Goal: Task Accomplishment & Management: Complete application form

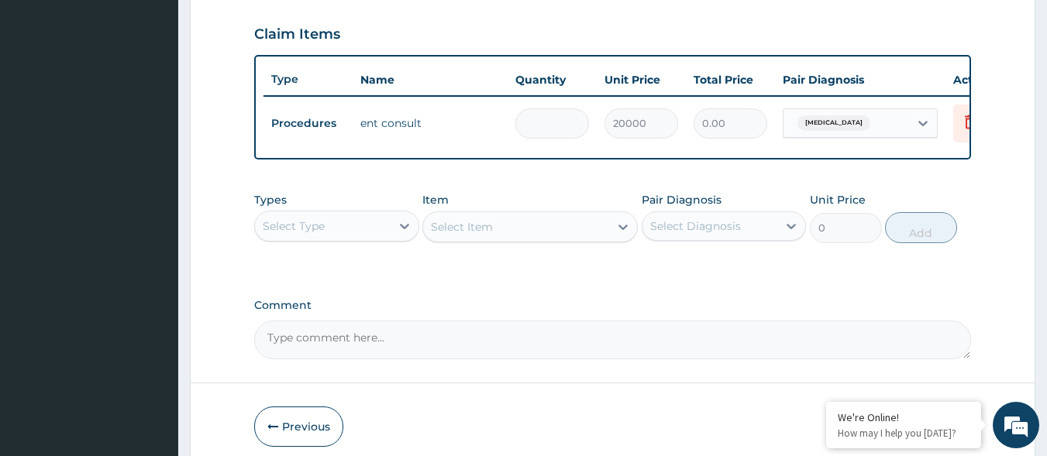
type input "1"
type input "20000.00"
type input "1"
click at [381, 239] on div "Select Type" at bounding box center [323, 226] width 136 height 25
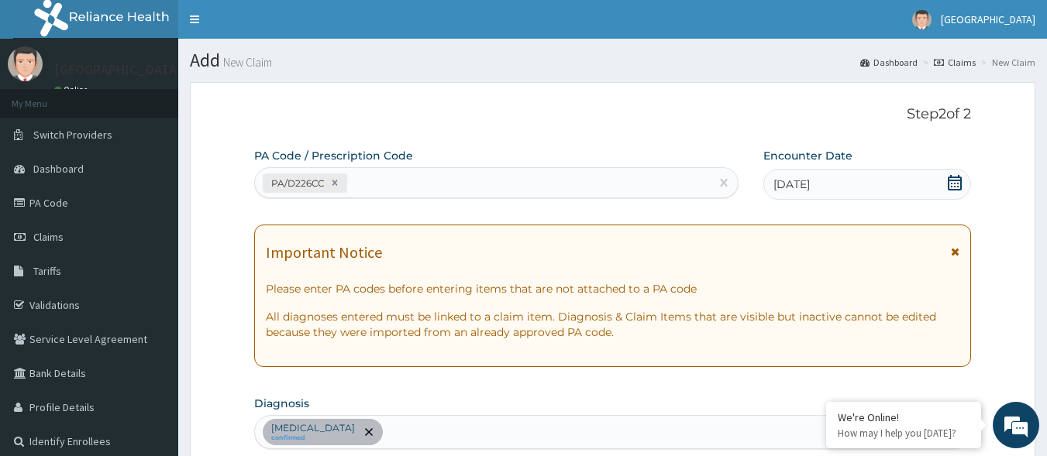
click at [500, 183] on div "PA/D226CC" at bounding box center [483, 183] width 456 height 26
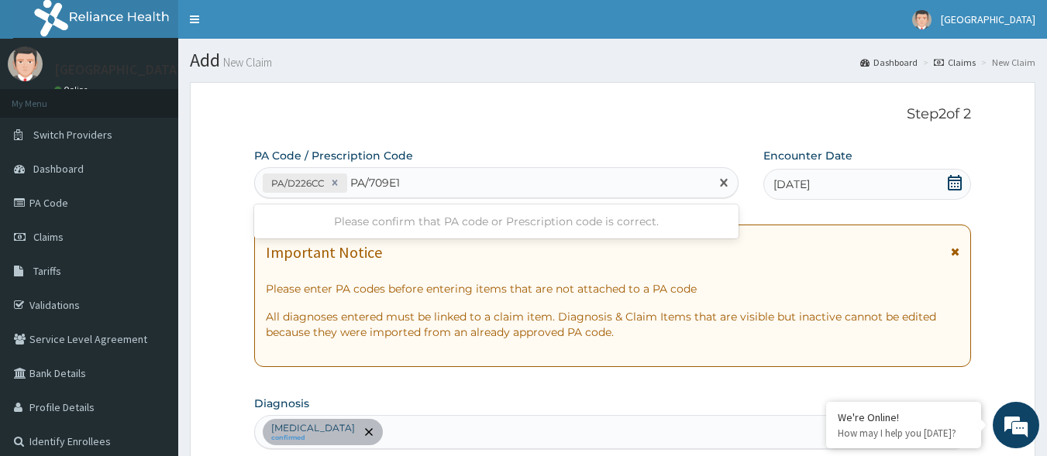
type input "PA/709E1E"
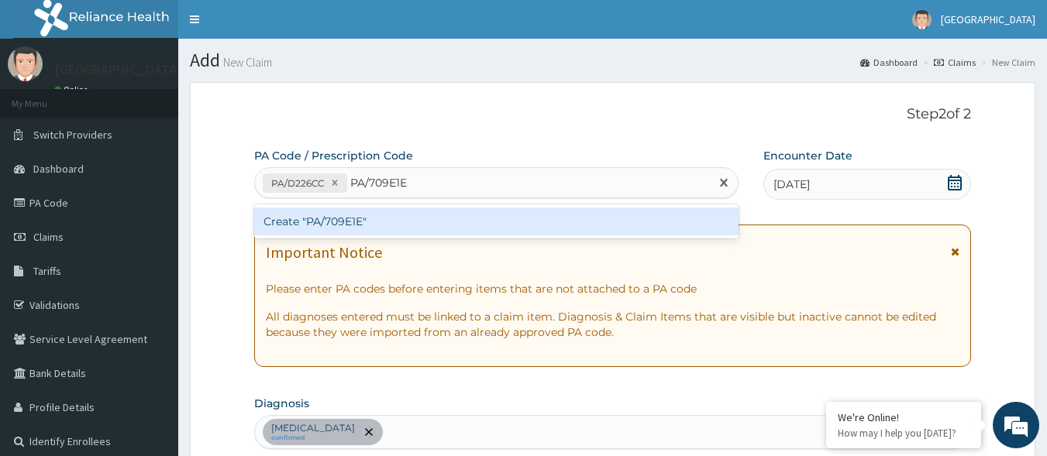
click at [532, 218] on div "Create "PA/709E1E"" at bounding box center [496, 222] width 485 height 28
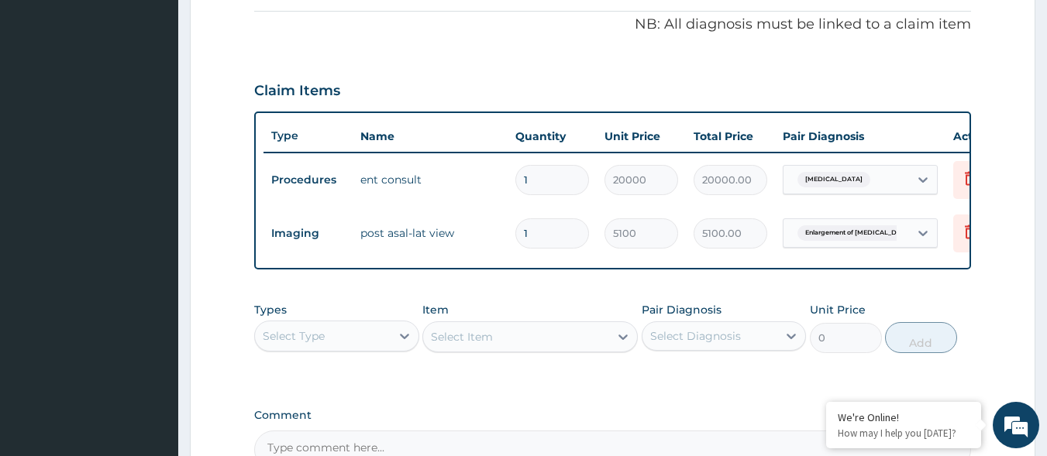
scroll to position [620, 0]
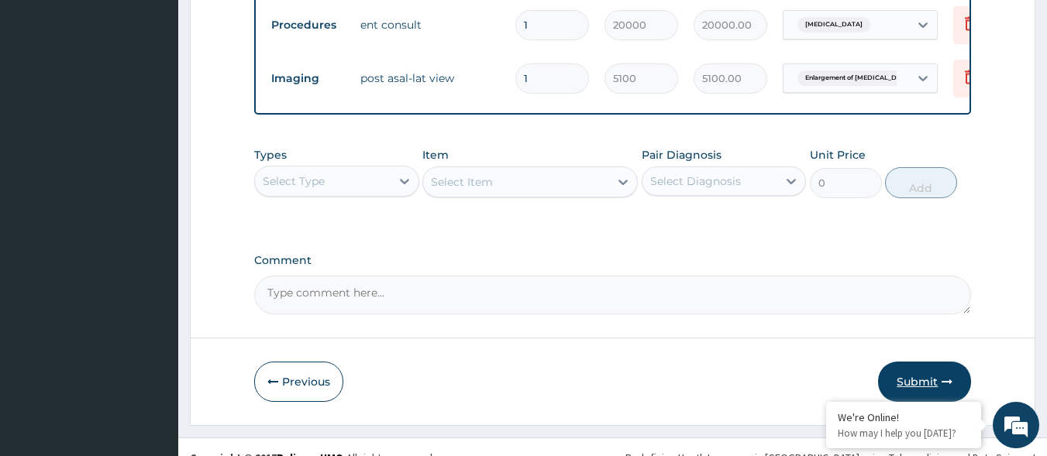
click at [925, 387] on button "Submit" at bounding box center [924, 382] width 93 height 40
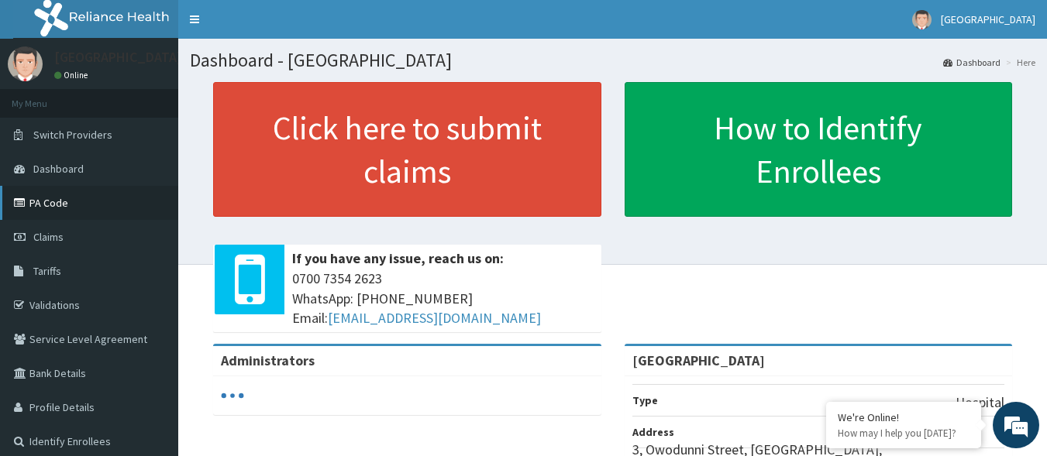
click at [66, 215] on link "PA Code" at bounding box center [89, 203] width 178 height 34
click at [51, 205] on link "PA Code" at bounding box center [89, 203] width 178 height 34
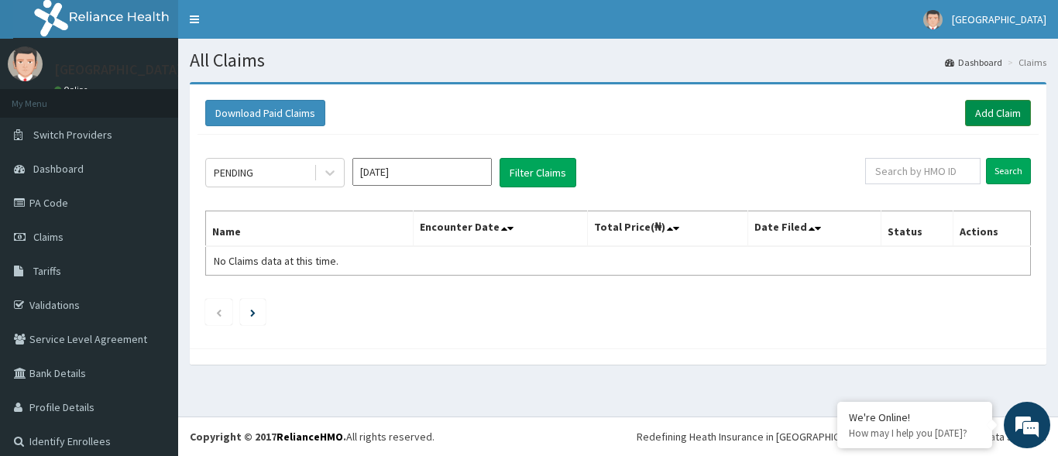
click at [967, 113] on link "Add Claim" at bounding box center [998, 113] width 66 height 26
click at [81, 207] on link "PA Code" at bounding box center [89, 203] width 178 height 34
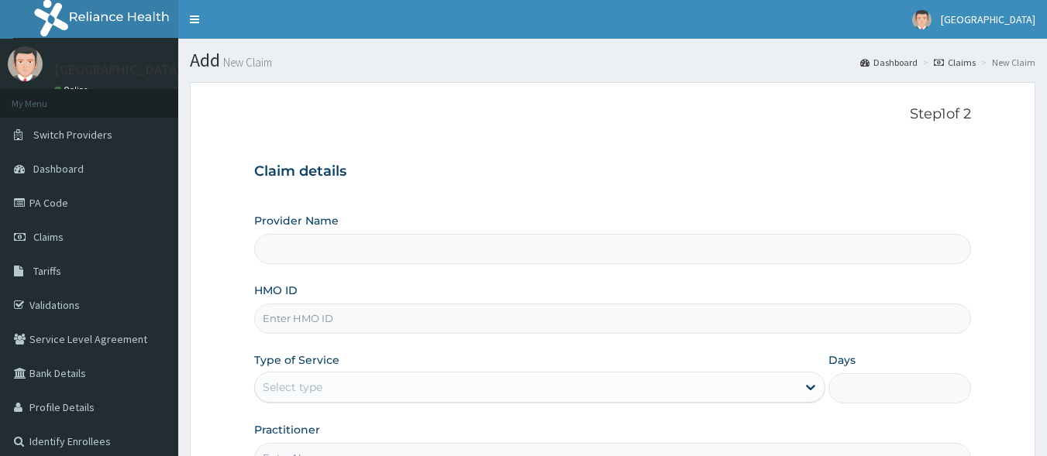
click at [379, 318] on input "HMO ID" at bounding box center [612, 319] width 717 height 30
type input "[GEOGRAPHIC_DATA]"
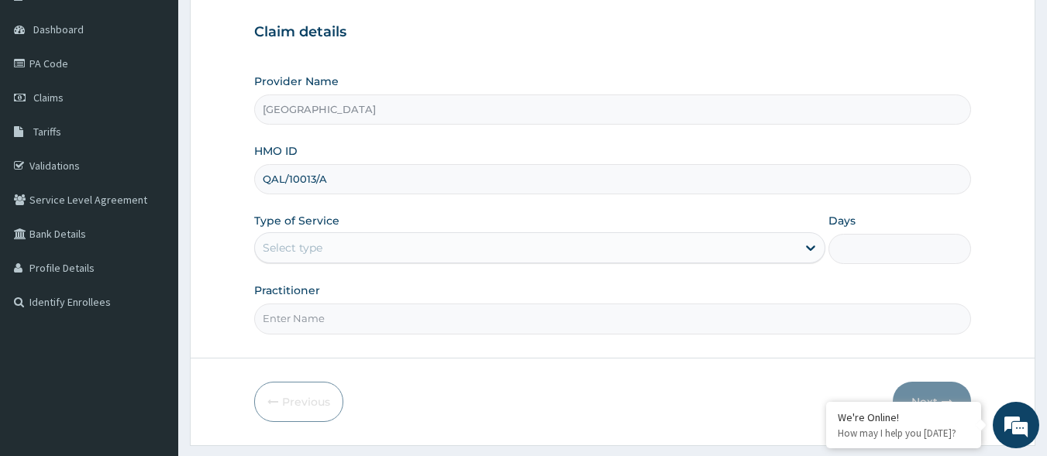
scroll to position [155, 0]
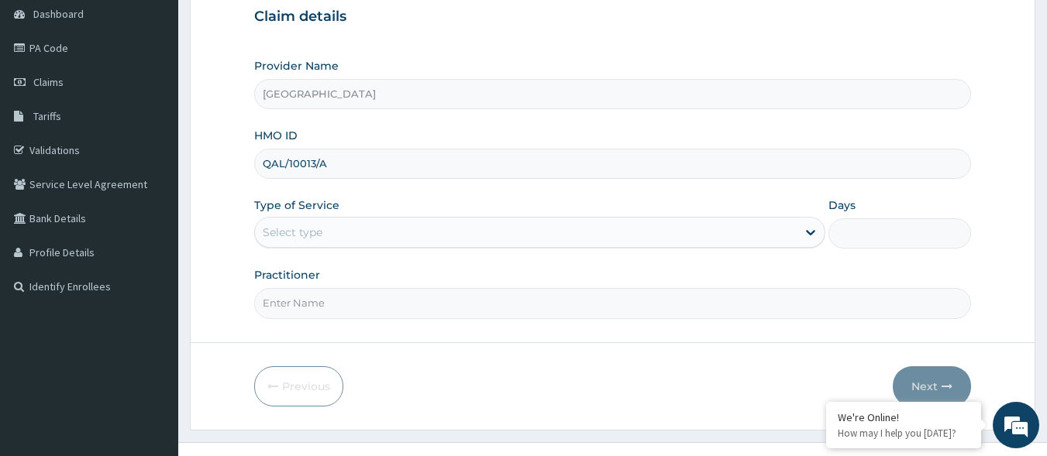
type input "QAL/10013/A"
click at [399, 243] on div "Select type" at bounding box center [526, 232] width 542 height 25
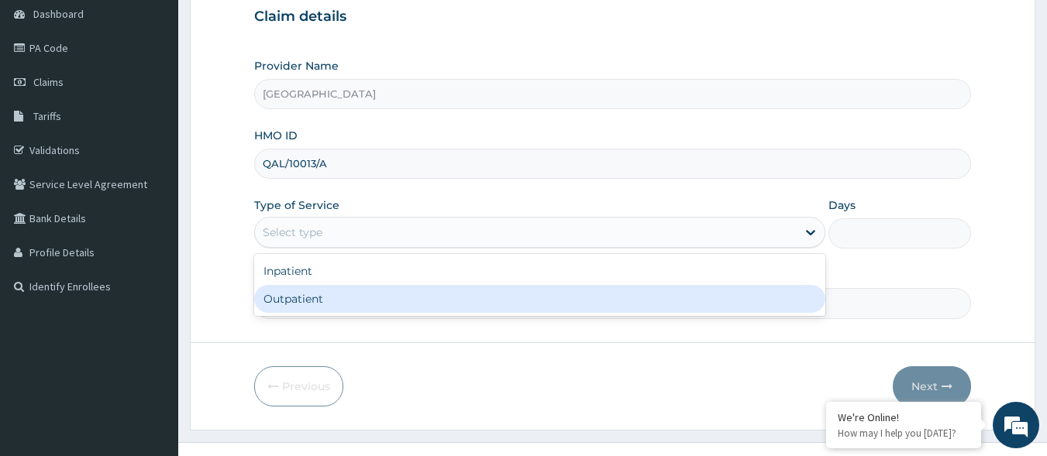
click at [394, 292] on div "Outpatient" at bounding box center [539, 299] width 571 height 28
type input "1"
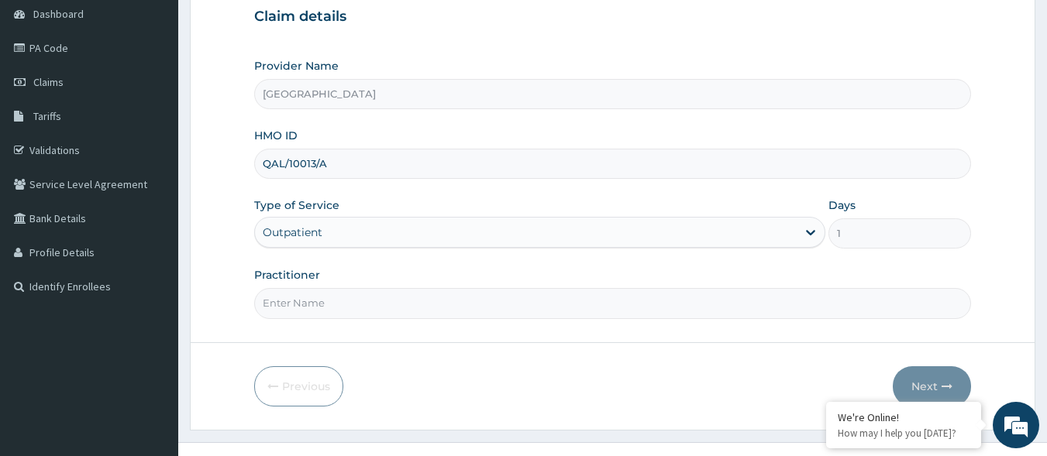
click at [394, 292] on input "Practitioner" at bounding box center [612, 303] width 717 height 30
type input "DR IBUKUN"
click at [913, 383] on button "Next" at bounding box center [932, 386] width 78 height 40
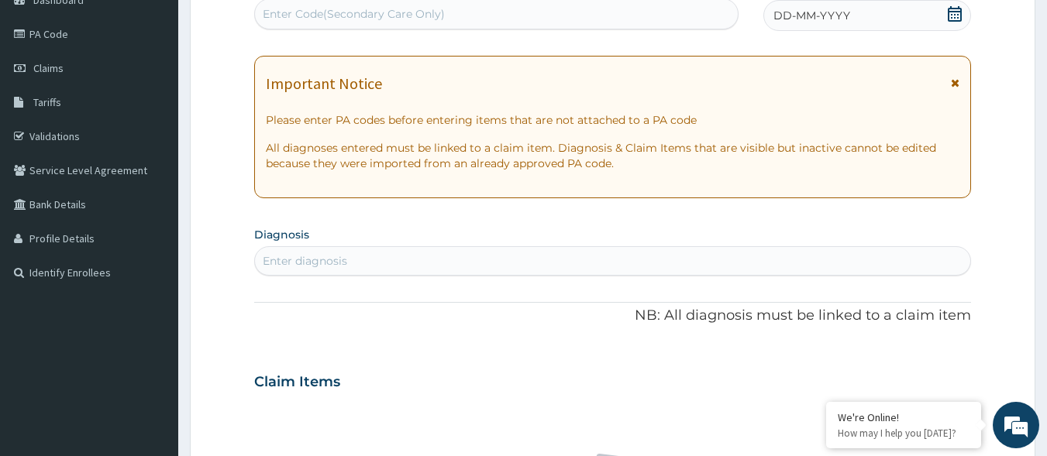
scroll to position [155, 0]
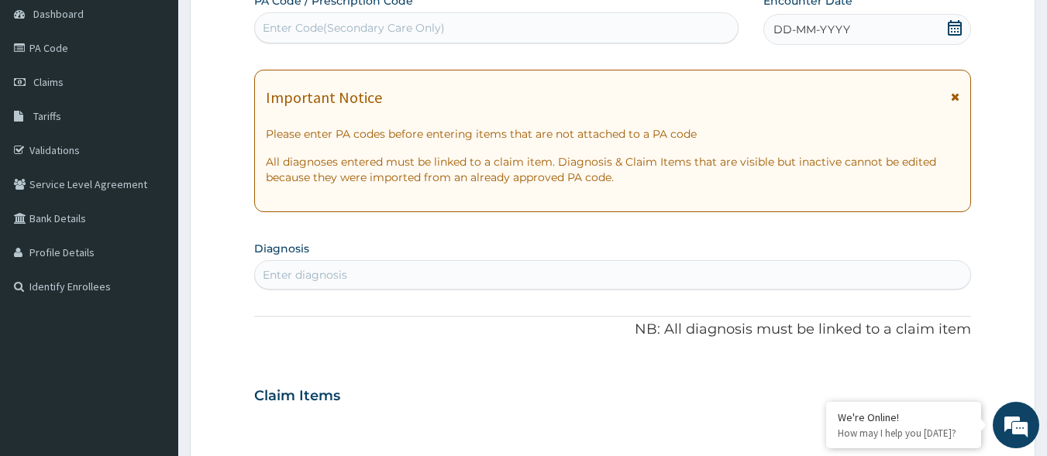
click at [954, 25] on icon at bounding box center [955, 27] width 14 height 15
click at [662, 43] on div "Enter Code(Secondary Care Only)" at bounding box center [496, 27] width 485 height 31
type input "PA/117C71"
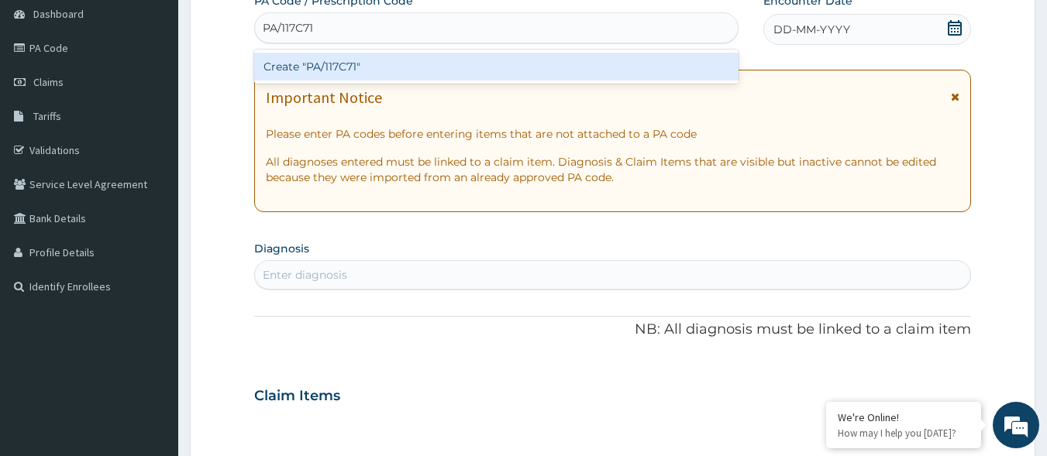
click at [621, 65] on div "Create "PA/117C71"" at bounding box center [496, 67] width 485 height 28
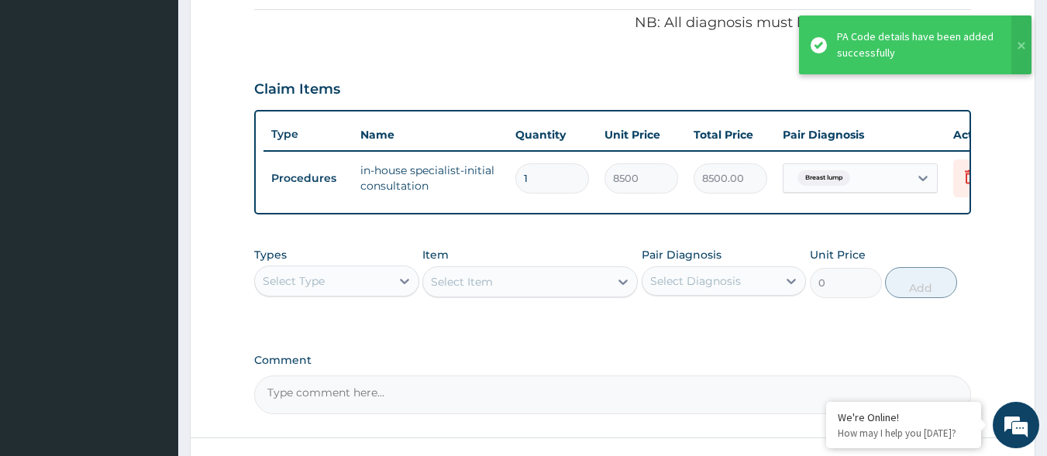
scroll to position [599, 0]
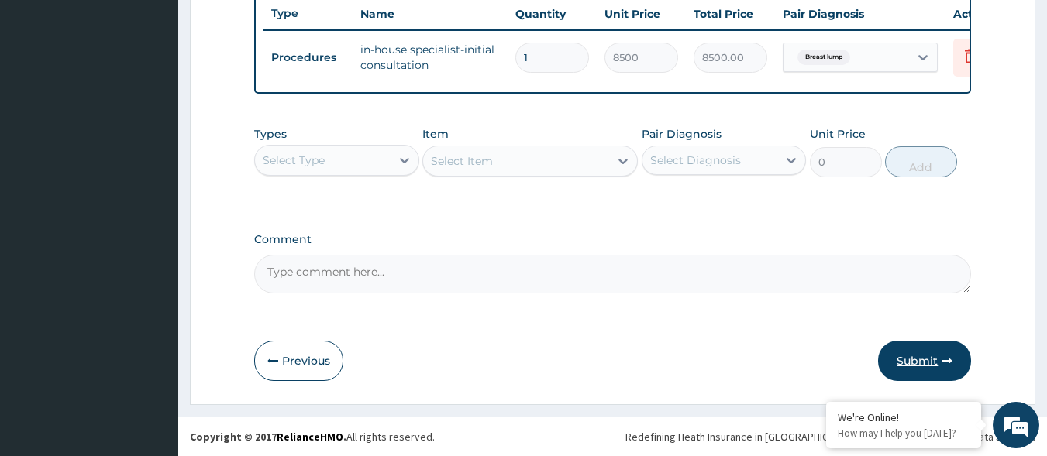
click at [931, 365] on button "Submit" at bounding box center [924, 361] width 93 height 40
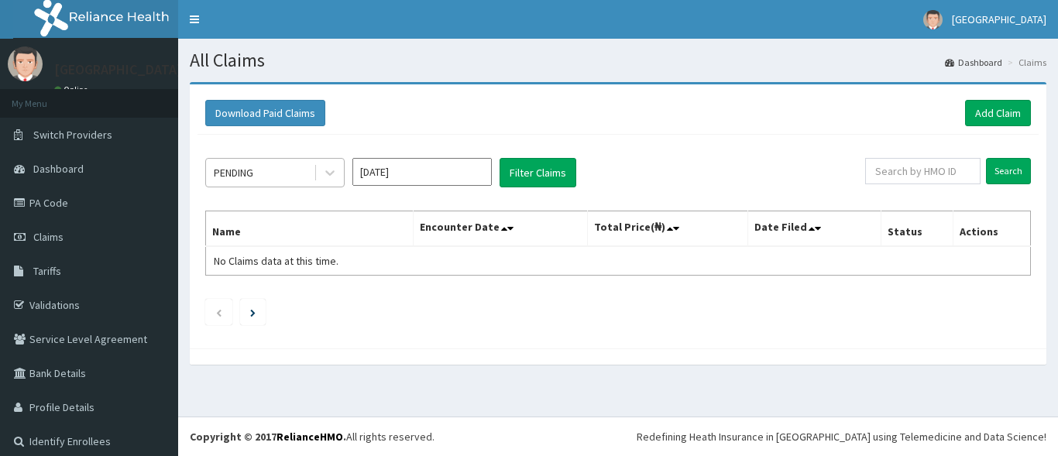
click at [315, 160] on div at bounding box center [329, 173] width 30 height 28
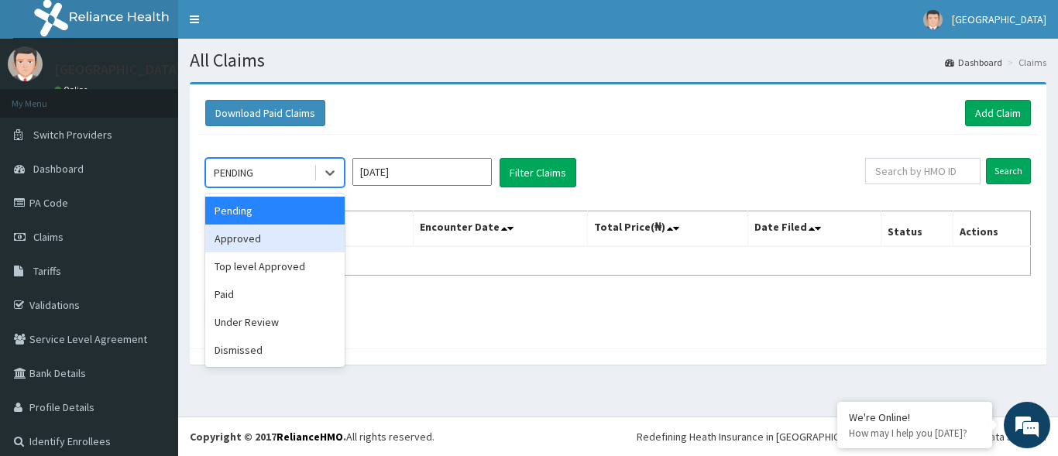
click at [284, 241] on div "Approved" at bounding box center [274, 239] width 139 height 28
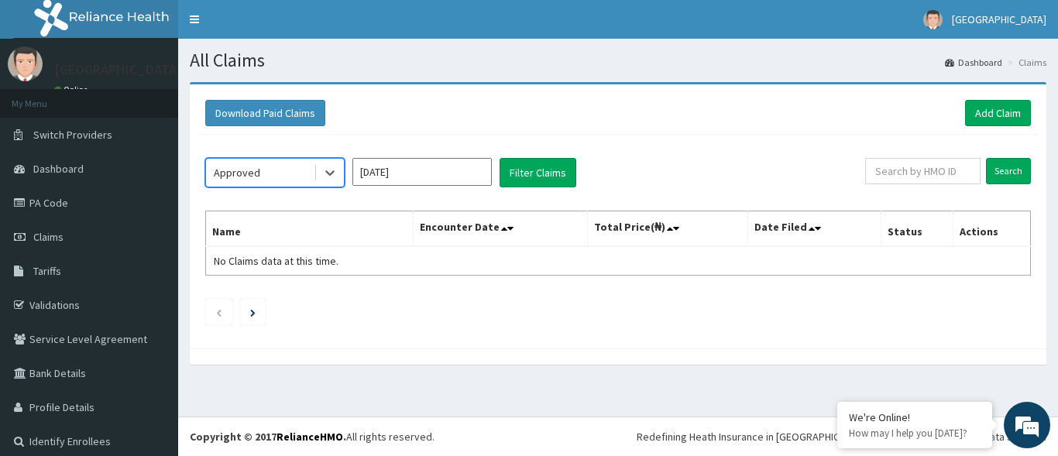
click at [430, 177] on input "[DATE]" at bounding box center [422, 172] width 139 height 28
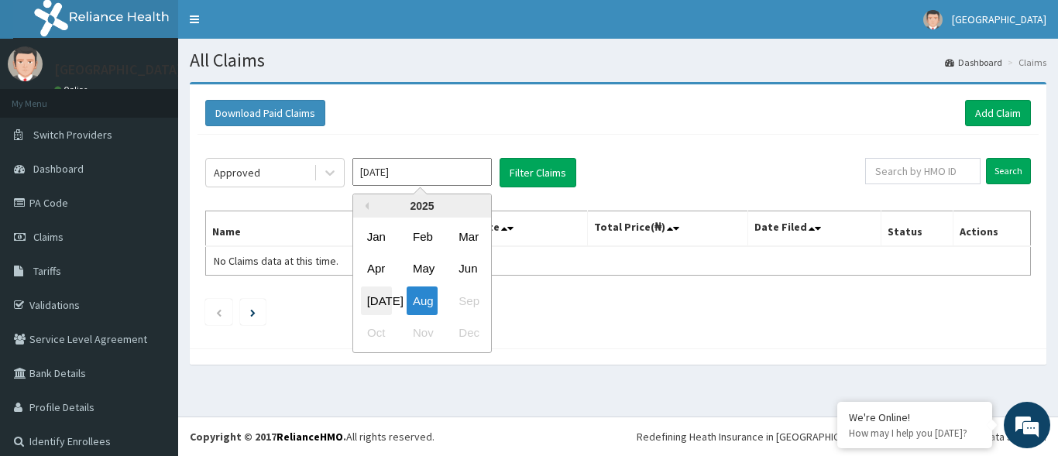
click at [370, 301] on div "[DATE]" at bounding box center [376, 301] width 31 height 29
type input "[DATE]"
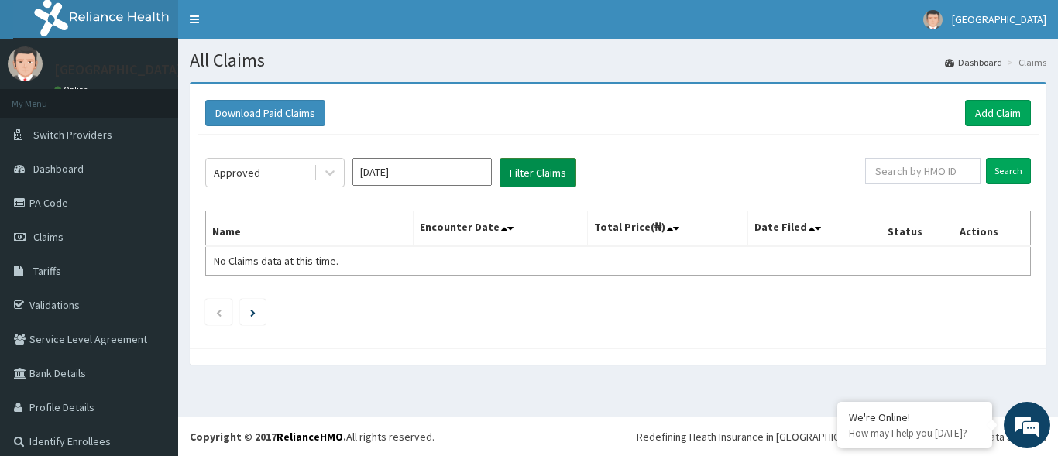
click at [532, 167] on button "Filter Claims" at bounding box center [538, 172] width 77 height 29
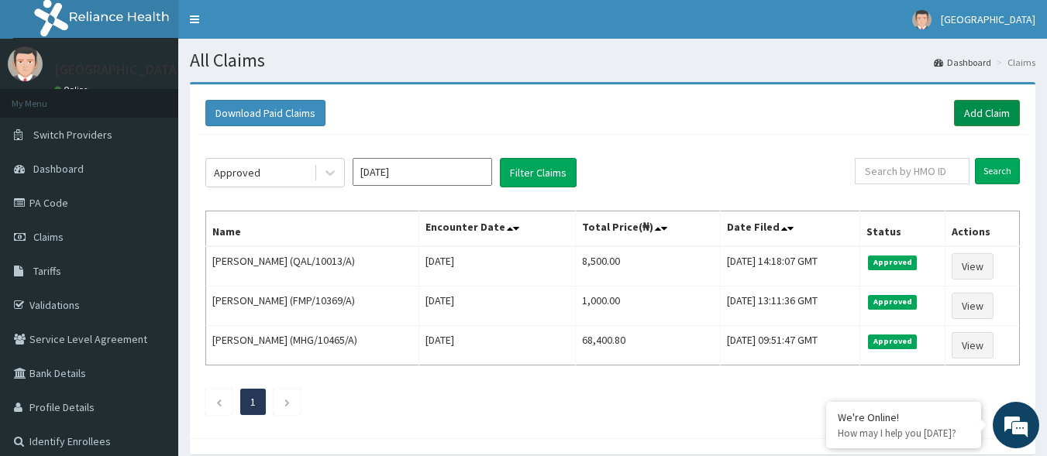
click at [999, 116] on link "Add Claim" at bounding box center [987, 113] width 66 height 26
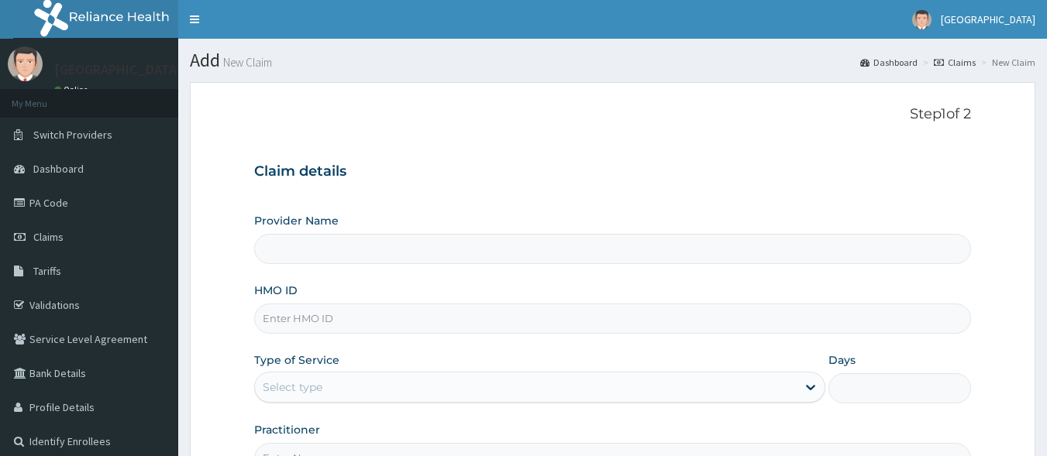
click at [594, 318] on input "HMO ID" at bounding box center [612, 319] width 717 height 30
type input "[GEOGRAPHIC_DATA]"
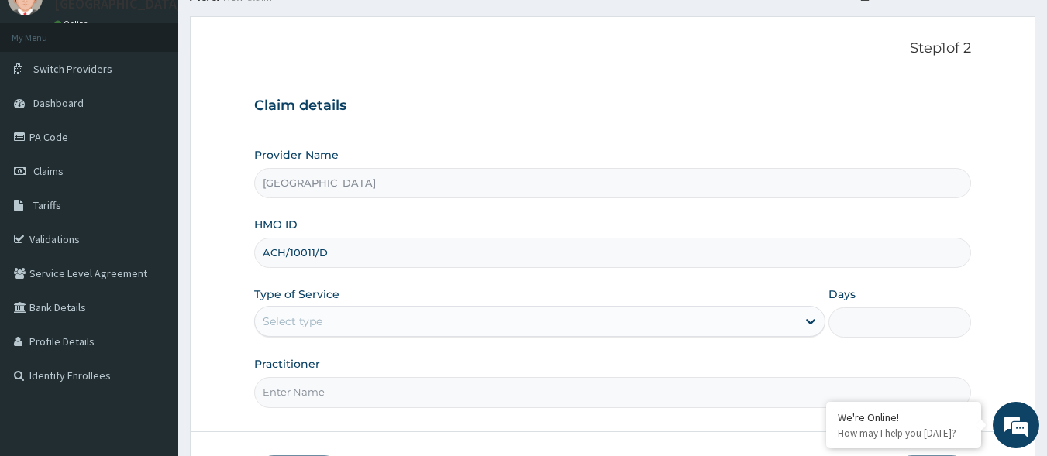
scroll to position [155, 0]
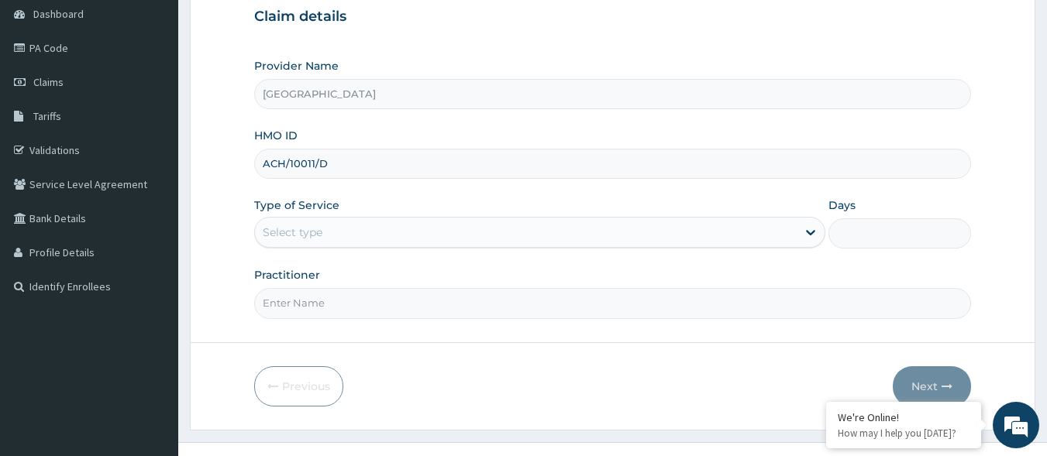
type input "ACH/10011/D"
click at [578, 239] on div "Select type" at bounding box center [526, 232] width 542 height 25
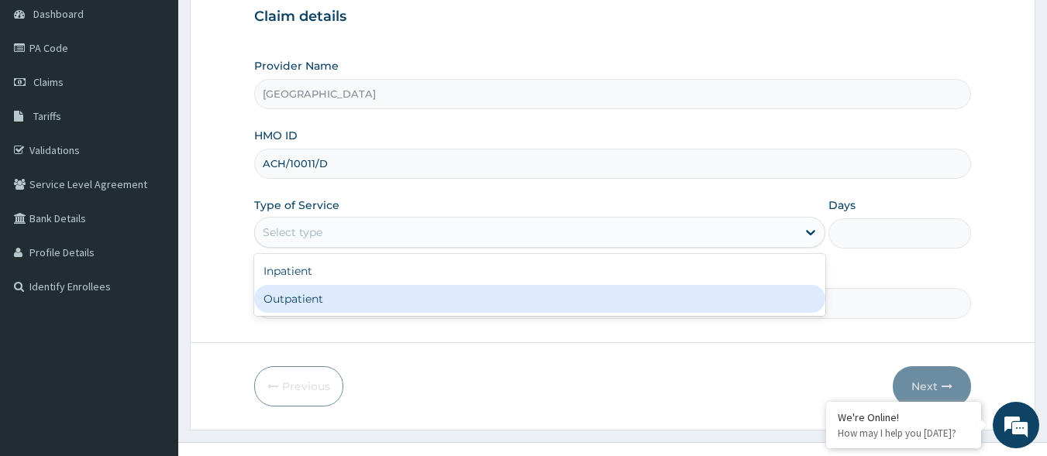
click at [526, 299] on div "Outpatient" at bounding box center [539, 299] width 571 height 28
type input "1"
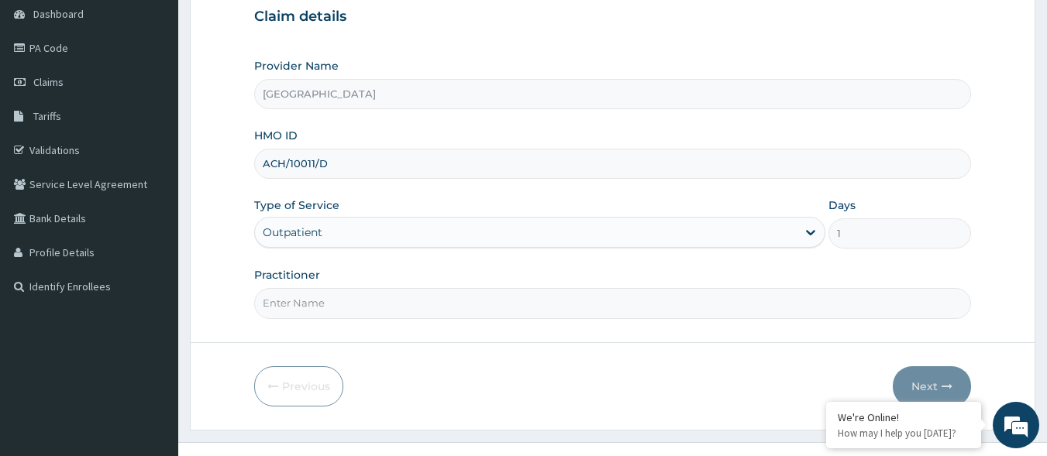
click at [402, 298] on input "Practitioner" at bounding box center [612, 303] width 717 height 30
type input "DR CALEB"
click at [919, 377] on button "Next" at bounding box center [932, 386] width 78 height 40
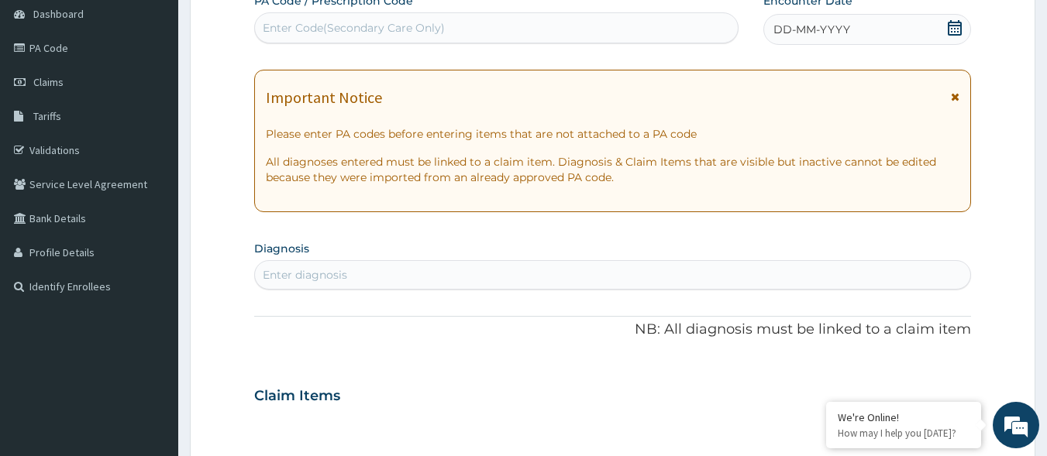
click at [943, 29] on div "DD-MM-YYYY" at bounding box center [867, 29] width 208 height 31
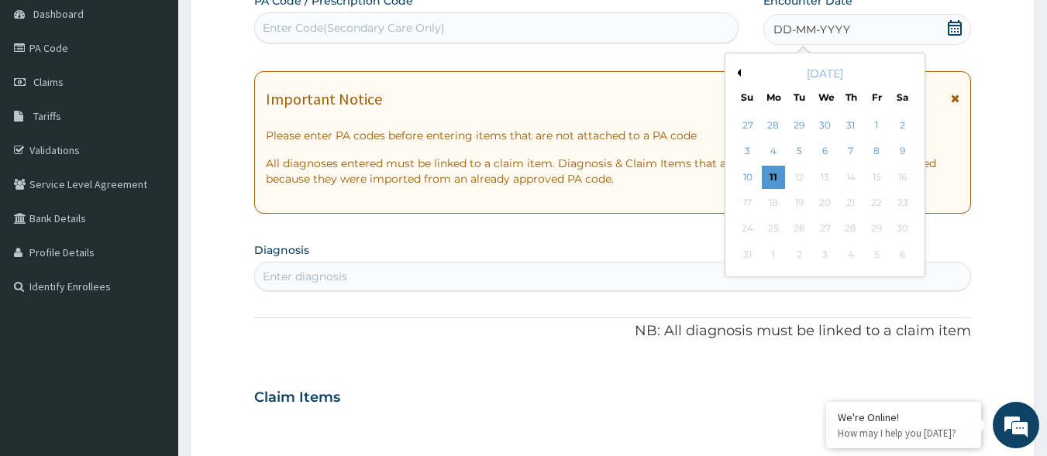
click at [958, 22] on icon at bounding box center [955, 27] width 14 height 15
click at [738, 73] on button "Previous Month" at bounding box center [737, 73] width 8 height 8
click at [803, 204] on div "22" at bounding box center [799, 202] width 23 height 23
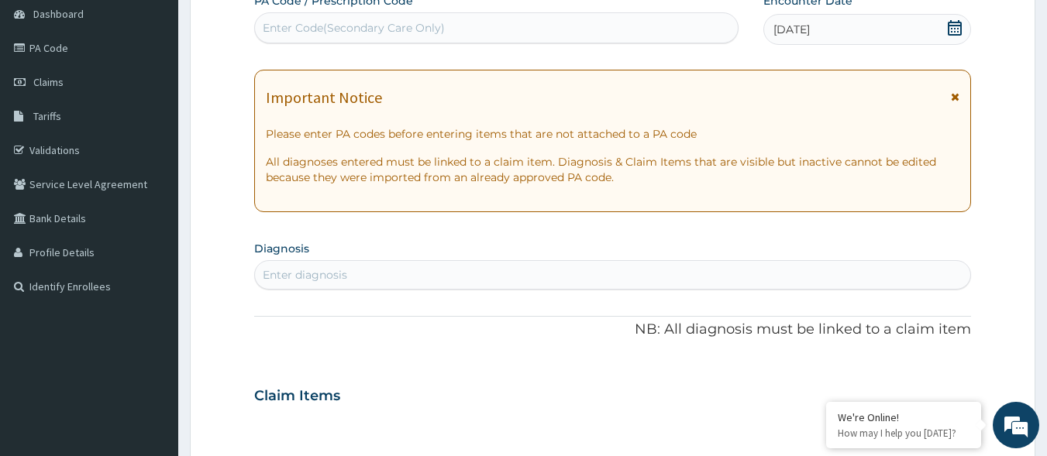
click at [531, 277] on div "Enter diagnosis" at bounding box center [613, 275] width 716 height 25
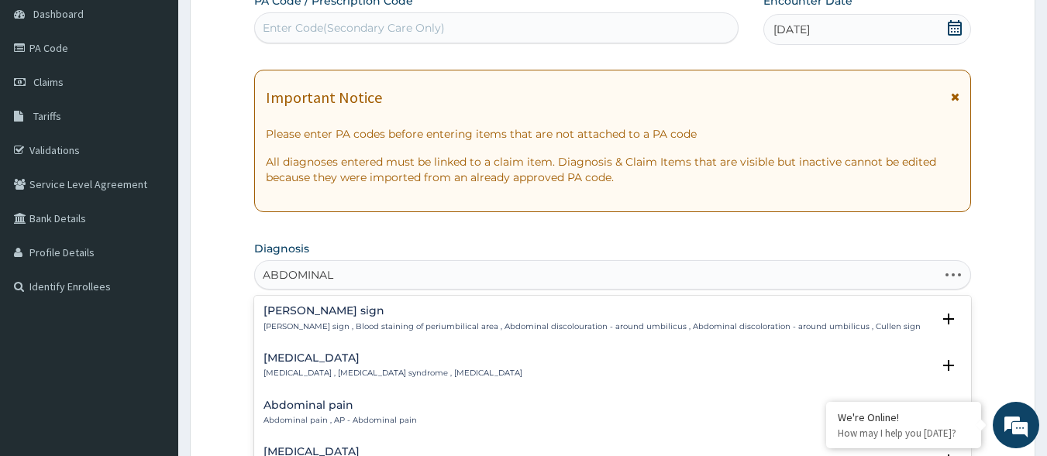
type input "ABDOMINAL"
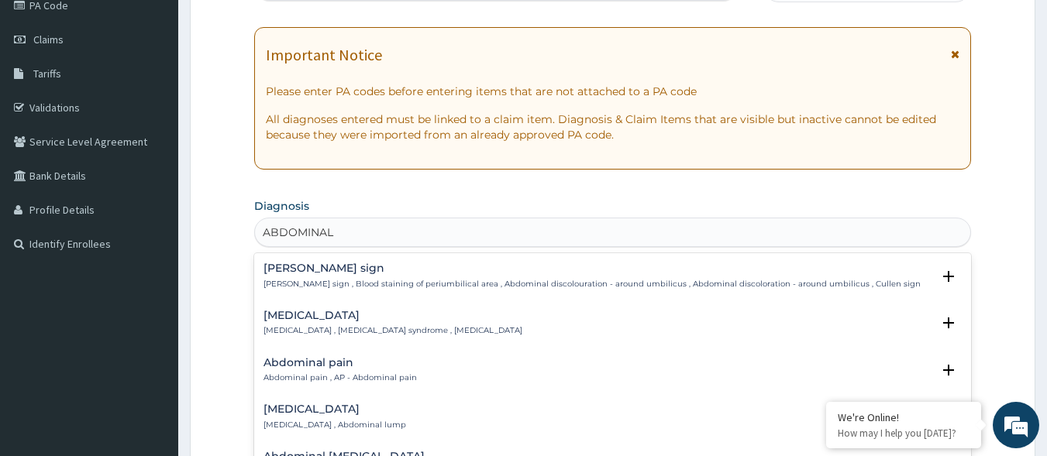
scroll to position [232, 0]
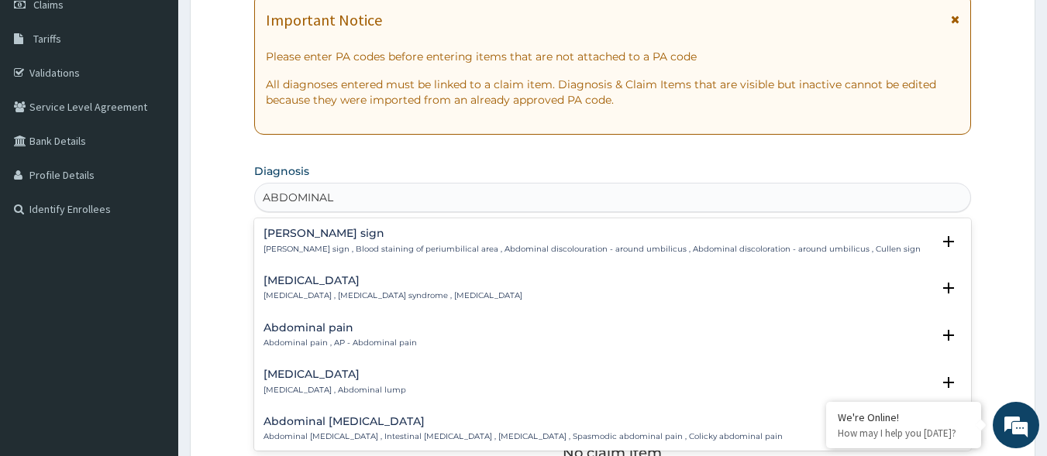
click at [346, 339] on p "Abdominal pain , AP - Abdominal pain" at bounding box center [339, 343] width 153 height 11
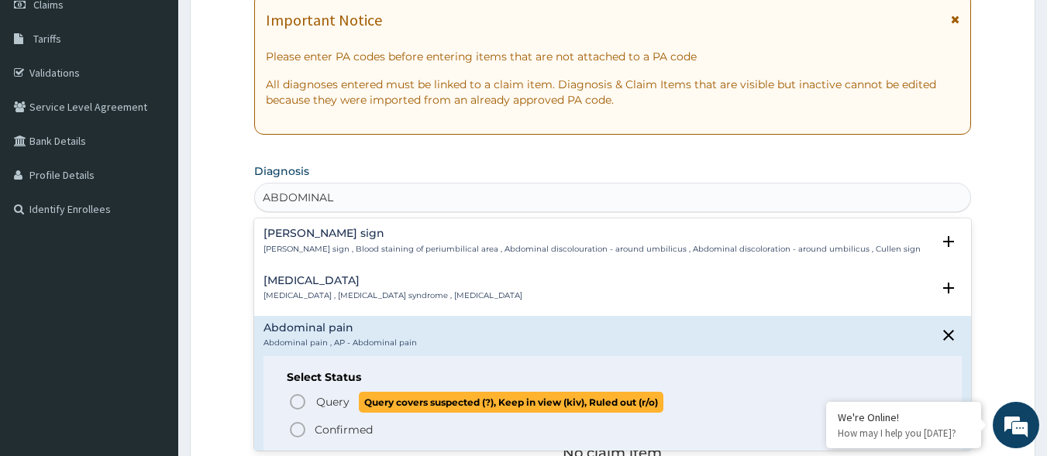
click at [329, 401] on span "Query" at bounding box center [332, 401] width 33 height 15
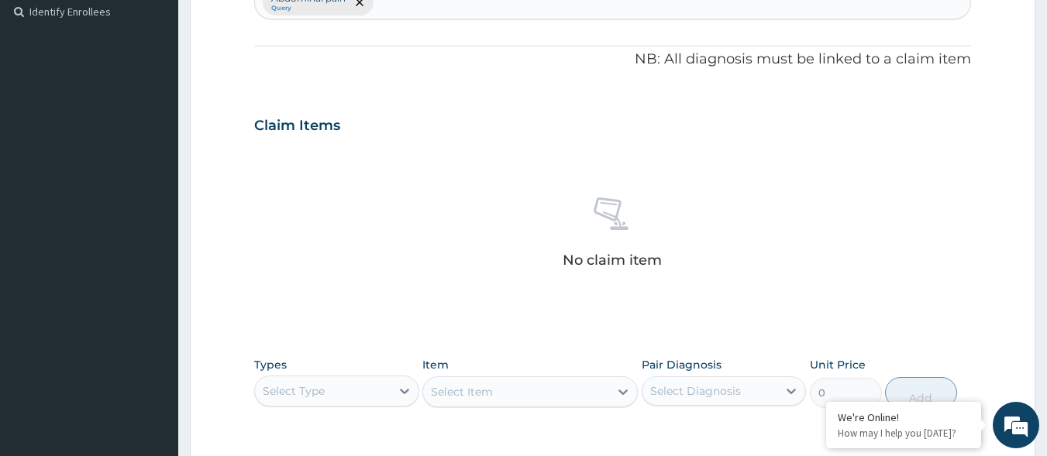
scroll to position [542, 0]
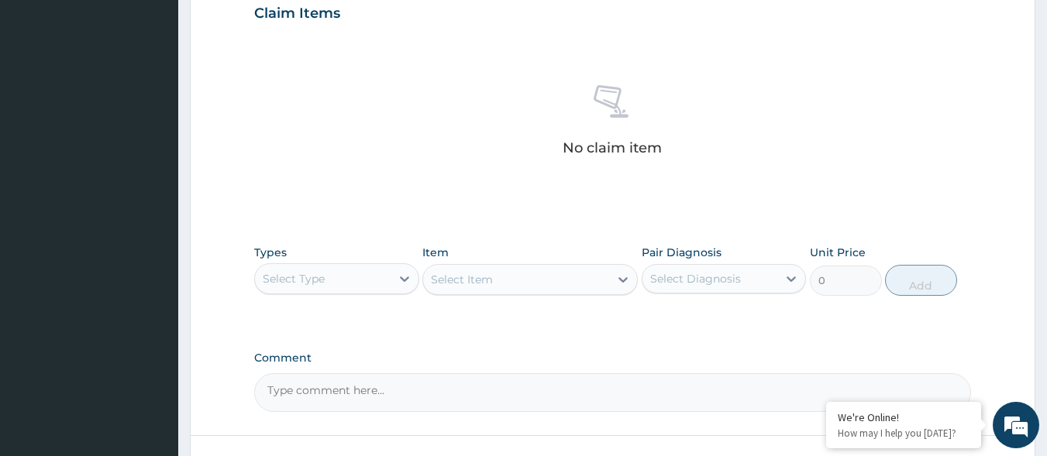
click at [353, 285] on div "Select Type" at bounding box center [323, 279] width 136 height 25
click at [345, 283] on div "Select Type" at bounding box center [323, 279] width 136 height 25
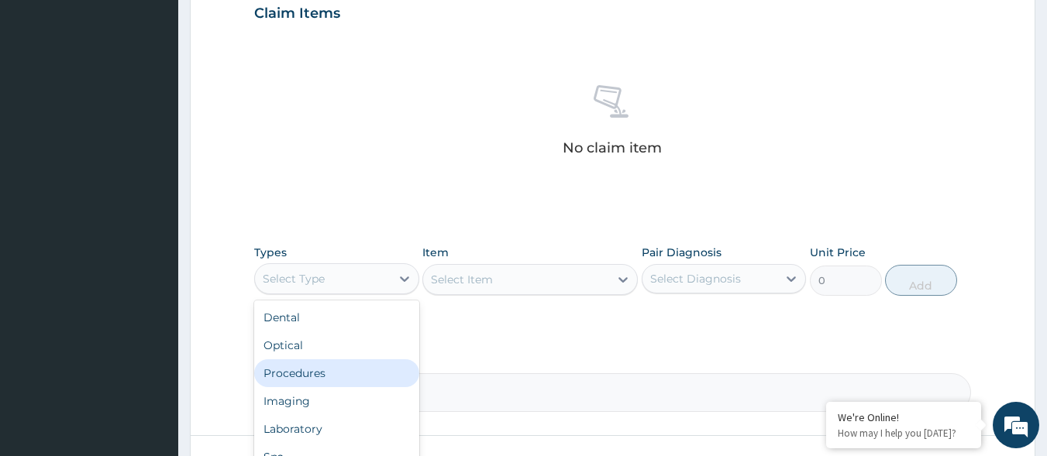
scroll to position [53, 0]
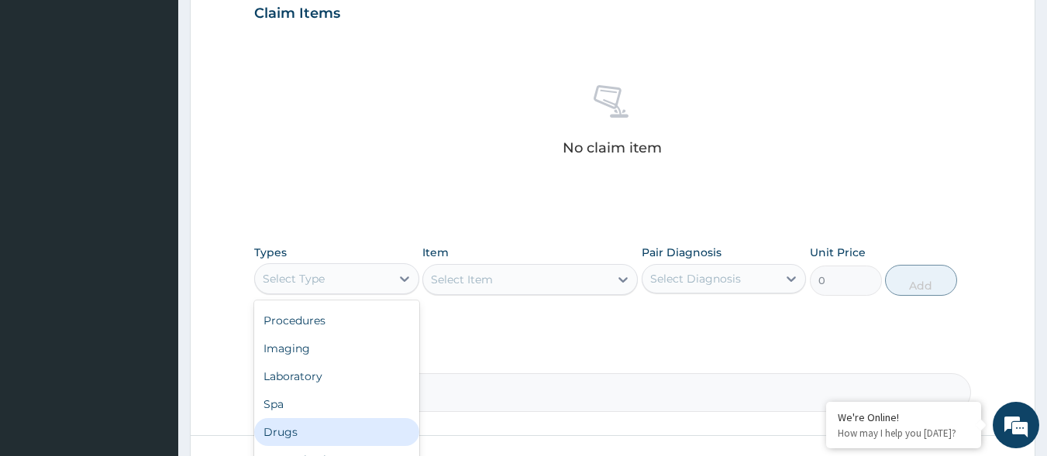
click at [366, 438] on div "Drugs" at bounding box center [336, 432] width 165 height 28
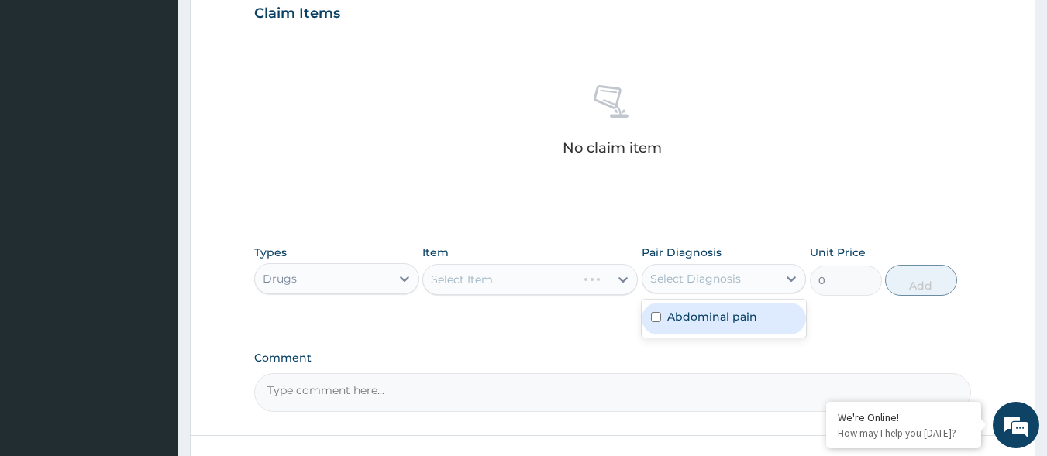
click at [739, 287] on div "Select Diagnosis" at bounding box center [710, 279] width 136 height 25
click at [694, 321] on label "Abdominal pain" at bounding box center [712, 316] width 90 height 15
checkbox input "true"
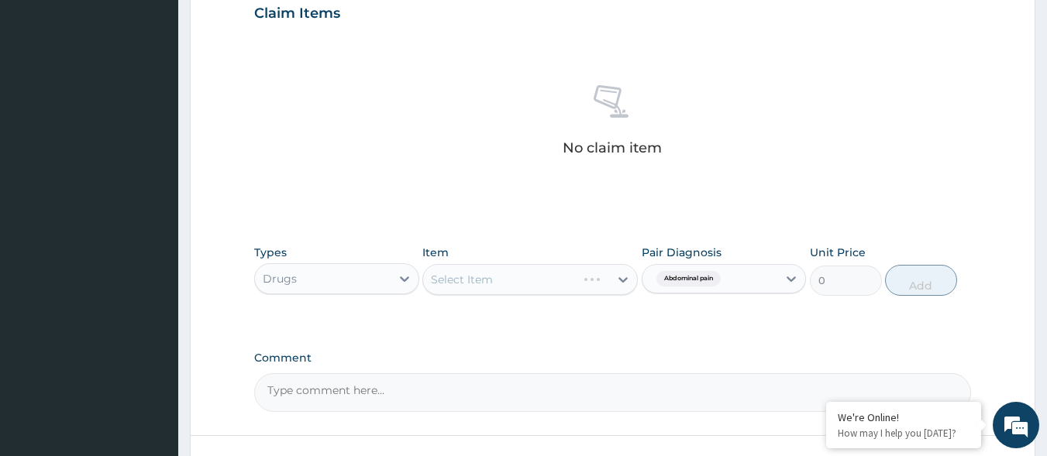
click at [571, 284] on div "Select Item" at bounding box center [529, 279] width 215 height 31
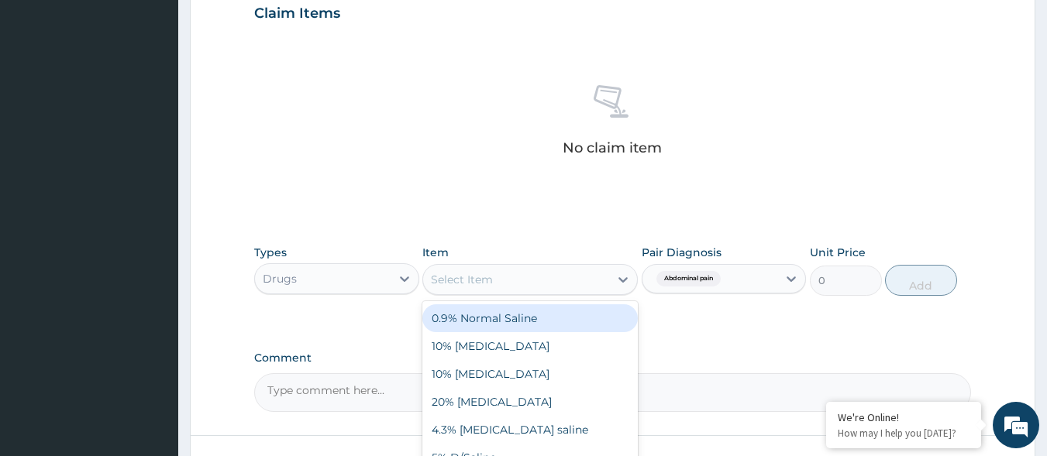
click at [571, 284] on div "Select Item" at bounding box center [516, 279] width 186 height 25
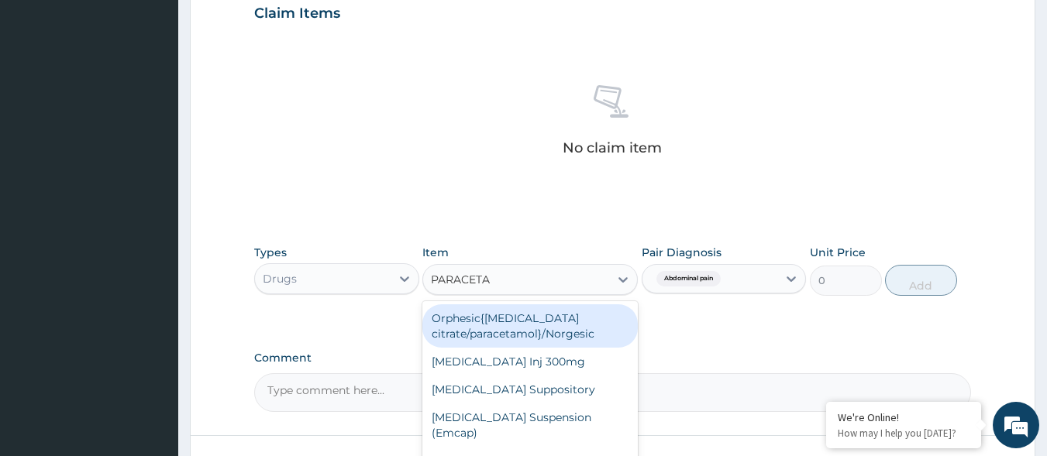
type input "PARACETAM"
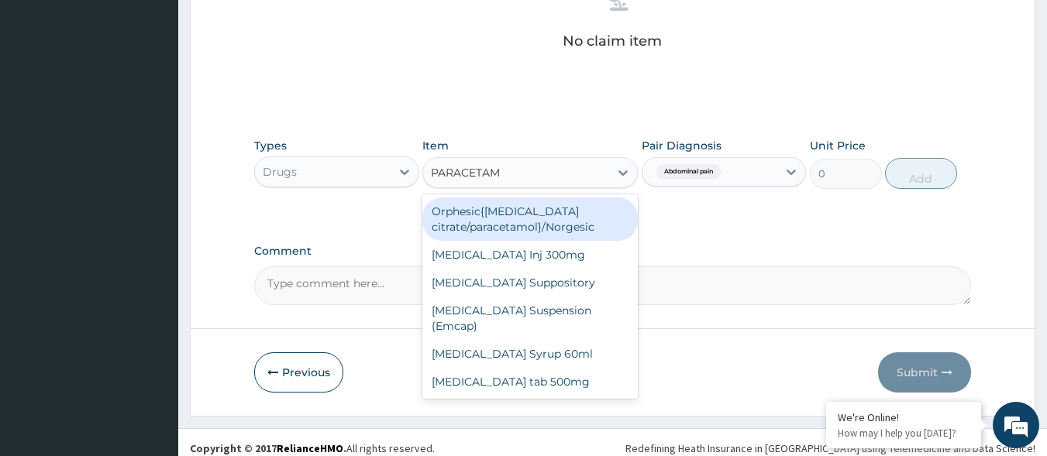
scroll to position [661, 0]
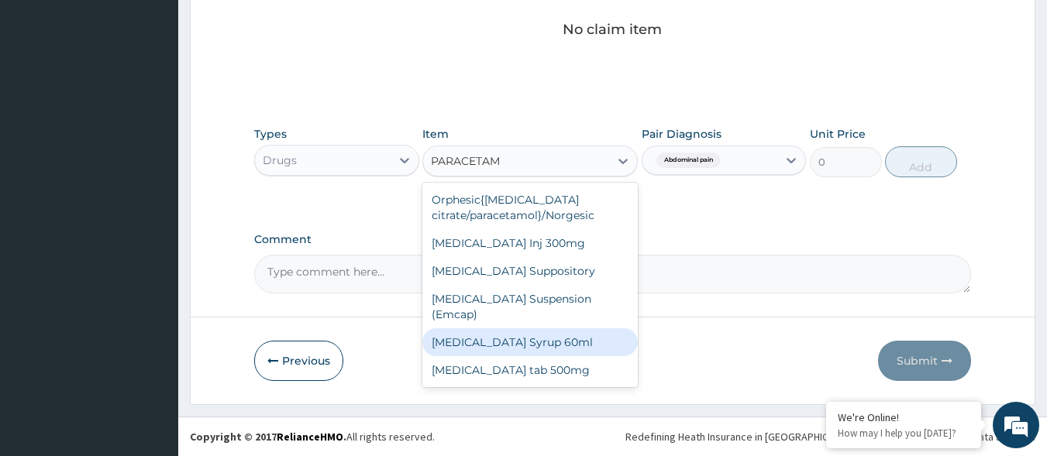
click at [549, 332] on div "Paracetamol Syrup 60ml" at bounding box center [529, 343] width 215 height 28
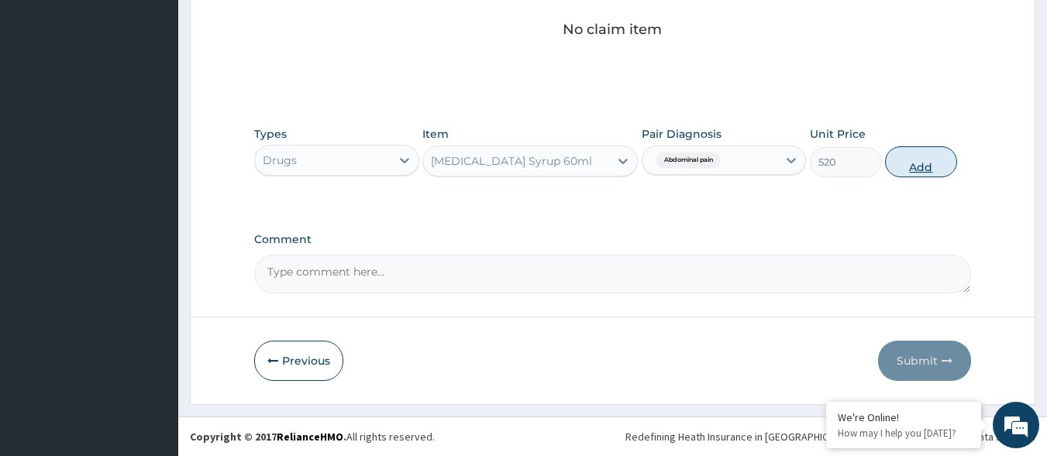
click at [924, 158] on button "Add" at bounding box center [921, 161] width 72 height 31
type input "0"
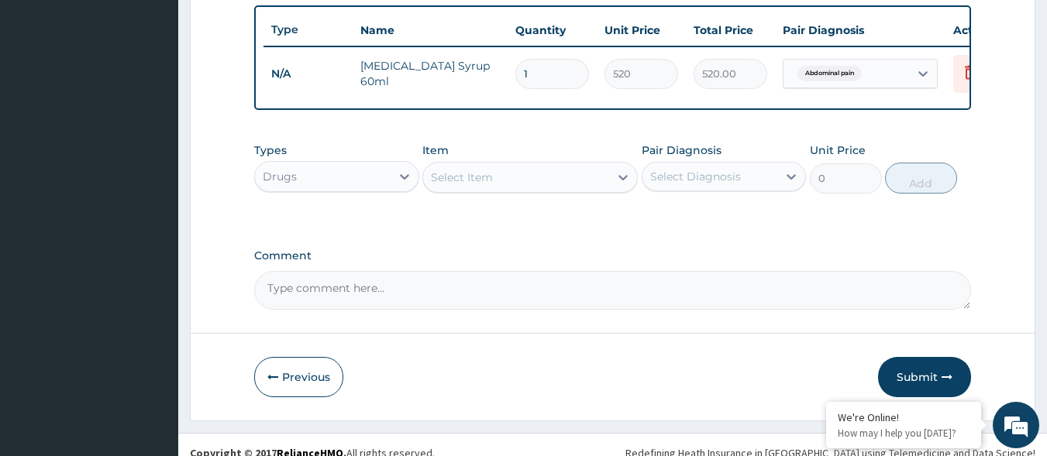
scroll to position [599, 0]
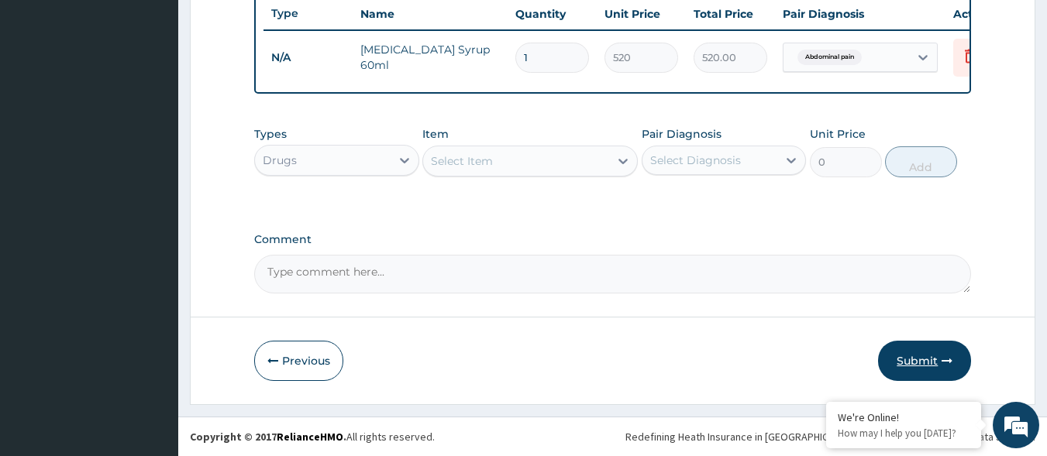
click at [907, 360] on button "Submit" at bounding box center [924, 361] width 93 height 40
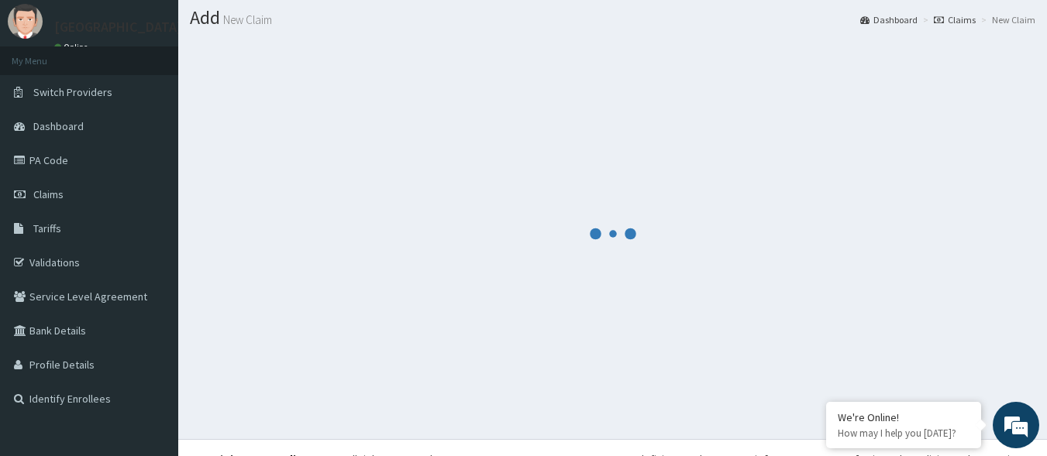
scroll to position [65, 0]
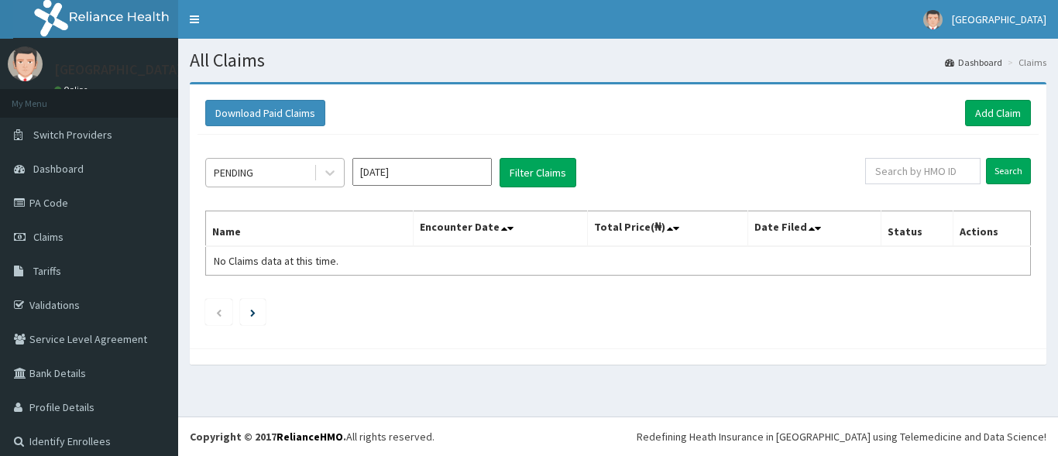
click at [268, 181] on div "PENDING" at bounding box center [260, 172] width 108 height 25
click at [270, 172] on div "PENDING" at bounding box center [260, 172] width 108 height 25
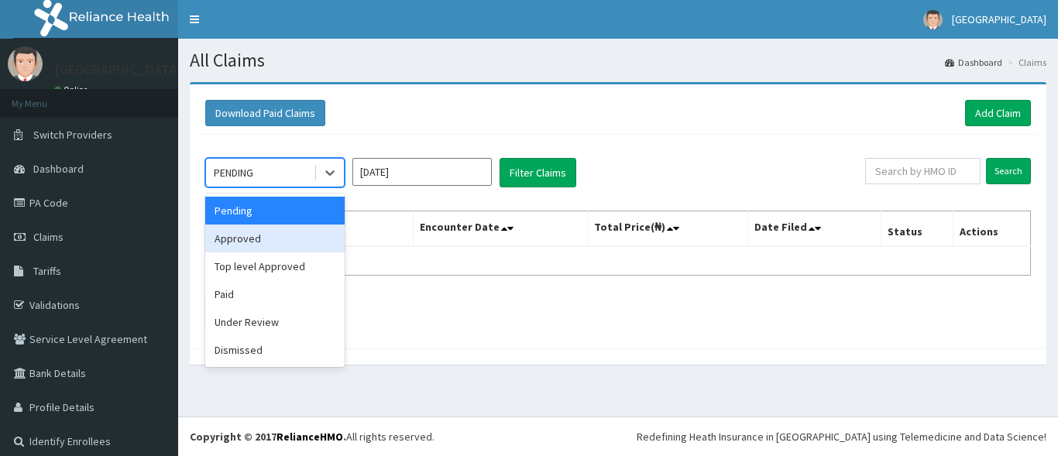
click at [282, 240] on div "Approved" at bounding box center [274, 239] width 139 height 28
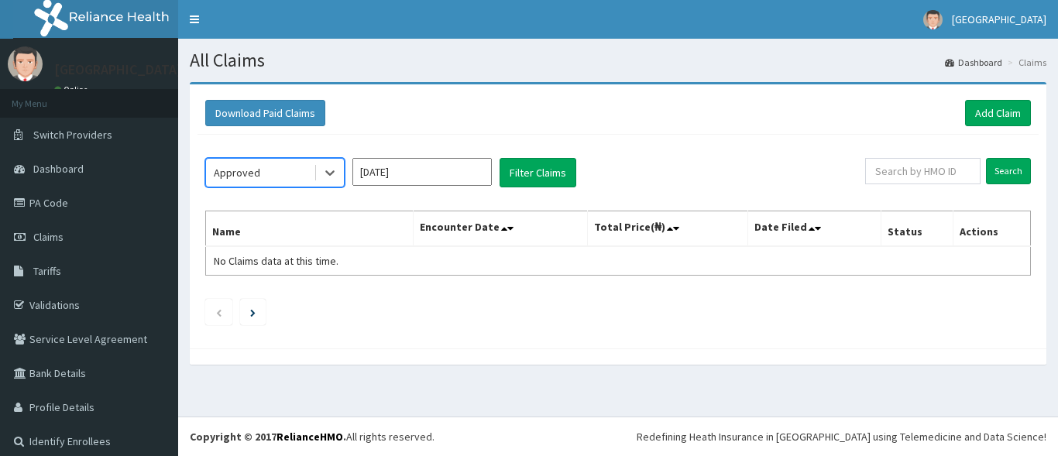
click at [417, 188] on div "Aug 2025" at bounding box center [422, 172] width 139 height 29
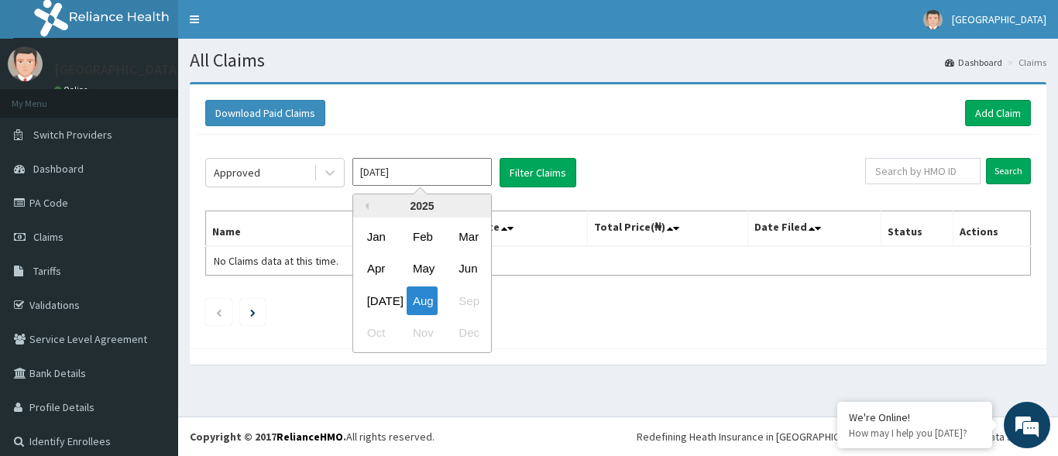
click at [418, 184] on input "Aug 2025" at bounding box center [422, 172] width 139 height 28
click at [387, 298] on div "Jul" at bounding box center [376, 301] width 31 height 29
type input "Jul 2025"
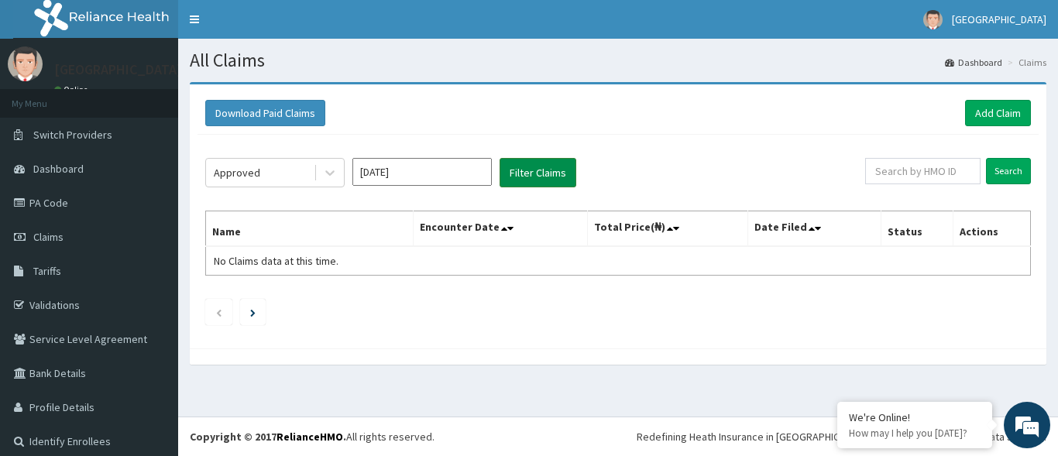
click at [507, 182] on button "Filter Claims" at bounding box center [538, 172] width 77 height 29
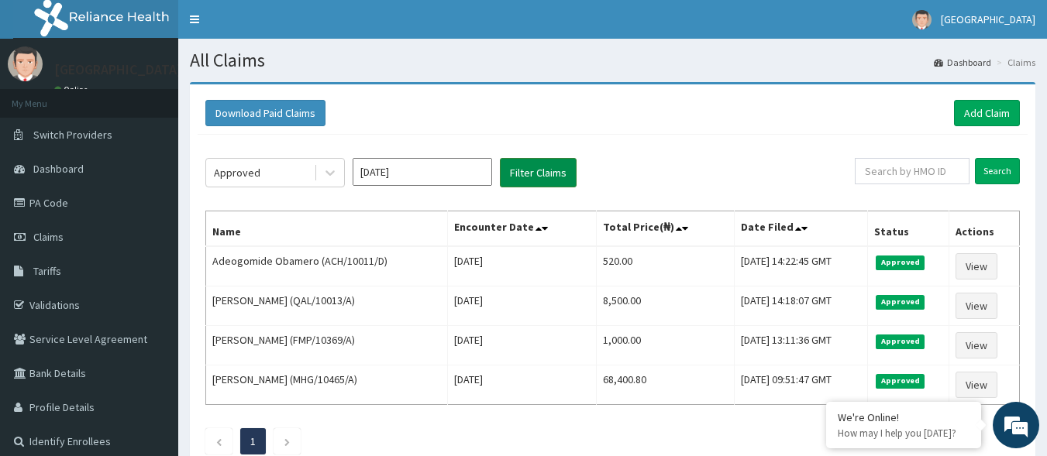
click at [516, 174] on button "Filter Claims" at bounding box center [538, 172] width 77 height 29
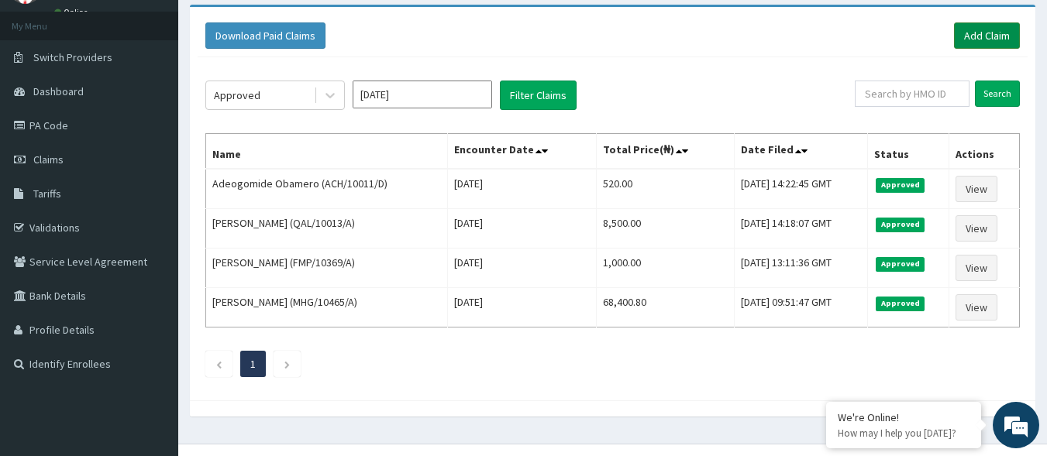
drag, startPoint x: 973, startPoint y: 28, endPoint x: 961, endPoint y: 28, distance: 12.4
click at [972, 29] on link "Add Claim" at bounding box center [987, 35] width 66 height 26
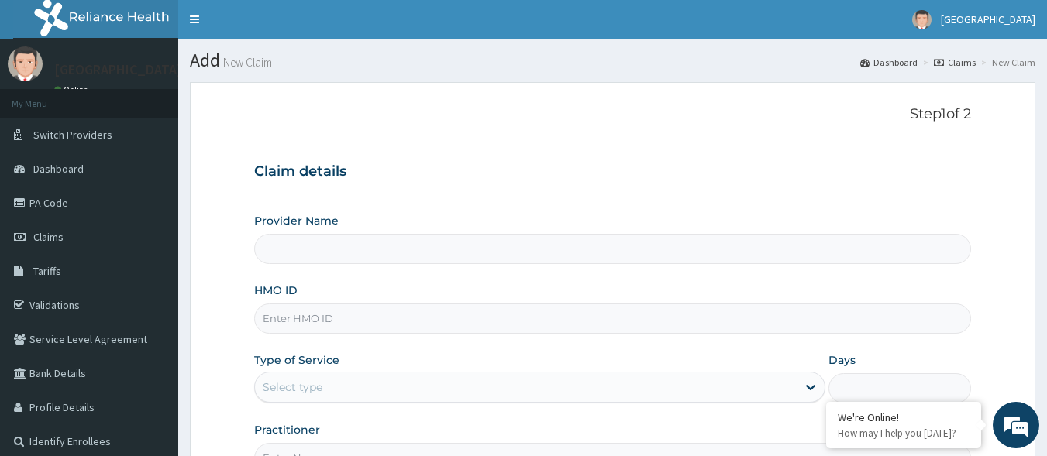
type input "[GEOGRAPHIC_DATA]"
click at [323, 308] on input "HMO ID" at bounding box center [612, 319] width 717 height 30
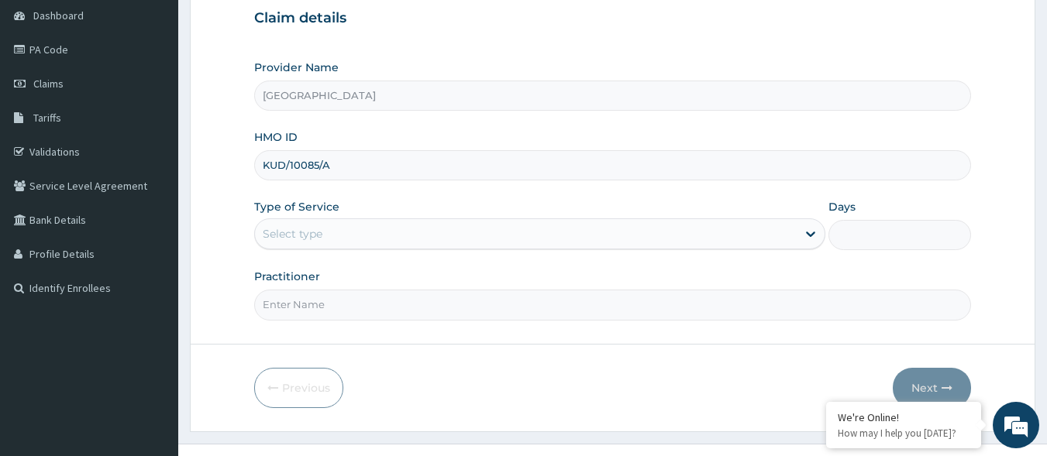
scroll to position [155, 0]
type input "KUD/10085/A"
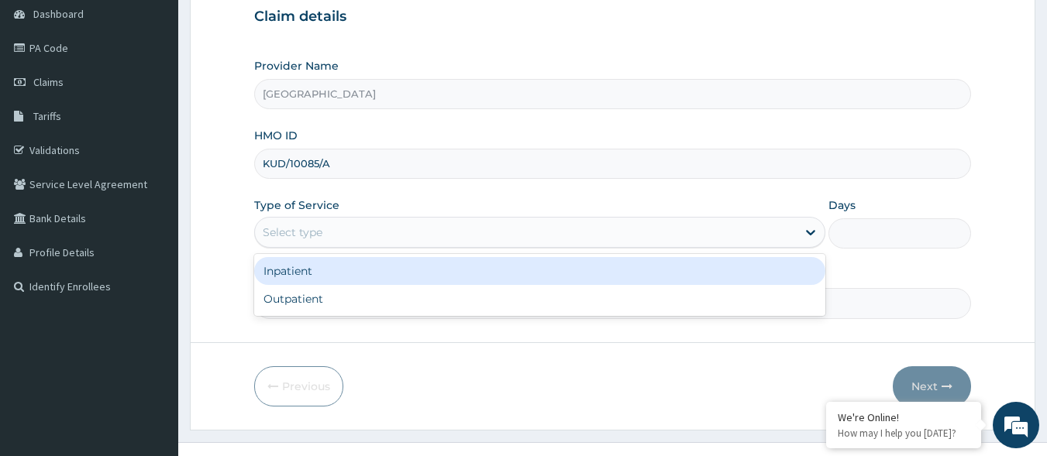
click at [411, 244] on div "Select type" at bounding box center [526, 232] width 542 height 25
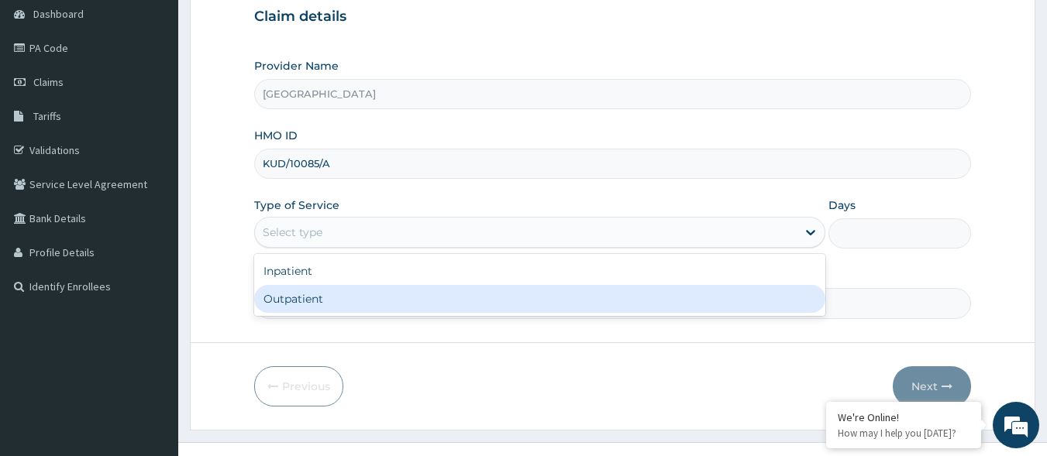
click at [391, 299] on div "Outpatient" at bounding box center [539, 299] width 571 height 28
type input "1"
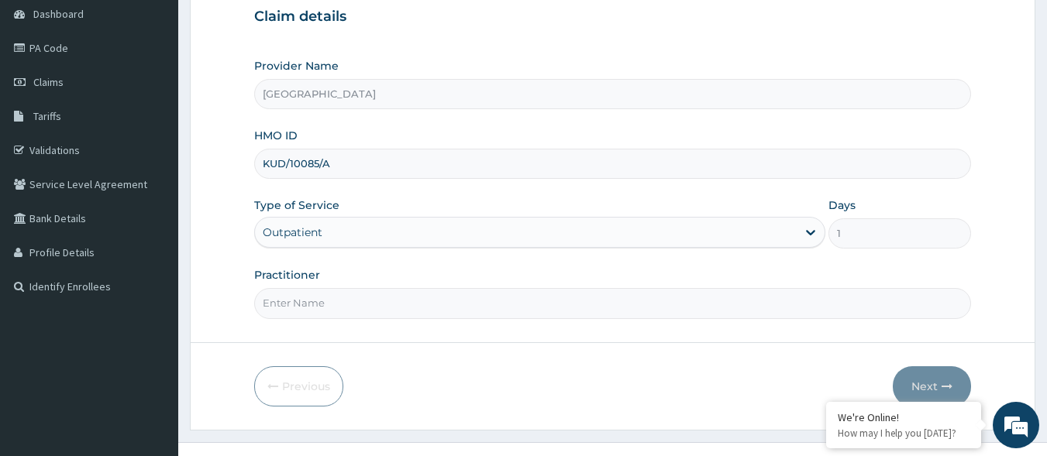
click at [391, 299] on input "Practitioner" at bounding box center [612, 303] width 717 height 30
type input "[PERSON_NAME]"
click at [924, 390] on button "Next" at bounding box center [932, 386] width 78 height 40
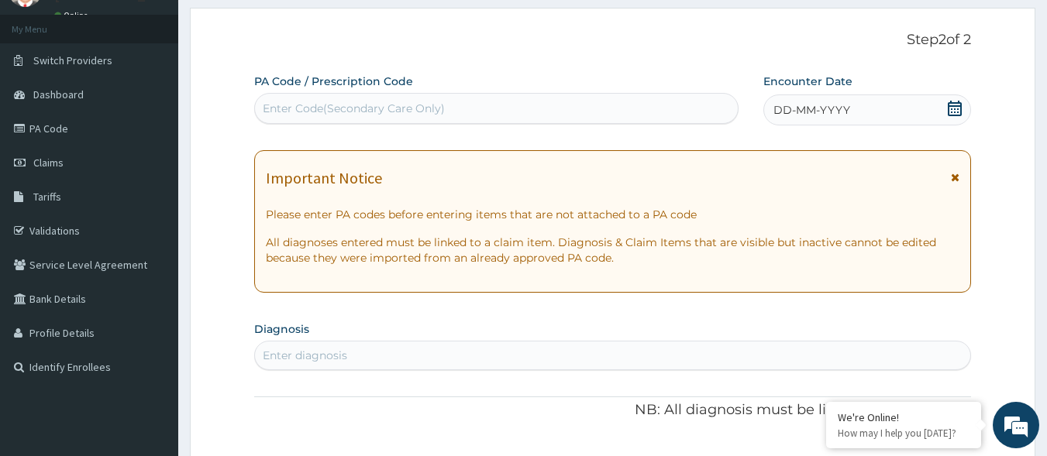
scroll to position [0, 0]
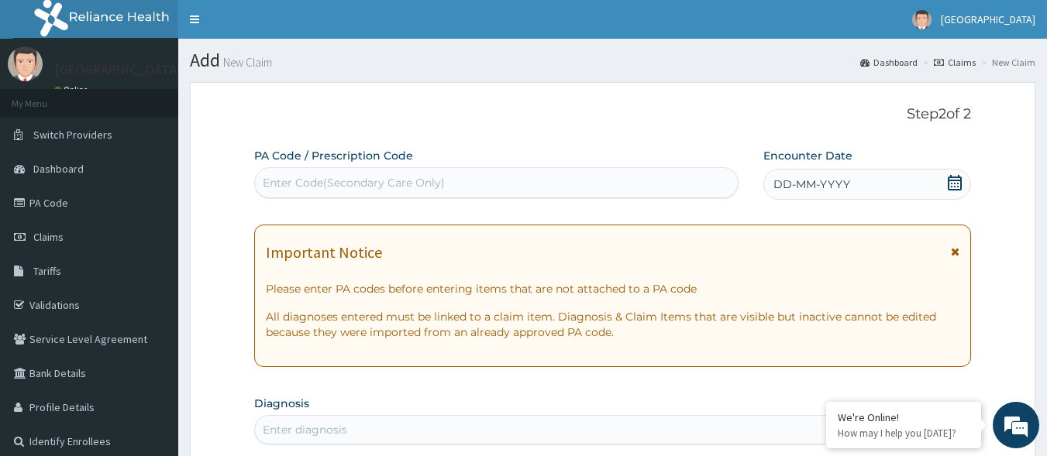
click at [953, 186] on icon at bounding box center [954, 182] width 15 height 15
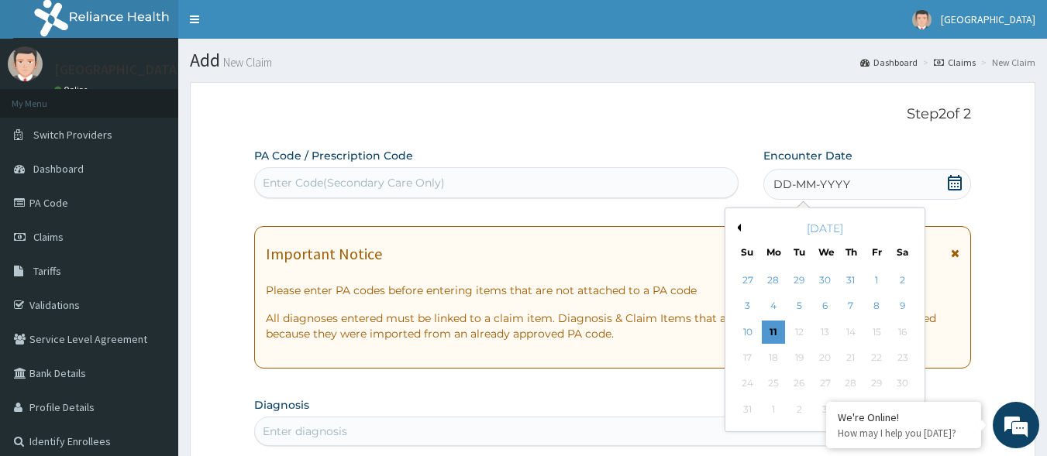
click at [740, 225] on button "Previous Month" at bounding box center [737, 228] width 8 height 8
click at [845, 361] on div "24" at bounding box center [850, 357] width 23 height 23
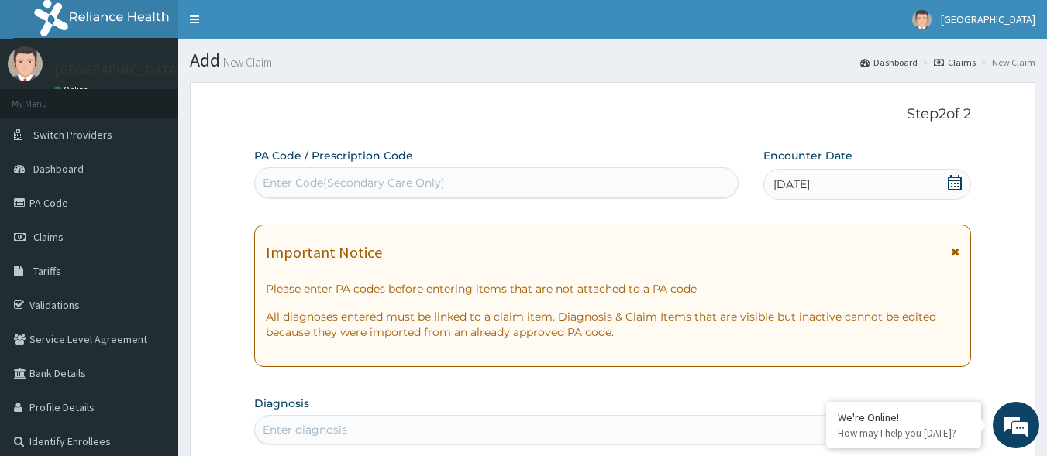
click at [587, 178] on div "Enter Code(Secondary Care Only)" at bounding box center [496, 182] width 483 height 25
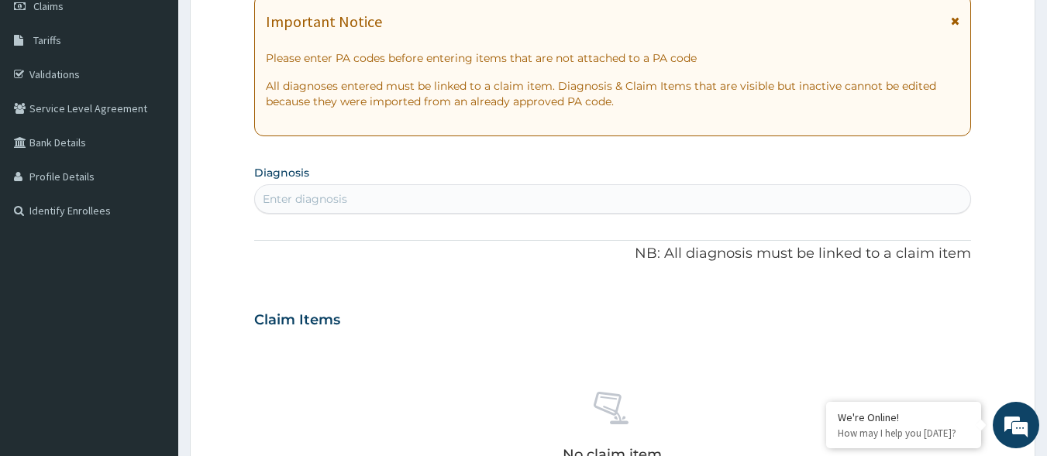
scroll to position [232, 0]
click at [625, 191] on div "Enter diagnosis" at bounding box center [613, 197] width 716 height 25
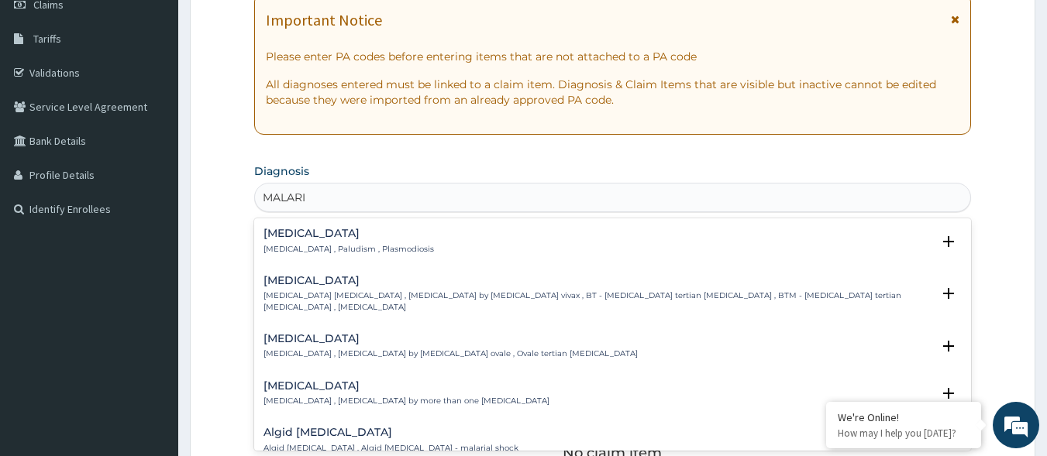
type input "MALARIA"
click at [283, 247] on p "Malaria , Paludism , Plasmodiosis" at bounding box center [348, 249] width 170 height 11
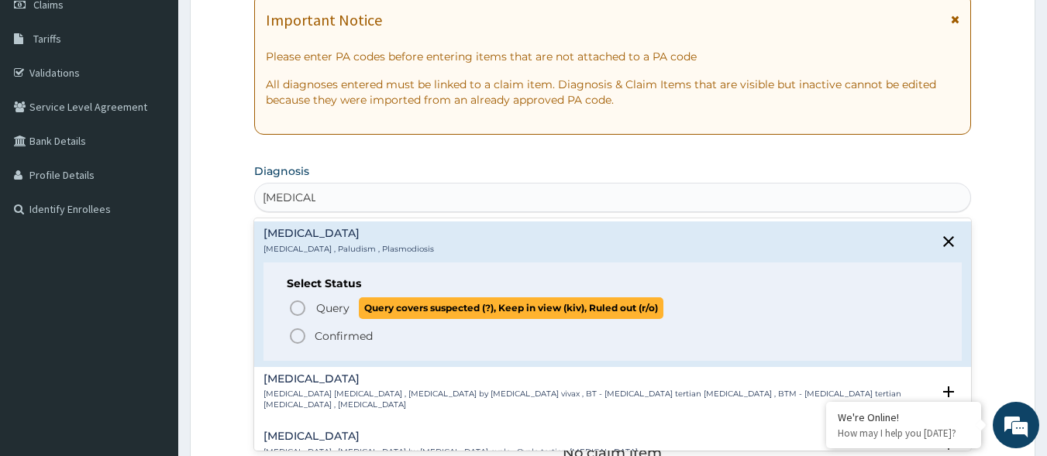
click at [305, 315] on icon "status option query" at bounding box center [297, 308] width 19 height 19
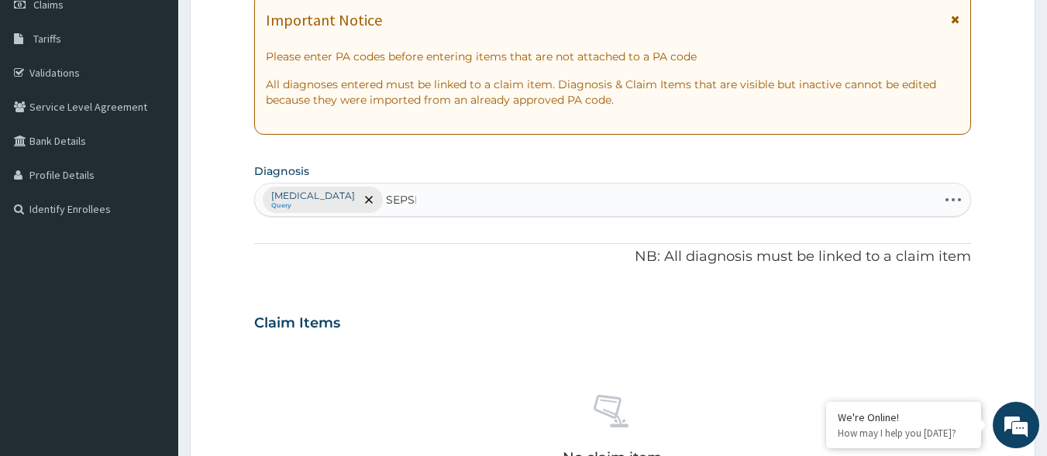
type input "SEPSIS"
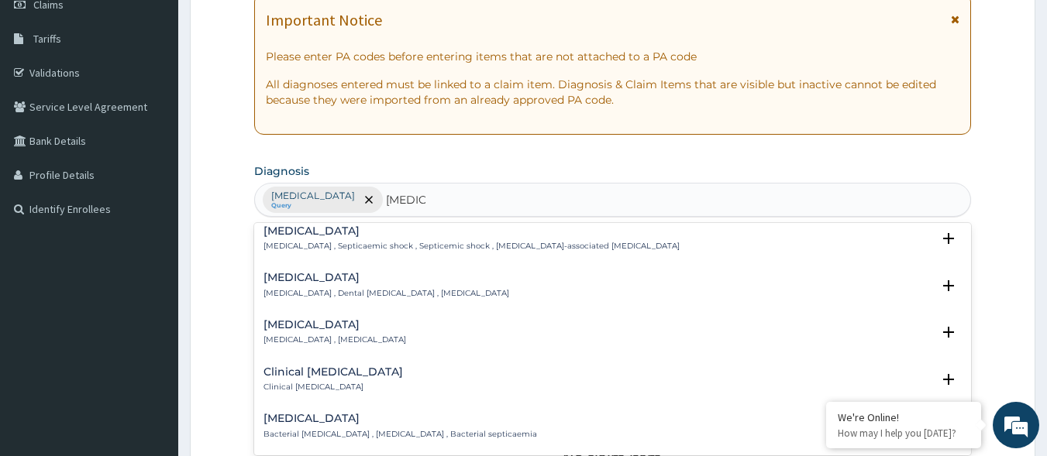
scroll to position [77, 0]
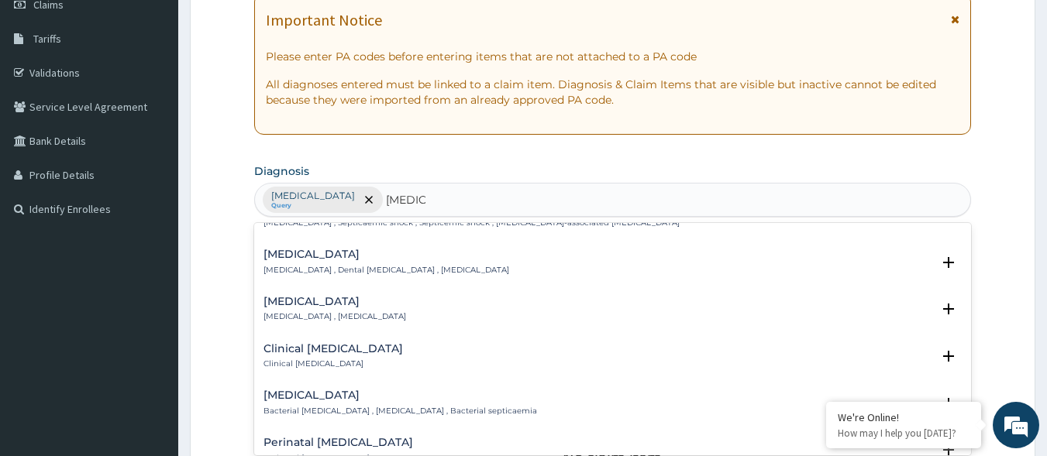
click at [311, 394] on h4 "Bacterial sepsis" at bounding box center [400, 396] width 274 height 12
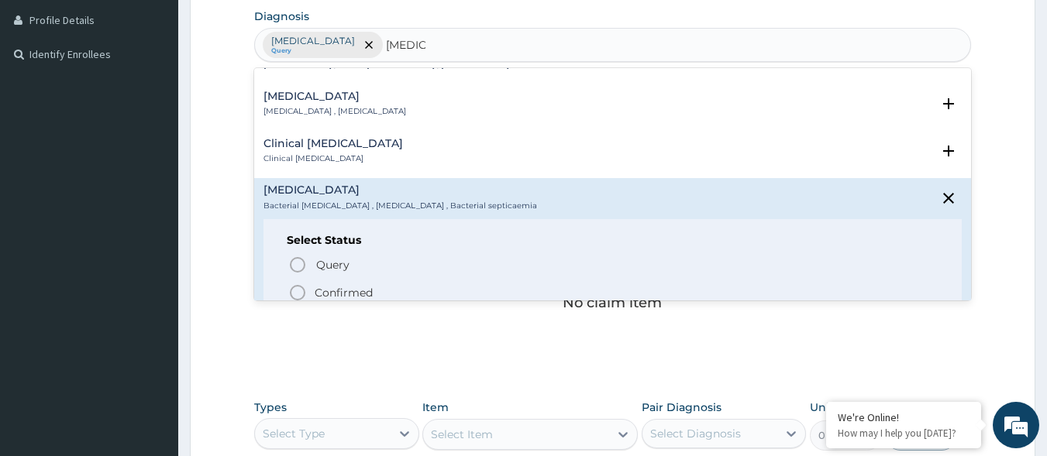
scroll to position [155, 0]
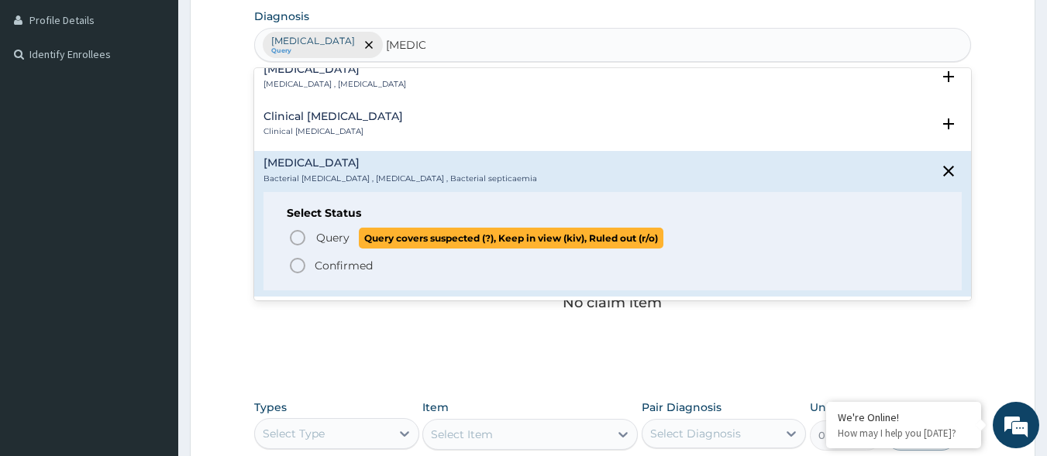
click at [353, 238] on p "Query Query covers suspected (?), Keep in view (kiv), Ruled out (r/o)" at bounding box center [489, 238] width 349 height 21
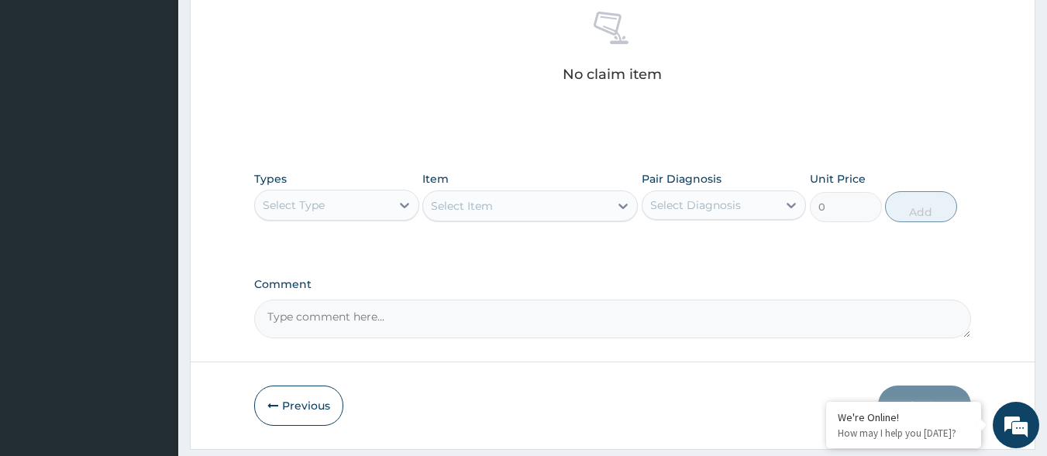
scroll to position [620, 0]
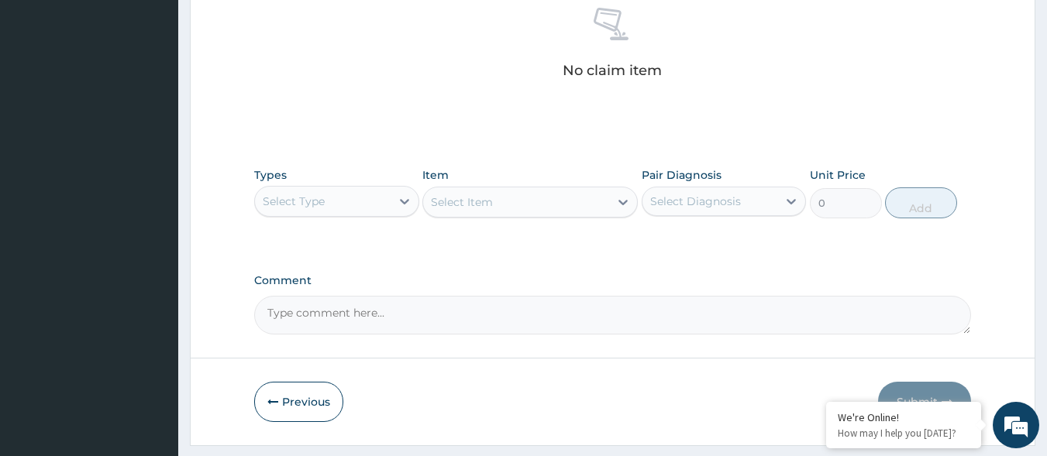
click at [328, 199] on div "Select Type" at bounding box center [323, 201] width 136 height 25
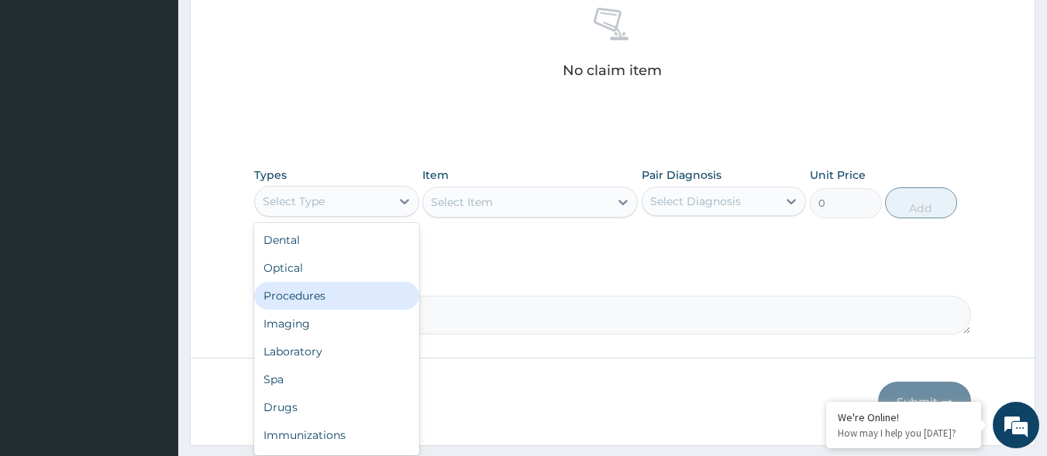
click at [353, 284] on div "Procedures" at bounding box center [336, 296] width 165 height 28
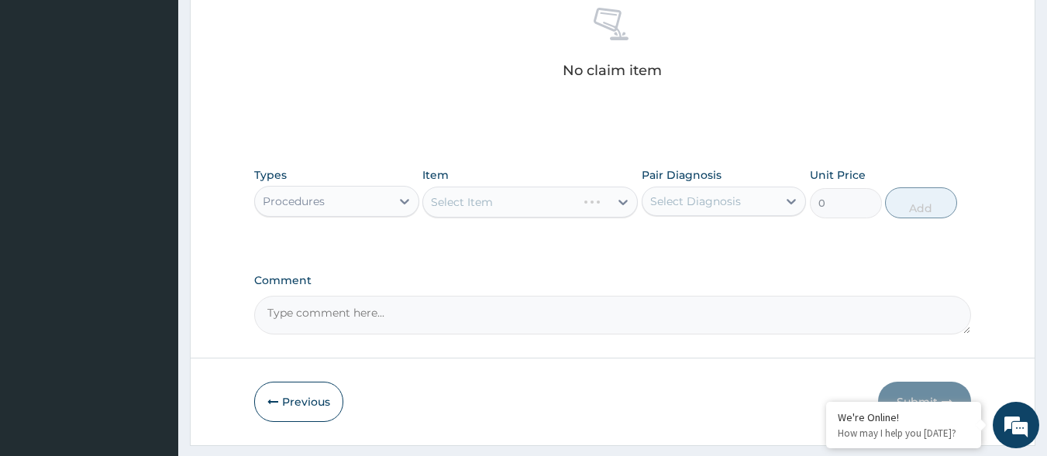
drag, startPoint x: 750, startPoint y: 191, endPoint x: 724, endPoint y: 212, distance: 33.5
click at [749, 191] on div "Select Diagnosis" at bounding box center [710, 201] width 136 height 25
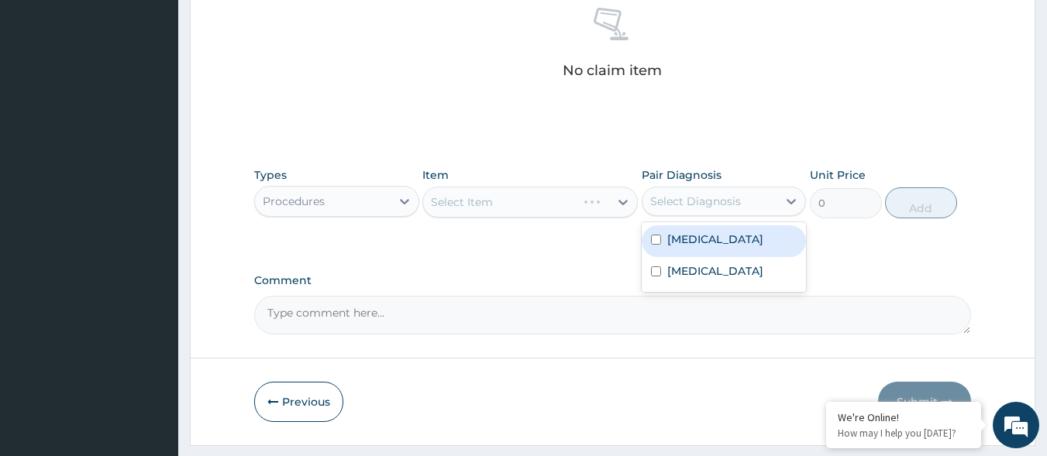
click at [715, 225] on div "Malaria" at bounding box center [724, 241] width 165 height 32
checkbox input "true"
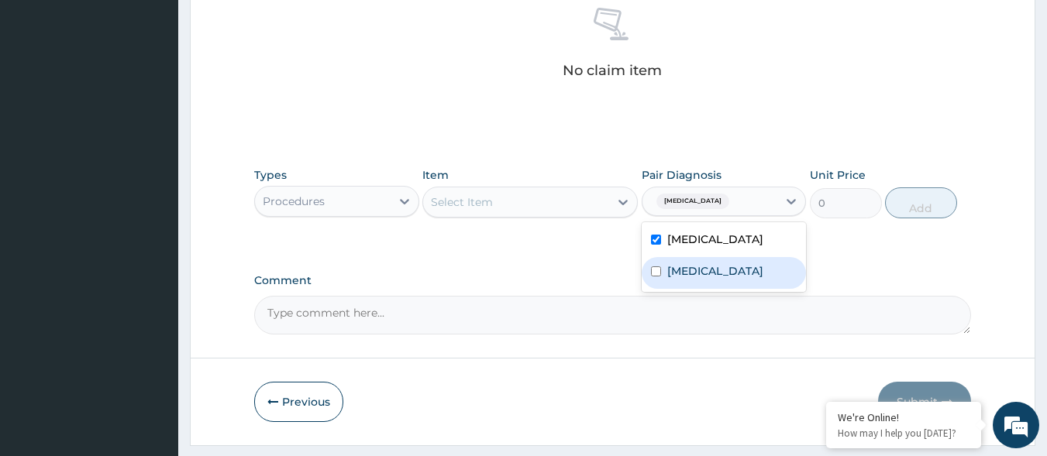
drag, startPoint x: 703, startPoint y: 263, endPoint x: 646, endPoint y: 249, distance: 58.4
click at [699, 265] on div "Bacterial sepsis" at bounding box center [724, 273] width 165 height 32
checkbox input "true"
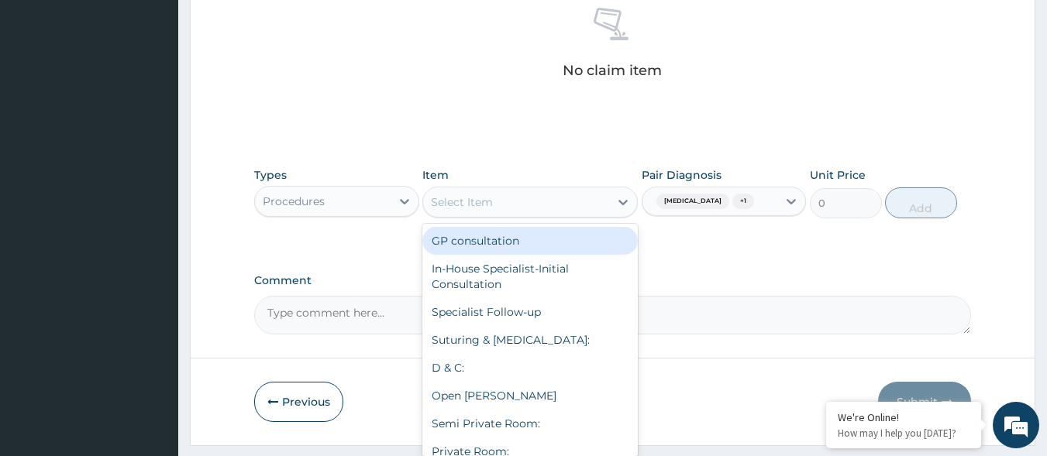
click at [596, 194] on div "Select Item" at bounding box center [516, 202] width 186 height 25
click at [597, 231] on div "GP consultation" at bounding box center [529, 241] width 215 height 28
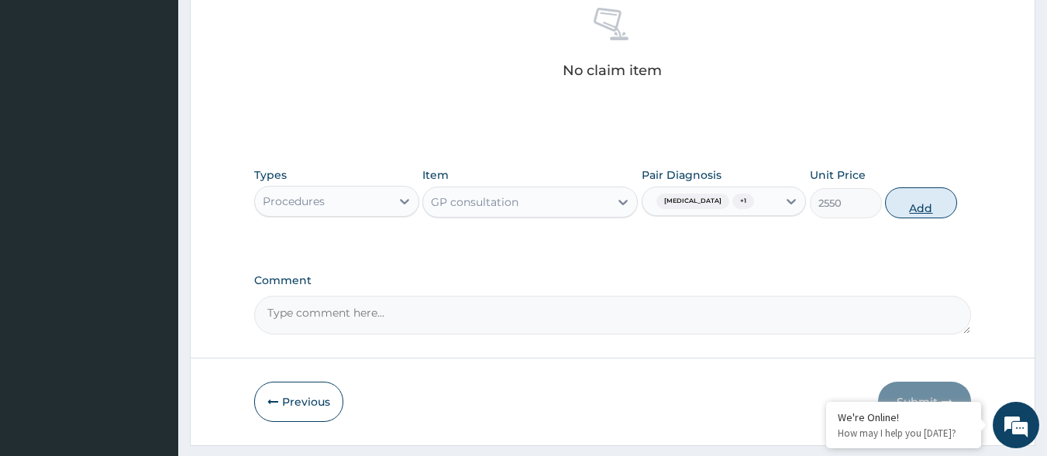
click at [931, 200] on button "Add" at bounding box center [921, 203] width 72 height 31
type input "0"
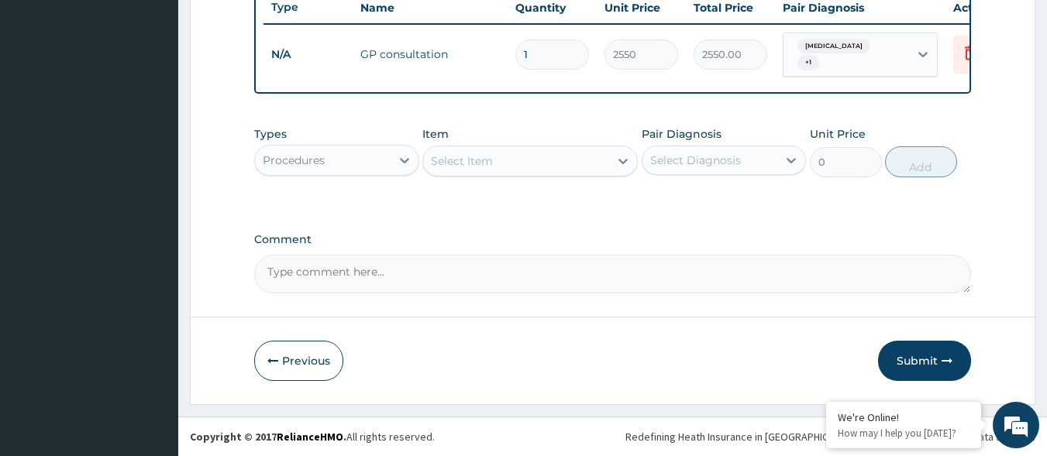
scroll to position [599, 0]
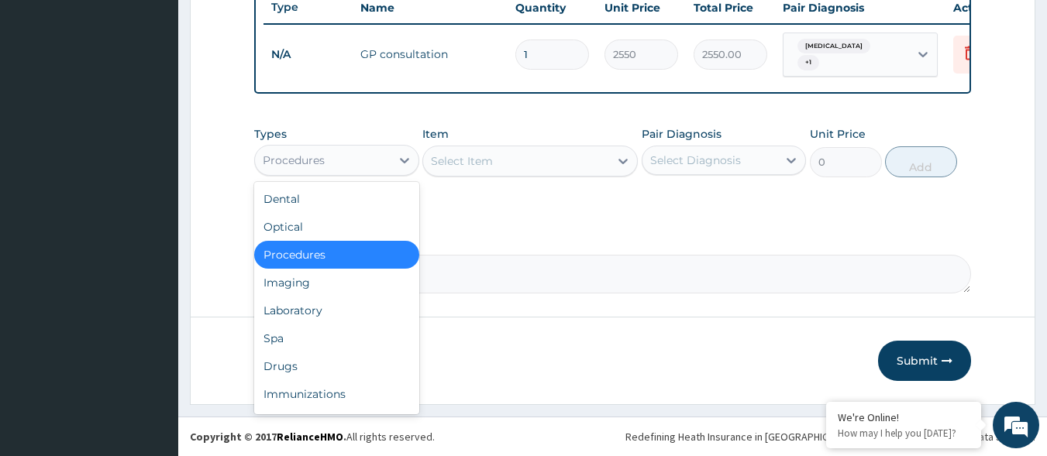
click at [344, 160] on div "Procedures" at bounding box center [323, 160] width 136 height 25
drag, startPoint x: 291, startPoint y: 304, endPoint x: 388, endPoint y: 241, distance: 115.4
click at [291, 304] on div "Laboratory" at bounding box center [336, 311] width 165 height 28
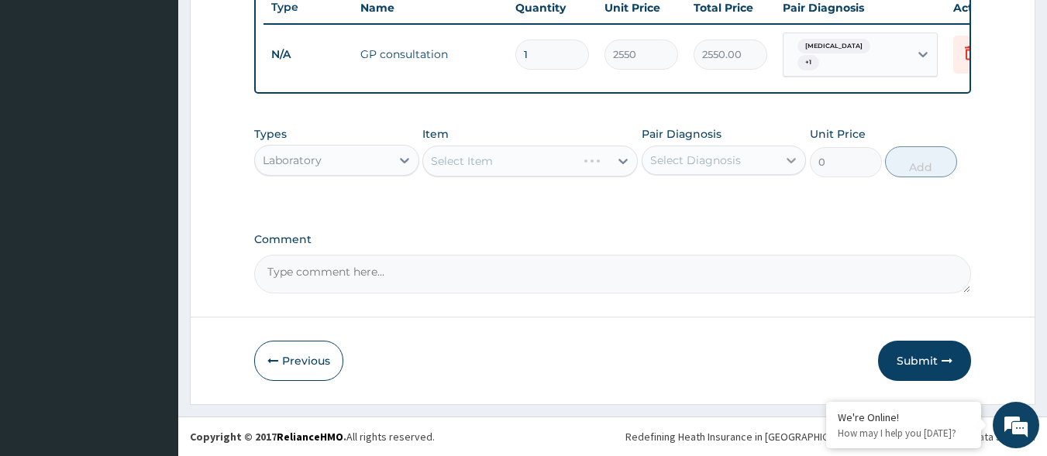
click at [781, 151] on div at bounding box center [791, 160] width 28 height 28
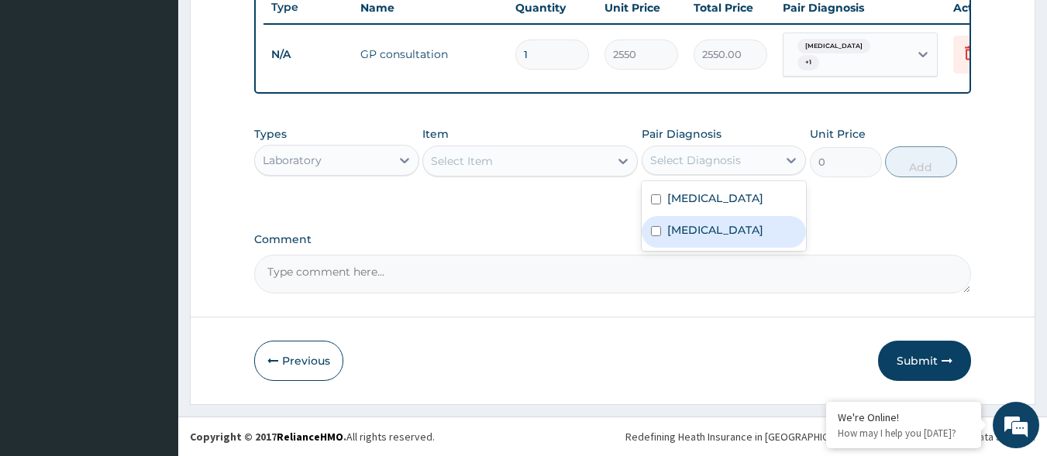
click at [721, 229] on label "Bacterial sepsis" at bounding box center [715, 229] width 96 height 15
checkbox input "true"
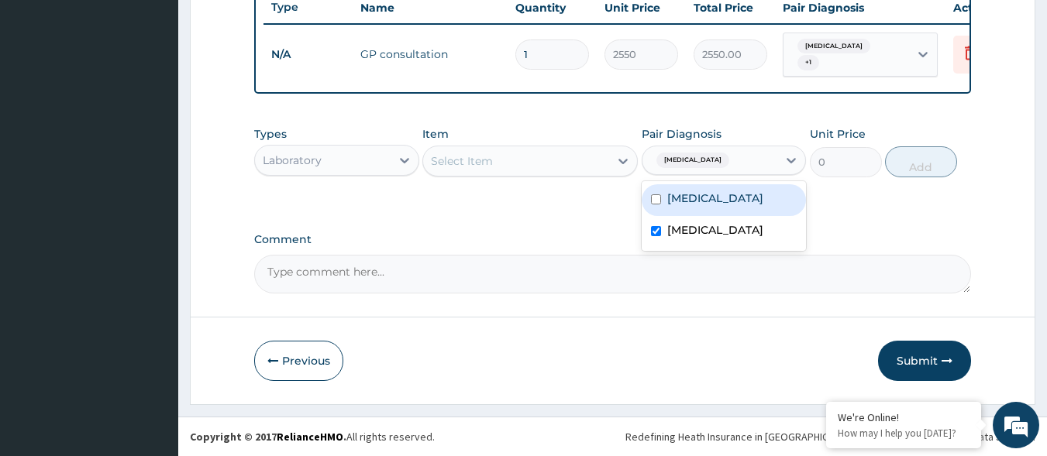
click at [547, 154] on div "Select Item" at bounding box center [516, 161] width 186 height 25
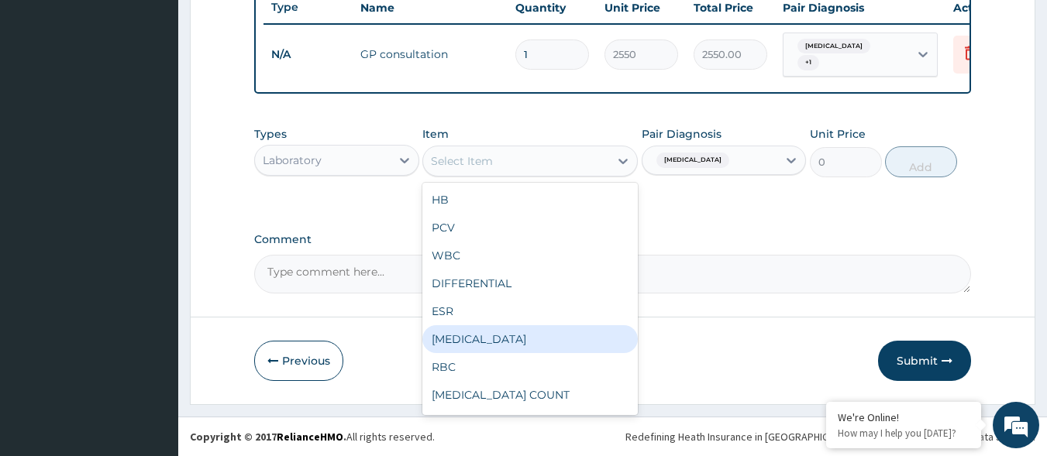
click at [529, 329] on div "FULL BLOOD COUNT" at bounding box center [529, 339] width 215 height 28
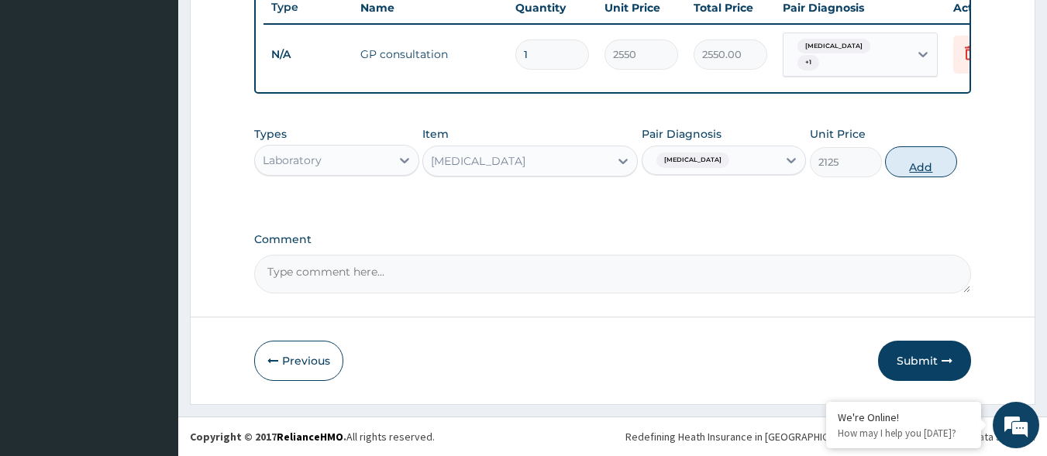
click at [895, 157] on button "Add" at bounding box center [921, 161] width 72 height 31
type input "0"
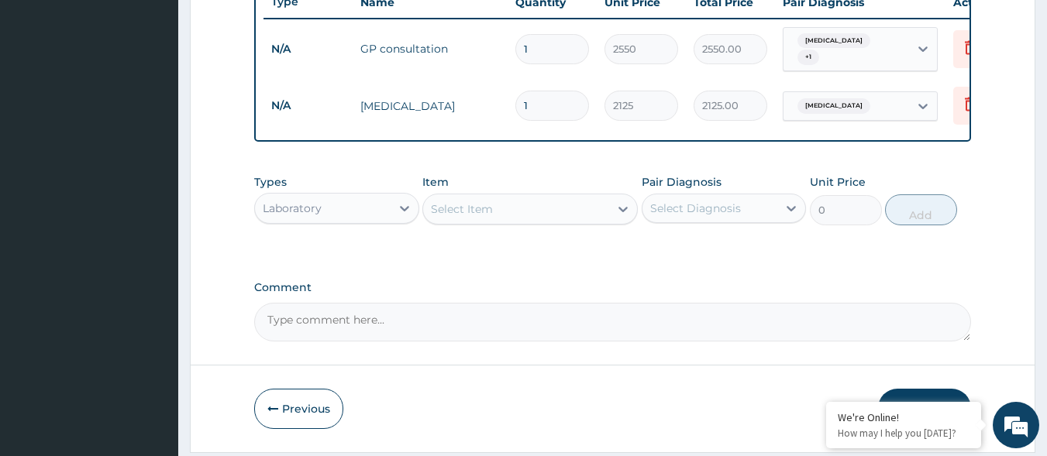
click at [610, 197] on div "Item Select Item" at bounding box center [529, 199] width 215 height 51
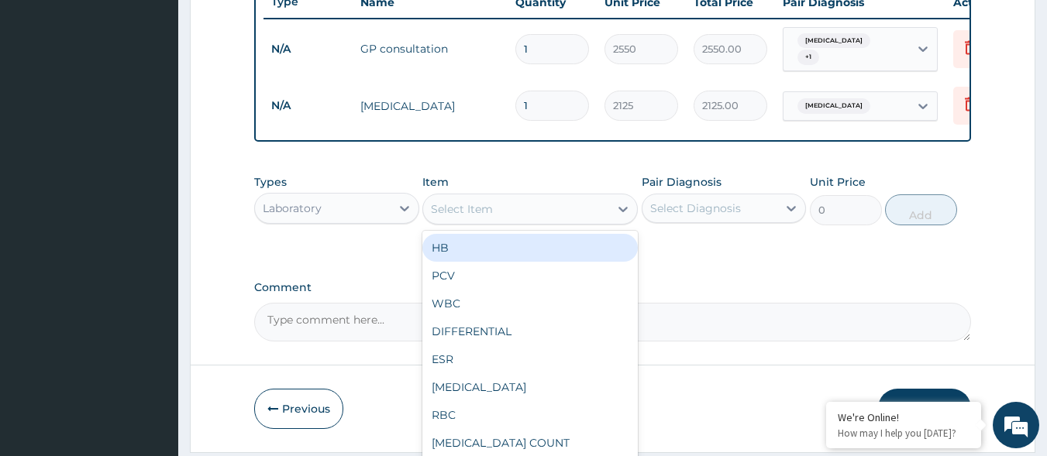
click at [604, 214] on div "Select Item" at bounding box center [516, 209] width 186 height 25
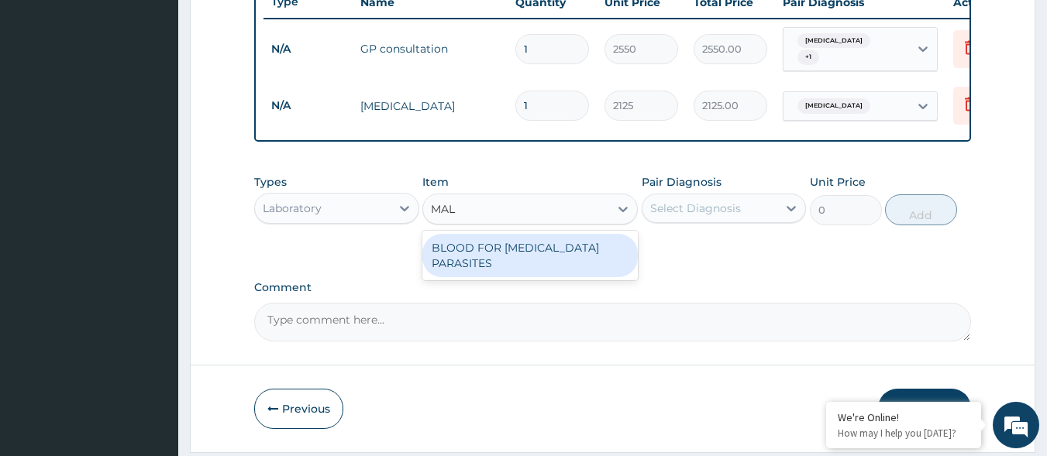
type input "MALA"
drag, startPoint x: 580, startPoint y: 253, endPoint x: 820, endPoint y: 209, distance: 244.2
click at [582, 253] on div "BLOOD FOR MALARIA PARASITES" at bounding box center [529, 255] width 215 height 43
type input "850"
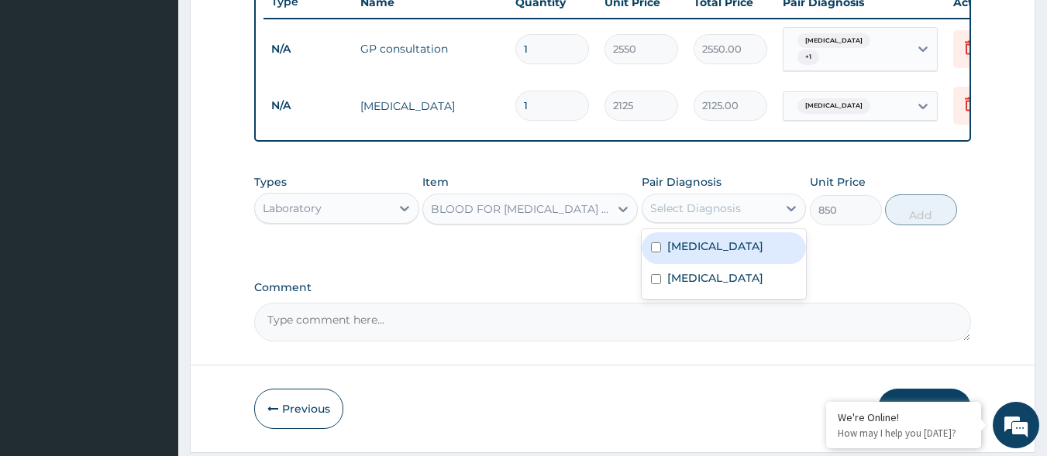
click at [700, 223] on div "Select Diagnosis" at bounding box center [724, 208] width 165 height 29
click at [711, 253] on div "Malaria" at bounding box center [724, 248] width 165 height 32
checkbox input "true"
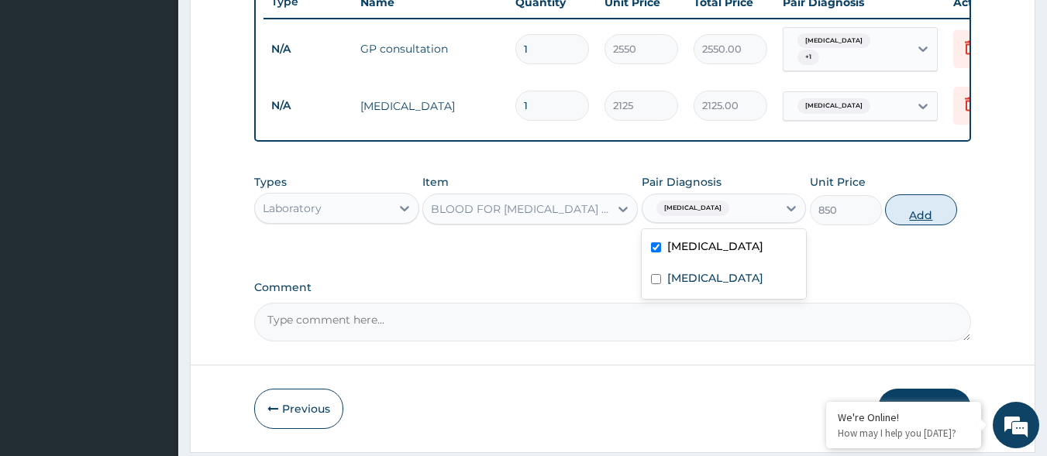
click at [917, 215] on button "Add" at bounding box center [921, 209] width 72 height 31
type input "0"
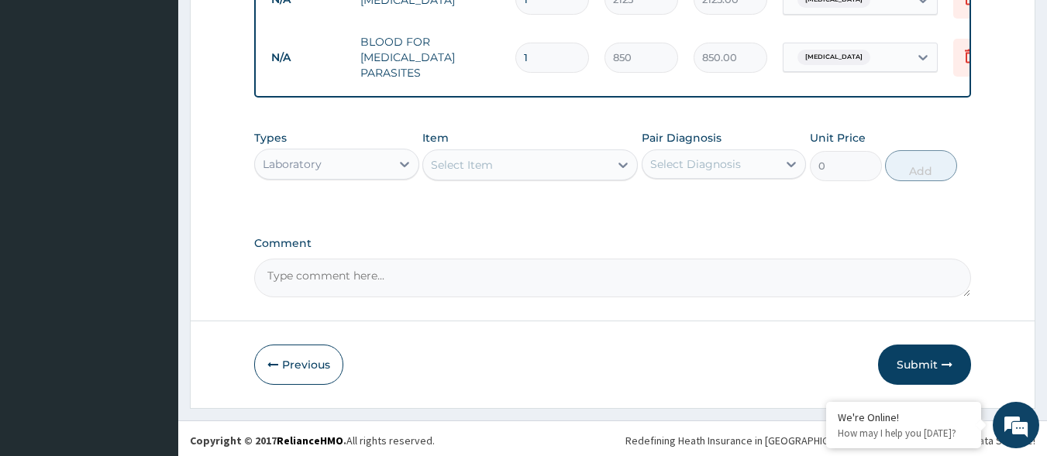
scroll to position [706, 0]
click at [324, 160] on div "Laboratory" at bounding box center [323, 163] width 136 height 25
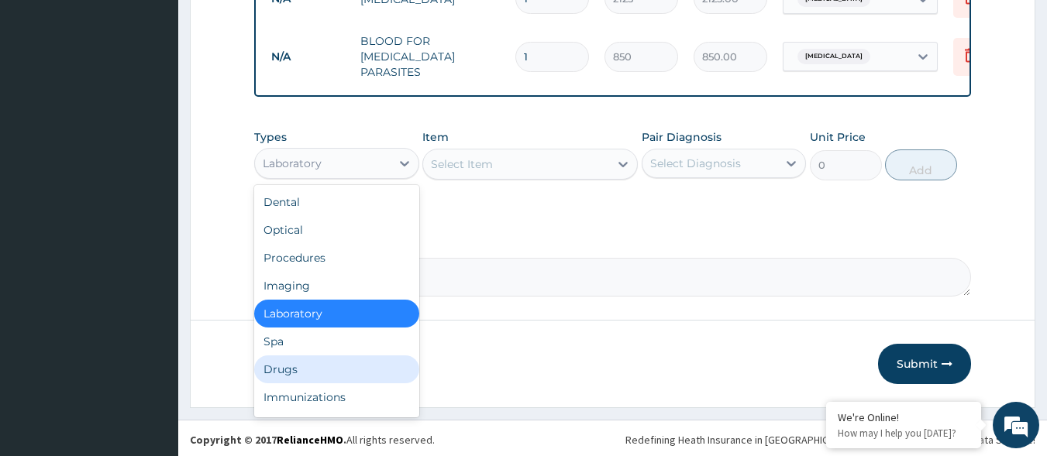
click at [339, 369] on div "Drugs" at bounding box center [336, 370] width 165 height 28
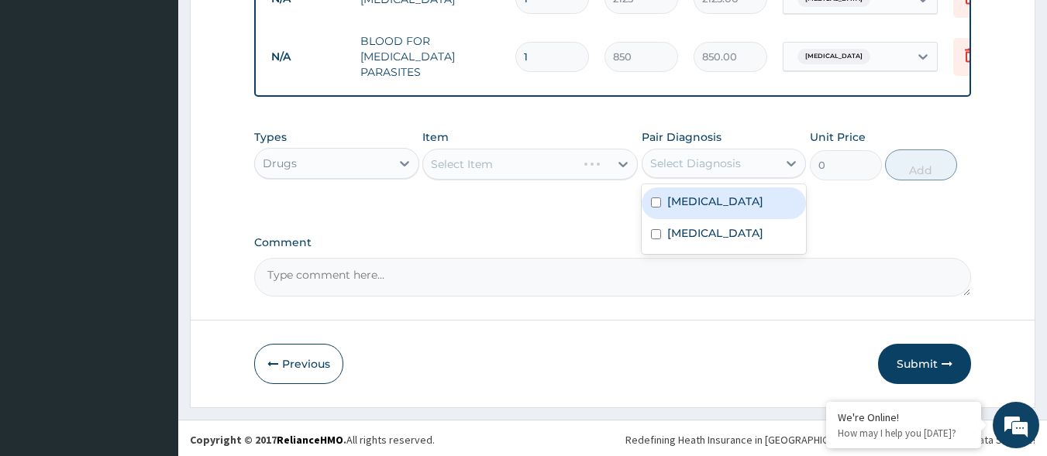
click at [672, 156] on div "Select Diagnosis" at bounding box center [695, 163] width 91 height 15
click at [667, 198] on label "Malaria" at bounding box center [715, 201] width 96 height 15
checkbox input "true"
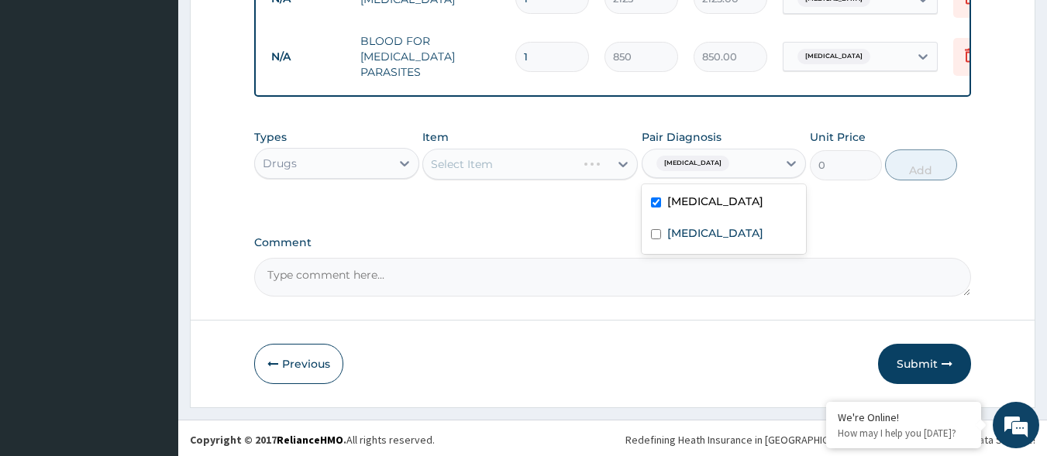
click at [558, 143] on div "Item Select Item" at bounding box center [529, 154] width 215 height 51
click at [554, 158] on div "Select Item" at bounding box center [529, 164] width 215 height 31
click at [580, 158] on div "Select Item" at bounding box center [516, 164] width 186 height 25
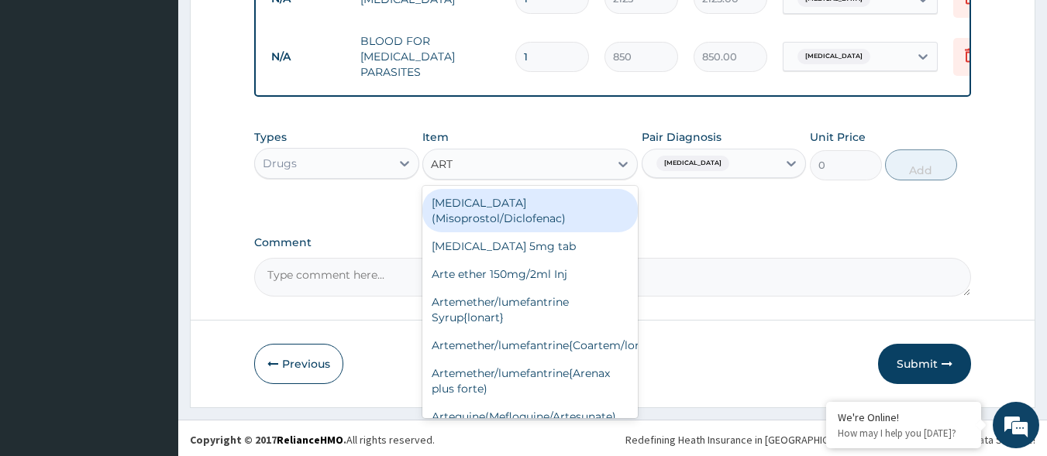
type input "ARTE"
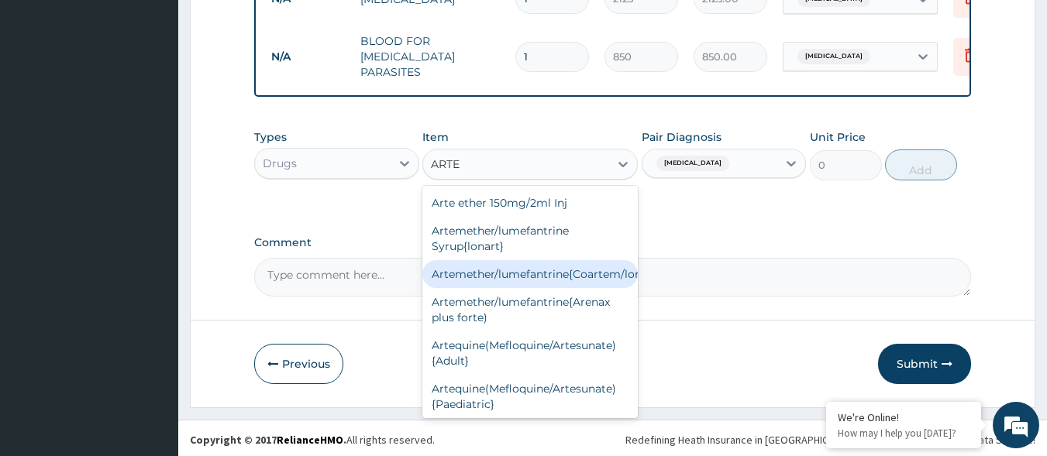
click at [600, 279] on div "Artemether/lumefantrine{Coartem/lonart}" at bounding box center [529, 274] width 215 height 28
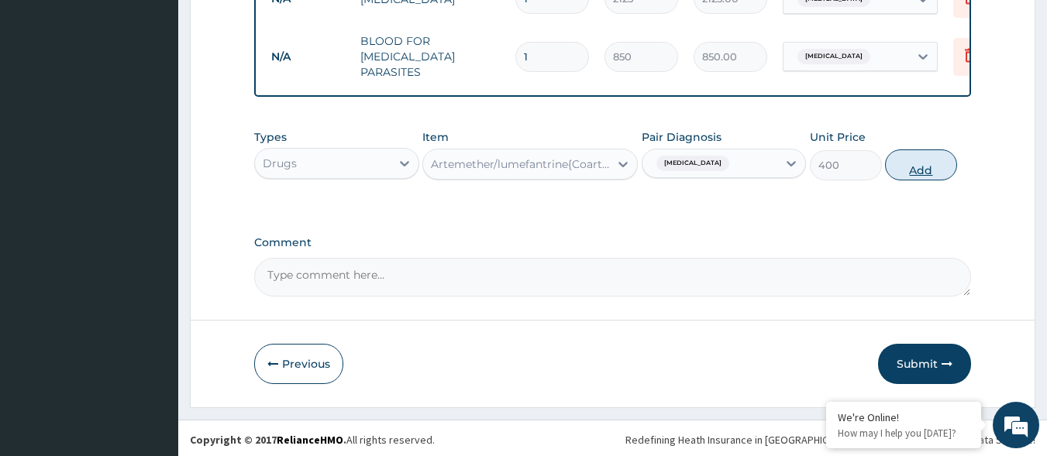
click at [931, 163] on button "Add" at bounding box center [921, 165] width 72 height 31
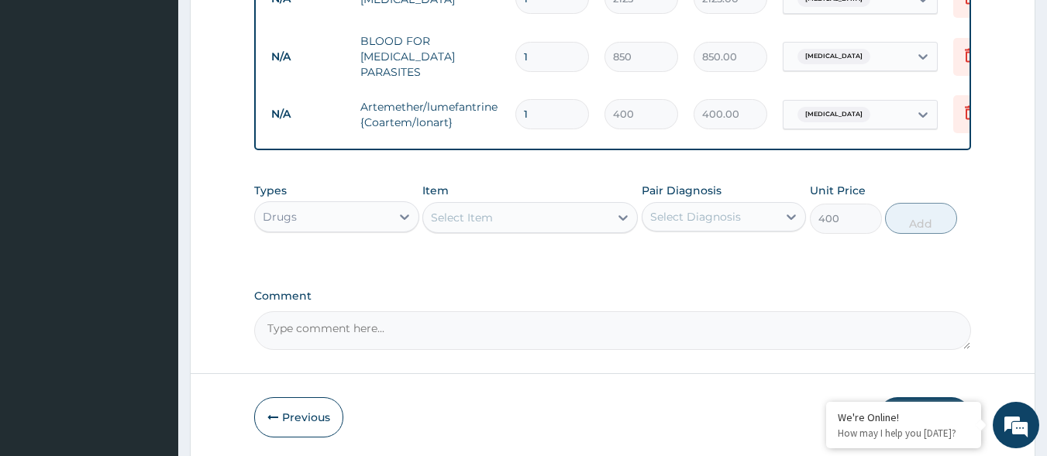
type input "0"
type input "0.00"
type input "6"
type input "2400.00"
type input "6"
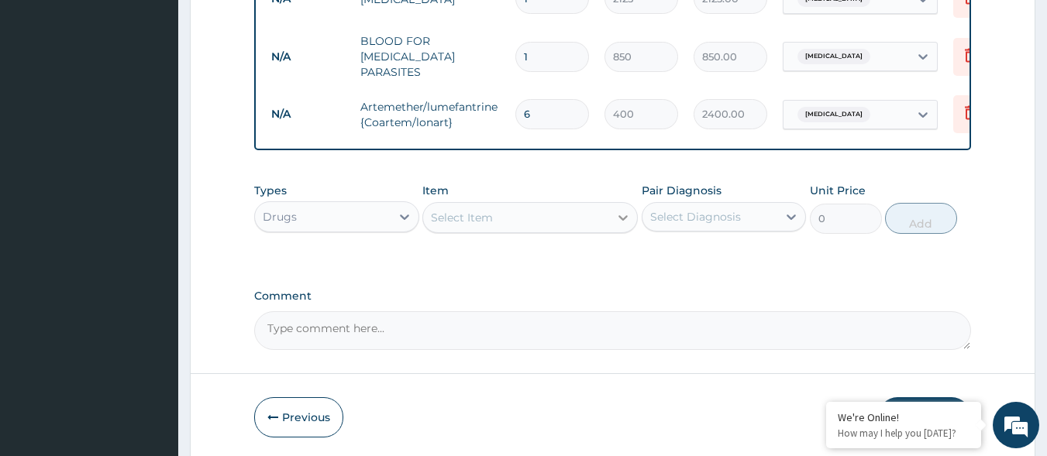
click at [636, 204] on div at bounding box center [623, 218] width 28 height 28
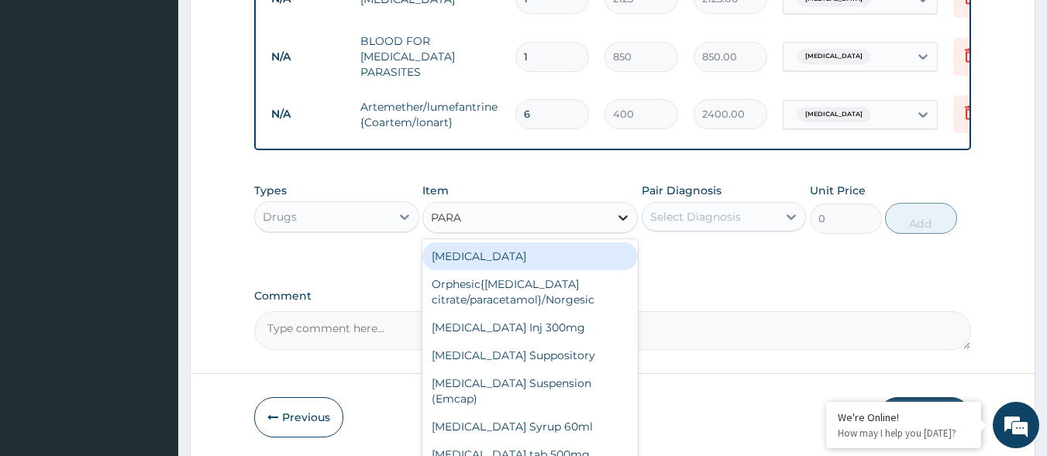
type input "PARAC"
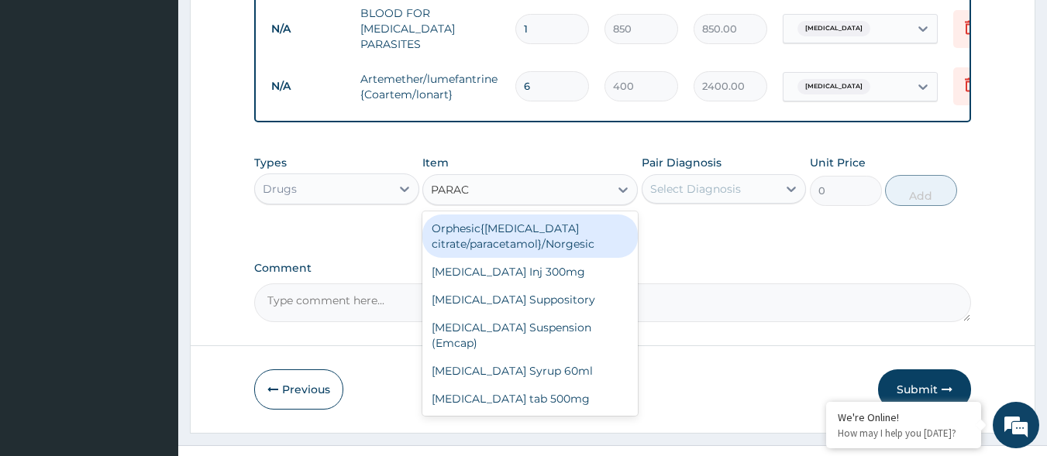
scroll to position [759, 0]
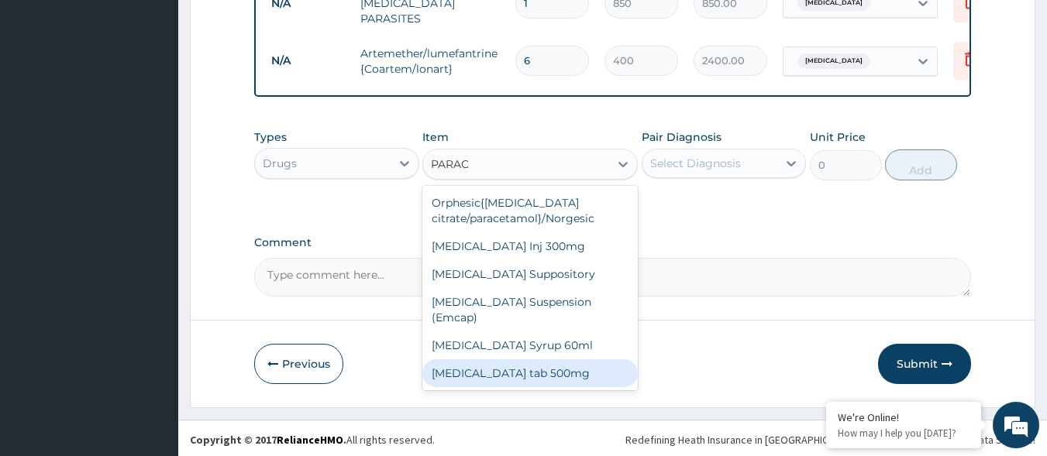
click at [556, 360] on div "Paracetamol tab 500mg" at bounding box center [529, 374] width 215 height 28
type input "18.4"
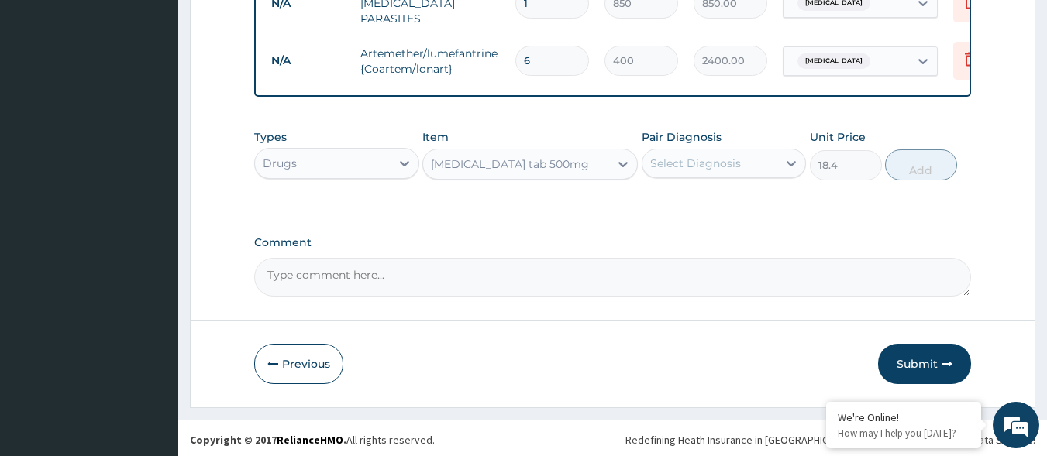
click at [731, 163] on div "Select Diagnosis" at bounding box center [695, 163] width 91 height 15
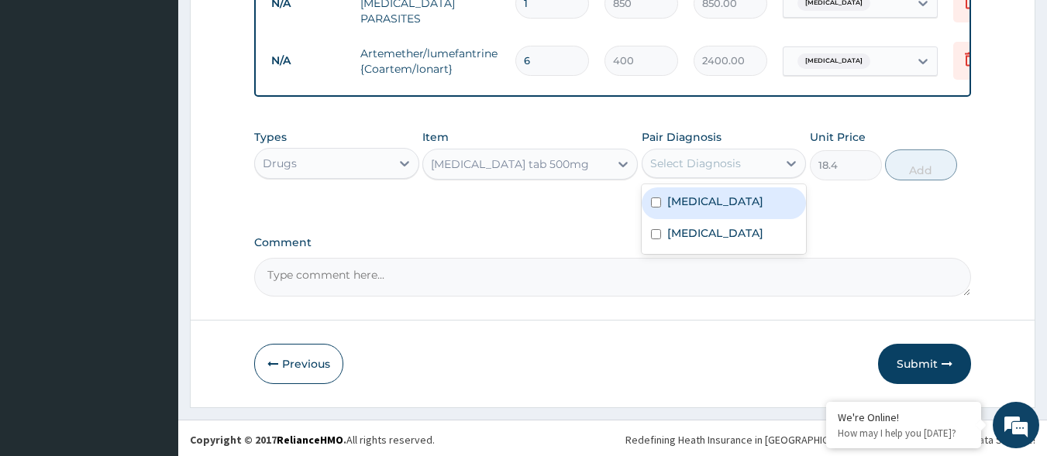
click at [716, 200] on div "Malaria" at bounding box center [724, 204] width 165 height 32
checkbox input "true"
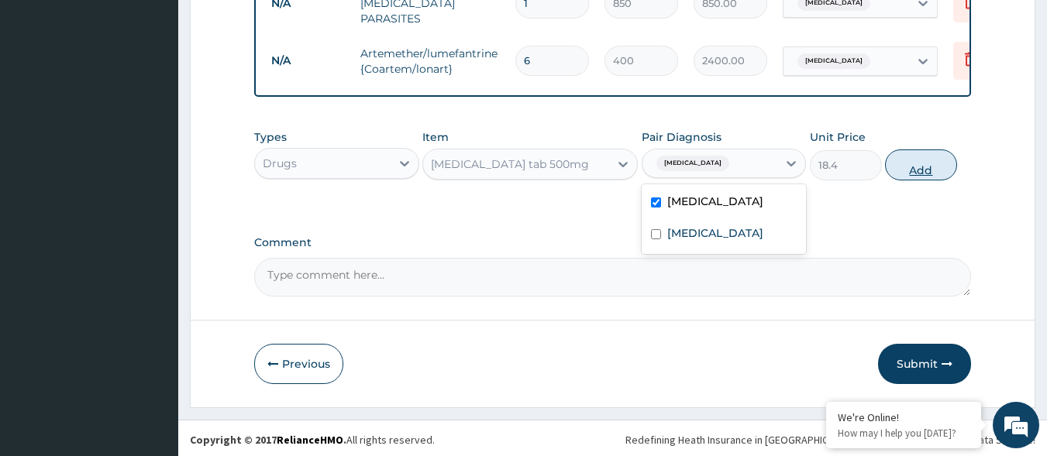
click at [898, 158] on button "Add" at bounding box center [921, 165] width 72 height 31
type input "0"
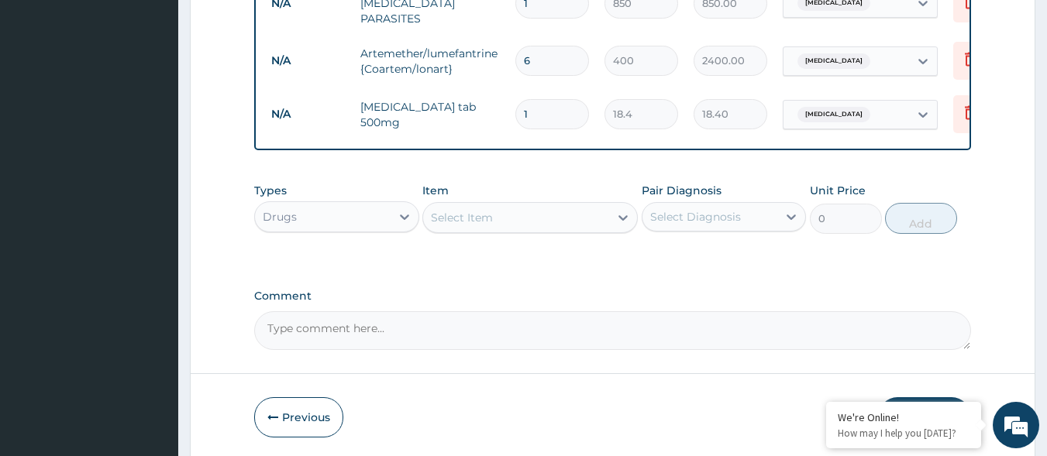
type input "18"
type input "331.20"
type input "18"
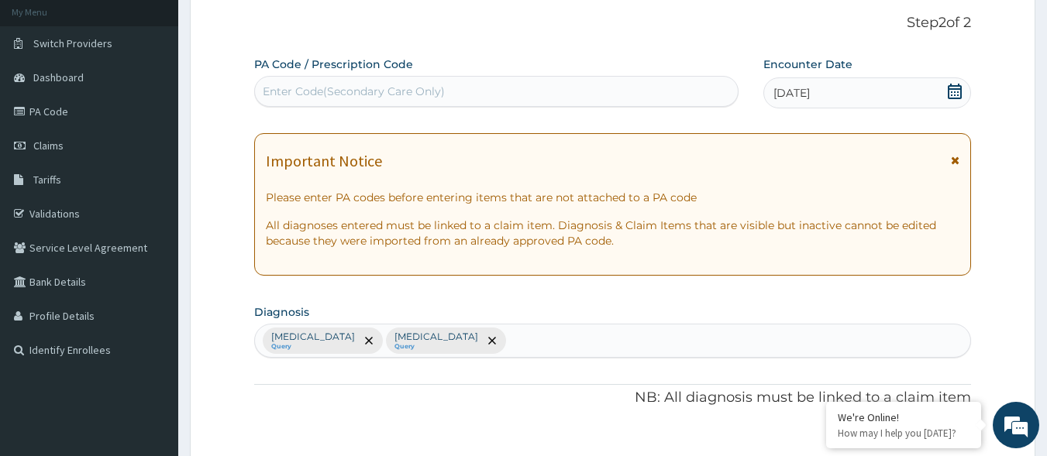
scroll to position [0, 0]
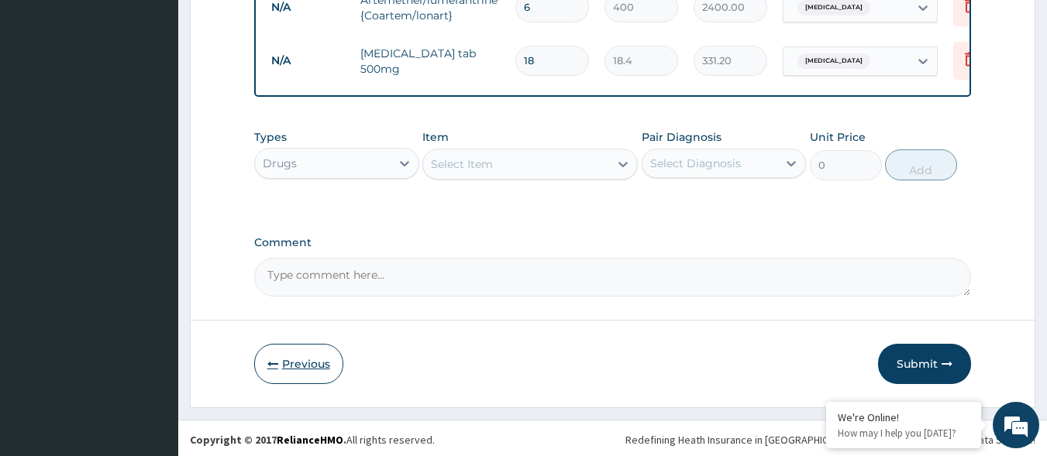
click at [319, 366] on button "Previous" at bounding box center [298, 364] width 89 height 40
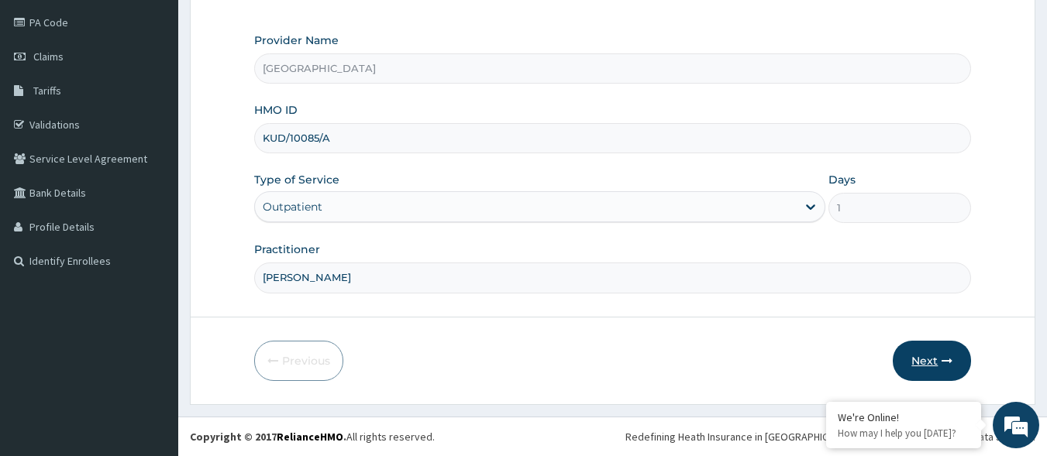
click at [948, 347] on button "Next" at bounding box center [932, 361] width 78 height 40
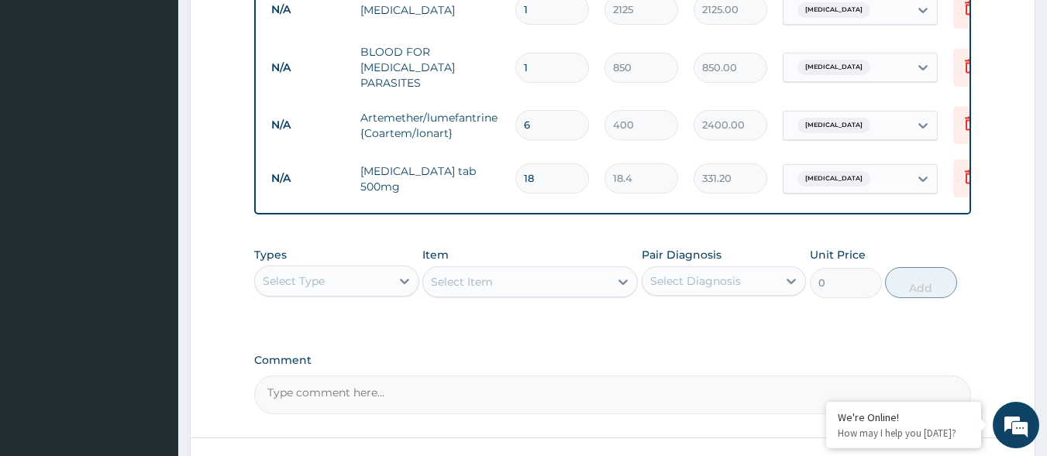
scroll to position [813, 0]
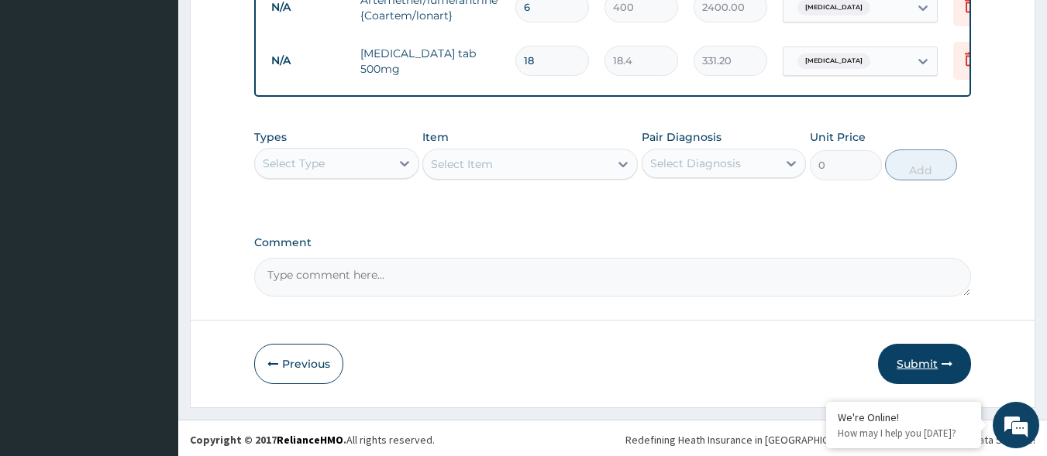
click at [917, 356] on button "Submit" at bounding box center [924, 364] width 93 height 40
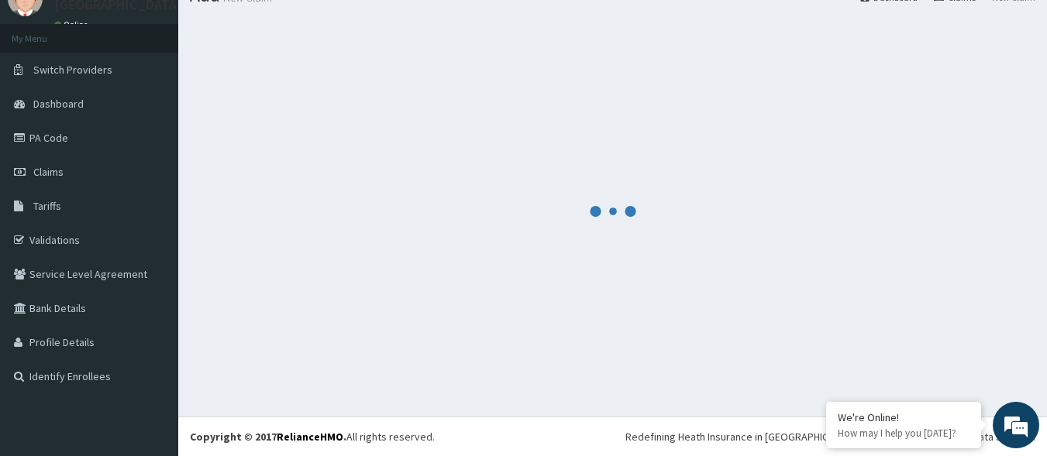
scroll to position [65, 0]
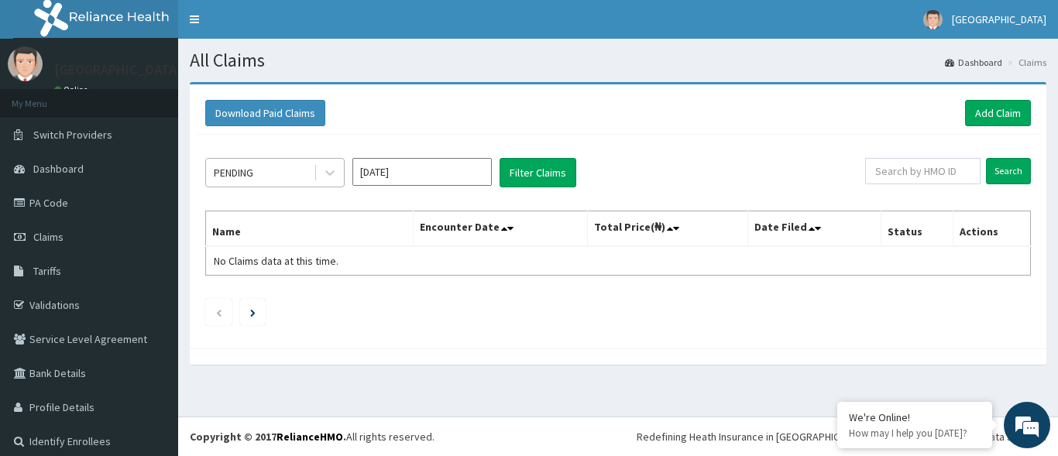
click at [257, 160] on div "PENDING" at bounding box center [274, 172] width 139 height 29
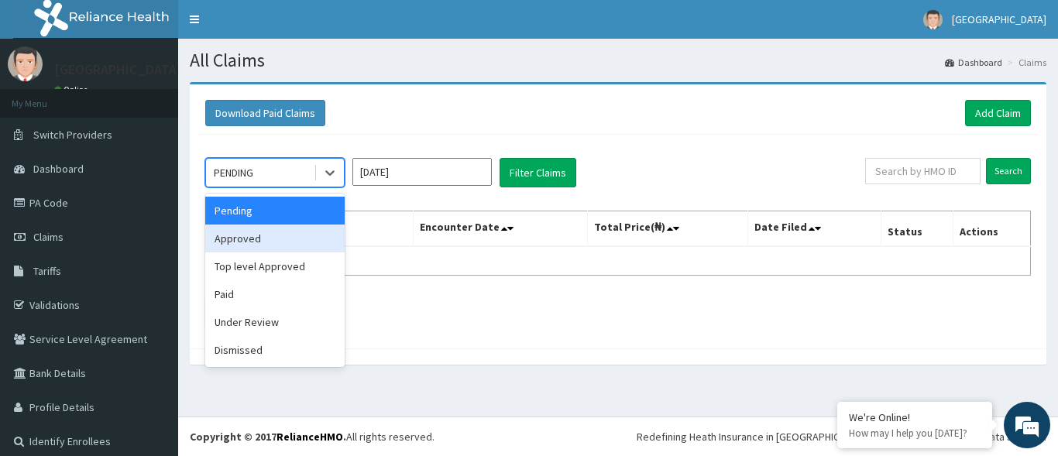
drag, startPoint x: 259, startPoint y: 236, endPoint x: 360, endPoint y: 193, distance: 109.7
click at [264, 236] on div "Approved" at bounding box center [274, 239] width 139 height 28
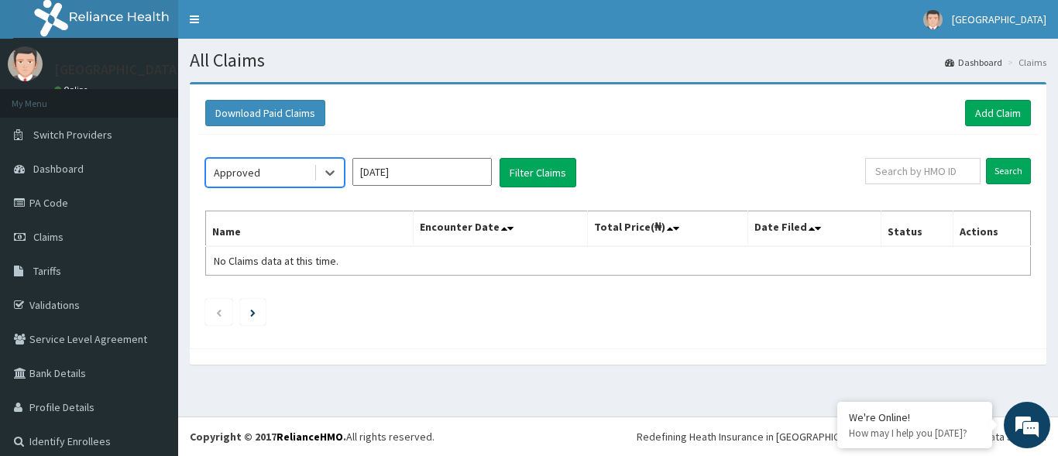
click at [418, 169] on input "Aug 2025" at bounding box center [422, 172] width 139 height 28
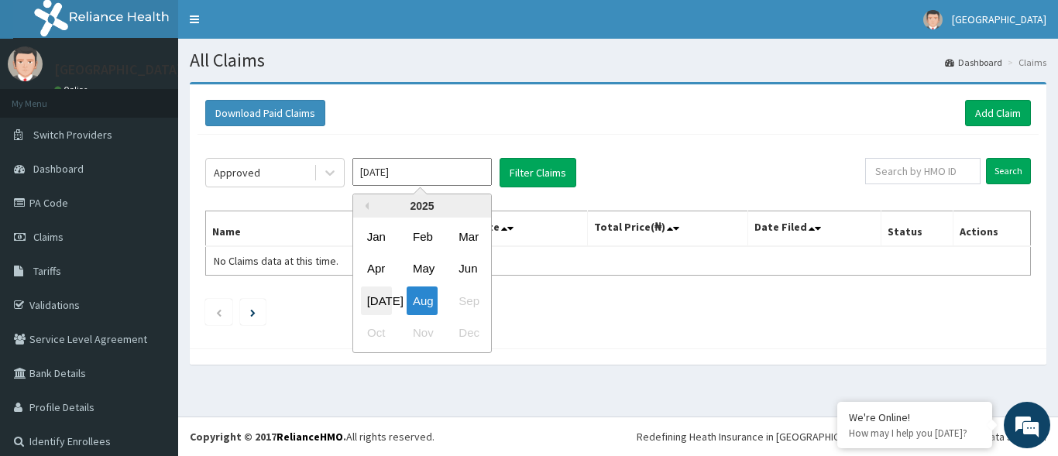
click at [377, 302] on div "Jul" at bounding box center [376, 301] width 31 height 29
type input "Jul 2025"
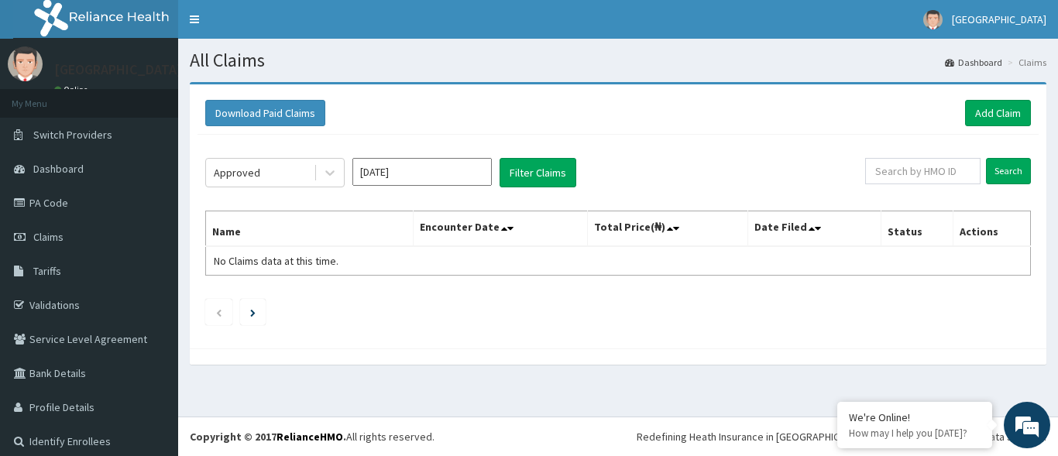
click at [510, 190] on div "Approved Jul 2025 Filter Claims Search Name Encounter Date Total Price(₦) Date …" at bounding box center [618, 238] width 841 height 206
click at [522, 171] on button "Filter Claims" at bounding box center [538, 172] width 77 height 29
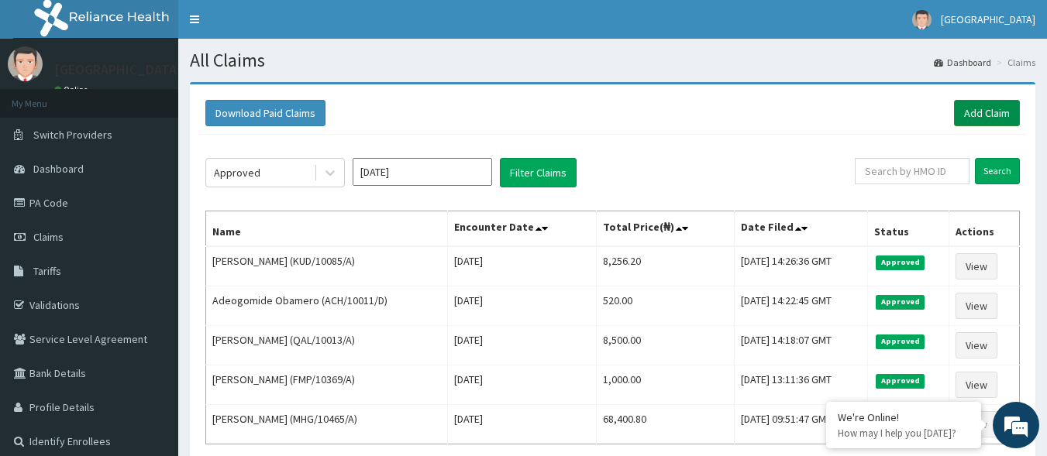
click at [1000, 107] on link "Add Claim" at bounding box center [987, 113] width 66 height 26
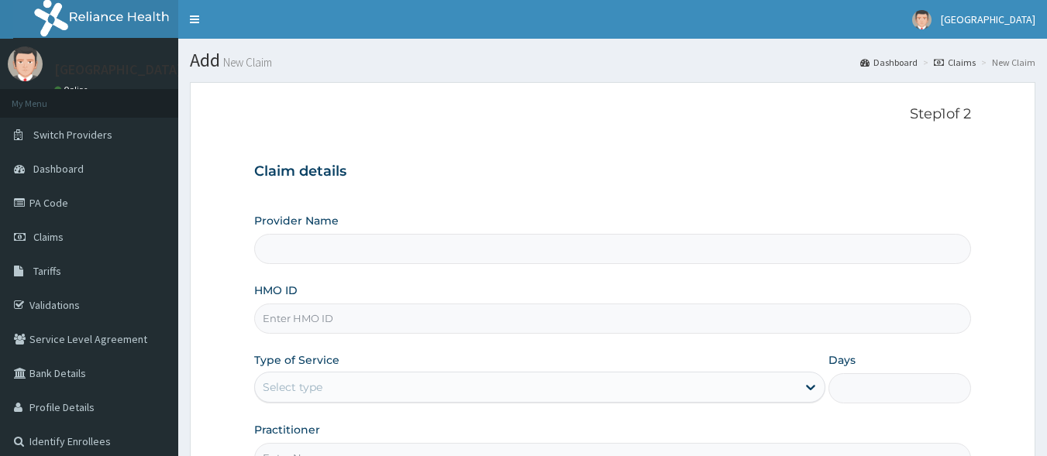
click at [355, 322] on input "HMO ID" at bounding box center [612, 319] width 717 height 30
type input "[GEOGRAPHIC_DATA]"
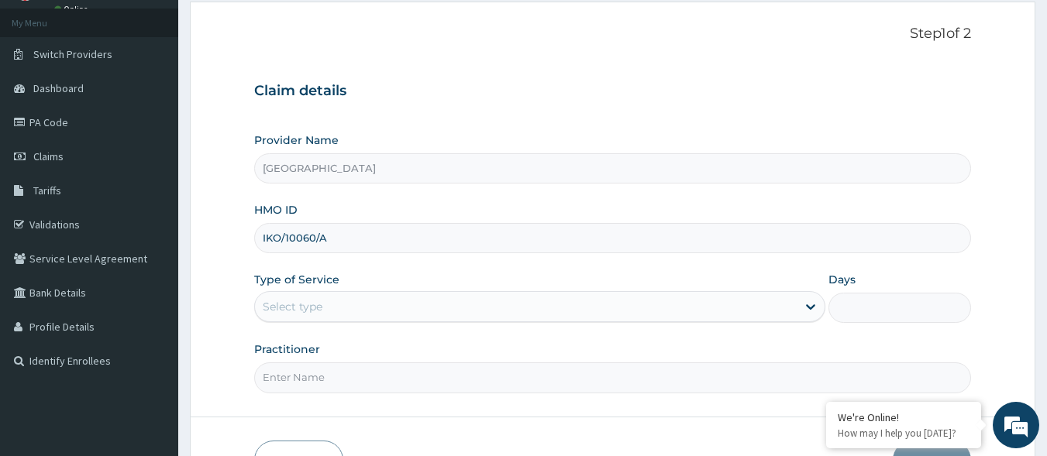
scroll to position [155, 0]
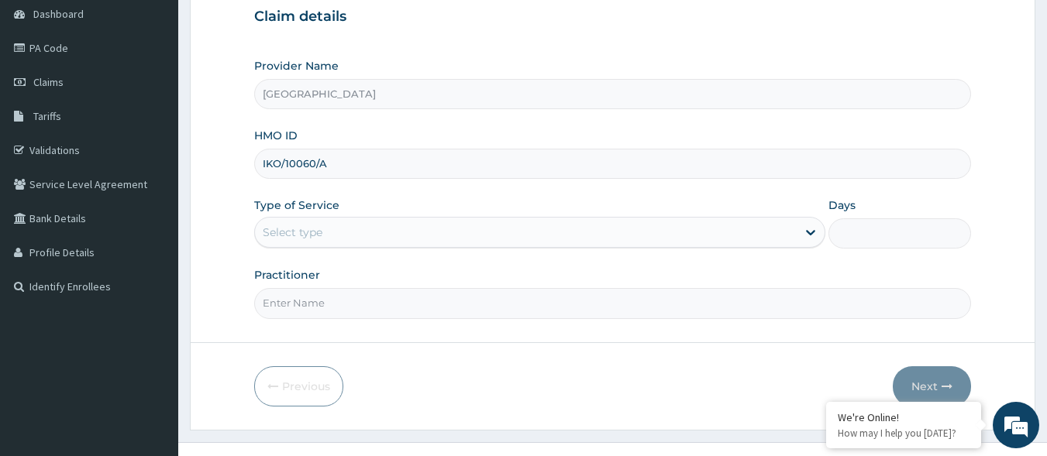
type input "IKO/10060/A"
click at [485, 229] on div "Select type" at bounding box center [526, 232] width 542 height 25
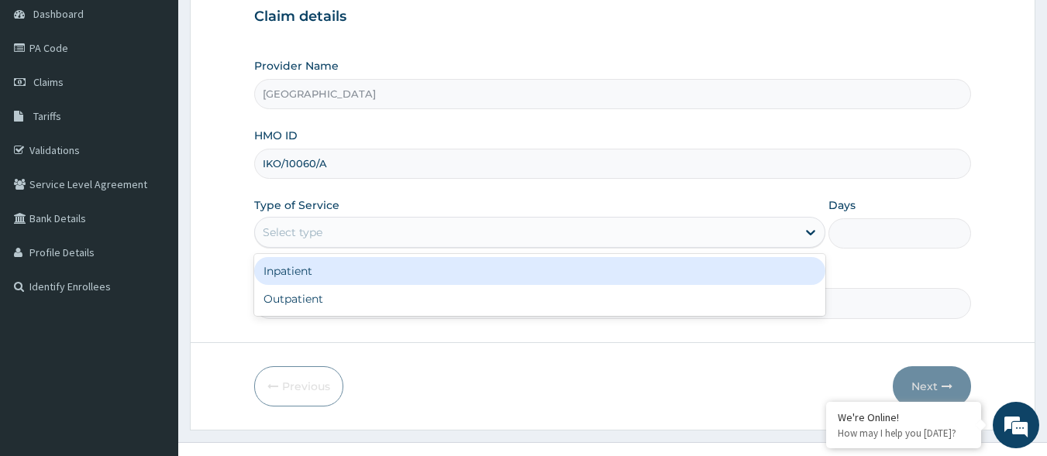
click at [452, 279] on div "Inpatient" at bounding box center [539, 271] width 571 height 28
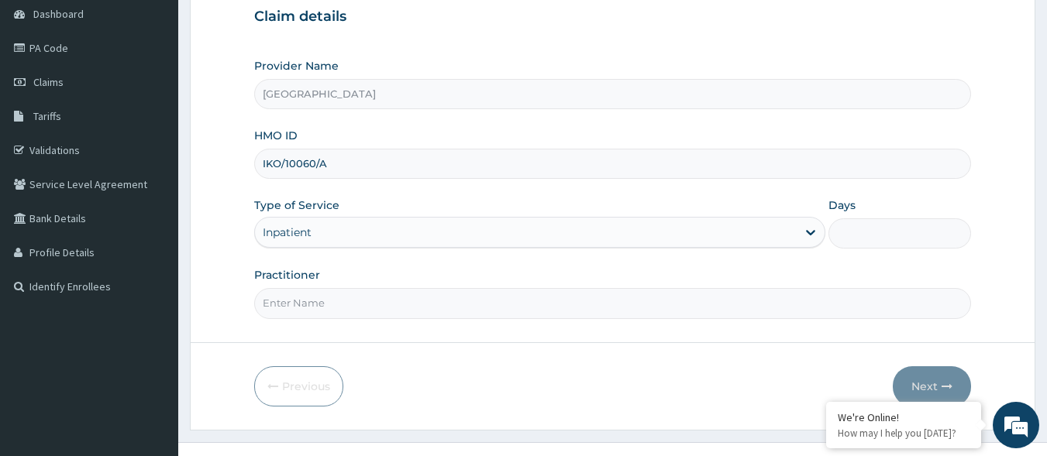
click at [542, 234] on div "Inpatient" at bounding box center [526, 232] width 542 height 25
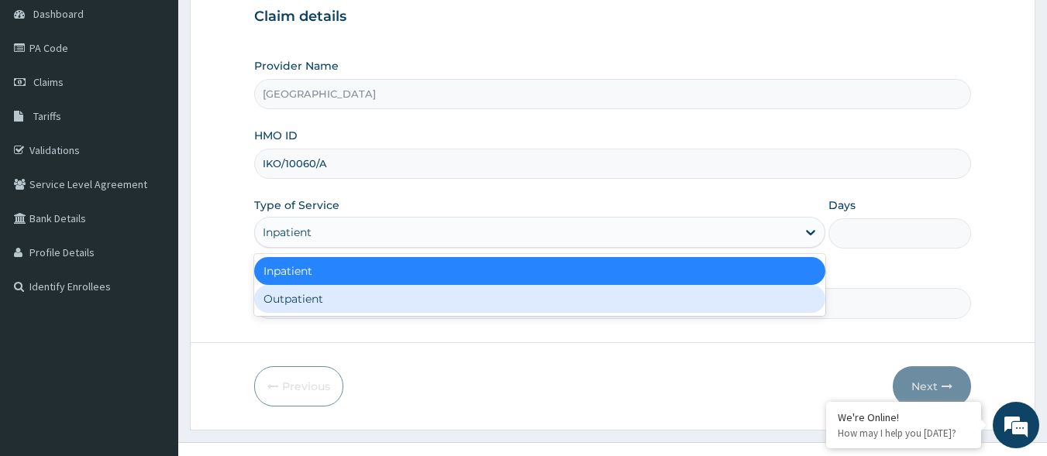
click at [514, 308] on div "Outpatient" at bounding box center [539, 299] width 571 height 28
type input "1"
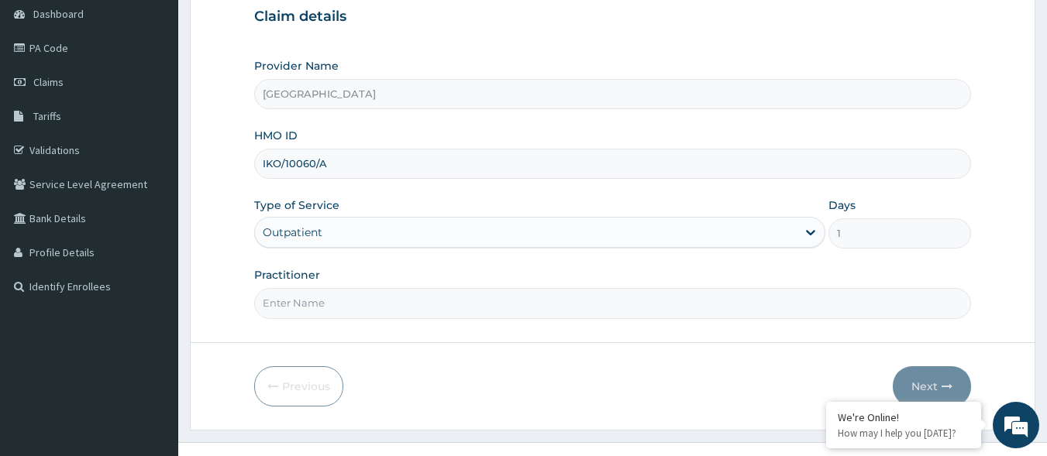
click at [339, 305] on input "Practitioner" at bounding box center [612, 303] width 717 height 30
type input "[PERSON_NAME]"
click at [943, 382] on button "Next" at bounding box center [932, 386] width 78 height 40
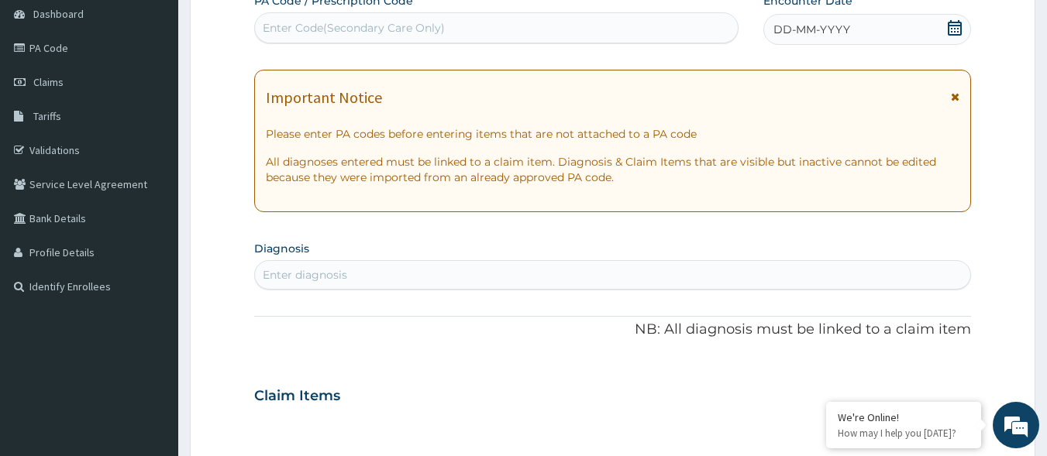
click at [954, 29] on icon at bounding box center [954, 27] width 15 height 15
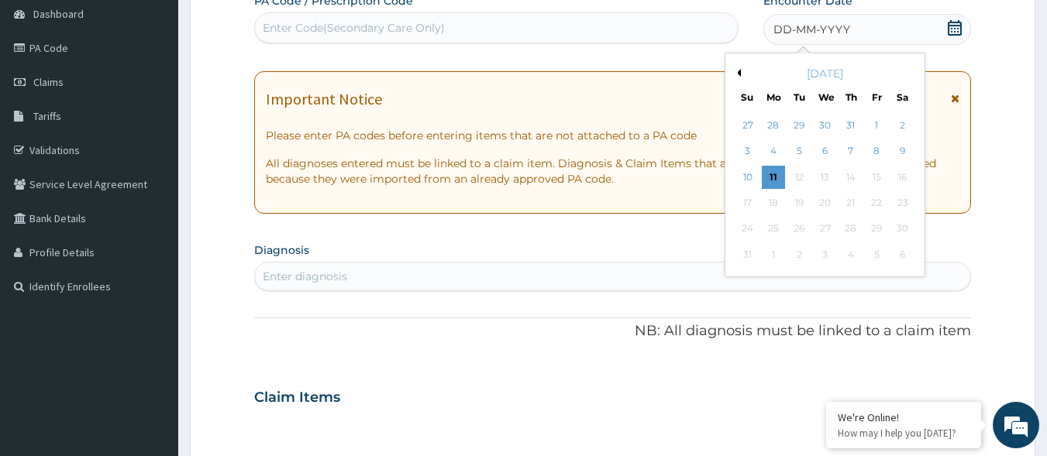
click at [737, 72] on div "Previous Month August 2025 Su Mo Tu We Th Fr Sa 27 28 29 30 31 1 2 3 4 5 6 7 8 …" at bounding box center [824, 165] width 201 height 225
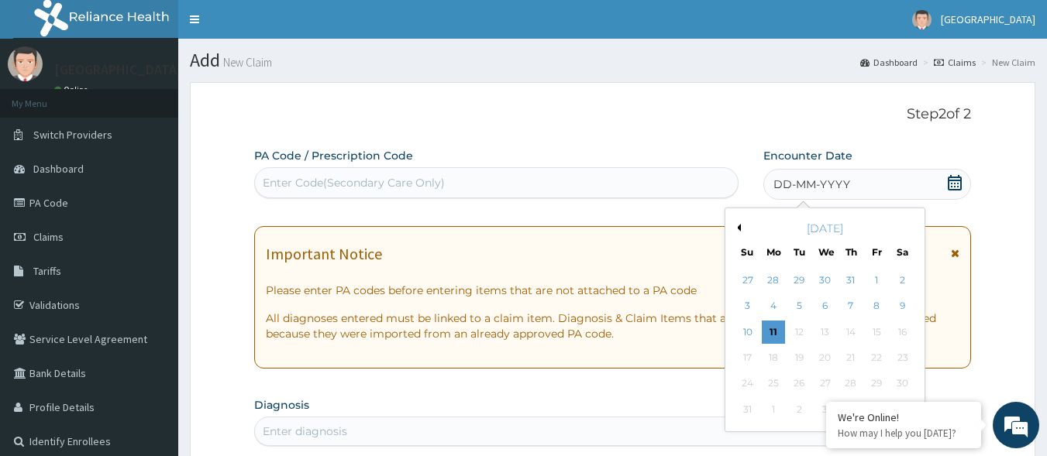
click at [738, 223] on div "August 2025" at bounding box center [824, 228] width 187 height 15
click at [740, 225] on button "Previous Month" at bounding box center [737, 228] width 8 height 8
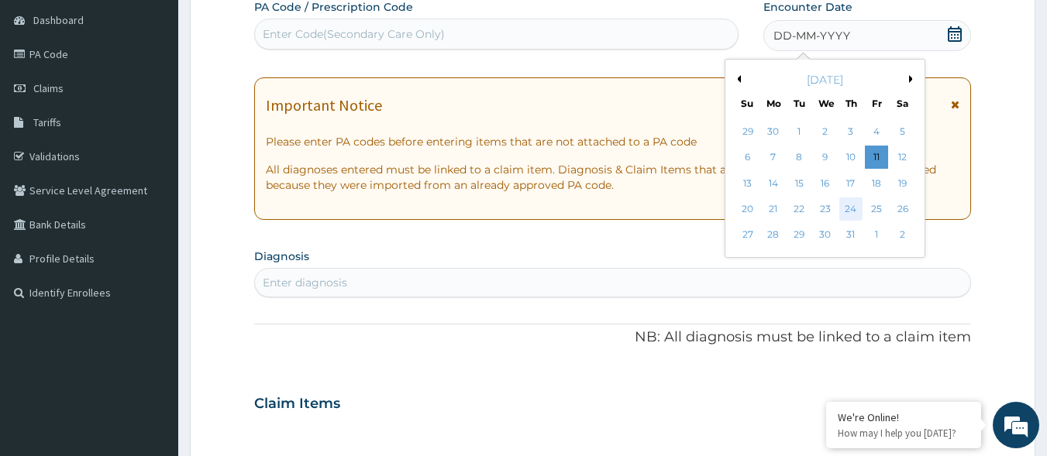
scroll to position [155, 0]
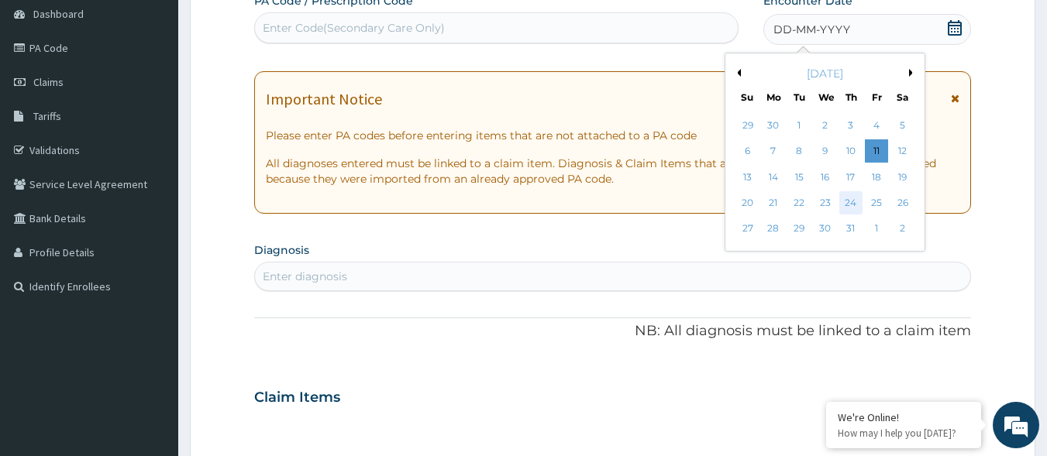
click at [851, 208] on div "24" at bounding box center [850, 202] width 23 height 23
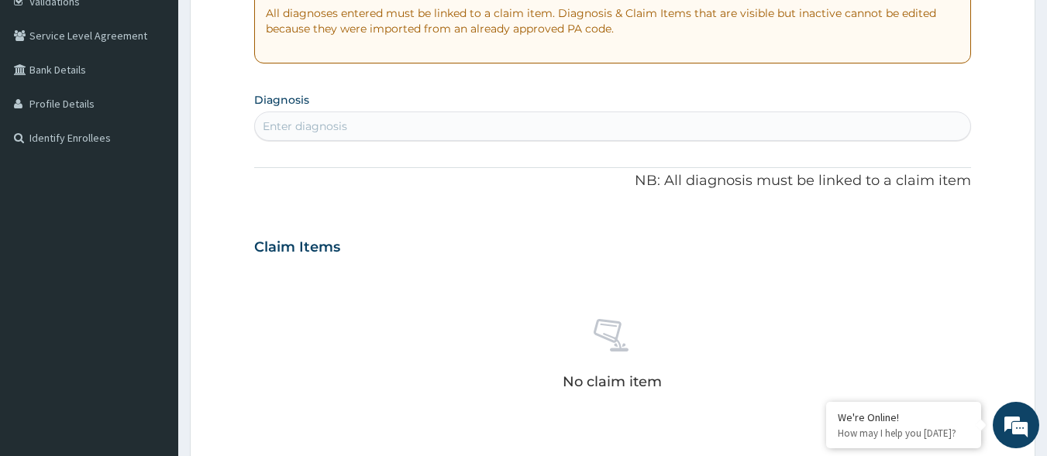
scroll to position [310, 0]
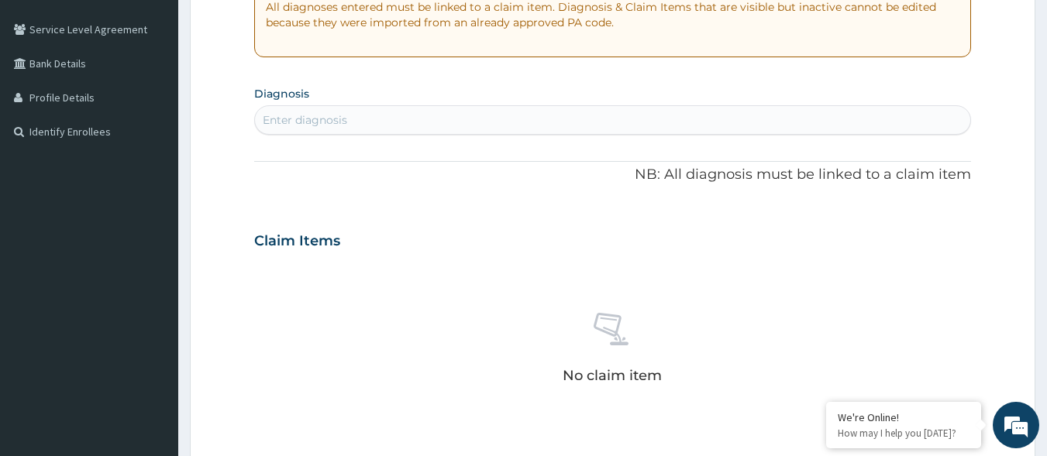
click at [500, 129] on div "Enter diagnosis" at bounding box center [613, 120] width 716 height 25
type input "LIPOMA"
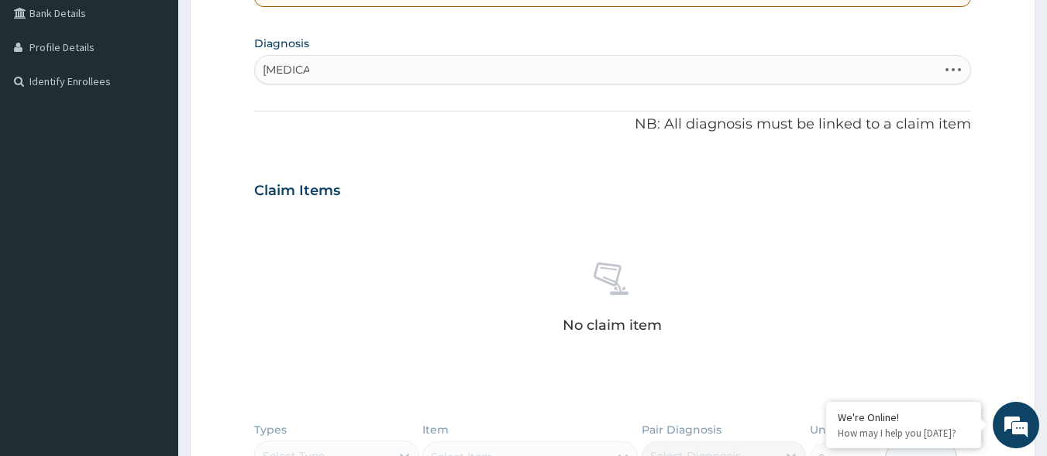
scroll to position [387, 0]
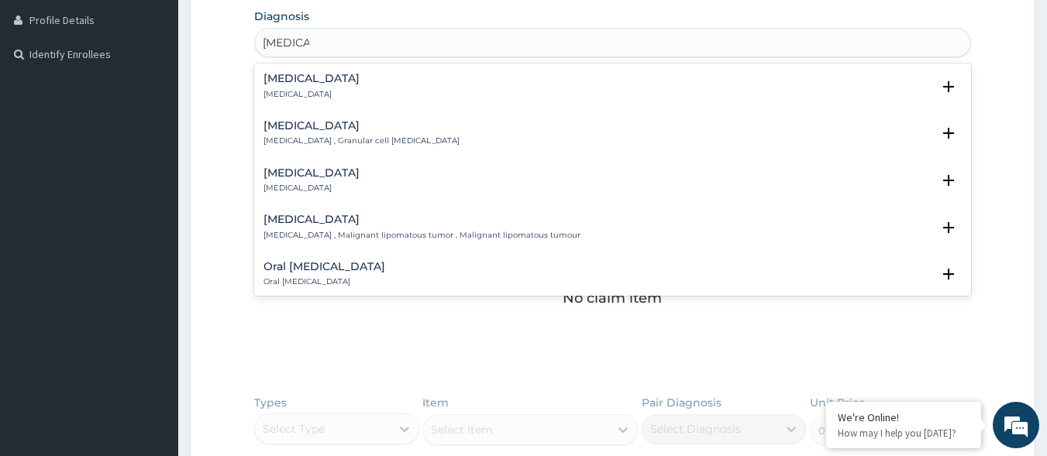
click at [342, 105] on div "Lipoma Lipoma Select Status Query Query covers suspected (?), Keep in view (kiv…" at bounding box center [612, 90] width 699 height 35
click at [332, 87] on div "Lipoma Lipoma" at bounding box center [612, 86] width 699 height 27
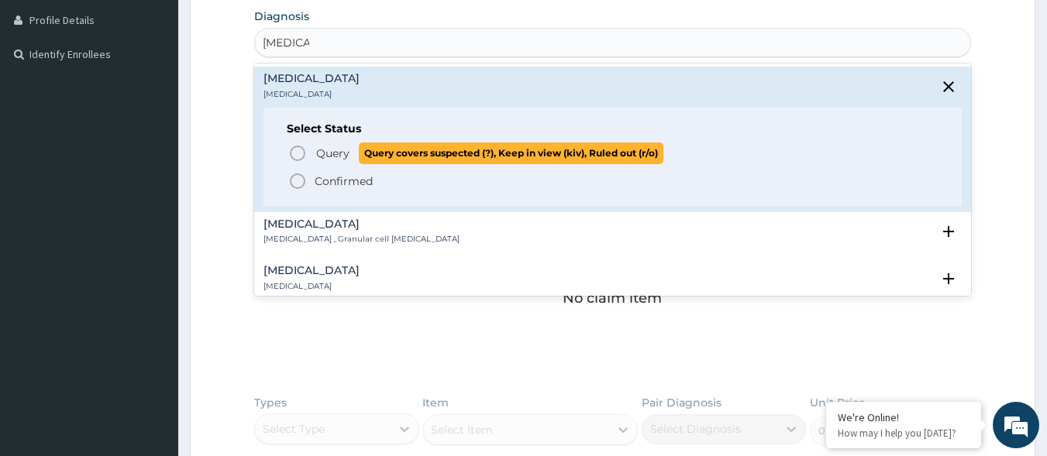
click at [313, 154] on span "Query Query covers suspected (?), Keep in view (kiv), Ruled out (r/o)" at bounding box center [613, 153] width 651 height 21
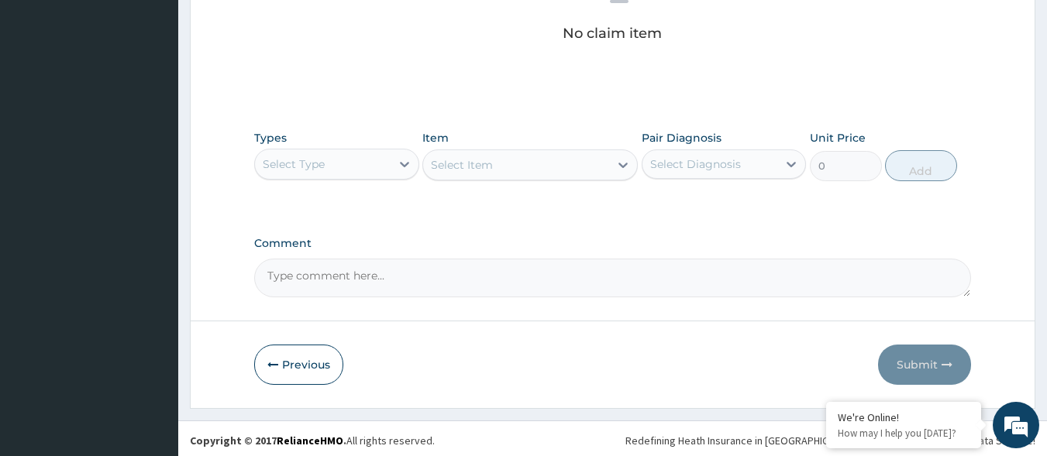
scroll to position [661, 0]
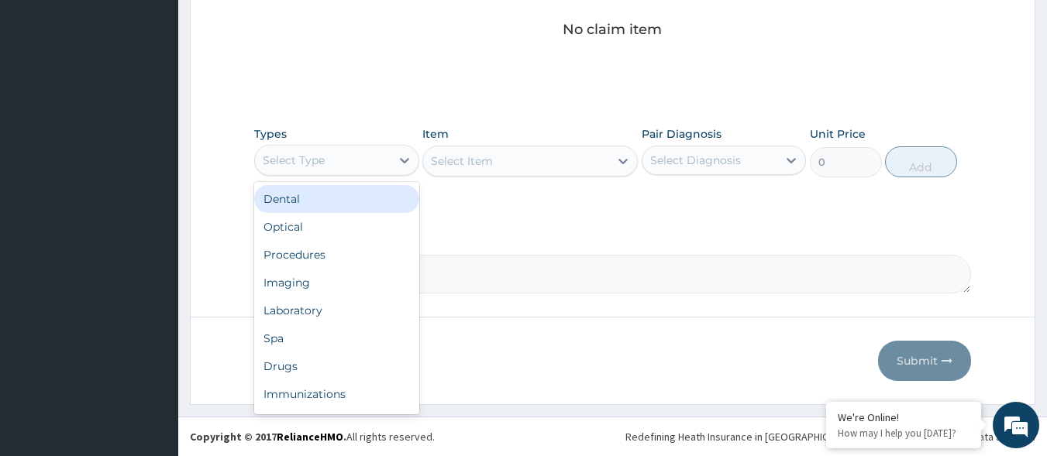
click at [385, 165] on div "Select Type" at bounding box center [323, 160] width 136 height 25
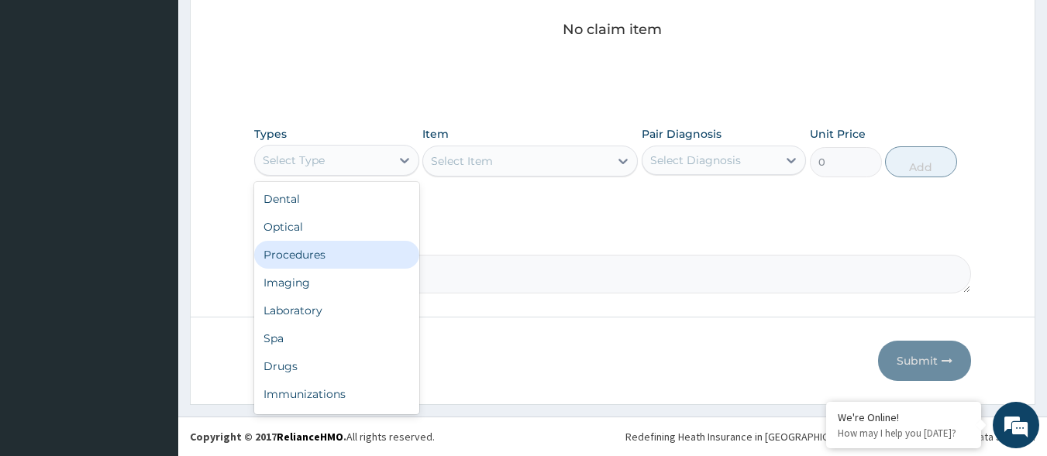
click at [359, 254] on div "Procedures" at bounding box center [336, 255] width 165 height 28
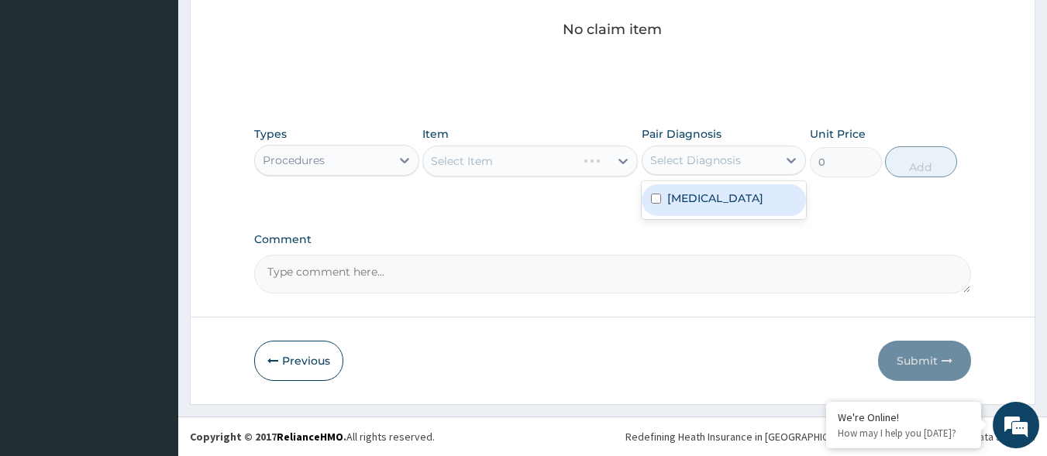
drag, startPoint x: 766, startPoint y: 153, endPoint x: 742, endPoint y: 170, distance: 28.8
click at [765, 153] on div "Select Diagnosis" at bounding box center [710, 160] width 136 height 25
click at [721, 200] on div "Lipoma" at bounding box center [724, 200] width 165 height 32
checkbox input "true"
click at [566, 148] on div "Select Item" at bounding box center [529, 161] width 215 height 31
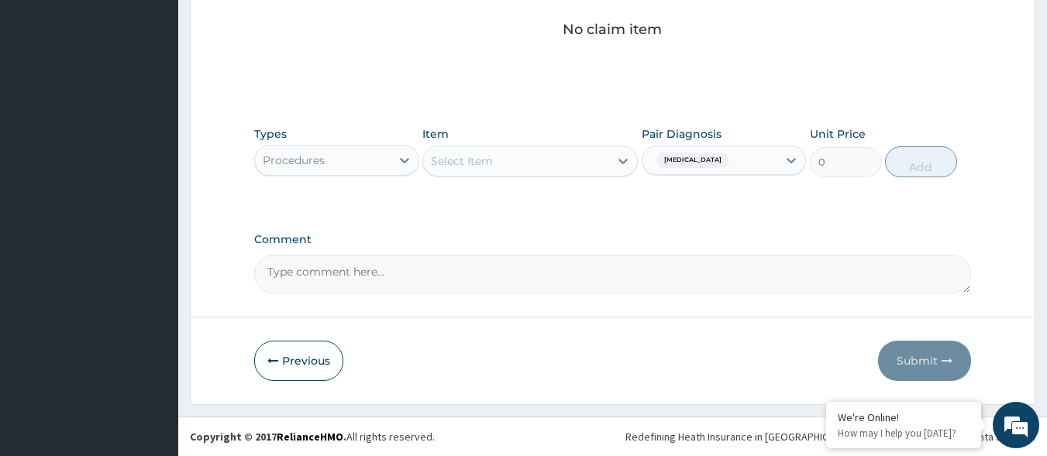
click at [571, 164] on div "Select Item" at bounding box center [516, 161] width 186 height 25
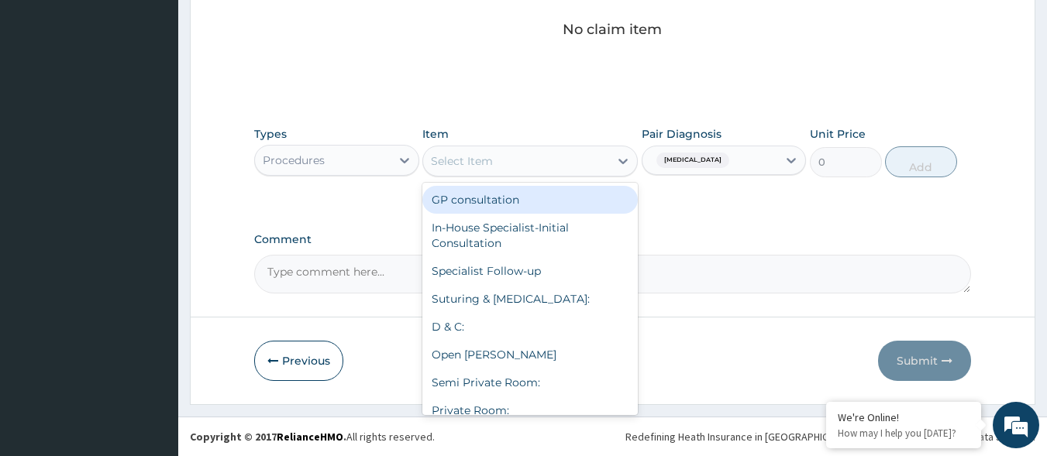
click at [569, 198] on div "GP consultation" at bounding box center [529, 200] width 215 height 28
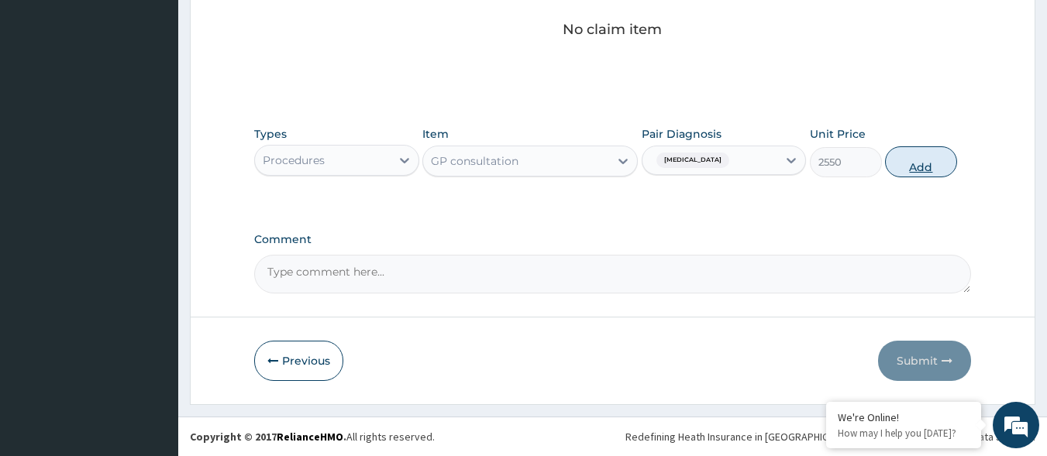
click at [914, 160] on button "Add" at bounding box center [921, 161] width 72 height 31
type input "0"
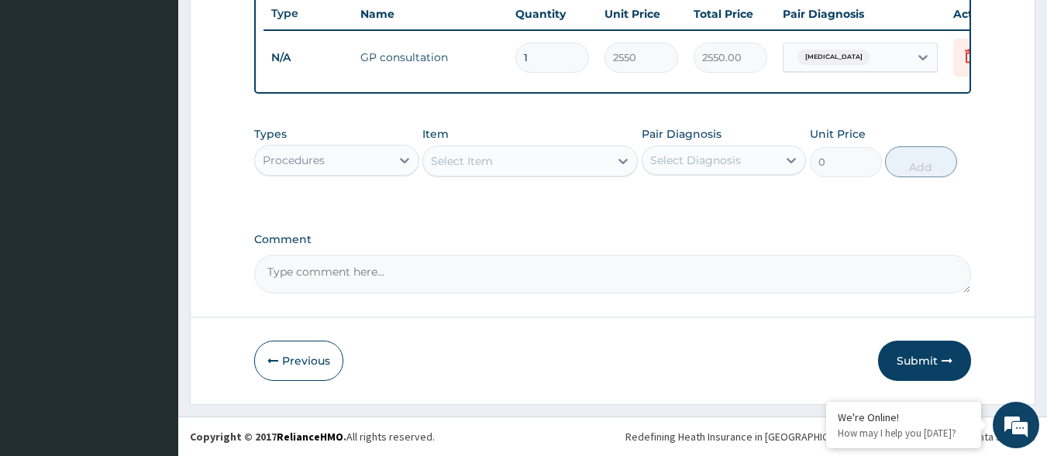
drag, startPoint x: 908, startPoint y: 349, endPoint x: 903, endPoint y: 339, distance: 11.1
click at [907, 348] on button "Submit" at bounding box center [924, 361] width 93 height 40
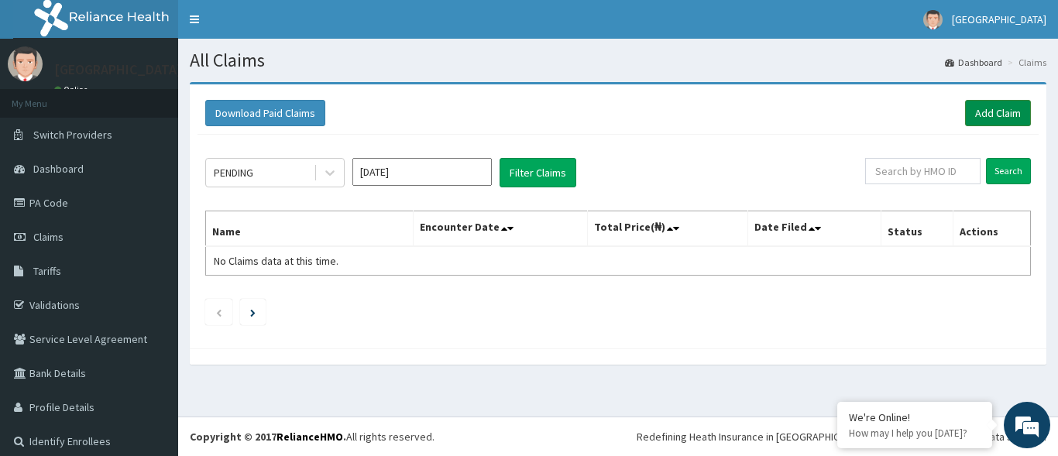
click at [971, 122] on link "Add Claim" at bounding box center [998, 113] width 66 height 26
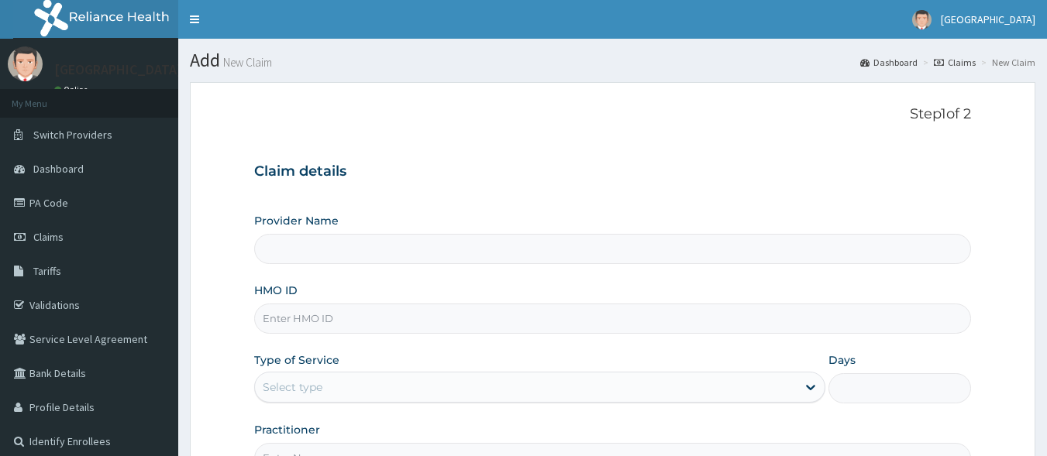
click at [365, 326] on input "HMO ID" at bounding box center [612, 319] width 717 height 30
type input "A"
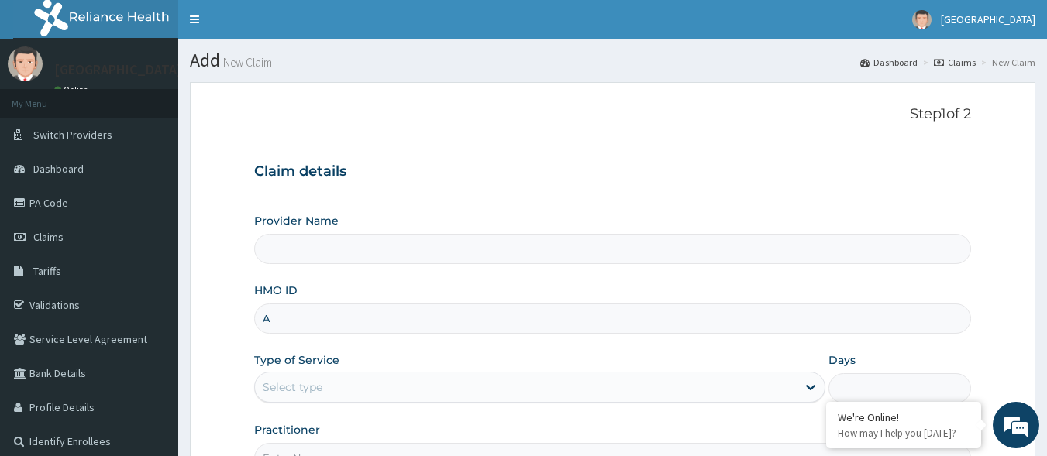
type input "[GEOGRAPHIC_DATA]"
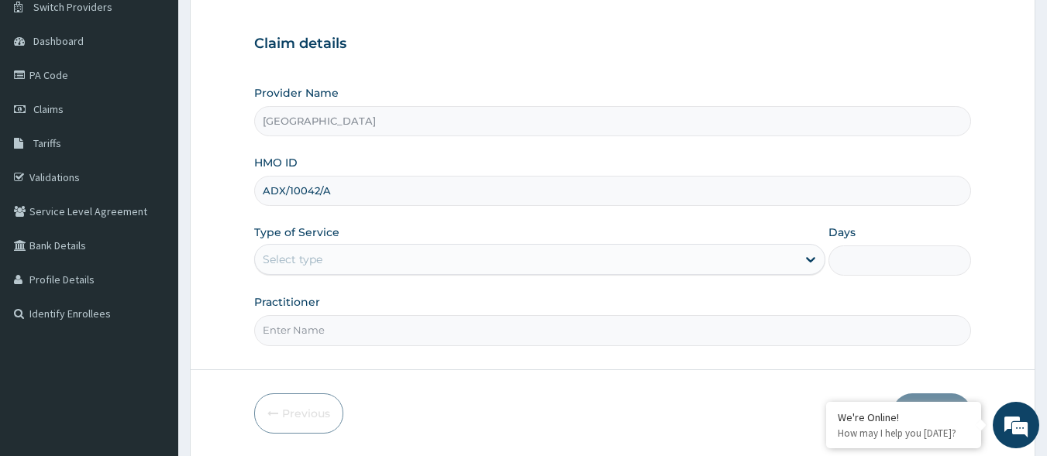
scroll to position [155, 0]
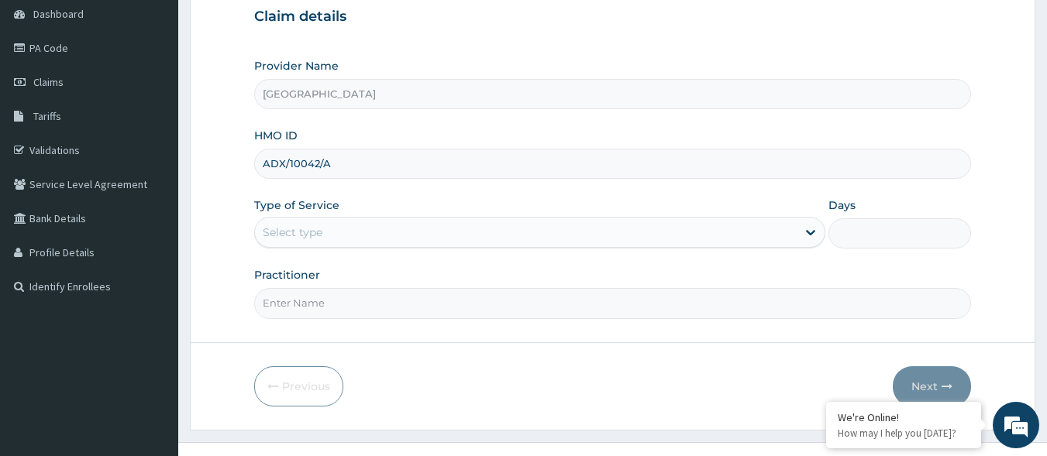
type input "ADX/10042/A"
click at [415, 230] on div "Select type" at bounding box center [526, 232] width 542 height 25
click at [414, 230] on div "Select type" at bounding box center [526, 232] width 542 height 25
click at [401, 231] on div "Select type" at bounding box center [526, 232] width 542 height 25
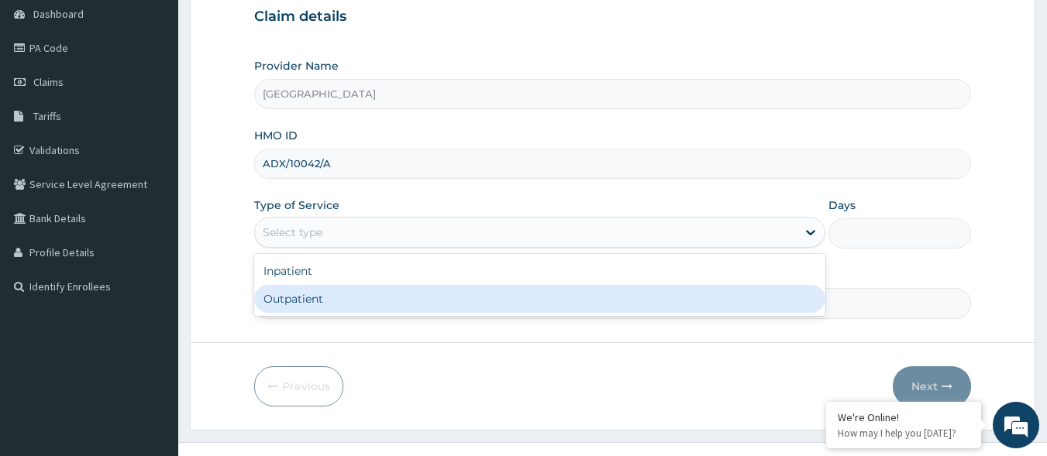
click at [375, 287] on div "Outpatient" at bounding box center [539, 299] width 571 height 28
type input "1"
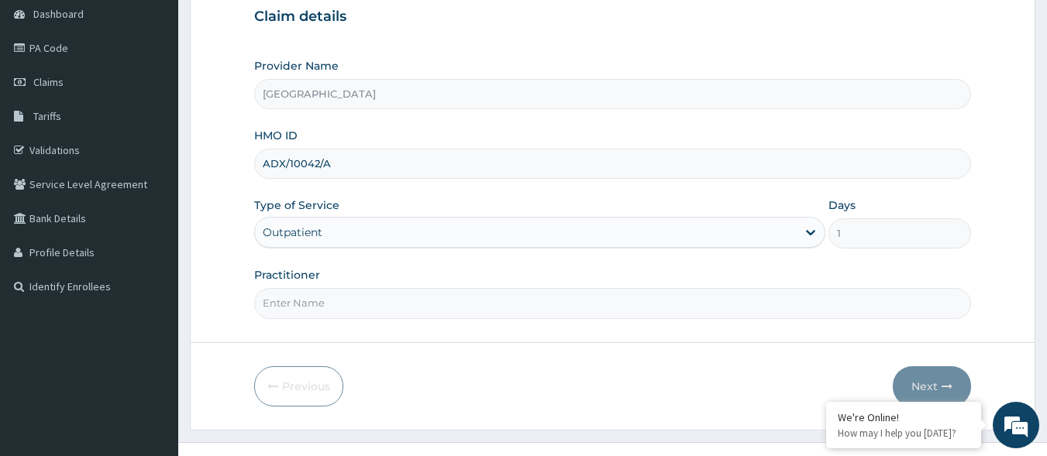
scroll to position [0, 0]
click at [369, 292] on input "Practitioner" at bounding box center [612, 303] width 717 height 30
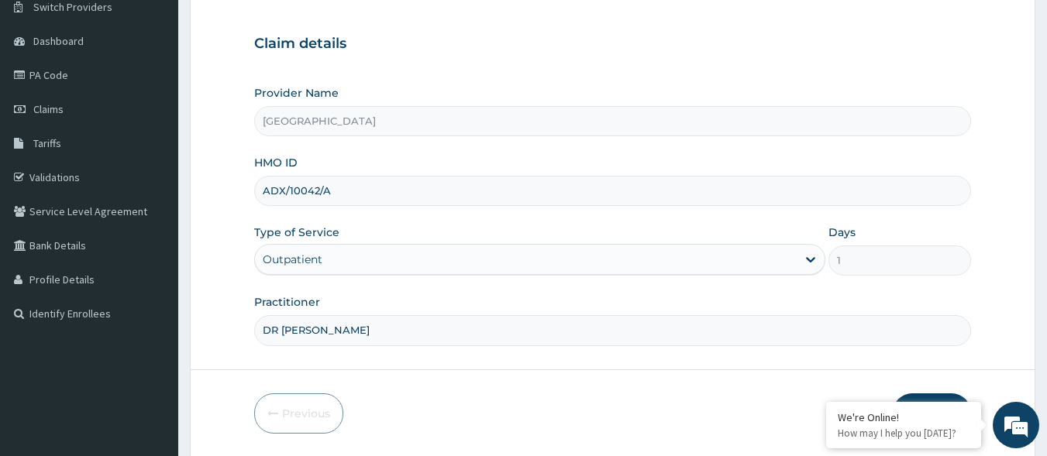
scroll to position [155, 0]
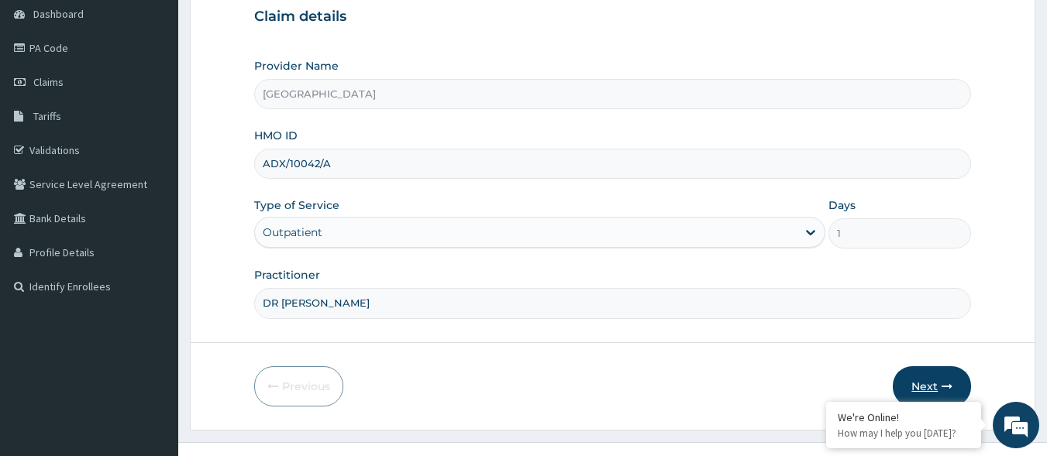
type input "DR CALEB"
click at [917, 387] on button "Next" at bounding box center [932, 386] width 78 height 40
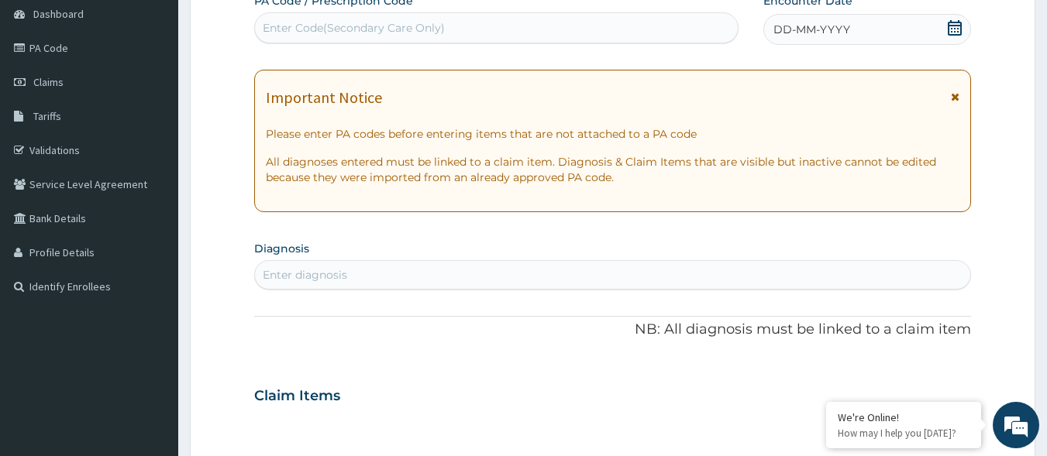
click at [957, 25] on icon at bounding box center [955, 27] width 14 height 15
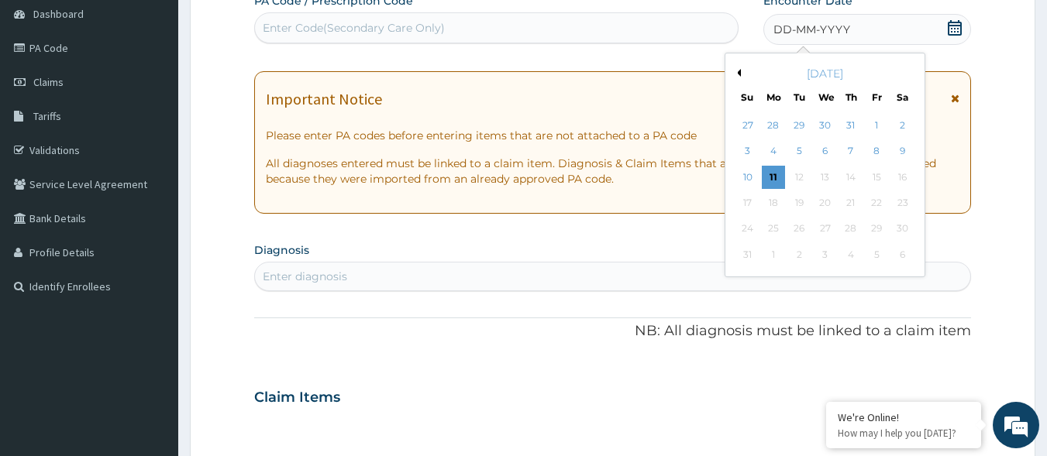
click at [736, 71] on button "Previous Month" at bounding box center [737, 73] width 8 height 8
click at [831, 202] on div "23" at bounding box center [825, 202] width 23 height 23
click at [831, 202] on div "Important Notice Please enter PA codes before entering items that are not attac…" at bounding box center [612, 142] width 717 height 143
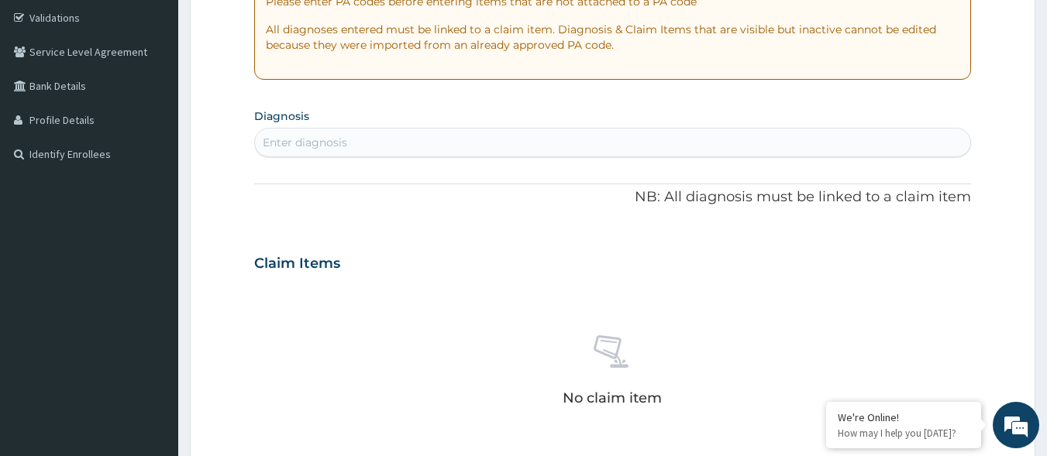
scroll to position [310, 0]
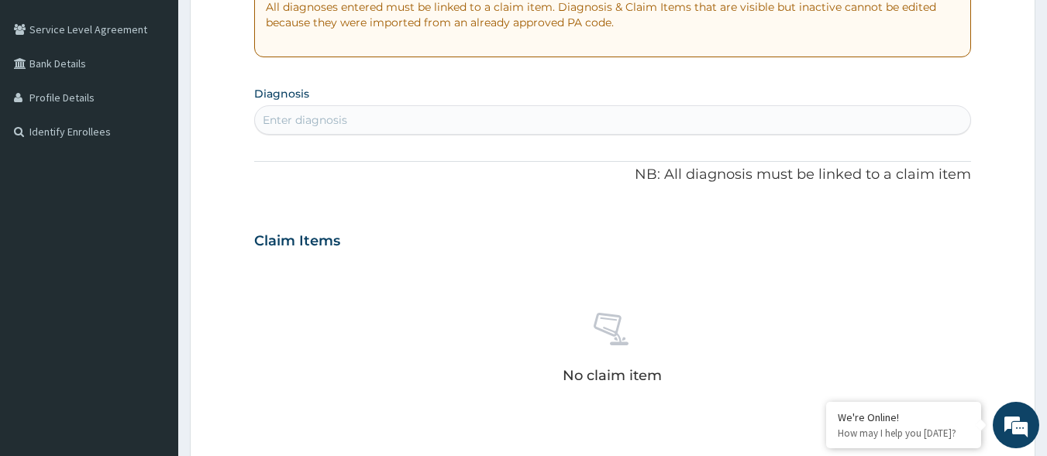
click at [589, 119] on div "Enter diagnosis" at bounding box center [613, 120] width 716 height 25
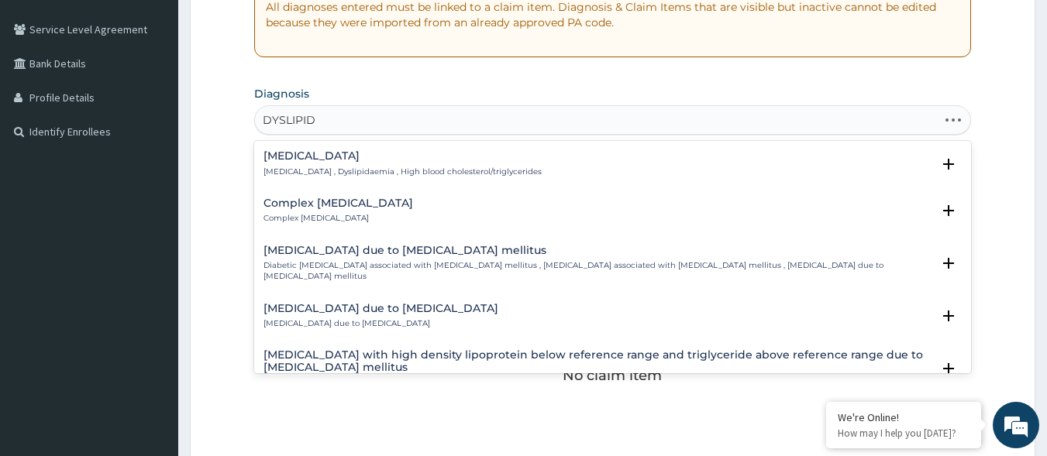
type input "DYSLIPIDE"
click at [308, 167] on p "Dyslipidemia , Dyslipidaemia , High blood cholesterol/triglycerides" at bounding box center [402, 172] width 278 height 11
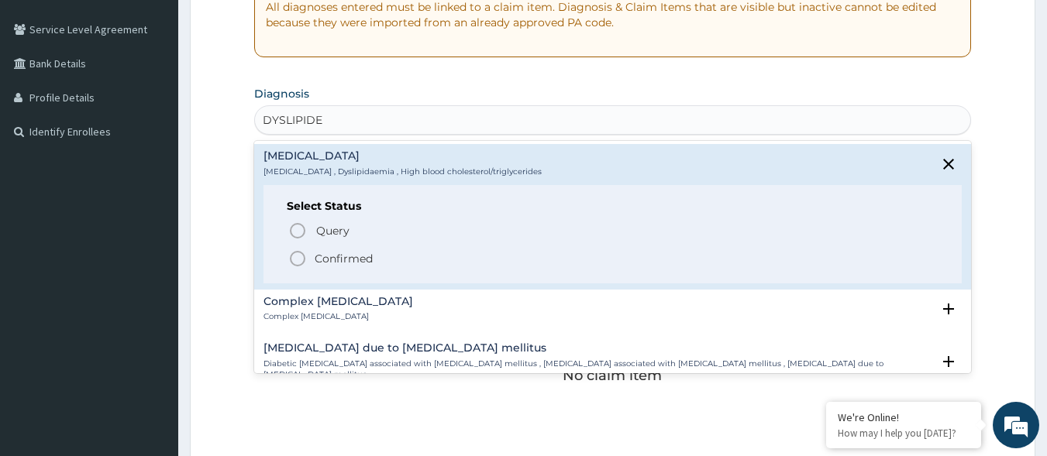
click at [343, 249] on span "Confirmed" at bounding box center [613, 258] width 651 height 19
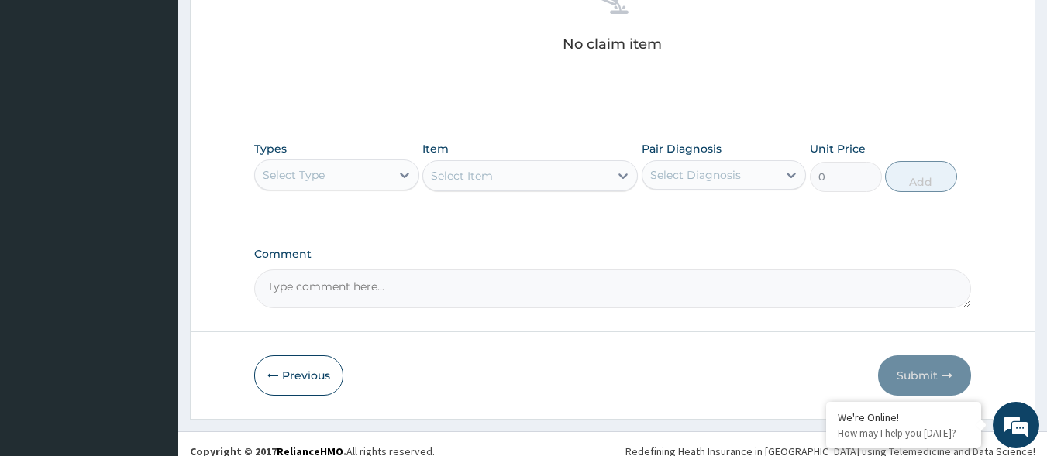
scroll to position [661, 0]
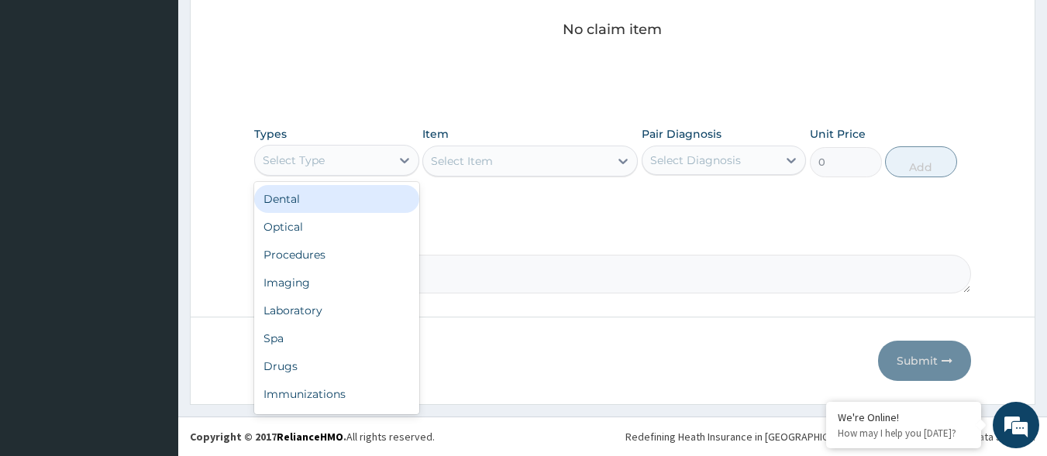
click at [318, 155] on div "Select Type" at bounding box center [294, 160] width 62 height 15
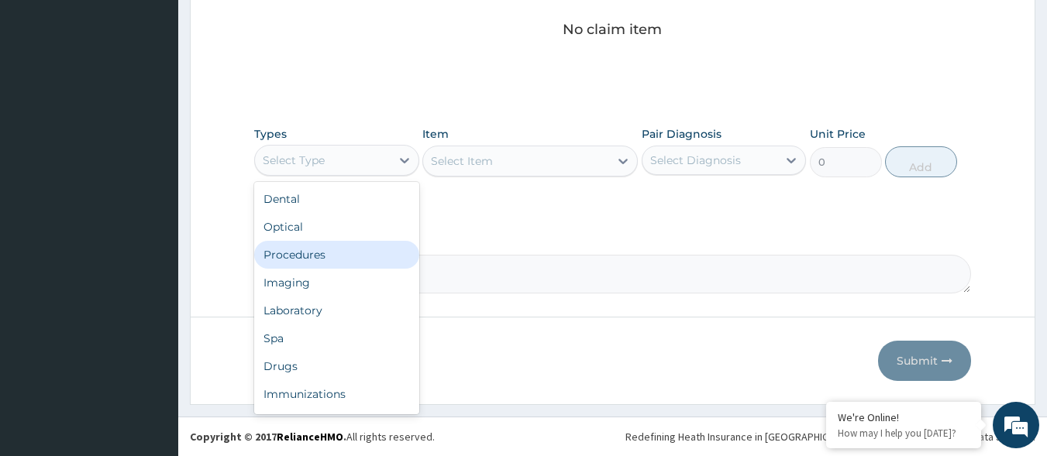
click at [315, 262] on div "Procedures" at bounding box center [336, 255] width 165 height 28
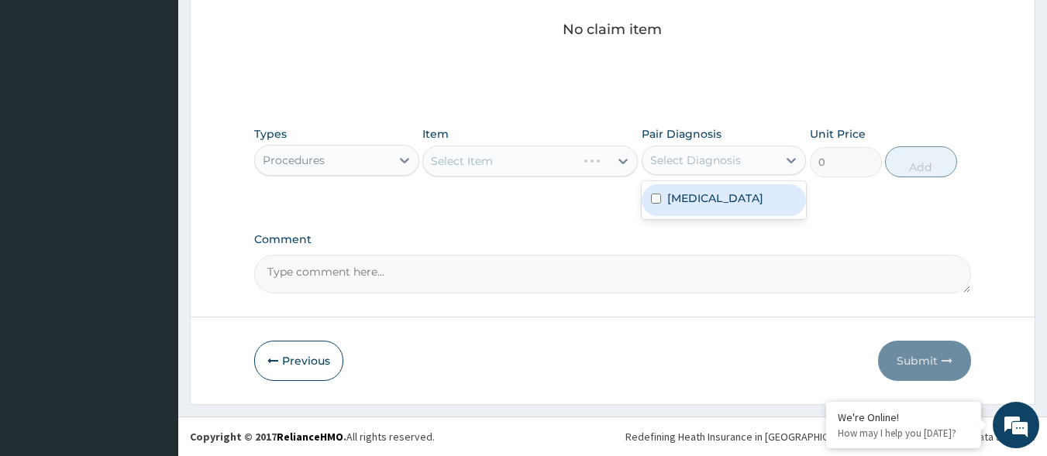
click at [662, 164] on div "Select Diagnosis" at bounding box center [695, 160] width 91 height 15
drag, startPoint x: 663, startPoint y: 208, endPoint x: 648, endPoint y: 201, distance: 16.7
click at [656, 207] on div "Dyslipidemia" at bounding box center [724, 200] width 165 height 32
checkbox input "true"
click at [565, 157] on div "Select Item" at bounding box center [516, 161] width 186 height 25
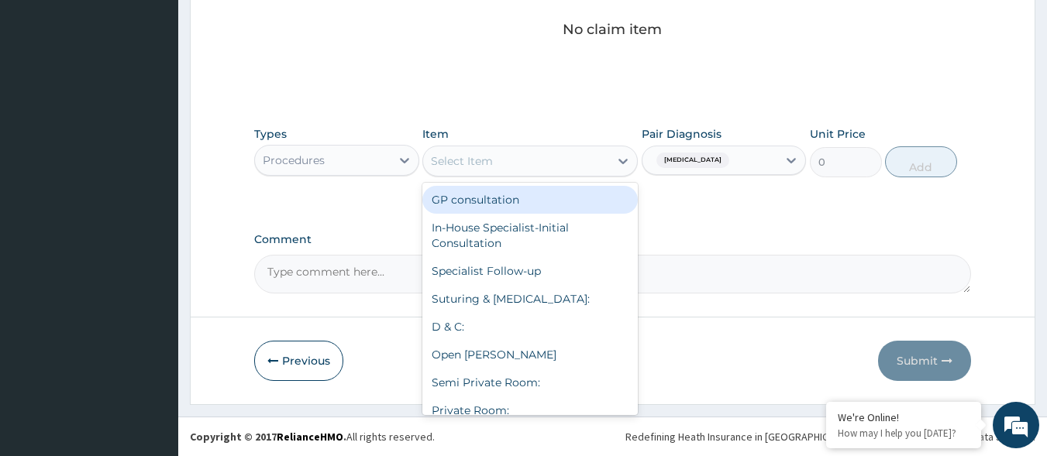
click at [549, 209] on div "GP consultation" at bounding box center [529, 200] width 215 height 28
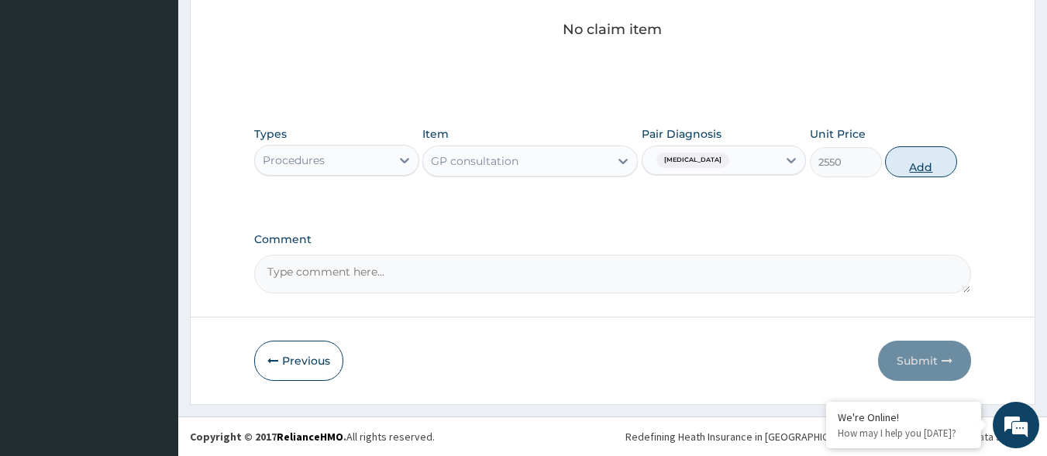
click at [936, 170] on button "Add" at bounding box center [921, 161] width 72 height 31
type input "0"
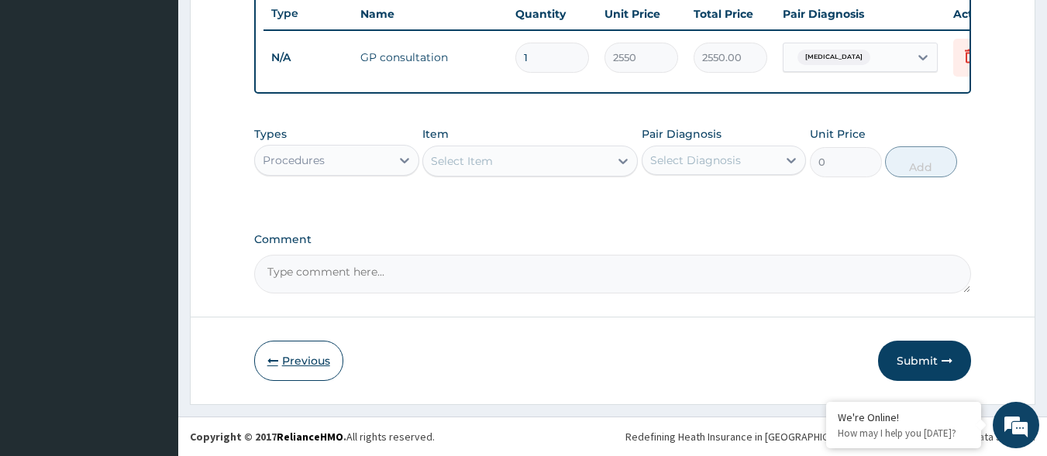
click at [323, 370] on button "Previous" at bounding box center [298, 361] width 89 height 40
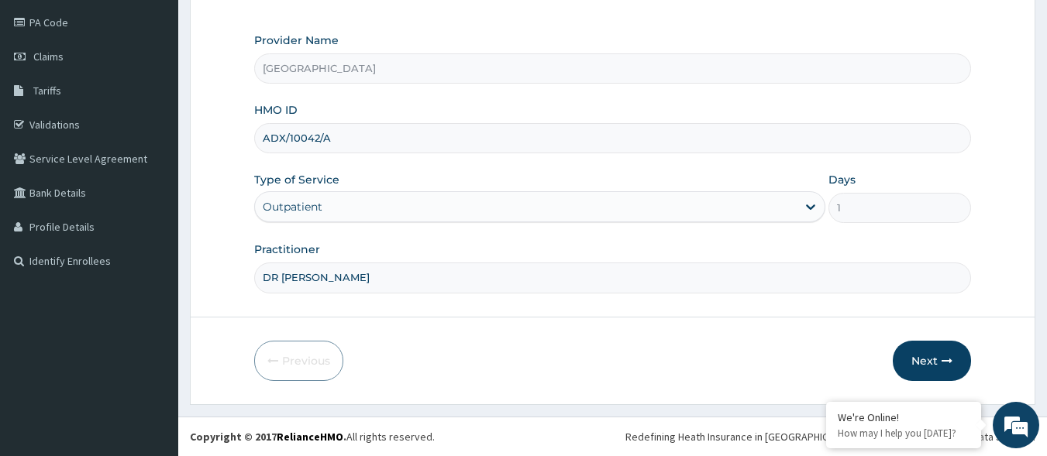
scroll to position [181, 0]
click at [932, 366] on button "Next" at bounding box center [932, 361] width 78 height 40
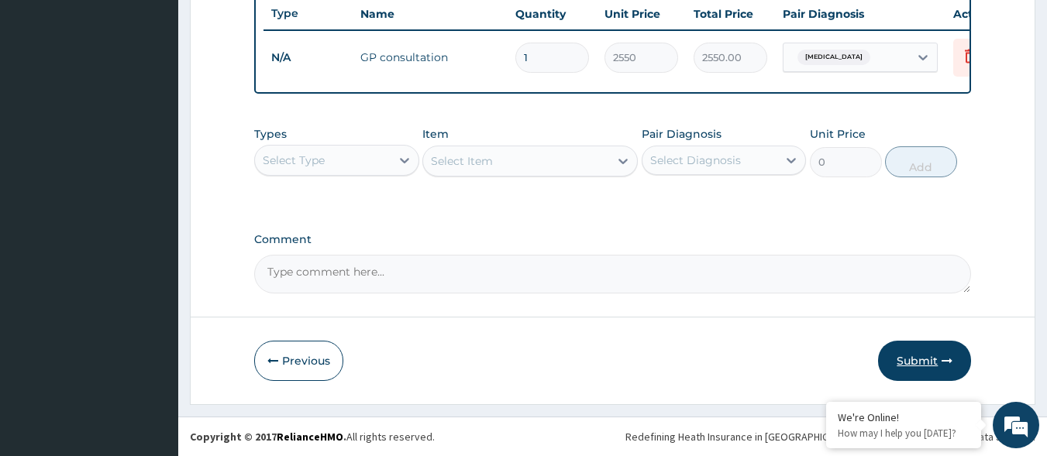
click at [921, 373] on button "Submit" at bounding box center [924, 361] width 93 height 40
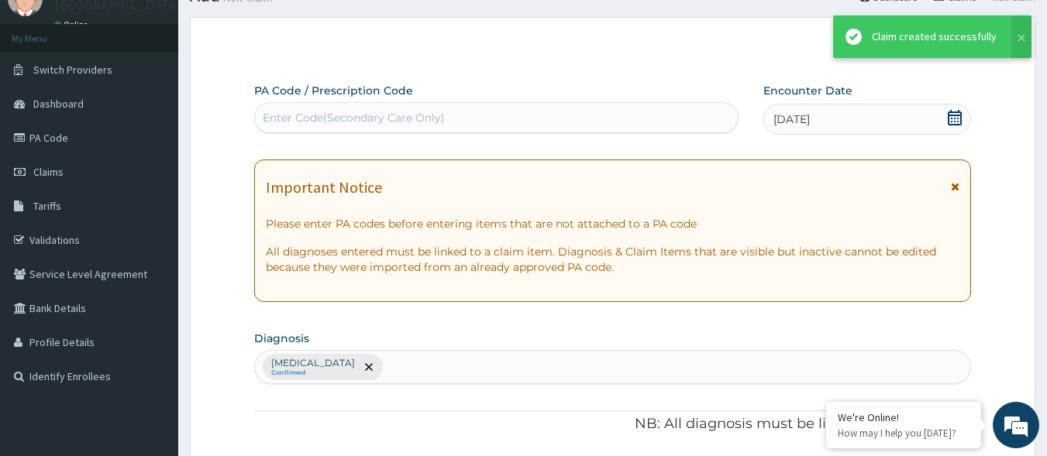
scroll to position [599, 0]
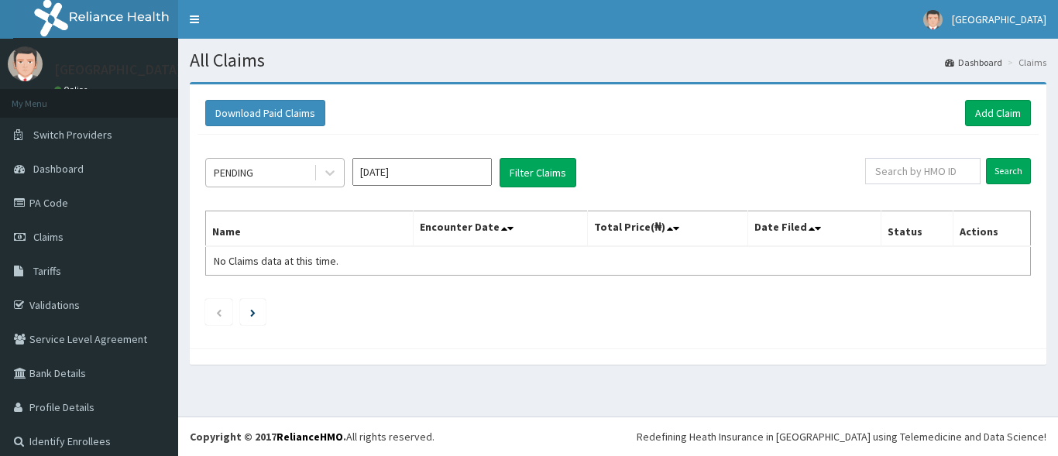
click at [296, 166] on div "PENDING" at bounding box center [260, 172] width 108 height 25
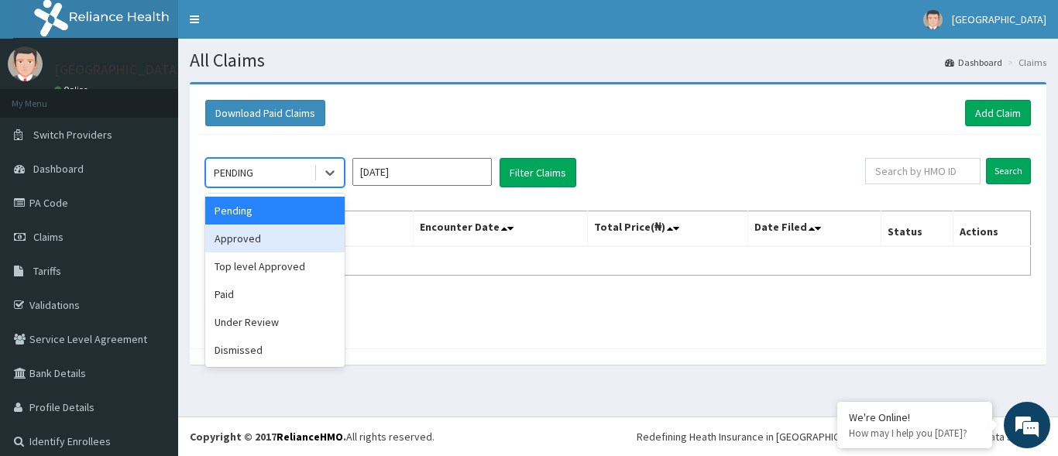
drag, startPoint x: 263, startPoint y: 230, endPoint x: 327, endPoint y: 214, distance: 65.6
click at [266, 230] on div "Approved" at bounding box center [274, 239] width 139 height 28
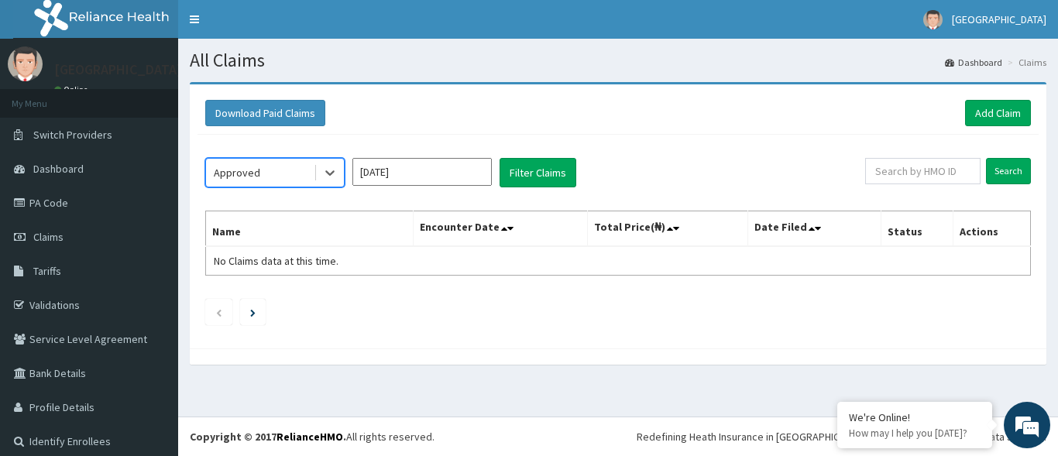
click at [406, 185] on input "[DATE]" at bounding box center [422, 172] width 139 height 28
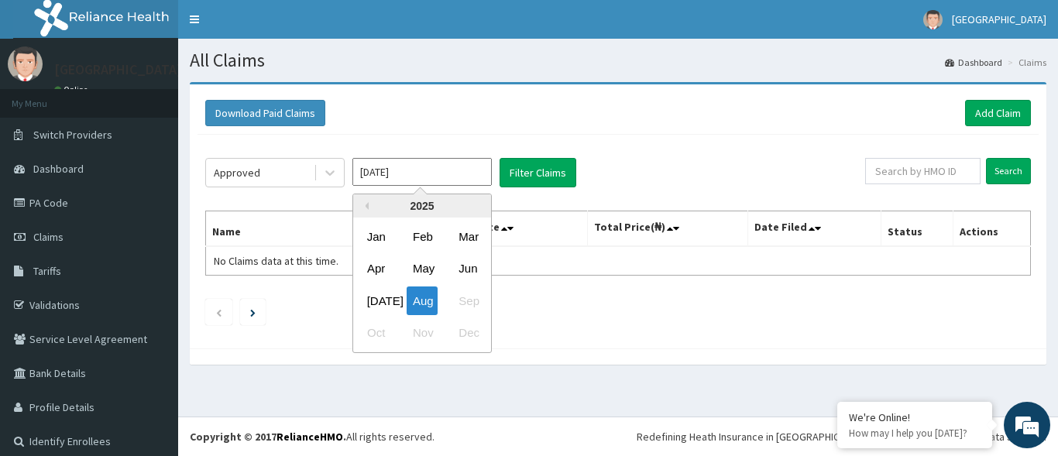
drag, startPoint x: 376, startPoint y: 306, endPoint x: 573, endPoint y: 193, distance: 227.0
click at [378, 304] on div "[DATE]" at bounding box center [376, 301] width 31 height 29
type input "[DATE]"
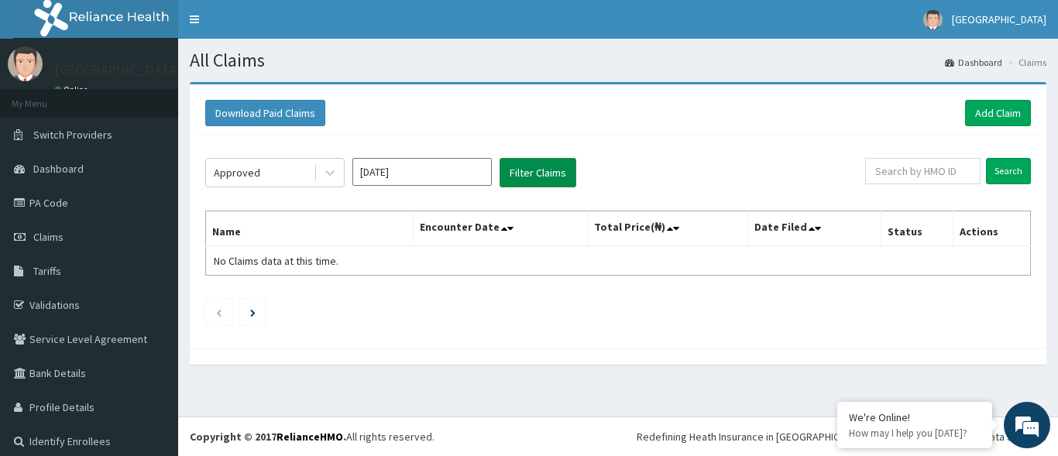
drag, startPoint x: 563, startPoint y: 180, endPoint x: 554, endPoint y: 173, distance: 11.6
click at [559, 177] on button "Filter Claims" at bounding box center [538, 172] width 77 height 29
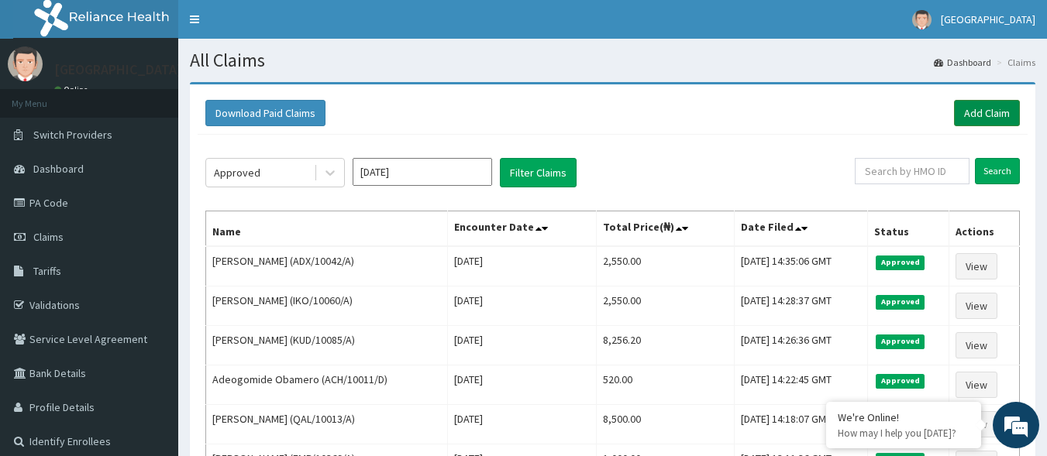
click at [981, 117] on link "Add Claim" at bounding box center [987, 113] width 66 height 26
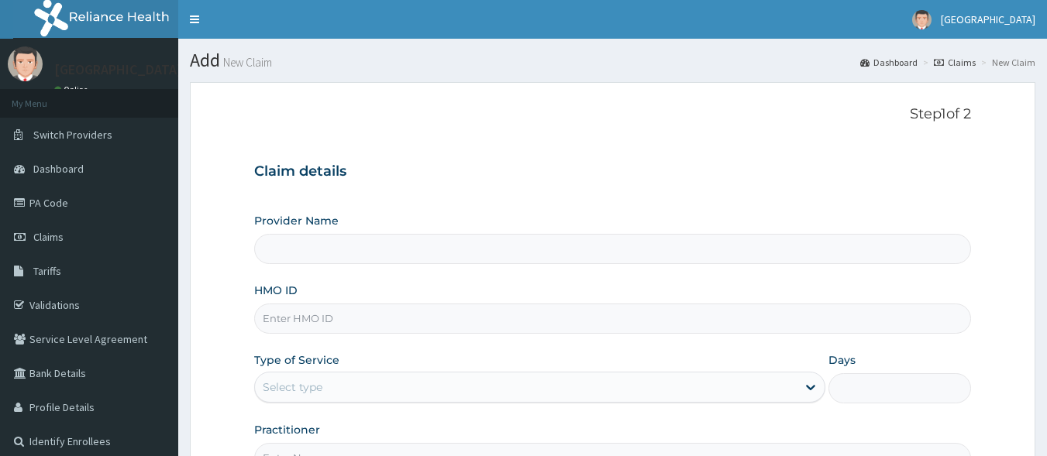
drag, startPoint x: 387, startPoint y: 318, endPoint x: 394, endPoint y: 305, distance: 14.2
click at [387, 318] on input "HMO ID" at bounding box center [612, 319] width 717 height 30
type input "[GEOGRAPHIC_DATA]"
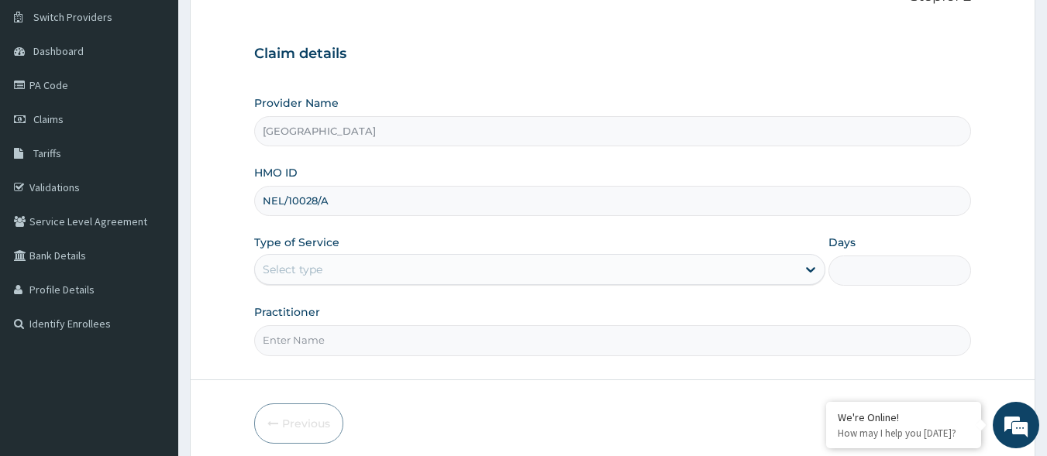
scroll to position [155, 0]
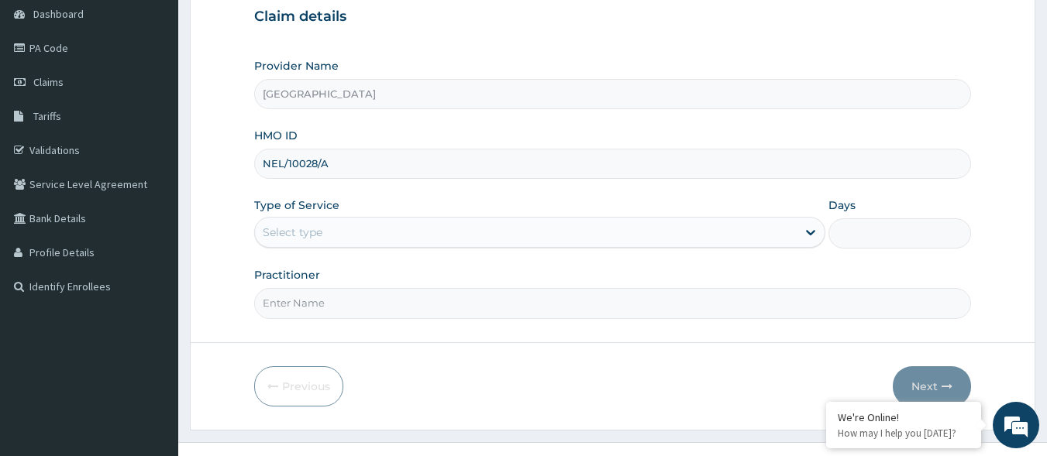
type input "NEL/10028/A"
click at [443, 240] on div "Select type" at bounding box center [526, 232] width 542 height 25
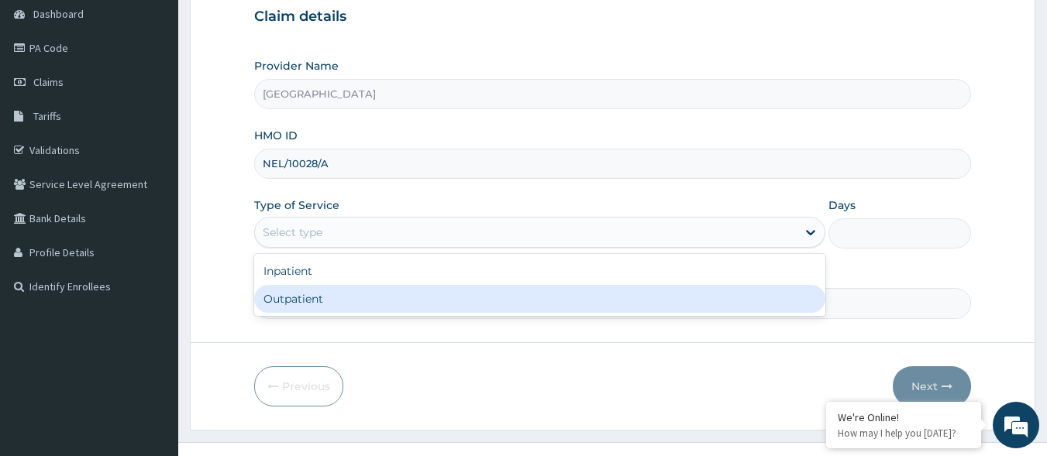
click at [398, 312] on div "Outpatient" at bounding box center [539, 299] width 571 height 28
type input "1"
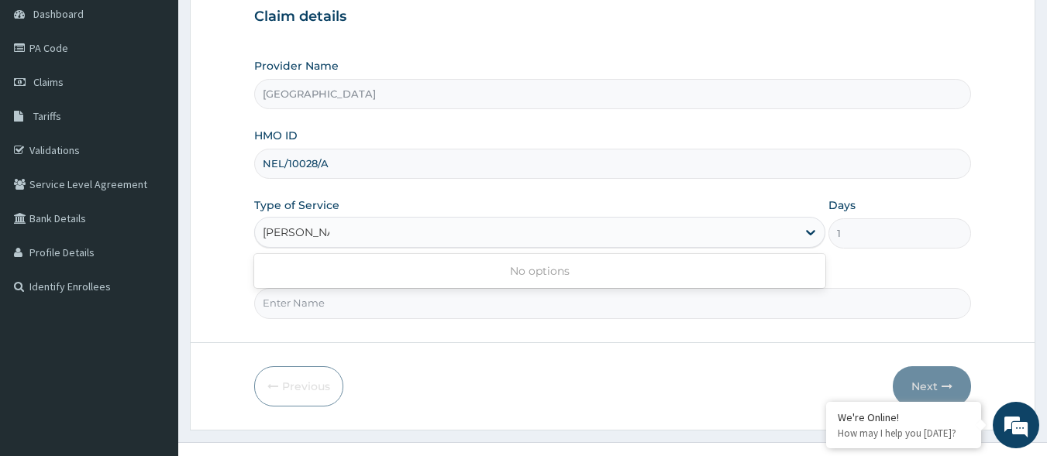
type input "DR IBUKUN"
click at [600, 336] on form "Step 1 of 2 Claim details Provider Name Motayo Hospital HMO ID NEL/10028/A Type…" at bounding box center [612, 178] width 845 height 503
click at [437, 312] on input "Practitioner" at bounding box center [612, 303] width 717 height 30
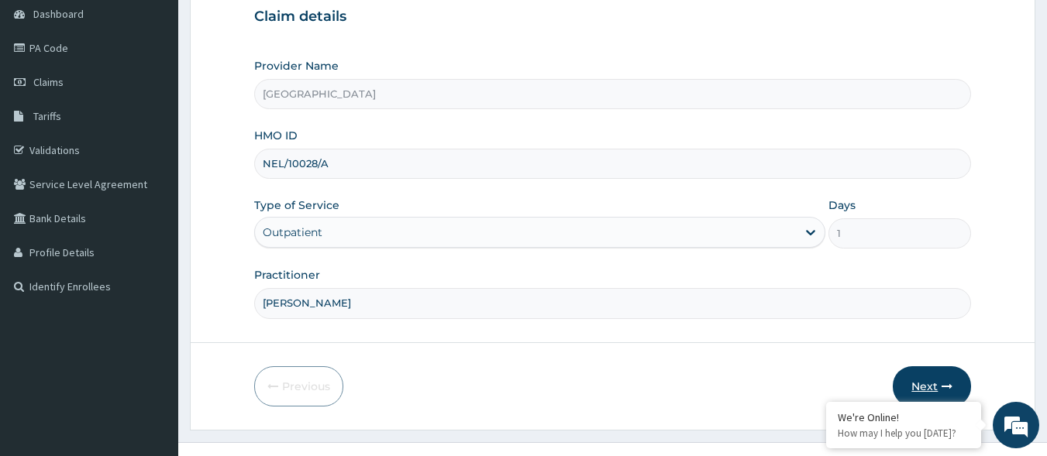
type input "DR IBUKUN"
click at [945, 377] on button "Next" at bounding box center [932, 386] width 78 height 40
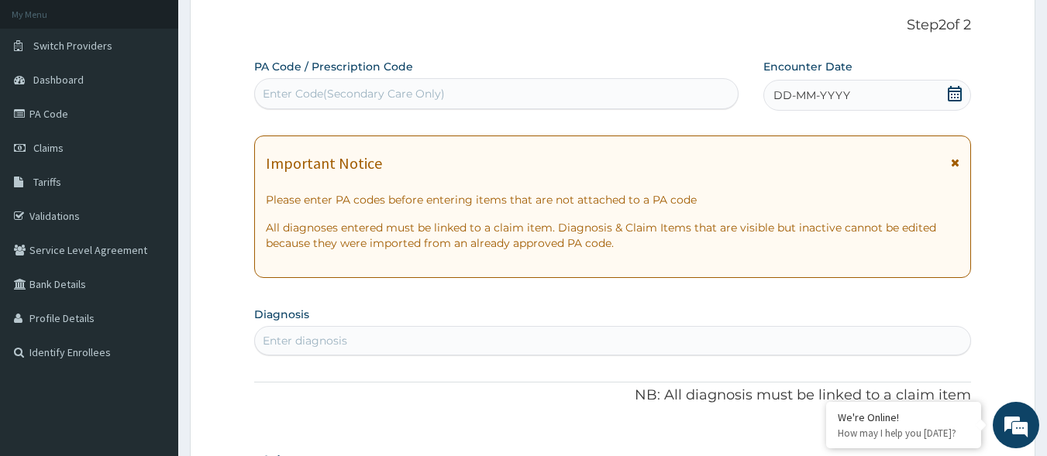
scroll to position [0, 0]
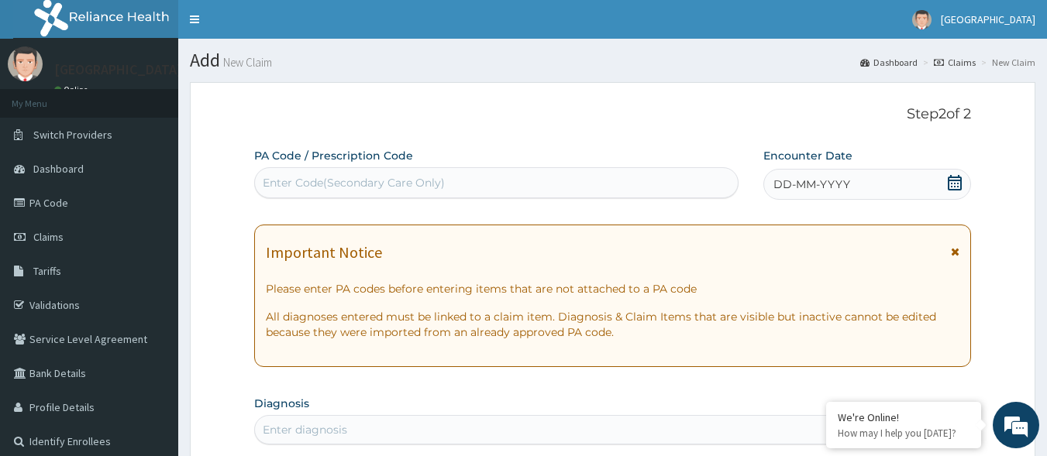
click at [959, 186] on icon at bounding box center [954, 182] width 15 height 15
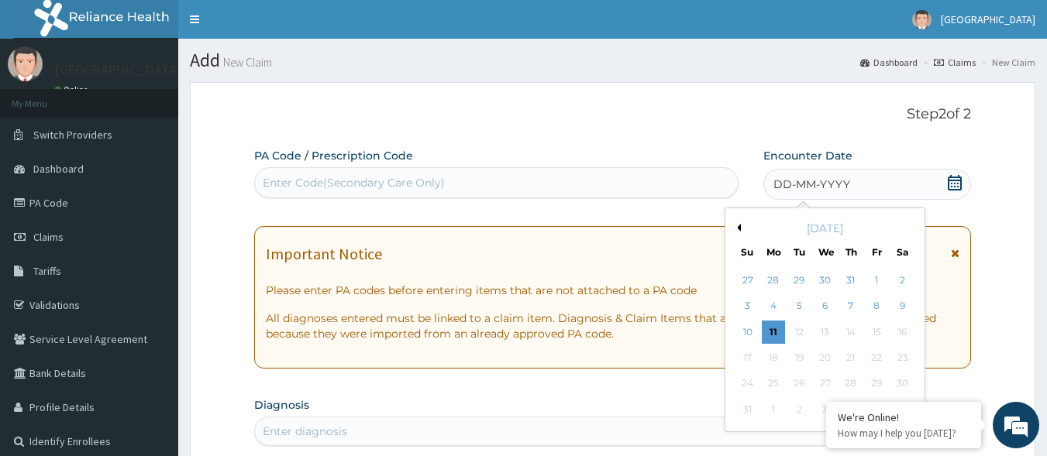
click at [738, 224] on button "Previous Month" at bounding box center [737, 228] width 8 height 8
click at [818, 355] on div "23" at bounding box center [825, 357] width 23 height 23
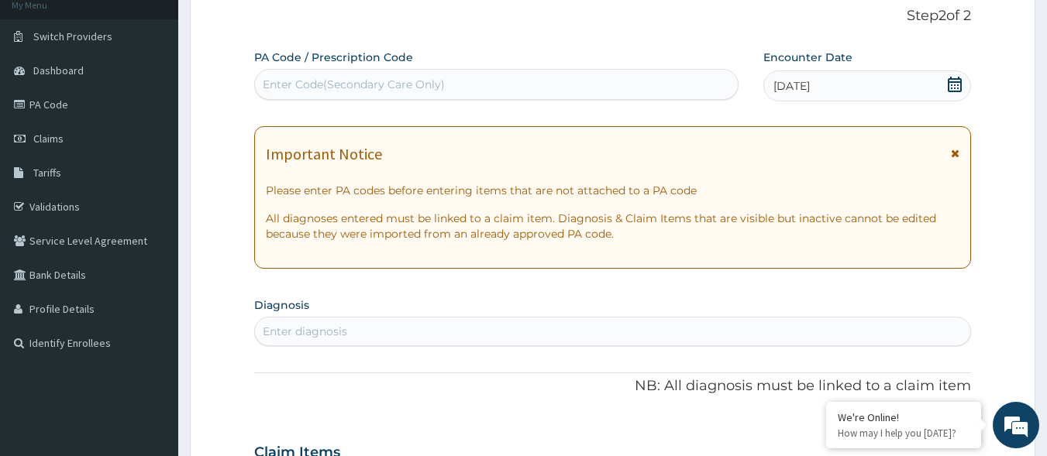
scroll to position [232, 0]
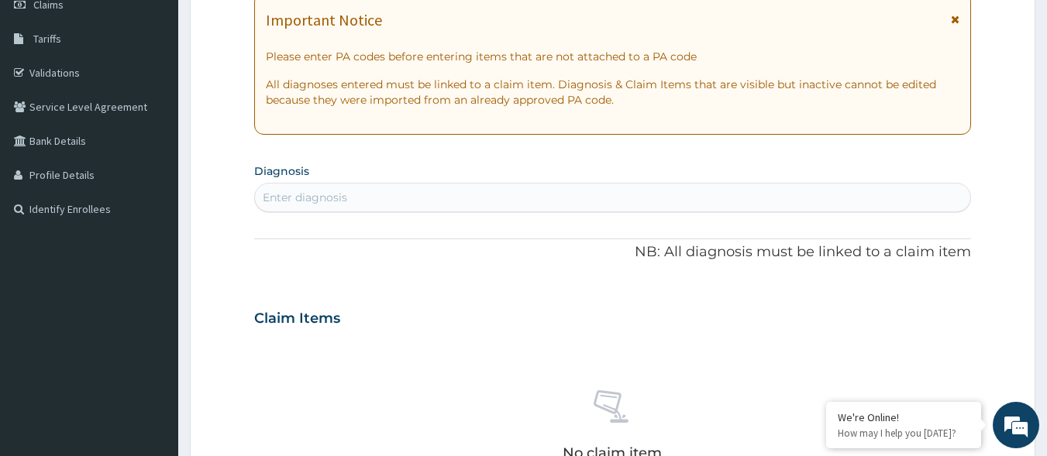
click at [483, 201] on div "Enter diagnosis" at bounding box center [613, 197] width 716 height 25
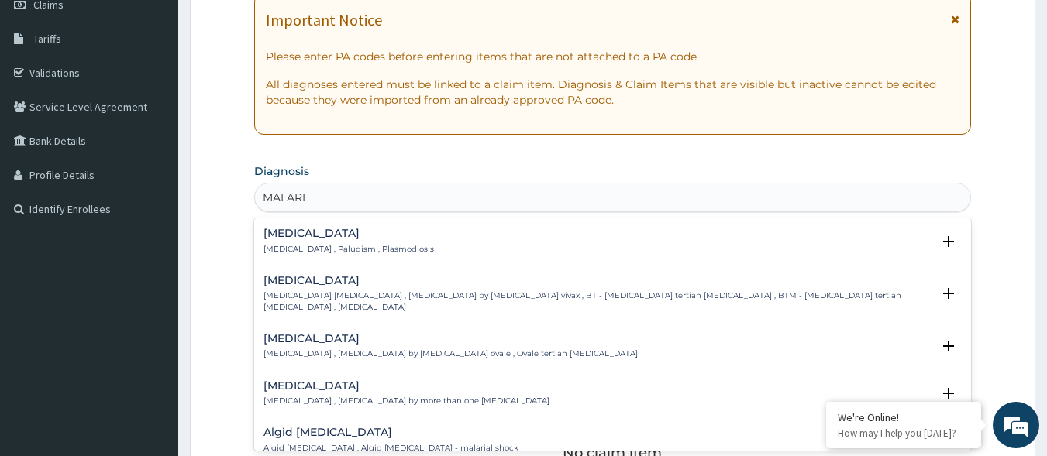
type input "MALARIA"
click at [261, 246] on div "Malaria Malaria , Paludism , Plasmodiosis Select Status Query Query covers susp…" at bounding box center [612, 245] width 717 height 47
click at [308, 242] on div "Malaria Malaria , Paludism , Plasmodiosis" at bounding box center [348, 241] width 170 height 27
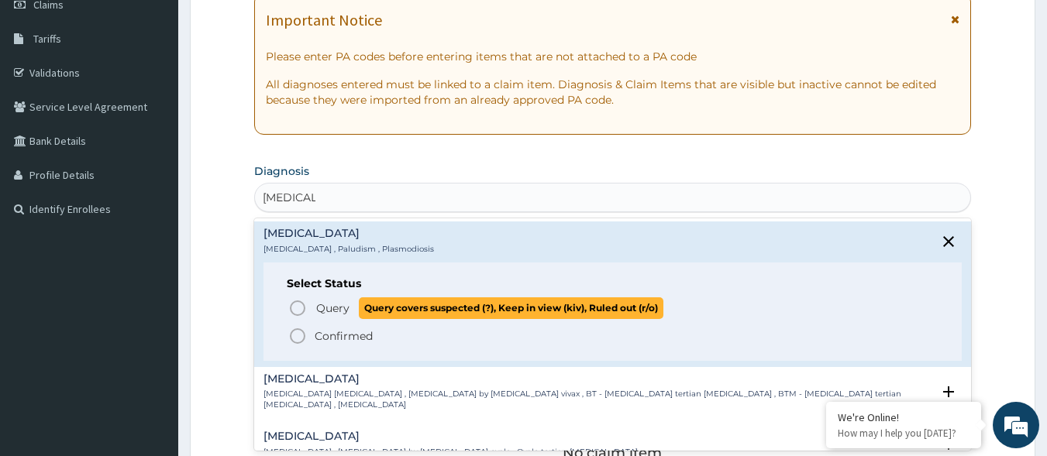
click at [292, 306] on icon "status option query" at bounding box center [297, 308] width 19 height 19
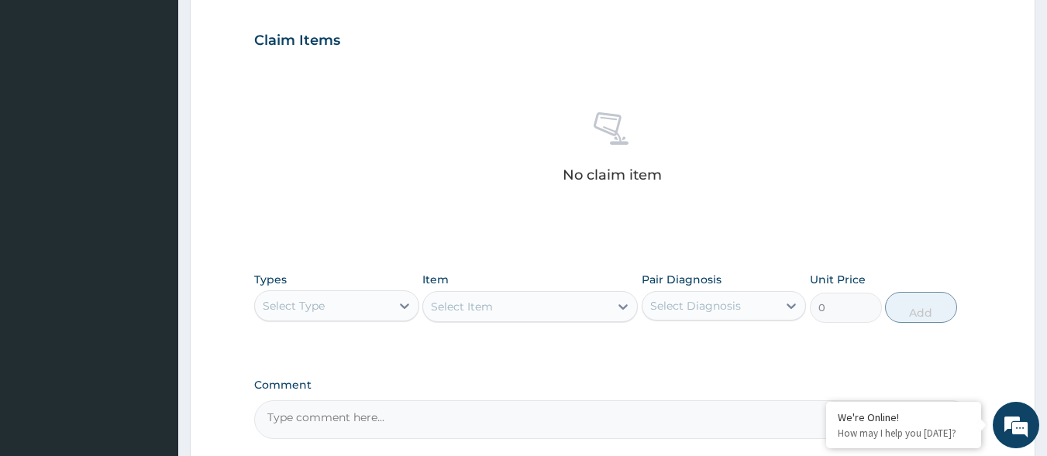
scroll to position [542, 0]
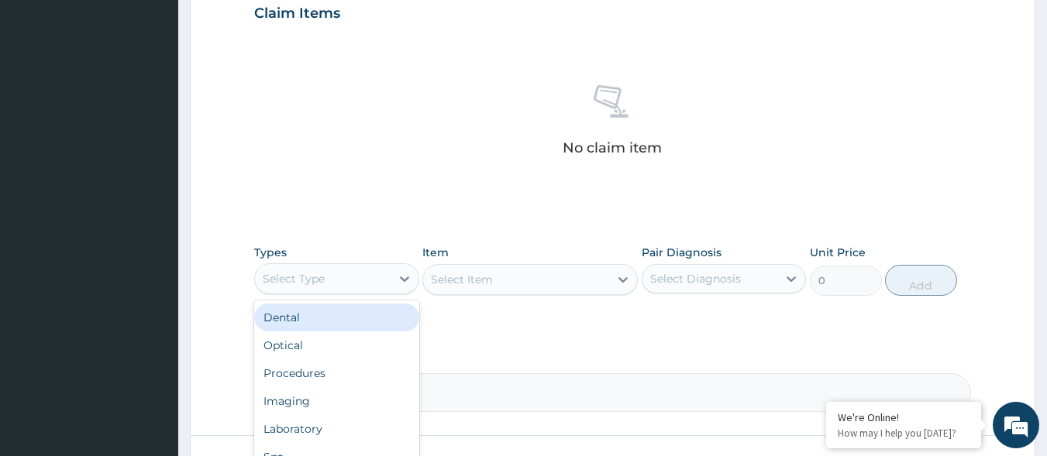
click at [356, 282] on div "Select Type" at bounding box center [323, 279] width 136 height 25
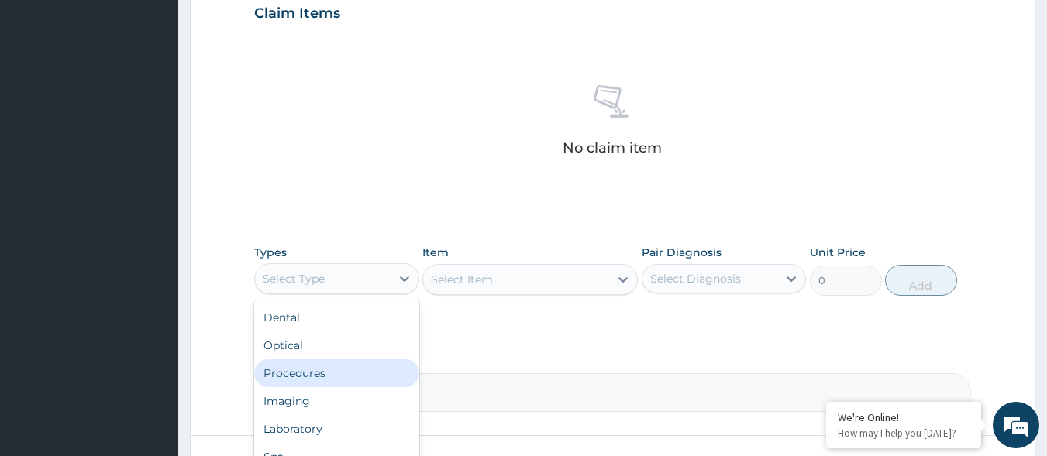
click at [335, 379] on div "Procedures" at bounding box center [336, 374] width 165 height 28
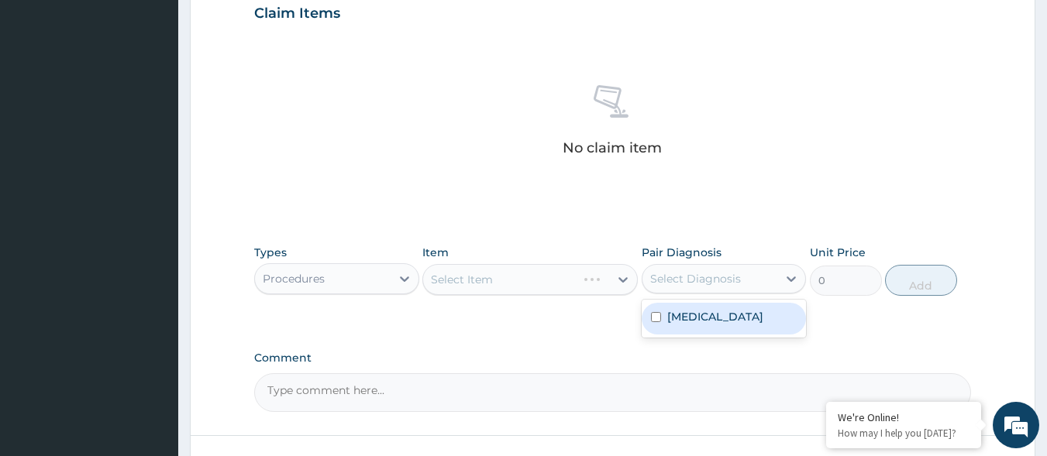
click at [720, 283] on div "Select Diagnosis" at bounding box center [695, 278] width 91 height 15
drag, startPoint x: 701, startPoint y: 314, endPoint x: 596, endPoint y: 296, distance: 106.9
click at [697, 314] on label "Malaria" at bounding box center [715, 316] width 96 height 15
checkbox input "true"
click at [551, 275] on div "Select Item" at bounding box center [529, 279] width 215 height 31
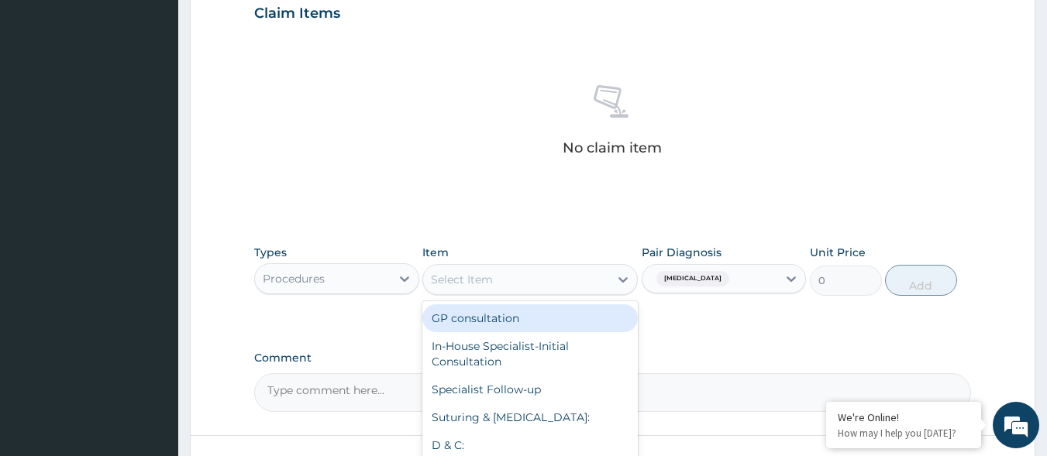
click at [559, 279] on div "Select Item" at bounding box center [516, 279] width 186 height 25
click at [546, 315] on div "GP consultation" at bounding box center [529, 319] width 215 height 28
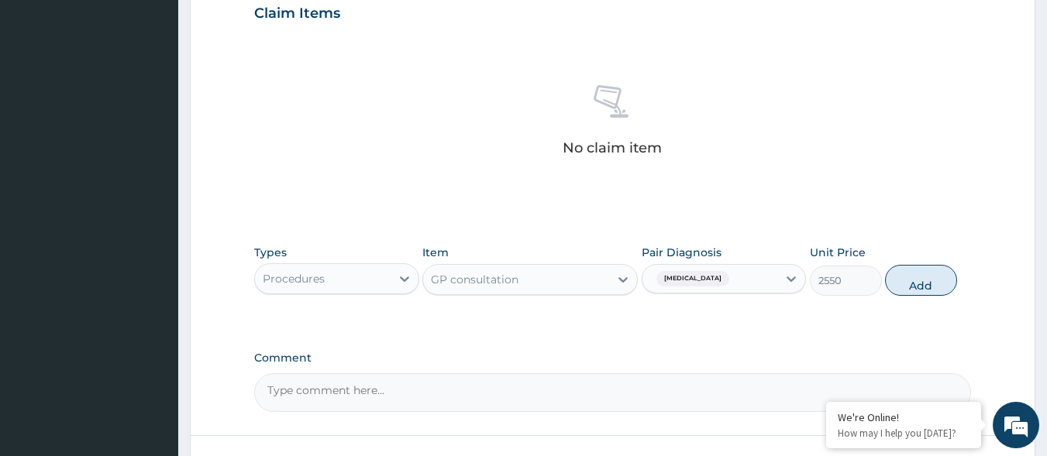
drag, startPoint x: 910, startPoint y: 283, endPoint x: 849, endPoint y: 295, distance: 61.7
click at [908, 283] on button "Add" at bounding box center [921, 280] width 72 height 31
type input "0"
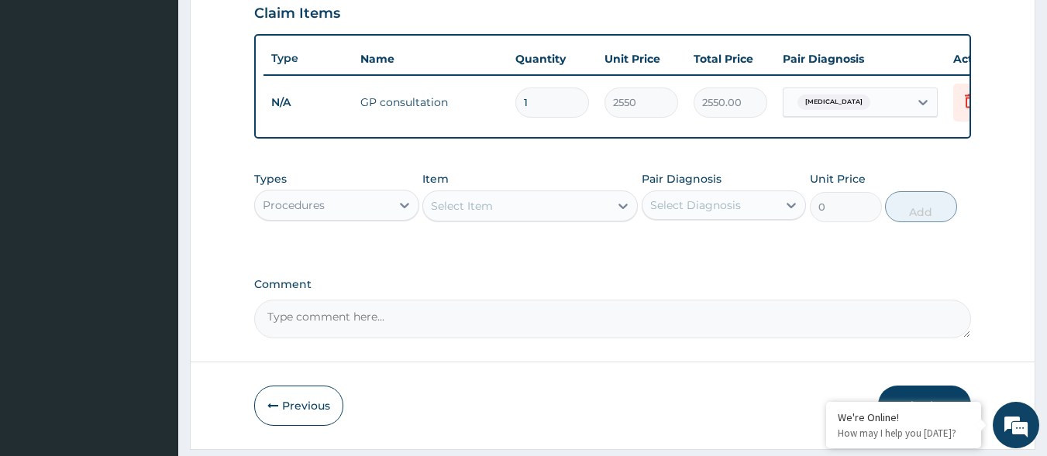
click at [349, 218] on div "Procedures" at bounding box center [323, 205] width 136 height 25
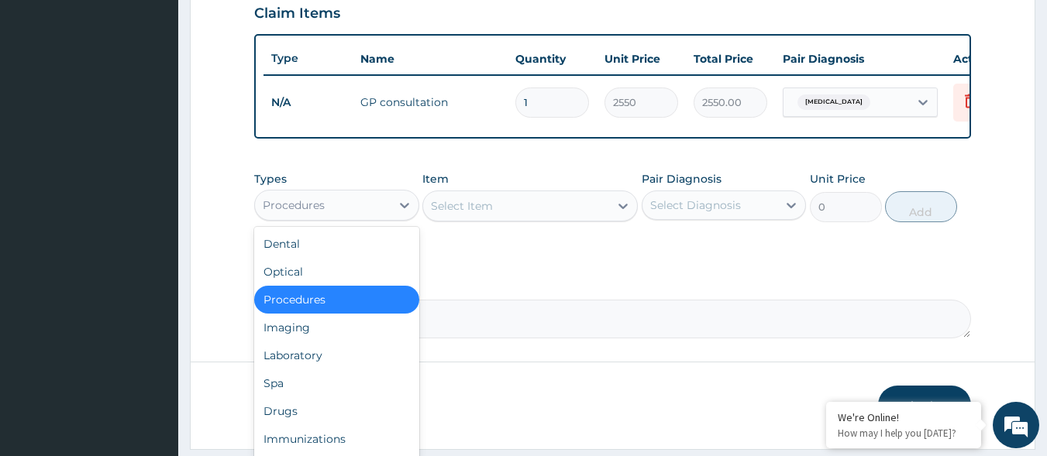
scroll to position [53, 0]
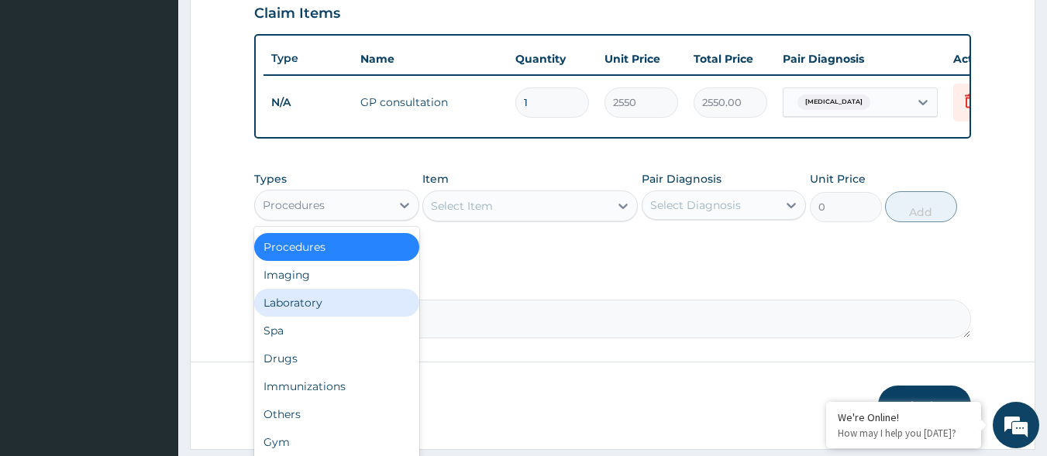
click at [357, 317] on div "Laboratory" at bounding box center [336, 303] width 165 height 28
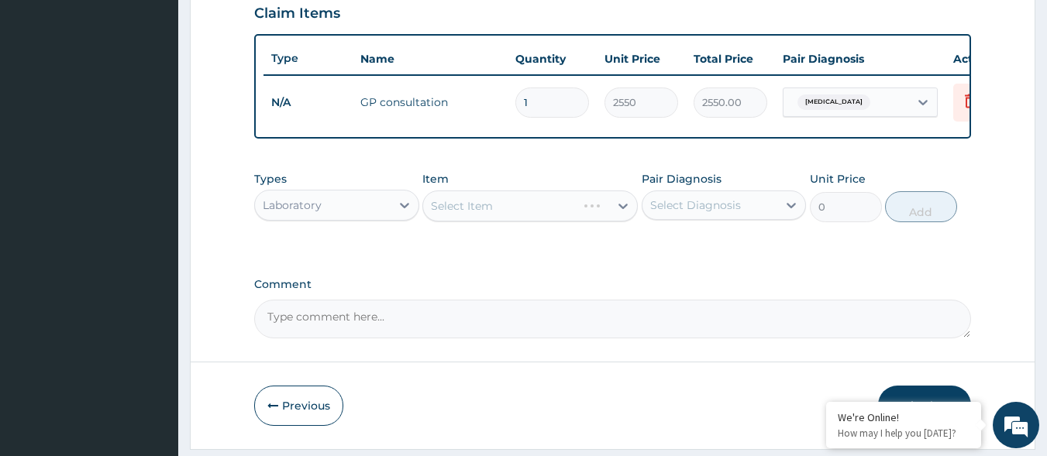
drag, startPoint x: 669, startPoint y: 215, endPoint x: 673, endPoint y: 224, distance: 10.1
click at [671, 213] on div "Select Diagnosis" at bounding box center [695, 205] width 91 height 15
drag, startPoint x: 667, startPoint y: 247, endPoint x: 640, endPoint y: 244, distance: 27.3
click at [667, 247] on label "[MEDICAL_DATA]" at bounding box center [715, 243] width 96 height 15
checkbox input "true"
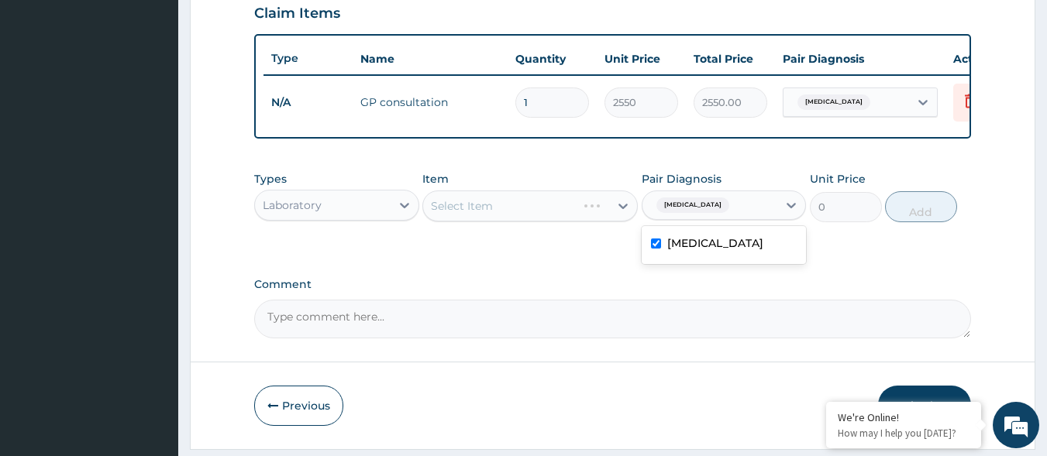
click at [594, 221] on div "Select Item" at bounding box center [529, 206] width 215 height 31
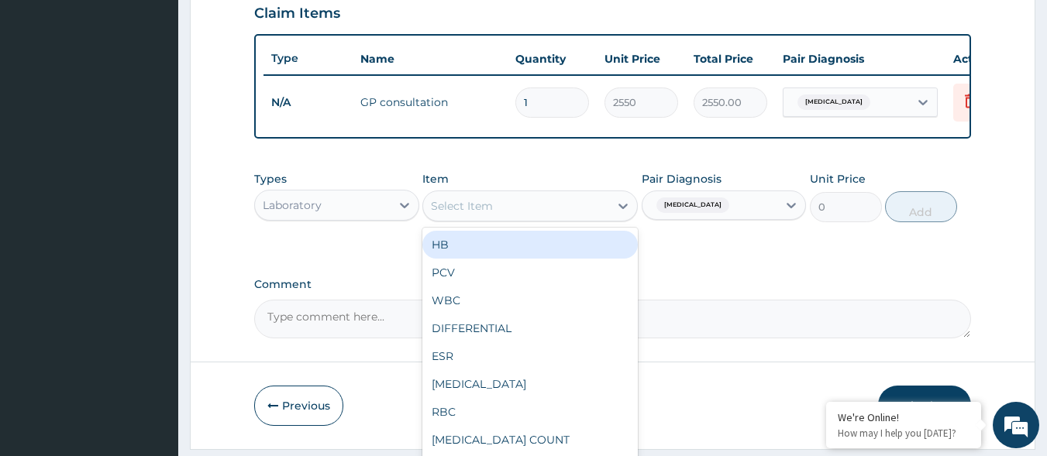
click at [595, 216] on div "Select Item" at bounding box center [516, 206] width 186 height 25
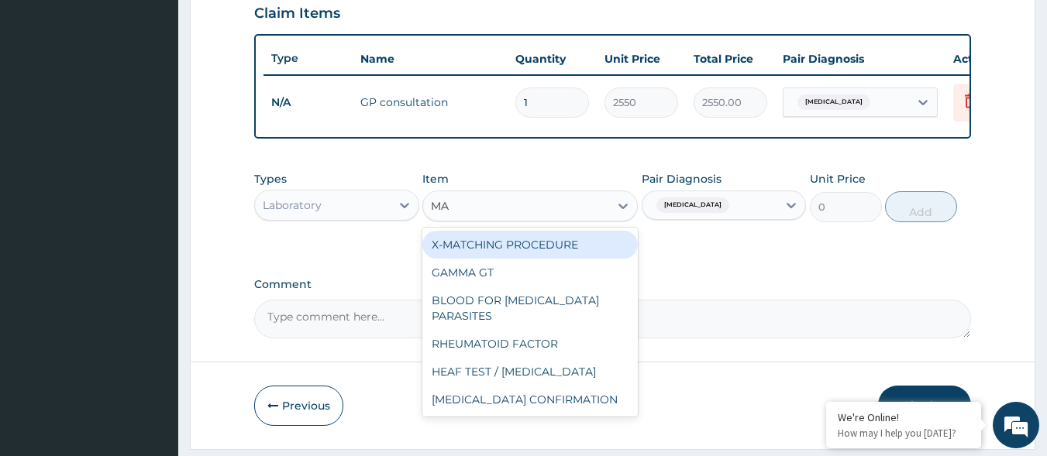
type input "MAL"
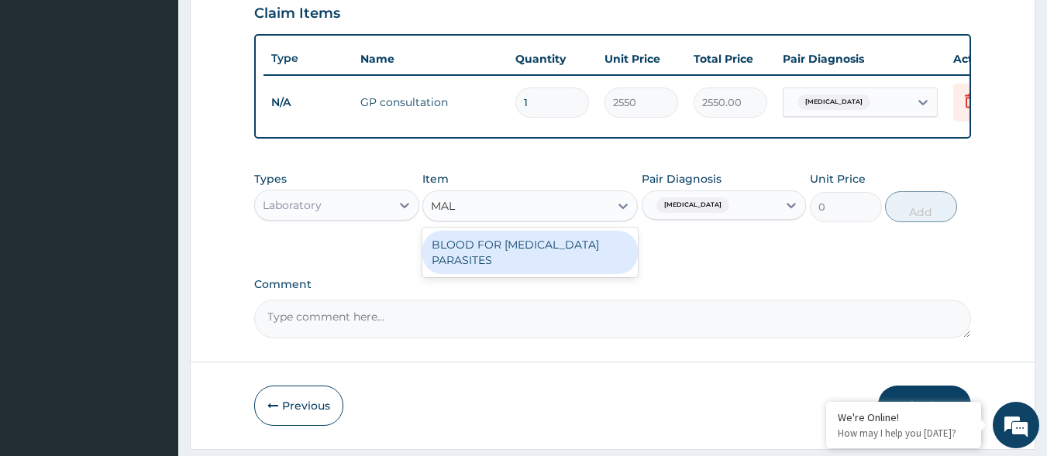
click at [579, 258] on div "BLOOD FOR [MEDICAL_DATA] PARASITES" at bounding box center [529, 252] width 215 height 43
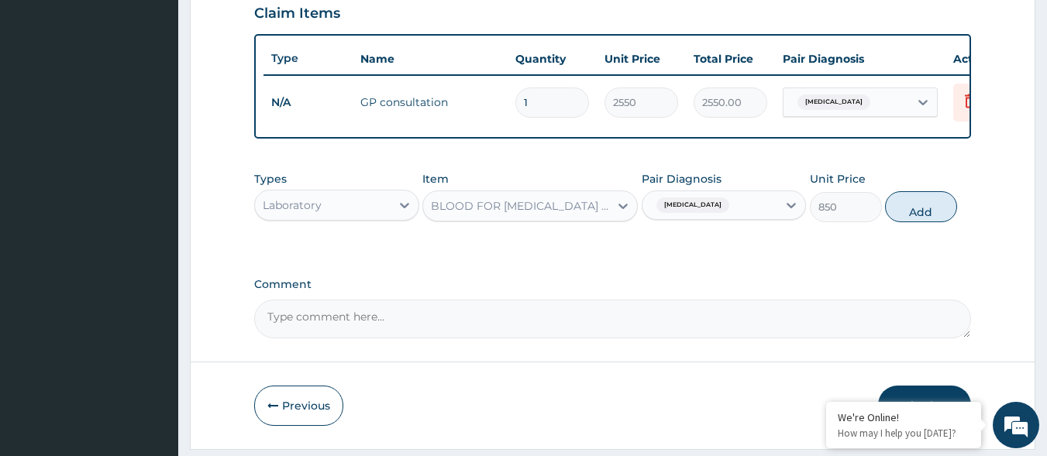
drag, startPoint x: 928, startPoint y: 225, endPoint x: 877, endPoint y: 213, distance: 52.4
click at [921, 222] on button "Add" at bounding box center [921, 206] width 72 height 31
type input "0"
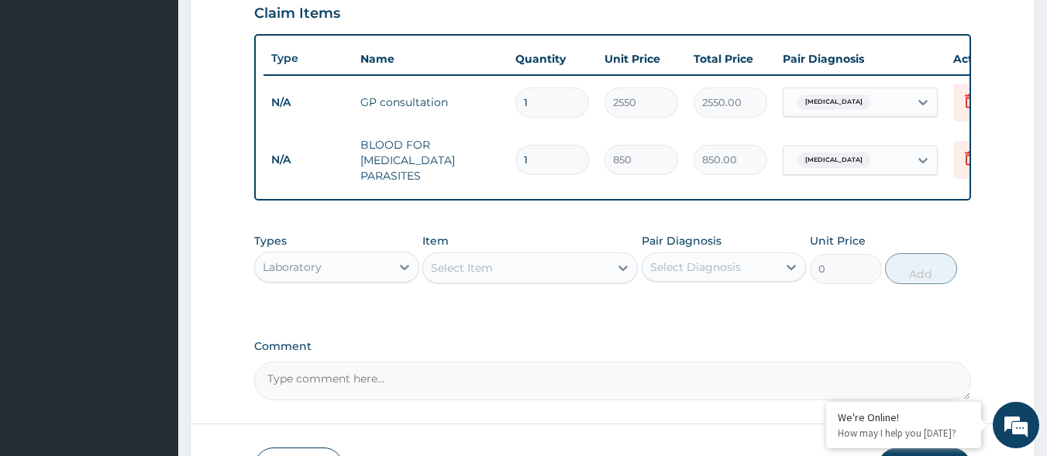
click at [290, 263] on div "Laboratory" at bounding box center [292, 267] width 59 height 15
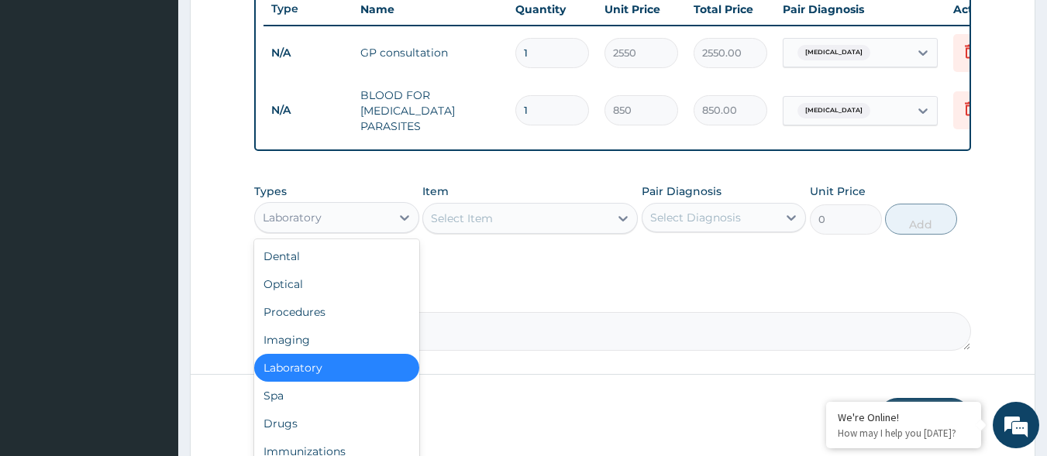
scroll to position [652, 0]
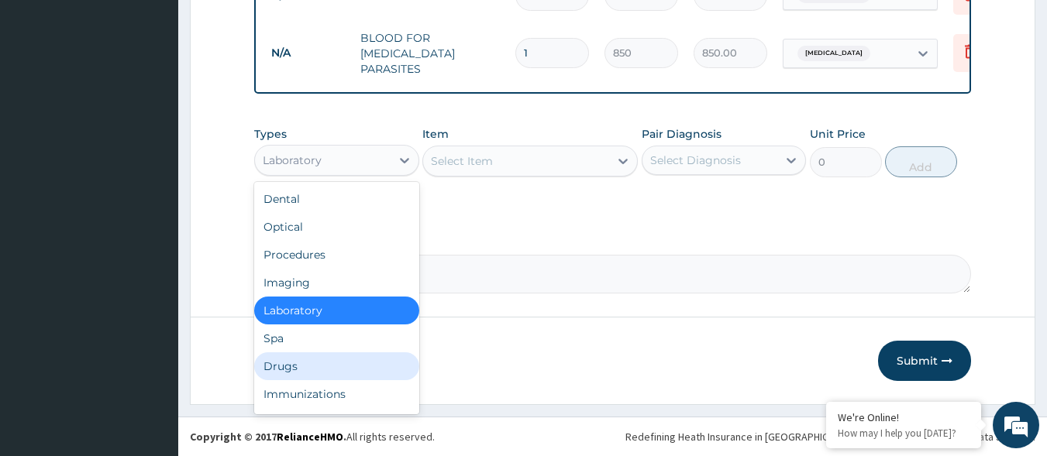
click at [303, 369] on div "Drugs" at bounding box center [336, 367] width 165 height 28
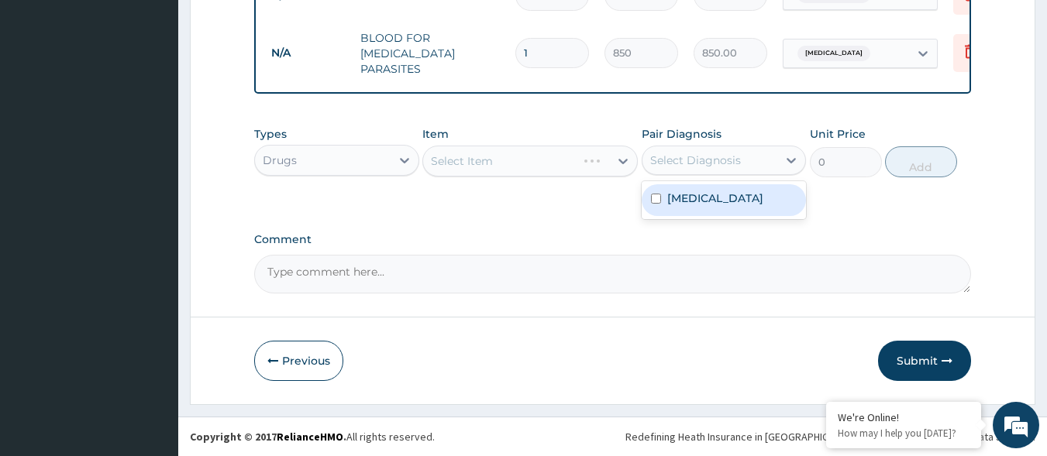
drag, startPoint x: 715, startPoint y: 156, endPoint x: 701, endPoint y: 186, distance: 33.3
click at [715, 157] on div "Select Diagnosis" at bounding box center [695, 160] width 91 height 15
click at [700, 191] on label "Malaria" at bounding box center [715, 198] width 96 height 15
checkbox input "true"
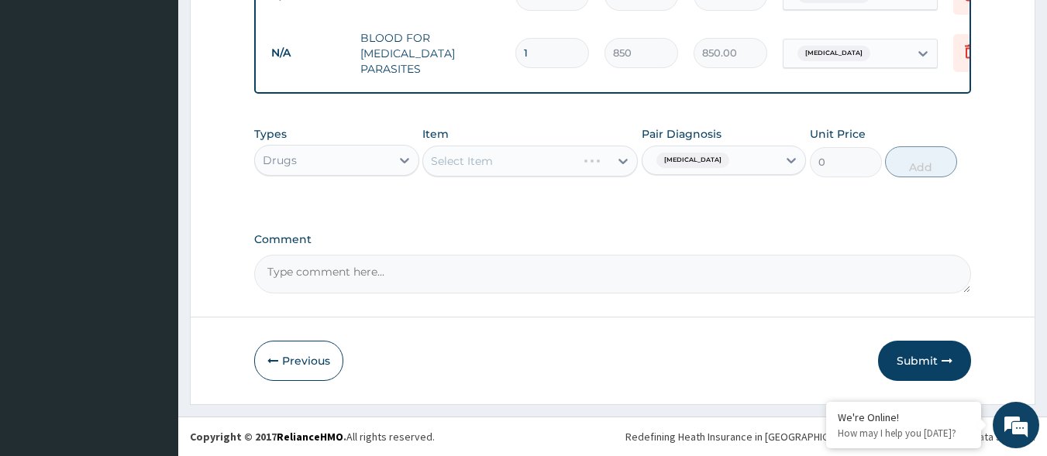
click at [599, 149] on div "Select Item" at bounding box center [529, 161] width 215 height 31
click at [585, 170] on div "Select Item" at bounding box center [516, 161] width 186 height 25
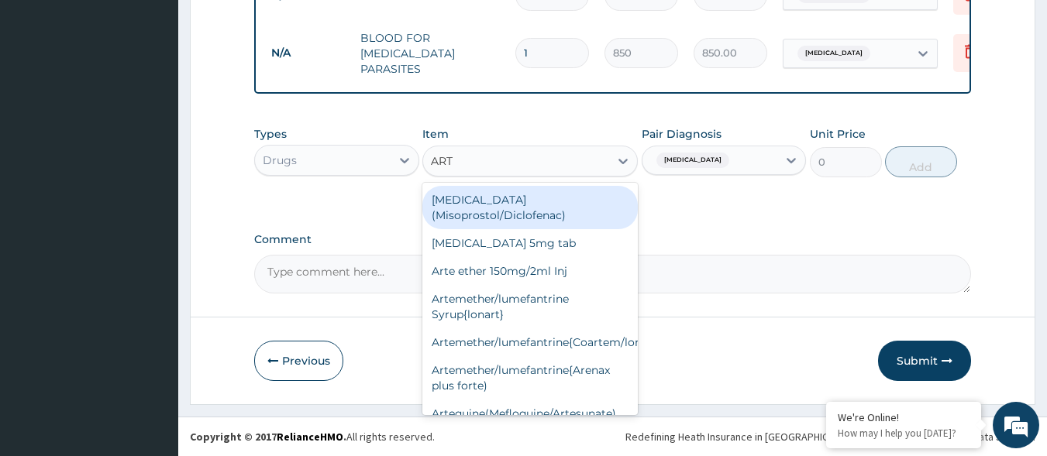
type input "ARTE"
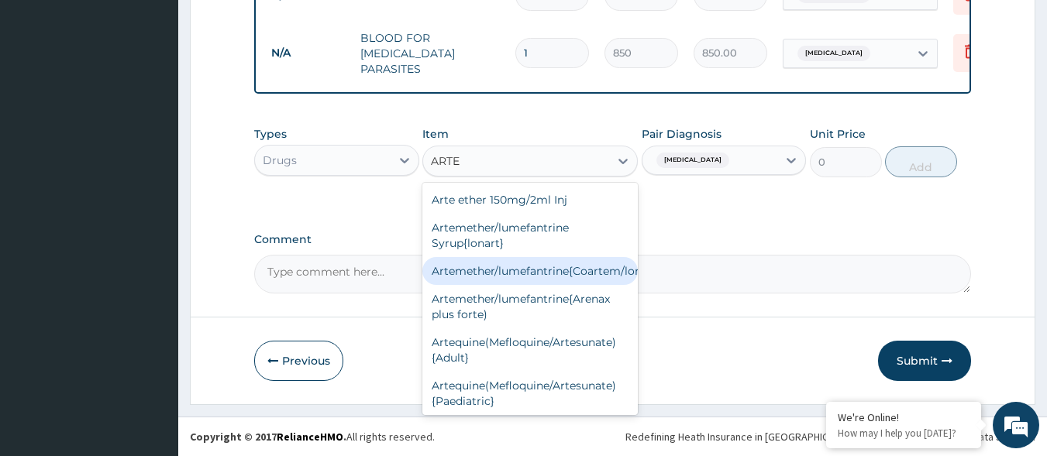
click at [557, 278] on div "Artemether/lumefantrine{Coartem/lonart}" at bounding box center [529, 271] width 215 height 28
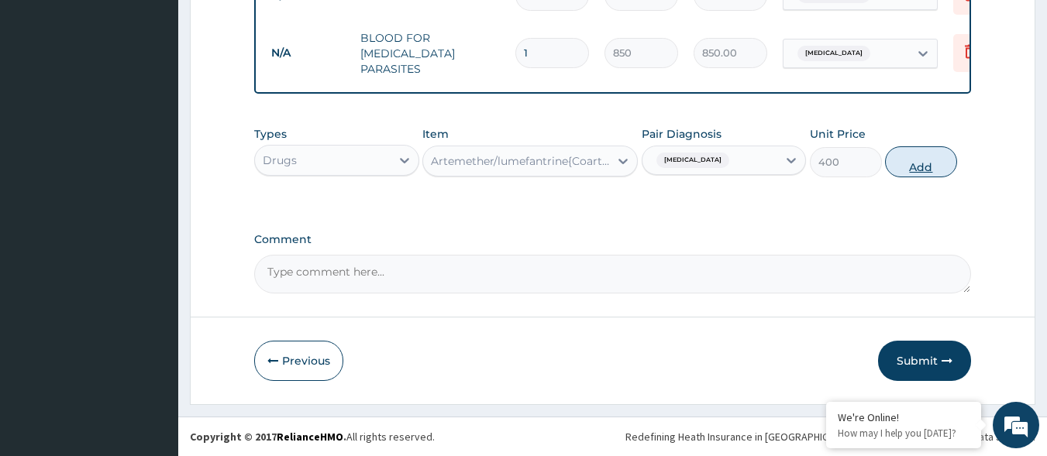
click at [915, 157] on button "Add" at bounding box center [921, 161] width 72 height 31
type input "0"
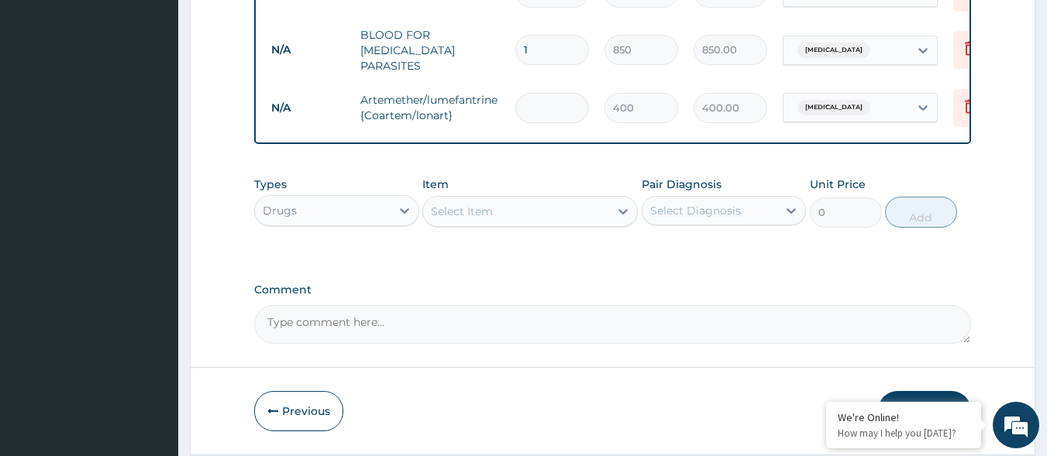
type input "0.00"
type input "6"
type input "2400.00"
type input "6"
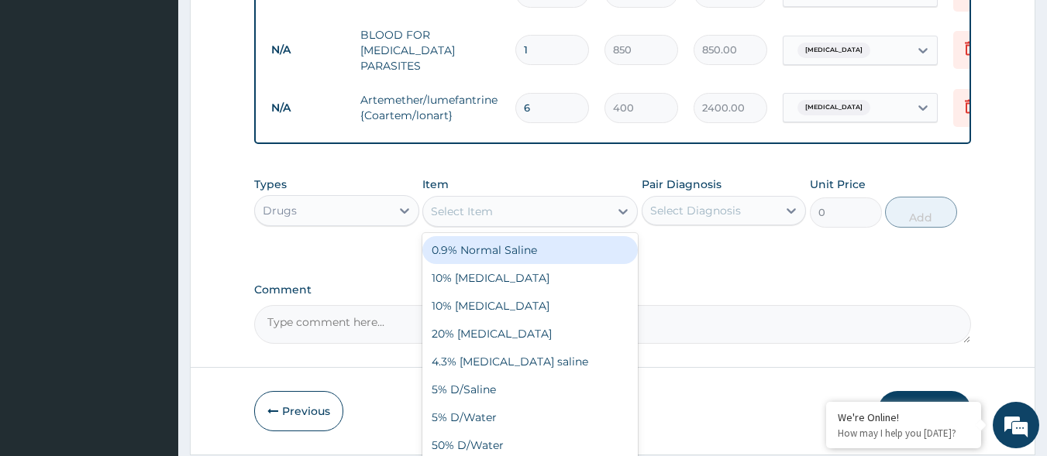
click at [604, 219] on div "Select Item" at bounding box center [516, 211] width 186 height 25
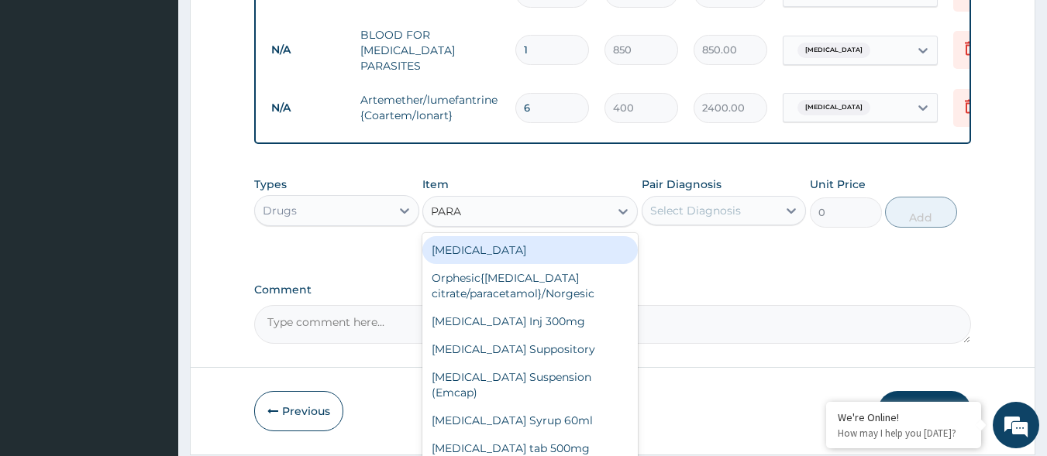
type input "PARAC"
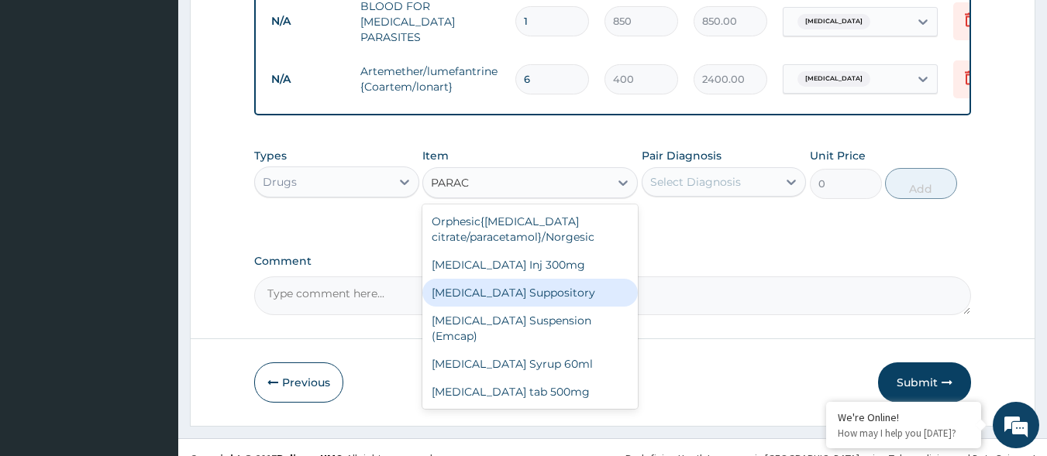
scroll to position [706, 0]
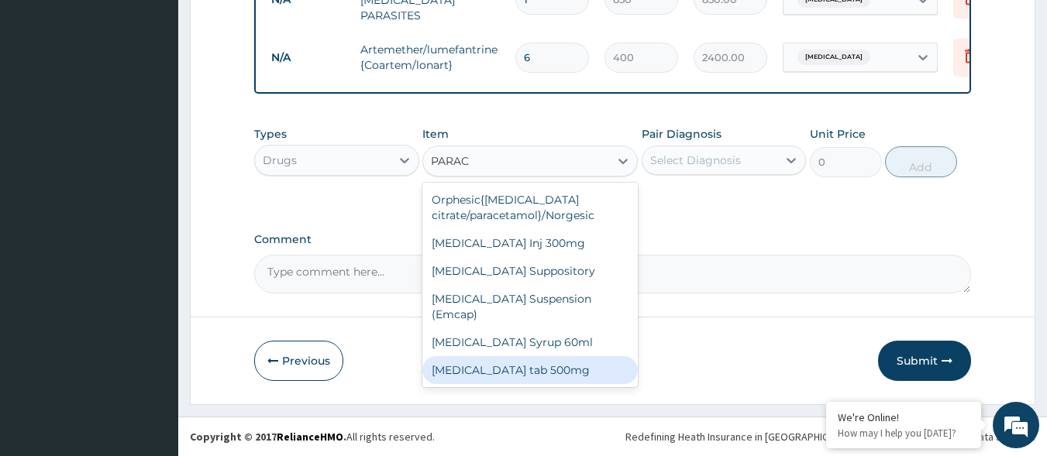
click at [556, 356] on div "Paracetamol tab 500mg" at bounding box center [529, 370] width 215 height 28
type input "18.4"
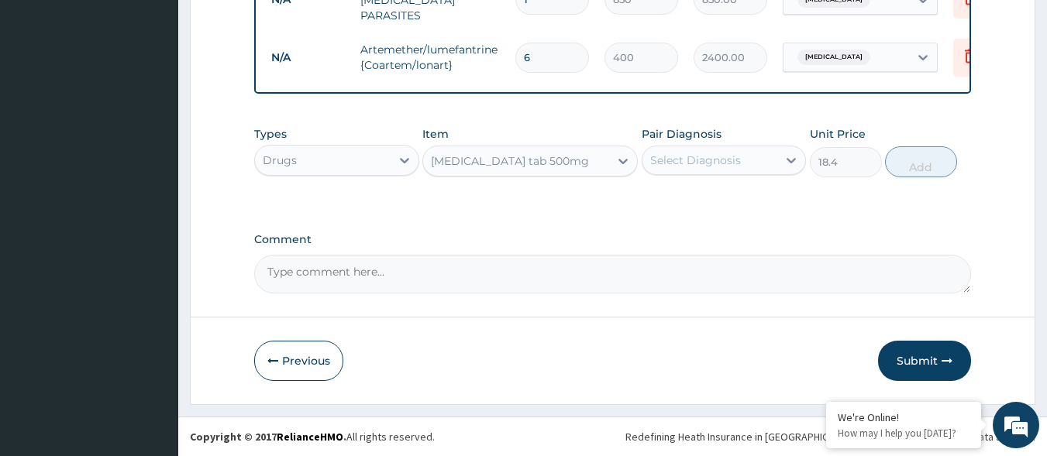
drag, startPoint x: 774, startPoint y: 149, endPoint x: 768, endPoint y: 178, distance: 30.1
click at [778, 153] on div "Select Diagnosis" at bounding box center [724, 160] width 165 height 29
drag, startPoint x: 731, startPoint y: 202, endPoint x: 824, endPoint y: 159, distance: 101.9
click at [731, 202] on div "Malaria" at bounding box center [724, 200] width 165 height 32
checkbox input "true"
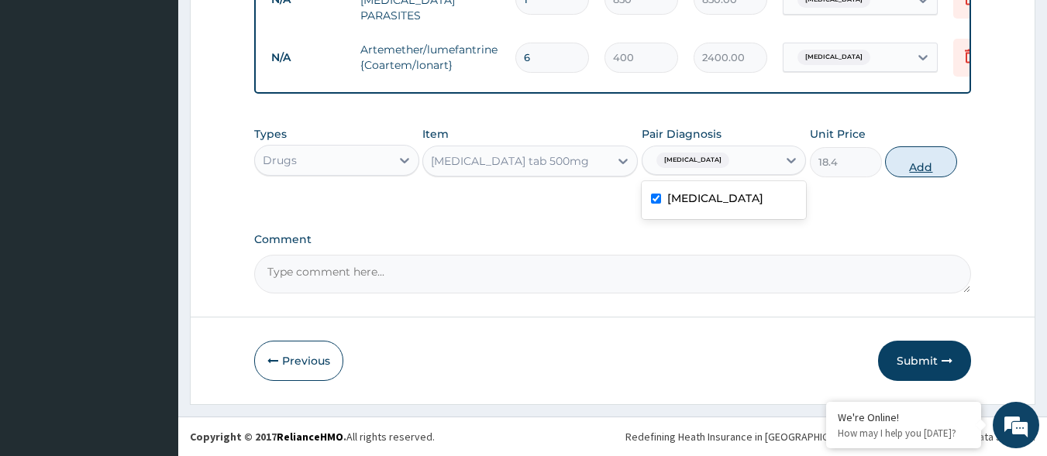
click at [905, 167] on button "Add" at bounding box center [921, 161] width 72 height 31
type input "0"
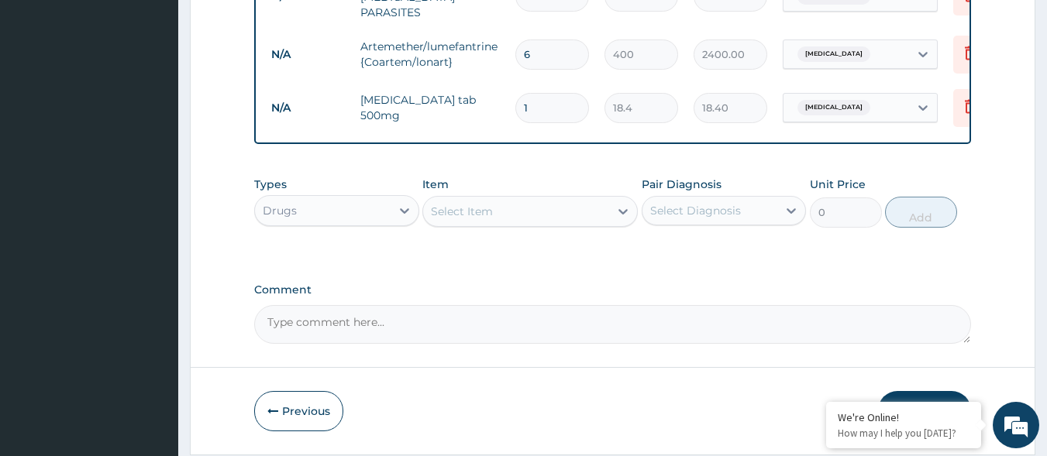
type input "18"
type input "331.20"
type input "18"
click at [325, 408] on button "Previous" at bounding box center [298, 411] width 89 height 40
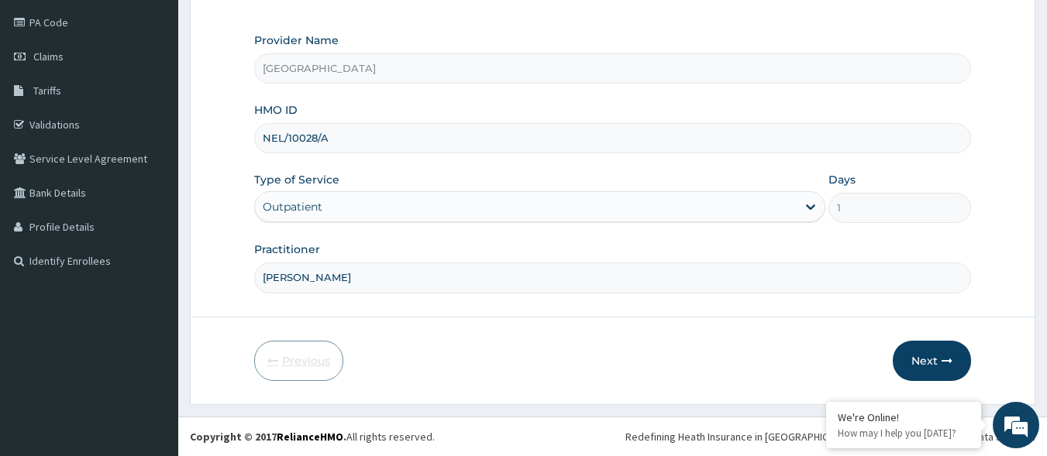
scroll to position [181, 0]
click at [938, 370] on button "Next" at bounding box center [932, 361] width 78 height 40
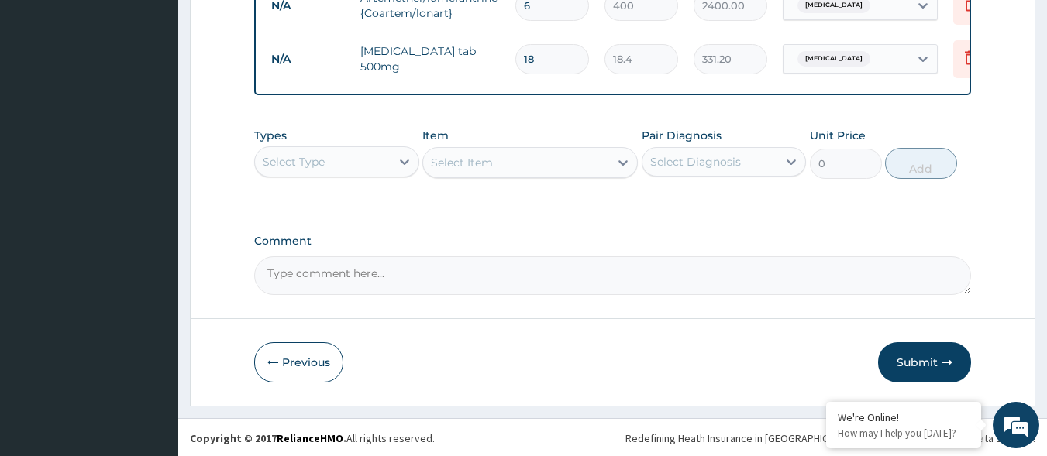
scroll to position [759, 0]
click at [921, 366] on button "Submit" at bounding box center [924, 361] width 93 height 40
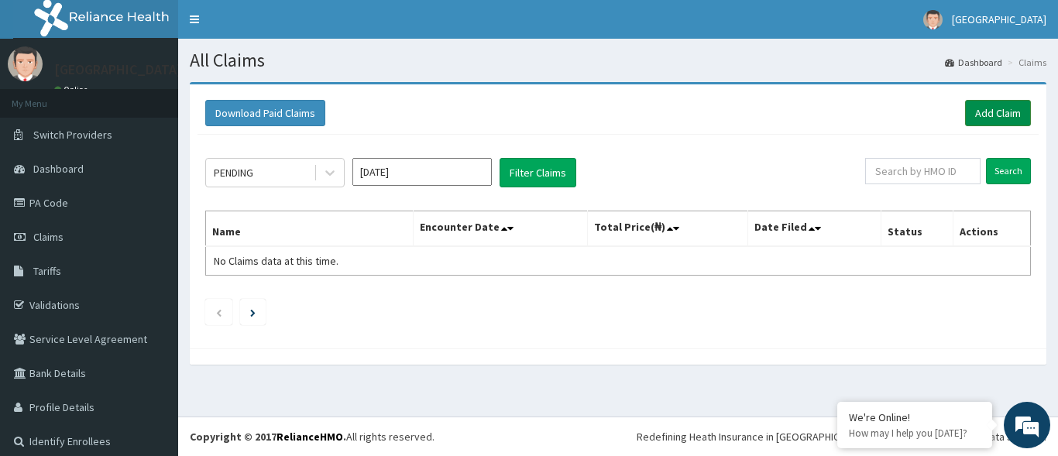
click at [1003, 114] on link "Add Claim" at bounding box center [998, 113] width 66 height 26
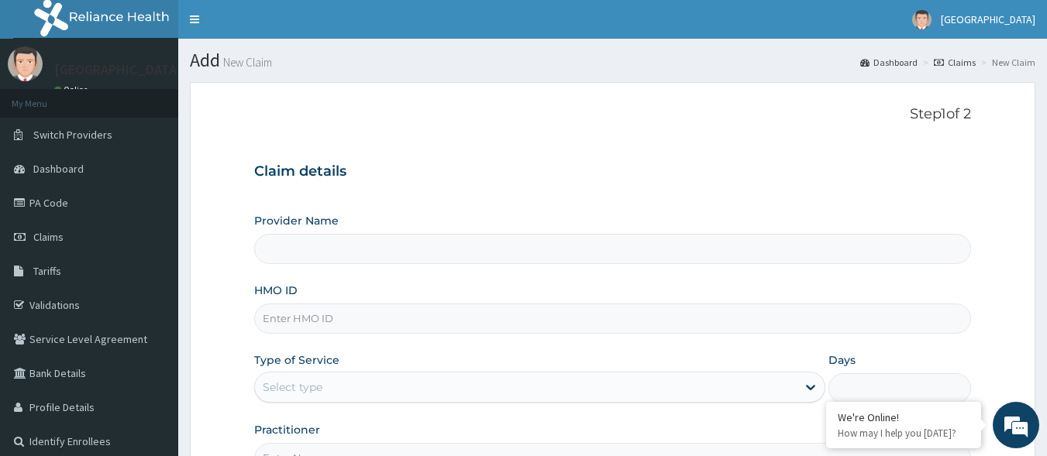
click at [410, 312] on input "HMO ID" at bounding box center [612, 319] width 717 height 30
type input "KUD/100"
type input "[GEOGRAPHIC_DATA]"
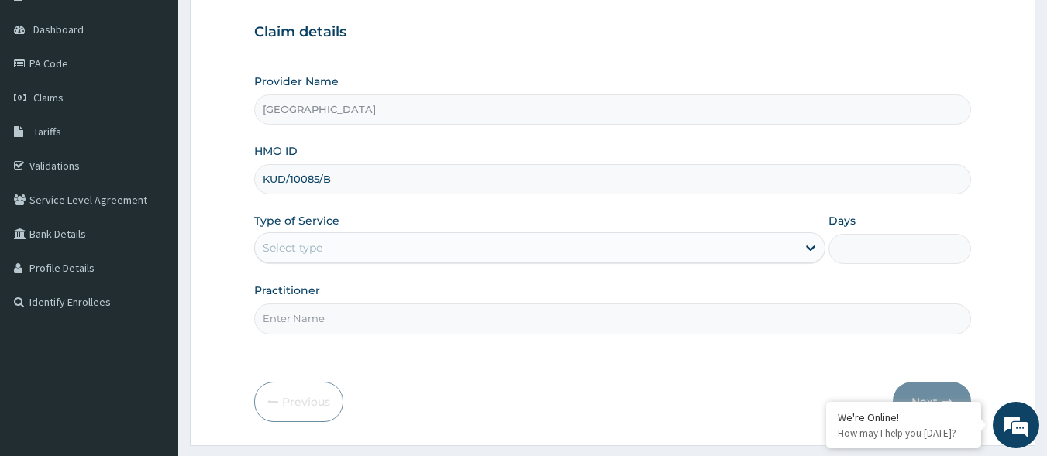
scroll to position [155, 0]
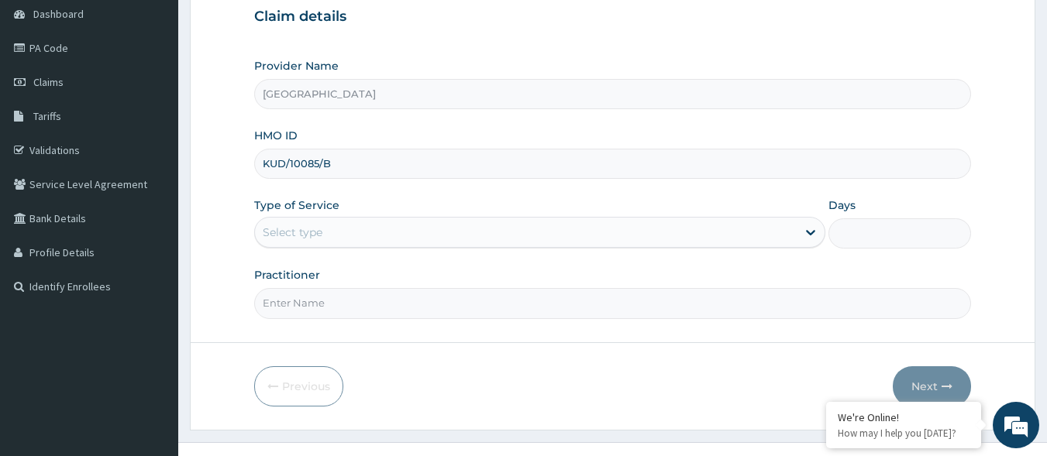
type input "KUD/10085/B"
click at [409, 232] on div "Select type" at bounding box center [526, 232] width 542 height 25
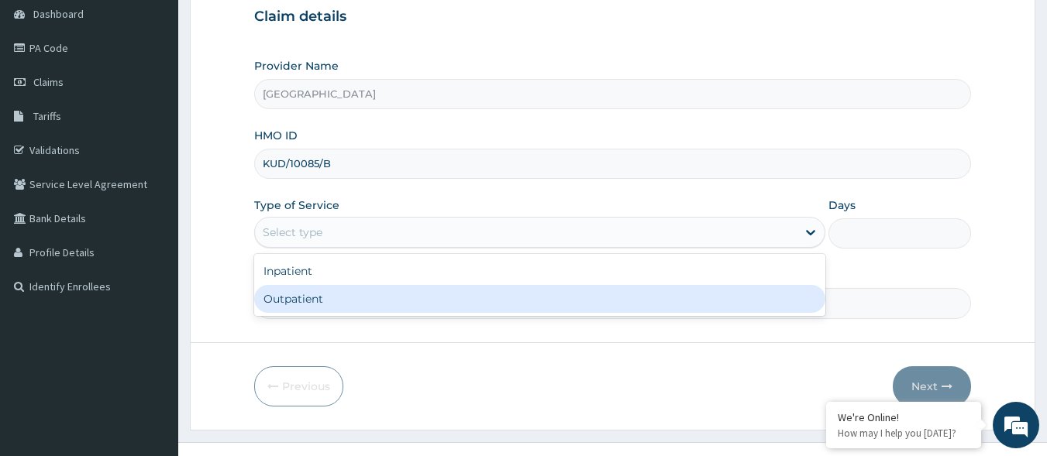
click at [373, 305] on div "Outpatient" at bounding box center [539, 299] width 571 height 28
type input "1"
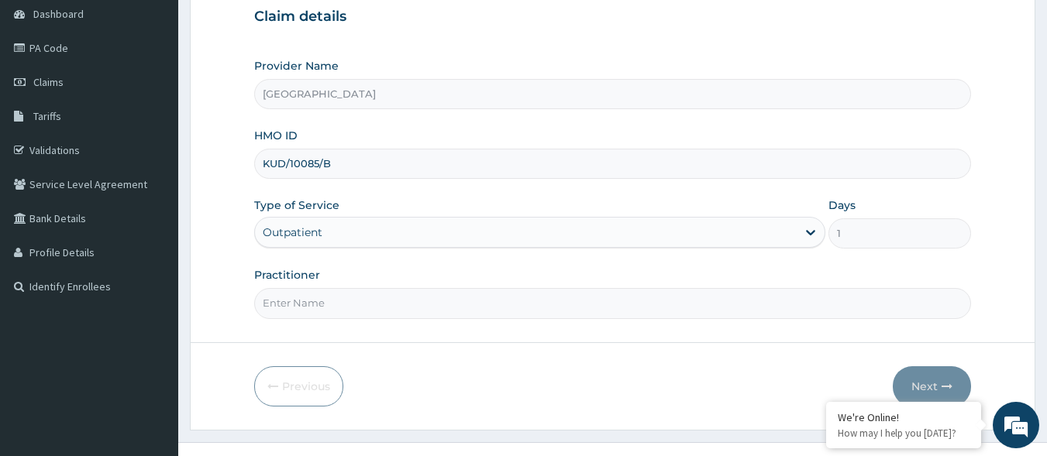
click at [377, 301] on input "Practitioner" at bounding box center [612, 303] width 717 height 30
type input "DR PHILIP"
click at [939, 380] on button "Next" at bounding box center [932, 386] width 78 height 40
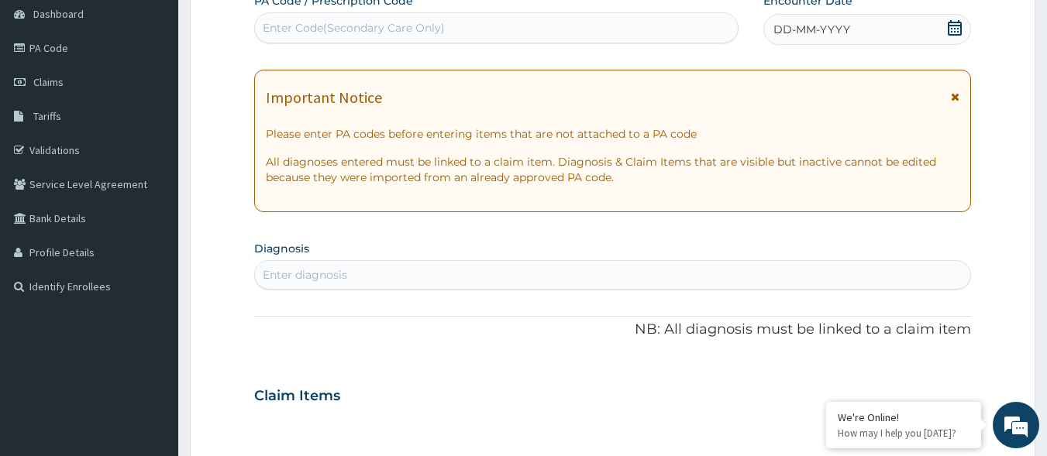
click at [956, 30] on icon at bounding box center [954, 27] width 15 height 15
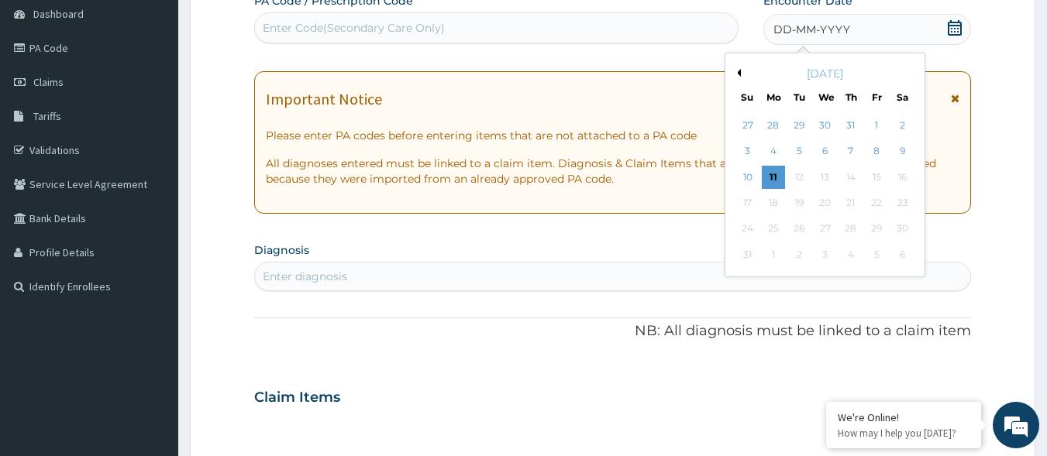
click at [738, 70] on button "Previous Month" at bounding box center [737, 73] width 8 height 8
click at [851, 203] on div "24" at bounding box center [850, 202] width 23 height 23
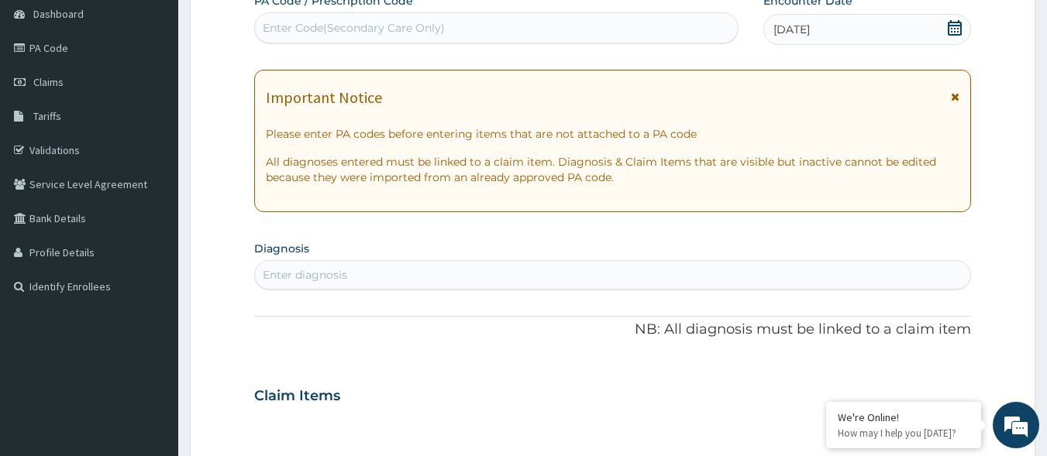
click at [512, 268] on div "Enter diagnosis" at bounding box center [613, 275] width 716 height 25
type input "MALARIA"
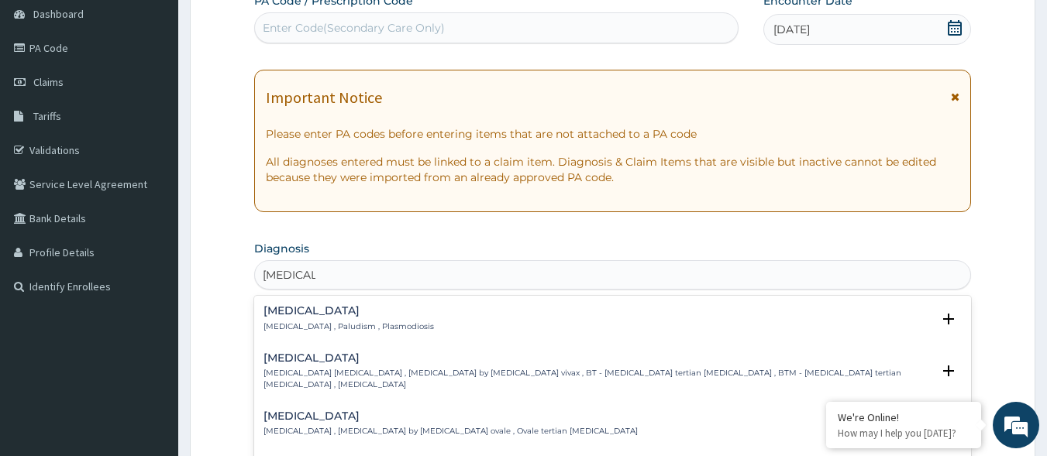
click at [302, 325] on p "Malaria , Paludism , Plasmodiosis" at bounding box center [348, 327] width 170 height 11
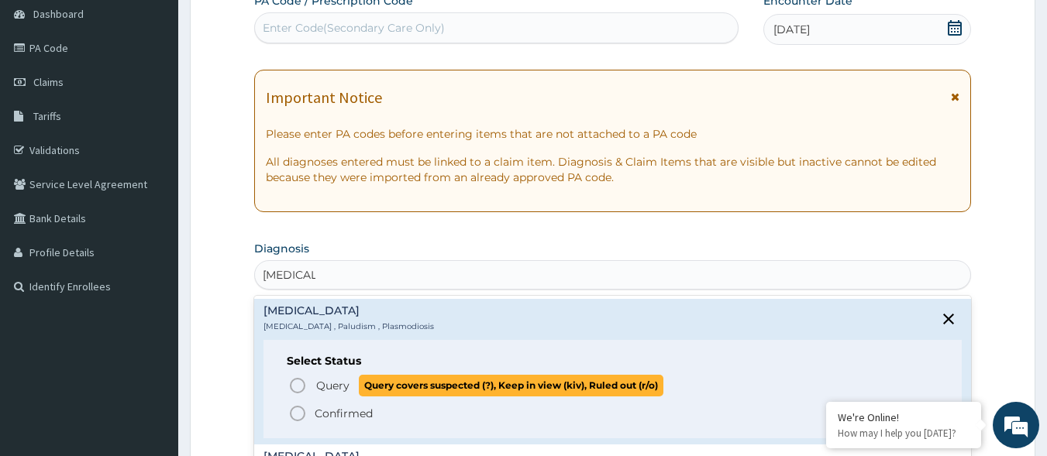
click at [298, 391] on icon "status option query" at bounding box center [297, 386] width 19 height 19
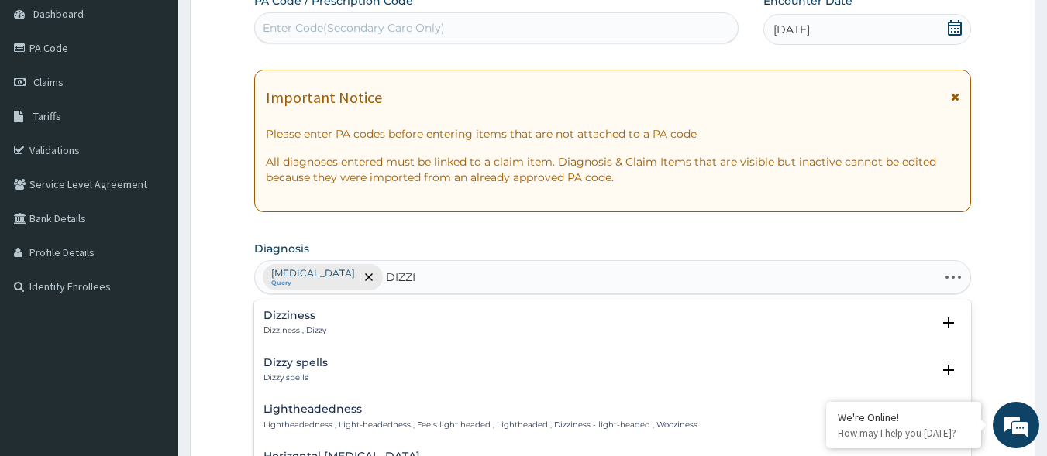
type input "DIZZIN"
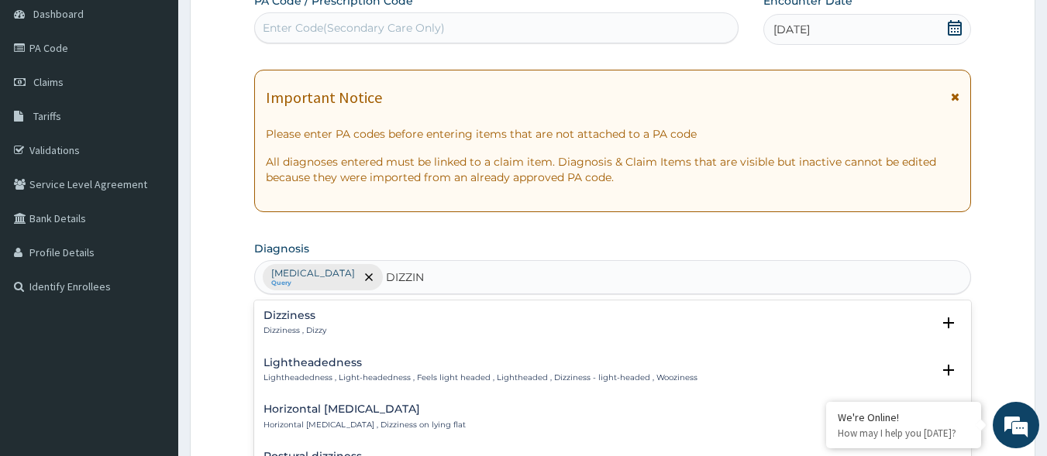
click at [316, 321] on h4 "Dizziness" at bounding box center [294, 316] width 63 height 12
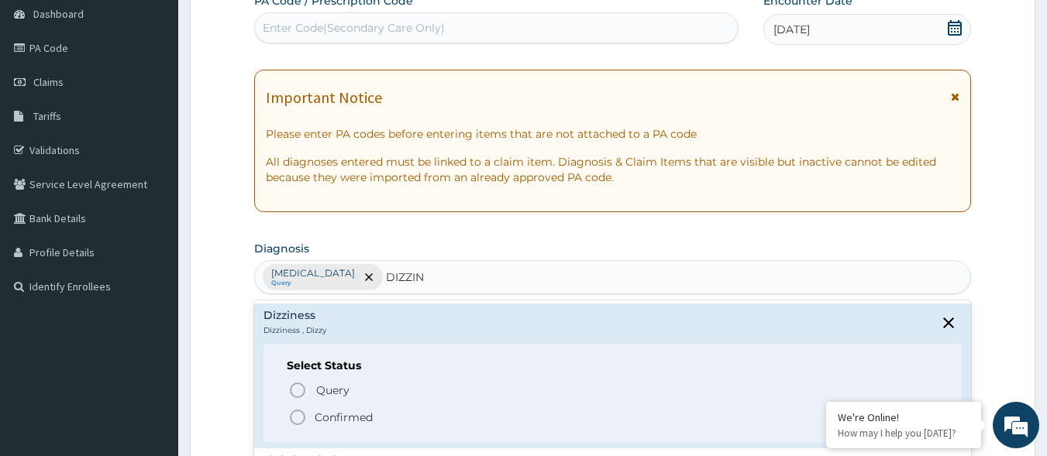
drag, startPoint x: 311, startPoint y: 415, endPoint x: 327, endPoint y: 401, distance: 20.8
click at [312, 415] on span "Confirmed" at bounding box center [613, 417] width 651 height 19
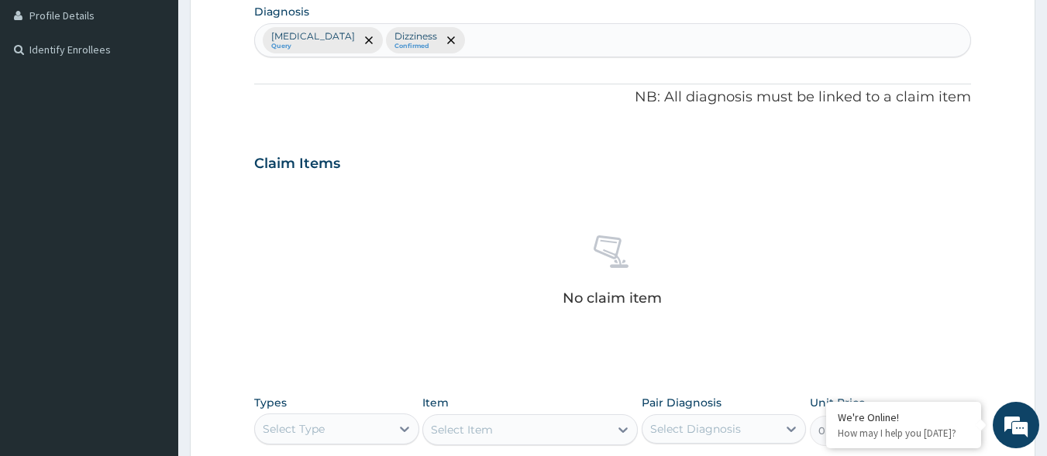
scroll to position [542, 0]
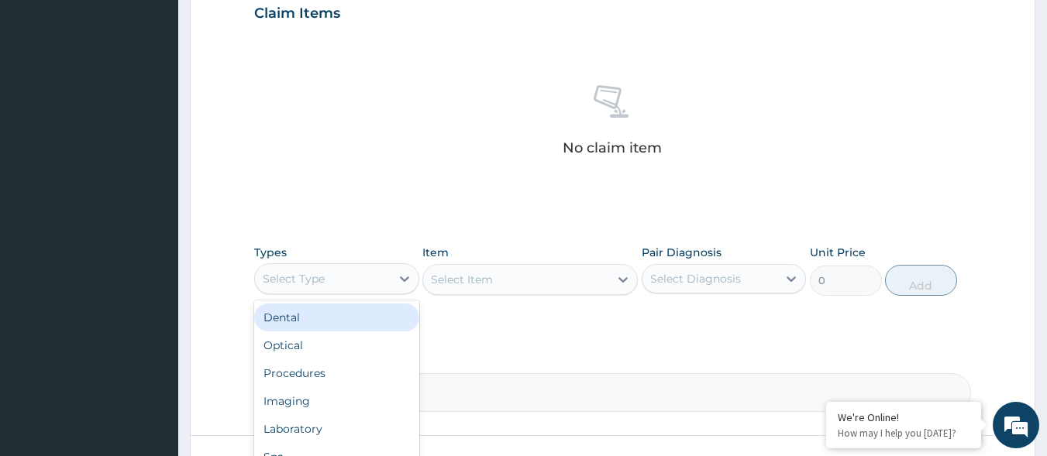
click at [330, 284] on div "Select Type" at bounding box center [323, 279] width 136 height 25
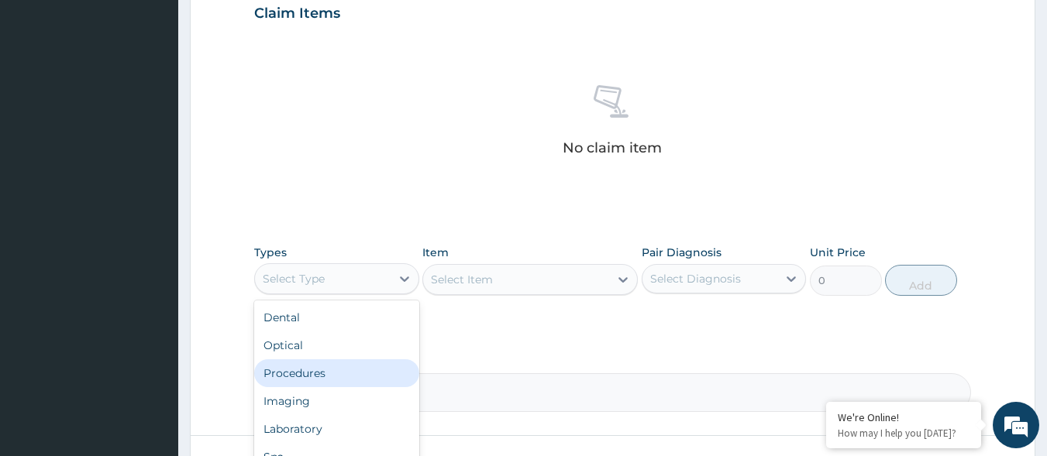
click at [337, 369] on div "Procedures" at bounding box center [336, 374] width 165 height 28
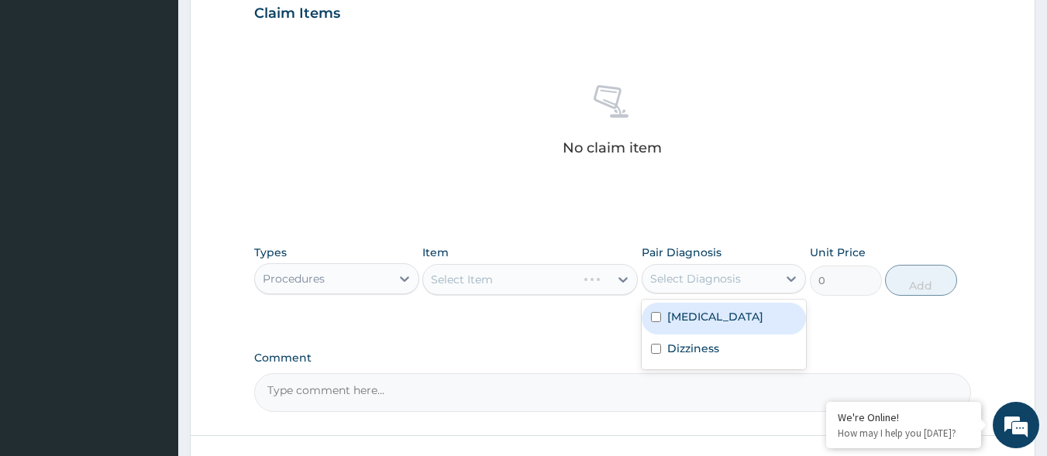
drag, startPoint x: 679, startPoint y: 275, endPoint x: 683, endPoint y: 312, distance: 37.5
click at [680, 275] on div "Select Diagnosis" at bounding box center [695, 278] width 91 height 15
click at [680, 315] on label "[MEDICAL_DATA]" at bounding box center [715, 316] width 96 height 15
checkbox input "true"
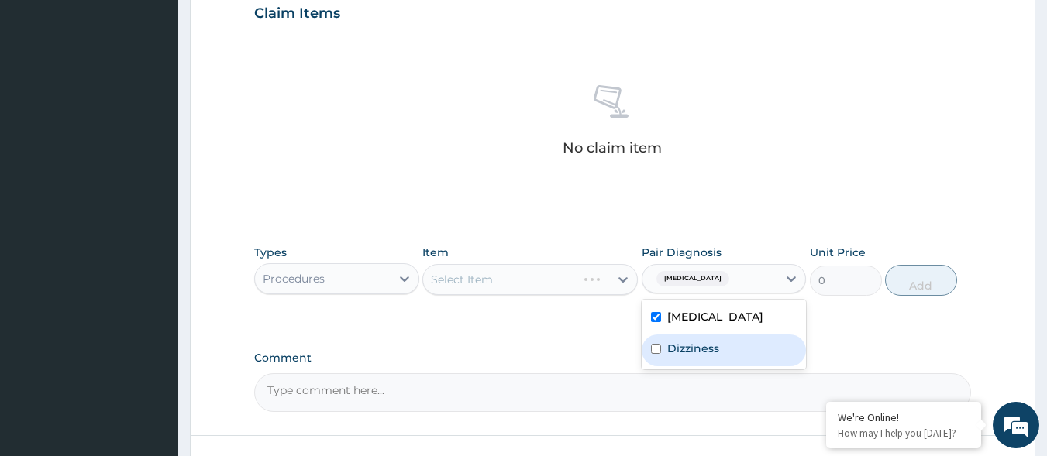
drag, startPoint x: 687, startPoint y: 356, endPoint x: 674, endPoint y: 338, distance: 22.8
click at [684, 355] on div "Dizziness" at bounding box center [724, 351] width 165 height 32
checkbox input "true"
click at [632, 287] on div at bounding box center [623, 280] width 28 height 28
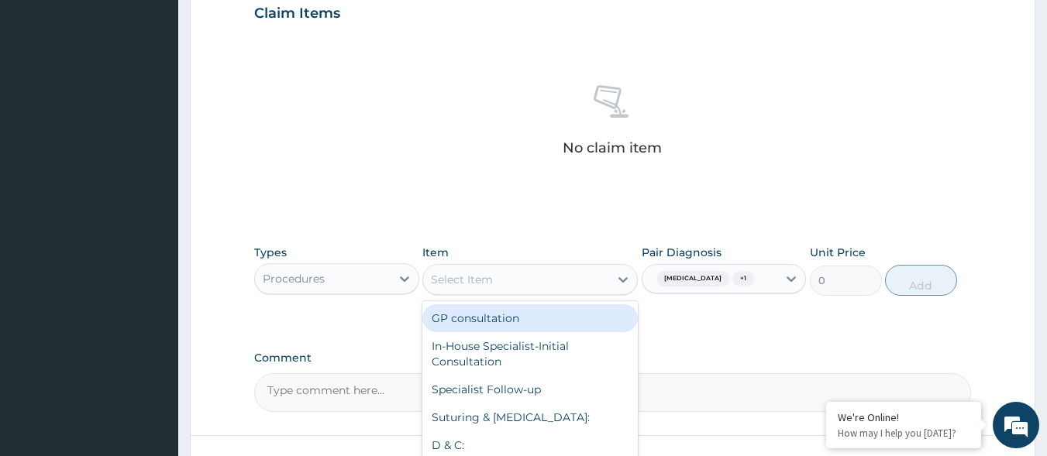
click at [563, 322] on div "GP consultation" at bounding box center [529, 319] width 215 height 28
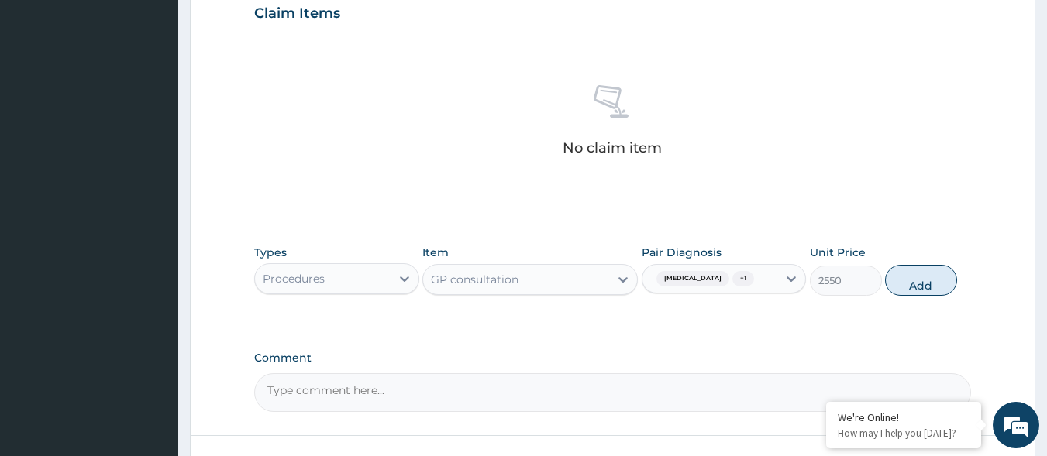
drag, startPoint x: 906, startPoint y: 274, endPoint x: 900, endPoint y: 268, distance: 8.2
click at [907, 274] on button "Add" at bounding box center [921, 280] width 72 height 31
type input "0"
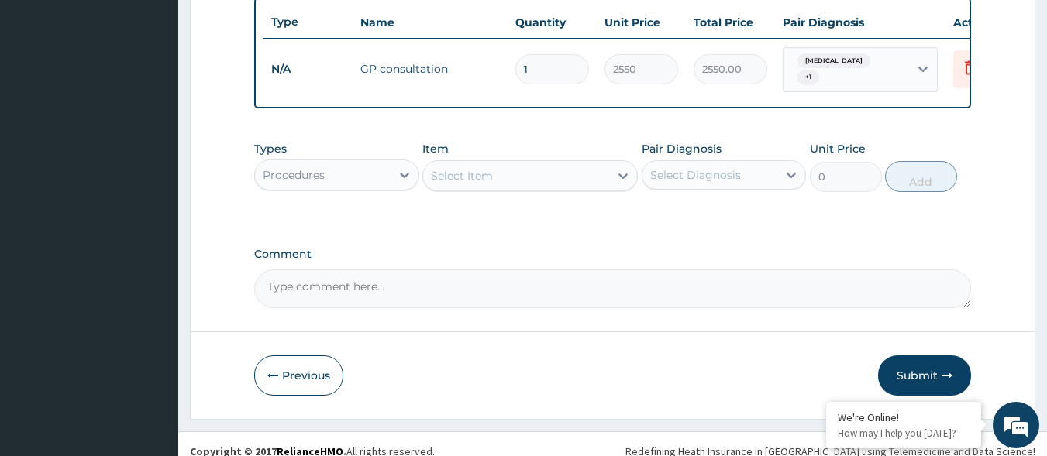
scroll to position [599, 0]
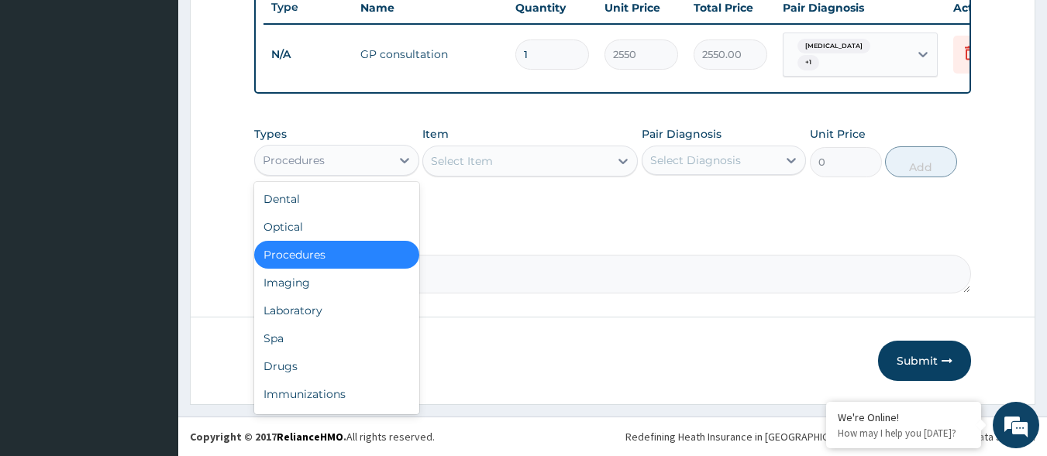
click at [387, 155] on div "Procedures" at bounding box center [323, 160] width 136 height 25
click at [371, 308] on div "Laboratory" at bounding box center [336, 311] width 165 height 28
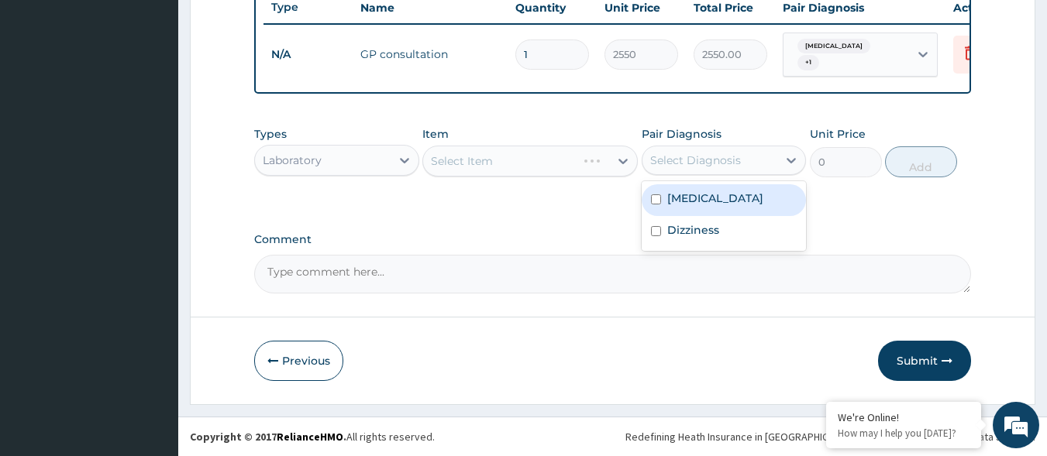
click at [713, 174] on div "Select Diagnosis" at bounding box center [724, 160] width 165 height 29
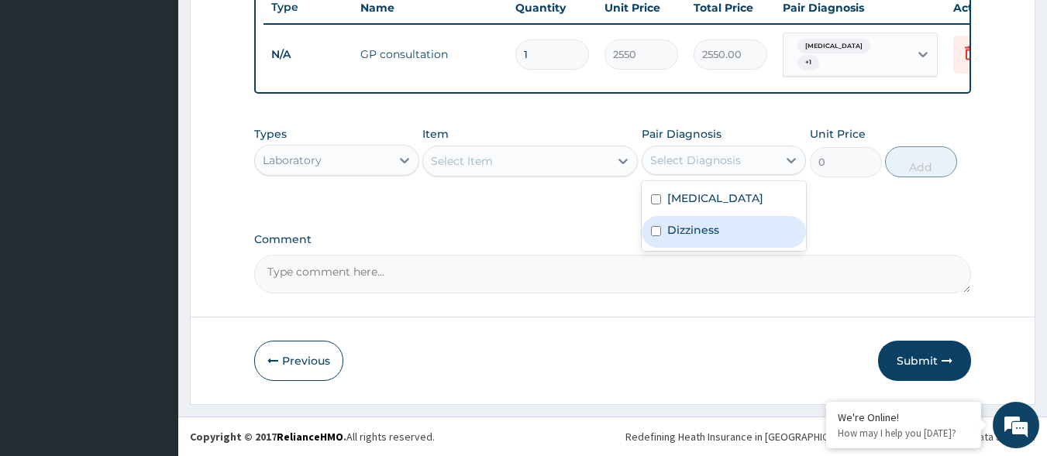
click at [691, 226] on label "Dizziness" at bounding box center [693, 229] width 52 height 15
checkbox input "true"
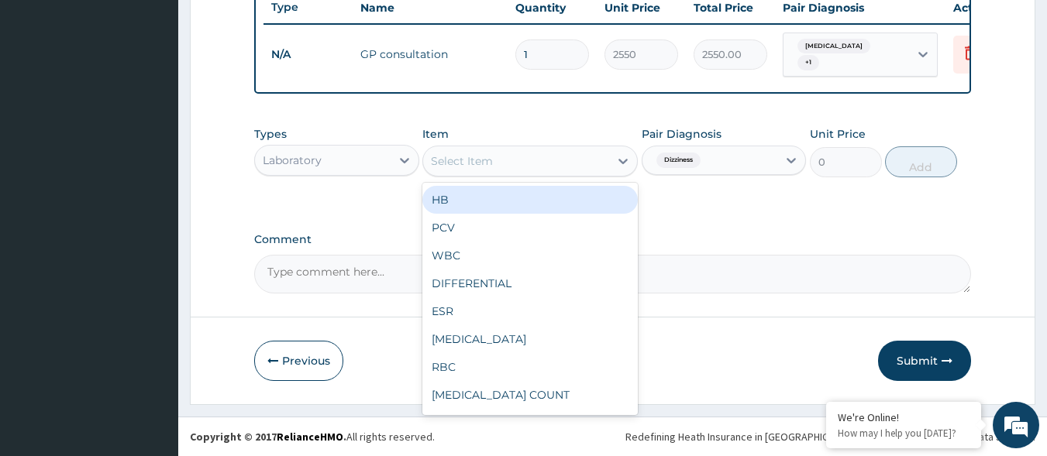
click at [551, 157] on div "Select Item" at bounding box center [516, 161] width 186 height 25
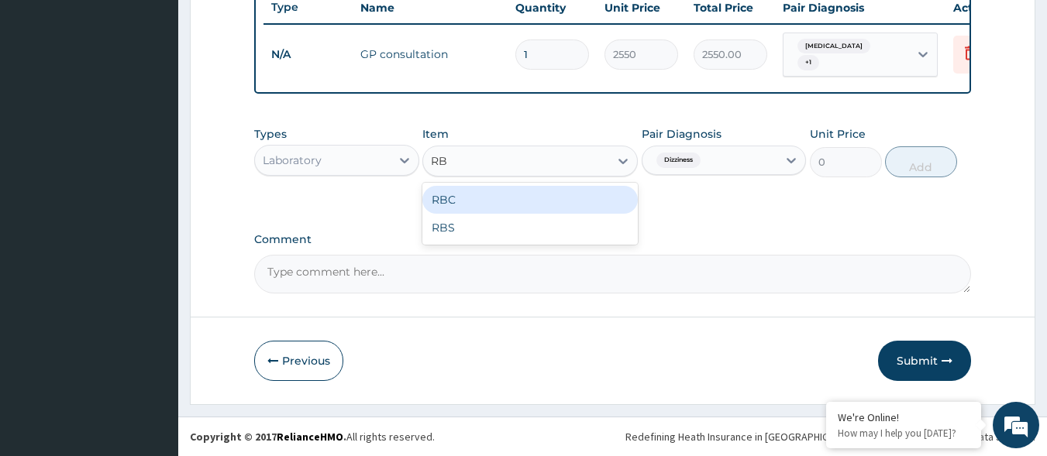
type input "RBS"
drag, startPoint x: 545, startPoint y: 205, endPoint x: 561, endPoint y: 198, distance: 17.4
click at [546, 205] on div "RBS" at bounding box center [529, 200] width 215 height 28
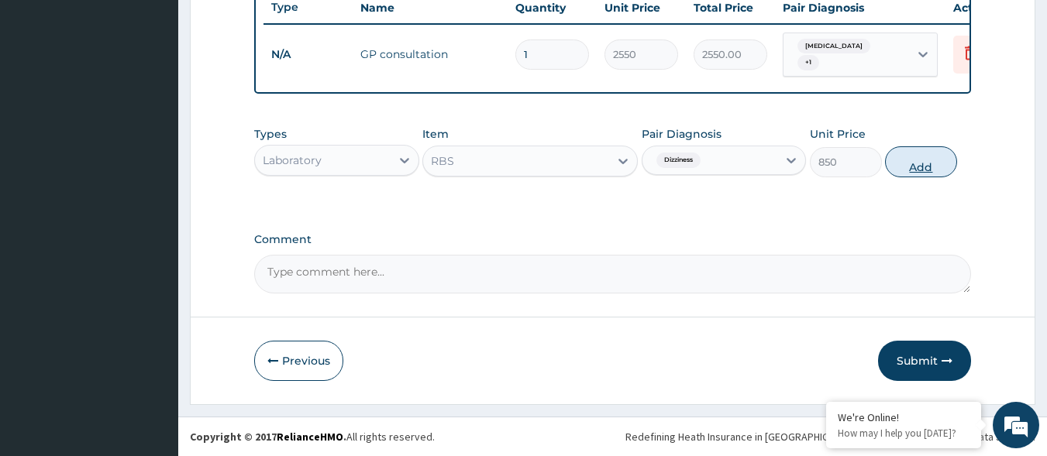
click at [940, 167] on button "Add" at bounding box center [921, 161] width 72 height 31
type input "0"
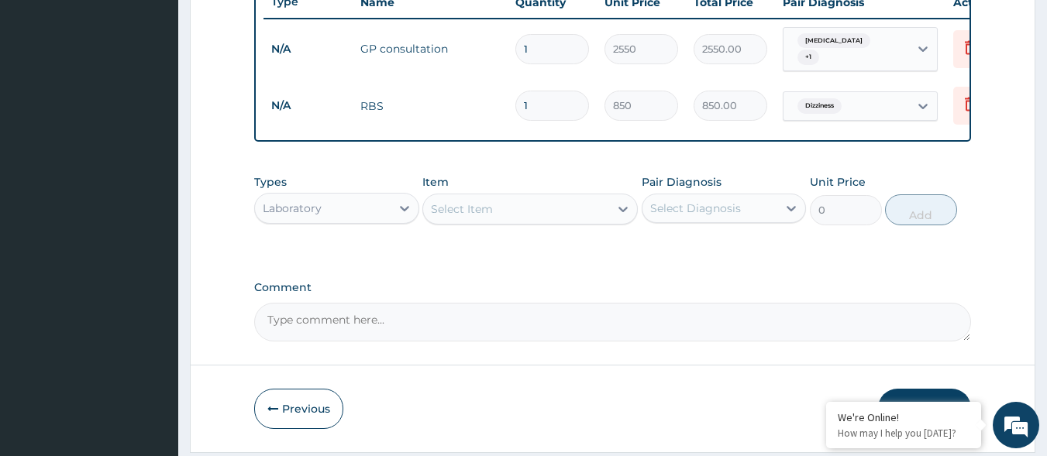
click at [441, 210] on div "Select Item" at bounding box center [462, 208] width 62 height 15
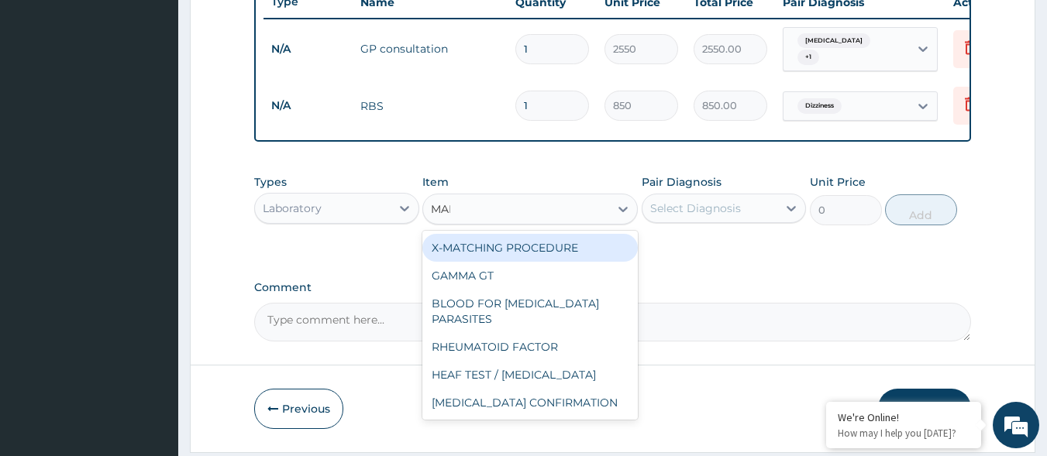
type input "MALA"
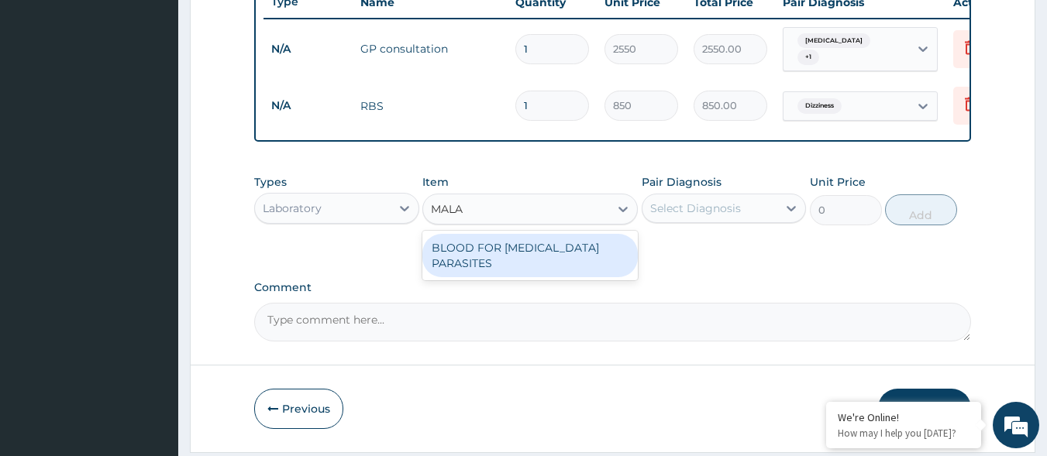
click at [556, 261] on div "BLOOD FOR MALARIA PARASITES" at bounding box center [529, 255] width 215 height 43
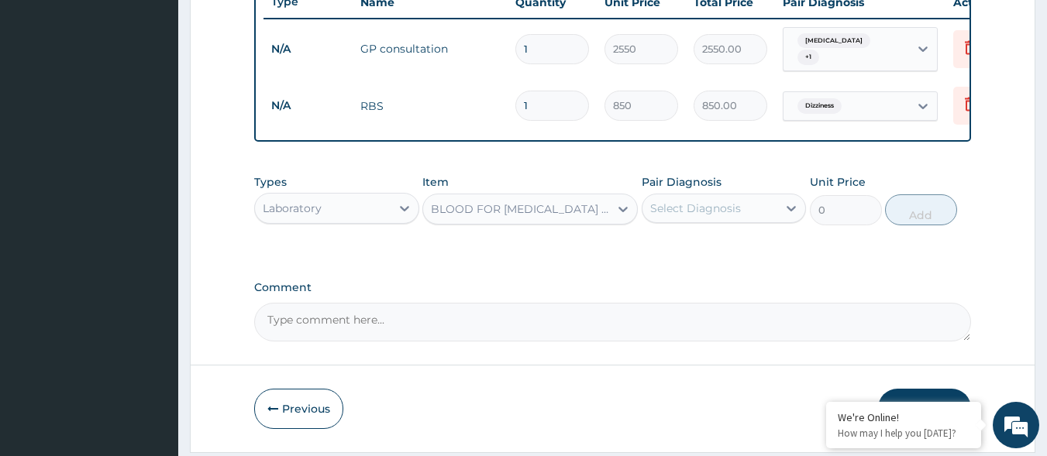
type input "850"
click at [741, 193] on div "Pair Diagnosis Select Diagnosis" at bounding box center [724, 199] width 165 height 51
click at [743, 202] on div "Select Diagnosis" at bounding box center [710, 208] width 136 height 25
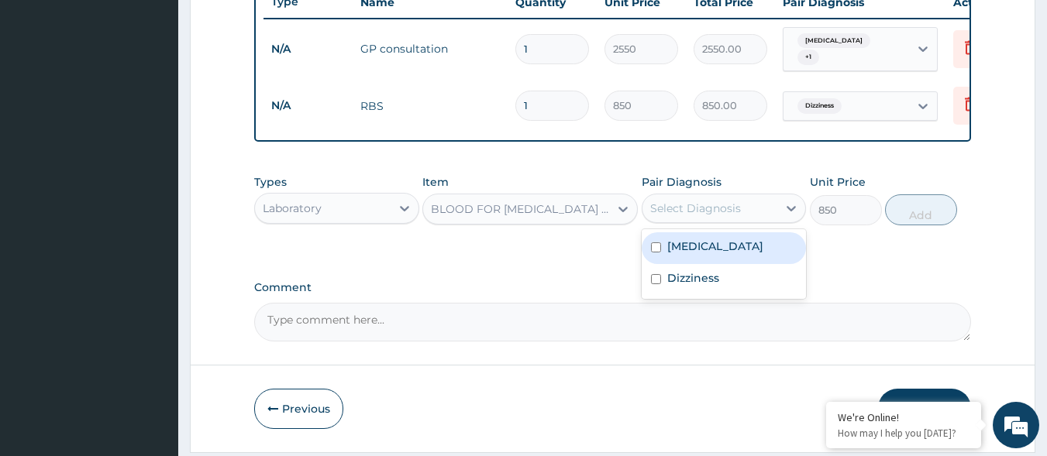
click at [731, 259] on div "Malaria" at bounding box center [724, 248] width 165 height 32
checkbox input "true"
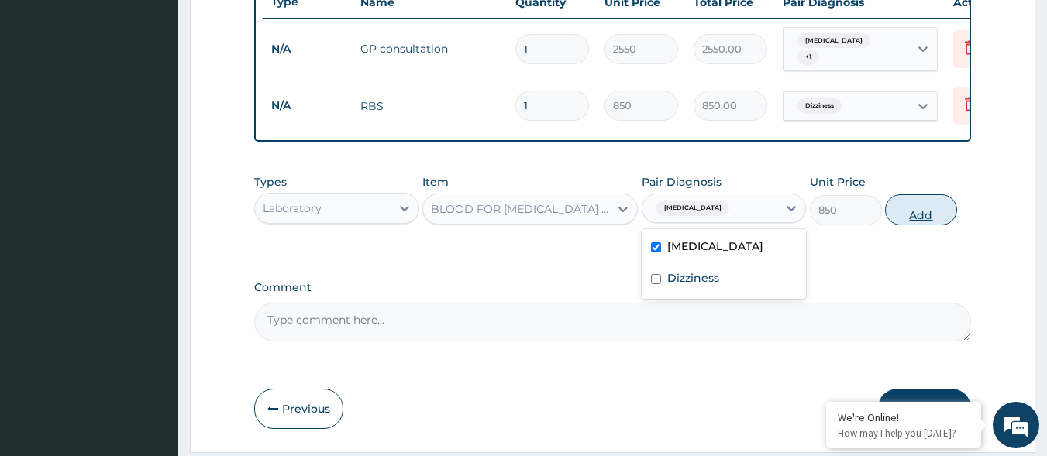
drag, startPoint x: 926, startPoint y: 212, endPoint x: 865, endPoint y: 213, distance: 60.4
click at [924, 212] on button "Add" at bounding box center [921, 209] width 72 height 31
type input "0"
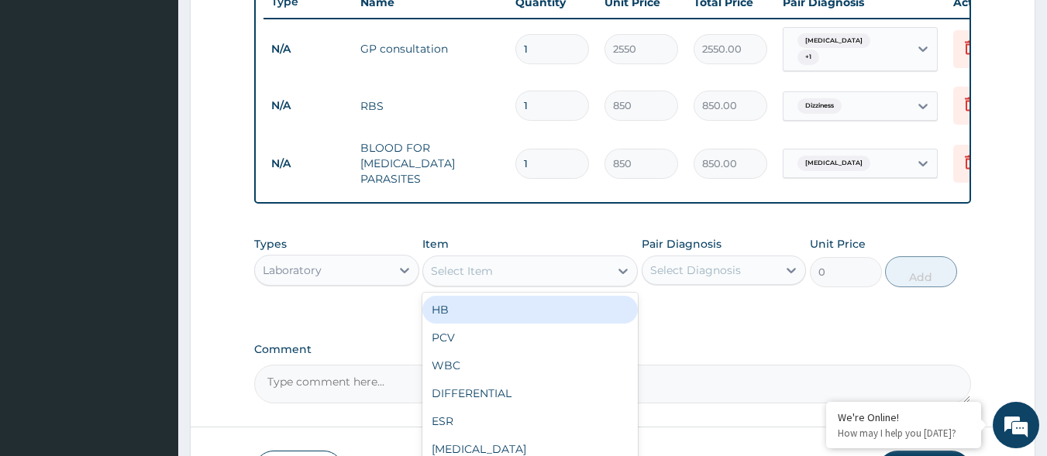
click at [547, 256] on div "Select Item" at bounding box center [529, 271] width 215 height 31
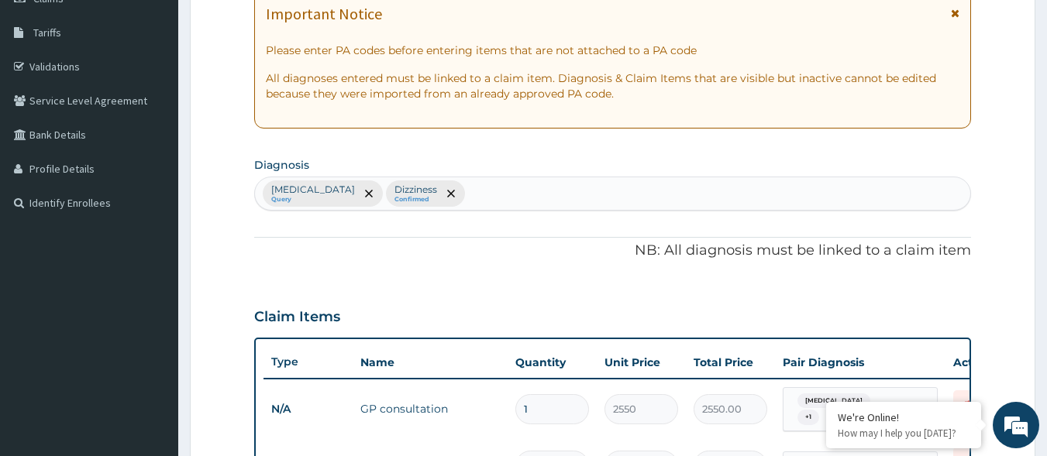
scroll to position [212, 0]
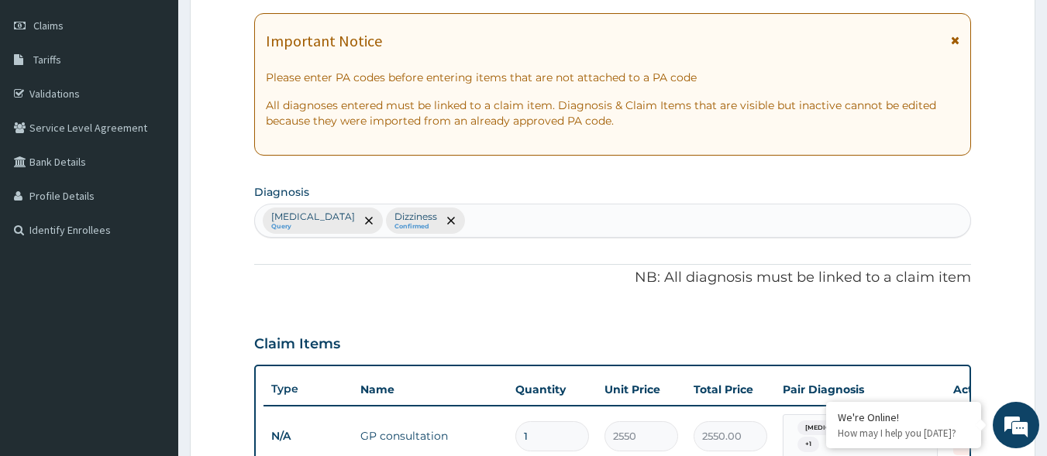
click at [483, 217] on div "Malaria Query Dizziness Confirmed" at bounding box center [613, 221] width 716 height 33
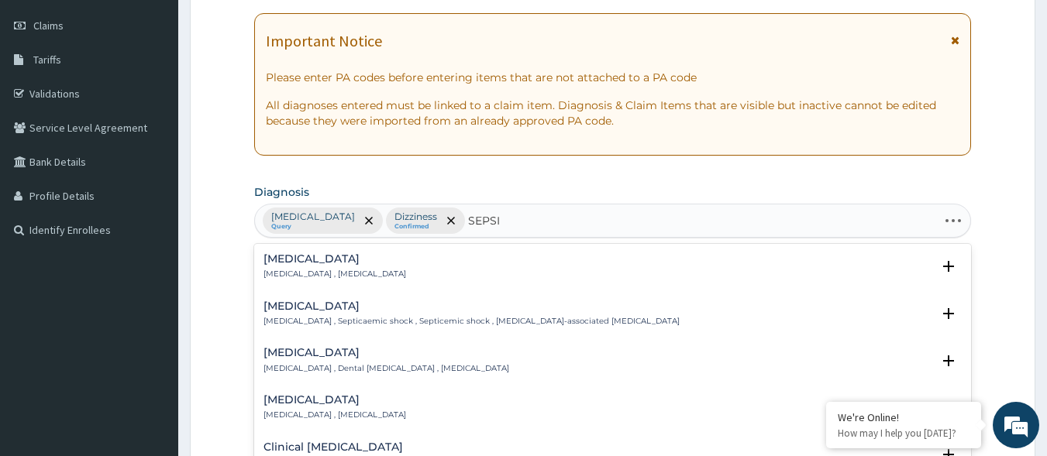
type input "SEPSIS"
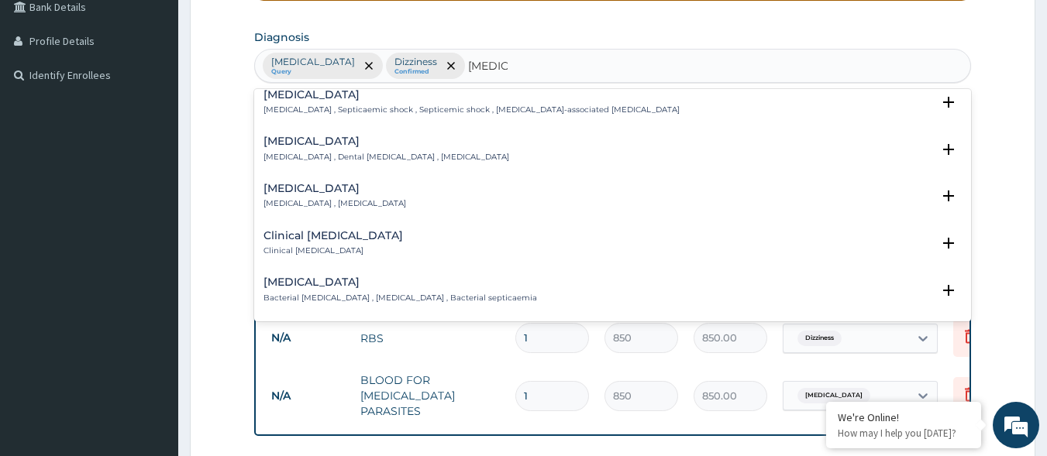
scroll to position [77, 0]
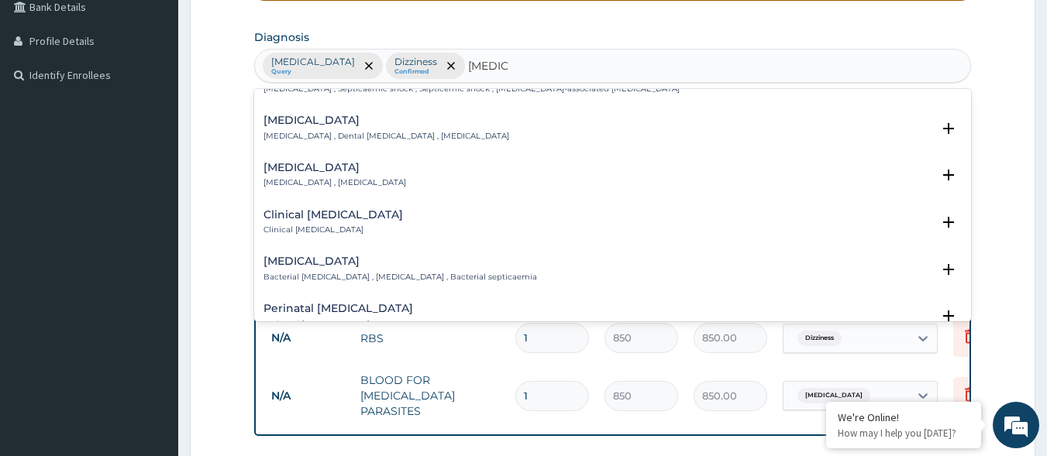
click at [300, 273] on p "Bacterial septicemia , Bacterial sepsis , Bacterial septicaemia" at bounding box center [400, 277] width 274 height 11
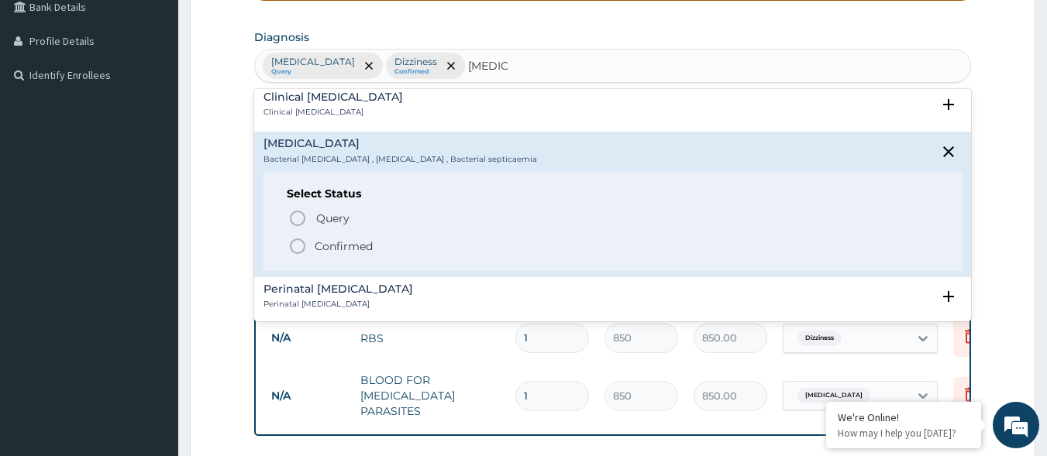
scroll to position [232, 0]
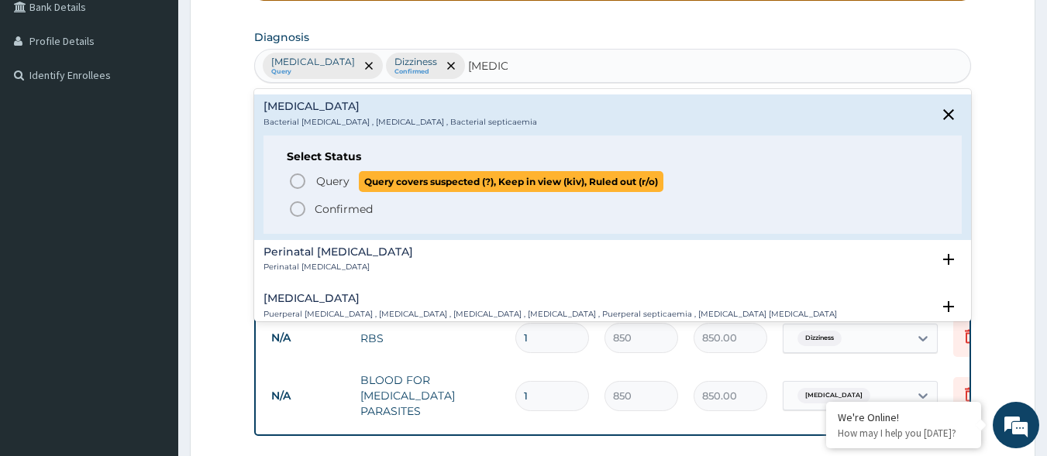
click at [369, 179] on span "Query covers suspected (?), Keep in view (kiv), Ruled out (r/o)" at bounding box center [511, 181] width 305 height 21
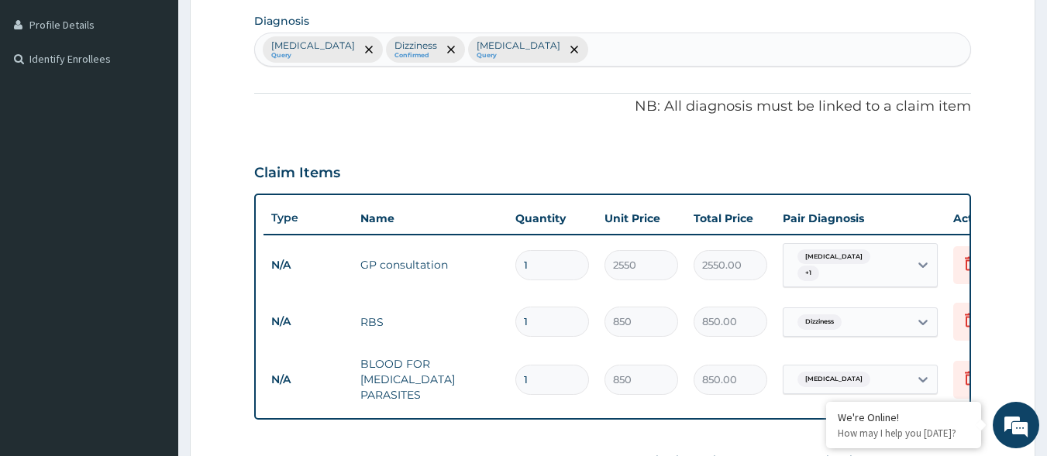
scroll to position [676, 0]
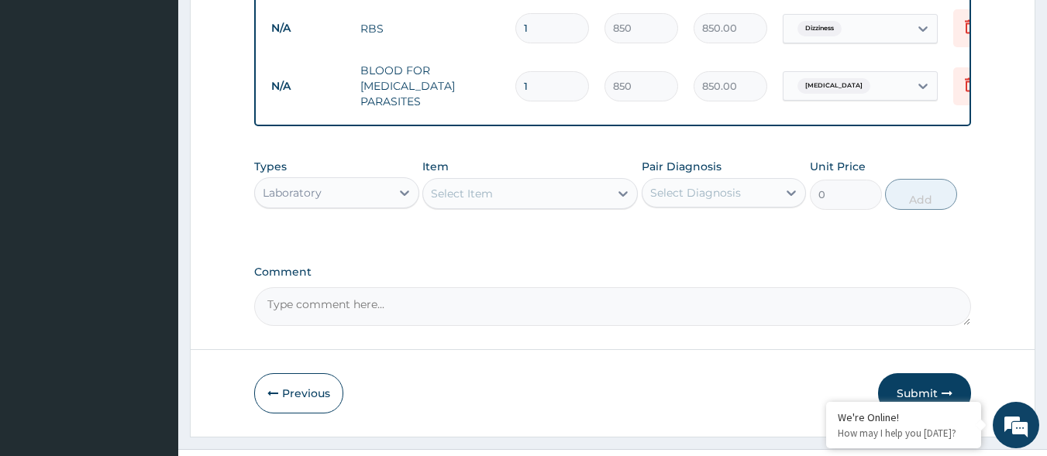
click at [559, 172] on div "Item Select Item" at bounding box center [529, 184] width 215 height 51
click at [597, 181] on div "Select Item" at bounding box center [516, 193] width 186 height 25
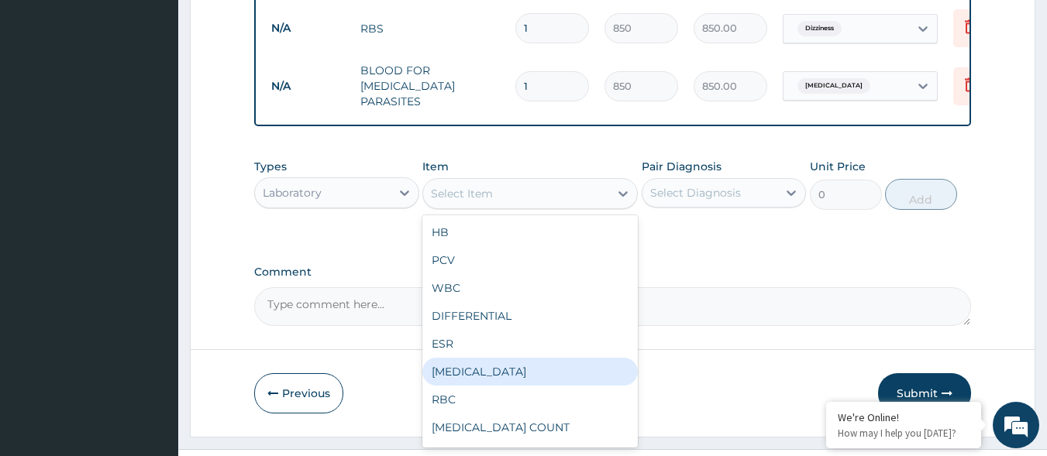
drag, startPoint x: 535, startPoint y: 374, endPoint x: 556, endPoint y: 363, distance: 23.9
click at [536, 374] on div "FULL BLOOD COUNT" at bounding box center [529, 372] width 215 height 28
type input "2125"
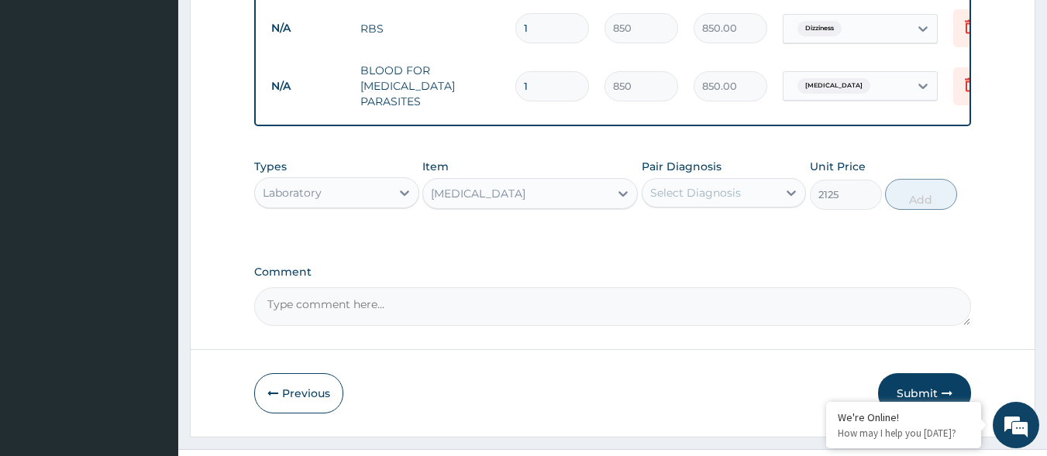
click at [736, 189] on div "Select Diagnosis" at bounding box center [695, 192] width 91 height 15
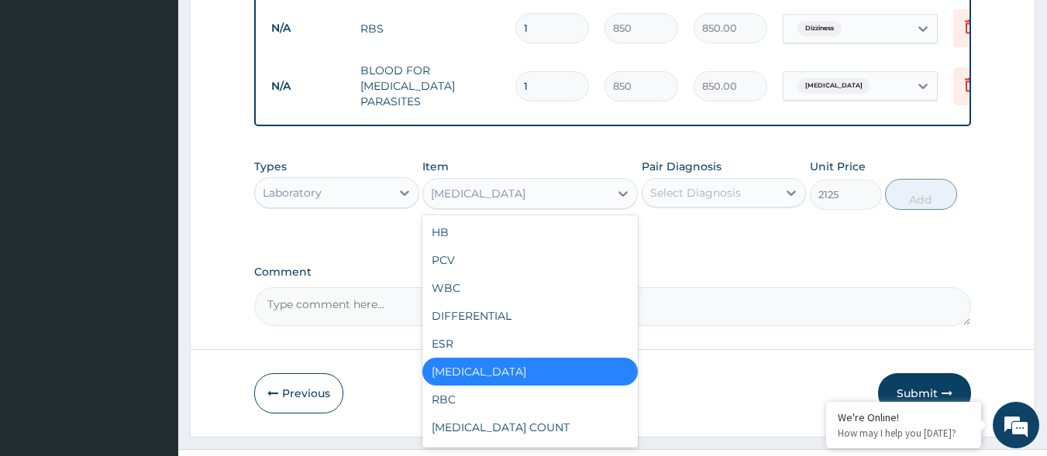
click at [597, 184] on div "FULL BLOOD COUNT" at bounding box center [516, 193] width 186 height 25
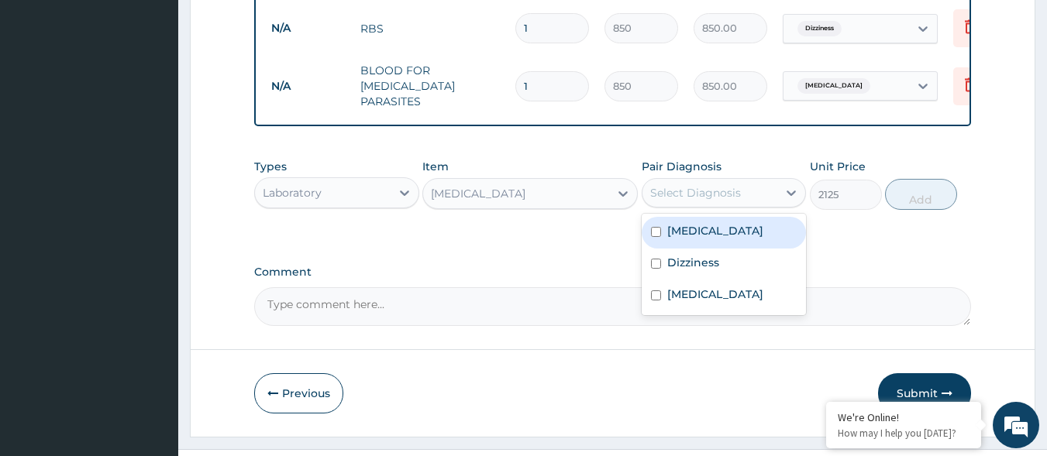
click at [746, 195] on div "Select Diagnosis" at bounding box center [710, 193] width 136 height 25
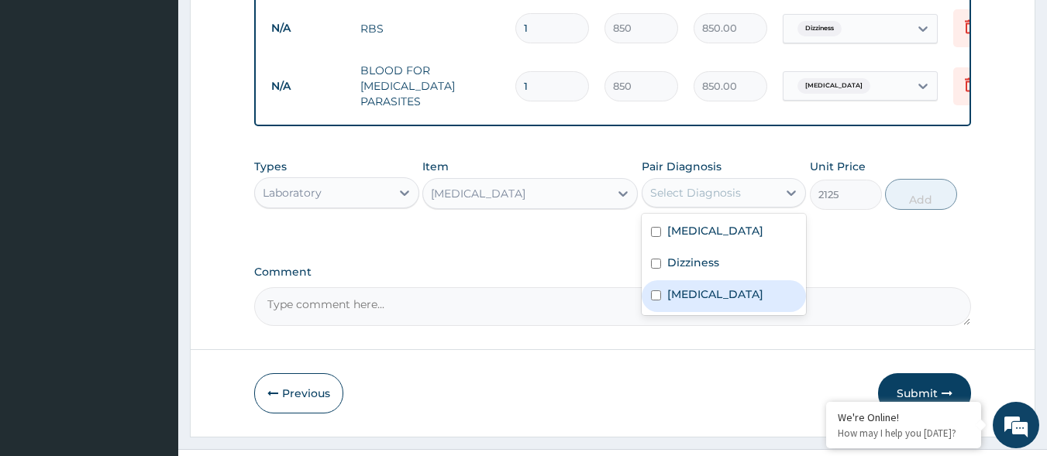
click at [721, 287] on label "Bacterial sepsis" at bounding box center [715, 294] width 96 height 15
checkbox input "true"
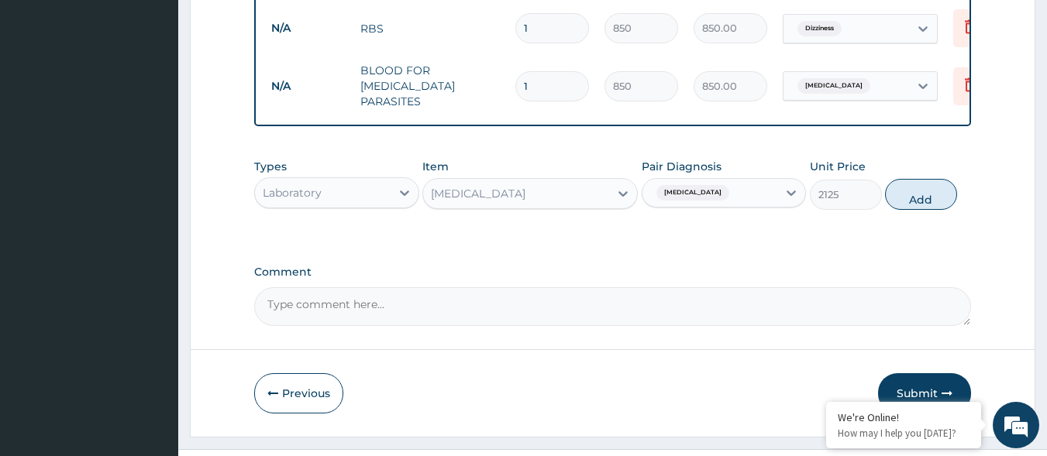
drag, startPoint x: 934, startPoint y: 191, endPoint x: 873, endPoint y: 204, distance: 62.6
click at [927, 192] on button "Add" at bounding box center [921, 194] width 72 height 31
type input "0"
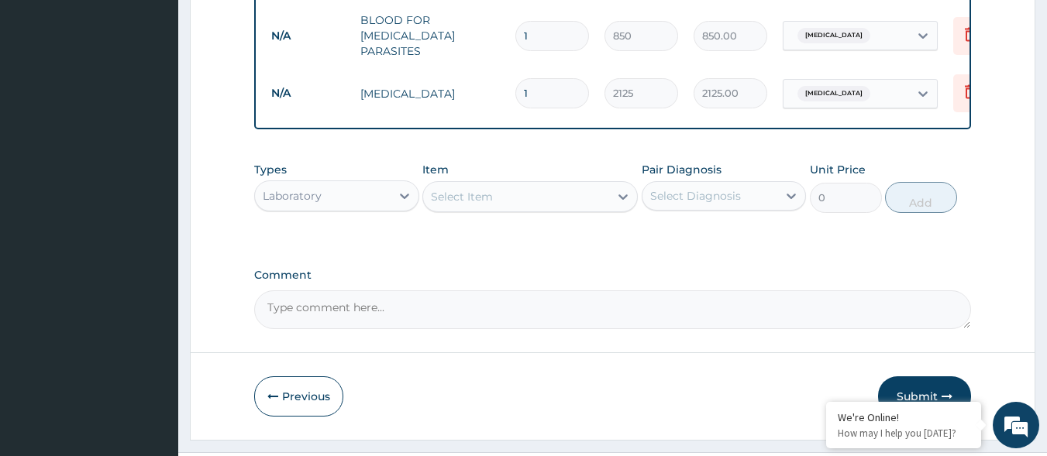
scroll to position [754, 0]
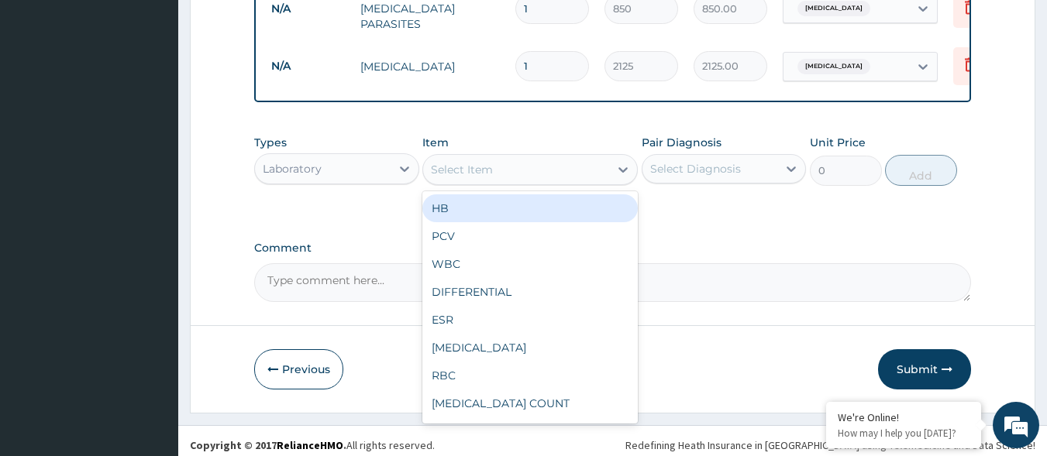
click at [523, 172] on div "Select Item" at bounding box center [516, 169] width 186 height 25
click at [377, 162] on div "Laboratory" at bounding box center [323, 169] width 136 height 25
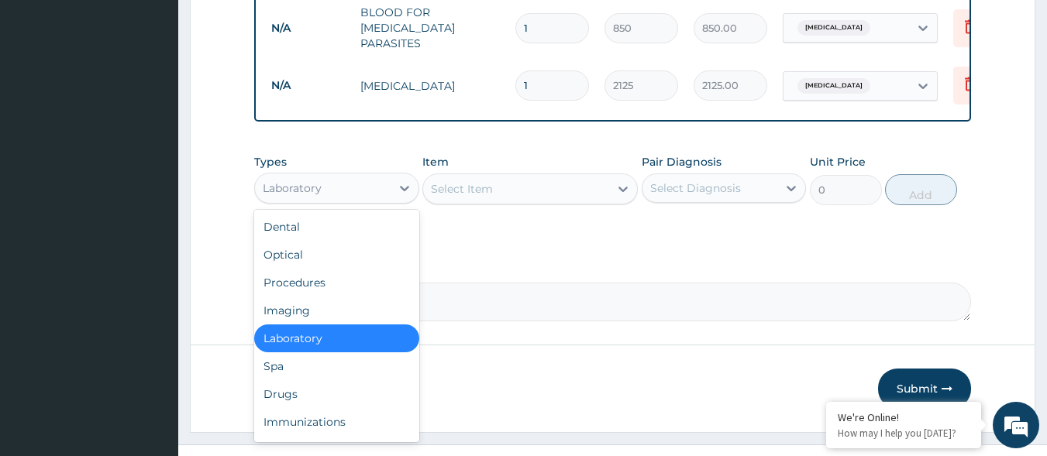
scroll to position [759, 0]
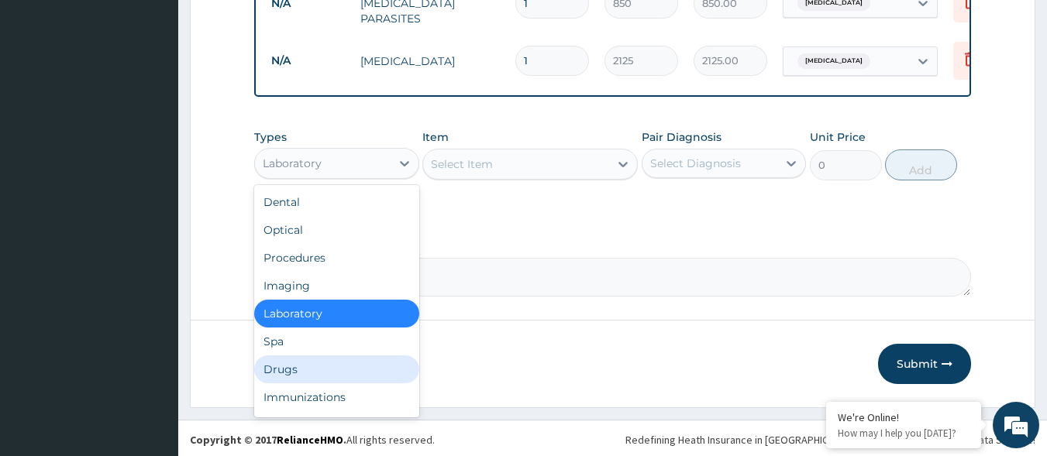
click at [329, 366] on div "Drugs" at bounding box center [336, 370] width 165 height 28
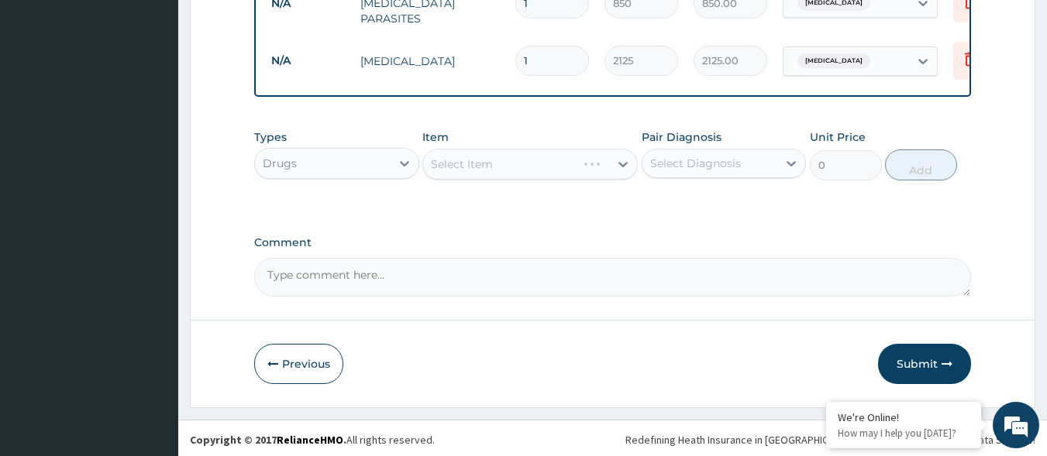
click at [750, 165] on div "Select Diagnosis" at bounding box center [710, 163] width 136 height 25
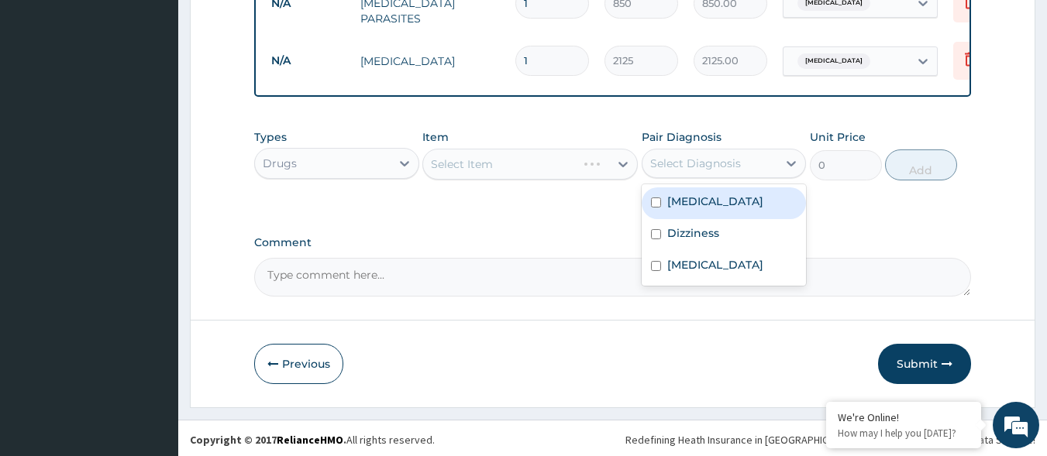
drag, startPoint x: 704, startPoint y: 194, endPoint x: 624, endPoint y: 180, distance: 81.8
click at [704, 194] on label "Malaria" at bounding box center [715, 201] width 96 height 15
checkbox input "true"
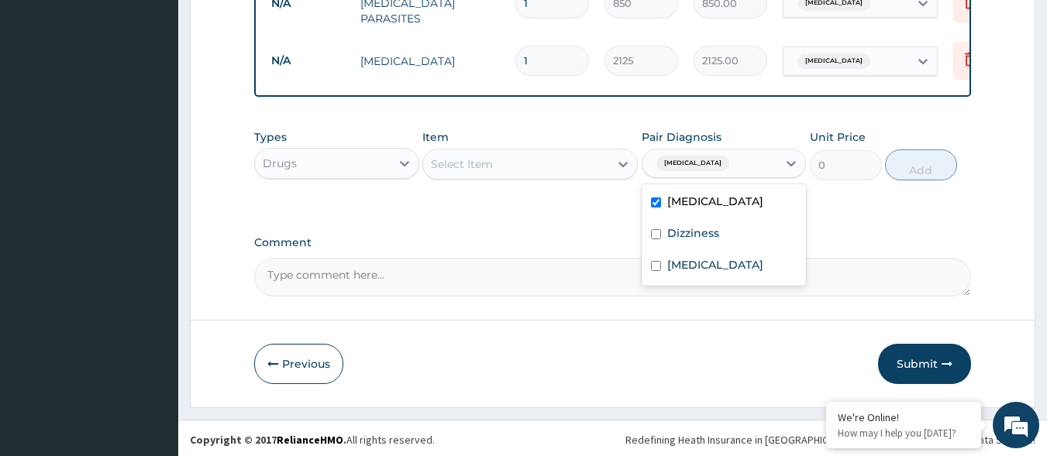
click at [567, 163] on div "Select Item" at bounding box center [516, 164] width 186 height 25
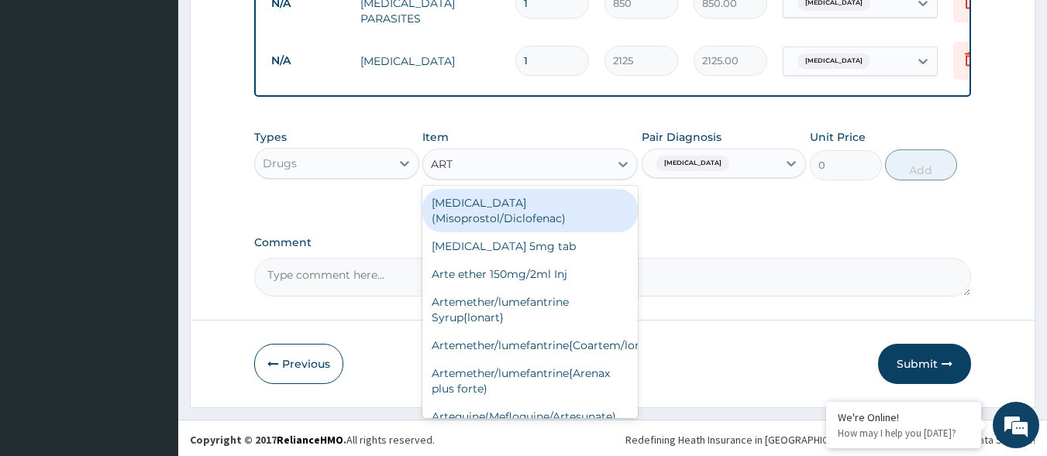
type input "ARTE"
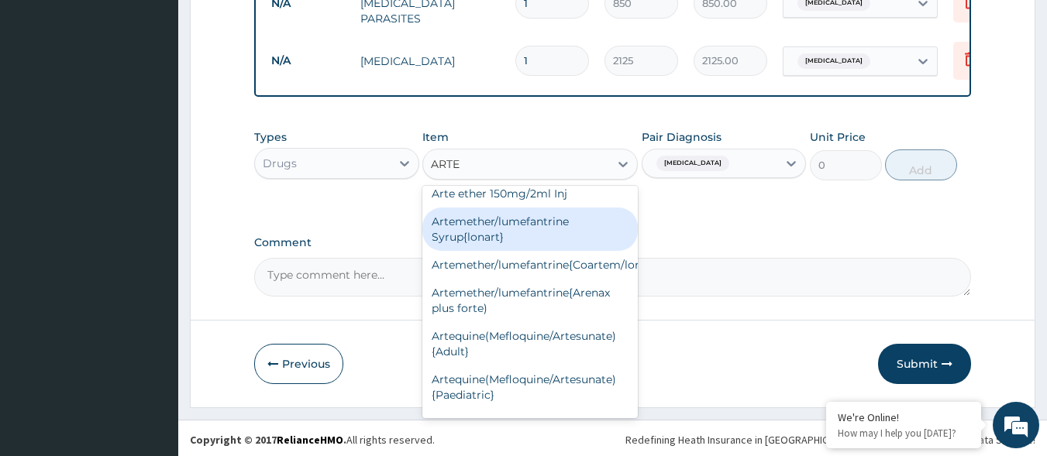
scroll to position [0, 0]
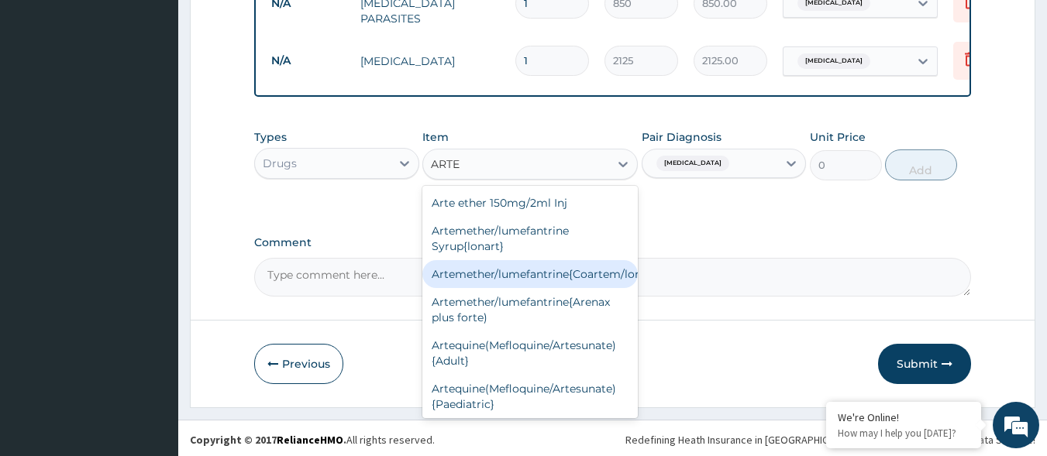
click at [591, 270] on div "Artemether/lumefantrine{Coartem/lonart}" at bounding box center [529, 274] width 215 height 28
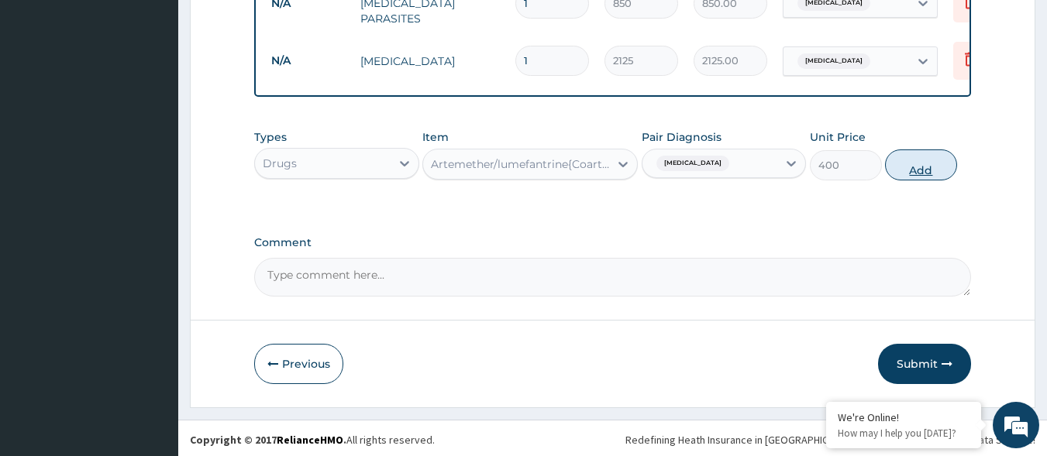
click at [938, 157] on button "Add" at bounding box center [921, 165] width 72 height 31
type input "0"
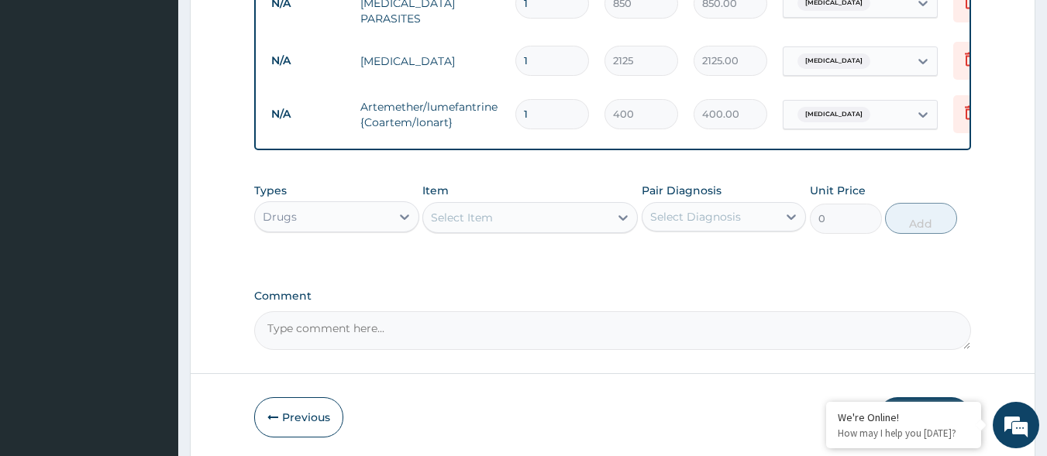
type input "0.00"
type input "6"
type input "2400.00"
type input "6"
click at [566, 212] on div "Select Item" at bounding box center [516, 217] width 186 height 25
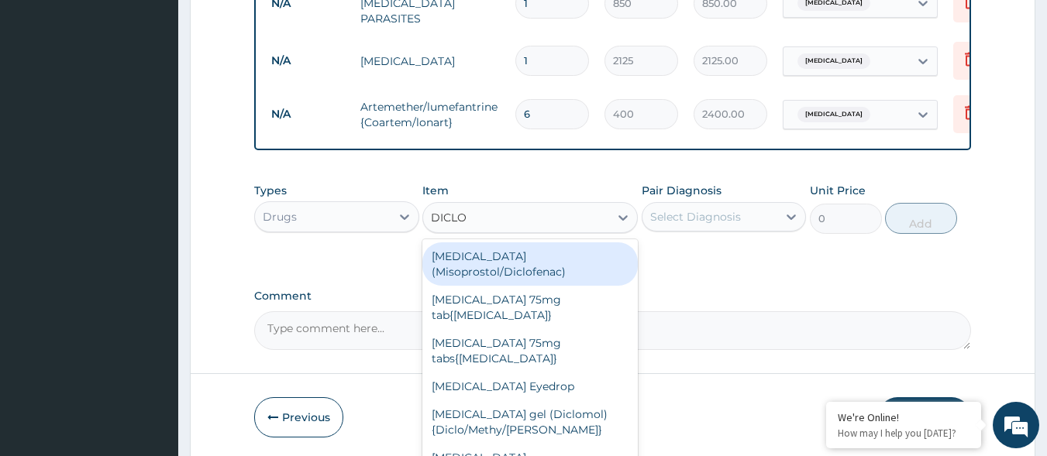
type input "DICLOF"
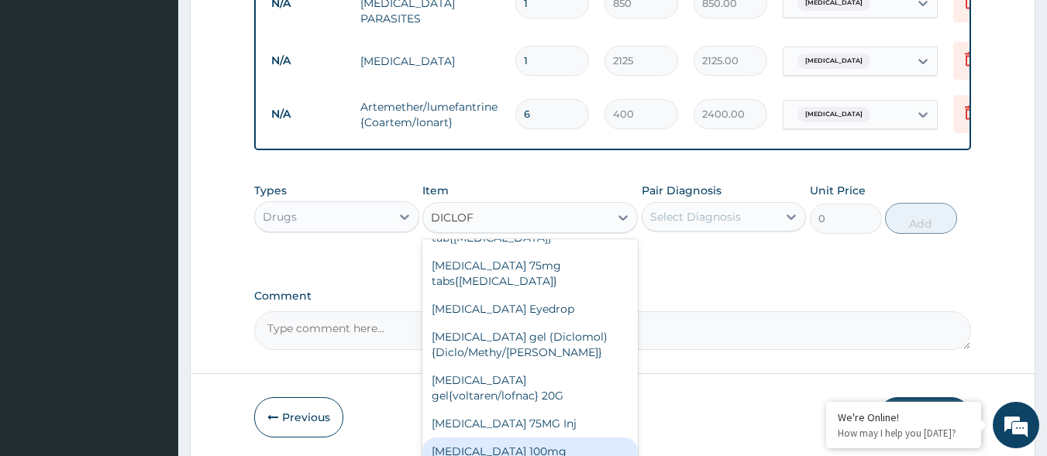
scroll to position [158, 0]
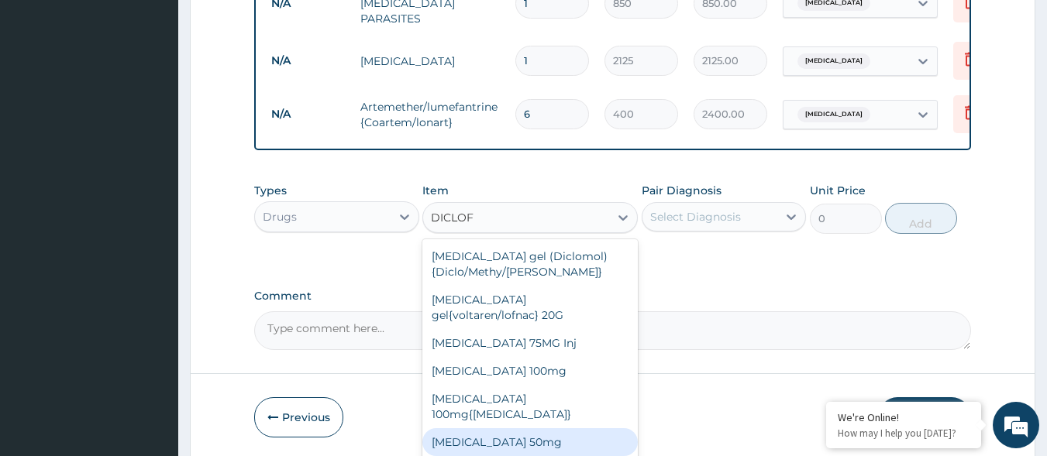
drag, startPoint x: 582, startPoint y: 419, endPoint x: 649, endPoint y: 359, distance: 90.0
click at [583, 428] on div "Diclofenac sodium 50mg" at bounding box center [529, 442] width 215 height 28
type input "80"
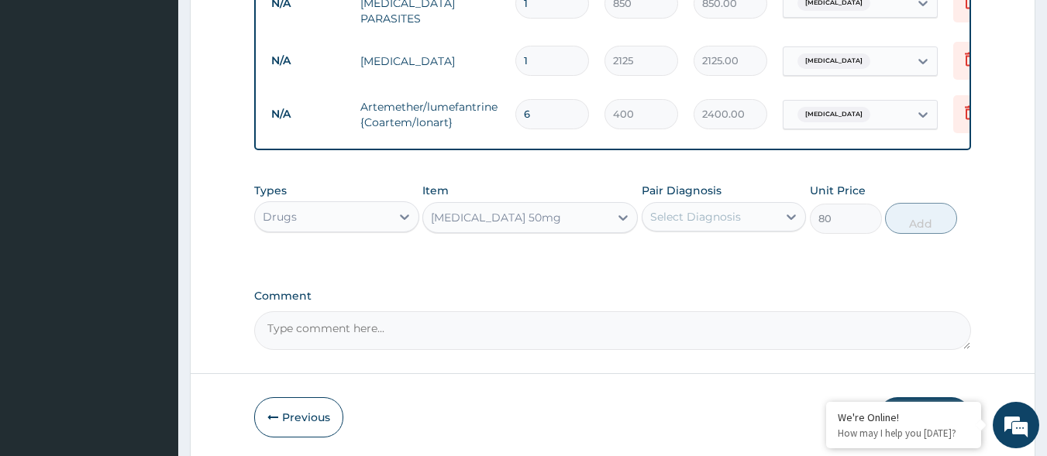
click at [723, 226] on div "Select Diagnosis" at bounding box center [724, 216] width 165 height 29
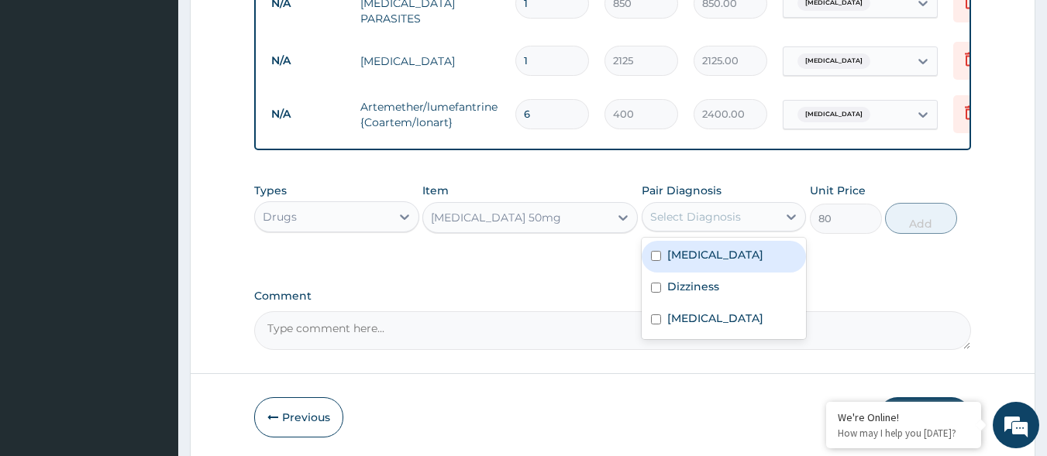
click at [711, 259] on div "Malaria" at bounding box center [724, 257] width 165 height 32
checkbox input "true"
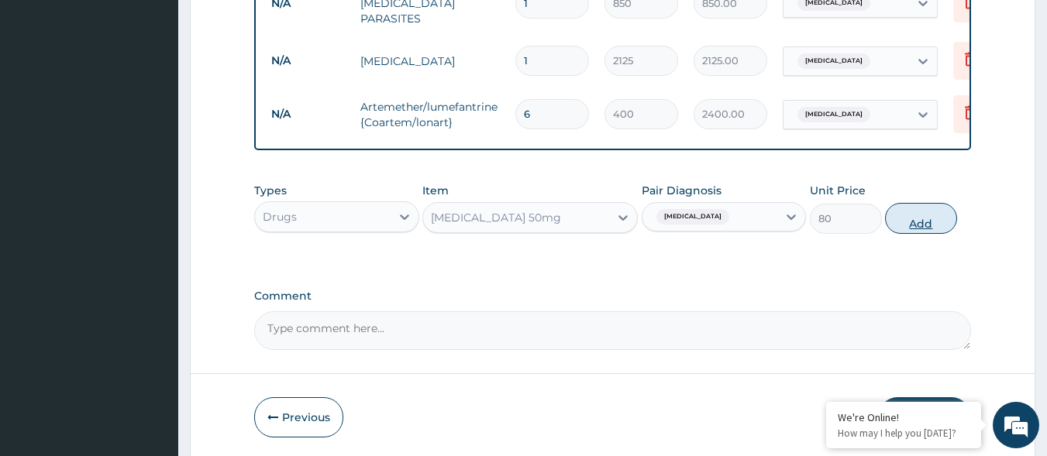
click at [914, 225] on button "Add" at bounding box center [921, 218] width 72 height 31
type input "0"
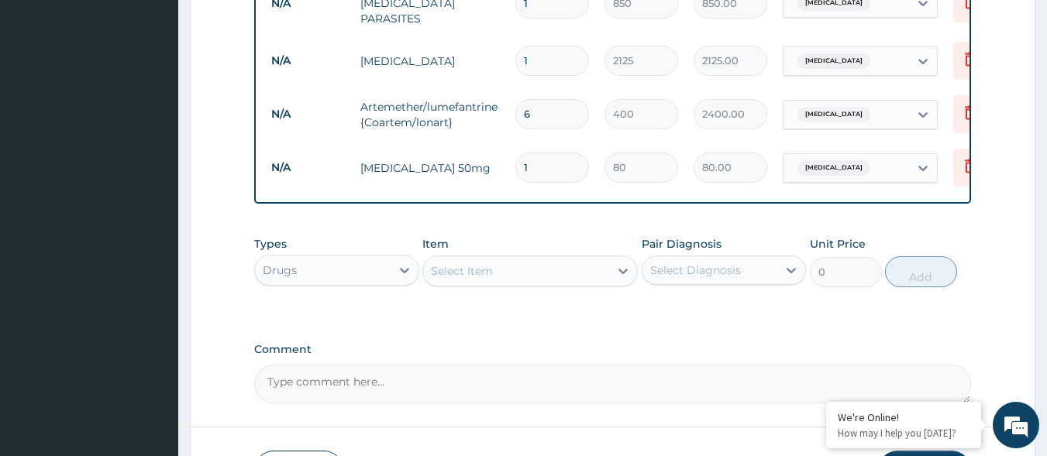
type input "0.00"
type input "6"
type input "480.00"
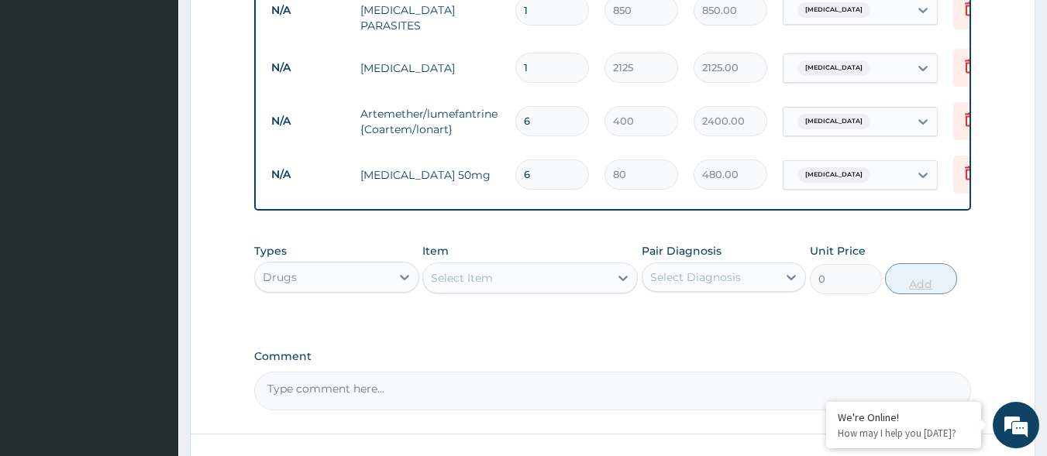
scroll to position [866, 0]
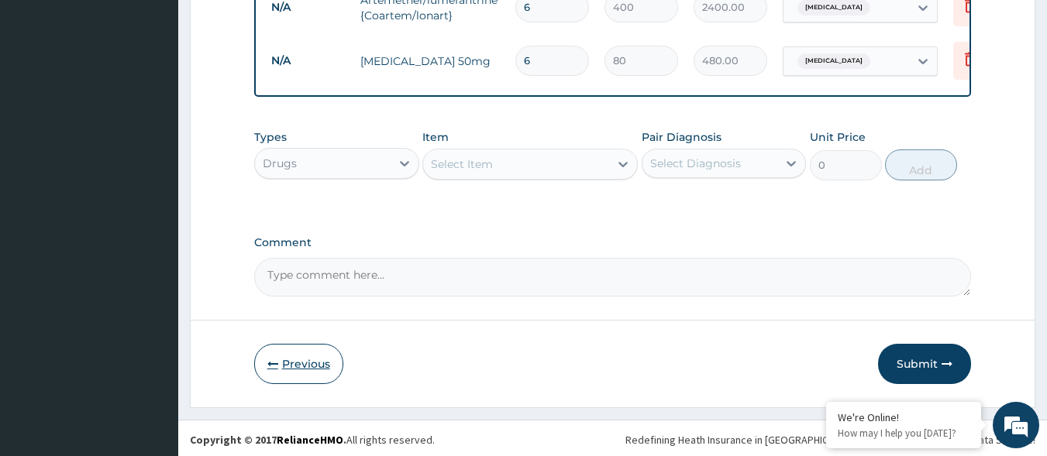
type input "6"
click at [315, 360] on button "Previous" at bounding box center [298, 364] width 89 height 40
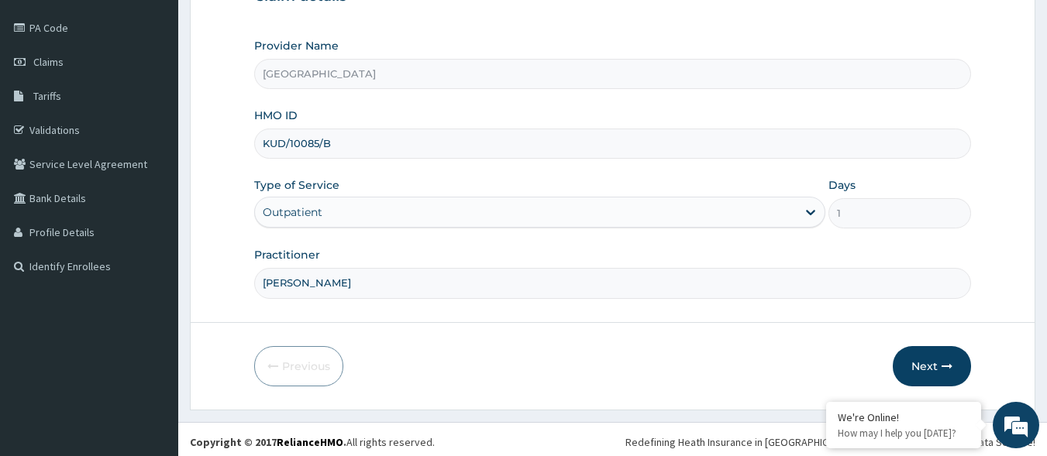
scroll to position [181, 0]
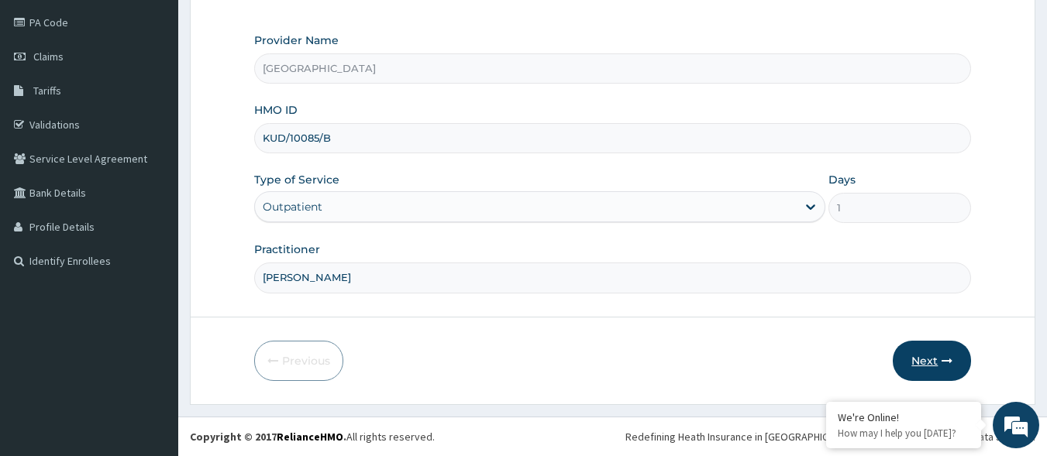
click at [920, 375] on button "Next" at bounding box center [932, 361] width 78 height 40
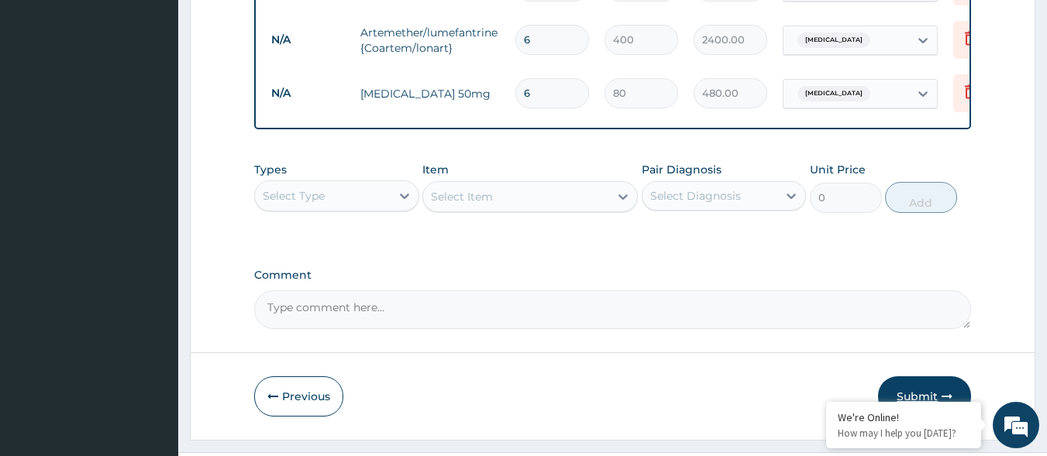
scroll to position [866, 0]
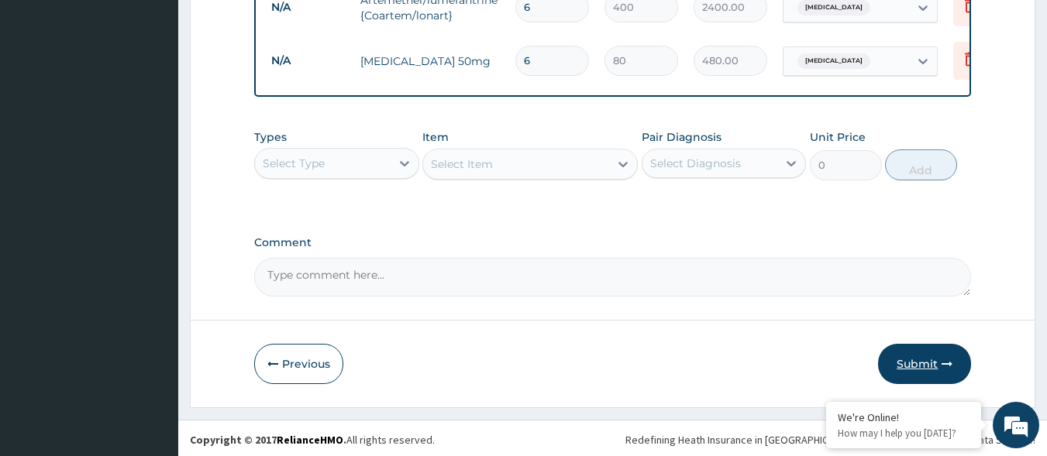
click at [928, 357] on button "Submit" at bounding box center [924, 364] width 93 height 40
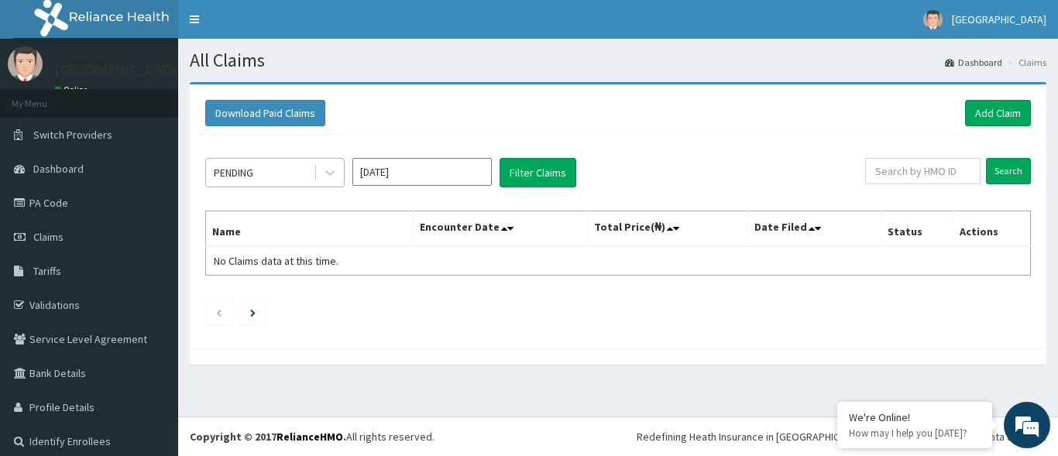
click at [308, 161] on div "PENDING" at bounding box center [260, 172] width 108 height 25
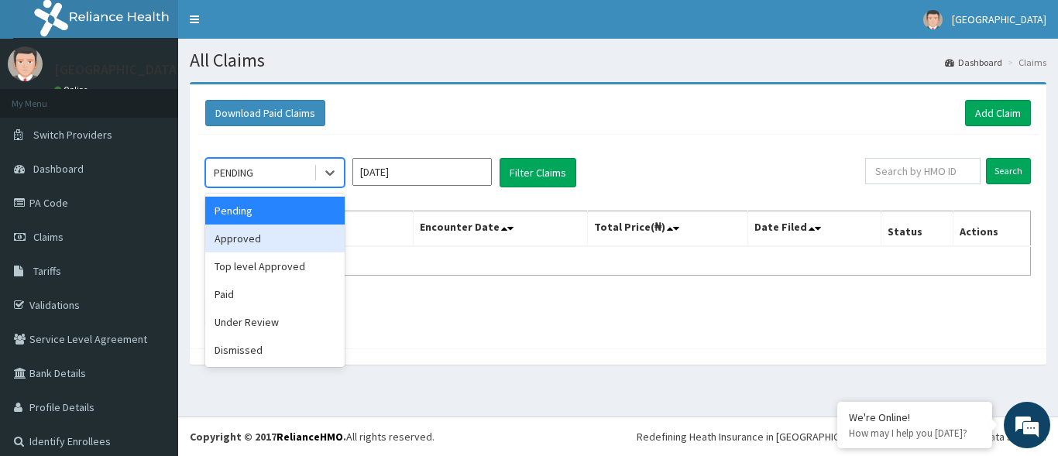
drag, startPoint x: 266, startPoint y: 237, endPoint x: 301, endPoint y: 217, distance: 40.3
click at [268, 236] on div "Approved" at bounding box center [274, 239] width 139 height 28
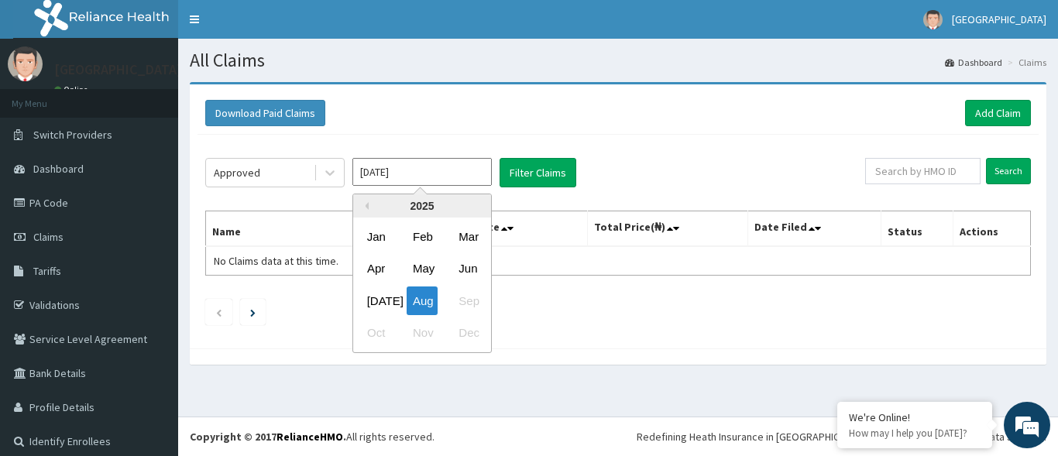
click at [454, 165] on input "[DATE]" at bounding box center [422, 172] width 139 height 28
click at [376, 306] on div "Jul" at bounding box center [376, 301] width 31 height 29
type input "Jul 2025"
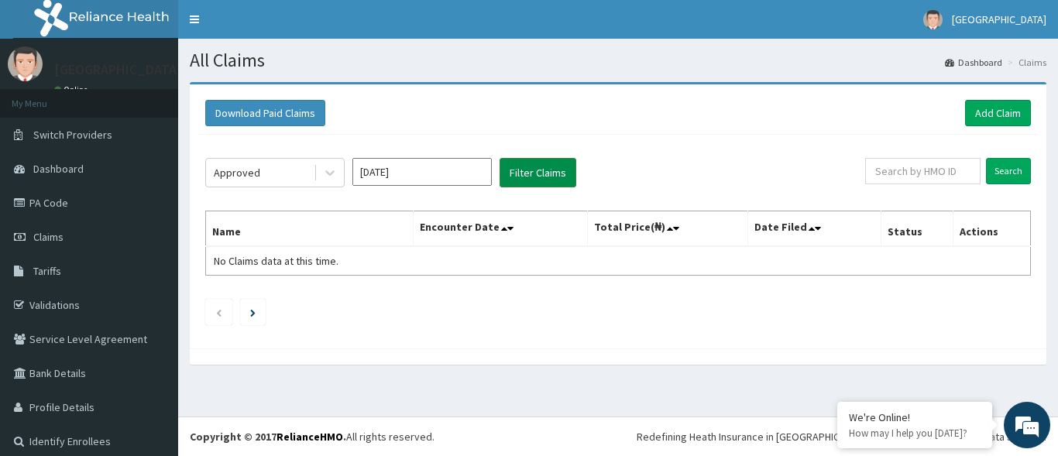
click at [535, 169] on button "Filter Claims" at bounding box center [538, 172] width 77 height 29
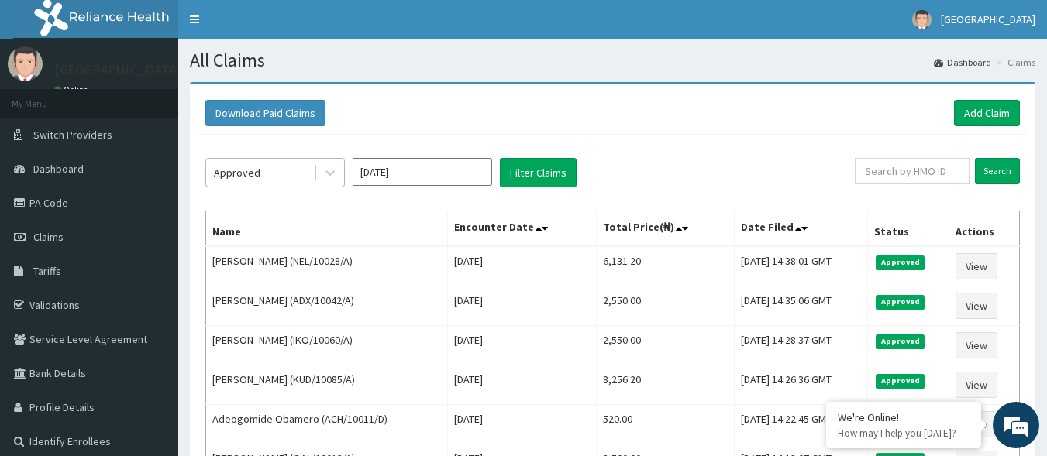
click at [310, 174] on div "Approved" at bounding box center [260, 172] width 108 height 25
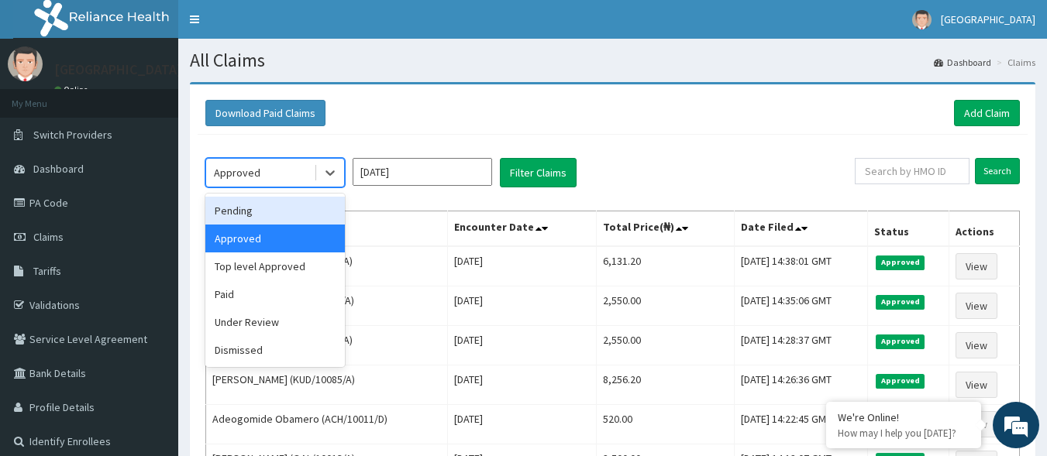
click at [266, 201] on div "Pending" at bounding box center [274, 211] width 139 height 28
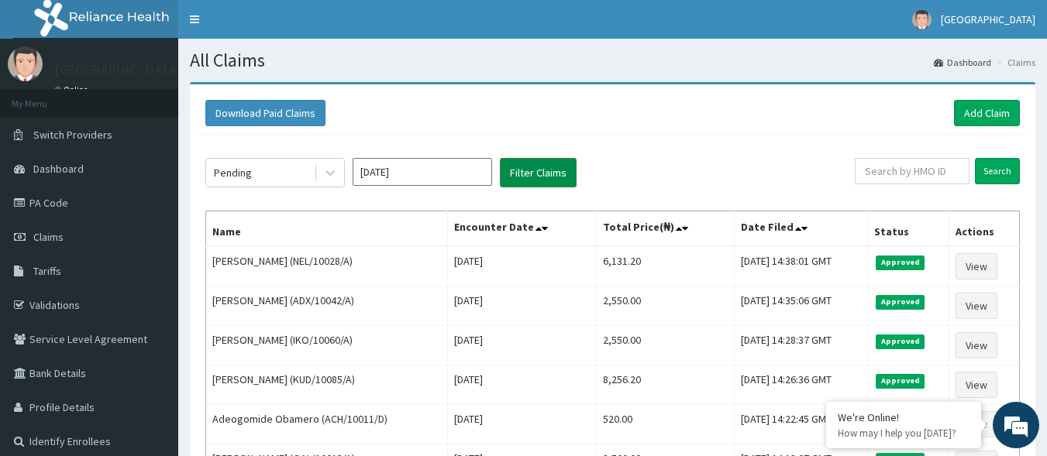
click at [529, 173] on button "Filter Claims" at bounding box center [538, 172] width 77 height 29
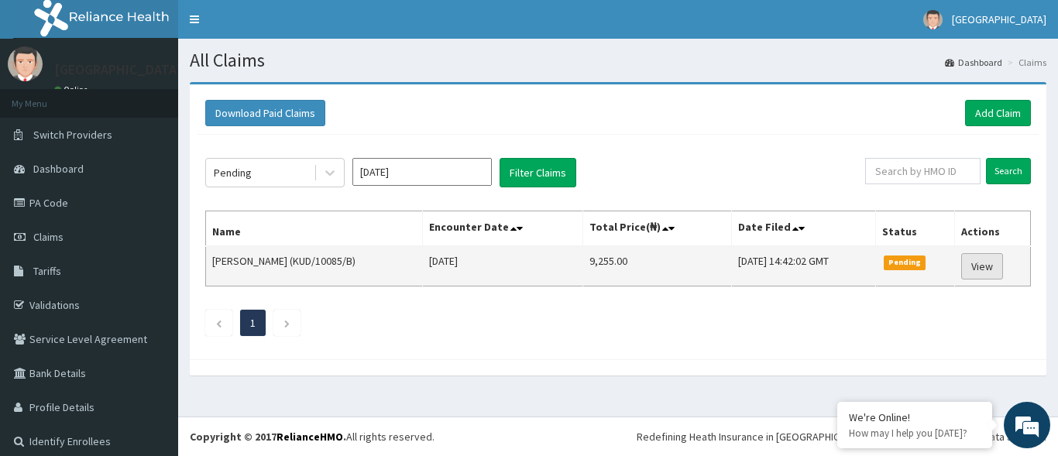
click at [968, 258] on link "View" at bounding box center [983, 266] width 42 height 26
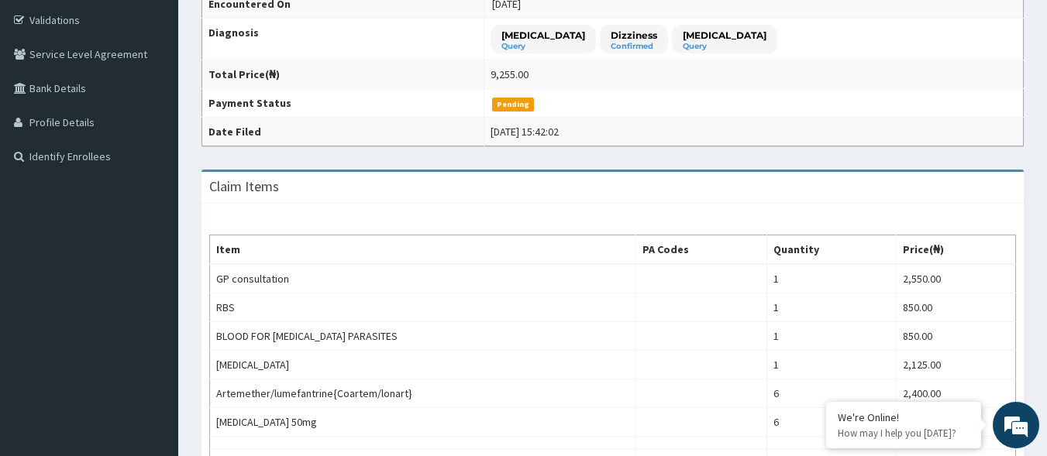
scroll to position [188, 0]
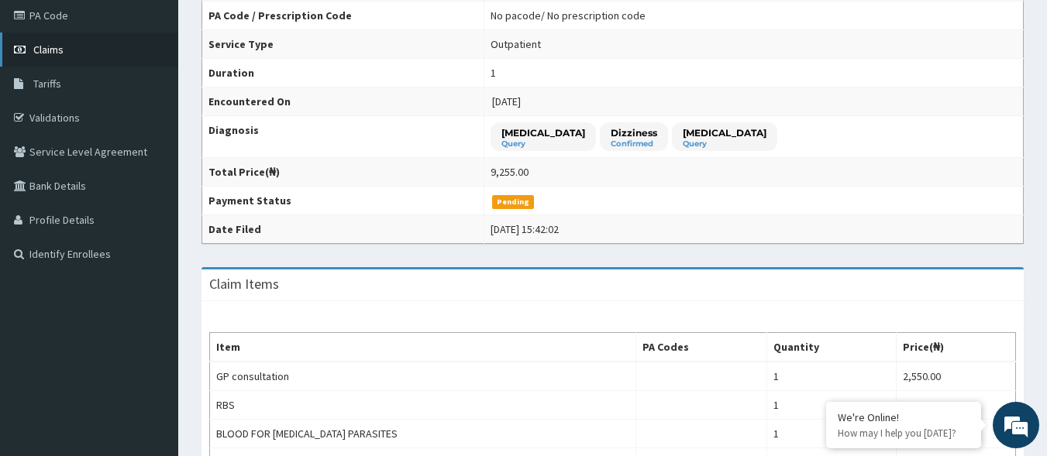
click at [112, 48] on link "Claims" at bounding box center [89, 50] width 178 height 34
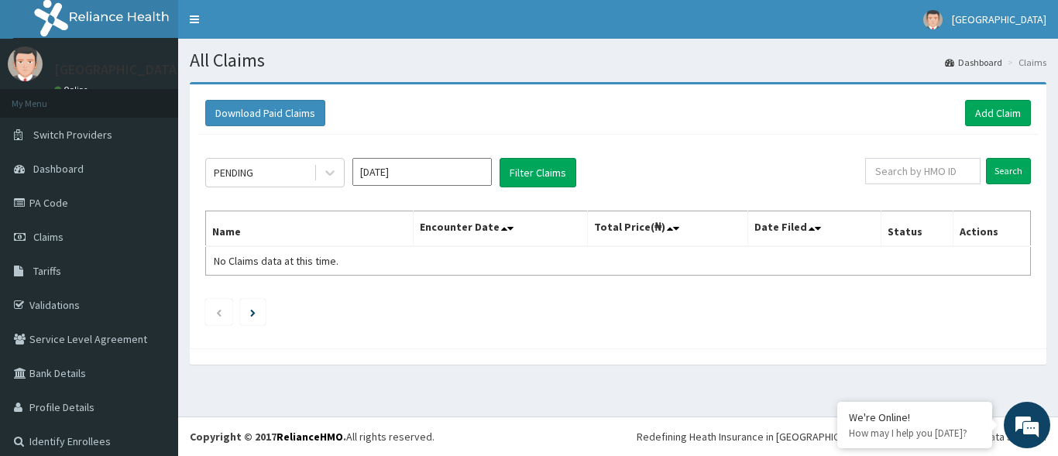
click at [462, 177] on input "[DATE]" at bounding box center [422, 172] width 139 height 28
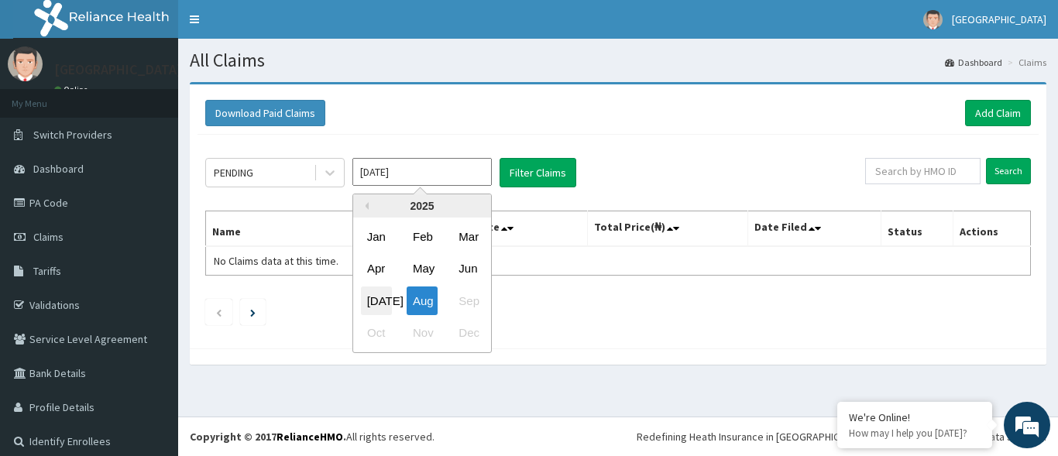
click at [380, 307] on div "[DATE]" at bounding box center [376, 301] width 31 height 29
type input "[DATE]"
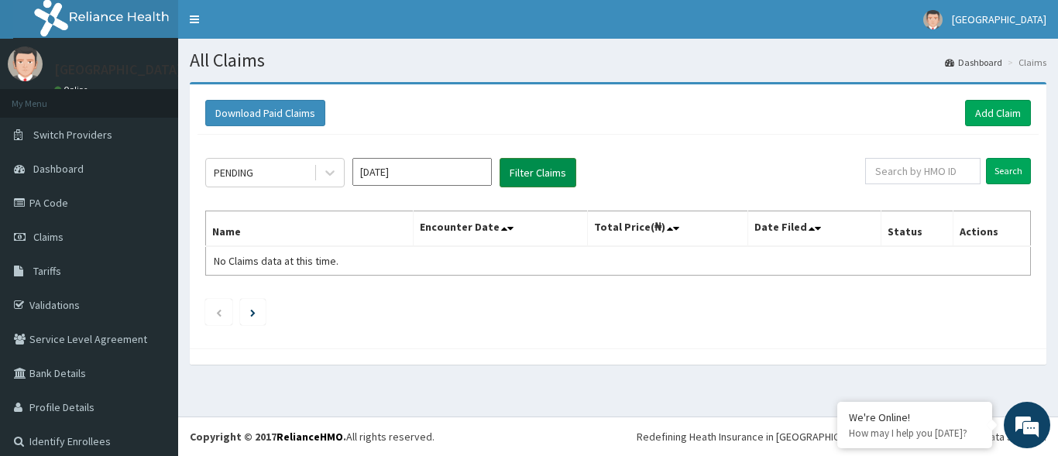
click at [552, 185] on button "Filter Claims" at bounding box center [538, 172] width 77 height 29
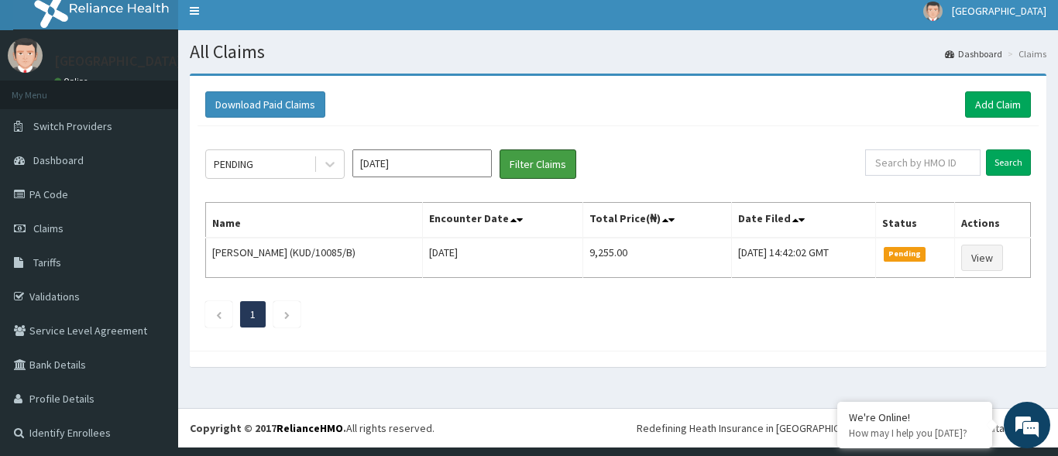
scroll to position [10, 0]
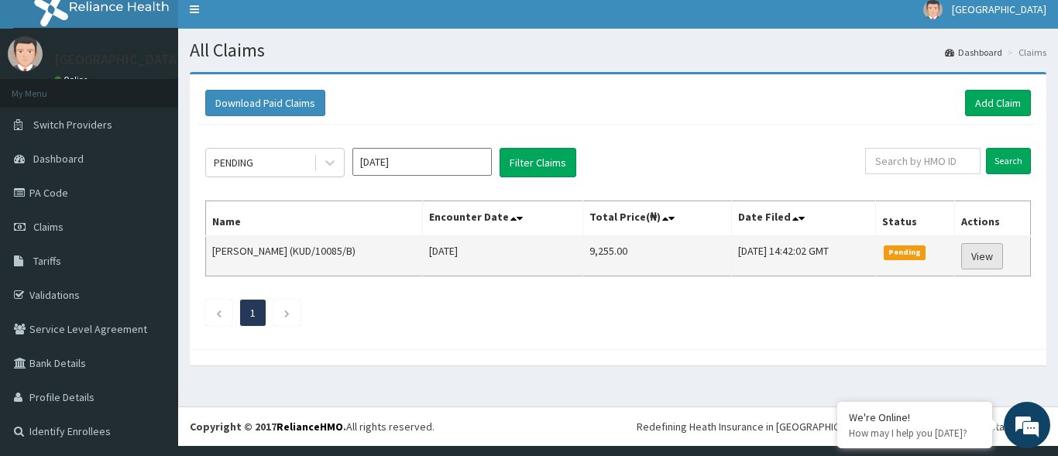
click at [982, 253] on link "View" at bounding box center [983, 256] width 42 height 26
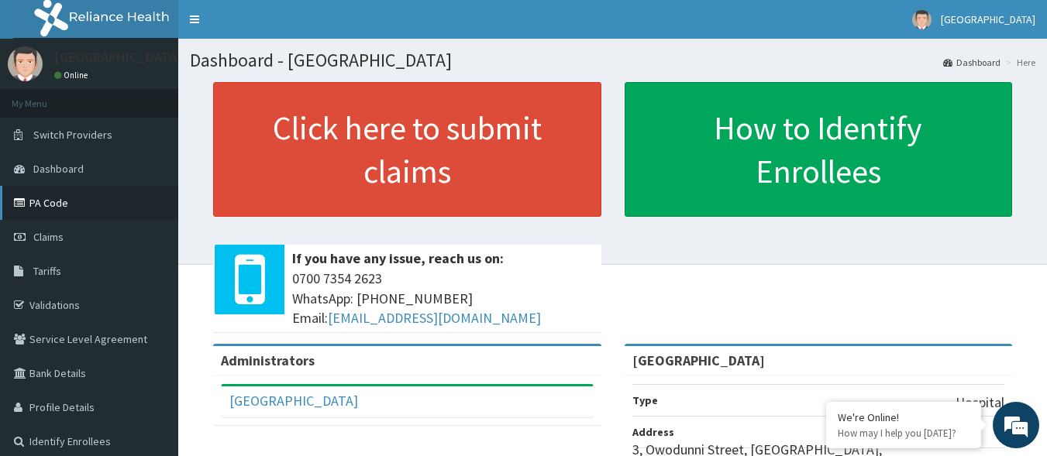
click at [116, 201] on link "PA Code" at bounding box center [89, 203] width 178 height 34
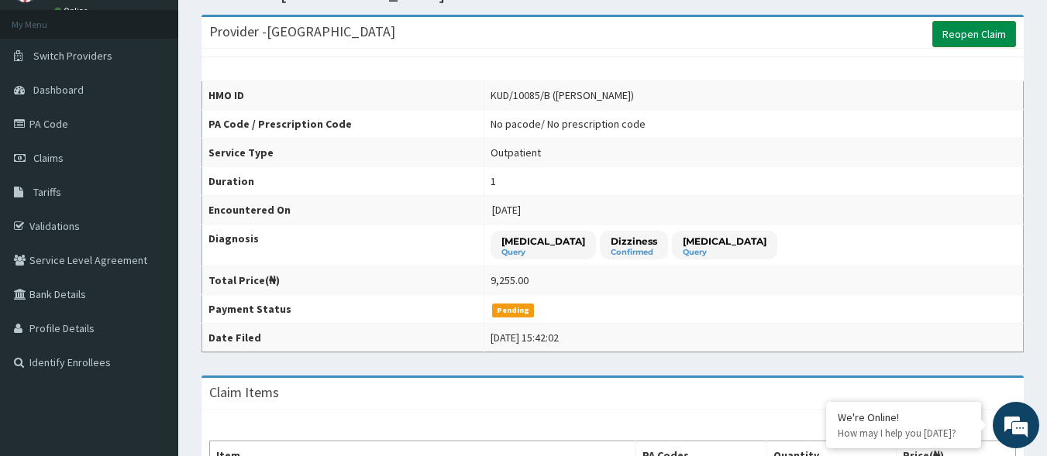
scroll to position [77, 0]
drag, startPoint x: 998, startPoint y: 36, endPoint x: 991, endPoint y: 41, distance: 8.4
click at [997, 36] on link "Reopen Claim" at bounding box center [974, 35] width 84 height 26
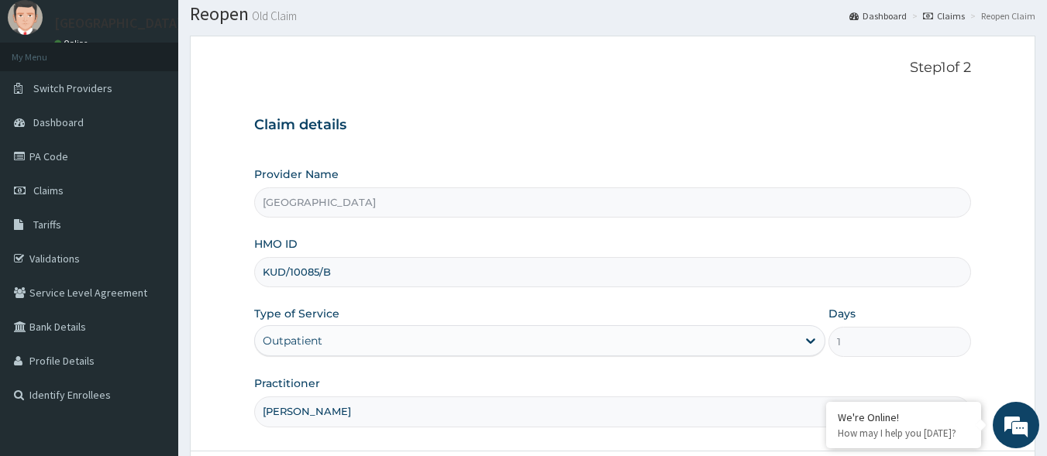
scroll to position [181, 0]
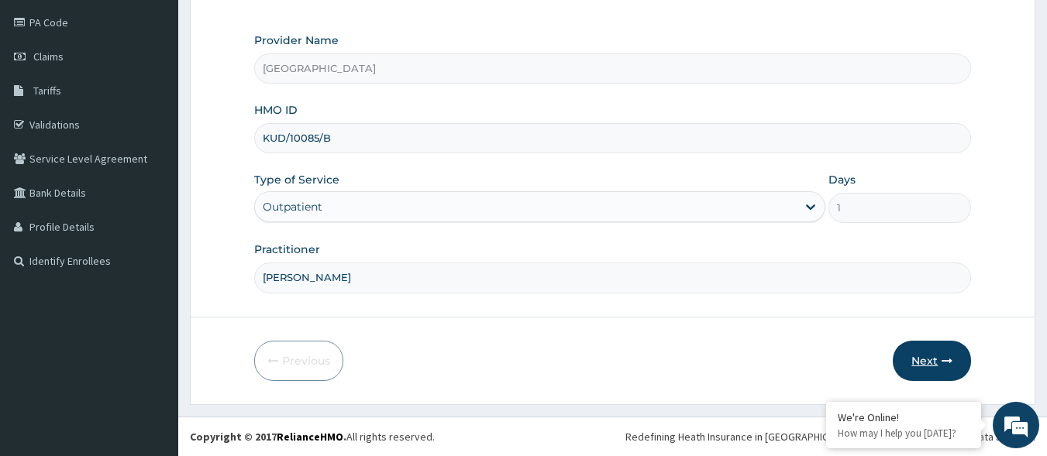
click at [937, 366] on button "Next" at bounding box center [932, 361] width 78 height 40
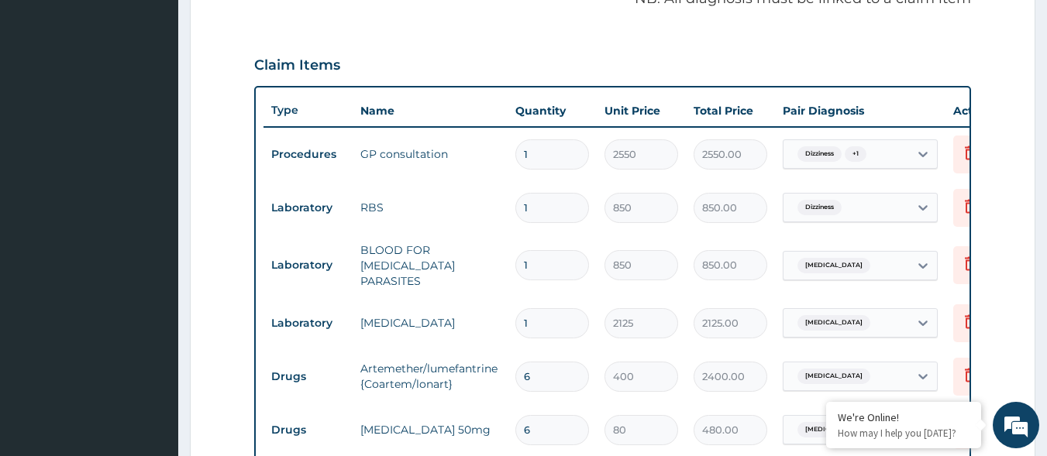
scroll to position [413, 0]
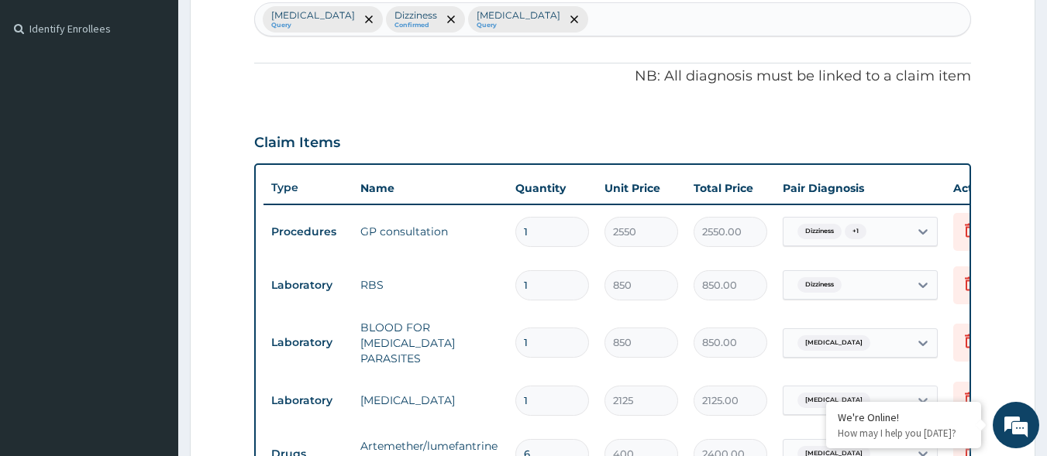
click at [859, 230] on span "+ 1" at bounding box center [856, 231] width 22 height 15
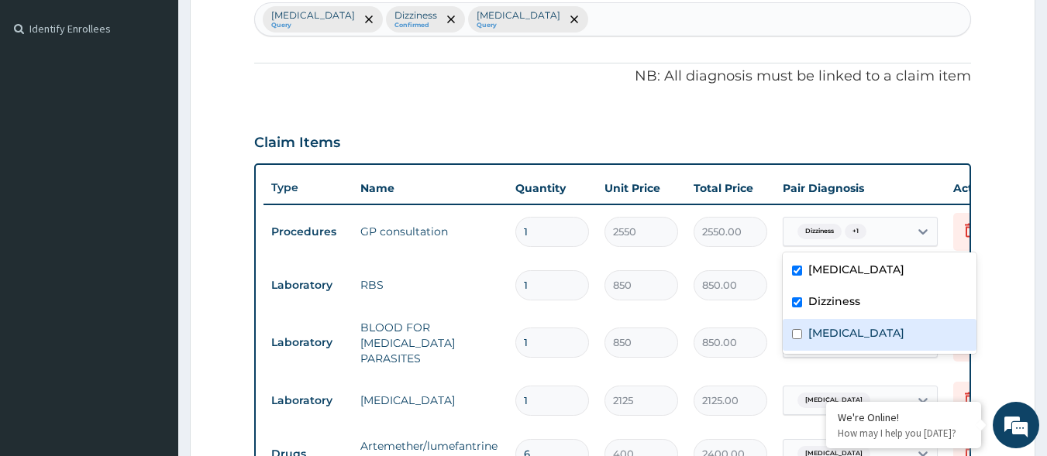
scroll to position [0, 0]
click at [830, 333] on label "Bacterial sepsis" at bounding box center [856, 332] width 96 height 15
checkbox input "true"
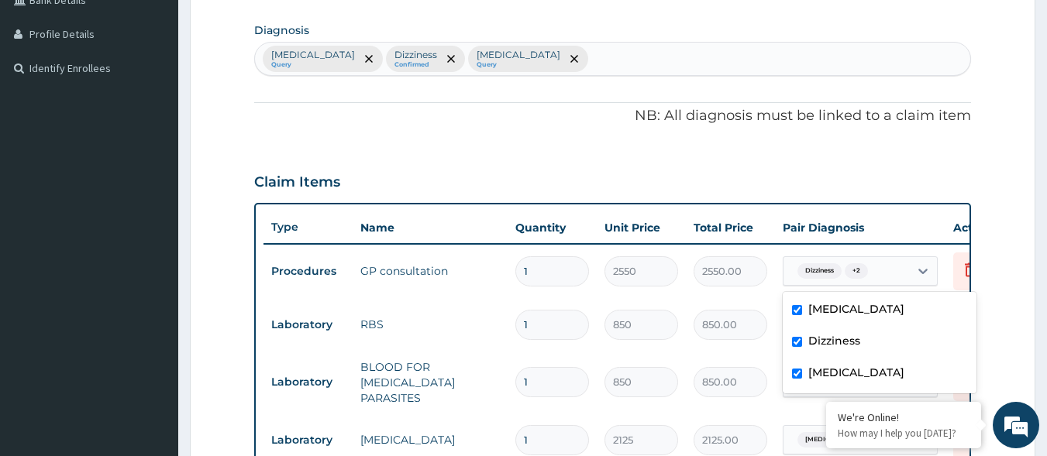
scroll to position [336, 0]
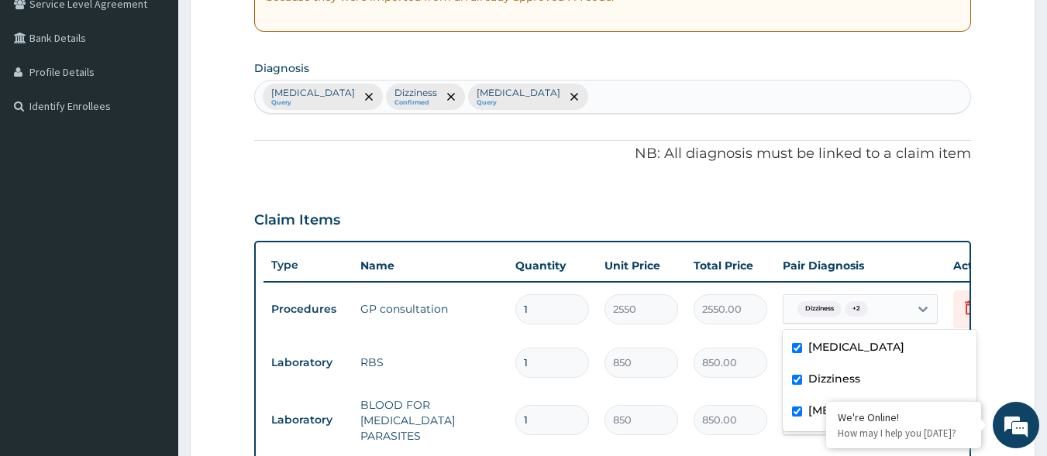
click at [630, 105] on div "Malaria Query Dizziness Confirmed Bacterial sepsis Query" at bounding box center [613, 97] width 716 height 33
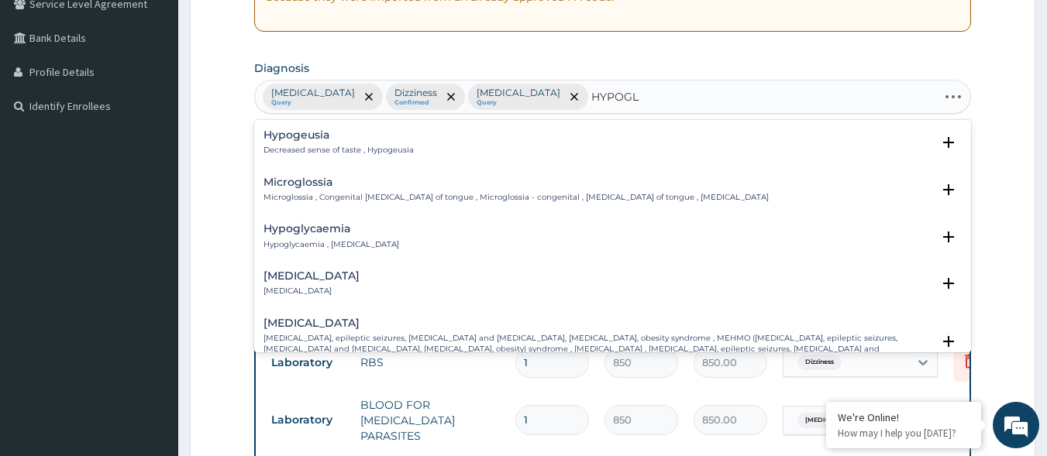
type input "HYPOGLY"
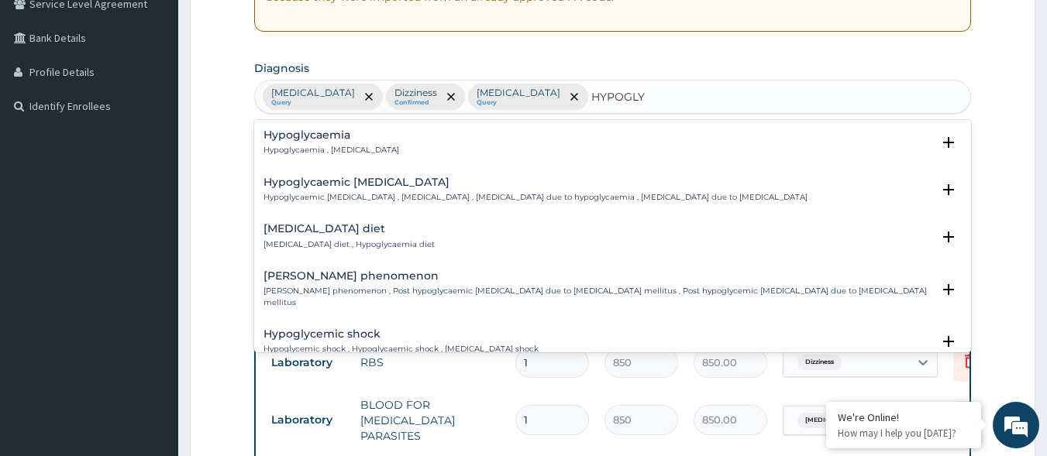
click at [384, 140] on h4 "Hypoglycaemia" at bounding box center [331, 135] width 136 height 12
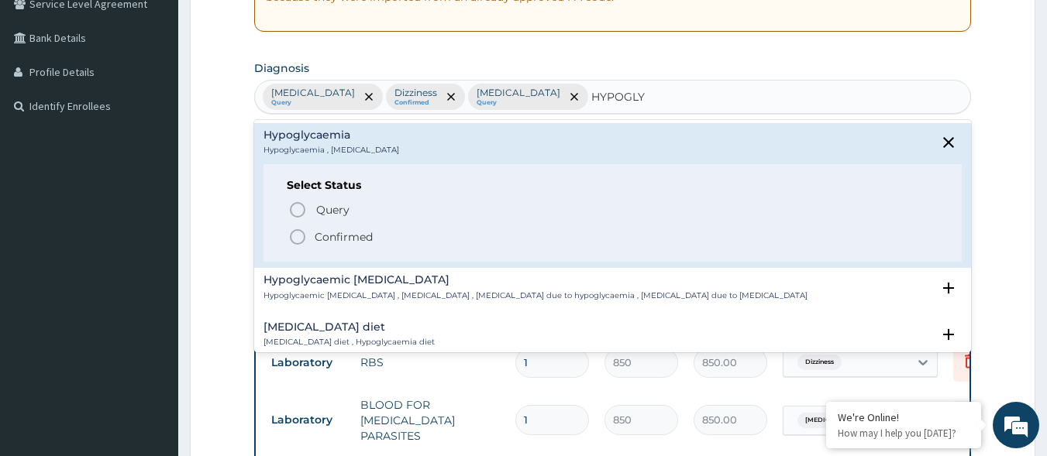
click at [370, 223] on div "Query Query covers suspected (?), Keep in view (kiv), Ruled out (r/o) Confirmed" at bounding box center [613, 222] width 652 height 47
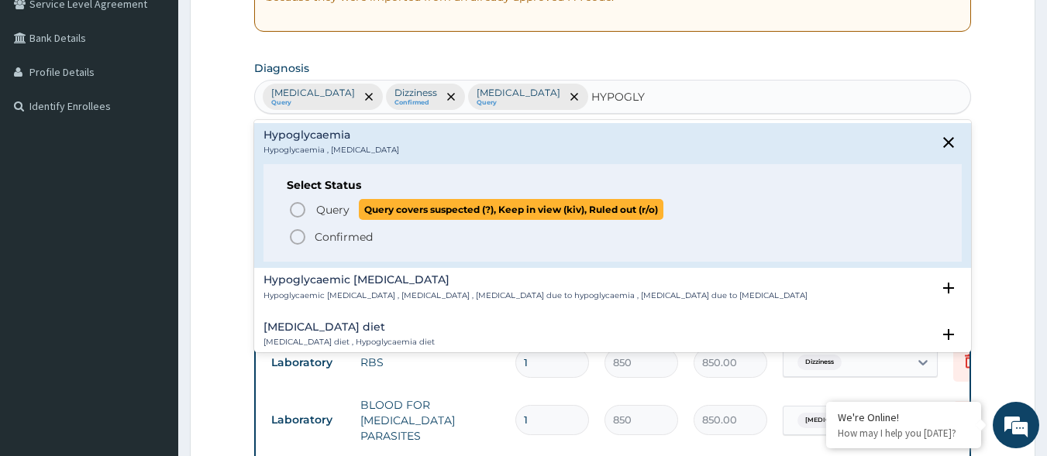
click at [380, 213] on span "Query covers suspected (?), Keep in view (kiv), Ruled out (r/o)" at bounding box center [511, 209] width 305 height 21
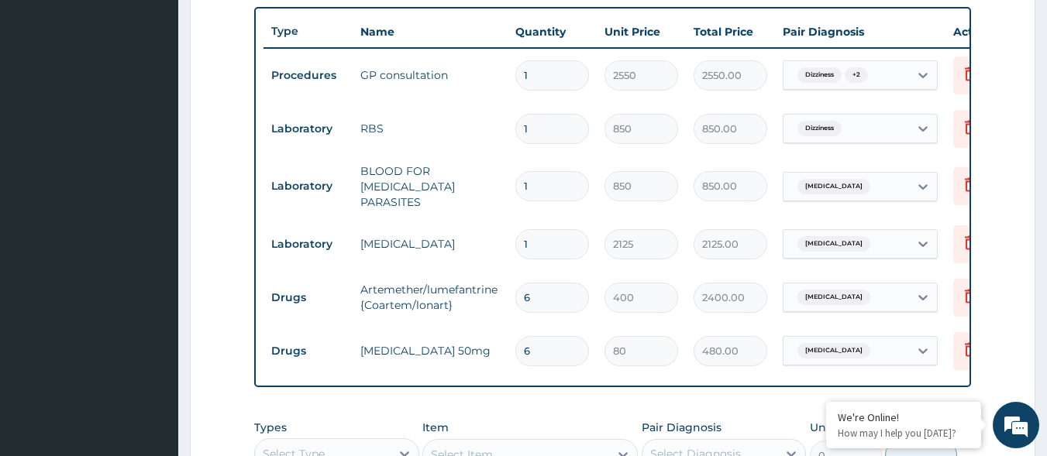
scroll to position [568, 0]
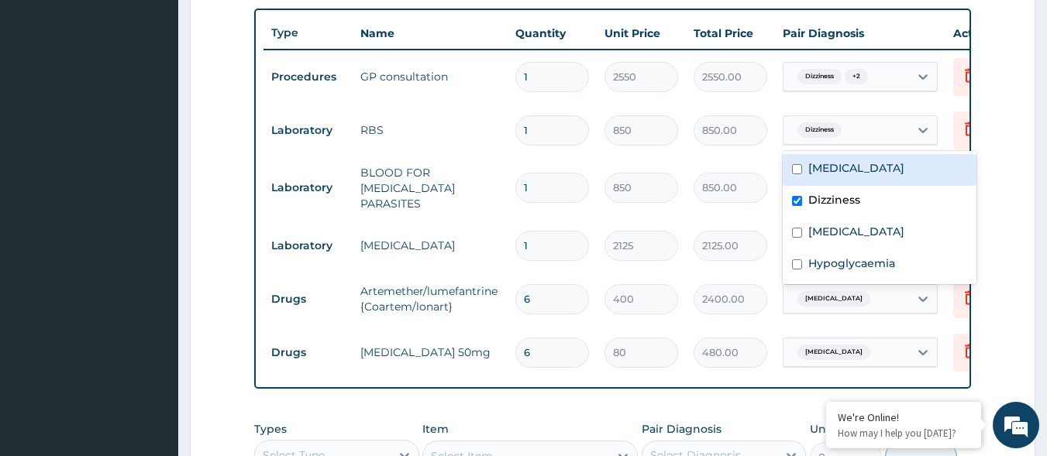
click at [844, 133] on div "Dizziness" at bounding box center [817, 130] width 53 height 20
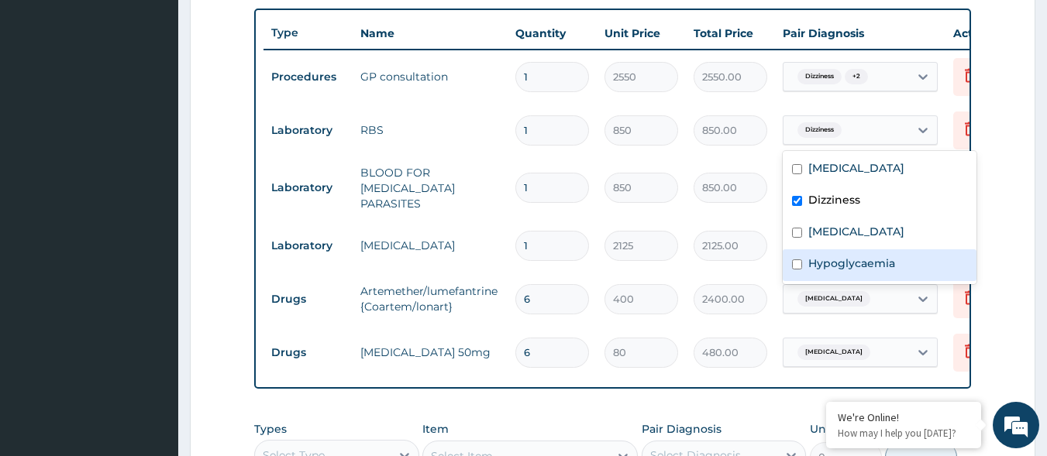
drag, startPoint x: 823, startPoint y: 263, endPoint x: 817, endPoint y: 212, distance: 50.7
click at [822, 263] on label "Hypoglycaemia" at bounding box center [851, 263] width 87 height 15
checkbox input "true"
click at [817, 196] on label "Dizziness" at bounding box center [834, 199] width 52 height 15
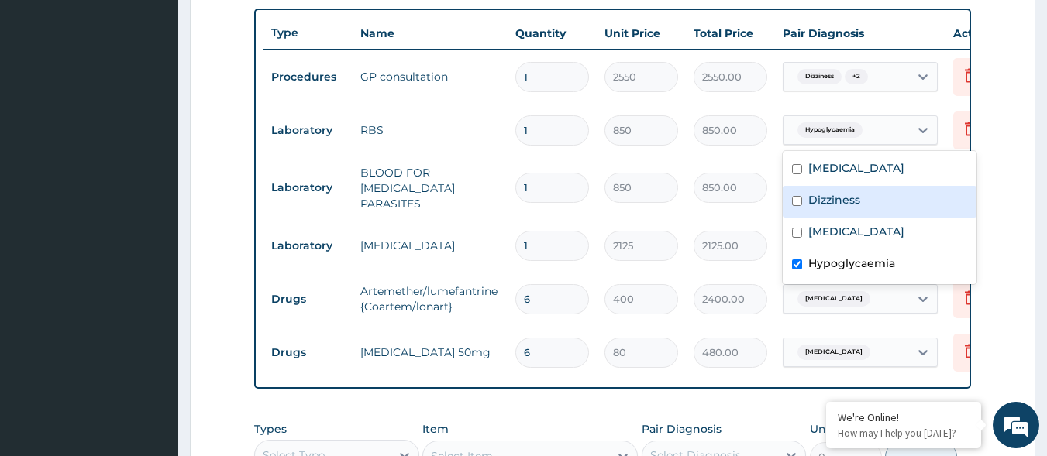
click at [830, 201] on label "Dizziness" at bounding box center [834, 199] width 52 height 15
click at [826, 201] on label "Dizziness" at bounding box center [834, 199] width 52 height 15
click at [824, 199] on label "Dizziness" at bounding box center [834, 199] width 52 height 15
click at [824, 198] on label "Dizziness" at bounding box center [834, 199] width 52 height 15
checkbox input "false"
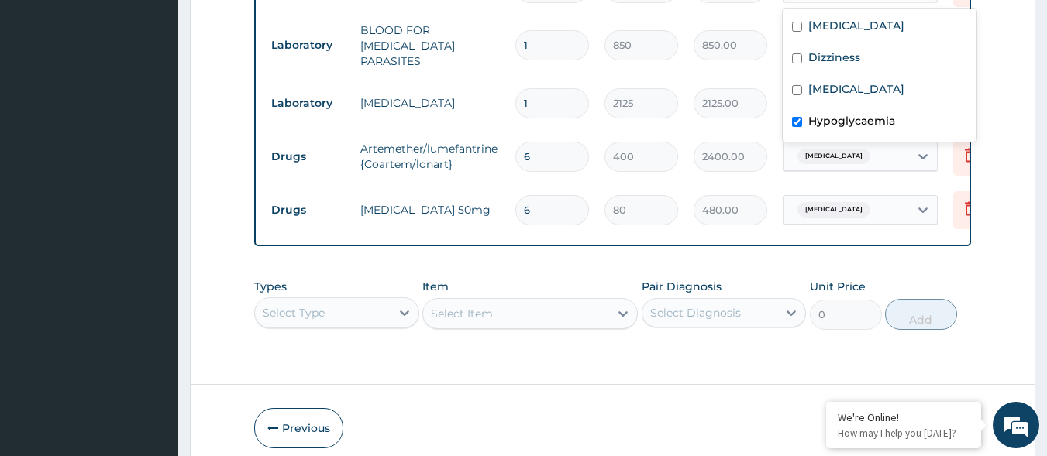
scroll to position [723, 0]
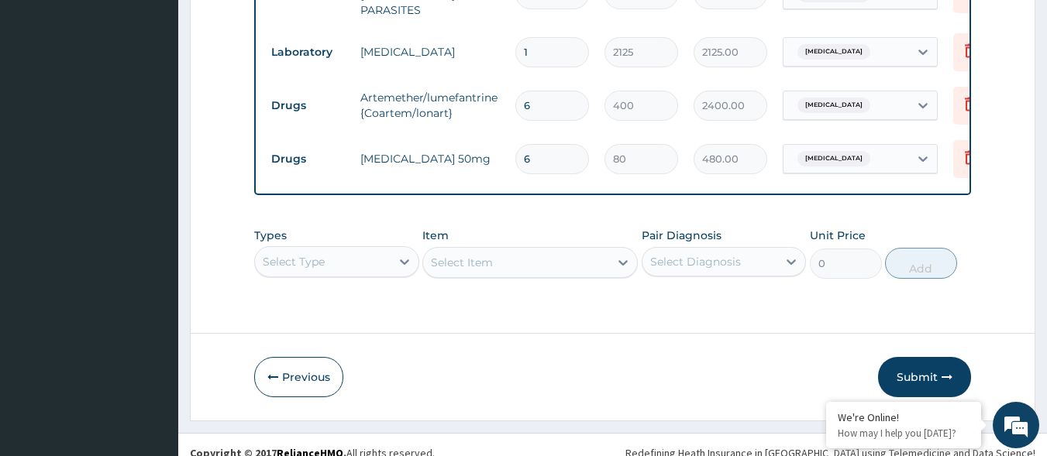
click at [786, 272] on div "Pair Diagnosis Select Diagnosis" at bounding box center [724, 253] width 165 height 51
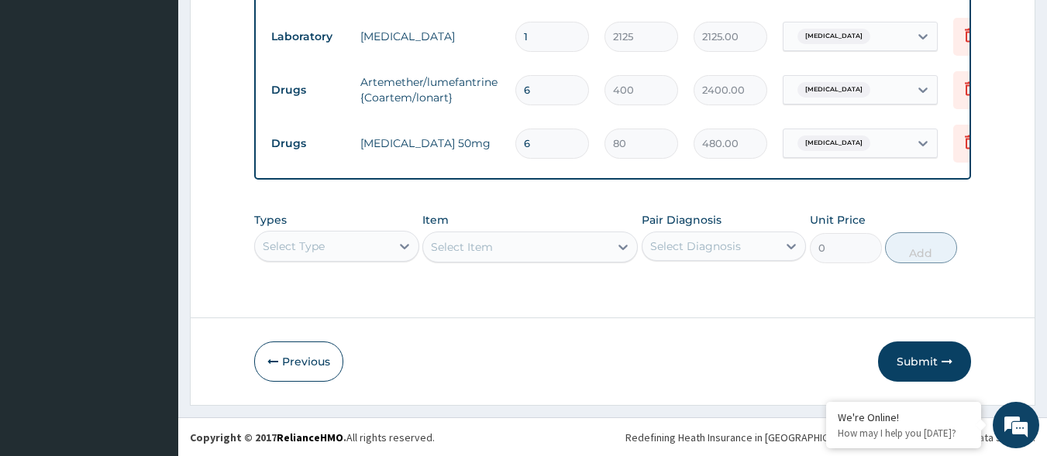
scroll to position [781, 0]
click at [902, 363] on button "Submit" at bounding box center [924, 361] width 93 height 40
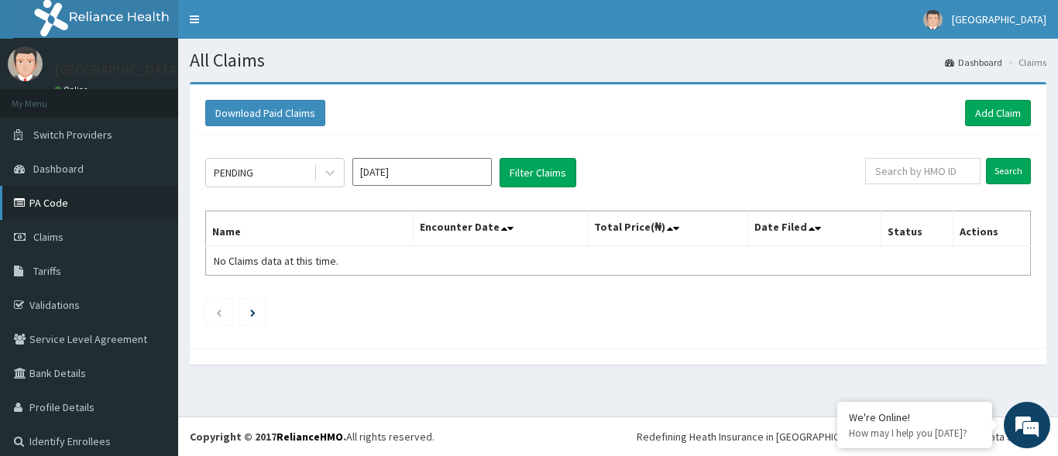
click at [116, 195] on link "PA Code" at bounding box center [89, 203] width 178 height 34
click at [998, 114] on link "Add Claim" at bounding box center [998, 113] width 66 height 26
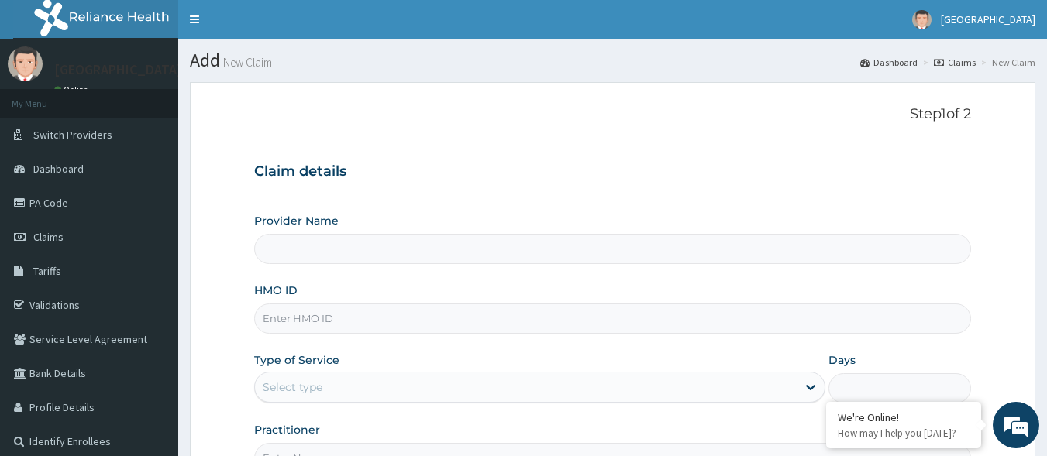
click at [423, 323] on input "HMO ID" at bounding box center [612, 319] width 717 height 30
type input "OR"
type input "[GEOGRAPHIC_DATA]"
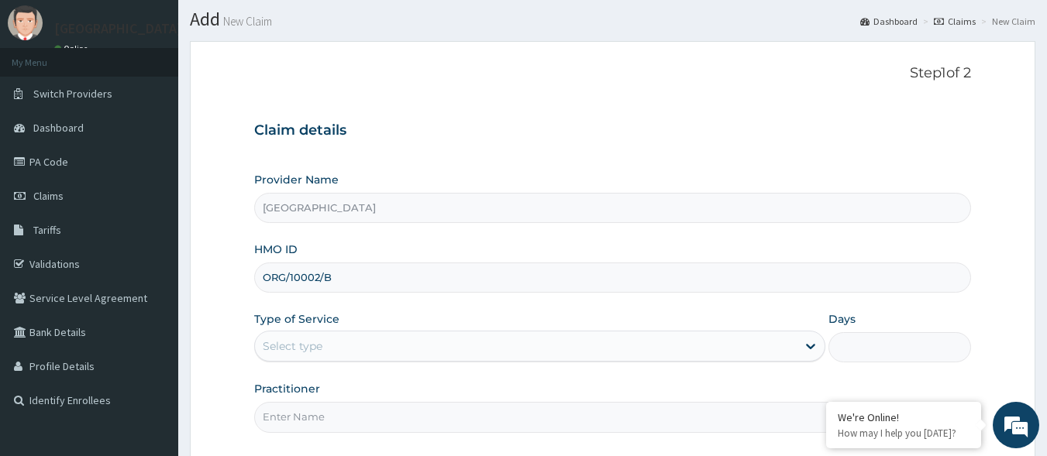
scroll to position [77, 0]
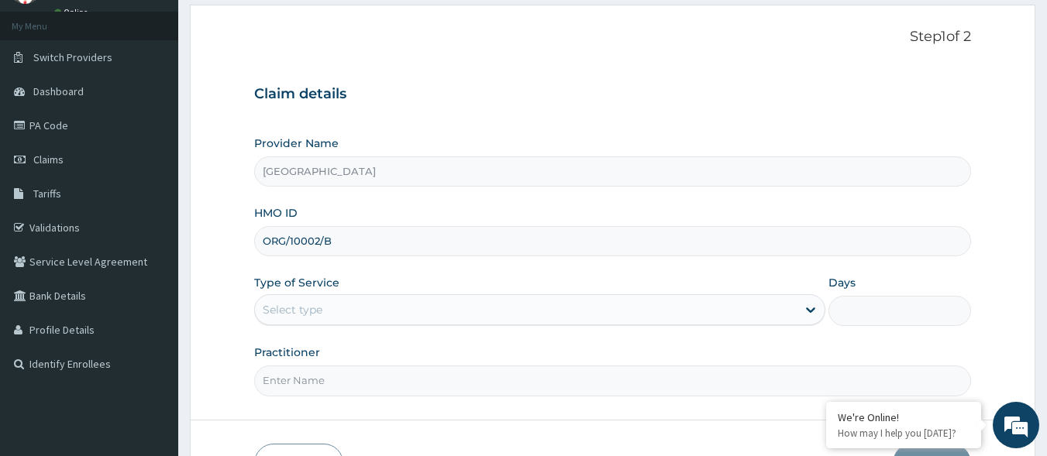
type input "ORG/10002/B"
click at [383, 314] on div "Select type" at bounding box center [526, 310] width 542 height 25
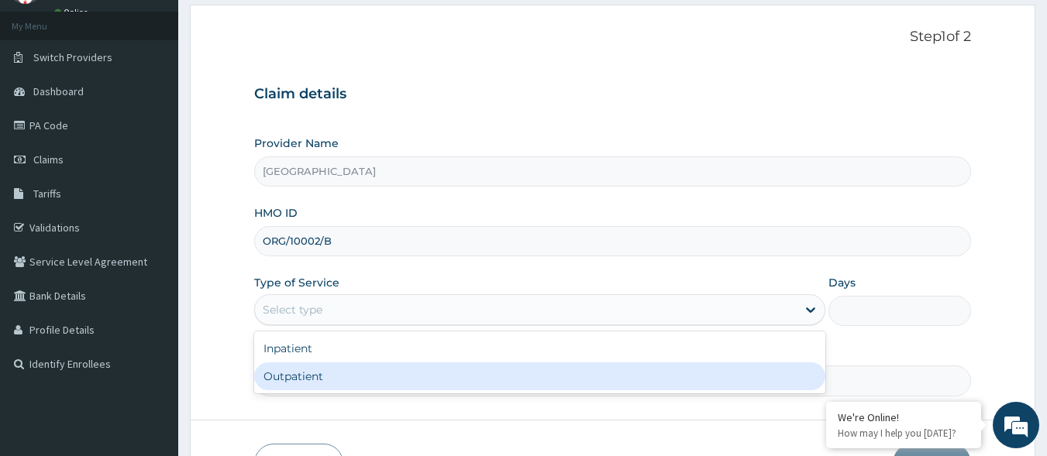
click at [312, 380] on div "Outpatient" at bounding box center [539, 377] width 571 height 28
type input "1"
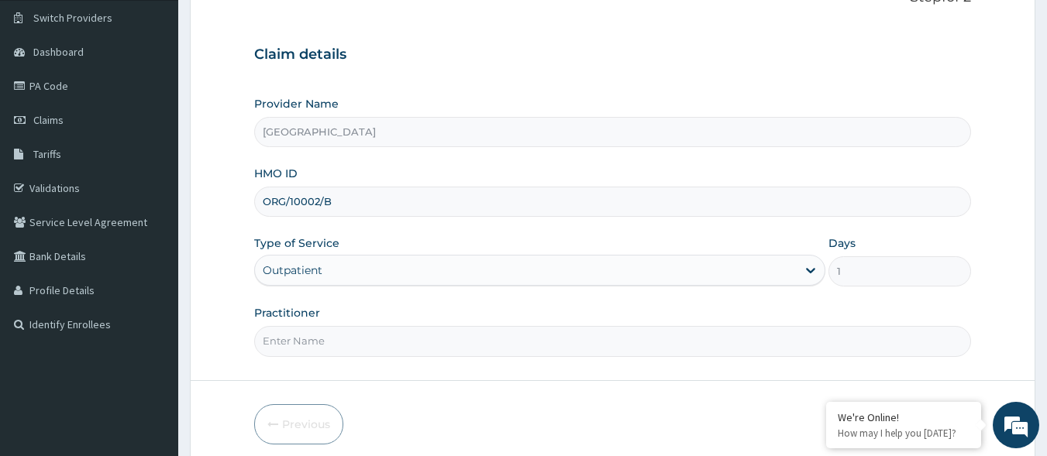
scroll to position [181, 0]
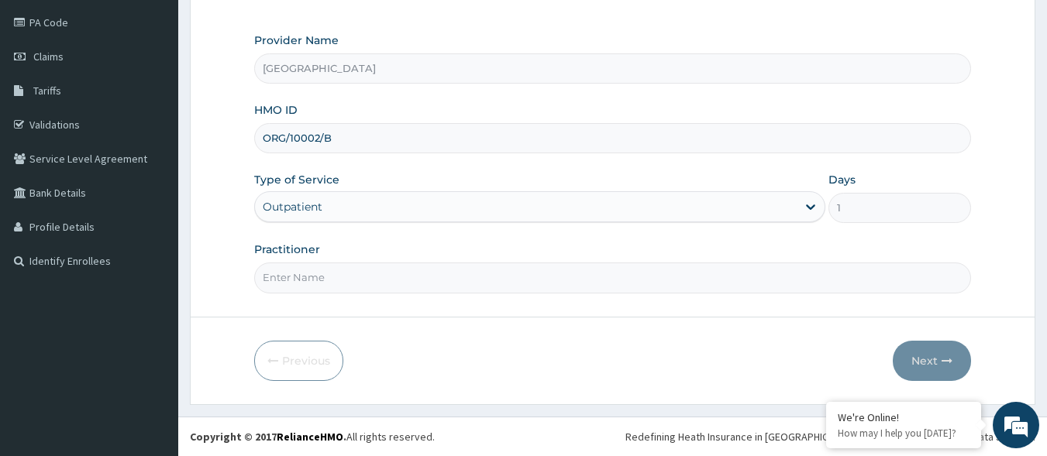
click at [387, 269] on input "Practitioner" at bounding box center [612, 278] width 717 height 30
type input "[PERSON_NAME]"
click at [966, 351] on button "Next" at bounding box center [932, 361] width 78 height 40
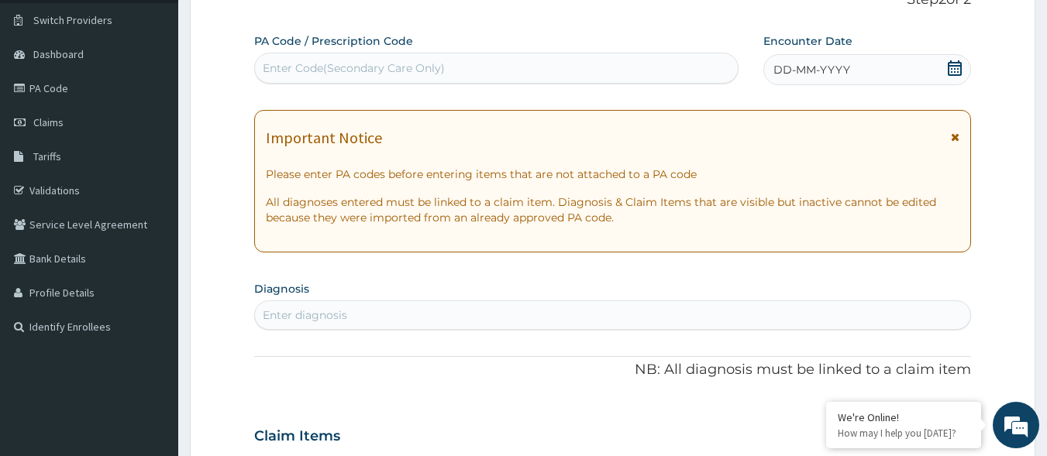
scroll to position [26, 0]
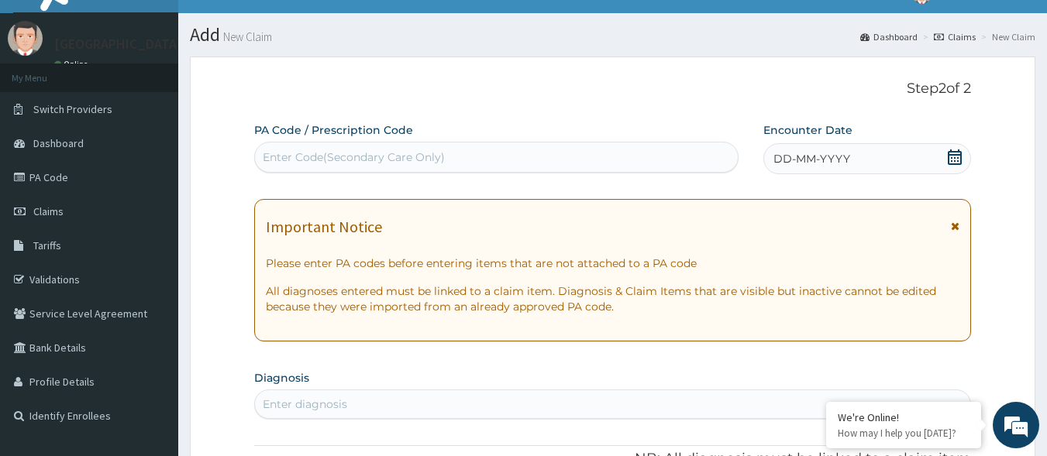
drag, startPoint x: 608, startPoint y: 145, endPoint x: 614, endPoint y: 134, distance: 12.1
click at [608, 146] on div "Enter Code(Secondary Care Only)" at bounding box center [496, 157] width 483 height 25
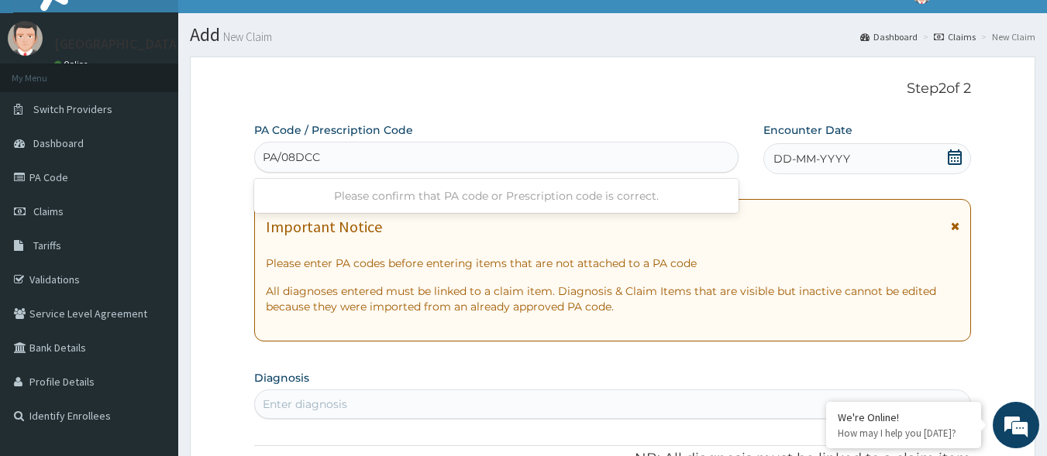
type input "PA/08DCC5"
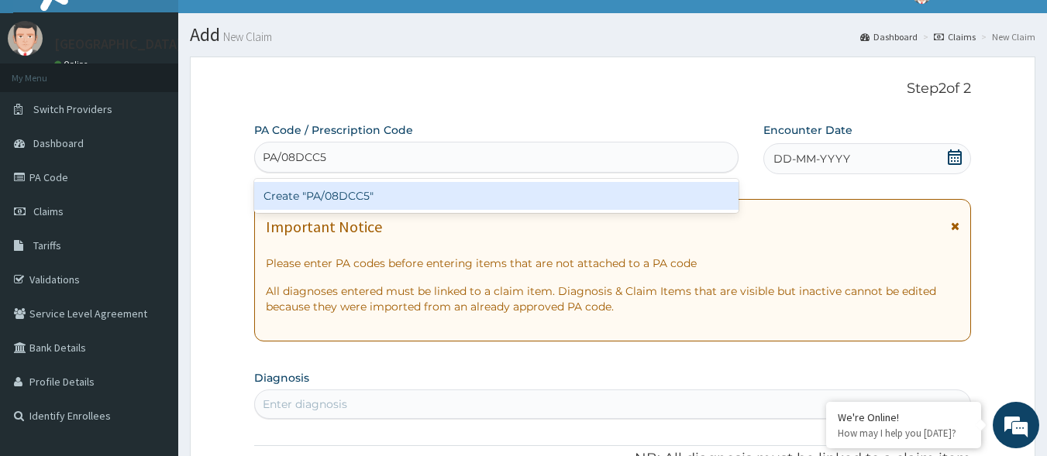
click at [679, 190] on div "Create "PA/08DCC5"" at bounding box center [496, 196] width 485 height 28
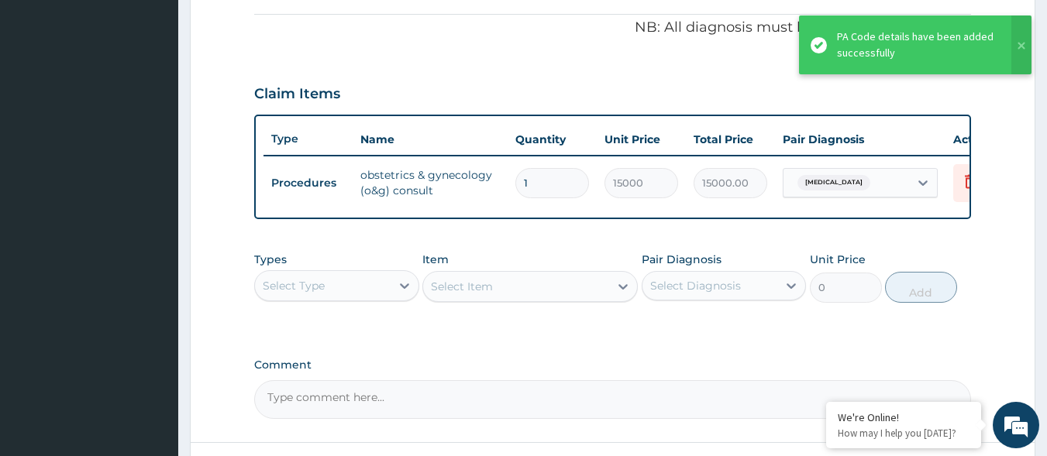
scroll to position [599, 0]
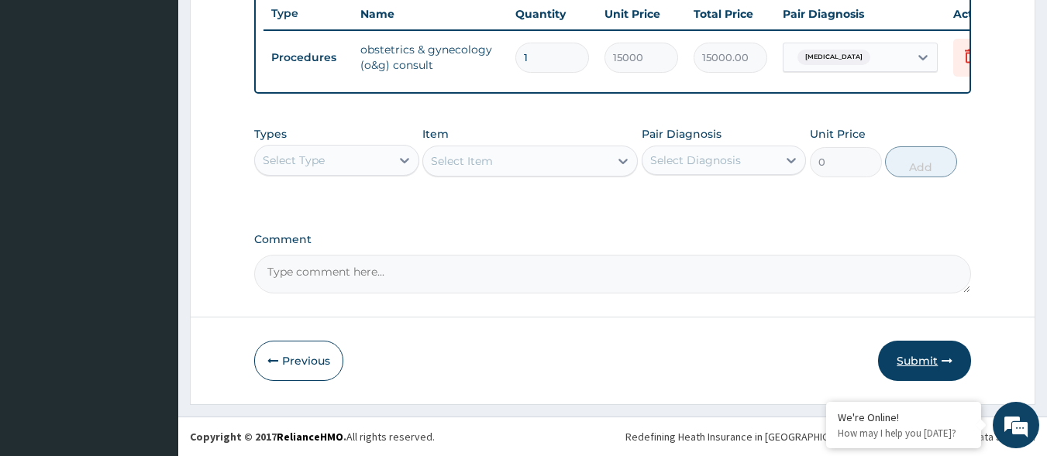
click at [918, 365] on button "Submit" at bounding box center [924, 361] width 93 height 40
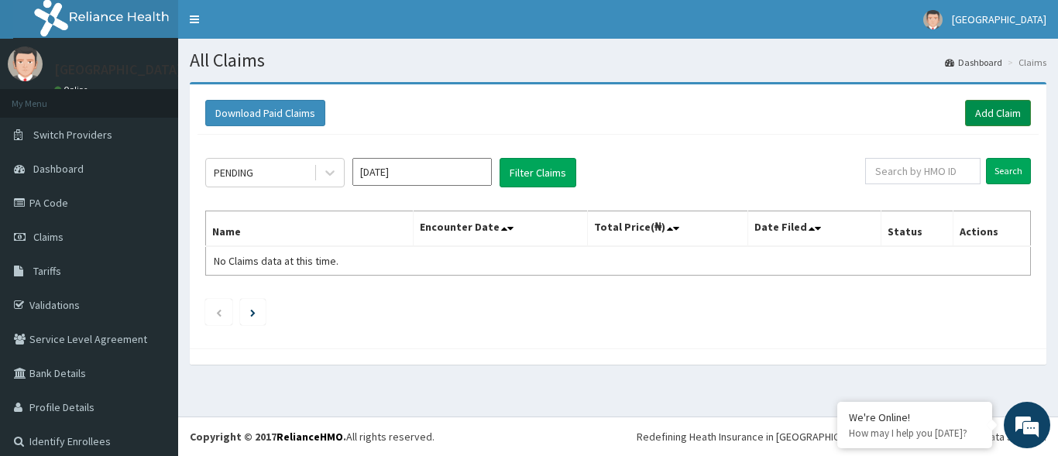
click at [984, 116] on link "Add Claim" at bounding box center [998, 113] width 66 height 26
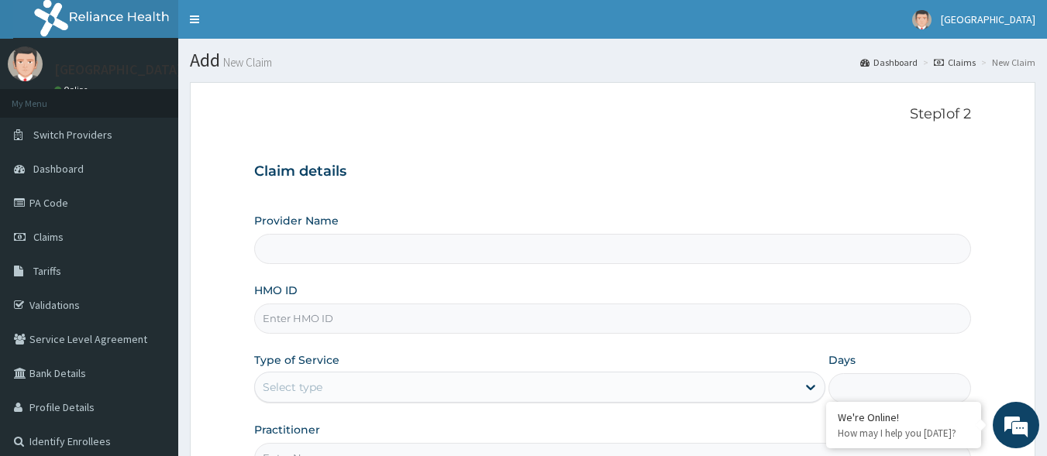
type input "[GEOGRAPHIC_DATA]"
drag, startPoint x: 296, startPoint y: 342, endPoint x: 304, endPoint y: 322, distance: 21.6
click at [295, 342] on div "Provider Name Motayo Hospital HMO ID Type of Service Select type Days Practitio…" at bounding box center [612, 343] width 717 height 260
click at [304, 320] on input "HMO ID" at bounding box center [612, 319] width 717 height 30
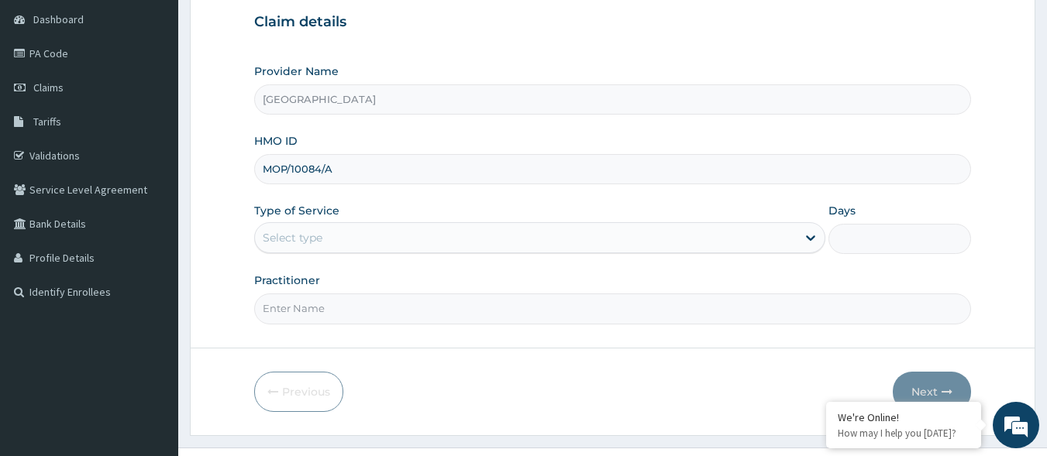
scroll to position [181, 0]
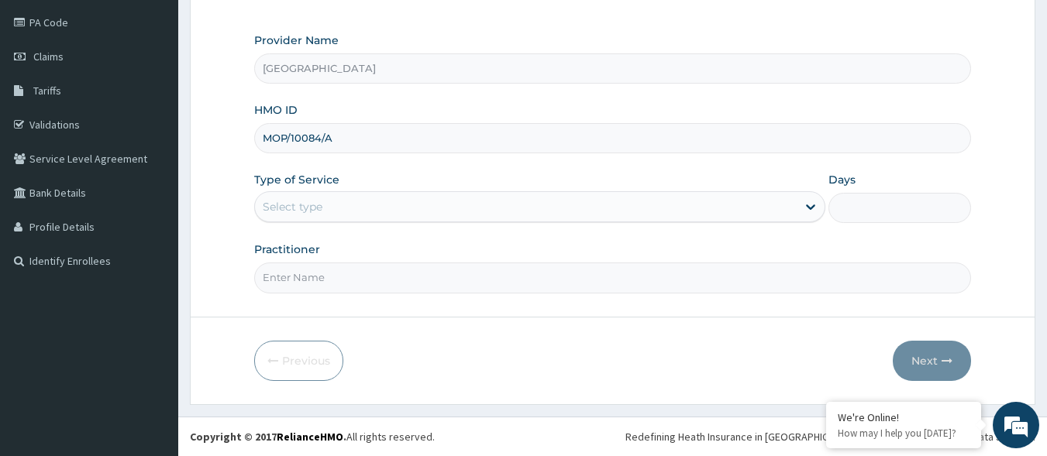
type input "MOP/10084/A"
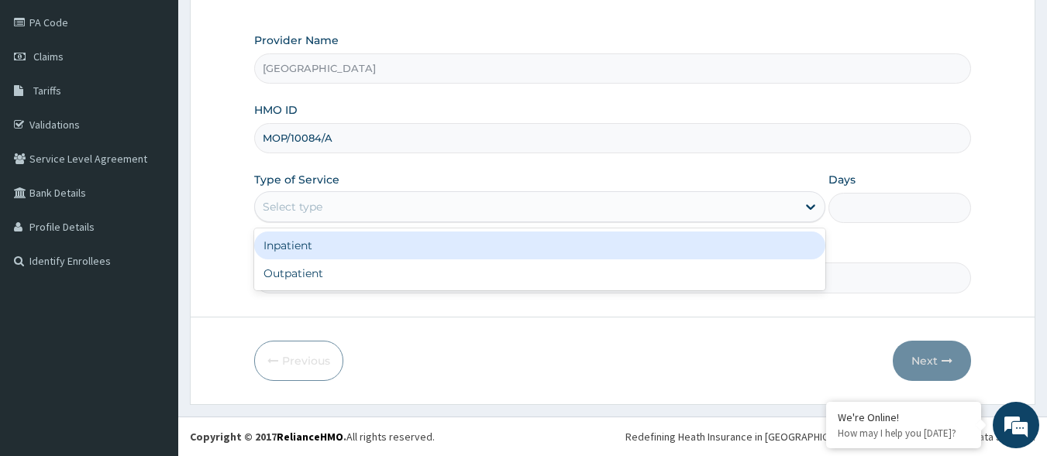
click at [422, 219] on div "Select type" at bounding box center [526, 206] width 542 height 25
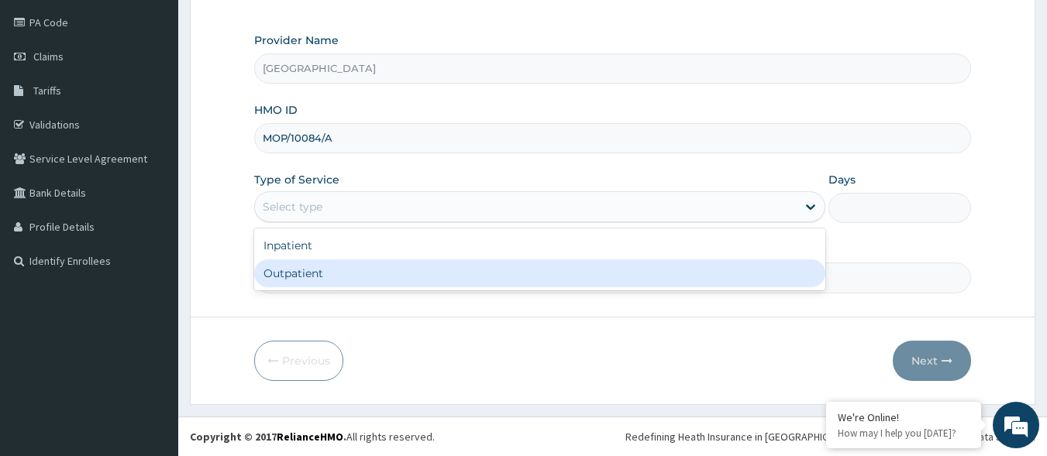
drag, startPoint x: 366, startPoint y: 278, endPoint x: 359, endPoint y: 274, distance: 8.4
click at [364, 278] on div "Outpatient" at bounding box center [539, 274] width 571 height 28
type input "1"
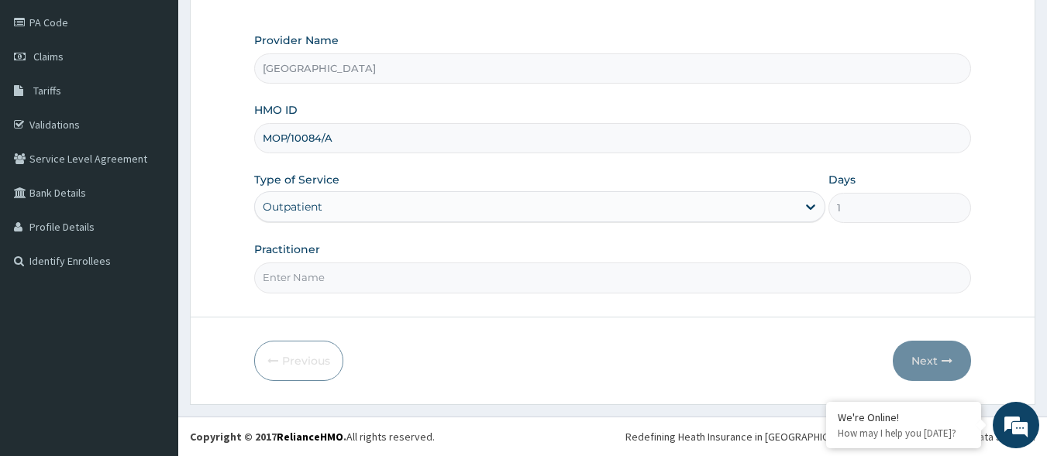
click at [274, 270] on input "Practitioner" at bounding box center [612, 278] width 717 height 30
type input "DR DADA"
click at [929, 353] on button "Next" at bounding box center [932, 361] width 78 height 40
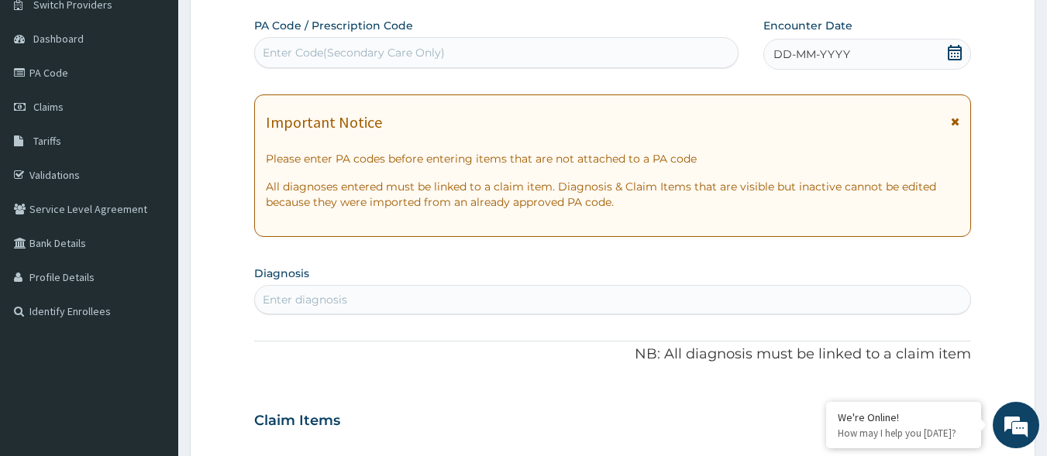
scroll to position [103, 0]
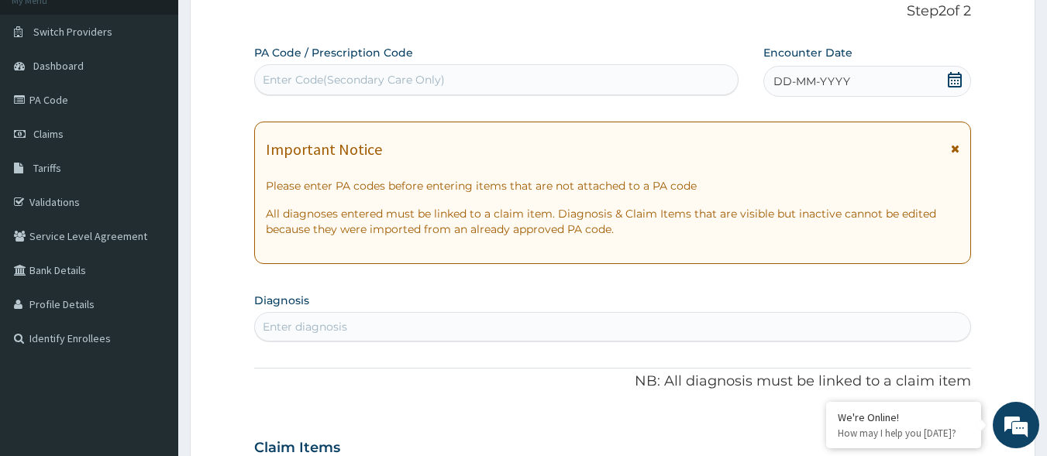
click at [604, 61] on div "PA Code / Prescription Code Enter Code(Secondary Care Only)" at bounding box center [496, 70] width 485 height 50
click at [583, 84] on div "Enter Code(Secondary Care Only)" at bounding box center [496, 79] width 483 height 25
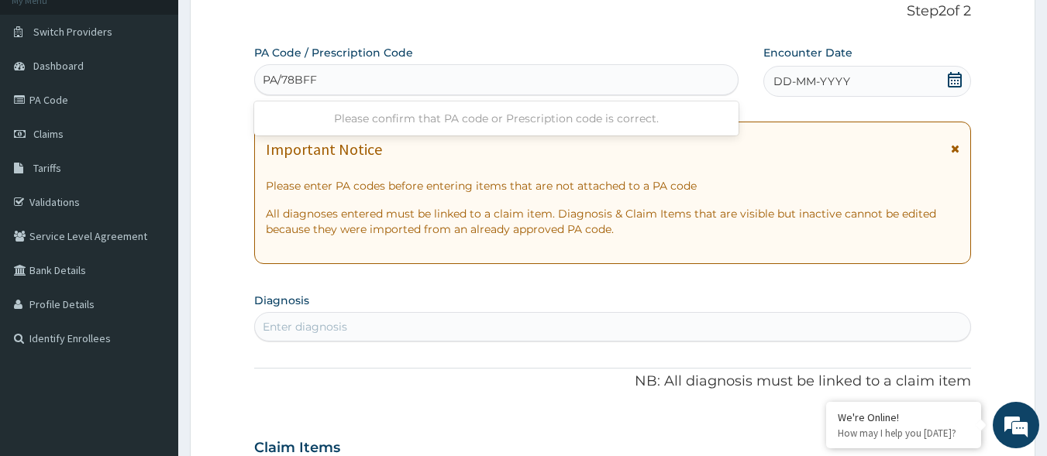
type input "PA/78BFF4"
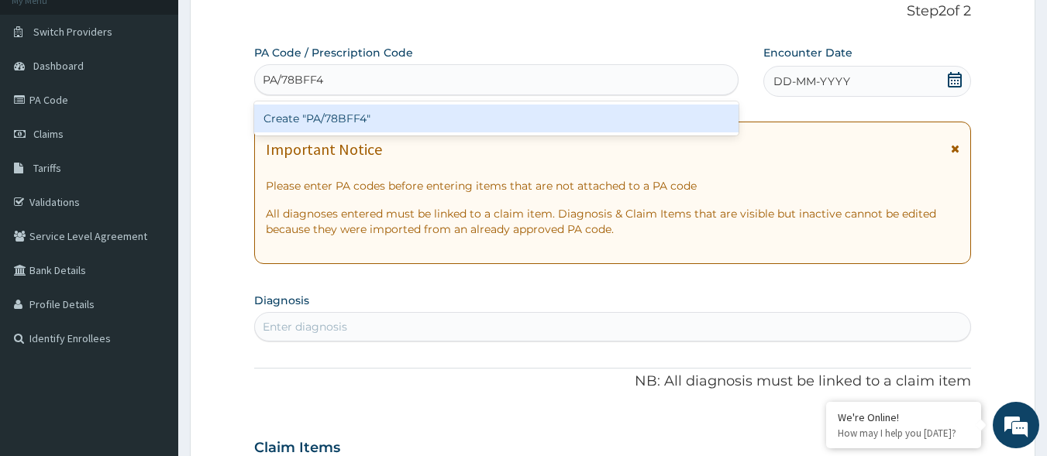
click at [583, 128] on div "Create "PA/78BFF4"" at bounding box center [496, 119] width 485 height 28
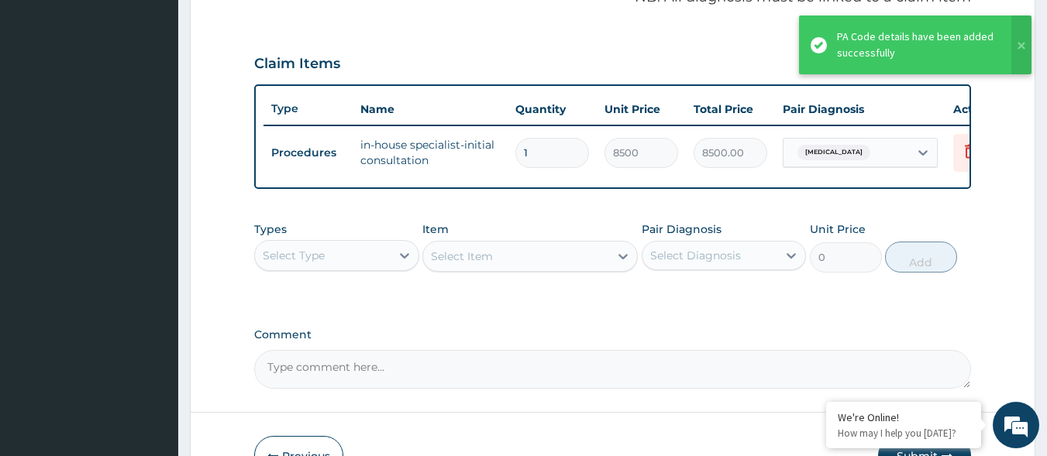
scroll to position [599, 0]
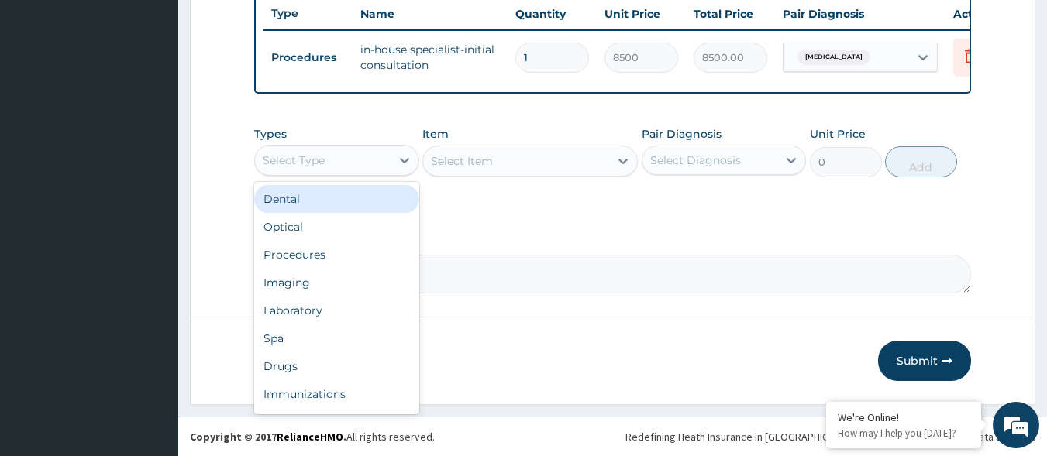
click at [385, 170] on div "Select Type" at bounding box center [323, 160] width 136 height 25
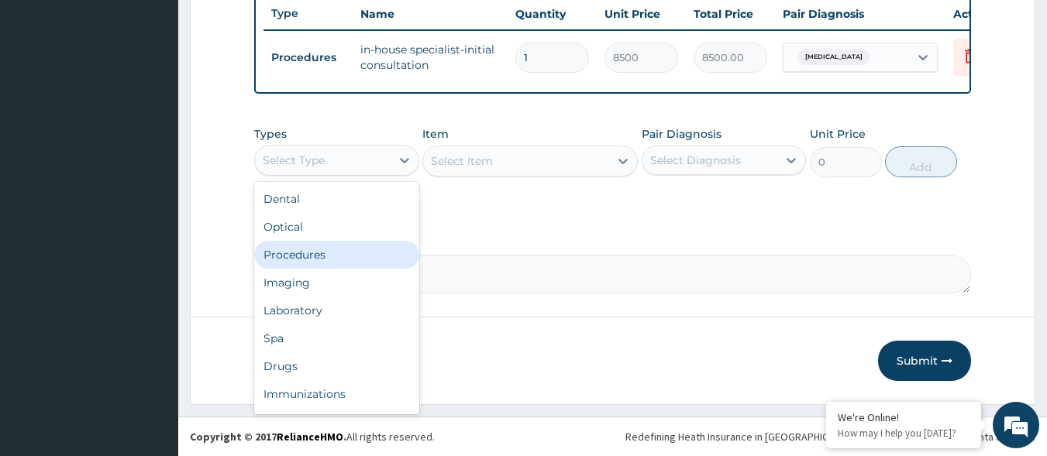
click at [325, 244] on div "Procedures" at bounding box center [336, 255] width 165 height 28
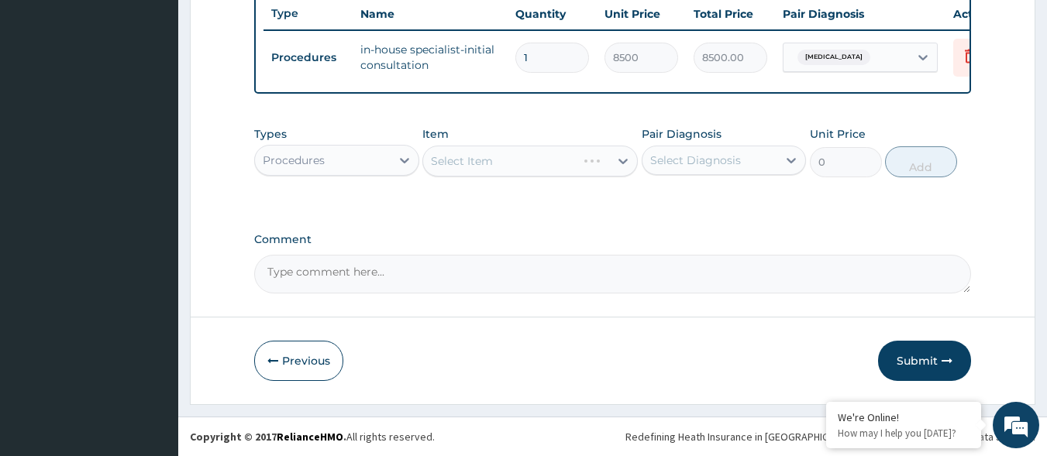
click at [709, 150] on div "Select Diagnosis" at bounding box center [710, 160] width 136 height 25
drag, startPoint x: 683, startPoint y: 191, endPoint x: 657, endPoint y: 195, distance: 25.9
click at [683, 194] on label "Hypothyroidism" at bounding box center [715, 198] width 96 height 15
checkbox input "true"
click at [586, 163] on div "Select Item" at bounding box center [516, 161] width 186 height 25
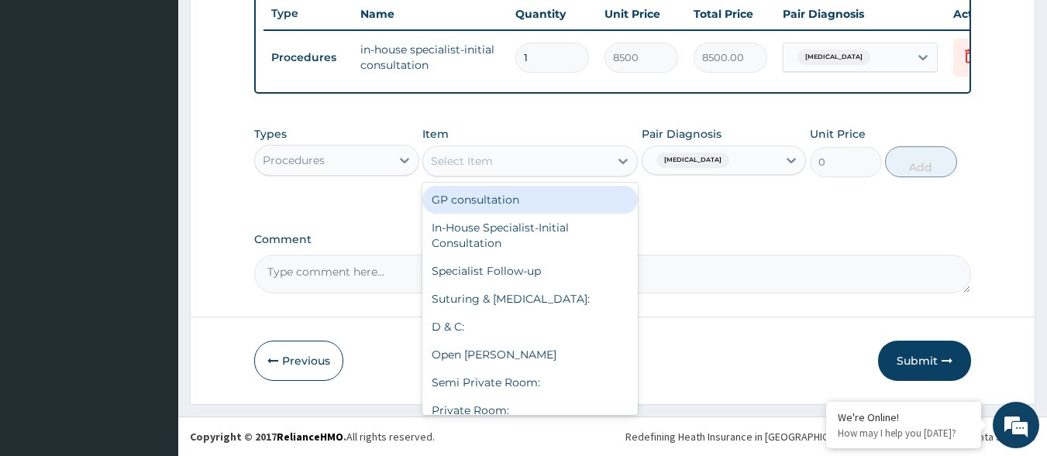
click at [553, 187] on div "GP consultation" at bounding box center [529, 200] width 215 height 28
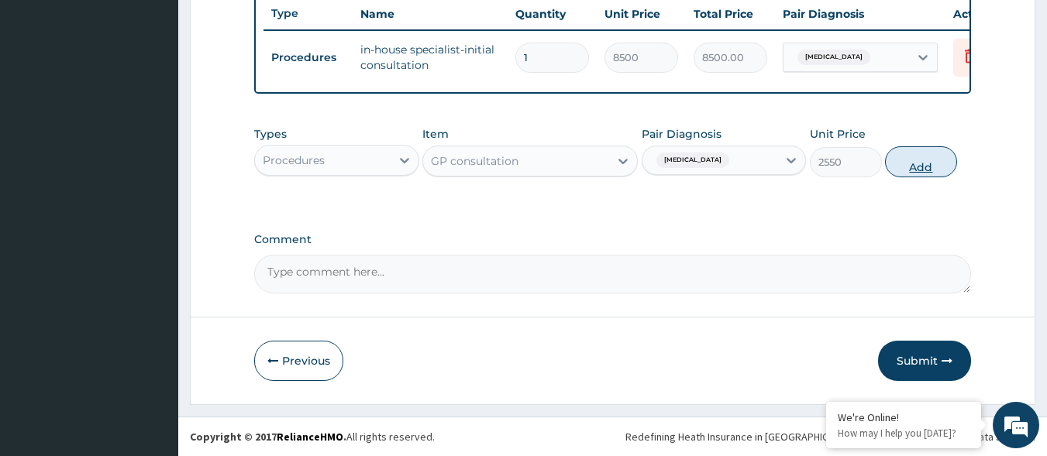
click at [912, 157] on button "Add" at bounding box center [921, 161] width 72 height 31
type input "0"
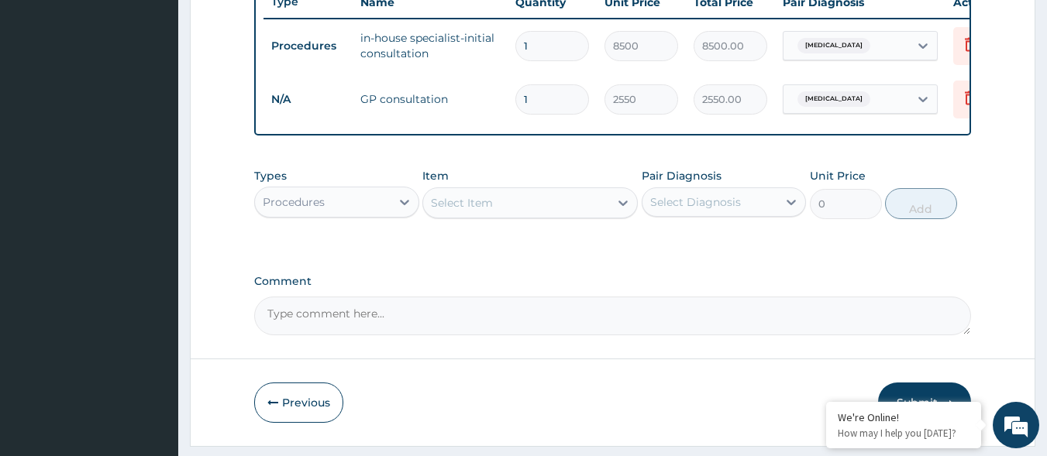
click at [373, 218] on div "Procedures" at bounding box center [336, 202] width 165 height 31
click at [367, 215] on div "Procedures" at bounding box center [323, 202] width 136 height 25
click at [370, 215] on div "Procedures" at bounding box center [323, 202] width 136 height 25
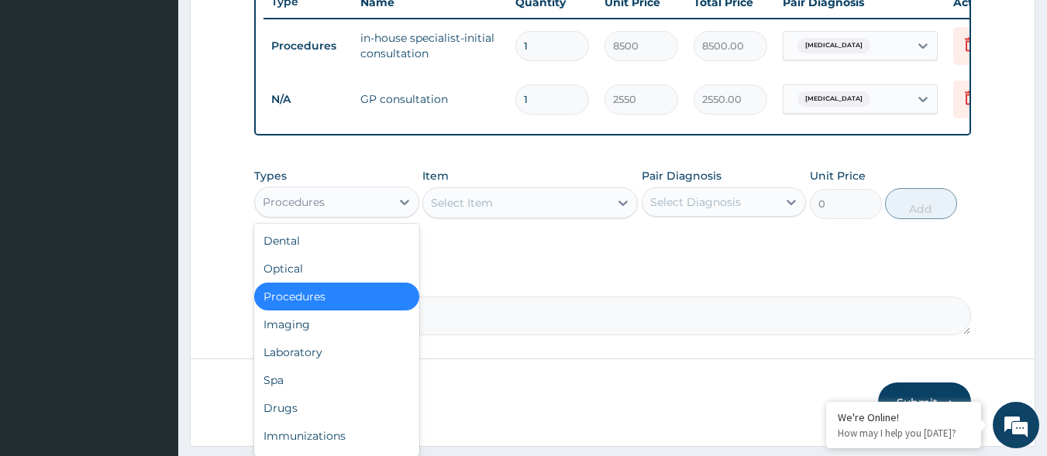
click at [370, 215] on div "Procedures" at bounding box center [323, 202] width 136 height 25
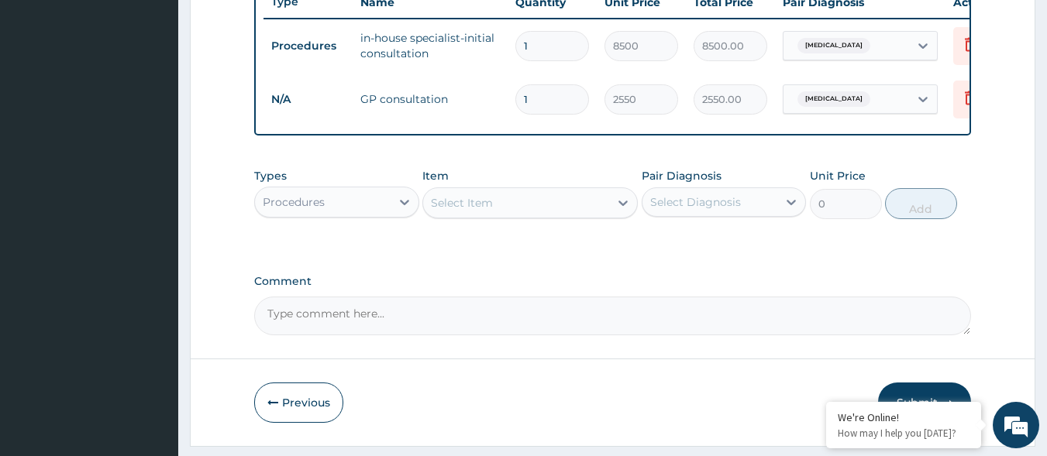
click at [380, 215] on div "Procedures" at bounding box center [323, 202] width 136 height 25
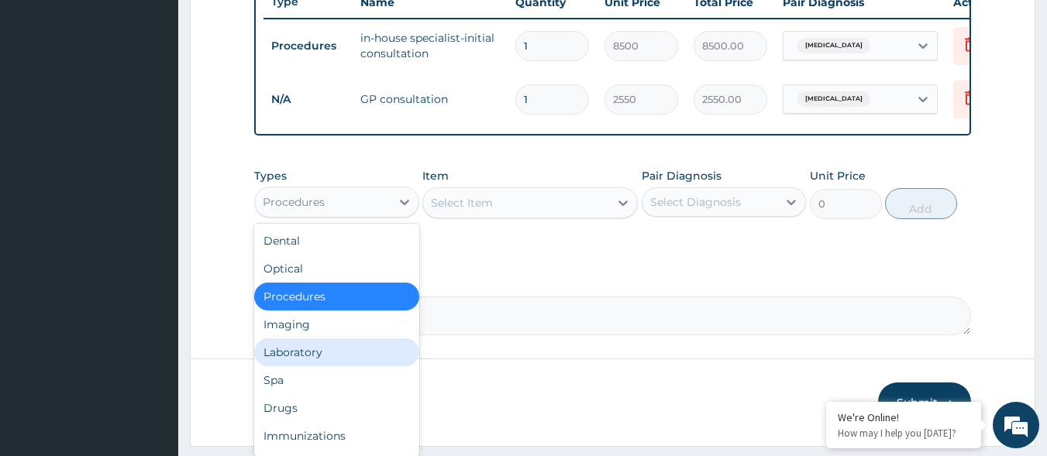
click at [321, 354] on div "Laboratory" at bounding box center [336, 353] width 165 height 28
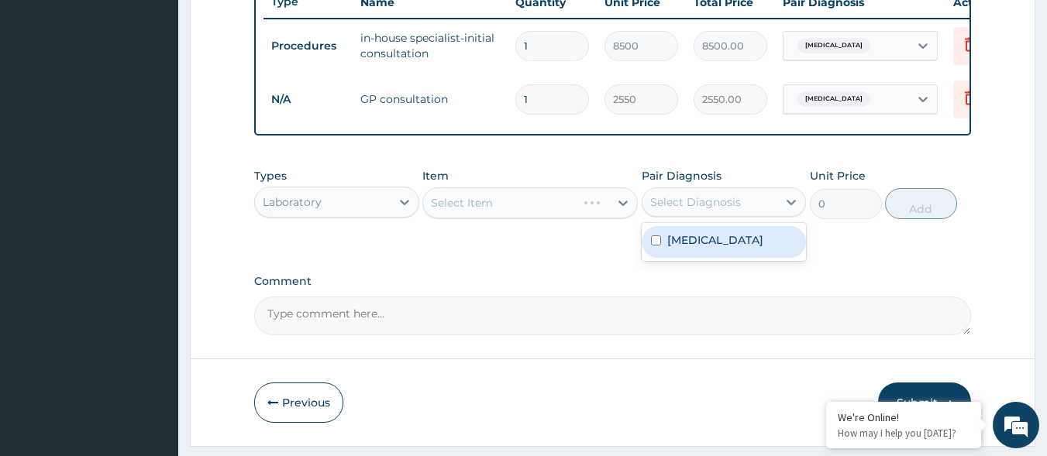
click at [725, 210] on div "Select Diagnosis" at bounding box center [695, 201] width 91 height 15
click at [683, 248] on label "Hypothyroidism" at bounding box center [715, 239] width 96 height 15
checkbox input "true"
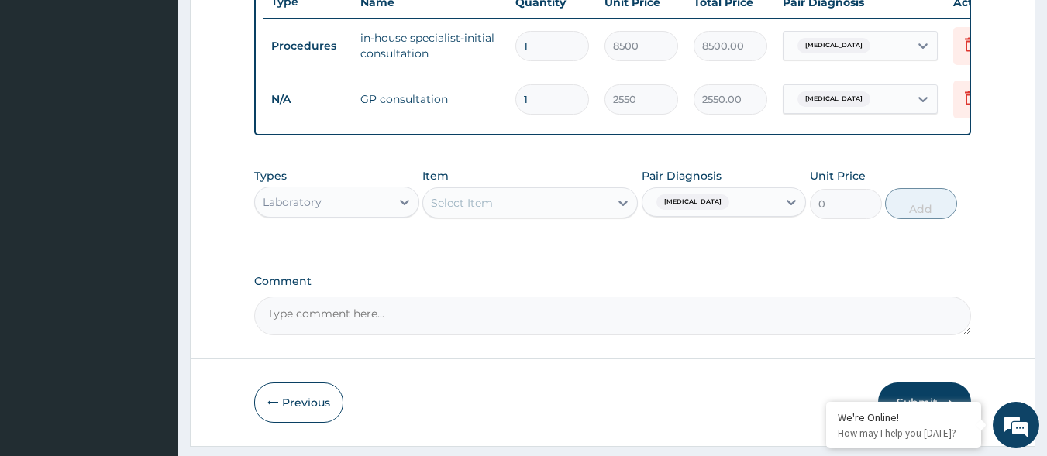
click at [682, 210] on span "Hypothyroidism" at bounding box center [692, 201] width 73 height 15
click at [695, 210] on span "Hypothyroidism" at bounding box center [692, 201] width 73 height 15
click at [659, 246] on input "checkbox" at bounding box center [656, 241] width 10 height 10
checkbox input "false"
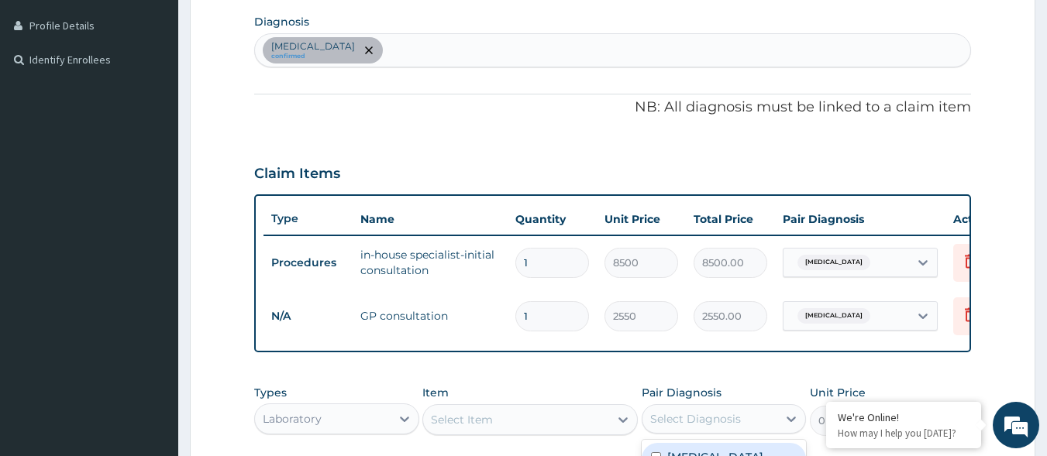
scroll to position [289, 0]
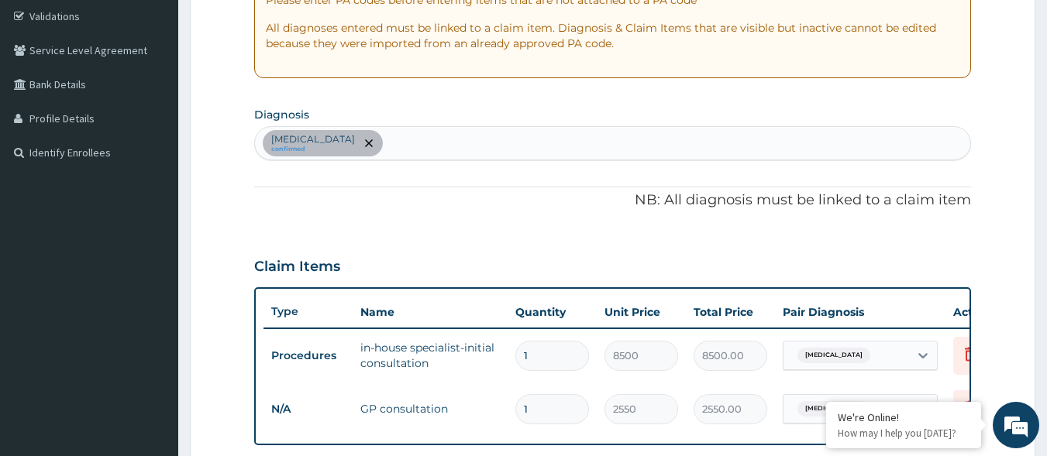
click at [441, 133] on div "Hypothyroidism confirmed" at bounding box center [613, 143] width 716 height 33
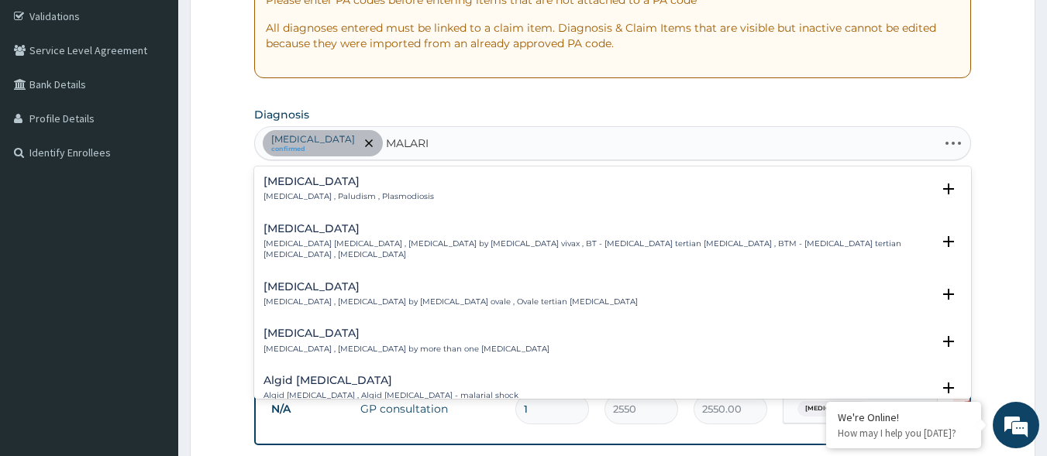
type input "MALARIA"
click at [363, 193] on p "Malaria , Paludism , Plasmodiosis" at bounding box center [348, 196] width 170 height 11
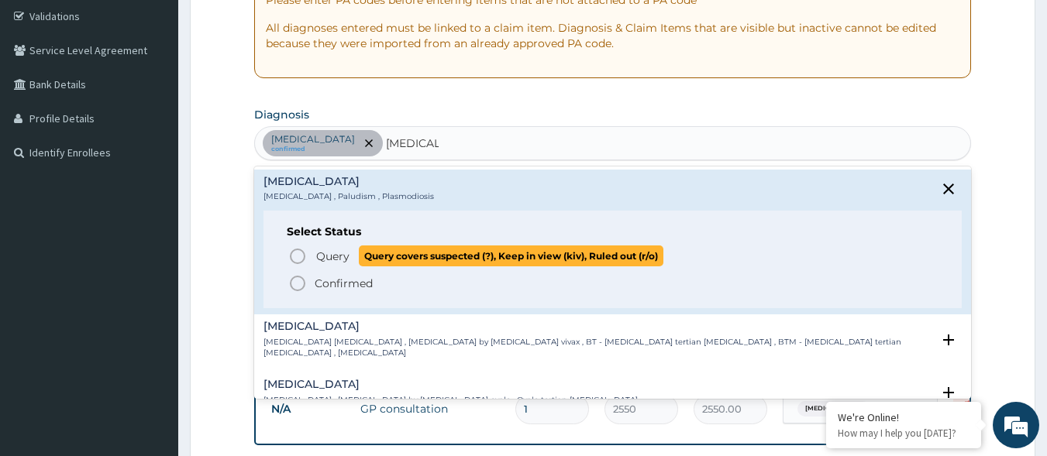
drag, startPoint x: 315, startPoint y: 239, endPoint x: 318, endPoint y: 246, distance: 8.1
click at [318, 246] on div "Select Status Query Query covers suspected (?), Keep in view (kiv), Ruled out (…" at bounding box center [612, 260] width 699 height 98
click at [322, 256] on span "Query" at bounding box center [332, 256] width 33 height 15
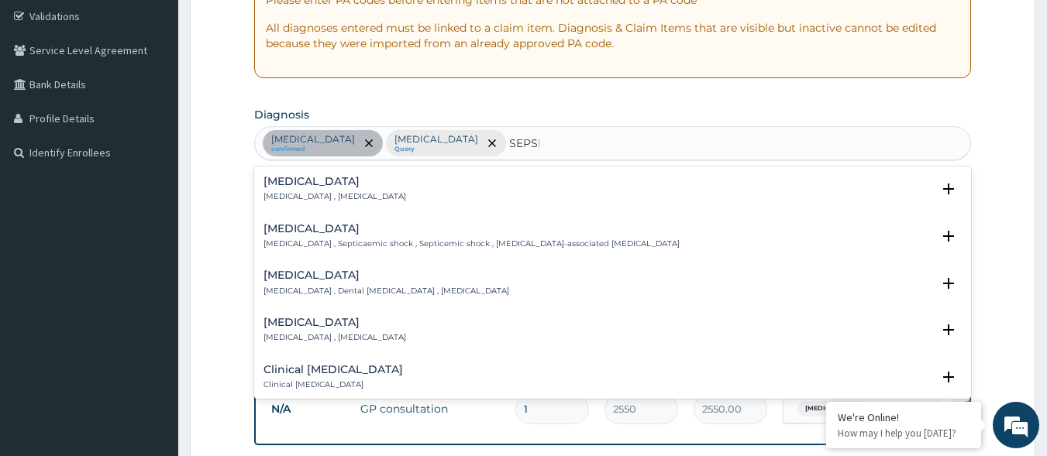
type input "SEPSIS"
click at [322, 188] on h4 "Sepsis" at bounding box center [334, 182] width 143 height 12
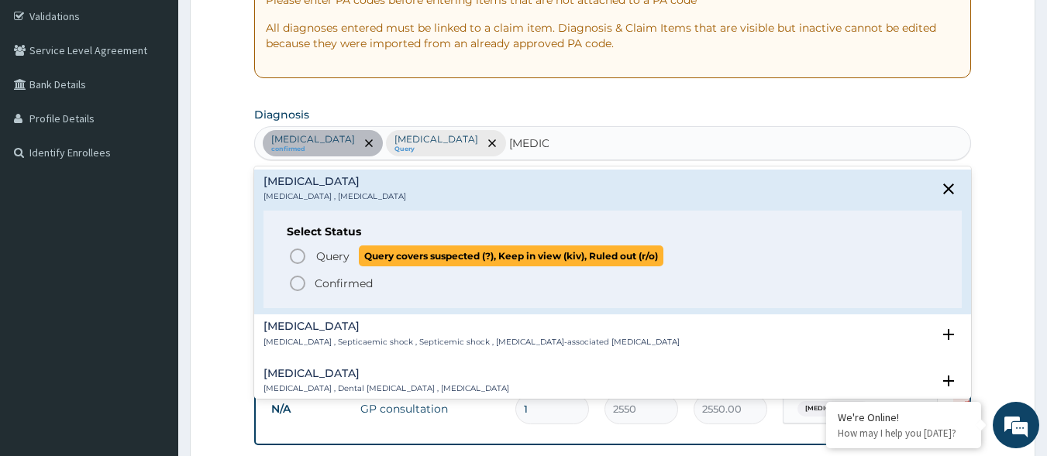
click at [319, 257] on span "Query" at bounding box center [332, 256] width 33 height 15
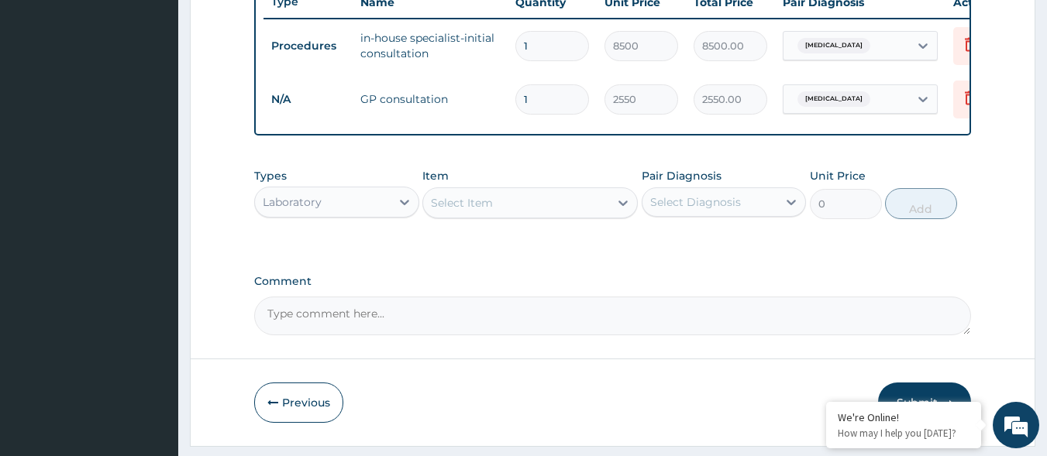
scroll to position [652, 0]
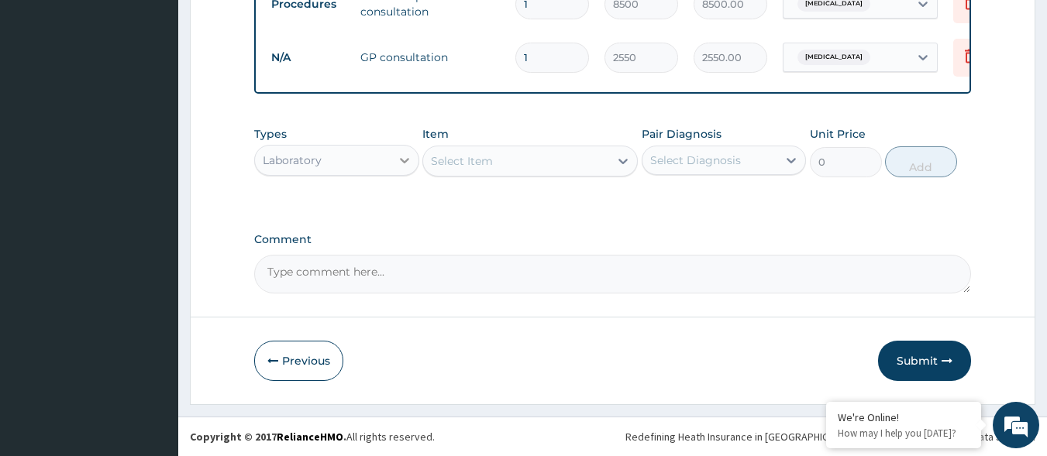
click at [392, 160] on div at bounding box center [405, 160] width 28 height 28
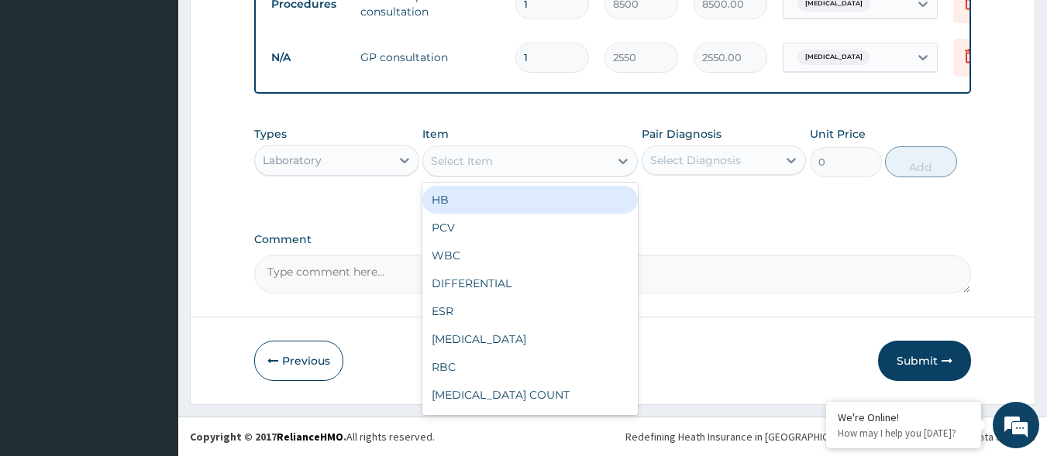
click at [529, 160] on div "Select Item" at bounding box center [516, 161] width 186 height 25
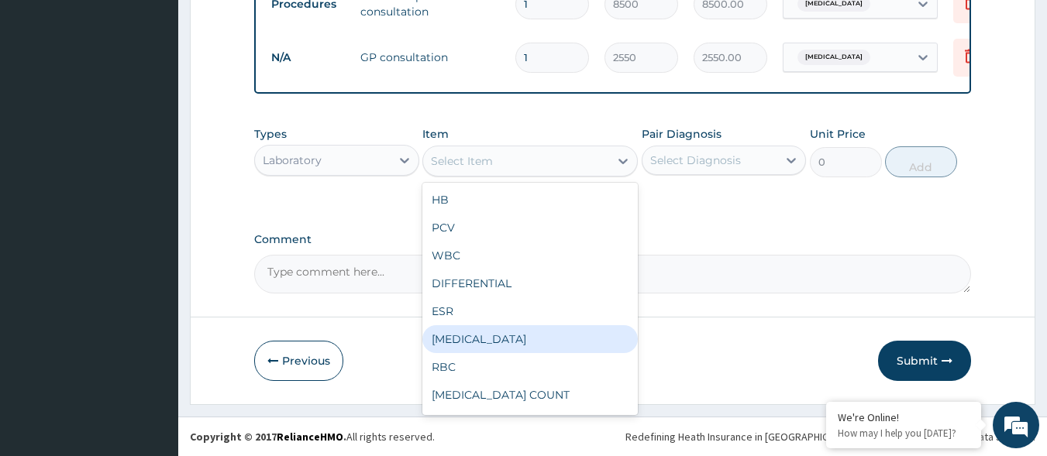
click at [508, 349] on div "FULL BLOOD COUNT" at bounding box center [529, 339] width 215 height 28
type input "2125"
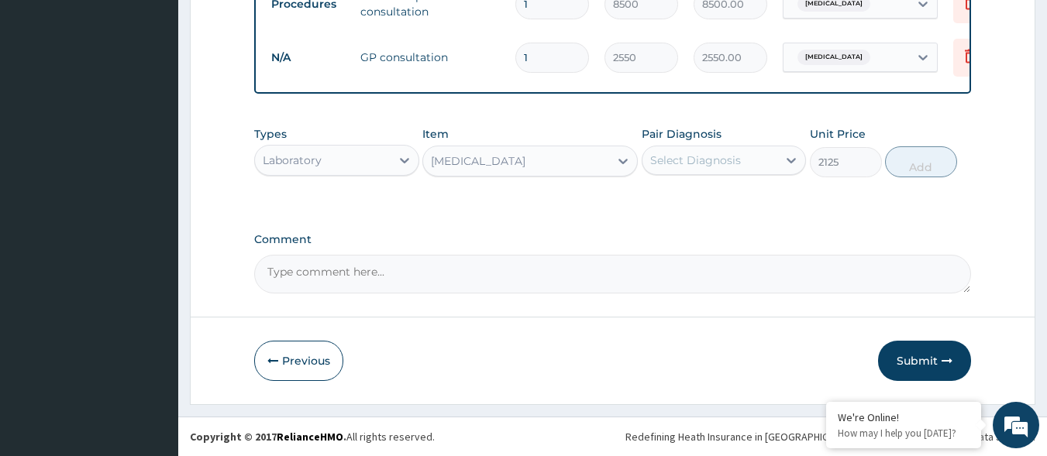
drag, startPoint x: 713, startPoint y: 150, endPoint x: 714, endPoint y: 162, distance: 12.4
click at [714, 154] on div "Select Diagnosis" at bounding box center [710, 160] width 136 height 25
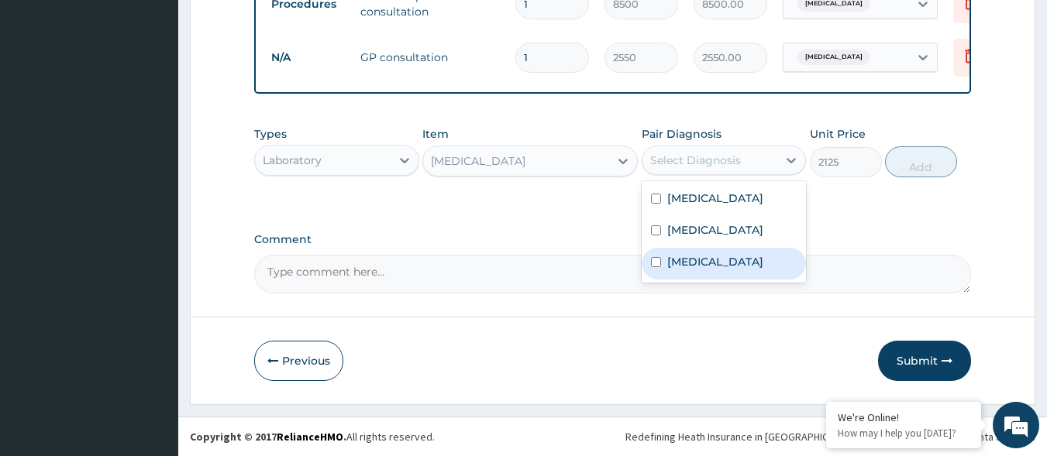
click at [681, 267] on label "Sepsis" at bounding box center [715, 261] width 96 height 15
checkbox input "true"
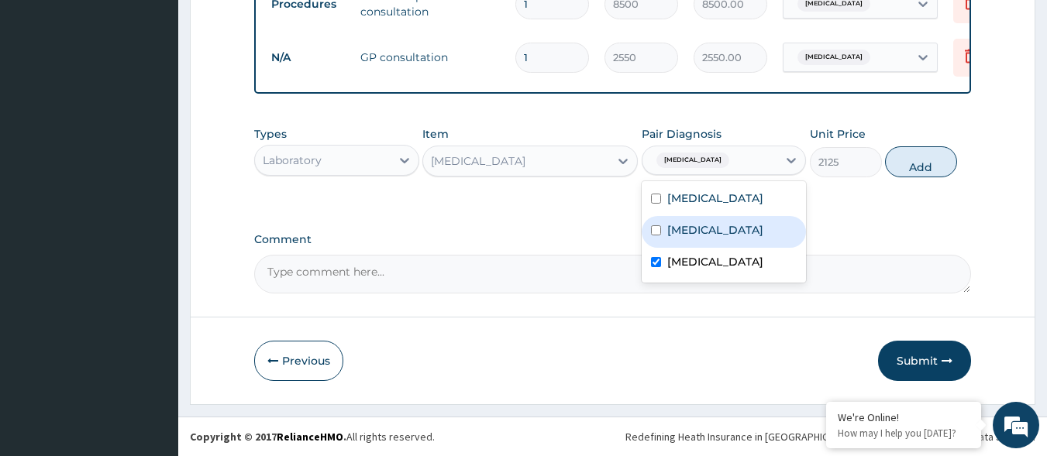
drag, startPoint x: 905, startPoint y: 154, endPoint x: 707, endPoint y: 176, distance: 198.8
click at [902, 154] on button "Add" at bounding box center [921, 161] width 72 height 31
type input "0"
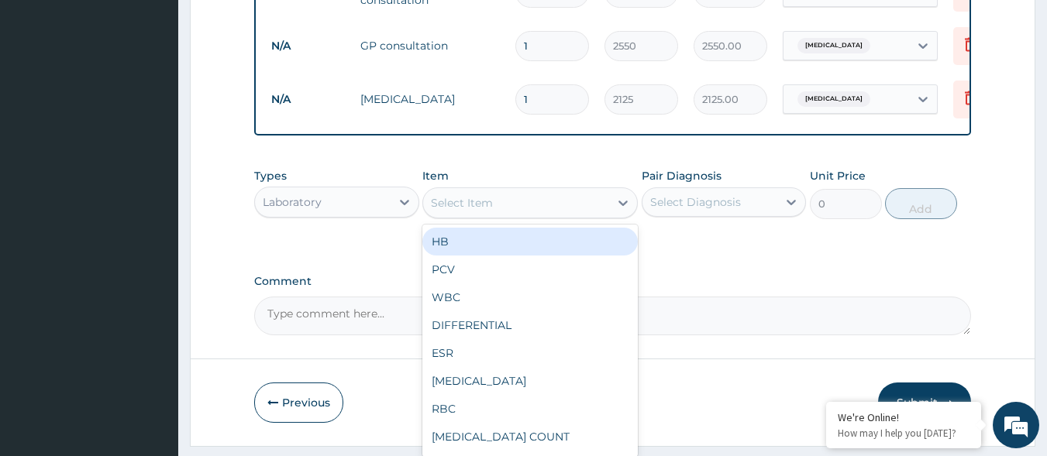
click at [543, 208] on div "Select Item" at bounding box center [516, 203] width 186 height 25
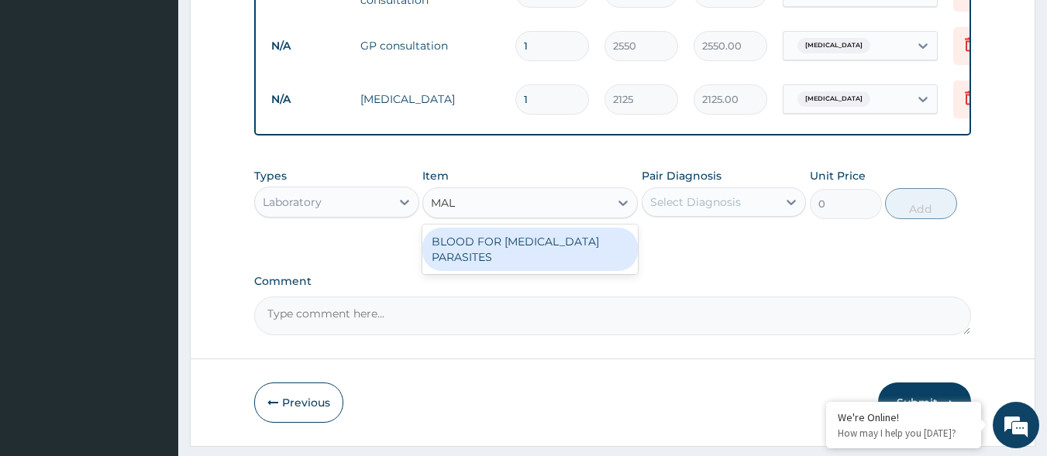
type input "MALA"
drag, startPoint x: 456, startPoint y: 248, endPoint x: 483, endPoint y: 248, distance: 27.1
click at [457, 248] on div "BLOOD FOR MALARIA PARASITES" at bounding box center [529, 249] width 215 height 43
type input "850"
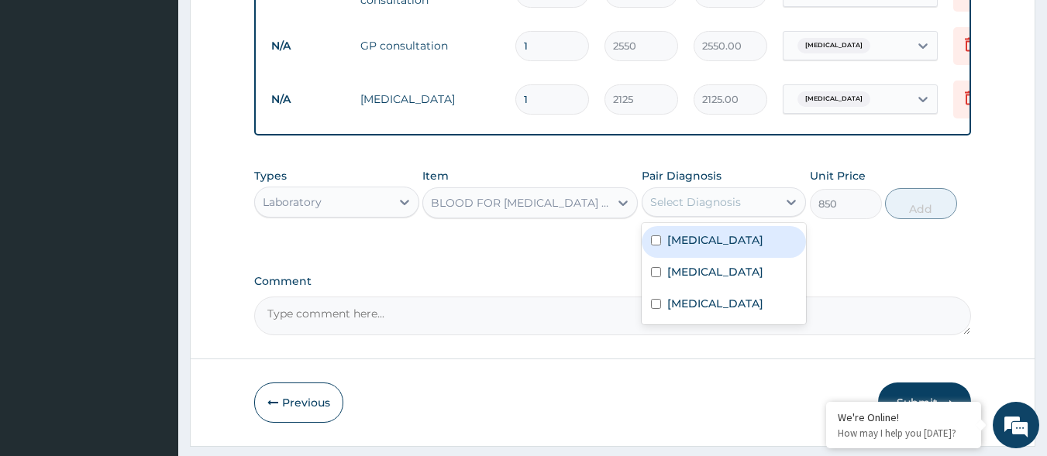
click at [751, 215] on div "Select Diagnosis" at bounding box center [710, 202] width 136 height 25
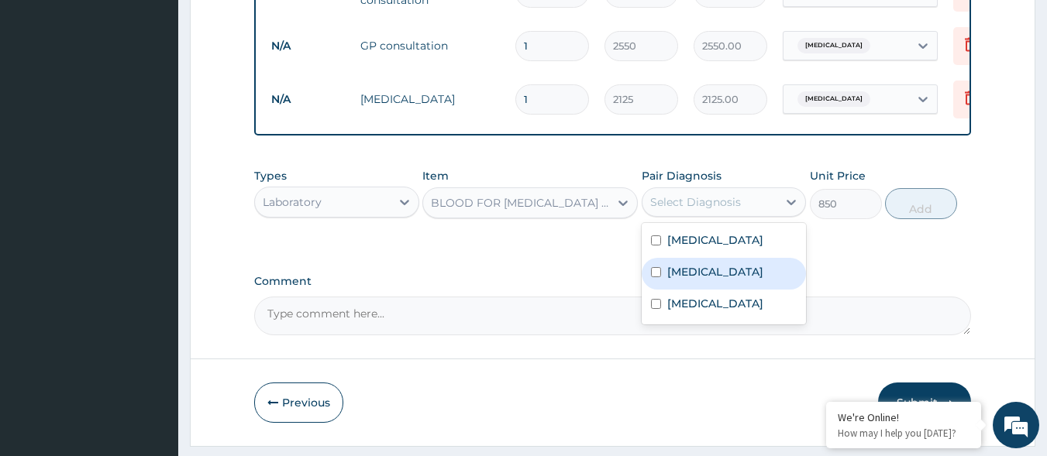
click at [692, 280] on label "Malaria" at bounding box center [715, 271] width 96 height 15
checkbox input "true"
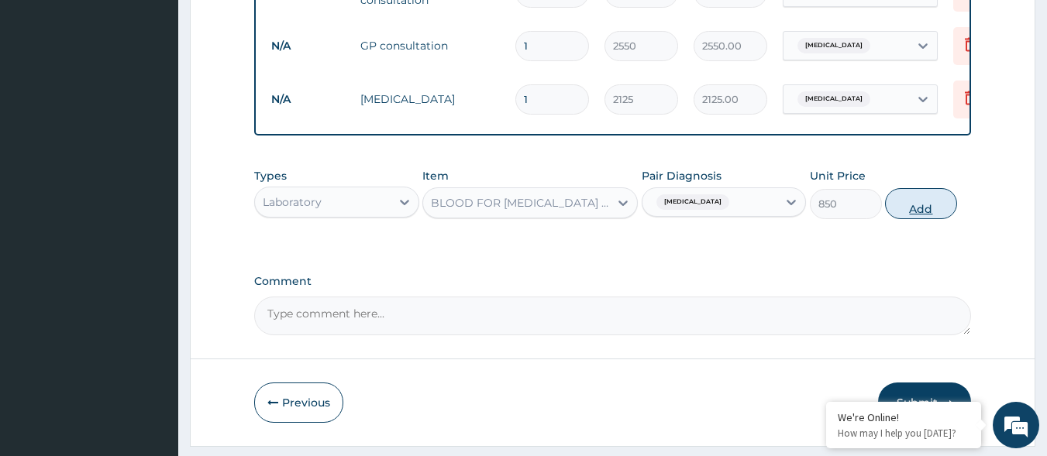
drag, startPoint x: 925, startPoint y: 211, endPoint x: 745, endPoint y: 210, distance: 180.5
click at [923, 211] on button "Add" at bounding box center [921, 203] width 72 height 31
type input "0"
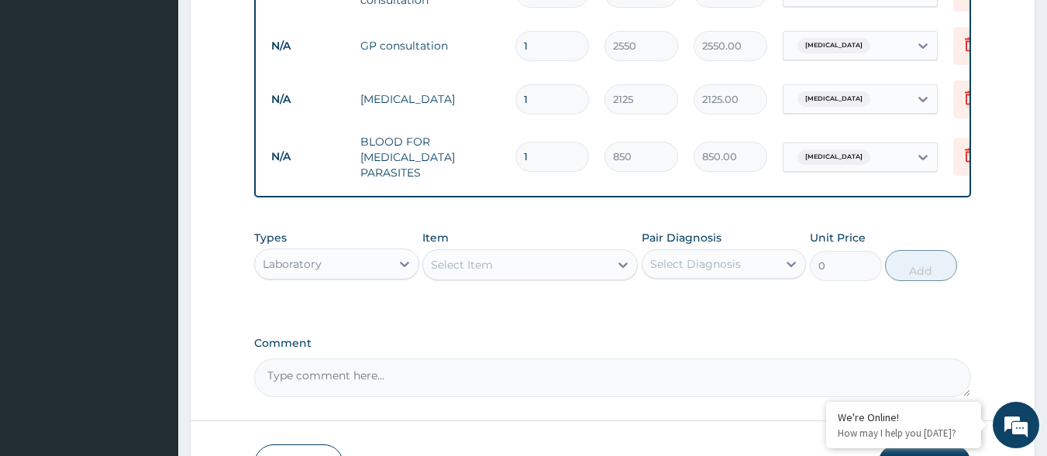
click at [325, 264] on div "Laboratory" at bounding box center [323, 264] width 136 height 25
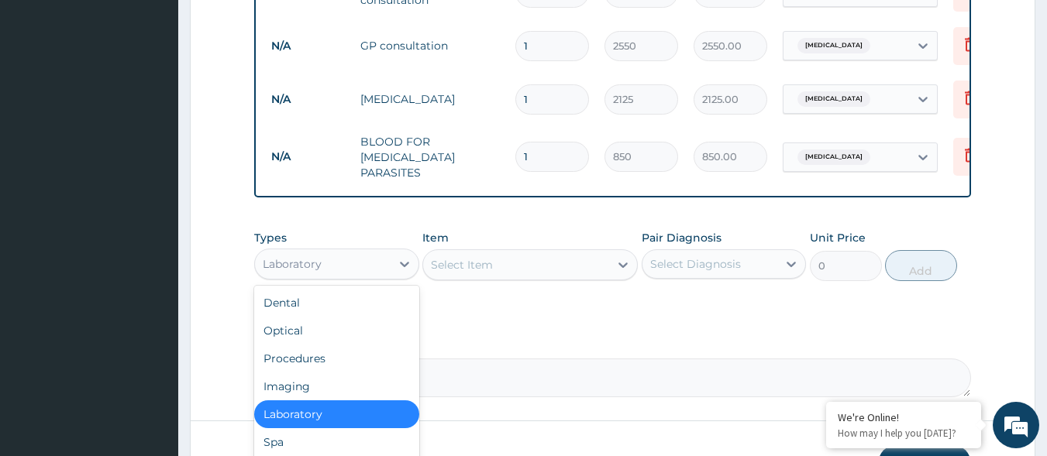
click at [325, 264] on div "Laboratory" at bounding box center [323, 264] width 136 height 25
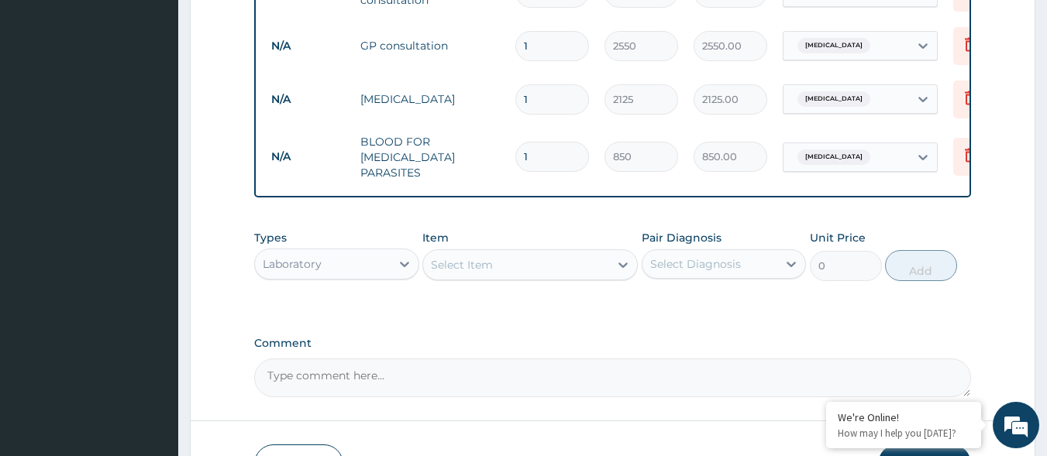
click at [372, 270] on div "Laboratory" at bounding box center [323, 264] width 136 height 25
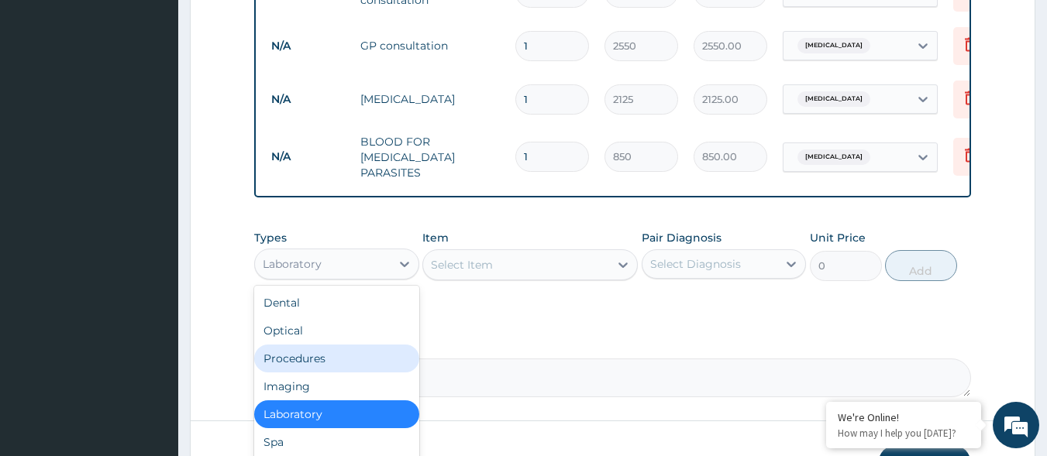
scroll to position [53, 0]
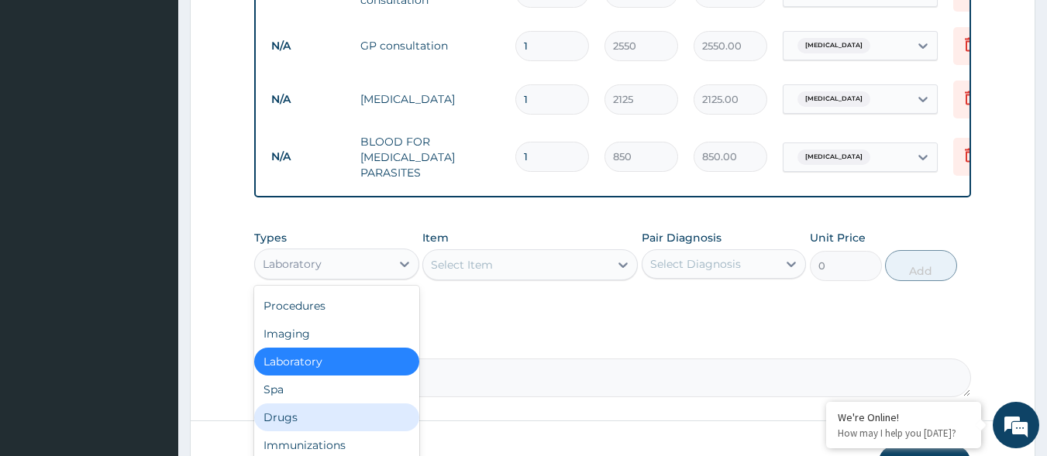
click at [312, 415] on div "Drugs" at bounding box center [336, 418] width 165 height 28
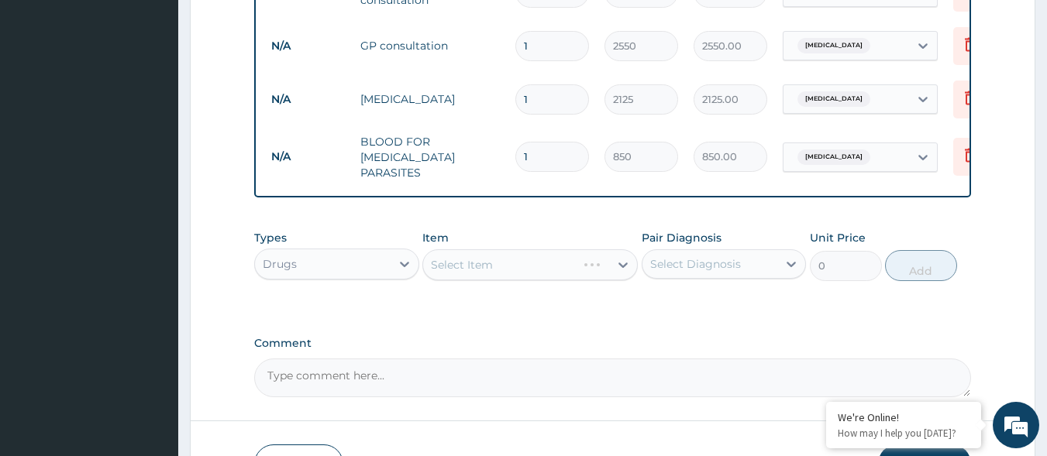
click at [686, 260] on div "Select Diagnosis" at bounding box center [695, 263] width 91 height 15
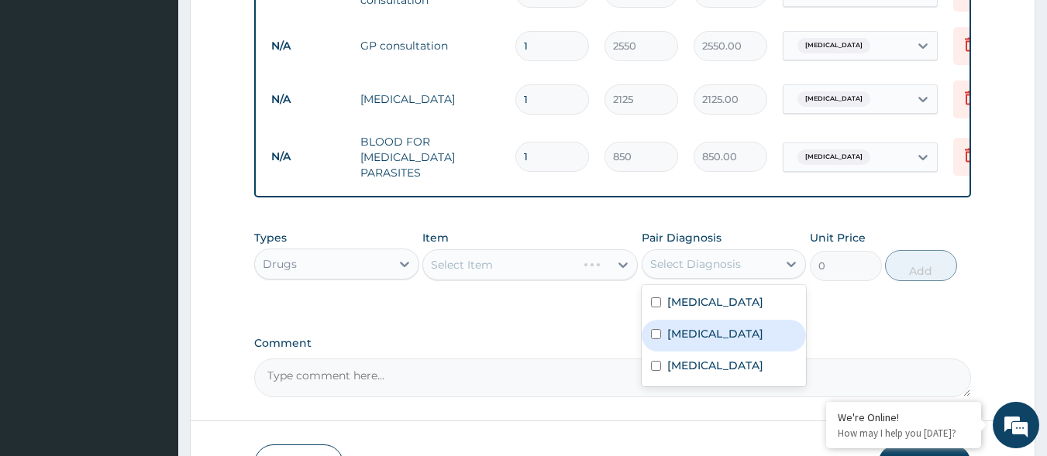
drag, startPoint x: 665, startPoint y: 341, endPoint x: 656, endPoint y: 335, distance: 11.2
click at [662, 340] on div "Malaria" at bounding box center [724, 336] width 165 height 32
checkbox input "true"
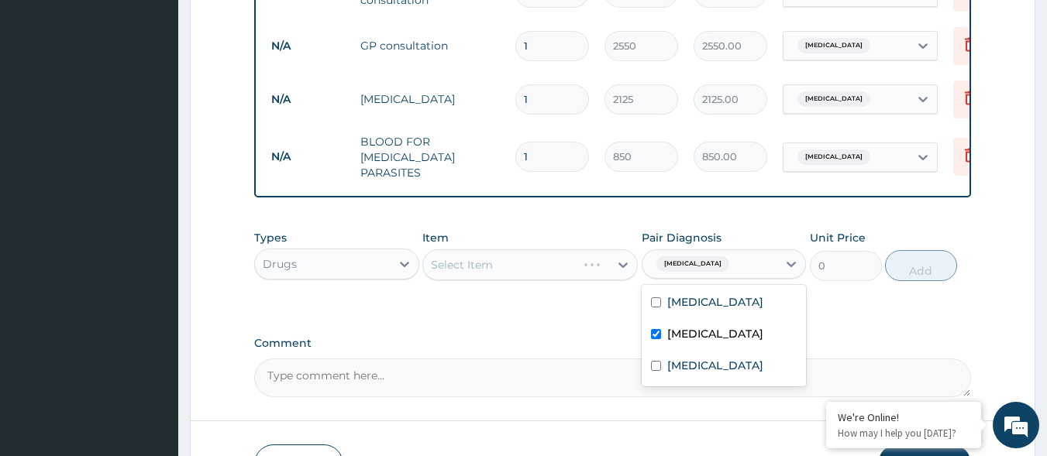
click at [596, 267] on div "Select Item" at bounding box center [529, 264] width 215 height 31
click at [576, 272] on div "Select Item" at bounding box center [499, 265] width 153 height 25
click at [598, 274] on div "Select Item" at bounding box center [516, 265] width 186 height 25
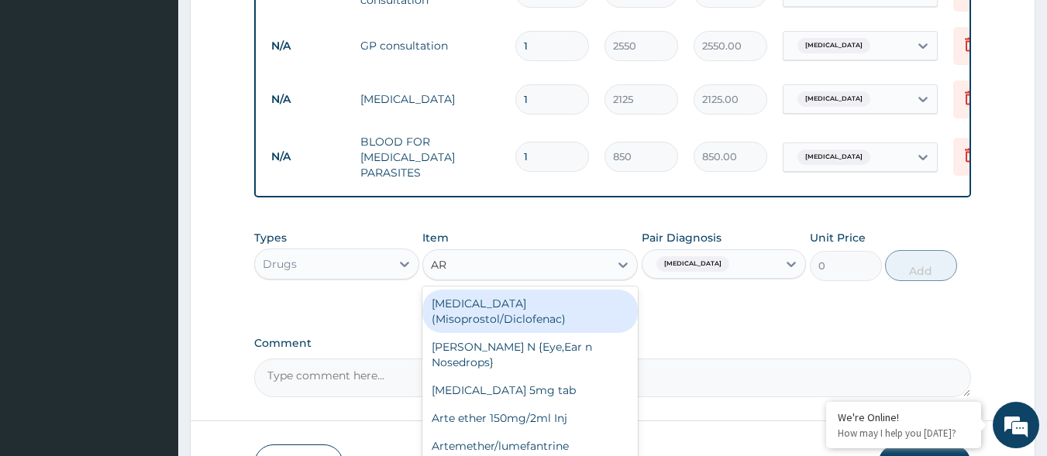
type input "ART"
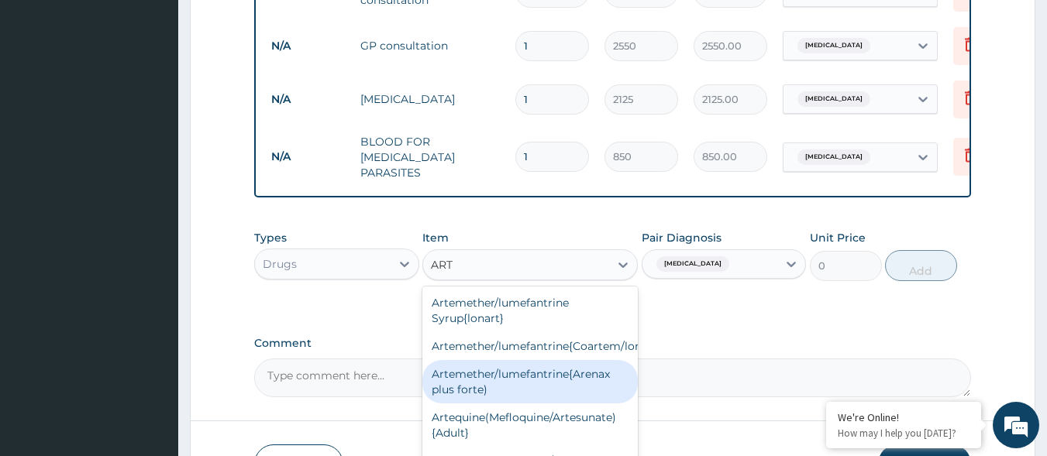
scroll to position [77, 0]
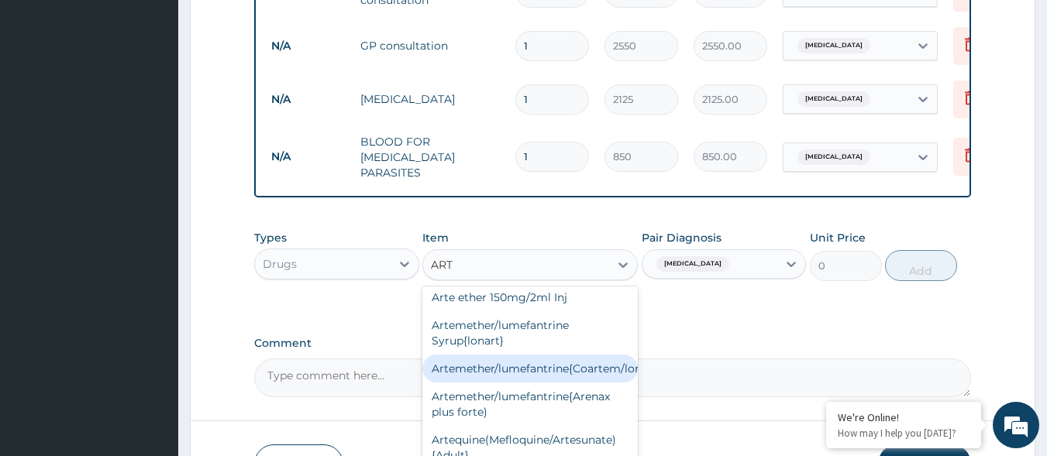
click at [563, 373] on div "Artemether/lumefantrine{Coartem/lonart}" at bounding box center [529, 369] width 215 height 28
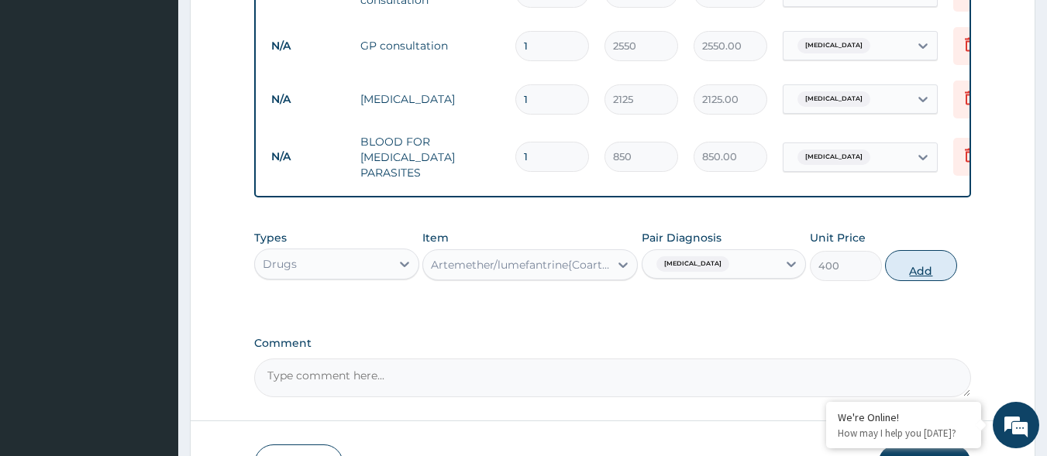
click at [927, 271] on button "Add" at bounding box center [921, 265] width 72 height 31
type input "0"
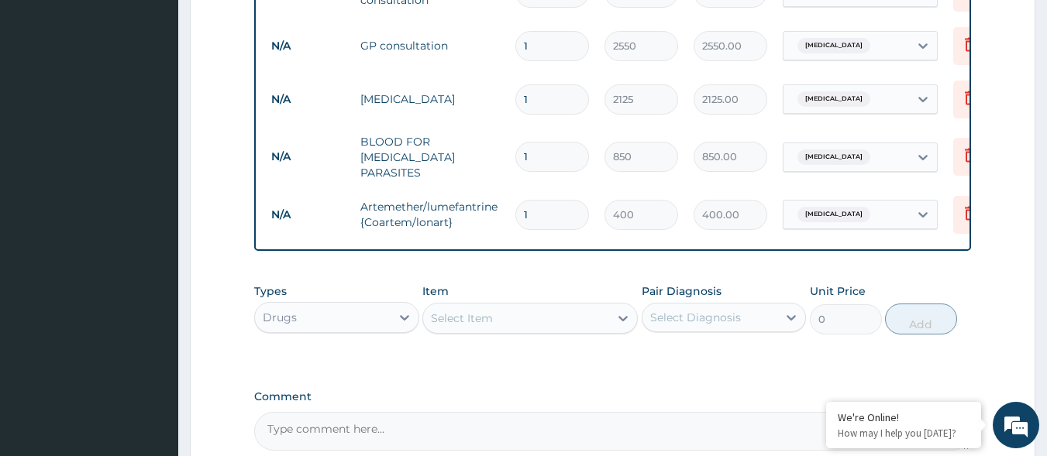
type input "0.00"
type input "6"
type input "2400.00"
type input "6"
click at [607, 339] on div "Types Drugs Item Select Item Pair Diagnosis Select Diagnosis Unit Price 0 Add" at bounding box center [612, 309] width 717 height 67
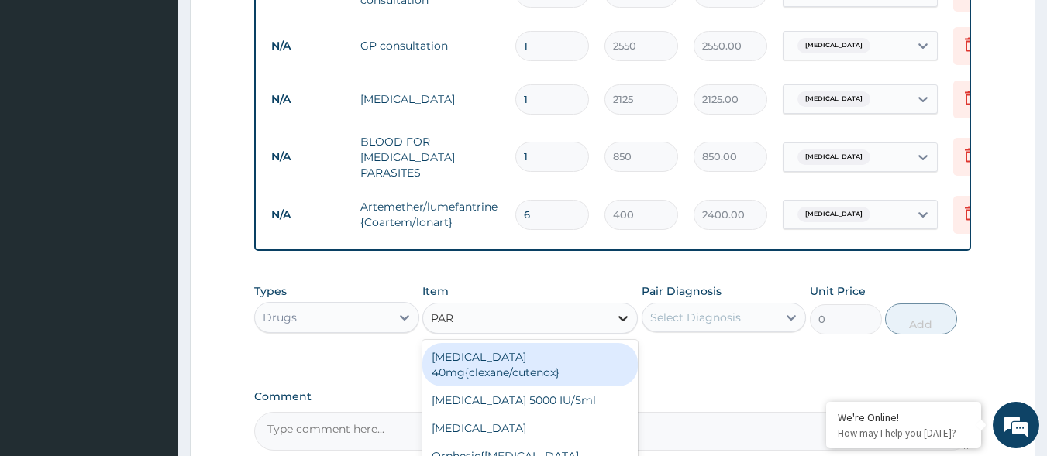
type input "PARA"
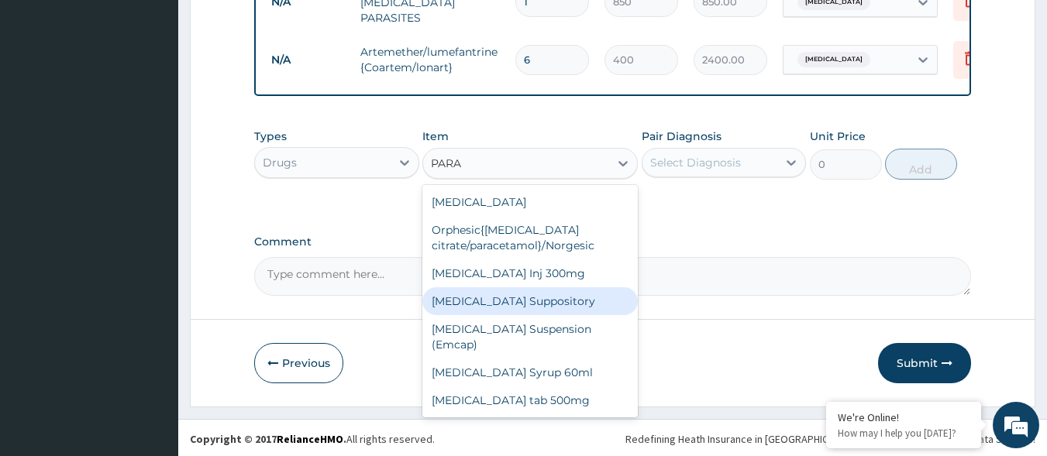
scroll to position [12, 0]
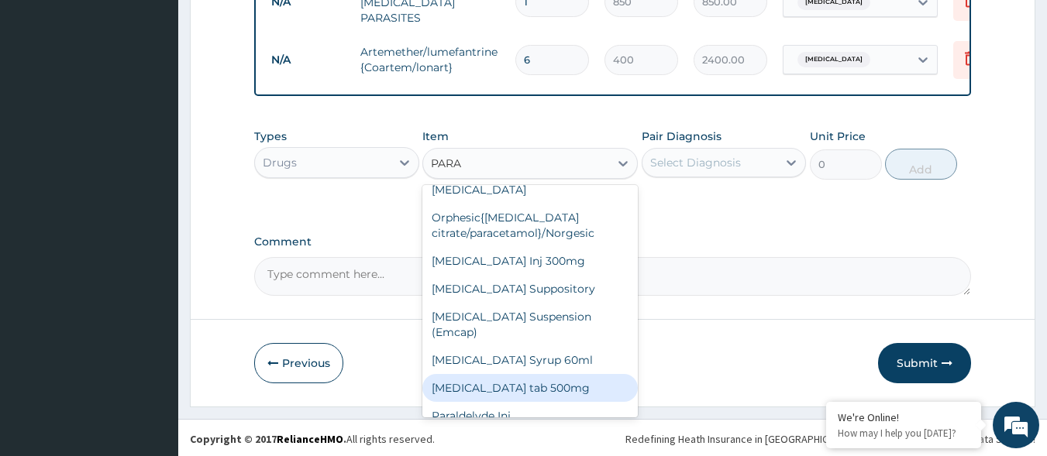
click at [533, 375] on div "[MEDICAL_DATA] tab 500mg" at bounding box center [529, 388] width 215 height 28
type input "18.4"
click at [533, 375] on div "Previous Submit" at bounding box center [612, 363] width 717 height 40
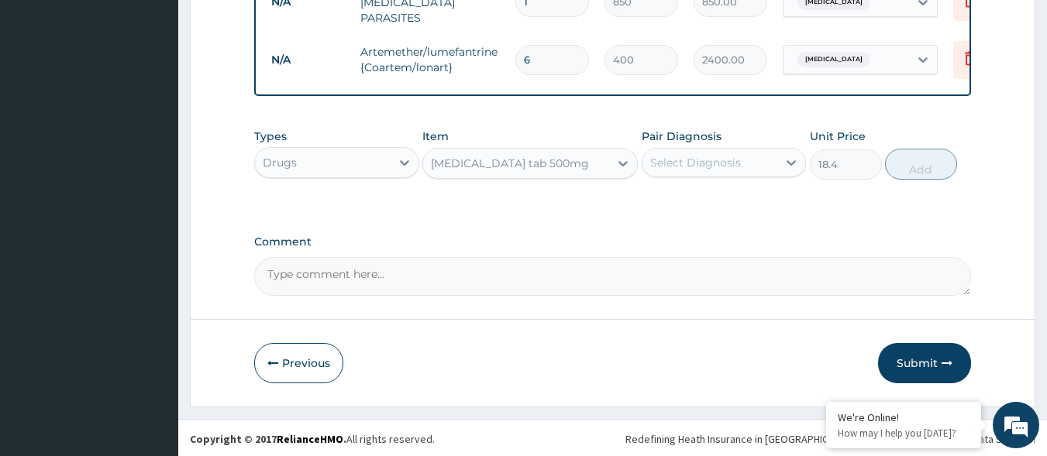
click at [750, 168] on div "Select Diagnosis" at bounding box center [710, 162] width 136 height 25
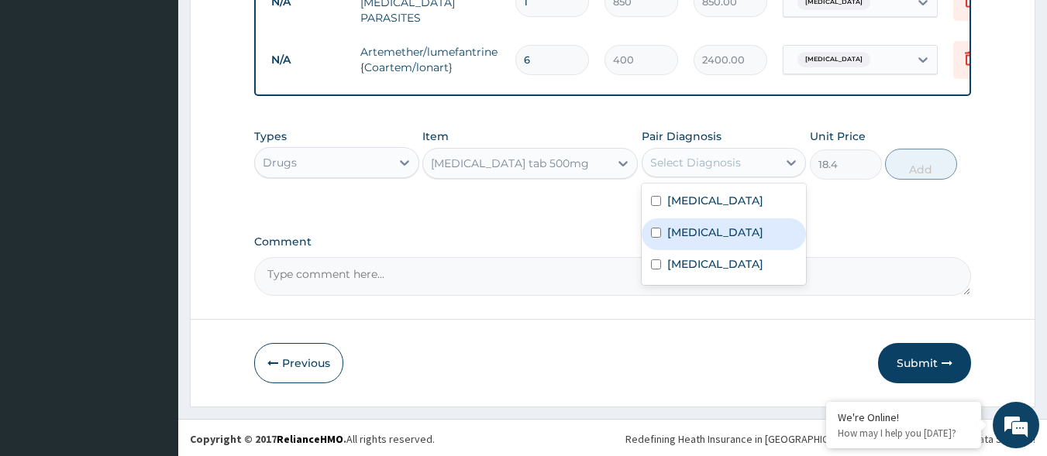
click at [707, 236] on label "Malaria" at bounding box center [715, 232] width 96 height 15
checkbox input "true"
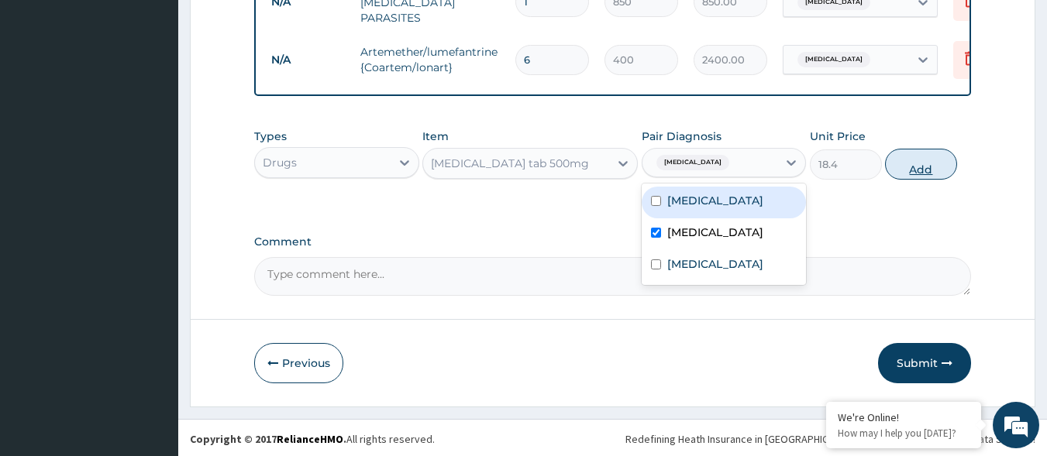
click at [931, 156] on button "Add" at bounding box center [921, 164] width 72 height 31
type input "0"
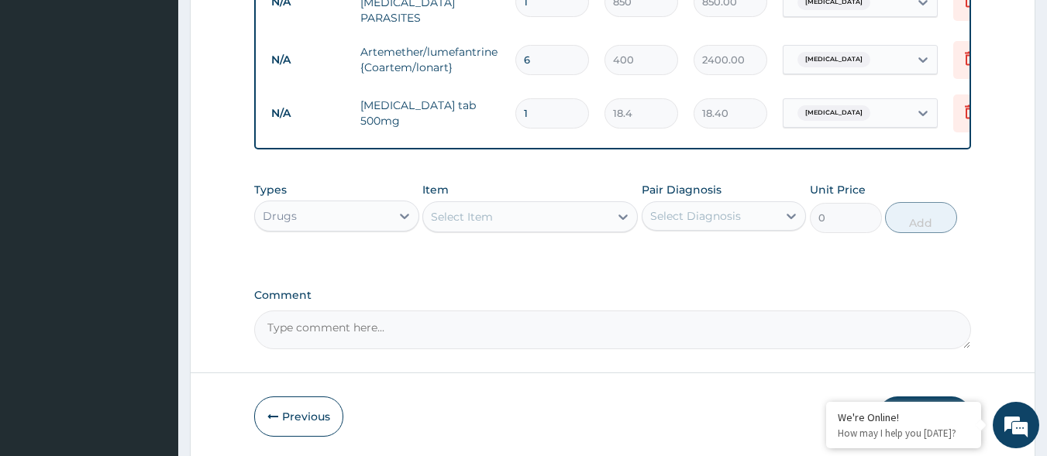
type input "18"
type input "331.20"
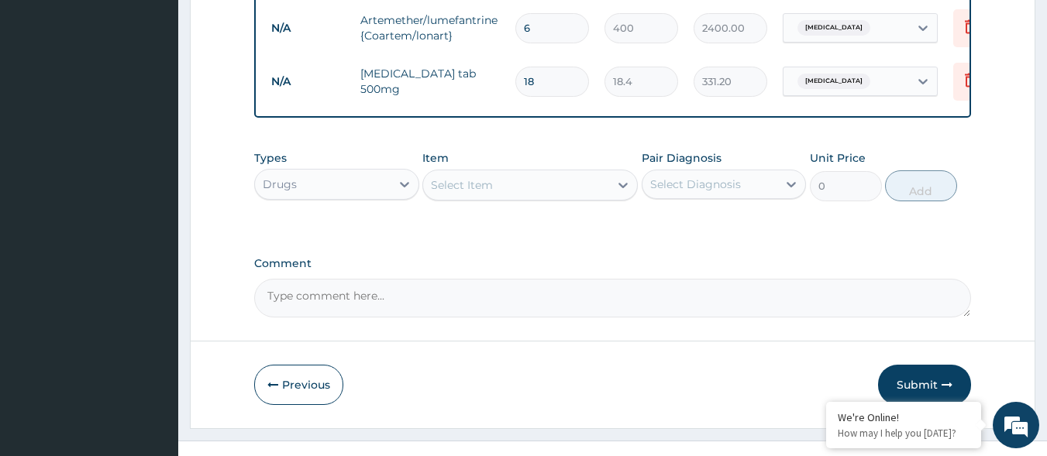
scroll to position [866, 0]
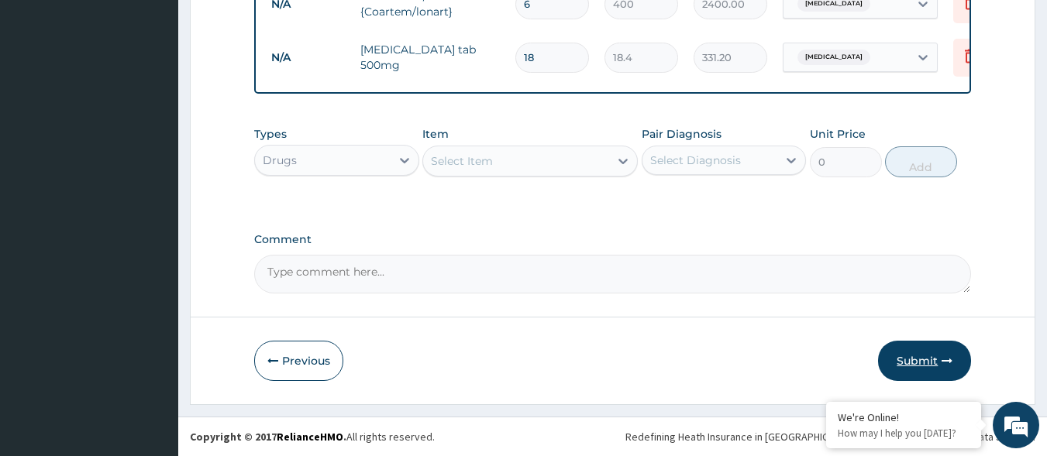
type input "18"
drag, startPoint x: 931, startPoint y: 360, endPoint x: 933, endPoint y: 347, distance: 12.5
click at [929, 358] on button "Submit" at bounding box center [924, 361] width 93 height 40
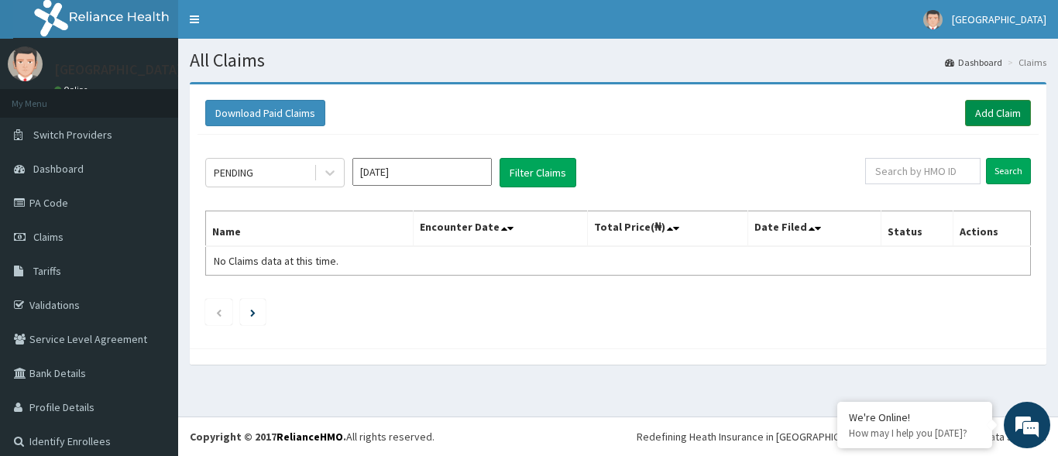
click at [992, 114] on link "Add Claim" at bounding box center [998, 113] width 66 height 26
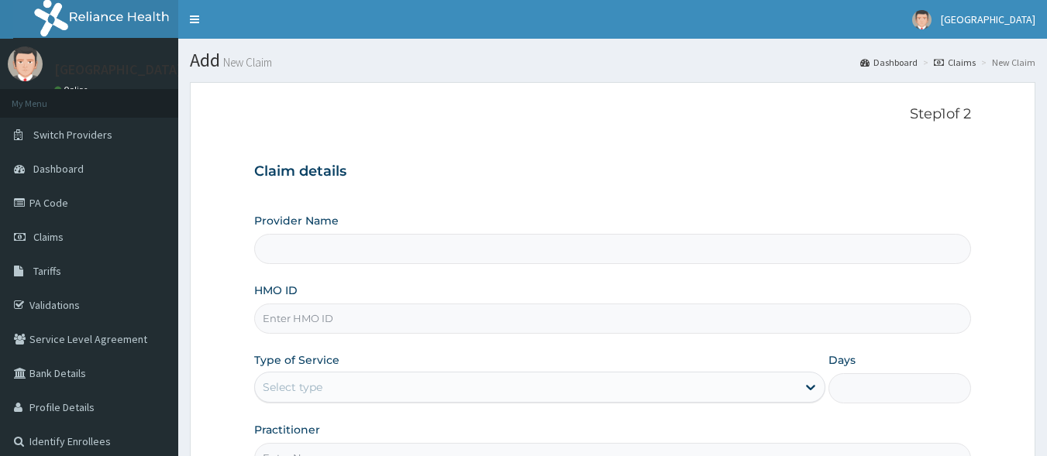
click at [423, 326] on input "HMO ID" at bounding box center [612, 319] width 717 height 30
click at [428, 322] on input "HMO ID" at bounding box center [612, 319] width 717 height 30
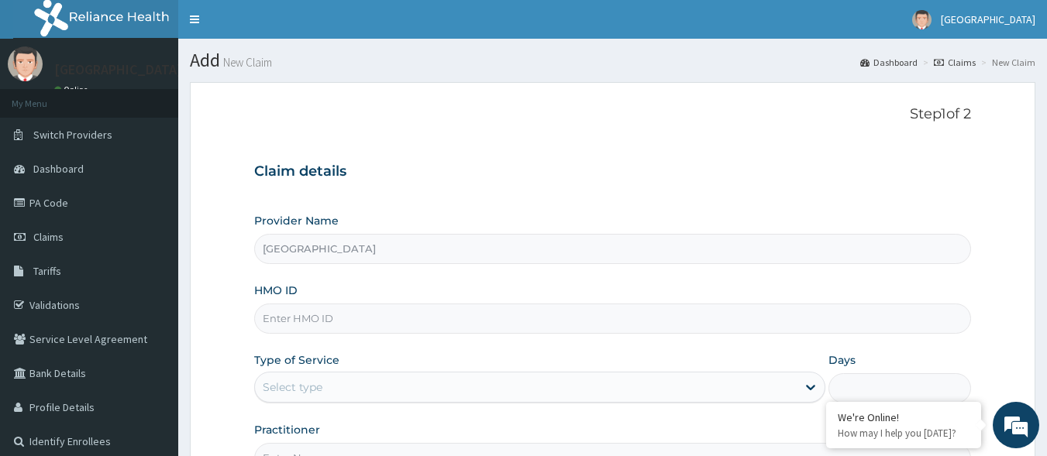
type input "[GEOGRAPHIC_DATA]"
click at [406, 310] on input "HMO ID" at bounding box center [612, 319] width 717 height 30
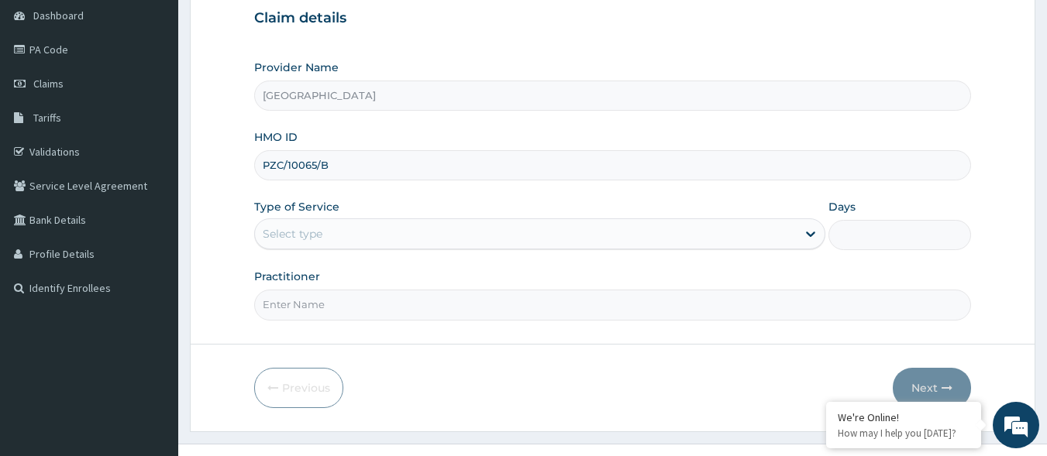
scroll to position [181, 0]
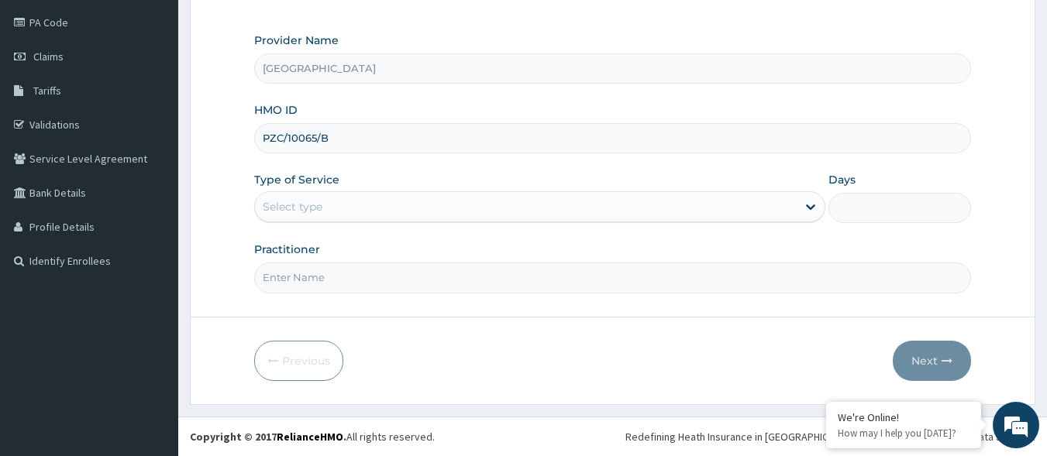
type input "PZC/10065/B"
click at [444, 194] on div "Select type" at bounding box center [526, 206] width 542 height 25
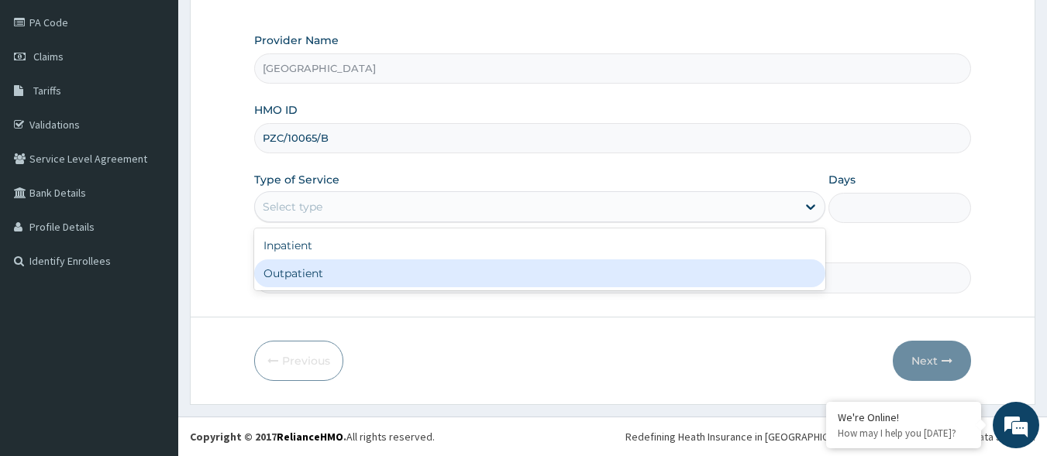
click at [430, 270] on div "Outpatient" at bounding box center [539, 274] width 571 height 28
type input "1"
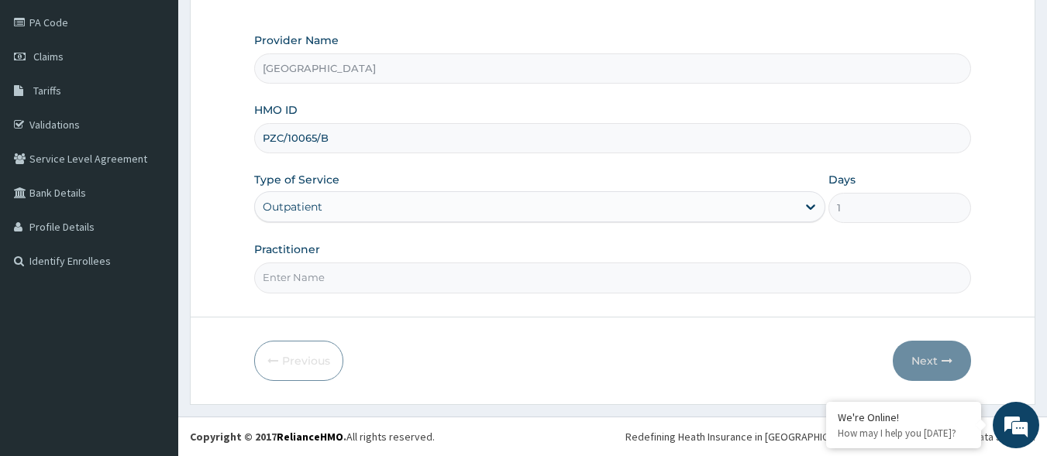
click at [430, 282] on input "Practitioner" at bounding box center [612, 278] width 717 height 30
type input "DR IBUKUN"
click at [934, 354] on button "Next" at bounding box center [932, 361] width 78 height 40
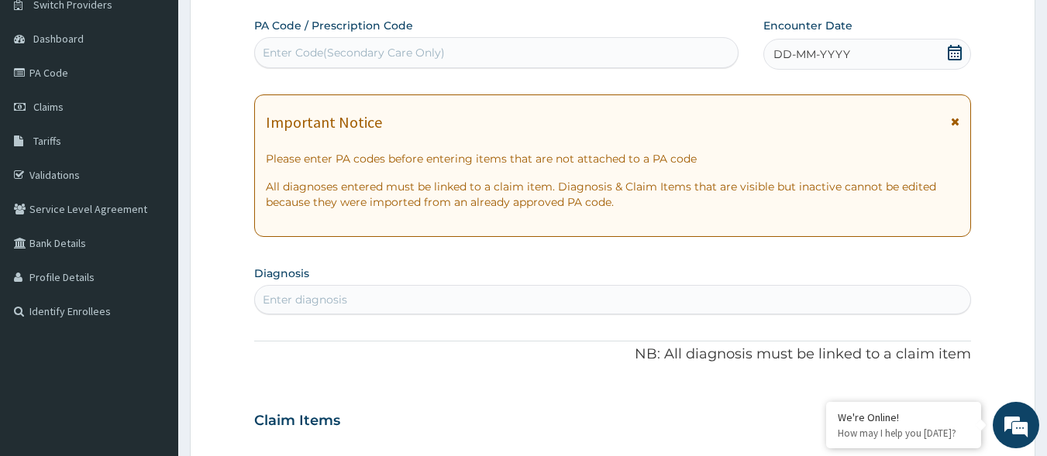
scroll to position [103, 0]
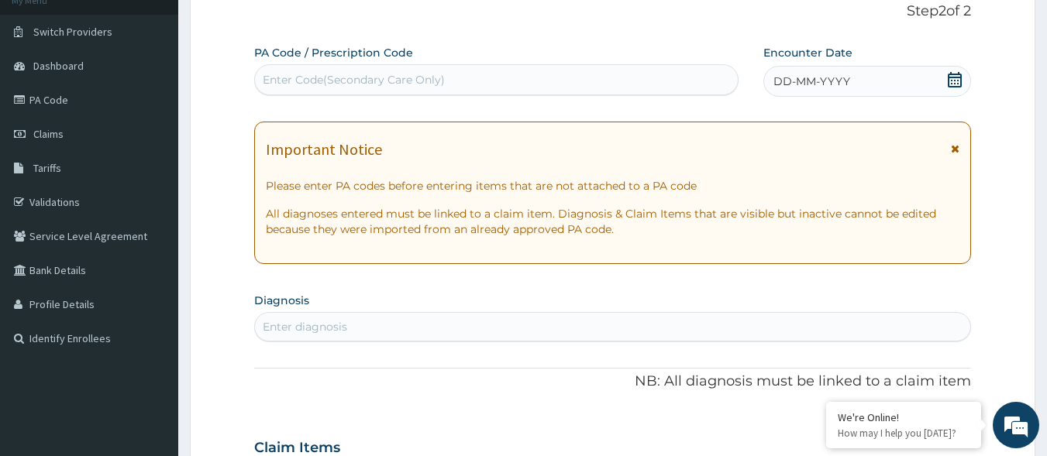
click at [953, 83] on icon at bounding box center [954, 79] width 15 height 15
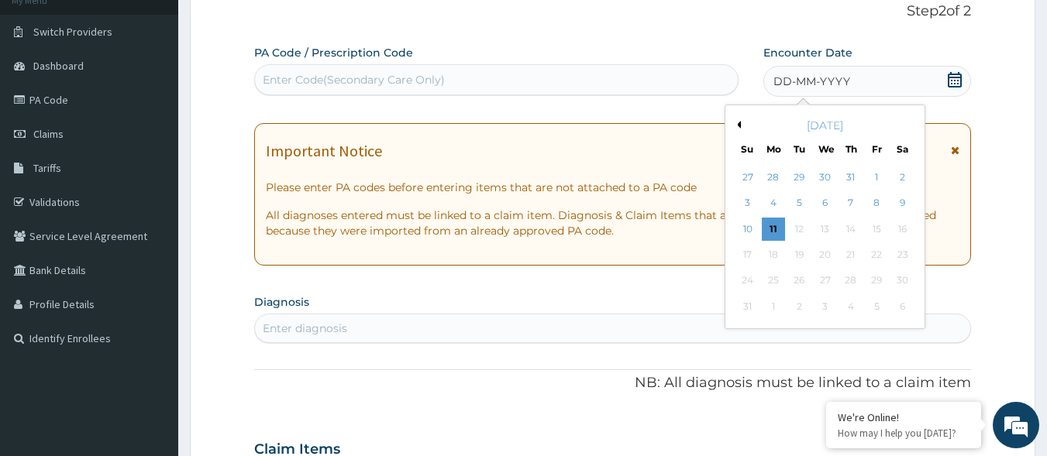
click at [738, 122] on button "Previous Month" at bounding box center [737, 125] width 8 height 8
click at [850, 254] on div "24" at bounding box center [850, 254] width 23 height 23
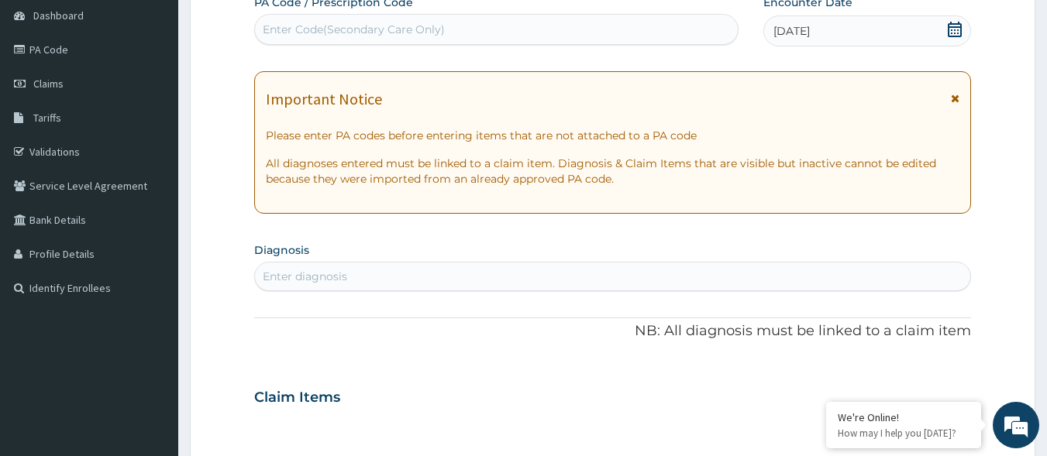
scroll to position [181, 0]
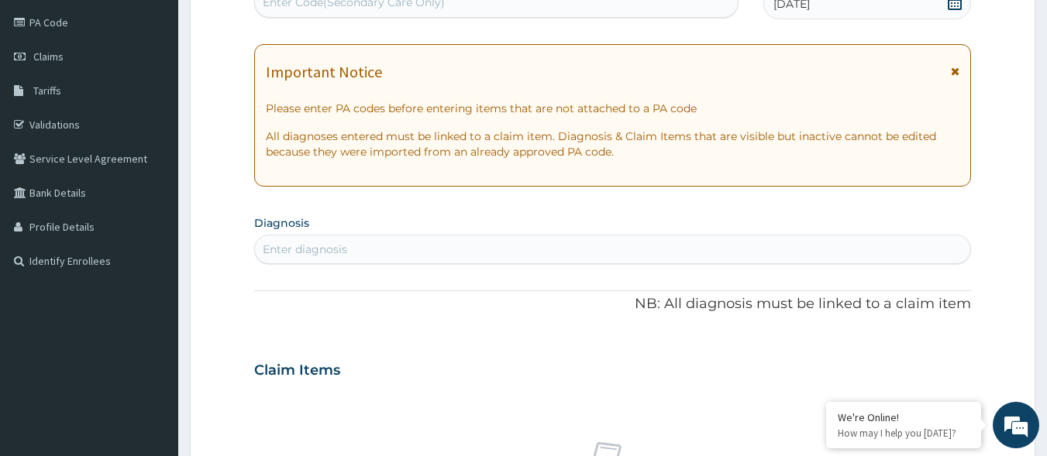
click at [504, 249] on div "Enter diagnosis" at bounding box center [613, 249] width 716 height 25
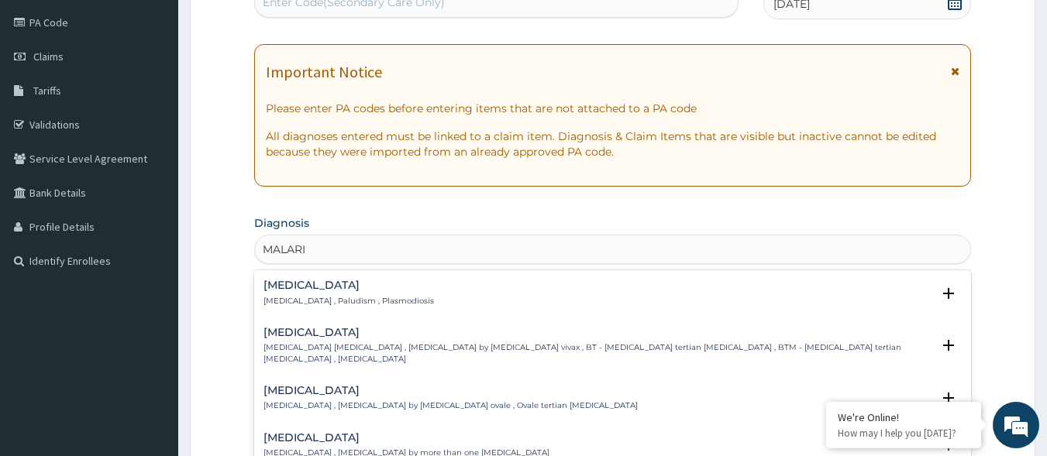
type input "MALARIA"
click at [329, 301] on p "[MEDICAL_DATA] , Paludism , Plasmodiosis" at bounding box center [348, 301] width 170 height 11
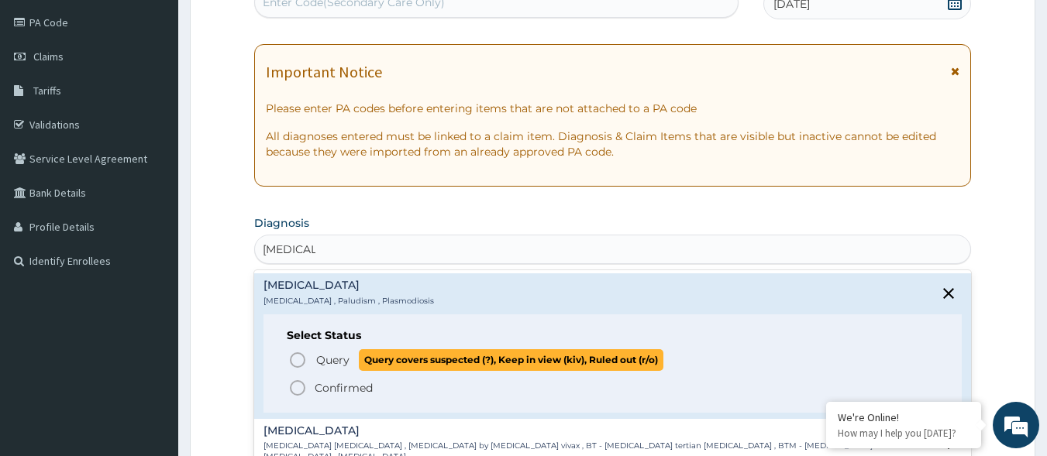
click at [322, 358] on span "Query" at bounding box center [332, 360] width 33 height 15
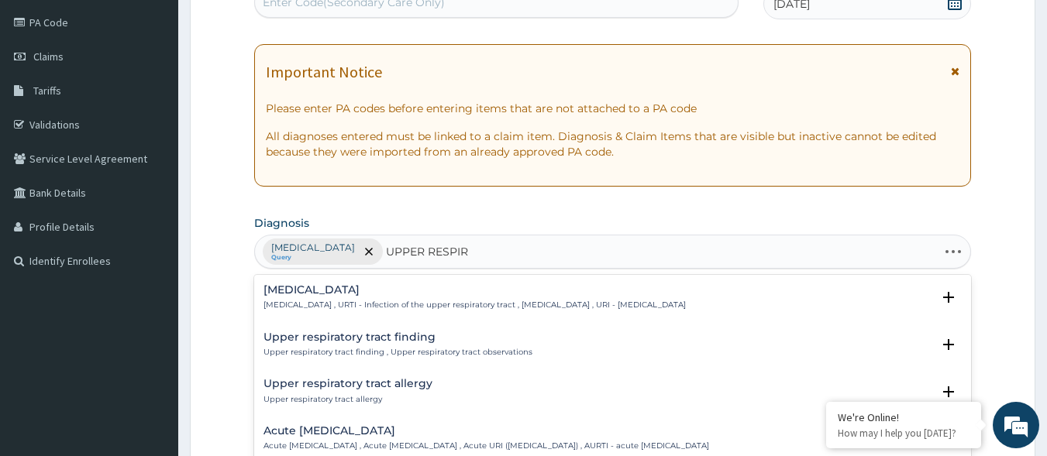
type input "UPPER RESPIRA"
click at [351, 290] on h4 "Upper respiratory infection" at bounding box center [474, 290] width 422 height 12
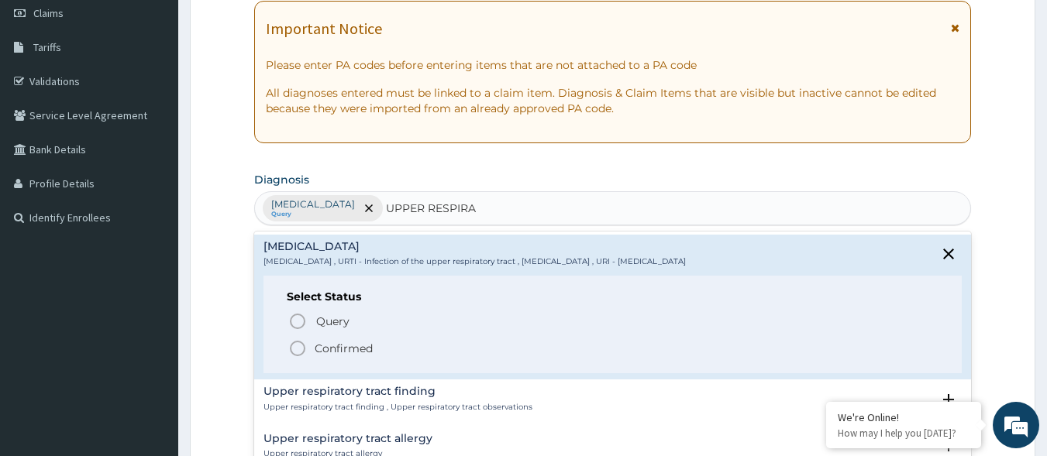
scroll to position [258, 0]
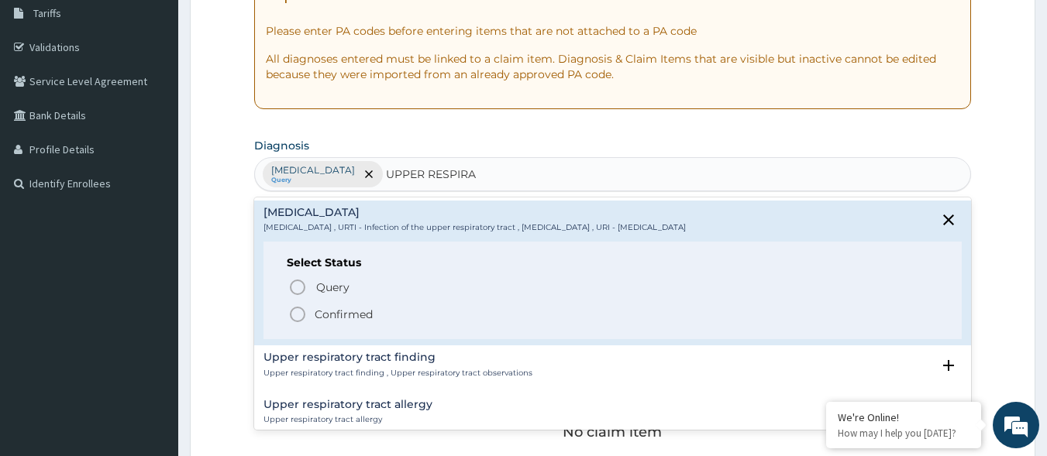
click at [337, 308] on p "Confirmed" at bounding box center [344, 314] width 58 height 15
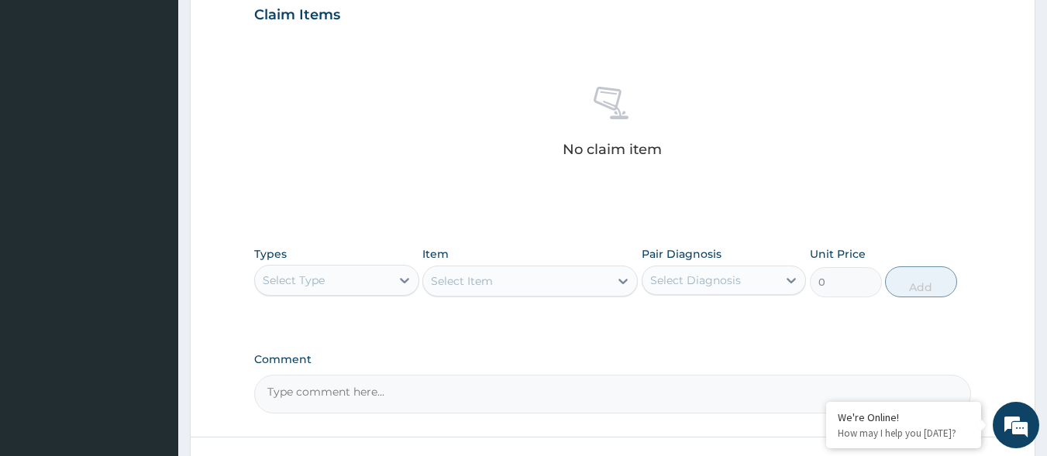
scroll to position [568, 0]
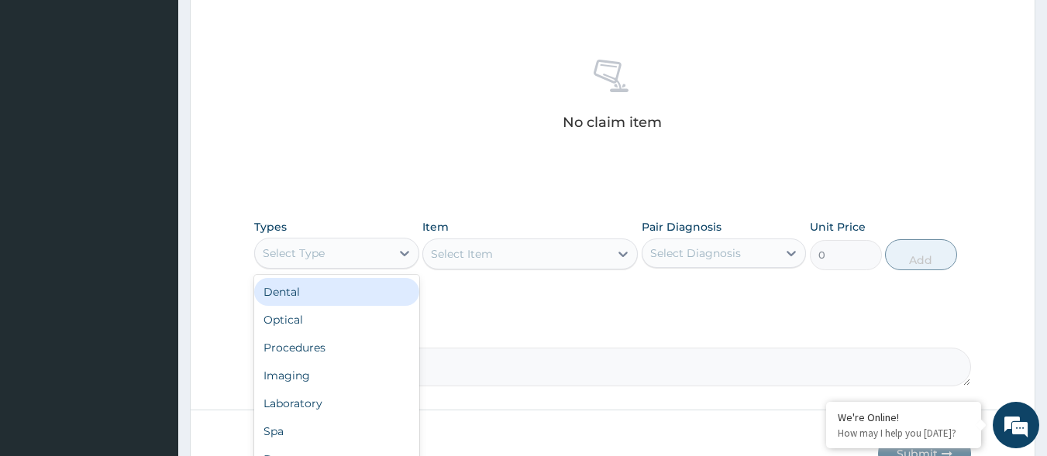
click at [360, 254] on div "Select Type" at bounding box center [323, 253] width 136 height 25
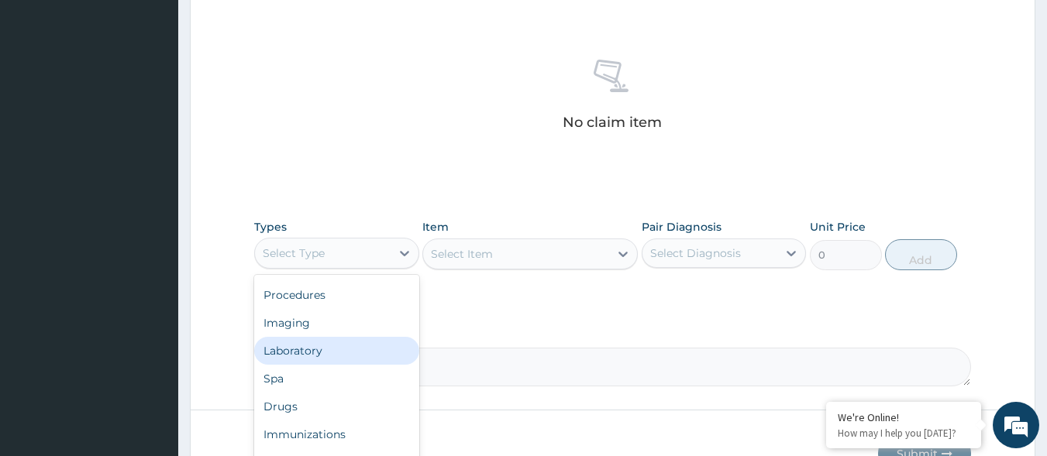
scroll to position [0, 0]
click at [344, 342] on div "Procedures" at bounding box center [336, 348] width 165 height 28
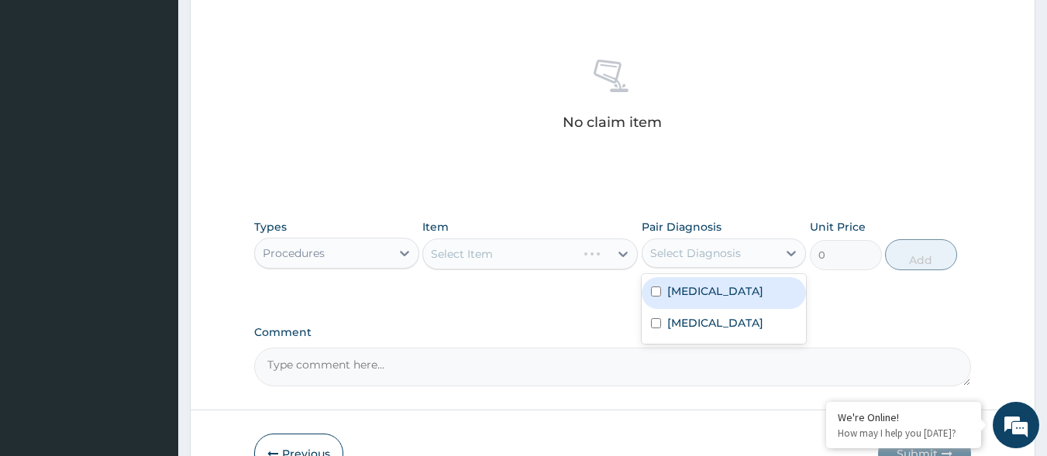
click at [659, 253] on div "Select Diagnosis" at bounding box center [695, 253] width 91 height 15
drag, startPoint x: 665, startPoint y: 296, endPoint x: 674, endPoint y: 310, distance: 16.8
click at [662, 296] on div "Malaria" at bounding box center [724, 293] width 165 height 32
checkbox input "true"
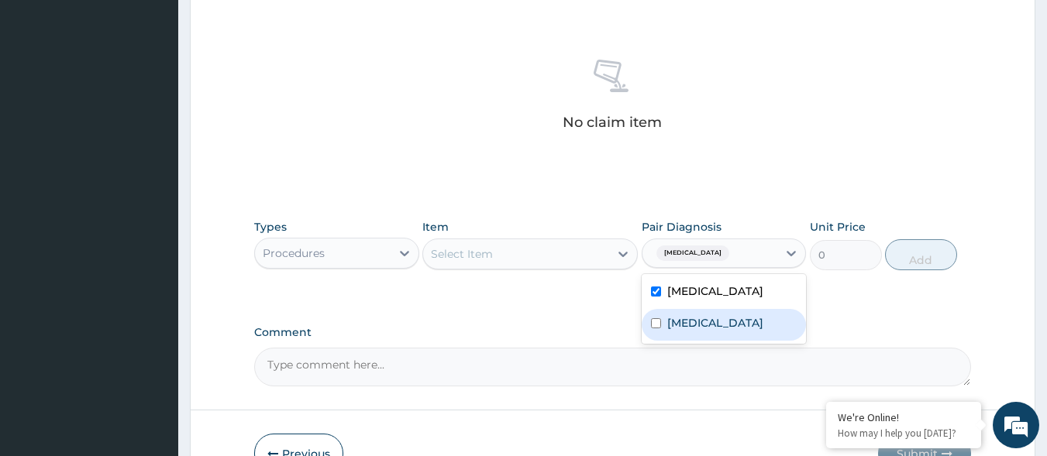
click at [672, 331] on label "Upper respiratory infection" at bounding box center [715, 322] width 96 height 15
checkbox input "true"
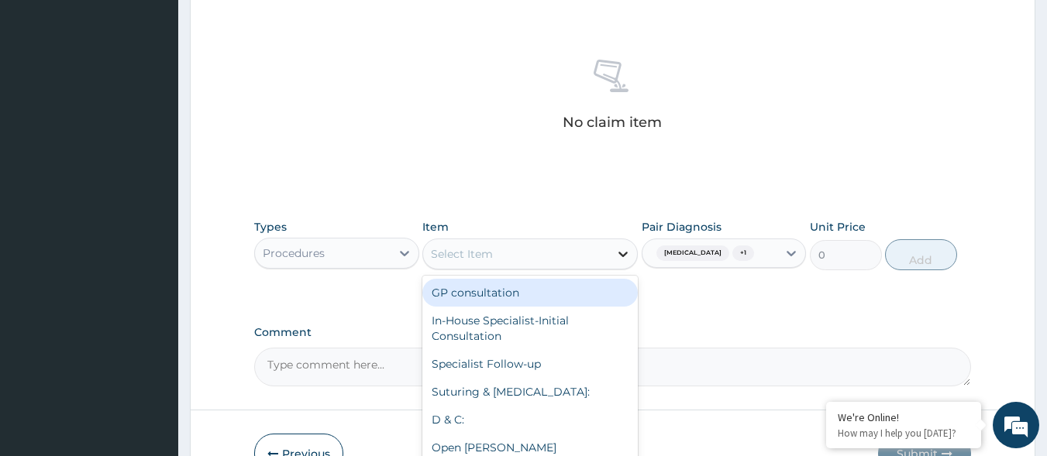
click at [609, 245] on div at bounding box center [623, 254] width 28 height 28
click at [552, 290] on div "GP consultation" at bounding box center [529, 293] width 215 height 28
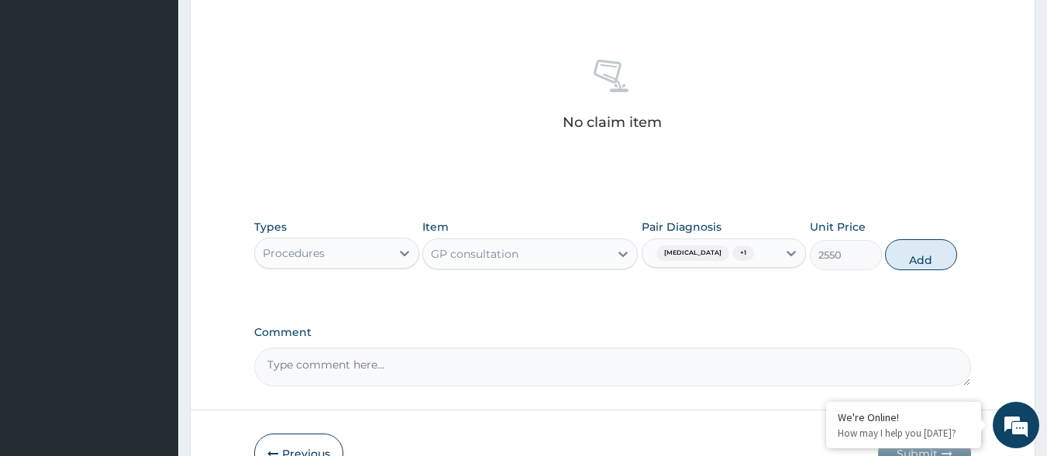
drag, startPoint x: 950, startPoint y: 255, endPoint x: 935, endPoint y: 258, distance: 15.0
click at [948, 256] on button "Add" at bounding box center [921, 254] width 72 height 31
type input "0"
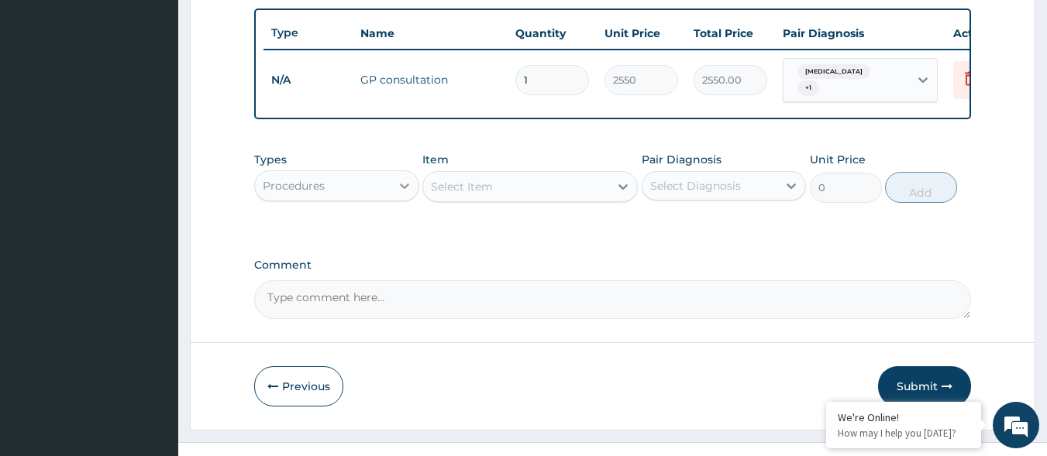
click at [391, 189] on div at bounding box center [405, 186] width 28 height 28
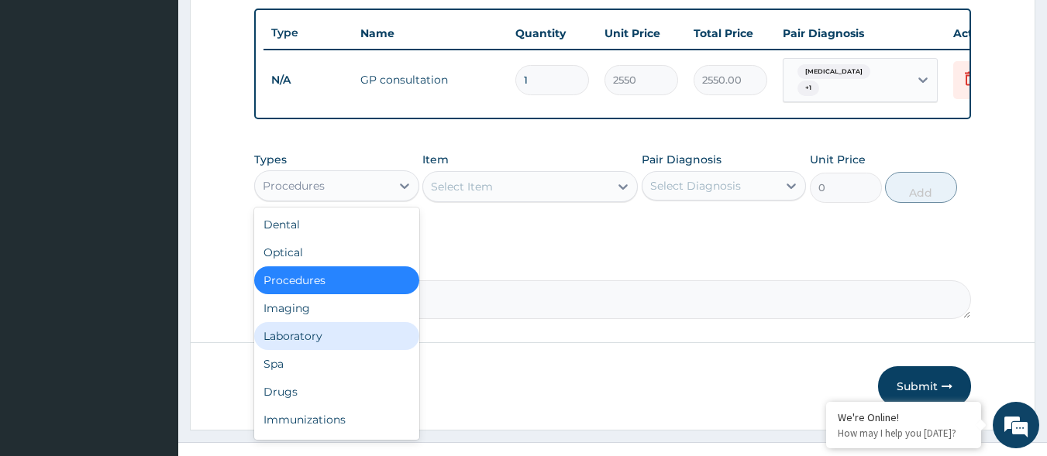
click at [317, 339] on div "Laboratory" at bounding box center [336, 336] width 165 height 28
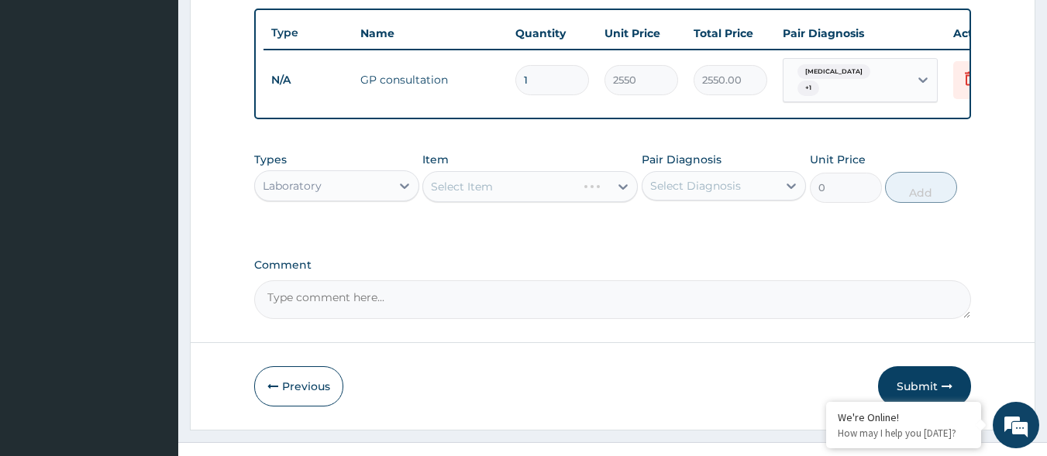
click at [730, 198] on div "Select Diagnosis" at bounding box center [710, 186] width 136 height 25
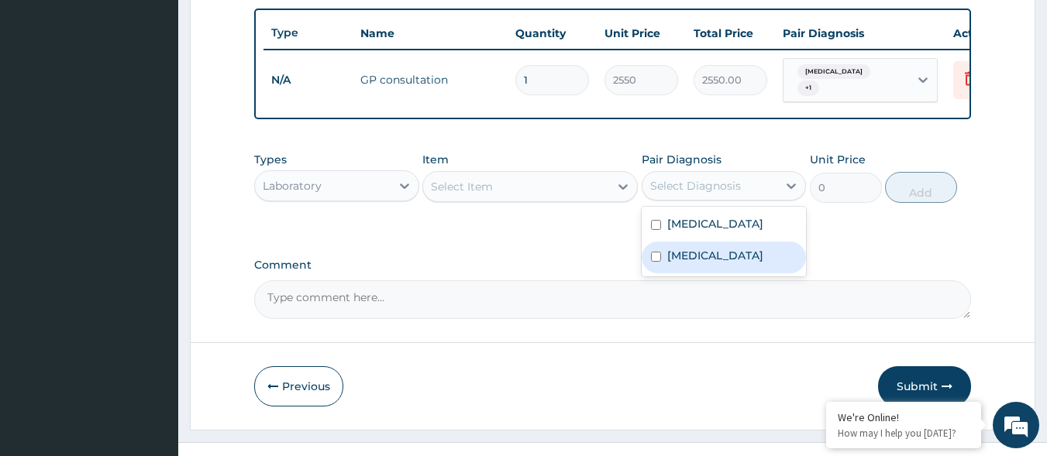
click at [686, 263] on label "Upper respiratory infection" at bounding box center [715, 255] width 96 height 15
checkbox input "true"
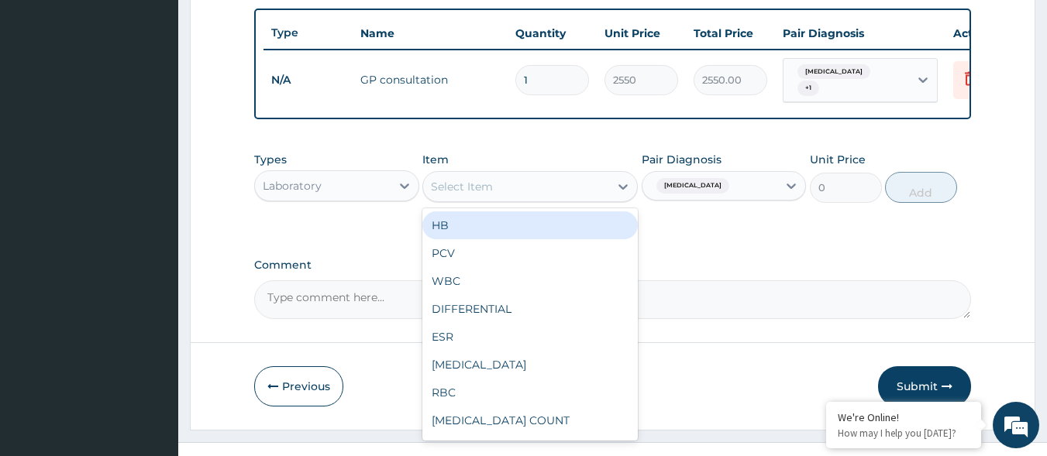
click at [594, 185] on div "Select Item" at bounding box center [516, 186] width 186 height 25
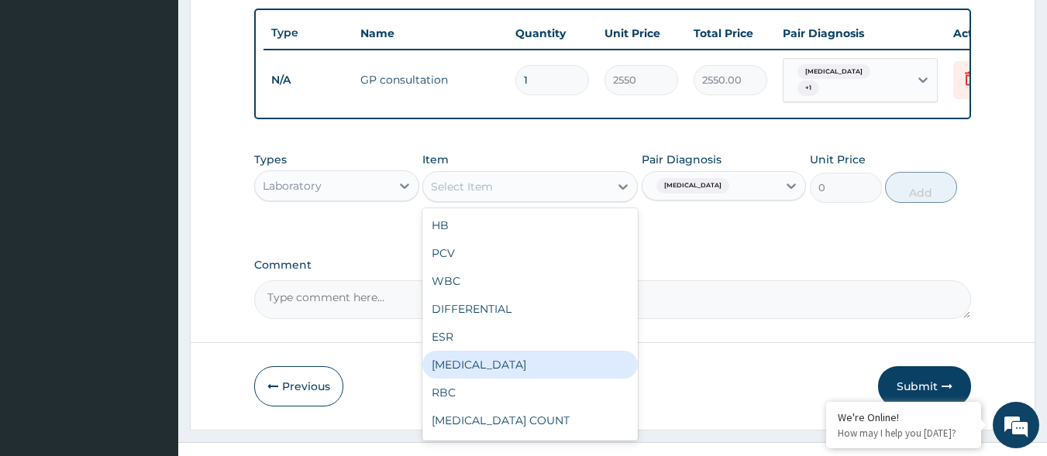
click at [559, 374] on div "FULL BLOOD COUNT" at bounding box center [529, 365] width 215 height 28
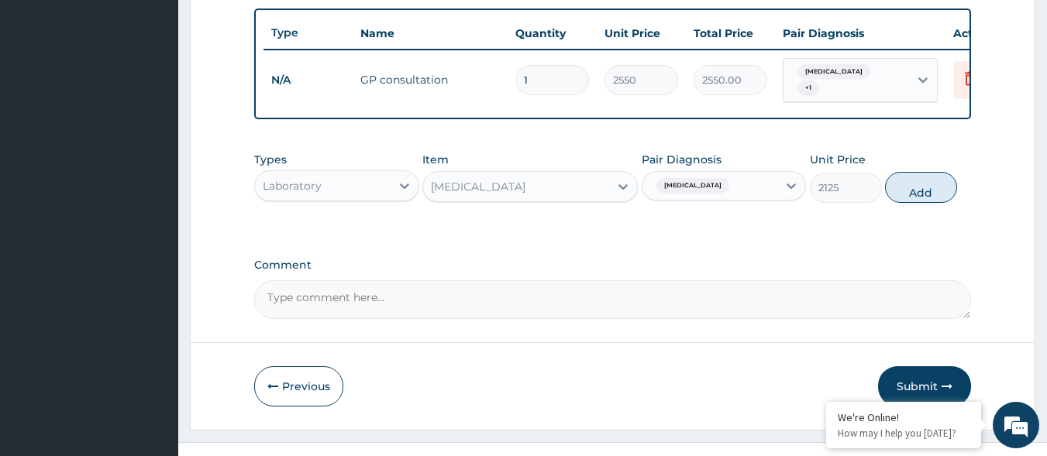
drag, startPoint x: 917, startPoint y: 201, endPoint x: 621, endPoint y: 265, distance: 302.9
click at [913, 203] on button "Add" at bounding box center [921, 187] width 72 height 31
type input "0"
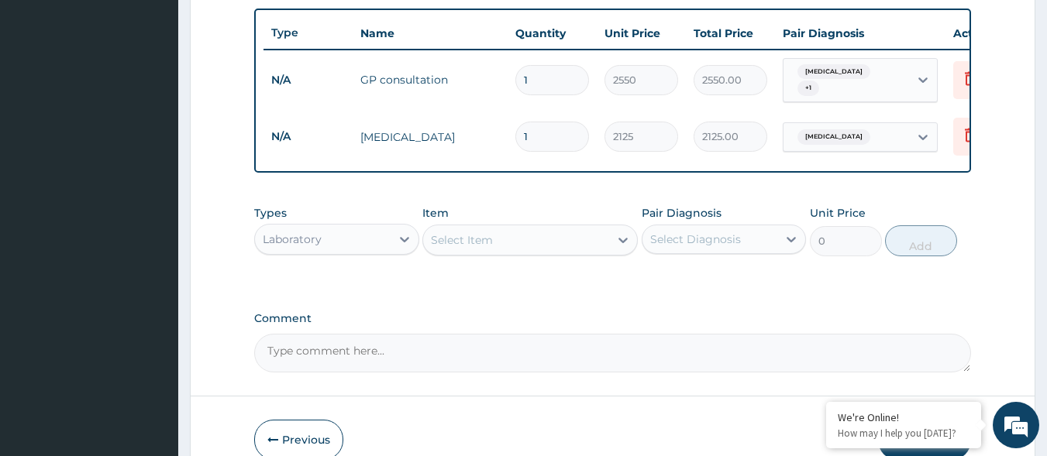
click at [553, 236] on div "Select Item" at bounding box center [516, 240] width 186 height 25
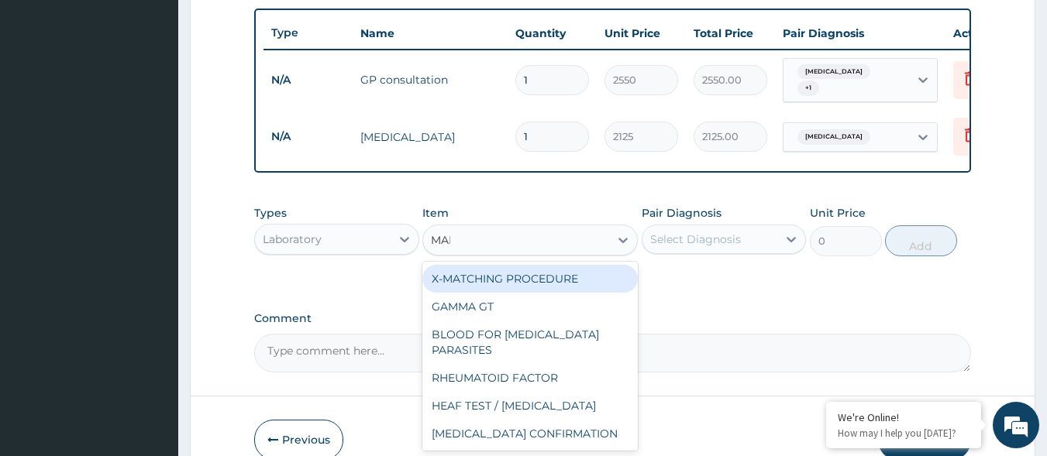
type input "MALA"
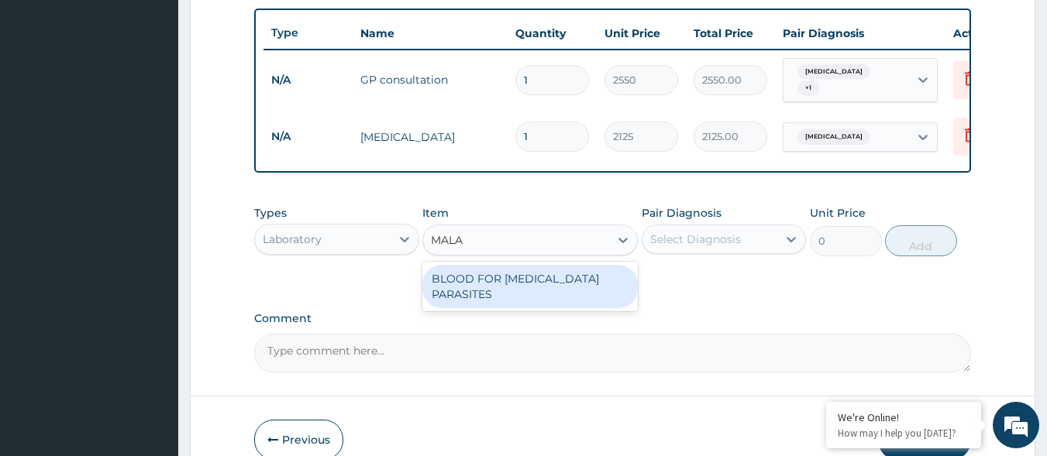
click at [575, 284] on div "BLOOD FOR MALARIA PARASITES" at bounding box center [529, 286] width 215 height 43
type input "850"
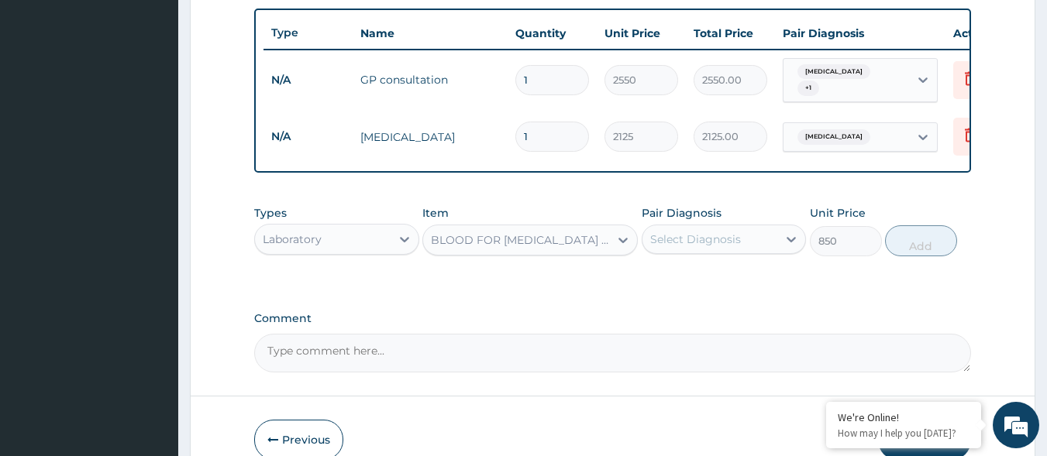
click at [715, 241] on div "Select Diagnosis" at bounding box center [695, 239] width 91 height 15
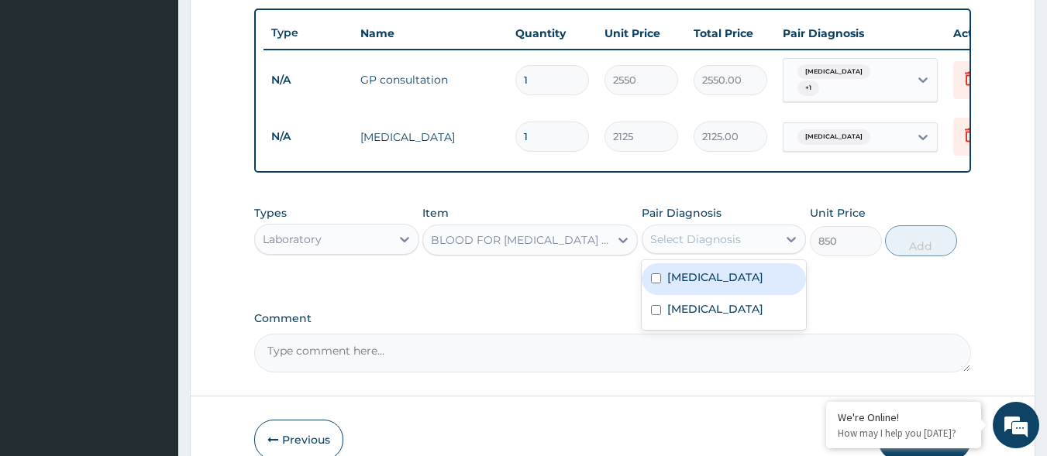
click at [711, 280] on div "Malaria" at bounding box center [724, 279] width 165 height 32
checkbox input "true"
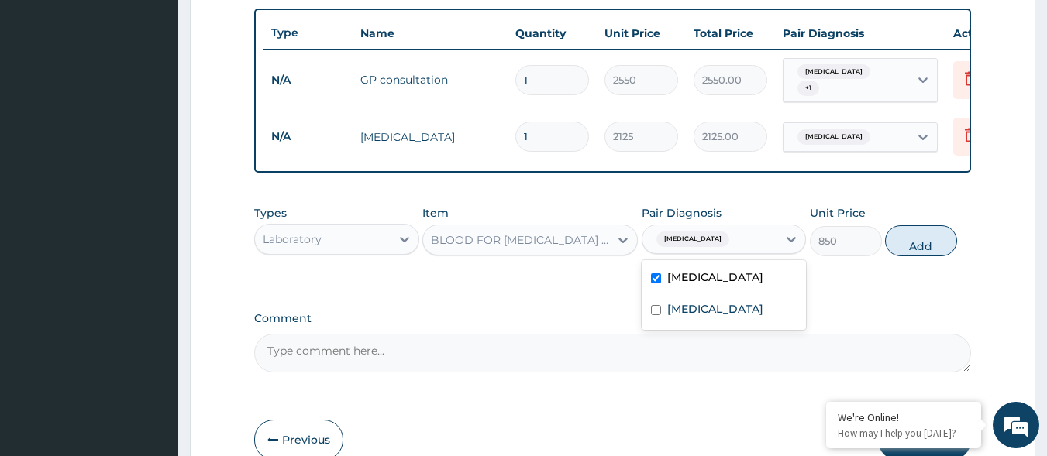
drag, startPoint x: 907, startPoint y: 240, endPoint x: 784, endPoint y: 276, distance: 127.5
click at [908, 240] on button "Add" at bounding box center [921, 240] width 72 height 31
type input "0"
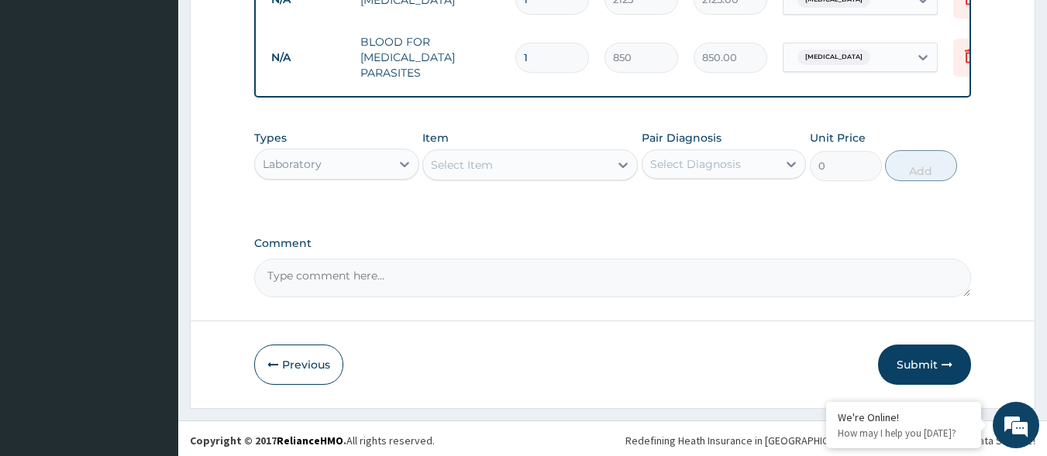
scroll to position [706, 0]
click at [392, 150] on div at bounding box center [405, 164] width 28 height 28
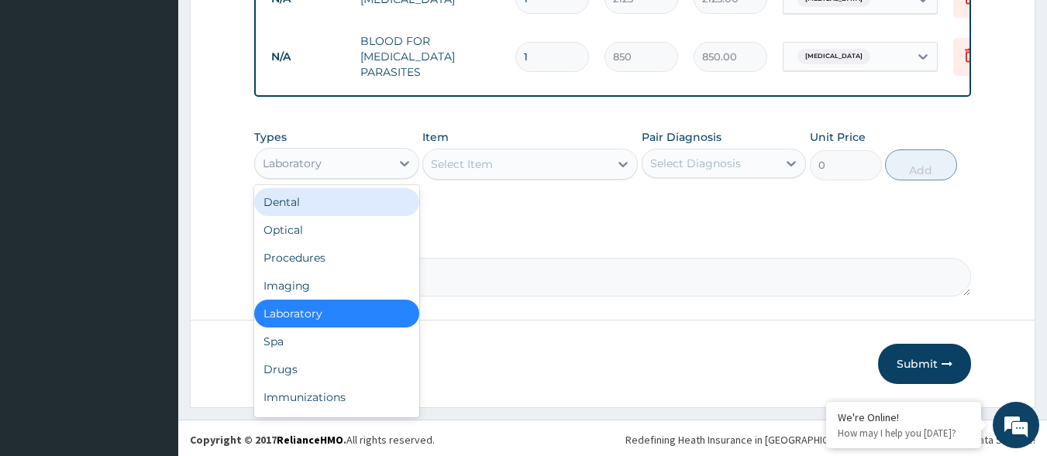
scroll to position [53, 0]
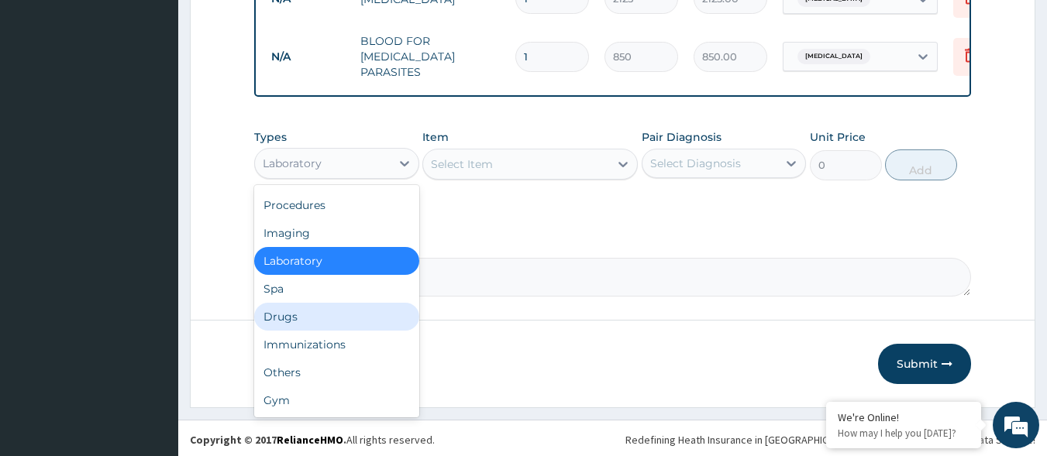
drag, startPoint x: 327, startPoint y: 306, endPoint x: 345, endPoint y: 302, distance: 18.2
click at [336, 306] on div "Drugs" at bounding box center [336, 317] width 165 height 28
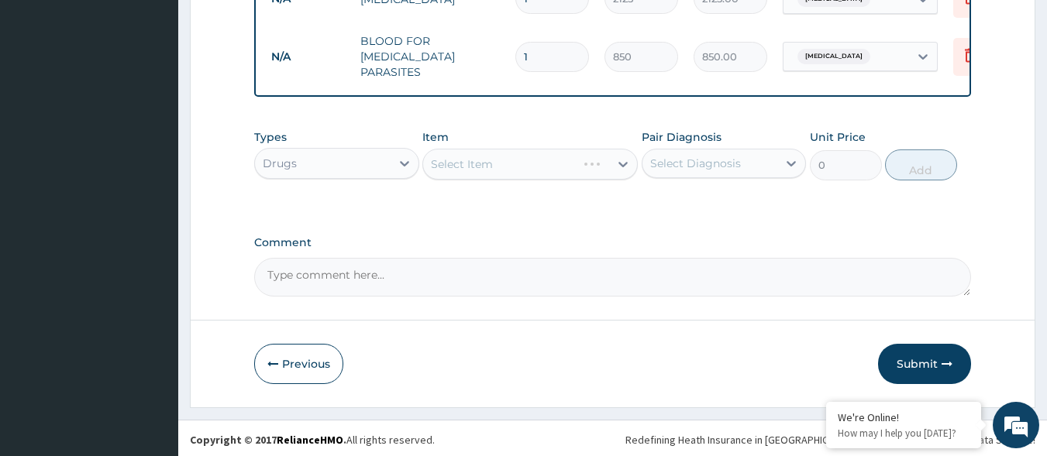
click at [661, 160] on div "Select Diagnosis" at bounding box center [695, 163] width 91 height 15
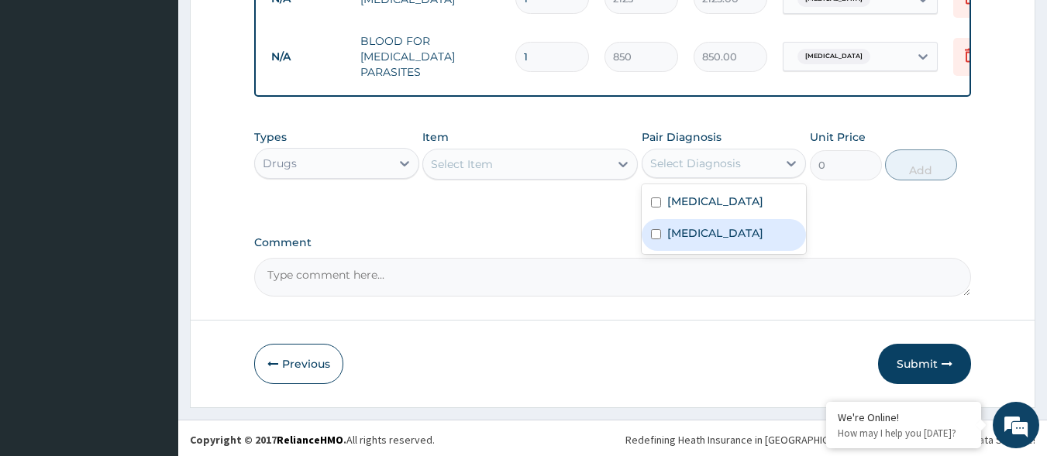
click at [685, 231] on label "Upper respiratory infection" at bounding box center [715, 232] width 96 height 15
checkbox input "true"
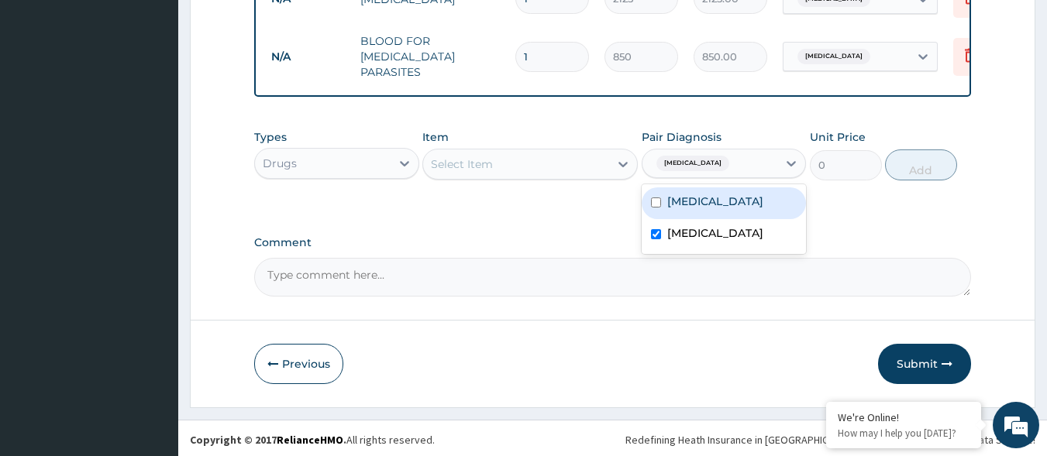
click at [590, 170] on div "Select Item" at bounding box center [516, 164] width 186 height 25
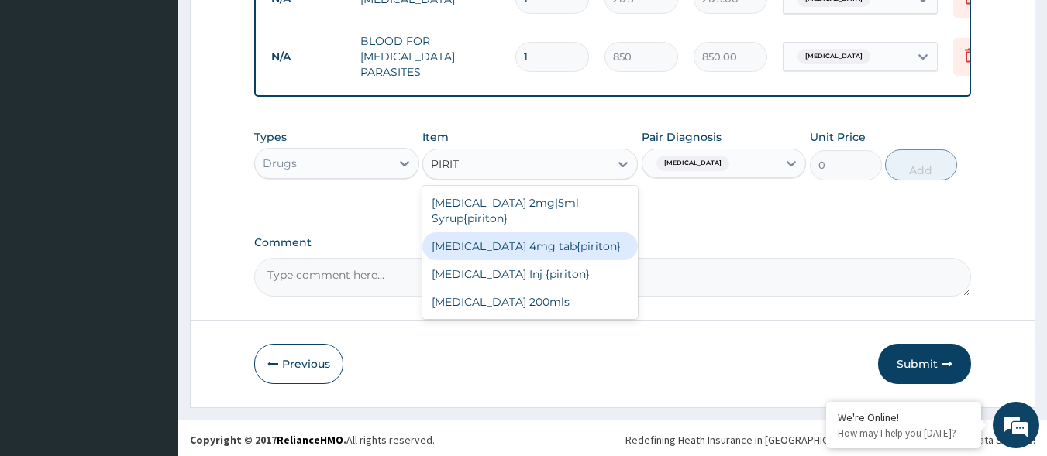
type input "PIRIT"
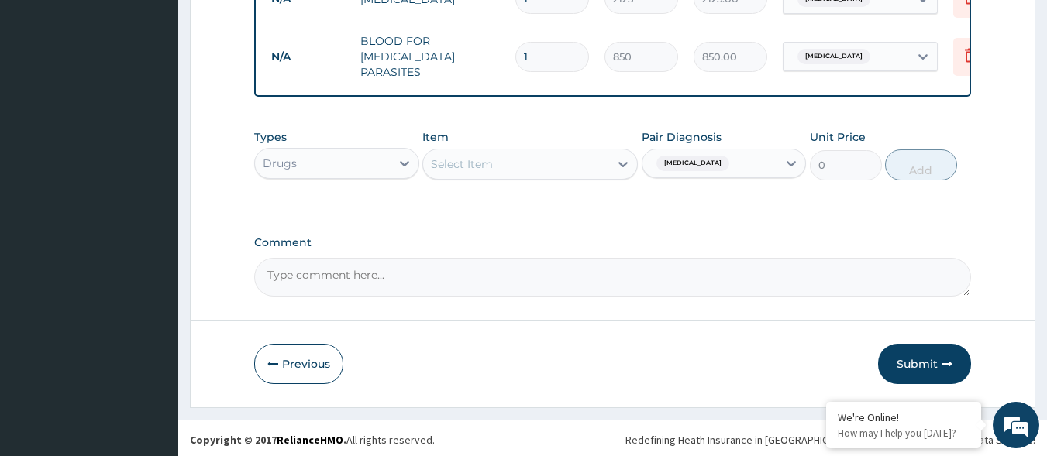
drag, startPoint x: 546, startPoint y: 268, endPoint x: 528, endPoint y: 169, distance: 100.8
click at [528, 169] on div "Select Item" at bounding box center [516, 164] width 186 height 25
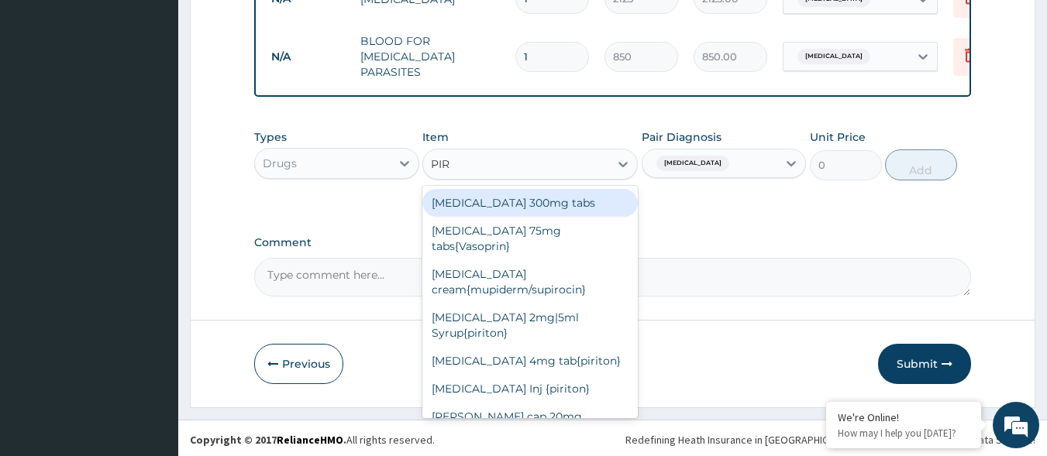
type input "PIRI"
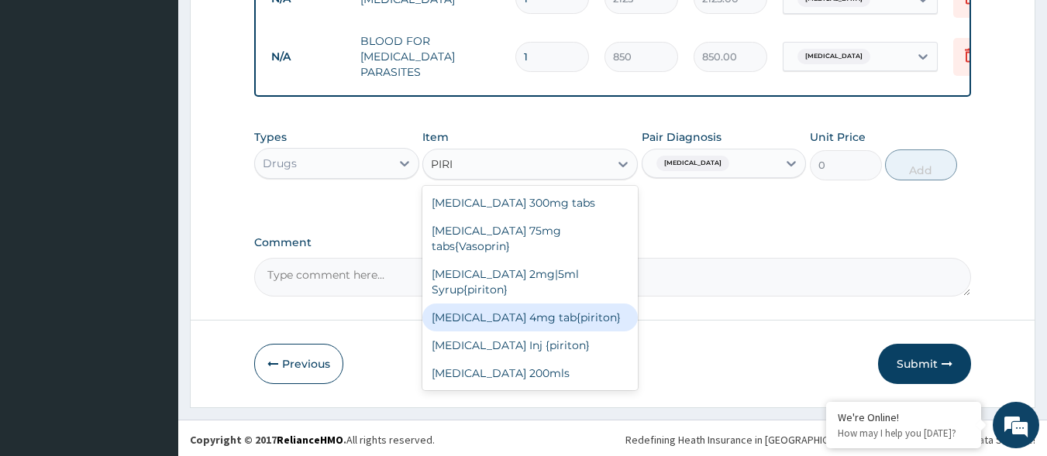
click at [607, 304] on div "[MEDICAL_DATA] 4mg tab{piriton}" at bounding box center [529, 318] width 215 height 28
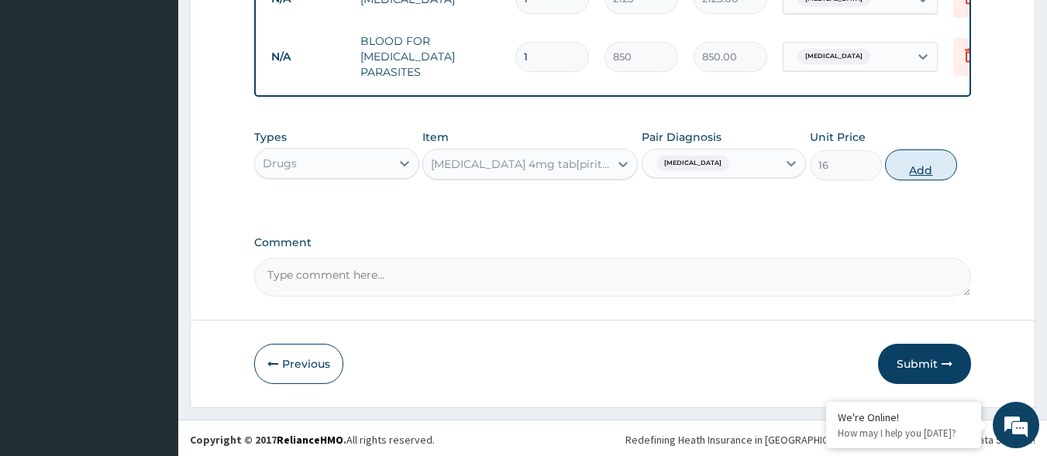
click at [899, 153] on button "Add" at bounding box center [921, 165] width 72 height 31
type input "0"
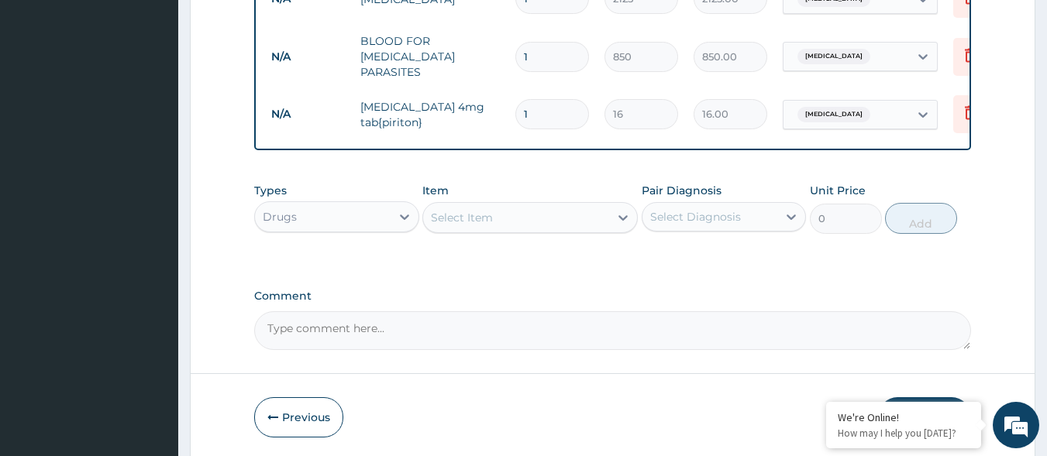
type input "0.00"
type input "3"
type input "48.00"
type input "3"
click at [403, 213] on icon at bounding box center [404, 216] width 15 height 15
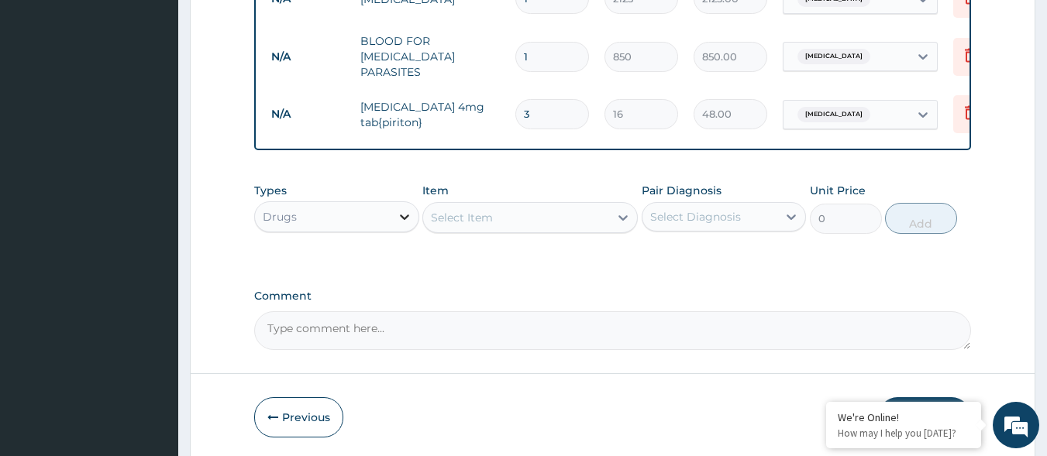
click at [403, 213] on icon at bounding box center [404, 216] width 15 height 15
click at [389, 216] on div "Drugs" at bounding box center [323, 217] width 136 height 25
click at [373, 222] on div "Drugs" at bounding box center [323, 217] width 136 height 25
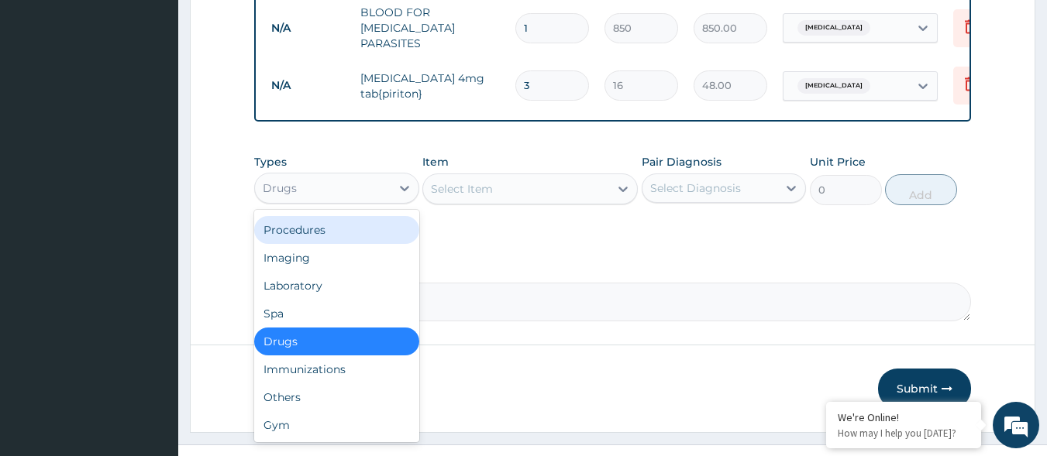
scroll to position [759, 0]
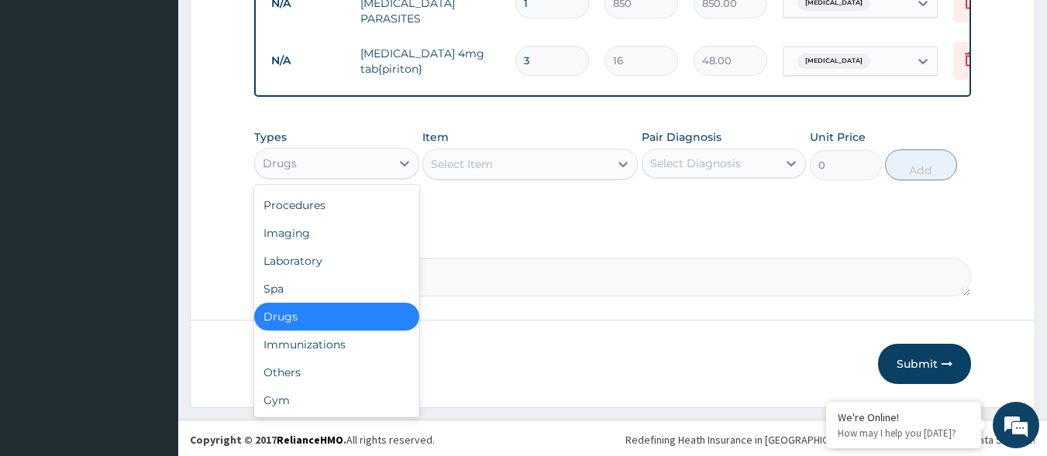
click at [311, 318] on div "Drugs" at bounding box center [336, 317] width 165 height 28
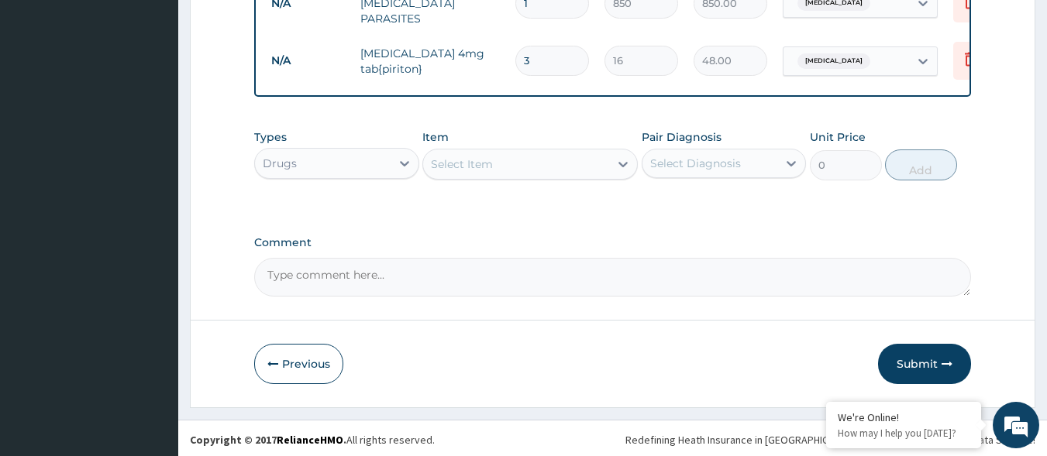
click at [585, 158] on div "Select Item" at bounding box center [516, 164] width 186 height 25
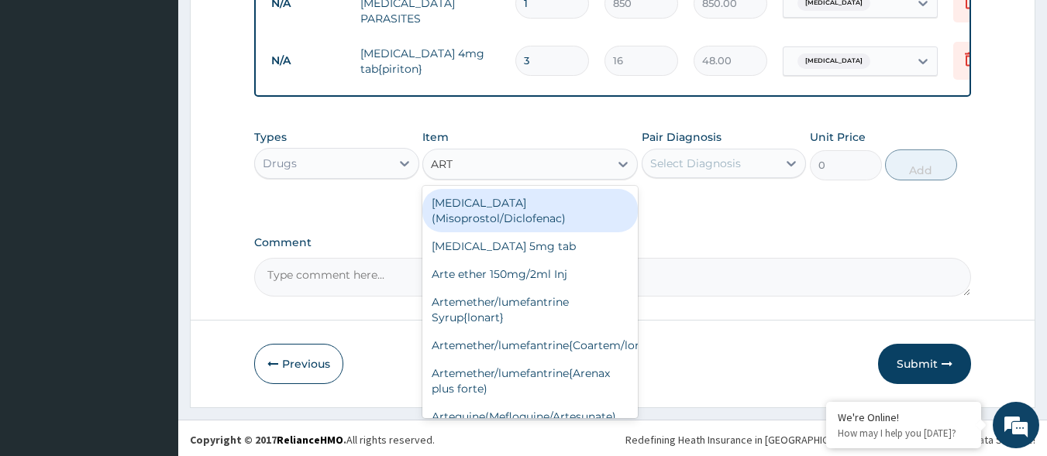
type input "ARTE"
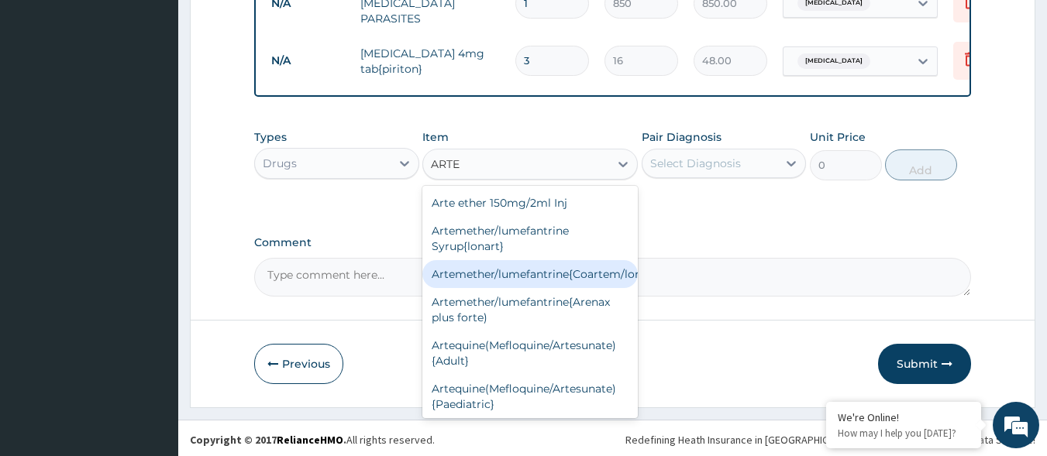
click at [614, 274] on div "Artemether/lumefantrine{Coartem/lonart}" at bounding box center [529, 274] width 215 height 28
type input "400"
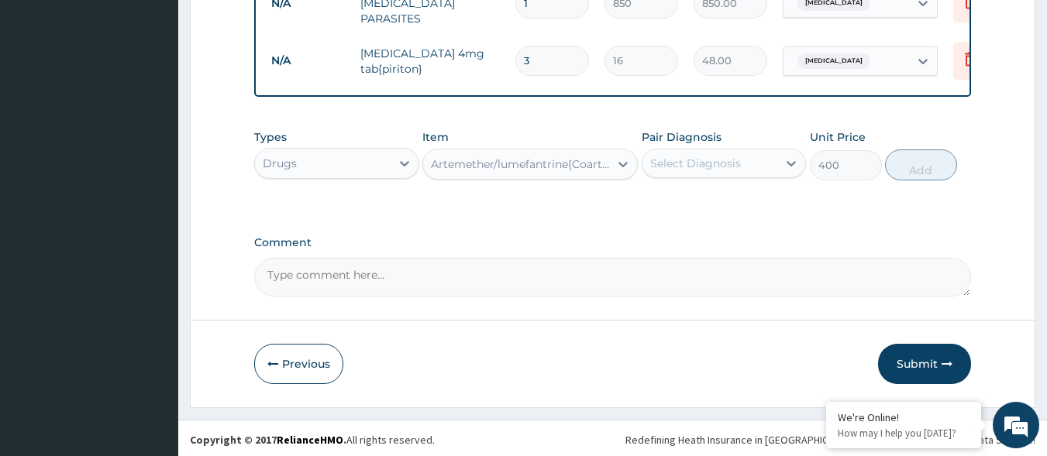
click at [748, 170] on div "Select Diagnosis" at bounding box center [710, 163] width 136 height 25
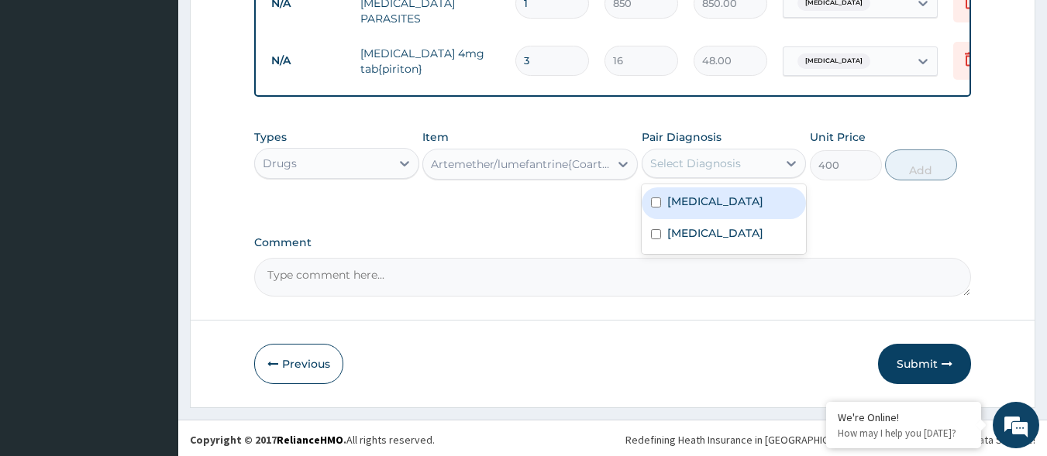
click at [730, 207] on div "Malaria" at bounding box center [724, 204] width 165 height 32
checkbox input "true"
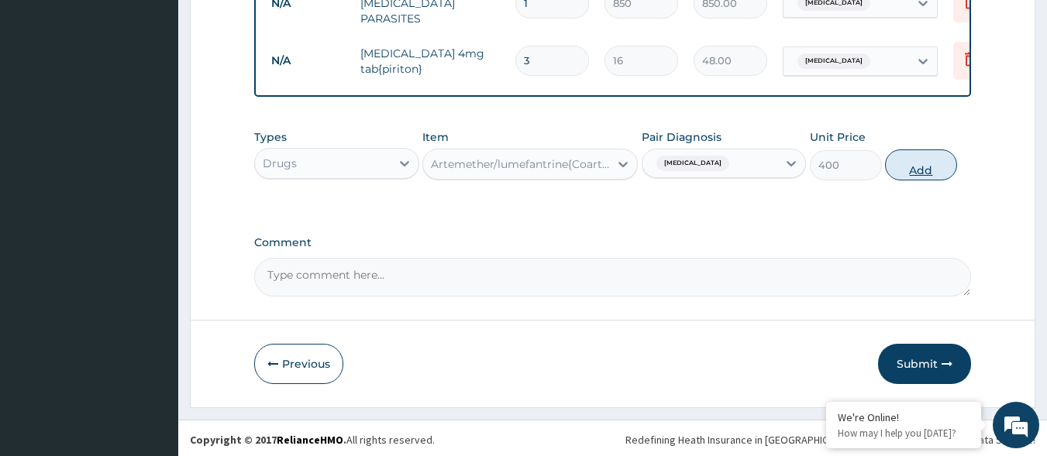
click at [916, 158] on button "Add" at bounding box center [921, 165] width 72 height 31
type input "0"
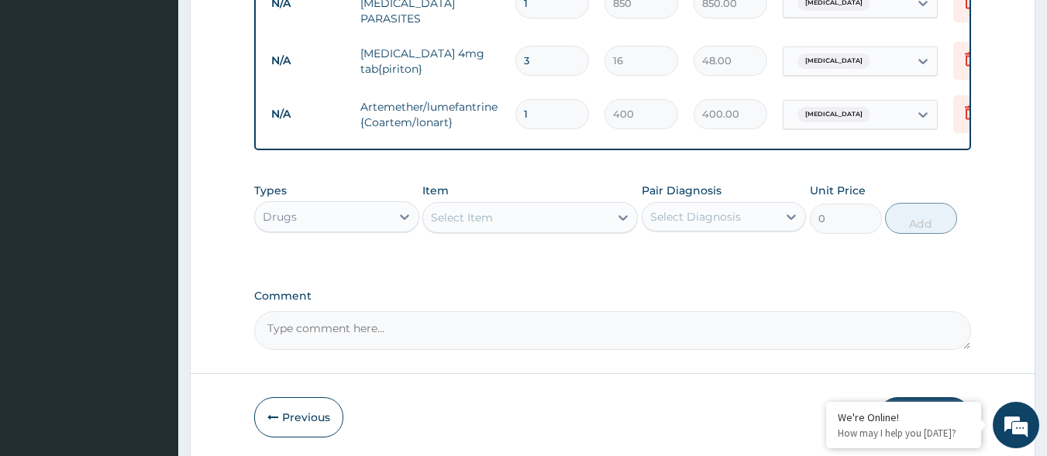
type input "0.00"
type input "6"
type input "2400.00"
type input "6"
click at [554, 228] on div "Select Item" at bounding box center [529, 217] width 215 height 31
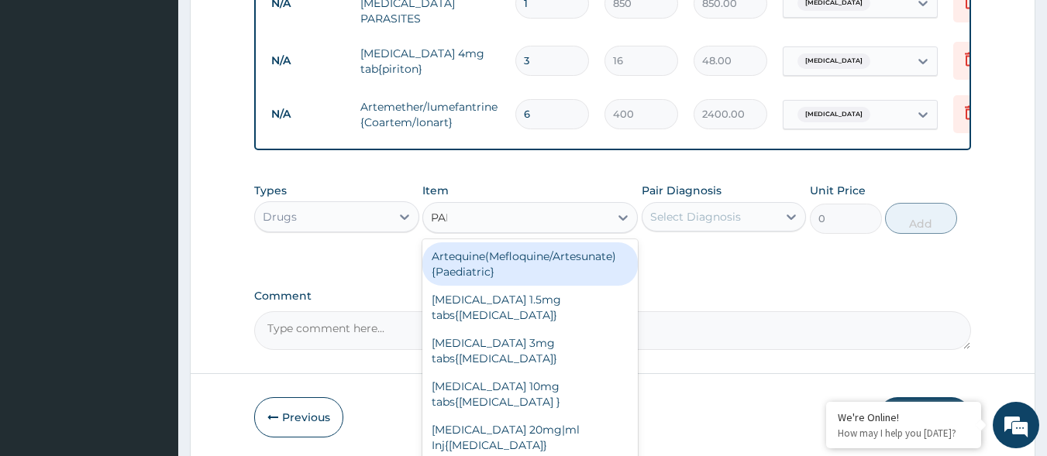
type input "PARA"
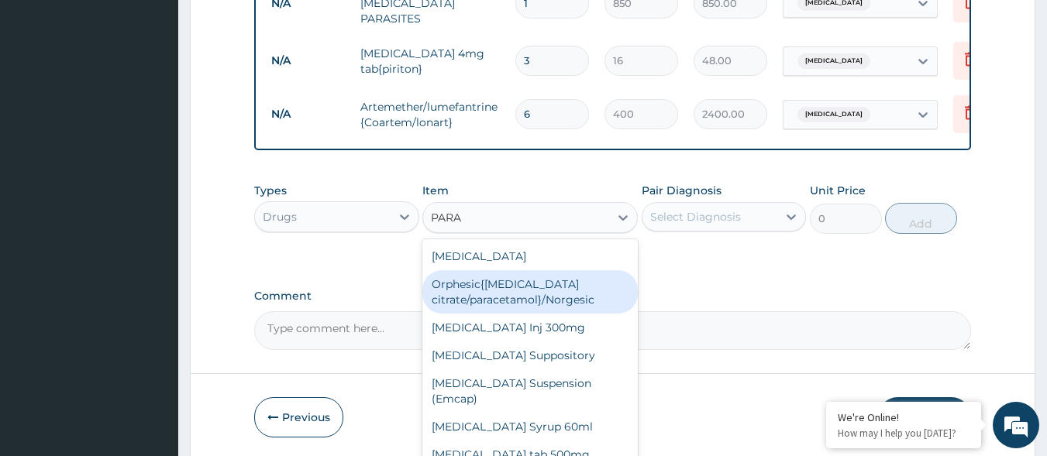
scroll to position [12, 0]
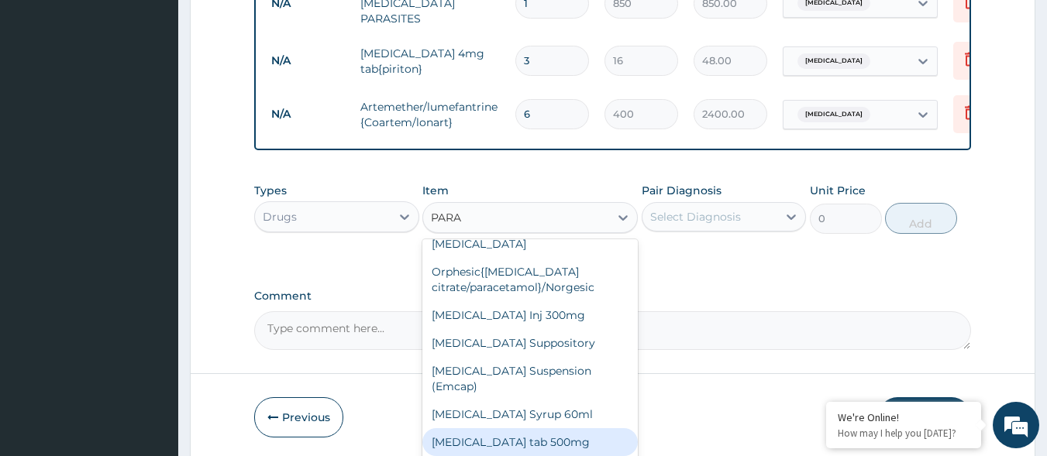
click at [571, 428] on div "Paracetamol tab 500mg" at bounding box center [529, 442] width 215 height 28
type input "18.4"
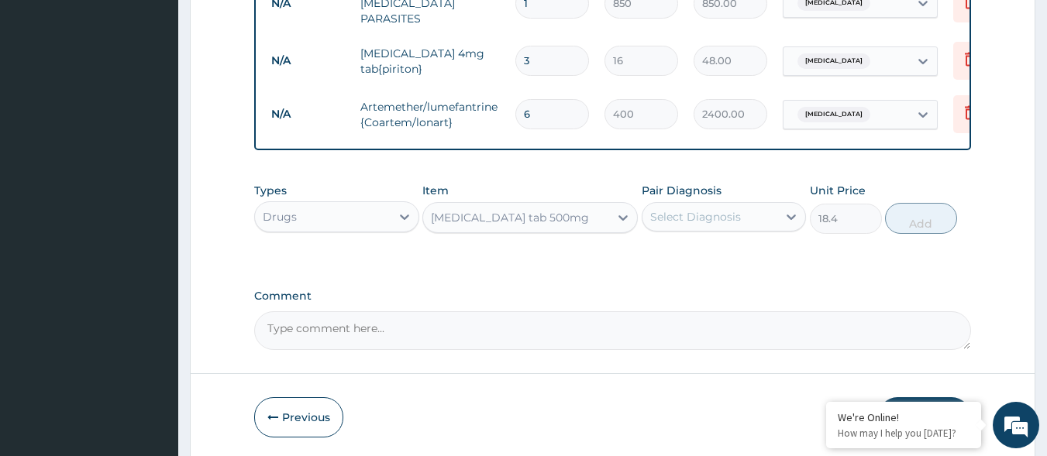
click at [771, 216] on div "Select Diagnosis" at bounding box center [710, 217] width 136 height 25
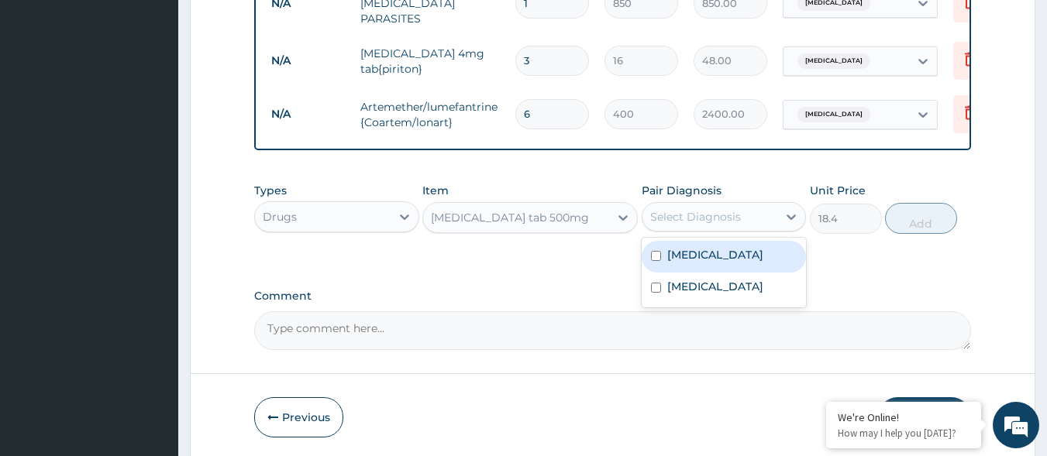
click at [738, 255] on div "Malaria" at bounding box center [724, 257] width 165 height 32
checkbox input "true"
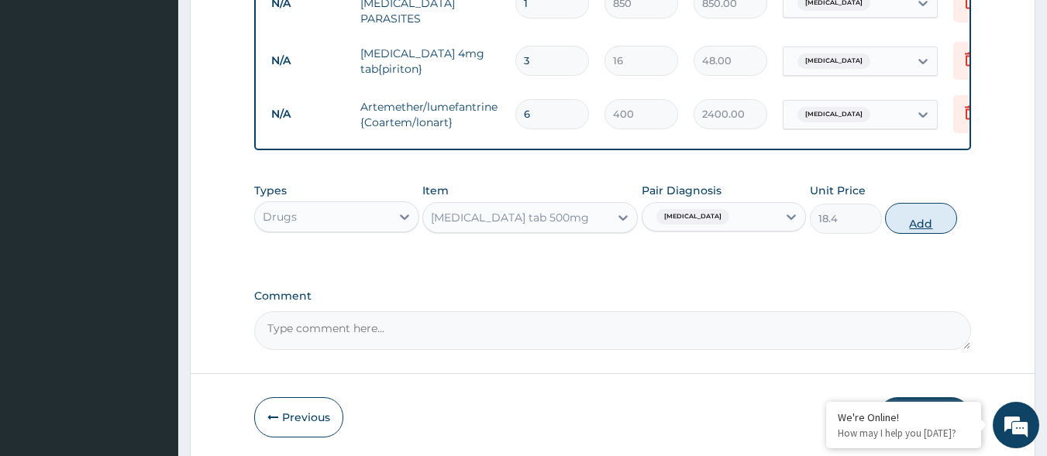
click at [909, 214] on button "Add" at bounding box center [921, 218] width 72 height 31
type input "0"
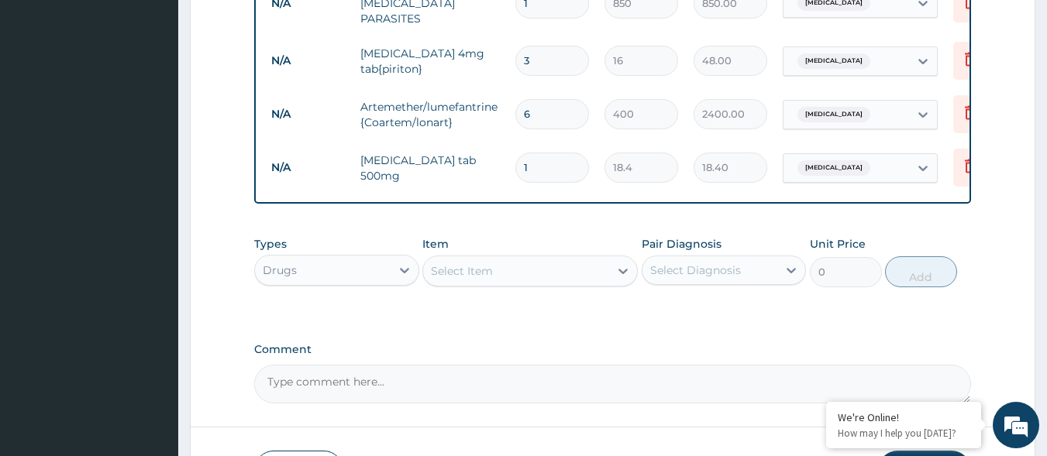
type input "18"
type input "331.20"
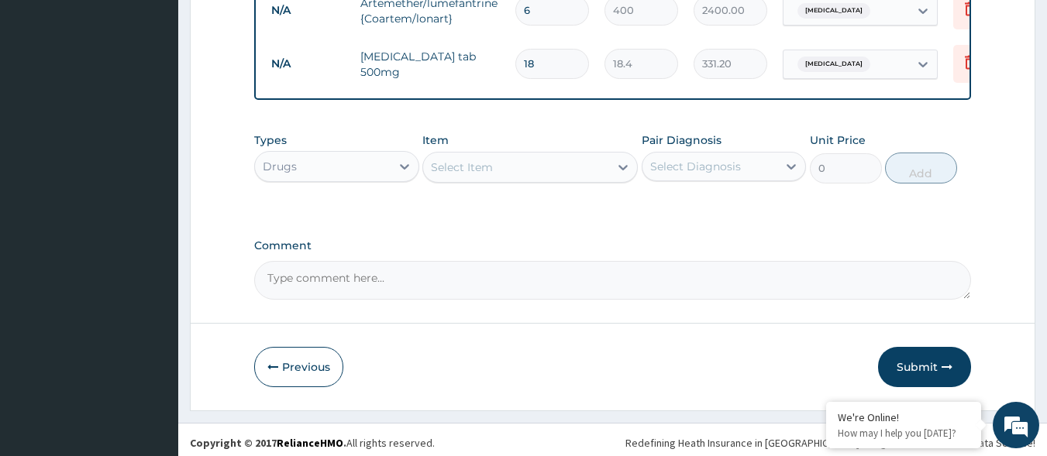
scroll to position [866, 0]
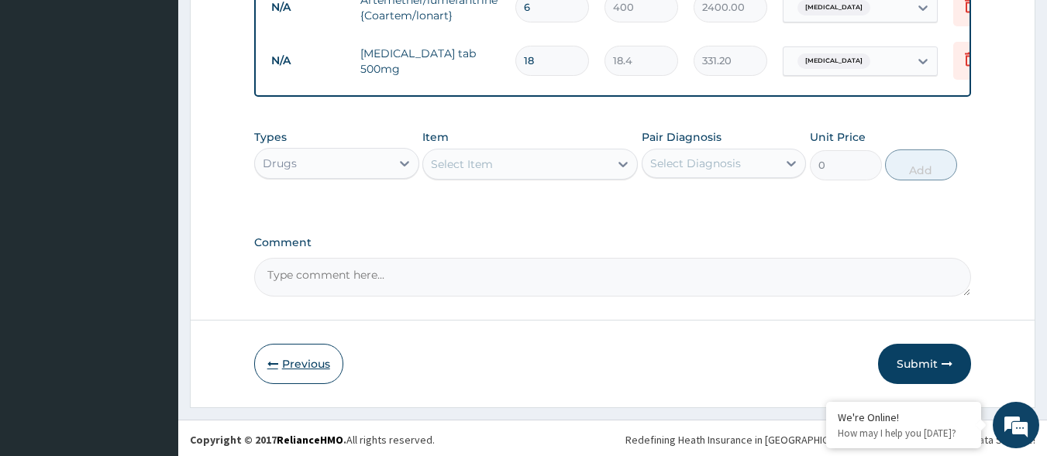
type input "18"
click at [290, 360] on button "Previous" at bounding box center [298, 364] width 89 height 40
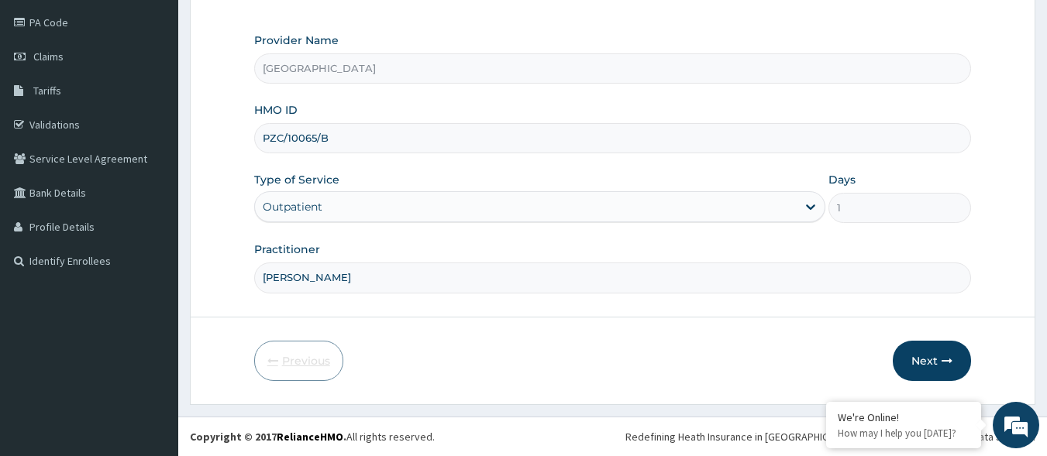
scroll to position [181, 0]
click at [916, 359] on button "Next" at bounding box center [932, 361] width 78 height 40
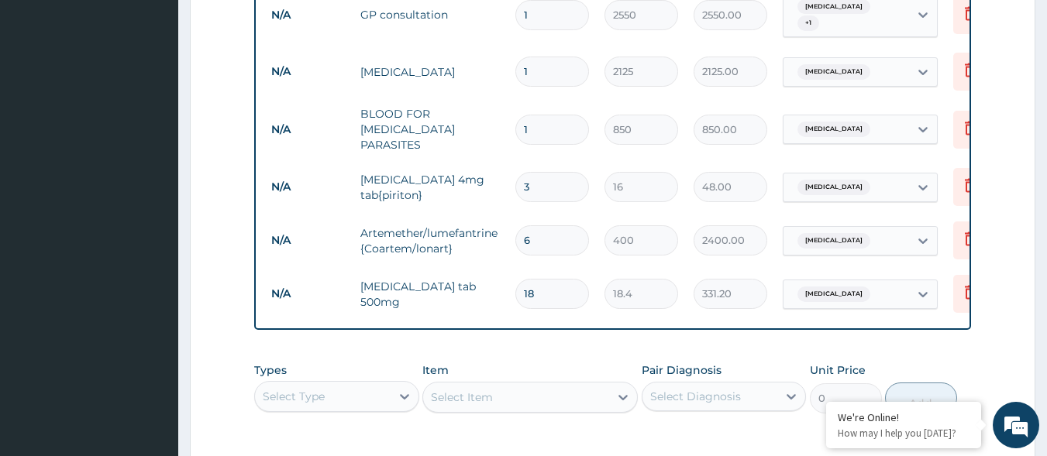
scroll to position [866, 0]
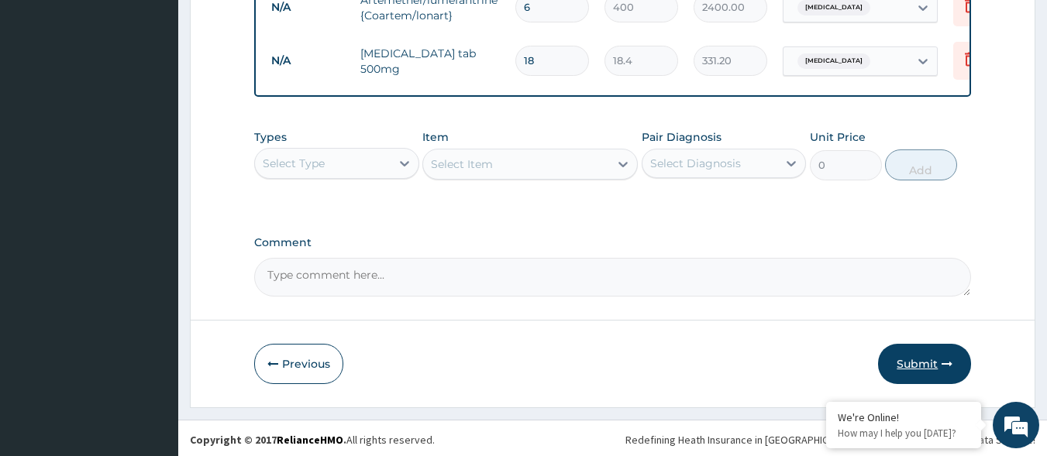
click at [928, 360] on button "Submit" at bounding box center [924, 364] width 93 height 40
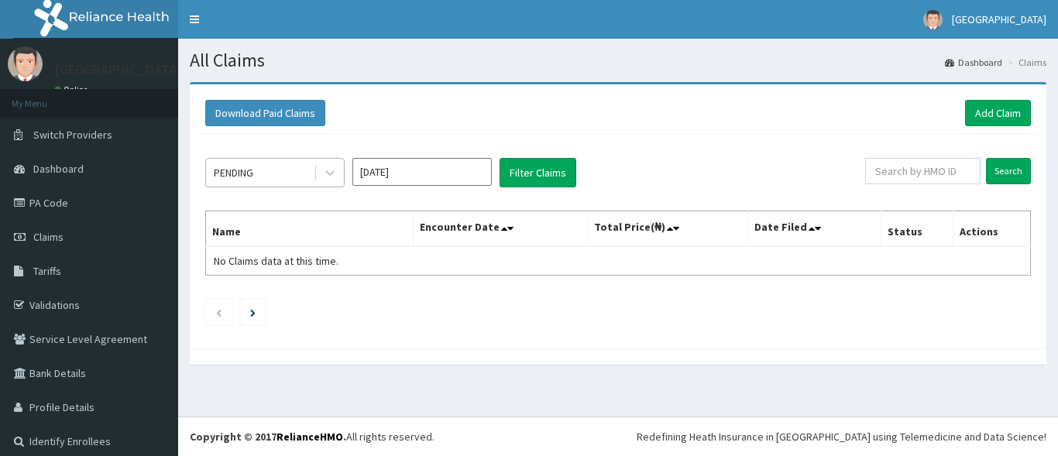
click at [218, 175] on div "PENDING" at bounding box center [234, 172] width 40 height 15
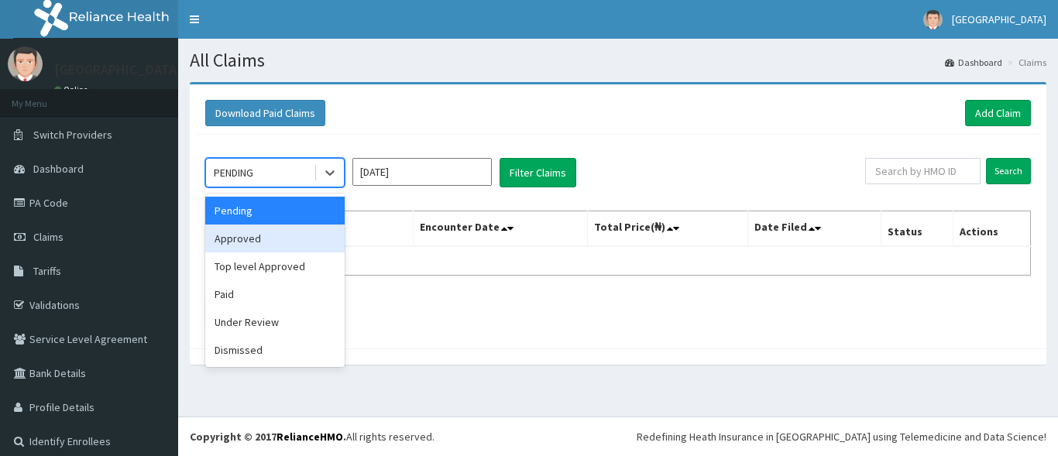
click at [254, 237] on div "Approved" at bounding box center [274, 239] width 139 height 28
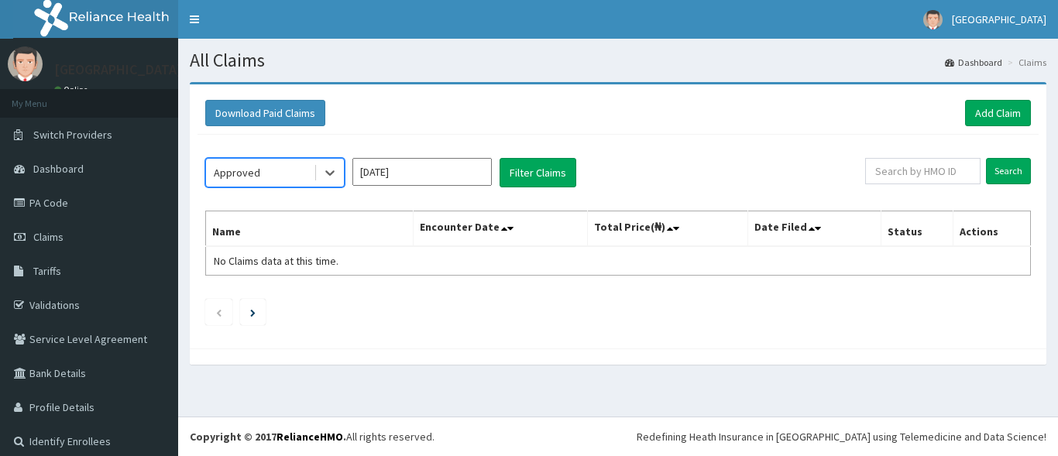
click at [442, 174] on input "[DATE]" at bounding box center [422, 172] width 139 height 28
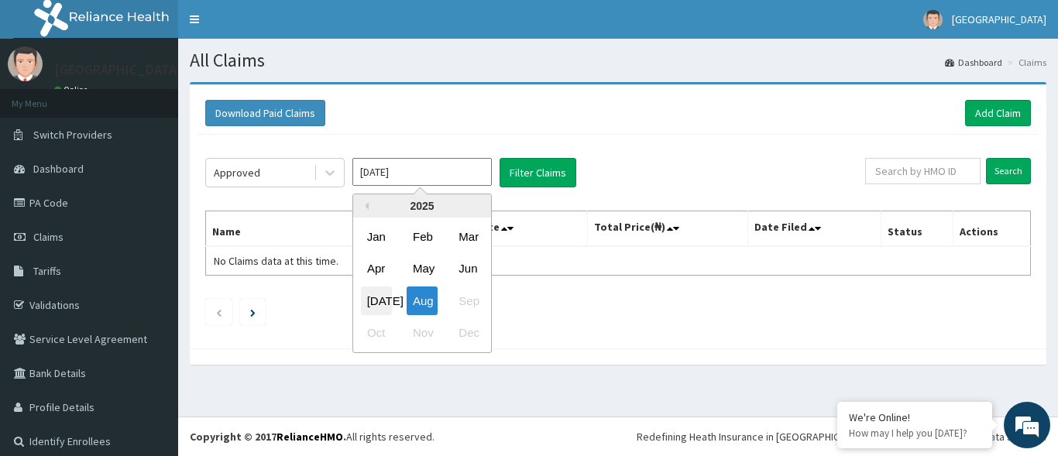
click at [381, 294] on div "[DATE]" at bounding box center [376, 301] width 31 height 29
type input "[DATE]"
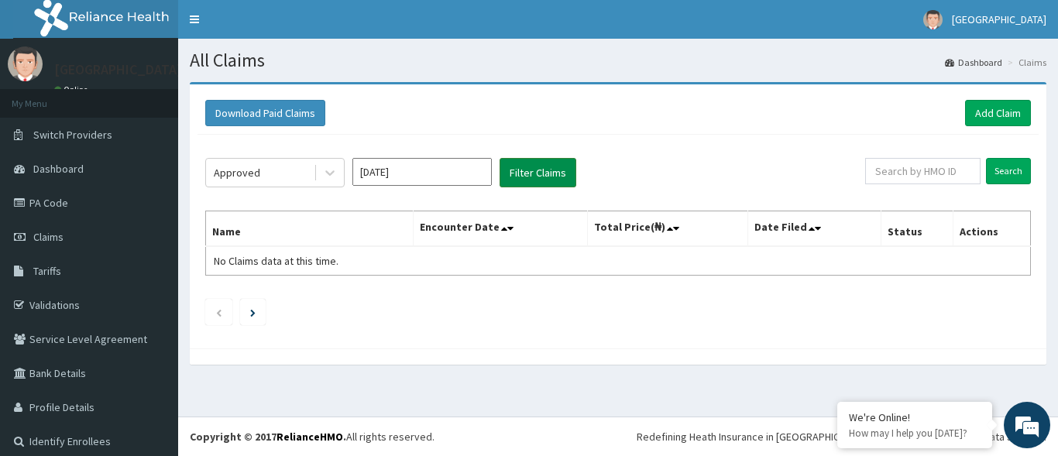
drag, startPoint x: 566, startPoint y: 153, endPoint x: 560, endPoint y: 161, distance: 10.5
click at [563, 159] on div "Approved [DATE] Filter Claims Search Name Encounter Date Total Price(₦) Date Fi…" at bounding box center [618, 238] width 841 height 206
click at [560, 162] on button "Filter Claims" at bounding box center [538, 172] width 77 height 29
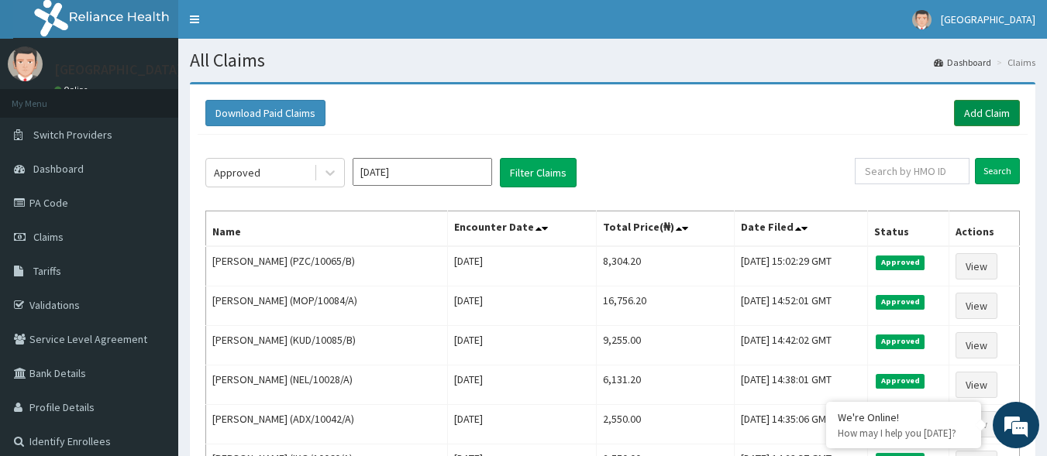
click at [995, 108] on link "Add Claim" at bounding box center [987, 113] width 66 height 26
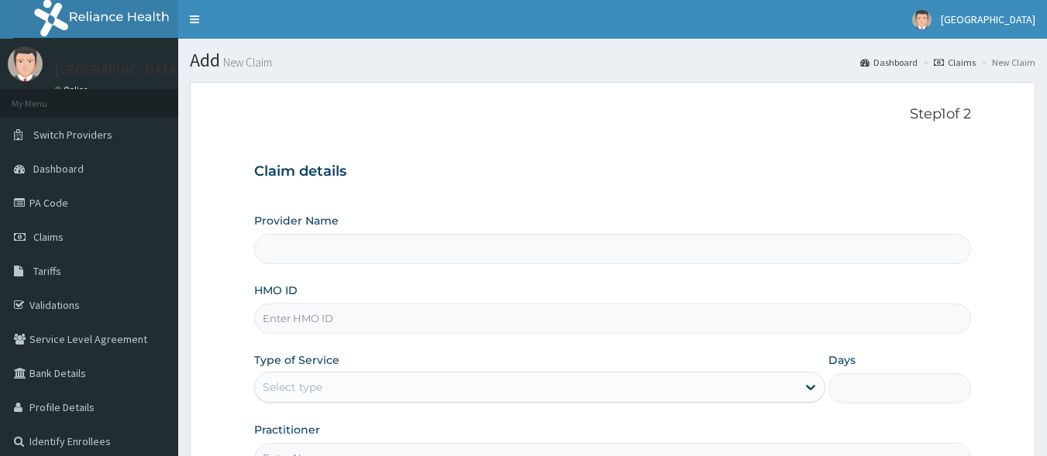
click at [391, 333] on input "HMO ID" at bounding box center [612, 319] width 717 height 30
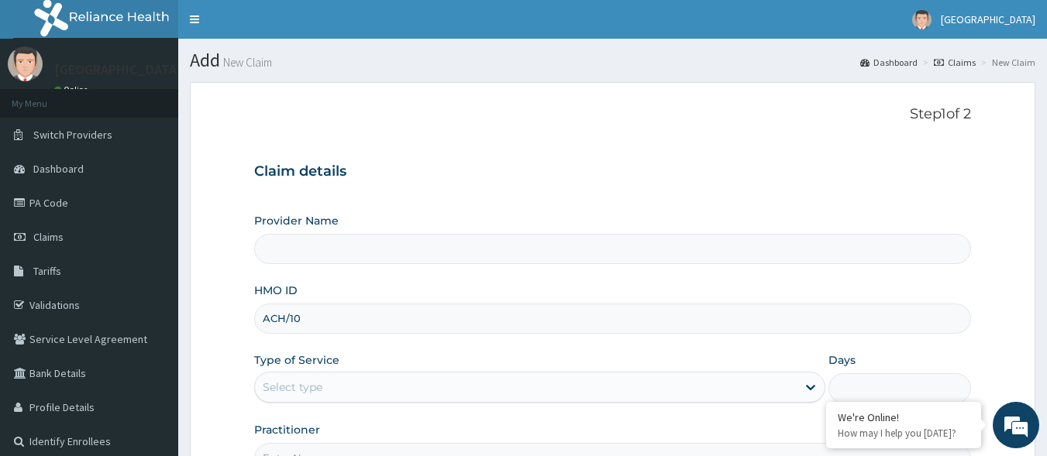
type input "ACH/100"
type input "[GEOGRAPHIC_DATA]"
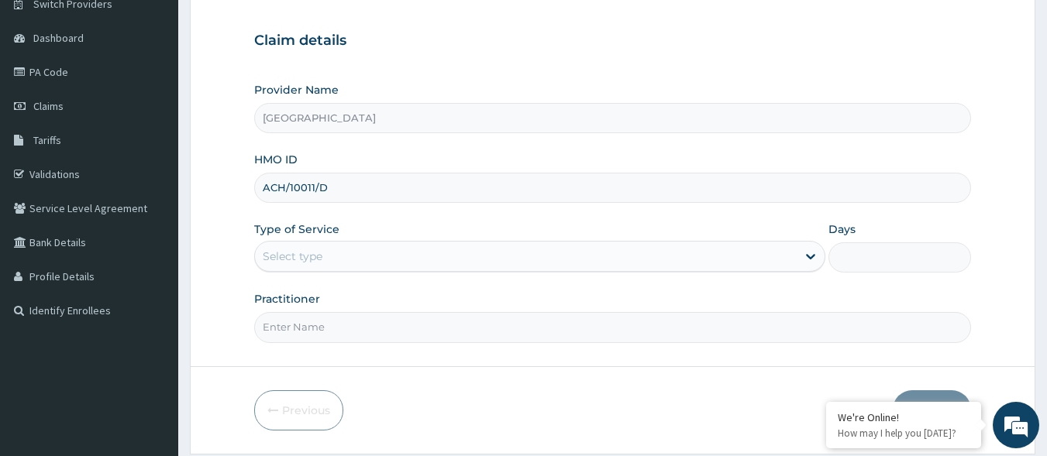
scroll to position [155, 0]
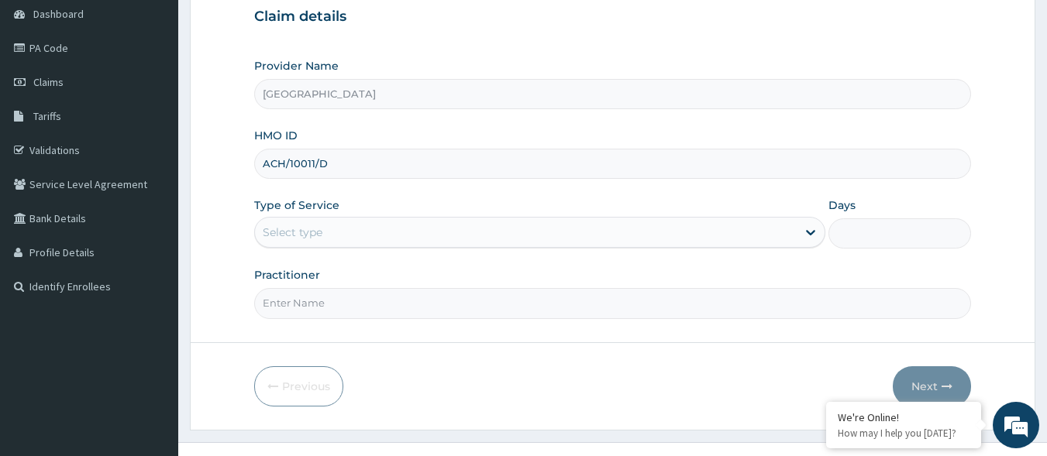
type input "ACH/10011/D"
click at [490, 212] on div "Type of Service Select type" at bounding box center [539, 223] width 571 height 51
click at [487, 220] on div "Select type" at bounding box center [526, 232] width 542 height 25
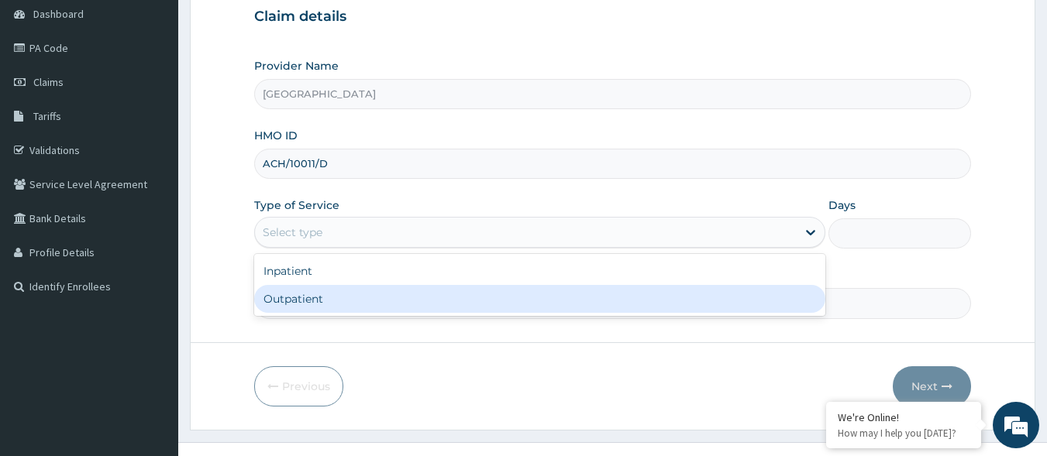
click at [433, 305] on div "Outpatient" at bounding box center [539, 299] width 571 height 28
type input "1"
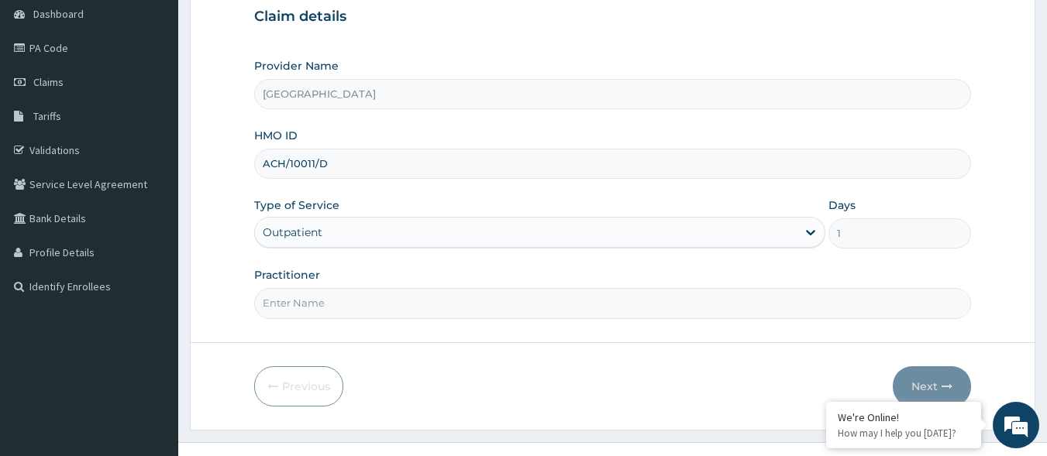
click at [432, 299] on input "Practitioner" at bounding box center [612, 303] width 717 height 30
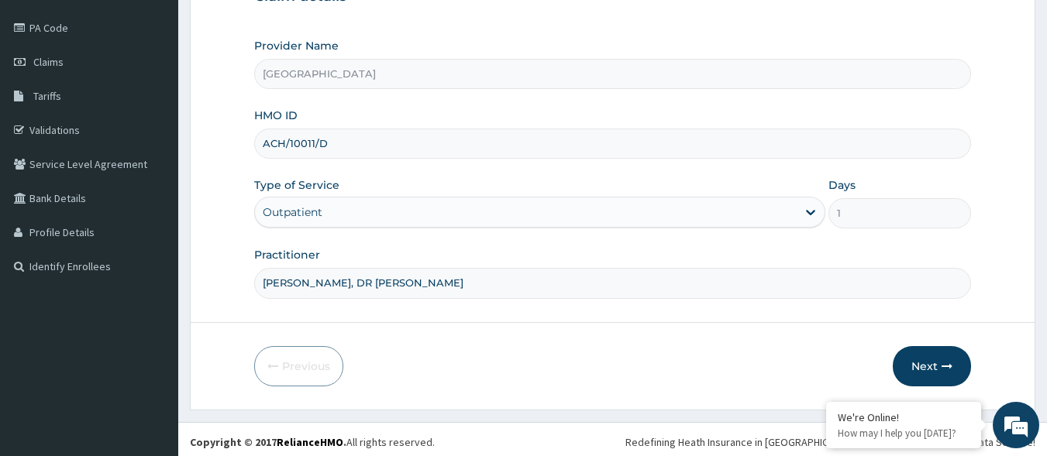
scroll to position [181, 0]
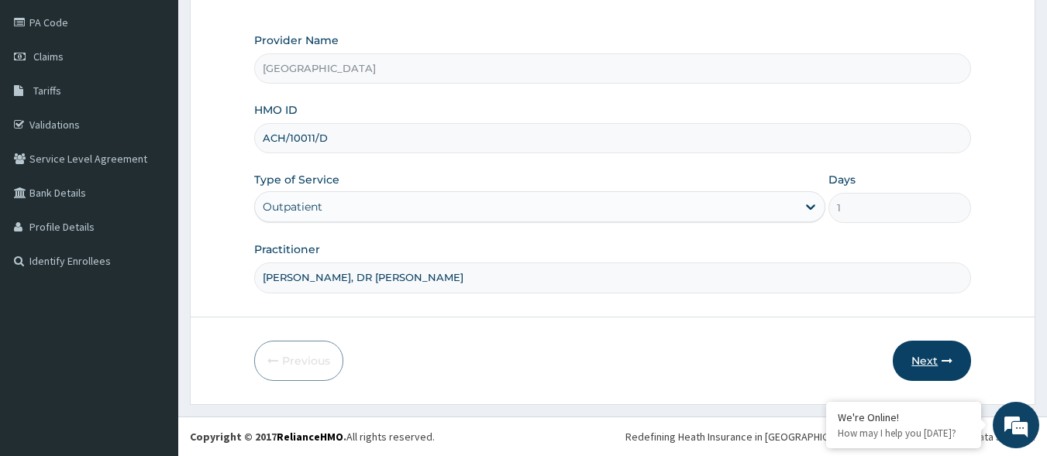
type input "DR OLUSOLA, DR ELVIS"
click at [915, 356] on button "Next" at bounding box center [932, 361] width 78 height 40
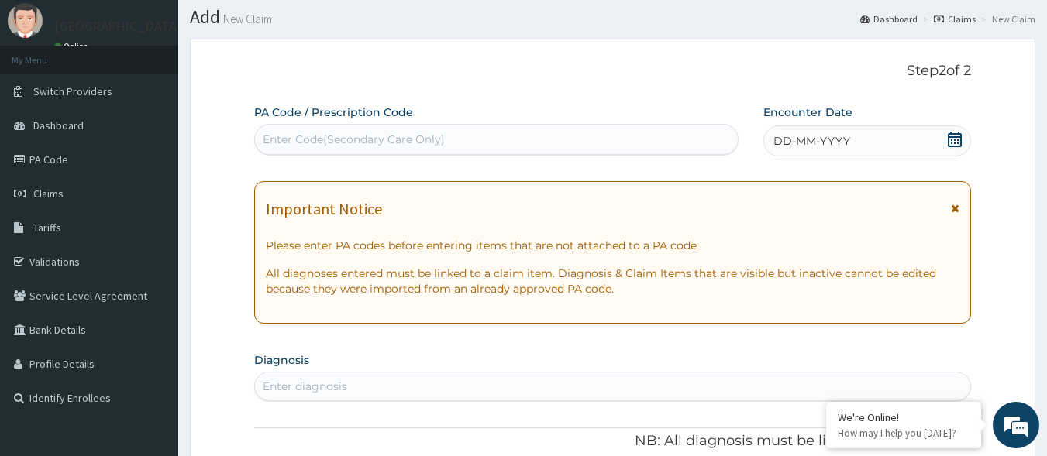
scroll to position [26, 0]
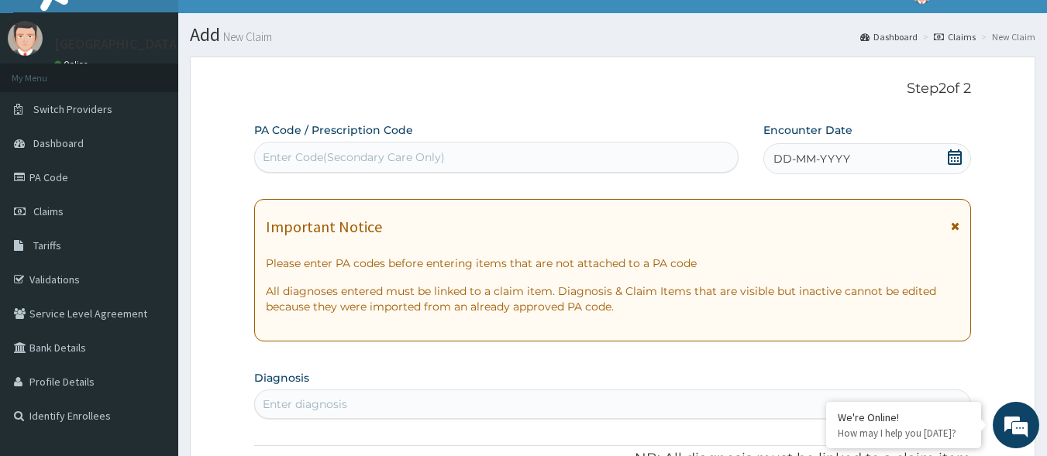
click at [679, 169] on div "Enter Code(Secondary Care Only)" at bounding box center [496, 157] width 483 height 25
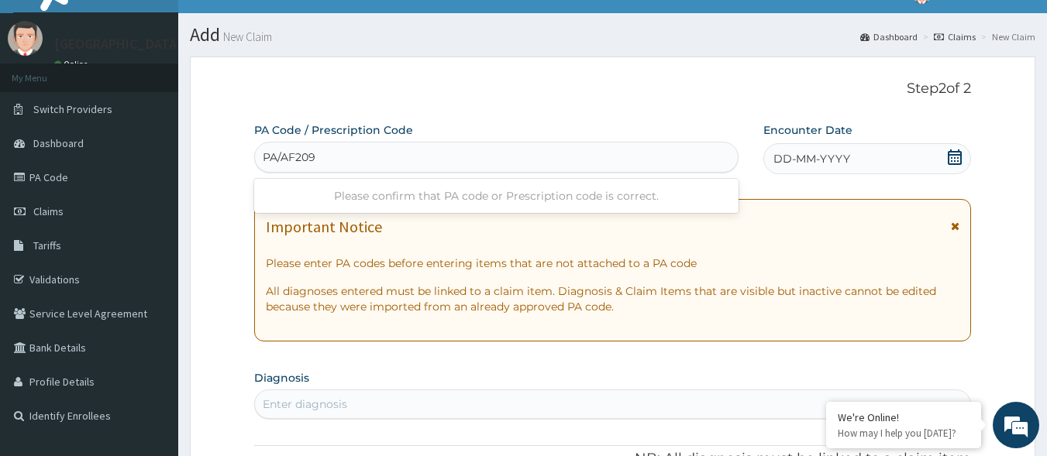
type input "PA/AF2093"
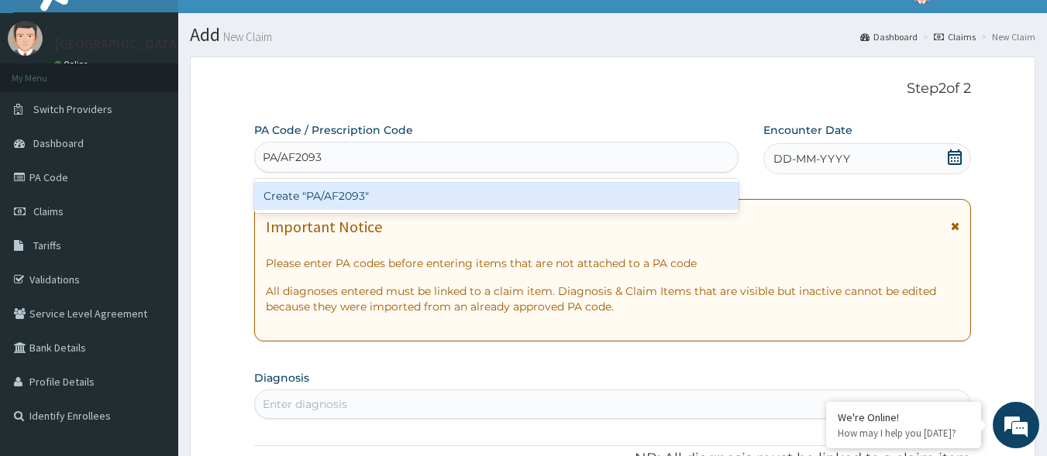
click at [645, 200] on div "Create "PA/AF2093"" at bounding box center [496, 196] width 485 height 28
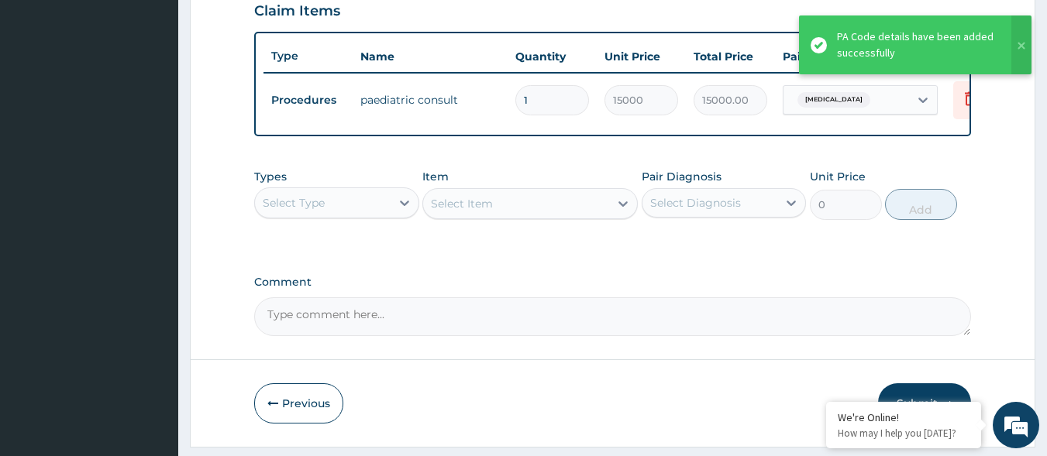
scroll to position [572, 0]
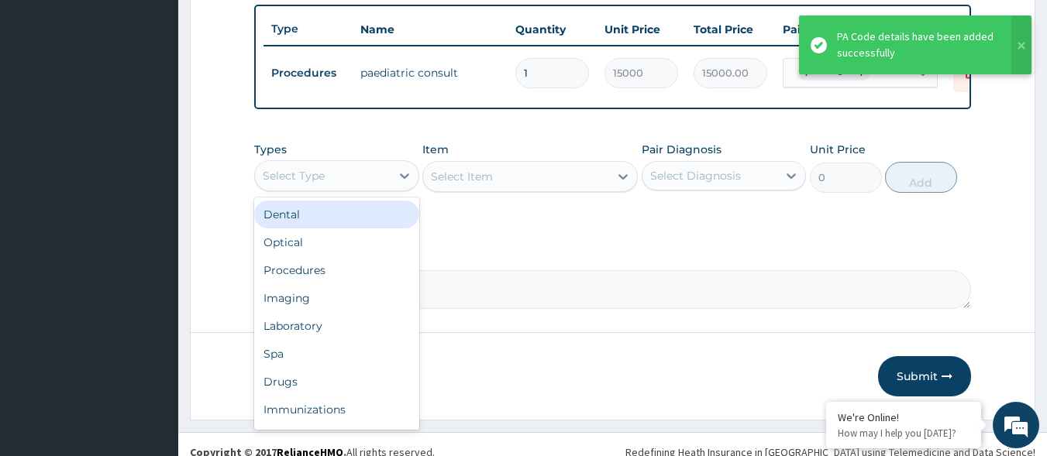
click at [350, 188] on div "Select Type" at bounding box center [323, 175] width 136 height 25
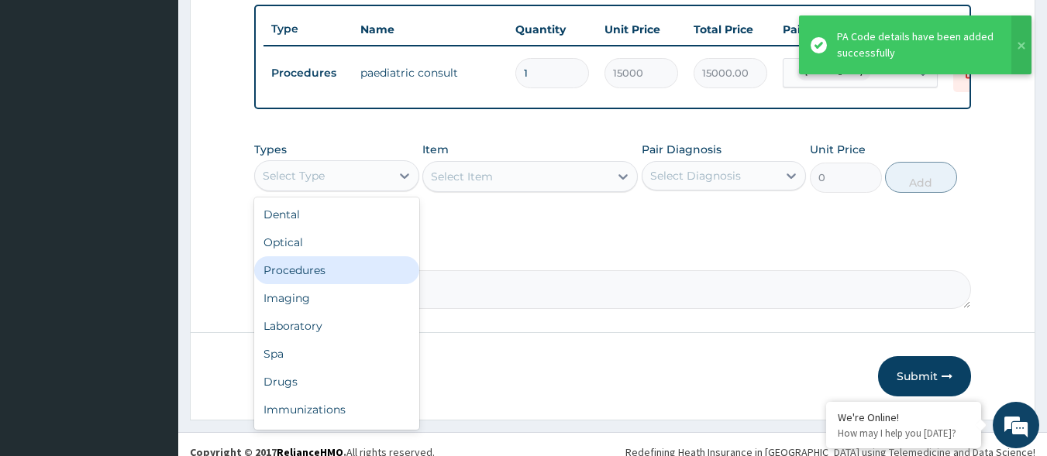
click at [359, 277] on div "Procedures" at bounding box center [336, 270] width 165 height 28
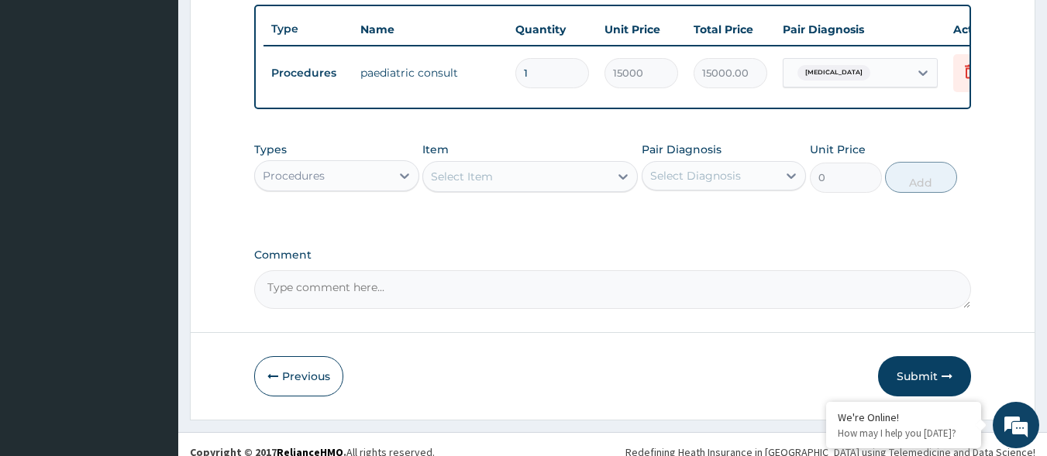
click at [347, 182] on div "Procedures" at bounding box center [323, 175] width 136 height 25
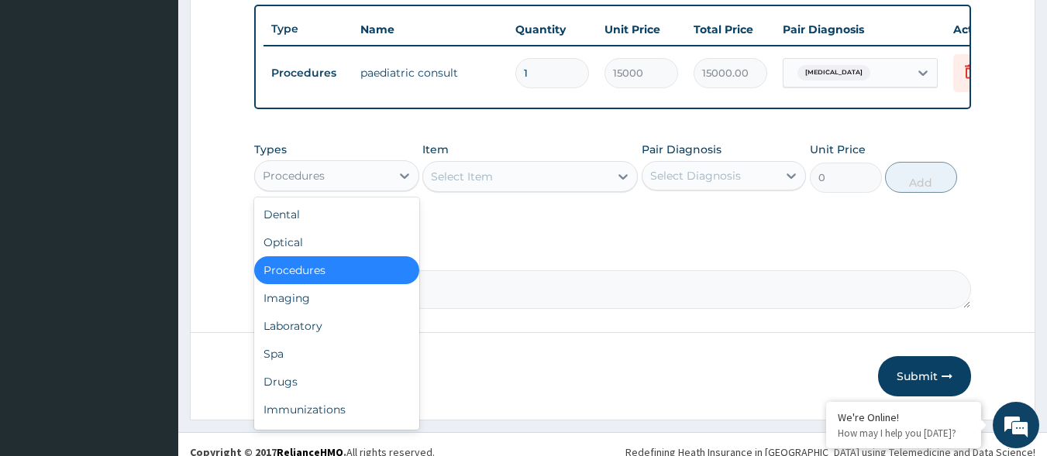
click at [366, 188] on div "Procedures" at bounding box center [323, 175] width 136 height 25
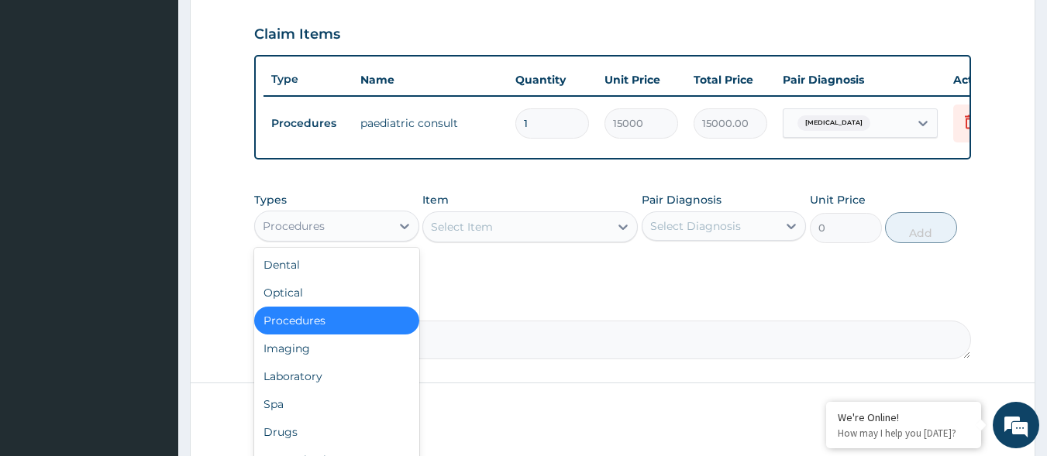
click at [546, 222] on div "Select Item" at bounding box center [529, 227] width 215 height 31
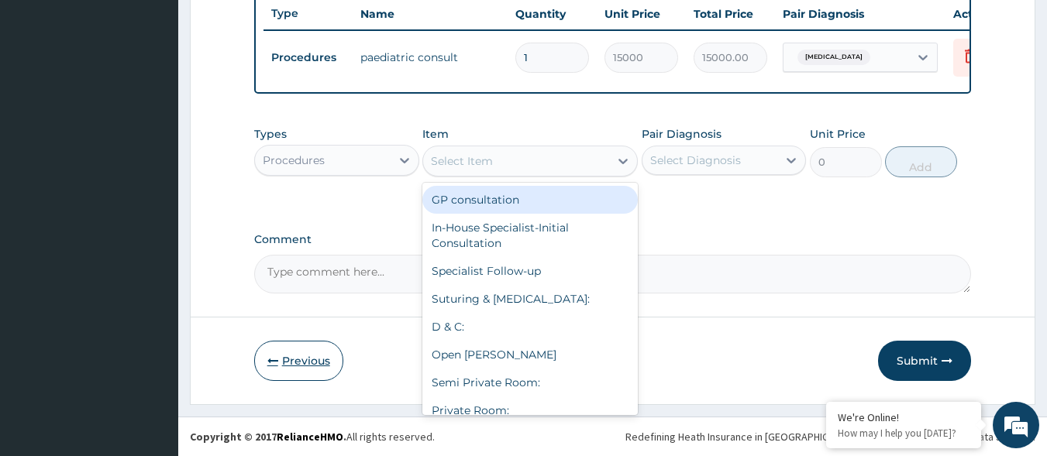
click at [296, 365] on button "Previous" at bounding box center [298, 361] width 89 height 40
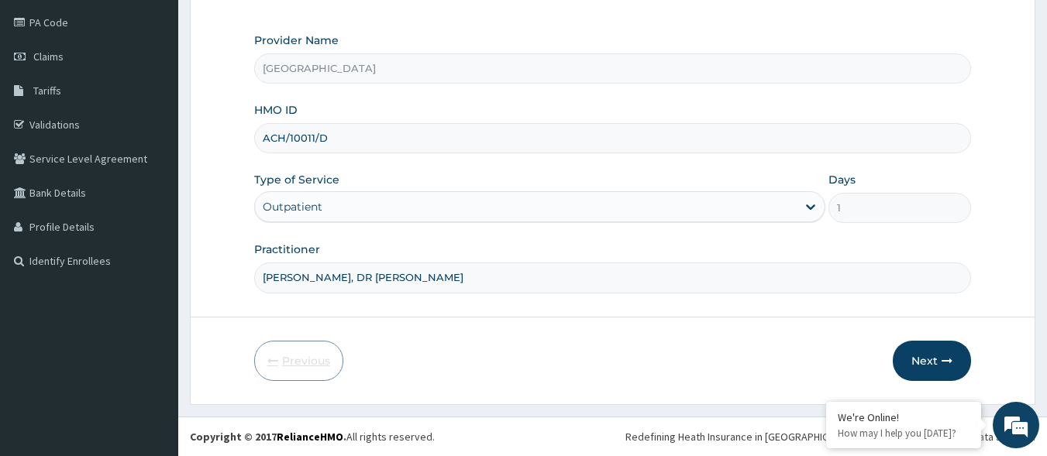
scroll to position [181, 0]
click at [386, 281] on input "DR OLUSOLA, DR ELVIS" at bounding box center [612, 278] width 717 height 30
type input "DR OLUSOLA"
click at [946, 362] on icon "button" at bounding box center [946, 361] width 11 height 11
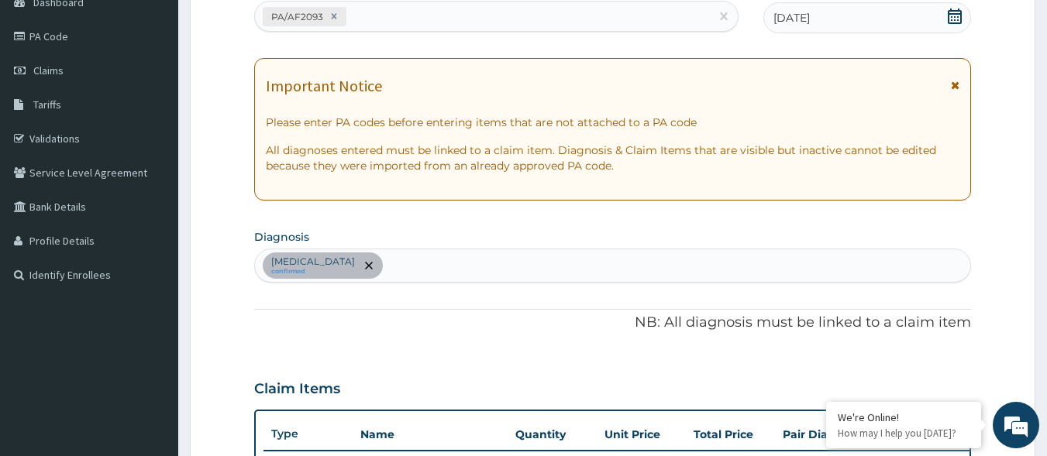
scroll to position [77, 0]
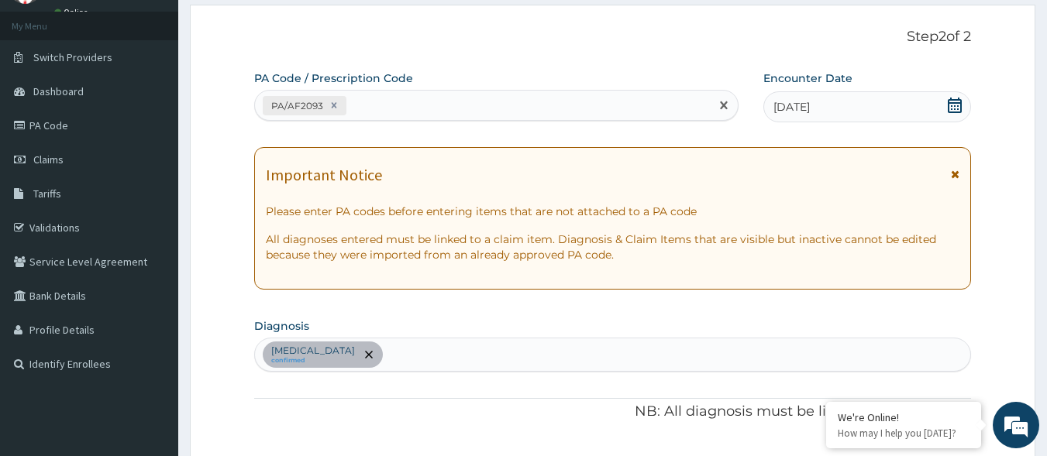
click at [502, 105] on div "PA/AF2093" at bounding box center [483, 106] width 456 height 26
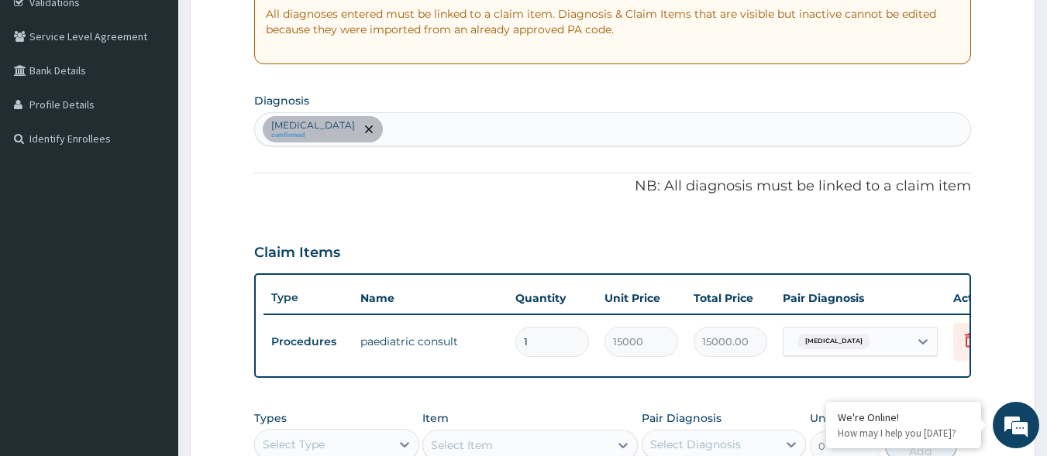
scroll to position [310, 0]
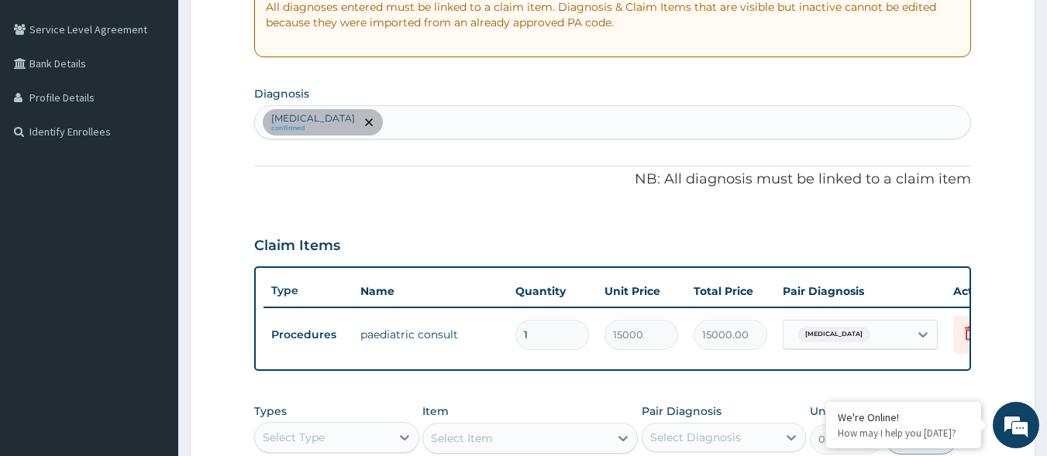
click at [528, 129] on div "Acute gastroenteritis confirmed" at bounding box center [613, 122] width 716 height 33
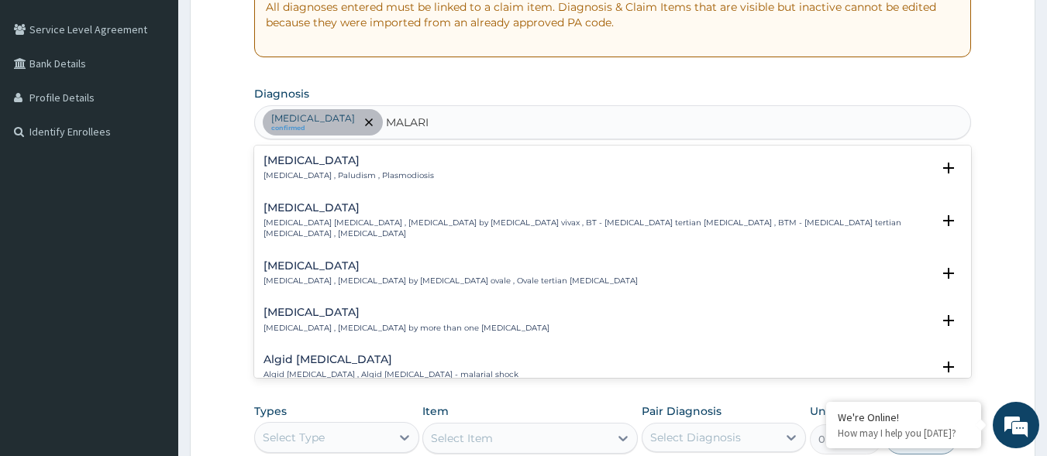
type input "MALARIA"
click at [322, 179] on p "Malaria , Paludism , Plasmodiosis" at bounding box center [348, 175] width 170 height 11
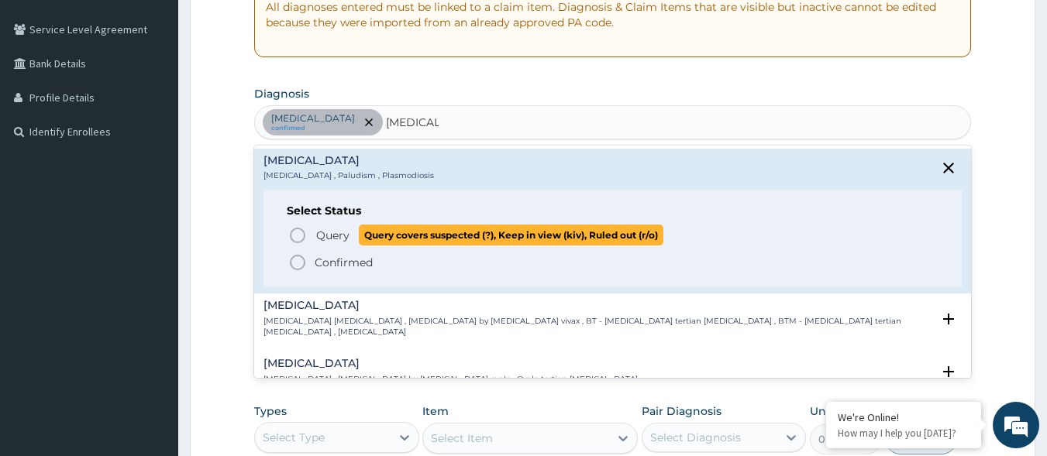
click at [346, 232] on span "Query" at bounding box center [332, 235] width 33 height 15
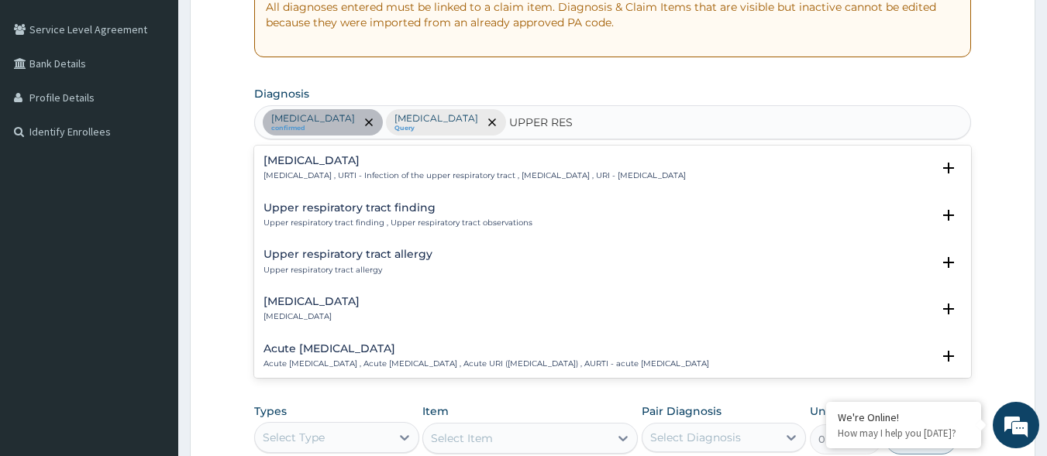
type input "UPPER RESP"
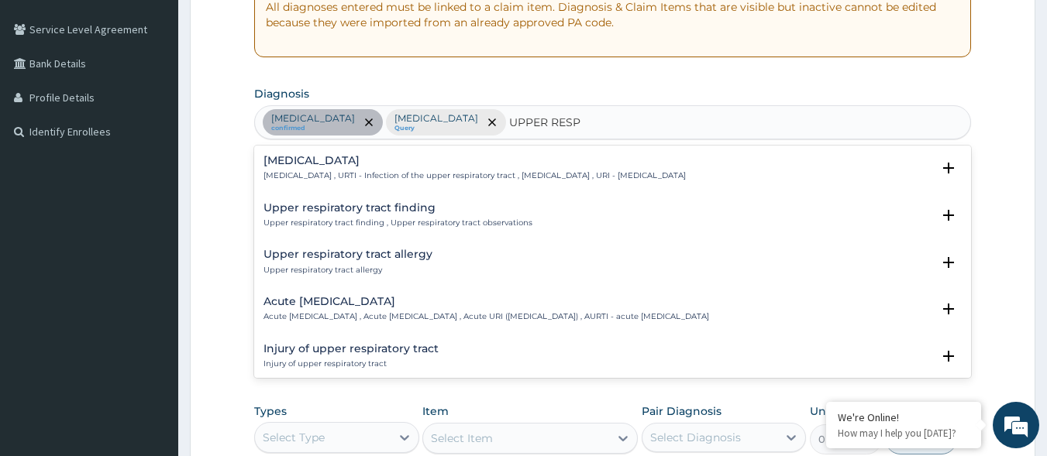
click at [460, 163] on h4 "Upper respiratory infection" at bounding box center [474, 161] width 422 height 12
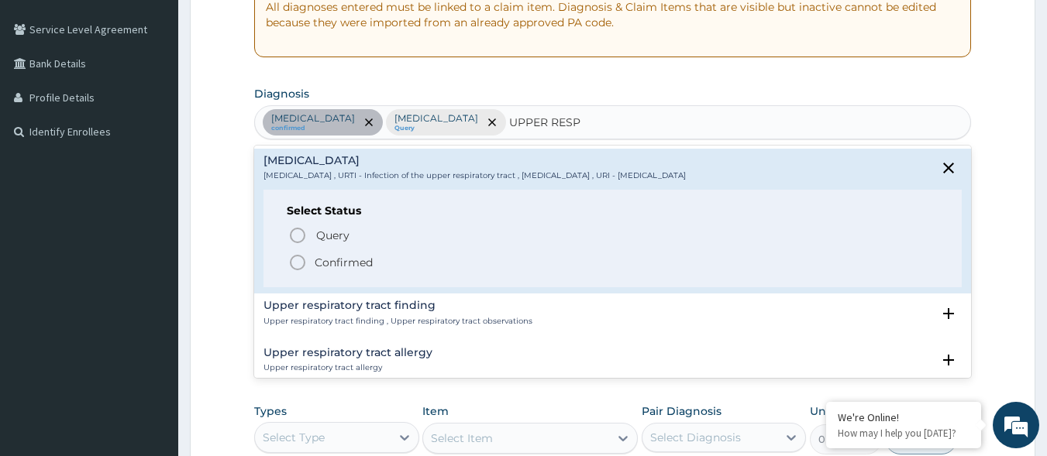
click at [328, 267] on p "Confirmed" at bounding box center [344, 262] width 58 height 15
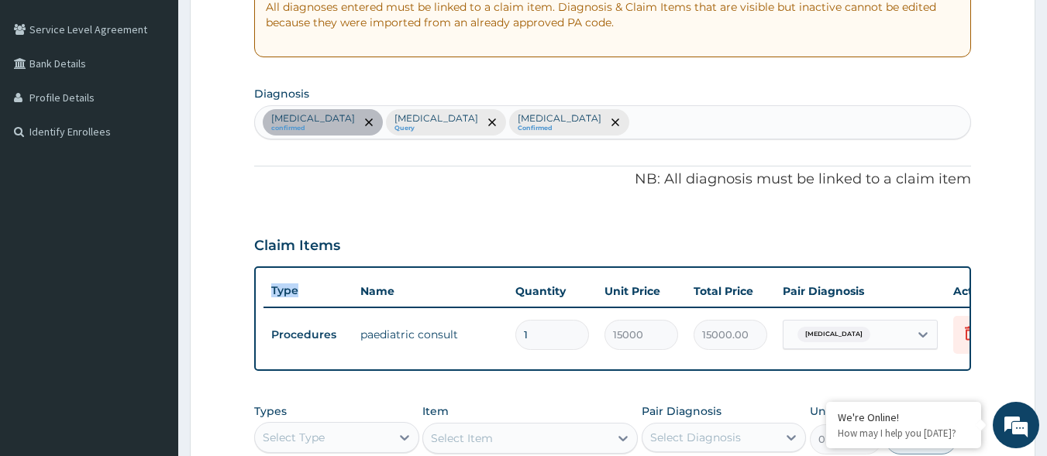
click at [328, 267] on div "Type Name Quantity Unit Price Total Price Pair Diagnosis Actions Procedures pae…" at bounding box center [612, 319] width 717 height 105
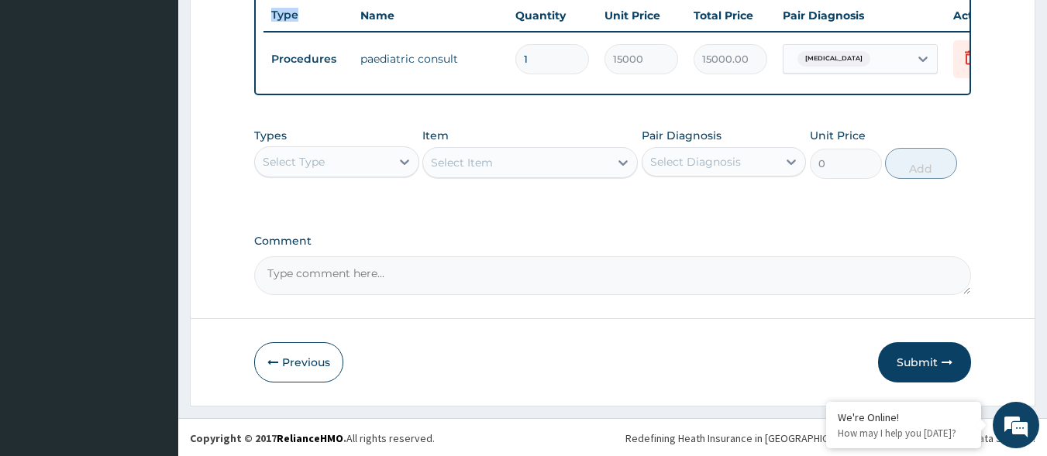
scroll to position [599, 0]
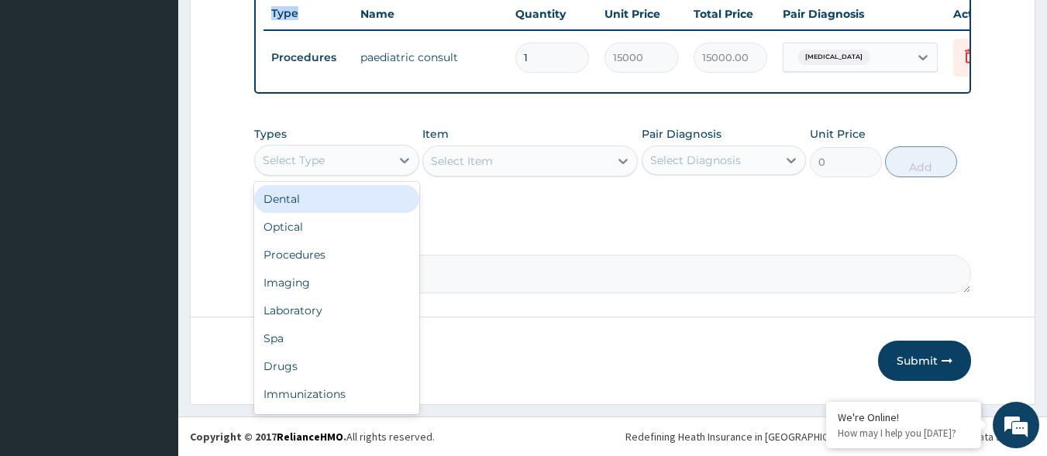
click at [341, 171] on div "Select Type" at bounding box center [323, 160] width 136 height 25
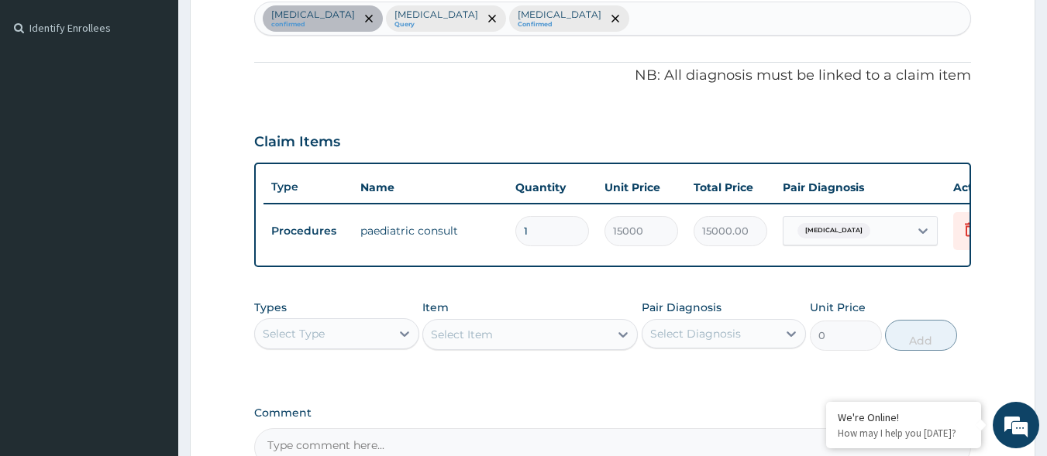
scroll to position [444, 0]
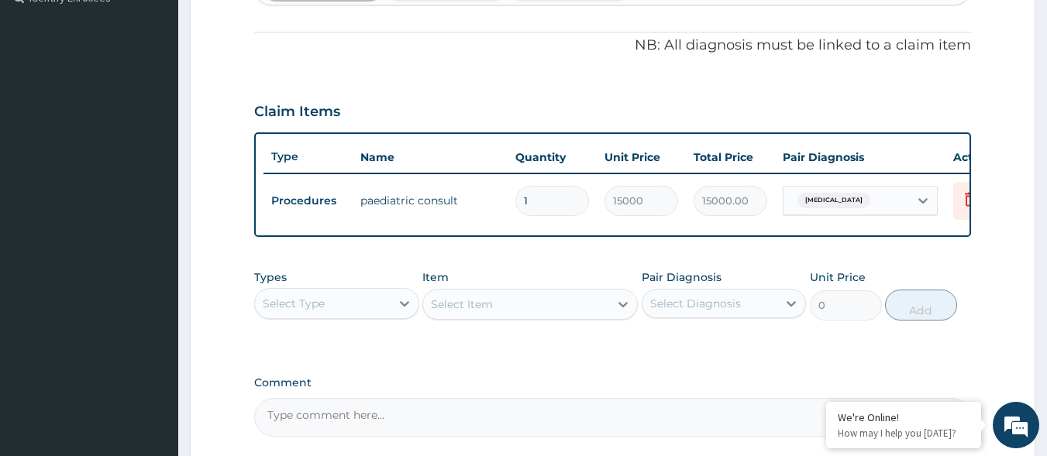
click at [374, 307] on div "Select Type" at bounding box center [323, 303] width 136 height 25
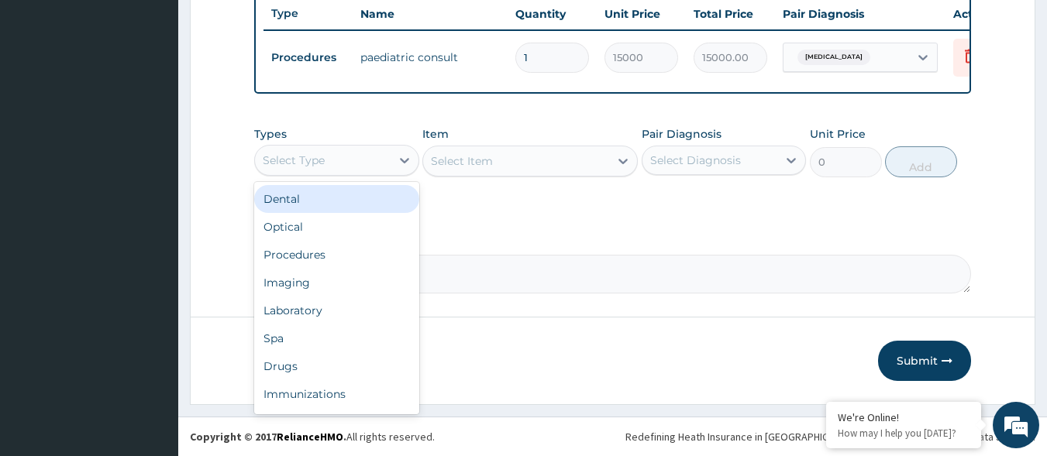
scroll to position [599, 0]
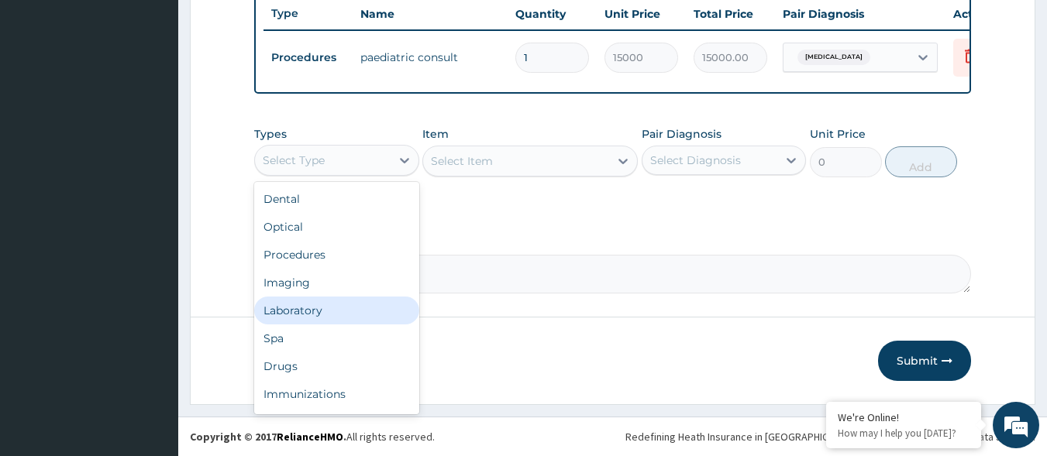
click at [383, 307] on div "Laboratory" at bounding box center [336, 311] width 165 height 28
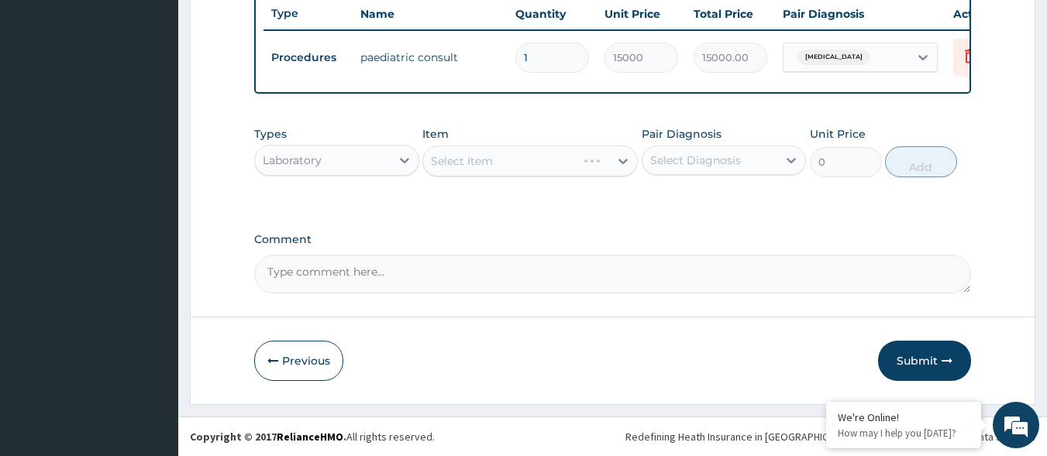
click at [780, 138] on div "Pair Diagnosis Select Diagnosis" at bounding box center [724, 151] width 165 height 51
click at [762, 157] on div "Select Diagnosis" at bounding box center [710, 160] width 136 height 25
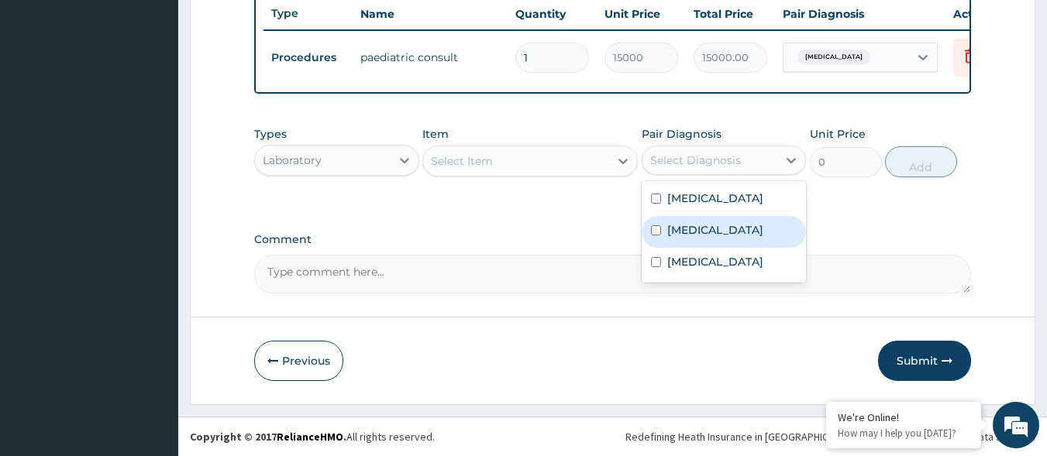
click at [710, 235] on div "Malaria" at bounding box center [724, 232] width 165 height 32
checkbox input "true"
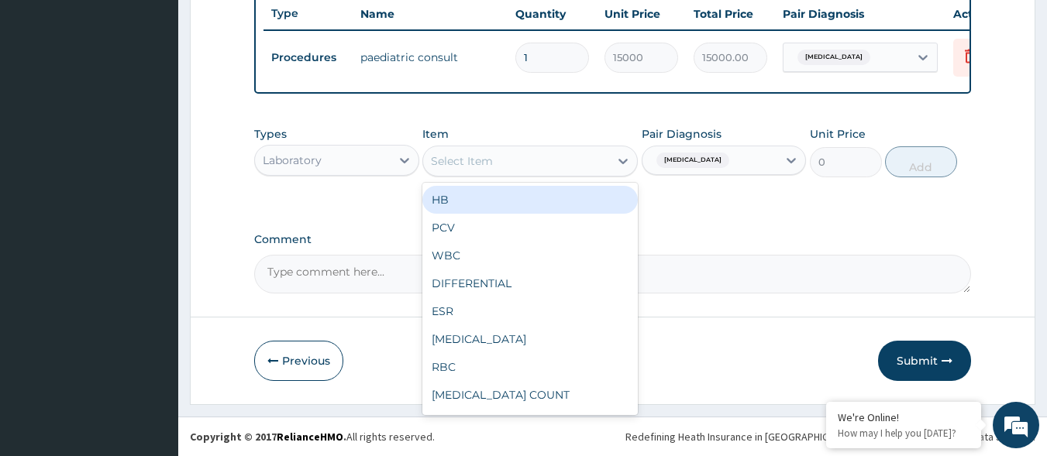
click at [581, 170] on div "Select Item" at bounding box center [516, 161] width 186 height 25
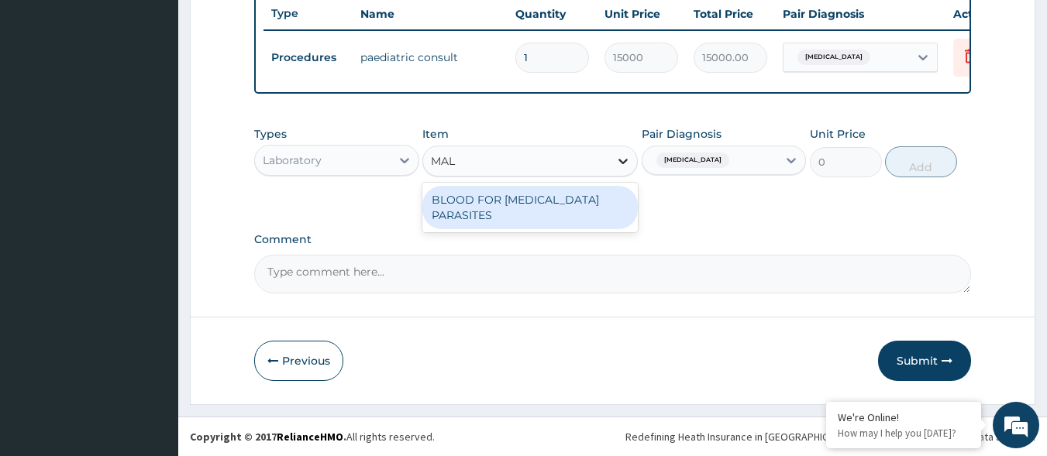
type input "MALA"
click at [612, 200] on div "BLOOD FOR MALARIA PARASITES" at bounding box center [529, 207] width 215 height 43
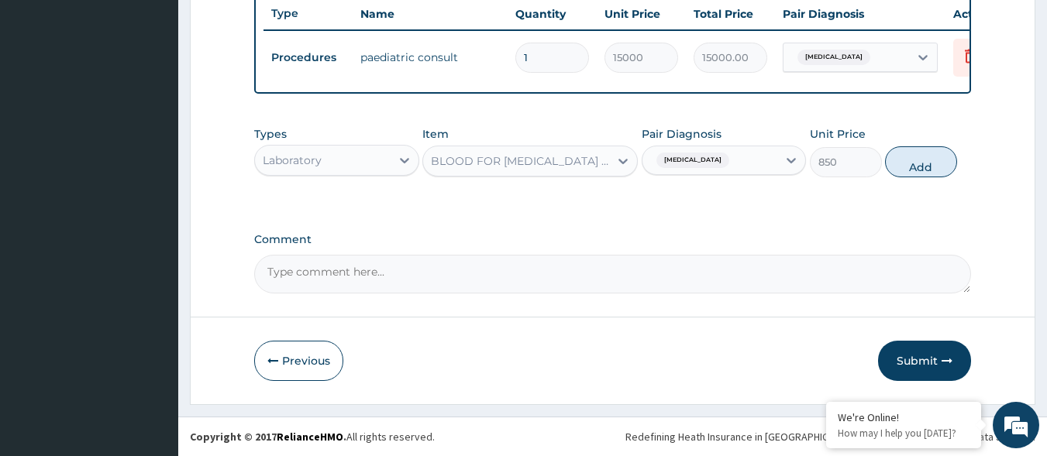
click at [907, 161] on button "Add" at bounding box center [921, 161] width 72 height 31
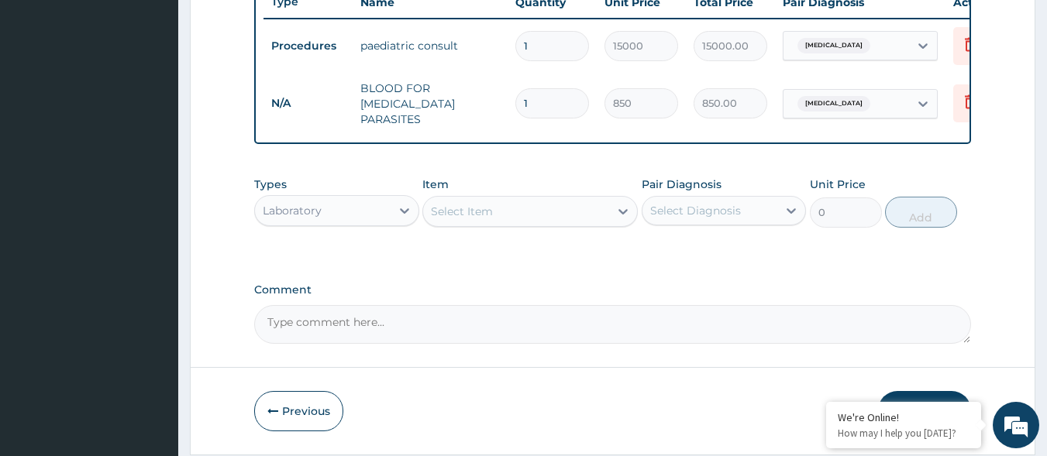
click at [477, 227] on div "Select Item" at bounding box center [529, 211] width 215 height 31
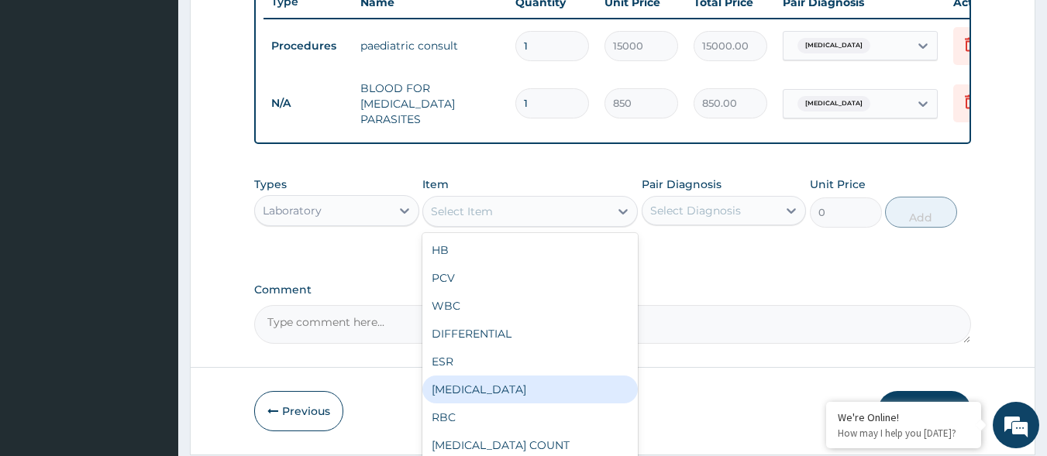
click at [507, 394] on div "FULL BLOOD COUNT" at bounding box center [529, 390] width 215 height 28
type input "2125"
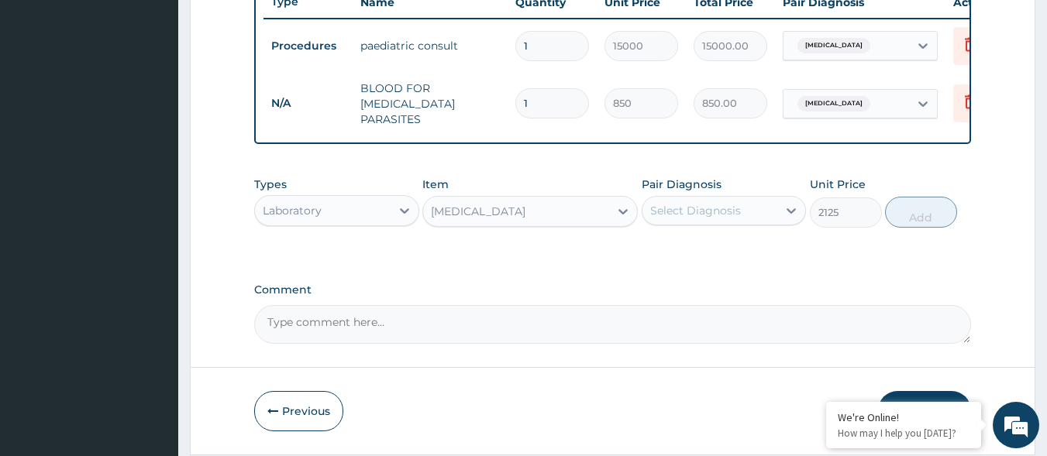
click at [731, 205] on div "Select Diagnosis" at bounding box center [695, 210] width 91 height 15
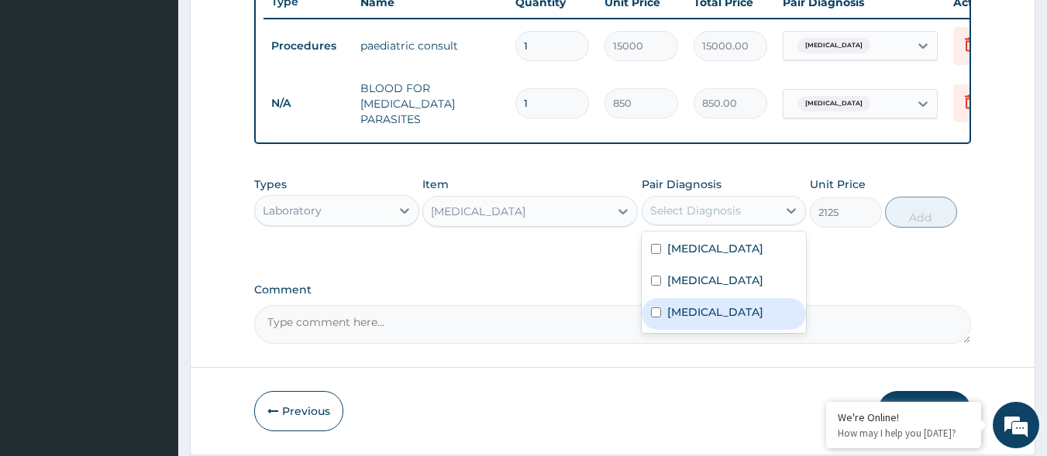
click at [701, 317] on label "Upper respiratory infection" at bounding box center [715, 312] width 96 height 15
checkbox input "true"
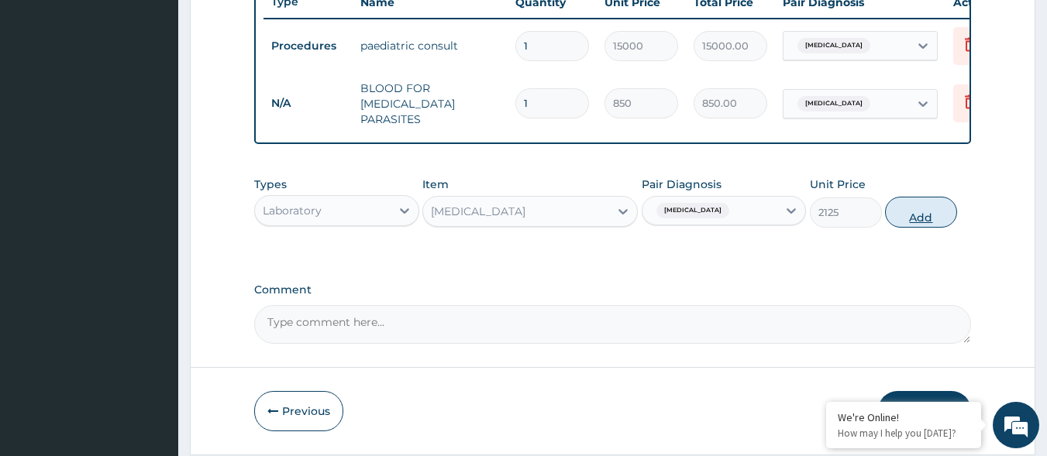
click at [910, 216] on button "Add" at bounding box center [921, 212] width 72 height 31
type input "0"
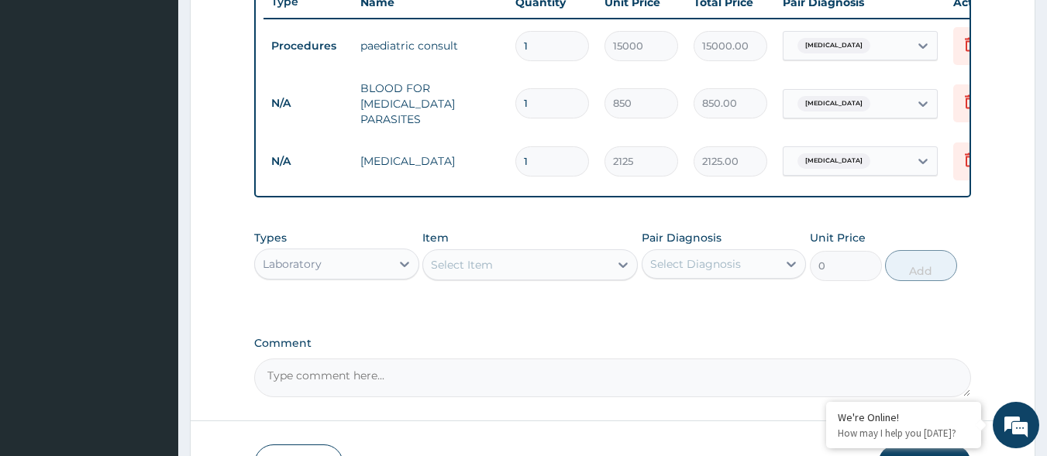
click at [552, 276] on div "Select Item" at bounding box center [516, 265] width 186 height 25
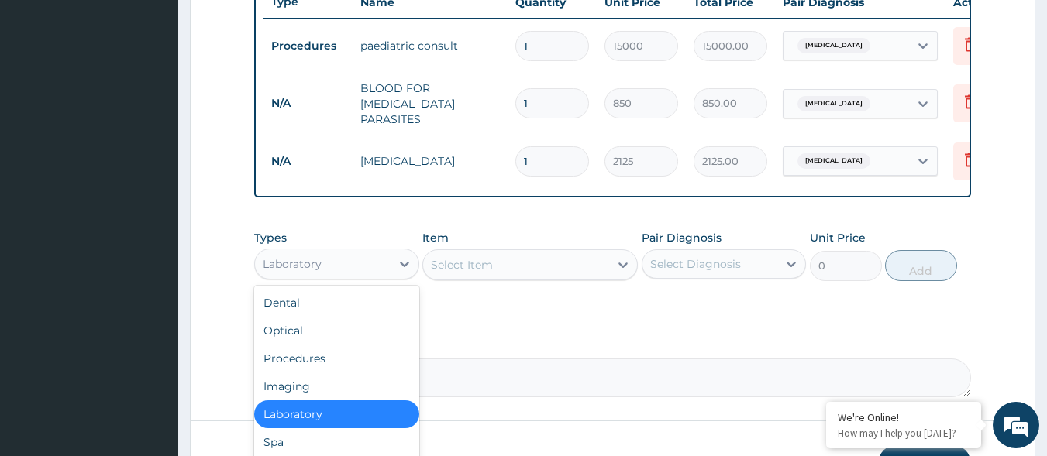
click at [345, 274] on div "Laboratory" at bounding box center [323, 264] width 136 height 25
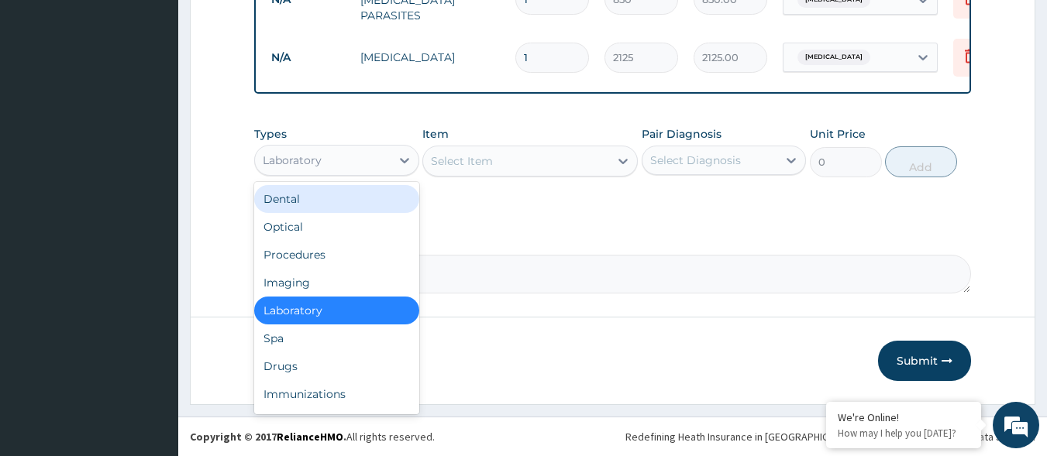
scroll to position [706, 0]
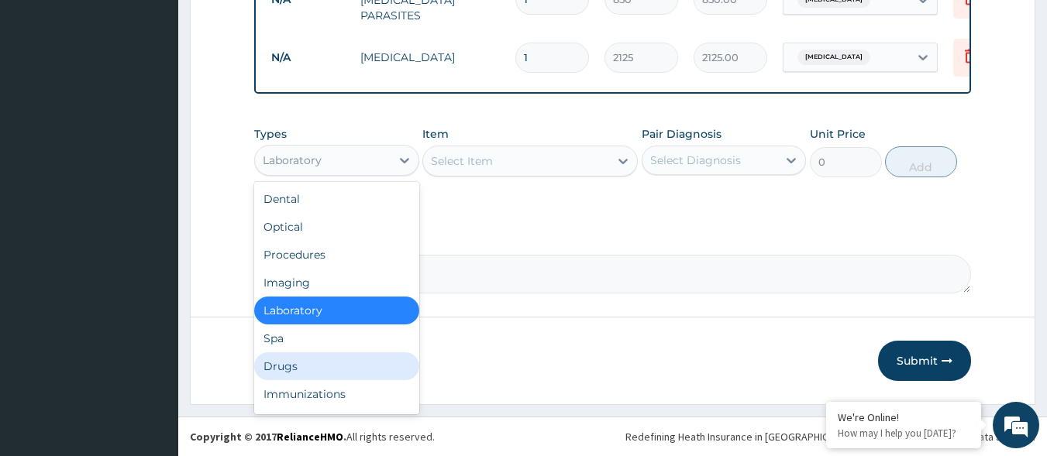
click at [326, 356] on div "Drugs" at bounding box center [336, 367] width 165 height 28
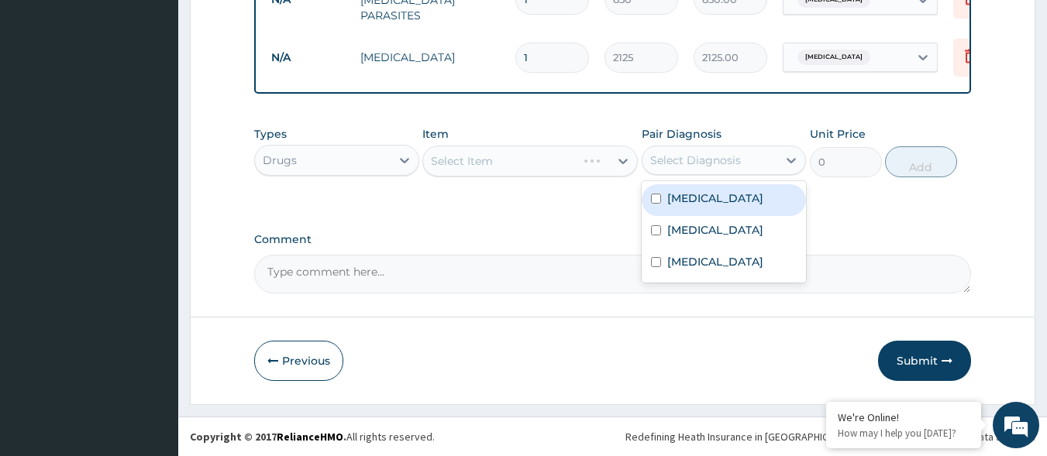
click at [653, 153] on div "Select Diagnosis" at bounding box center [695, 160] width 91 height 15
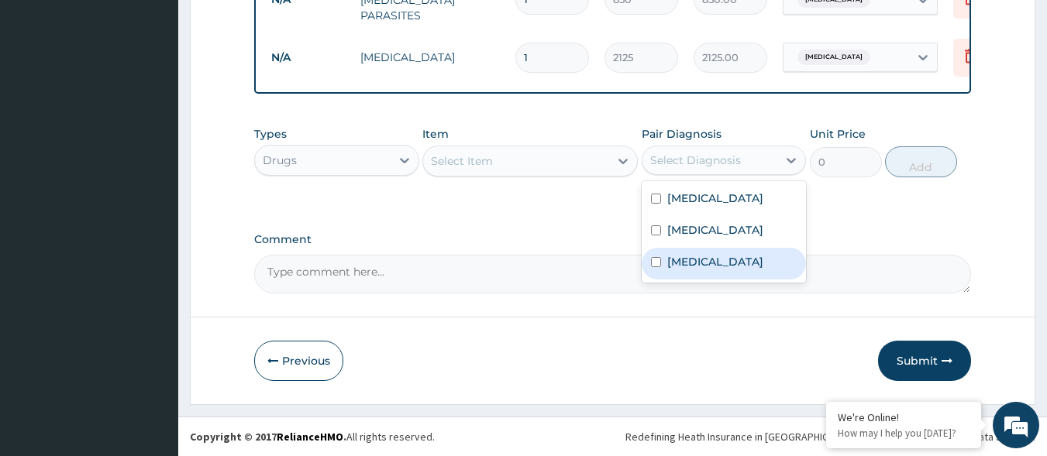
drag, startPoint x: 666, startPoint y: 264, endPoint x: 630, endPoint y: 215, distance: 61.5
click at [664, 264] on div "Upper respiratory infection" at bounding box center [724, 264] width 165 height 32
drag, startPoint x: 680, startPoint y: 274, endPoint x: 662, endPoint y: 268, distance: 18.9
click at [676, 270] on label "Upper respiratory infection" at bounding box center [715, 261] width 96 height 15
checkbox input "false"
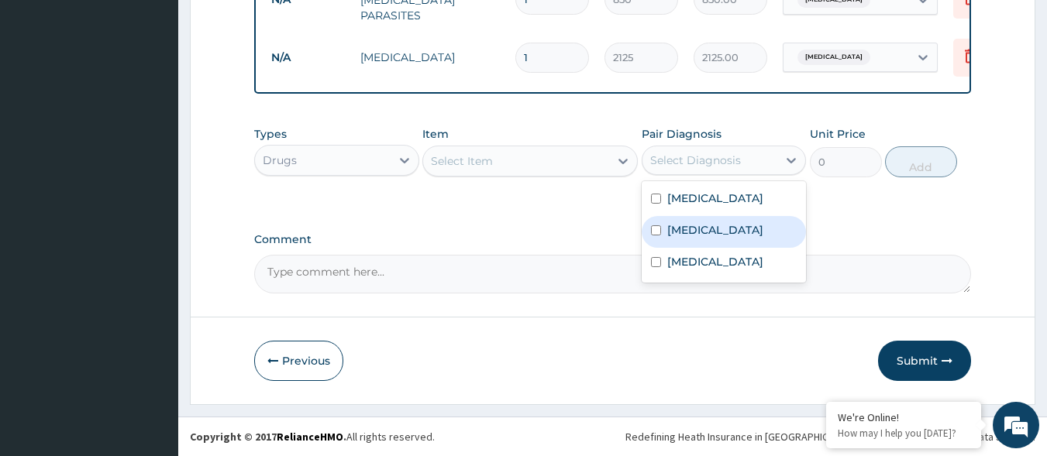
drag, startPoint x: 690, startPoint y: 225, endPoint x: 659, endPoint y: 218, distance: 31.9
click at [691, 225] on label "Malaria" at bounding box center [715, 229] width 96 height 15
checkbox input "true"
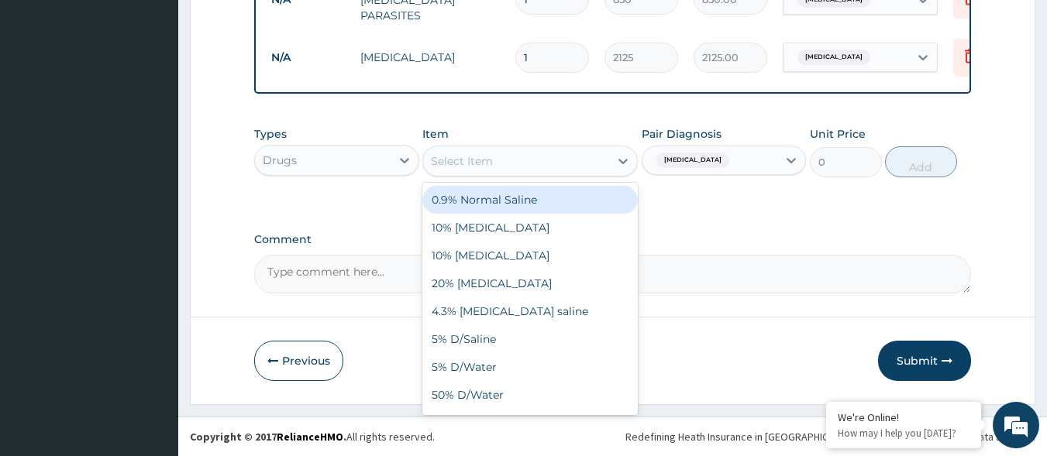
click at [572, 165] on div "Select Item" at bounding box center [516, 161] width 186 height 25
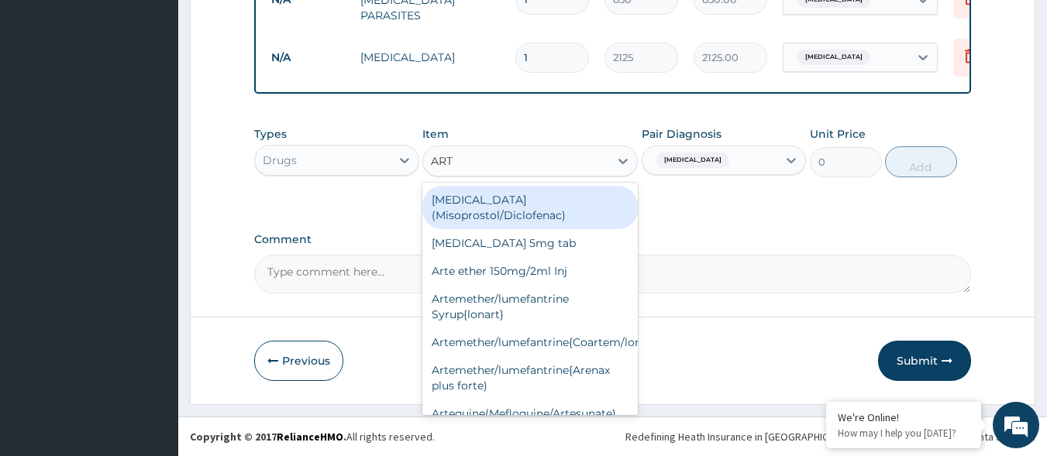
type input "ARTE"
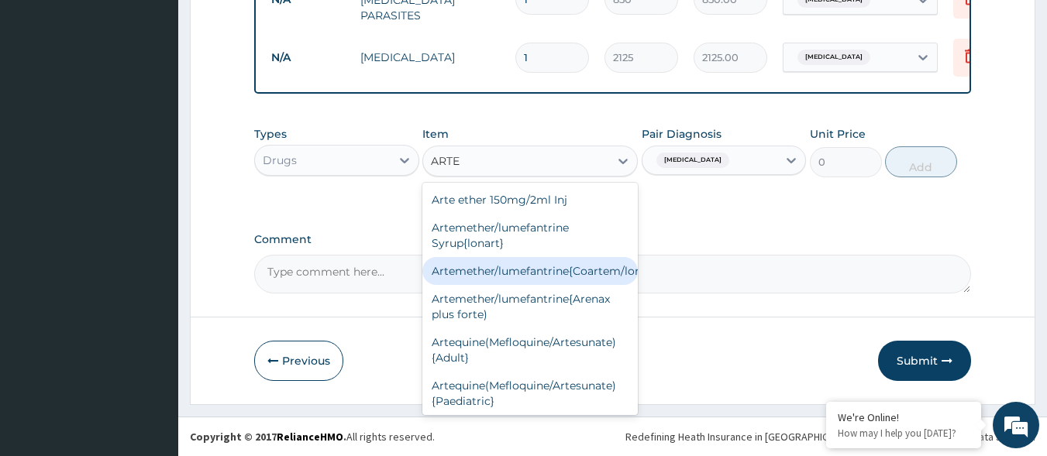
click at [596, 276] on div "Artemether/lumefantrine{Coartem/lonart}" at bounding box center [529, 271] width 215 height 28
click at [596, 276] on textarea "Comment" at bounding box center [612, 274] width 717 height 39
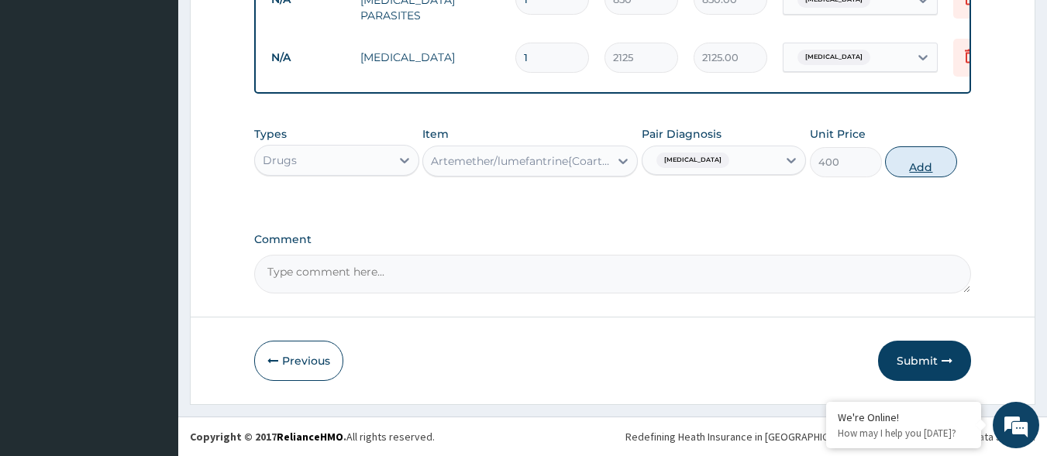
click at [903, 163] on button "Add" at bounding box center [921, 161] width 72 height 31
type input "0"
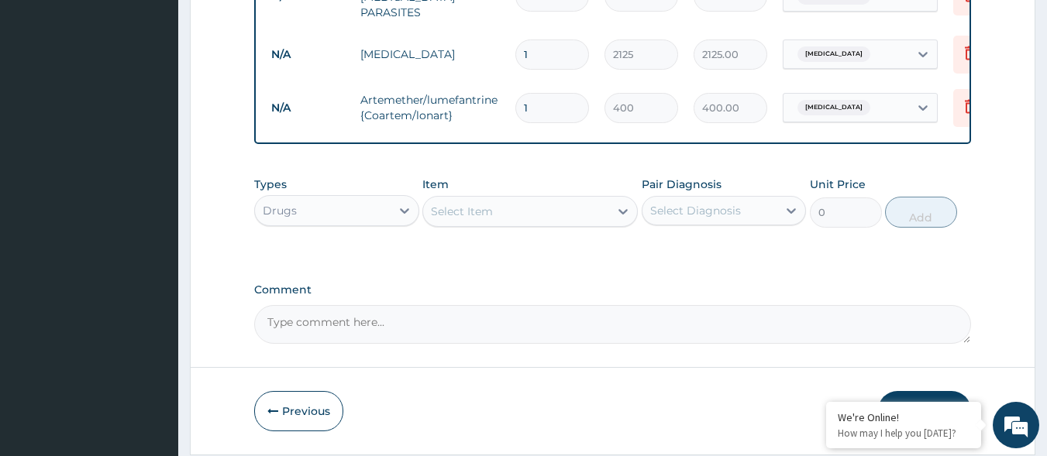
type input "0.00"
type input "6"
type input "2400.00"
type input "6"
click at [594, 214] on div "Select Item" at bounding box center [516, 211] width 186 height 25
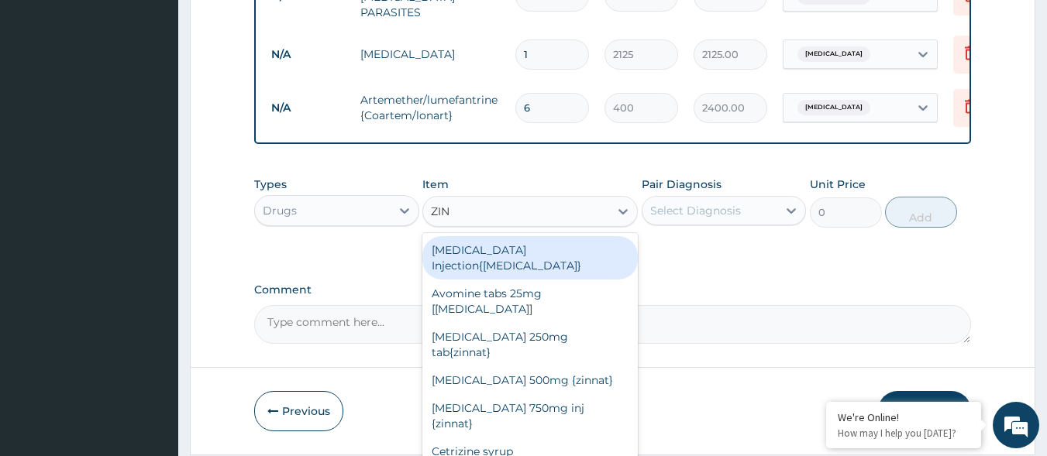
type input "ZINC"
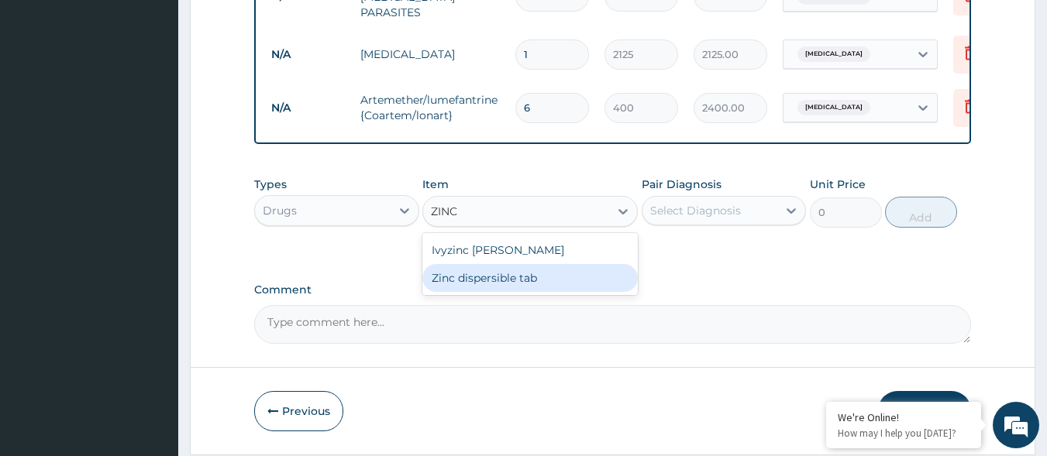
click at [610, 278] on div "Zinc dispersible tab" at bounding box center [529, 278] width 215 height 28
type input "64"
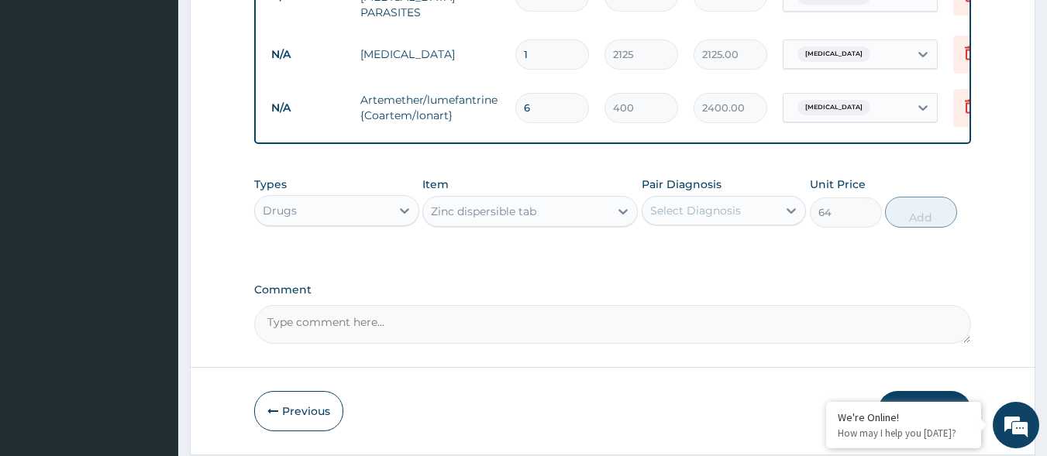
click at [720, 208] on div "Select Diagnosis" at bounding box center [695, 210] width 91 height 15
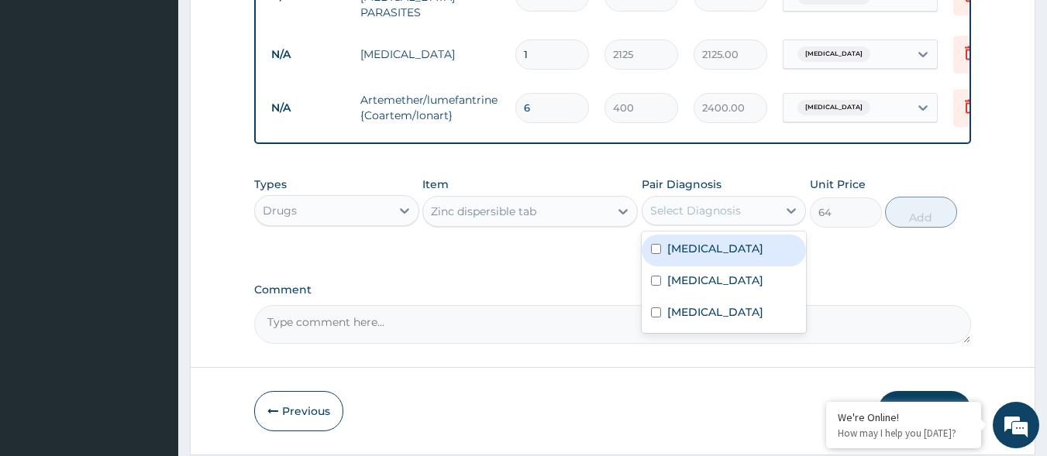
click at [740, 267] on div "Acute gastroenteritis" at bounding box center [724, 251] width 165 height 32
checkbox input "true"
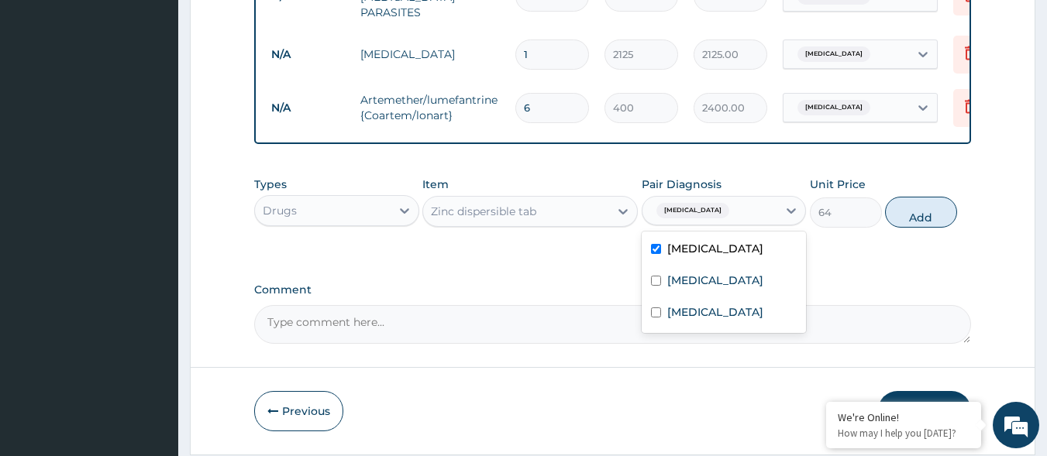
click at [924, 212] on button "Add" at bounding box center [921, 212] width 72 height 31
type input "0"
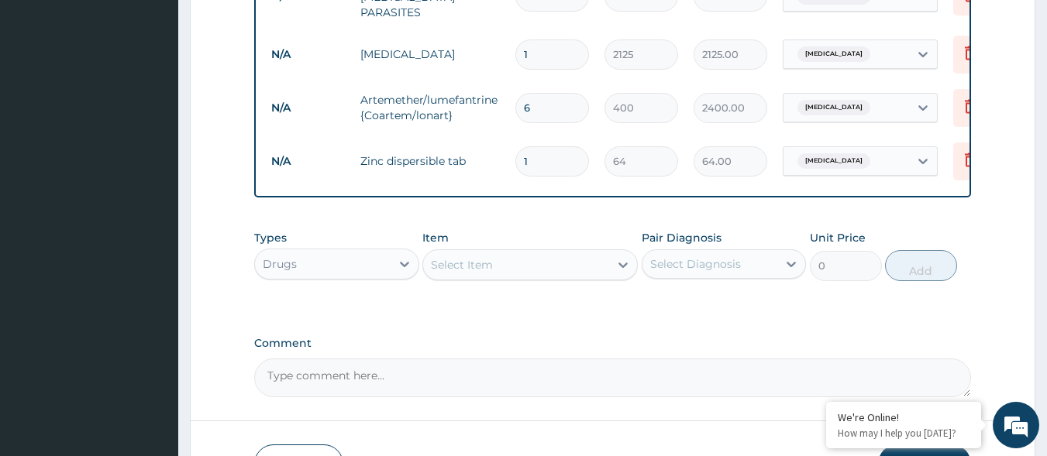
type input "0.00"
type input "5"
type input "320.00"
type input "5"
click at [562, 272] on div "Select Item" at bounding box center [516, 265] width 186 height 25
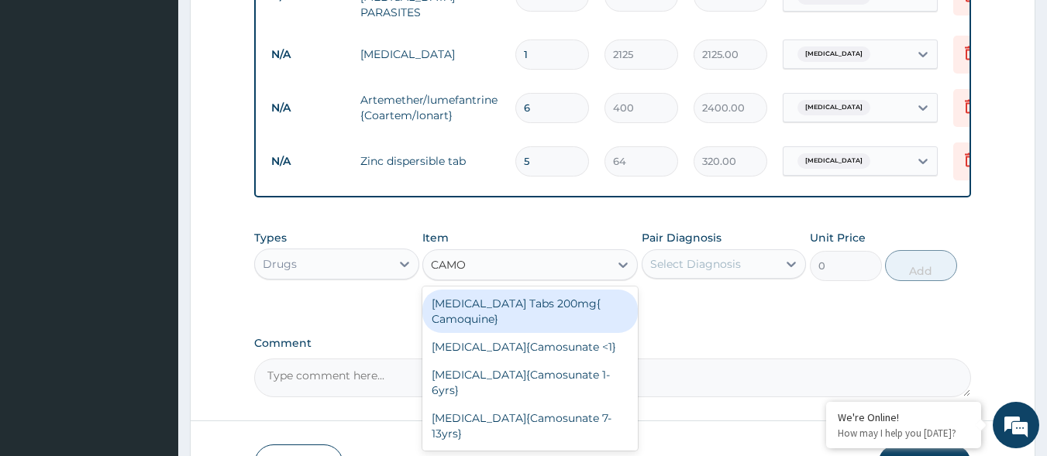
type input "CAMOS"
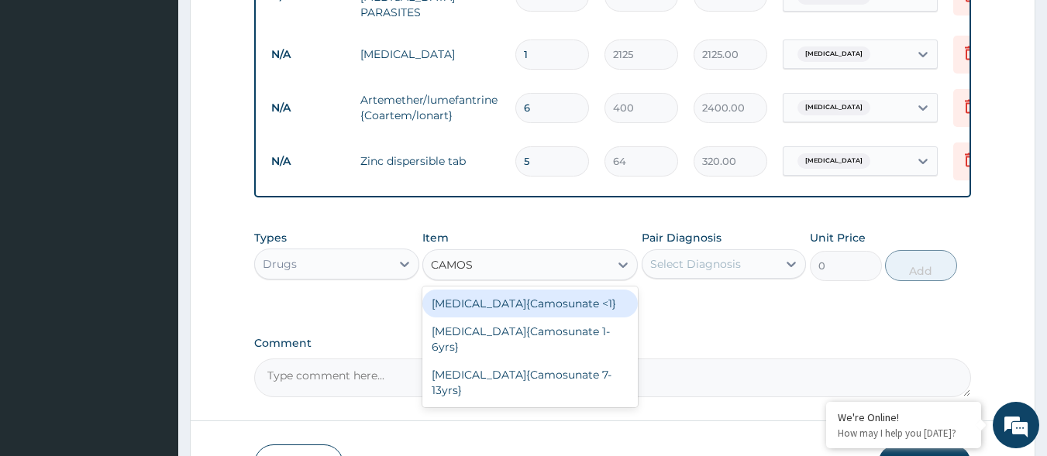
click at [556, 314] on div "[MEDICAL_DATA]{Camosunate <1}" at bounding box center [529, 304] width 215 height 28
type input "200"
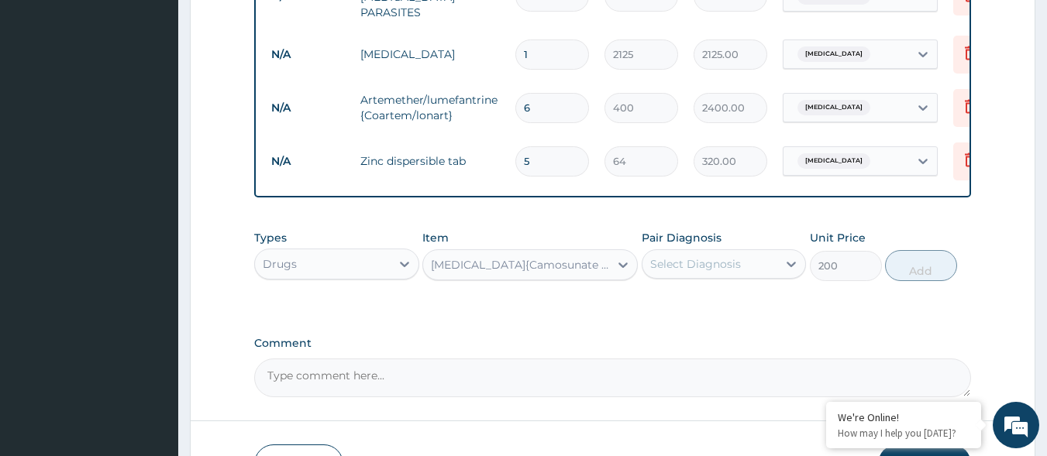
click at [723, 270] on div "Select Diagnosis" at bounding box center [695, 263] width 91 height 15
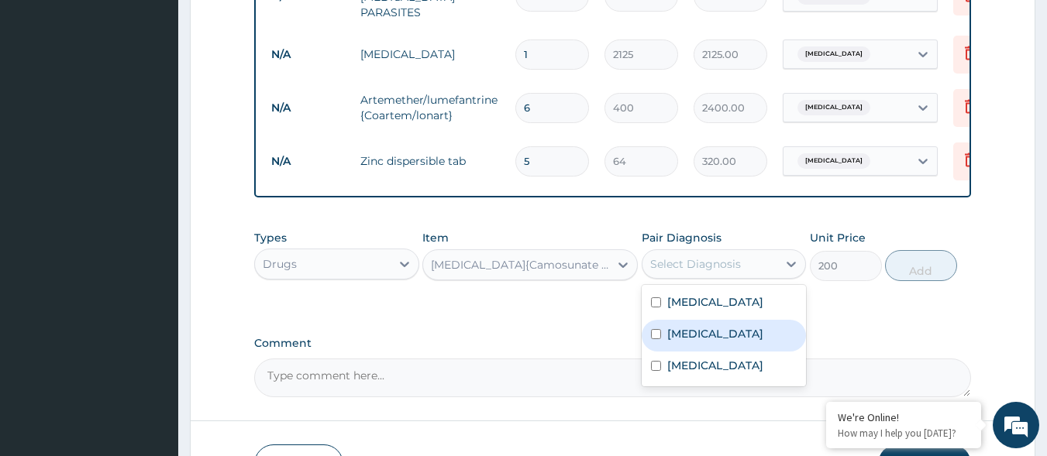
click at [700, 332] on label "[MEDICAL_DATA]" at bounding box center [715, 333] width 96 height 15
checkbox input "true"
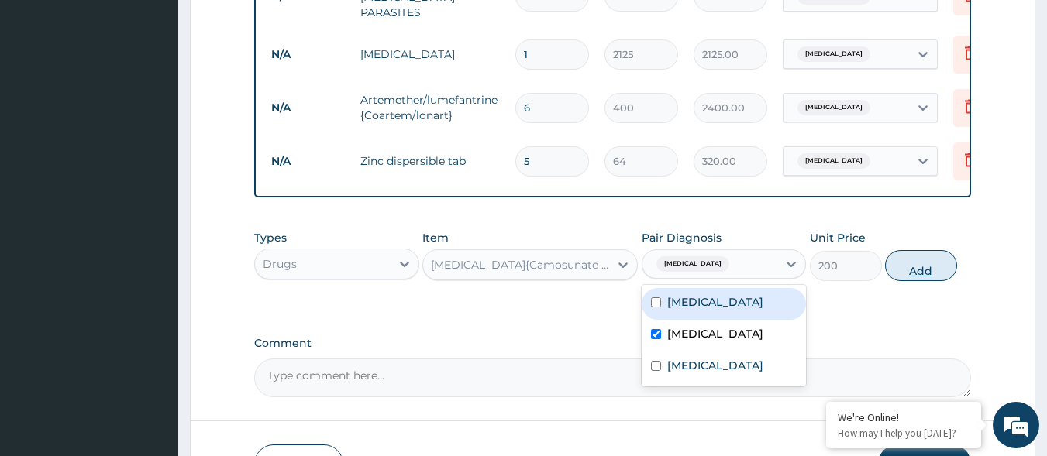
click at [941, 267] on button "Add" at bounding box center [921, 265] width 72 height 31
type input "0"
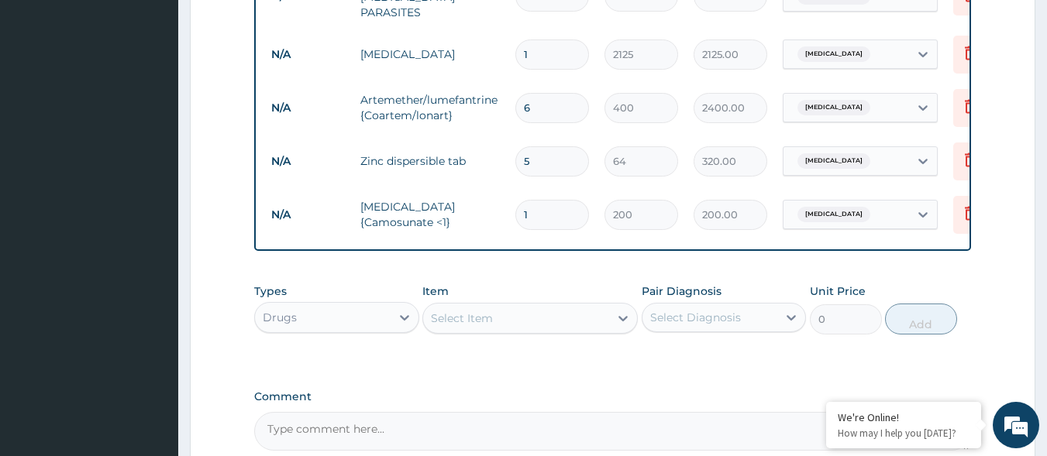
type input "0.00"
type input "3"
type input "600.00"
type input "3"
click at [531, 329] on div "Select Item" at bounding box center [516, 318] width 186 height 25
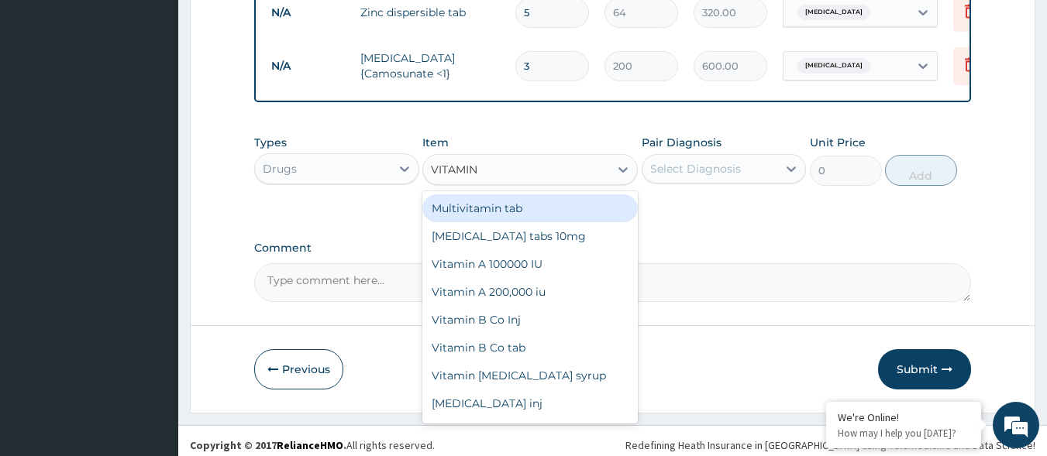
scroll to position [861, 0]
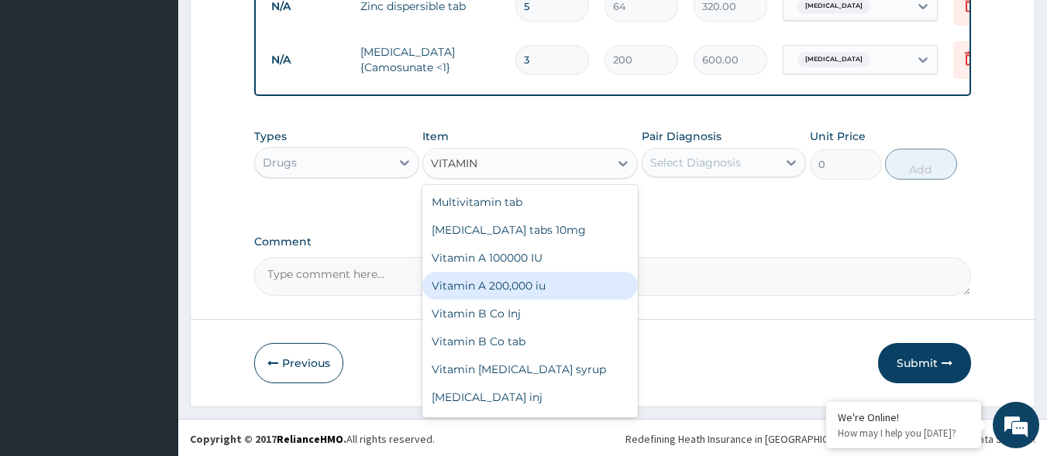
type input "VITAMIN C"
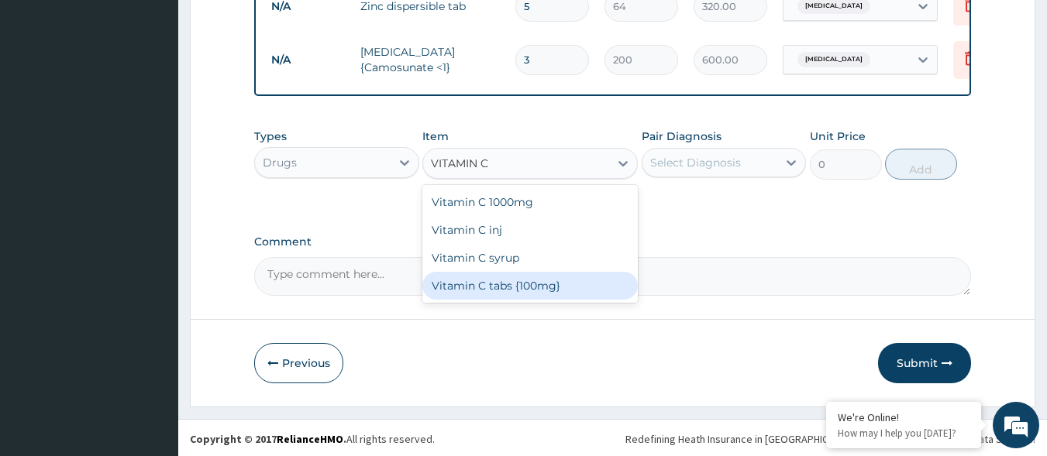
click at [569, 287] on div "Vitamin C tabs {100mg}" at bounding box center [529, 286] width 215 height 28
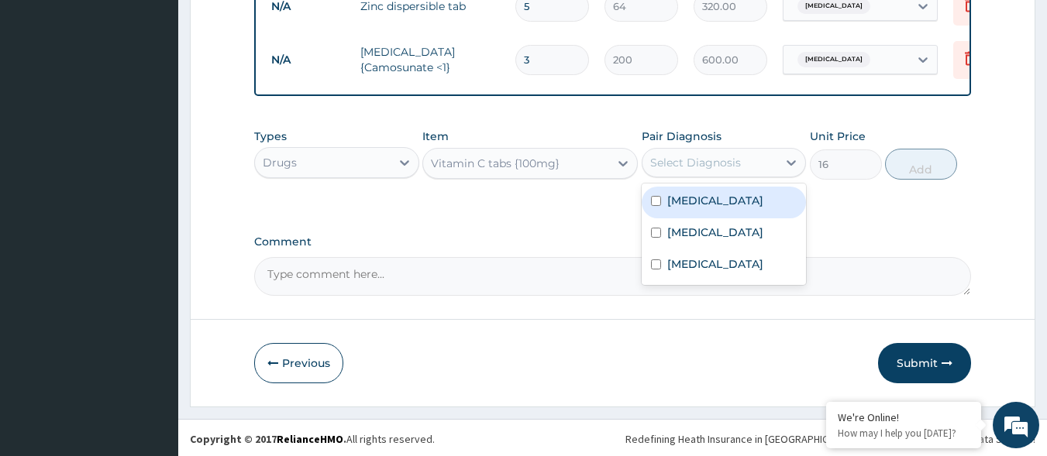
click at [763, 153] on div "Select Diagnosis" at bounding box center [724, 162] width 165 height 29
click at [583, 175] on div "Vitamin C tabs {100mg}" at bounding box center [516, 163] width 186 height 25
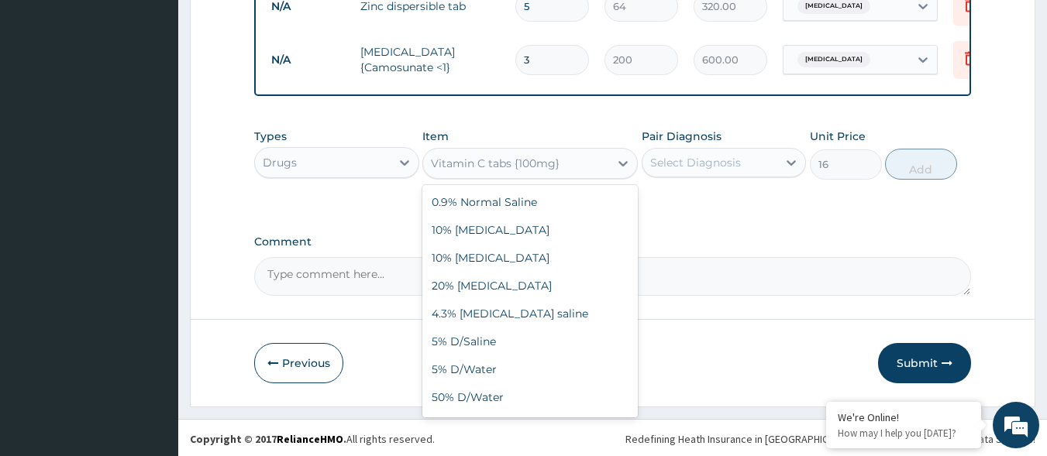
scroll to position [19575, 0]
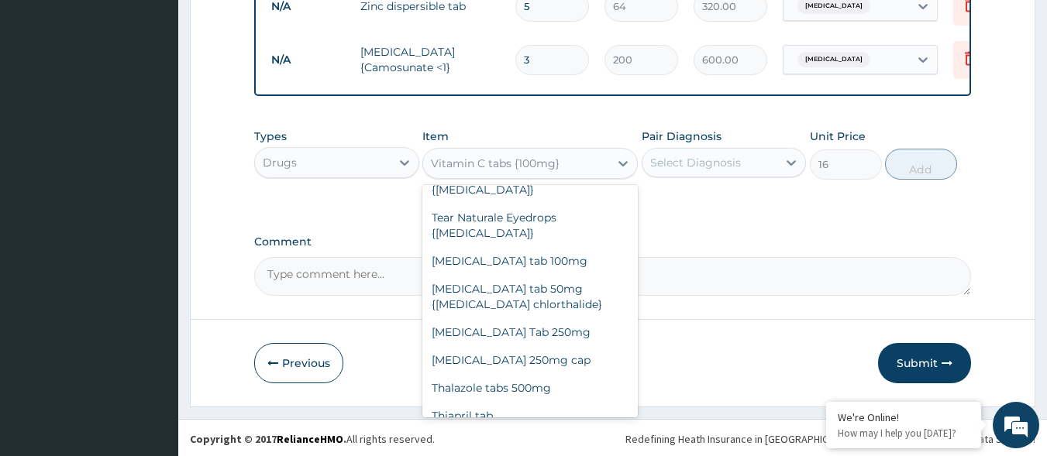
type input "480"
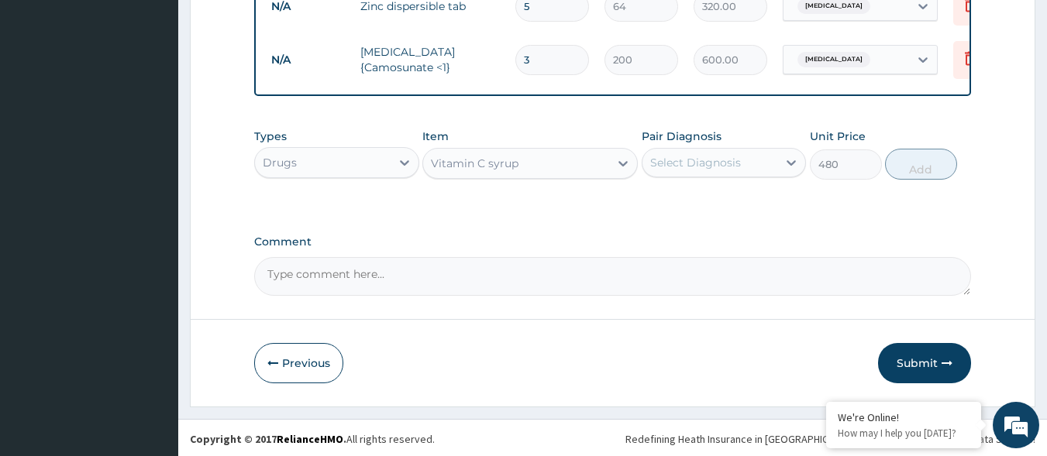
click at [738, 161] on div "Select Diagnosis" at bounding box center [695, 162] width 91 height 15
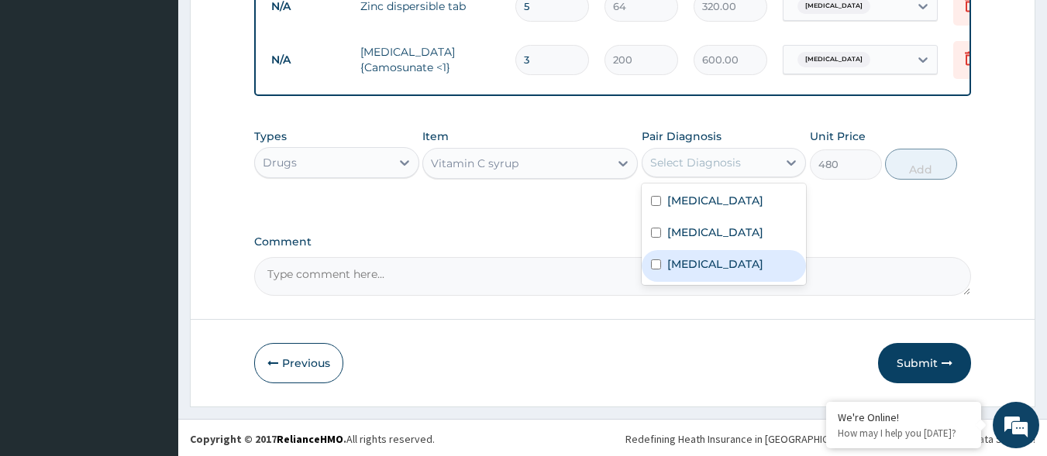
click at [707, 267] on label "Upper respiratory infection" at bounding box center [715, 263] width 96 height 15
checkbox input "true"
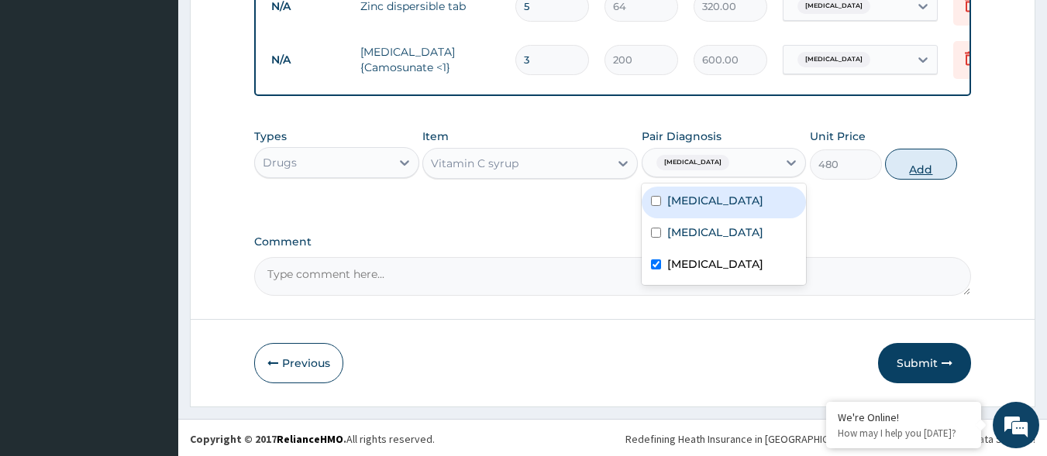
click at [892, 167] on button "Add" at bounding box center [921, 164] width 72 height 31
type input "0"
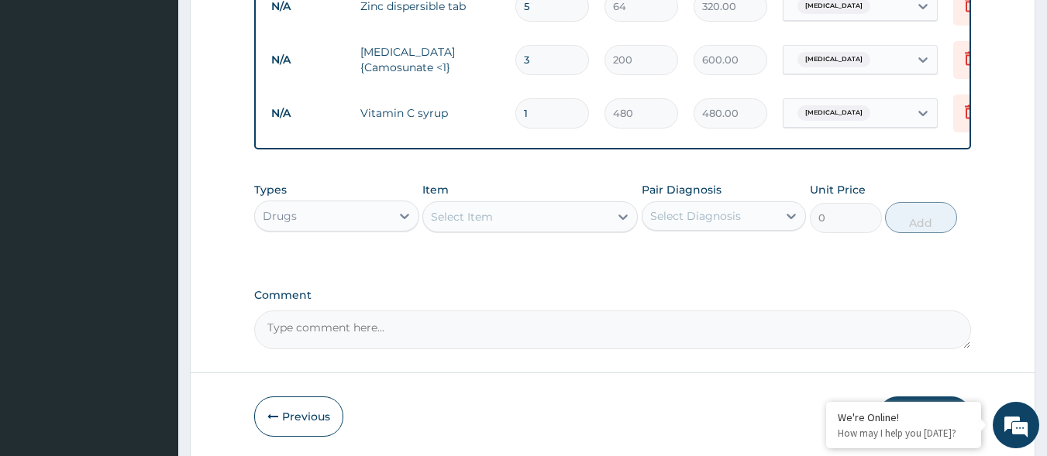
click at [526, 210] on div "Select Item" at bounding box center [516, 217] width 186 height 25
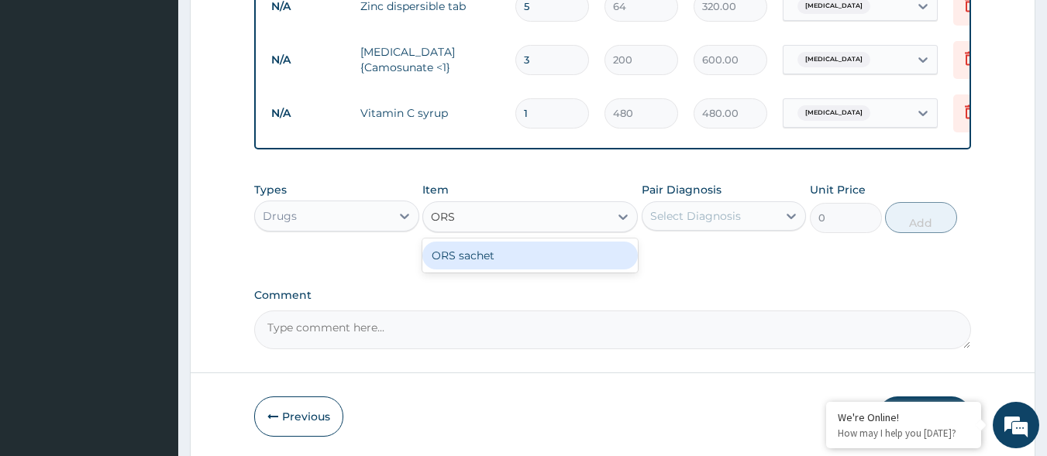
type input "ORS"
click at [590, 255] on div "ORS sachet" at bounding box center [529, 256] width 215 height 28
type input "120"
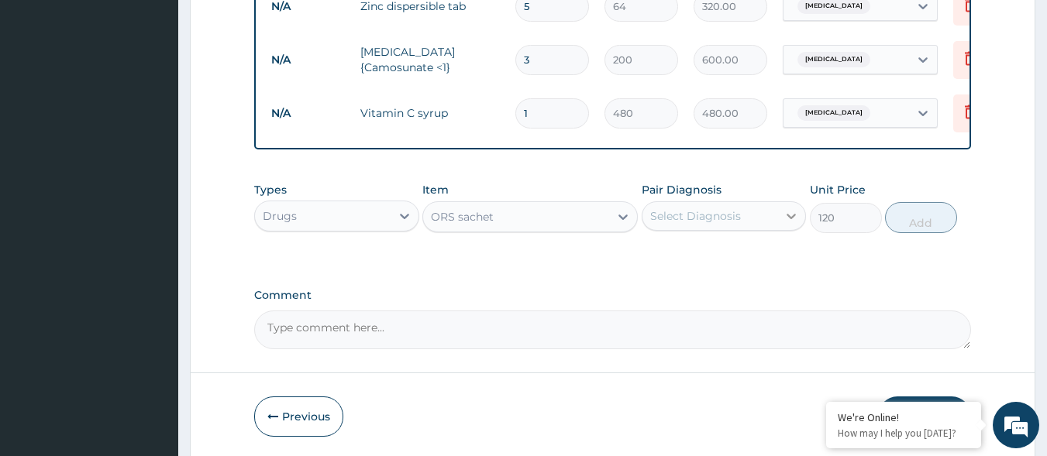
click at [779, 207] on div at bounding box center [791, 216] width 28 height 28
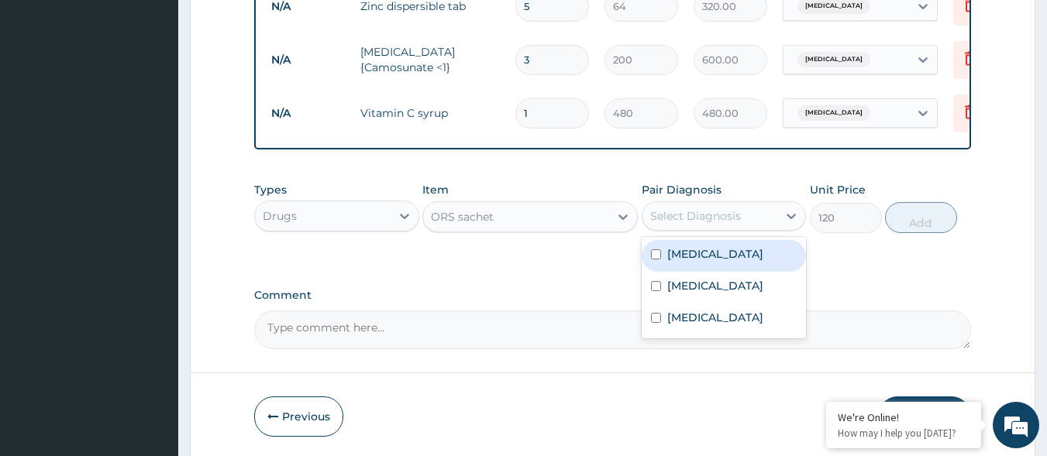
drag, startPoint x: 738, startPoint y: 258, endPoint x: 793, endPoint y: 241, distance: 57.6
click at [741, 258] on label "Acute gastroenteritis" at bounding box center [715, 253] width 96 height 15
checkbox input "true"
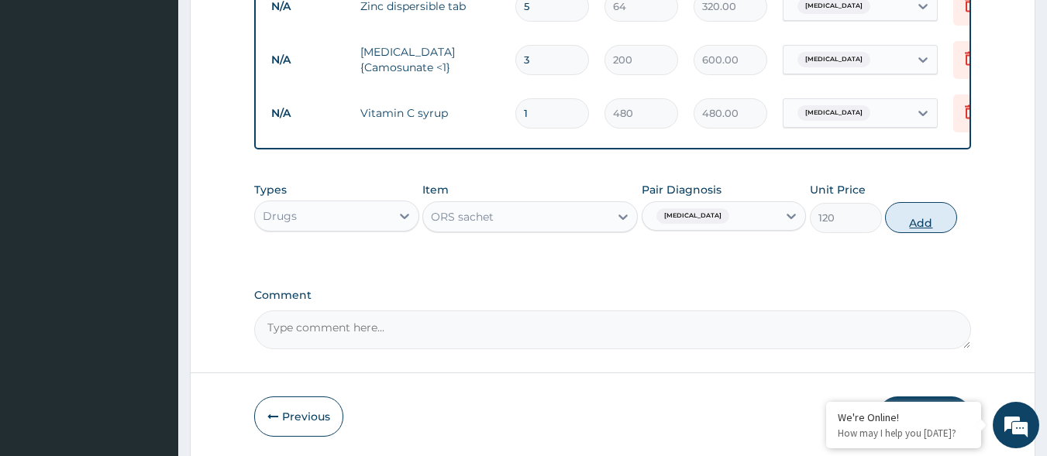
click at [894, 221] on button "Add" at bounding box center [921, 217] width 72 height 31
type input "0"
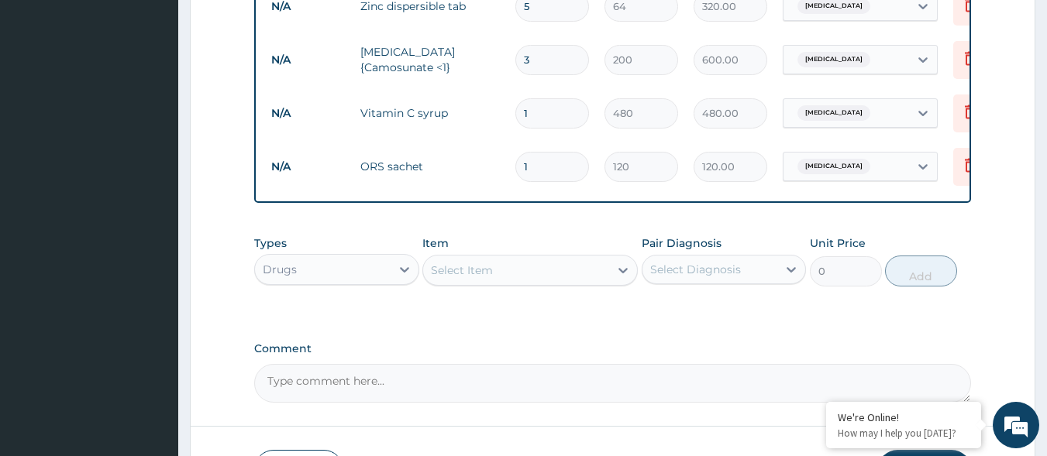
type input "0.00"
type input "2"
type input "240.00"
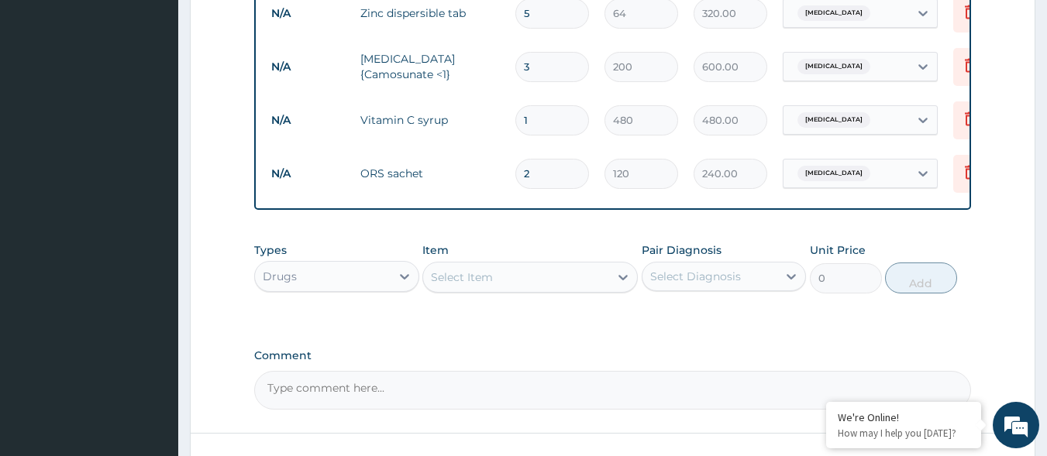
scroll to position [861, 0]
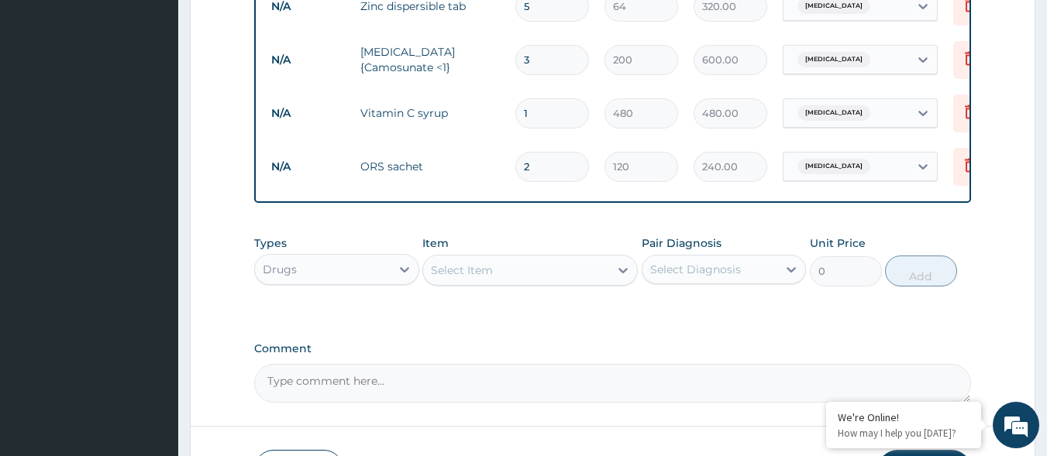
type input "2"
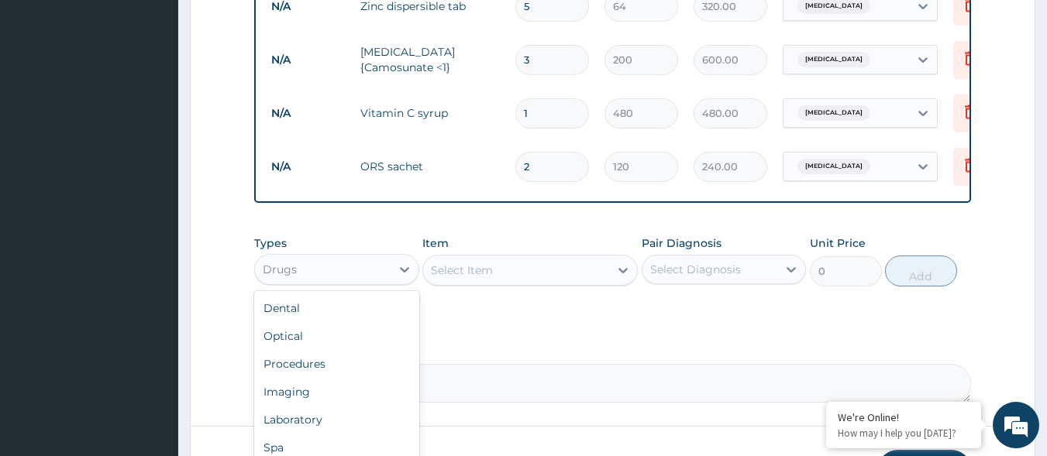
click at [337, 277] on div "Drugs" at bounding box center [323, 269] width 136 height 25
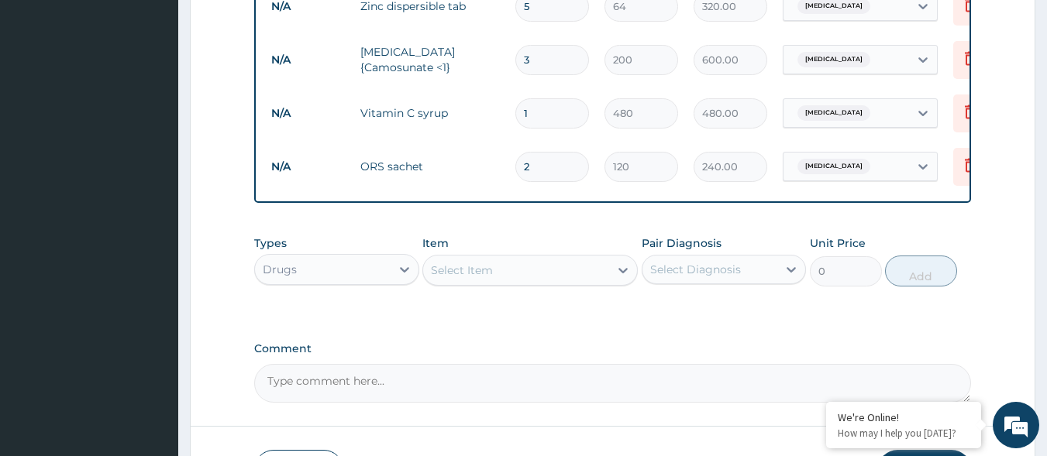
click at [339, 276] on div "Drugs" at bounding box center [323, 269] width 136 height 25
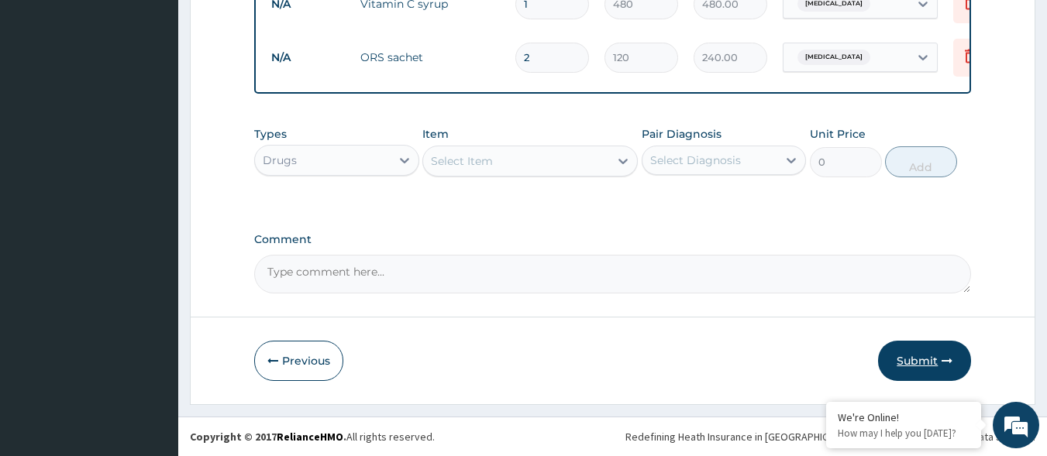
click at [920, 356] on button "Submit" at bounding box center [924, 361] width 93 height 40
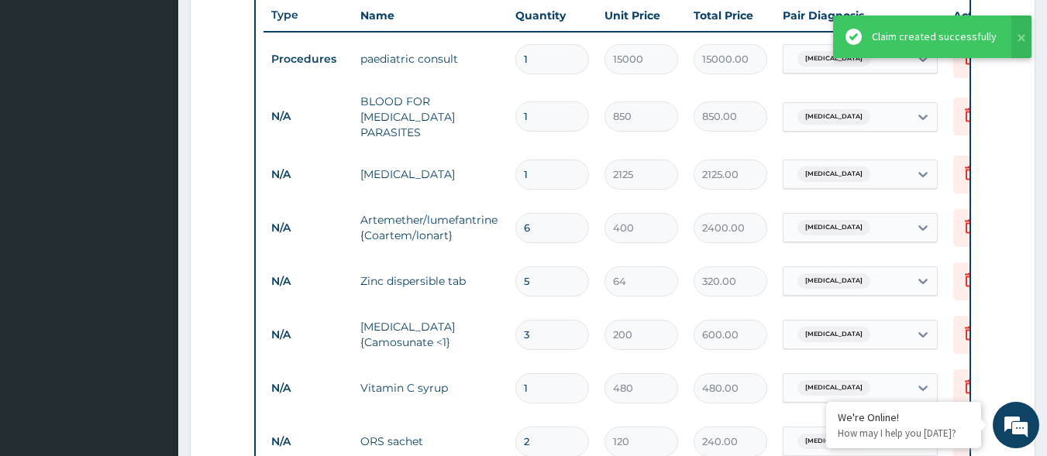
scroll to position [319, 0]
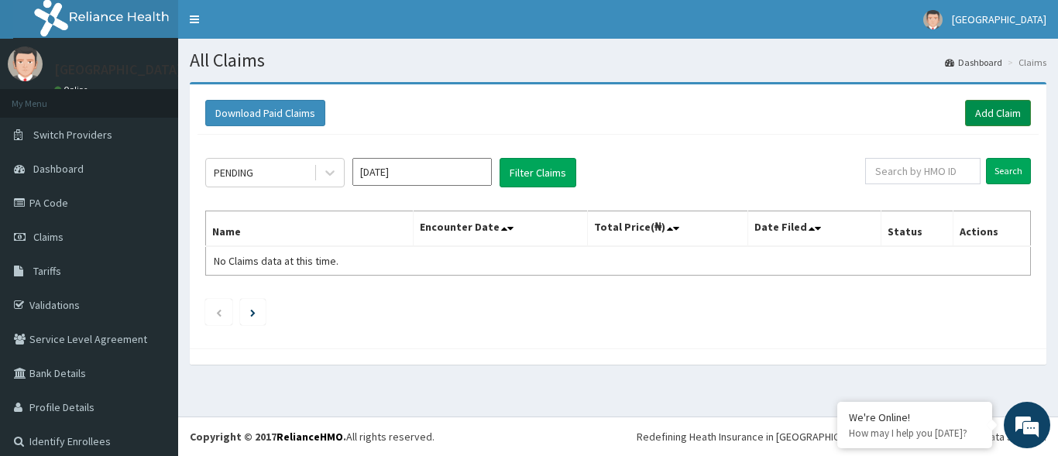
click at [1008, 111] on link "Add Claim" at bounding box center [998, 113] width 66 height 26
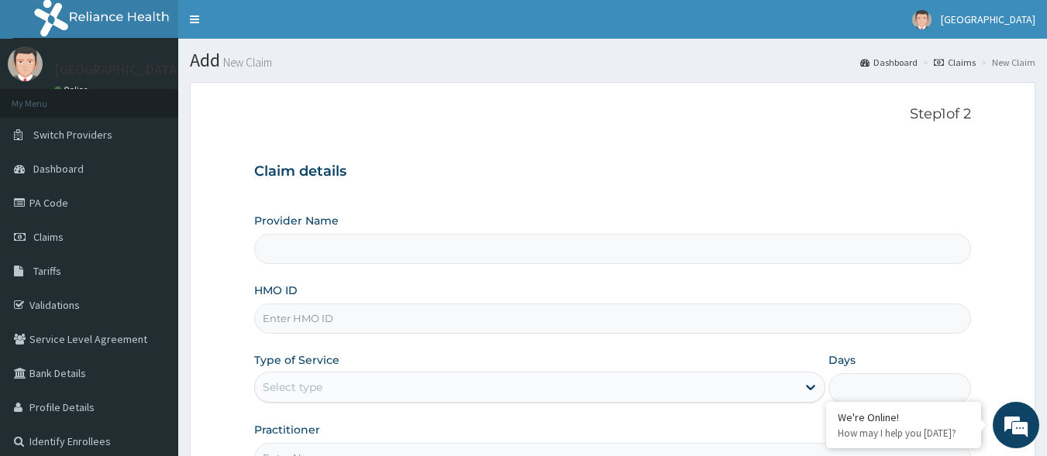
type input "[GEOGRAPHIC_DATA]"
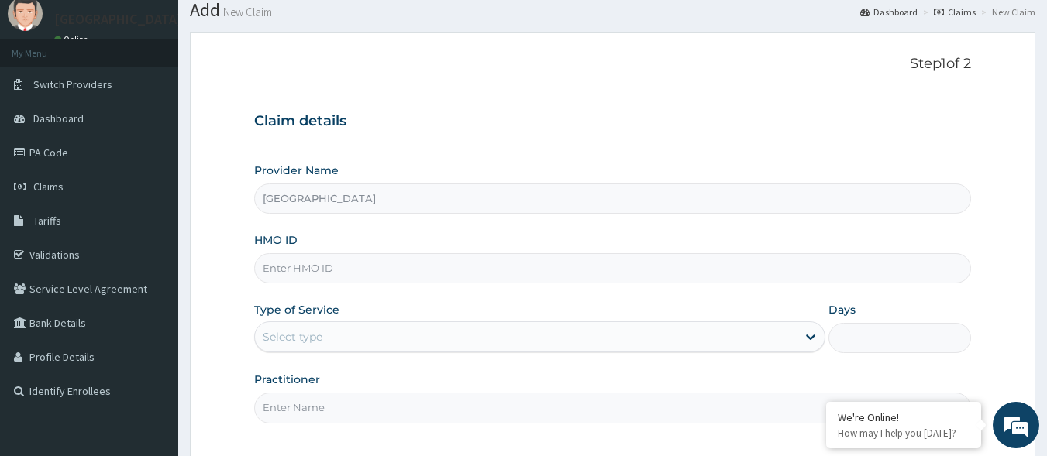
scroll to position [77, 0]
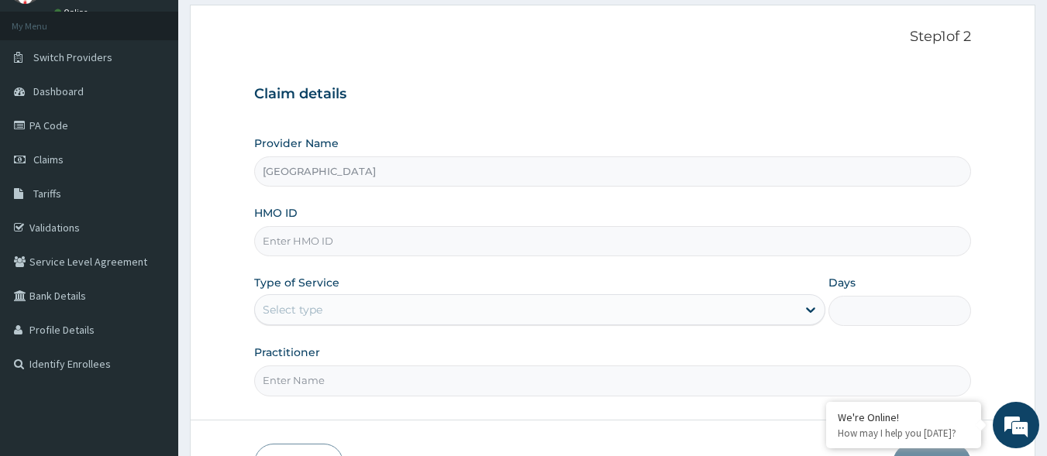
click at [566, 169] on input "[GEOGRAPHIC_DATA]" at bounding box center [612, 172] width 717 height 30
click at [562, 181] on input "[GEOGRAPHIC_DATA]" at bounding box center [612, 172] width 717 height 30
click at [587, 249] on input "HMO ID" at bounding box center [612, 241] width 717 height 30
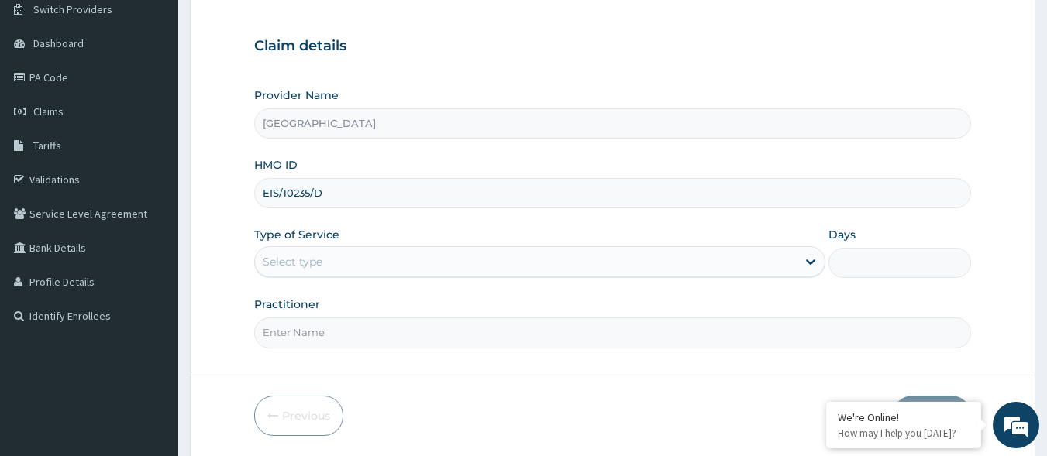
scroll to position [181, 0]
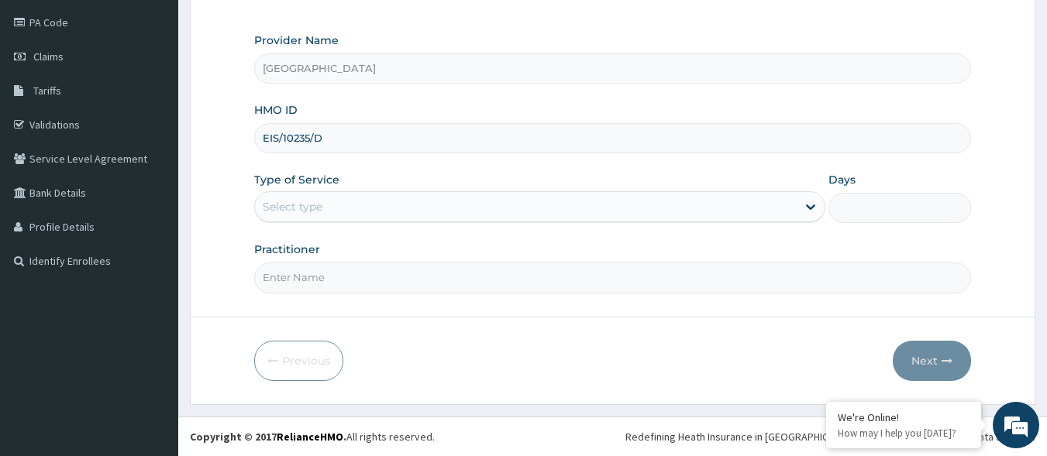
type input "EIS/10235/D"
click at [452, 218] on div "Select type" at bounding box center [526, 206] width 542 height 25
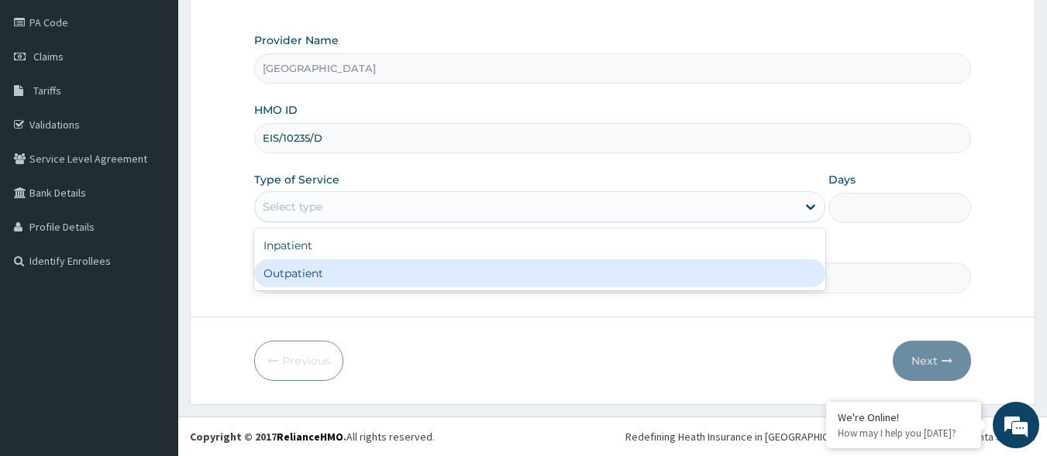
click at [415, 284] on div "Outpatient" at bounding box center [539, 274] width 571 height 28
type input "1"
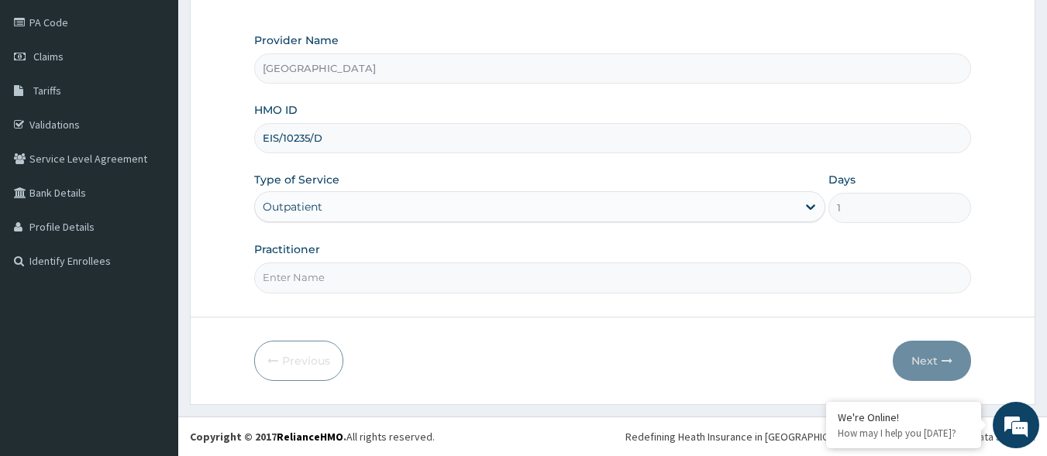
click at [430, 274] on input "Practitioner" at bounding box center [612, 278] width 717 height 30
type input "DR [PERSON_NAME]"
click at [949, 356] on icon "button" at bounding box center [946, 361] width 11 height 11
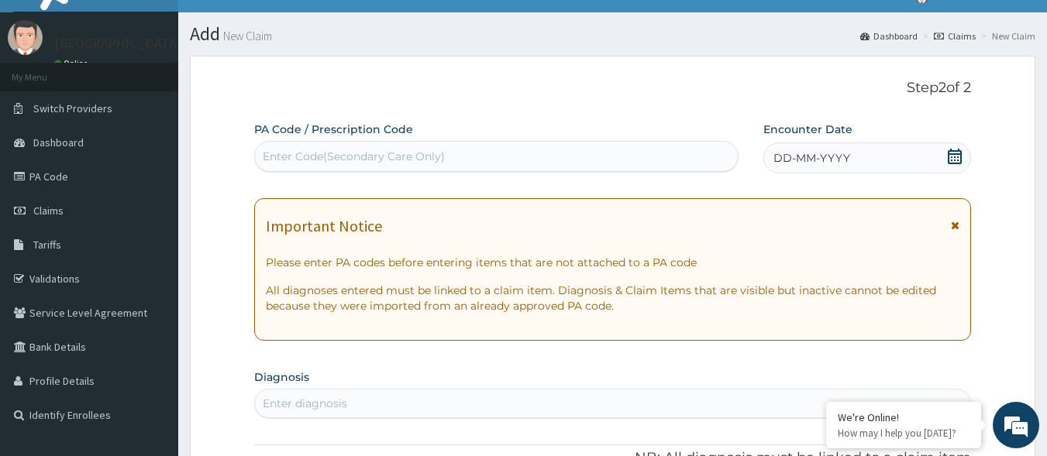
scroll to position [26, 0]
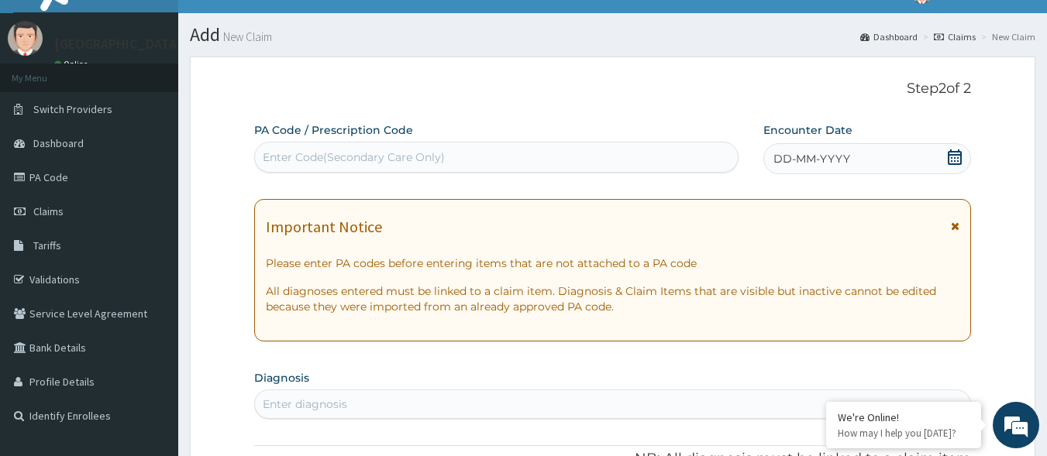
click at [427, 161] on div "Enter Code(Secondary Care Only)" at bounding box center [354, 157] width 182 height 15
click at [955, 160] on icon at bounding box center [954, 157] width 15 height 15
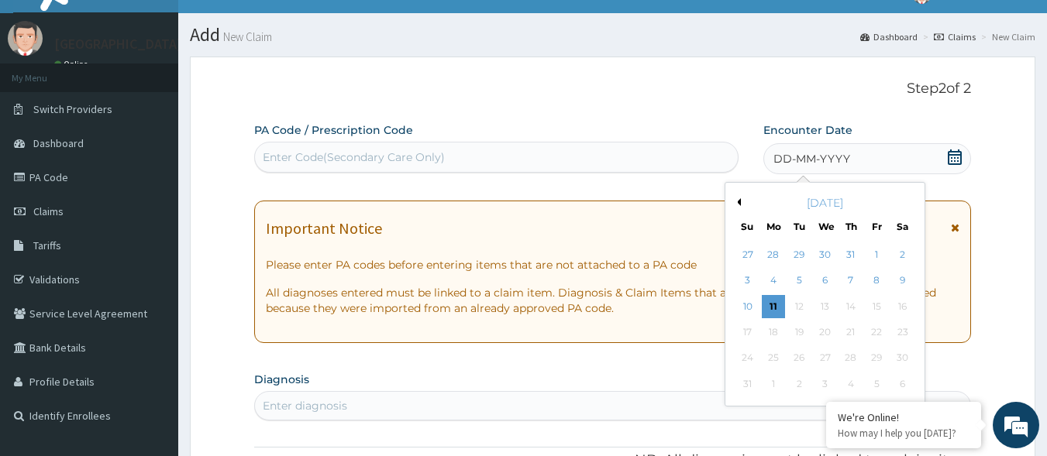
click at [737, 201] on button "Previous Month" at bounding box center [737, 202] width 8 height 8
click at [900, 332] on div "26" at bounding box center [902, 332] width 23 height 23
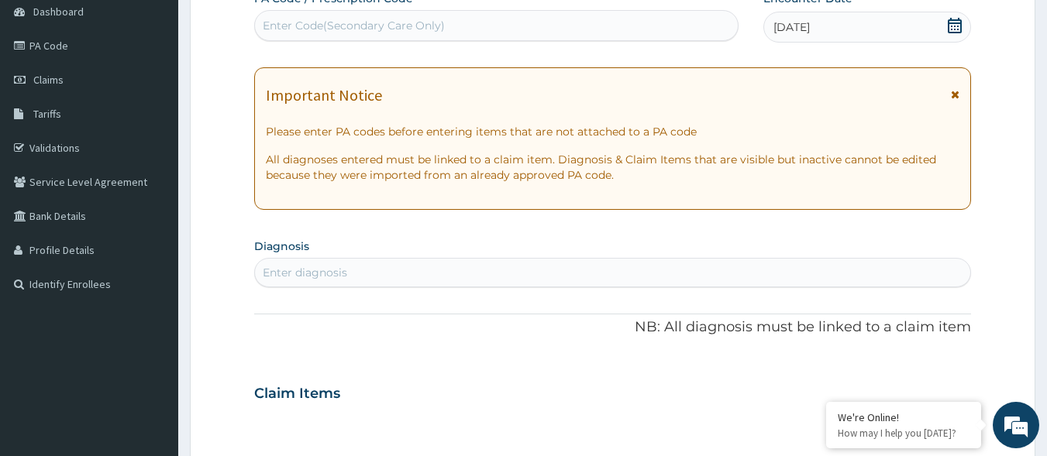
scroll to position [181, 0]
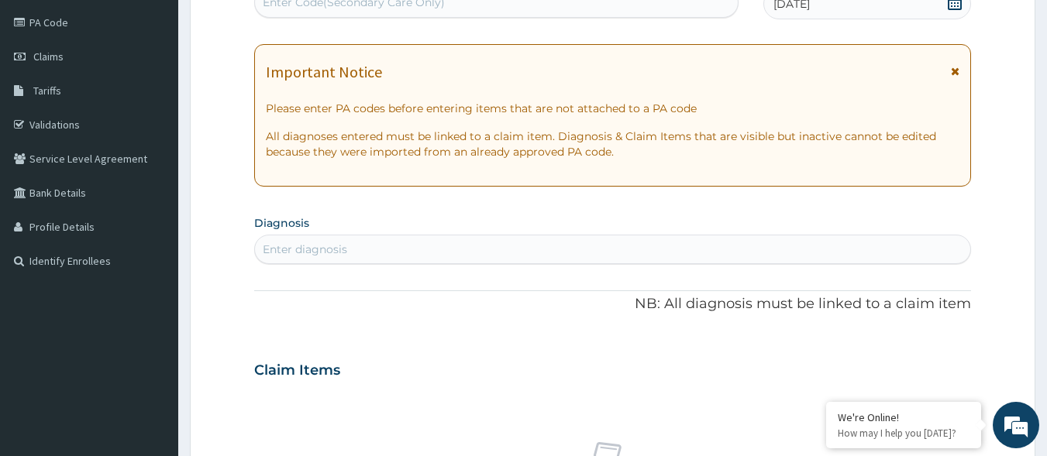
click at [523, 243] on div "Enter diagnosis" at bounding box center [613, 249] width 716 height 25
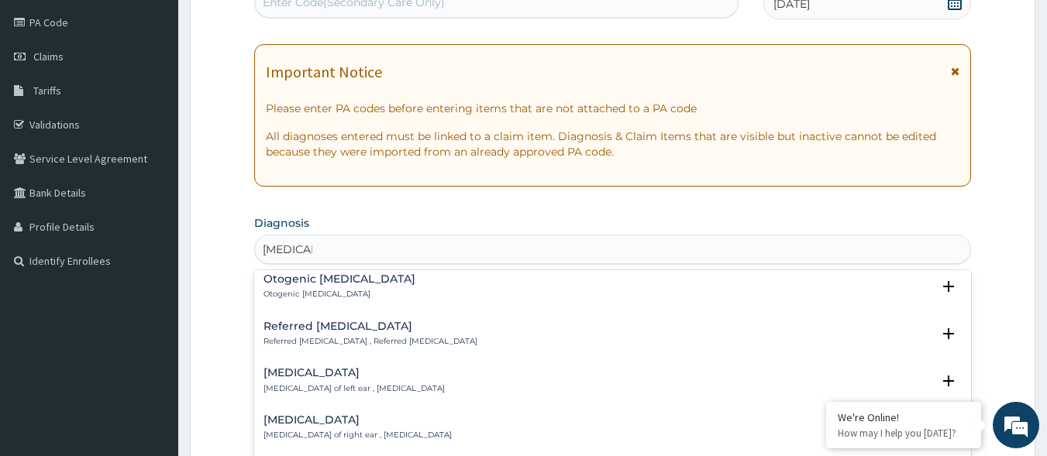
scroll to position [77, 0]
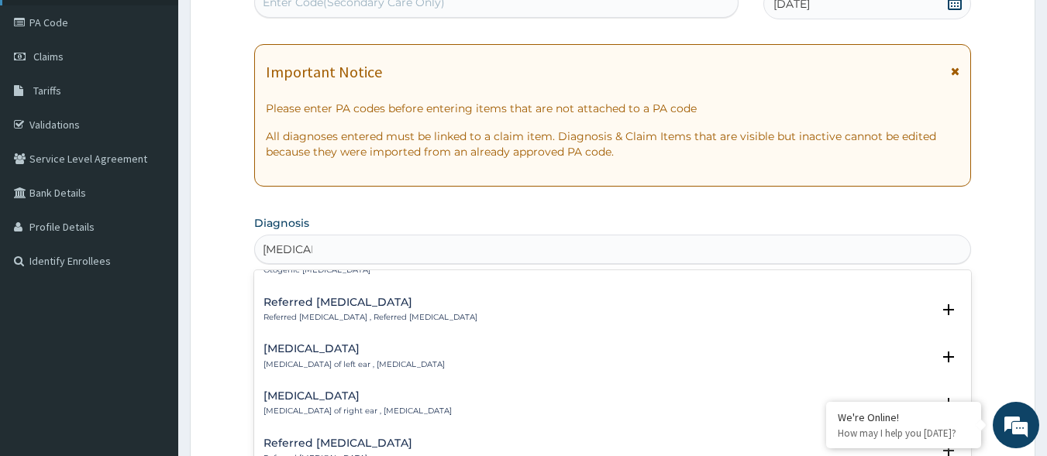
type input "[MEDICAL_DATA]"
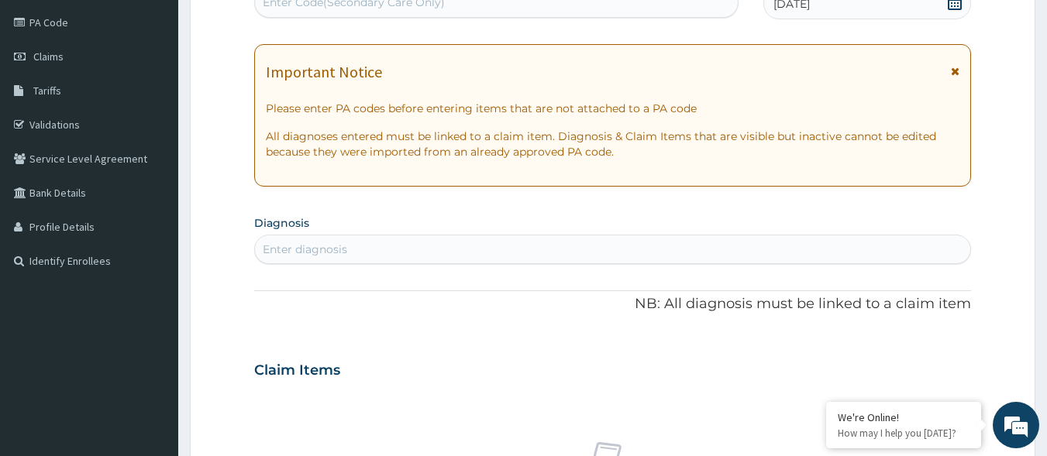
click at [427, 251] on div "Enter diagnosis" at bounding box center [613, 249] width 716 height 25
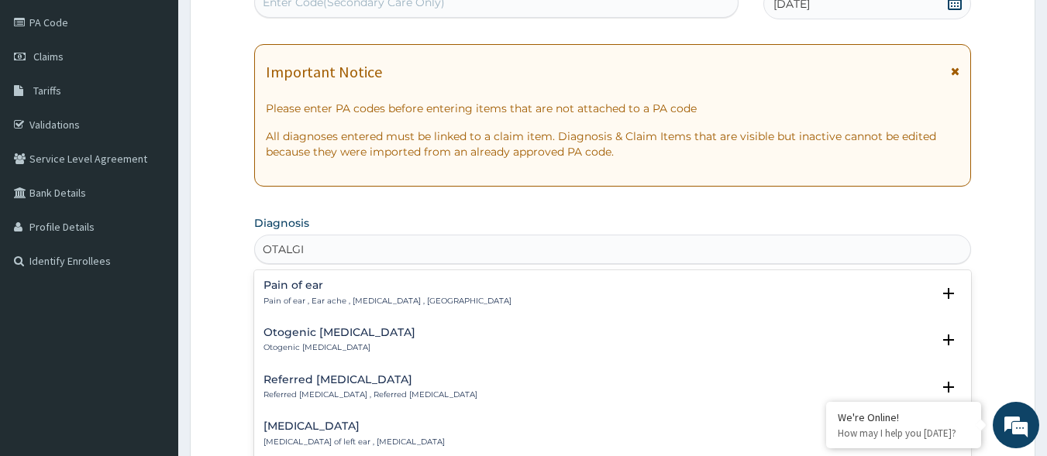
type input "[MEDICAL_DATA]"
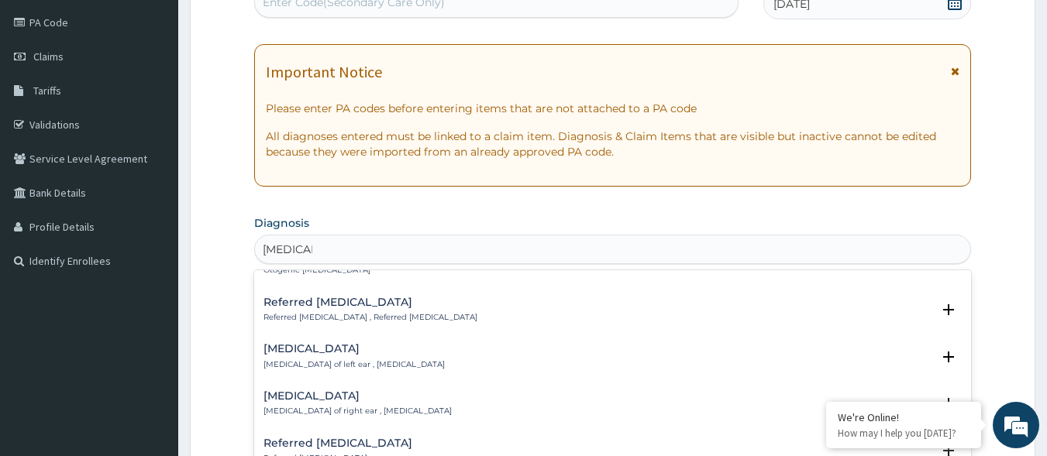
click at [306, 345] on h4 "[MEDICAL_DATA]" at bounding box center [353, 349] width 181 height 12
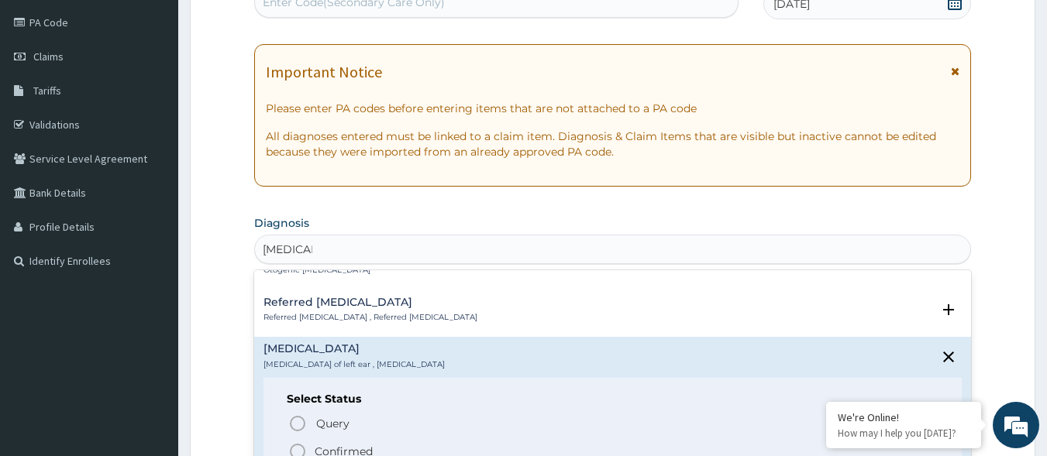
click at [315, 446] on p "Confirmed" at bounding box center [344, 451] width 58 height 15
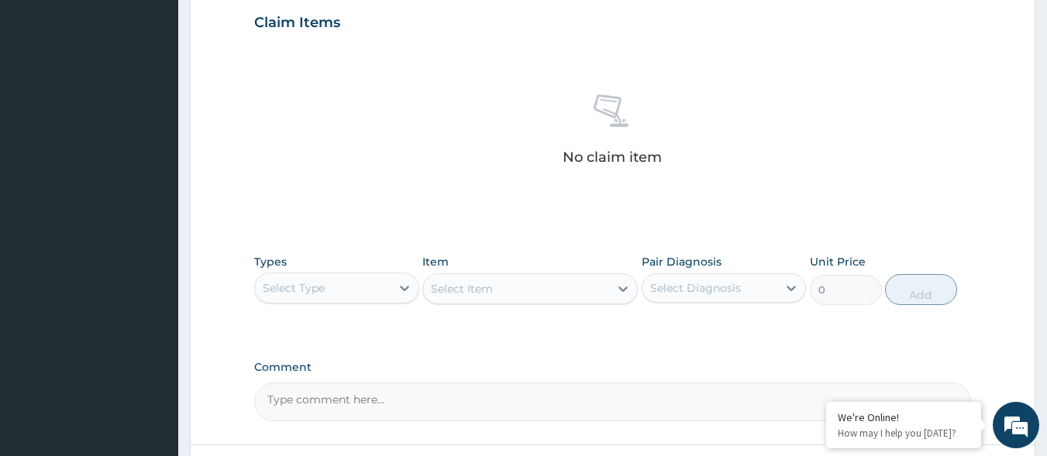
scroll to position [568, 0]
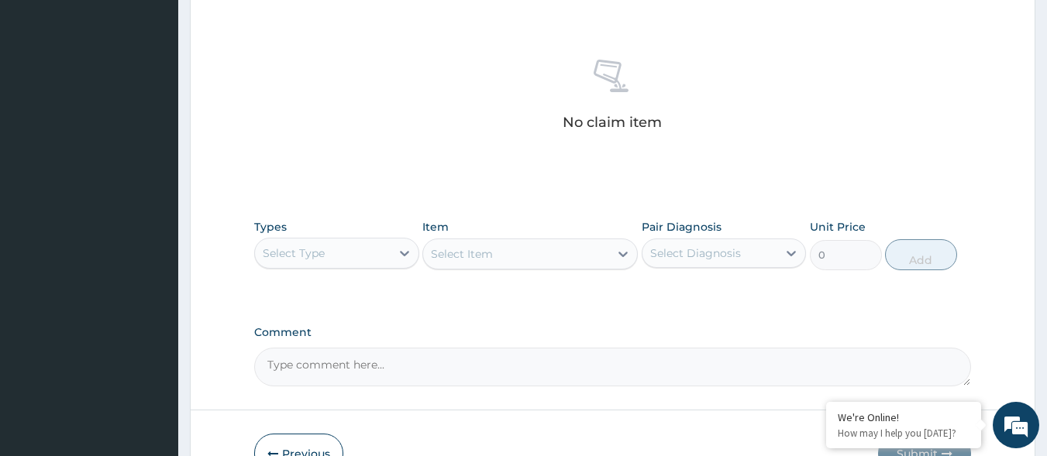
click at [365, 263] on div "Select Type" at bounding box center [323, 253] width 136 height 25
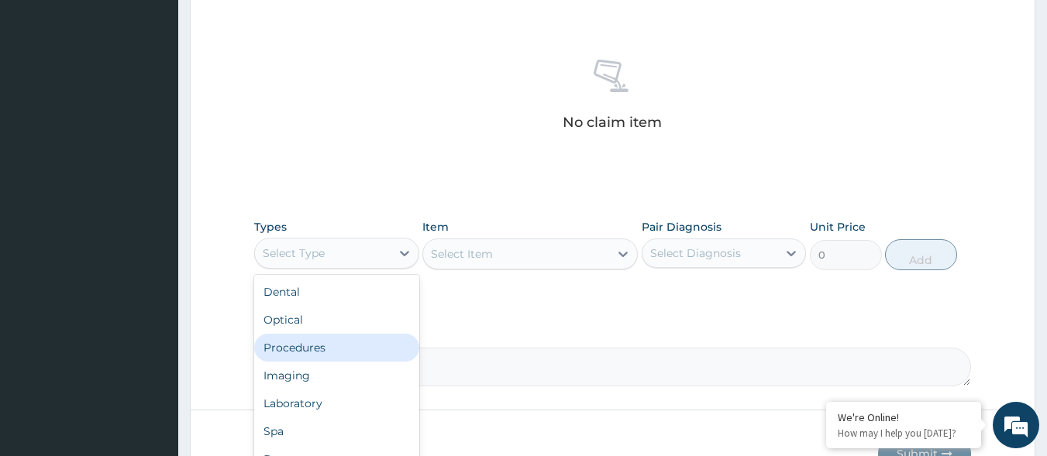
click at [332, 346] on div "Procedures" at bounding box center [336, 348] width 165 height 28
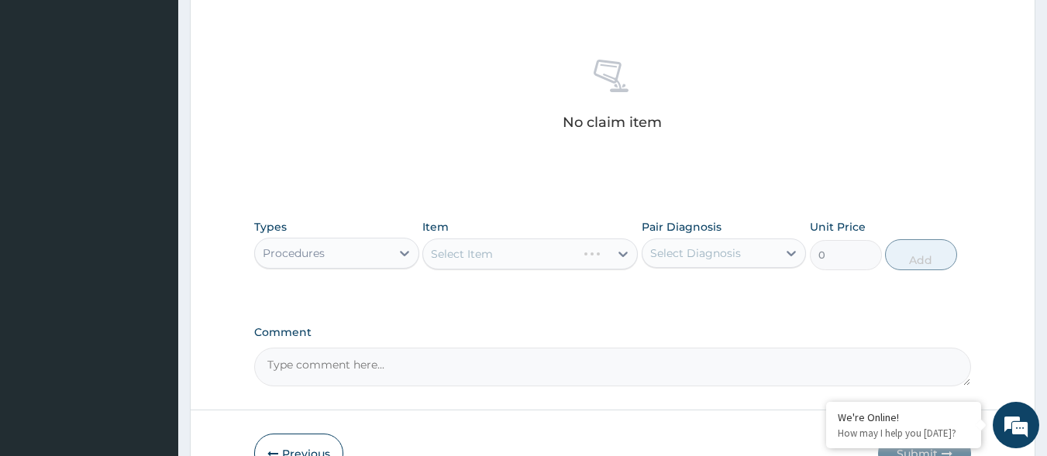
click at [700, 263] on div "Select Diagnosis" at bounding box center [710, 253] width 136 height 25
drag, startPoint x: 700, startPoint y: 263, endPoint x: 704, endPoint y: 281, distance: 18.4
click at [700, 266] on div "Select Diagnosis" at bounding box center [724, 253] width 165 height 29
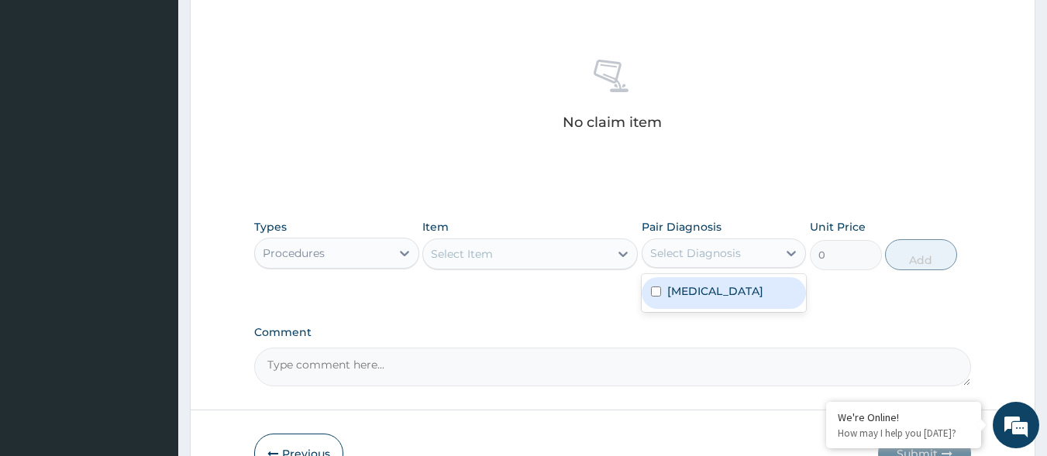
drag, startPoint x: 700, startPoint y: 255, endPoint x: 690, endPoint y: 280, distance: 26.8
click at [697, 258] on div "Select Diagnosis" at bounding box center [695, 253] width 91 height 15
drag, startPoint x: 688, startPoint y: 289, endPoint x: 676, endPoint y: 289, distance: 12.4
click at [686, 289] on label "[MEDICAL_DATA]" at bounding box center [715, 291] width 96 height 15
checkbox input "true"
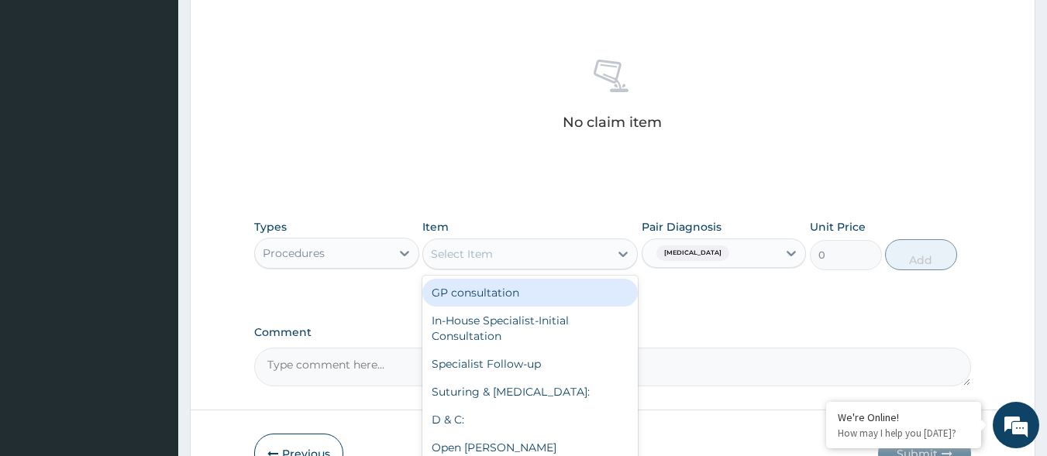
click at [598, 259] on div "Select Item" at bounding box center [516, 254] width 186 height 25
click at [566, 287] on div "GP consultation" at bounding box center [529, 293] width 215 height 28
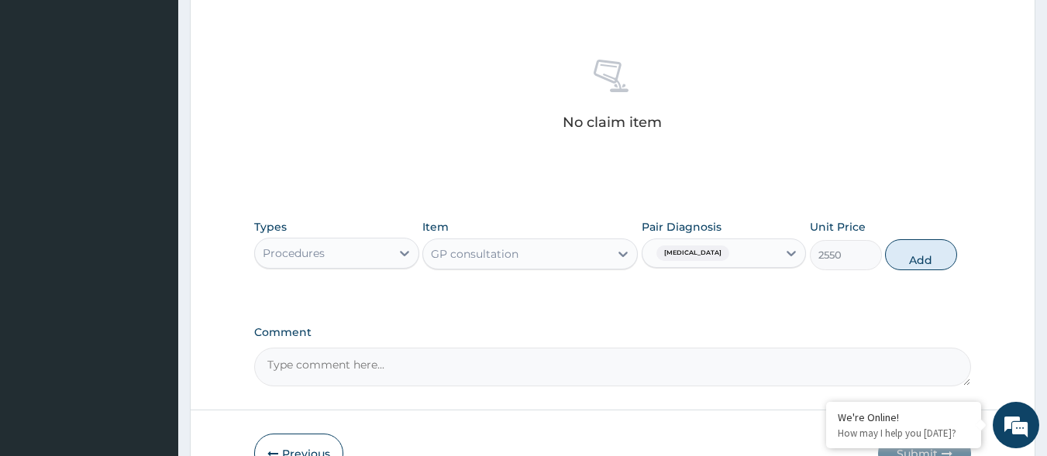
drag, startPoint x: 937, startPoint y: 240, endPoint x: 626, endPoint y: 311, distance: 318.8
click at [930, 240] on button "Add" at bounding box center [921, 254] width 72 height 31
type input "0"
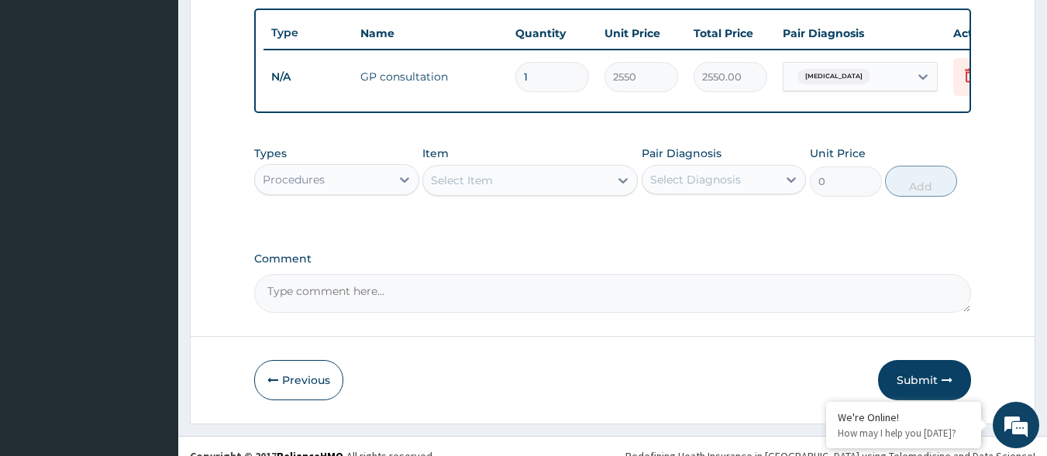
click at [386, 192] on div "Procedures" at bounding box center [323, 179] width 136 height 25
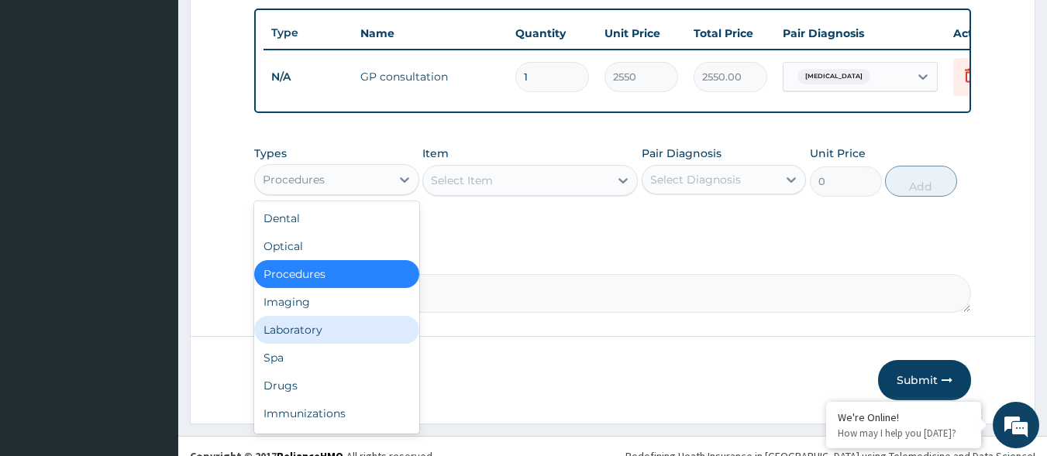
click at [338, 340] on div "Laboratory" at bounding box center [336, 330] width 165 height 28
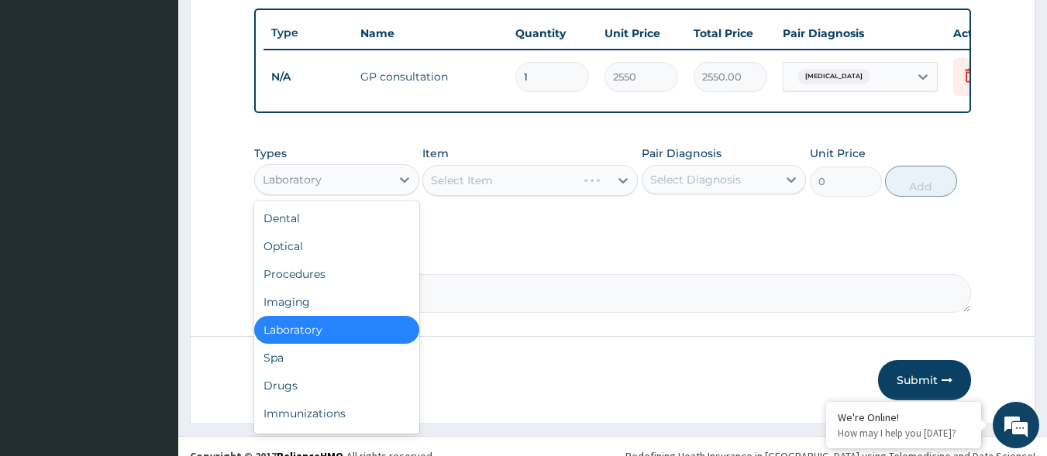
click at [338, 192] on div "Laboratory" at bounding box center [323, 179] width 136 height 25
click at [298, 399] on div "Drugs" at bounding box center [336, 386] width 165 height 28
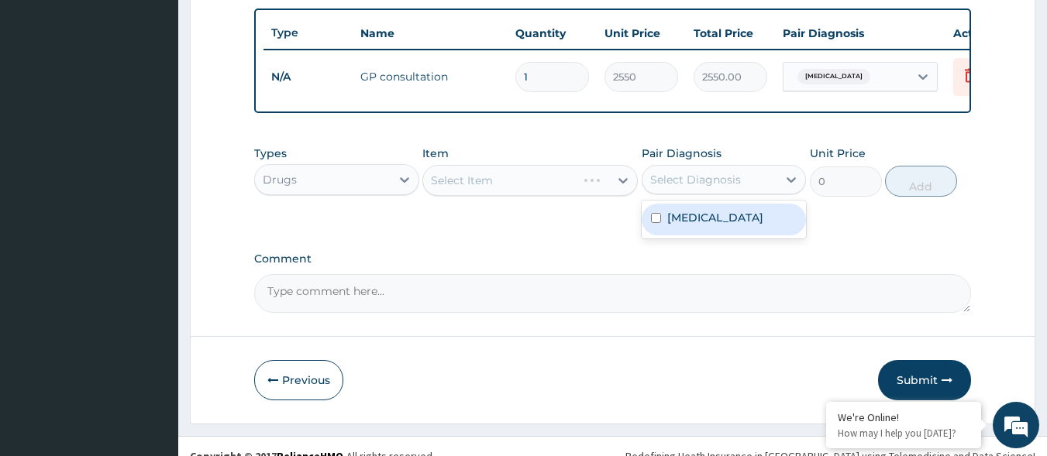
drag, startPoint x: 683, startPoint y: 201, endPoint x: 679, endPoint y: 214, distance: 13.7
click at [681, 192] on div "Select Diagnosis" at bounding box center [710, 179] width 136 height 25
drag, startPoint x: 676, startPoint y: 229, endPoint x: 539, endPoint y: 185, distance: 143.8
click at [657, 229] on div "[MEDICAL_DATA]" at bounding box center [724, 220] width 165 height 32
checkbox input "true"
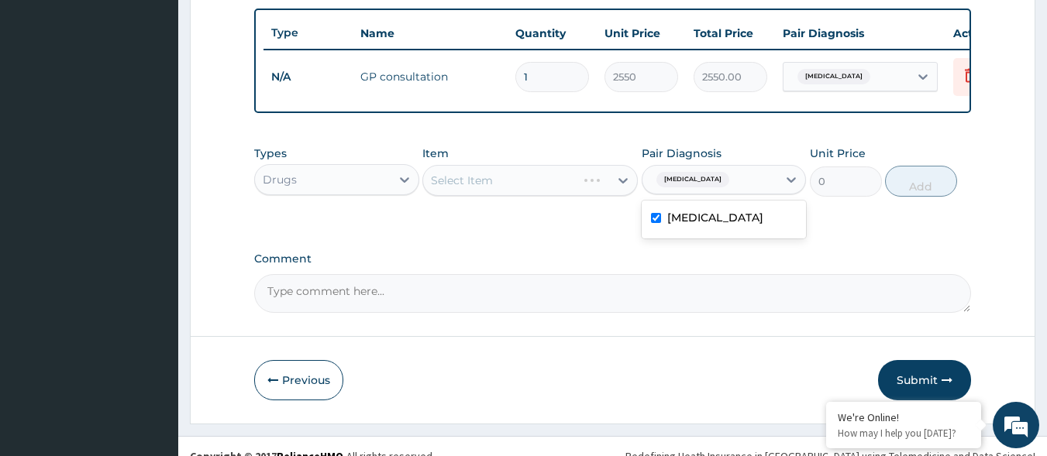
click at [532, 184] on div "Select Item" at bounding box center [499, 180] width 153 height 25
type input "IBU"
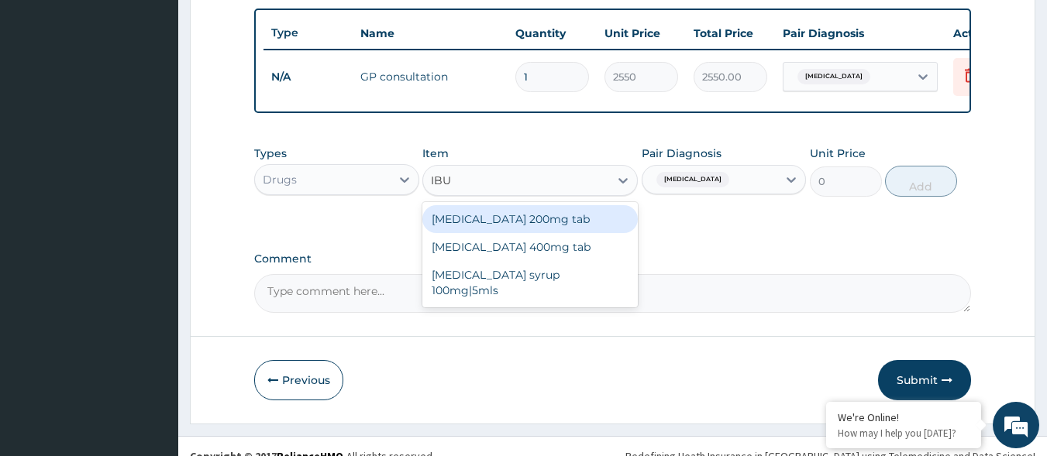
click at [512, 233] on div "Ibuprofen 200mg tab" at bounding box center [529, 219] width 215 height 28
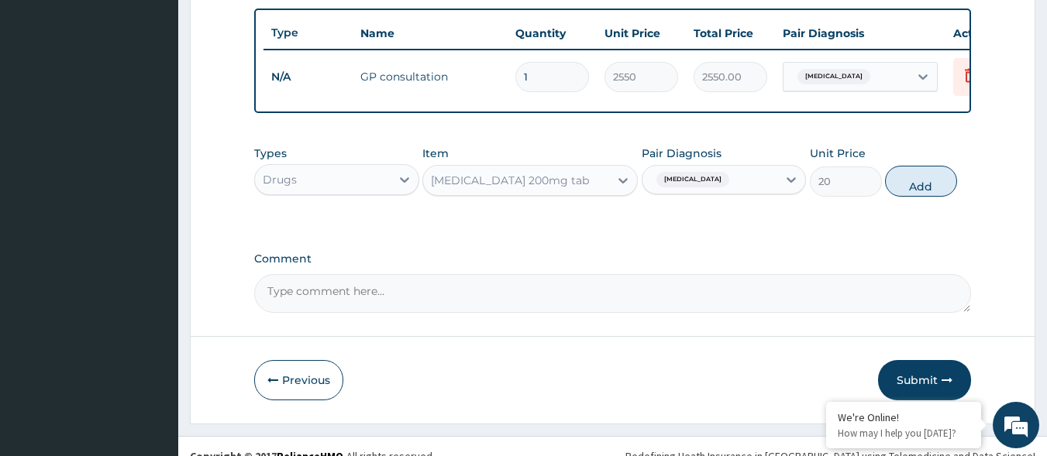
click at [923, 197] on button "Add" at bounding box center [921, 181] width 72 height 31
type input "0"
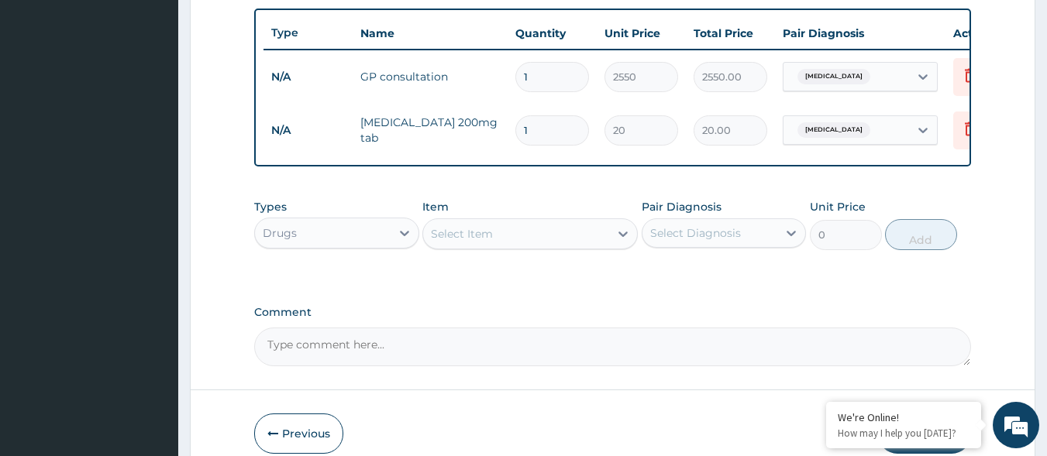
type input "0.00"
type input "6"
type input "120.00"
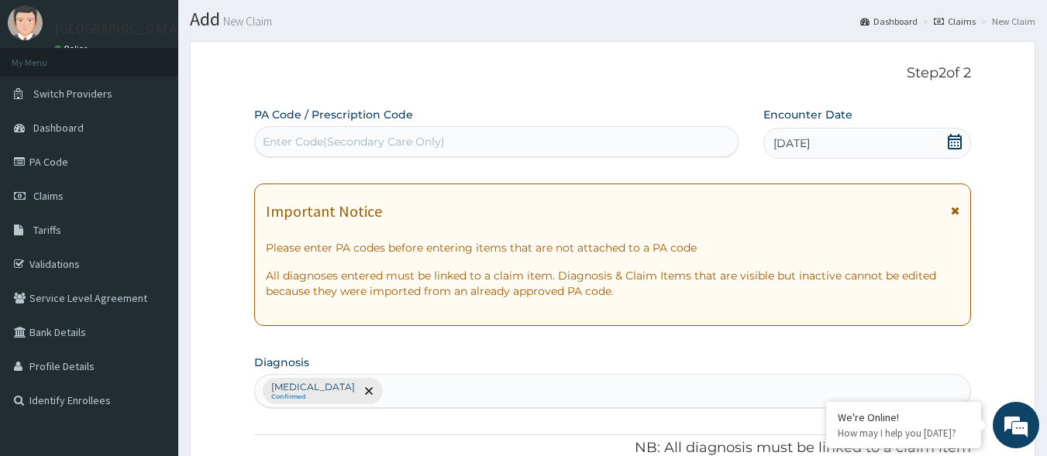
scroll to position [0, 0]
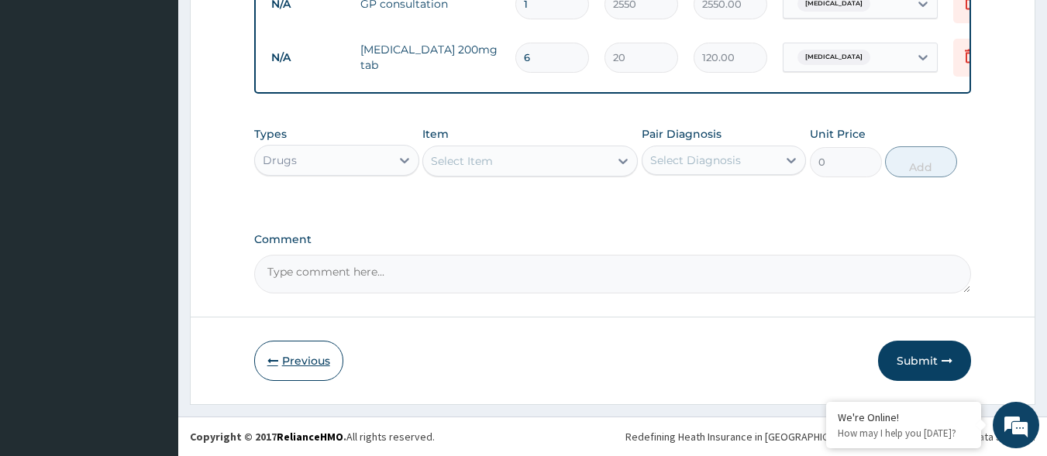
type input "6"
click at [290, 370] on button "Previous" at bounding box center [298, 361] width 89 height 40
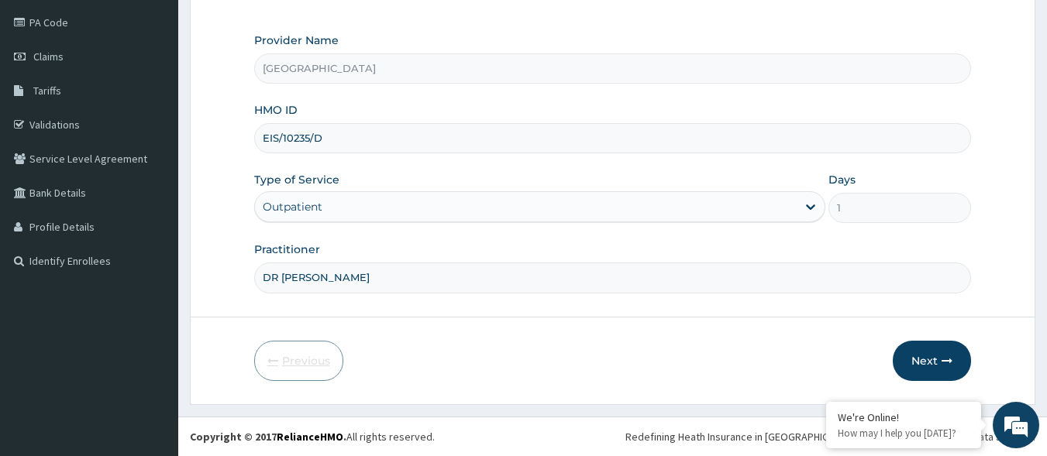
scroll to position [181, 0]
click at [945, 356] on icon "button" at bounding box center [946, 361] width 11 height 11
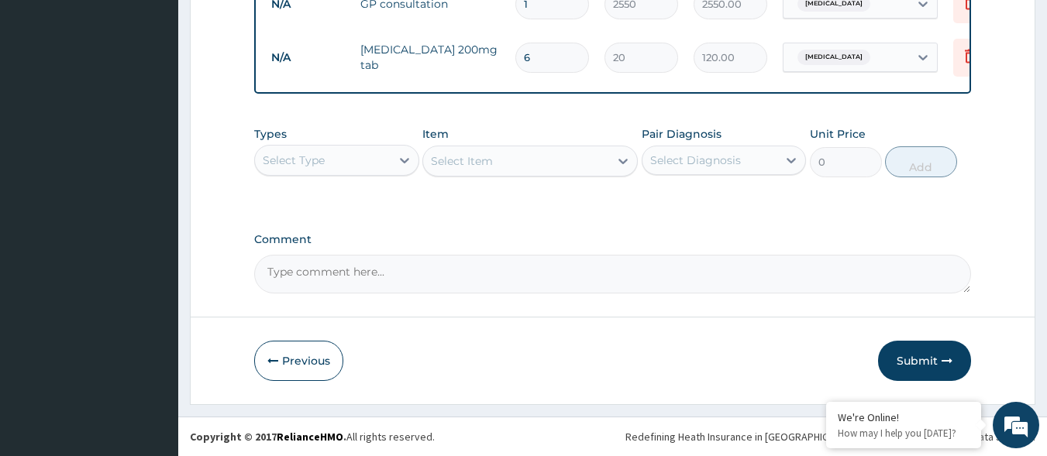
click at [918, 346] on button "Submit" at bounding box center [924, 361] width 93 height 40
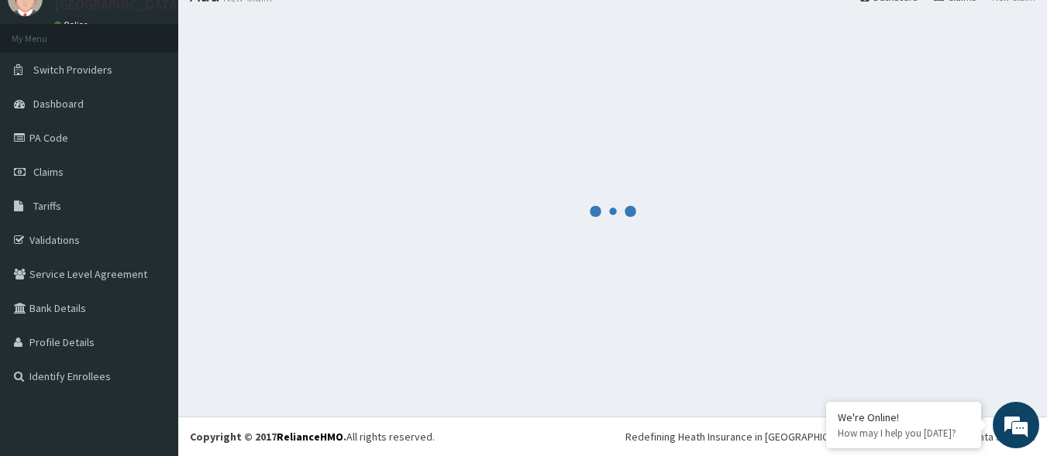
click at [919, 346] on div at bounding box center [612, 211] width 845 height 388
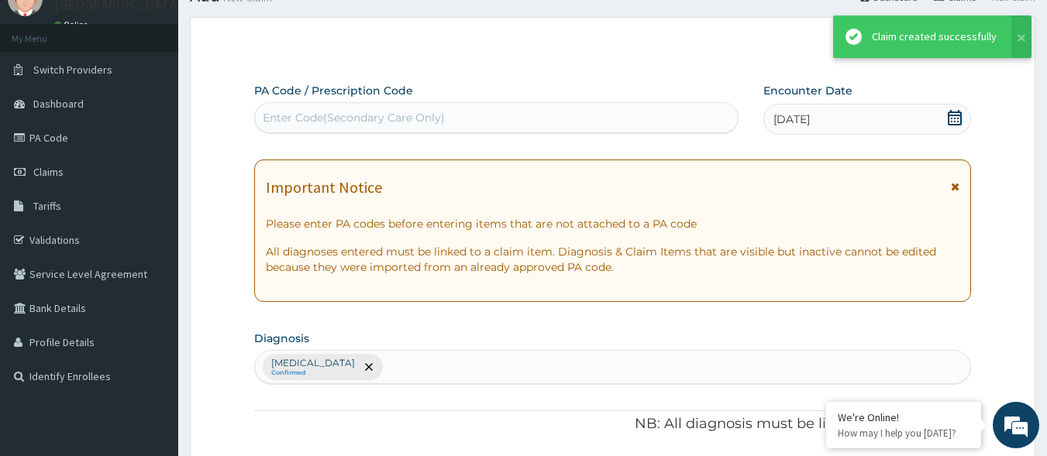
scroll to position [652, 0]
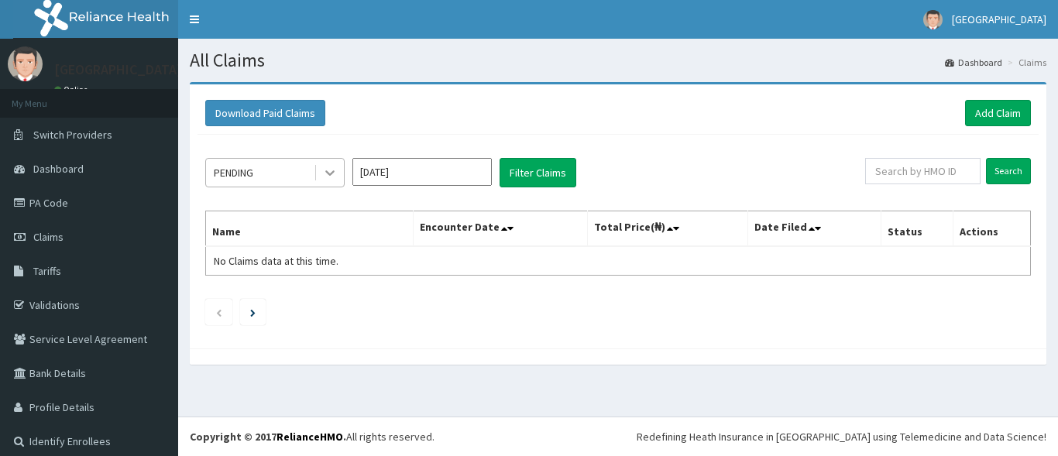
click at [322, 174] on icon at bounding box center [329, 172] width 15 height 15
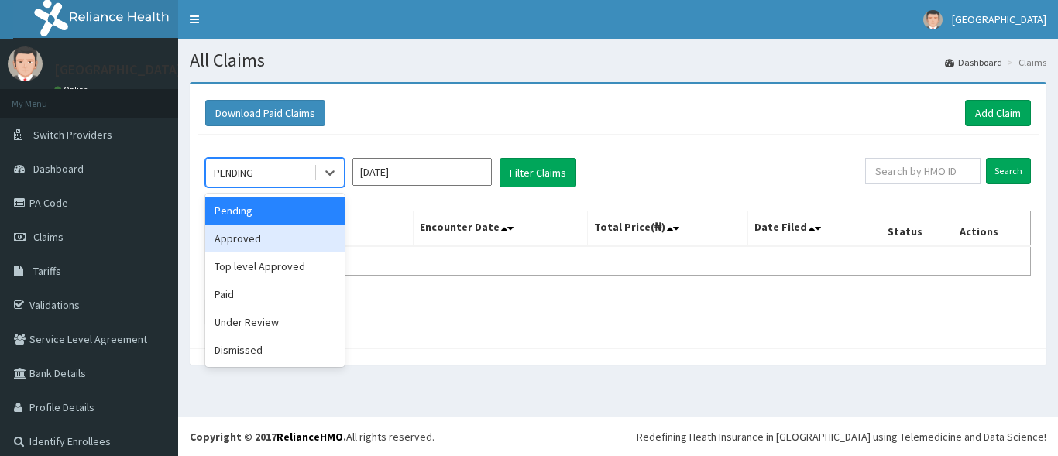
drag, startPoint x: 270, startPoint y: 241, endPoint x: 295, endPoint y: 228, distance: 28.8
click at [270, 241] on div "Approved" at bounding box center [274, 239] width 139 height 28
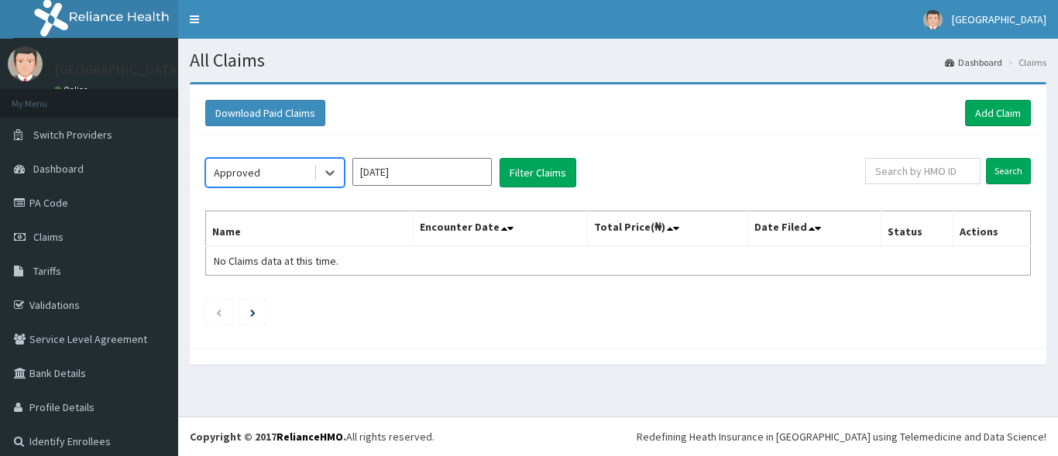
click at [428, 171] on input "[DATE]" at bounding box center [422, 172] width 139 height 28
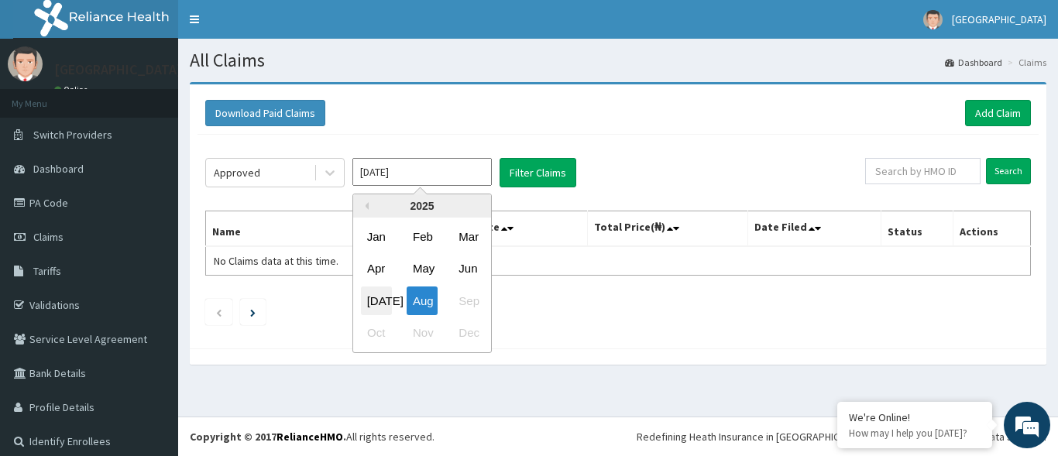
click at [380, 298] on div "[DATE]" at bounding box center [376, 301] width 31 height 29
type input "[DATE]"
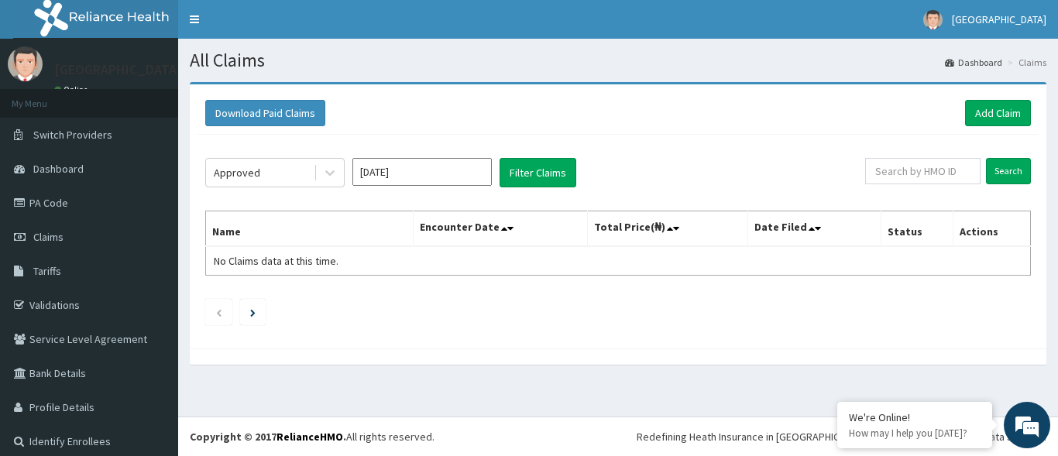
click at [532, 194] on div "Approved [DATE] Filter Claims Search Name Encounter Date Total Price(₦) Date Fi…" at bounding box center [618, 238] width 841 height 206
click at [535, 174] on button "Filter Claims" at bounding box center [538, 172] width 77 height 29
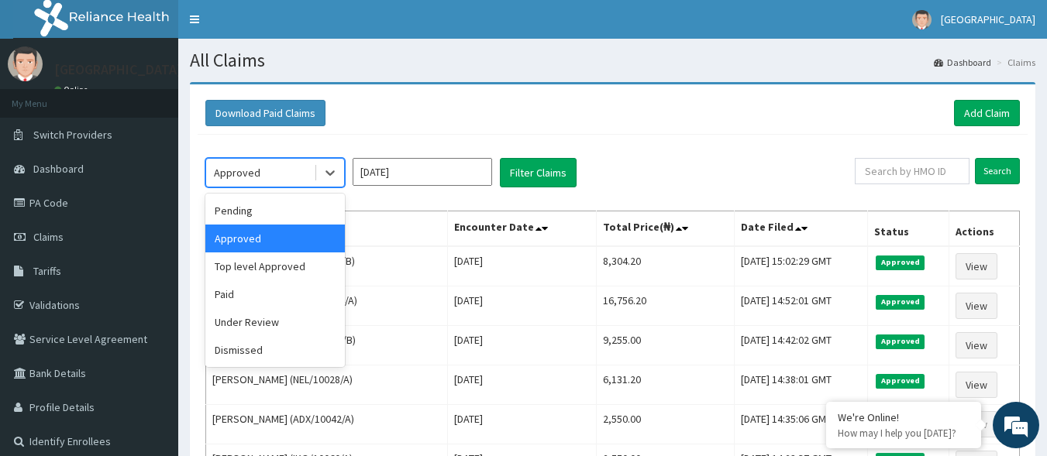
click at [279, 181] on div "Approved" at bounding box center [260, 172] width 108 height 25
click at [284, 213] on div "Pending" at bounding box center [274, 211] width 139 height 28
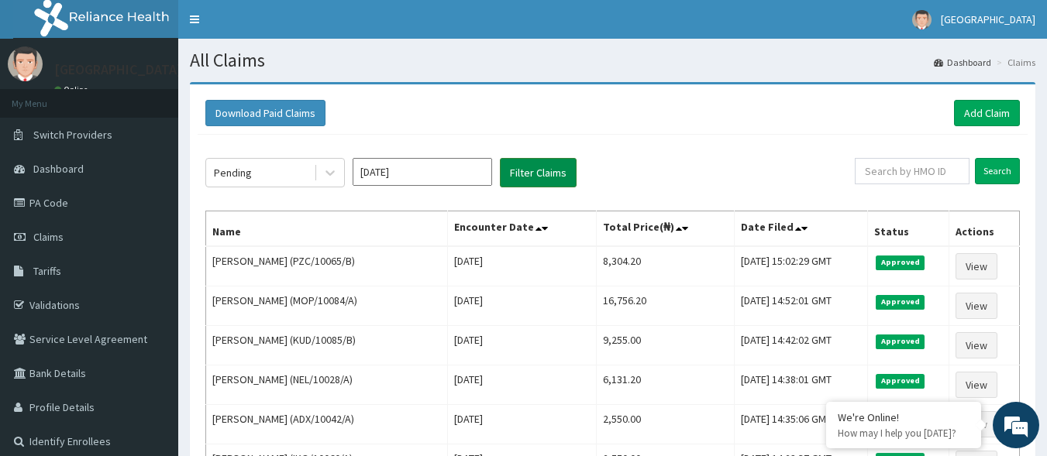
click at [537, 175] on button "Filter Claims" at bounding box center [538, 172] width 77 height 29
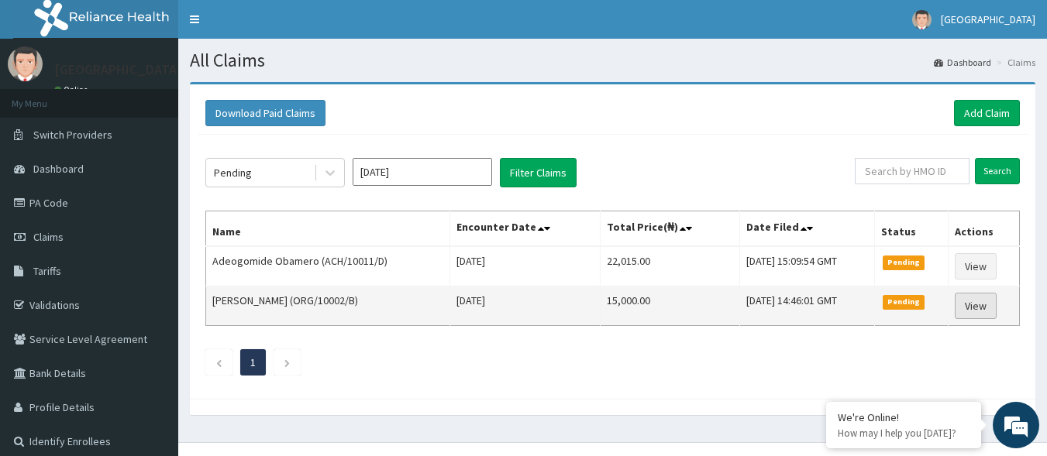
click at [976, 310] on link "View" at bounding box center [976, 306] width 42 height 26
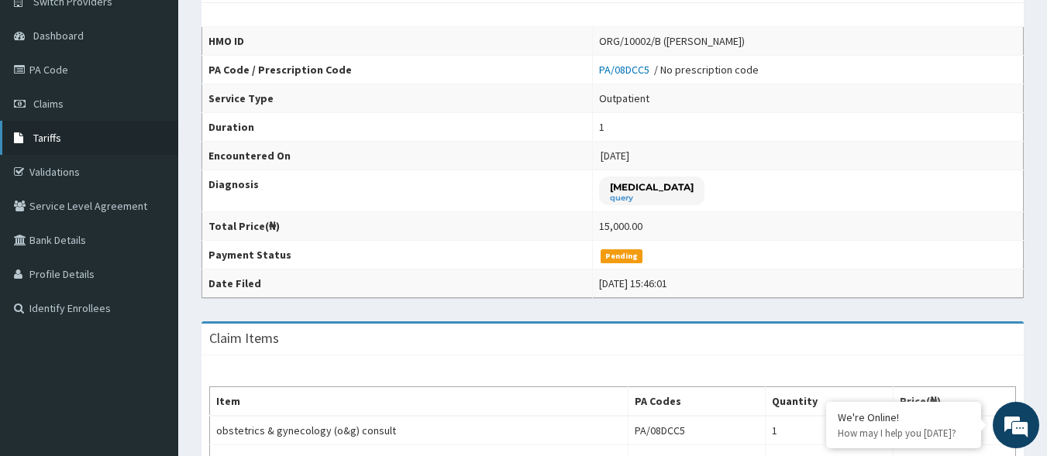
scroll to position [44, 0]
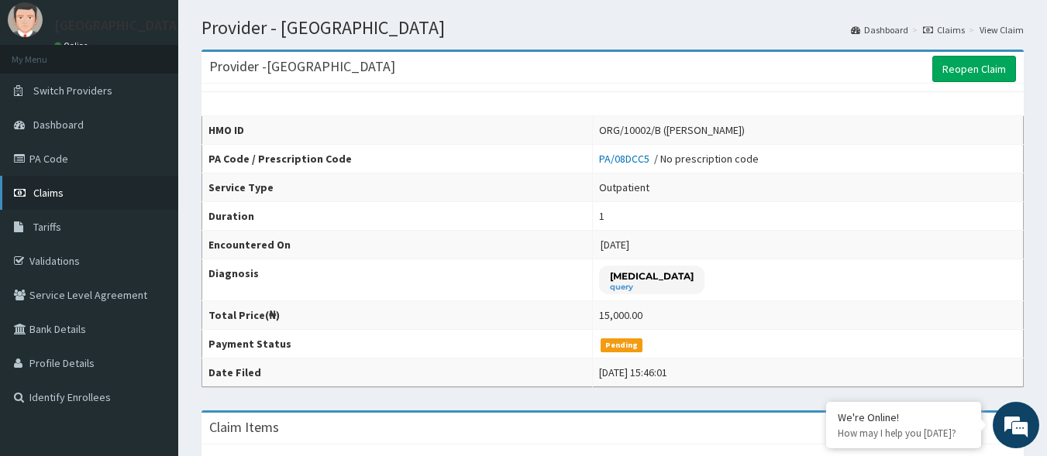
drag, startPoint x: 99, startPoint y: 194, endPoint x: 113, endPoint y: 186, distance: 16.3
click at [100, 194] on link "Claims" at bounding box center [89, 193] width 178 height 34
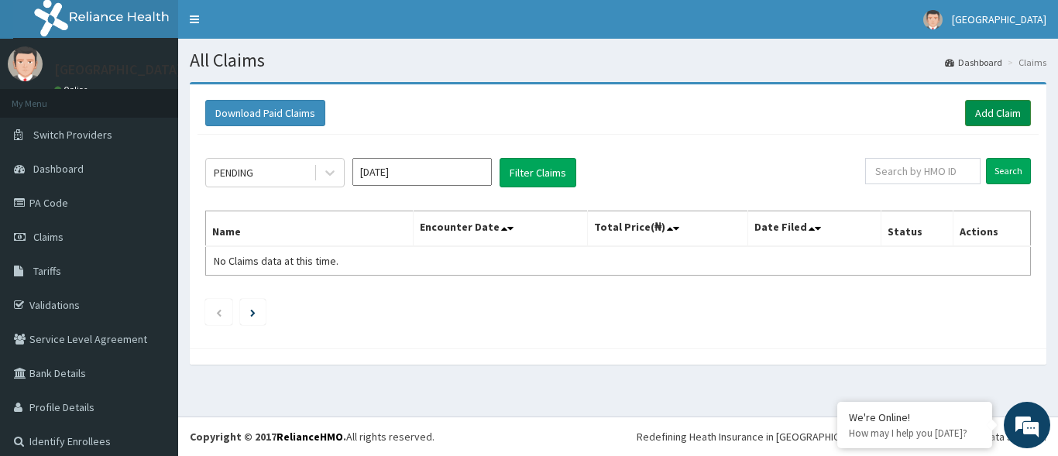
click at [984, 115] on link "Add Claim" at bounding box center [998, 113] width 66 height 26
click at [965, 106] on link "Add Claim" at bounding box center [998, 113] width 66 height 26
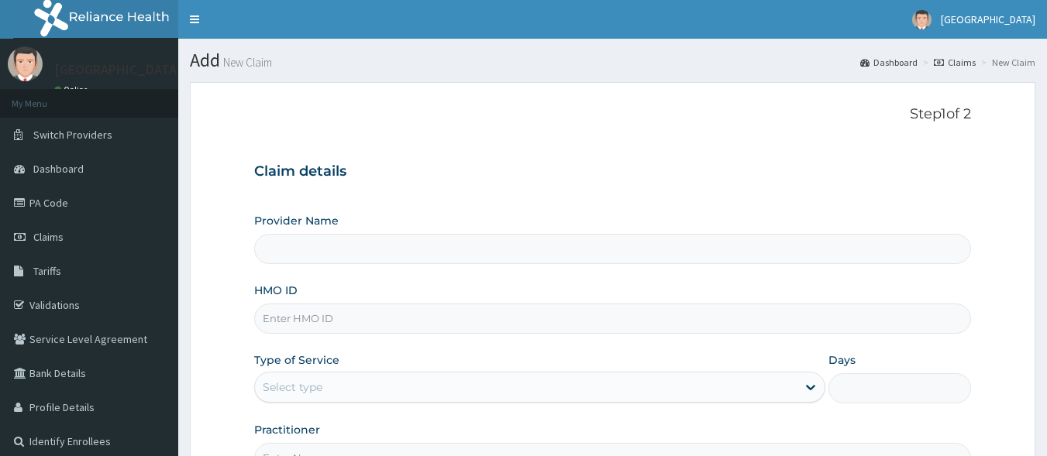
click at [388, 336] on div "Provider Name HMO ID Type of Service Select type Days Practitioner" at bounding box center [612, 343] width 717 height 260
click at [394, 320] on input "HMO ID" at bounding box center [612, 319] width 717 height 30
type input "[GEOGRAPHIC_DATA]"
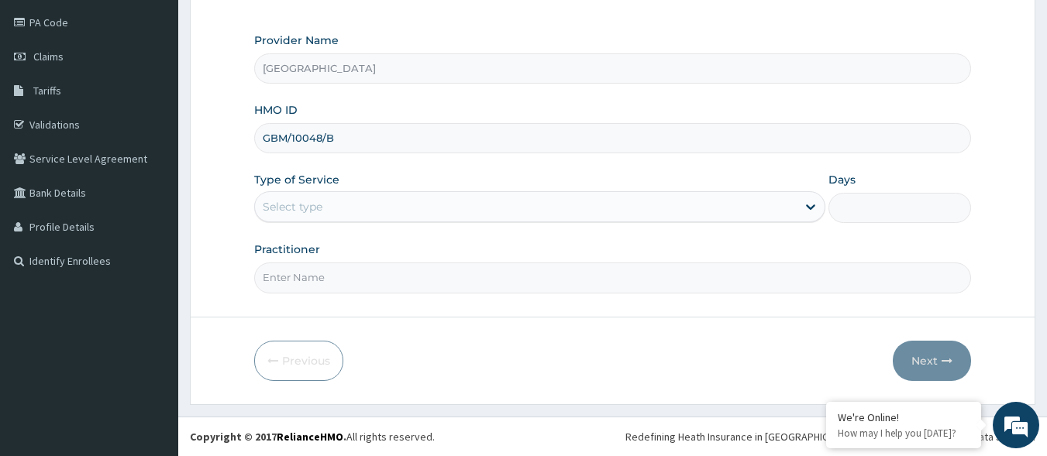
type input "GBM/10048/B"
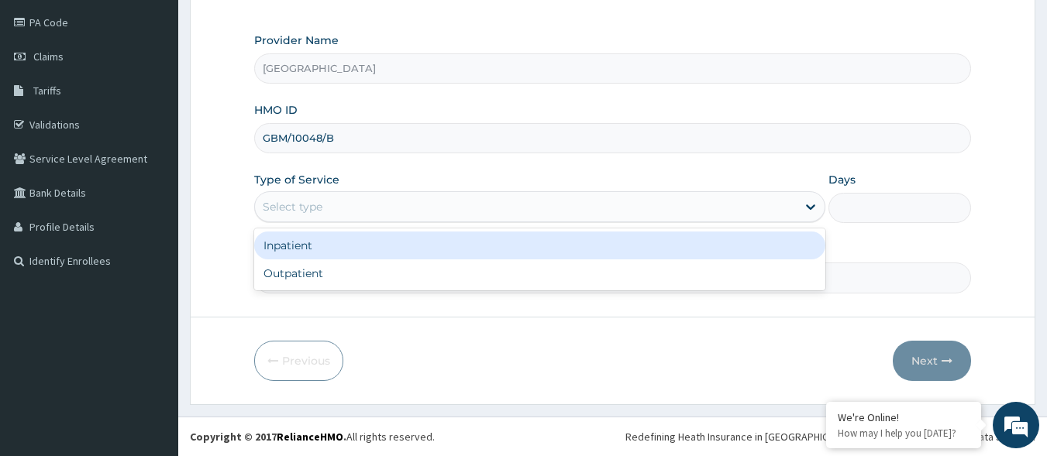
click at [459, 208] on div "Select type" at bounding box center [526, 206] width 542 height 25
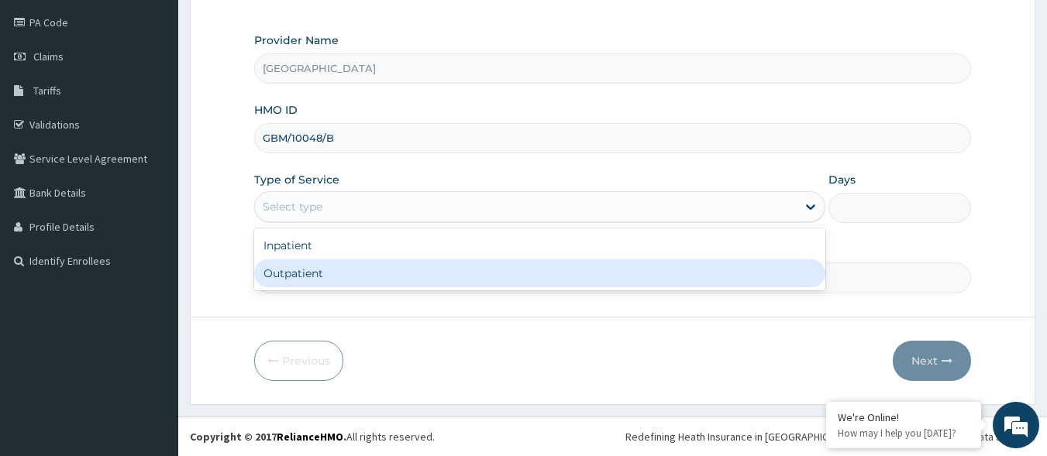
click at [428, 290] on div "Inpatient Outpatient" at bounding box center [539, 260] width 571 height 62
click at [413, 280] on div "Outpatient" at bounding box center [539, 274] width 571 height 28
type input "1"
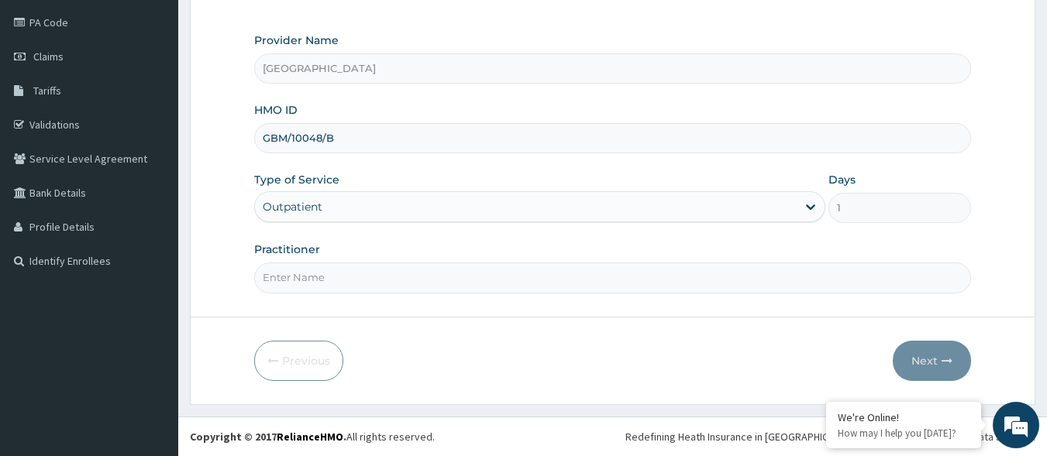
click at [413, 280] on input "Practitioner" at bounding box center [612, 278] width 717 height 30
type input "DR [PERSON_NAME]"
click at [939, 357] on button "Next" at bounding box center [932, 361] width 78 height 40
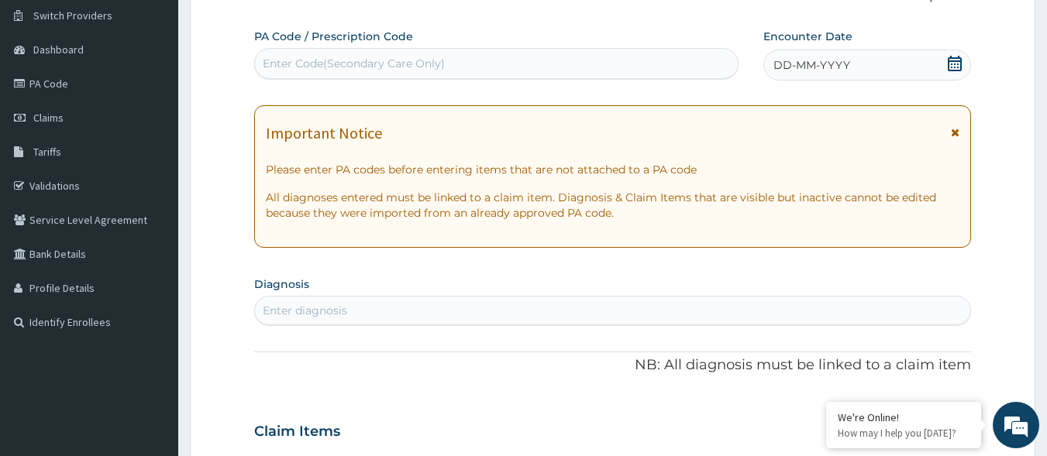
scroll to position [26, 0]
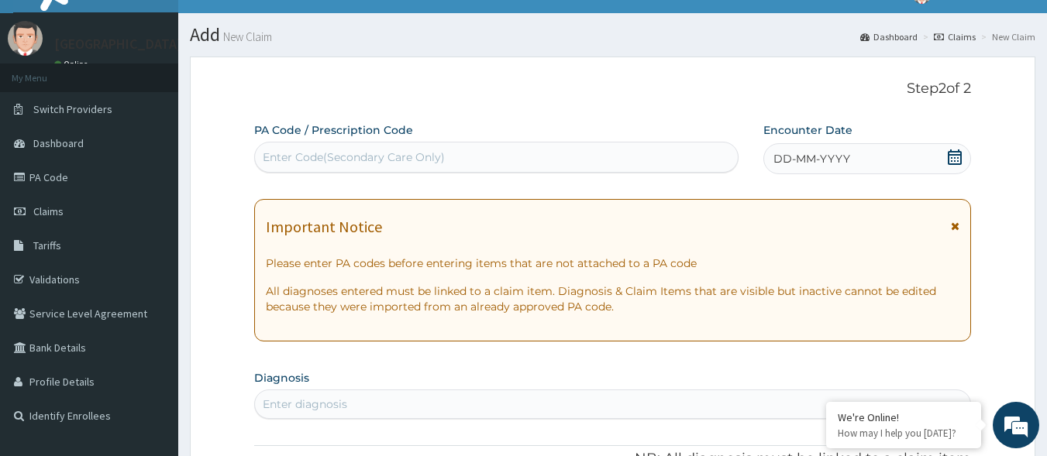
drag, startPoint x: 955, startPoint y: 162, endPoint x: 942, endPoint y: 173, distance: 16.5
click at [956, 163] on icon at bounding box center [954, 157] width 15 height 15
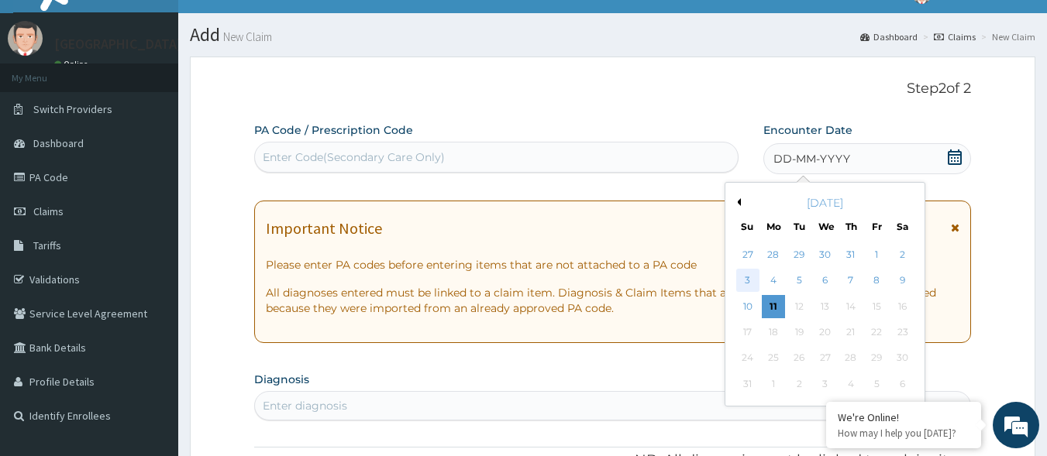
scroll to position [103, 0]
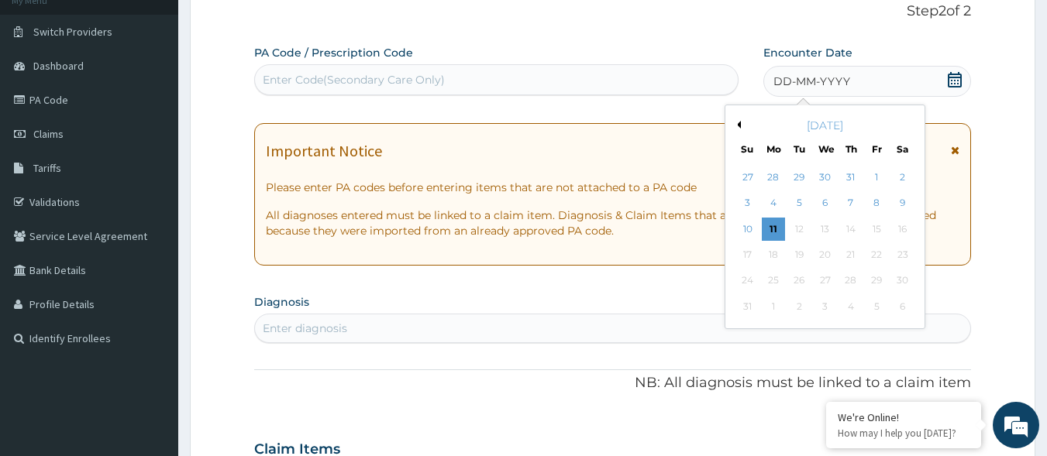
click at [739, 122] on button "Previous Month" at bounding box center [737, 125] width 8 height 8
click at [750, 279] on div "27" at bounding box center [747, 281] width 23 height 23
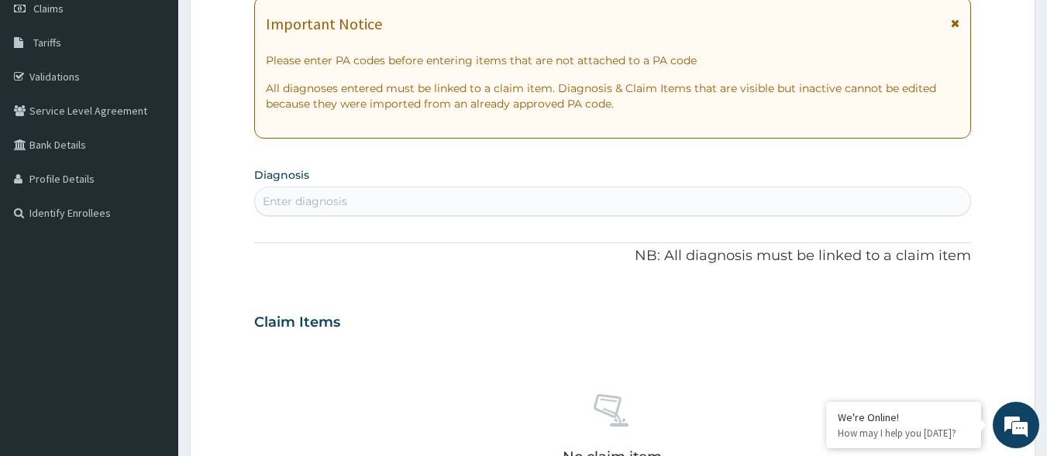
scroll to position [258, 0]
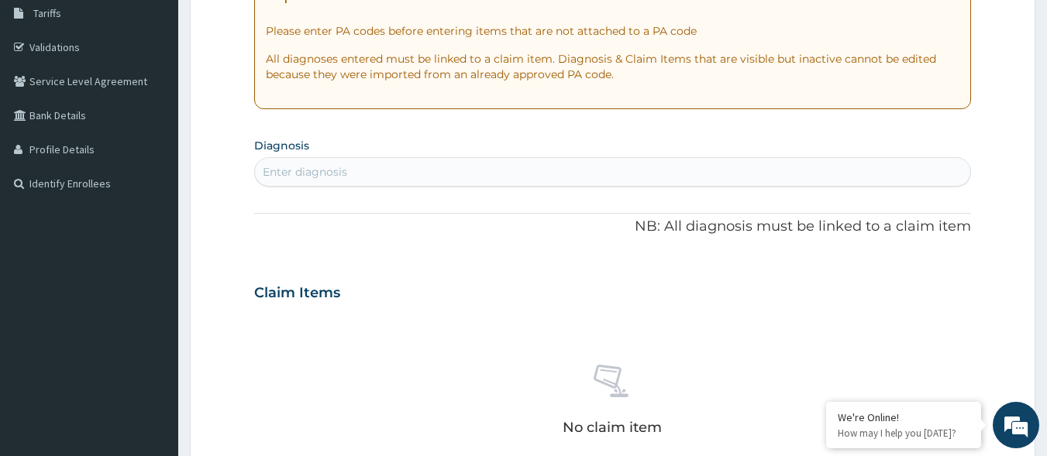
click at [594, 172] on div "Enter diagnosis" at bounding box center [613, 172] width 716 height 25
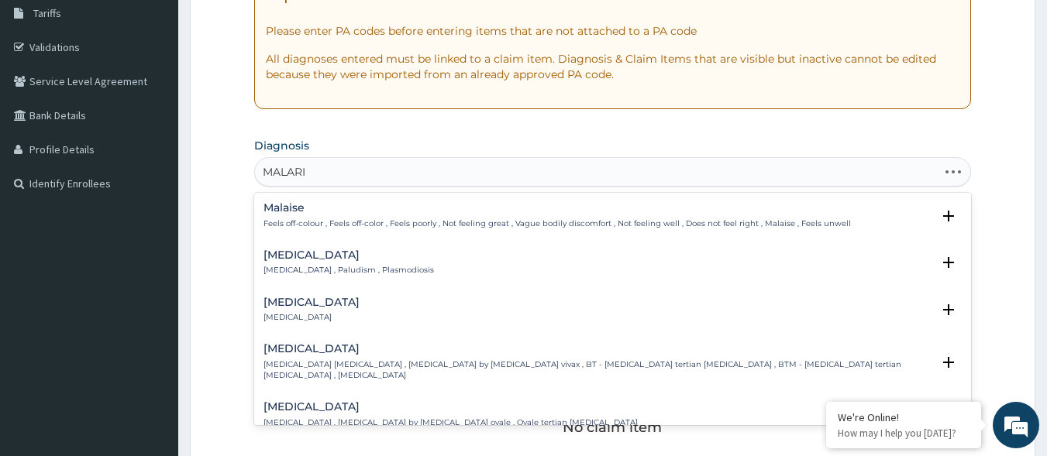
type input "[MEDICAL_DATA]"
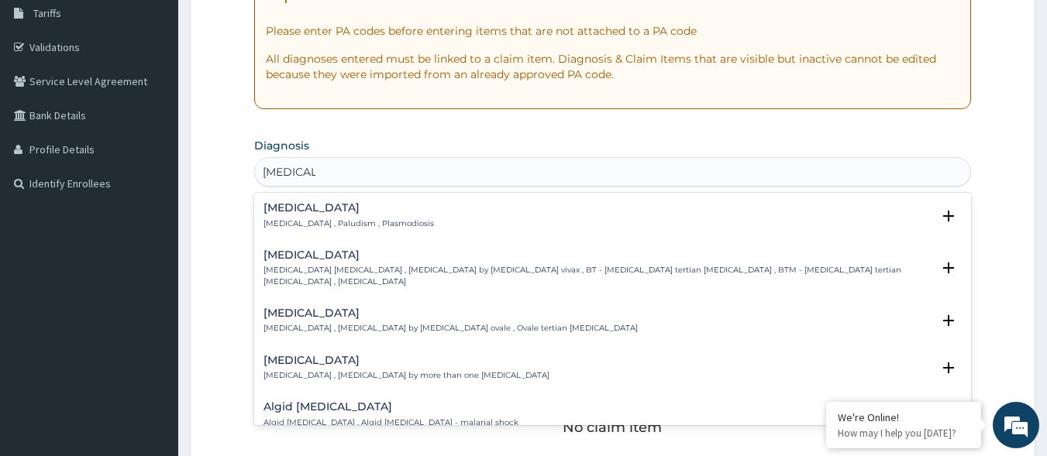
click at [307, 212] on h4 "Malaria" at bounding box center [348, 208] width 170 height 12
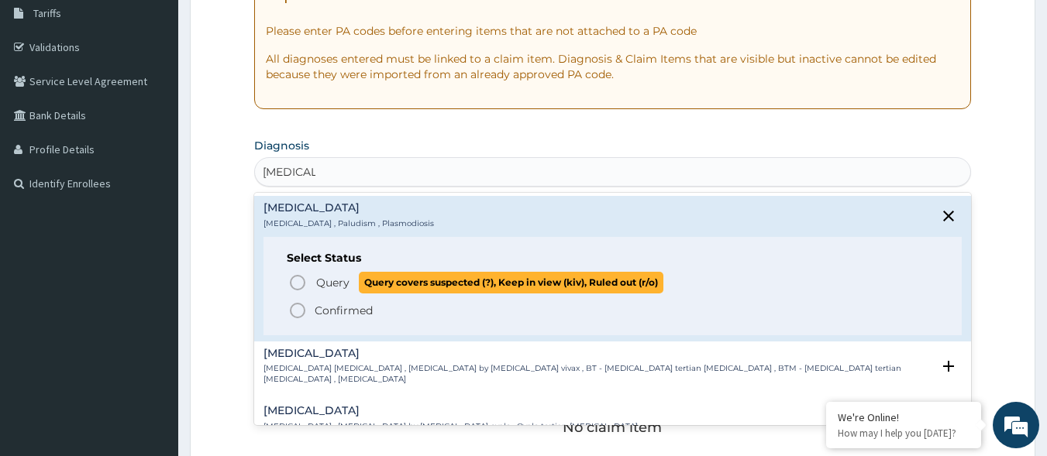
click at [320, 280] on span "Query" at bounding box center [332, 282] width 33 height 15
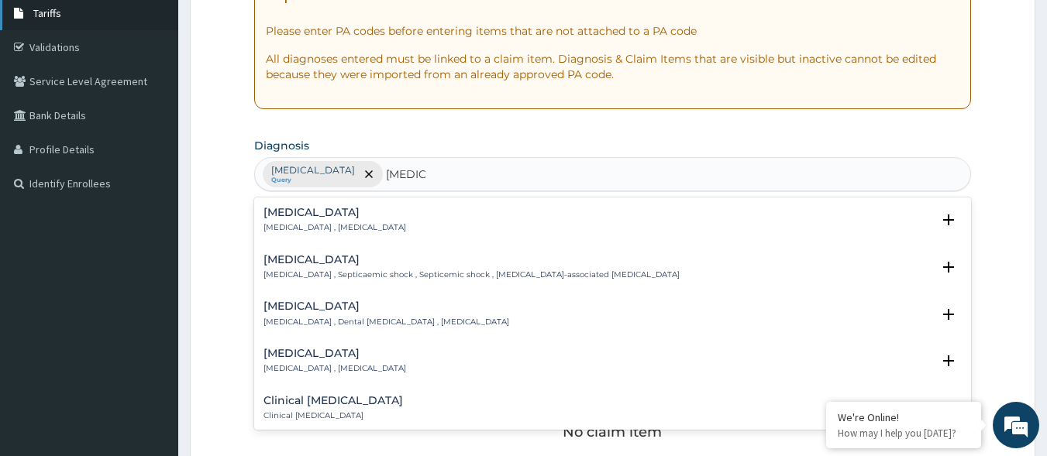
type input "SEPSIS"
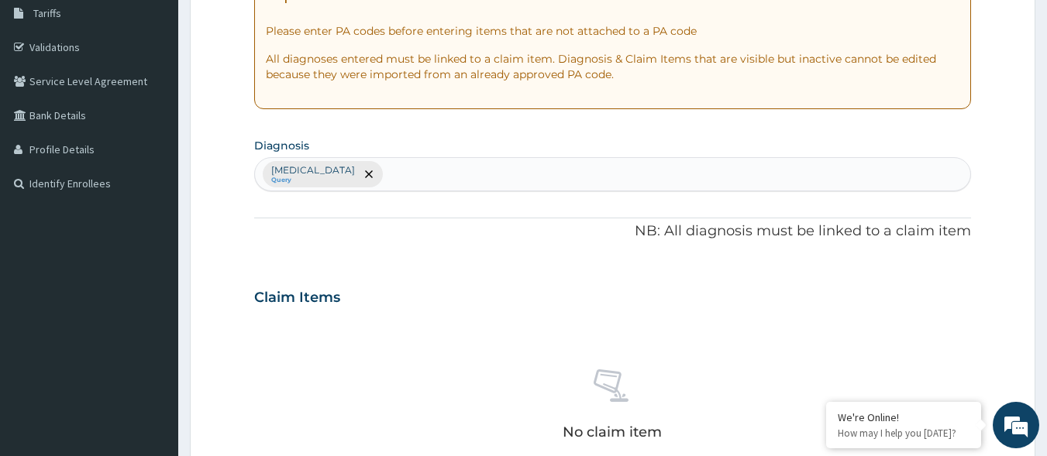
click at [590, 158] on div "Malaria Query" at bounding box center [613, 174] width 716 height 33
type input "SEPSIS"
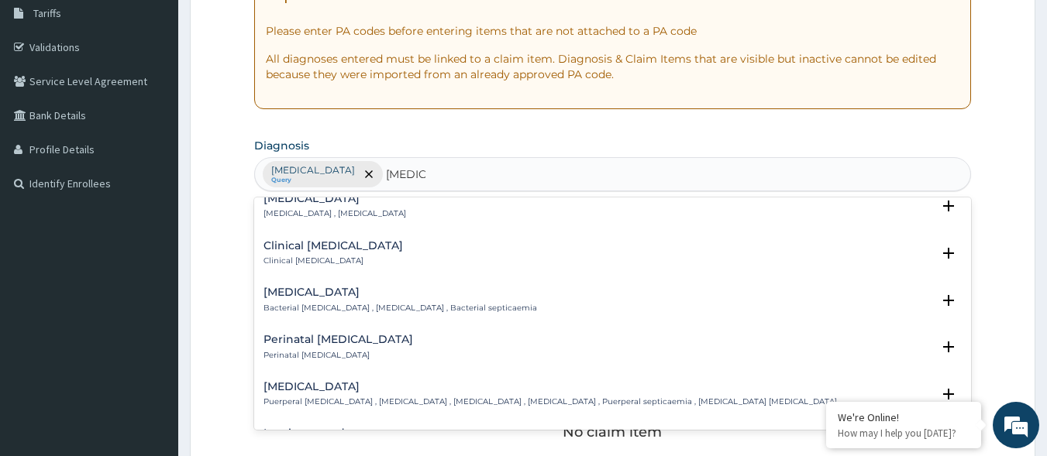
scroll to position [77, 0]
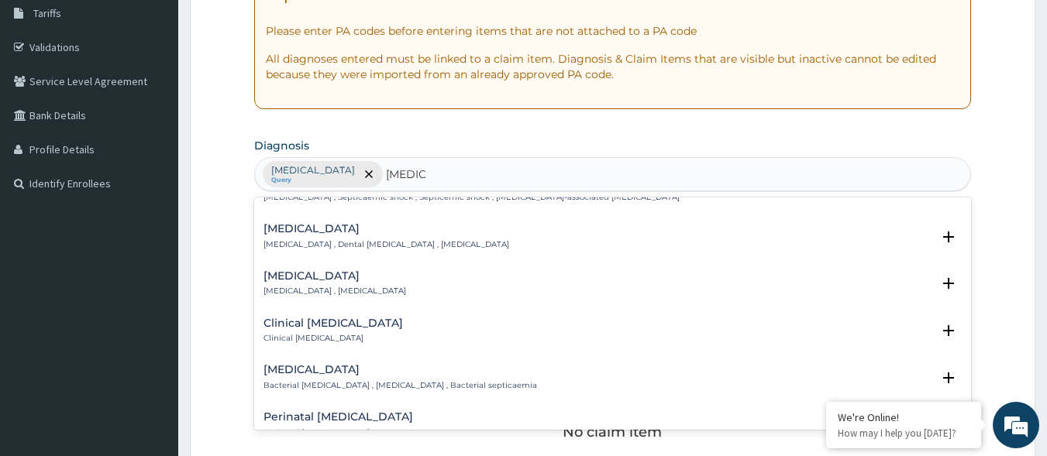
click at [314, 364] on h4 "Bacterial sepsis" at bounding box center [400, 370] width 274 height 12
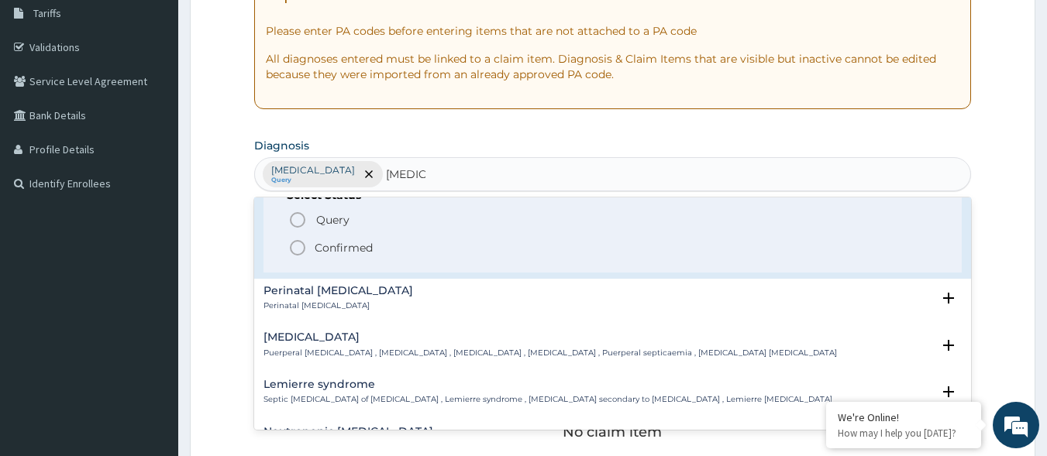
scroll to position [310, 0]
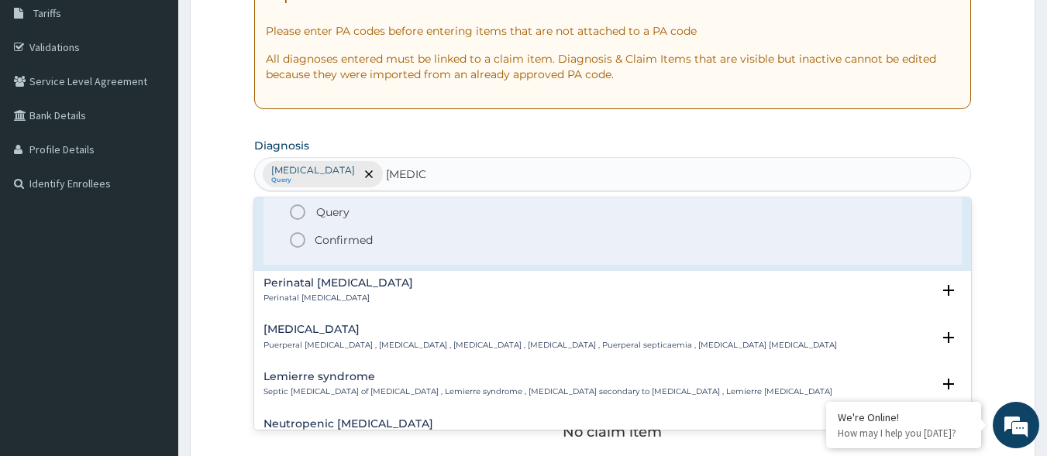
click at [358, 239] on p "Confirmed" at bounding box center [344, 239] width 58 height 15
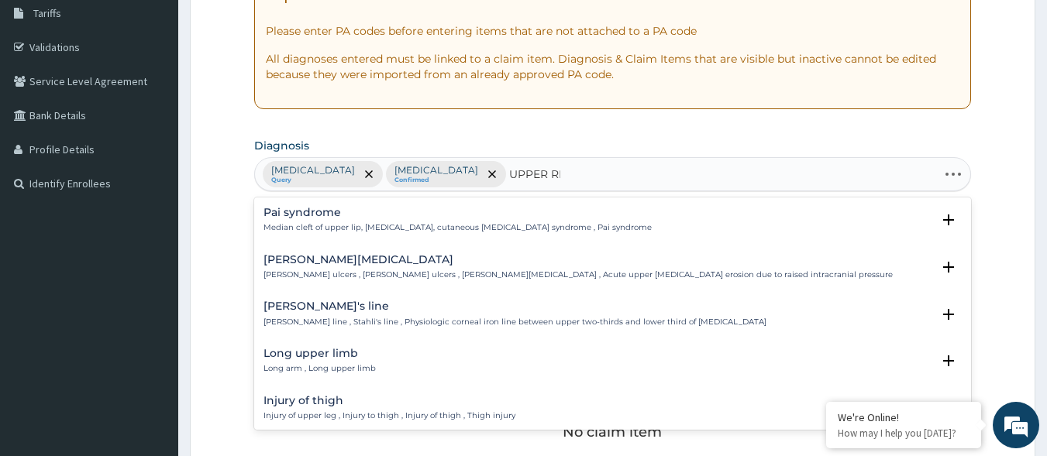
type input "UPPER RES"
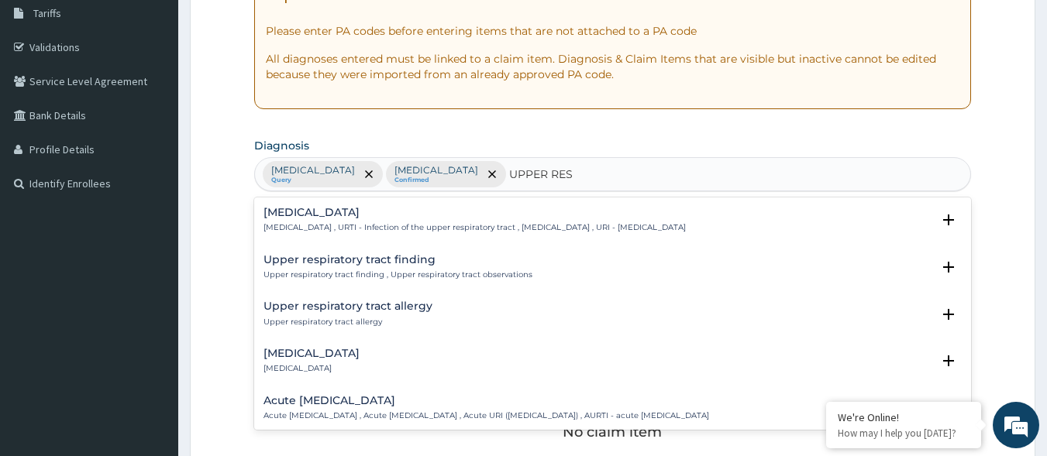
click at [360, 227] on p "Upper respiratory infection , URTI - Infection of the upper respiratory tract ,…" at bounding box center [474, 227] width 422 height 11
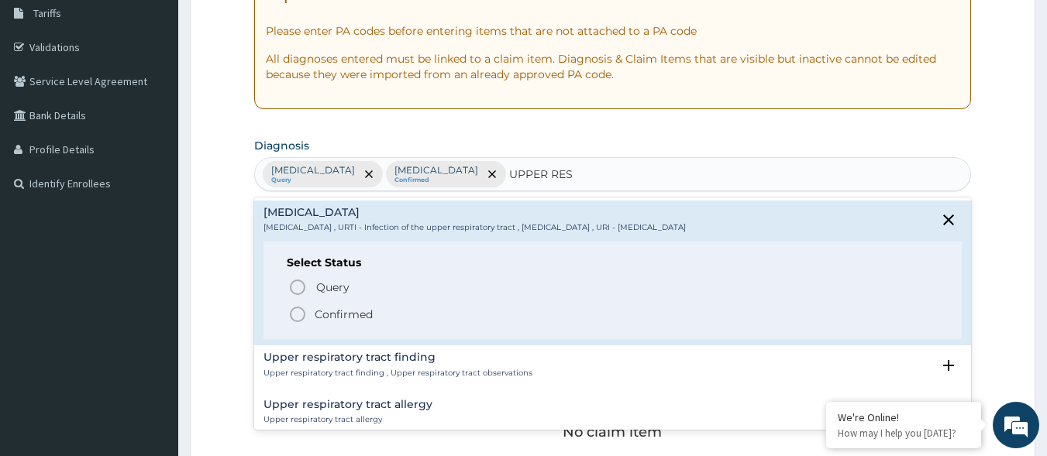
click at [355, 321] on p "Confirmed" at bounding box center [344, 314] width 58 height 15
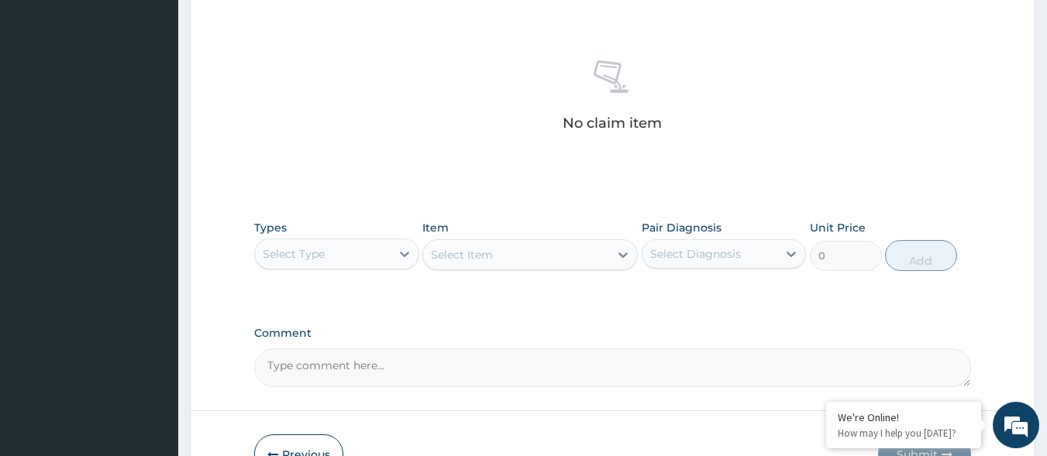
scroll to position [568, 0]
click at [384, 273] on div "Types Select Type Item Select Item Pair Diagnosis Select Diagnosis Unit Price 0…" at bounding box center [612, 245] width 717 height 67
click at [363, 243] on div "Select Type" at bounding box center [323, 253] width 136 height 25
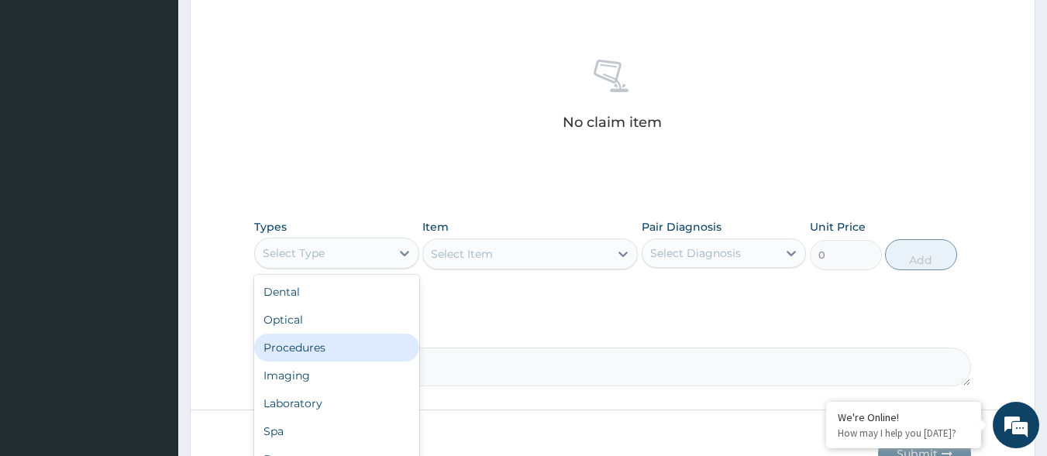
drag, startPoint x: 337, startPoint y: 352, endPoint x: 371, endPoint y: 331, distance: 40.0
click at [339, 352] on div "Procedures" at bounding box center [336, 348] width 165 height 28
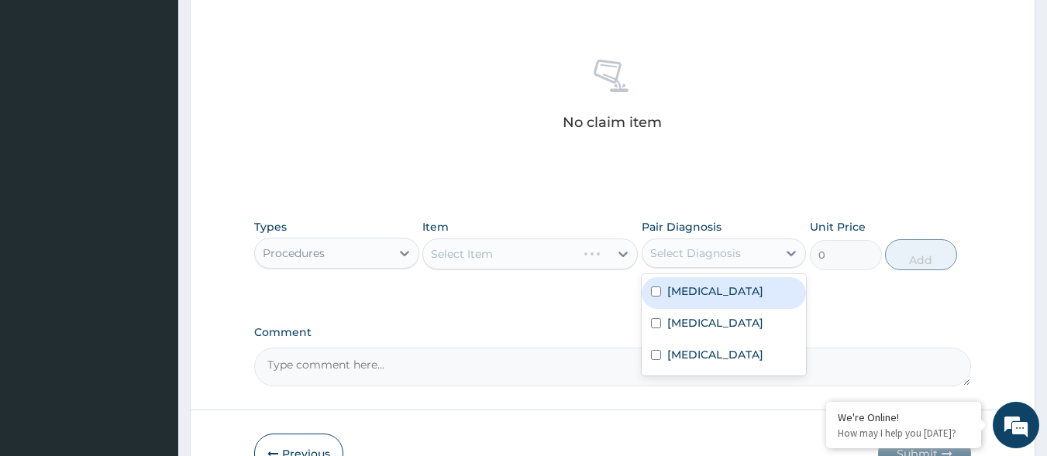
drag, startPoint x: 707, startPoint y: 238, endPoint x: 705, endPoint y: 246, distance: 8.8
click at [706, 244] on div "Select Diagnosis" at bounding box center [724, 253] width 165 height 29
drag, startPoint x: 694, startPoint y: 285, endPoint x: 700, endPoint y: 298, distance: 14.2
click at [694, 288] on label "[MEDICAL_DATA]" at bounding box center [715, 291] width 96 height 15
checkbox input "true"
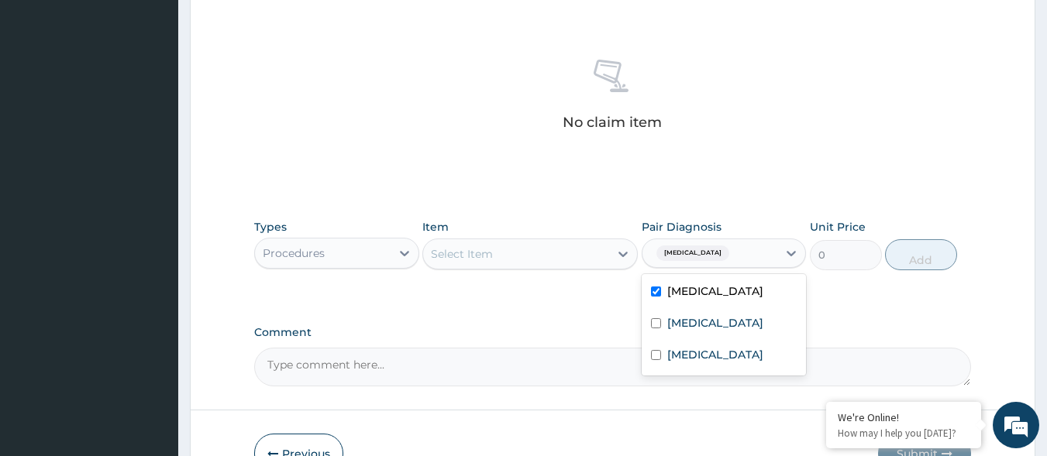
drag, startPoint x: 705, startPoint y: 307, endPoint x: 701, endPoint y: 320, distance: 13.7
click at [704, 315] on div "Malaria Bacterial sepsis Upper respiratory infection" at bounding box center [724, 325] width 165 height 102
drag, startPoint x: 692, startPoint y: 329, endPoint x: 689, endPoint y: 354, distance: 25.8
click at [692, 330] on label "Bacterial sepsis" at bounding box center [715, 322] width 96 height 15
checkbox input "true"
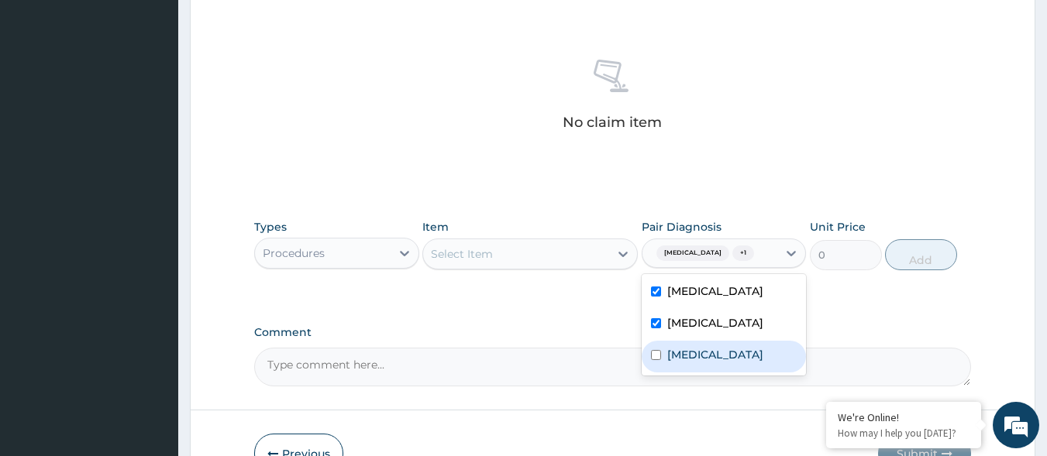
drag, startPoint x: 689, startPoint y: 356, endPoint x: 652, endPoint y: 332, distance: 43.9
click at [685, 356] on label "Upper respiratory infection" at bounding box center [715, 354] width 96 height 15
checkbox input "true"
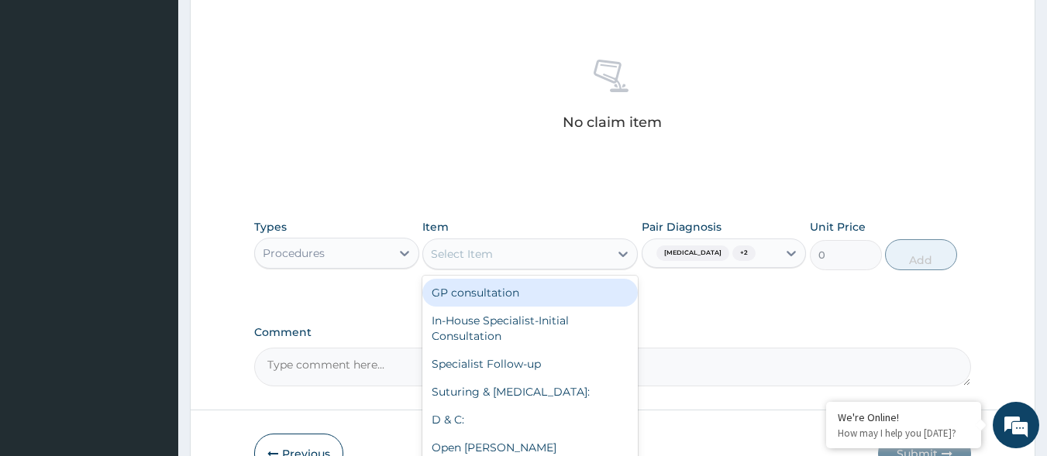
click at [545, 256] on div "Select Item" at bounding box center [516, 254] width 186 height 25
click at [538, 296] on div "GP consultation" at bounding box center [529, 293] width 215 height 28
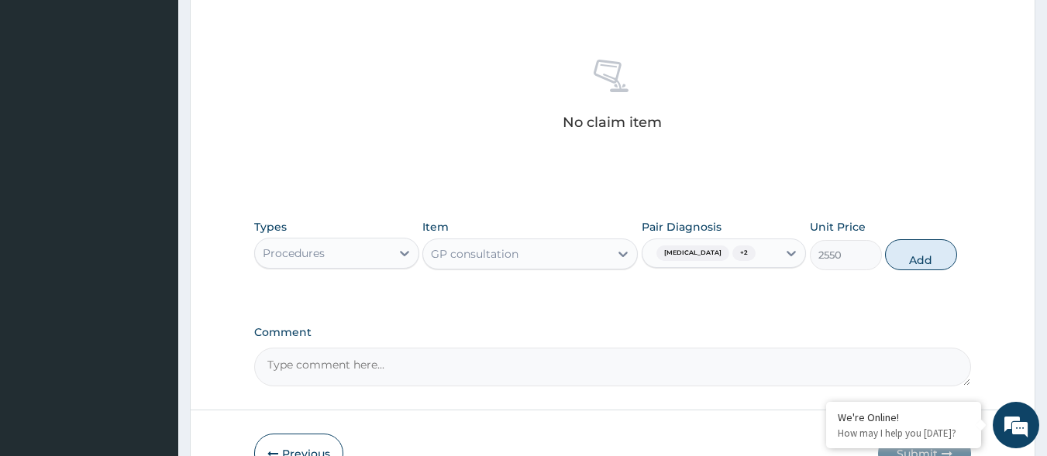
drag, startPoint x: 952, startPoint y: 248, endPoint x: 909, endPoint y: 243, distance: 43.6
click at [945, 248] on button "Add" at bounding box center [921, 254] width 72 height 31
type input "0"
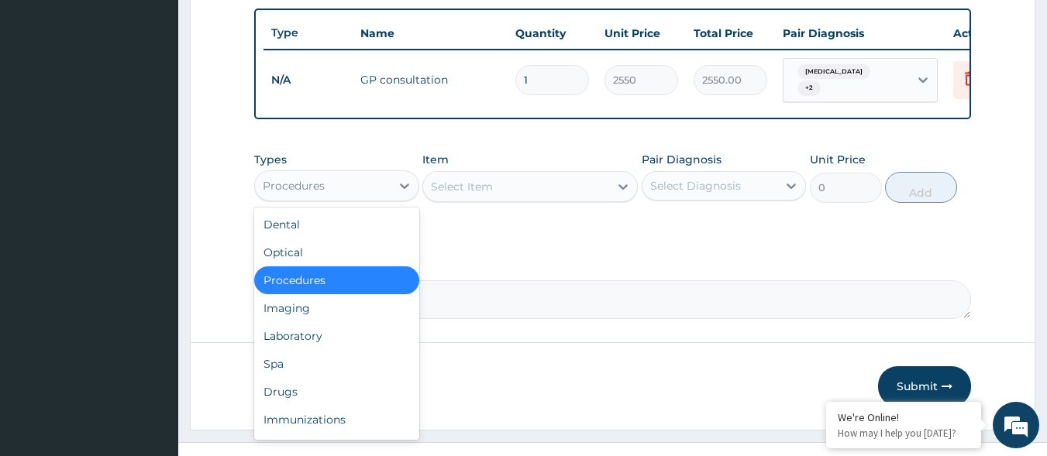
click at [385, 188] on div "Procedures" at bounding box center [323, 186] width 136 height 25
drag, startPoint x: 339, startPoint y: 346, endPoint x: 666, endPoint y: 146, distance: 383.2
click at [339, 346] on div "Laboratory" at bounding box center [336, 336] width 165 height 28
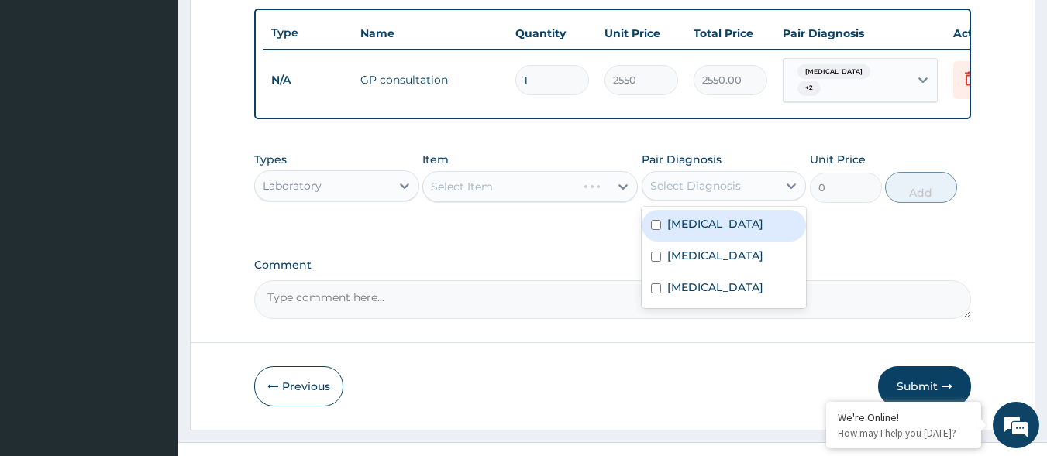
drag, startPoint x: 700, startPoint y: 193, endPoint x: 702, endPoint y: 201, distance: 7.9
click at [702, 194] on div "Select Diagnosis" at bounding box center [695, 185] width 91 height 15
click at [705, 232] on label "[MEDICAL_DATA]" at bounding box center [715, 223] width 96 height 15
checkbox input "true"
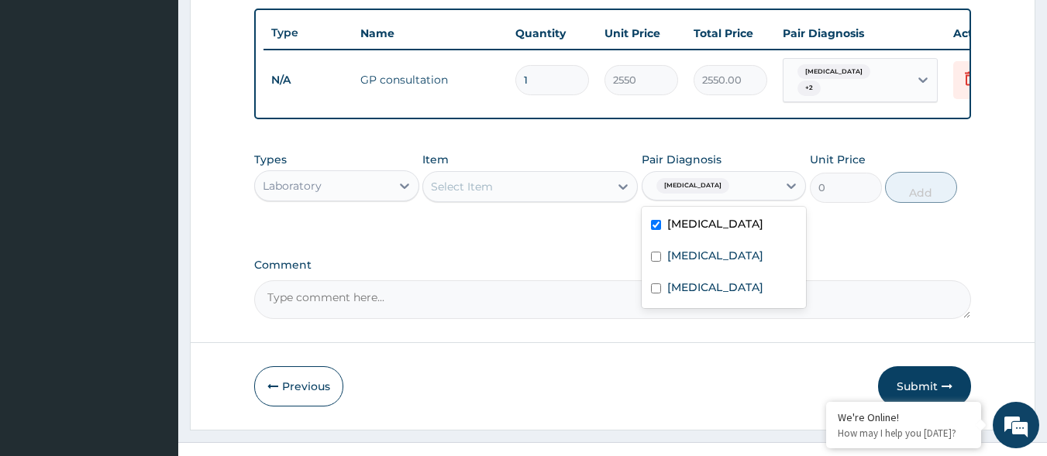
click at [603, 192] on div "Select Item" at bounding box center [516, 186] width 186 height 25
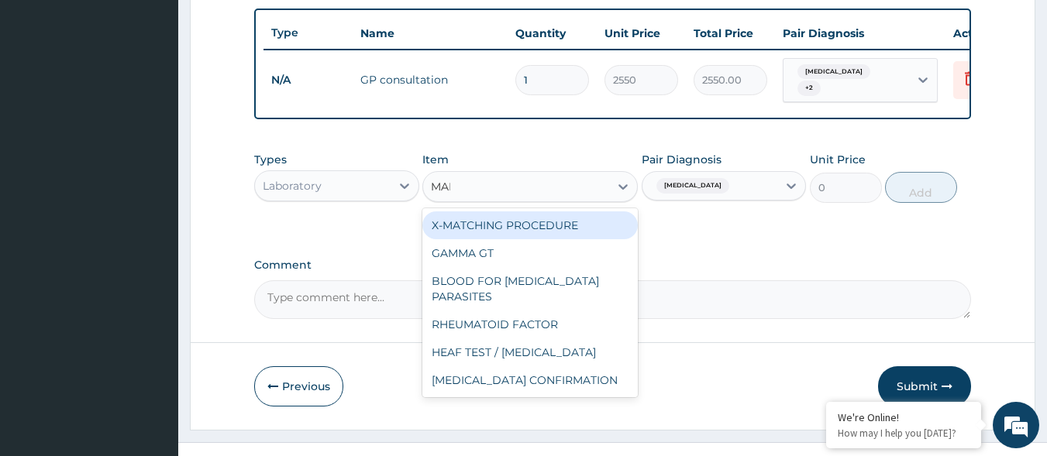
type input "MALA"
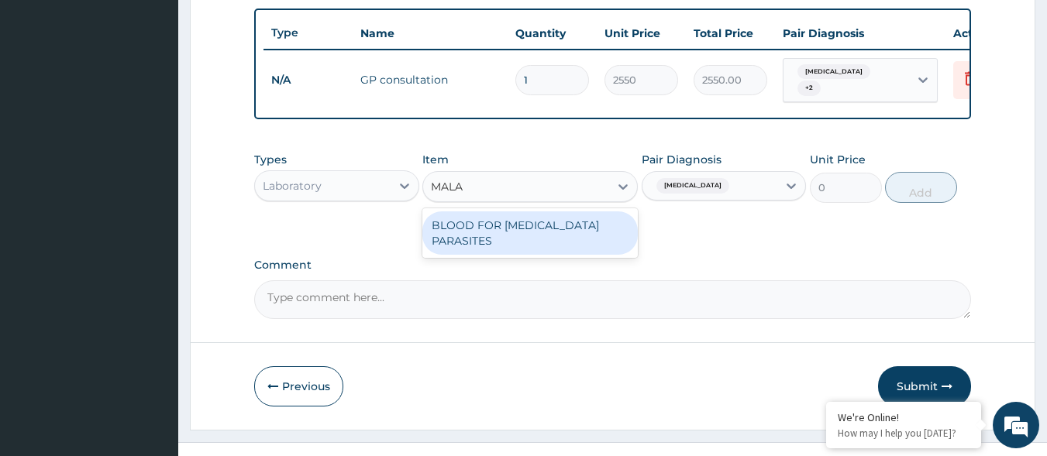
click at [597, 229] on div "BLOOD FOR [MEDICAL_DATA] PARASITES" at bounding box center [529, 233] width 215 height 43
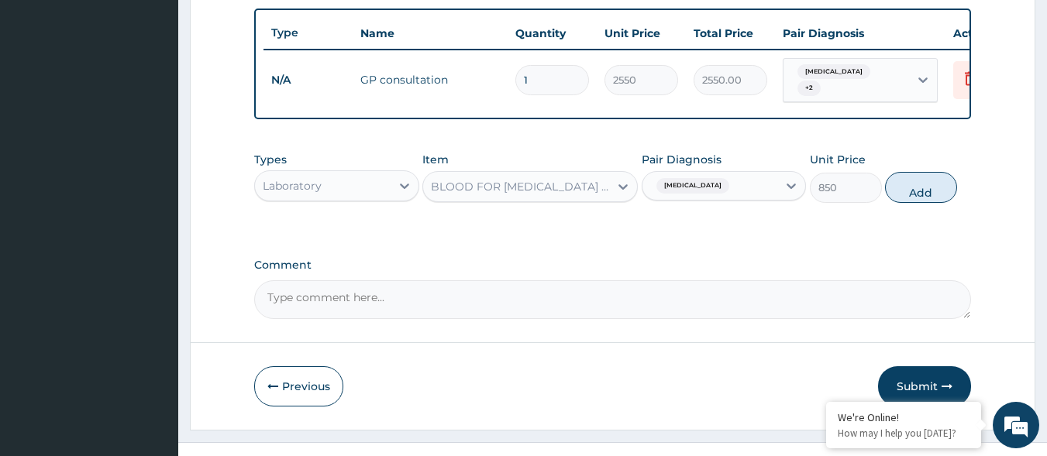
drag, startPoint x: 928, startPoint y: 183, endPoint x: 652, endPoint y: 186, distance: 275.9
click at [926, 184] on button "Add" at bounding box center [921, 187] width 72 height 31
type input "0"
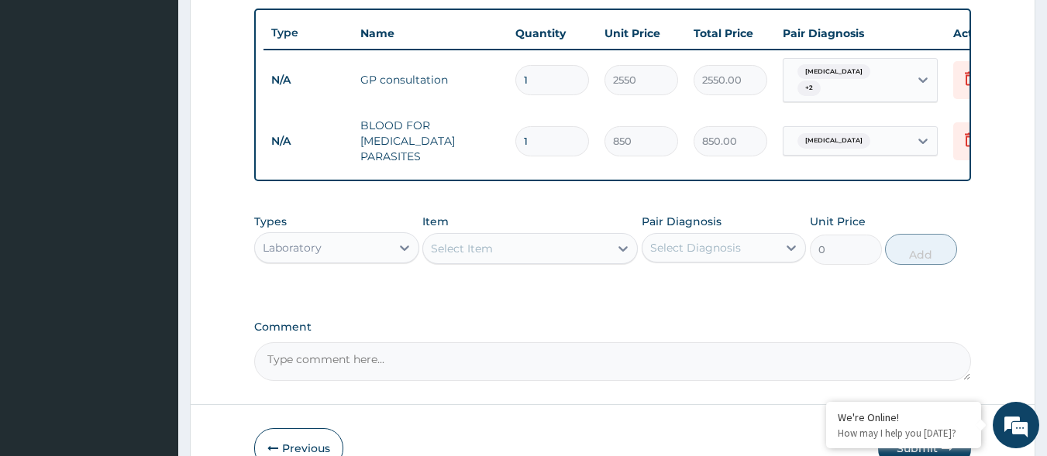
click at [480, 237] on div "Select Item" at bounding box center [516, 248] width 186 height 25
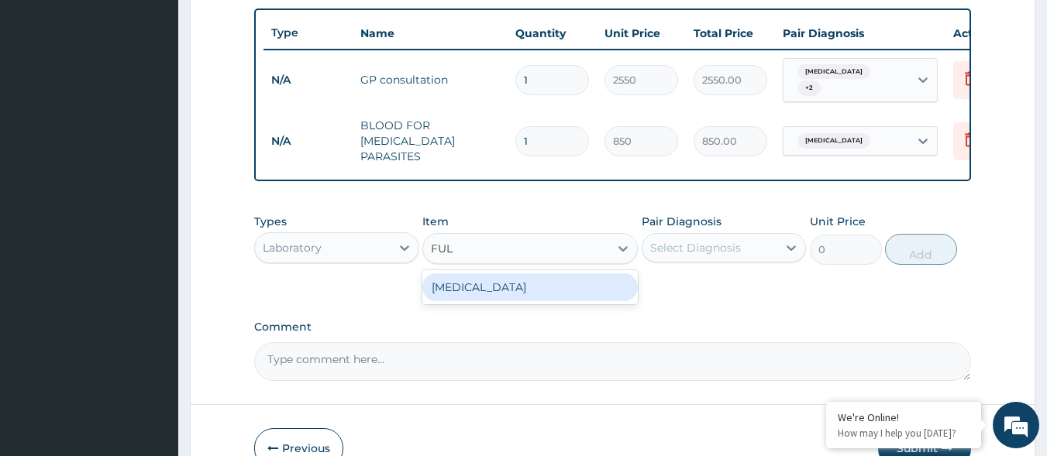
type input "FULL"
drag, startPoint x: 552, startPoint y: 287, endPoint x: 690, endPoint y: 218, distance: 154.2
click at [568, 274] on div "[MEDICAL_DATA]" at bounding box center [529, 288] width 215 height 28
type input "2125"
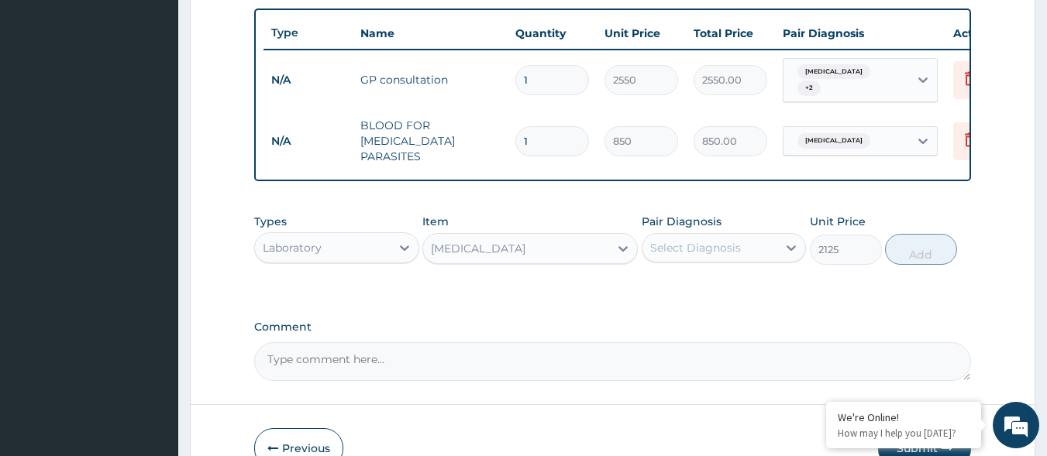
click at [703, 233] on div "Select Diagnosis" at bounding box center [724, 247] width 165 height 29
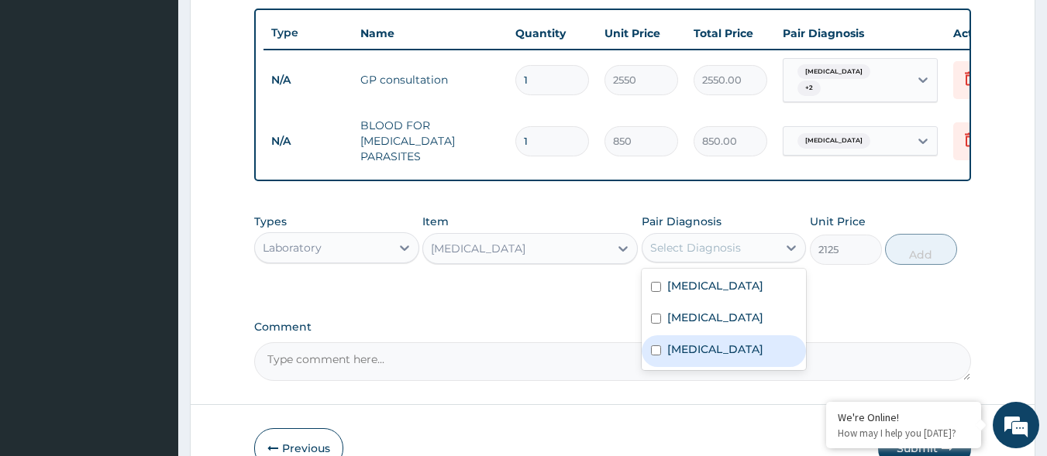
click at [714, 353] on label "Upper respiratory infection" at bounding box center [715, 349] width 96 height 15
checkbox input "true"
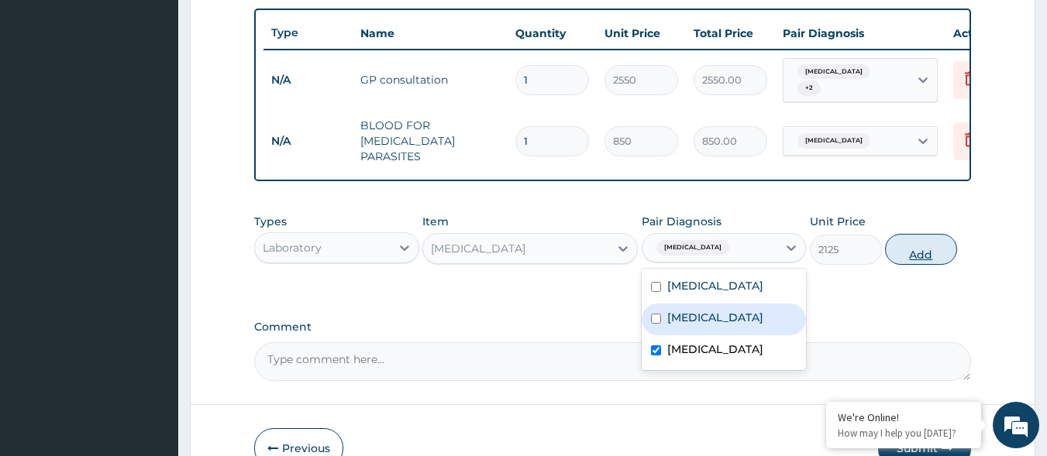
drag, startPoint x: 761, startPoint y: 306, endPoint x: 921, endPoint y: 249, distance: 170.1
click at [764, 306] on div "Bacterial sepsis" at bounding box center [724, 320] width 165 height 32
checkbox input "true"
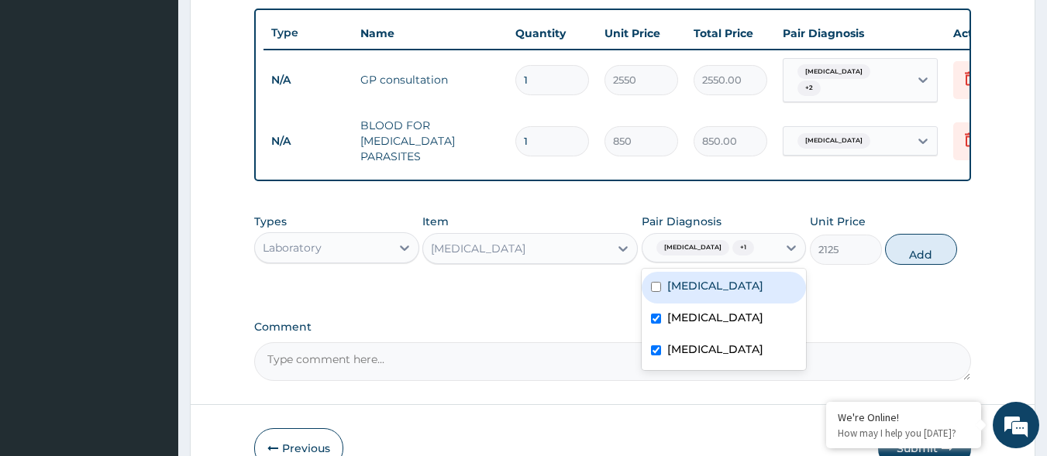
drag, startPoint x: 931, startPoint y: 253, endPoint x: 914, endPoint y: 259, distance: 17.2
click at [932, 253] on button "Add" at bounding box center [921, 249] width 72 height 31
type input "0"
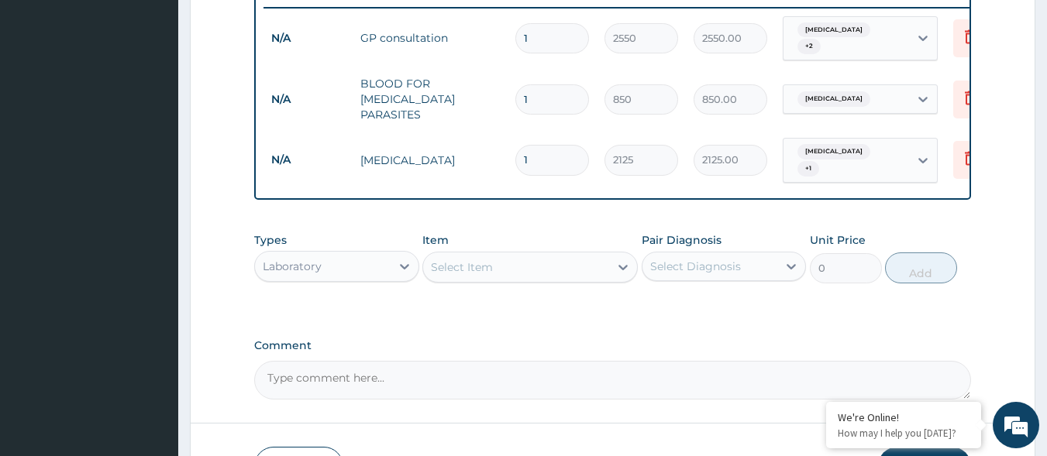
scroll to position [645, 0]
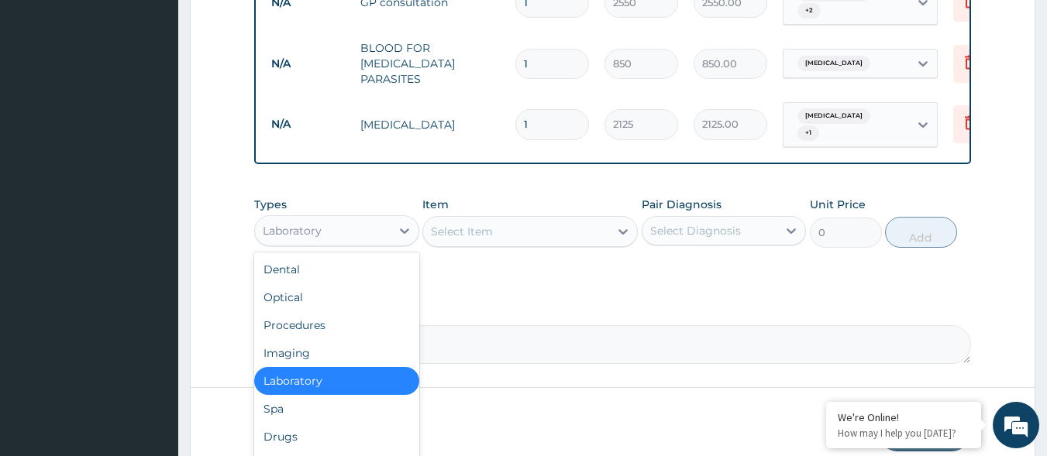
click at [384, 224] on div "Laboratory" at bounding box center [323, 231] width 136 height 25
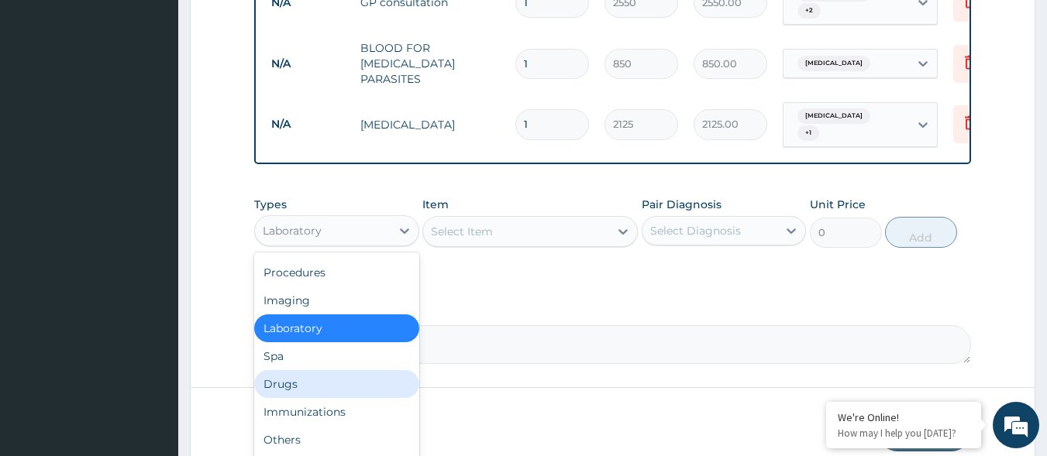
click at [328, 388] on div "Drugs" at bounding box center [336, 384] width 165 height 28
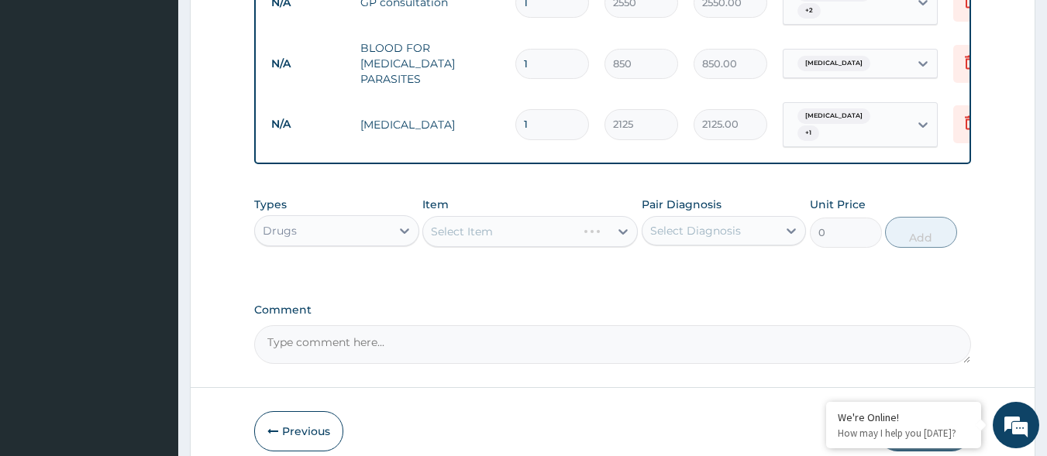
click at [747, 231] on div "Select Diagnosis" at bounding box center [710, 231] width 136 height 25
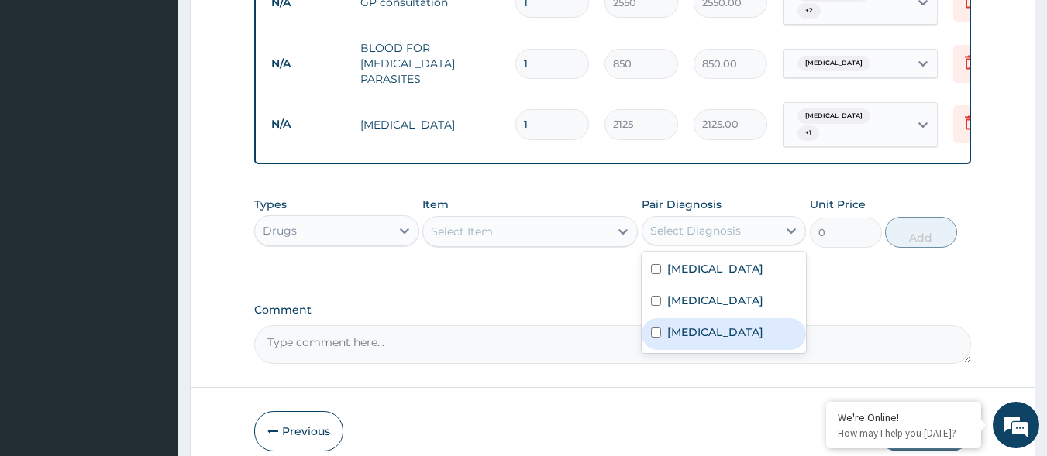
click at [680, 325] on label "Upper respiratory infection" at bounding box center [715, 332] width 96 height 15
checkbox input "true"
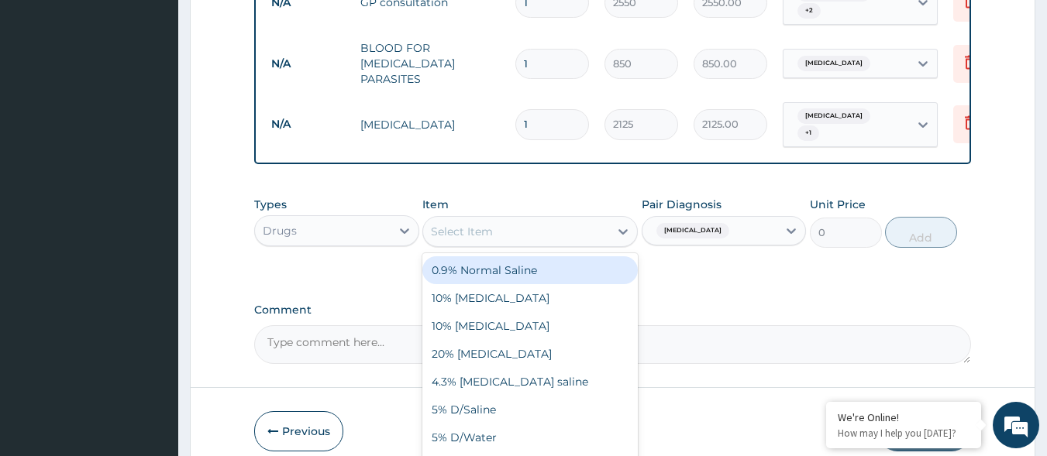
click at [560, 234] on div "Select Item" at bounding box center [516, 231] width 186 height 25
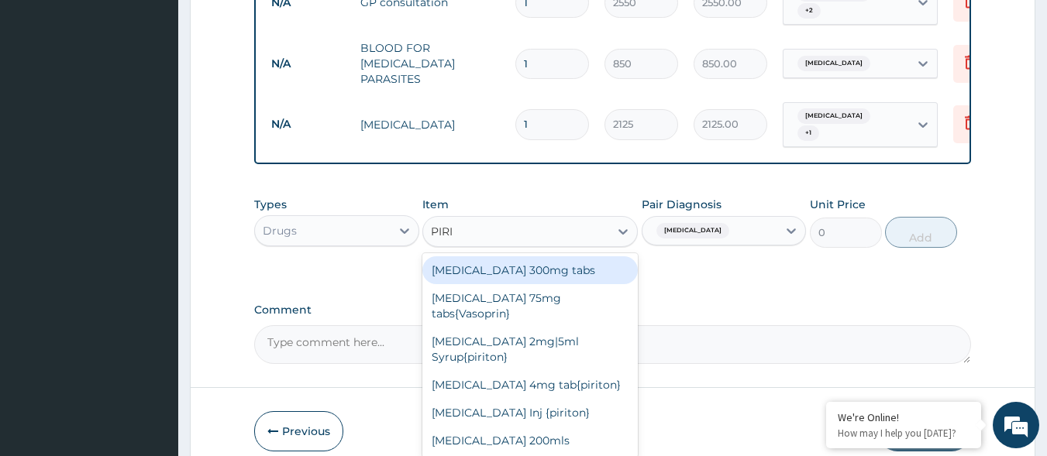
type input "PIRIT"
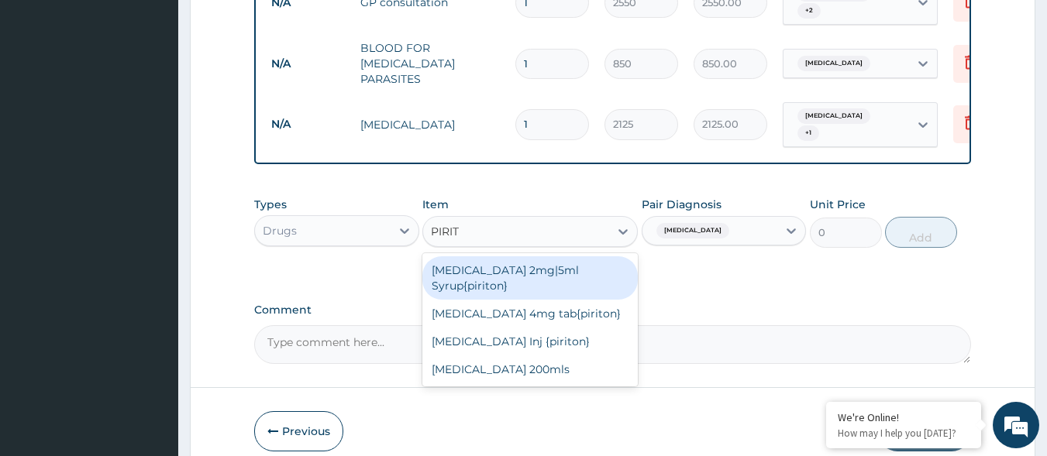
click at [549, 280] on div "[MEDICAL_DATA] 2mg|5ml Syrup{piriton}" at bounding box center [529, 277] width 215 height 43
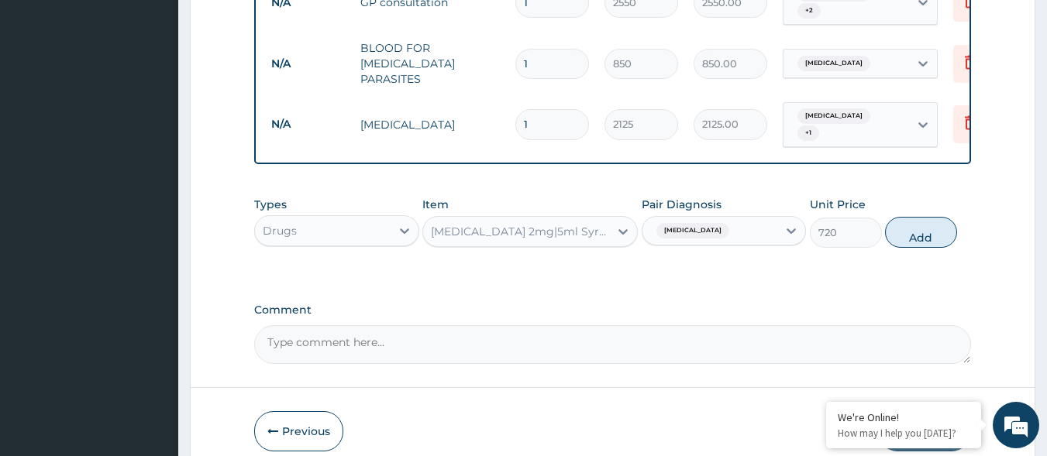
drag, startPoint x: 915, startPoint y: 228, endPoint x: 751, endPoint y: 236, distance: 164.5
click at [910, 229] on button "Add" at bounding box center [921, 232] width 72 height 31
type input "0"
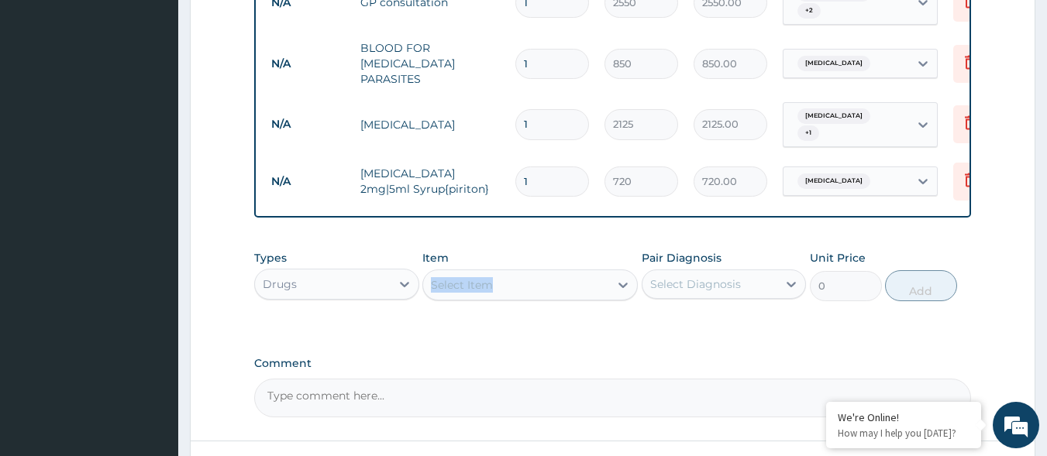
drag, startPoint x: 504, startPoint y: 263, endPoint x: 501, endPoint y: 277, distance: 13.5
click at [502, 274] on div "Item Select Item" at bounding box center [529, 275] width 215 height 51
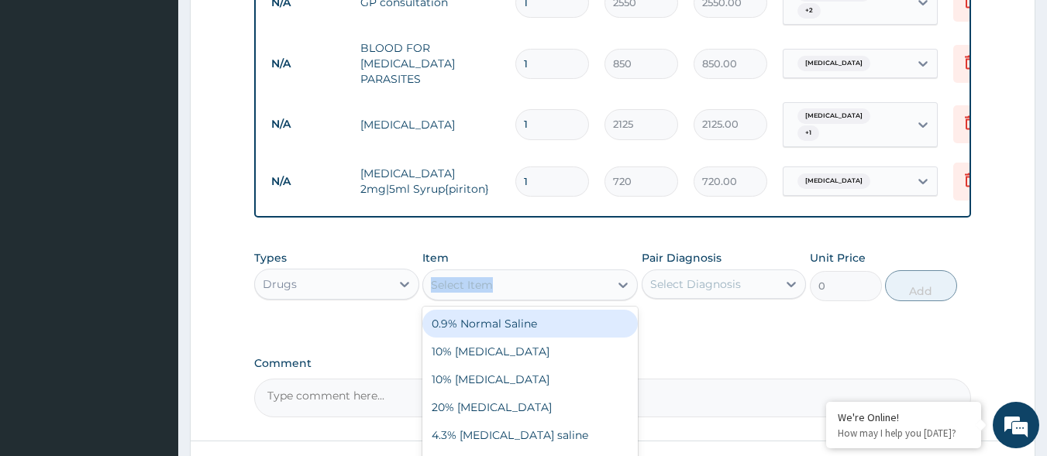
click at [530, 274] on div "Select Item" at bounding box center [516, 285] width 186 height 25
type input "VITAMIN C"
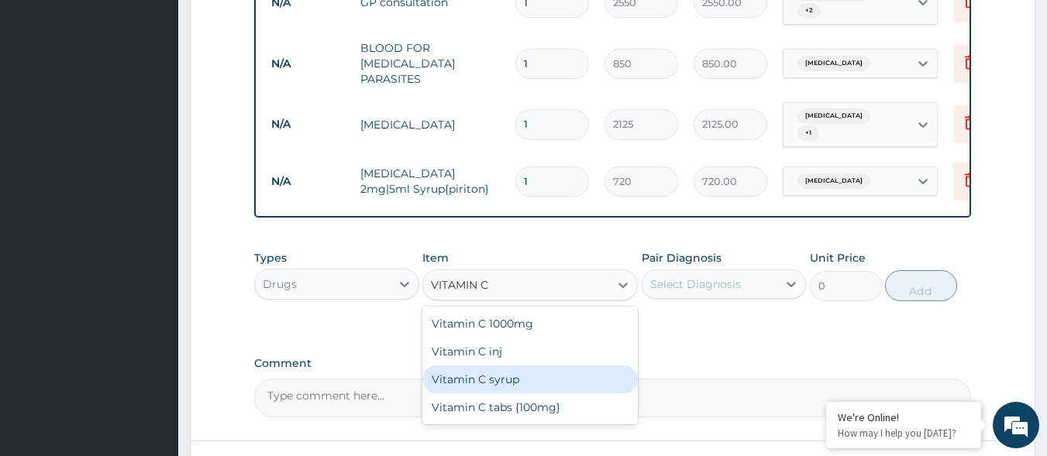
click at [535, 374] on div "Vitamin C syrup" at bounding box center [529, 380] width 215 height 28
type input "480"
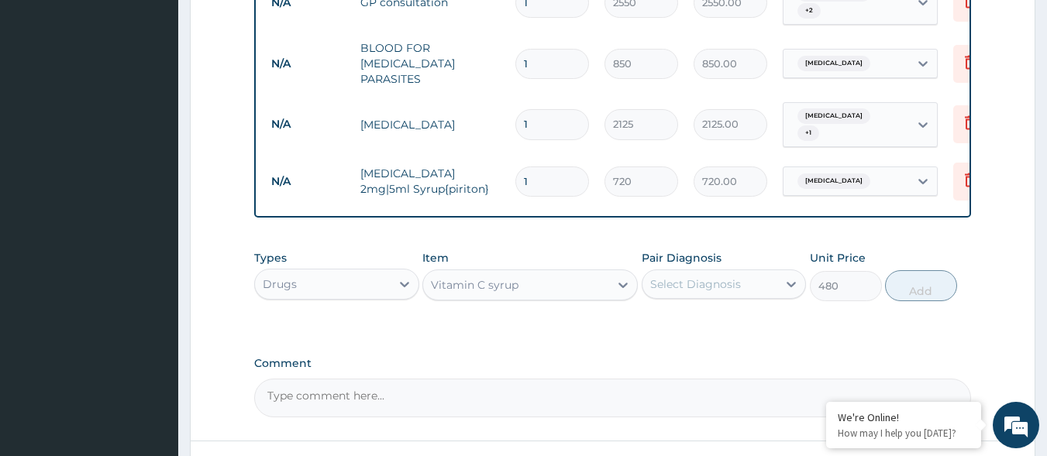
click at [748, 281] on div "Select Diagnosis" at bounding box center [710, 284] width 136 height 25
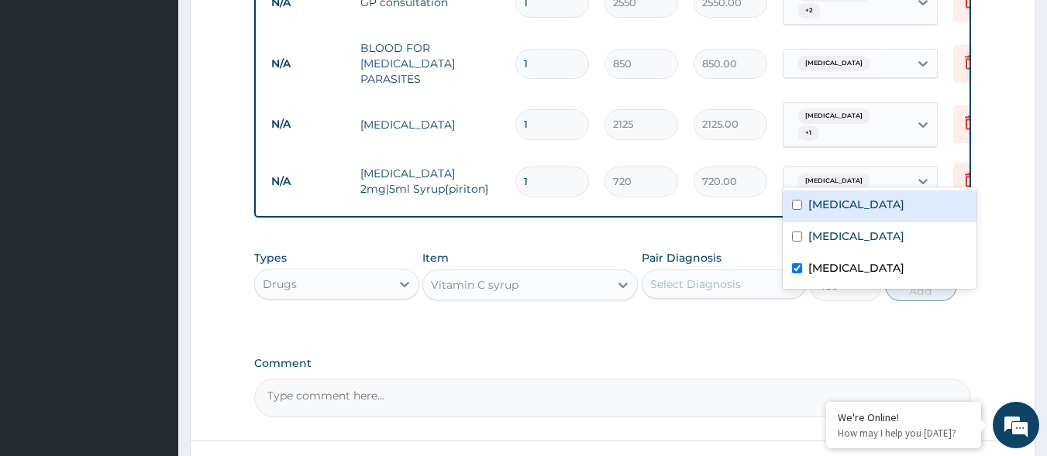
click at [845, 174] on span "Upper respiratory infection" at bounding box center [833, 181] width 73 height 15
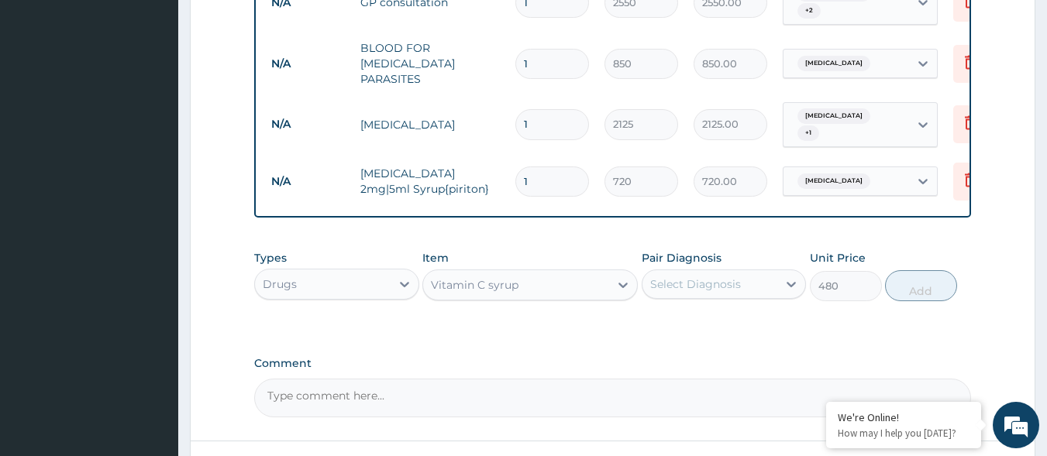
click at [845, 174] on span "Upper respiratory infection" at bounding box center [833, 181] width 73 height 15
click at [764, 289] on div "Select Diagnosis" at bounding box center [710, 284] width 136 height 25
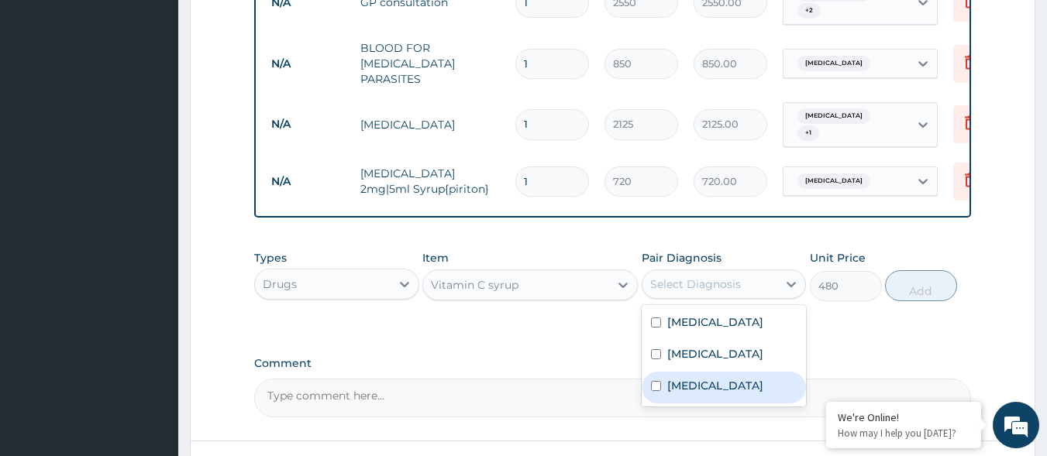
click at [711, 391] on label "Upper respiratory infection" at bounding box center [715, 385] width 96 height 15
checkbox input "true"
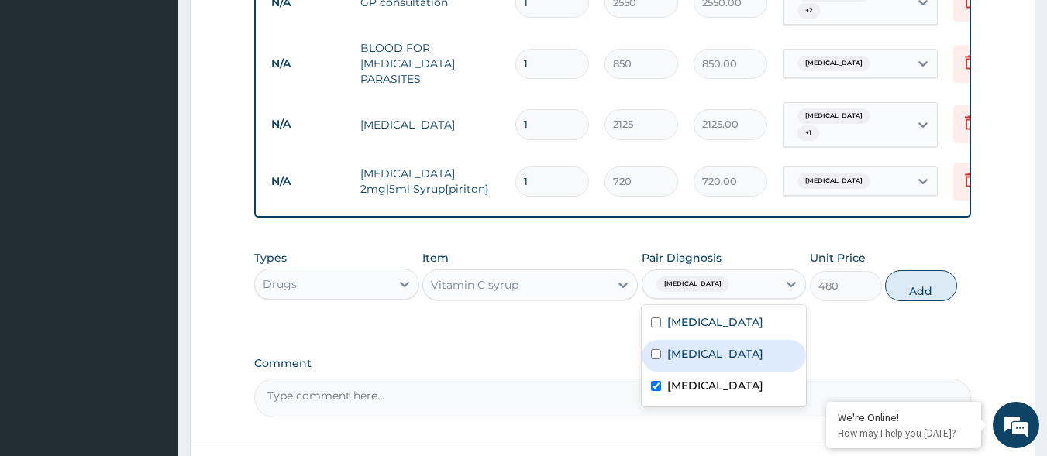
drag, startPoint x: 905, startPoint y: 281, endPoint x: 774, endPoint y: 333, distance: 140.9
click at [904, 284] on button "Add" at bounding box center [921, 285] width 72 height 31
type input "0"
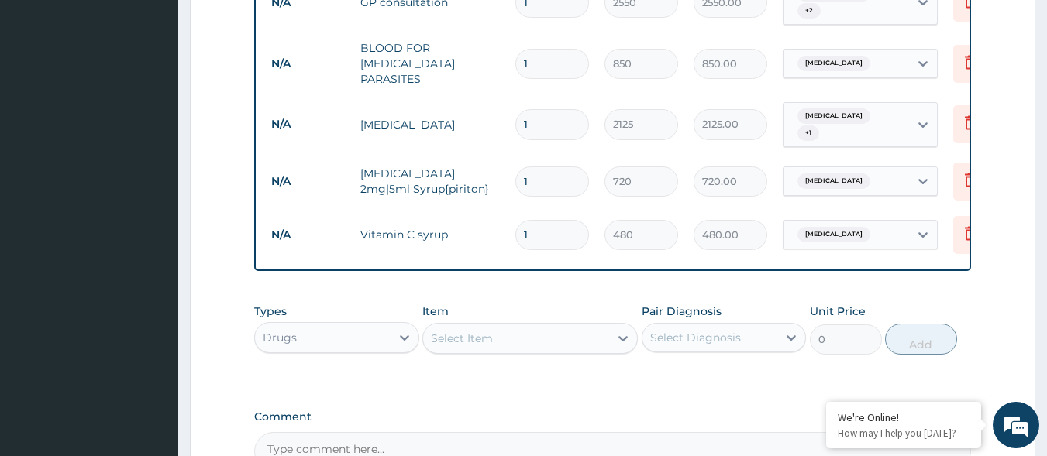
click at [490, 346] on div "Select Item" at bounding box center [516, 338] width 186 height 25
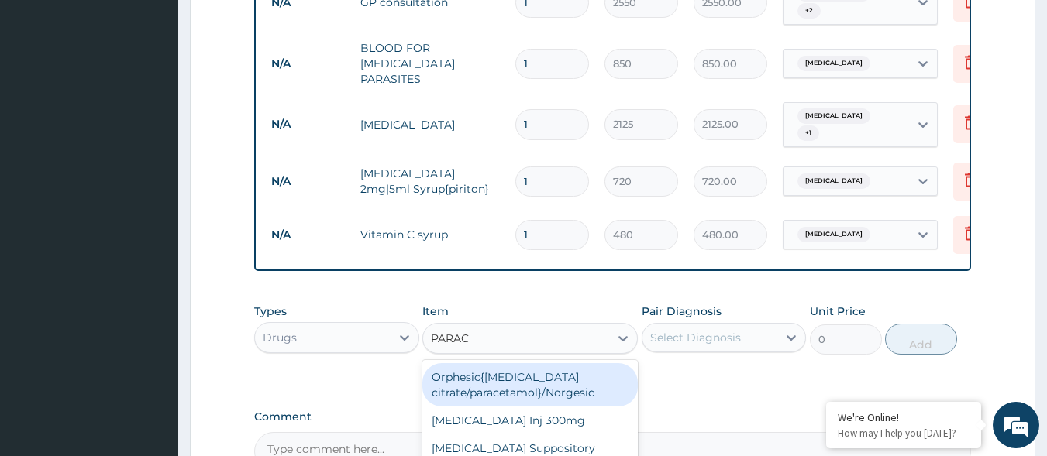
type input "PARACE"
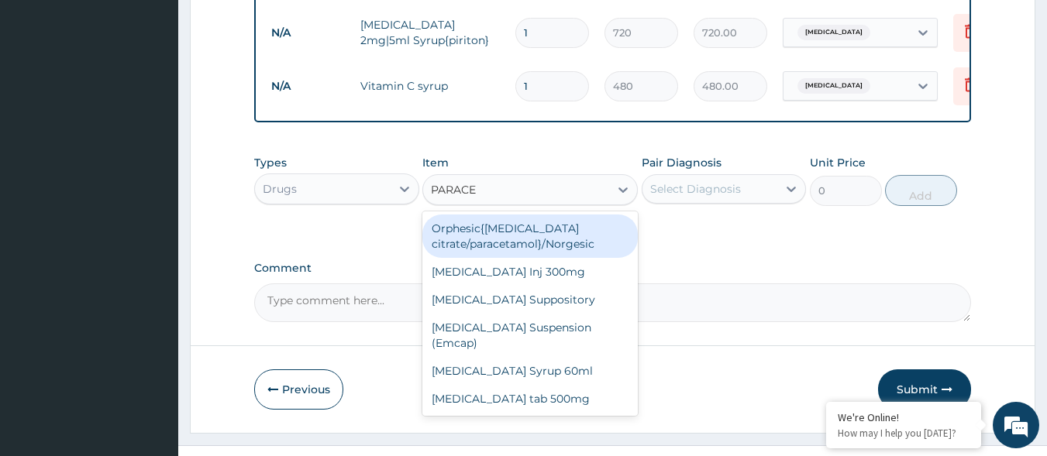
scroll to position [800, 0]
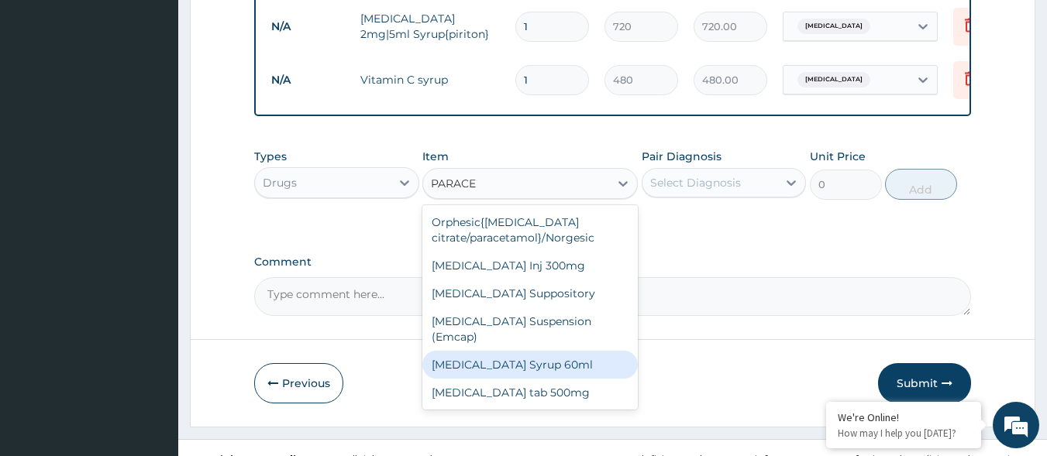
click at [549, 351] on div "[MEDICAL_DATA] Syrup 60ml" at bounding box center [529, 365] width 215 height 28
type input "520"
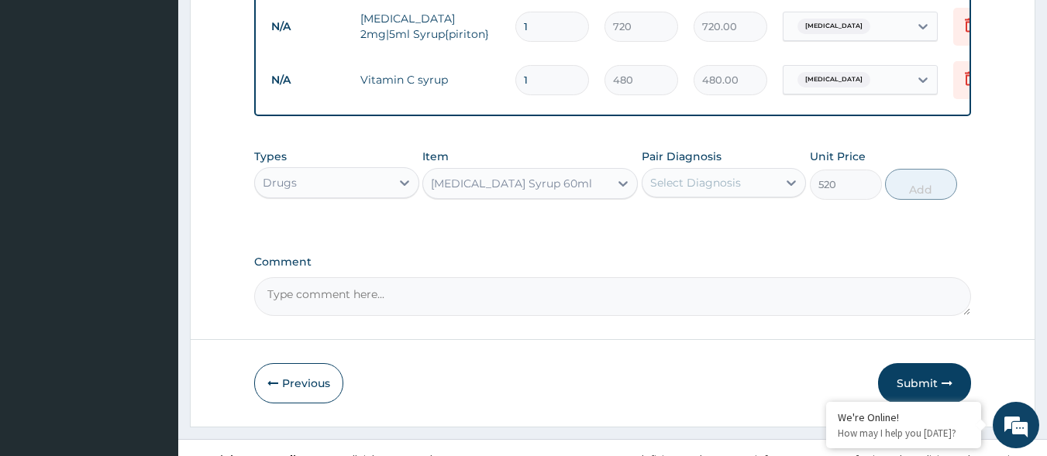
click at [766, 176] on div "Select Diagnosis" at bounding box center [710, 182] width 136 height 25
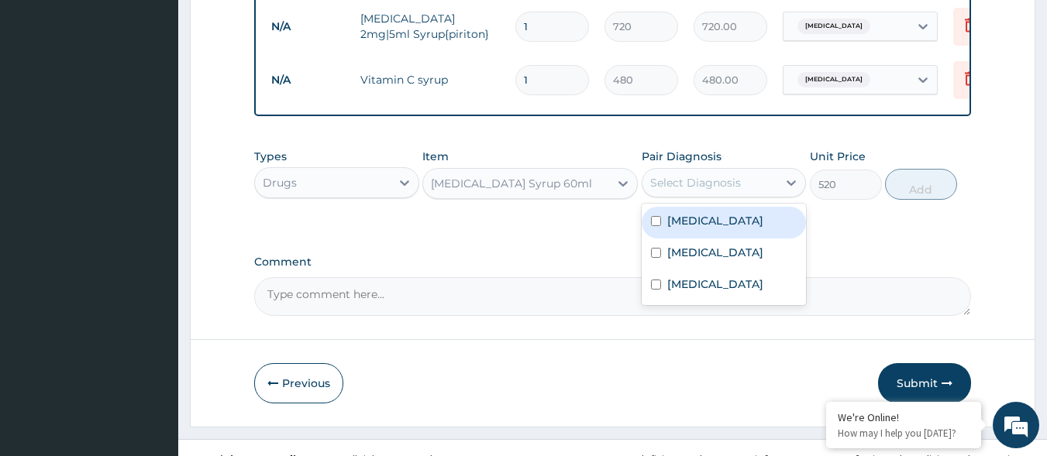
click at [721, 225] on div "Malaria" at bounding box center [724, 223] width 165 height 32
checkbox input "true"
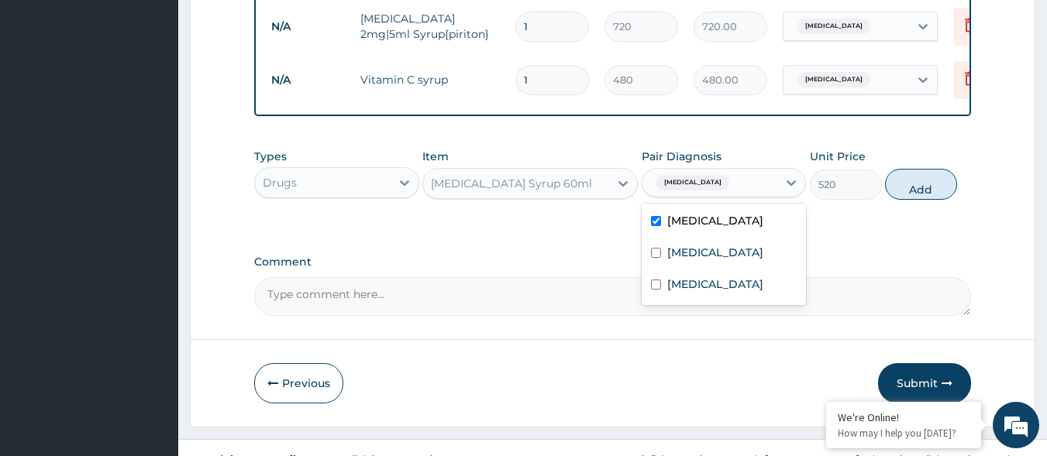
click at [897, 176] on button "Add" at bounding box center [921, 184] width 72 height 31
type input "0"
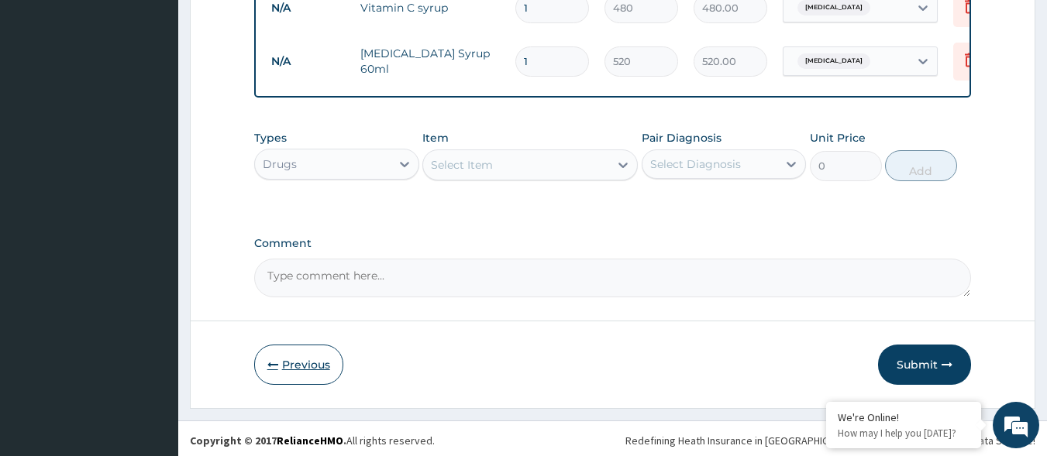
click at [326, 358] on button "Previous" at bounding box center [298, 365] width 89 height 40
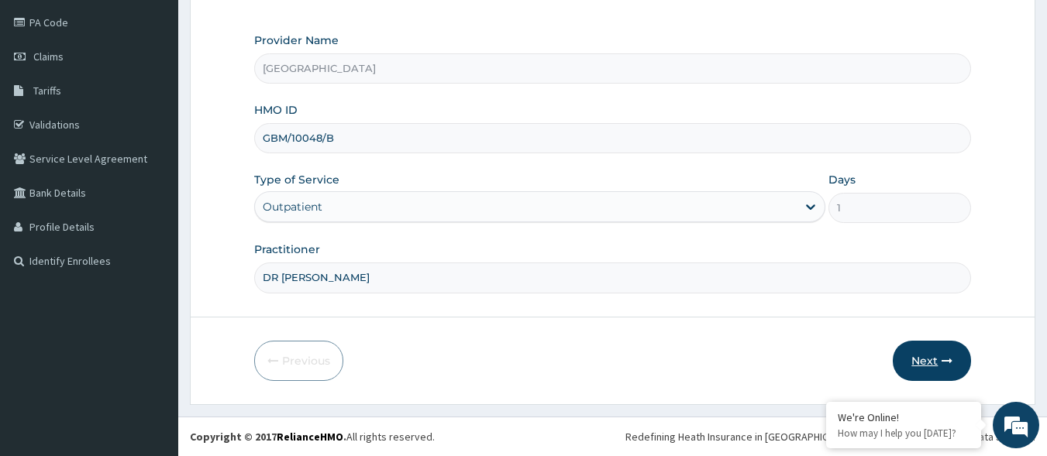
click at [940, 356] on button "Next" at bounding box center [932, 361] width 78 height 40
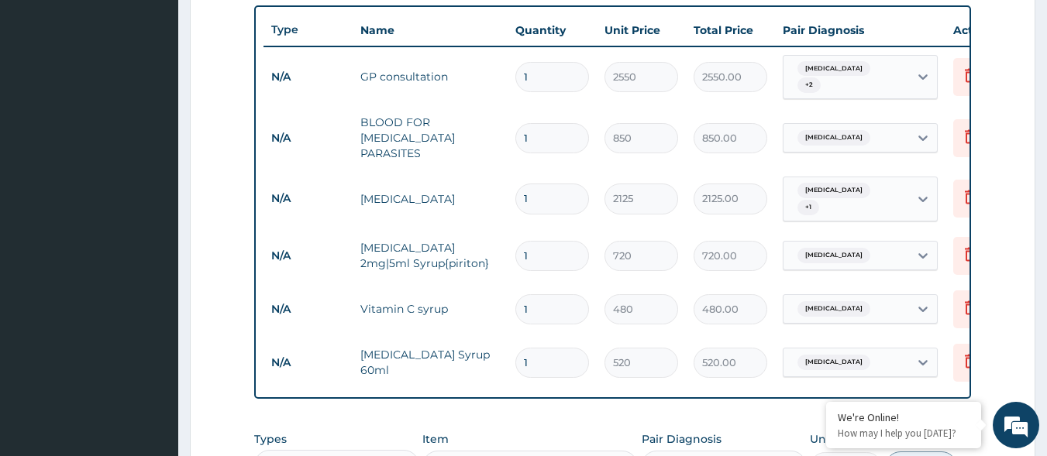
scroll to position [640, 0]
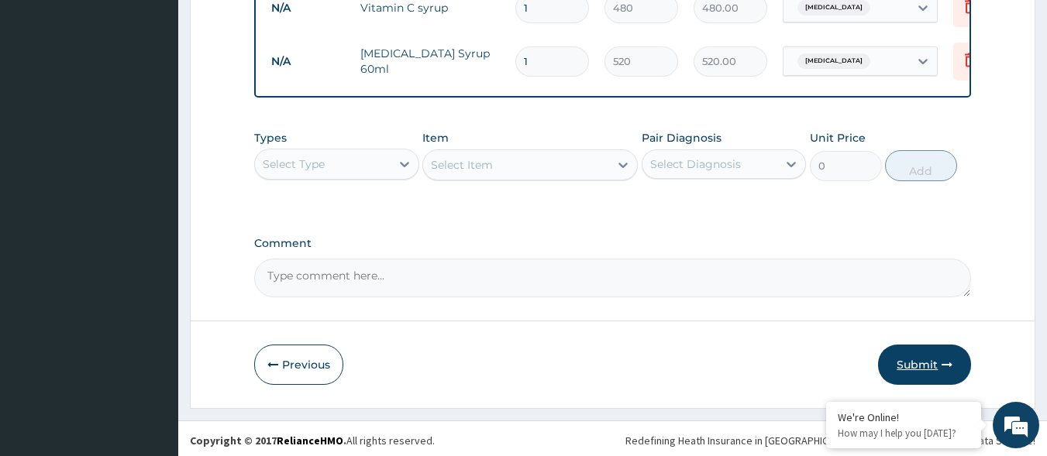
click at [922, 365] on button "Submit" at bounding box center [924, 365] width 93 height 40
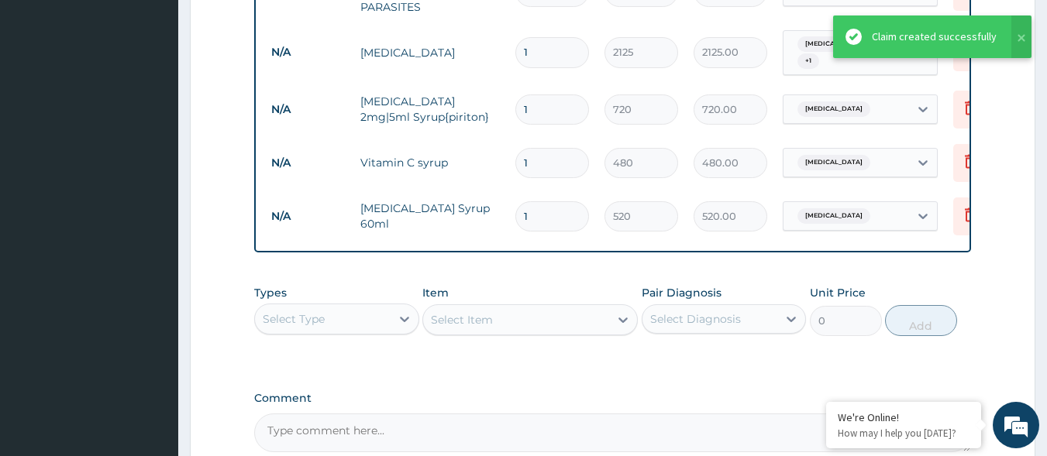
scroll to position [485, 0]
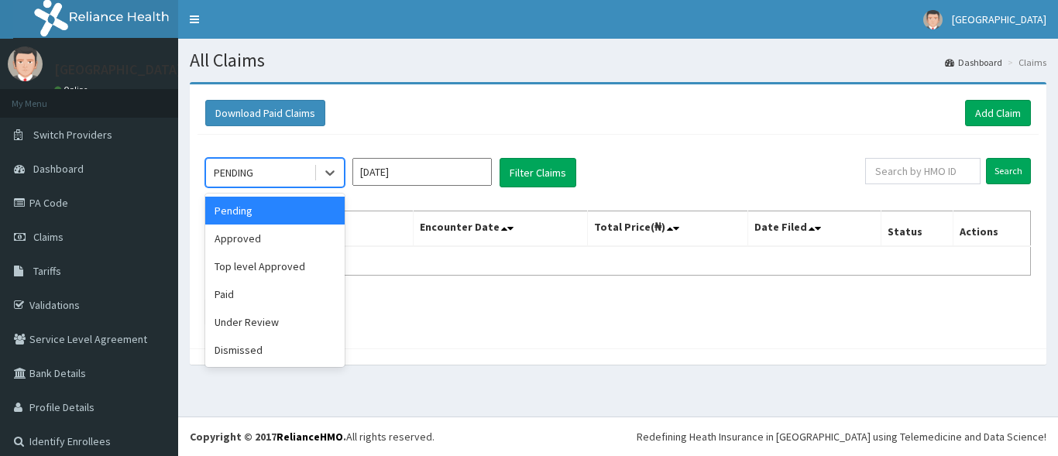
click at [260, 174] on div "PENDING" at bounding box center [260, 172] width 108 height 25
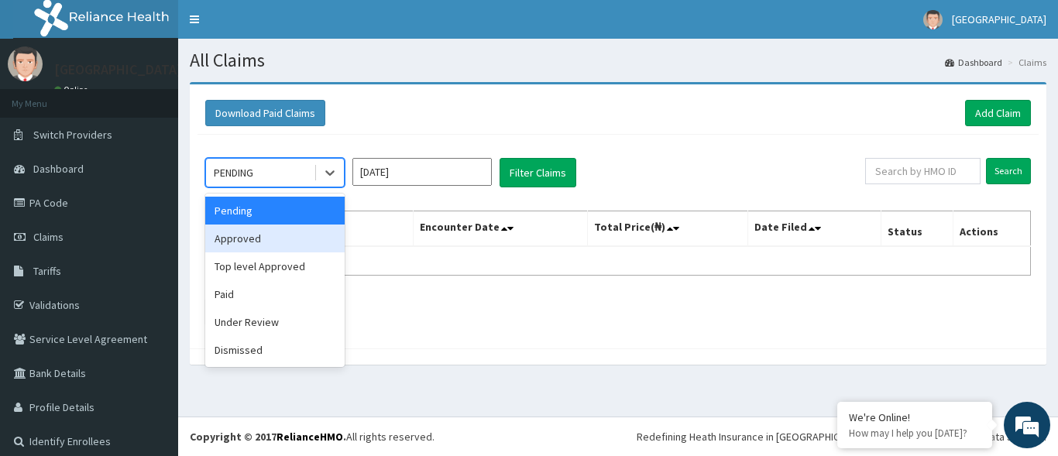
click at [253, 234] on div "Approved" at bounding box center [274, 239] width 139 height 28
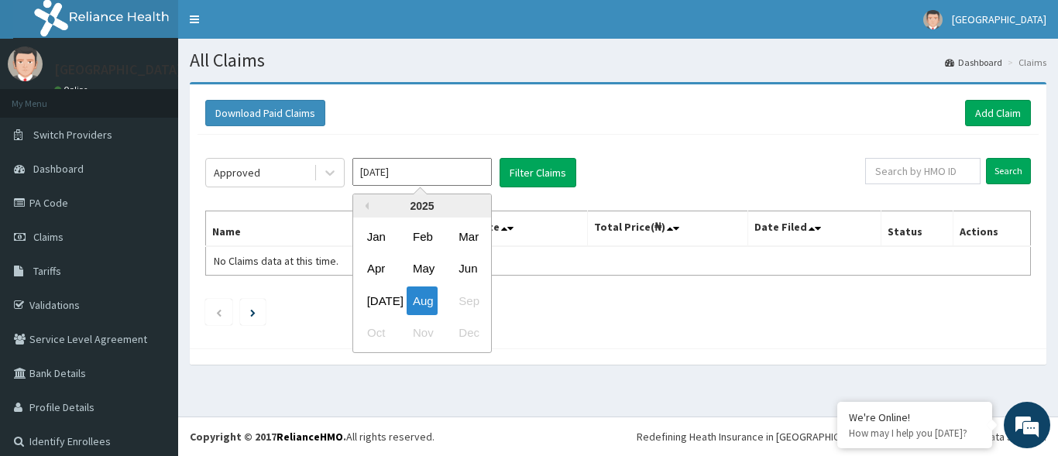
drag, startPoint x: 404, startPoint y: 162, endPoint x: 409, endPoint y: 184, distance: 23.1
click at [405, 166] on input "Aug 2025" at bounding box center [422, 172] width 139 height 28
click at [377, 308] on div "Jul" at bounding box center [376, 301] width 31 height 29
type input "Jul 2025"
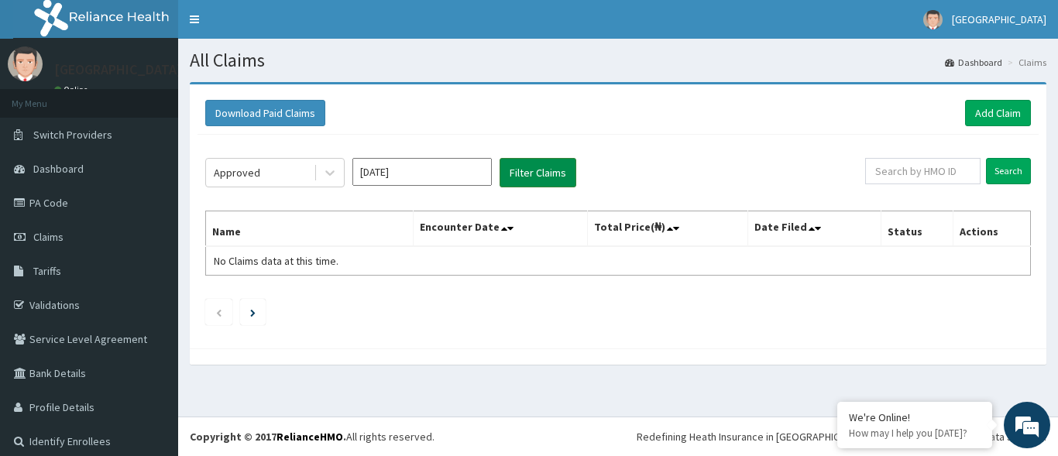
click at [523, 175] on button "Filter Claims" at bounding box center [538, 172] width 77 height 29
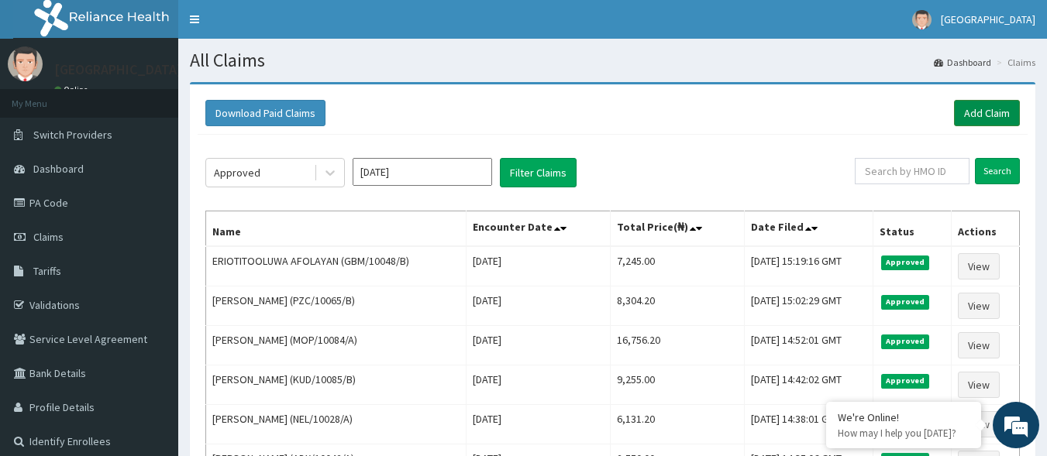
click at [967, 112] on link "Add Claim" at bounding box center [987, 113] width 66 height 26
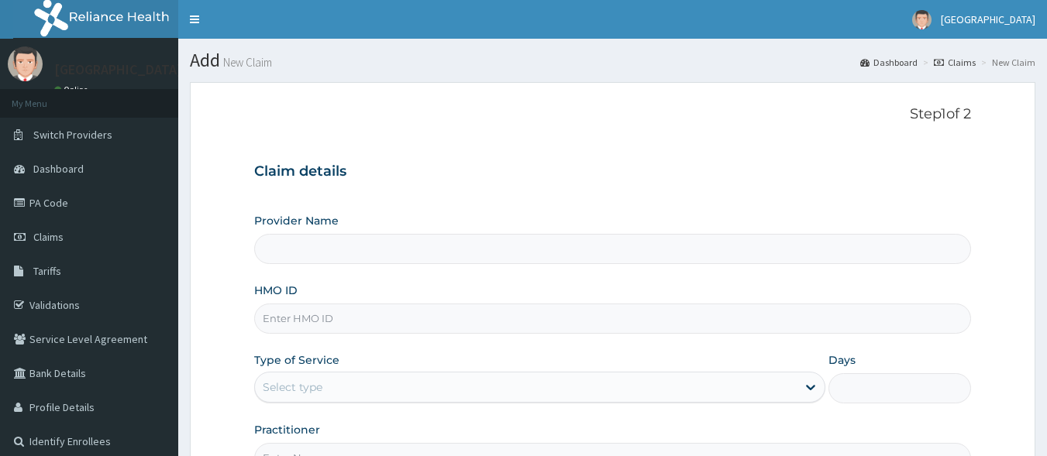
click at [501, 308] on input "HMO ID" at bounding box center [612, 319] width 717 height 30
type input "[GEOGRAPHIC_DATA]"
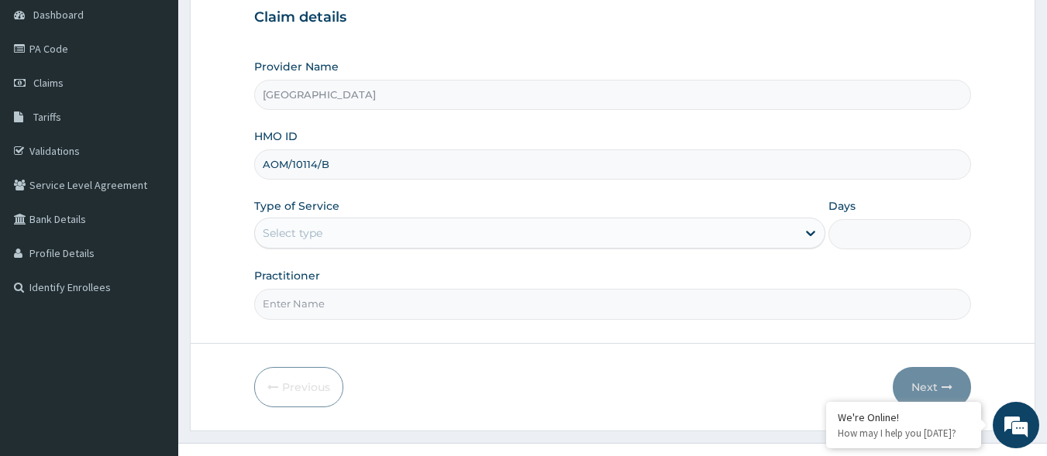
scroll to position [155, 0]
type input "AOM/10114/B"
click at [418, 239] on div "Select type" at bounding box center [526, 232] width 542 height 25
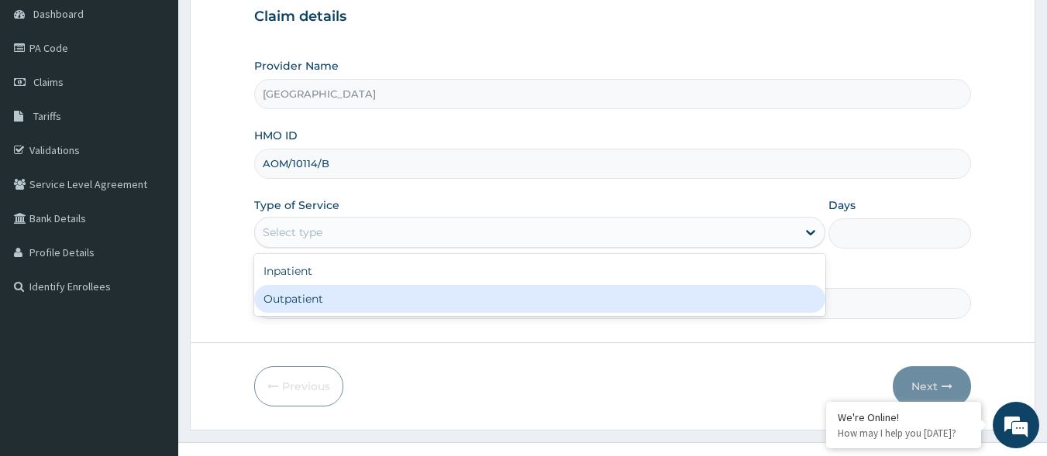
click at [396, 308] on div "Outpatient" at bounding box center [539, 299] width 571 height 28
type input "1"
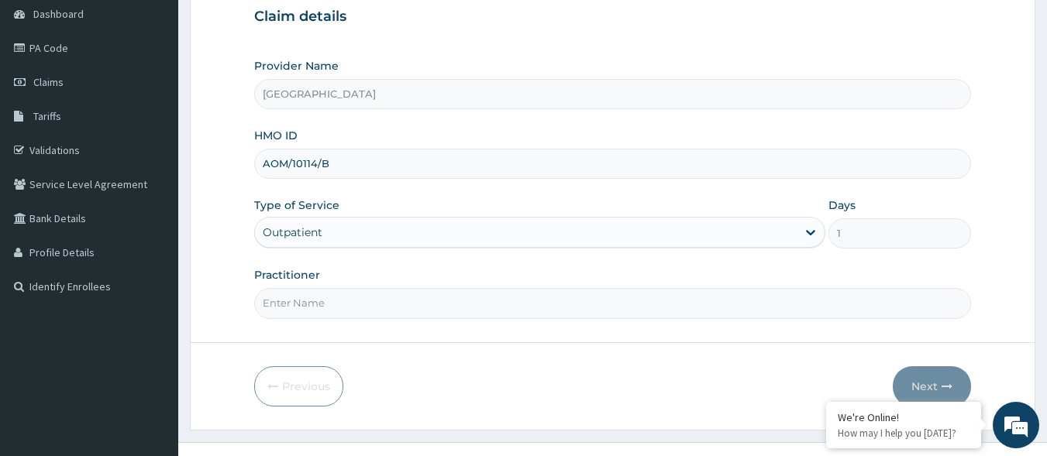
click at [502, 300] on input "Practitioner" at bounding box center [612, 303] width 717 height 30
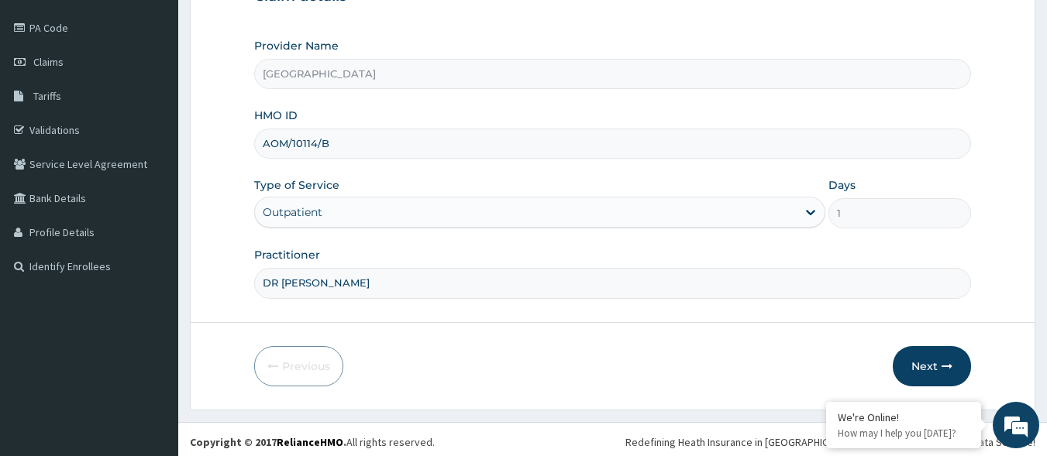
scroll to position [181, 0]
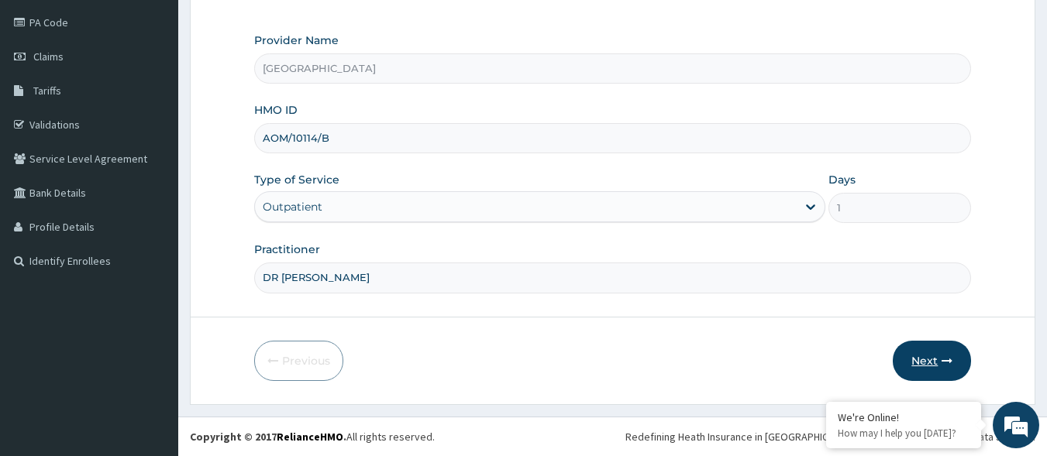
type input "DR [PERSON_NAME]"
click at [949, 358] on icon "button" at bounding box center [946, 361] width 11 height 11
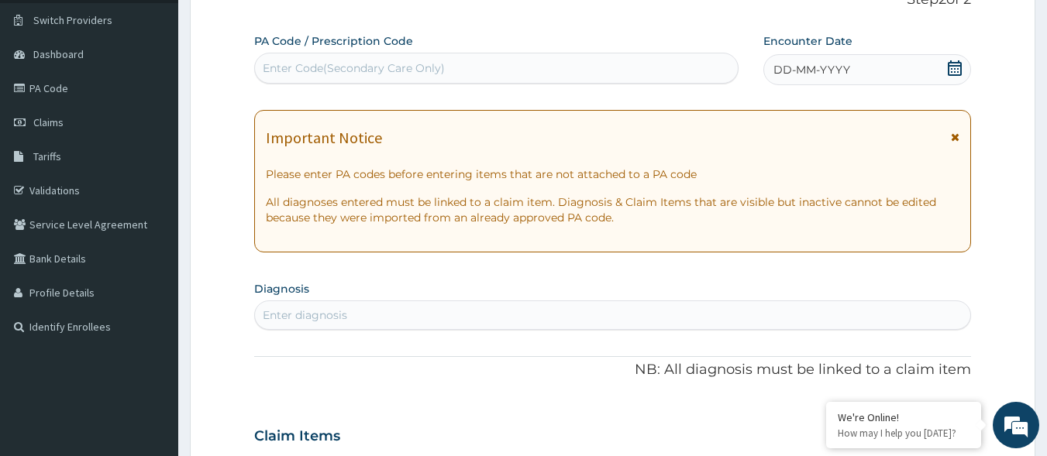
scroll to position [26, 0]
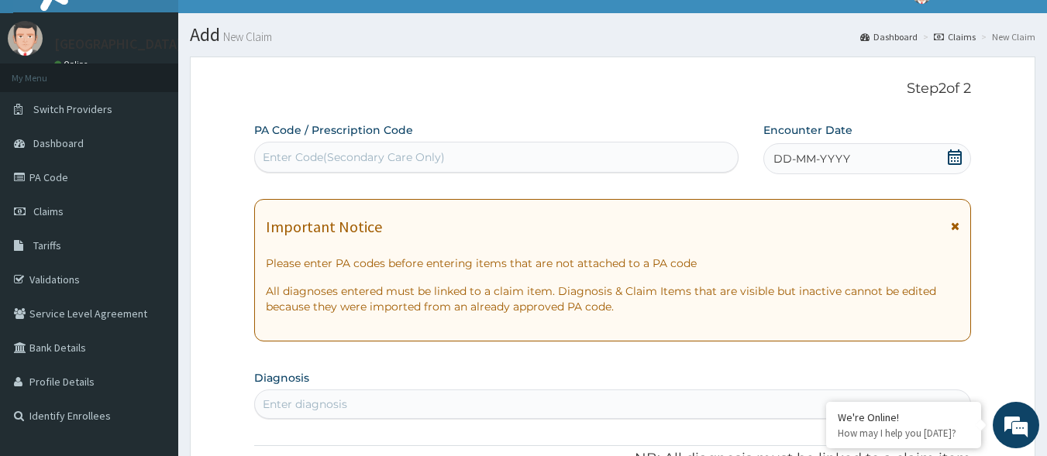
click at [955, 157] on icon at bounding box center [954, 157] width 15 height 15
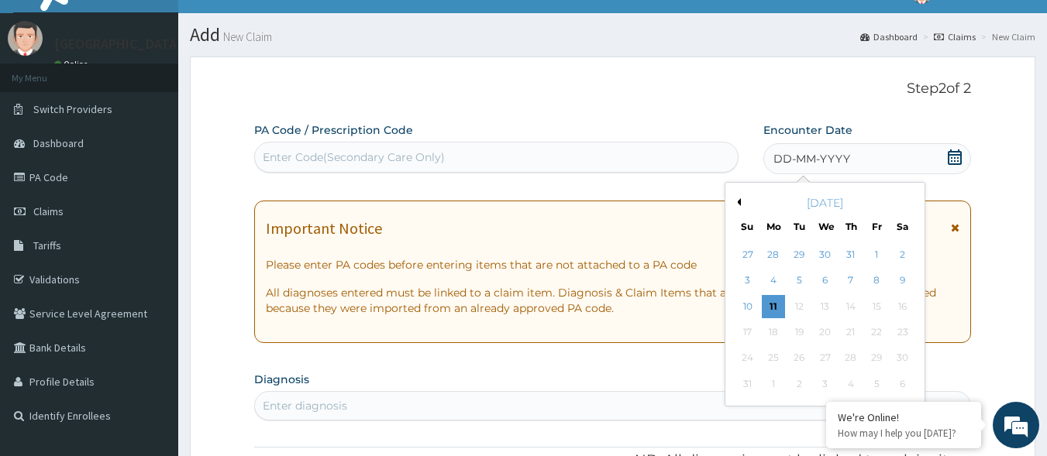
click at [739, 198] on div "[DATE]" at bounding box center [824, 202] width 187 height 15
click at [736, 201] on button "Previous Month" at bounding box center [737, 202] width 8 height 8
click at [752, 353] on div "27" at bounding box center [747, 358] width 23 height 23
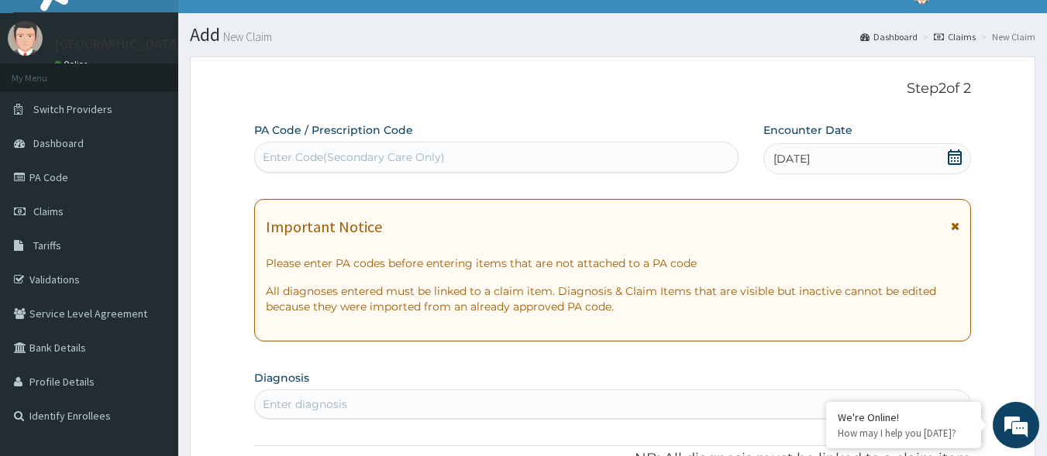
click at [629, 170] on div "Enter Code(Secondary Care Only)" at bounding box center [496, 157] width 483 height 25
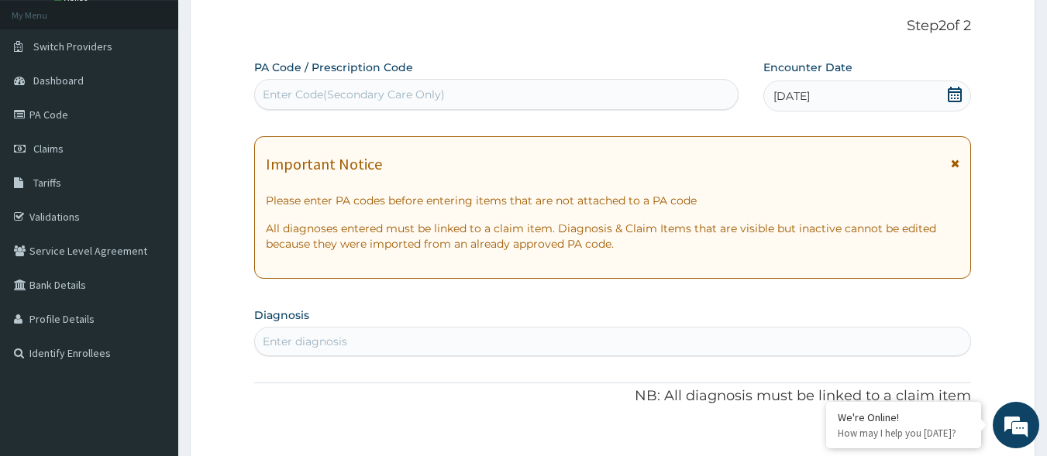
scroll to position [181, 0]
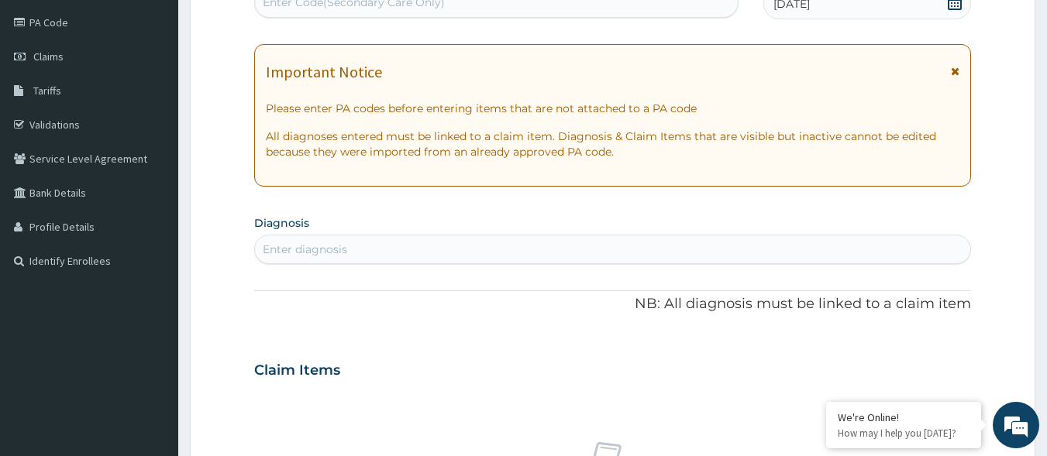
click at [568, 266] on div "PA Code / Prescription Code Use Up and Down to choose options, press Enter to s…" at bounding box center [612, 368] width 717 height 802
click at [575, 255] on div "Enter diagnosis" at bounding box center [613, 249] width 716 height 25
type input "MALARIA"
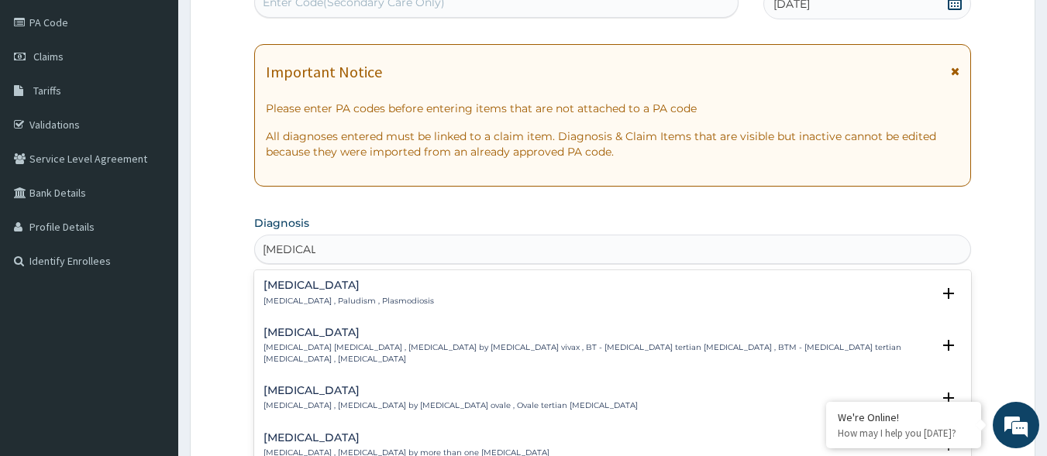
click at [262, 286] on div "Malaria Malaria , Paludism , Plasmodiosis Select Status Query Query covers susp…" at bounding box center [612, 297] width 717 height 47
click at [318, 291] on h4 "Malaria" at bounding box center [348, 286] width 170 height 12
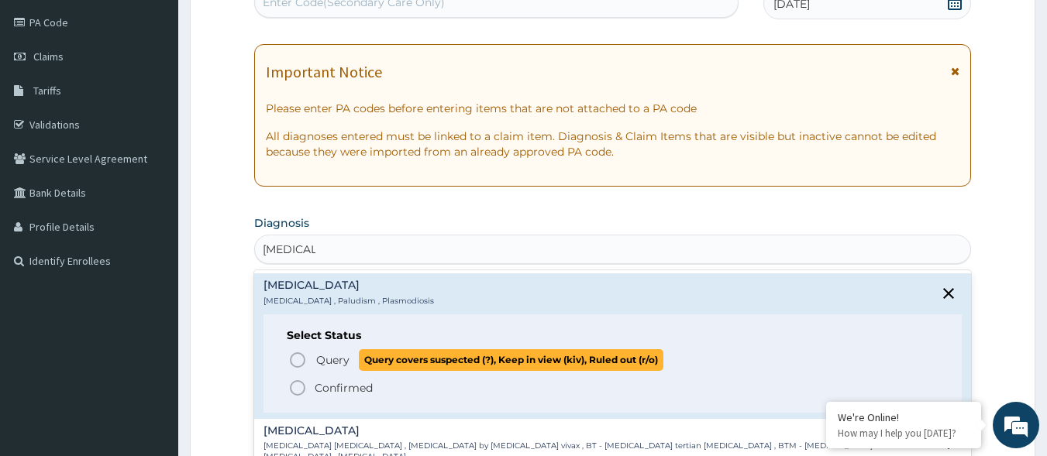
click at [296, 358] on icon "status option query" at bounding box center [297, 360] width 19 height 19
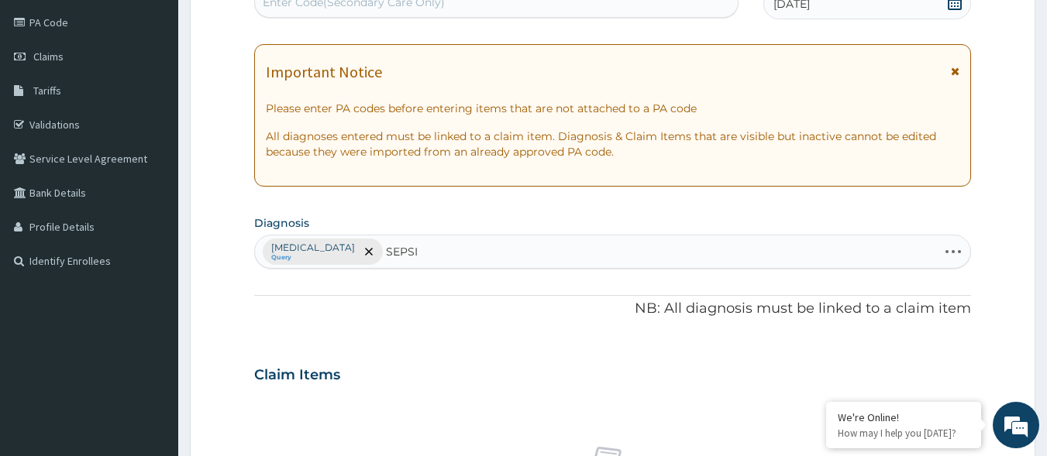
type input "SEPSIS"
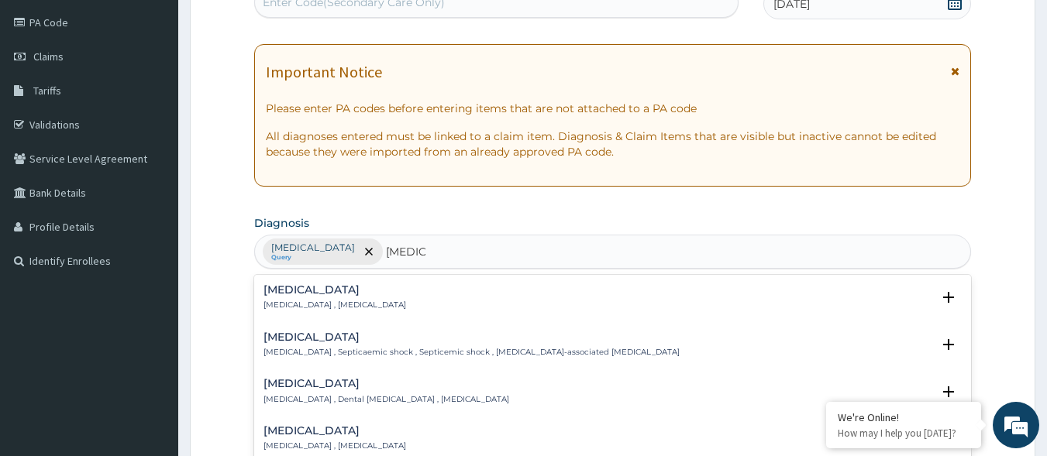
scroll to position [155, 0]
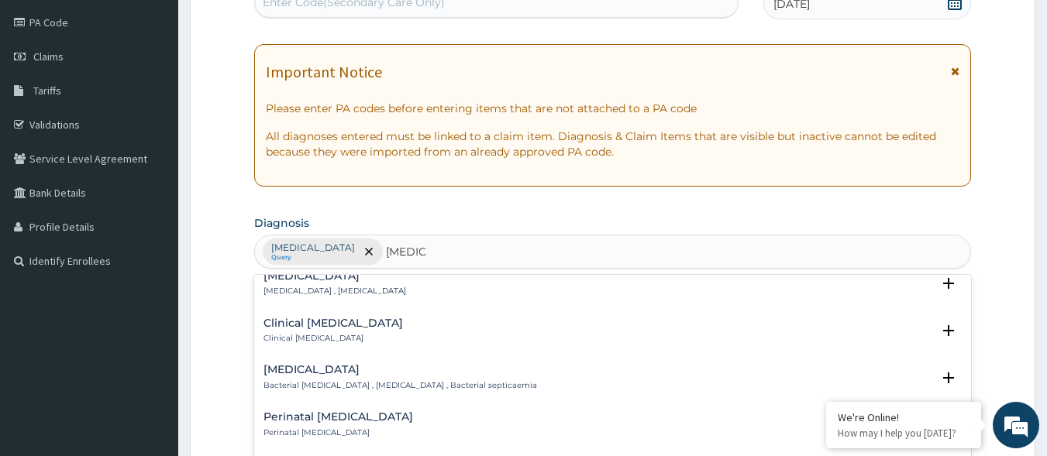
click at [325, 384] on p "Bacterial septicemia , Bacterial sepsis , Bacterial septicaemia" at bounding box center [400, 385] width 274 height 11
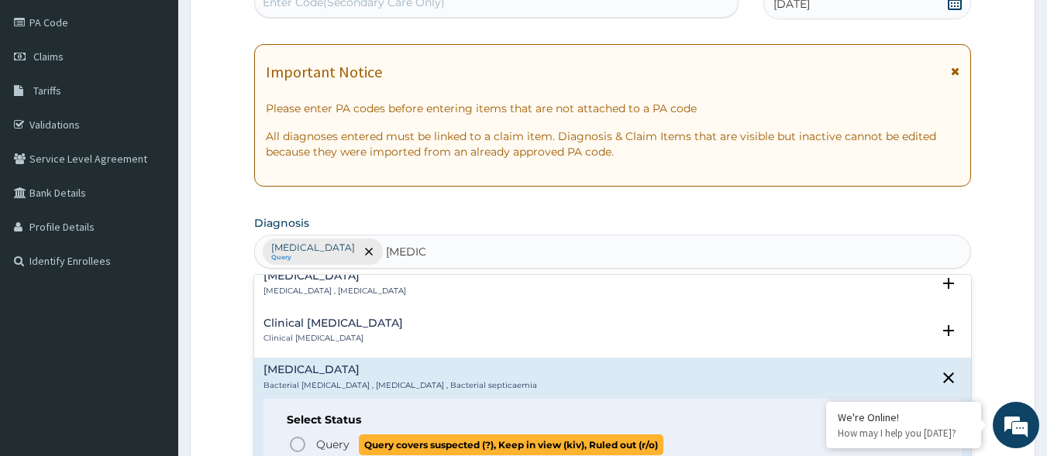
click at [326, 441] on span "Query" at bounding box center [332, 444] width 33 height 15
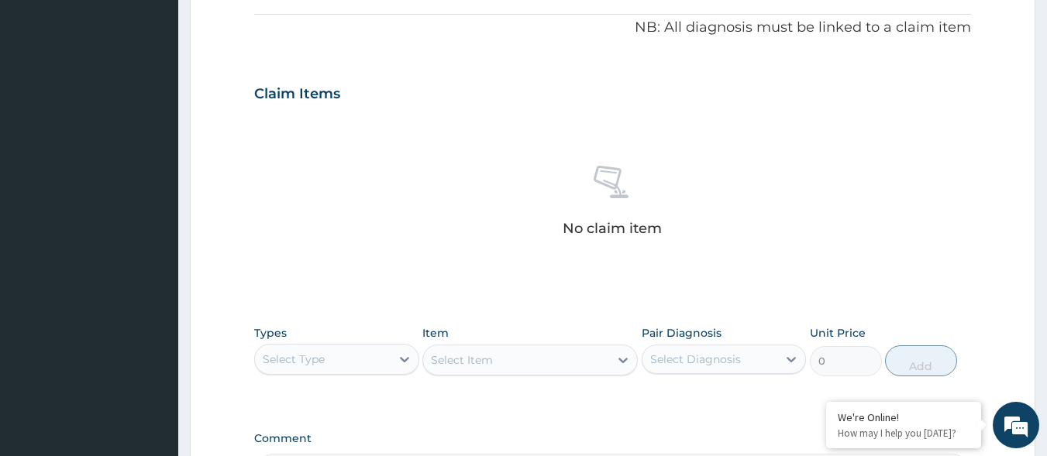
scroll to position [490, 0]
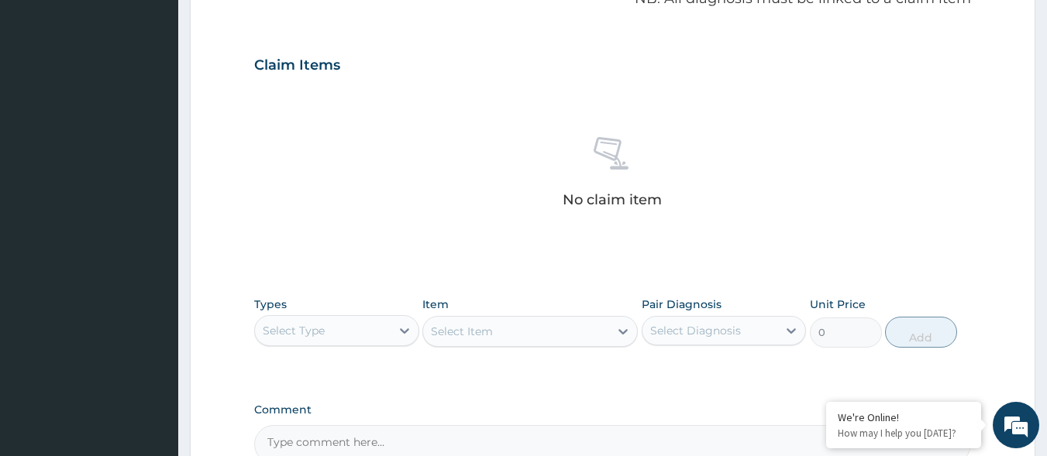
click at [353, 320] on div "Select Type" at bounding box center [323, 330] width 136 height 25
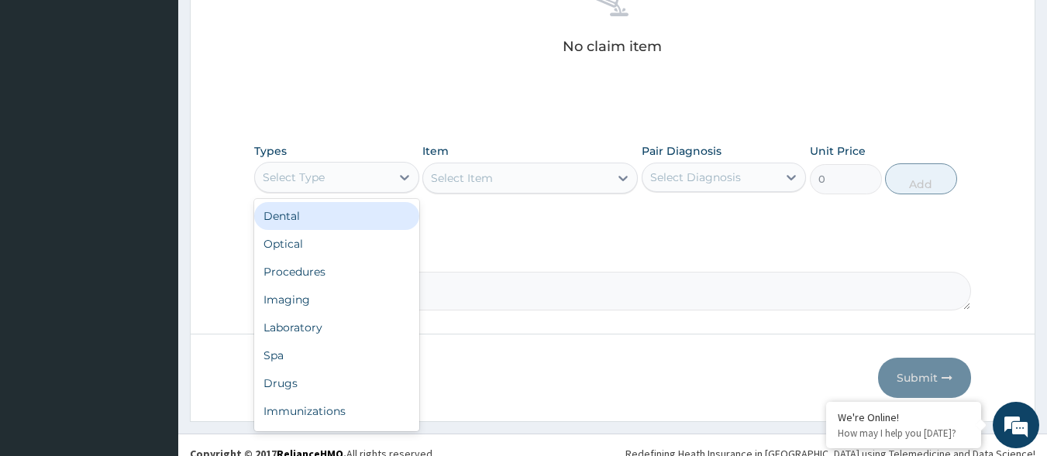
scroll to position [645, 0]
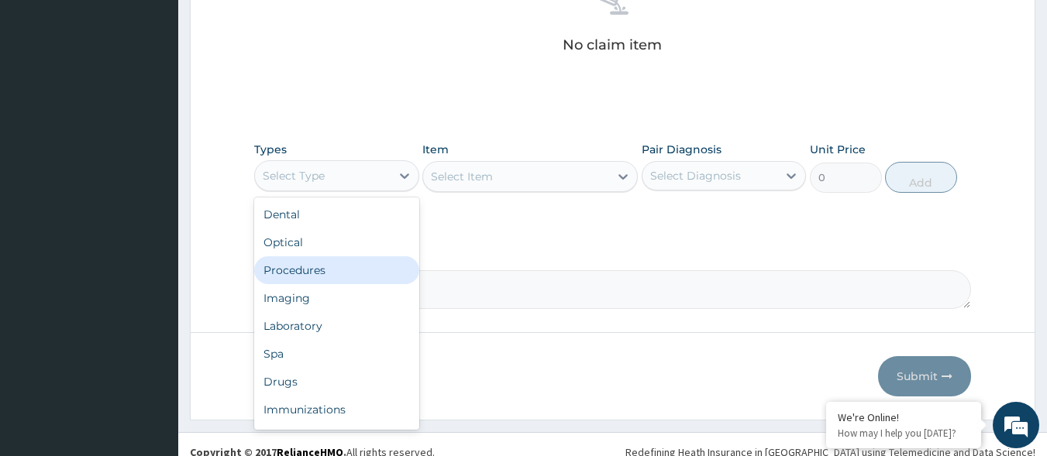
click at [327, 272] on div "Procedures" at bounding box center [336, 270] width 165 height 28
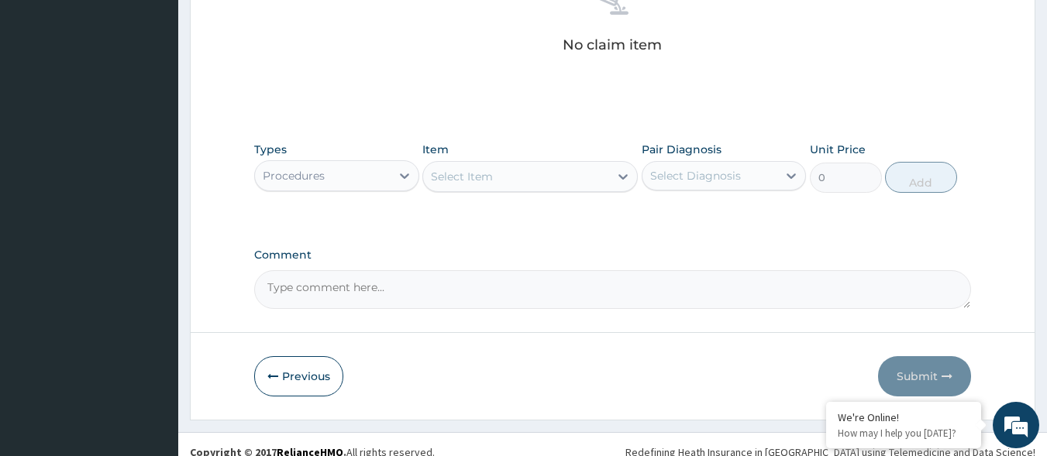
click at [670, 184] on div "Select Diagnosis" at bounding box center [710, 175] width 136 height 25
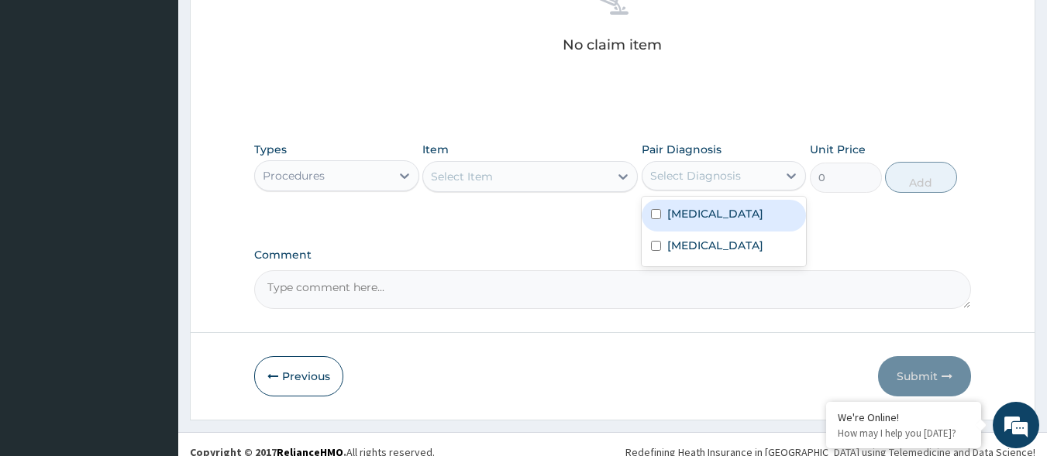
drag, startPoint x: 675, startPoint y: 211, endPoint x: 680, endPoint y: 235, distance: 24.6
click at [675, 213] on label "[MEDICAL_DATA]" at bounding box center [715, 213] width 96 height 15
checkbox input "true"
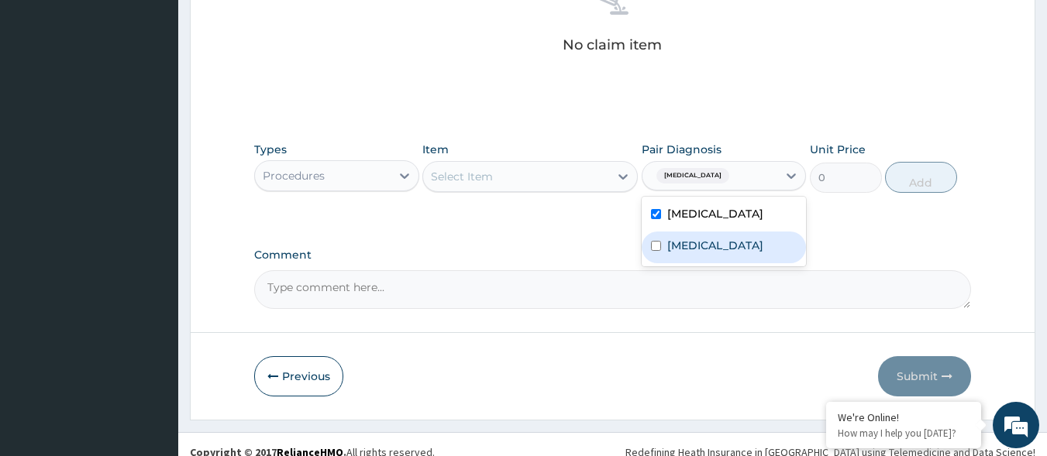
click at [682, 239] on label "Bacterial sepsis" at bounding box center [715, 245] width 96 height 15
checkbox input "true"
click at [581, 181] on div "Select Item" at bounding box center [516, 176] width 186 height 25
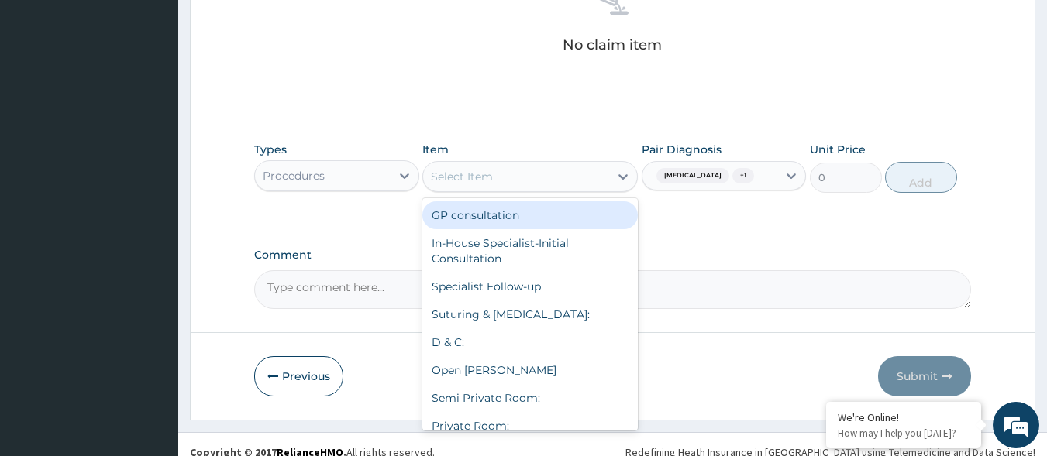
drag, startPoint x: 557, startPoint y: 212, endPoint x: 573, endPoint y: 209, distance: 15.8
click at [556, 213] on div "GP consultation" at bounding box center [529, 215] width 215 height 28
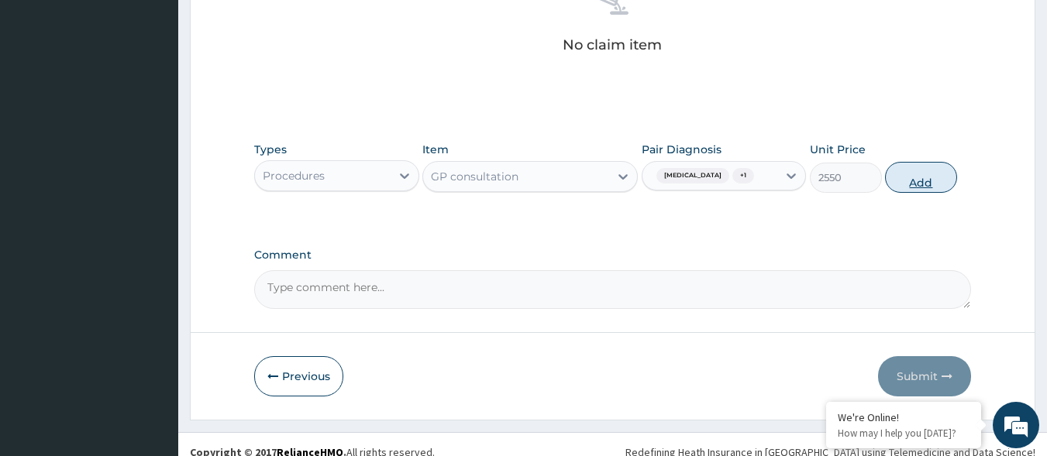
click at [931, 180] on button "Add" at bounding box center [921, 177] width 72 height 31
type input "0"
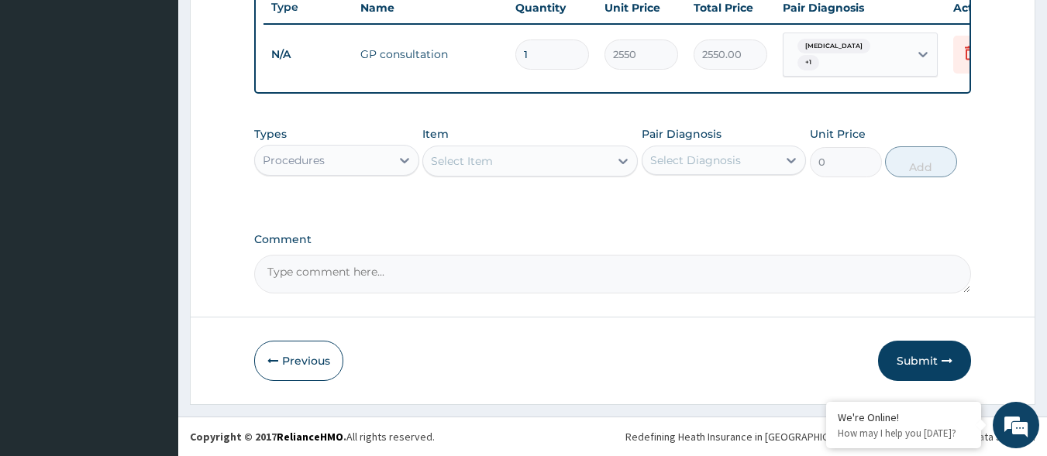
scroll to position [599, 0]
click at [487, 163] on div "Select Item" at bounding box center [462, 160] width 62 height 15
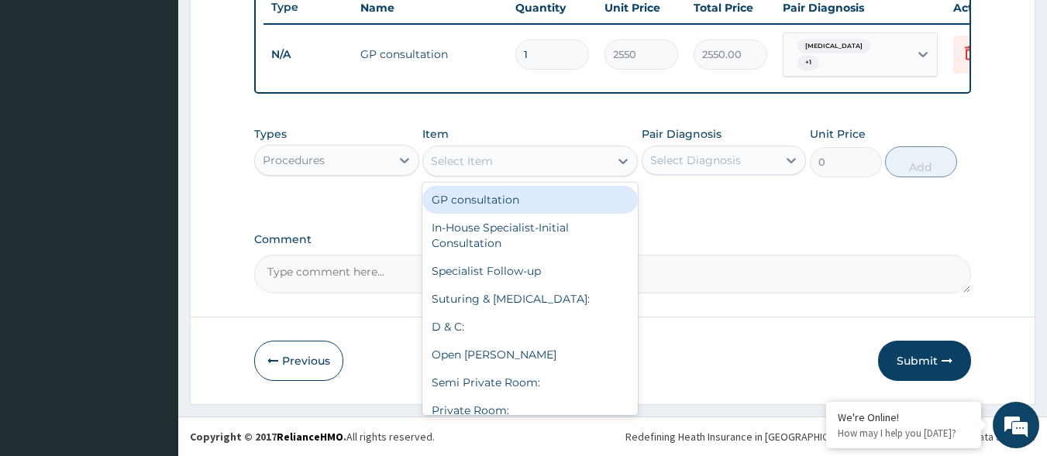
click at [355, 166] on div "Procedures" at bounding box center [323, 160] width 136 height 25
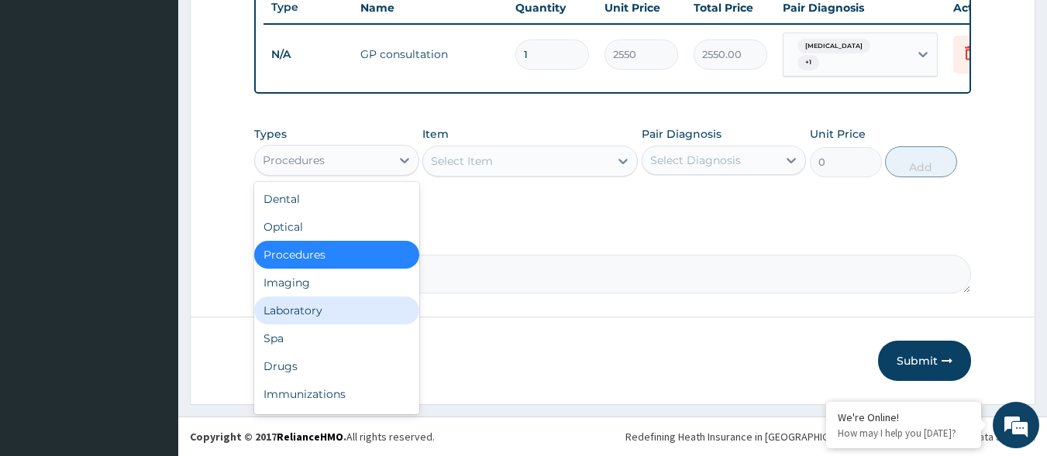
drag, startPoint x: 332, startPoint y: 304, endPoint x: 445, endPoint y: 245, distance: 127.5
click at [332, 303] on div "Laboratory" at bounding box center [336, 311] width 165 height 28
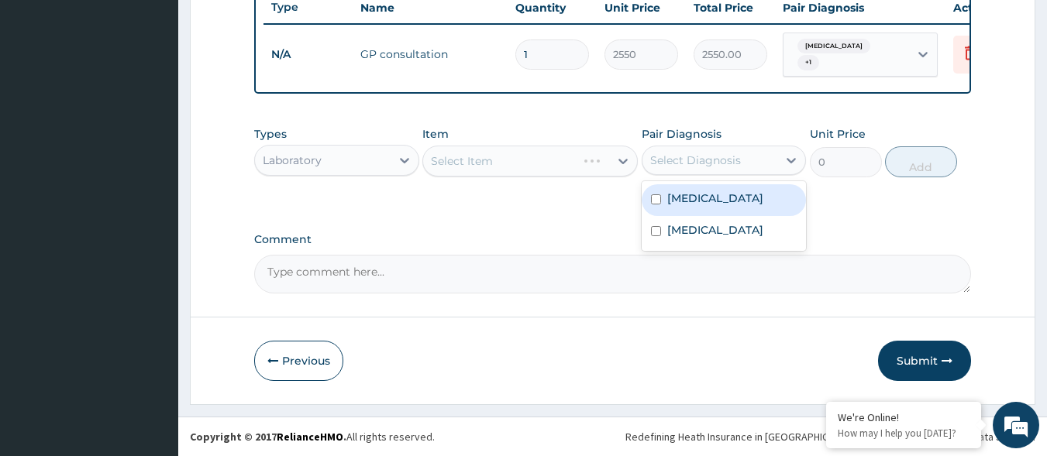
drag, startPoint x: 694, startPoint y: 151, endPoint x: 674, endPoint y: 178, distance: 33.8
click at [693, 152] on div "Select Diagnosis" at bounding box center [710, 160] width 136 height 25
drag, startPoint x: 669, startPoint y: 200, endPoint x: 563, endPoint y: 192, distance: 107.2
click at [659, 200] on div "[MEDICAL_DATA]" at bounding box center [724, 200] width 165 height 32
checkbox input "true"
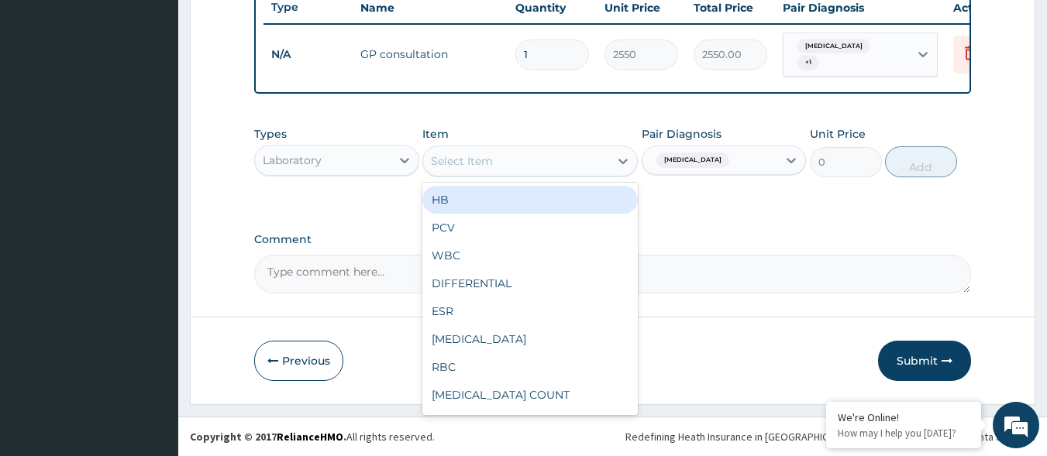
click at [551, 174] on div "Select Item" at bounding box center [529, 161] width 215 height 31
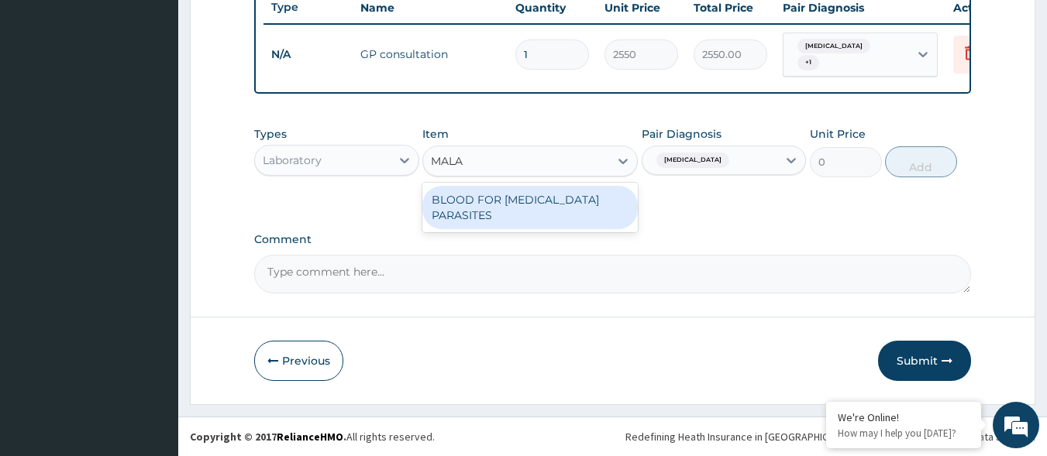
type input "MALA"
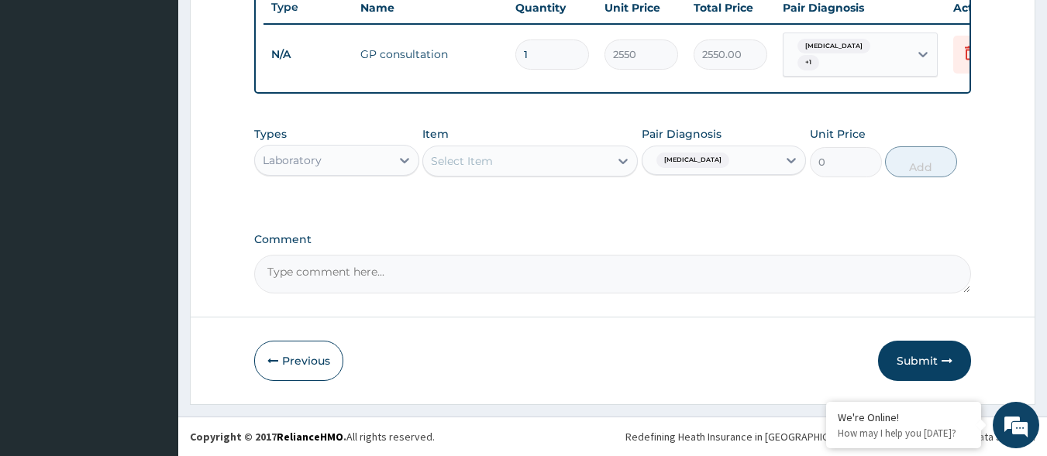
click at [521, 160] on div "Select Item" at bounding box center [516, 161] width 186 height 25
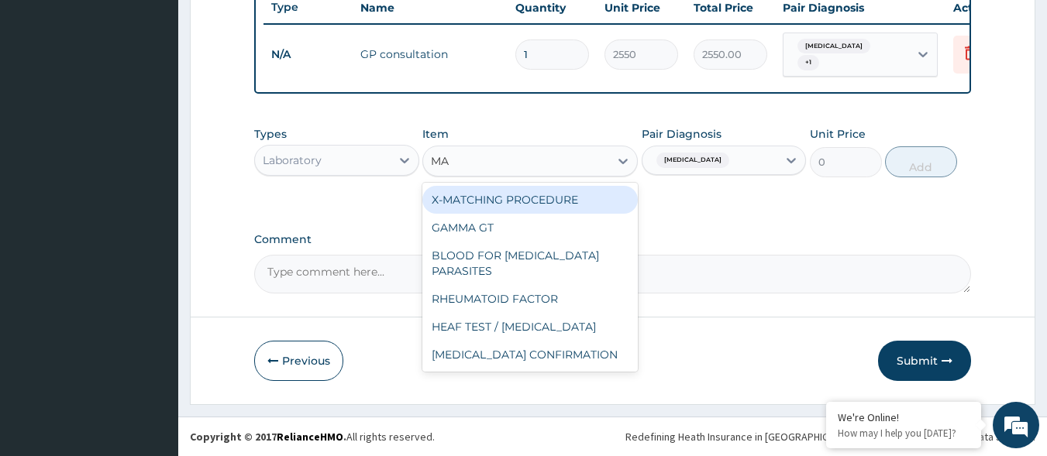
type input "MAL"
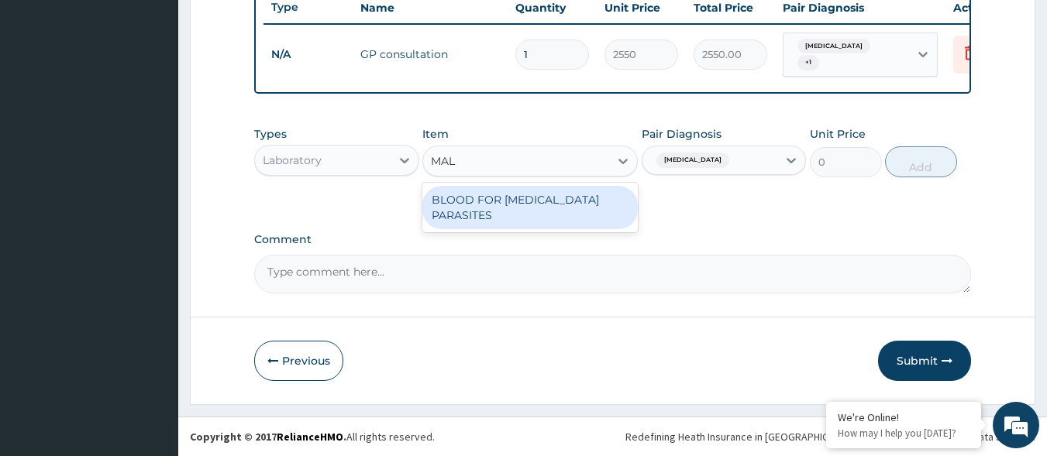
click at [551, 193] on div "BLOOD FOR [MEDICAL_DATA] PARASITES" at bounding box center [529, 207] width 215 height 43
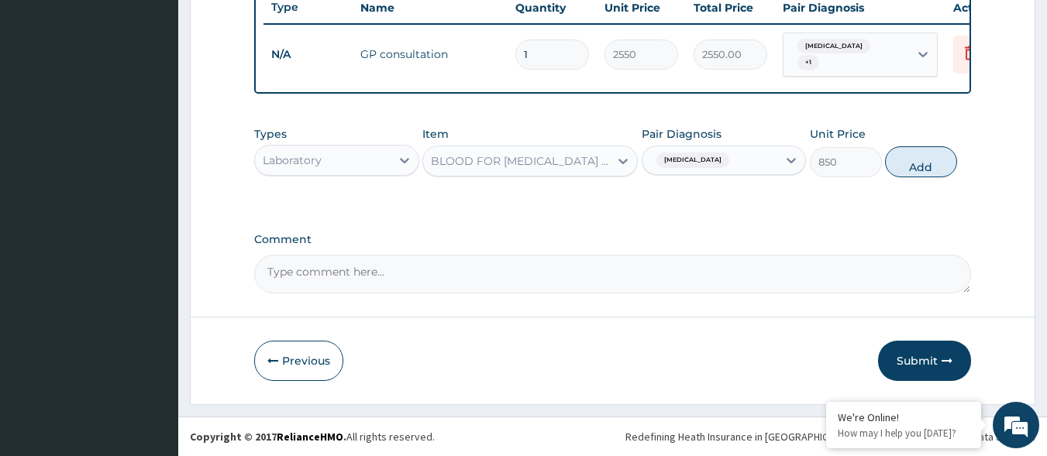
click at [911, 153] on button "Add" at bounding box center [921, 161] width 72 height 31
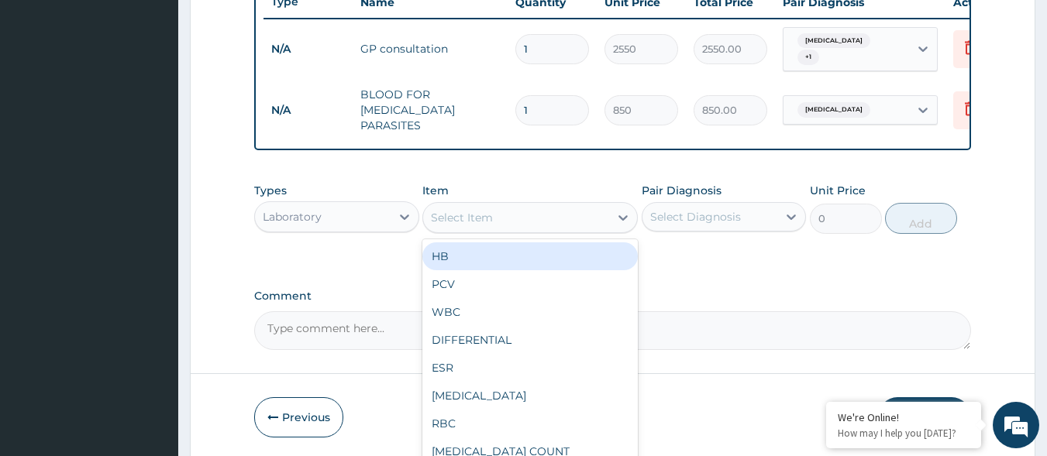
drag, startPoint x: 554, startPoint y: 198, endPoint x: 545, endPoint y: 222, distance: 25.5
click at [553, 202] on div "Select Item" at bounding box center [529, 217] width 215 height 31
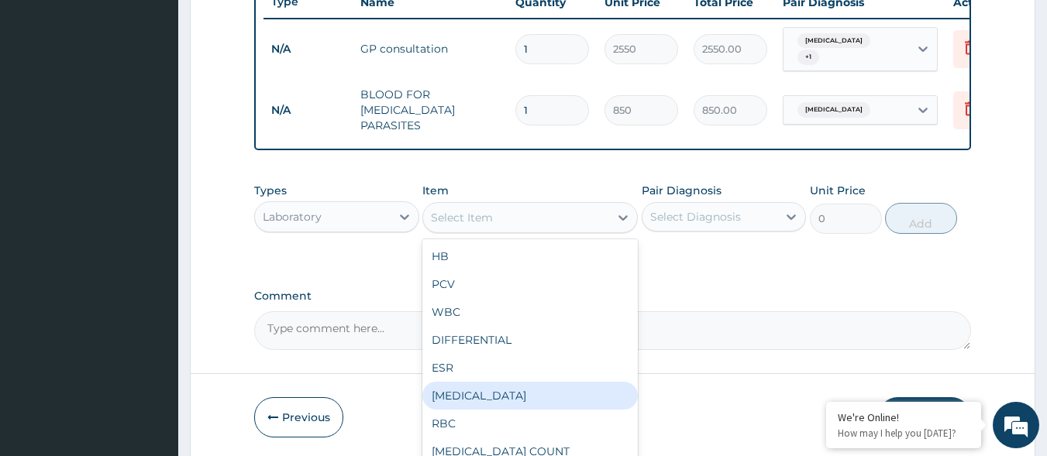
click at [566, 401] on div "[MEDICAL_DATA]" at bounding box center [529, 396] width 215 height 28
type input "2125"
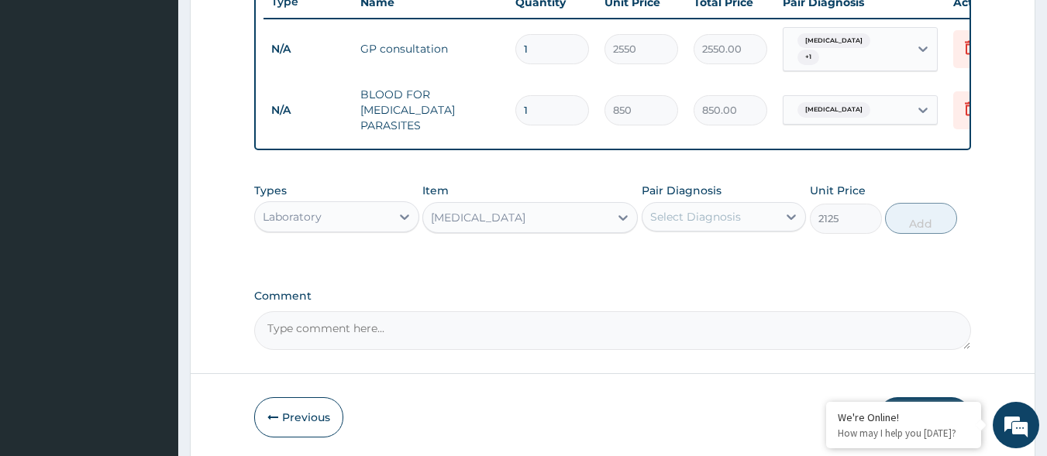
drag, startPoint x: 756, startPoint y: 201, endPoint x: 754, endPoint y: 225, distance: 24.1
click at [759, 205] on div "Select Diagnosis" at bounding box center [710, 217] width 136 height 25
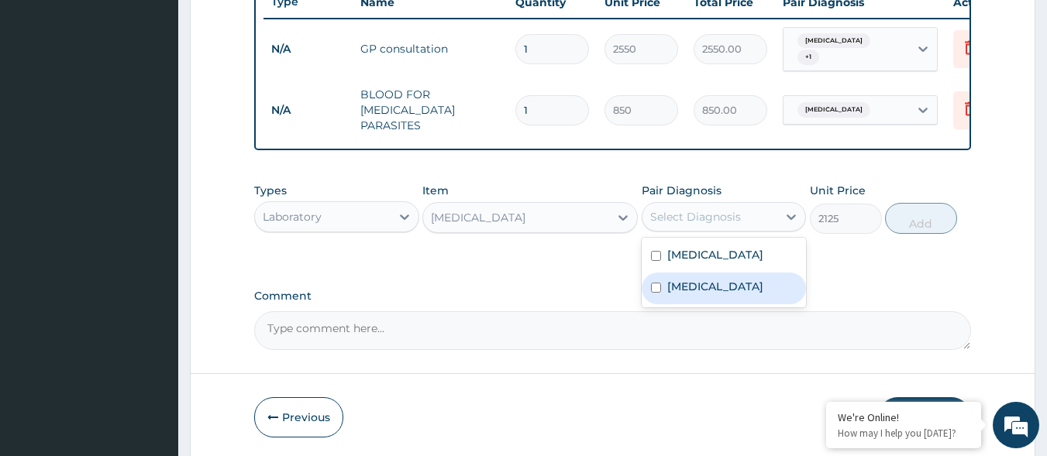
click at [729, 274] on div "Bacterial sepsis" at bounding box center [724, 289] width 165 height 32
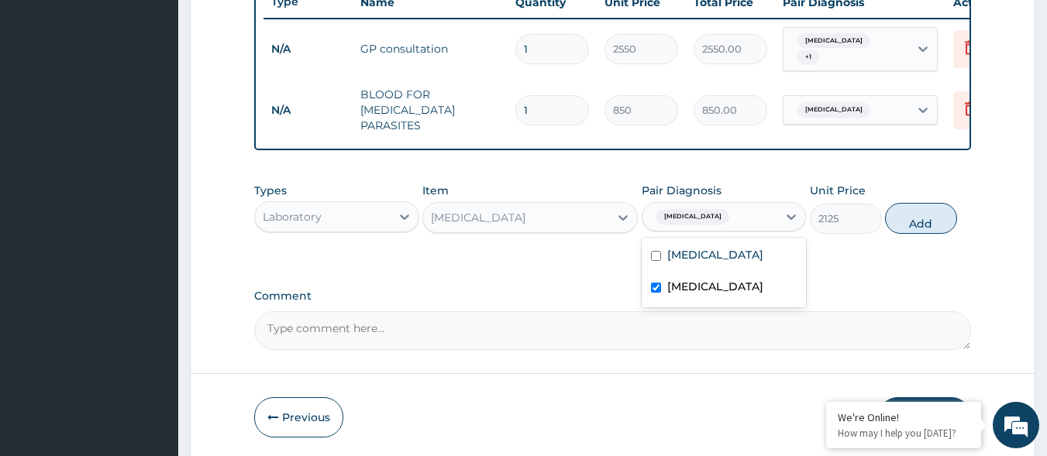
checkbox input "true"
click at [930, 205] on button "Add" at bounding box center [921, 218] width 72 height 31
type input "0"
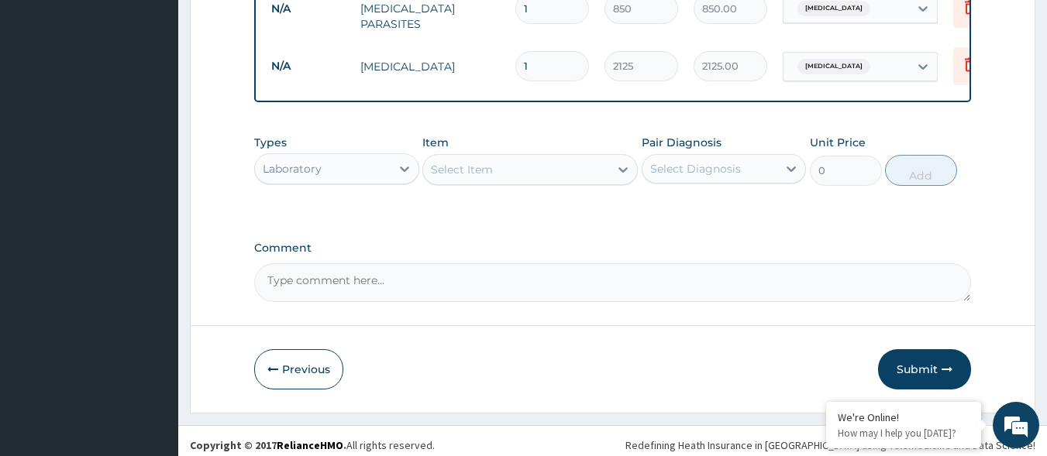
scroll to position [706, 0]
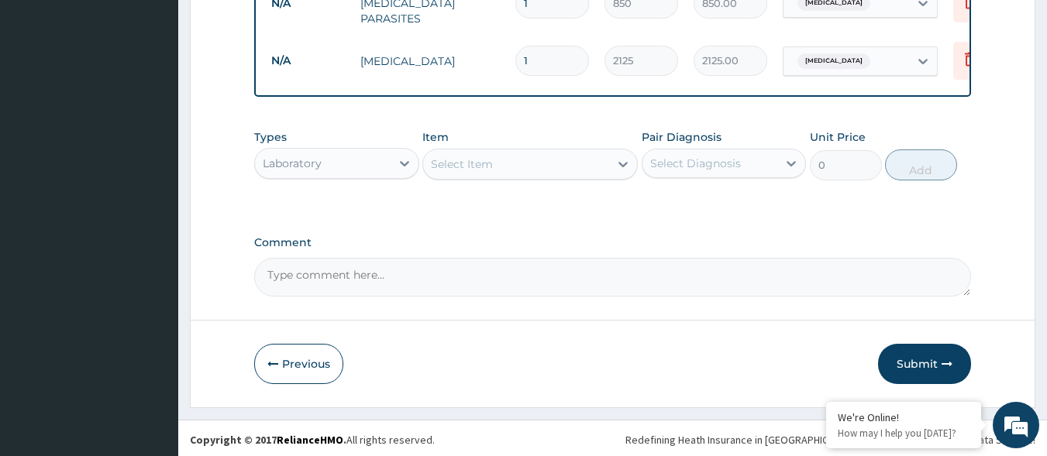
click at [301, 164] on div "Laboratory" at bounding box center [292, 163] width 59 height 15
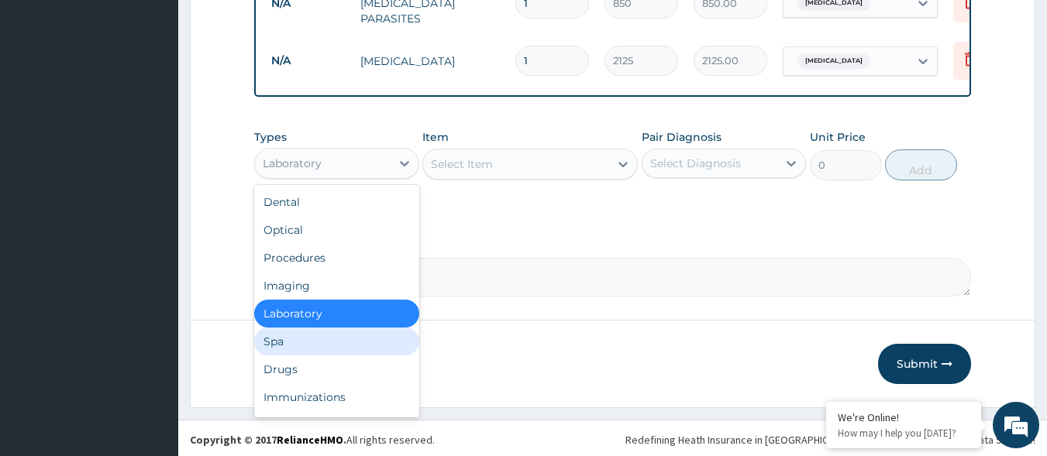
click at [318, 348] on div "Spa" at bounding box center [336, 342] width 165 height 28
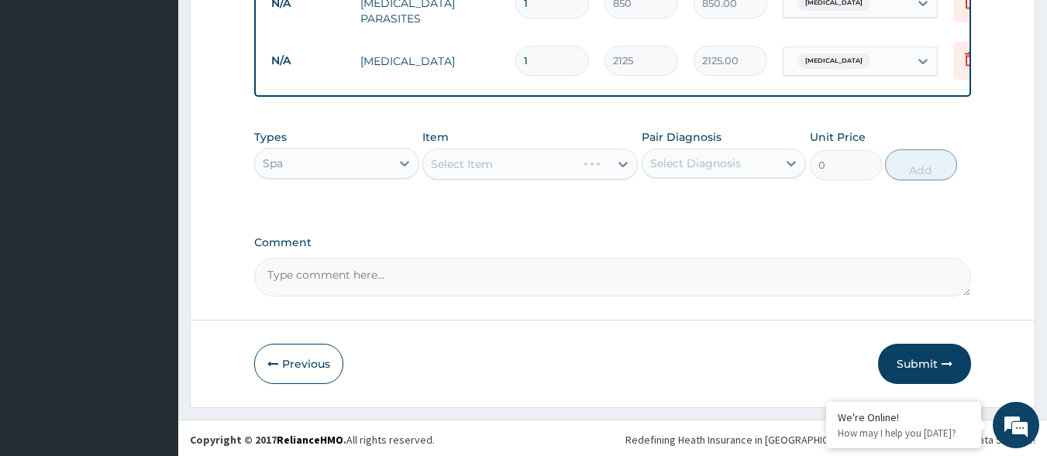
click at [301, 152] on div "Spa" at bounding box center [323, 163] width 136 height 25
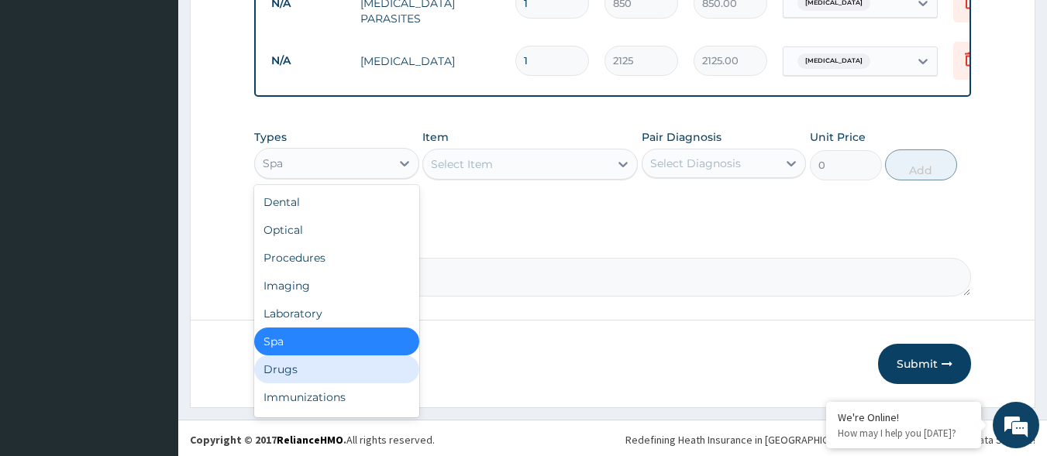
click at [352, 374] on div "Drugs" at bounding box center [336, 370] width 165 height 28
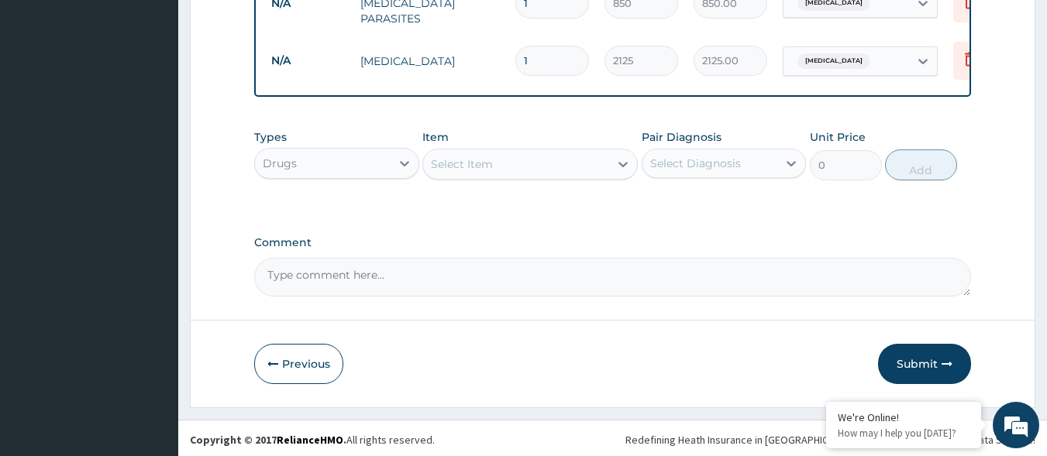
click at [439, 163] on div "Select Item" at bounding box center [462, 164] width 62 height 15
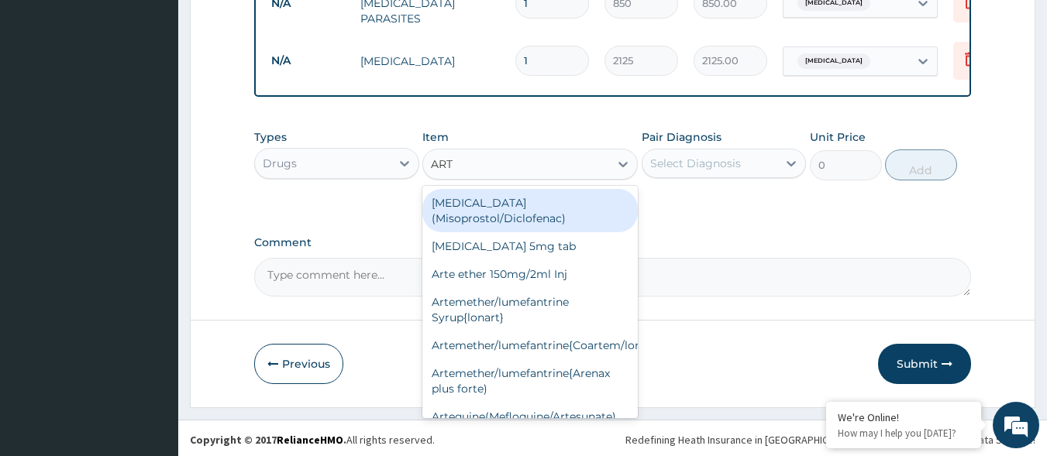
type input "ARTE"
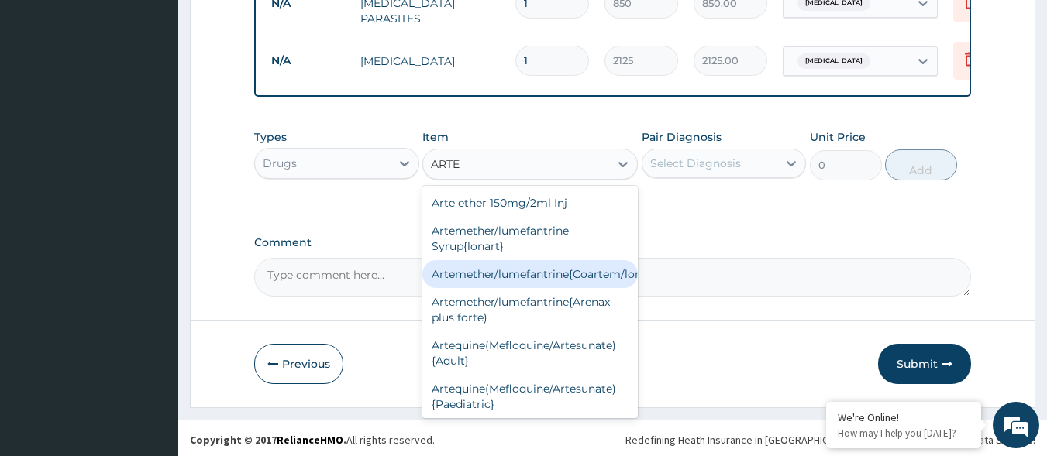
click at [483, 267] on div "Artemether/lumefantrine{Coartem/lonart}" at bounding box center [529, 274] width 215 height 28
type input "400"
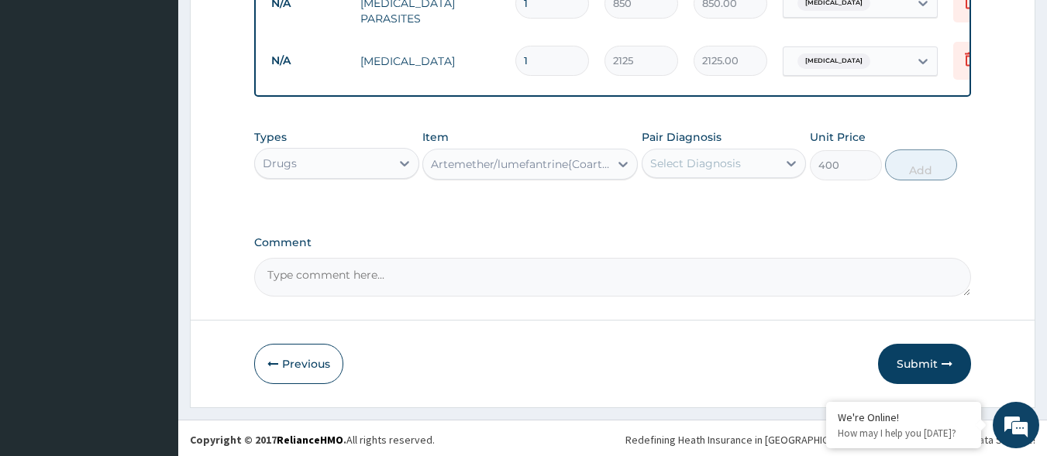
click at [767, 149] on div "Select Diagnosis" at bounding box center [724, 163] width 165 height 29
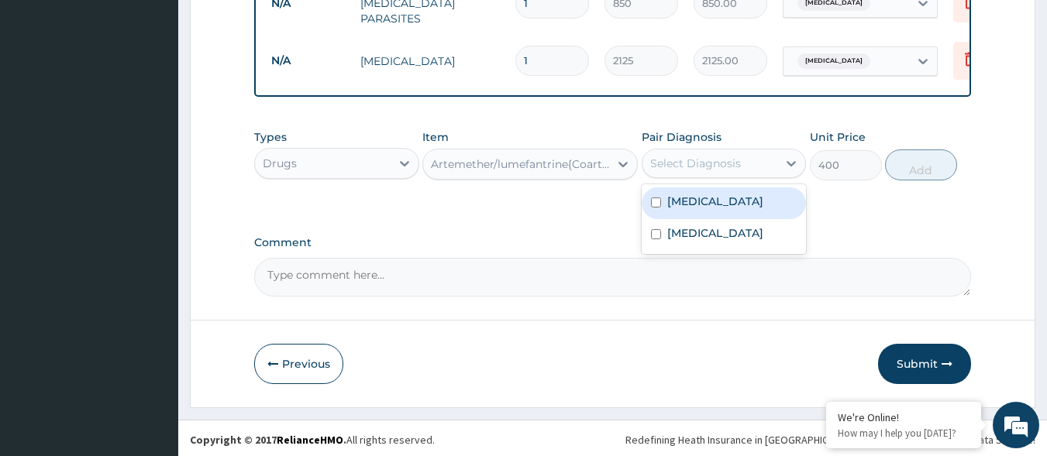
click at [719, 199] on div "Malaria" at bounding box center [724, 204] width 165 height 32
checkbox input "true"
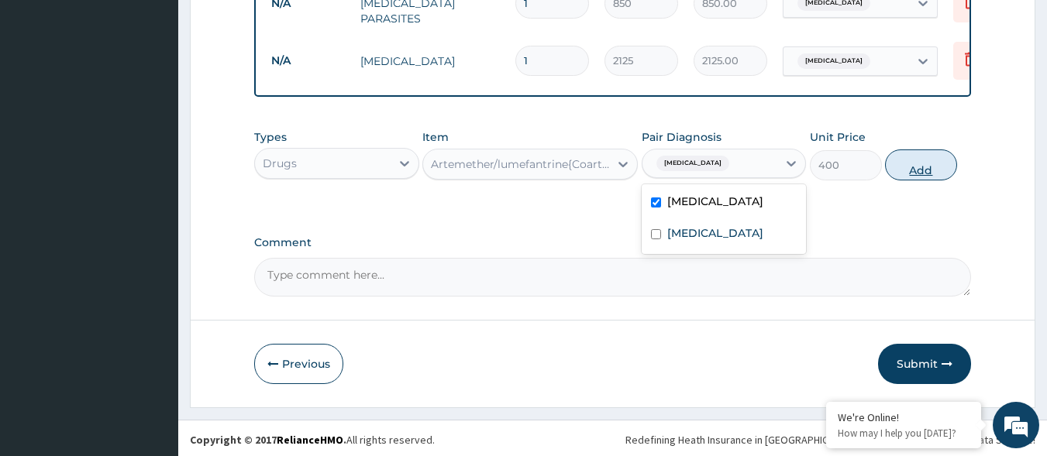
click at [924, 170] on button "Add" at bounding box center [921, 165] width 72 height 31
type input "0"
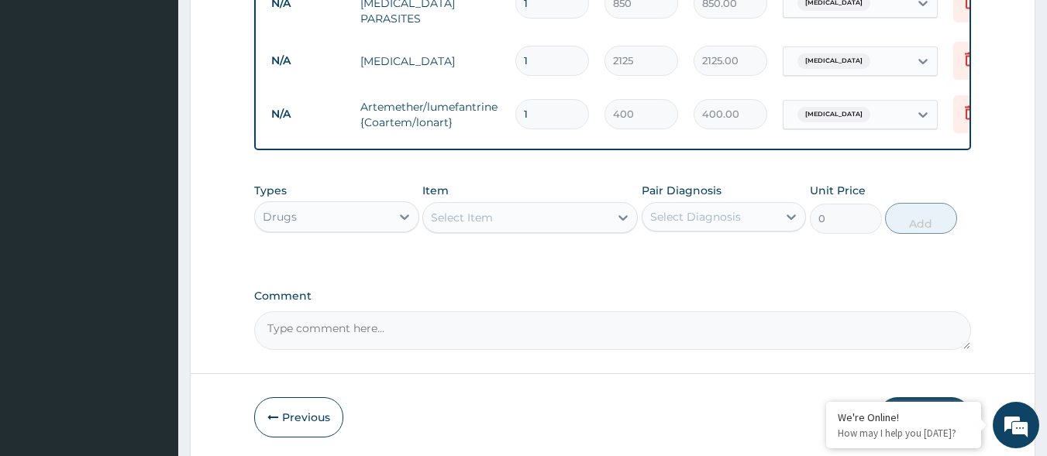
type input "0.00"
type input "6"
type input "2400.00"
type input "6"
click at [618, 214] on icon at bounding box center [622, 217] width 15 height 15
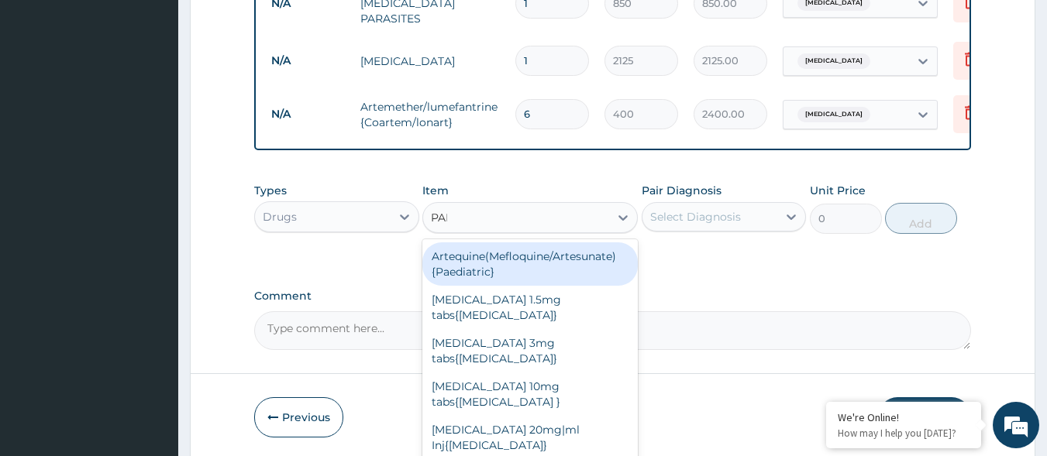
type input "PARA"
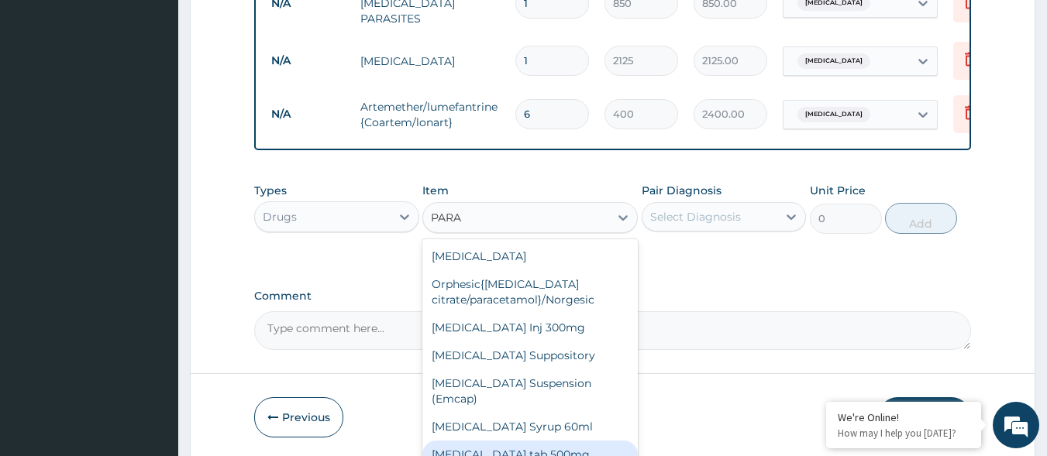
drag, startPoint x: 519, startPoint y: 428, endPoint x: 724, endPoint y: 262, distance: 263.8
click at [525, 441] on div "[MEDICAL_DATA] tab 500mg" at bounding box center [529, 455] width 215 height 28
type input "18.4"
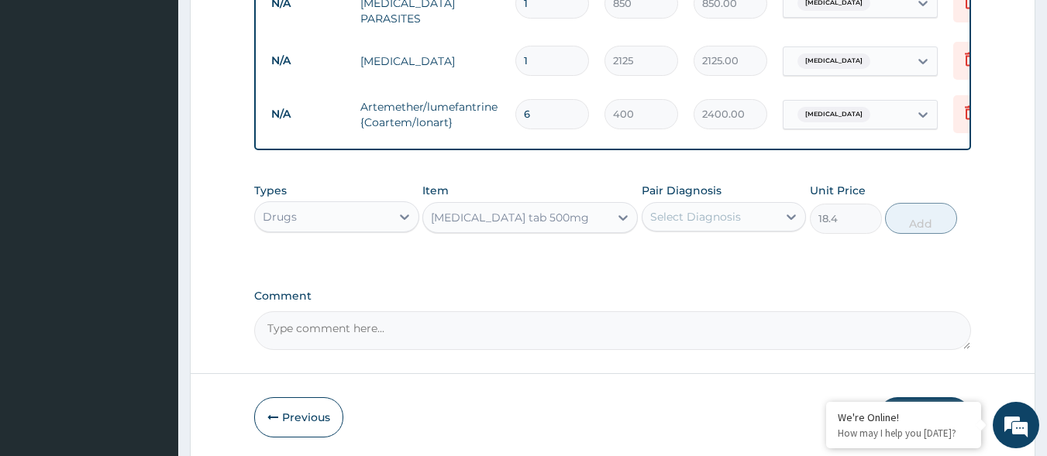
click at [756, 225] on div "Select Diagnosis" at bounding box center [710, 217] width 136 height 25
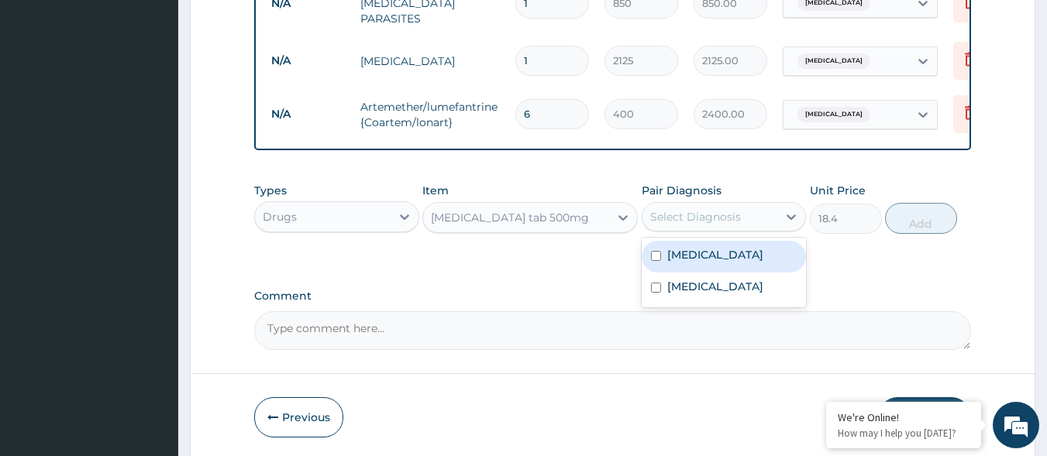
click at [711, 253] on div "Malaria" at bounding box center [724, 257] width 165 height 32
checkbox input "true"
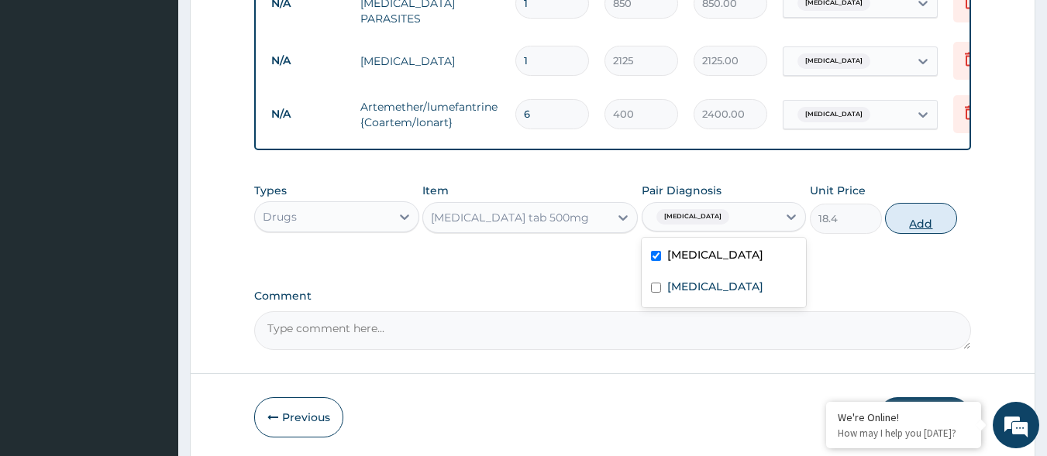
click at [914, 206] on button "Add" at bounding box center [921, 218] width 72 height 31
type input "0"
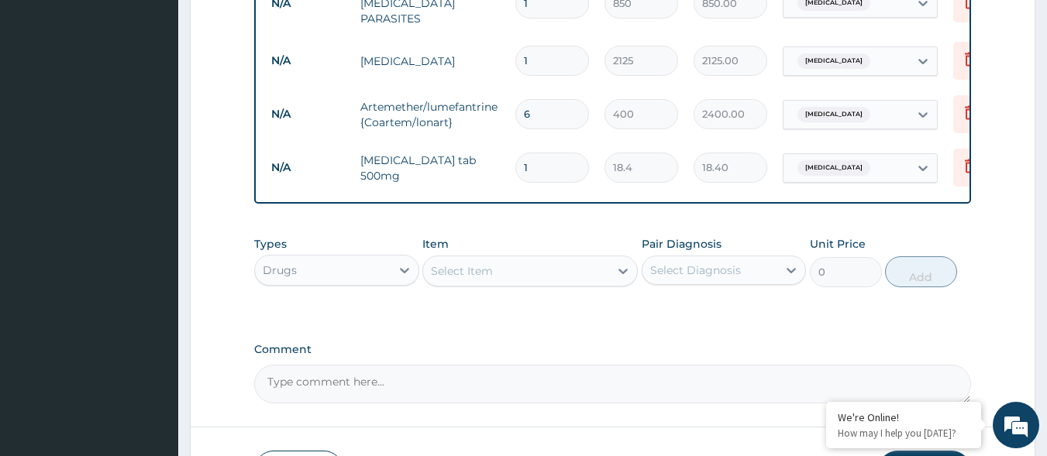
type input "18"
type input "331.20"
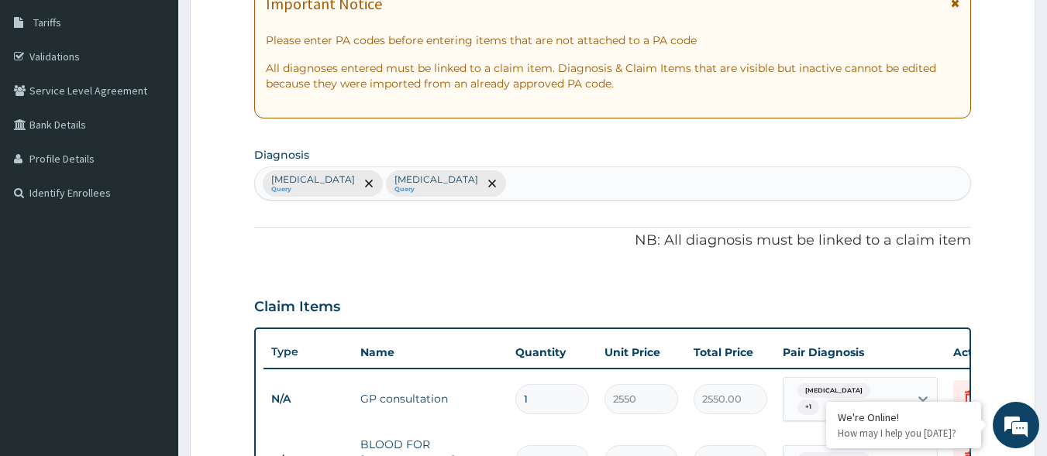
scroll to position [241, 0]
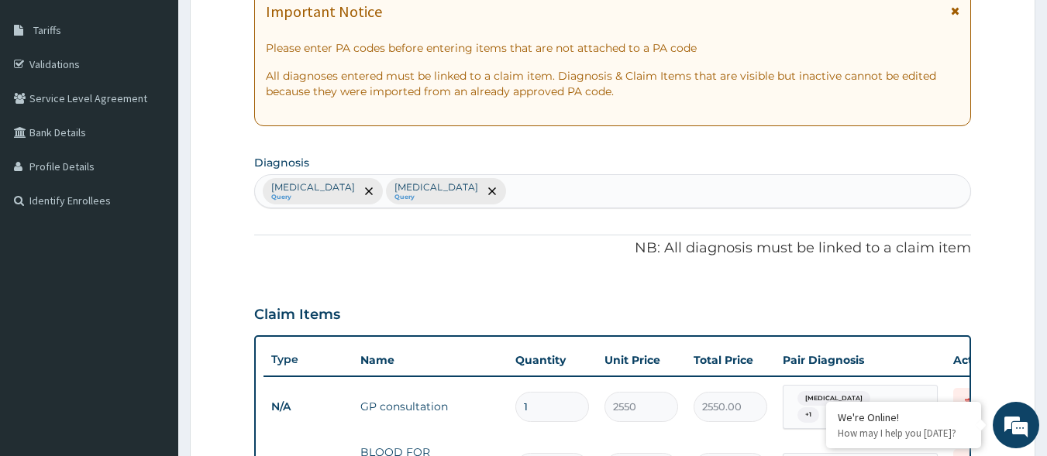
type input "18"
drag, startPoint x: 461, startPoint y: 194, endPoint x: 477, endPoint y: 170, distance: 28.6
click at [462, 194] on div "Malaria Query Bacterial sepsis Query" at bounding box center [613, 191] width 716 height 33
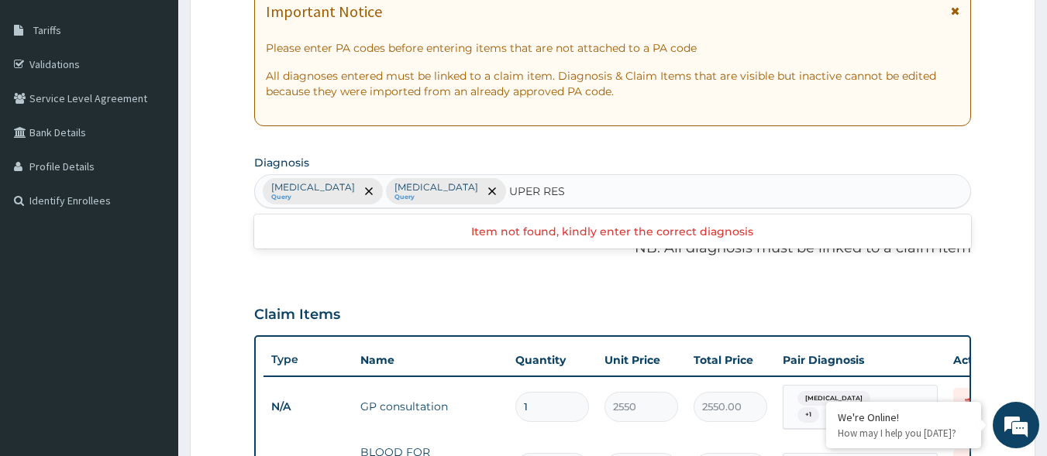
click at [509, 188] on input "UPER RES" at bounding box center [537, 191] width 57 height 15
type input "UPPER RES"
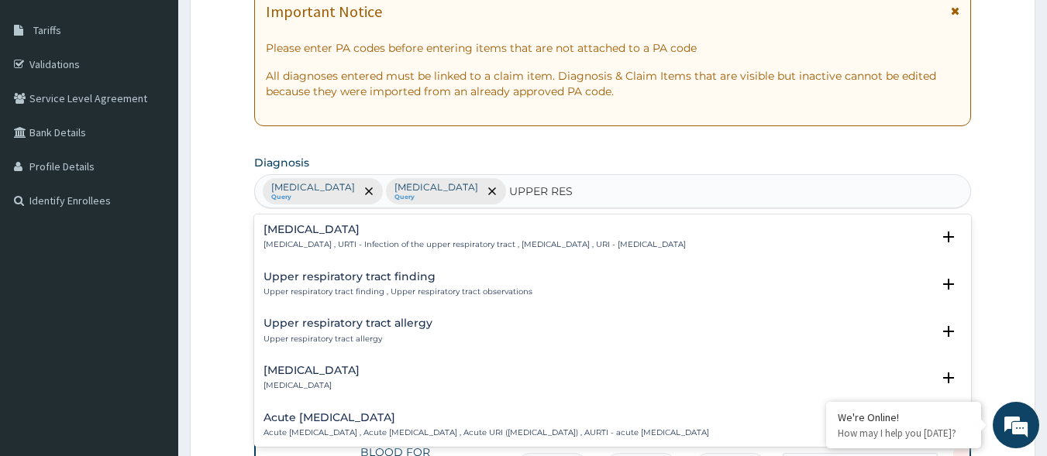
click at [419, 232] on h4 "Upper respiratory infection" at bounding box center [474, 230] width 422 height 12
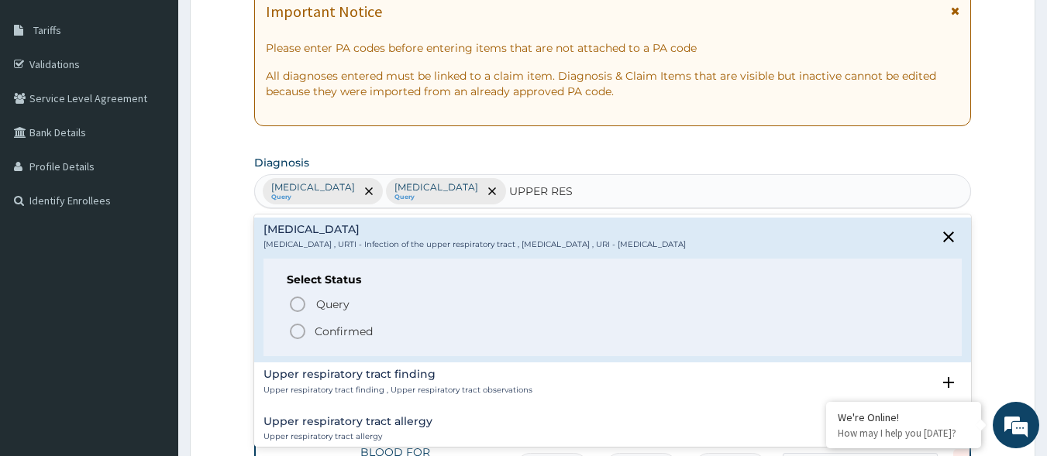
click at [381, 326] on span "Confirmed" at bounding box center [613, 331] width 651 height 19
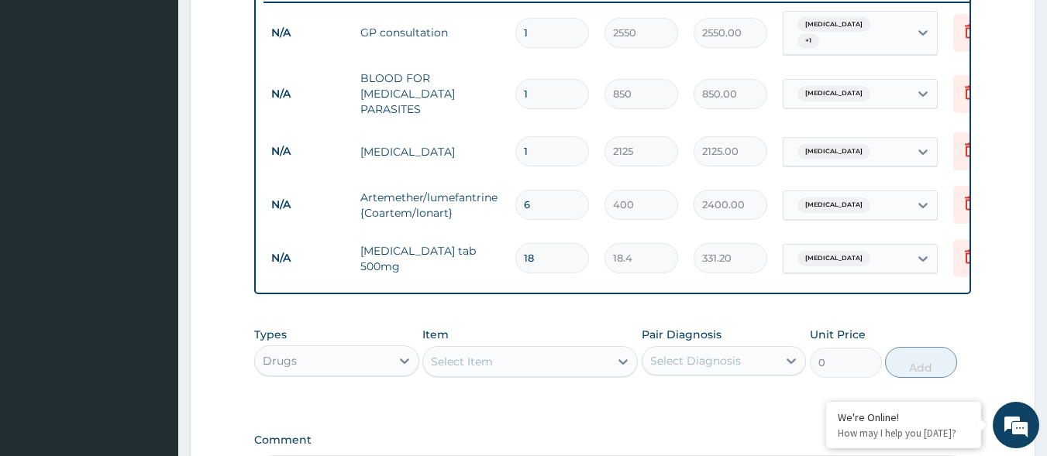
scroll to position [706, 0]
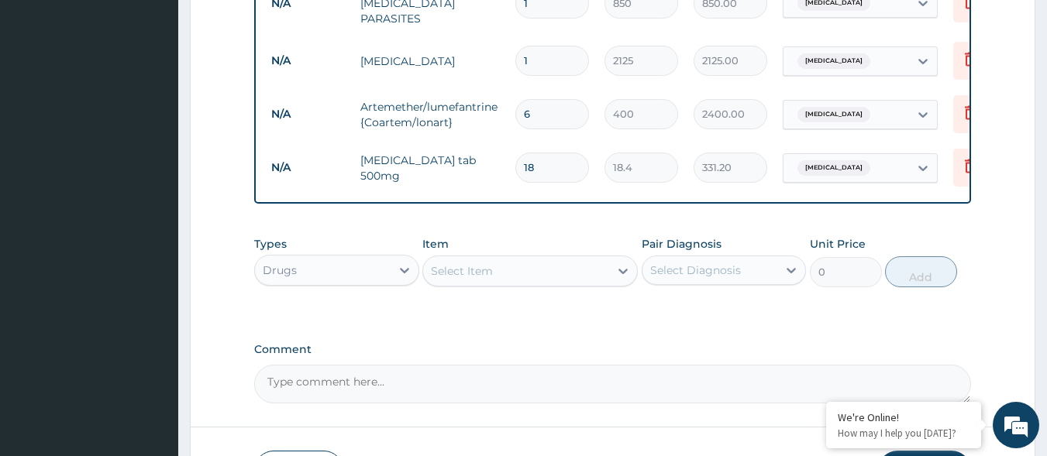
click at [477, 284] on div "Types Drugs Item Select Item Pair Diagnosis Select Diagnosis Unit Price 0 Add" at bounding box center [612, 262] width 717 height 67
click at [493, 287] on div "Types Drugs Item Select Item Pair Diagnosis Select Diagnosis Unit Price 0 Add" at bounding box center [612, 262] width 717 height 67
click at [501, 267] on div "Select Item" at bounding box center [516, 271] width 186 height 25
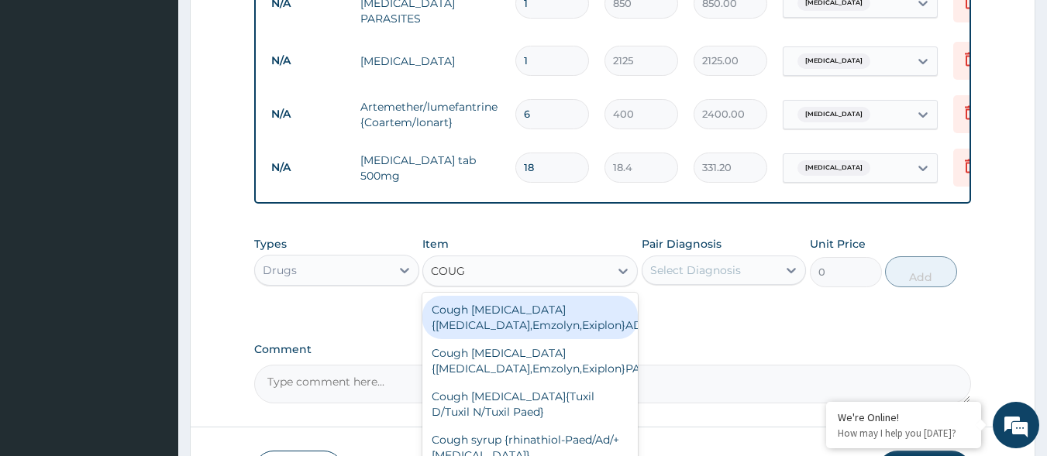
type input "COUGH"
click at [602, 319] on div "Cough [MEDICAL_DATA]{[MEDICAL_DATA],Emzolyn,Exiplon}ADULT" at bounding box center [529, 317] width 215 height 43
type input "600"
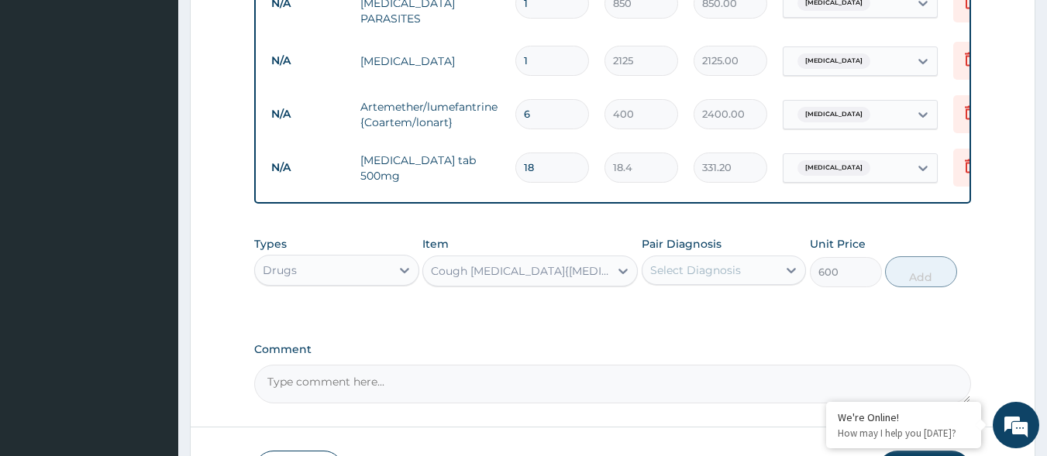
click at [736, 277] on div "Select Diagnosis" at bounding box center [710, 270] width 136 height 25
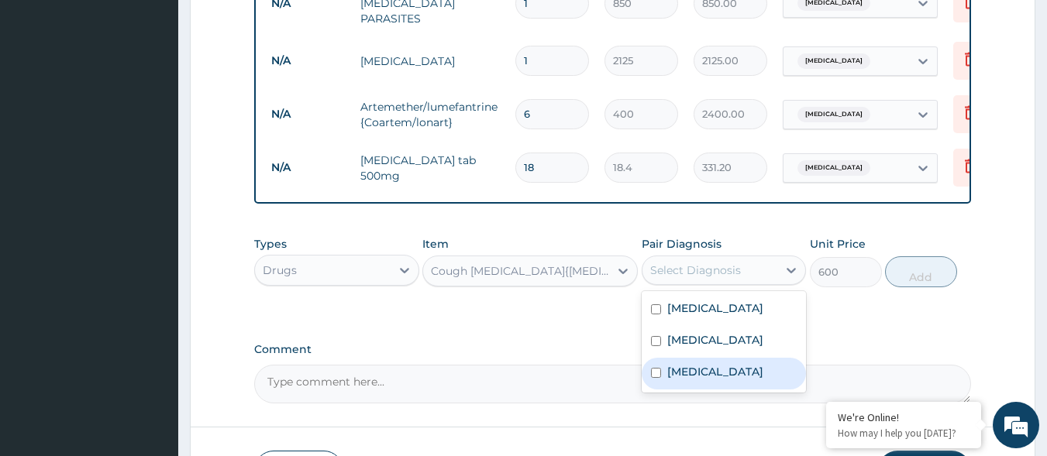
click at [690, 380] on label "Upper respiratory infection" at bounding box center [715, 371] width 96 height 15
checkbox input "true"
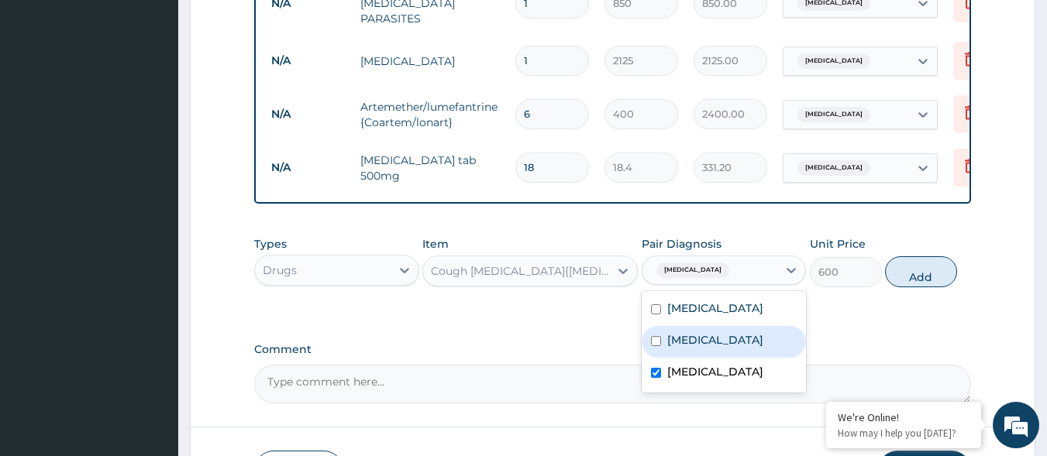
drag, startPoint x: 914, startPoint y: 270, endPoint x: 793, endPoint y: 278, distance: 121.2
click at [913, 270] on button "Add" at bounding box center [921, 271] width 72 height 31
type input "0"
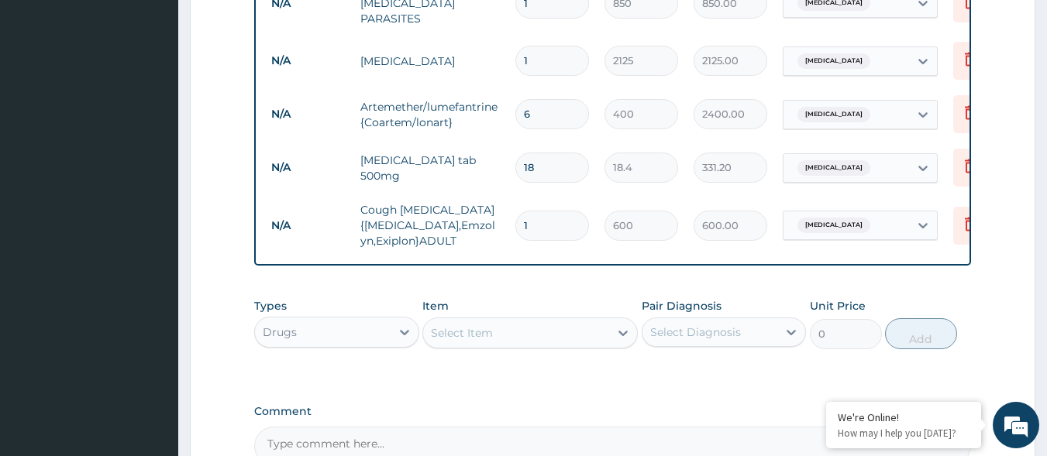
click at [562, 333] on div "Select Item" at bounding box center [516, 333] width 186 height 25
type input "LORAT"
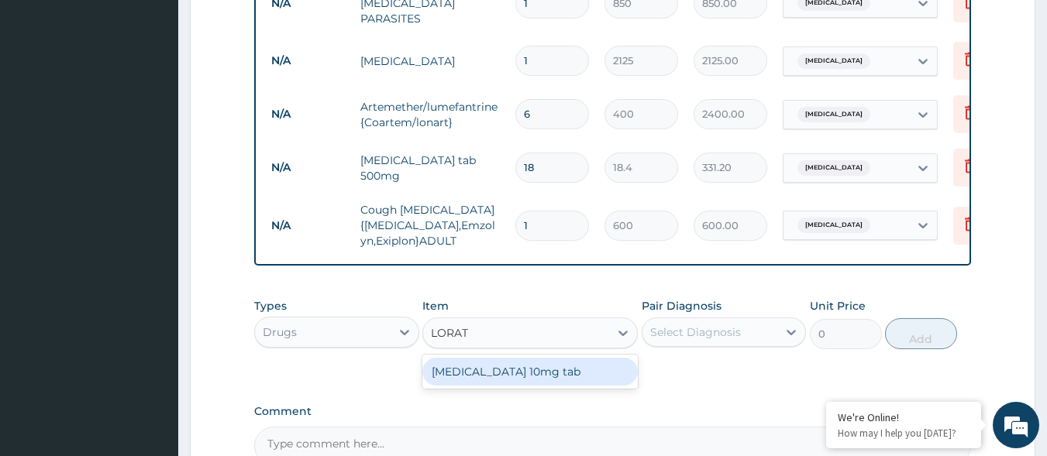
click at [534, 369] on div "Loratadine 10mg tab" at bounding box center [529, 372] width 215 height 28
type input "80"
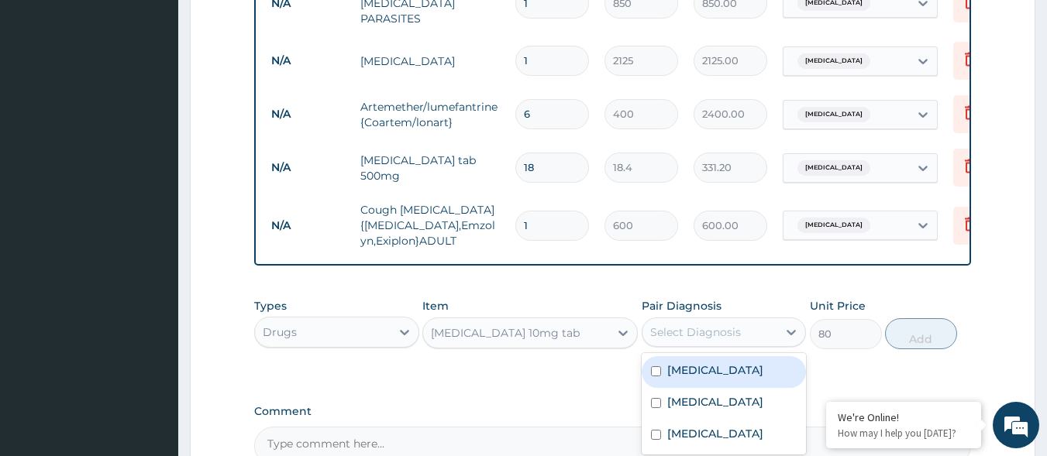
click at [754, 326] on div "Select Diagnosis" at bounding box center [710, 332] width 136 height 25
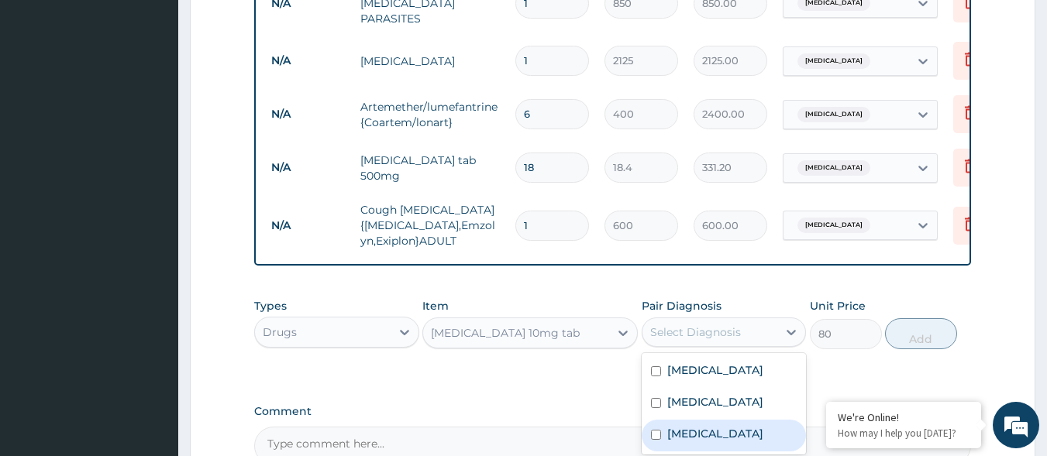
click at [697, 431] on label "Upper respiratory infection" at bounding box center [715, 433] width 96 height 15
checkbox input "true"
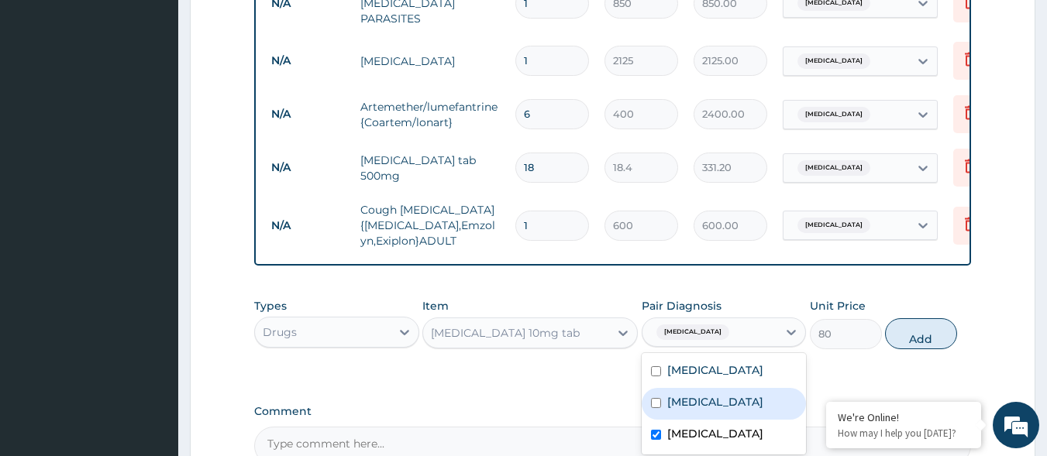
drag, startPoint x: 928, startPoint y: 330, endPoint x: 906, endPoint y: 326, distance: 22.8
click at [927, 330] on button "Add" at bounding box center [921, 333] width 72 height 31
type input "0"
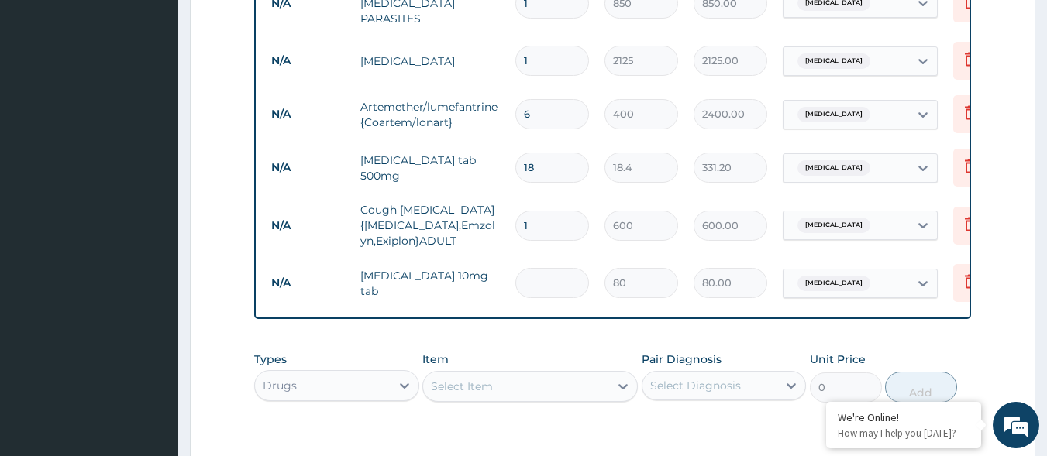
type input "0.00"
type input "5"
type input "400.00"
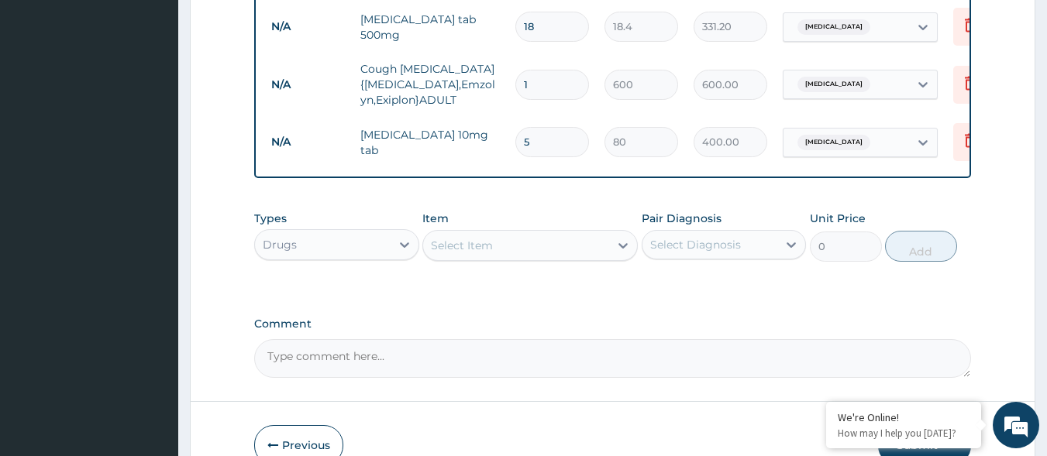
scroll to position [861, 0]
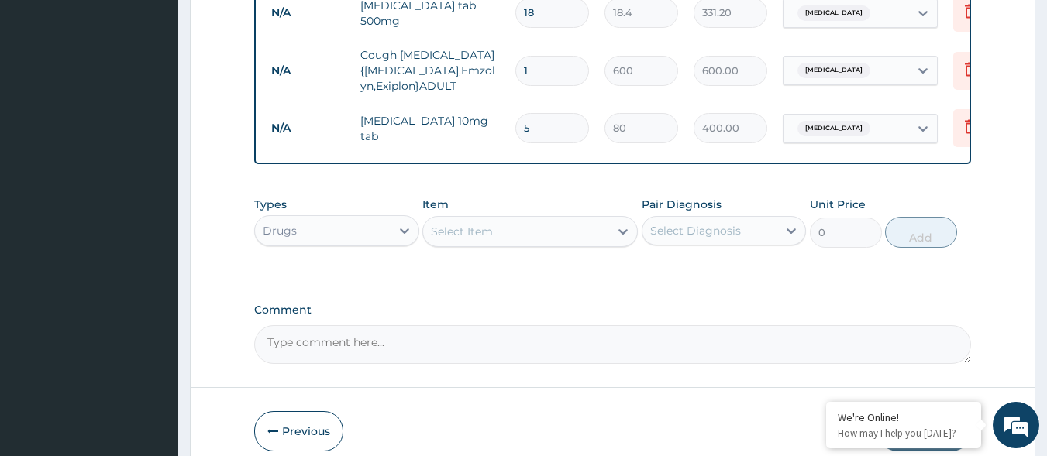
type input "5"
click at [542, 228] on div "Select Item" at bounding box center [516, 231] width 186 height 25
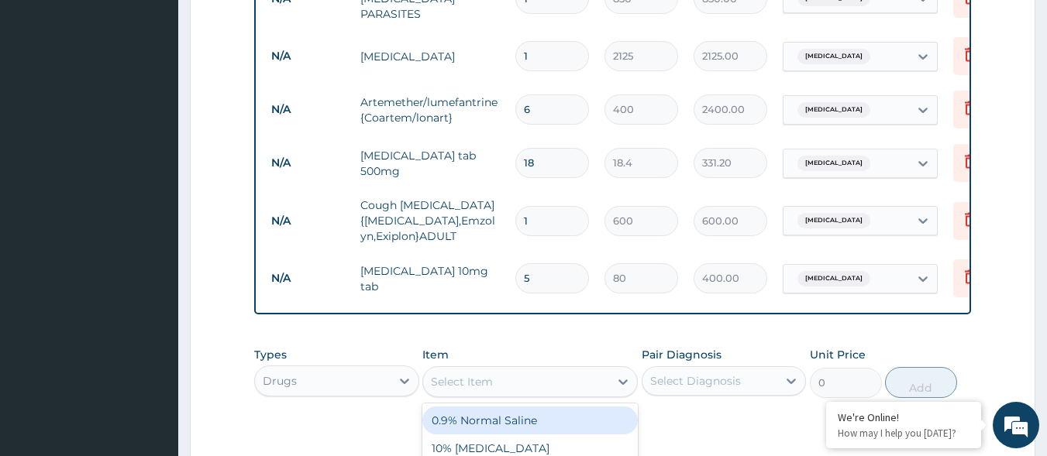
scroll to position [706, 0]
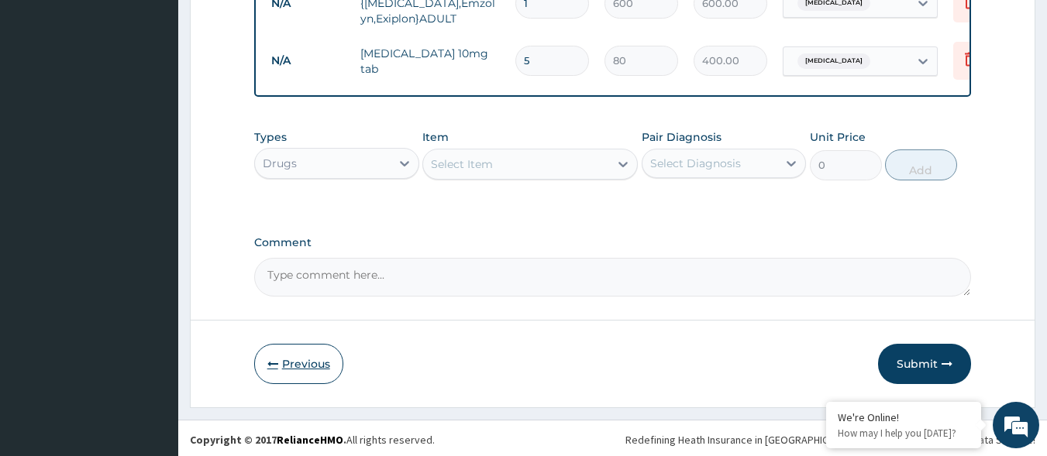
click at [322, 355] on button "Previous" at bounding box center [298, 364] width 89 height 40
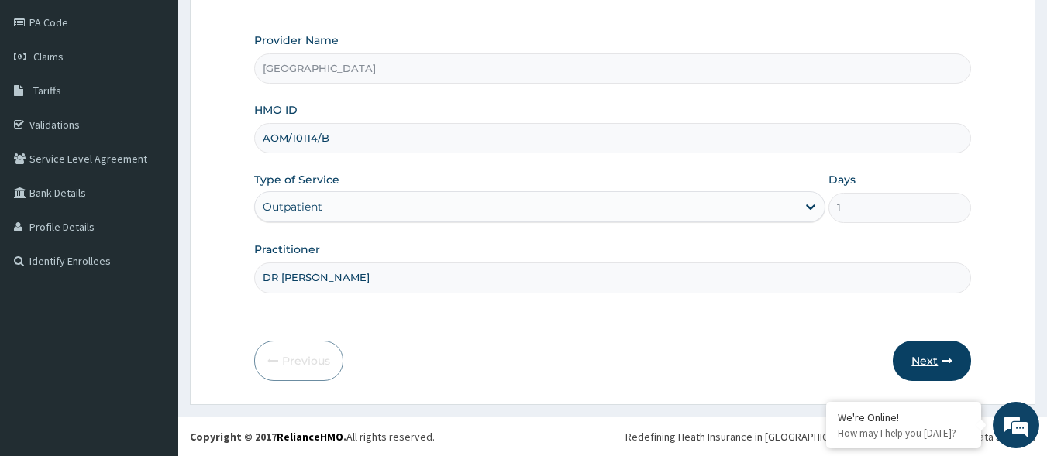
click at [934, 356] on button "Next" at bounding box center [932, 361] width 78 height 40
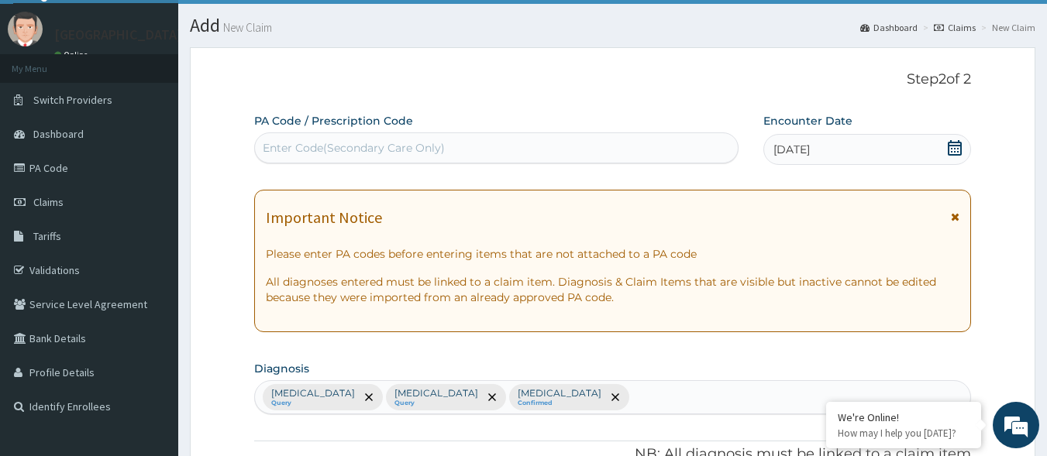
scroll to position [0, 0]
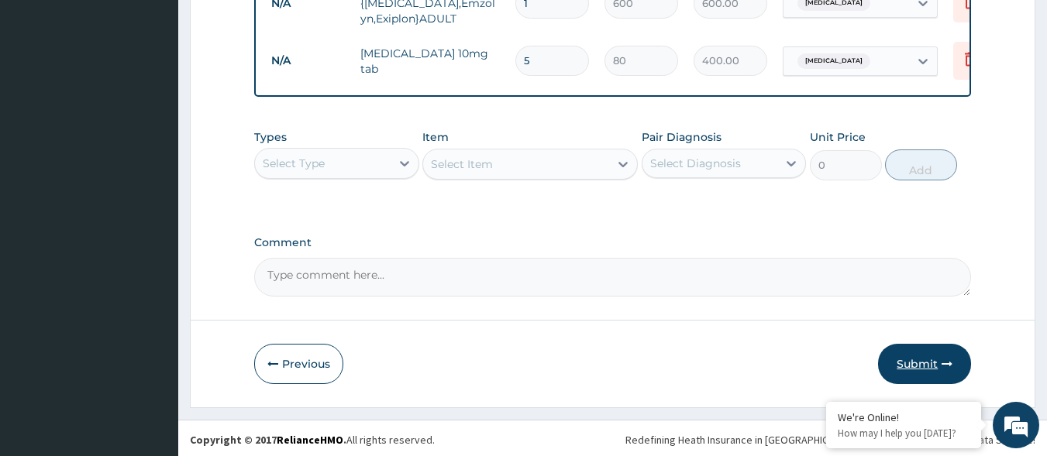
click at [894, 351] on button "Submit" at bounding box center [924, 364] width 93 height 40
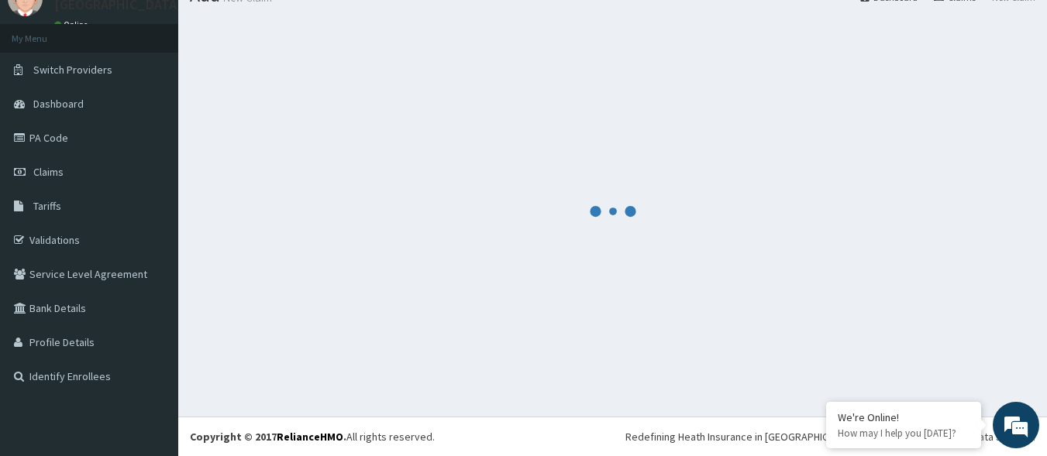
scroll to position [928, 0]
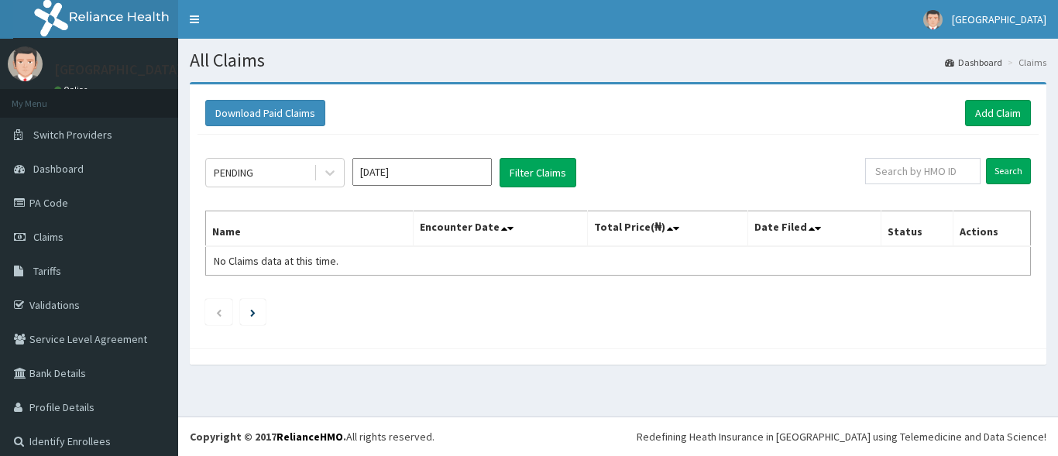
click at [367, 37] on nav "Toggle navigation [GEOGRAPHIC_DATA] - [EMAIL_ADDRESS][DOMAIN_NAME] Member since…" at bounding box center [618, 19] width 880 height 39
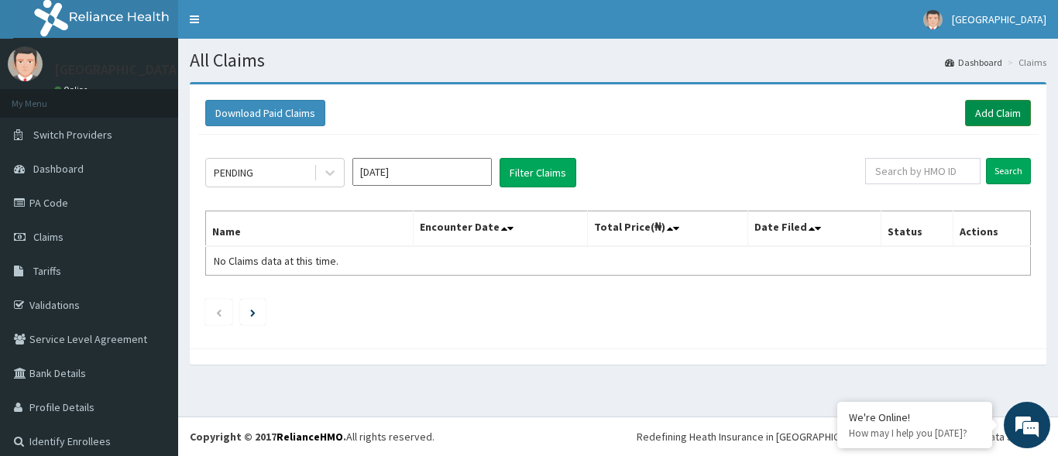
click at [993, 118] on link "Add Claim" at bounding box center [998, 113] width 66 height 26
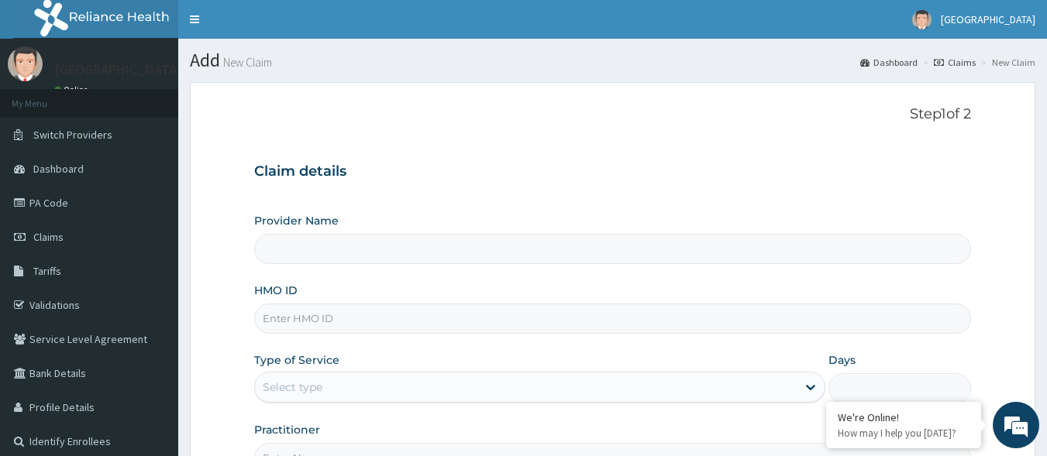
type input "[GEOGRAPHIC_DATA]"
click at [374, 318] on input "HMO ID" at bounding box center [612, 319] width 717 height 30
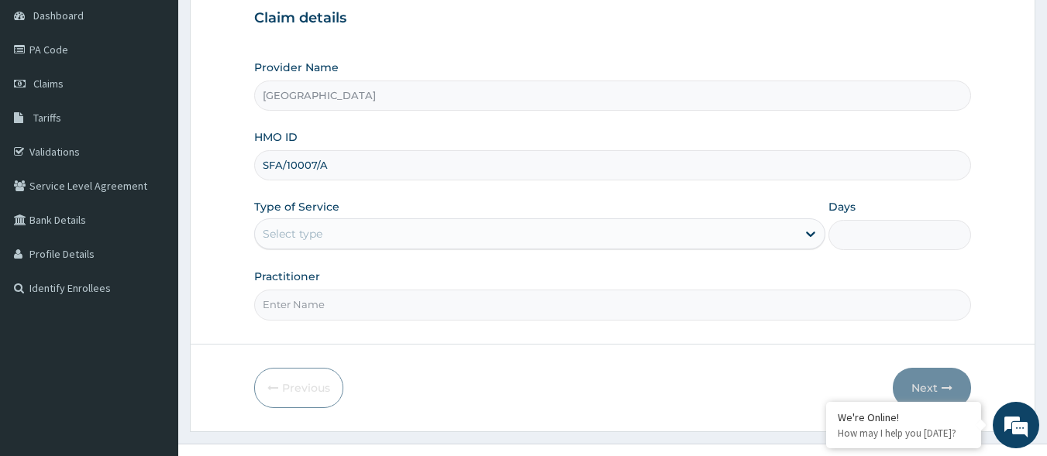
scroll to position [155, 0]
type input "SFA/10007/A"
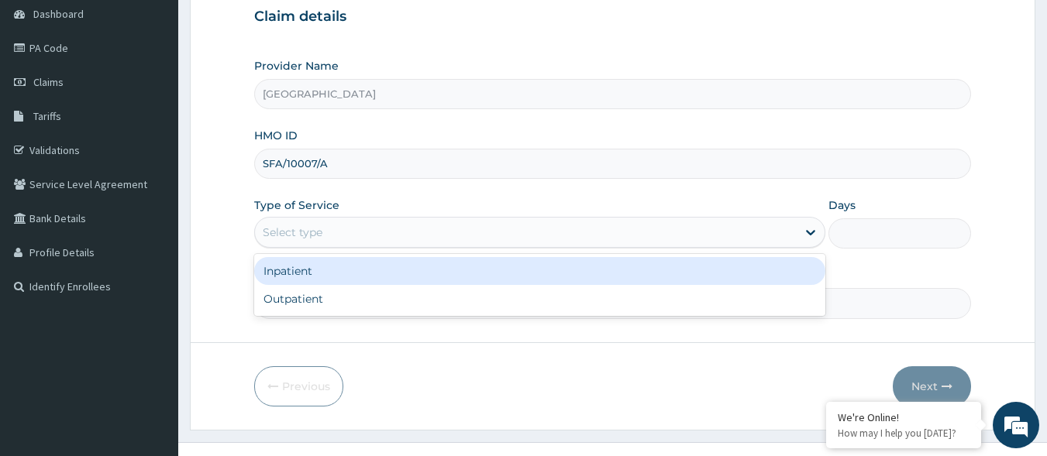
click at [394, 239] on div "Select type" at bounding box center [526, 232] width 542 height 25
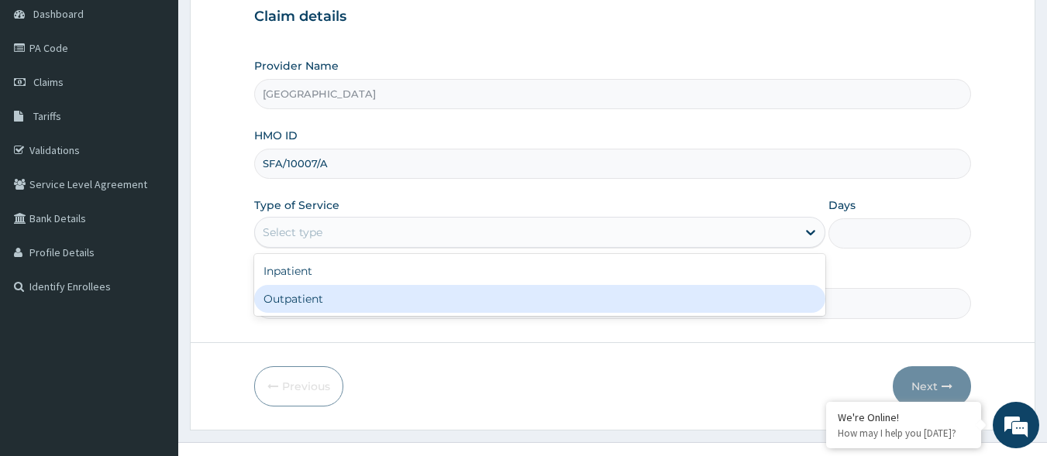
click at [366, 292] on div "Outpatient" at bounding box center [539, 299] width 571 height 28
type input "1"
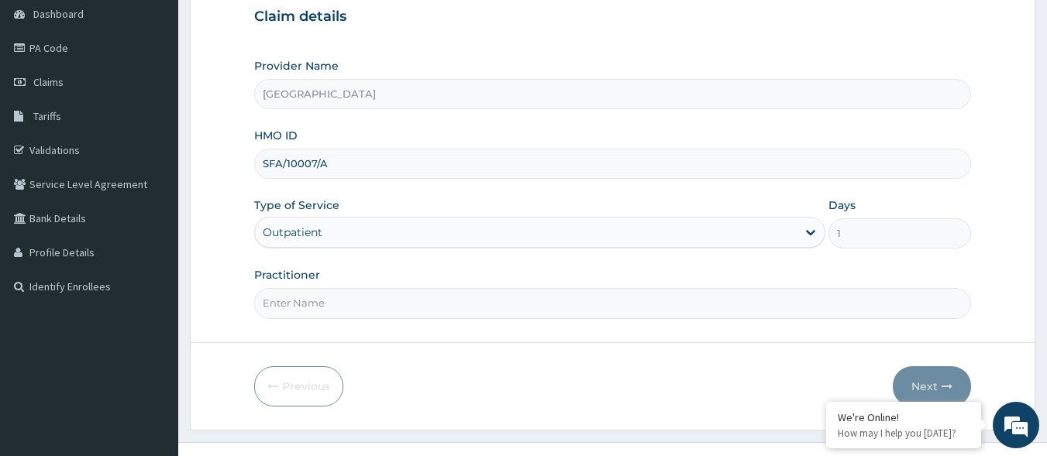
click at [366, 307] on input "Practitioner" at bounding box center [612, 303] width 717 height 30
type input "[PERSON_NAME]"
click at [963, 382] on button "Next" at bounding box center [932, 386] width 78 height 40
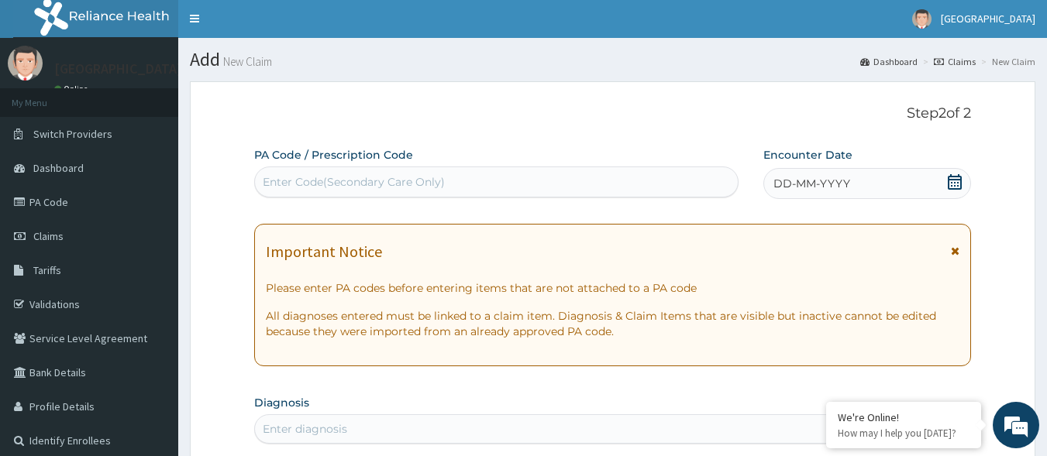
scroll to position [0, 0]
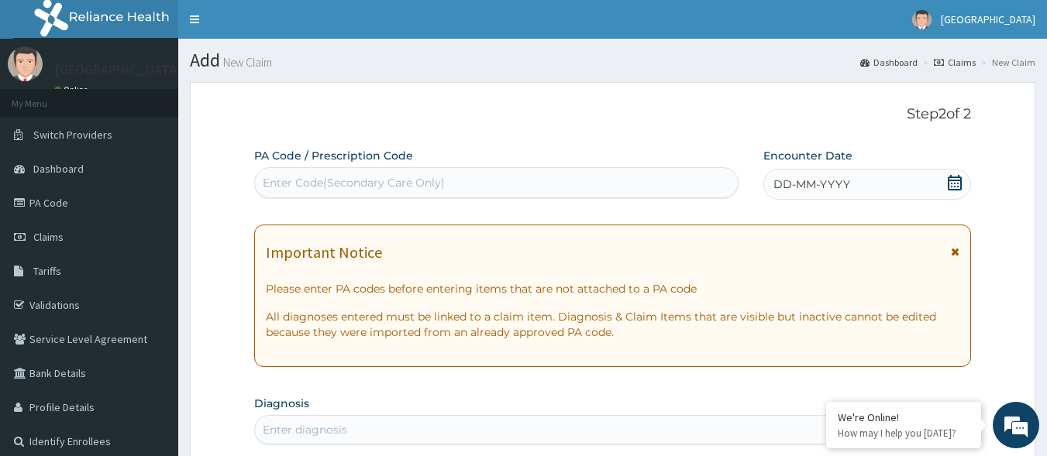
click at [949, 184] on icon at bounding box center [954, 182] width 15 height 15
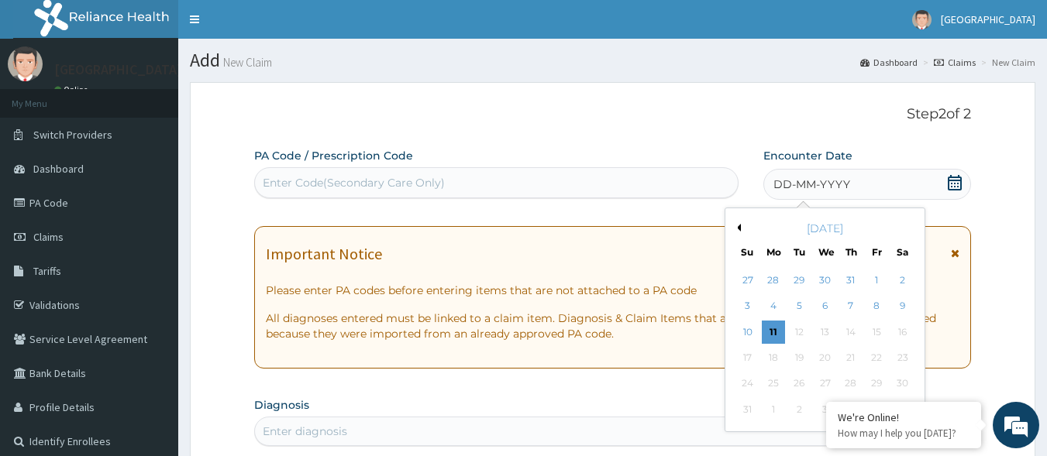
click at [741, 224] on div "[DATE]" at bounding box center [824, 228] width 187 height 15
click at [738, 228] on button "Previous Month" at bounding box center [737, 228] width 8 height 8
click at [762, 380] on div "28" at bounding box center [773, 384] width 23 height 23
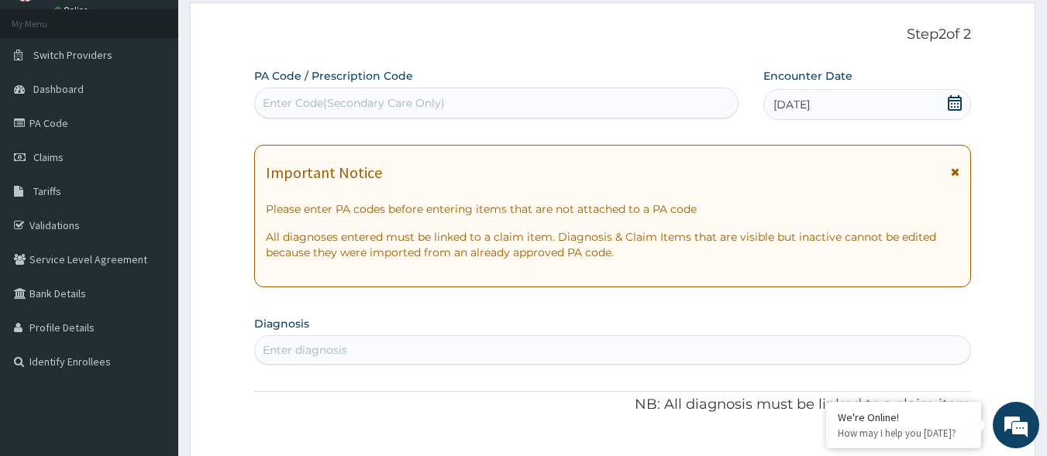
scroll to position [155, 0]
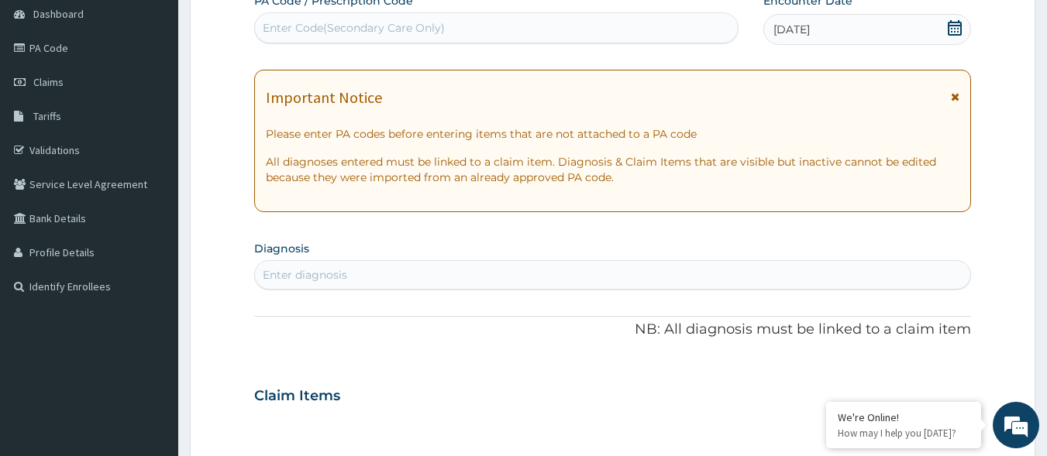
click at [436, 260] on section "Diagnosis Enter diagnosis" at bounding box center [612, 263] width 717 height 53
click at [497, 291] on div "PA Code / Prescription Code Enter Code(Secondary Care Only) Encounter Date [DAT…" at bounding box center [612, 394] width 717 height 802
click at [502, 280] on div "Enter diagnosis" at bounding box center [613, 275] width 716 height 25
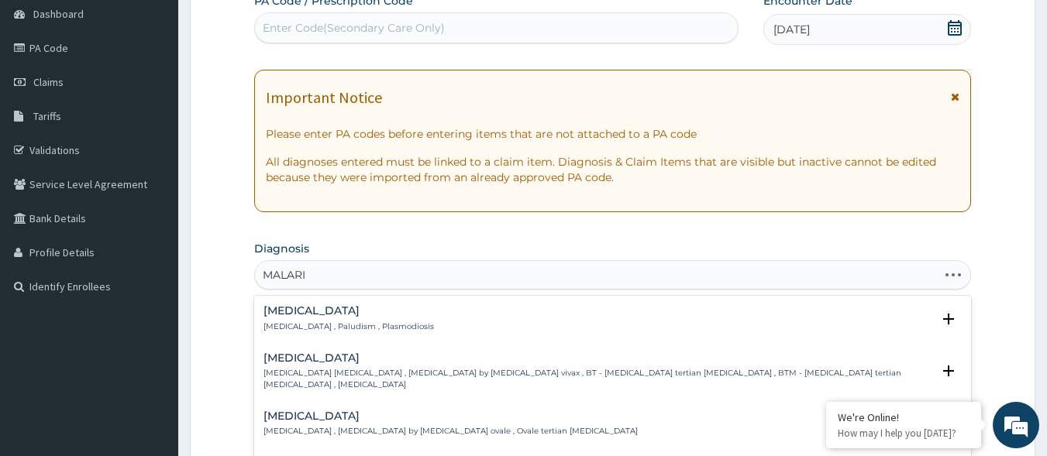
type input "[MEDICAL_DATA]"
click at [380, 305] on div "[MEDICAL_DATA] [MEDICAL_DATA] , Paludism , Plasmodiosis Select Status Query Que…" at bounding box center [612, 322] width 717 height 47
click at [367, 315] on h4 "[MEDICAL_DATA]" at bounding box center [348, 311] width 170 height 12
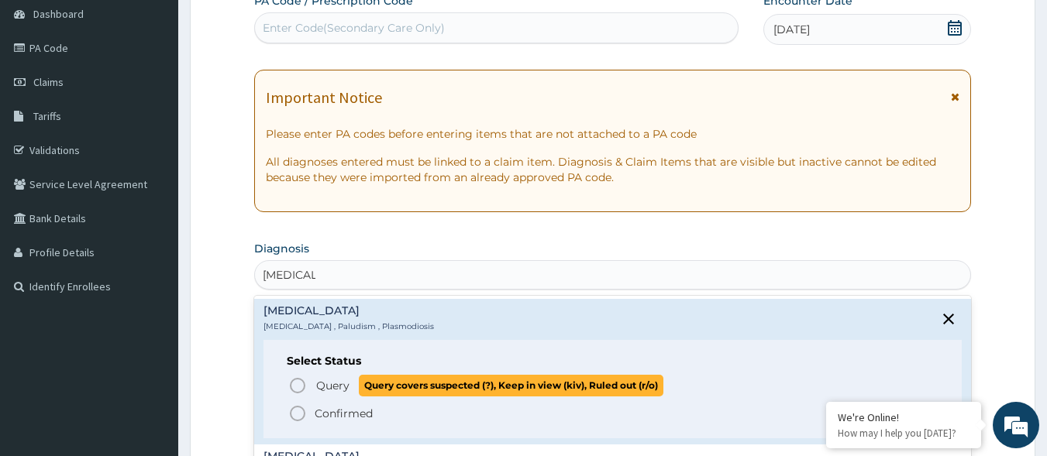
click at [327, 387] on span "Query" at bounding box center [332, 385] width 33 height 15
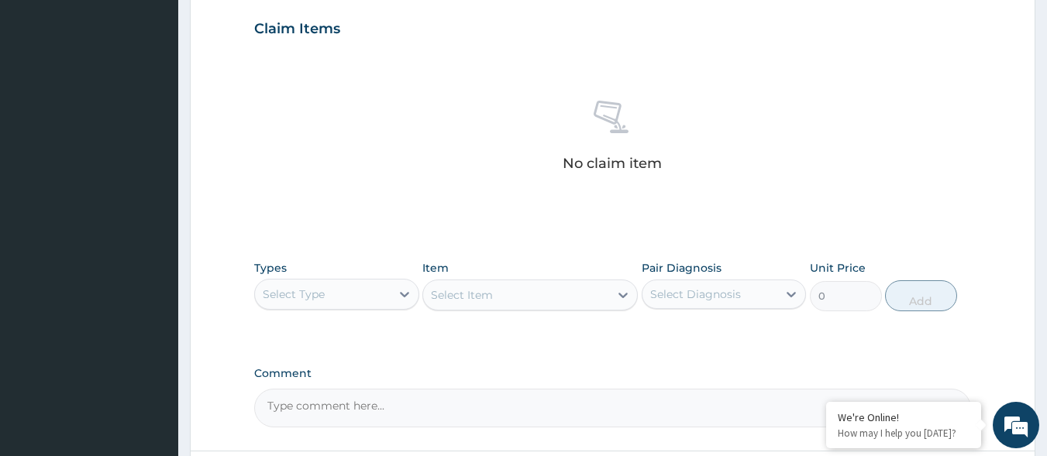
scroll to position [542, 0]
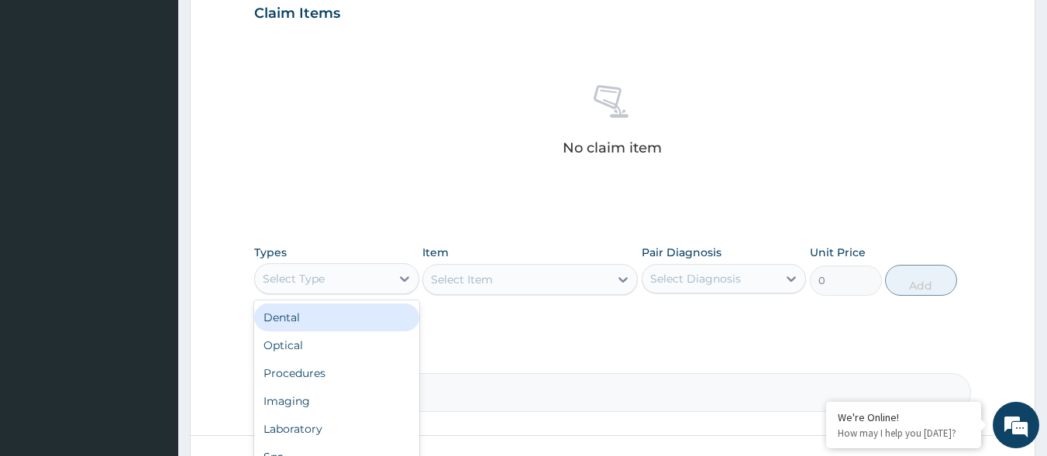
click at [366, 288] on div "Select Type" at bounding box center [323, 279] width 136 height 25
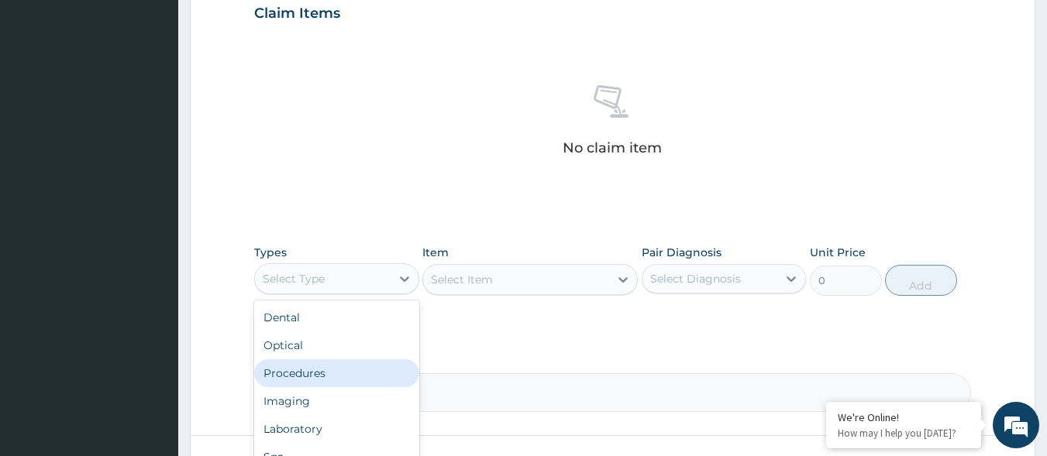
click at [332, 379] on div "Procedures" at bounding box center [336, 374] width 165 height 28
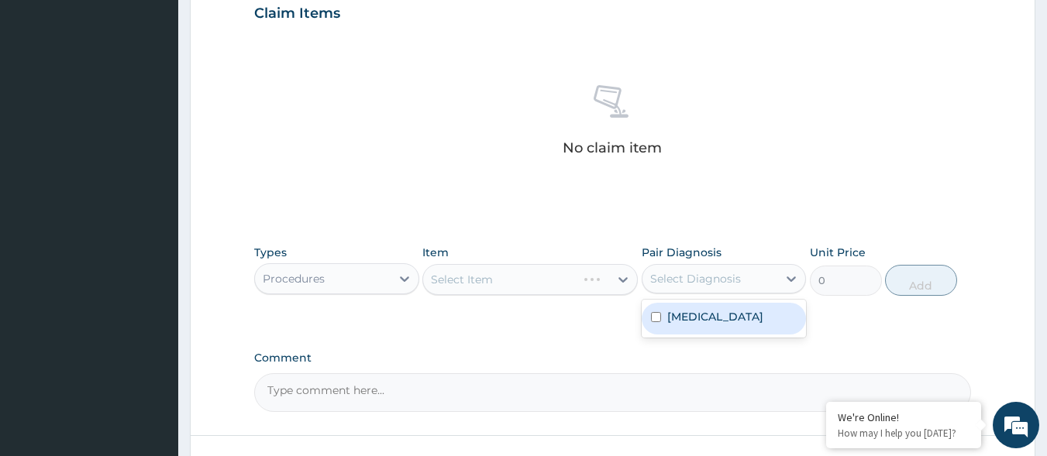
click at [701, 283] on div "Select Diagnosis" at bounding box center [695, 278] width 91 height 15
drag, startPoint x: 683, startPoint y: 315, endPoint x: 665, endPoint y: 311, distance: 18.1
click at [676, 315] on label "Malaria" at bounding box center [715, 316] width 96 height 15
checkbox input "true"
click at [577, 272] on div "Select Item" at bounding box center [516, 279] width 186 height 25
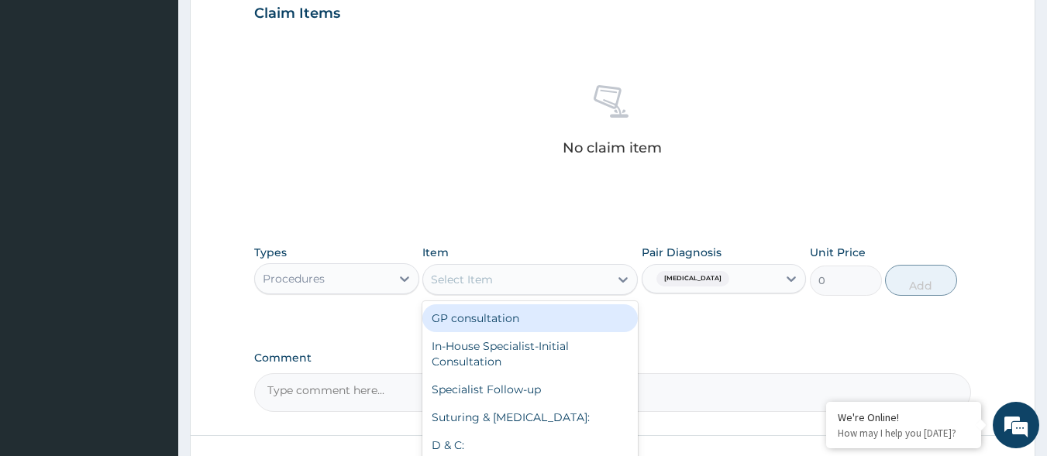
click at [521, 321] on div "GP consultation" at bounding box center [529, 319] width 215 height 28
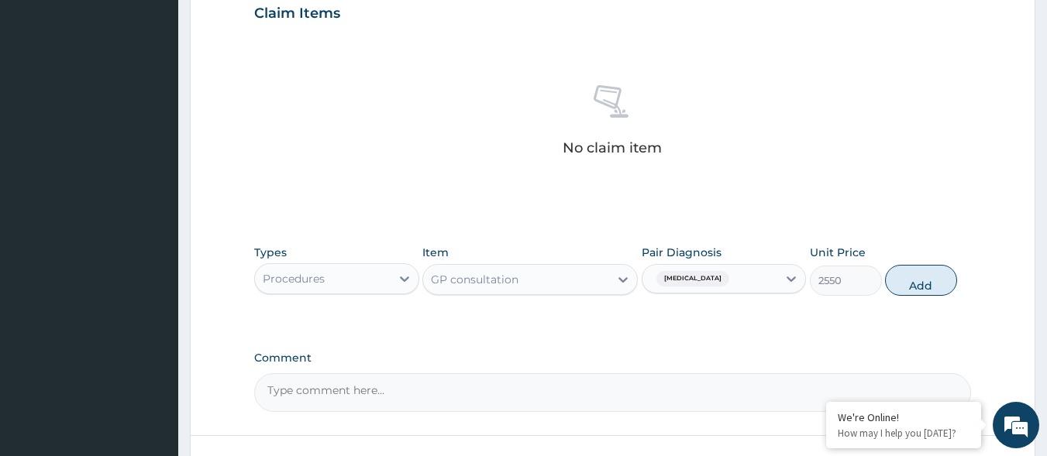
drag, startPoint x: 913, startPoint y: 274, endPoint x: 597, endPoint y: 386, distance: 335.5
click at [911, 274] on button "Add" at bounding box center [921, 280] width 72 height 31
type input "0"
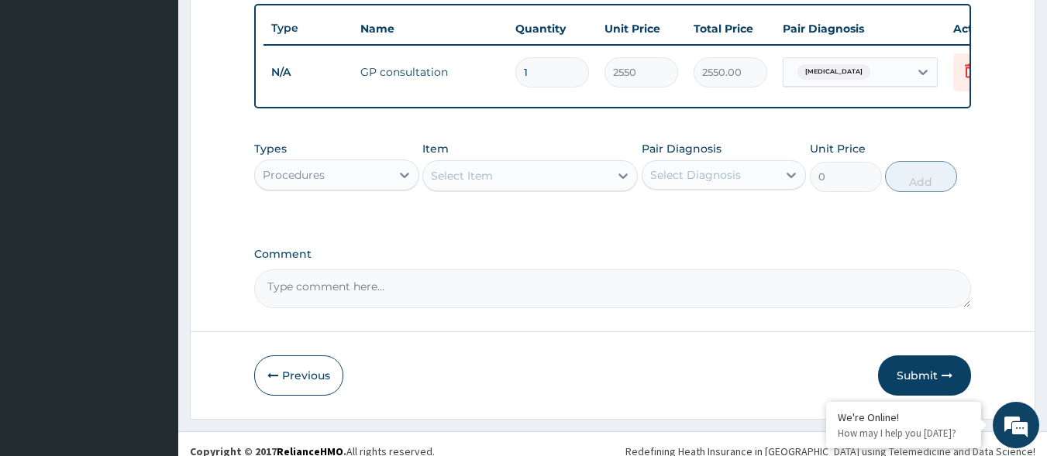
scroll to position [599, 0]
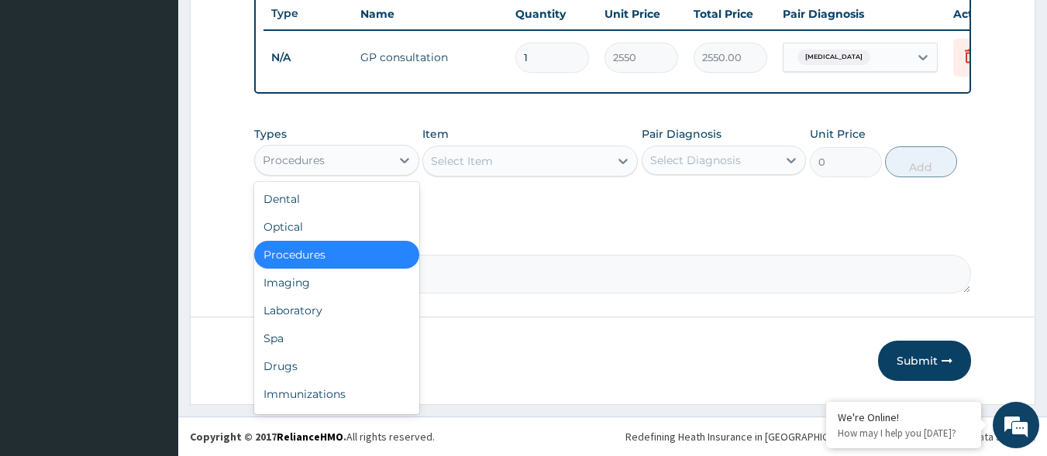
click at [363, 150] on div "Procedures" at bounding box center [323, 160] width 136 height 25
click at [317, 315] on div "Laboratory" at bounding box center [336, 311] width 165 height 28
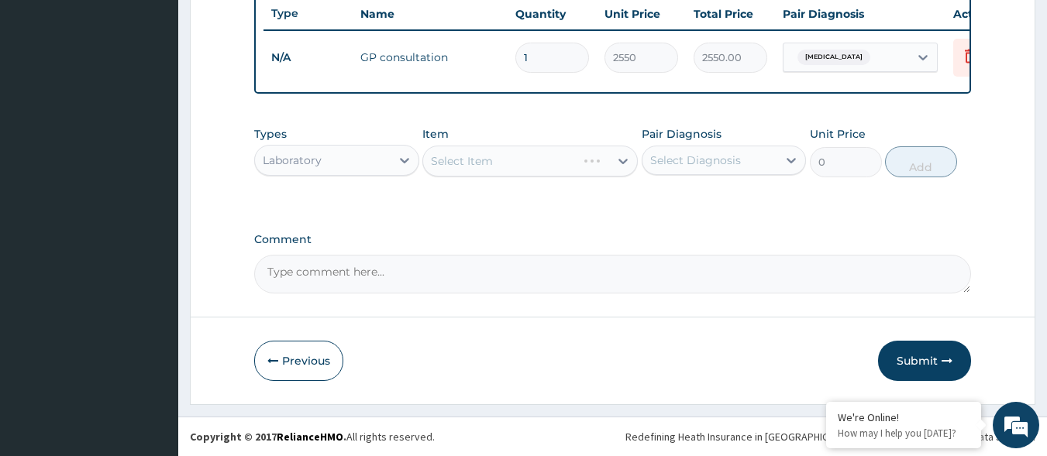
click at [607, 160] on div "Select Item" at bounding box center [529, 161] width 215 height 31
click at [393, 167] on div at bounding box center [405, 160] width 28 height 28
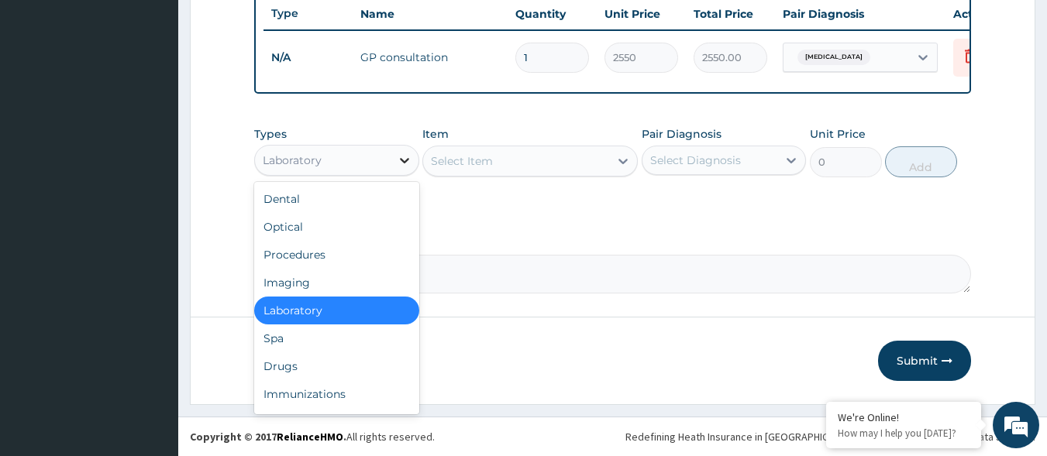
click at [393, 167] on div at bounding box center [405, 160] width 28 height 28
click at [521, 147] on div "Select Item" at bounding box center [529, 161] width 215 height 31
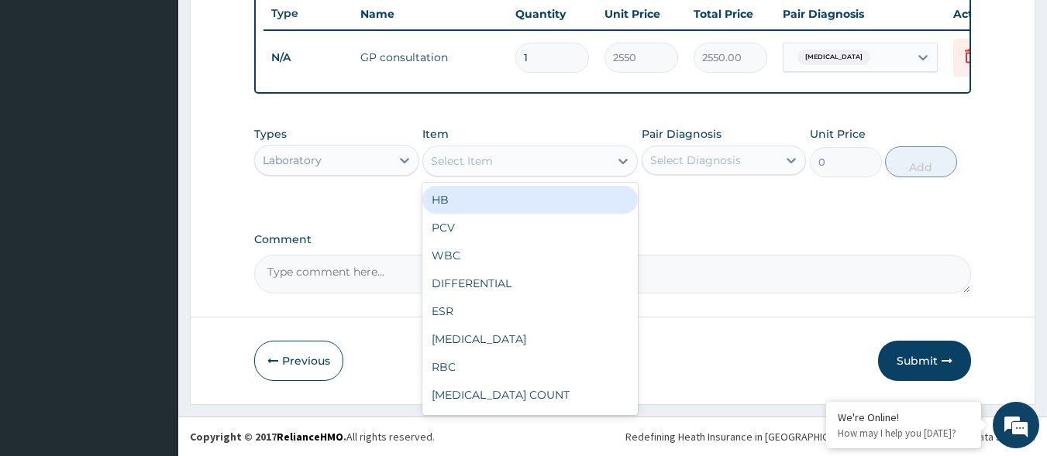
click at [382, 154] on div "Laboratory" at bounding box center [323, 160] width 136 height 25
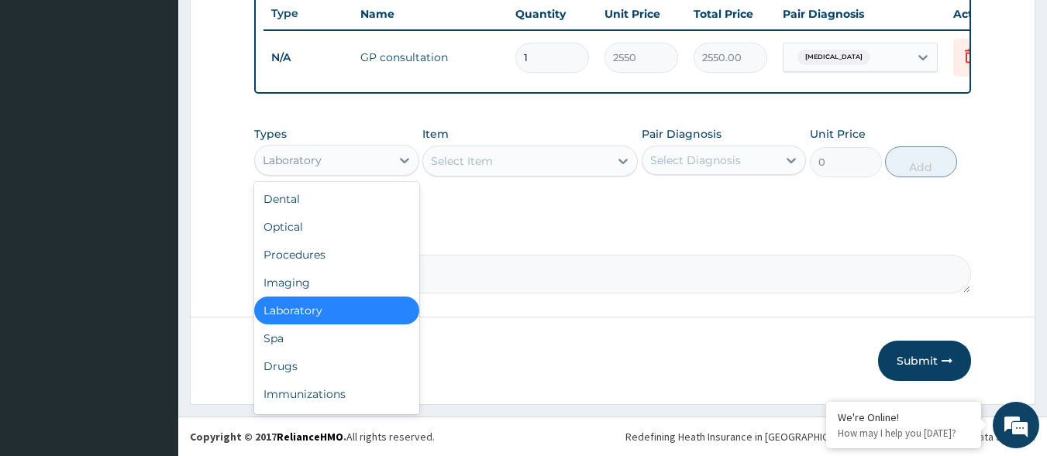
click at [317, 317] on div "Laboratory" at bounding box center [336, 311] width 165 height 28
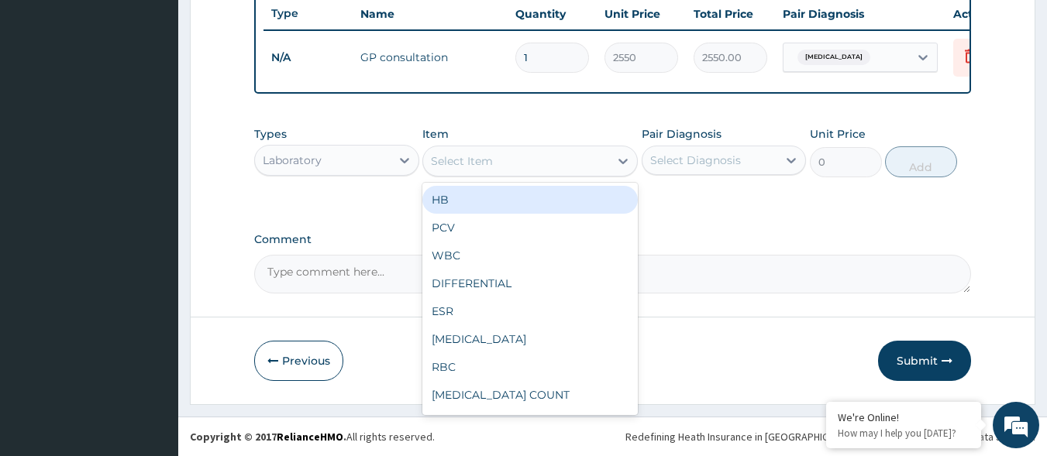
click at [603, 152] on div "Select Item" at bounding box center [516, 161] width 186 height 25
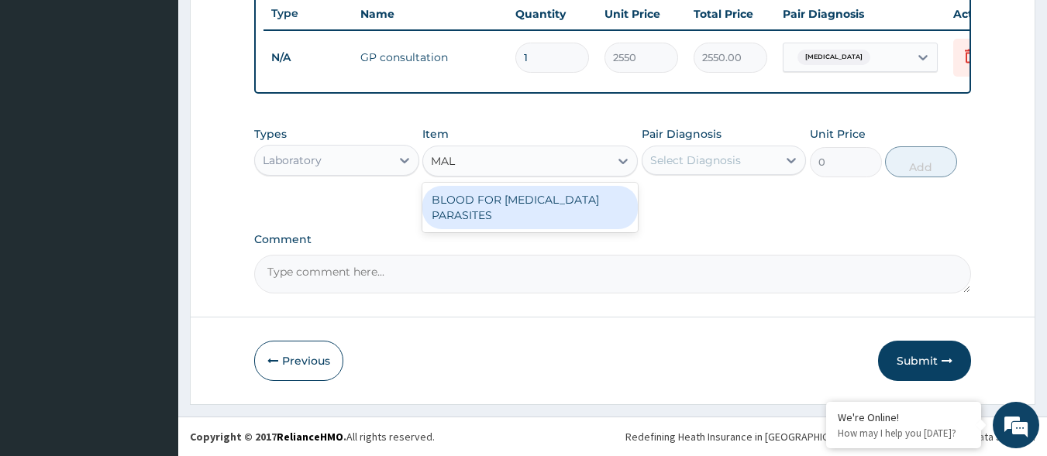
type input "MALA"
click at [563, 201] on div "BLOOD FOR MALARIA PARASITES" at bounding box center [529, 207] width 215 height 43
type input "850"
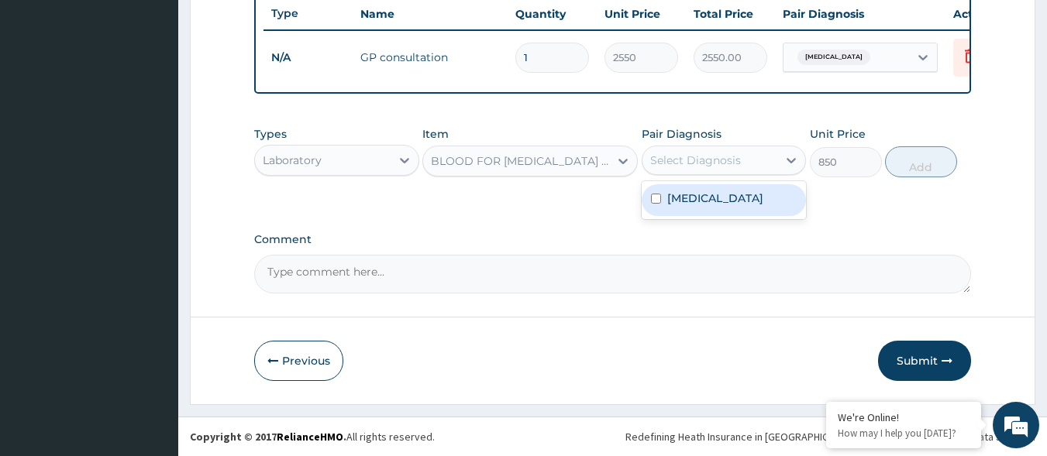
click at [721, 157] on div "Select Diagnosis" at bounding box center [695, 160] width 91 height 15
click at [695, 201] on label "Malaria" at bounding box center [715, 198] width 96 height 15
checkbox input "true"
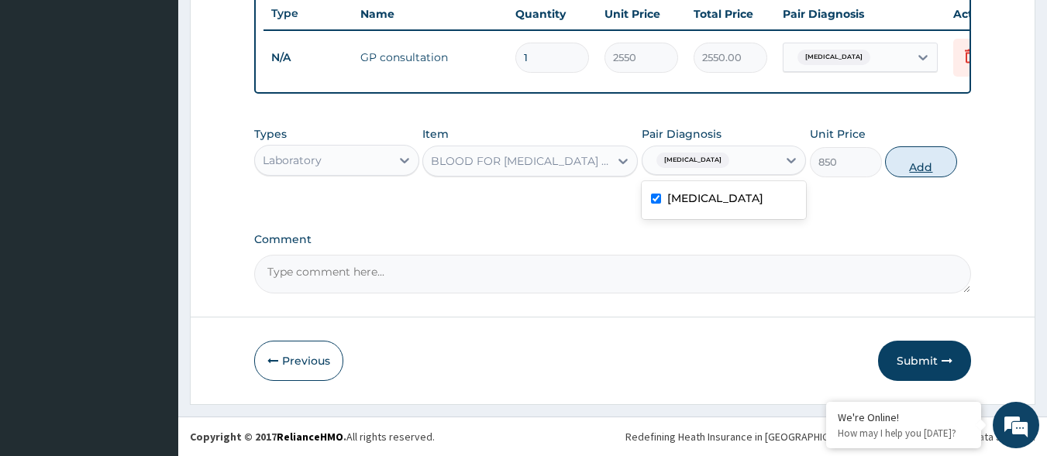
click at [920, 160] on button "Add" at bounding box center [921, 161] width 72 height 31
type input "0"
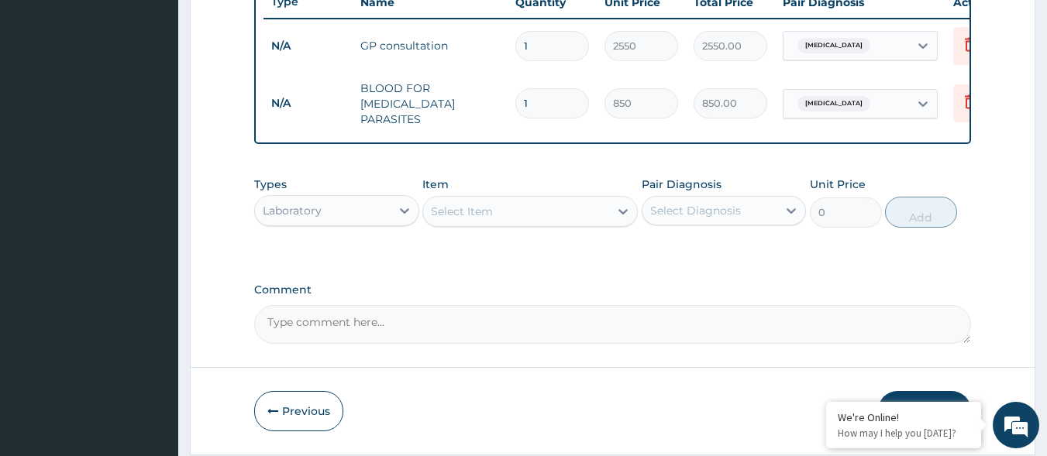
click at [521, 220] on div "Select Item" at bounding box center [516, 211] width 186 height 25
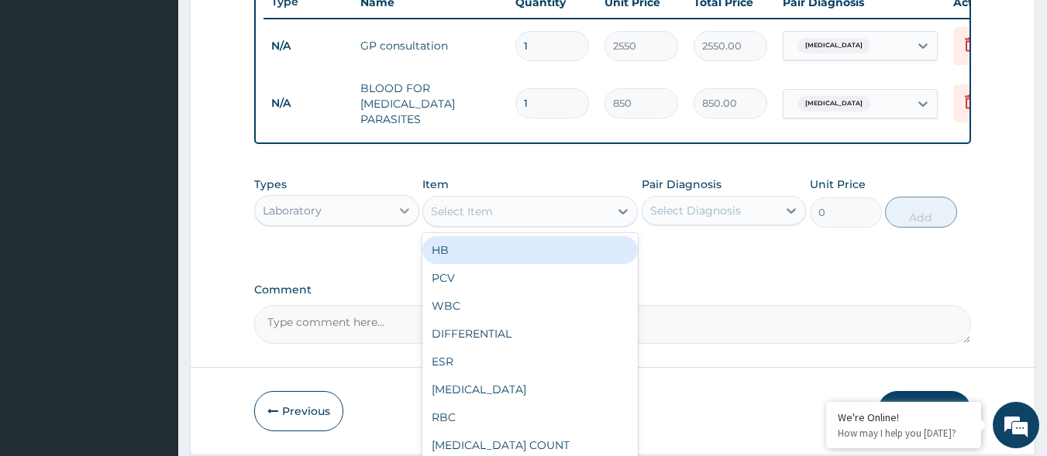
click at [404, 209] on icon at bounding box center [404, 210] width 15 height 15
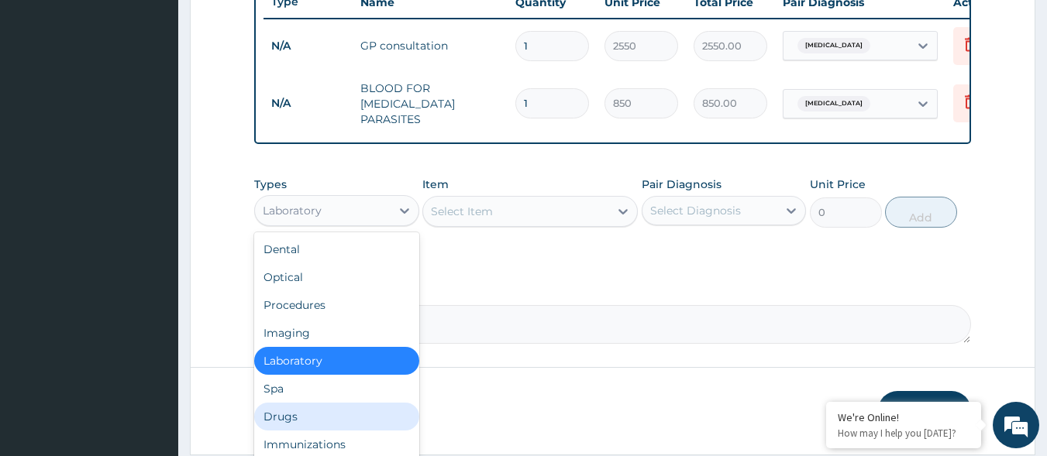
click at [332, 413] on div "Drugs" at bounding box center [336, 417] width 165 height 28
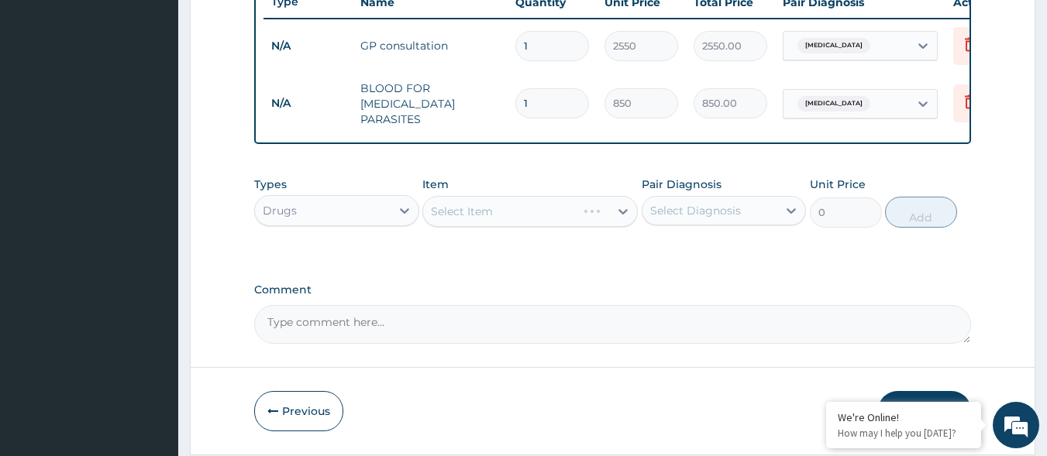
click at [685, 216] on div "Select Diagnosis" at bounding box center [695, 210] width 91 height 15
click at [671, 247] on label "Malaria" at bounding box center [715, 248] width 96 height 15
checkbox input "true"
click at [554, 197] on div "Item Select Item" at bounding box center [529, 202] width 215 height 51
click at [554, 210] on div "Select Item" at bounding box center [516, 211] width 186 height 25
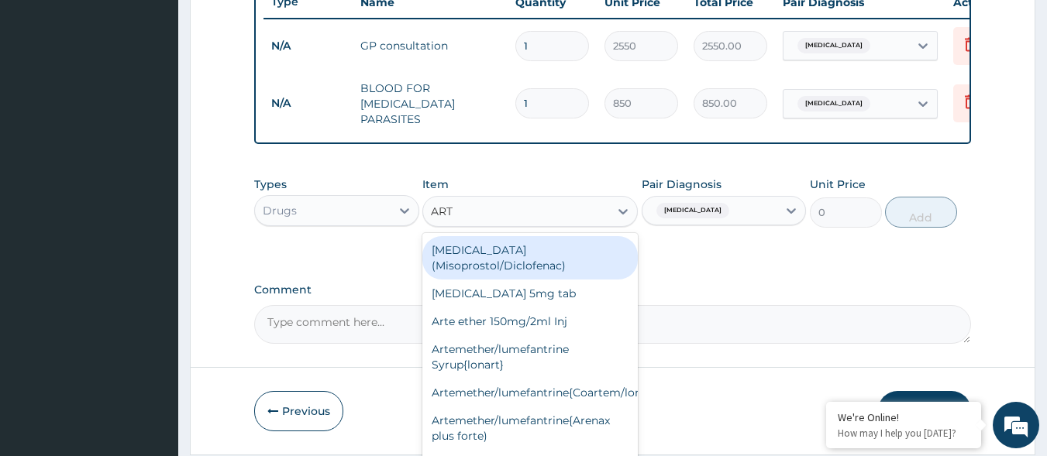
type input "ARTE"
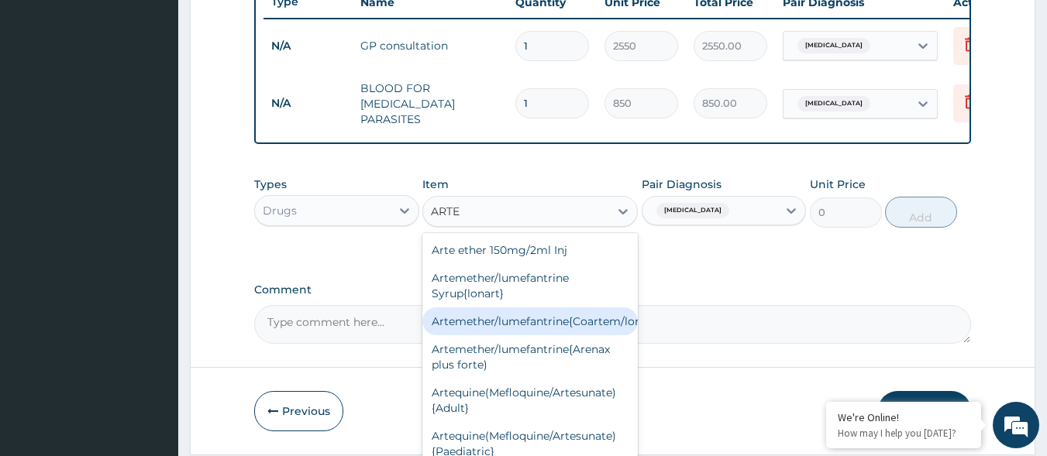
click at [566, 325] on div "Artemether/lumefantrine{Coartem/lonart}" at bounding box center [529, 322] width 215 height 28
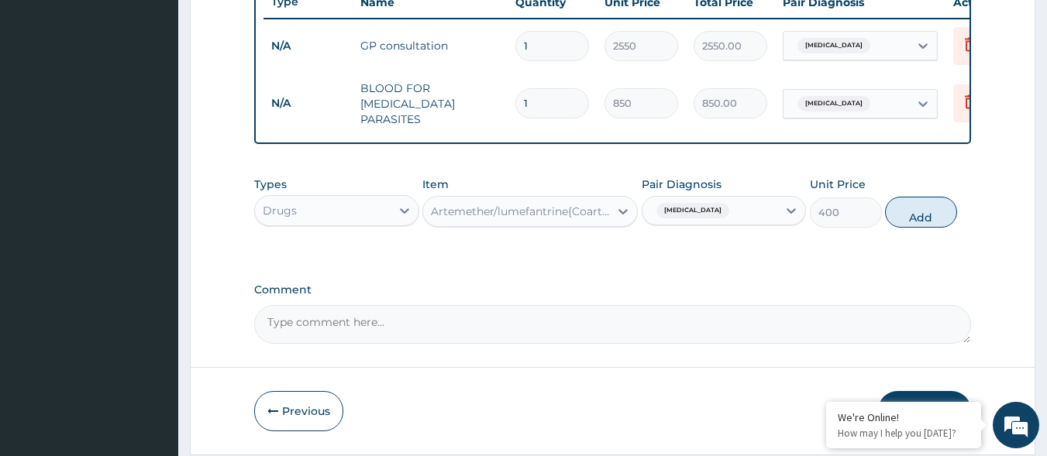
click at [890, 219] on button "Add" at bounding box center [921, 212] width 72 height 31
type input "0"
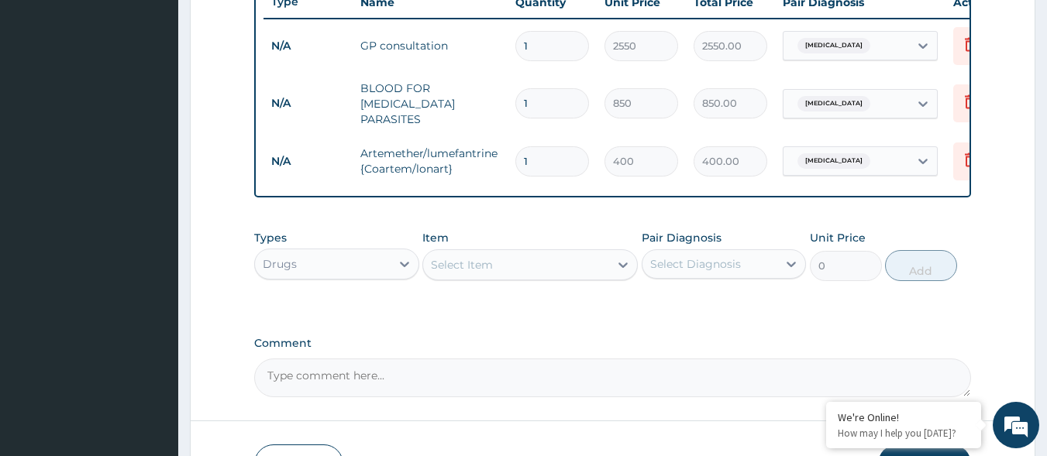
type input "0.00"
type input "6"
type input "2400.00"
type input "6"
click at [492, 277] on div "Select Item" at bounding box center [516, 265] width 186 height 25
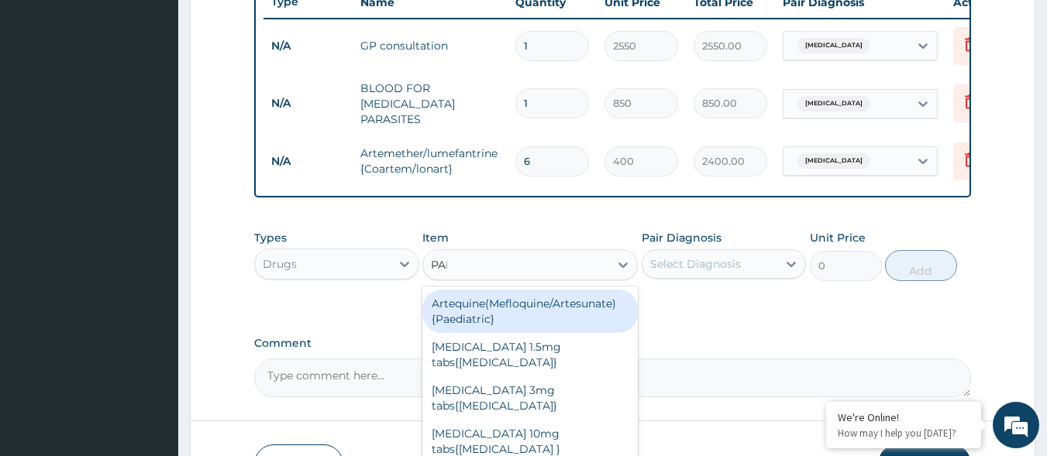
type input "PARA"
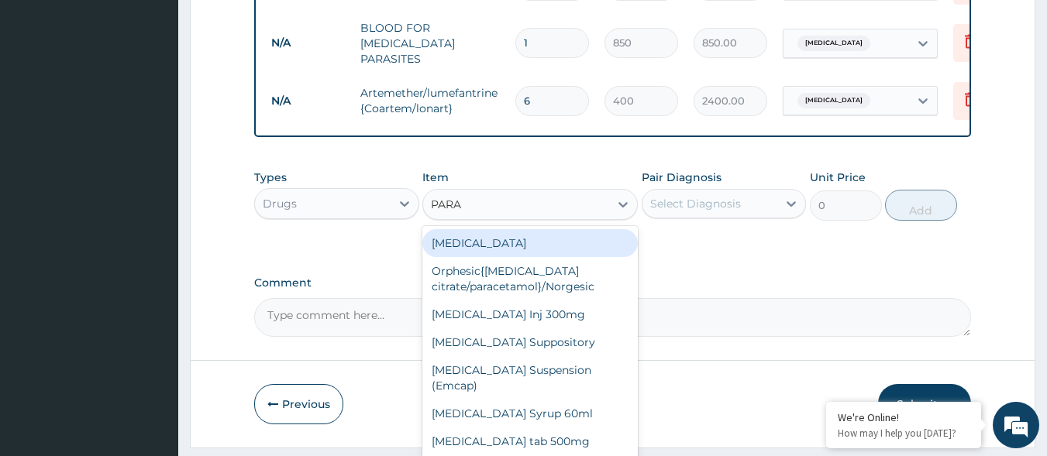
scroll to position [676, 0]
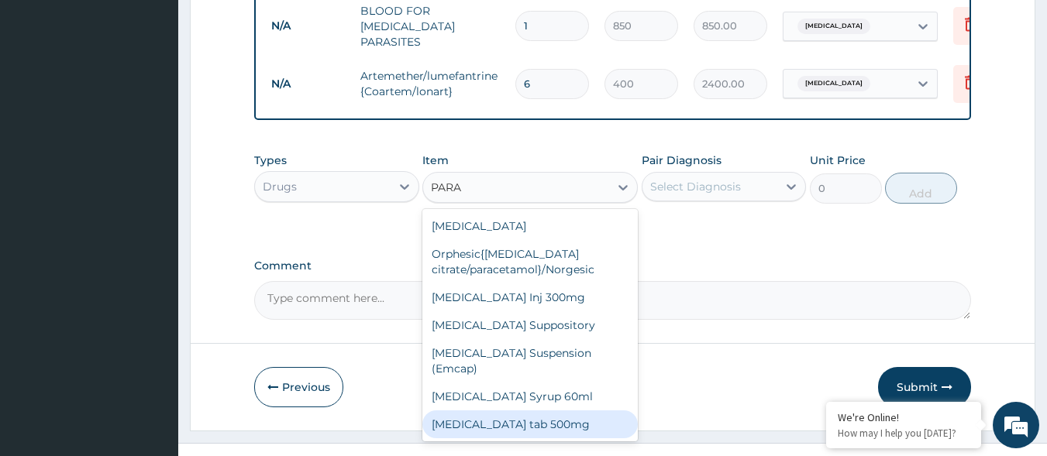
click at [549, 412] on div "[MEDICAL_DATA] tab 500mg" at bounding box center [529, 425] width 215 height 28
type input "18.4"
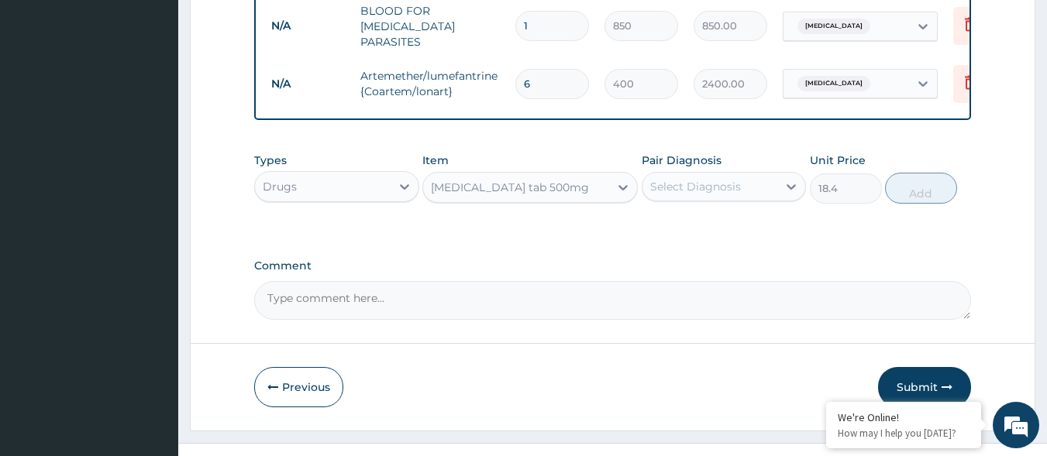
click at [762, 177] on div "Select Diagnosis" at bounding box center [724, 186] width 165 height 29
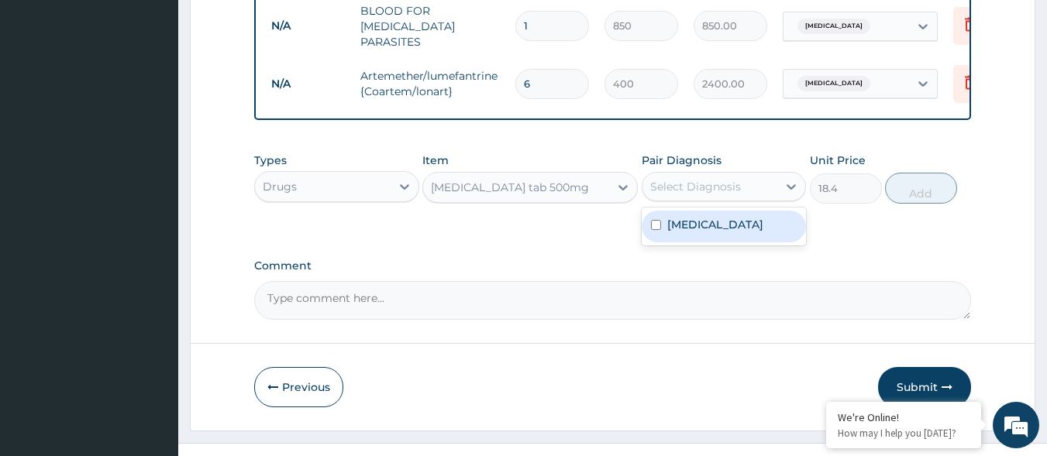
click at [717, 232] on div "Malaria" at bounding box center [724, 227] width 165 height 32
checkbox input "true"
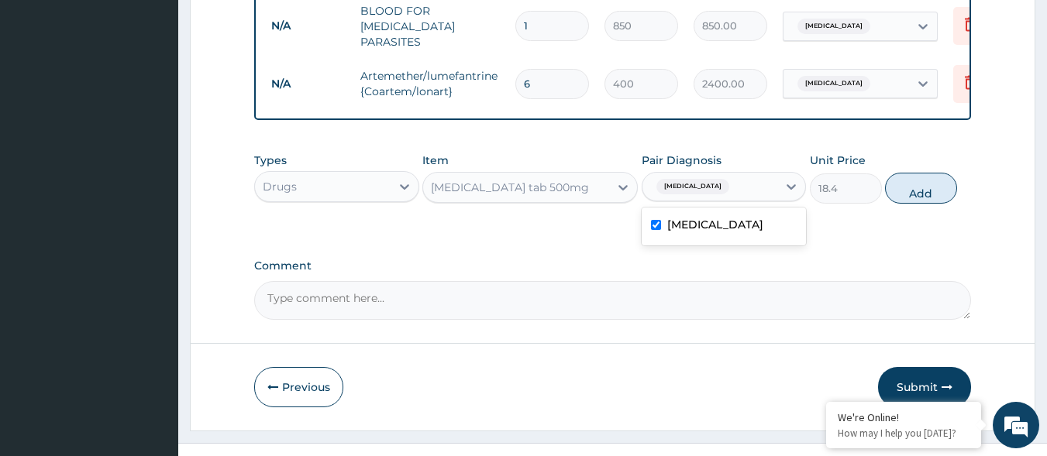
click at [920, 198] on button "Add" at bounding box center [921, 188] width 72 height 31
type input "0"
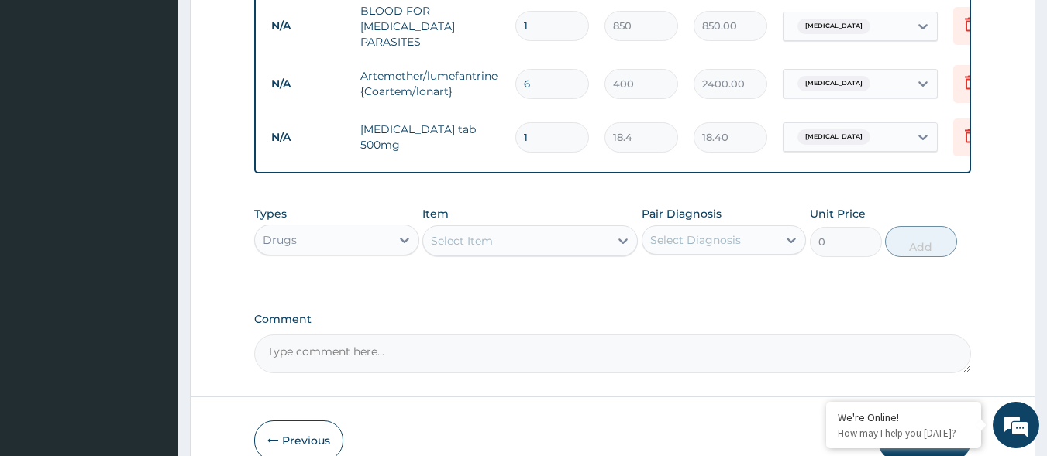
type input "18"
type input "331.20"
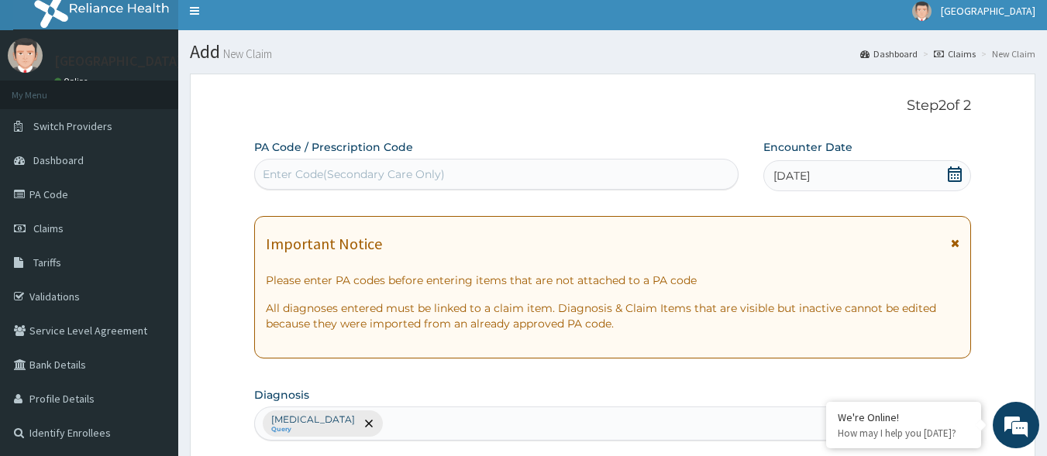
scroll to position [0, 0]
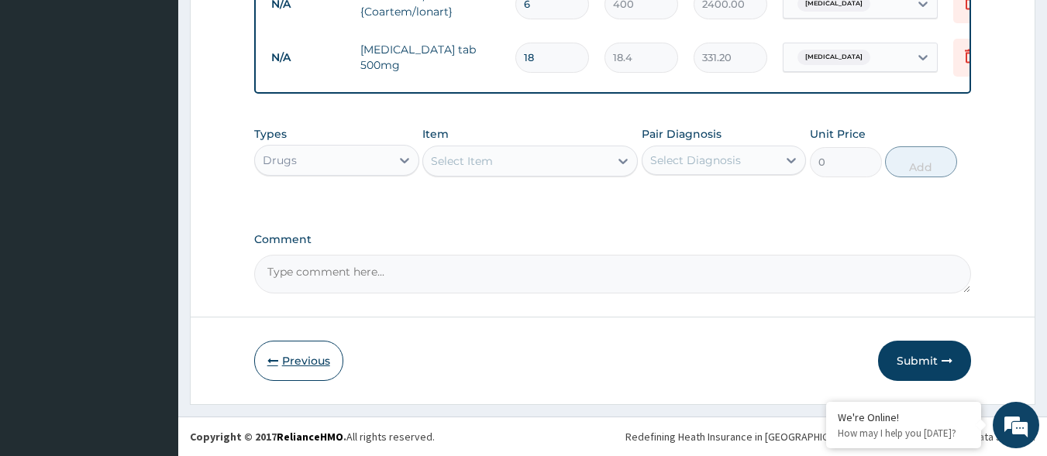
type input "18"
click at [328, 370] on button "Previous" at bounding box center [298, 361] width 89 height 40
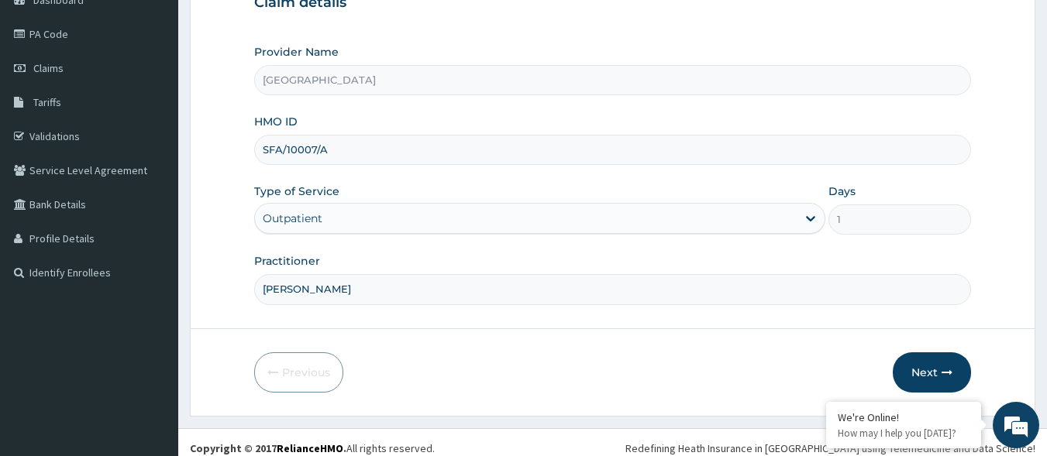
scroll to position [181, 0]
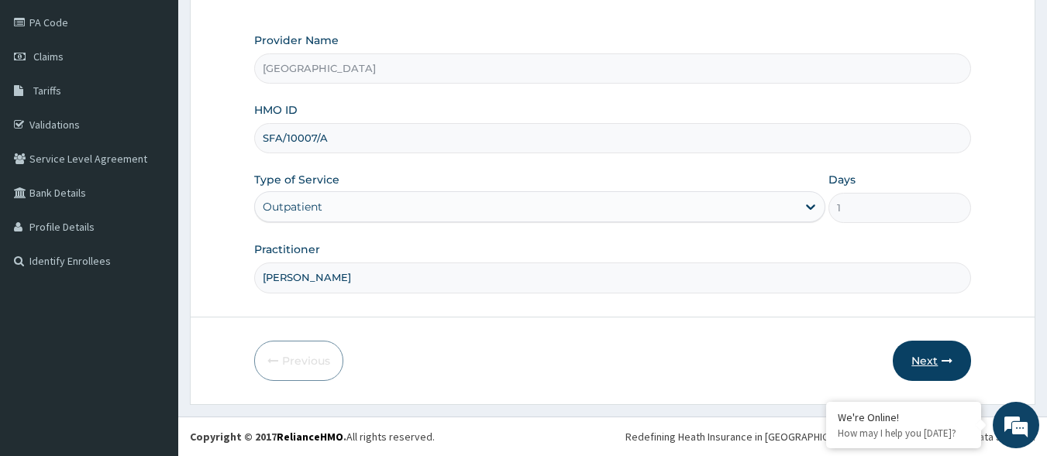
click at [953, 360] on button "Next" at bounding box center [932, 361] width 78 height 40
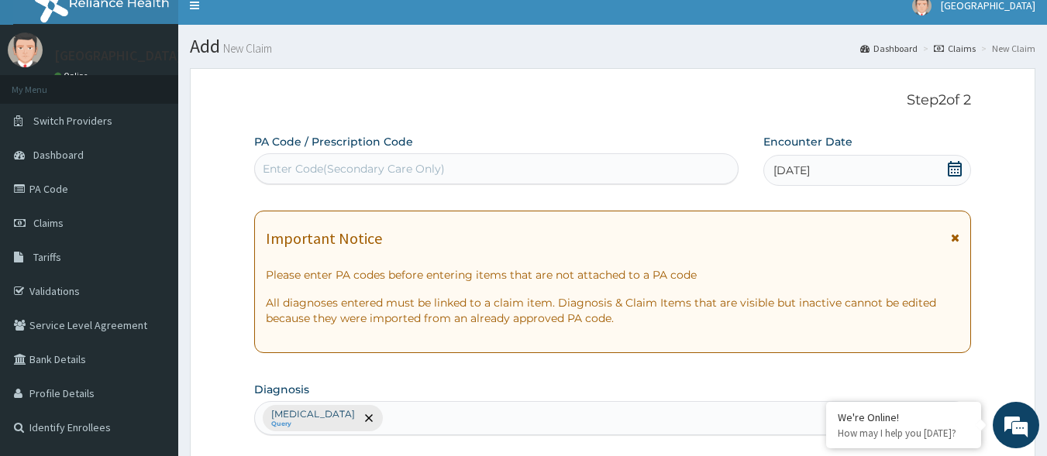
scroll to position [0, 0]
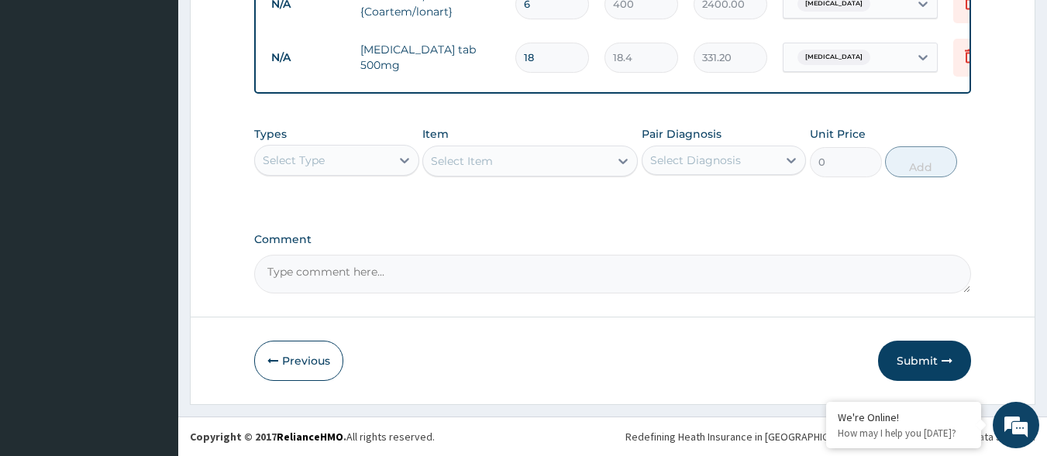
click at [919, 368] on button "Submit" at bounding box center [924, 361] width 93 height 40
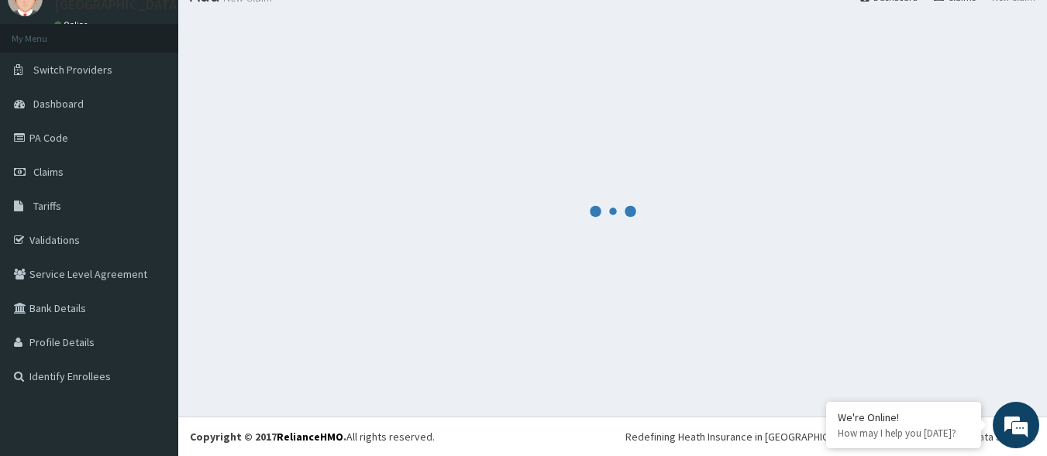
scroll to position [759, 0]
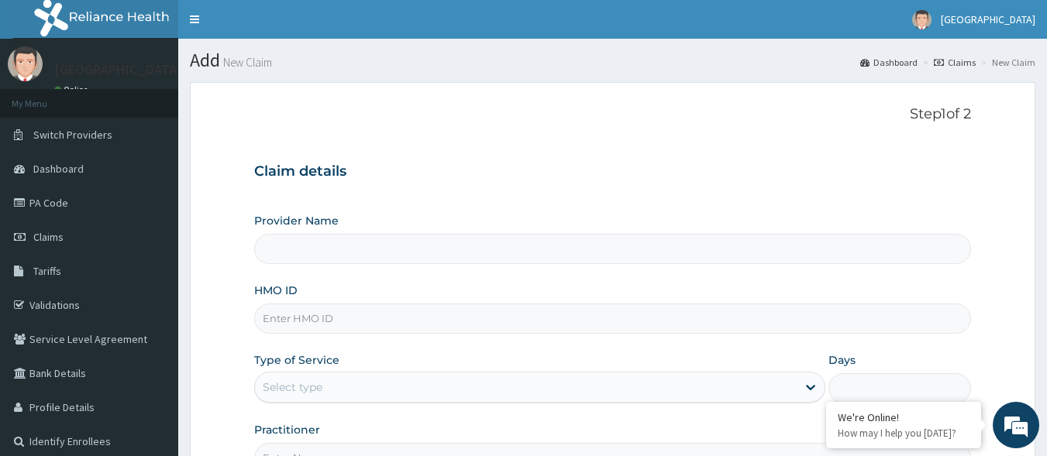
click at [388, 329] on input "HMO ID" at bounding box center [612, 319] width 717 height 30
type input "[GEOGRAPHIC_DATA]"
type input "D"
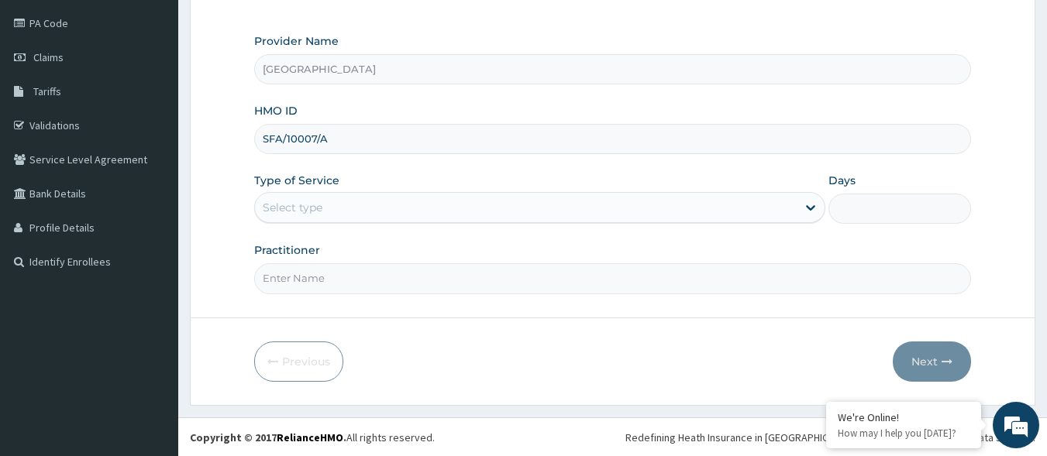
scroll to position [181, 0]
type input "SFA/10007/A"
click at [473, 212] on div "Select type" at bounding box center [526, 206] width 542 height 25
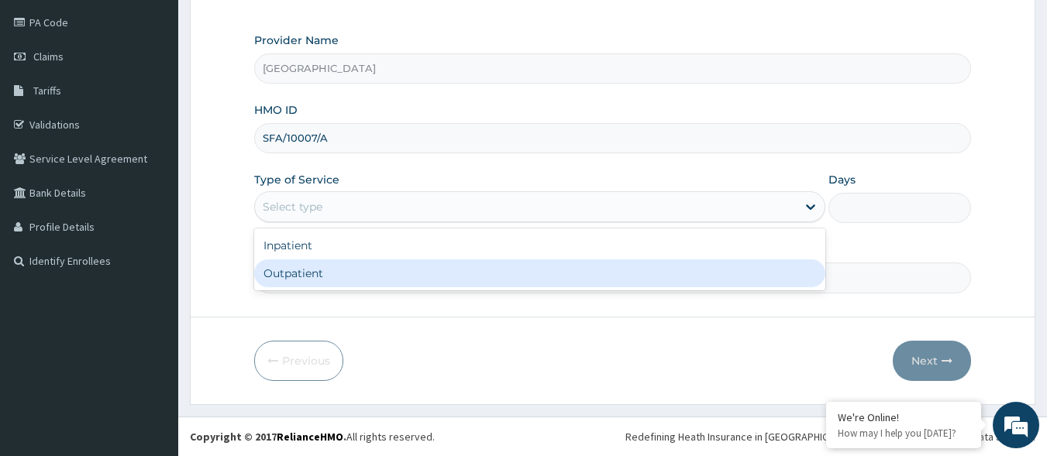
click at [411, 283] on div "Outpatient" at bounding box center [539, 274] width 571 height 28
type input "1"
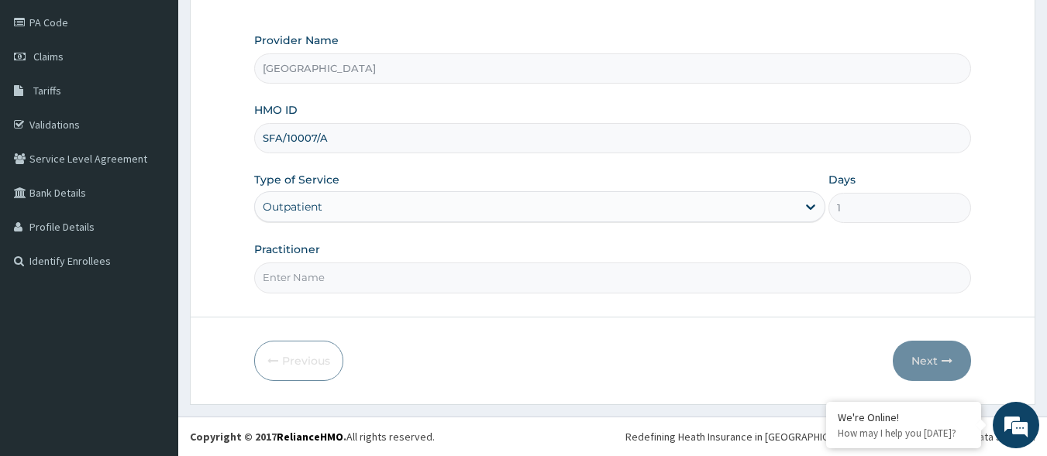
click at [411, 280] on input "Practitioner" at bounding box center [612, 278] width 717 height 30
click at [284, 274] on input "Practitioner" at bounding box center [612, 278] width 717 height 30
type input "[PERSON_NAME]"
click at [944, 353] on button "Next" at bounding box center [932, 361] width 78 height 40
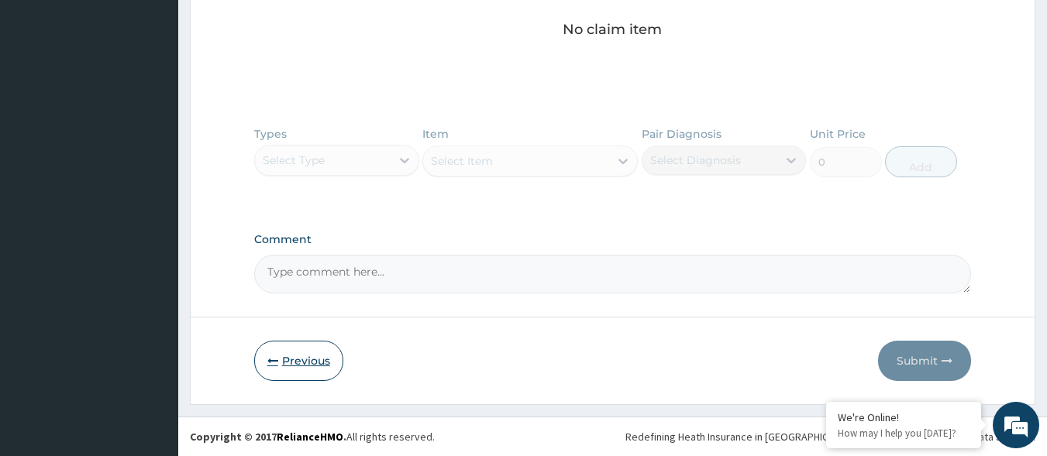
click at [322, 376] on button "Previous" at bounding box center [298, 361] width 89 height 40
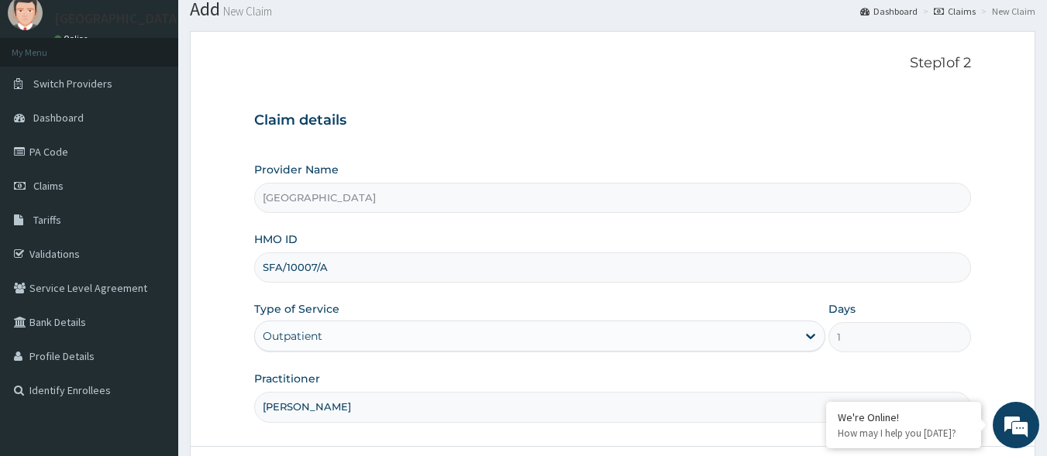
scroll to position [155, 0]
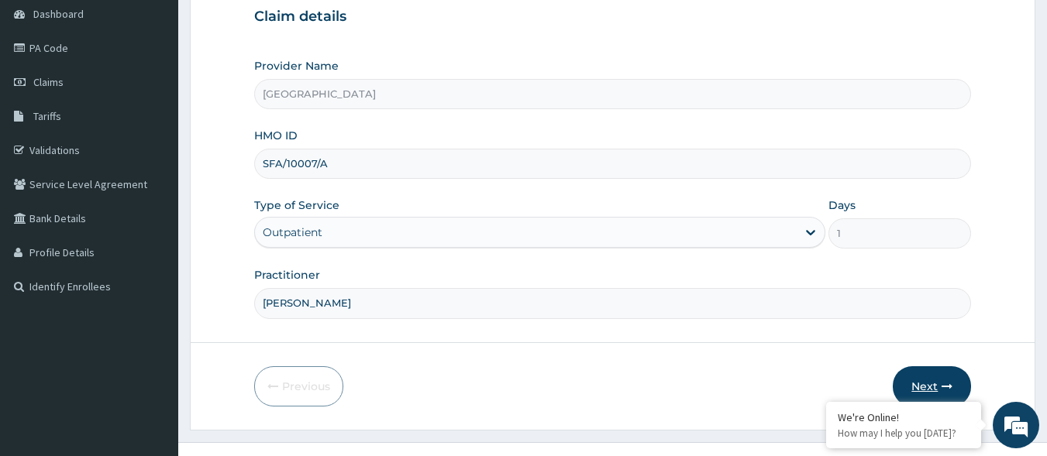
click at [911, 384] on button "Next" at bounding box center [932, 386] width 78 height 40
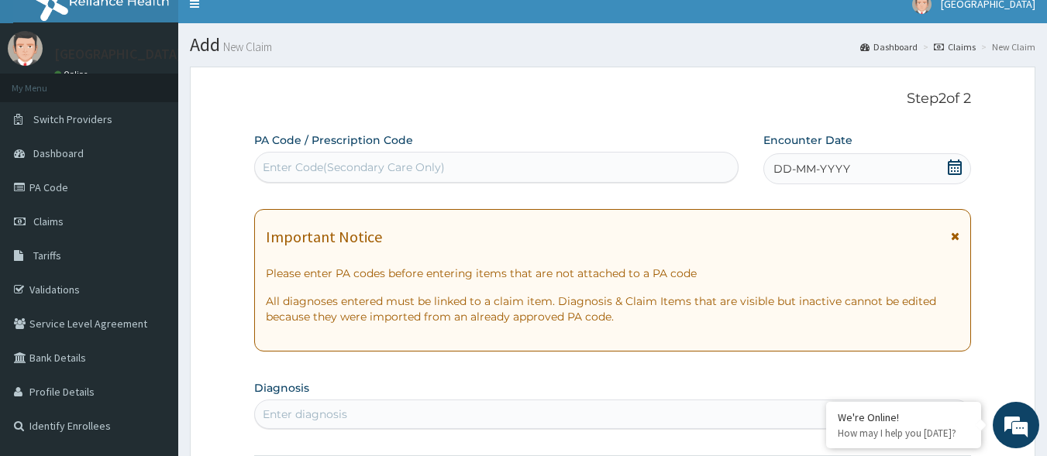
scroll to position [0, 0]
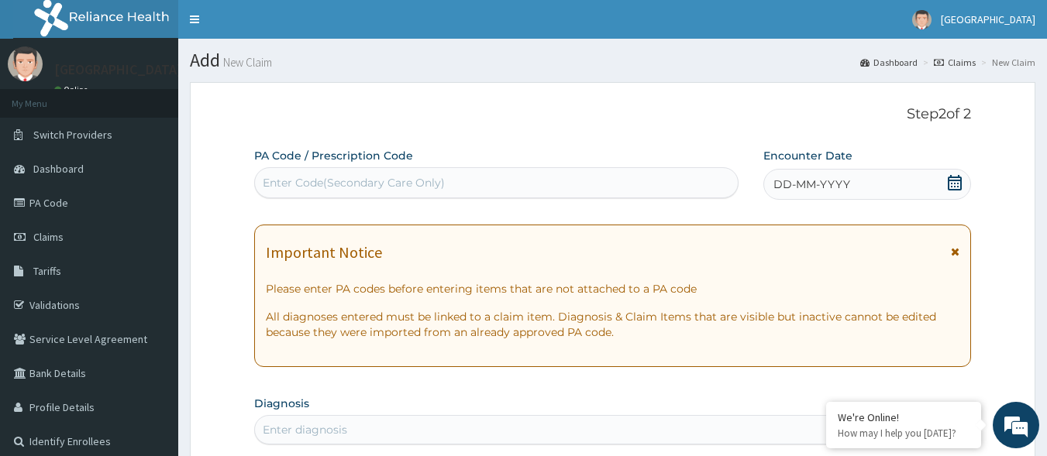
click at [951, 184] on icon at bounding box center [954, 182] width 15 height 15
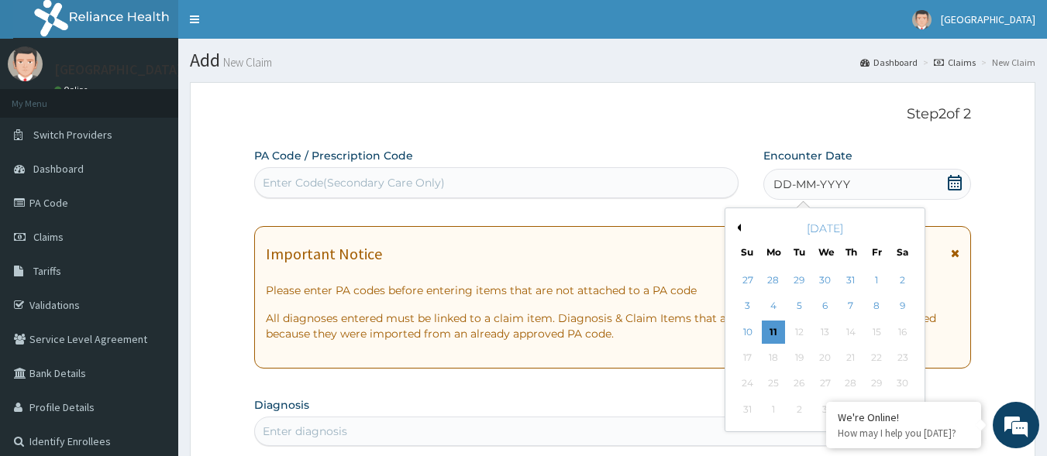
click at [740, 226] on button "Previous Month" at bounding box center [737, 228] width 8 height 8
click at [773, 379] on div "28" at bounding box center [773, 384] width 23 height 23
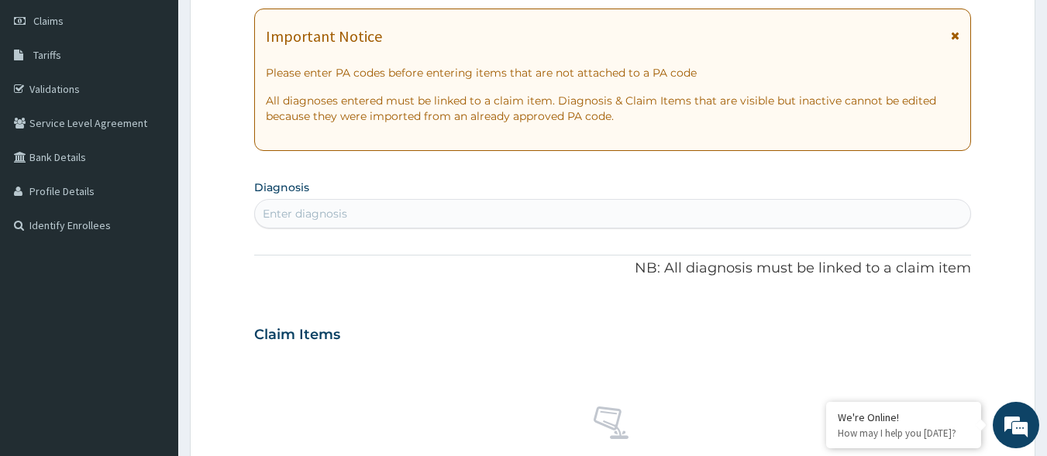
scroll to position [232, 0]
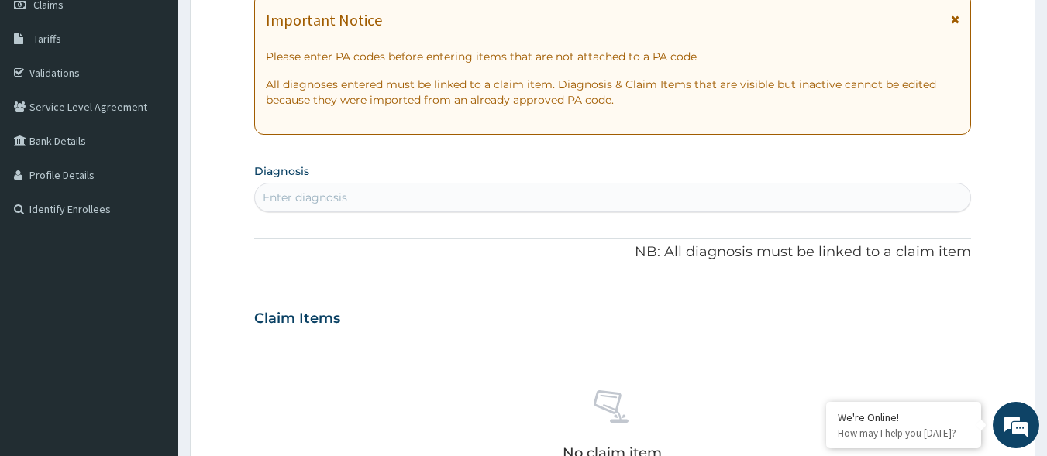
click at [576, 198] on div "Enter diagnosis" at bounding box center [613, 197] width 716 height 25
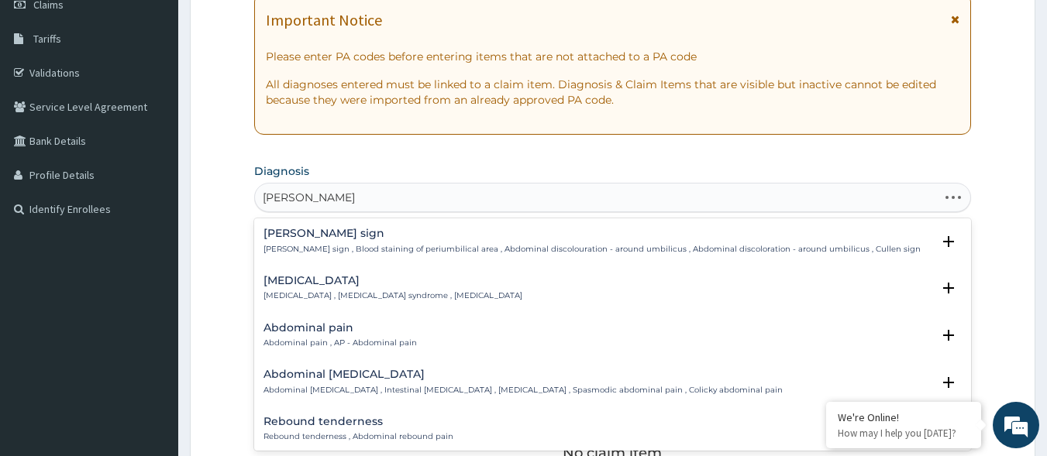
type input "ABDOMINAL PAIN"
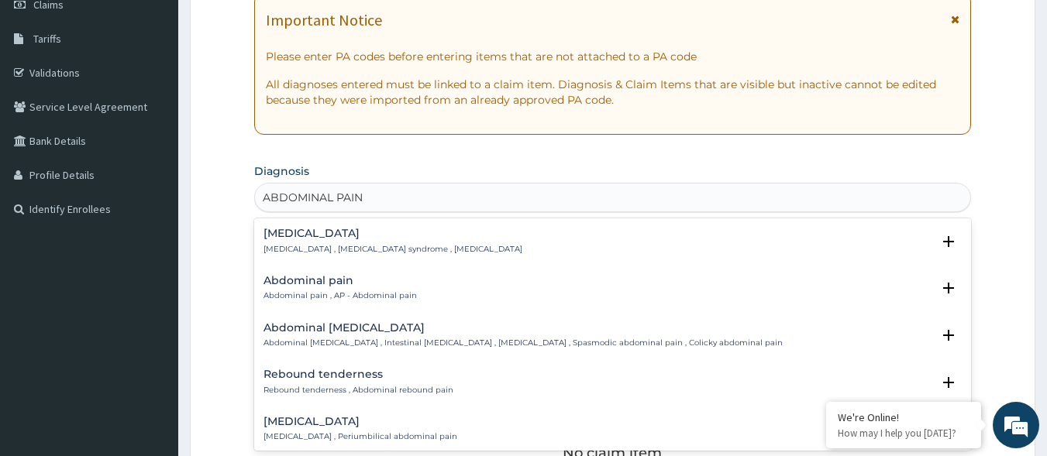
click at [291, 282] on h4 "Abdominal pain" at bounding box center [339, 281] width 153 height 12
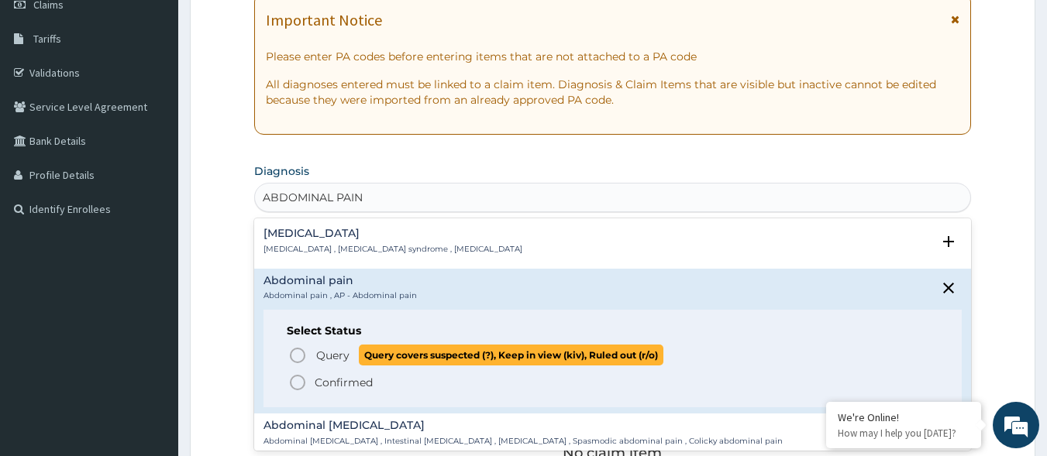
click at [342, 353] on span "Query" at bounding box center [332, 355] width 33 height 15
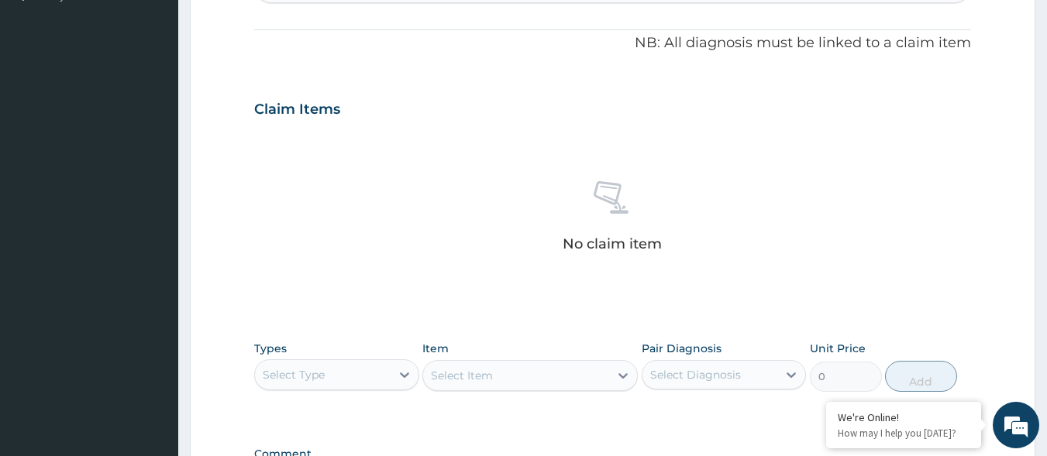
scroll to position [465, 0]
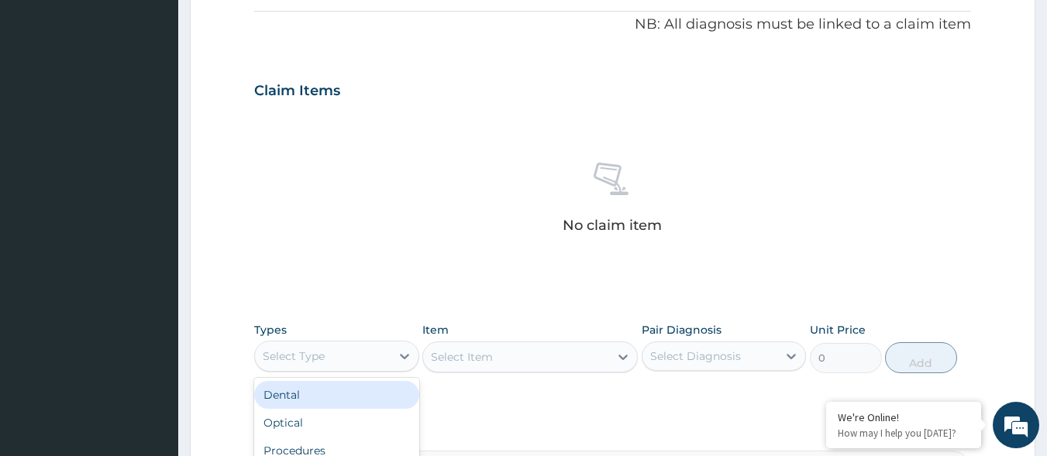
click at [332, 349] on div "Select Type" at bounding box center [323, 356] width 136 height 25
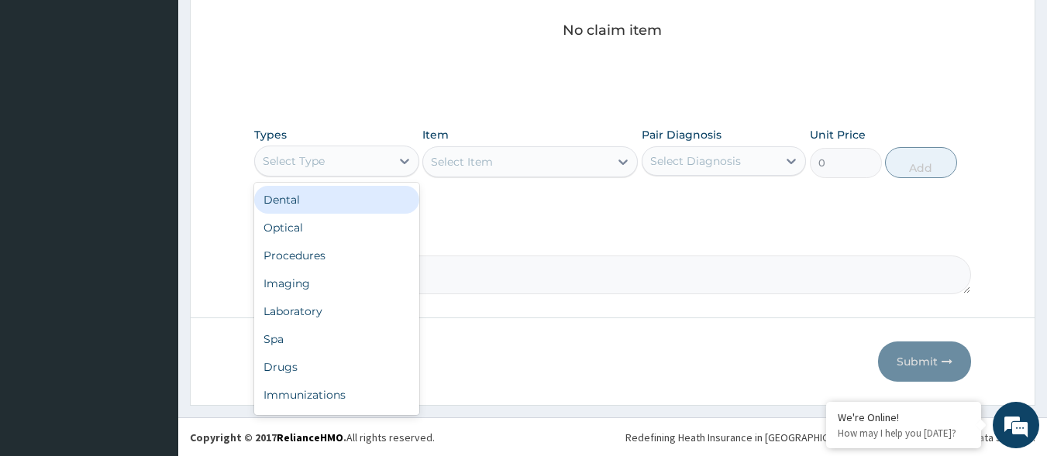
scroll to position [661, 0]
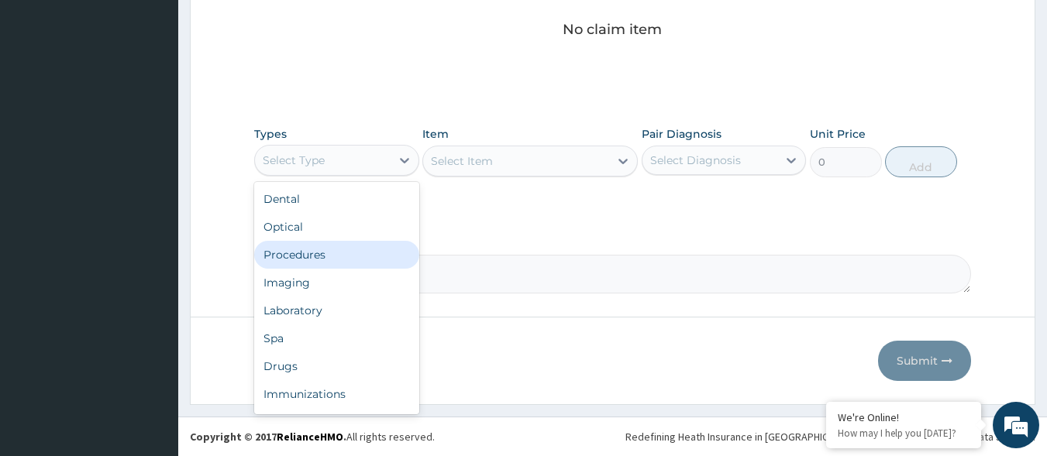
click at [355, 260] on div "Procedures" at bounding box center [336, 255] width 165 height 28
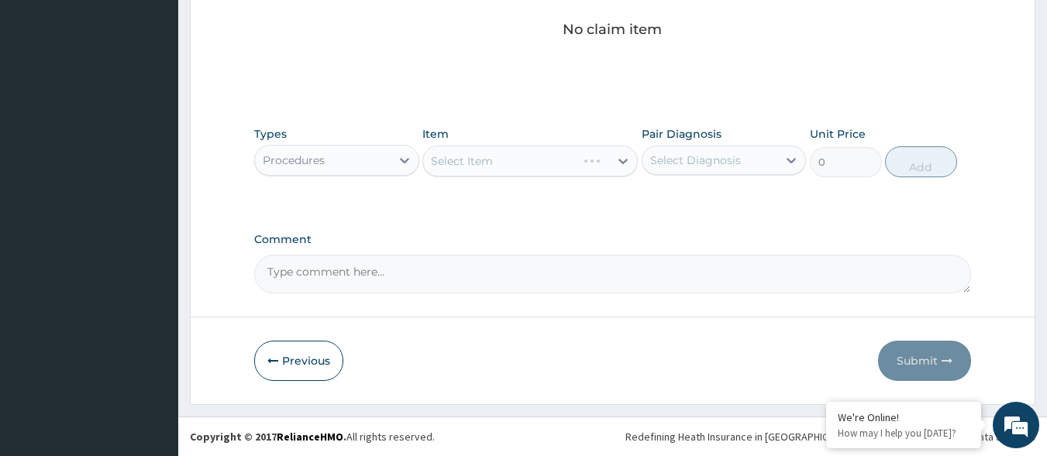
click at [720, 166] on div "Select Diagnosis" at bounding box center [695, 160] width 91 height 15
drag, startPoint x: 694, startPoint y: 195, endPoint x: 672, endPoint y: 184, distance: 25.0
click at [683, 191] on label "Abdominal pain" at bounding box center [712, 198] width 90 height 15
checkbox input "true"
click at [566, 163] on div "Select Item" at bounding box center [516, 161] width 186 height 25
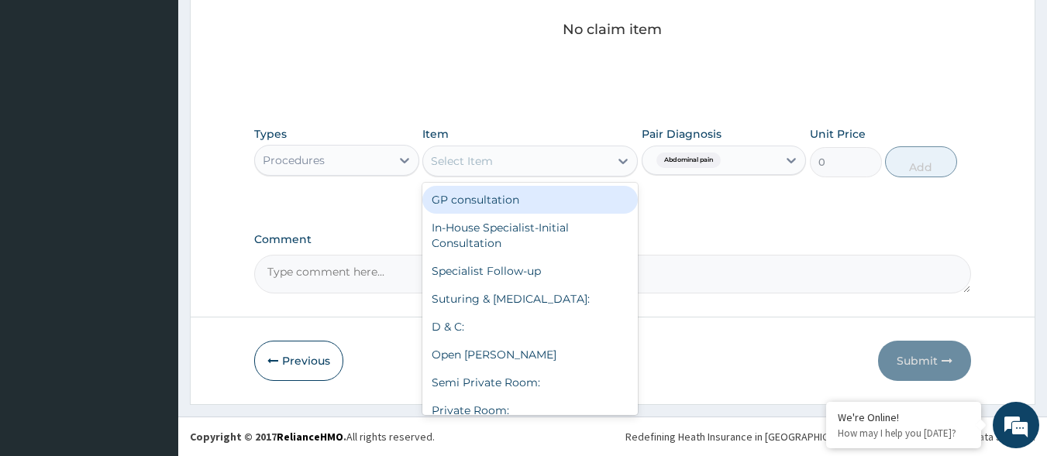
click at [545, 196] on div "GP consultation" at bounding box center [529, 200] width 215 height 28
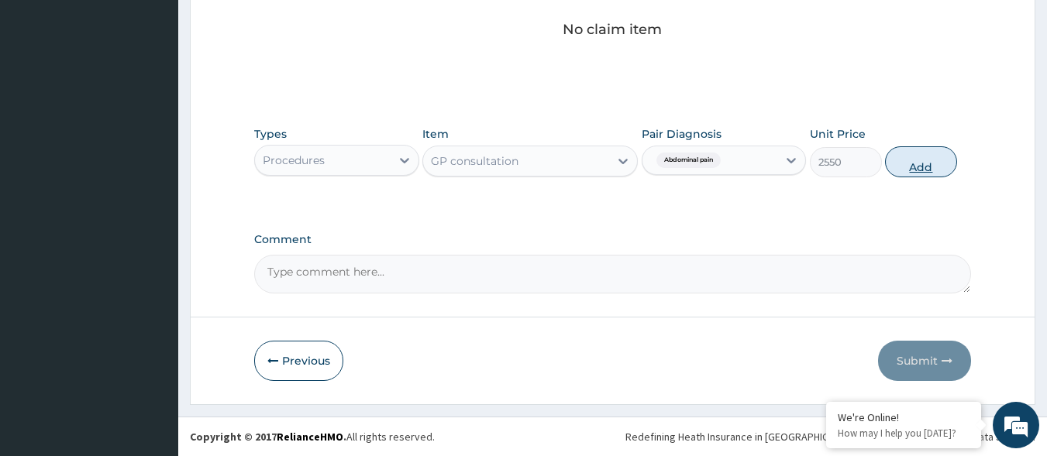
click at [903, 155] on button "Add" at bounding box center [921, 161] width 72 height 31
type input "0"
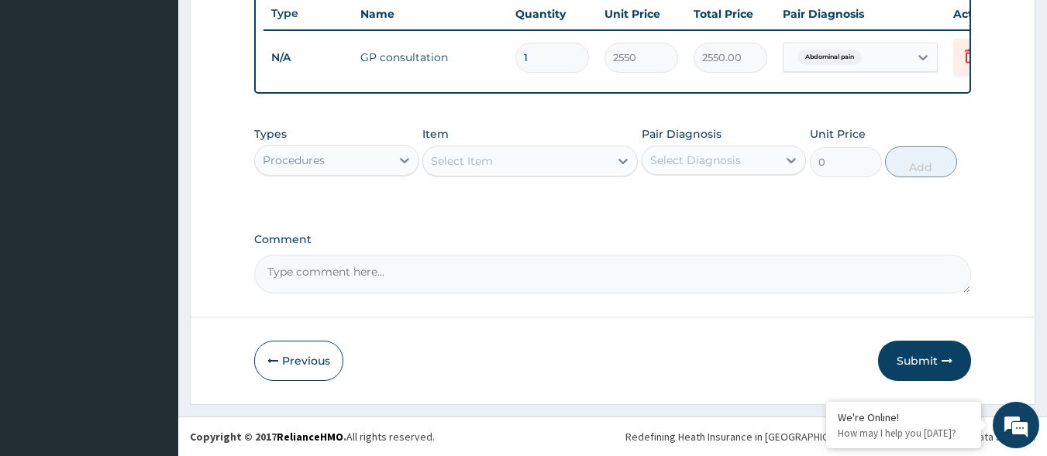
scroll to position [599, 0]
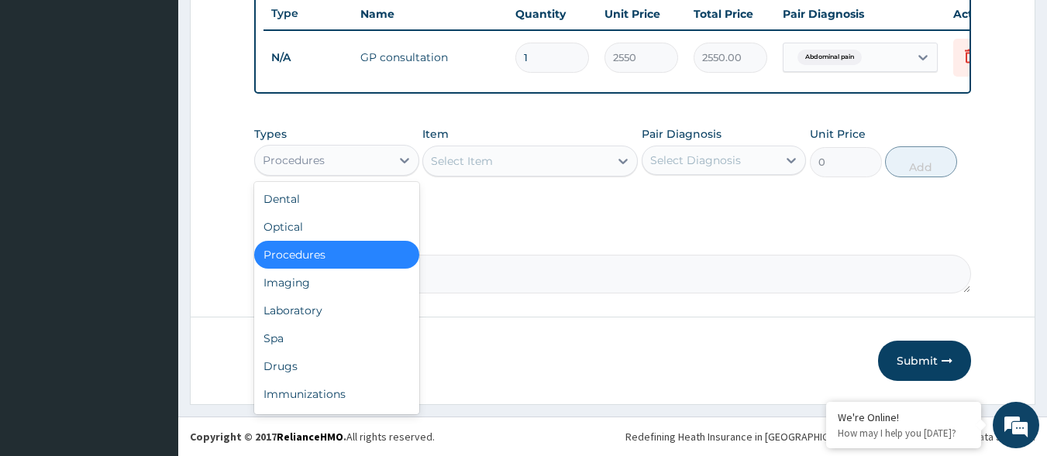
click at [380, 161] on div "Procedures" at bounding box center [323, 160] width 136 height 25
click at [327, 369] on div "Drugs" at bounding box center [336, 367] width 165 height 28
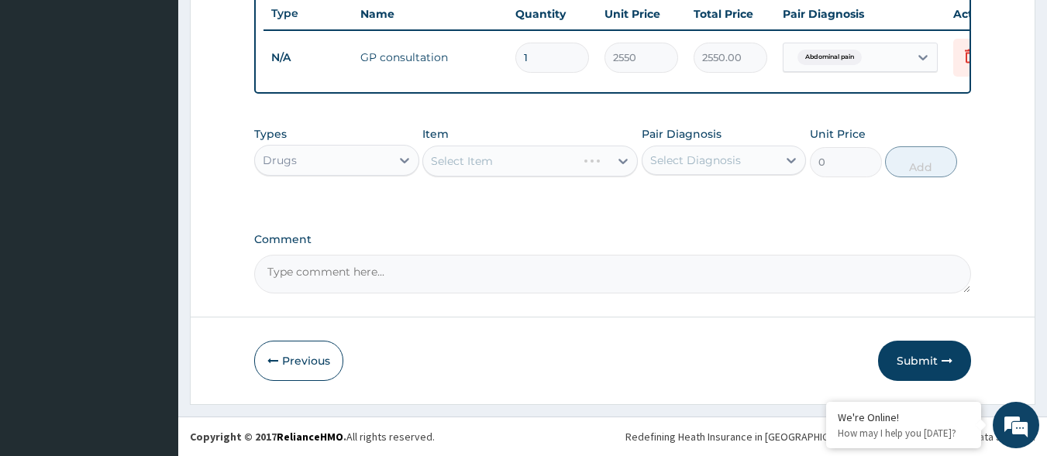
click at [600, 166] on div "Select Item" at bounding box center [529, 161] width 215 height 31
click at [663, 161] on div "Select Diagnosis" at bounding box center [695, 160] width 91 height 15
drag, startPoint x: 651, startPoint y: 198, endPoint x: 642, endPoint y: 192, distance: 11.2
click at [651, 198] on input "checkbox" at bounding box center [656, 199] width 10 height 10
checkbox input "true"
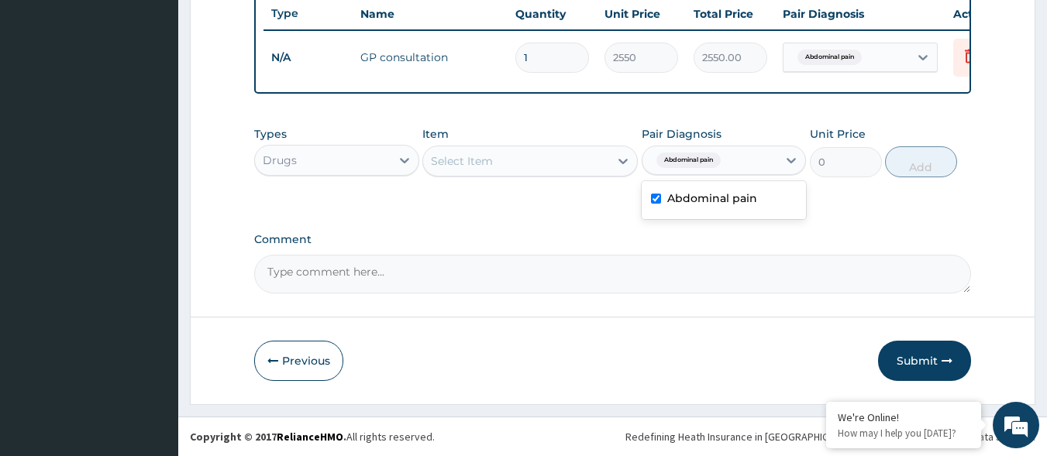
click at [599, 156] on div "Select Item" at bounding box center [516, 161] width 186 height 25
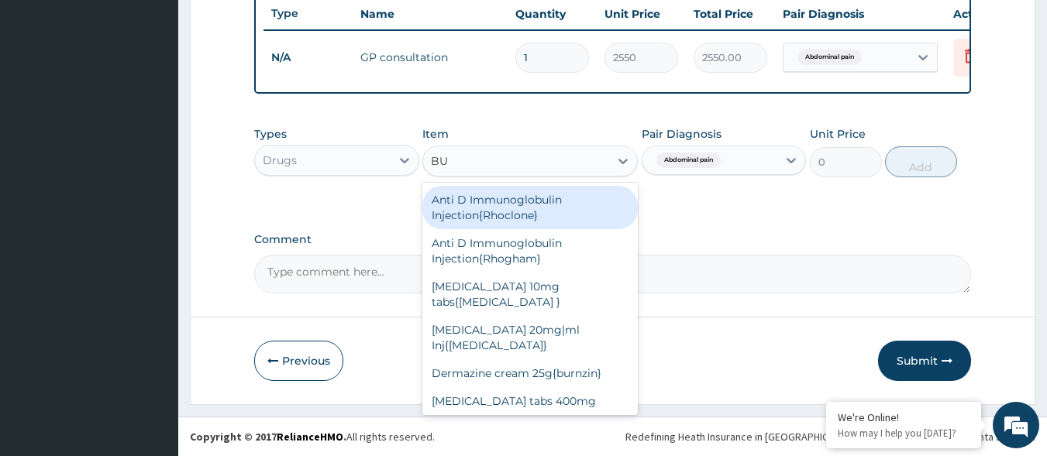
type input "BUS"
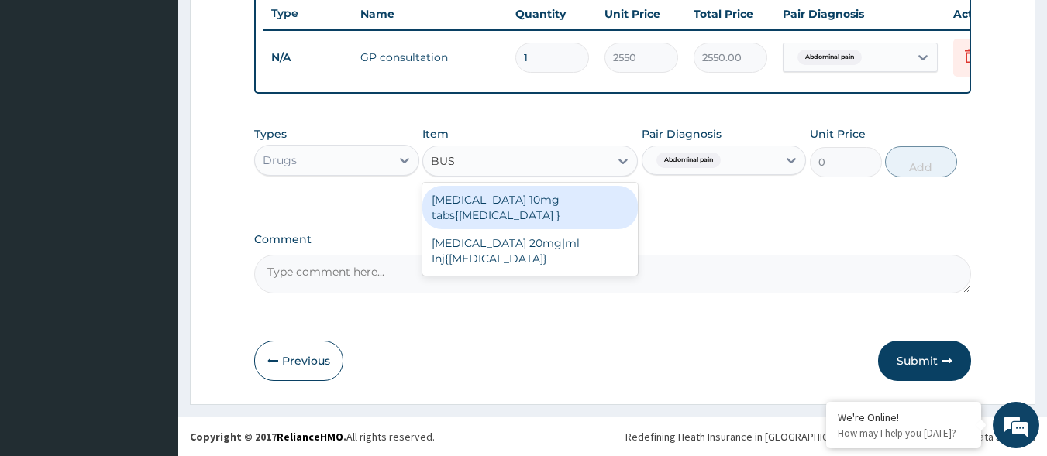
click at [562, 196] on div "Buscopan 10mg tabs{Hyoscine }" at bounding box center [529, 207] width 215 height 43
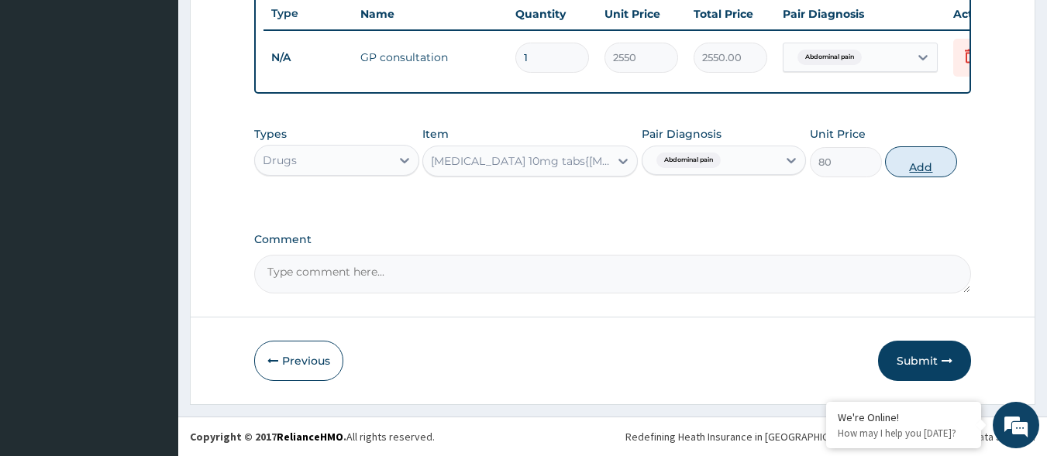
click at [919, 166] on button "Add" at bounding box center [921, 161] width 72 height 31
type input "0"
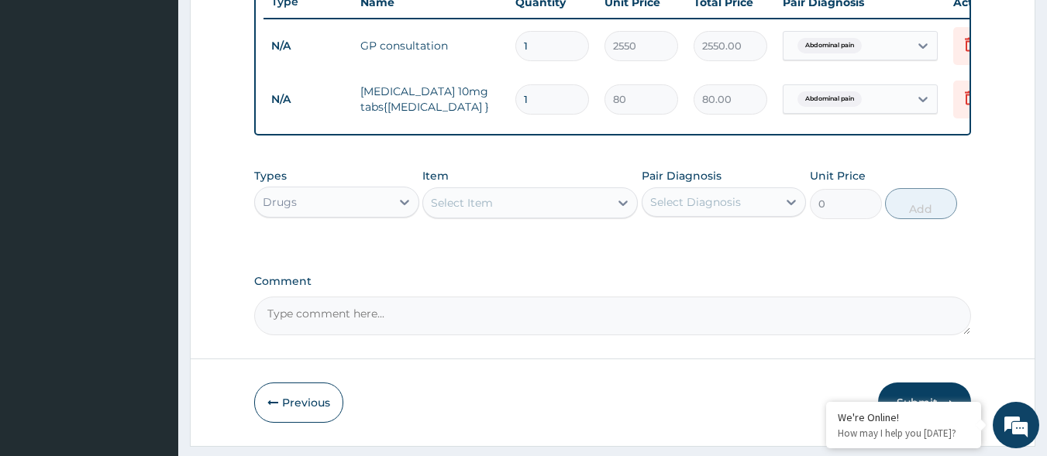
type input "0.00"
type input "6"
type input "480.00"
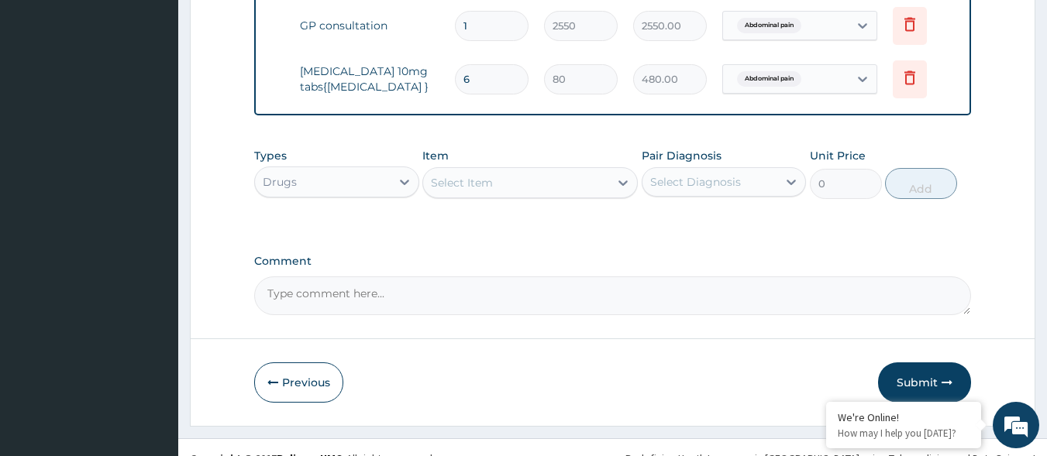
scroll to position [620, 0]
type input "6"
click at [292, 402] on button "Previous" at bounding box center [298, 382] width 89 height 40
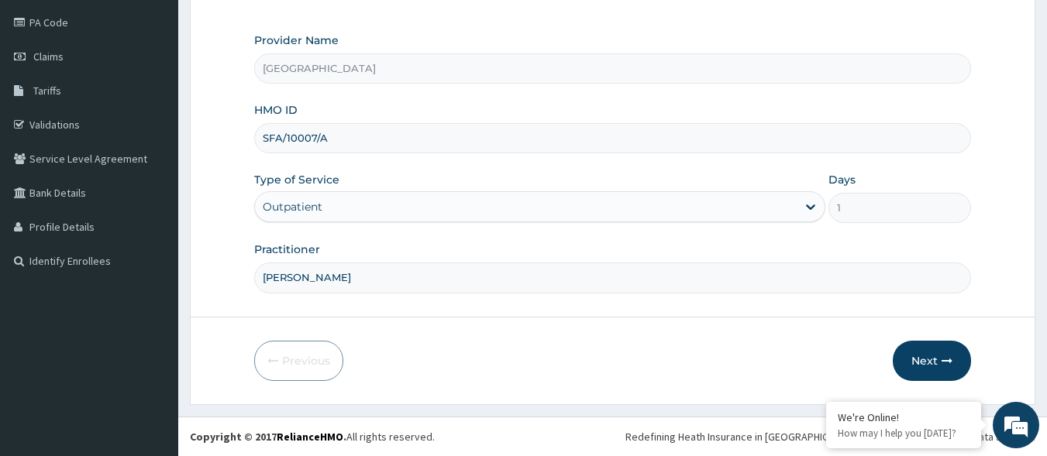
click at [370, 132] on input "SFA/10007/A" at bounding box center [612, 138] width 717 height 30
type input "SFA/10007/C"
click at [924, 358] on button "Next" at bounding box center [932, 361] width 78 height 40
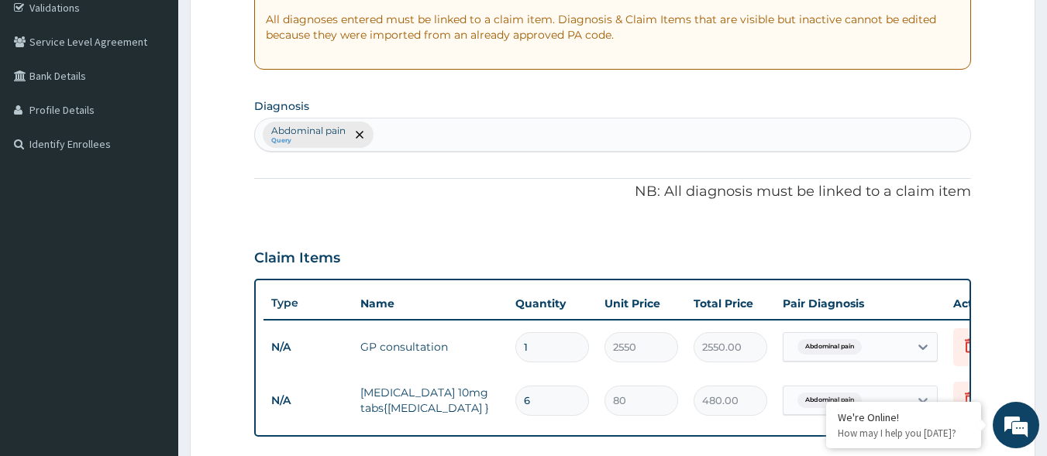
scroll to position [336, 0]
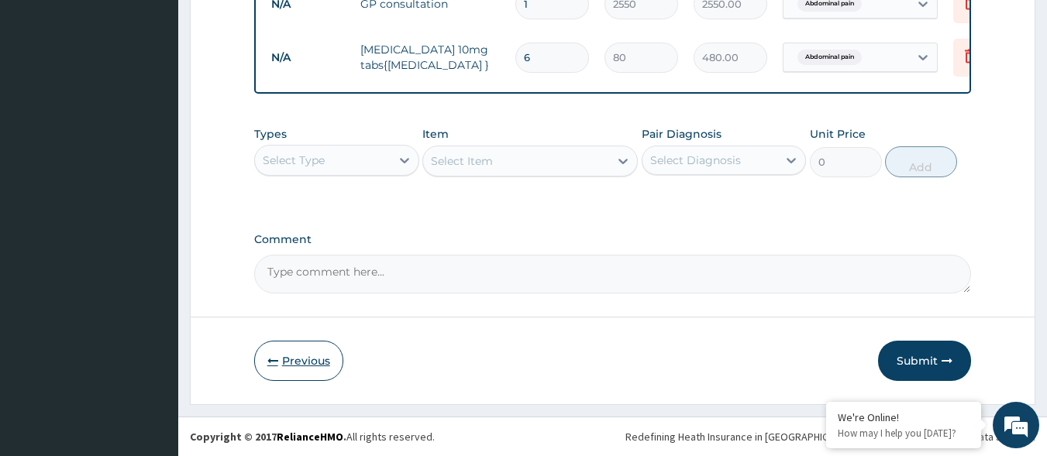
click at [317, 368] on button "Previous" at bounding box center [298, 361] width 89 height 40
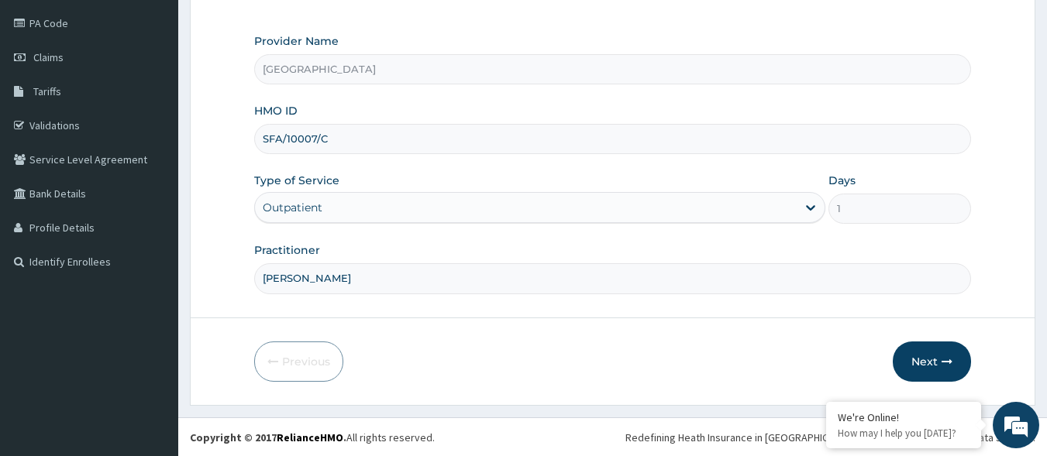
scroll to position [181, 0]
click at [917, 366] on button "Next" at bounding box center [932, 361] width 78 height 40
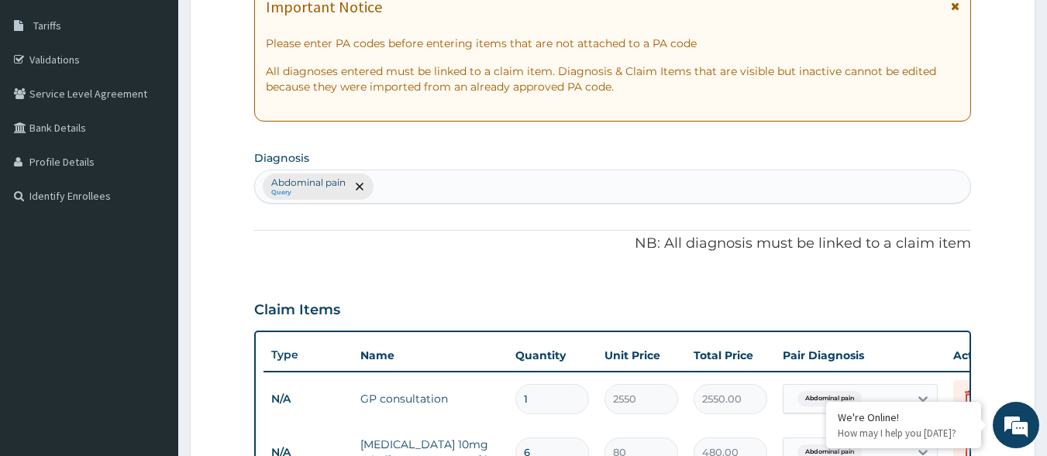
scroll to position [310, 0]
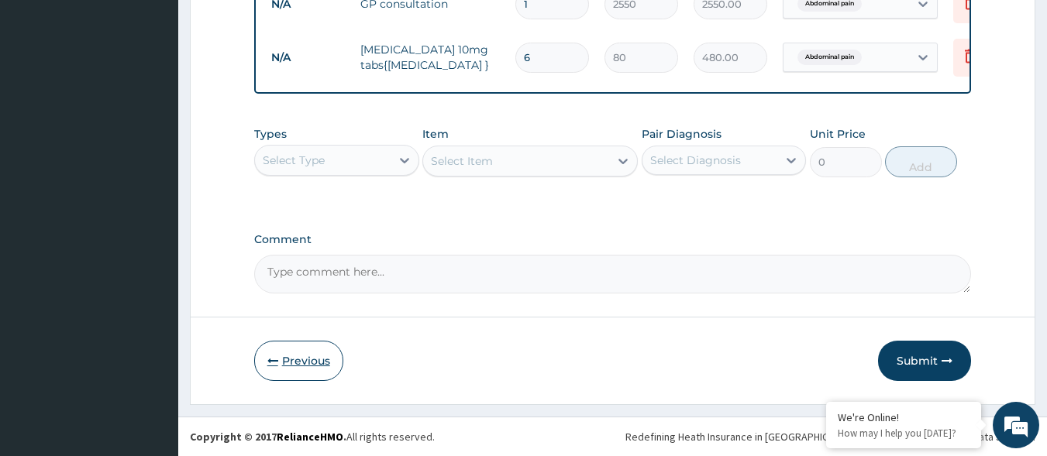
click at [331, 360] on button "Previous" at bounding box center [298, 361] width 89 height 40
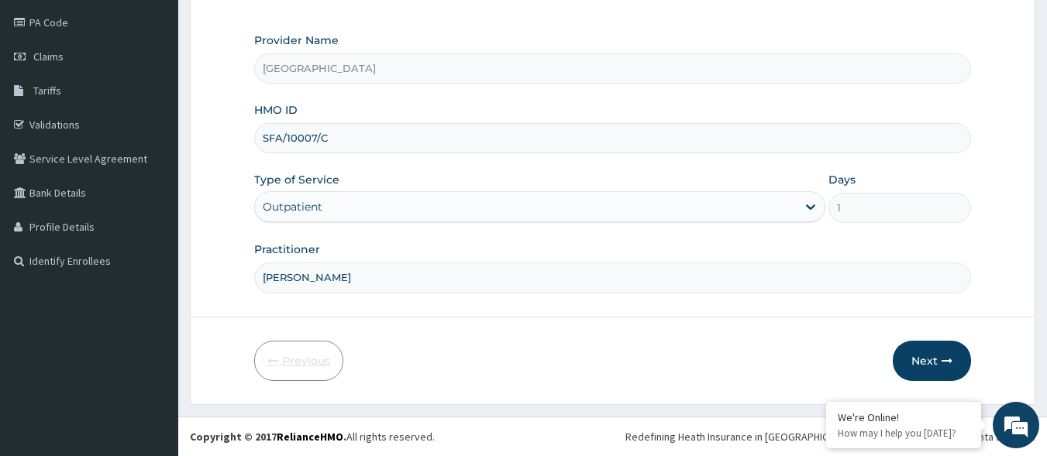
scroll to position [181, 0]
click at [920, 372] on button "Next" at bounding box center [932, 361] width 78 height 40
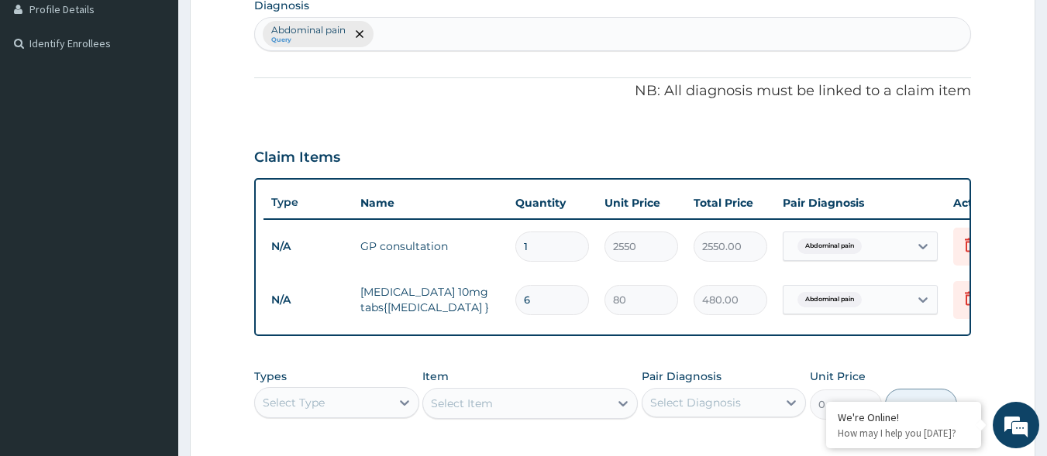
scroll to position [265, 0]
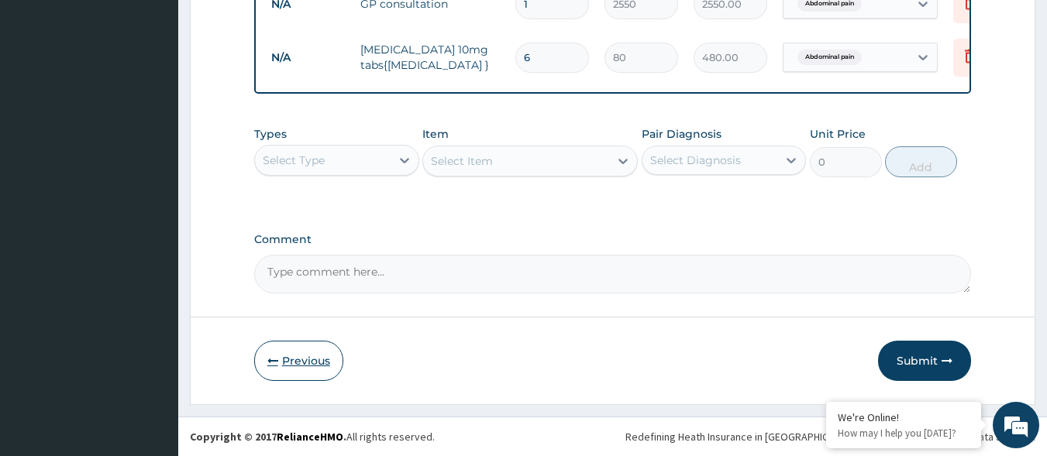
click at [313, 354] on button "Previous" at bounding box center [298, 361] width 89 height 40
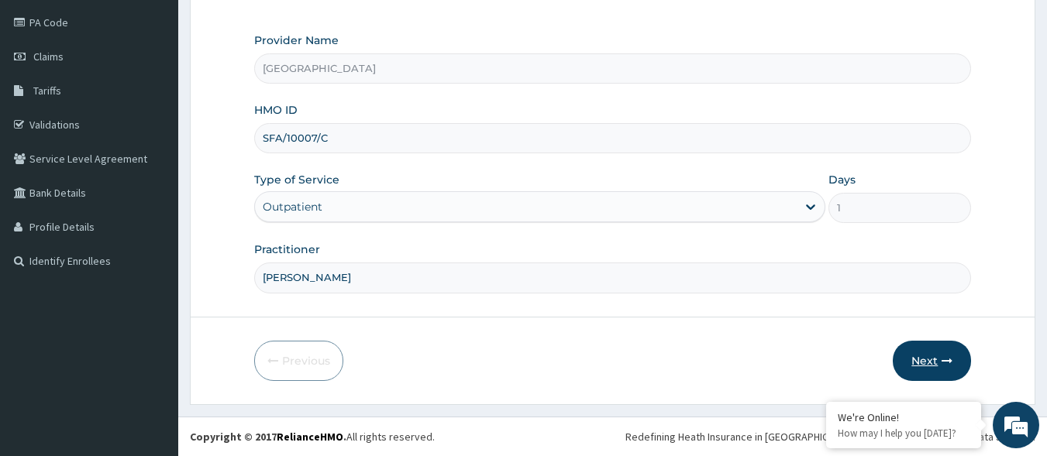
click at [951, 359] on button "Next" at bounding box center [932, 361] width 78 height 40
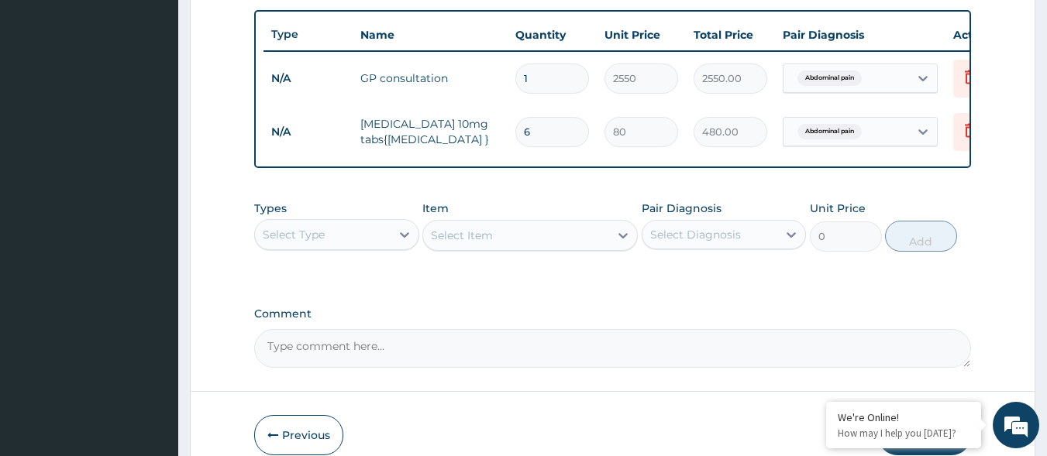
scroll to position [652, 0]
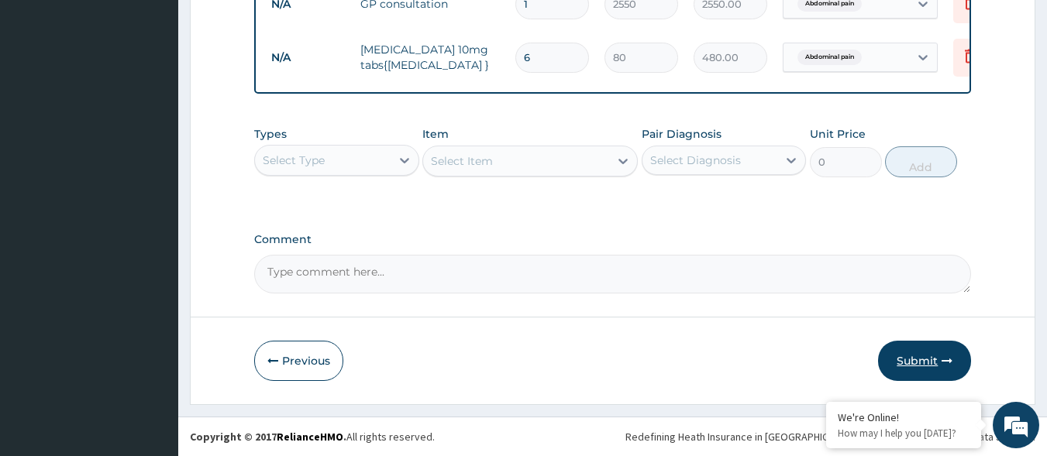
click at [905, 353] on button "Submit" at bounding box center [924, 361] width 93 height 40
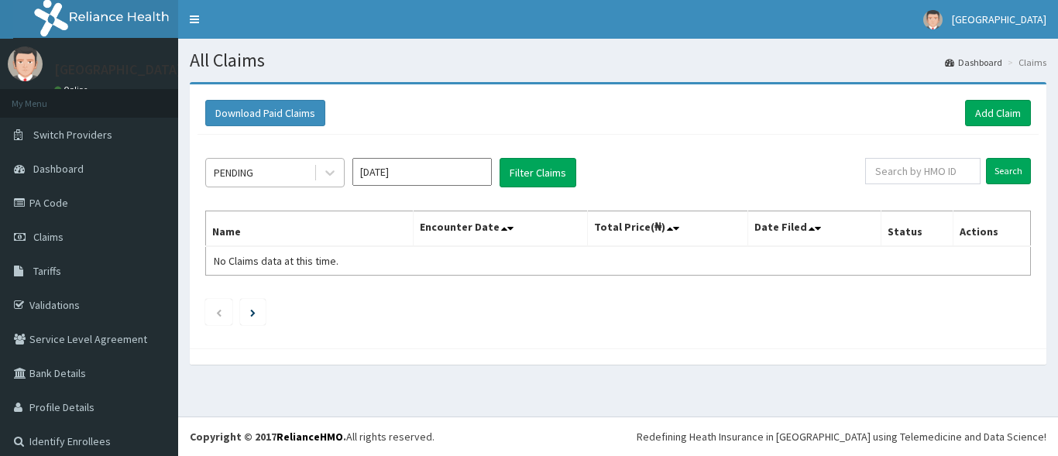
click at [262, 167] on div "PENDING" at bounding box center [260, 172] width 108 height 25
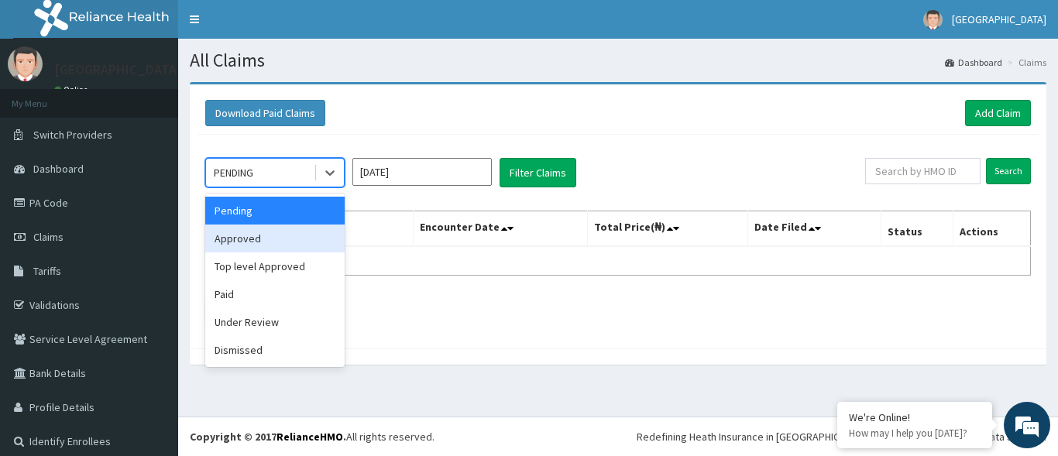
click at [277, 239] on div "Approved" at bounding box center [274, 239] width 139 height 28
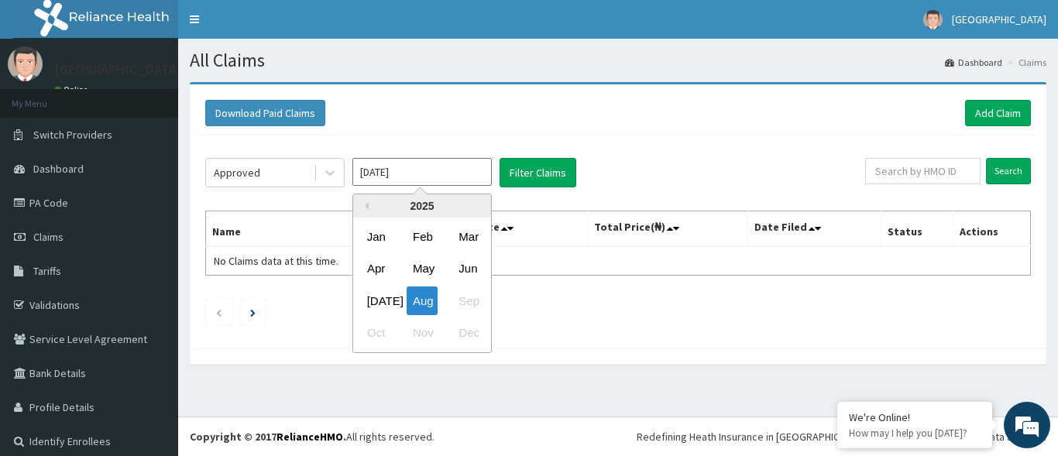
click at [440, 181] on input "[DATE]" at bounding box center [422, 172] width 139 height 28
click at [378, 301] on div "[DATE]" at bounding box center [376, 301] width 31 height 29
type input "[DATE]"
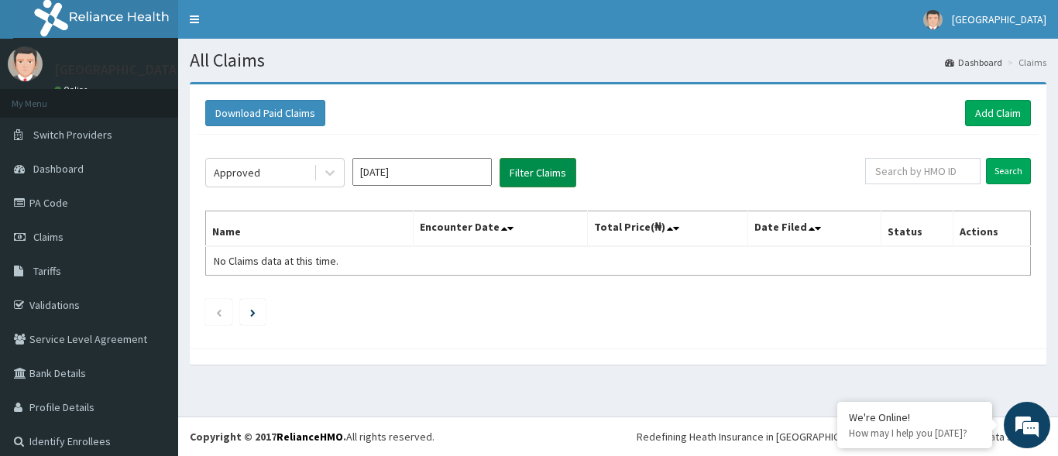
click at [553, 176] on button "Filter Claims" at bounding box center [538, 172] width 77 height 29
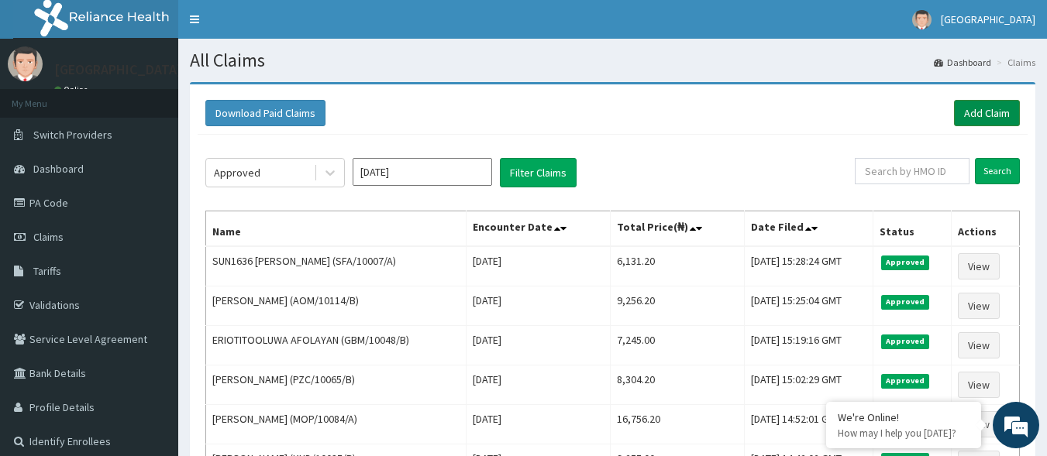
click at [996, 115] on link "Add Claim" at bounding box center [987, 113] width 66 height 26
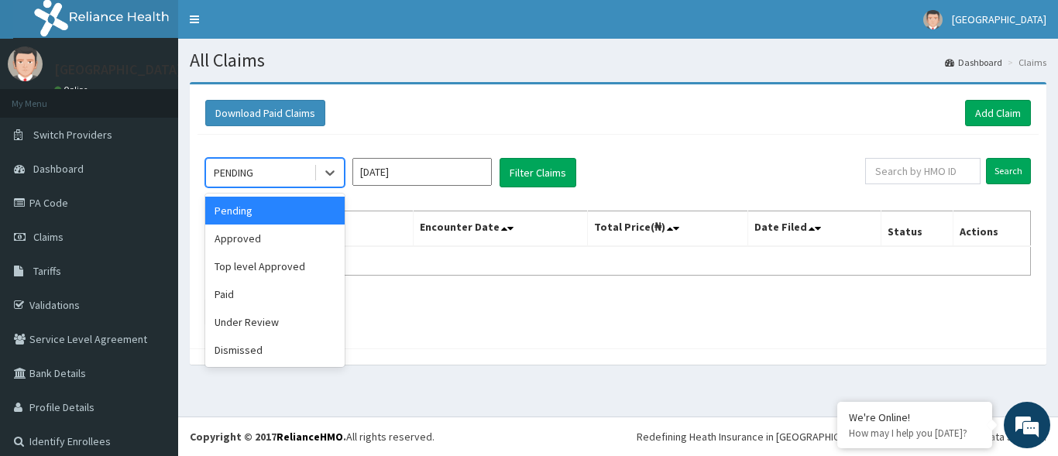
click at [305, 167] on div "PENDING" at bounding box center [260, 172] width 108 height 25
click at [302, 236] on div "Approved" at bounding box center [274, 239] width 139 height 28
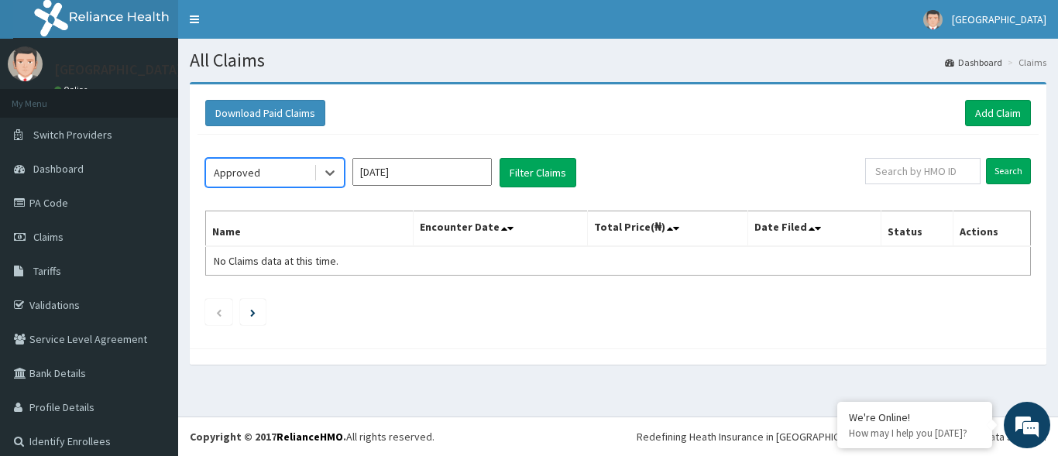
click at [419, 171] on input "[DATE]" at bounding box center [422, 172] width 139 height 28
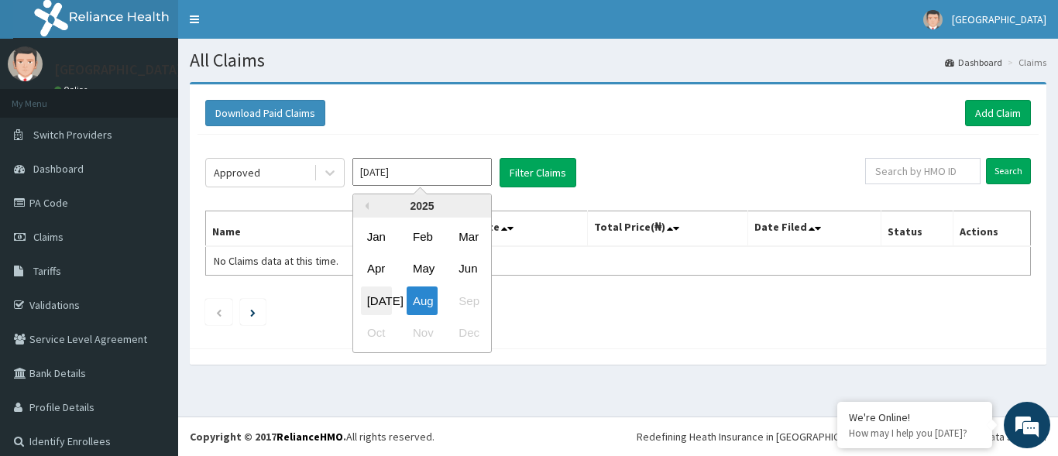
click at [374, 299] on div "[DATE]" at bounding box center [376, 301] width 31 height 29
type input "[DATE]"
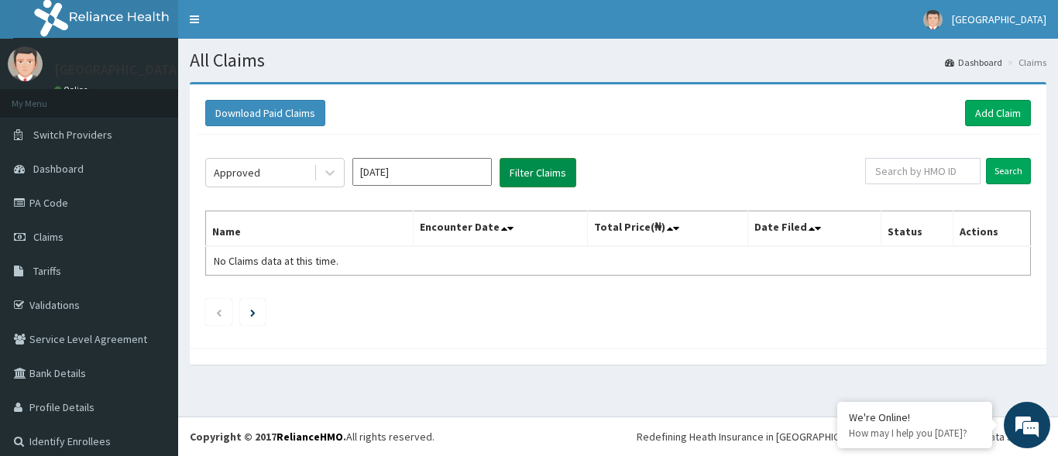
click at [522, 162] on button "Filter Claims" at bounding box center [538, 172] width 77 height 29
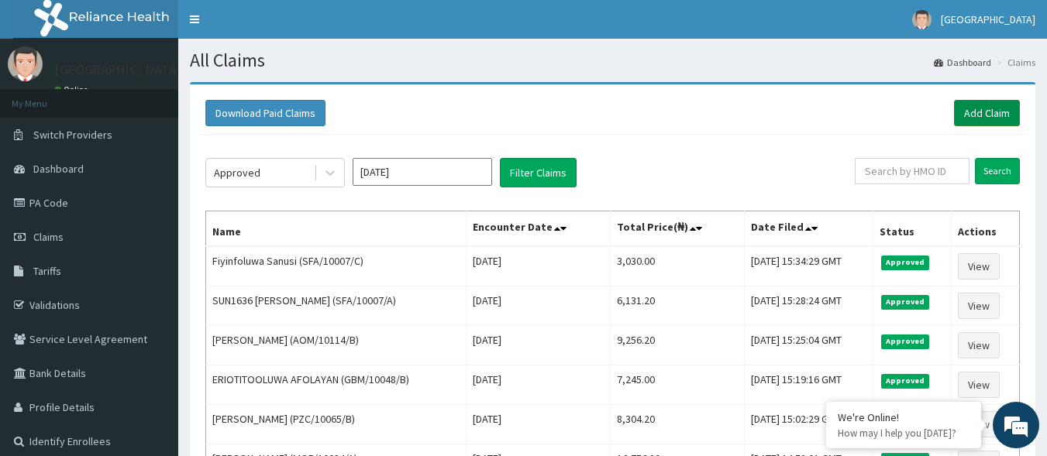
click at [966, 117] on link "Add Claim" at bounding box center [987, 113] width 66 height 26
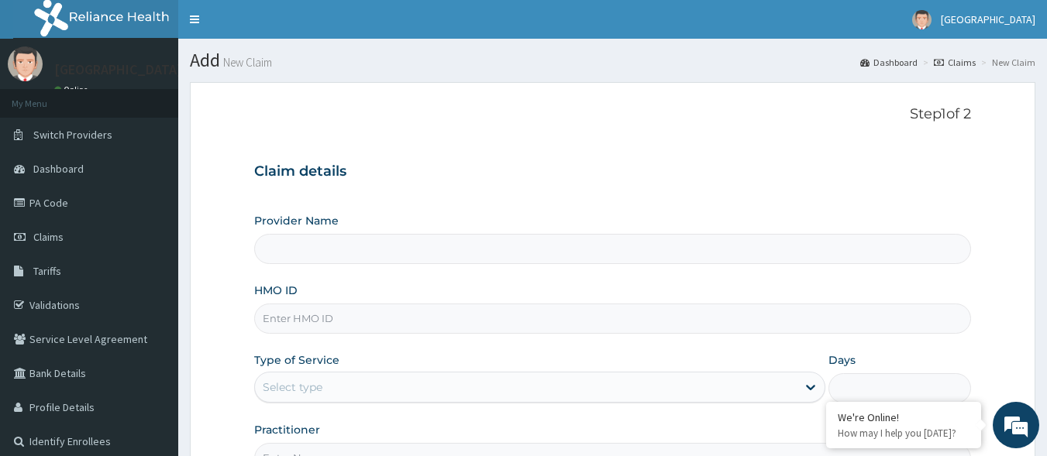
type input "[GEOGRAPHIC_DATA]"
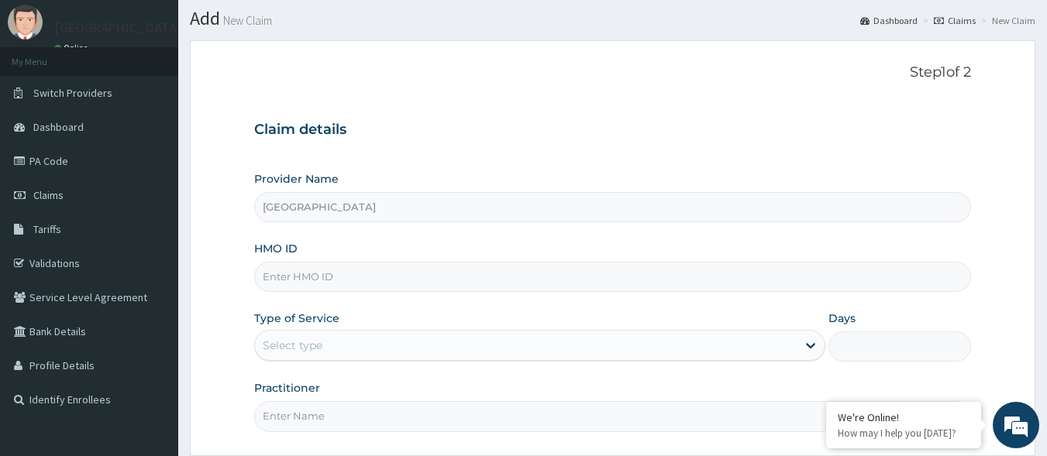
scroll to position [77, 0]
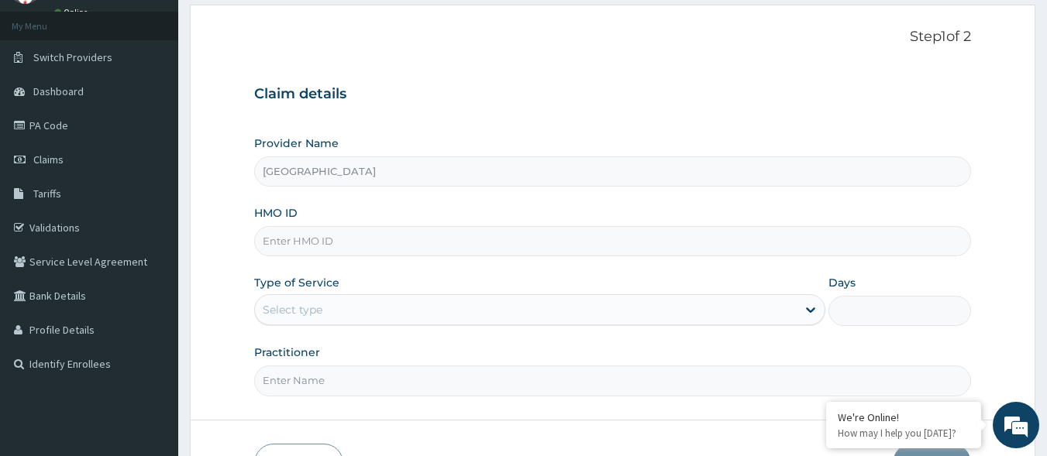
click at [372, 246] on input "HMO ID" at bounding box center [612, 241] width 717 height 30
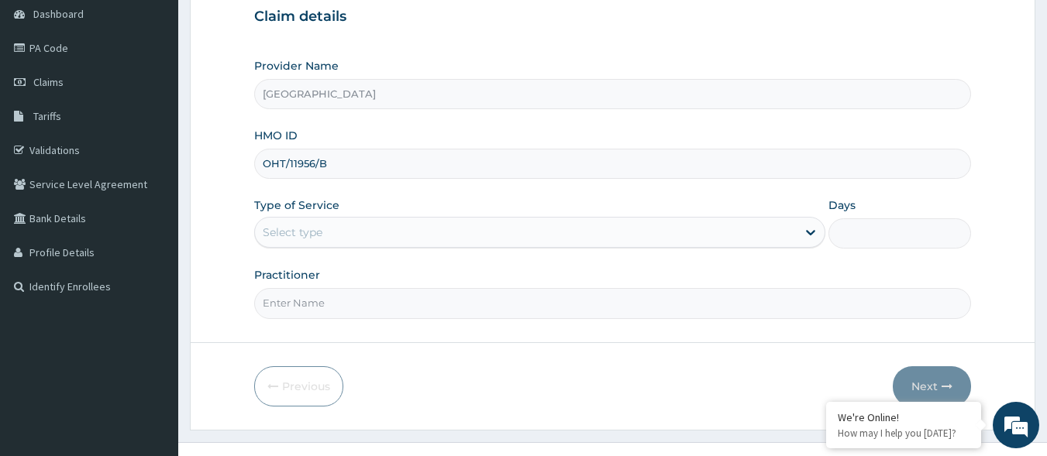
type input "OHT/11956/B"
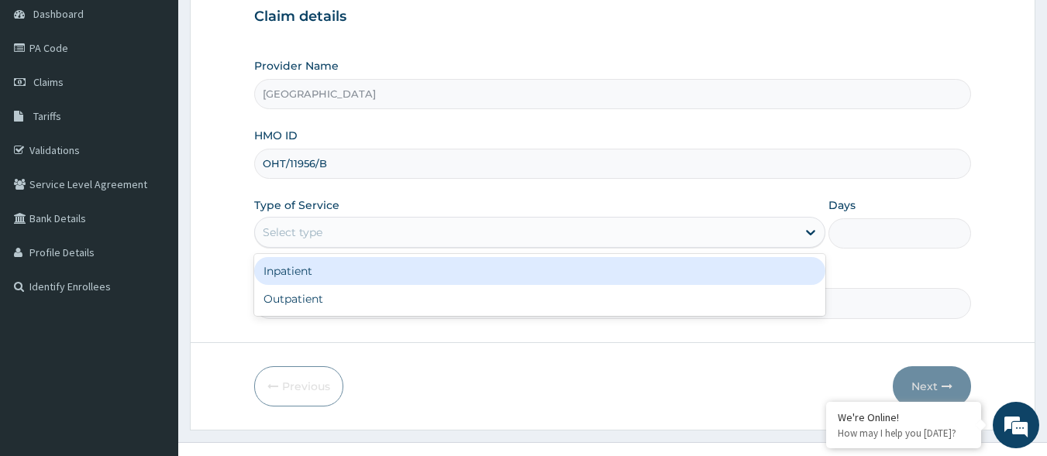
click at [382, 239] on div "Select type" at bounding box center [526, 232] width 542 height 25
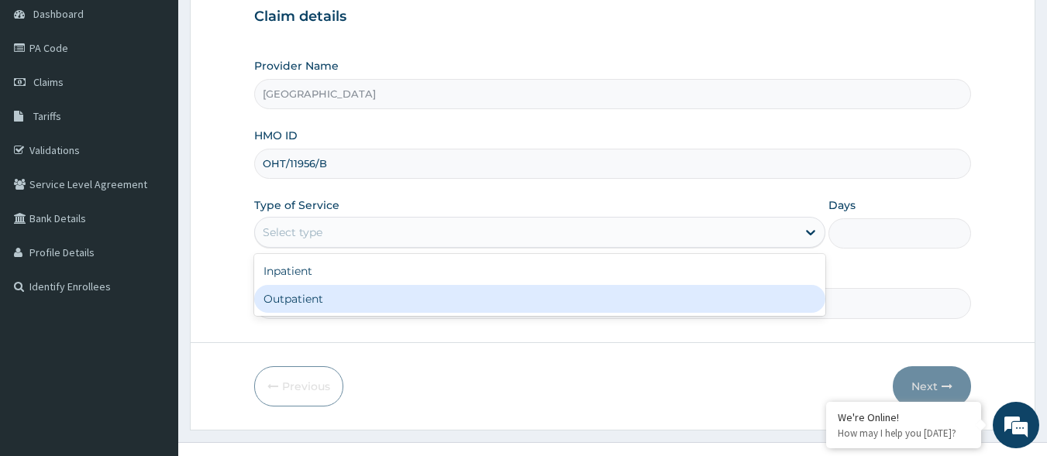
click at [342, 305] on div "Outpatient" at bounding box center [539, 299] width 571 height 28
type input "1"
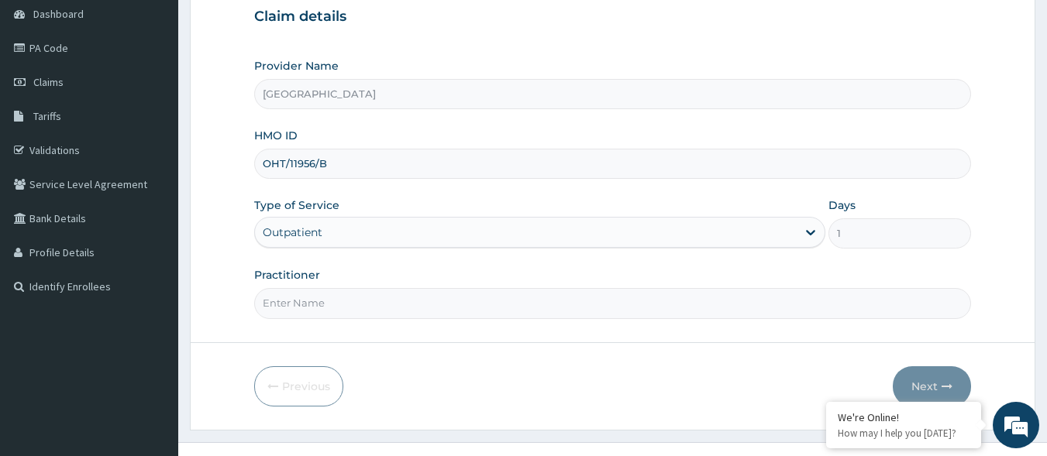
click at [356, 306] on input "Practitioner" at bounding box center [612, 303] width 717 height 30
type input "DR IBUKUN"
click at [940, 375] on button "Next" at bounding box center [932, 386] width 78 height 40
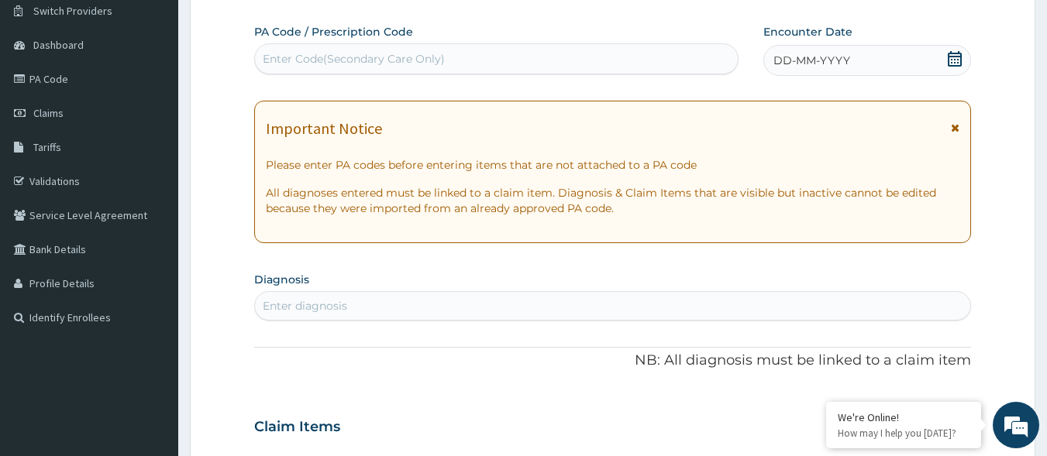
scroll to position [77, 0]
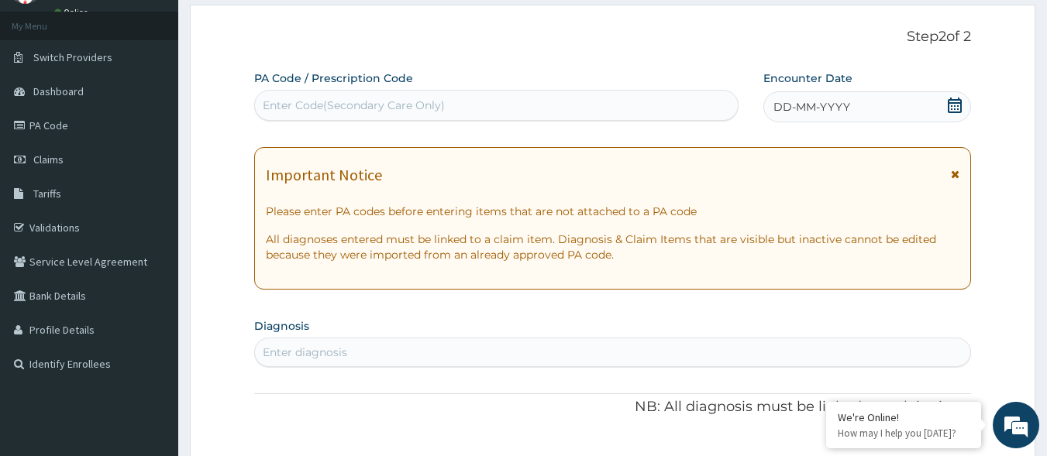
click at [950, 107] on icon at bounding box center [954, 105] width 15 height 15
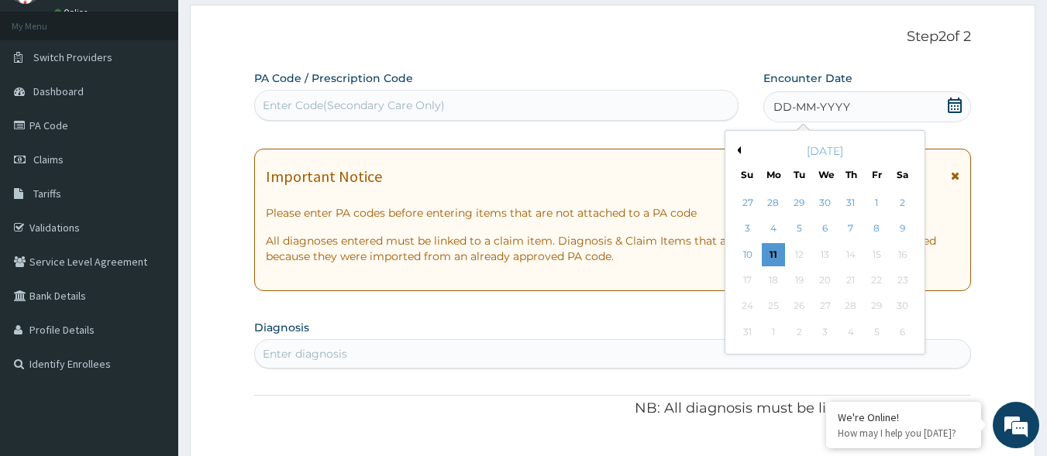
click at [738, 146] on button "Previous Month" at bounding box center [737, 150] width 8 height 8
click at [802, 307] on div "29" at bounding box center [799, 306] width 23 height 23
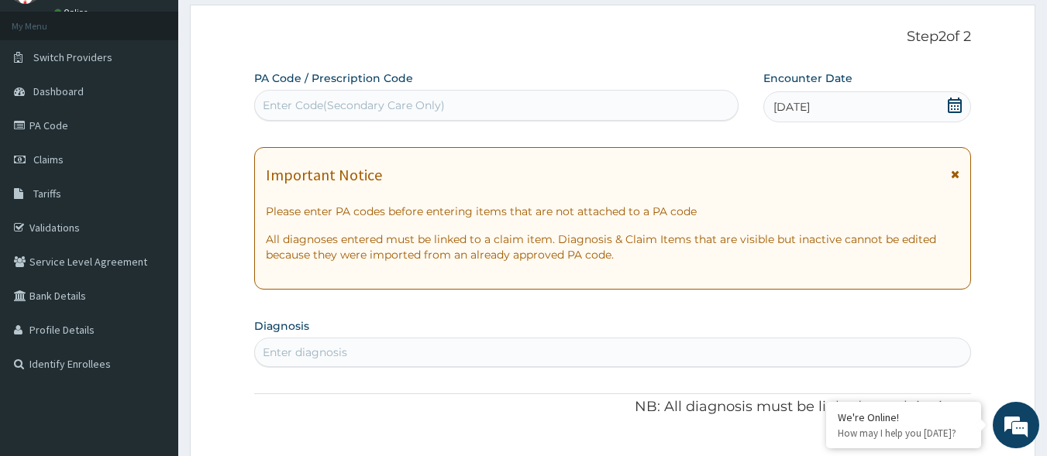
click at [700, 119] on div "Enter Code(Secondary Care Only)" at bounding box center [496, 105] width 485 height 31
click at [531, 343] on div "Enter diagnosis" at bounding box center [613, 352] width 716 height 25
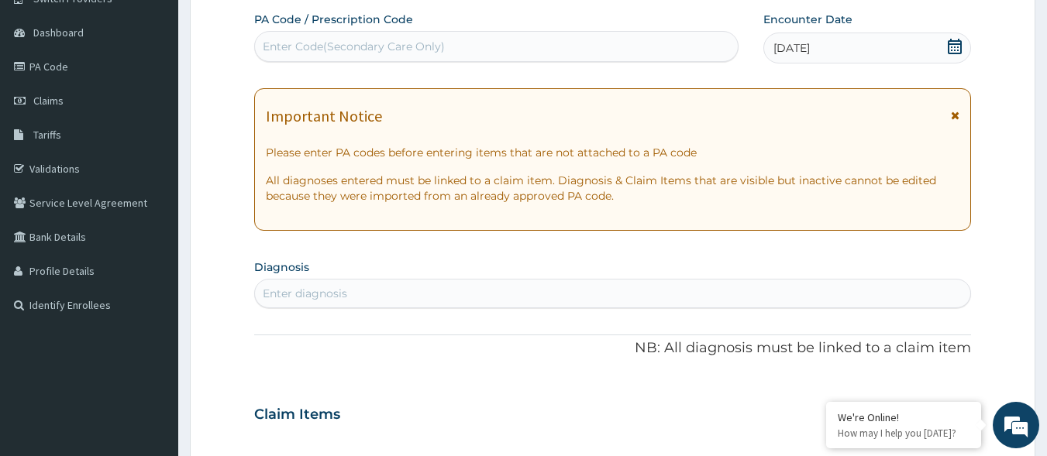
scroll to position [232, 0]
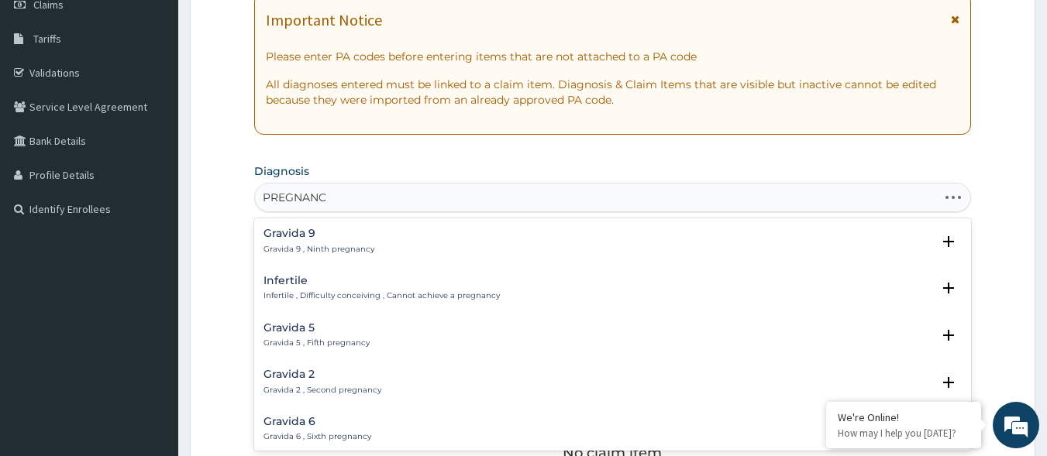
type input "PREGNANCY"
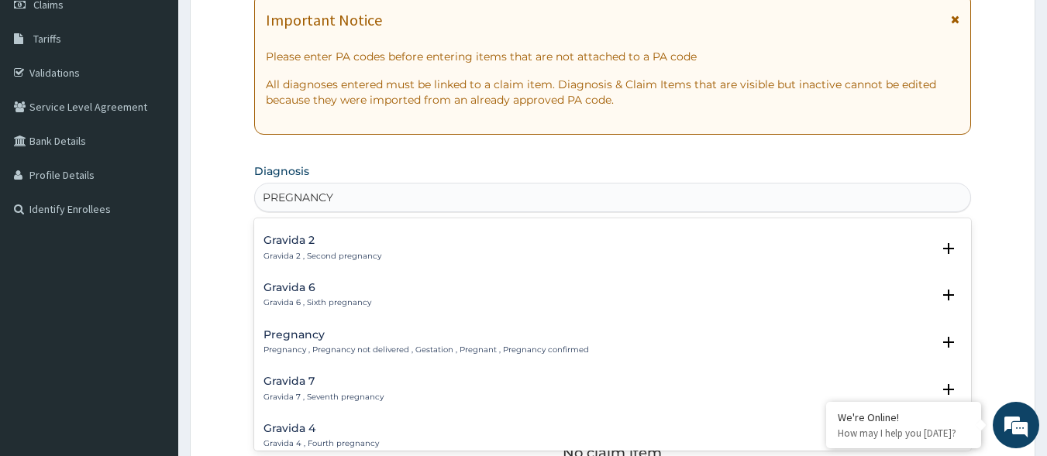
scroll to position [155, 0]
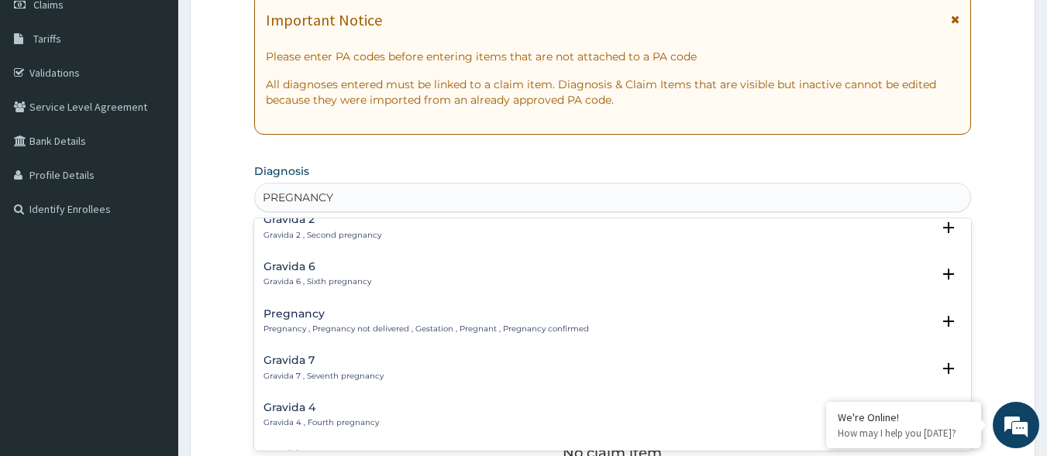
click at [312, 328] on p "Pregnancy , Pregnancy not delivered , Gestation , Pregnant , Pregnancy confirmed" at bounding box center [425, 329] width 325 height 11
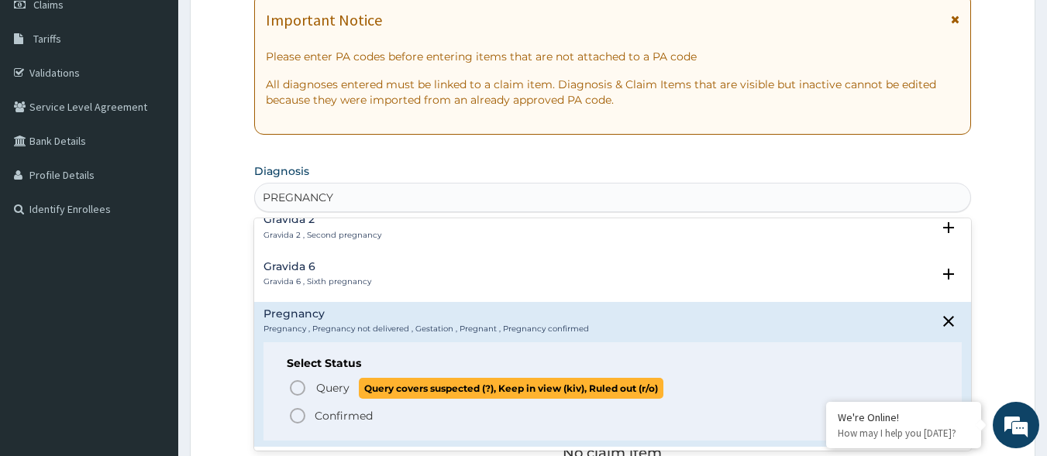
click at [325, 385] on span "Query" at bounding box center [332, 387] width 33 height 15
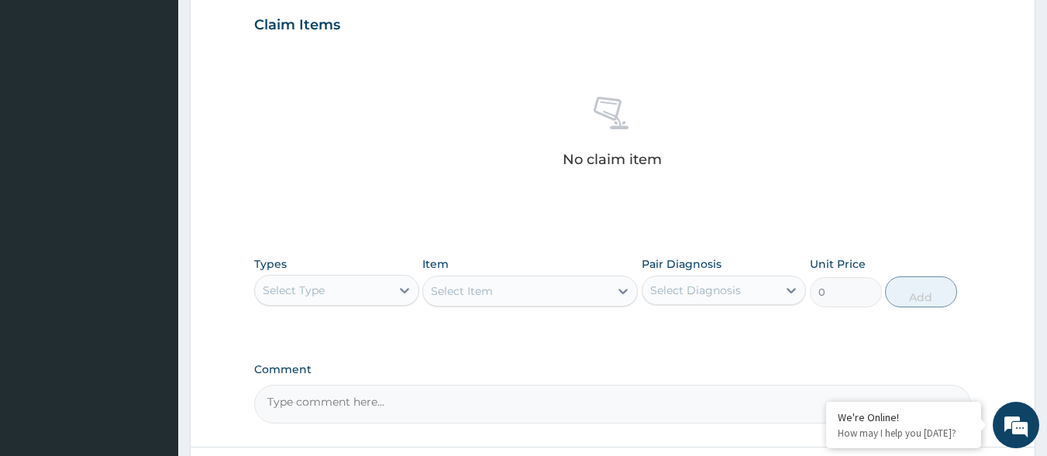
scroll to position [620, 0]
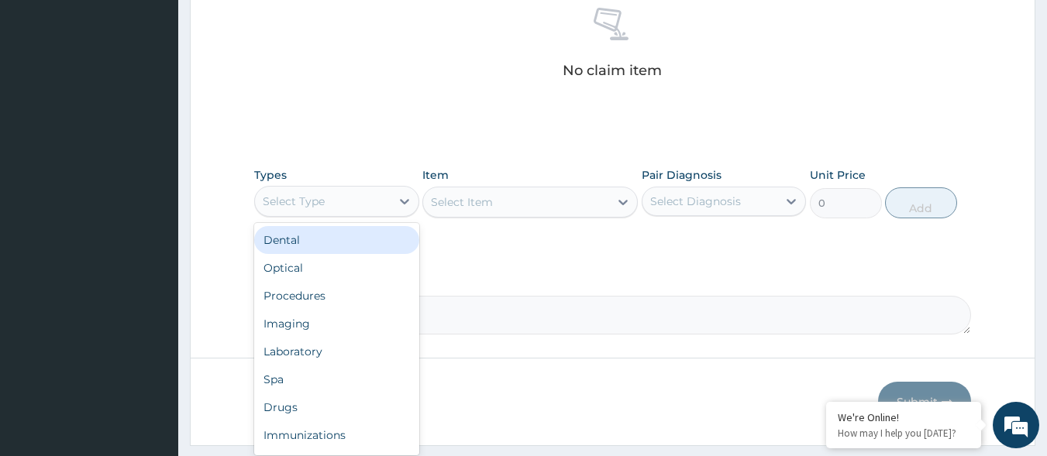
click at [354, 203] on div "Select Type" at bounding box center [323, 201] width 136 height 25
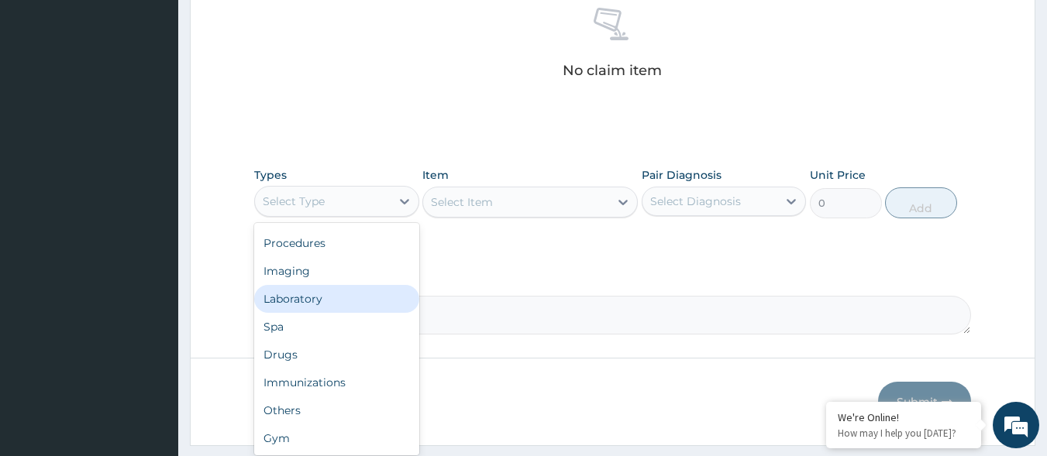
scroll to position [0, 0]
click at [329, 294] on div "Procedures" at bounding box center [336, 296] width 165 height 28
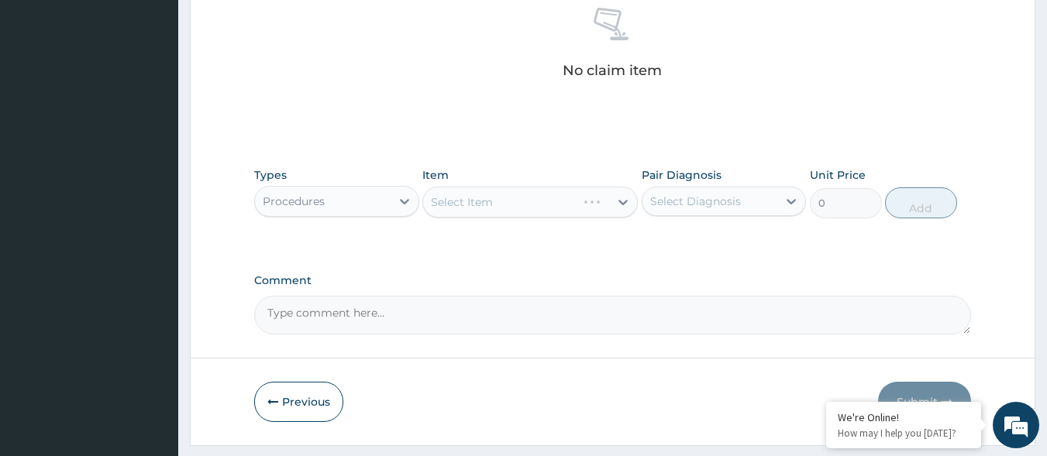
click at [702, 202] on div "Select Diagnosis" at bounding box center [695, 201] width 91 height 15
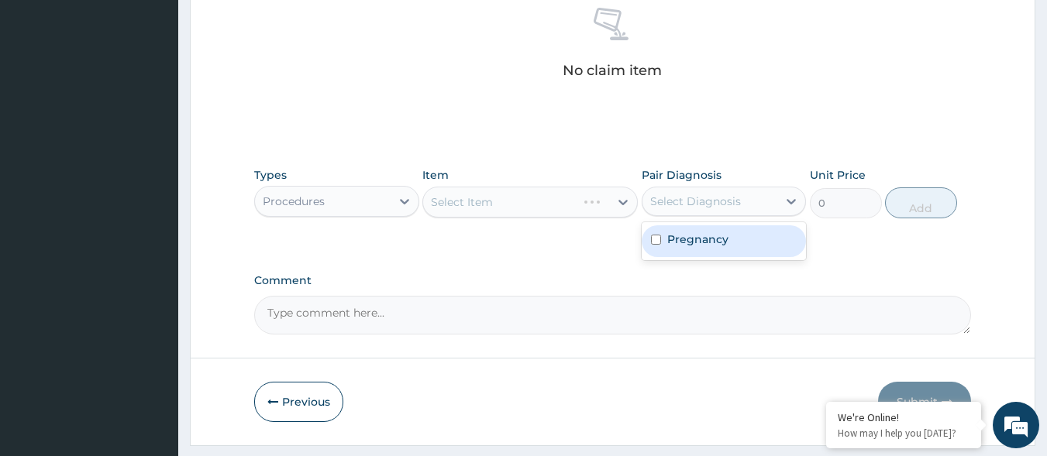
click at [675, 235] on label "Pregnancy" at bounding box center [697, 239] width 61 height 15
checkbox input "true"
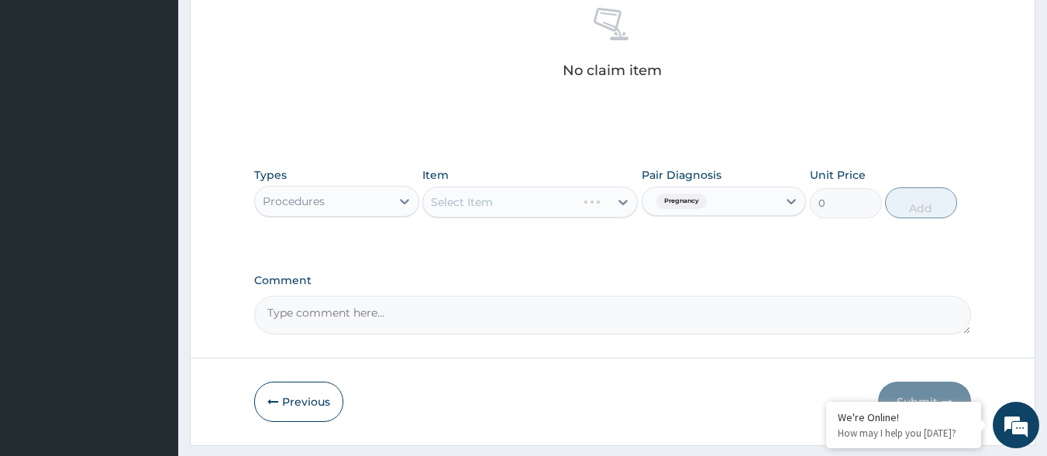
click at [595, 185] on div "Item Select Item" at bounding box center [529, 192] width 215 height 51
click at [583, 203] on div "Select Item" at bounding box center [529, 202] width 215 height 31
click at [555, 213] on div "Select Item" at bounding box center [529, 202] width 215 height 31
click at [563, 207] on div "Select Item" at bounding box center [529, 202] width 215 height 31
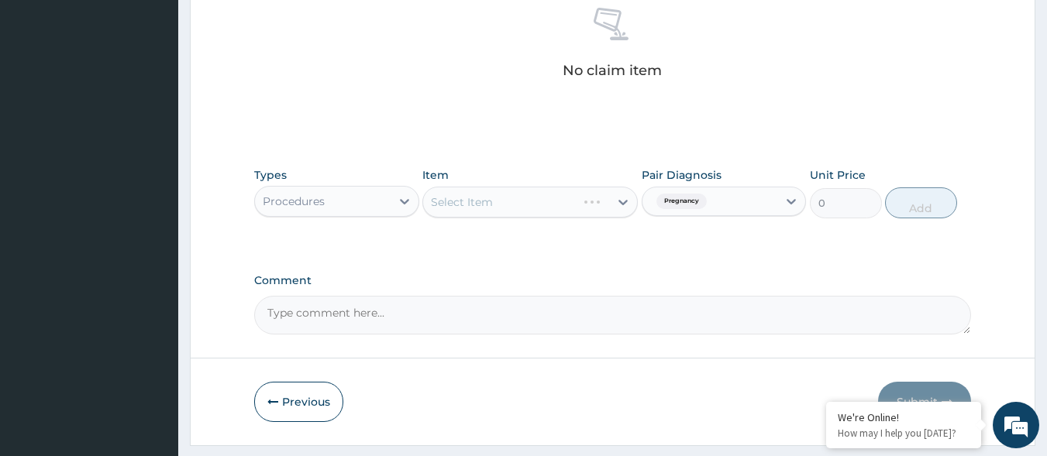
click at [615, 201] on div "Select Item" at bounding box center [529, 202] width 215 height 31
click at [497, 200] on div "Select Item" at bounding box center [529, 202] width 215 height 31
click at [567, 202] on div "Select Item" at bounding box center [529, 202] width 215 height 31
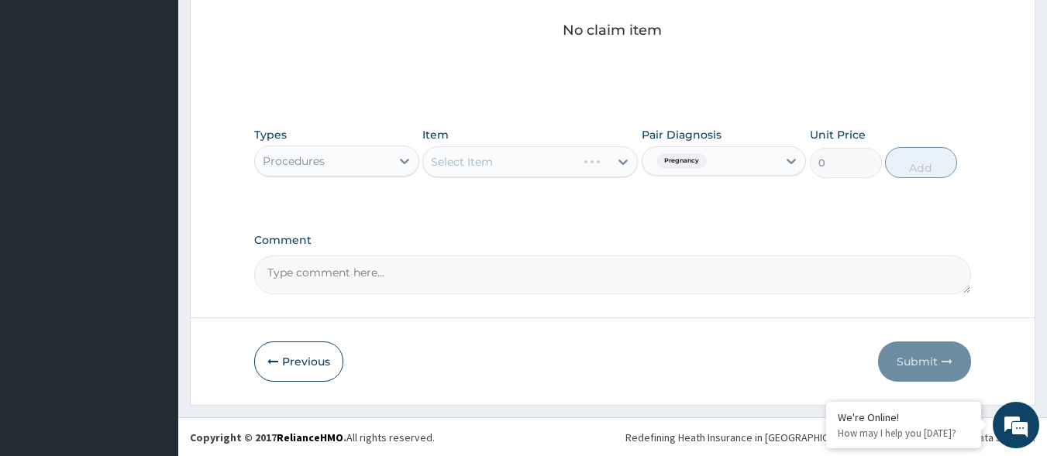
scroll to position [661, 0]
click at [521, 162] on div "Select Item" at bounding box center [529, 161] width 215 height 31
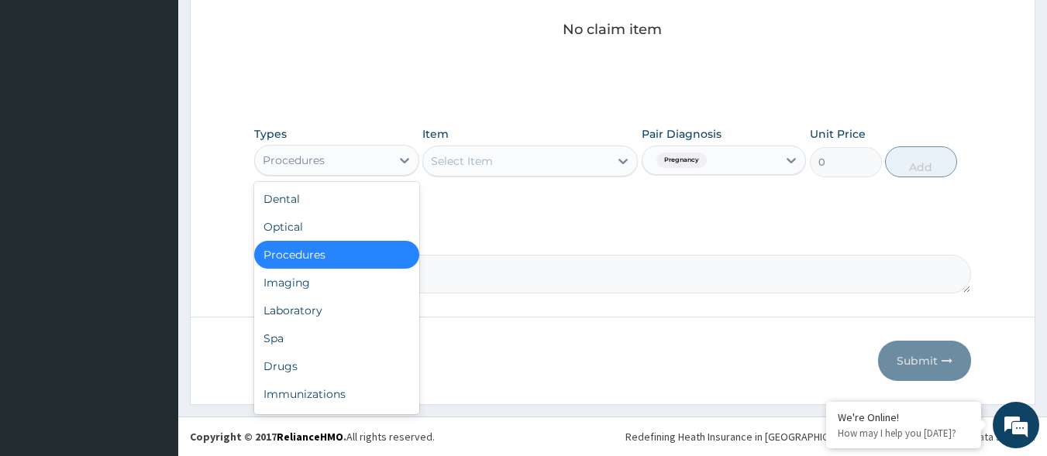
click at [390, 163] on div "Procedures" at bounding box center [323, 160] width 136 height 25
click at [329, 254] on div "Procedures" at bounding box center [336, 255] width 165 height 28
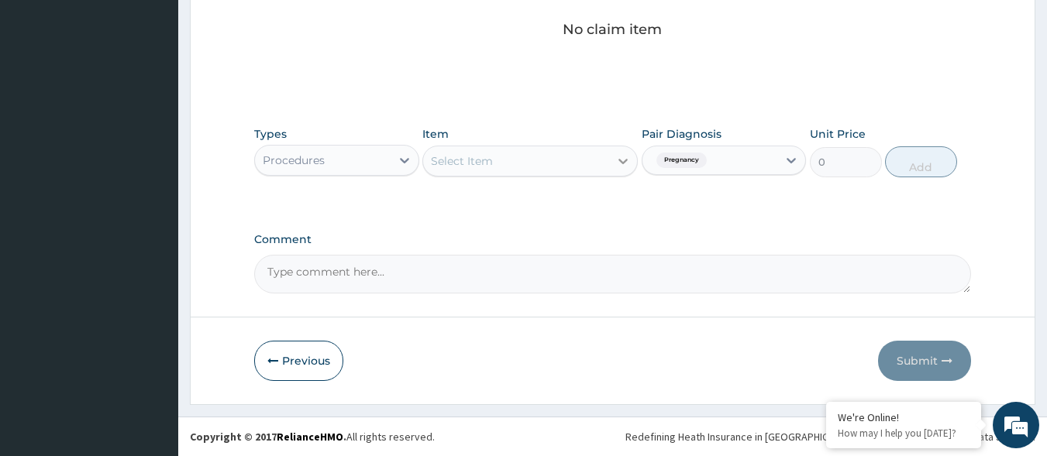
click at [623, 168] on icon at bounding box center [622, 160] width 15 height 15
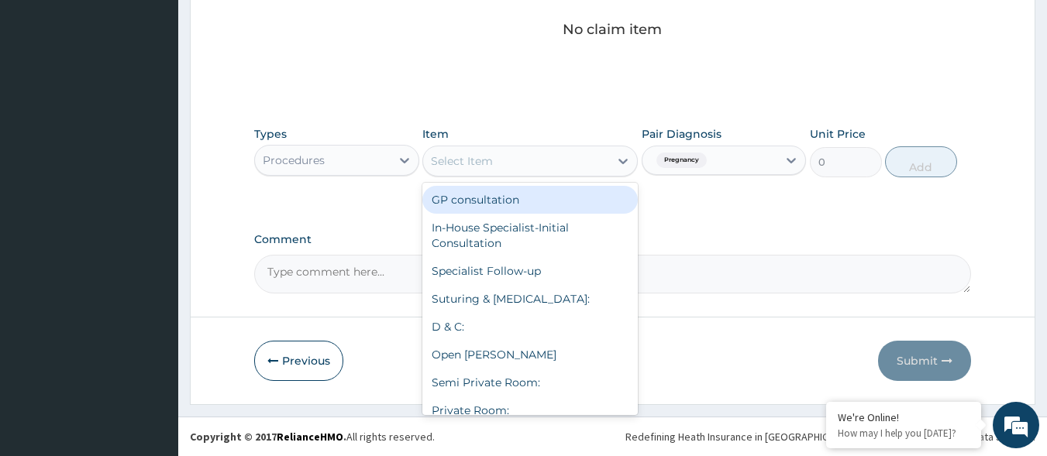
click at [552, 197] on div "GP consultation" at bounding box center [529, 200] width 215 height 28
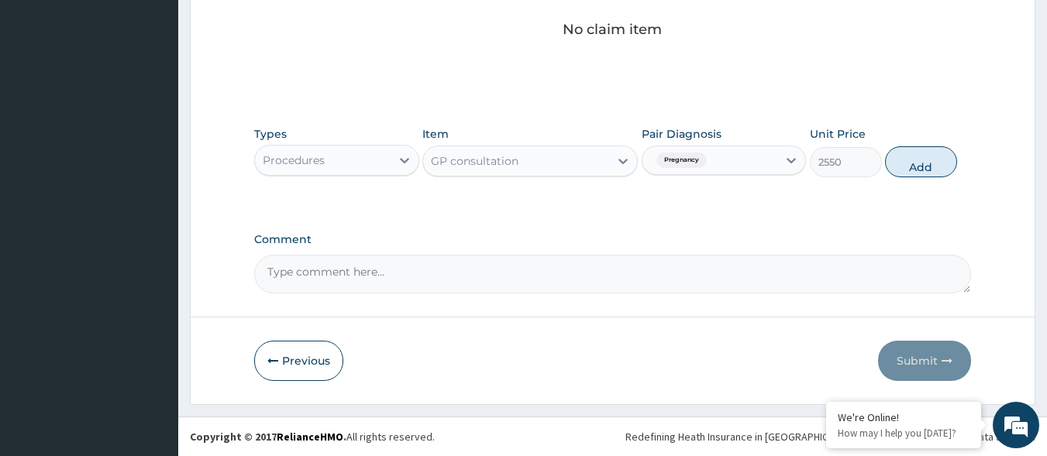
click at [682, 159] on span "Pregnancy" at bounding box center [681, 160] width 50 height 15
click at [930, 170] on button "Add" at bounding box center [921, 161] width 72 height 31
type input "0"
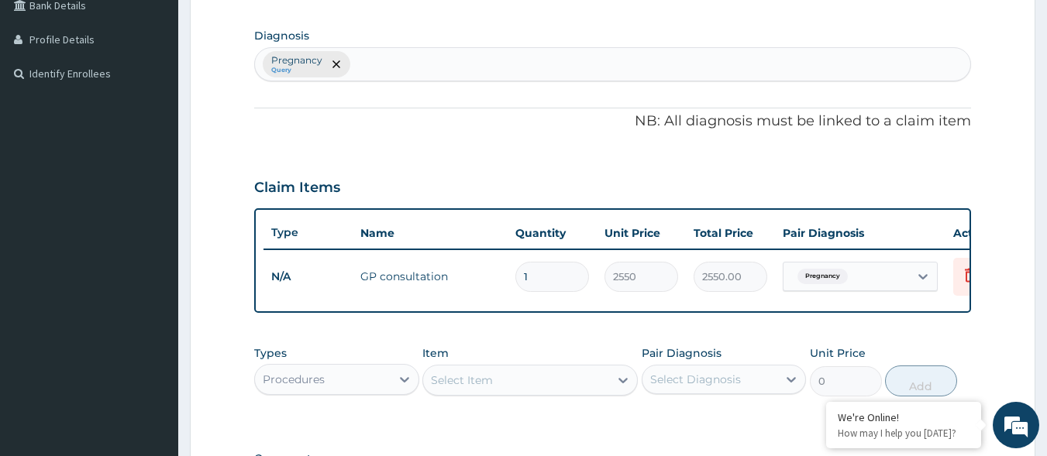
scroll to position [366, 0]
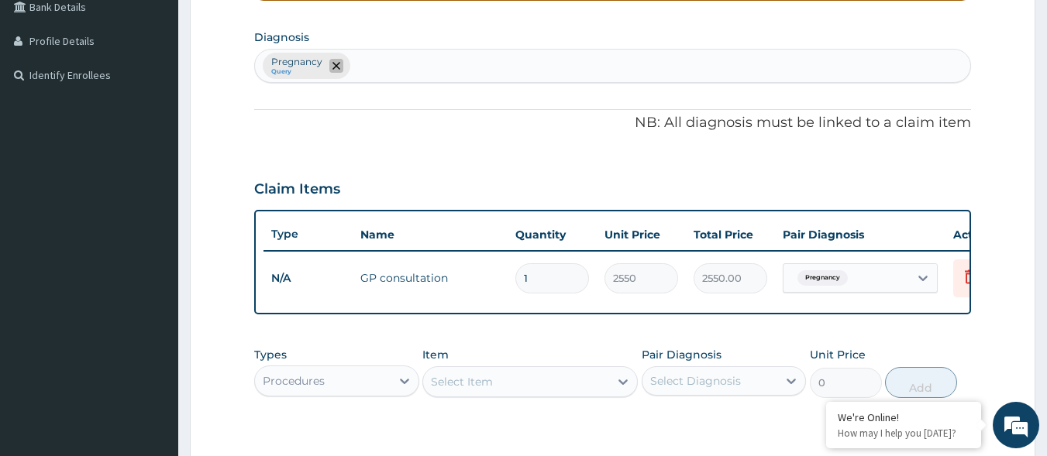
click at [332, 66] on icon "remove selection option" at bounding box center [336, 66] width 8 height 8
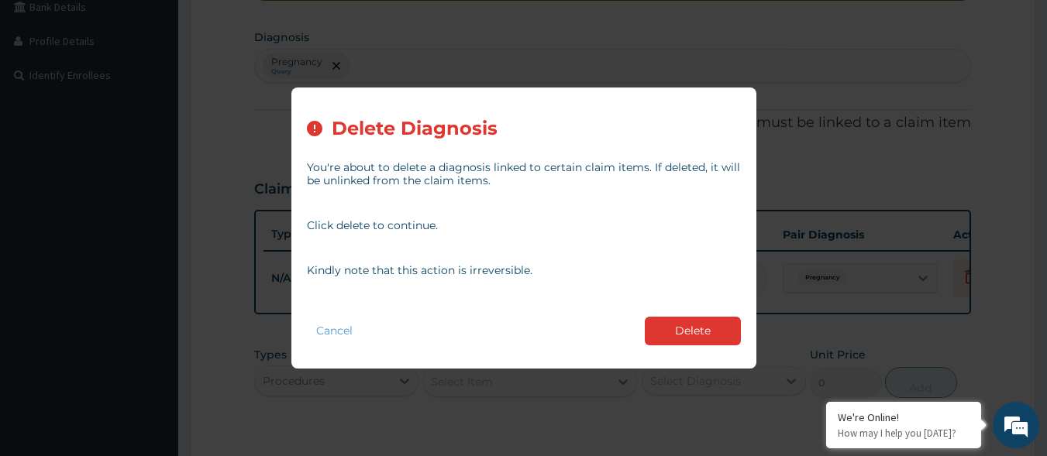
drag, startPoint x: 680, startPoint y: 340, endPoint x: 605, endPoint y: 244, distance: 122.0
click at [677, 339] on button "Delete" at bounding box center [693, 331] width 96 height 29
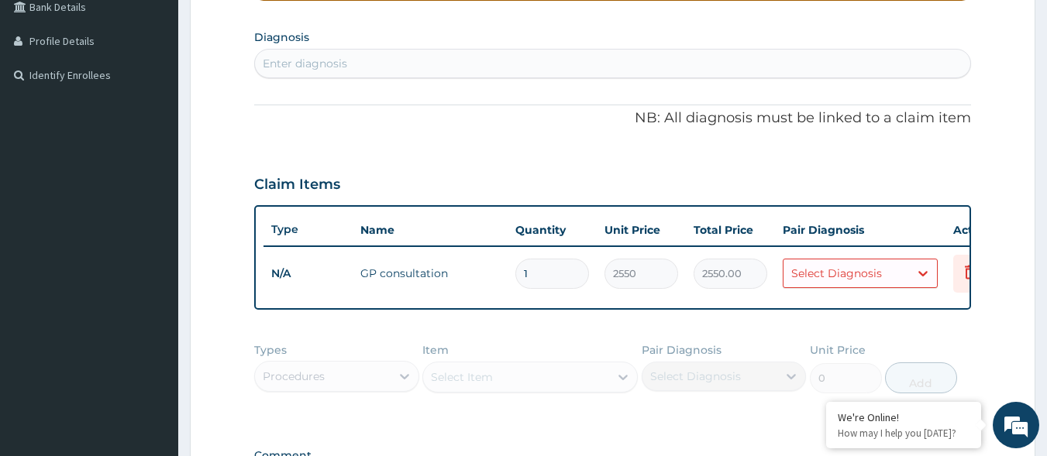
click at [519, 81] on div "PA Code / Prescription Code Enter Code(Secondary Care Only) Encounter Date 29-0…" at bounding box center [612, 145] width 717 height 728
click at [520, 73] on div "Enter diagnosis" at bounding box center [613, 63] width 716 height 25
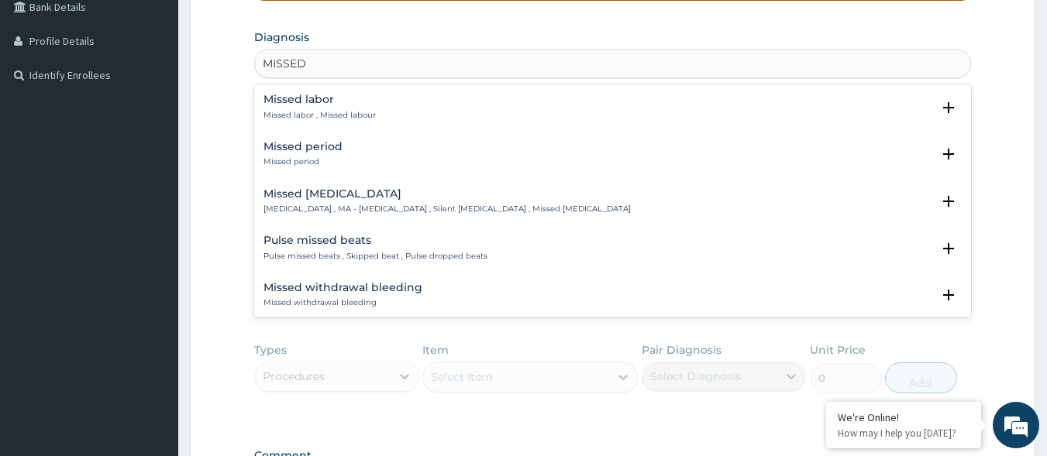
type input "MISSED A"
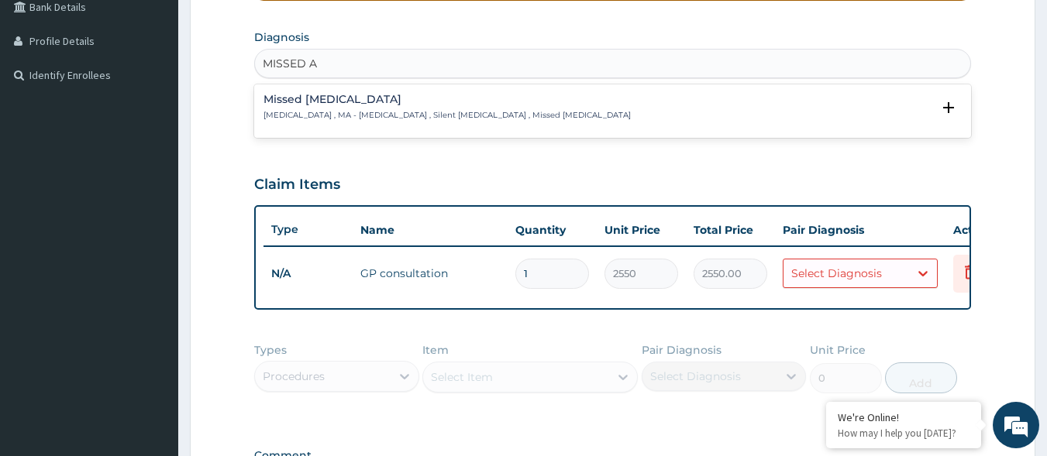
click at [417, 112] on p "Missed abortion , MA - Missed abortion , Silent miscarriage , Missed miscarriage" at bounding box center [446, 115] width 367 height 11
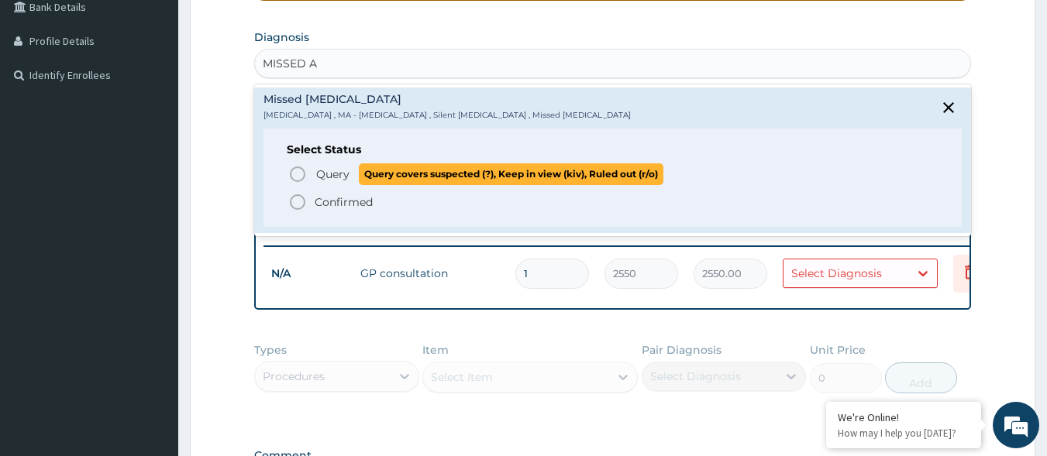
click at [352, 175] on p "Query Query covers suspected (?), Keep in view (kiv), Ruled out (r/o)" at bounding box center [489, 173] width 349 height 21
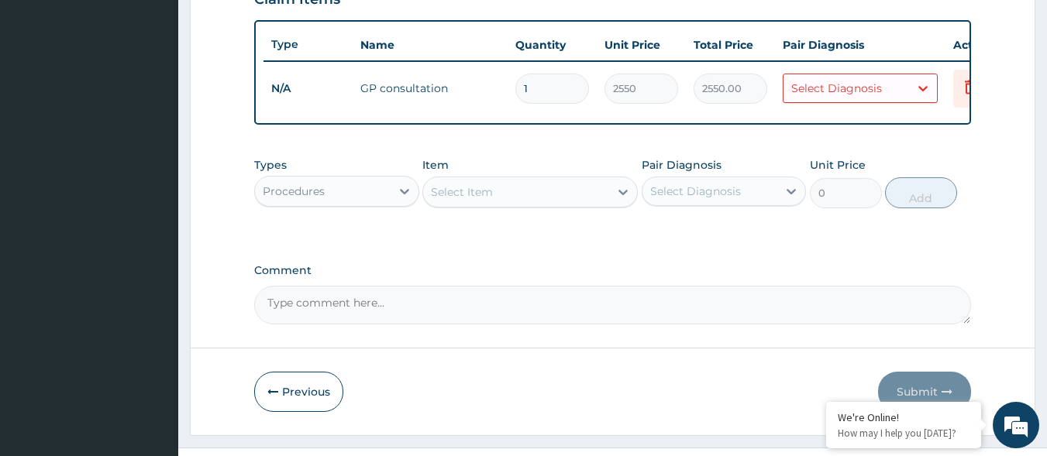
scroll to position [521, 0]
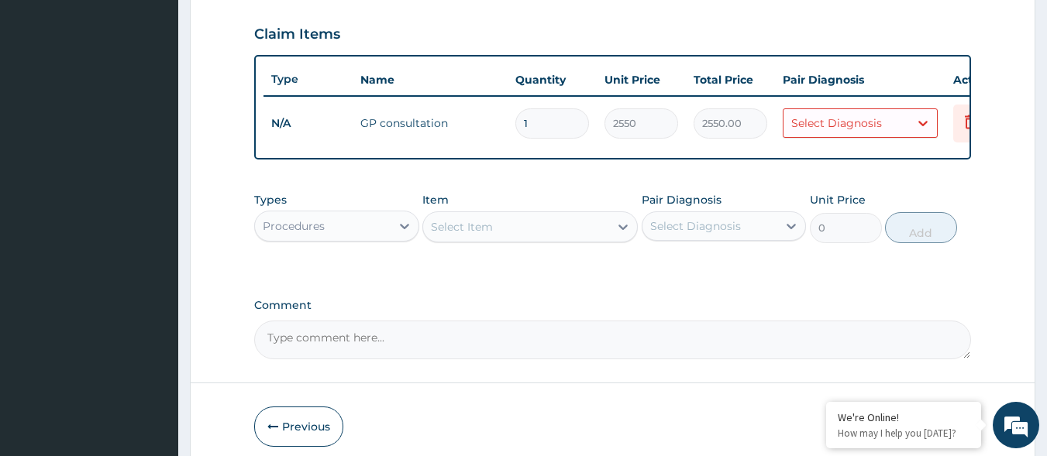
click at [827, 122] on div "Select Diagnosis" at bounding box center [836, 122] width 91 height 15
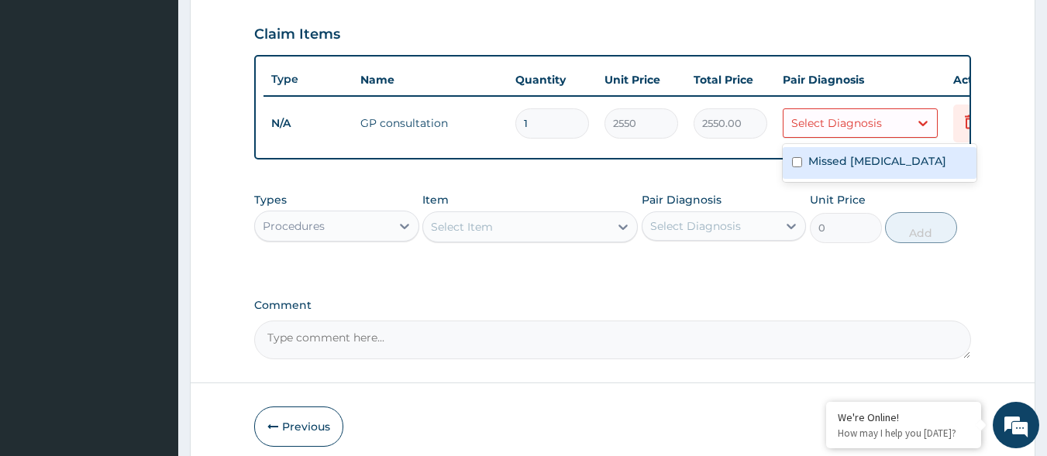
click at [822, 167] on label "Missed miscarriage" at bounding box center [877, 160] width 138 height 15
checkbox input "true"
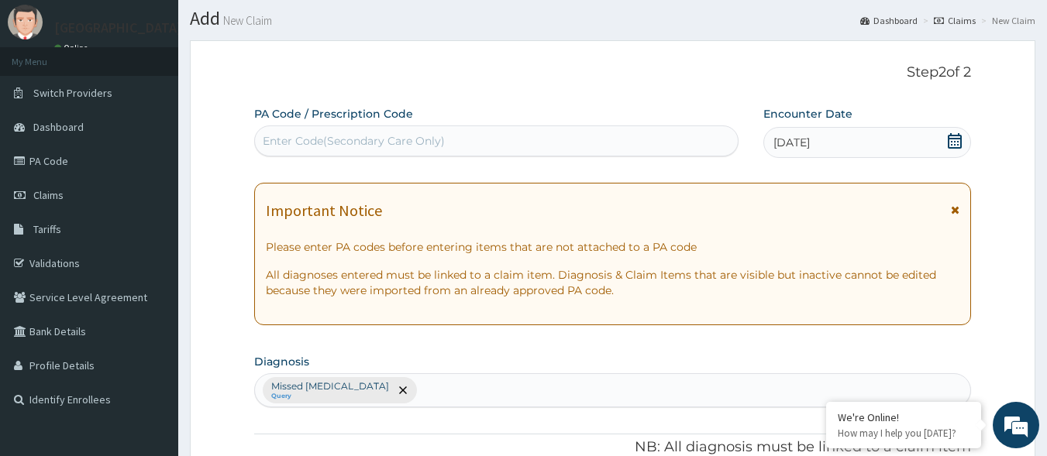
scroll to position [0, 0]
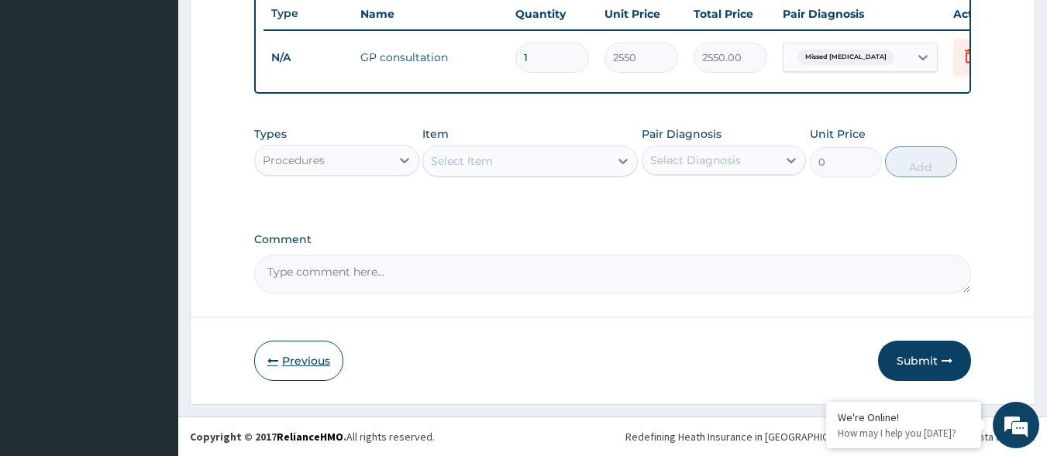
click at [320, 357] on button "Previous" at bounding box center [298, 361] width 89 height 40
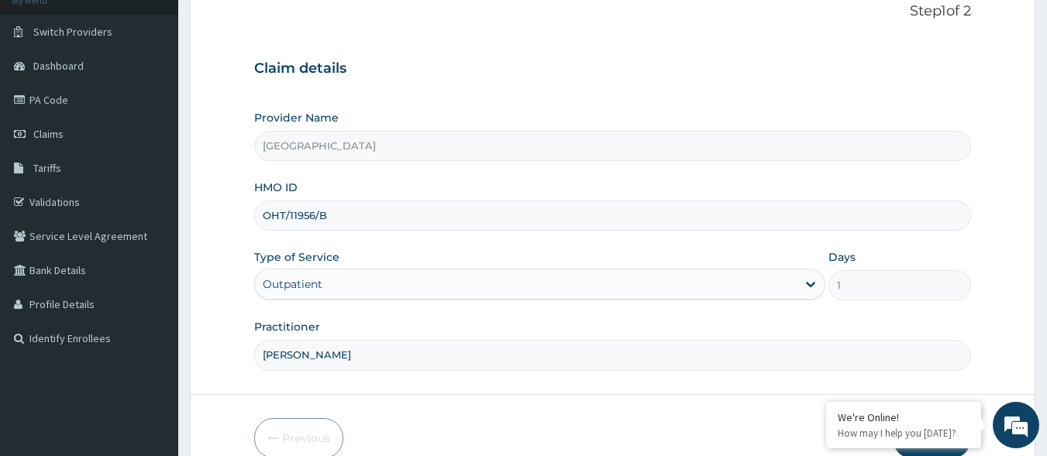
scroll to position [181, 0]
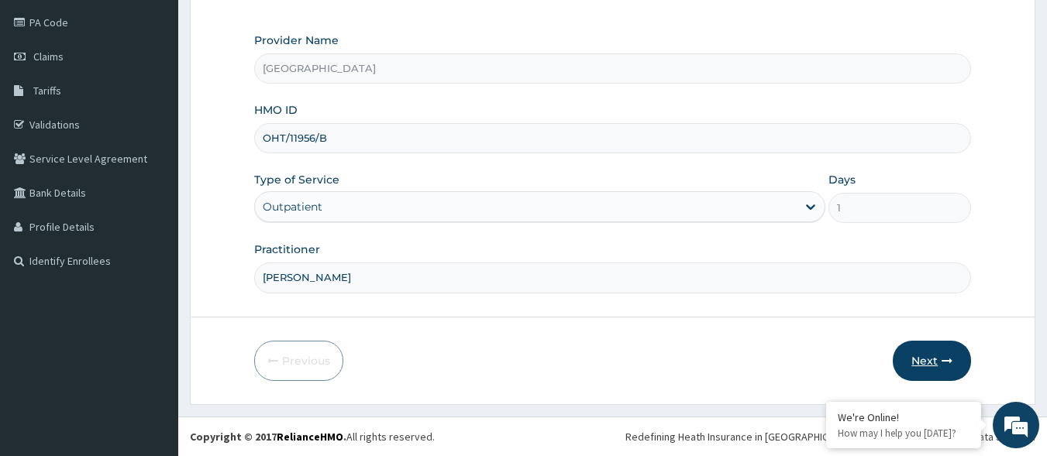
click at [942, 366] on button "Next" at bounding box center [932, 361] width 78 height 40
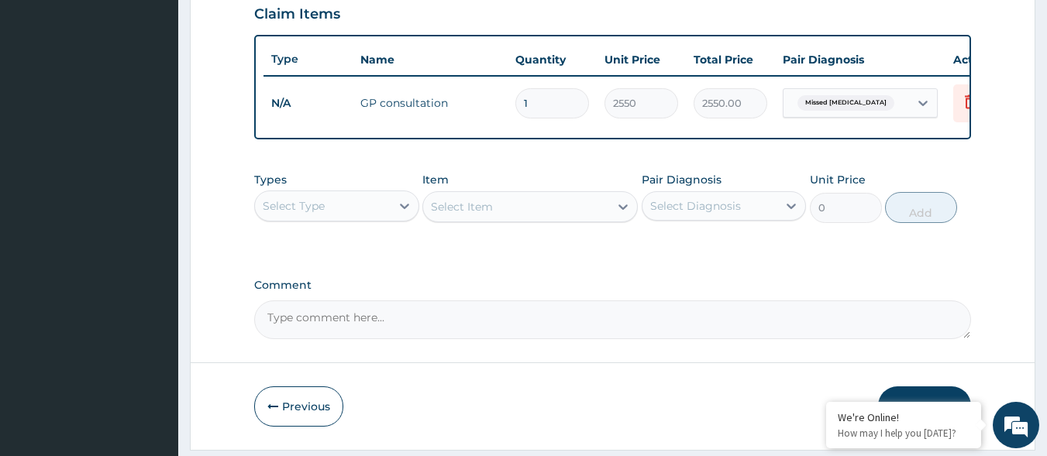
scroll to position [599, 0]
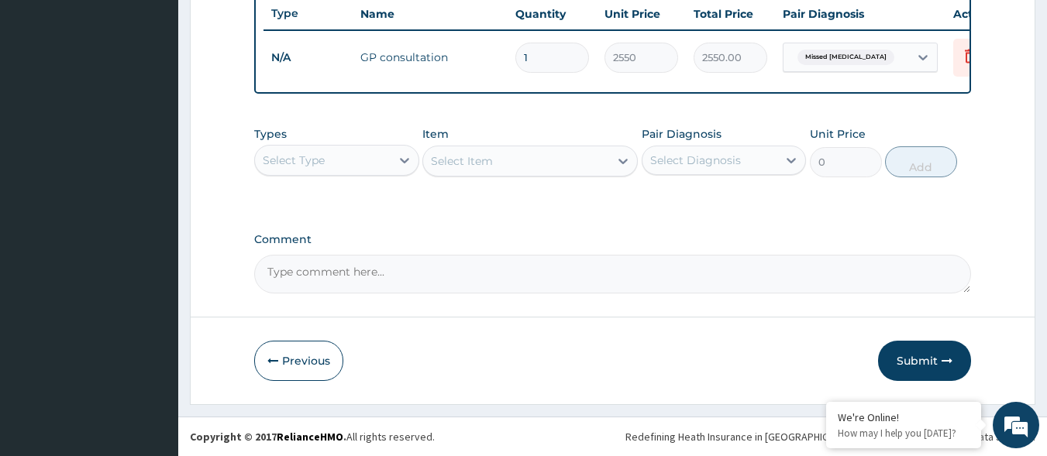
click at [904, 364] on button "Submit" at bounding box center [924, 361] width 93 height 40
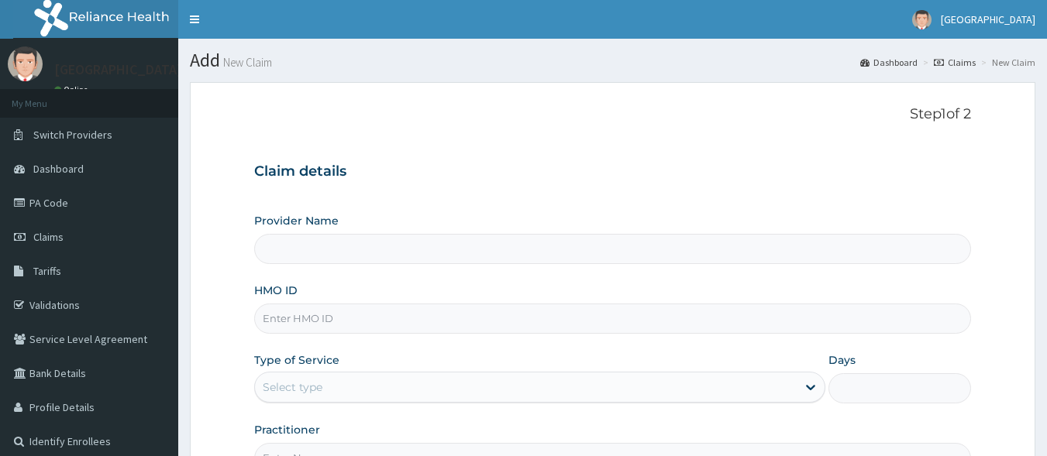
click at [339, 312] on input "HMO ID" at bounding box center [612, 319] width 717 height 30
type input "[GEOGRAPHIC_DATA]"
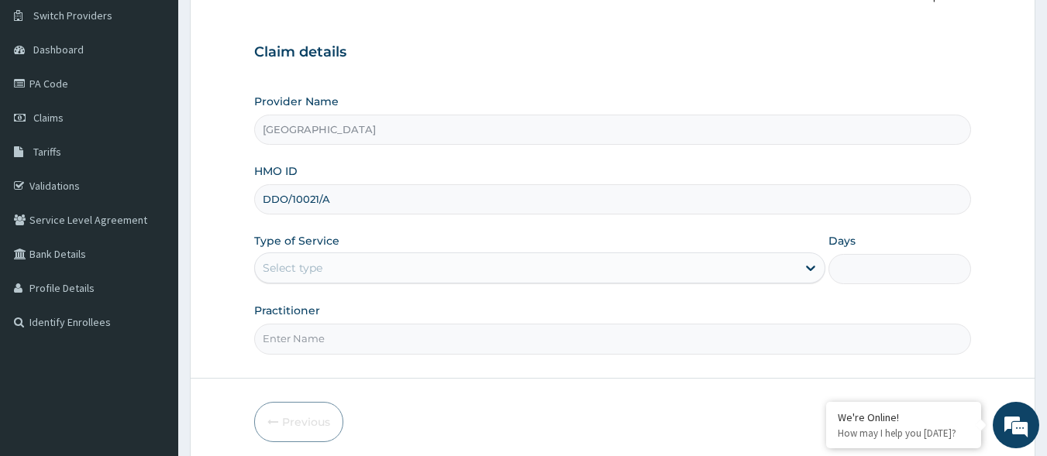
scroll to position [155, 0]
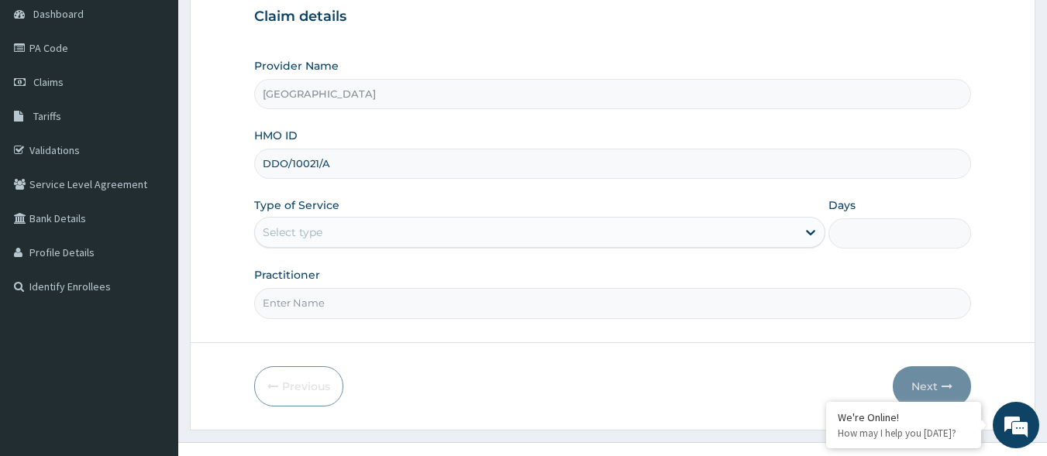
type input "DDO/10021/A"
click at [436, 227] on div "Select type" at bounding box center [526, 232] width 542 height 25
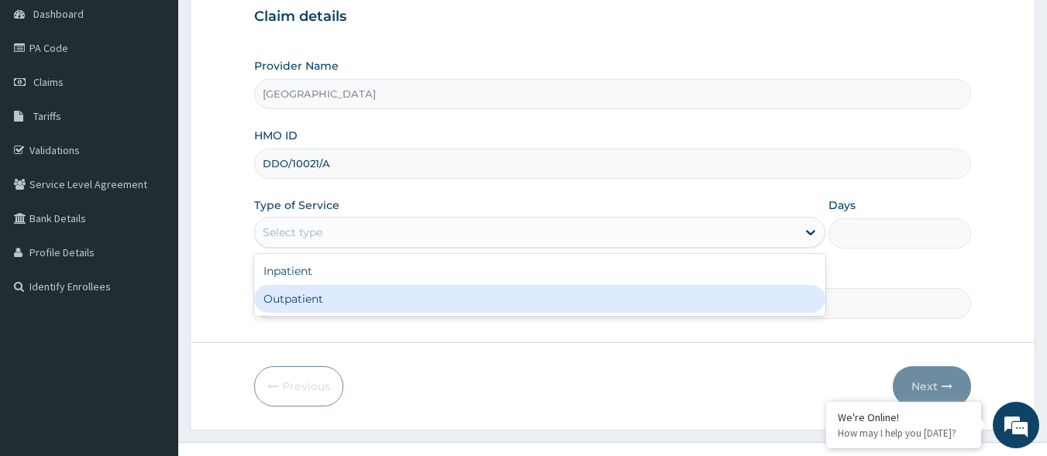
click at [377, 301] on div "Outpatient" at bounding box center [539, 299] width 571 height 28
type input "1"
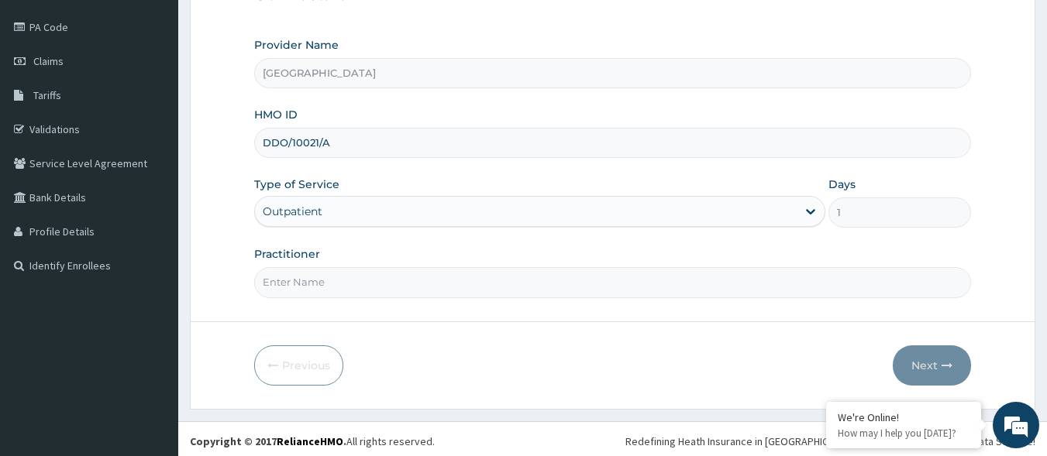
scroll to position [181, 0]
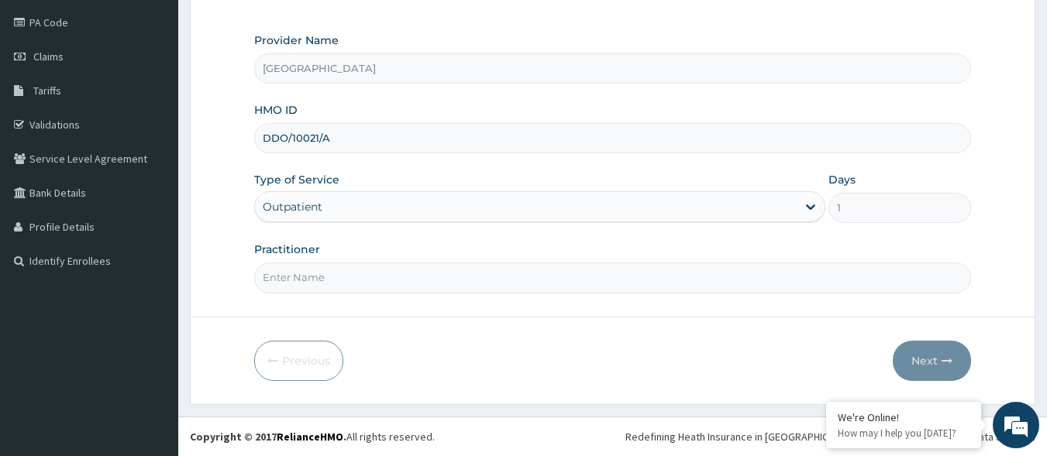
click at [354, 262] on div "Practitioner" at bounding box center [612, 267] width 717 height 51
click at [336, 270] on input "Practitioner" at bounding box center [612, 278] width 717 height 30
type input "[PERSON_NAME]"
click at [905, 365] on button "Next" at bounding box center [932, 361] width 78 height 40
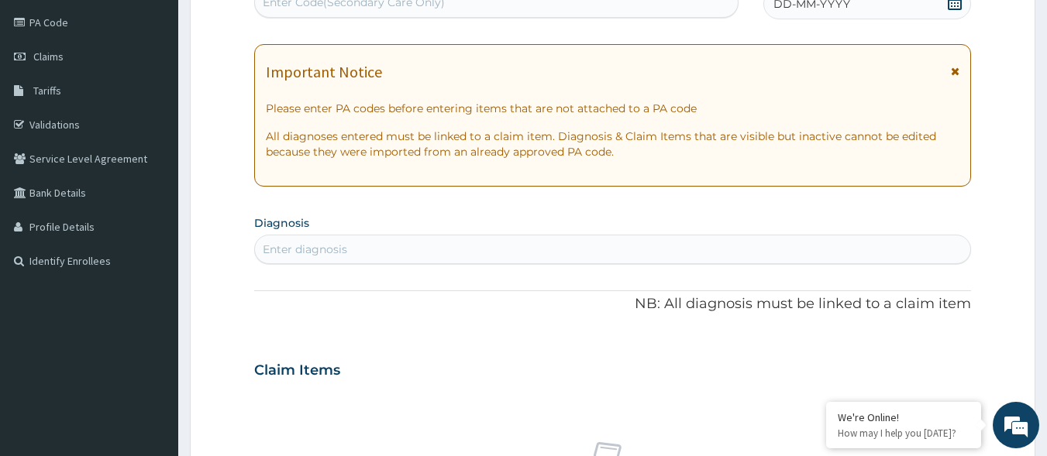
scroll to position [103, 0]
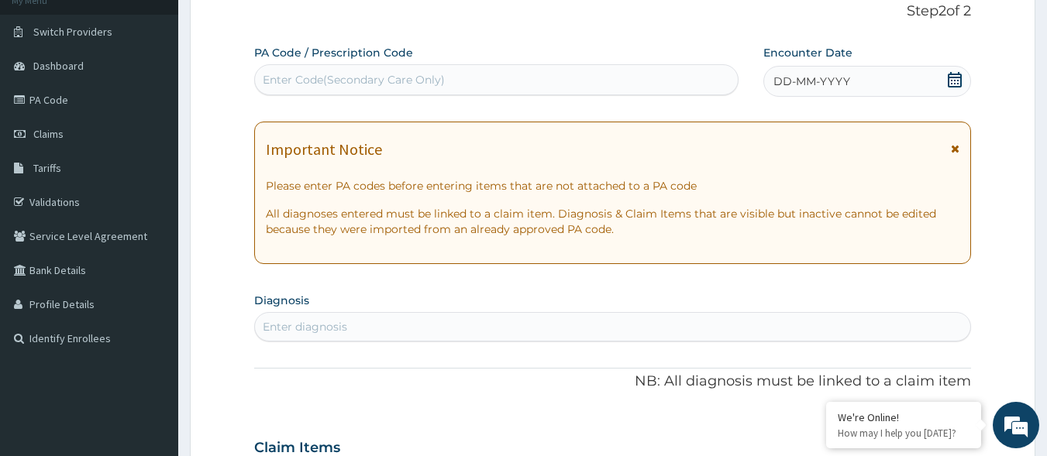
click at [951, 82] on icon at bounding box center [954, 79] width 15 height 15
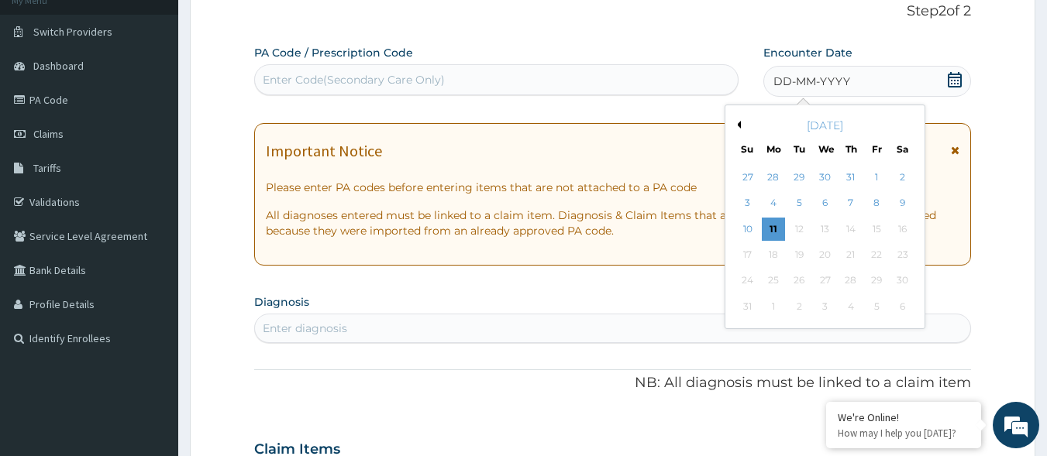
click at [738, 120] on div "August 2025" at bounding box center [824, 125] width 187 height 15
click at [738, 127] on button "Previous Month" at bounding box center [737, 125] width 8 height 8
click at [777, 276] on div "28" at bounding box center [773, 281] width 23 height 23
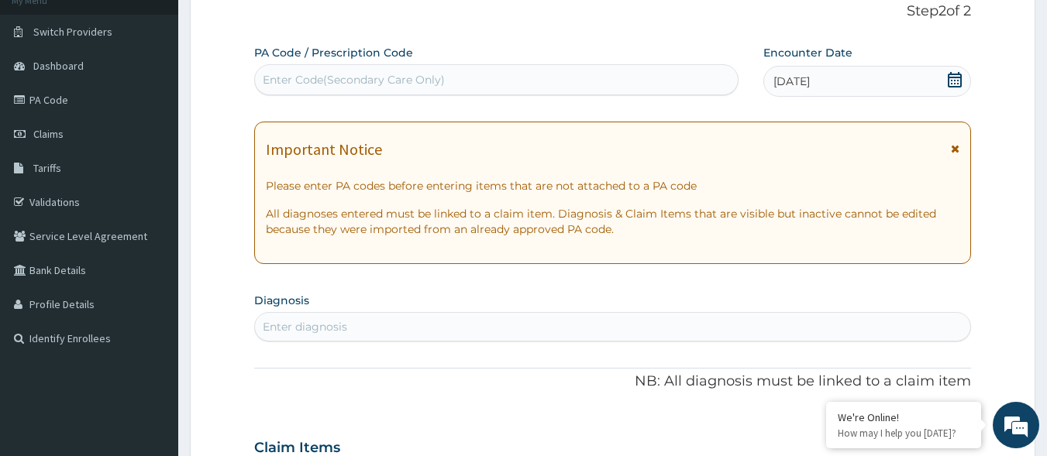
click at [625, 84] on div "Enter Code(Secondary Care Only)" at bounding box center [496, 79] width 483 height 25
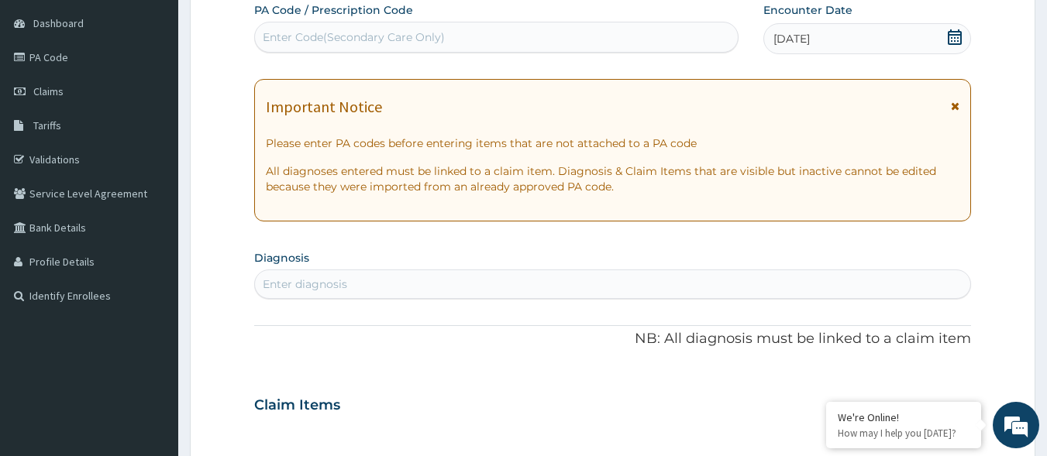
scroll to position [181, 0]
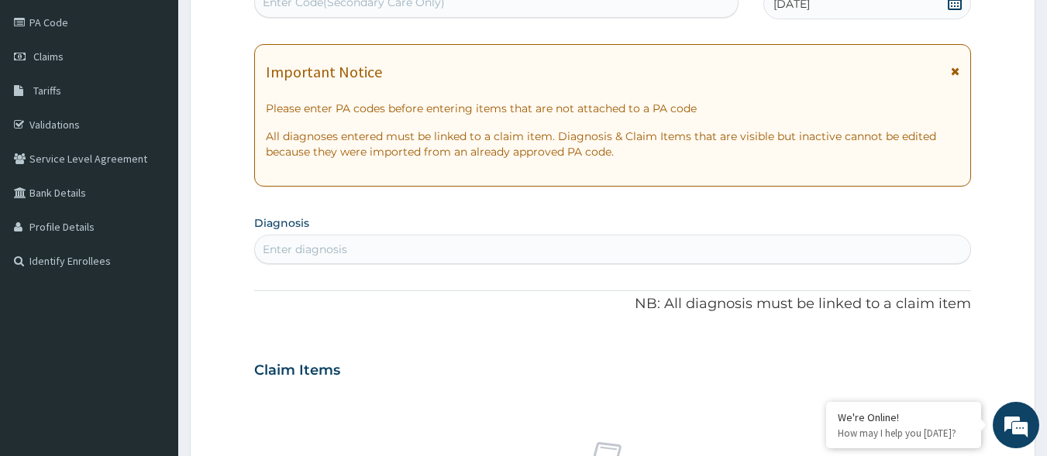
click at [429, 242] on div "Enter diagnosis" at bounding box center [613, 249] width 716 height 25
type input "MALARIA"
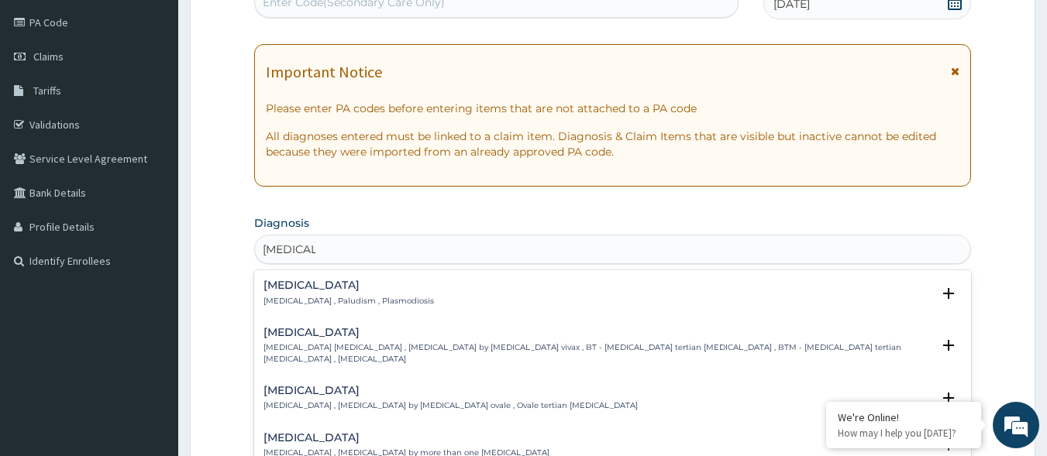
click at [342, 298] on p "Malaria , Paludism , Plasmodiosis" at bounding box center [348, 301] width 170 height 11
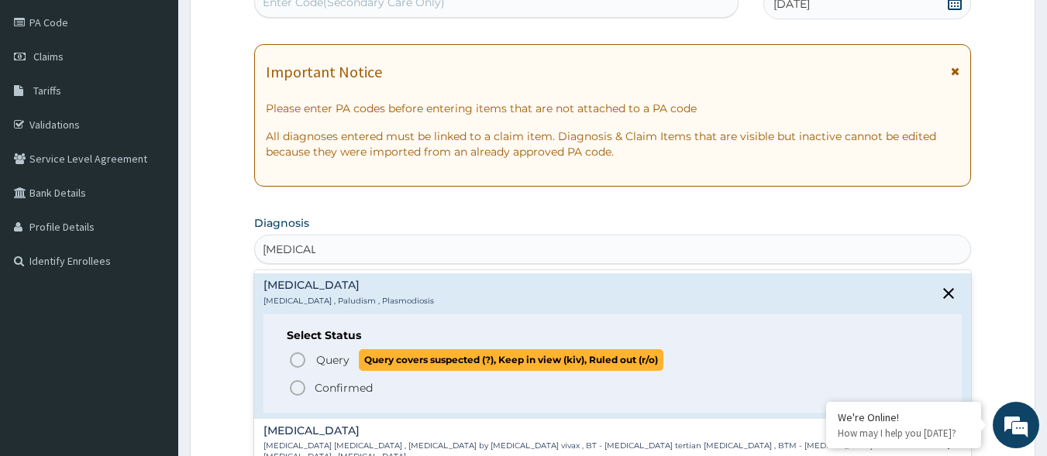
click at [329, 358] on span "Query" at bounding box center [332, 360] width 33 height 15
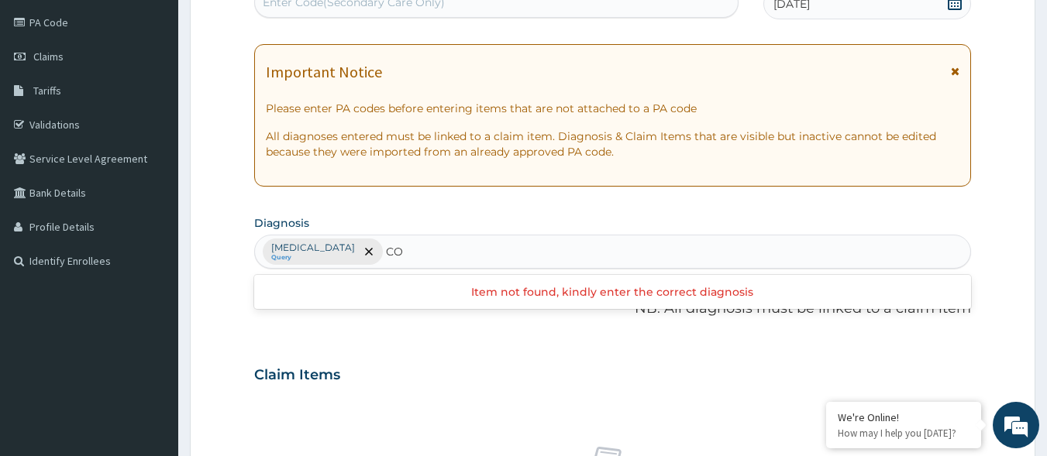
type input "C"
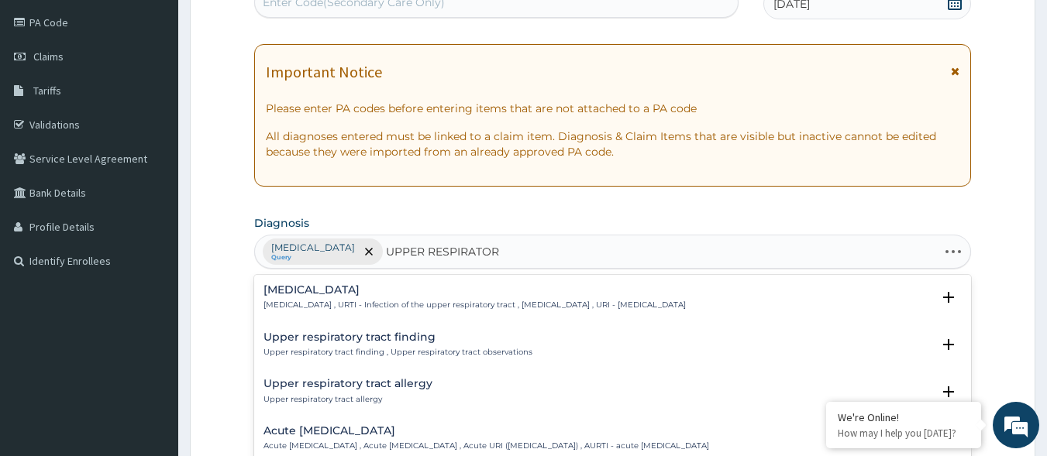
type input "UPPER RESPIRATORY"
click at [464, 283] on div "Upper respiratory infection Upper respiratory infection , URTI - Infection of t…" at bounding box center [612, 301] width 717 height 47
click at [449, 293] on h4 "Upper respiratory infection" at bounding box center [474, 290] width 422 height 12
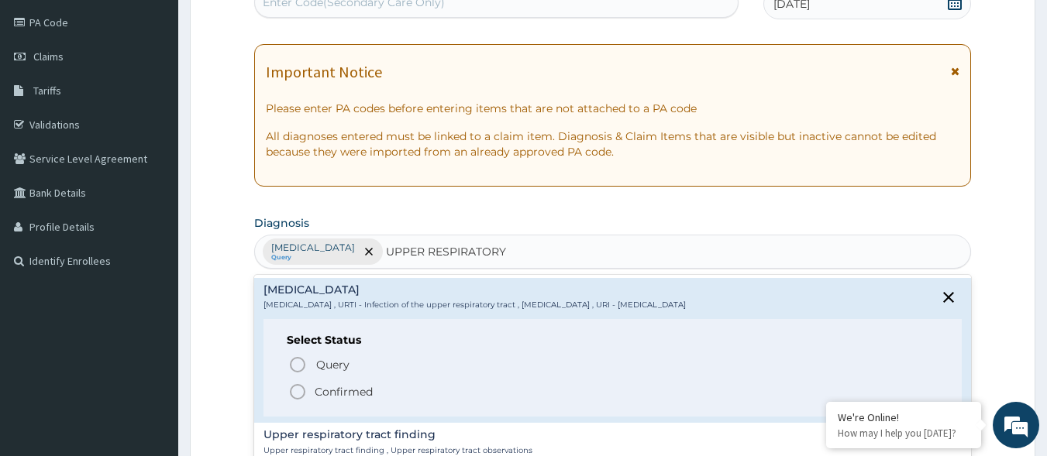
click at [380, 395] on span "Confirmed" at bounding box center [613, 392] width 651 height 19
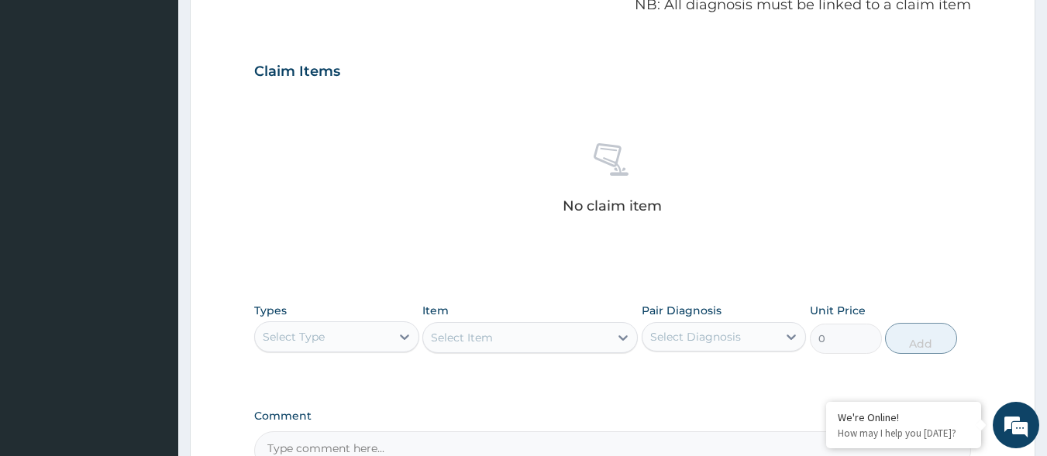
scroll to position [490, 0]
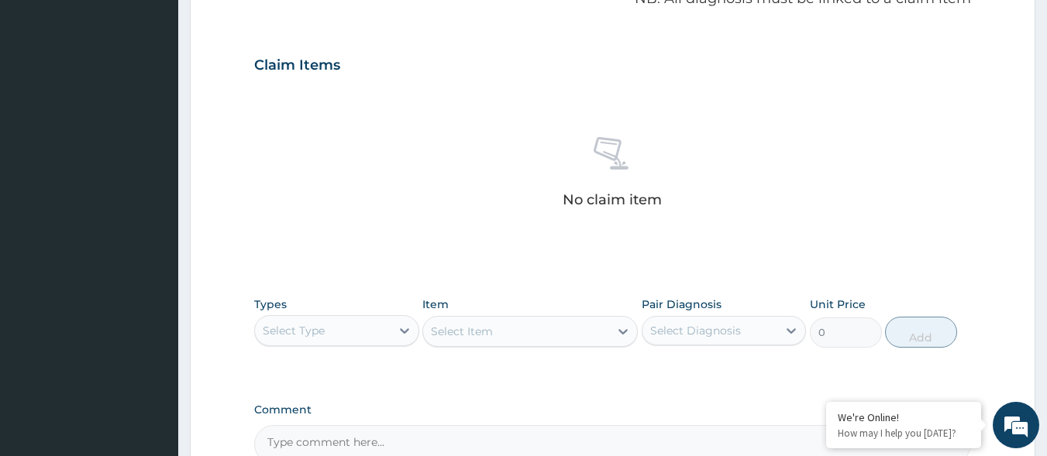
click at [374, 322] on div "Select Type" at bounding box center [323, 330] width 136 height 25
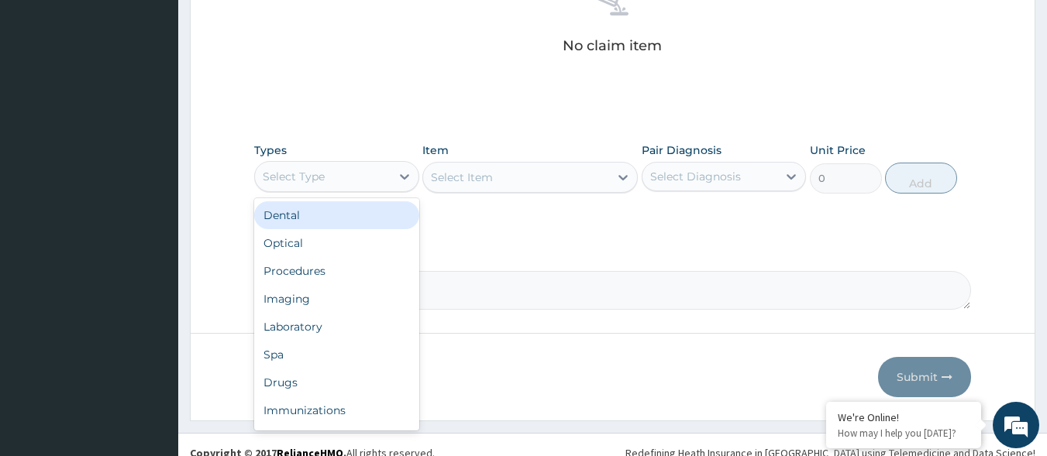
scroll to position [645, 0]
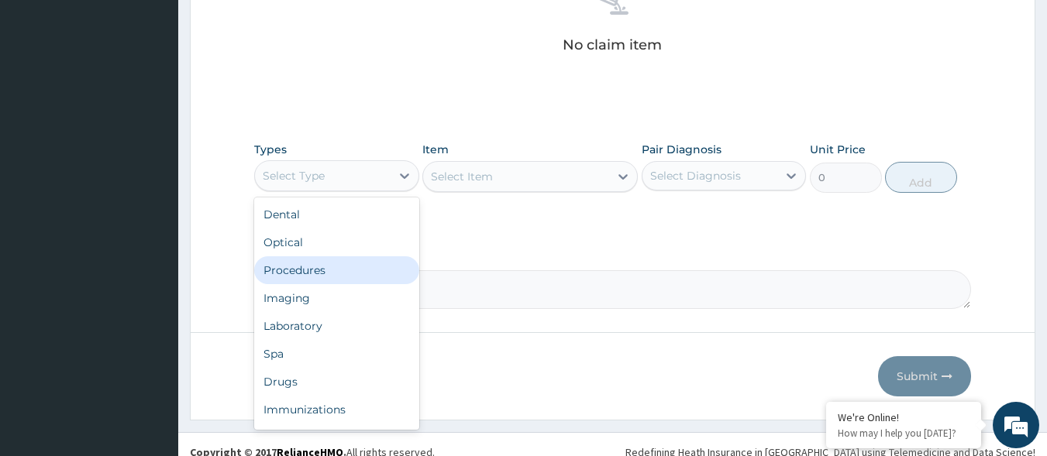
click at [341, 264] on div "Procedures" at bounding box center [336, 270] width 165 height 28
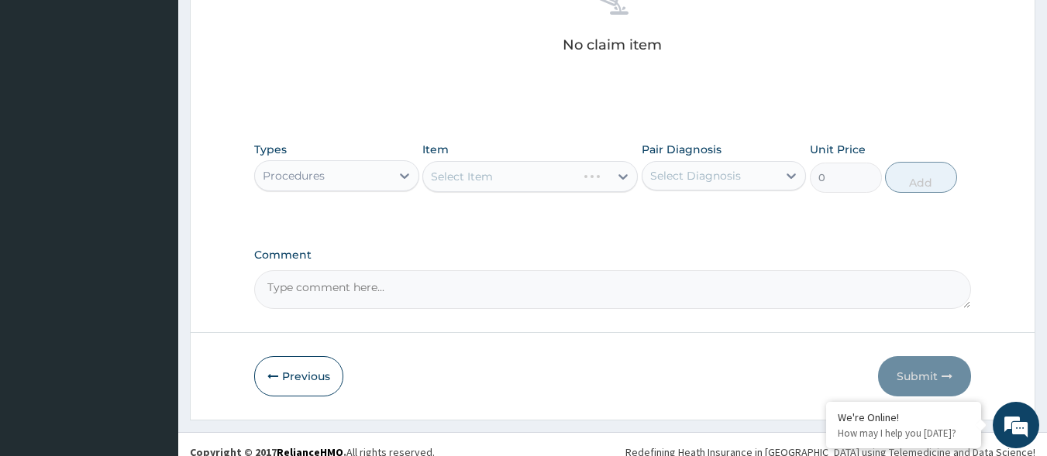
click at [738, 182] on div "Select Diagnosis" at bounding box center [695, 175] width 91 height 15
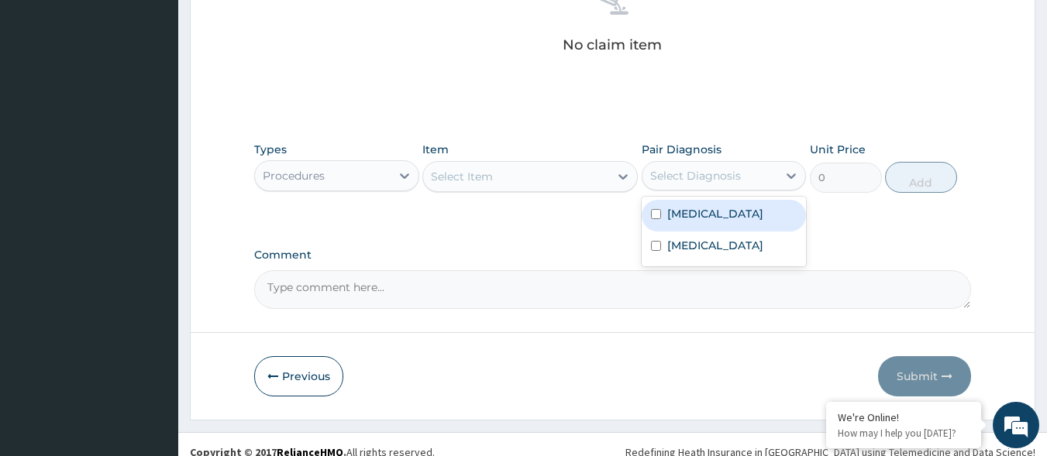
click at [581, 172] on div "Select Item" at bounding box center [516, 176] width 186 height 25
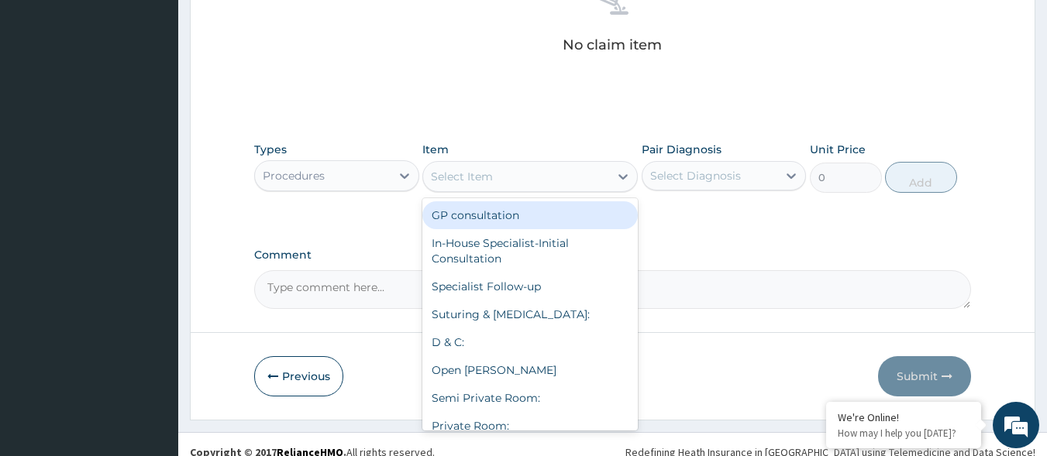
click at [563, 181] on div "Select Item" at bounding box center [516, 176] width 186 height 25
click at [563, 179] on div "Select Item" at bounding box center [516, 176] width 186 height 25
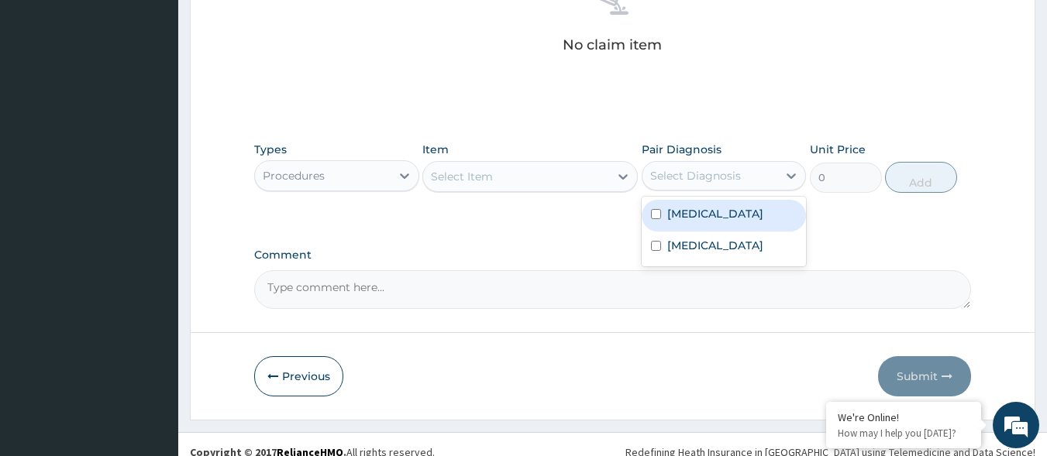
click at [672, 177] on div "Select Diagnosis" at bounding box center [695, 175] width 91 height 15
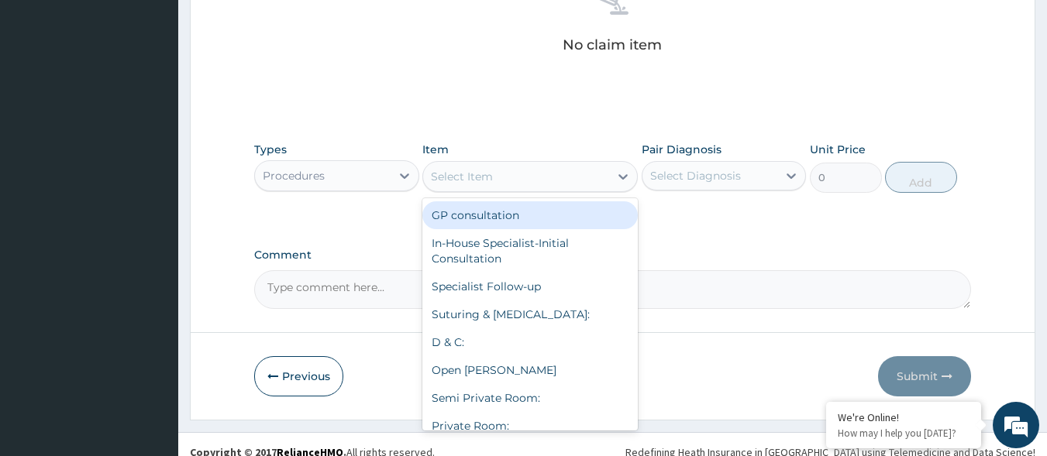
click at [542, 173] on div "Select Item" at bounding box center [516, 176] width 186 height 25
click at [538, 179] on div "Select Item" at bounding box center [516, 176] width 186 height 25
click at [552, 212] on div "GP consultation" at bounding box center [529, 215] width 215 height 28
type input "2550"
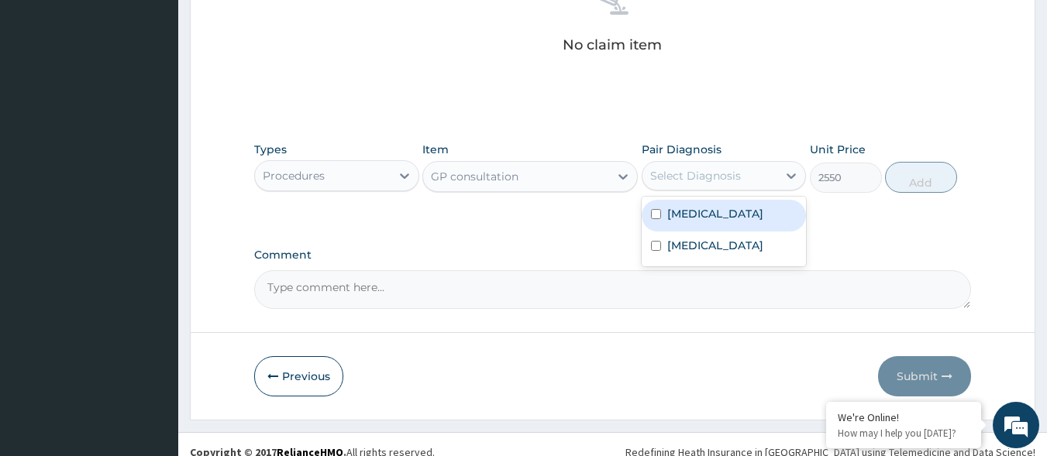
click at [754, 184] on div "Select Diagnosis" at bounding box center [710, 175] width 136 height 25
click at [752, 184] on div "Select Diagnosis" at bounding box center [710, 175] width 136 height 25
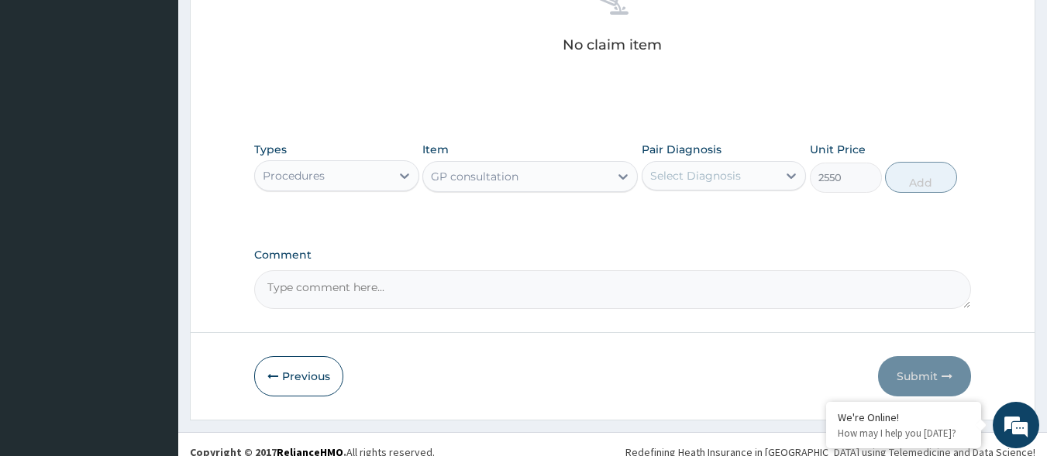
click at [744, 182] on div "Select Diagnosis" at bounding box center [710, 175] width 136 height 25
click at [735, 198] on div "Types Procedures Item GP consultation Pair Diagnosis Select Diagnosis Unit Pric…" at bounding box center [612, 167] width 717 height 67
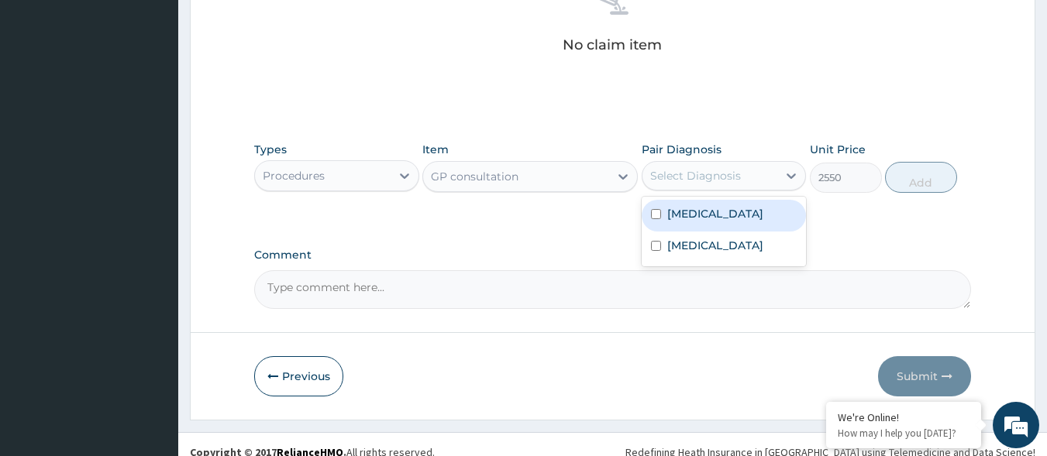
click at [738, 181] on div "Select Diagnosis" at bounding box center [695, 175] width 91 height 15
click at [725, 219] on div "Malaria" at bounding box center [724, 216] width 165 height 32
checkbox input "true"
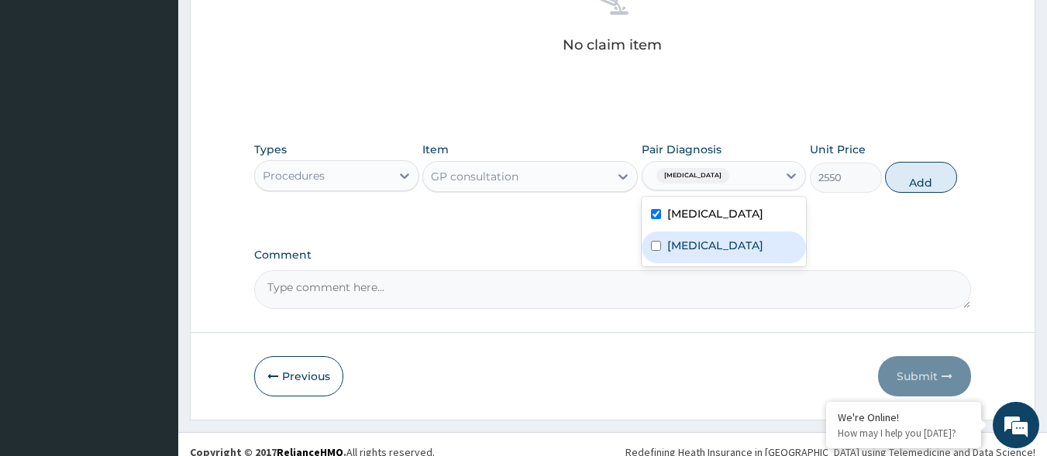
click at [718, 253] on label "Upper respiratory infection" at bounding box center [715, 245] width 96 height 15
checkbox input "true"
click at [906, 181] on button "Add" at bounding box center [921, 177] width 72 height 31
type input "0"
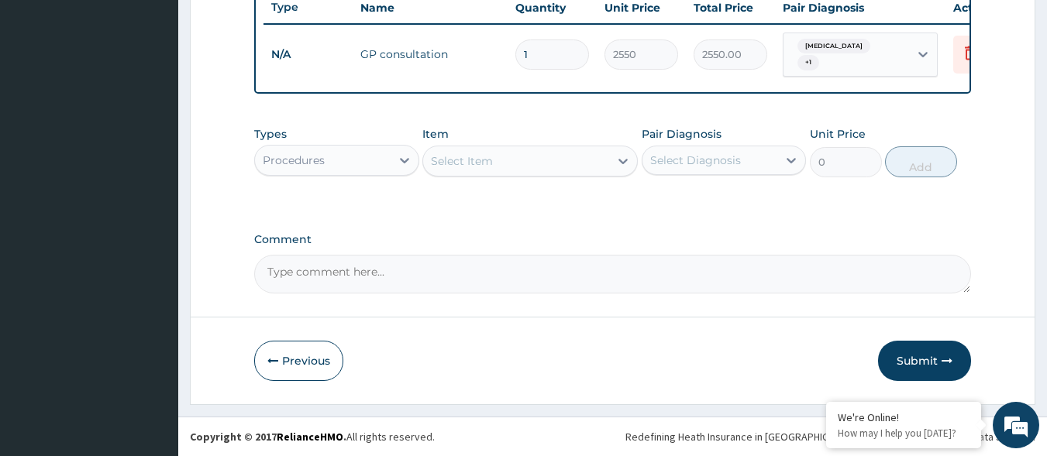
scroll to position [599, 0]
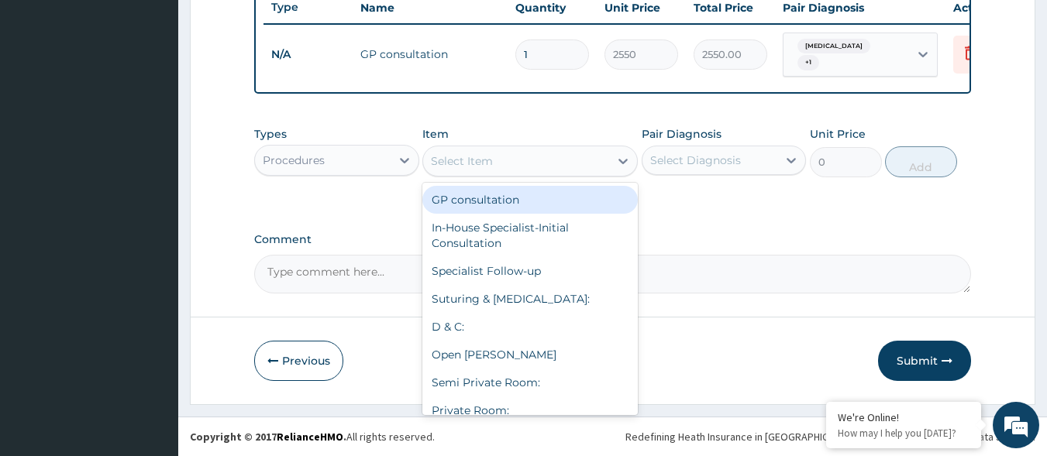
click at [575, 167] on div "Select Item" at bounding box center [516, 161] width 186 height 25
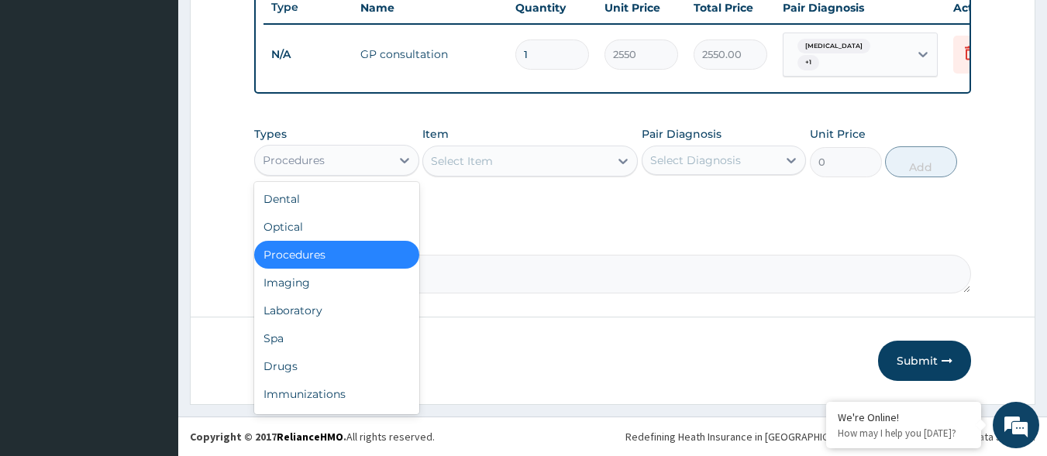
click at [308, 155] on div "Procedures" at bounding box center [294, 160] width 62 height 15
click at [318, 311] on div "Laboratory" at bounding box center [336, 311] width 165 height 28
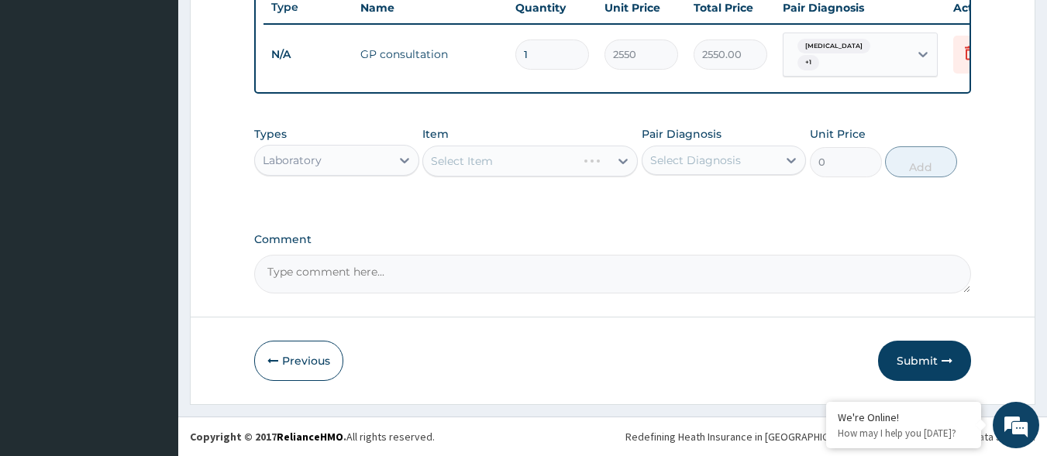
click at [700, 151] on div "Select Diagnosis" at bounding box center [710, 160] width 136 height 25
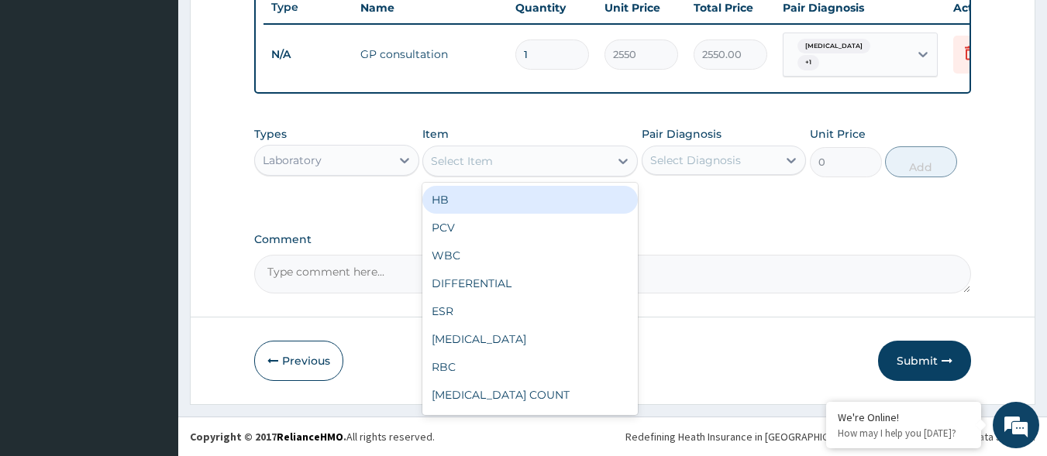
click at [579, 163] on div "Select Item" at bounding box center [516, 161] width 186 height 25
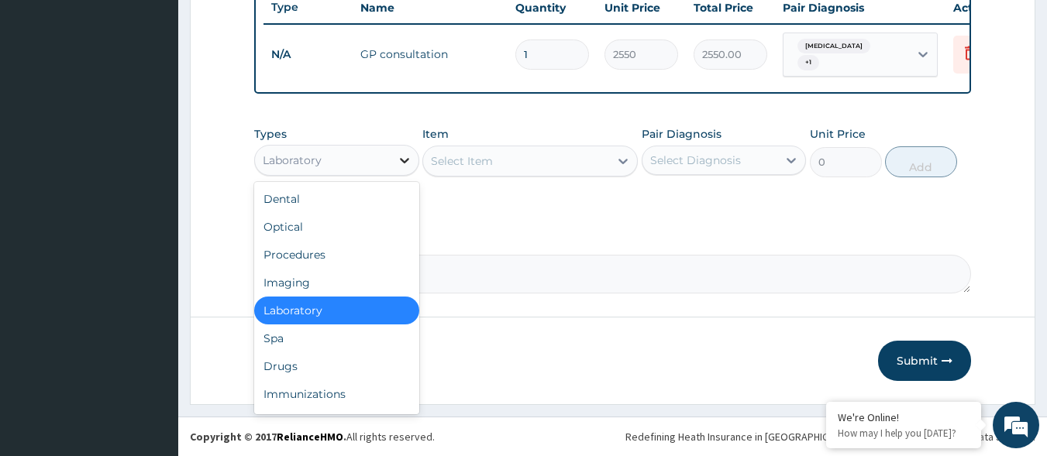
click at [391, 153] on div at bounding box center [405, 160] width 28 height 28
click at [356, 163] on div "Laboratory" at bounding box center [323, 160] width 136 height 25
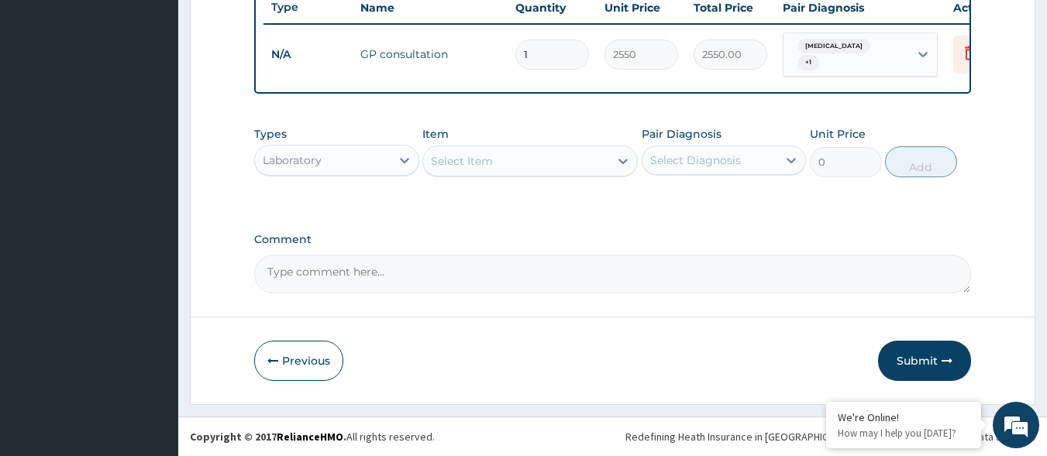
click at [356, 163] on div "Laboratory" at bounding box center [323, 160] width 136 height 25
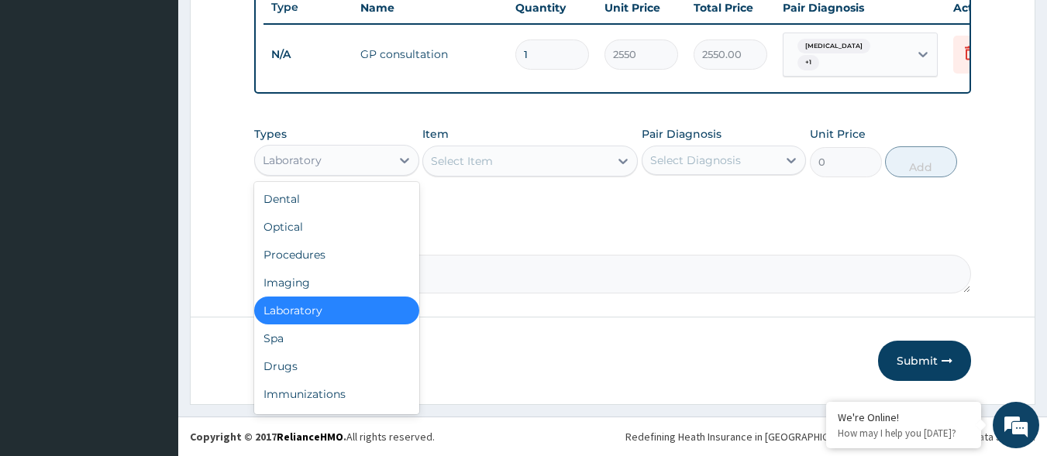
click at [356, 163] on div "Laboratory" at bounding box center [323, 160] width 136 height 25
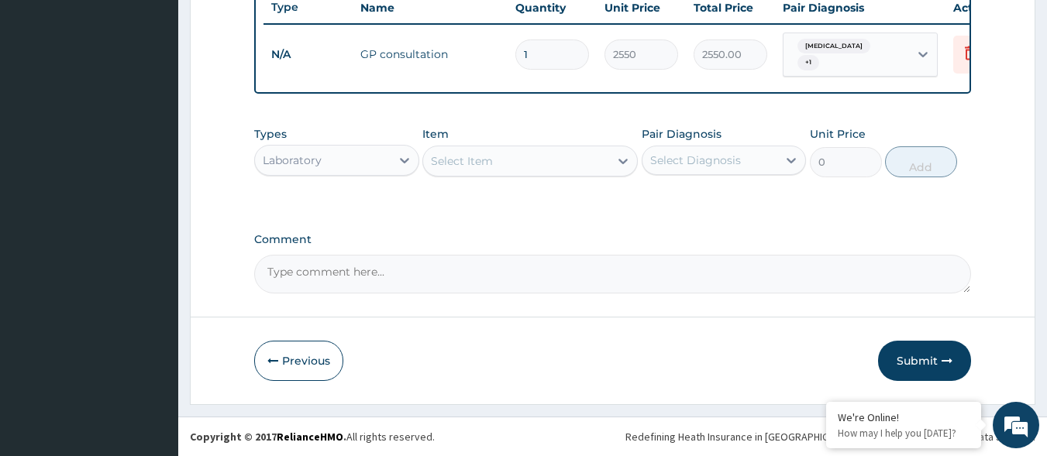
click at [357, 162] on div "Laboratory" at bounding box center [323, 160] width 136 height 25
click at [366, 166] on div "Laboratory" at bounding box center [323, 160] width 136 height 25
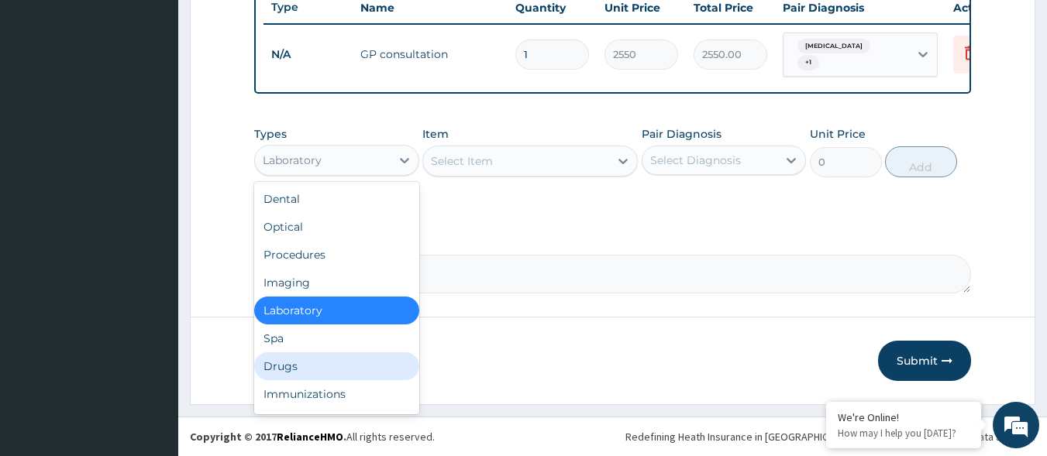
click at [329, 372] on div "Drugs" at bounding box center [336, 367] width 165 height 28
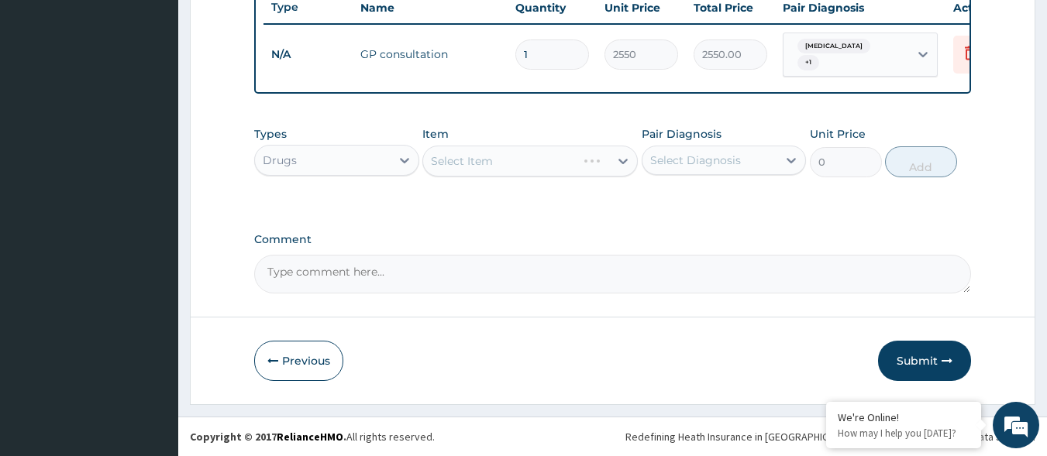
click at [711, 146] on div "Select Diagnosis" at bounding box center [724, 160] width 165 height 29
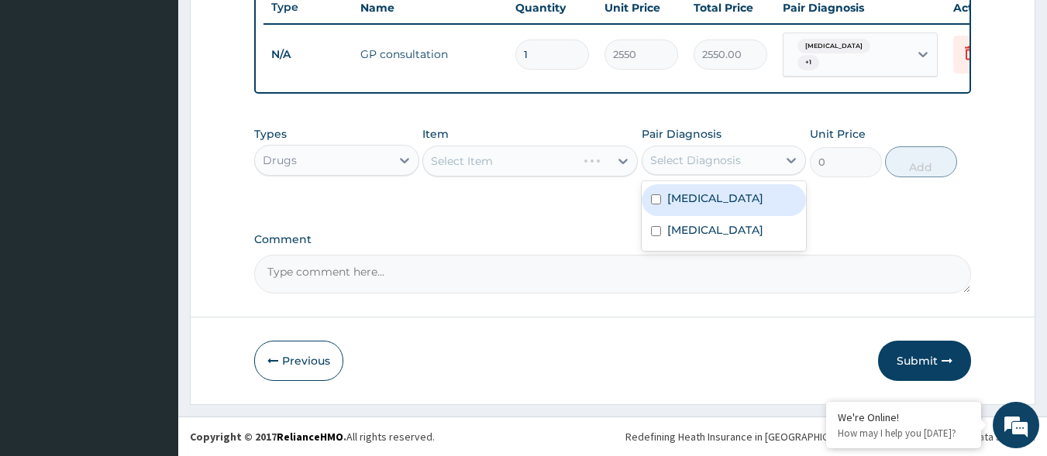
click at [673, 188] on div "Malaria" at bounding box center [724, 200] width 165 height 32
checkbox input "true"
click at [589, 160] on div "Select Item" at bounding box center [516, 161] width 186 height 25
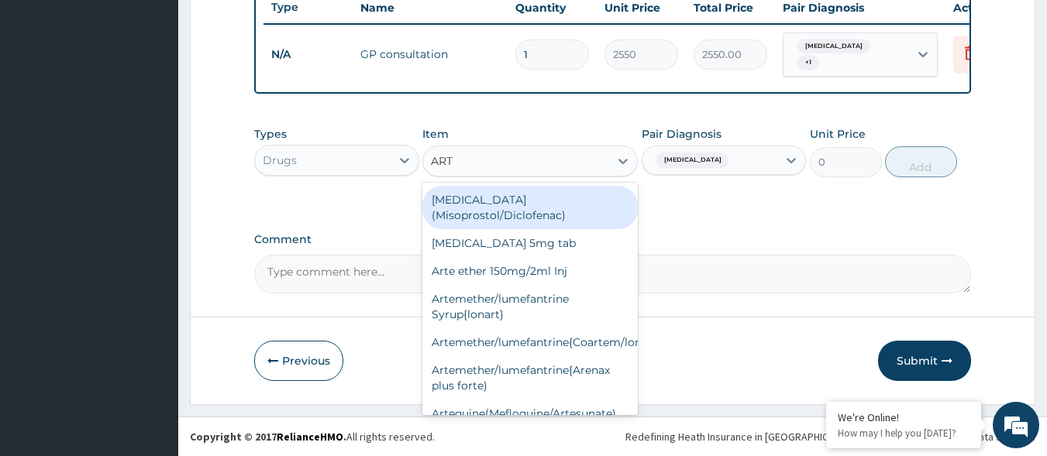
type input "ARTE"
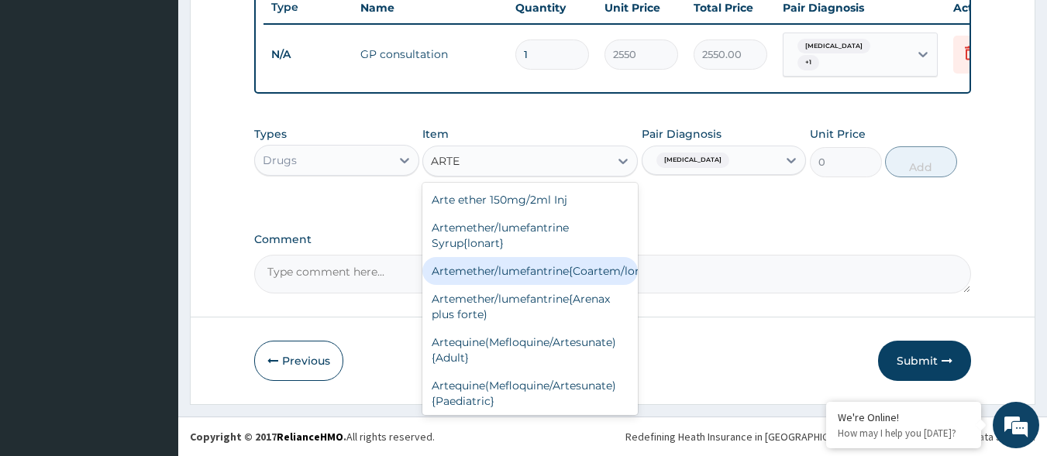
click at [603, 274] on div "Artemether/lumefantrine{Coartem/lonart}" at bounding box center [529, 271] width 215 height 28
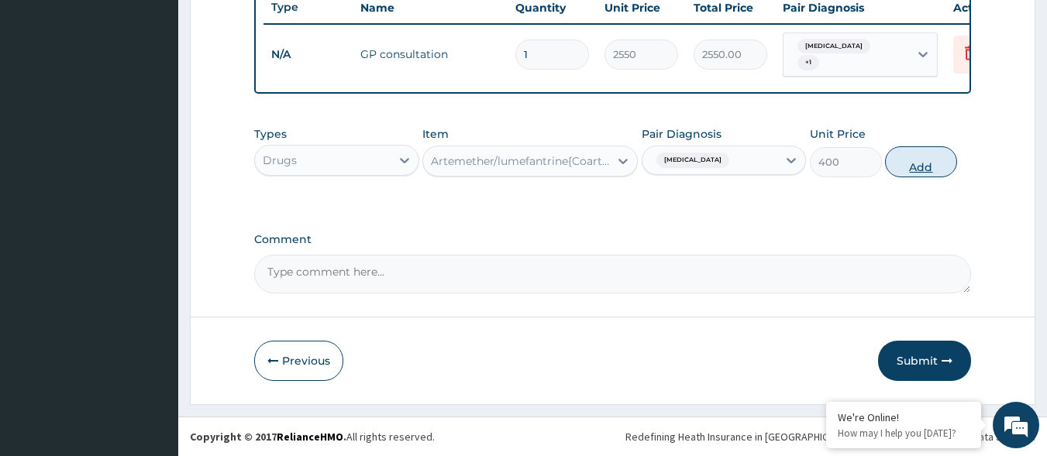
click at [937, 168] on button "Add" at bounding box center [921, 161] width 72 height 31
type input "0"
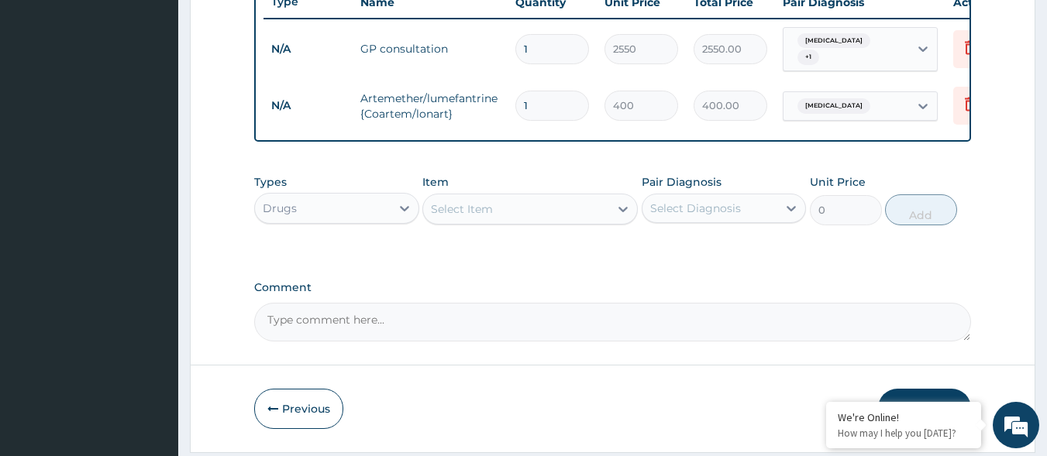
type input "0.00"
type input "6"
type input "2400.00"
type input "6"
click at [576, 217] on div "Select Item" at bounding box center [516, 209] width 186 height 25
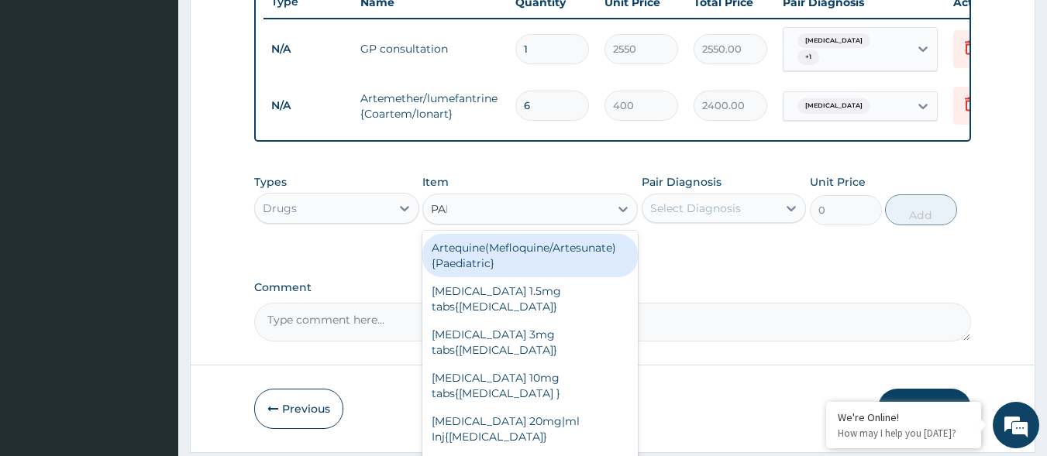
type input "PARA"
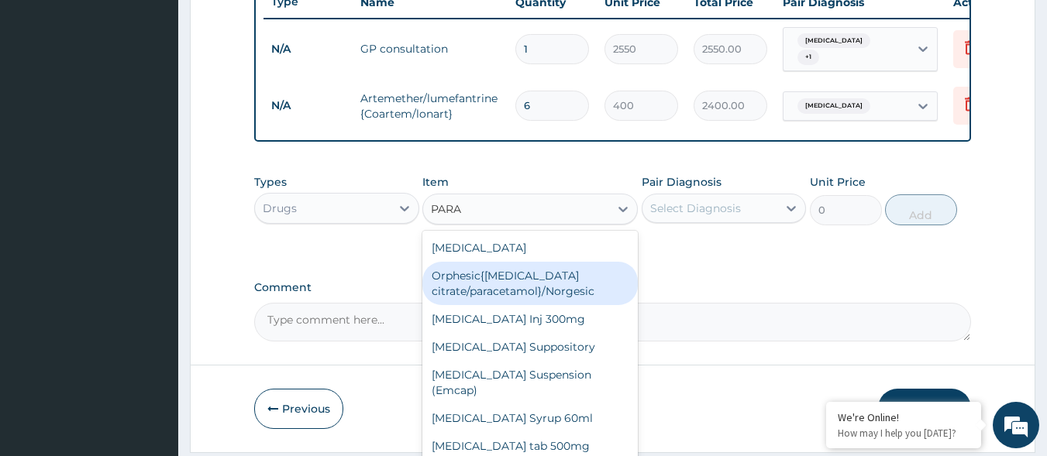
scroll to position [12, 0]
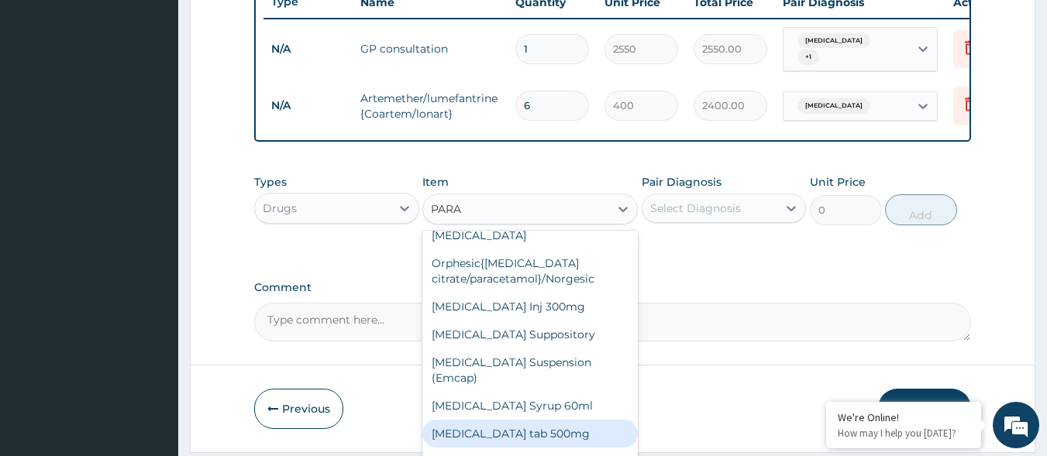
click at [538, 426] on div "Paracetamol tab 500mg" at bounding box center [529, 434] width 215 height 28
type input "18.4"
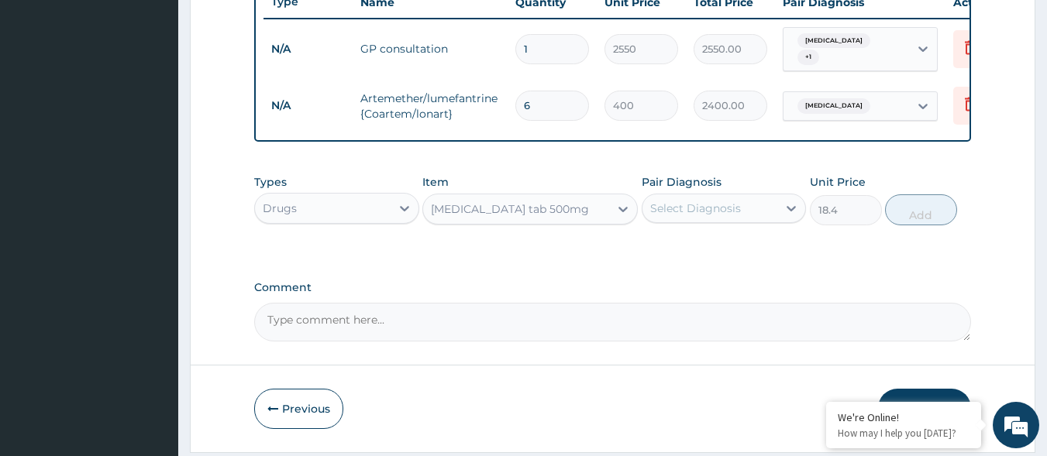
click at [722, 216] on div "Select Diagnosis" at bounding box center [695, 208] width 91 height 15
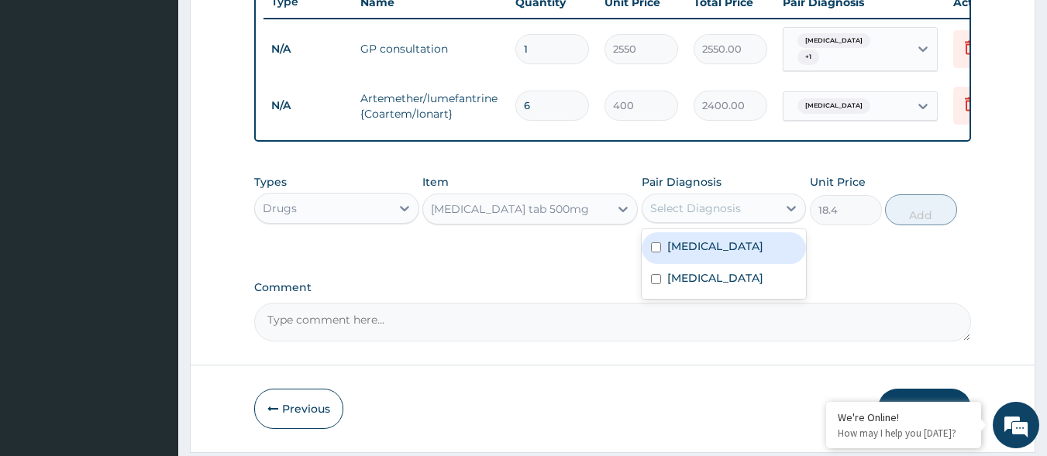
click at [685, 254] on label "Malaria" at bounding box center [715, 246] width 96 height 15
checkbox input "true"
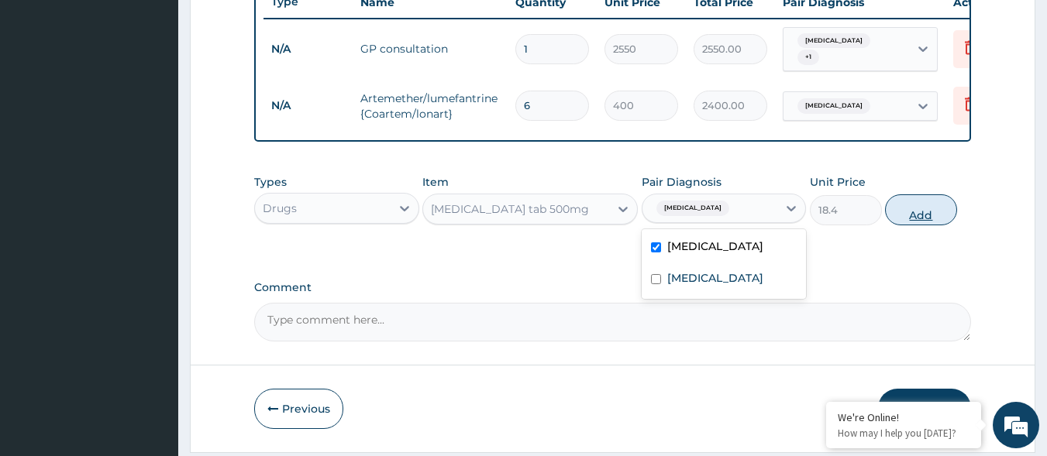
click at [937, 225] on button "Add" at bounding box center [921, 209] width 72 height 31
type input "0"
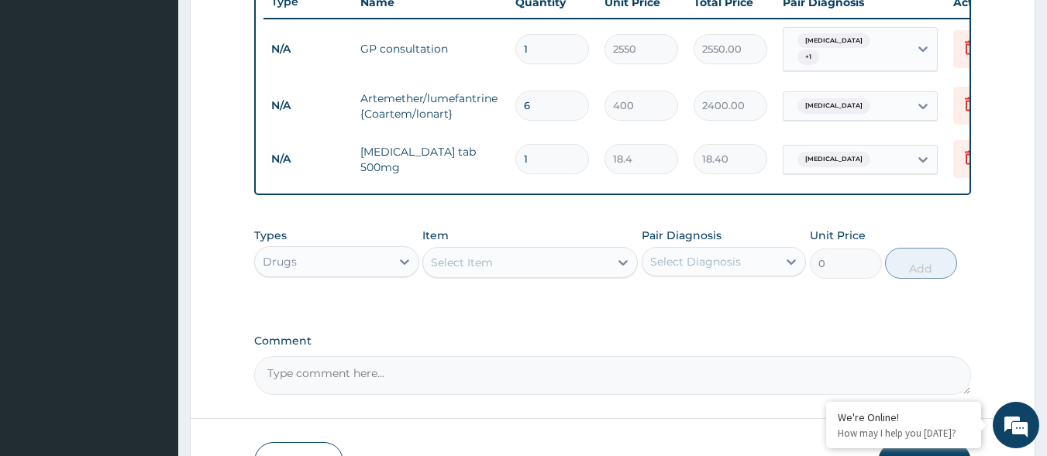
type input "0.00"
type input "1"
type input "18.40"
type input "18"
type input "331.20"
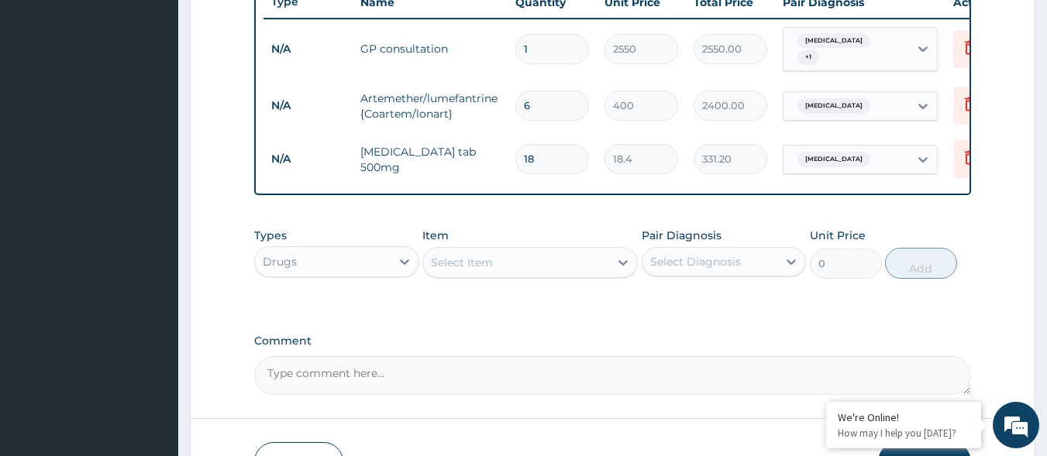
type input "18"
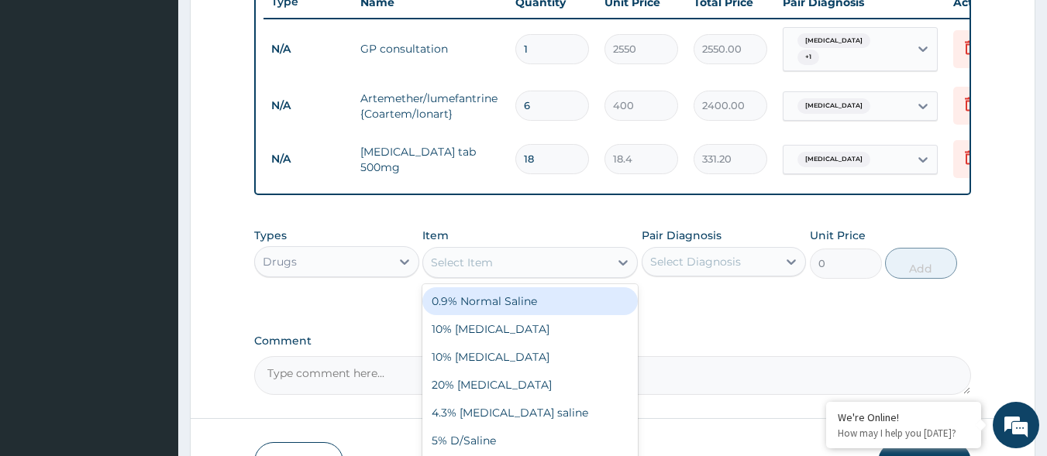
click at [559, 263] on div "Select Item" at bounding box center [516, 262] width 186 height 25
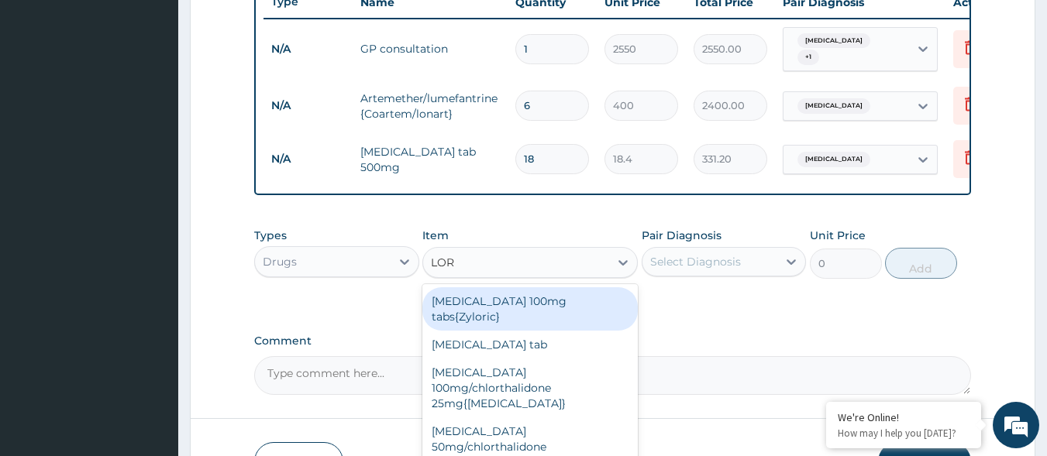
type input "[PERSON_NAME]"
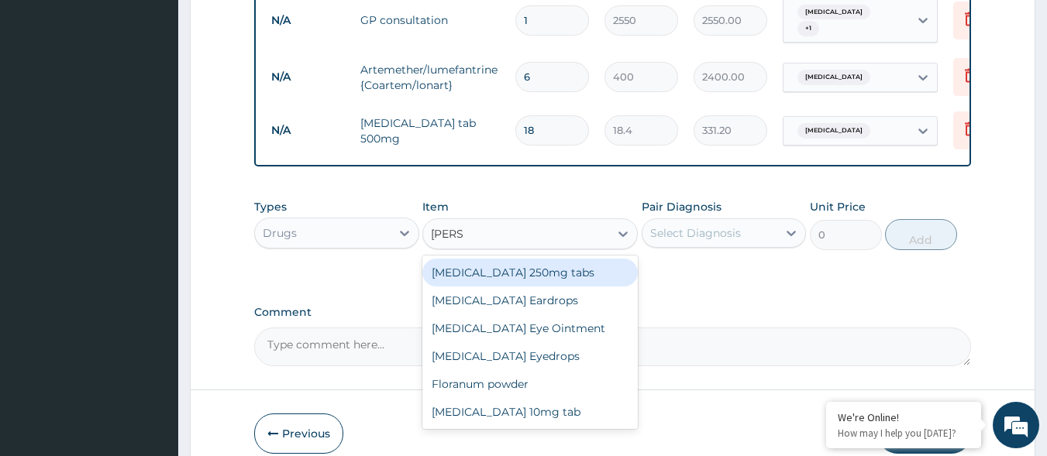
scroll to position [676, 0]
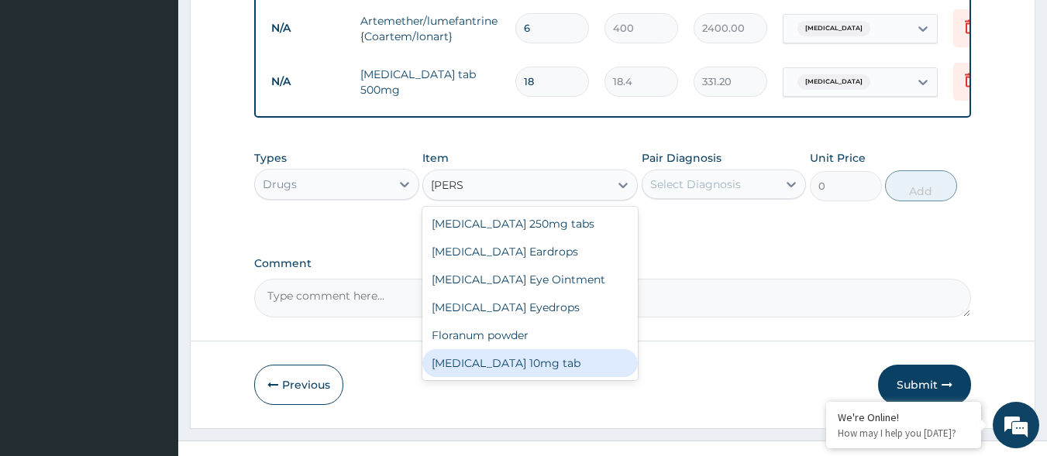
click at [579, 367] on div "[MEDICAL_DATA] 10mg tab" at bounding box center [529, 363] width 215 height 28
type input "80"
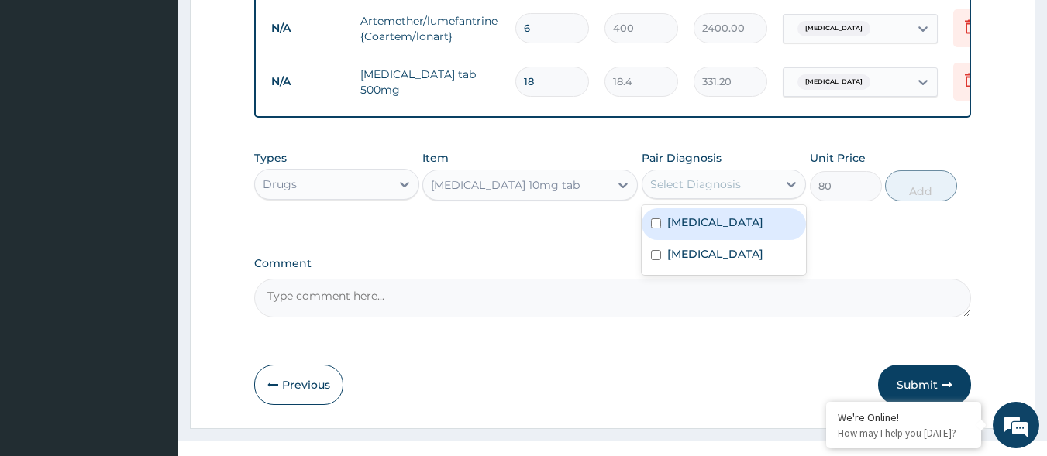
click at [742, 188] on div "Select Diagnosis" at bounding box center [710, 184] width 136 height 25
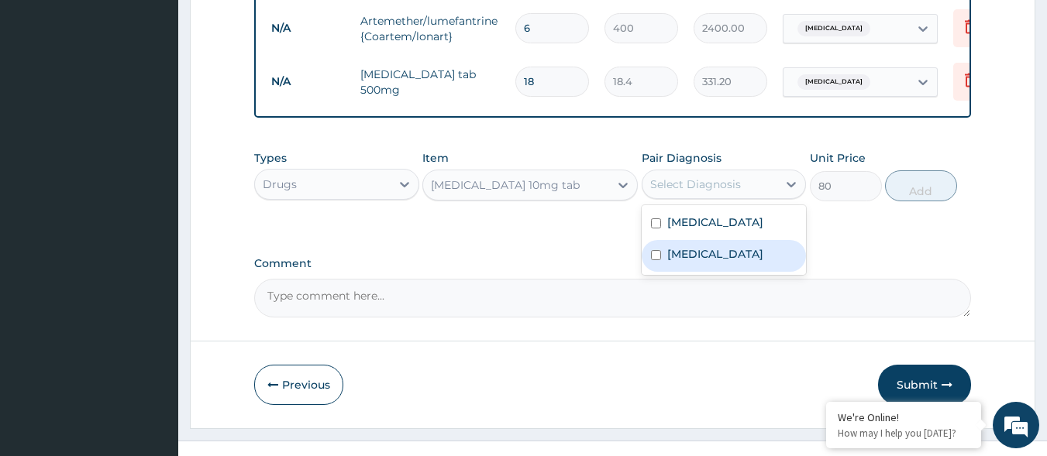
click at [717, 262] on label "Upper respiratory infection" at bounding box center [715, 253] width 96 height 15
checkbox input "true"
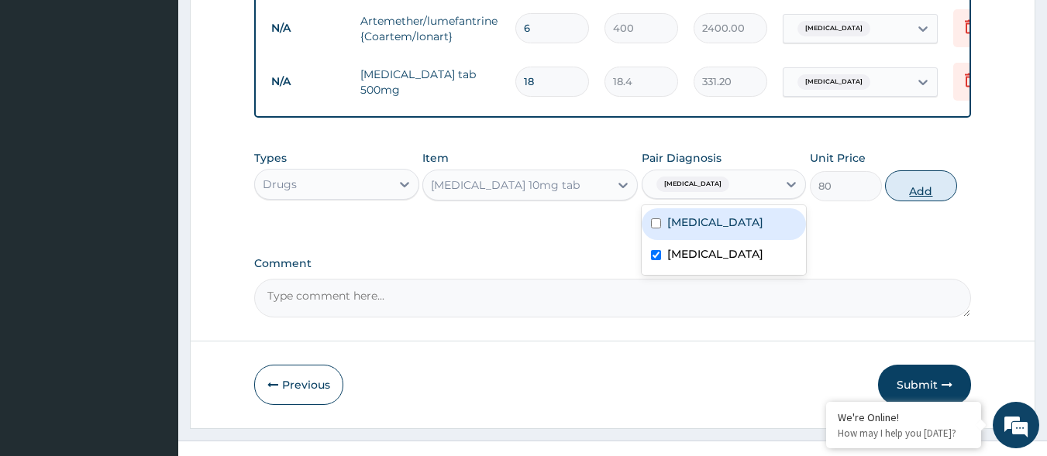
click at [914, 191] on button "Add" at bounding box center [921, 185] width 72 height 31
type input "0"
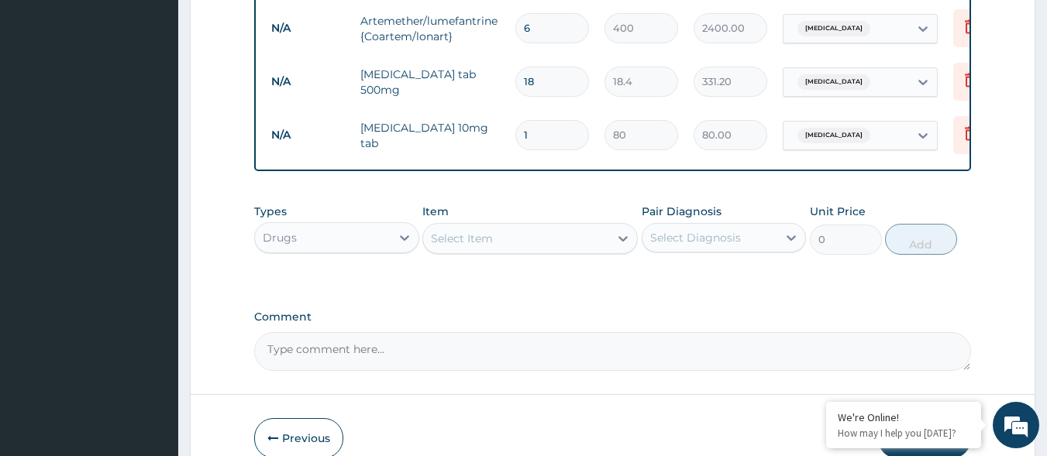
type input "0.00"
type input "3"
type input "240.00"
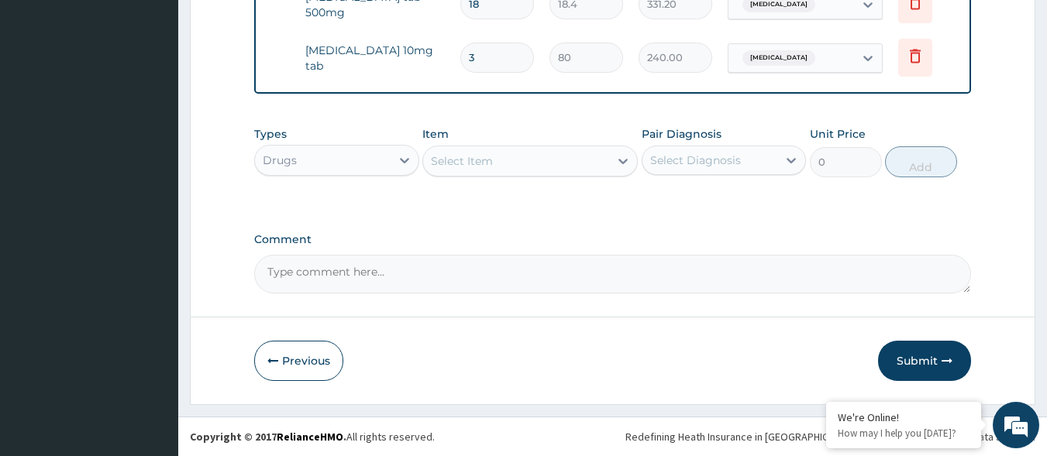
scroll to position [759, 0]
type input "3"
click at [334, 365] on button "Previous" at bounding box center [298, 361] width 89 height 40
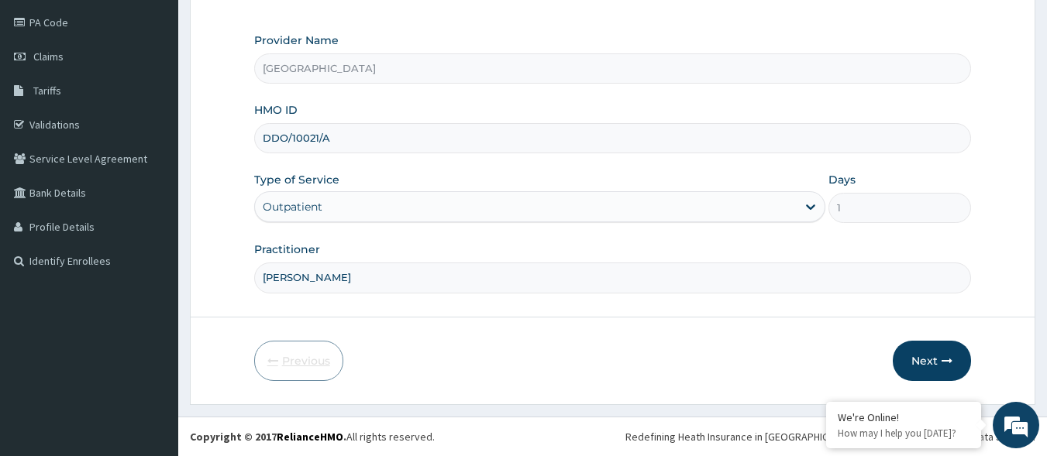
scroll to position [181, 0]
click at [937, 347] on button "Next" at bounding box center [932, 361] width 78 height 40
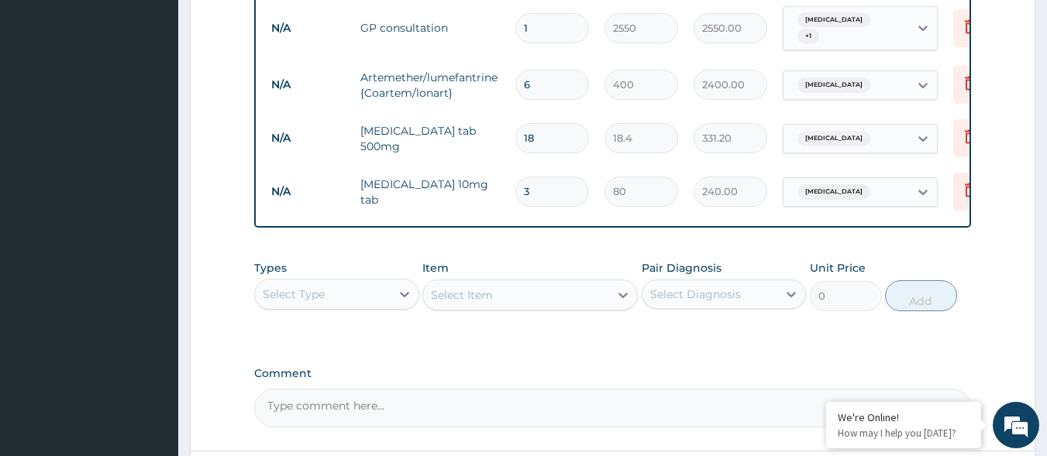
scroll to position [759, 0]
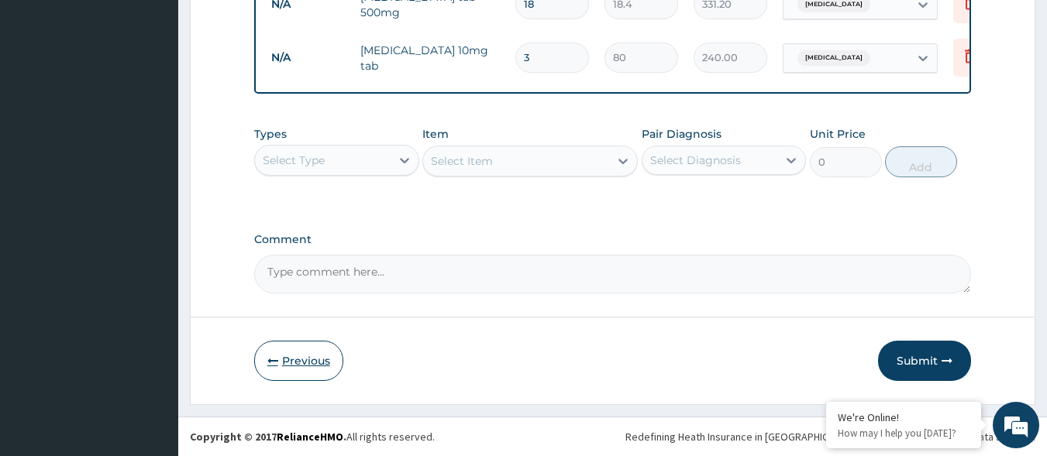
click at [336, 360] on button "Previous" at bounding box center [298, 361] width 89 height 40
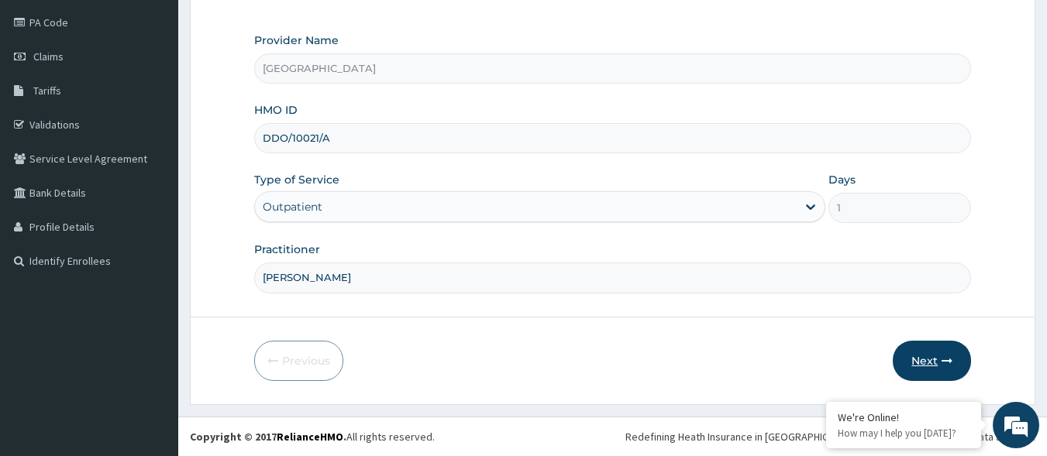
click at [917, 366] on button "Next" at bounding box center [932, 361] width 78 height 40
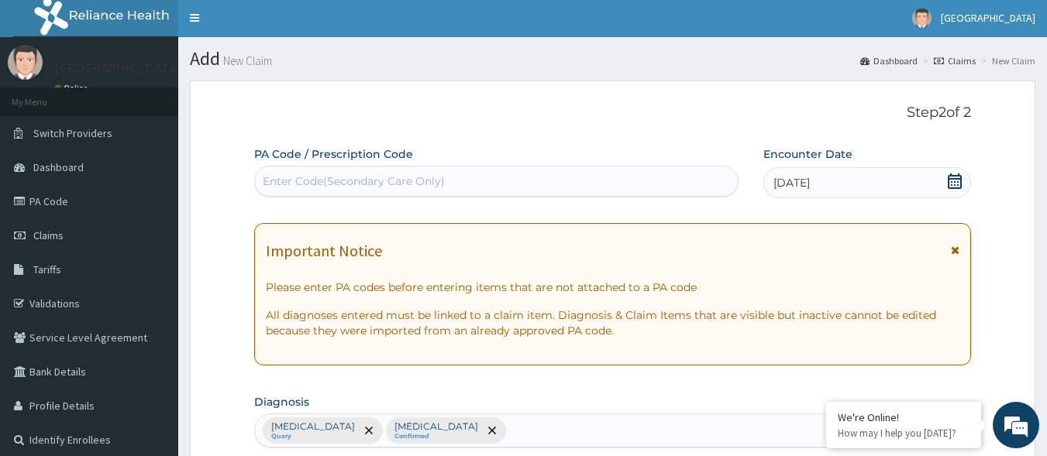
scroll to position [0, 0]
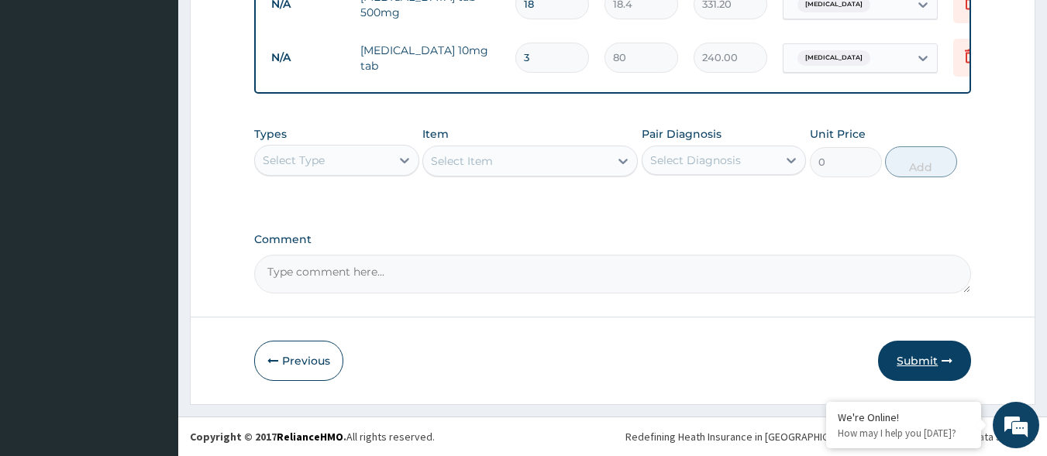
click at [913, 357] on button "Submit" at bounding box center [924, 361] width 93 height 40
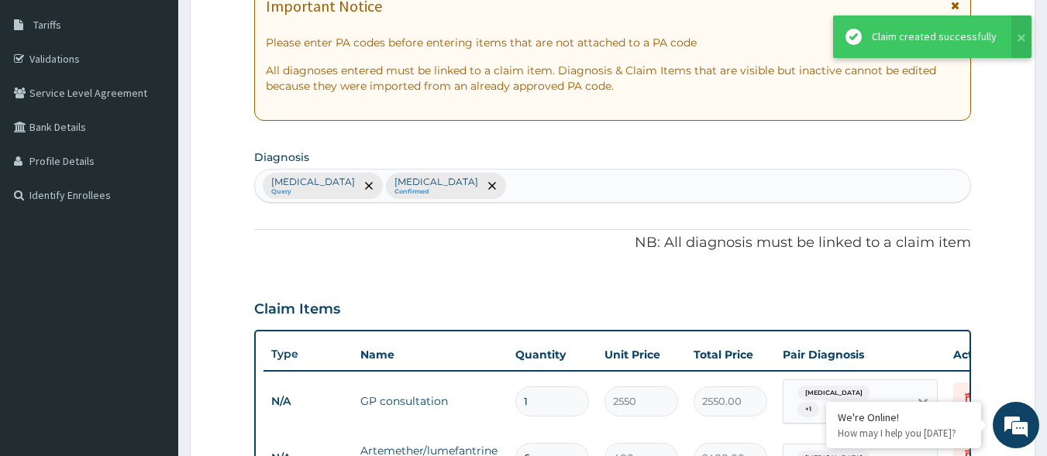
scroll to position [71, 0]
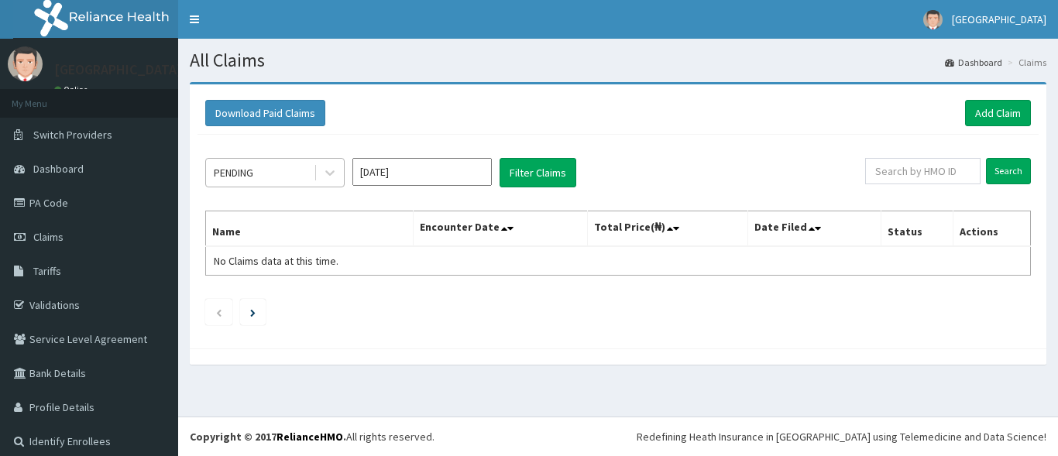
click at [291, 173] on div "PENDING" at bounding box center [260, 172] width 108 height 25
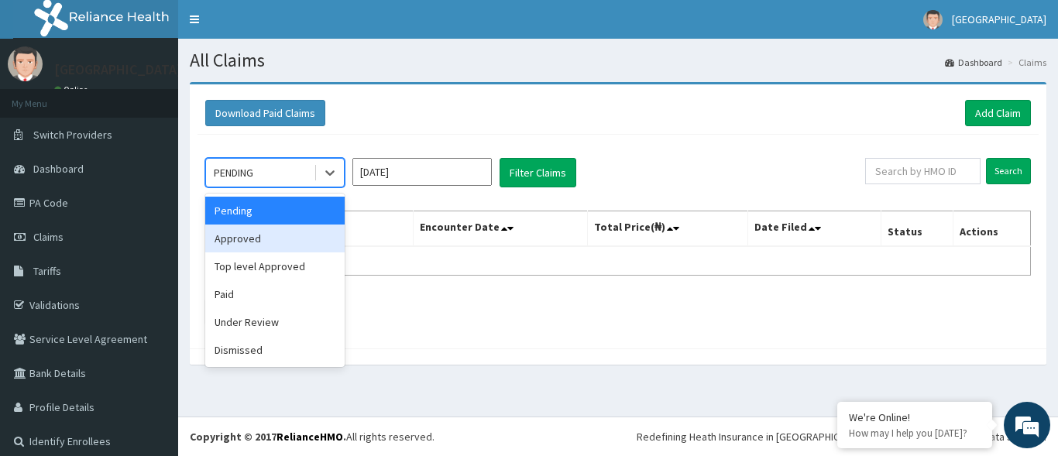
drag, startPoint x: 275, startPoint y: 241, endPoint x: 424, endPoint y: 210, distance: 152.0
click at [275, 240] on div "Approved" at bounding box center [274, 239] width 139 height 28
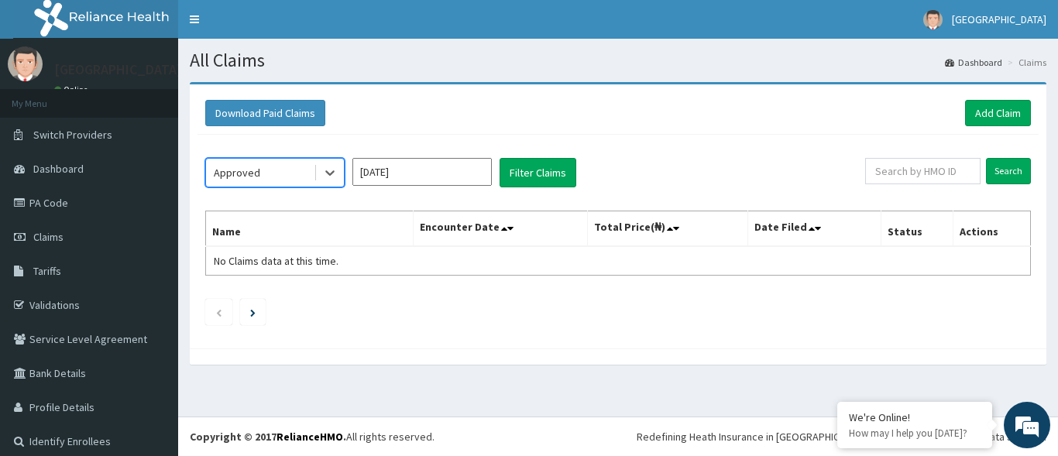
click at [467, 178] on input "Aug 2025" at bounding box center [422, 172] width 139 height 28
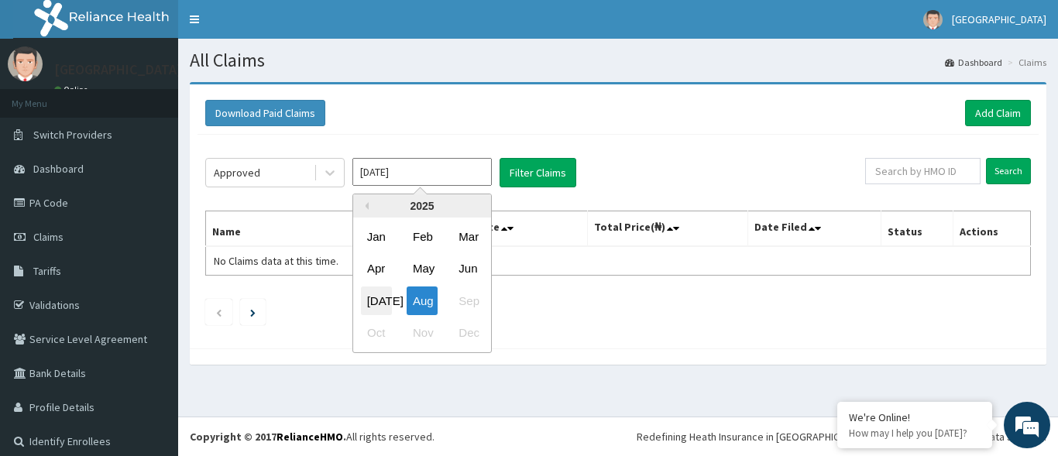
click at [380, 302] on div "Jul" at bounding box center [376, 301] width 31 height 29
type input "Jul 2025"
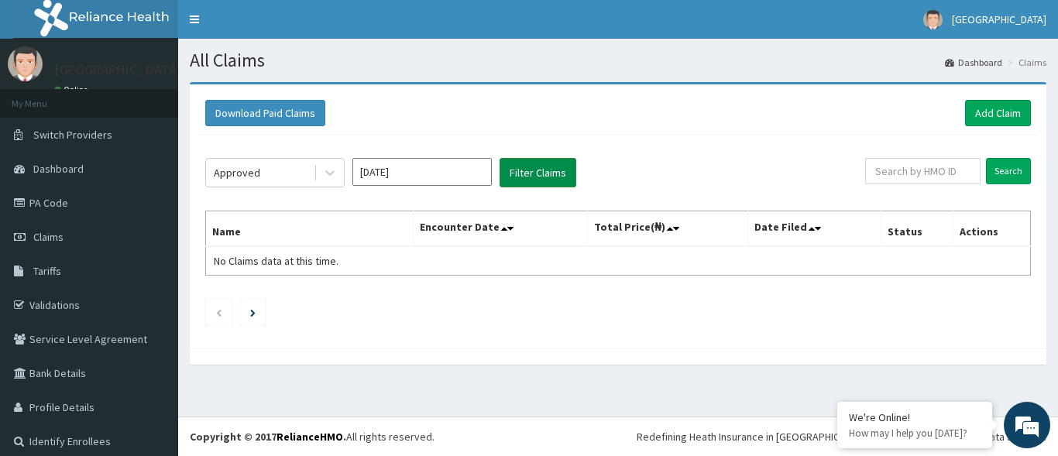
click at [562, 167] on button "Filter Claims" at bounding box center [538, 172] width 77 height 29
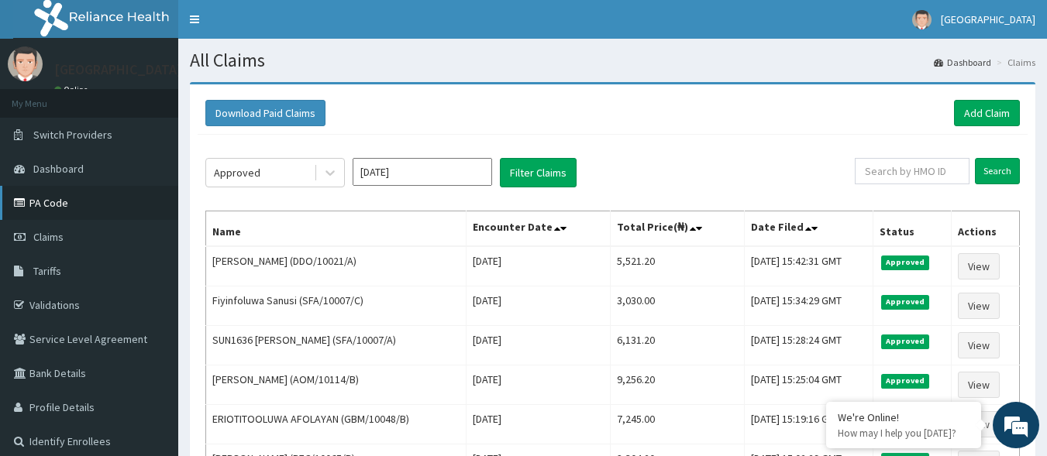
click at [81, 215] on link "PA Code" at bounding box center [89, 203] width 178 height 34
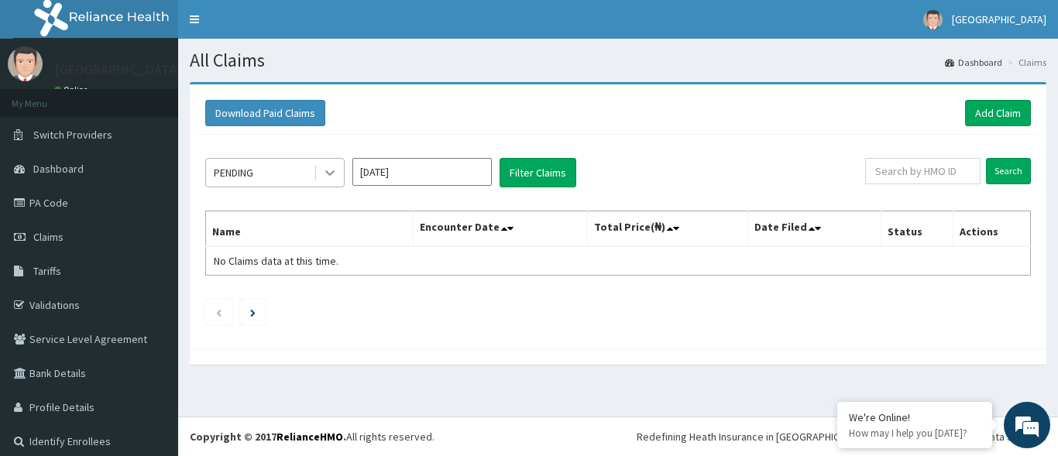
click at [319, 162] on div at bounding box center [330, 173] width 28 height 28
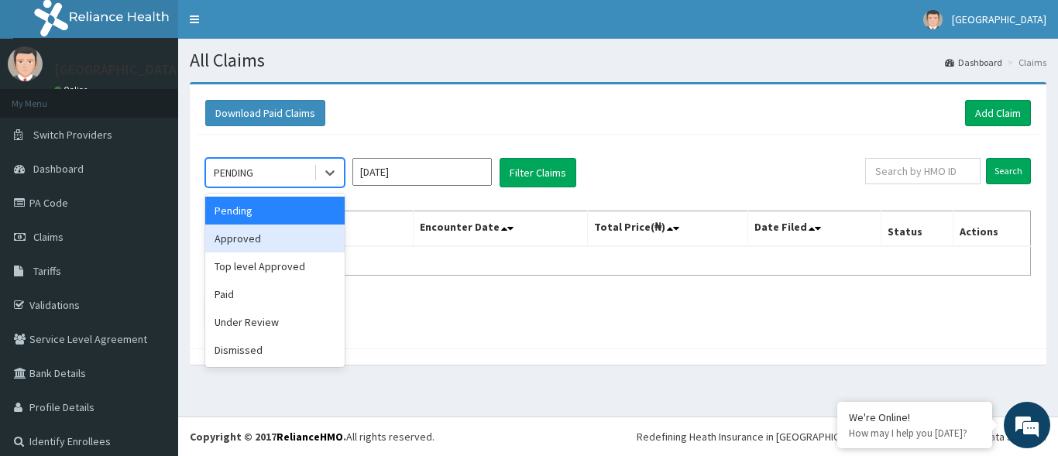
click at [268, 239] on div "Approved" at bounding box center [274, 239] width 139 height 28
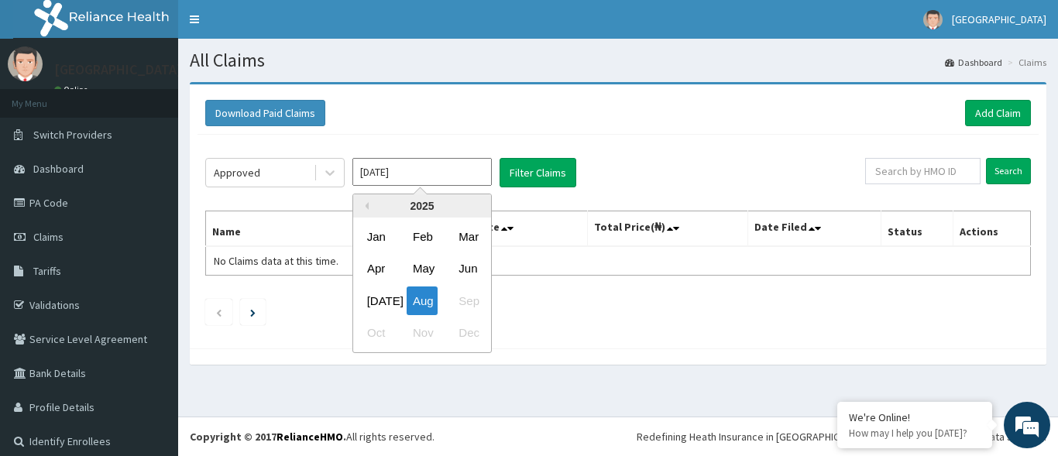
drag, startPoint x: 452, startPoint y: 177, endPoint x: 451, endPoint y: 191, distance: 13.2
click at [452, 177] on input "[DATE]" at bounding box center [422, 172] width 139 height 28
click at [377, 299] on div "[DATE]" at bounding box center [376, 301] width 31 height 29
type input "[DATE]"
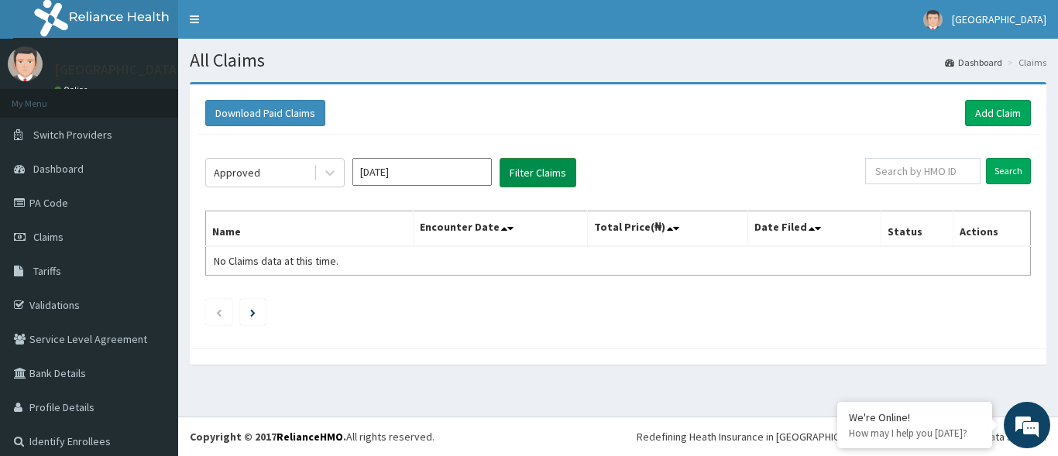
click at [537, 177] on button "Filter Claims" at bounding box center [538, 172] width 77 height 29
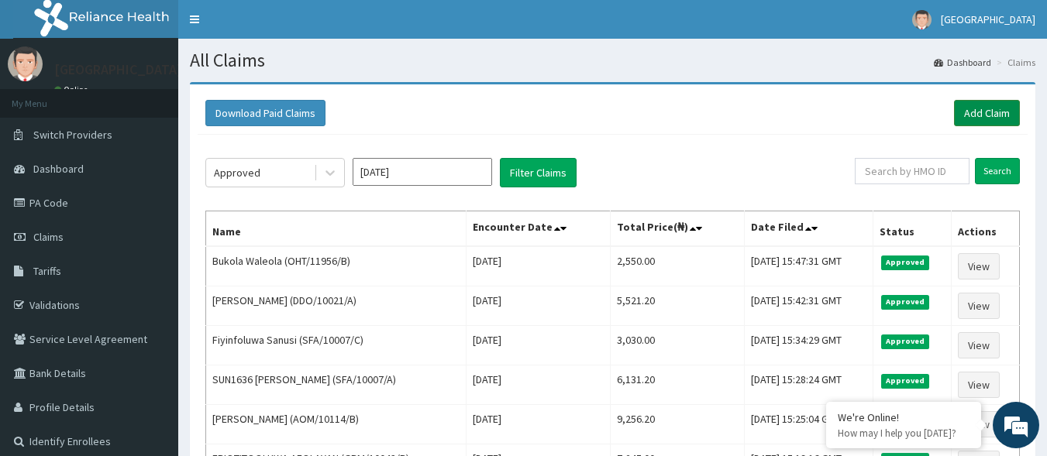
click at [992, 122] on link "Add Claim" at bounding box center [987, 113] width 66 height 26
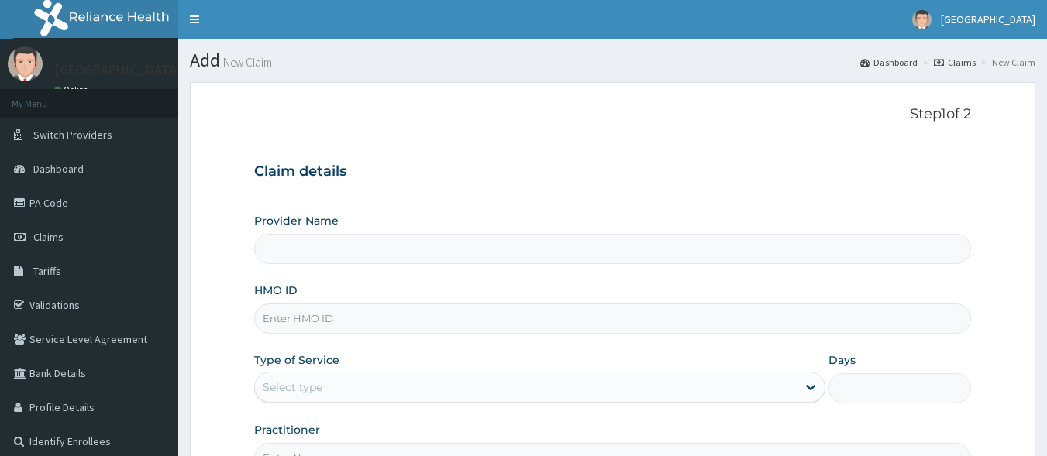
click at [339, 308] on input "HMO ID" at bounding box center [612, 319] width 717 height 30
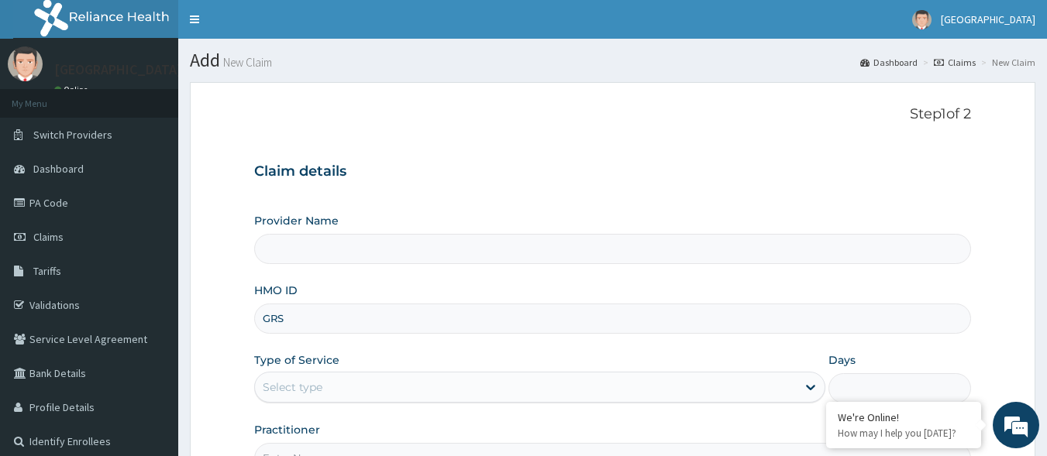
type input "GRS/"
type input "[GEOGRAPHIC_DATA]"
type input "GRS/10085/A"
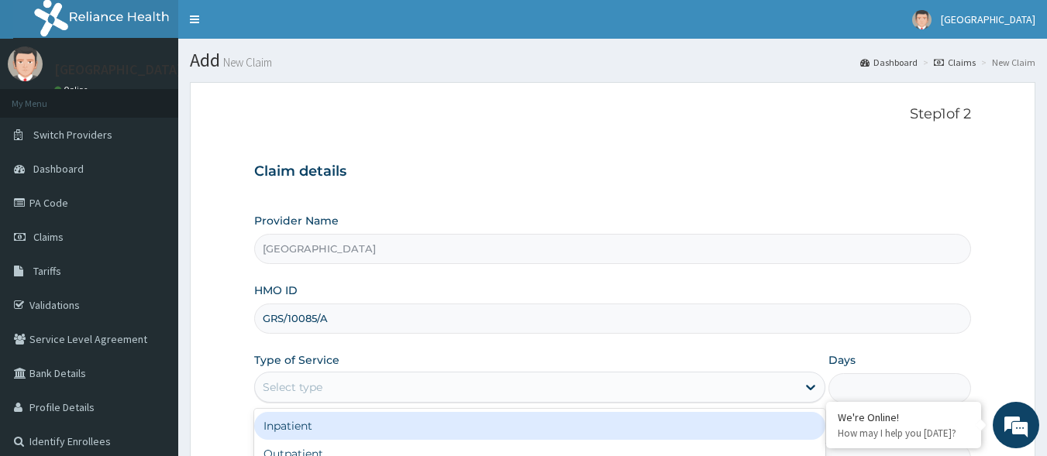
click at [324, 396] on div "Select type" at bounding box center [526, 387] width 542 height 25
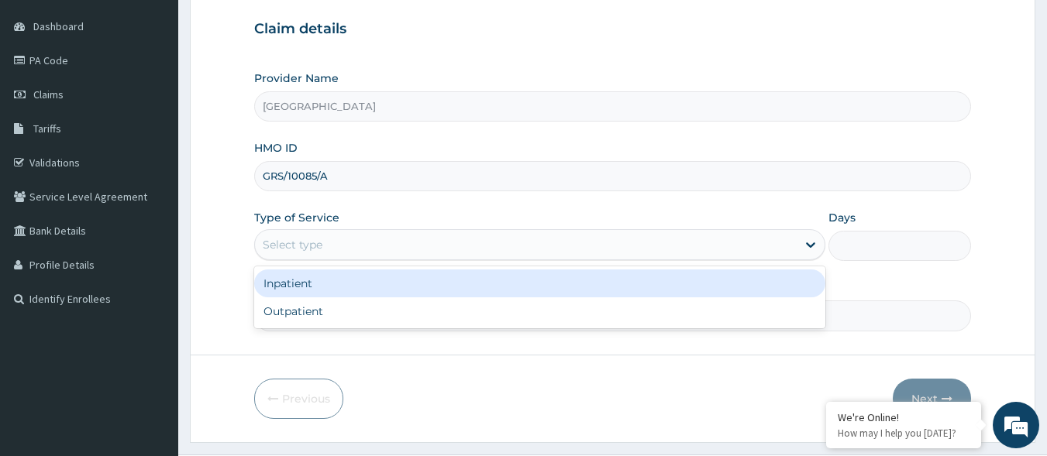
scroll to position [181, 0]
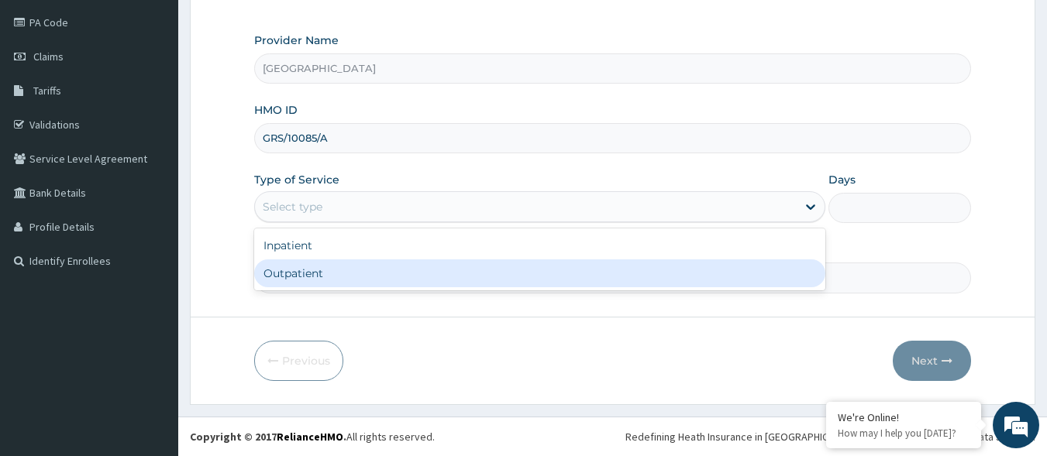
click at [350, 277] on div "Outpatient" at bounding box center [539, 274] width 571 height 28
type input "1"
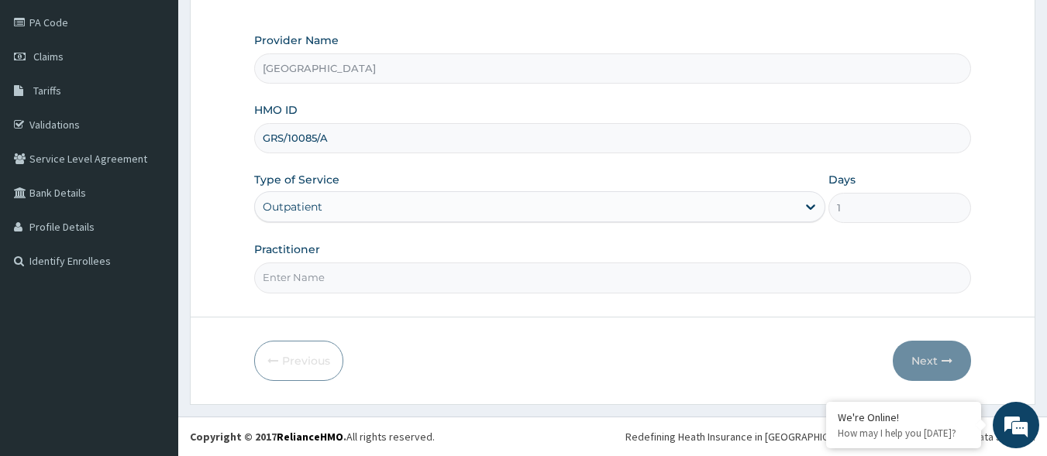
click at [349, 281] on input "Practitioner" at bounding box center [612, 278] width 717 height 30
type input "DR CALEB"
click at [905, 373] on button "Next" at bounding box center [932, 361] width 78 height 40
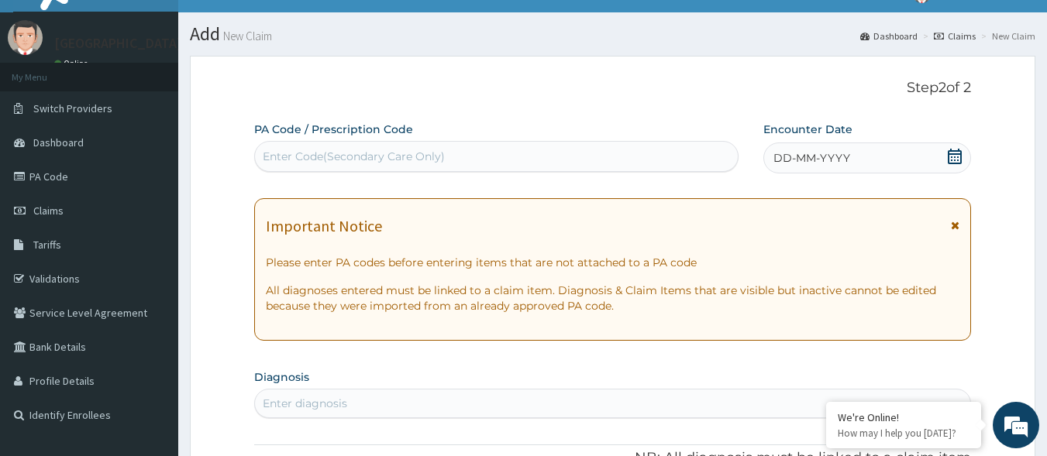
scroll to position [26, 0]
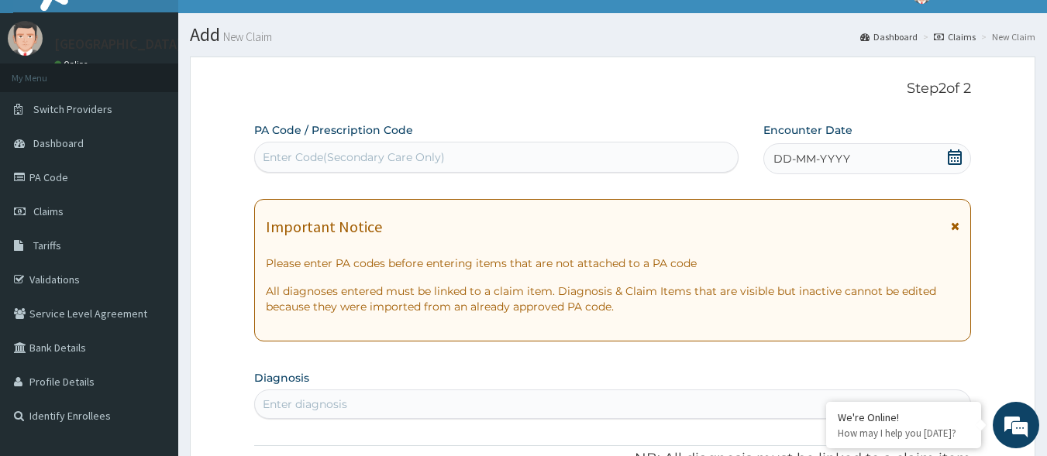
click at [953, 153] on icon at bounding box center [954, 157] width 15 height 15
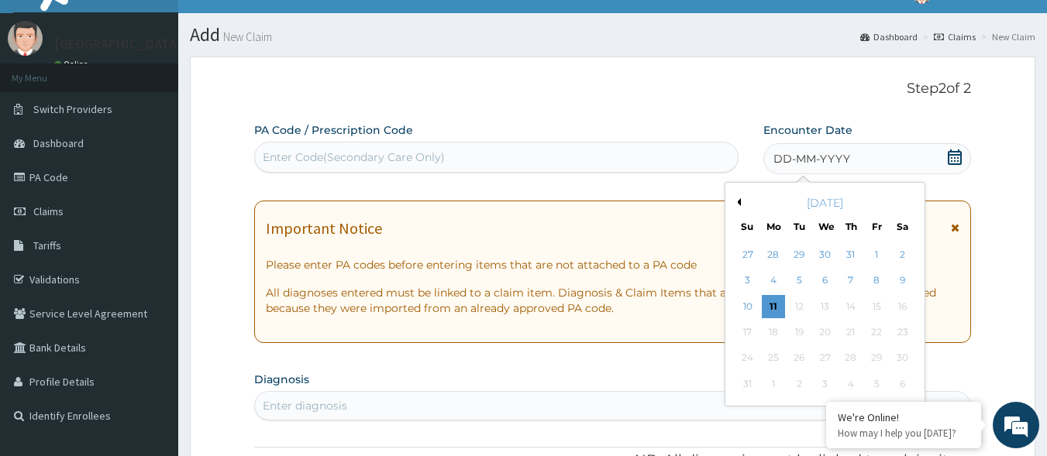
click at [741, 197] on div "August 2025" at bounding box center [824, 202] width 187 height 15
click at [738, 198] on button "Previous Month" at bounding box center [737, 202] width 8 height 8
click at [908, 201] on div "June 2025" at bounding box center [824, 202] width 187 height 15
click at [909, 201] on button "Next Month" at bounding box center [913, 202] width 8 height 8
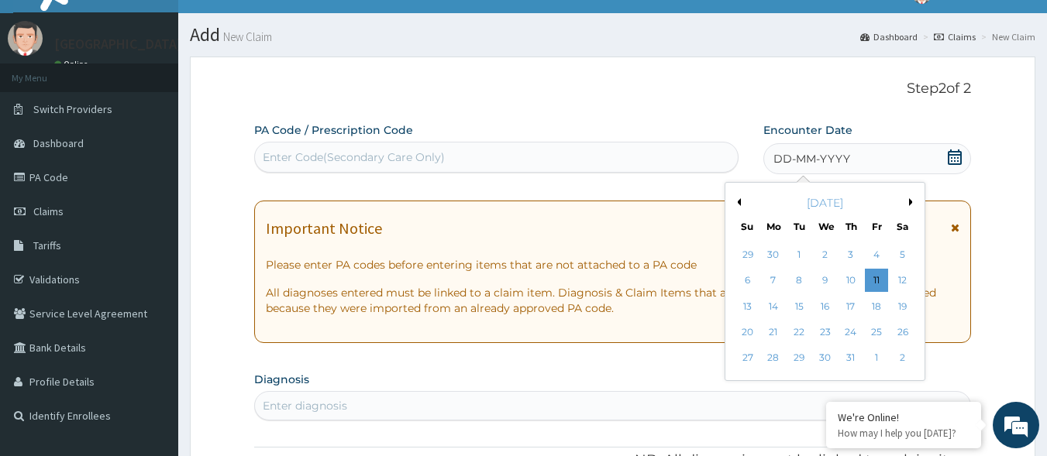
click at [642, 159] on div "Enter Code(Secondary Care Only)" at bounding box center [496, 157] width 483 height 25
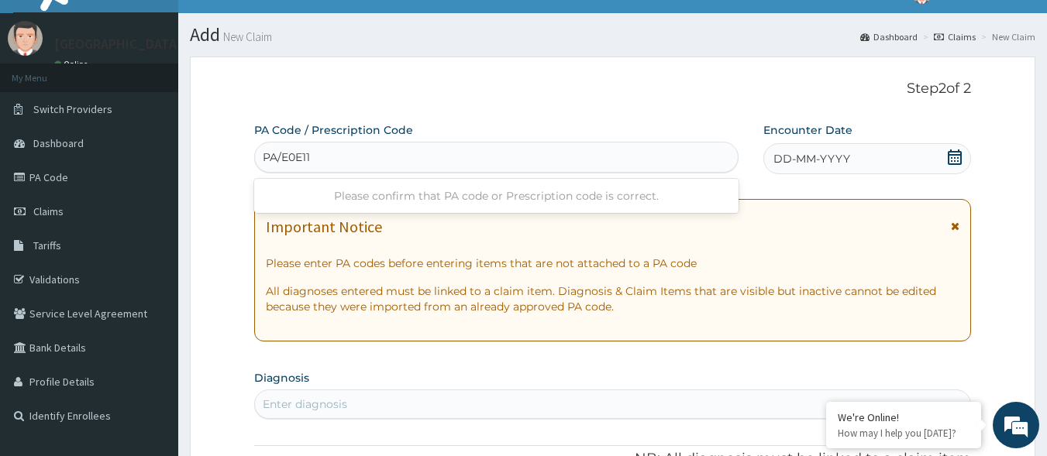
type input "PA/E0E111"
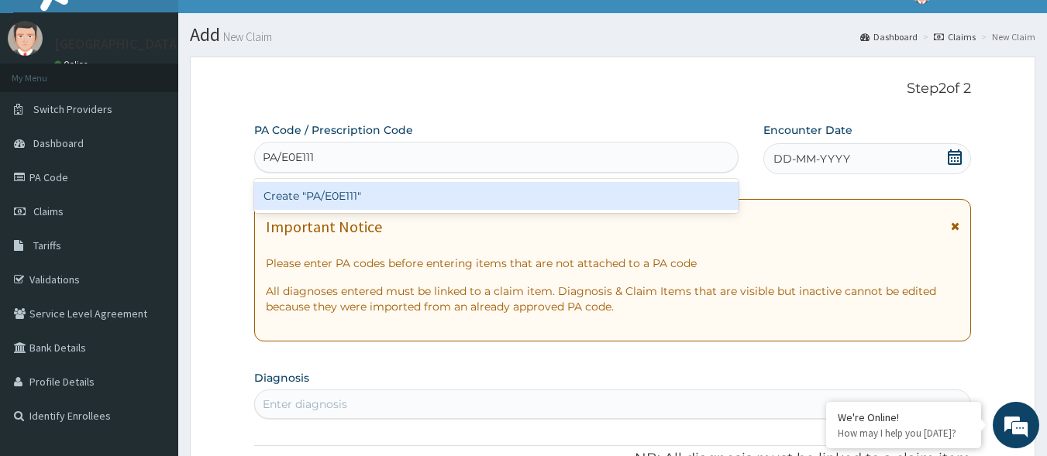
click at [659, 191] on div "Create "PA/E0E111"" at bounding box center [496, 196] width 485 height 28
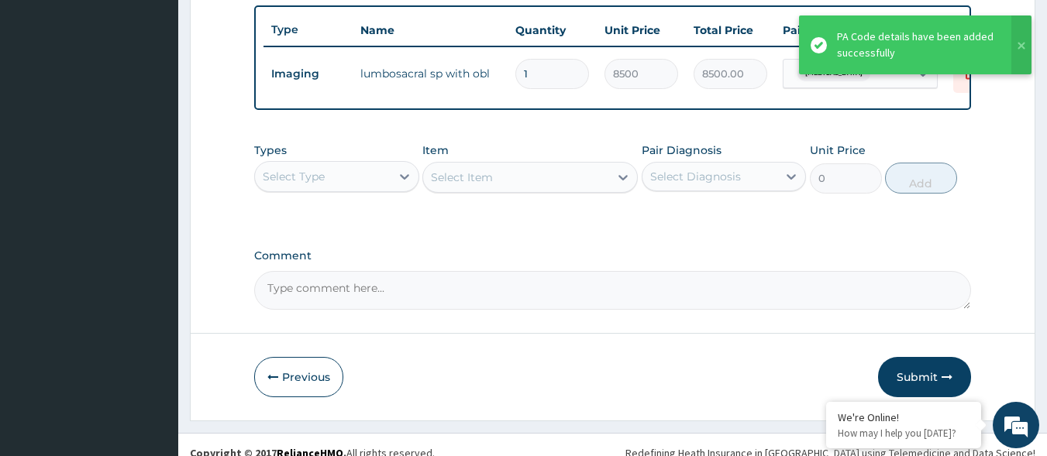
scroll to position [572, 0]
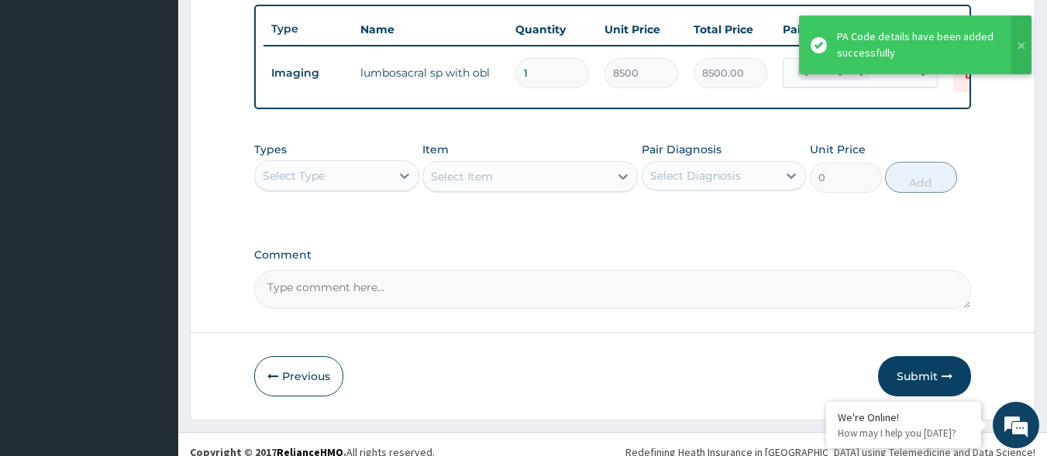
click at [385, 188] on div "Select Type" at bounding box center [323, 175] width 136 height 25
click at [388, 170] on div "Types Select is focused ,type to refine list, press Down to open the menu, Sele…" at bounding box center [336, 167] width 165 height 51
click at [379, 177] on div "Select Type" at bounding box center [323, 175] width 136 height 25
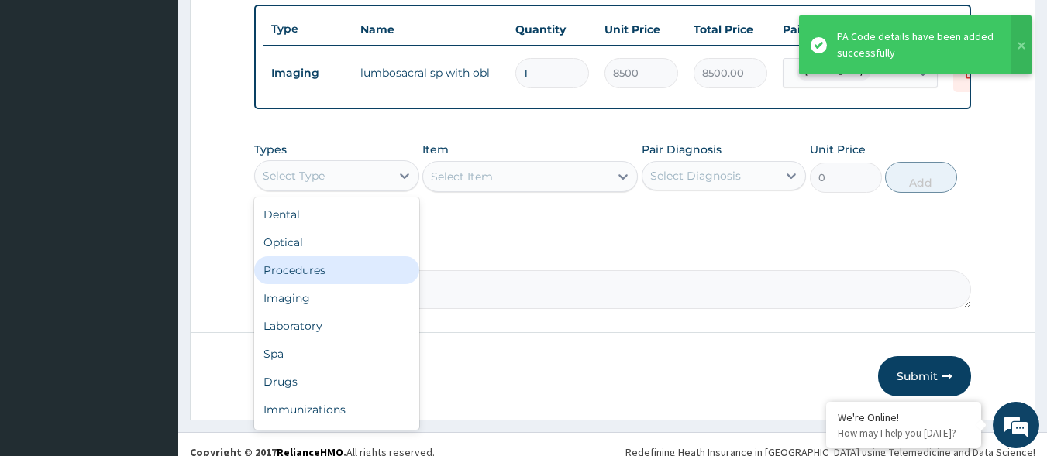
click at [343, 278] on div "Procedures" at bounding box center [336, 270] width 165 height 28
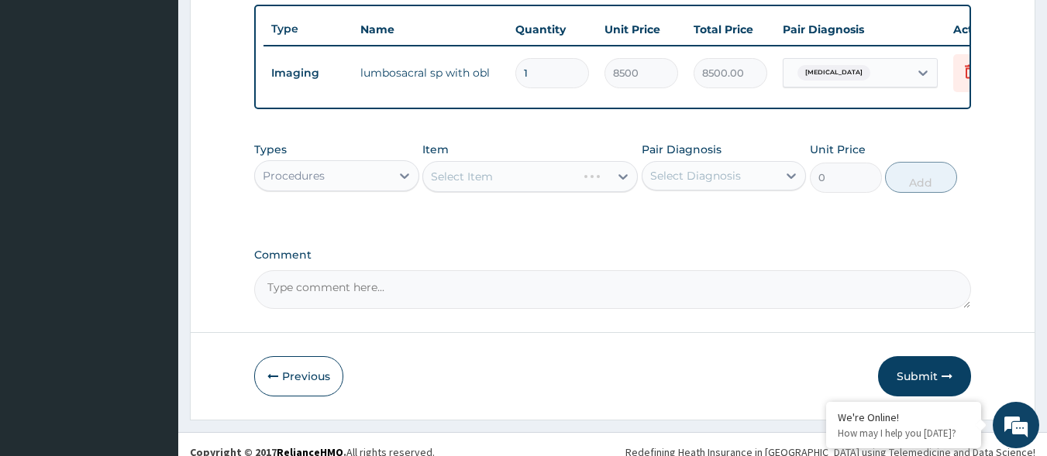
click at [698, 184] on div "Select Diagnosis" at bounding box center [695, 175] width 91 height 15
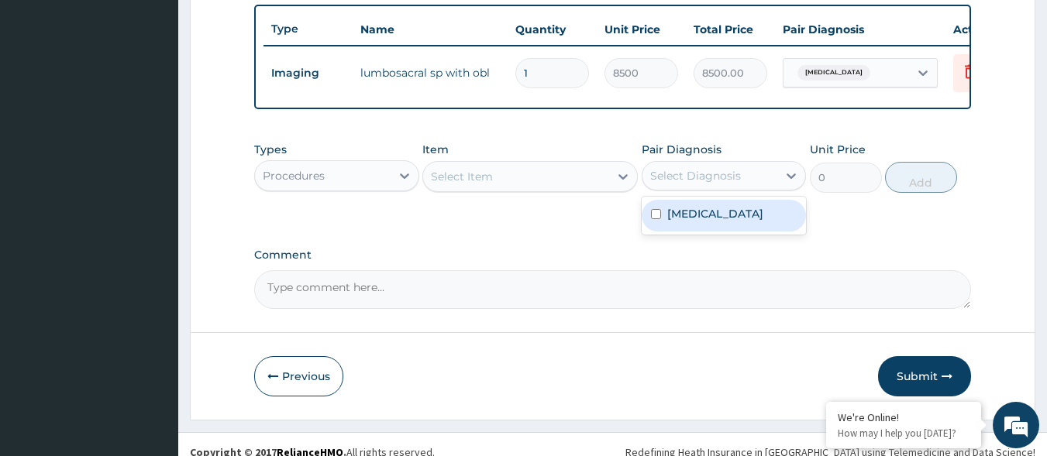
drag, startPoint x: 699, startPoint y: 220, endPoint x: 514, endPoint y: 167, distance: 192.7
click at [698, 221] on label "Lumbar spondylosis" at bounding box center [715, 213] width 96 height 15
checkbox input "true"
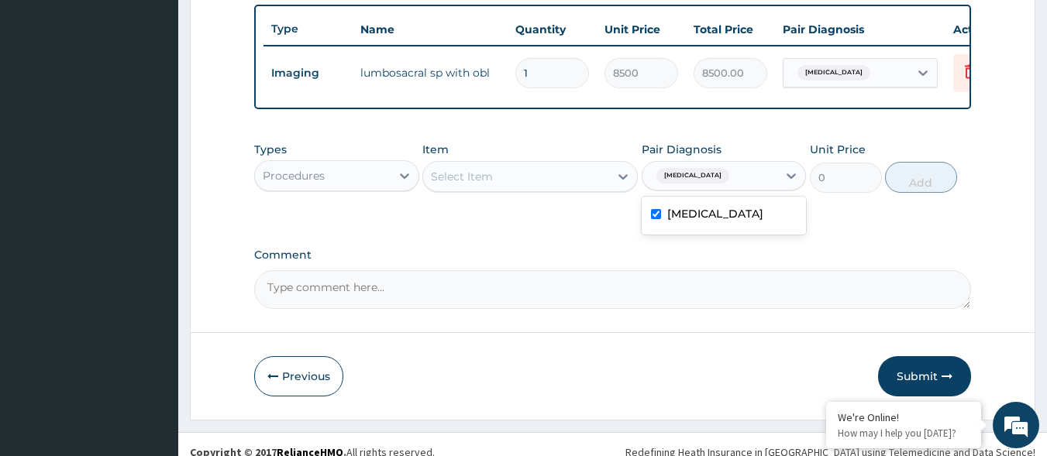
click at [501, 182] on div "Select Item" at bounding box center [516, 176] width 186 height 25
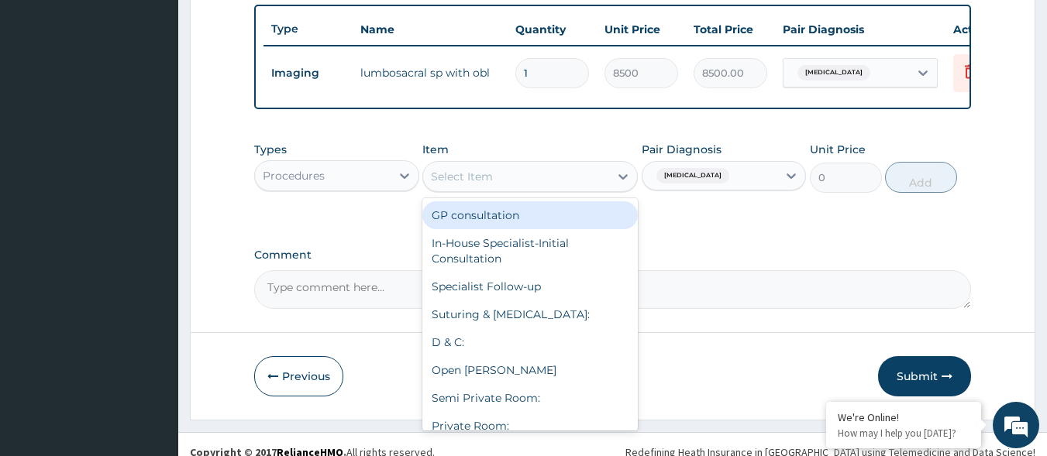
click at [490, 229] on div "GP consultation" at bounding box center [529, 215] width 215 height 28
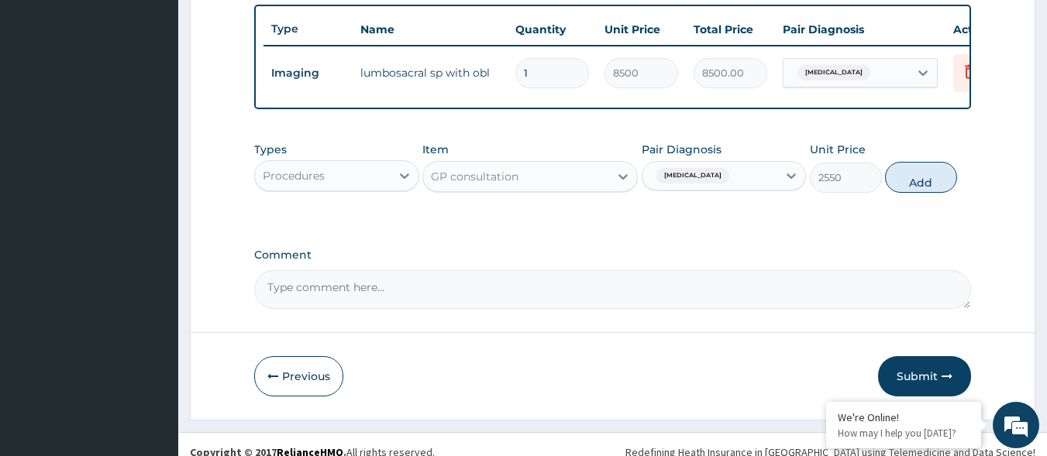
click at [901, 193] on button "Add" at bounding box center [921, 177] width 72 height 31
type input "0"
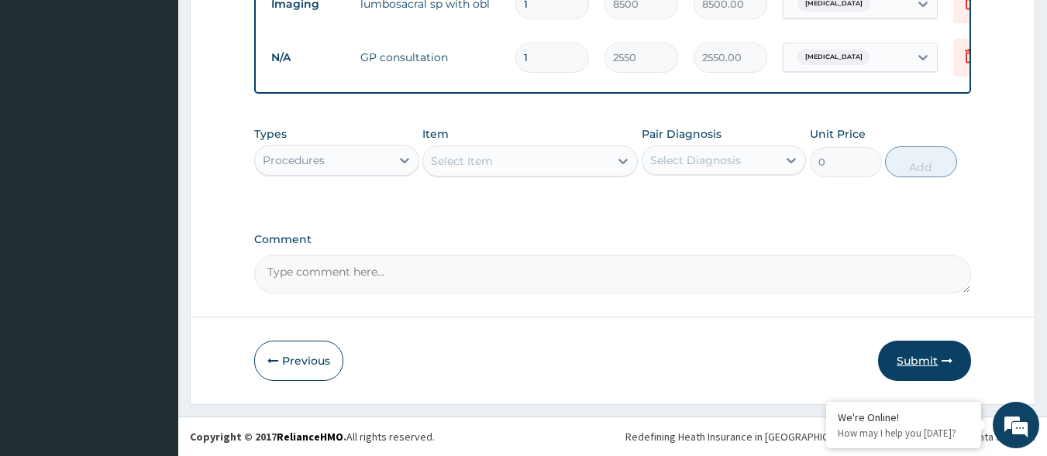
click at [926, 360] on button "Submit" at bounding box center [924, 361] width 93 height 40
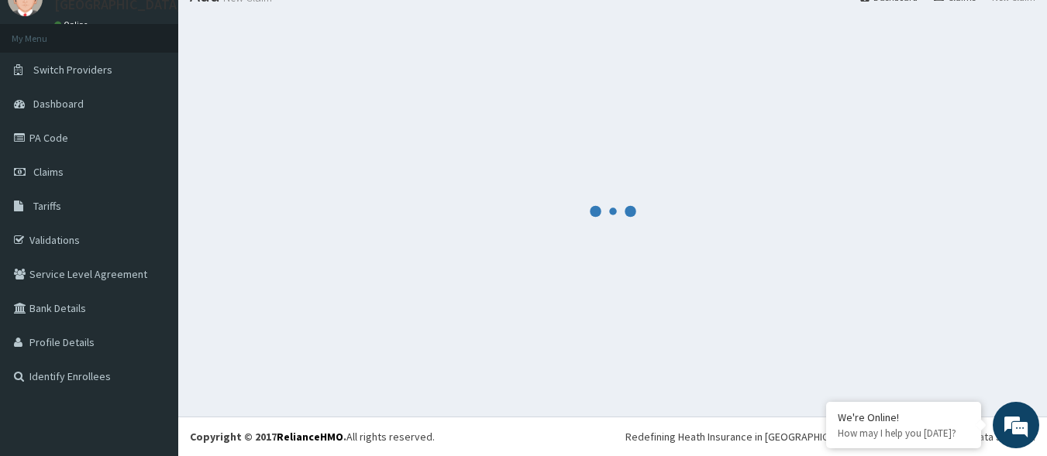
scroll to position [652, 0]
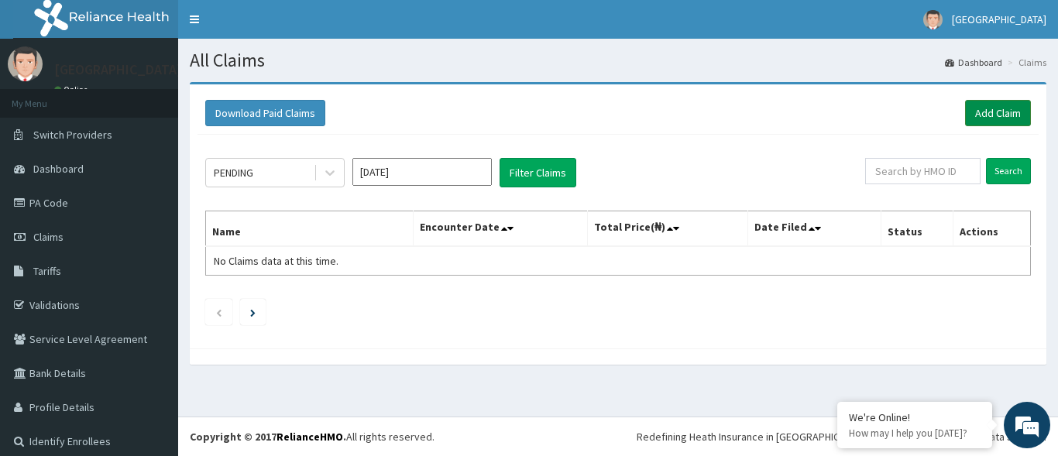
click at [977, 120] on link "Add Claim" at bounding box center [998, 113] width 66 height 26
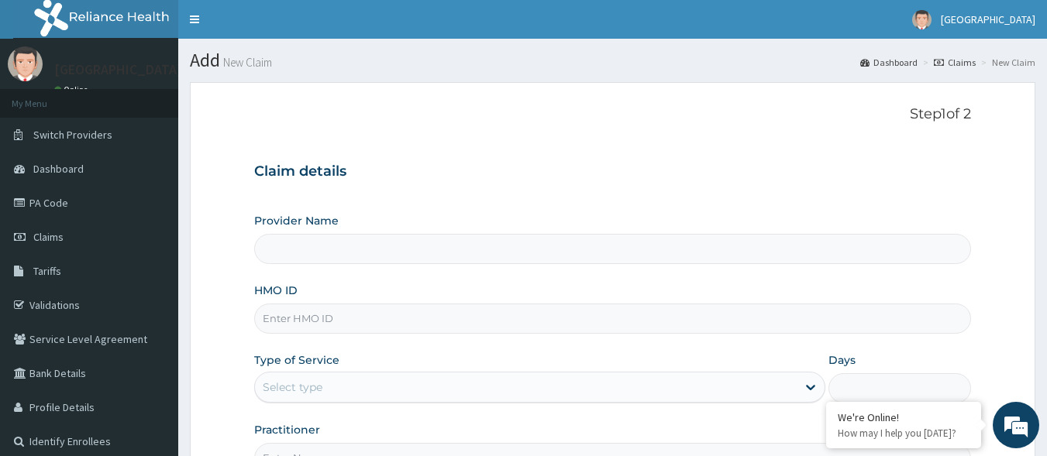
type input "[GEOGRAPHIC_DATA]"
click at [394, 334] on input "HMO ID" at bounding box center [612, 319] width 717 height 30
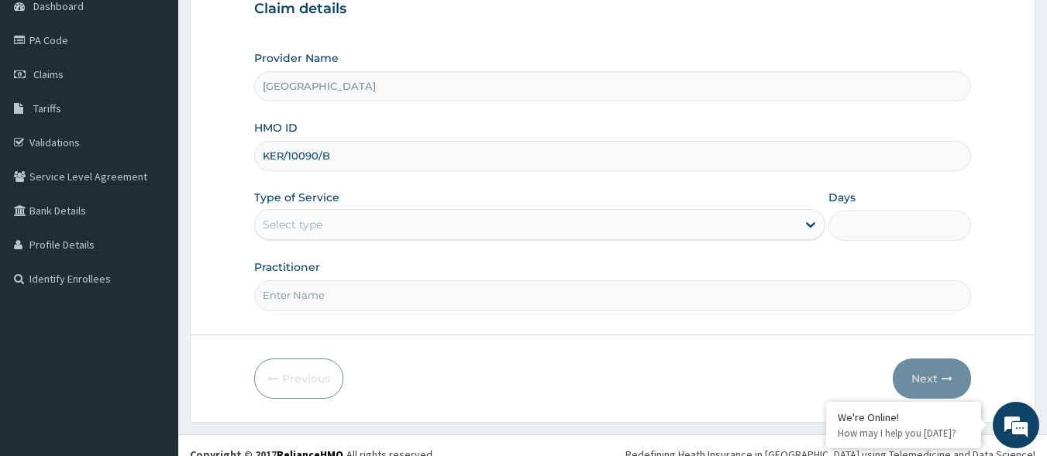
scroll to position [181, 0]
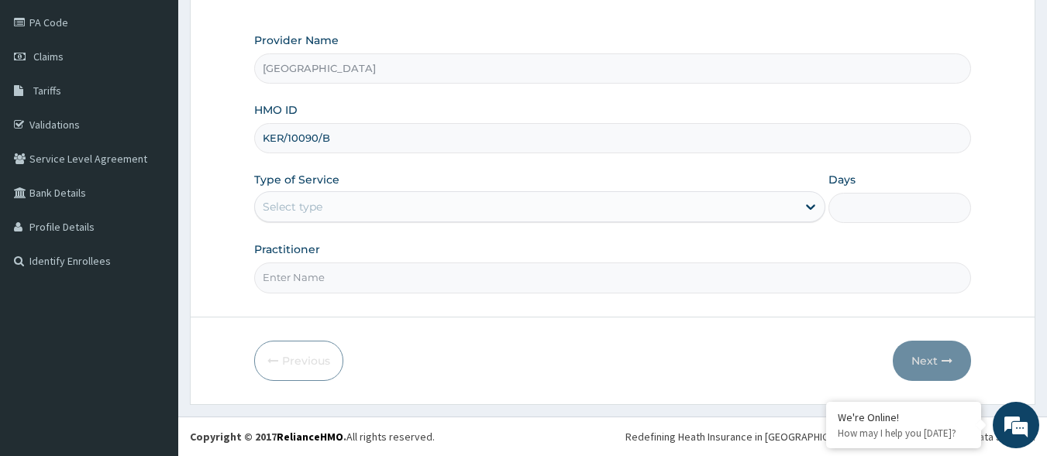
type input "KER/10090/B"
click at [494, 204] on div "Select type" at bounding box center [526, 206] width 542 height 25
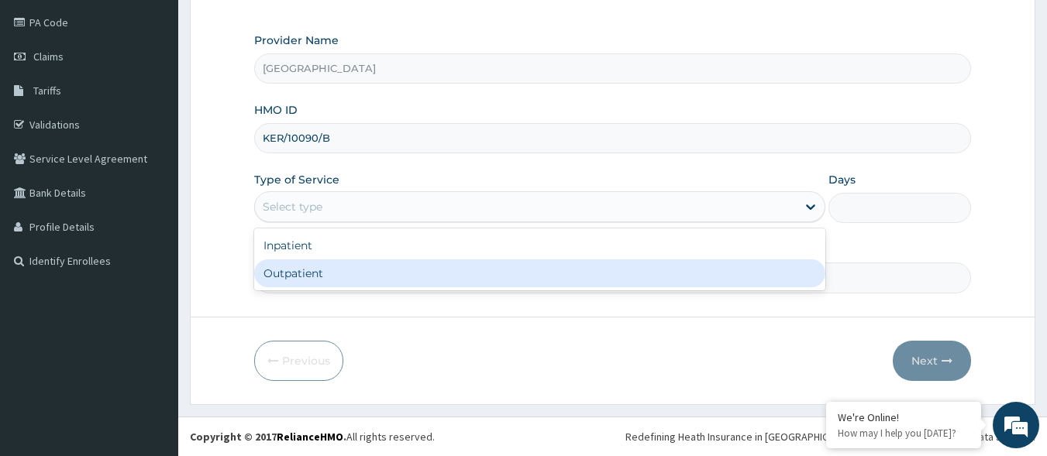
click at [435, 284] on div "Outpatient" at bounding box center [539, 274] width 571 height 28
type input "1"
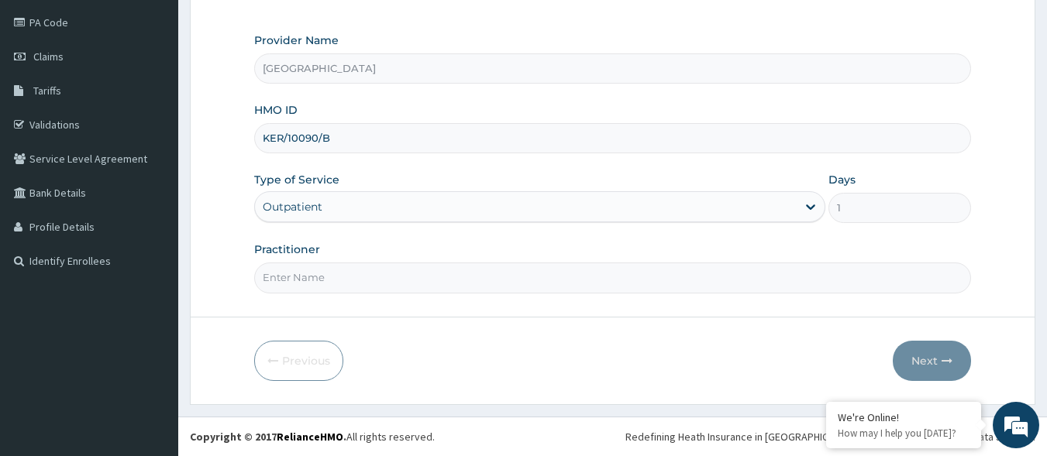
drag, startPoint x: 284, startPoint y: 283, endPoint x: 253, endPoint y: 236, distance: 56.5
click at [284, 283] on input "Practitioner" at bounding box center [612, 278] width 717 height 30
type input "[PERSON_NAME]"
click at [912, 363] on button "Next" at bounding box center [932, 361] width 78 height 40
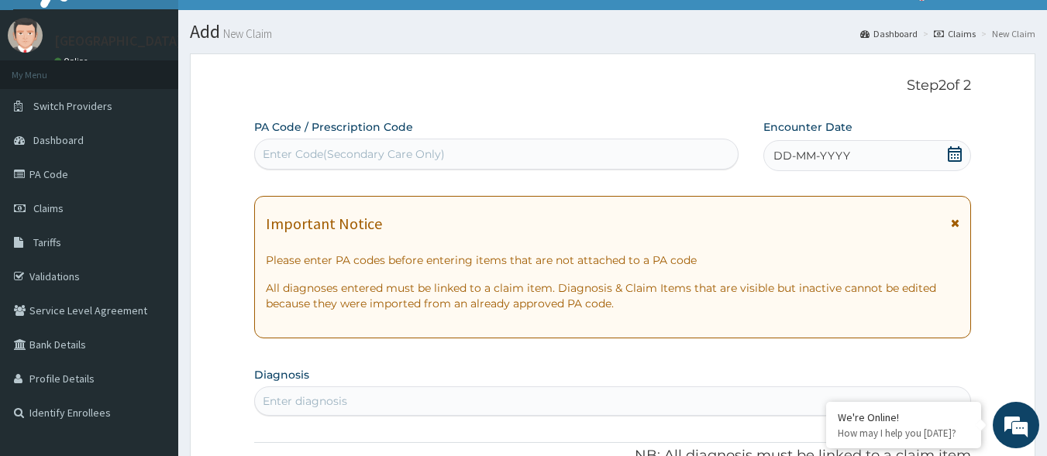
scroll to position [26, 0]
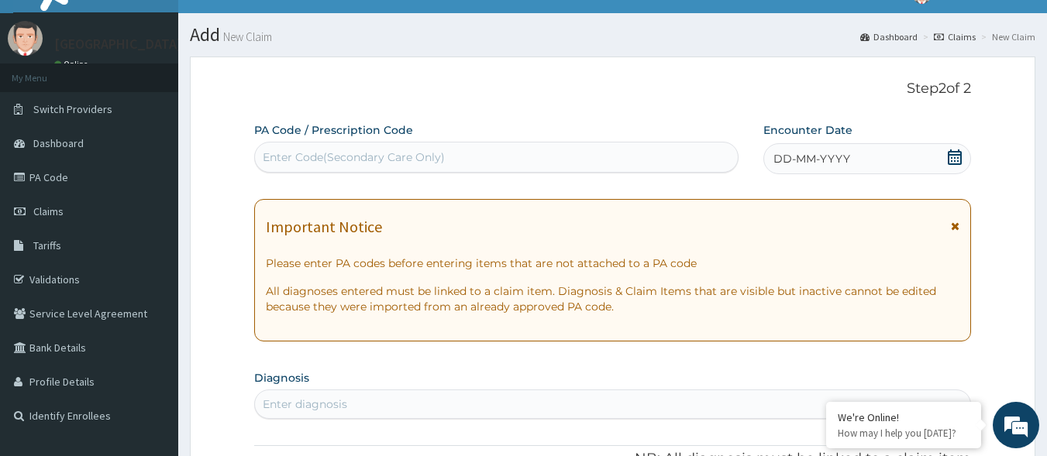
click at [606, 150] on div "Enter Code(Secondary Care Only)" at bounding box center [496, 157] width 483 height 25
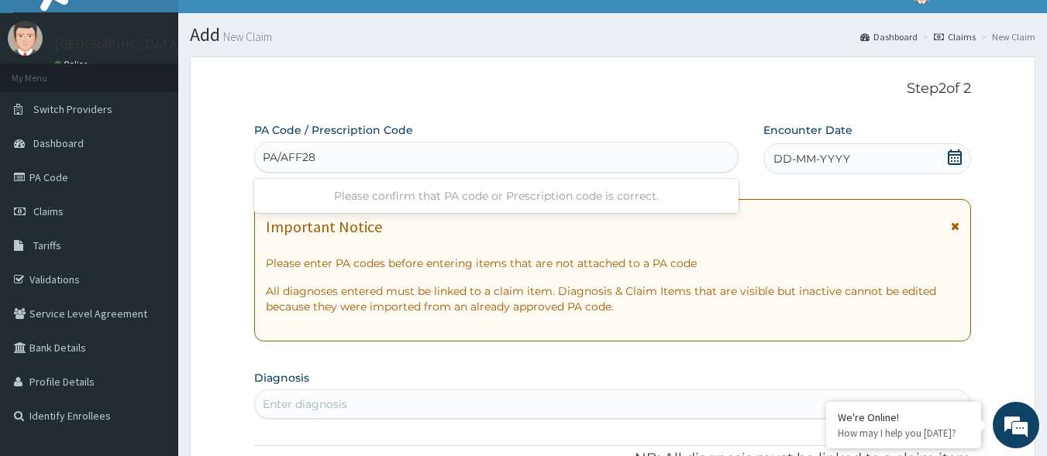
type input "PA/AFF288"
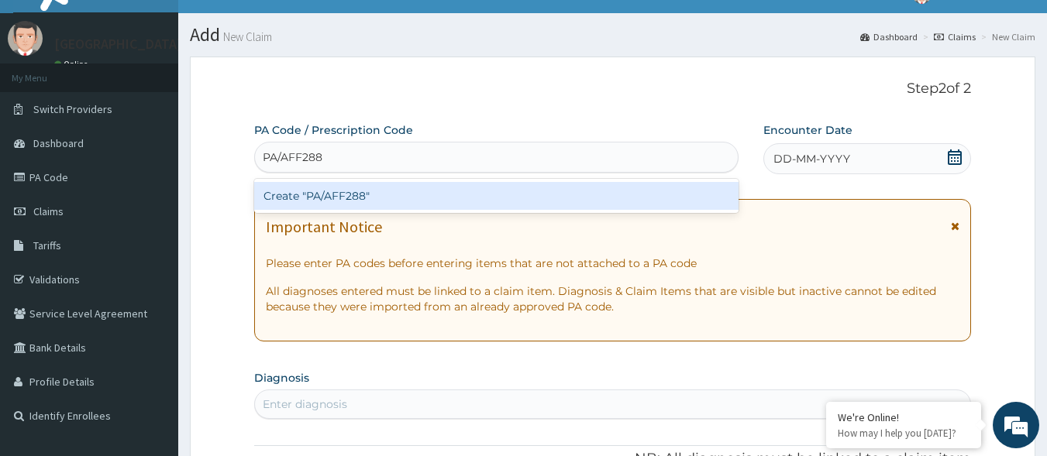
click at [611, 196] on div "Create "PA/AFF288"" at bounding box center [496, 196] width 485 height 28
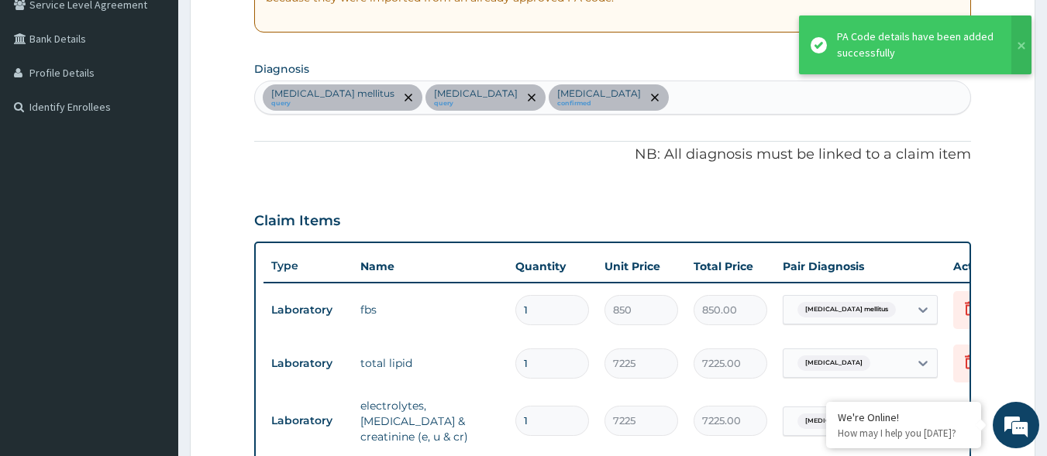
scroll to position [334, 0]
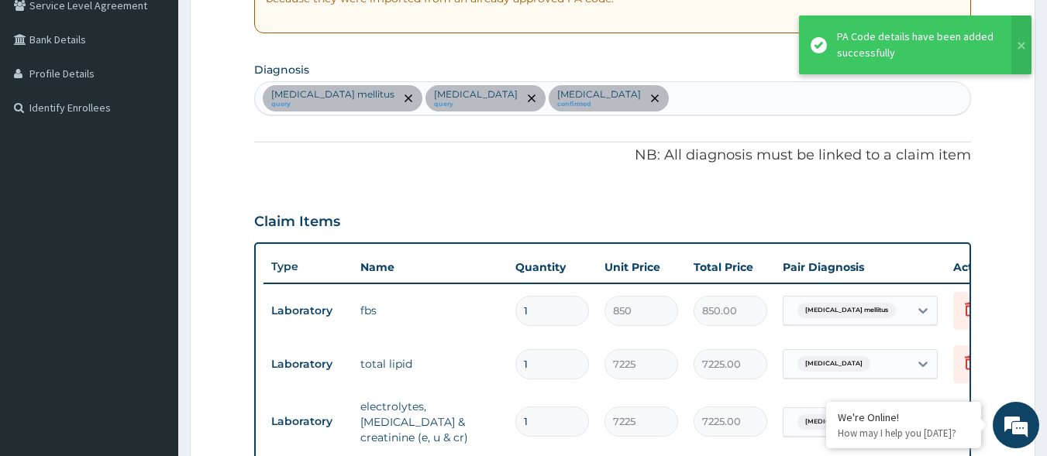
click at [721, 91] on div "[MEDICAL_DATA] mellitus query [MEDICAL_DATA] query [MEDICAL_DATA] confirmed" at bounding box center [613, 98] width 716 height 33
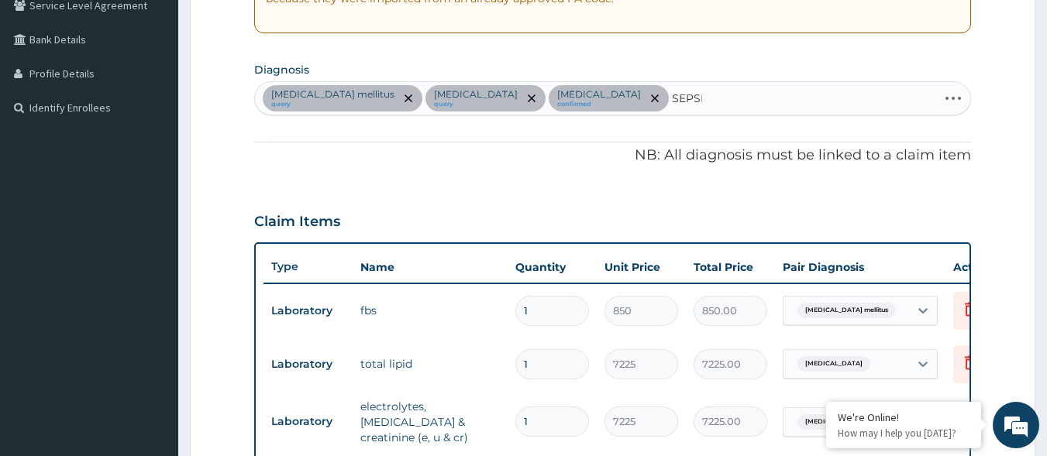
type input "[MEDICAL_DATA]"
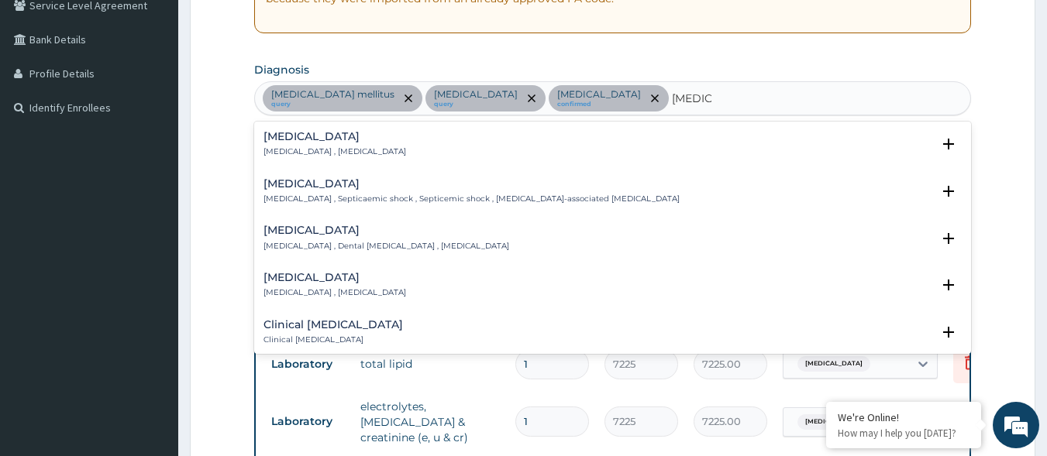
scroll to position [77, 0]
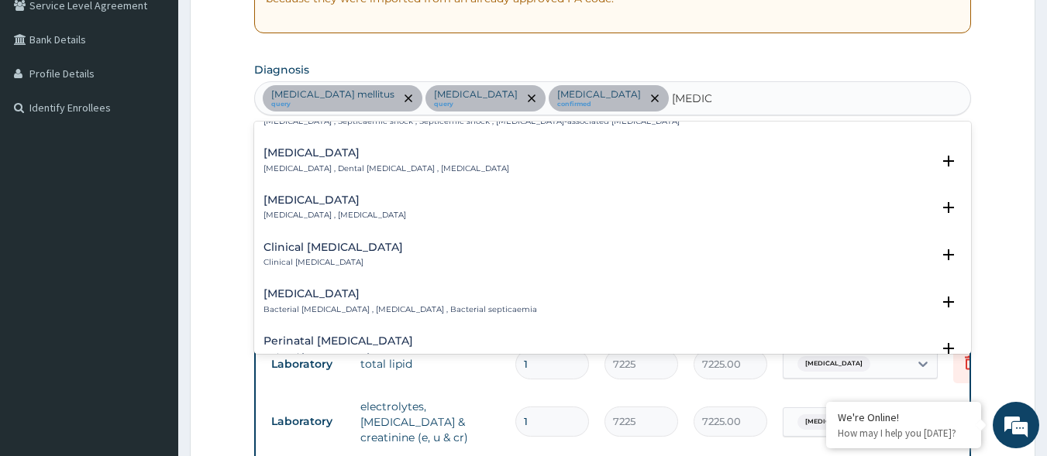
click at [342, 294] on h4 "[MEDICAL_DATA]" at bounding box center [400, 294] width 274 height 12
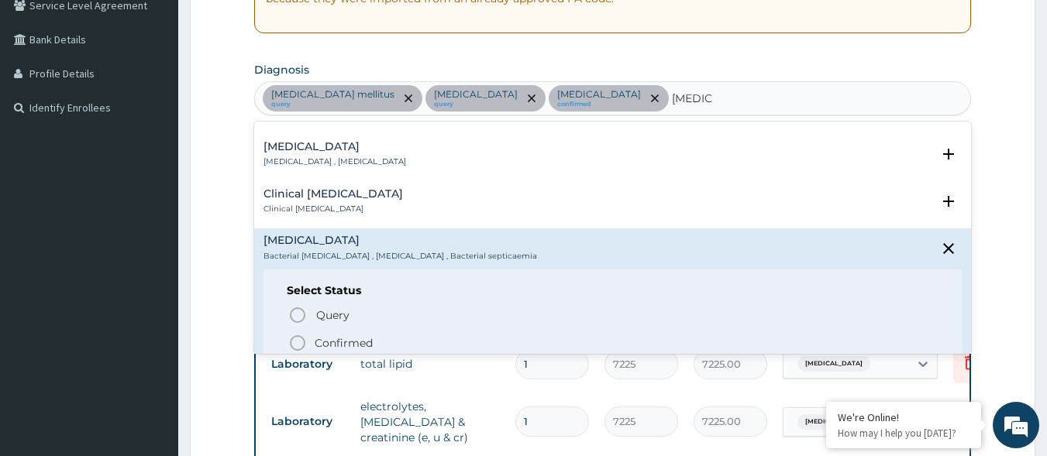
scroll to position [155, 0]
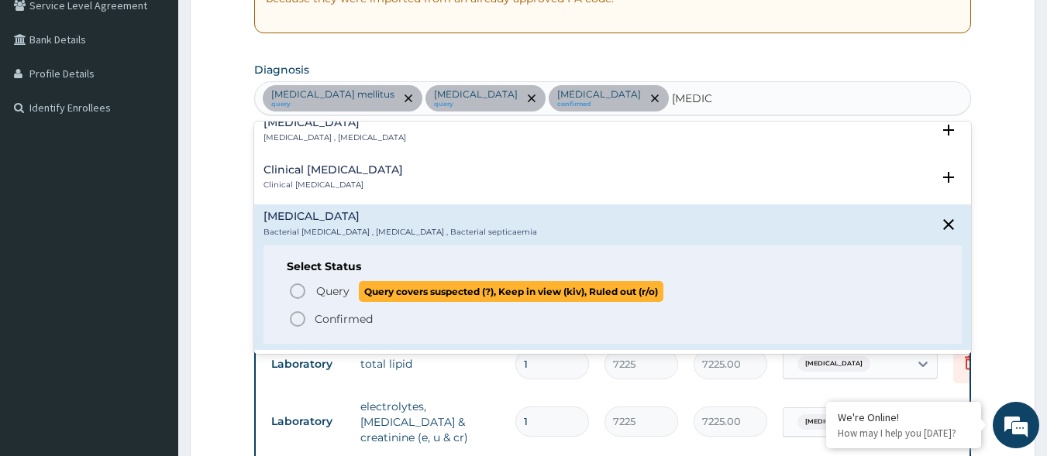
click at [334, 295] on span "Query" at bounding box center [332, 291] width 33 height 15
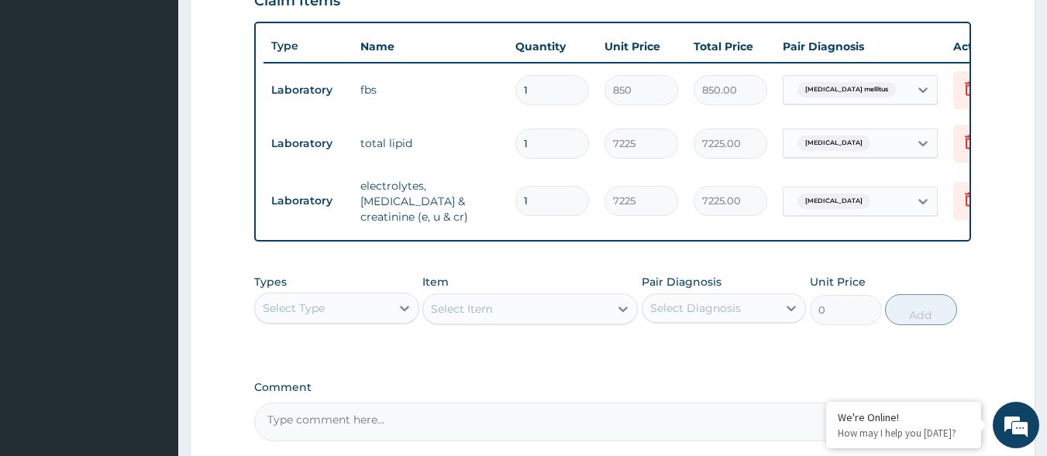
scroll to position [644, 0]
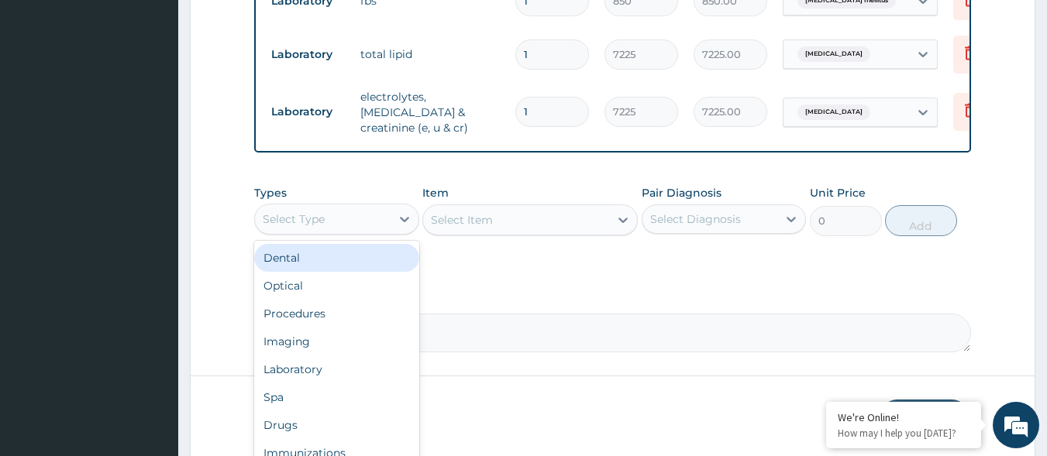
click at [366, 222] on div "Select Type" at bounding box center [323, 219] width 136 height 25
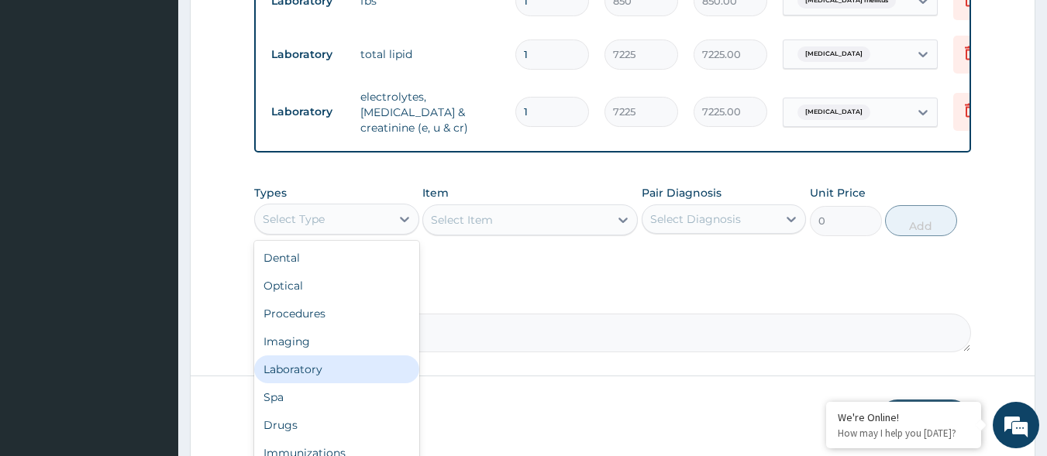
click at [313, 368] on div "Laboratory" at bounding box center [336, 370] width 165 height 28
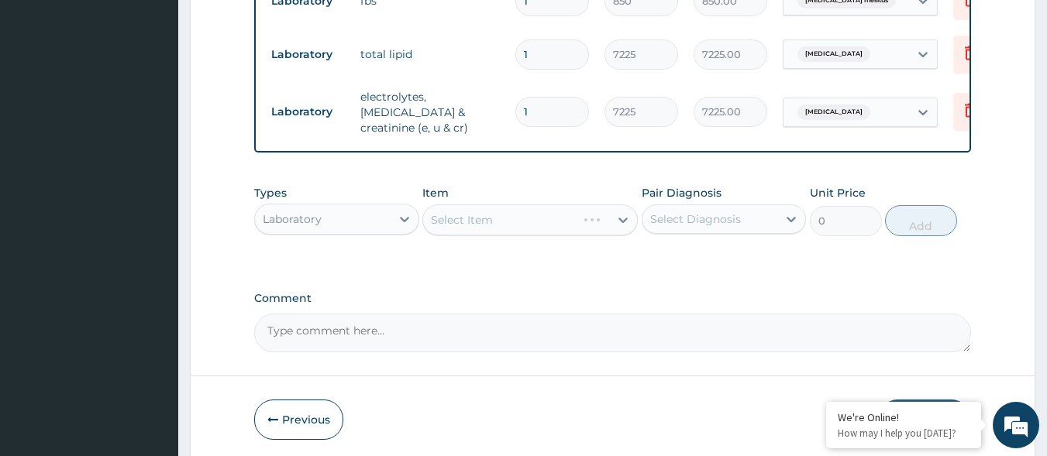
click at [672, 227] on div "Select Diagnosis" at bounding box center [695, 219] width 91 height 15
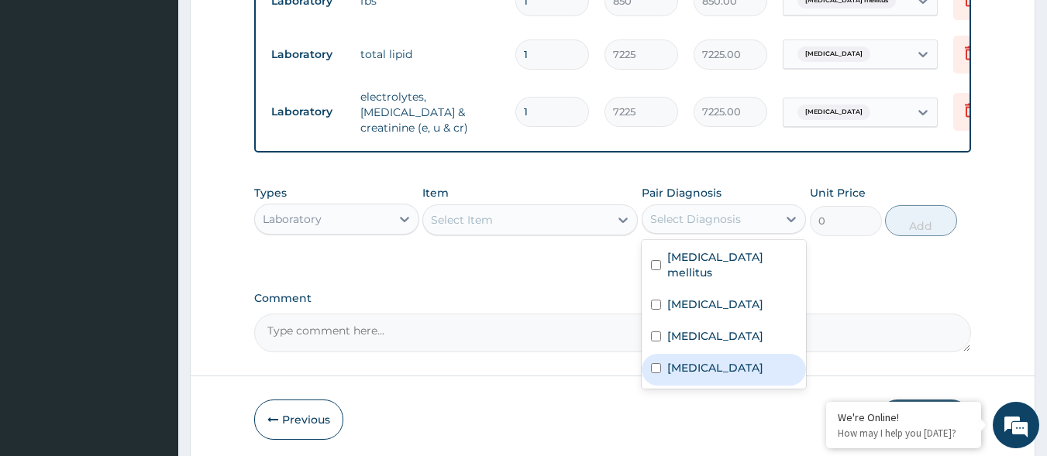
click at [664, 371] on div "Bacterial sepsis" at bounding box center [724, 370] width 165 height 32
checkbox input "true"
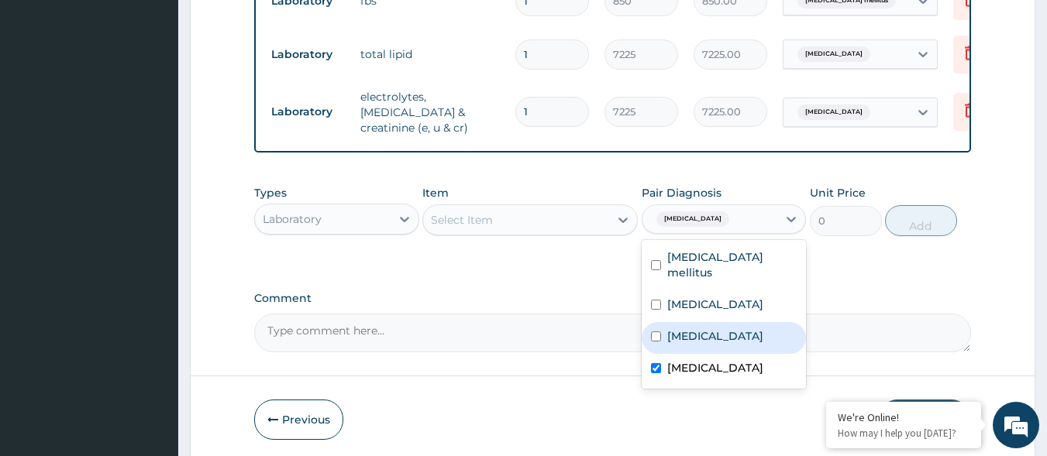
click at [583, 212] on div "Select Item" at bounding box center [516, 220] width 186 height 25
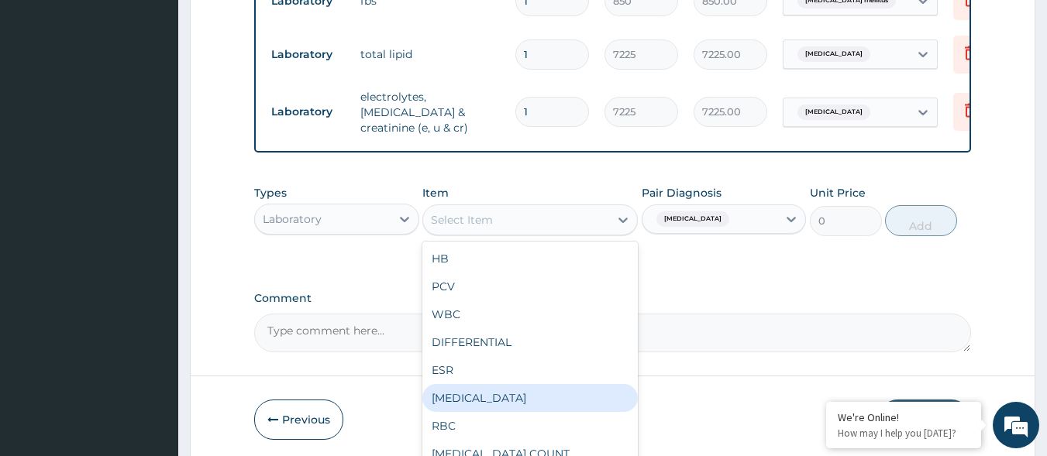
click at [504, 401] on div "FULL BLOOD COUNT" at bounding box center [529, 398] width 215 height 28
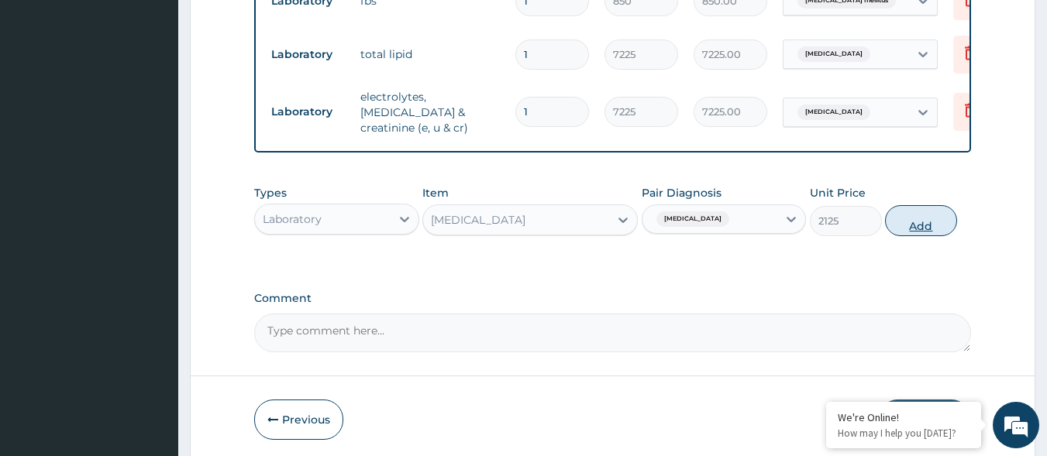
click at [898, 222] on button "Add" at bounding box center [921, 220] width 72 height 31
type input "0"
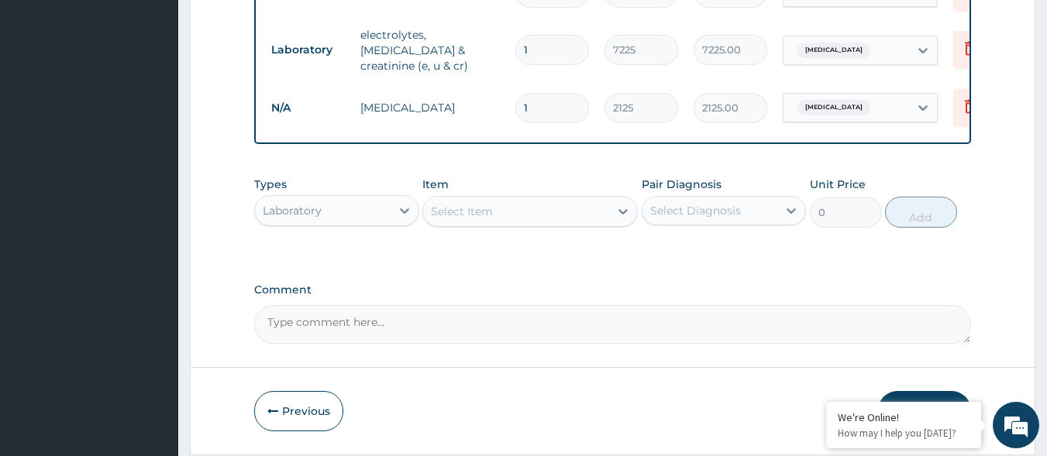
scroll to position [721, 0]
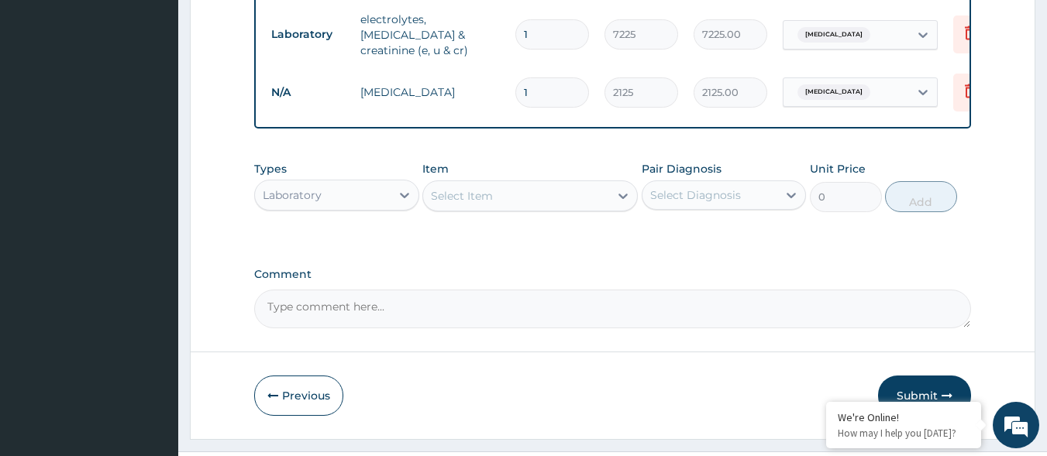
click at [559, 194] on div "Select Item" at bounding box center [516, 196] width 186 height 25
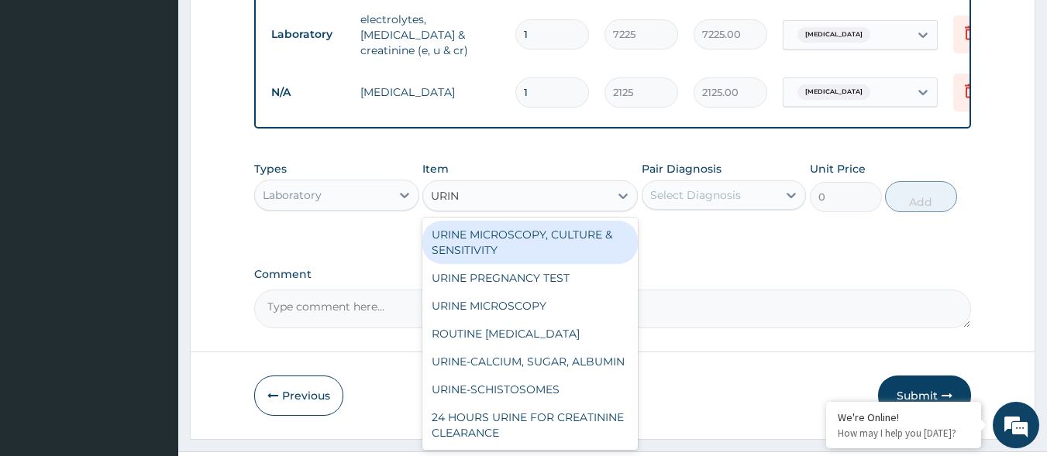
type input "URINA"
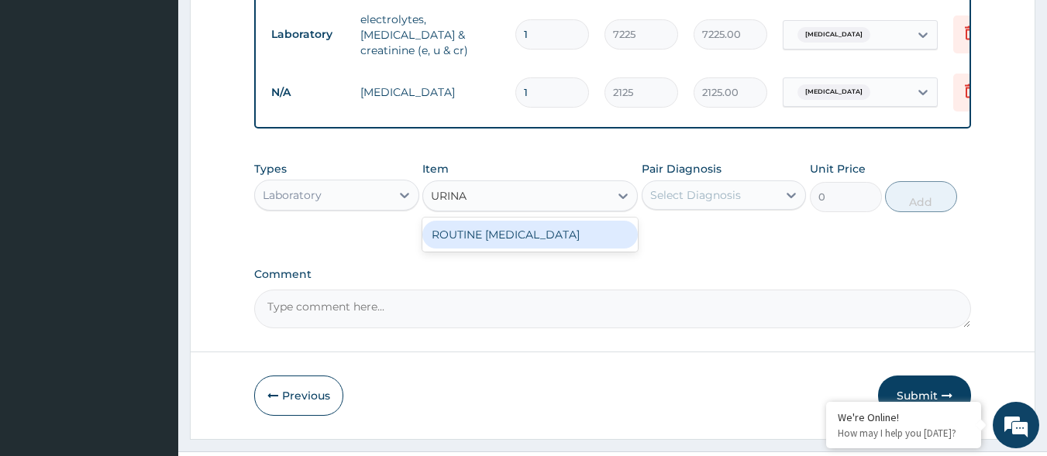
click at [588, 247] on div "ROUTINE URINALYSIS" at bounding box center [529, 235] width 215 height 28
type input "850"
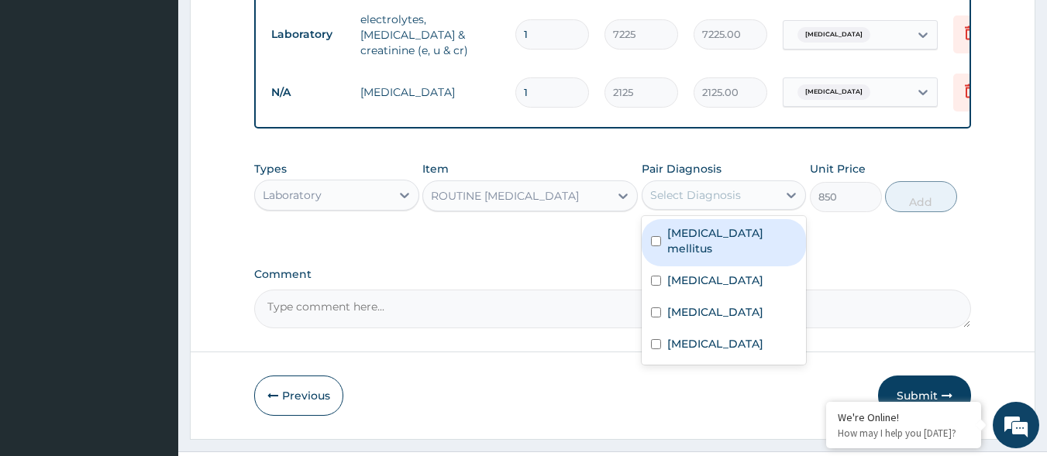
click at [714, 203] on div "Select Diagnosis" at bounding box center [695, 195] width 91 height 15
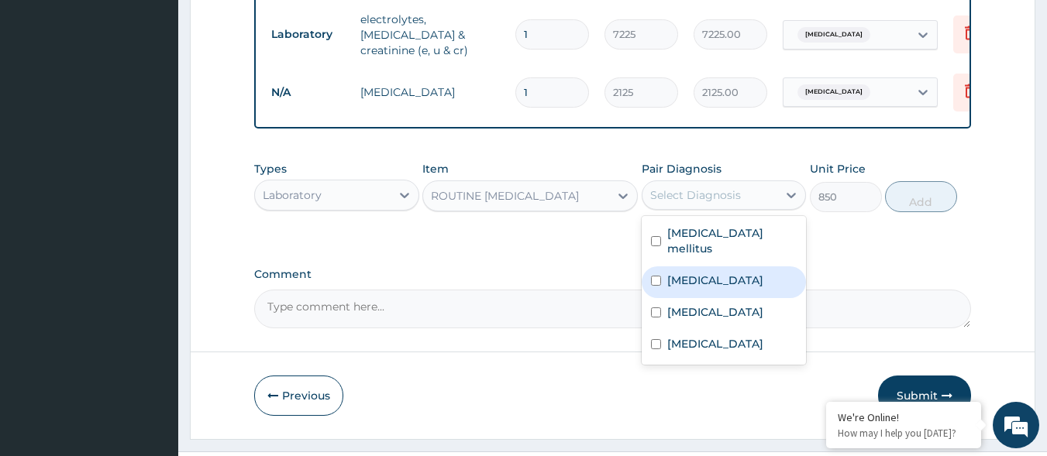
click at [717, 267] on div "Hyperlipidemia" at bounding box center [724, 283] width 165 height 32
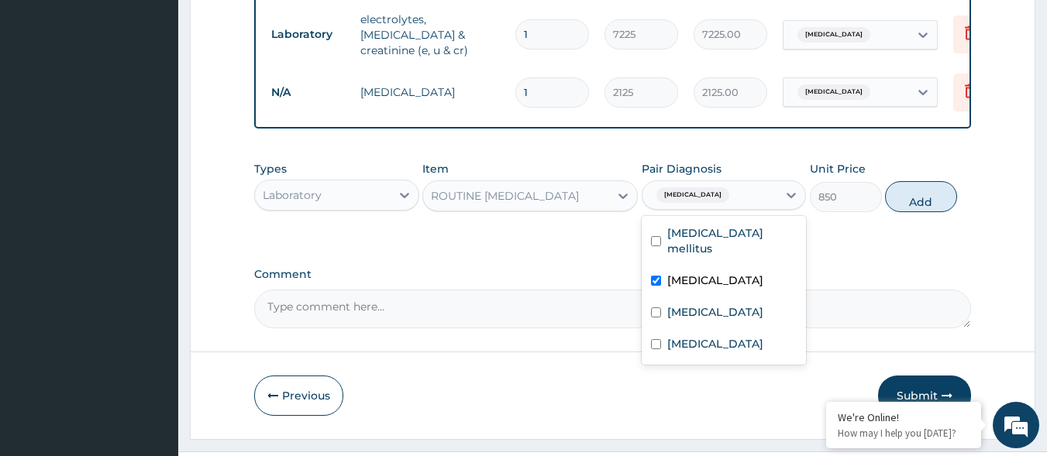
click at [705, 273] on label "Hyperlipidemia" at bounding box center [715, 280] width 96 height 15
checkbox input "false"
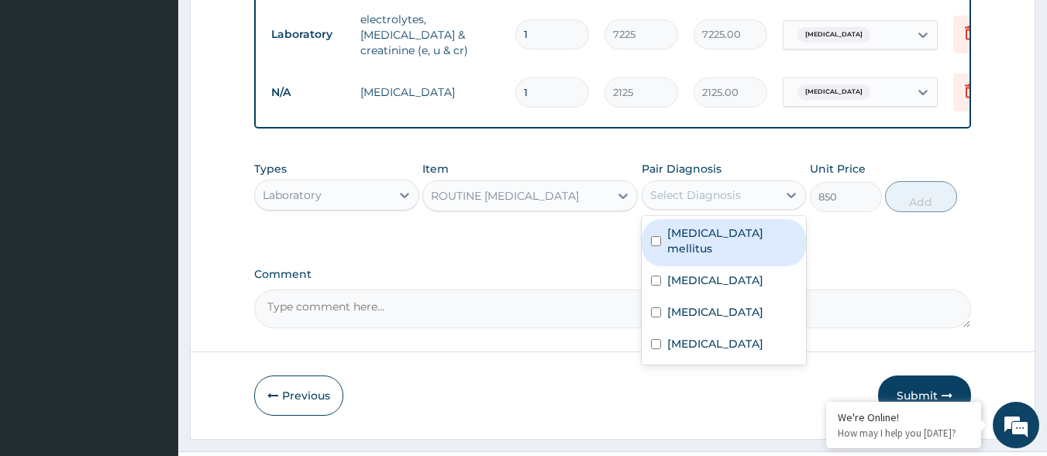
click at [726, 243] on label "Diabetes mellitus" at bounding box center [732, 240] width 130 height 31
checkbox input "true"
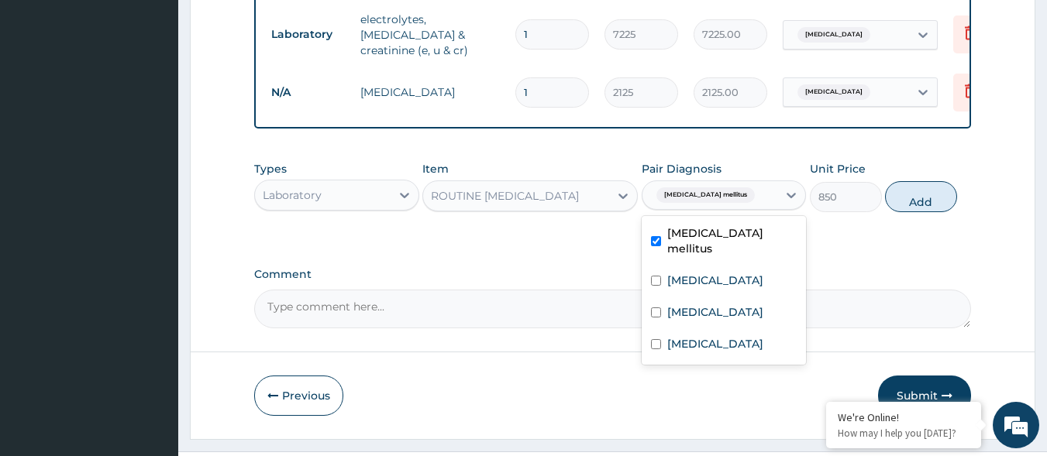
drag, startPoint x: 917, startPoint y: 202, endPoint x: 900, endPoint y: 205, distance: 18.0
click at [916, 202] on button "Add" at bounding box center [921, 196] width 72 height 31
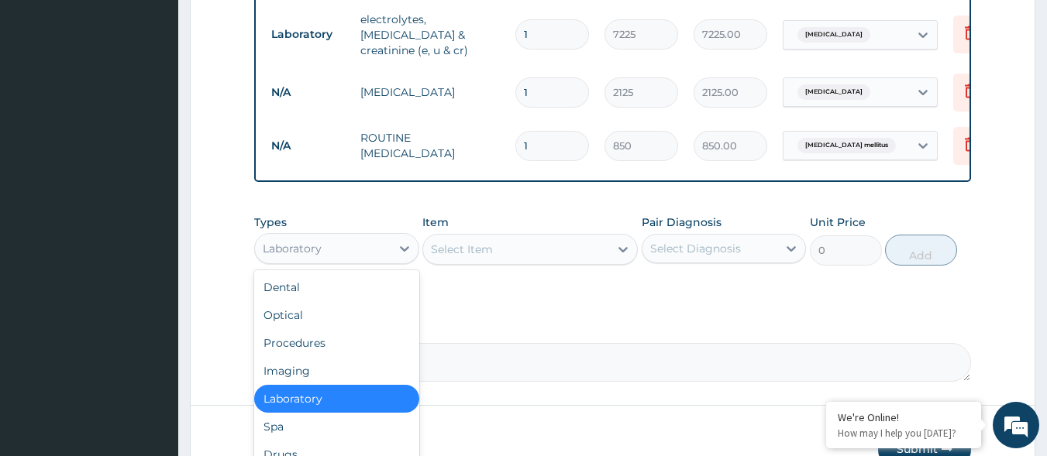
click at [370, 247] on div "Laboratory" at bounding box center [323, 248] width 136 height 25
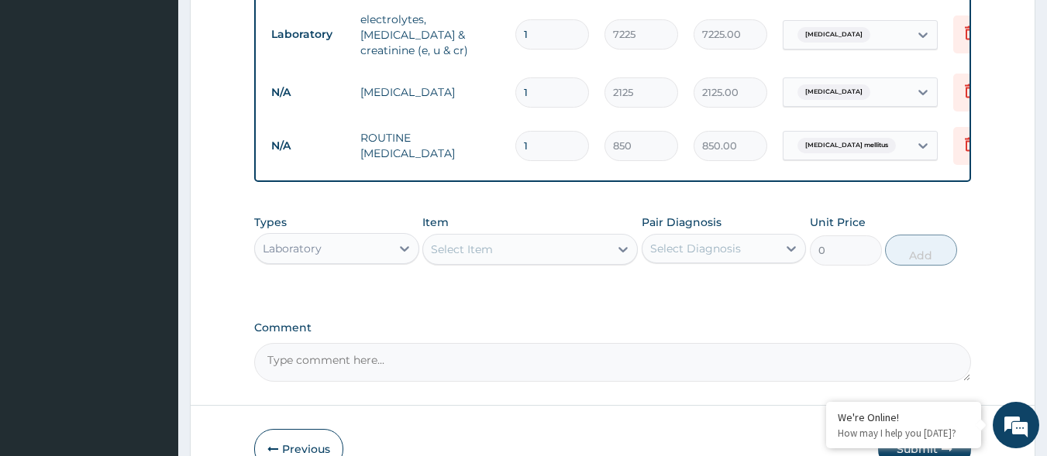
click at [364, 252] on div "Laboratory" at bounding box center [323, 248] width 136 height 25
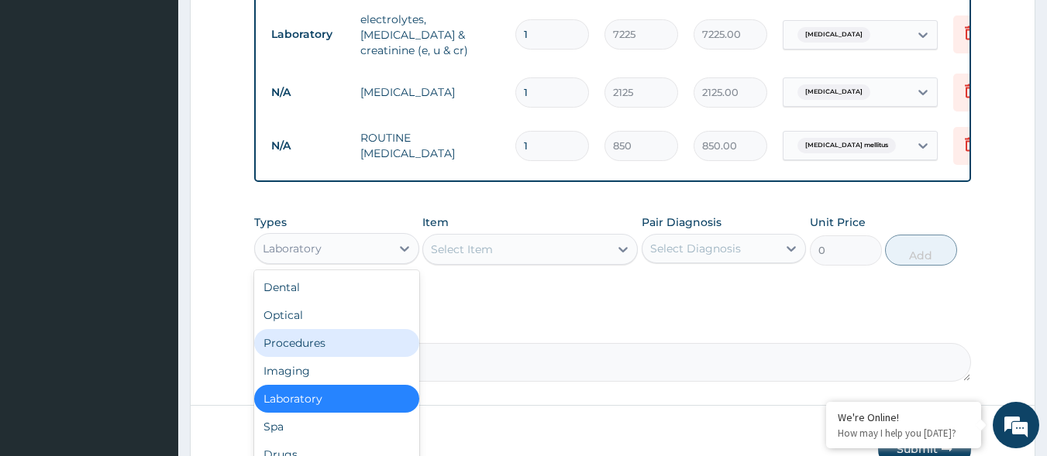
drag, startPoint x: 329, startPoint y: 349, endPoint x: 494, endPoint y: 312, distance: 168.3
click at [329, 348] on div "Procedures" at bounding box center [336, 343] width 165 height 28
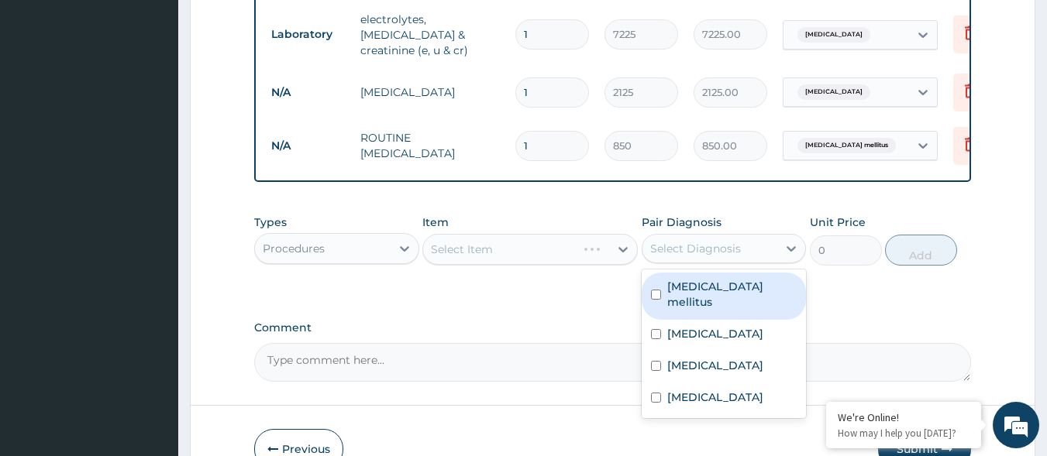
click at [696, 252] on div "Select Diagnosis" at bounding box center [695, 248] width 91 height 15
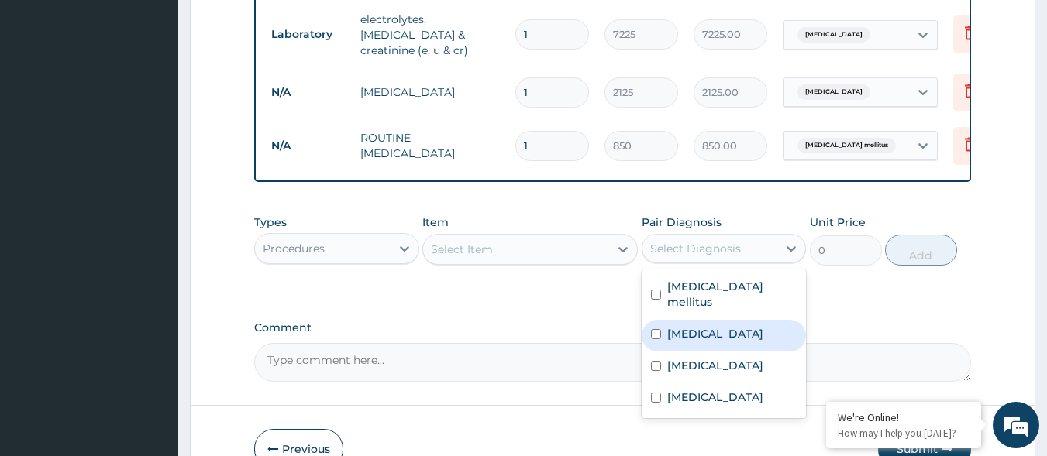
click at [578, 256] on div "Select Item" at bounding box center [516, 249] width 186 height 25
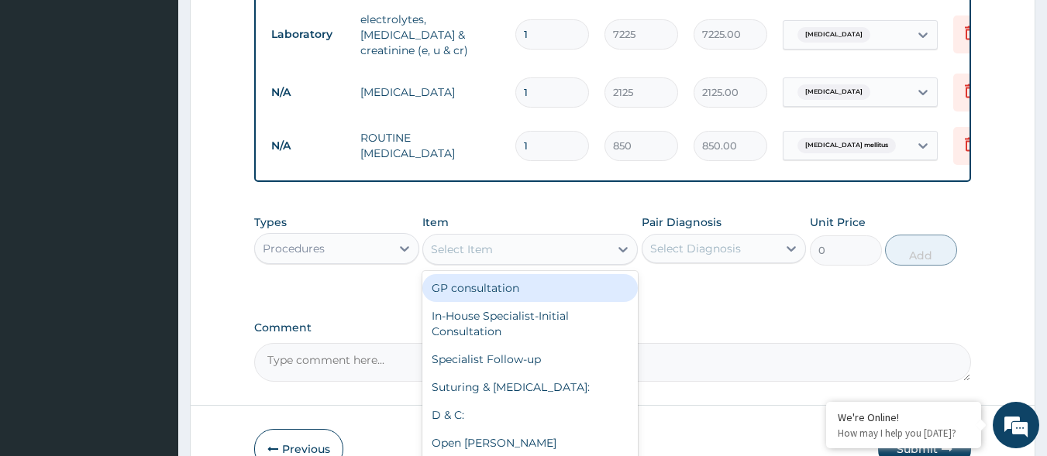
click at [584, 286] on div "GP consultation" at bounding box center [529, 288] width 215 height 28
type input "2550"
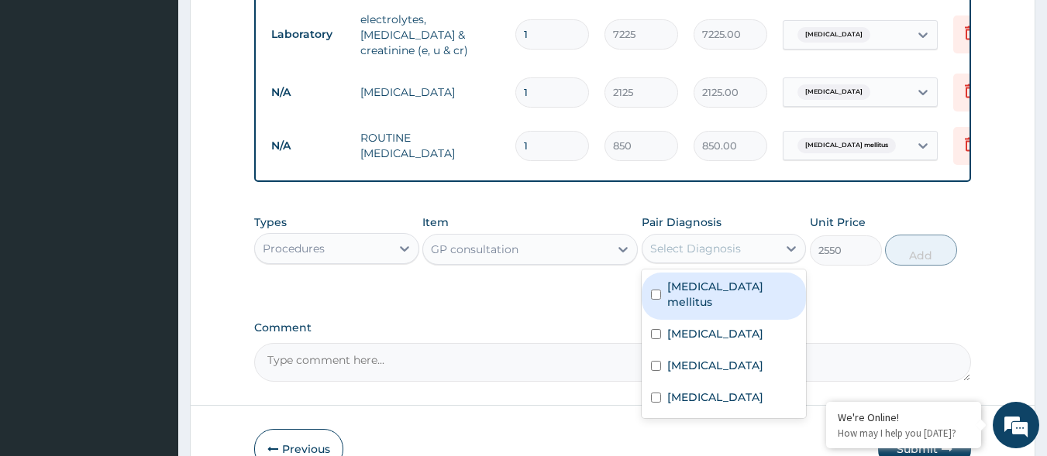
click at [750, 245] on div "Select Diagnosis" at bounding box center [710, 248] width 136 height 25
click at [711, 295] on label "Diabetes mellitus" at bounding box center [732, 294] width 130 height 31
checkbox input "true"
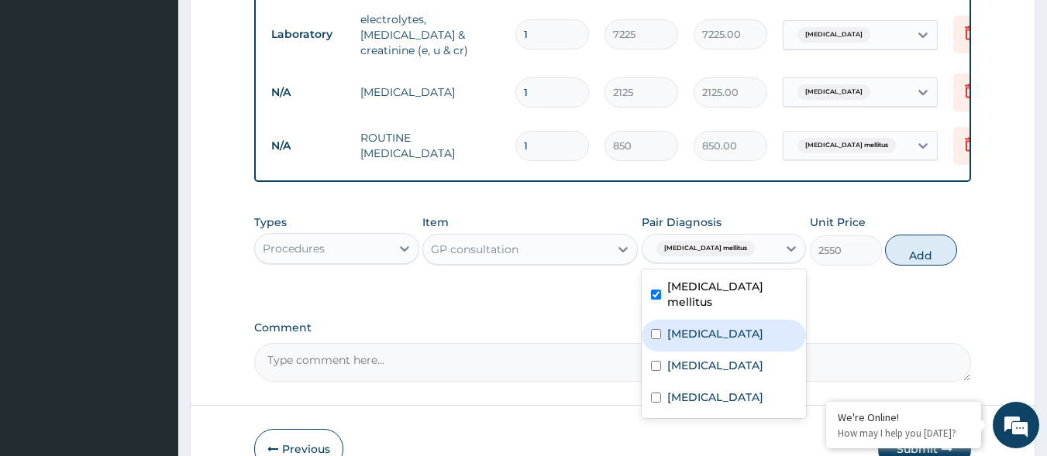
click at [710, 326] on label "Hyperlipidemia" at bounding box center [715, 333] width 96 height 15
checkbox input "false"
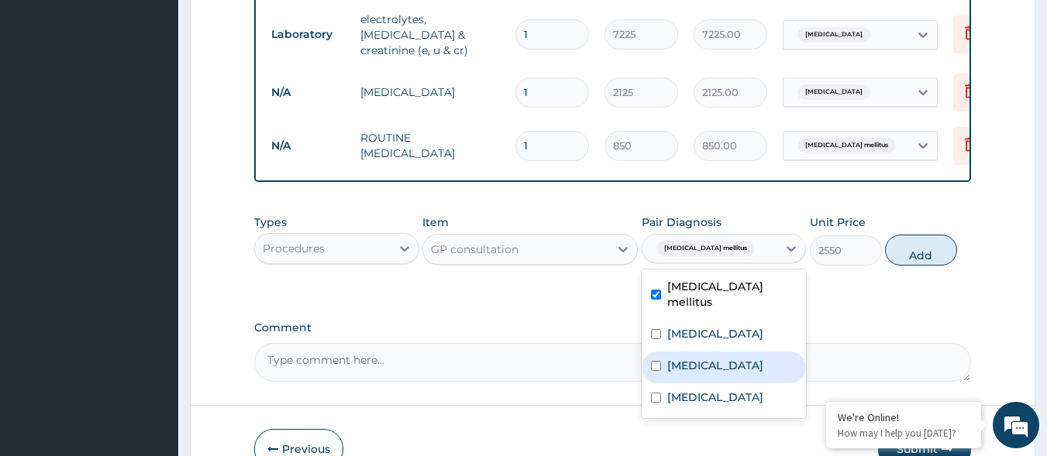
click at [714, 358] on label "Secondary hypertension" at bounding box center [715, 365] width 96 height 15
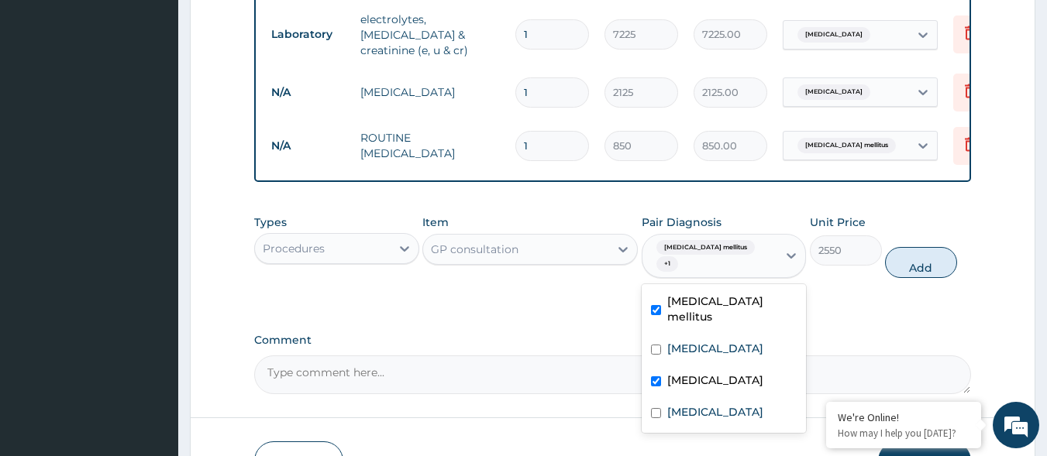
click at [688, 373] on label "Secondary hypertension" at bounding box center [715, 380] width 96 height 15
checkbox input "false"
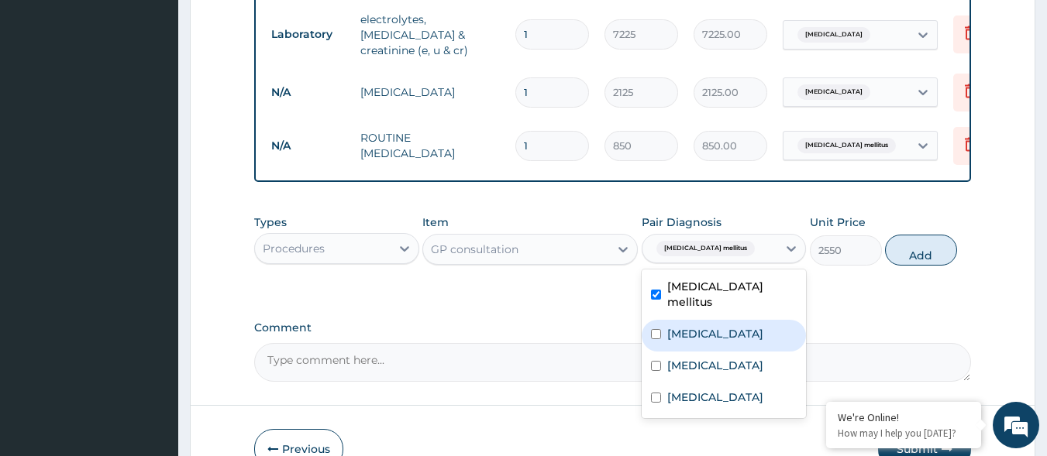
click at [700, 326] on label "Hyperlipidemia" at bounding box center [715, 333] width 96 height 15
checkbox input "true"
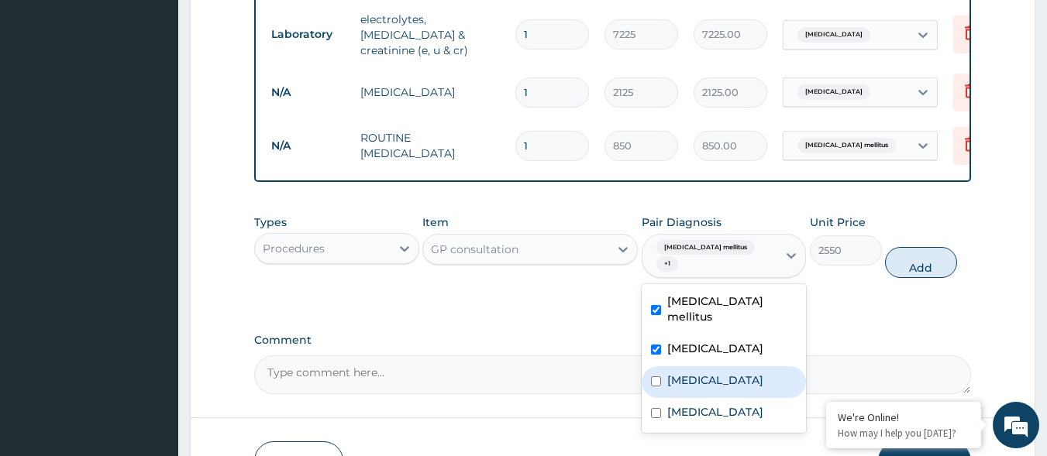
click at [692, 373] on label "Secondary hypertension" at bounding box center [715, 380] width 96 height 15
checkbox input "true"
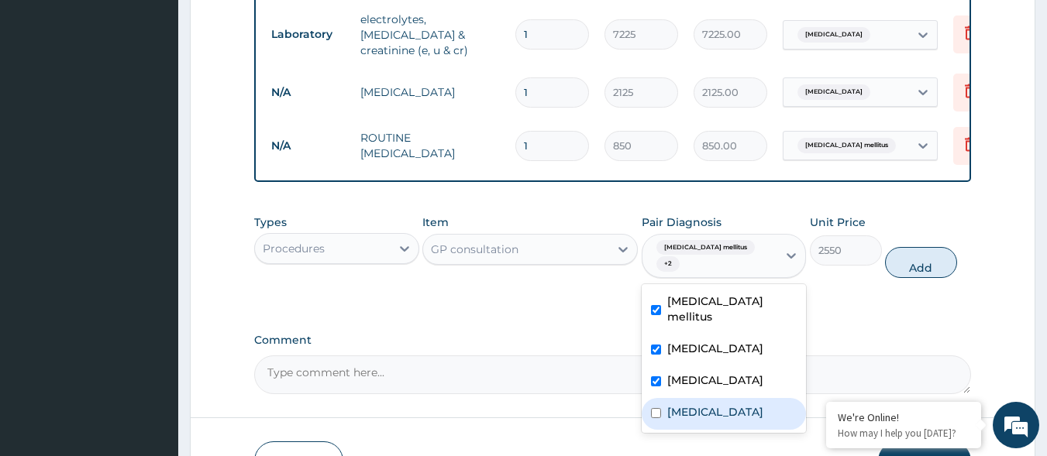
click at [700, 404] on label "Bacterial sepsis" at bounding box center [715, 411] width 96 height 15
checkbox input "true"
click at [923, 247] on button "Add" at bounding box center [921, 262] width 72 height 31
type input "0"
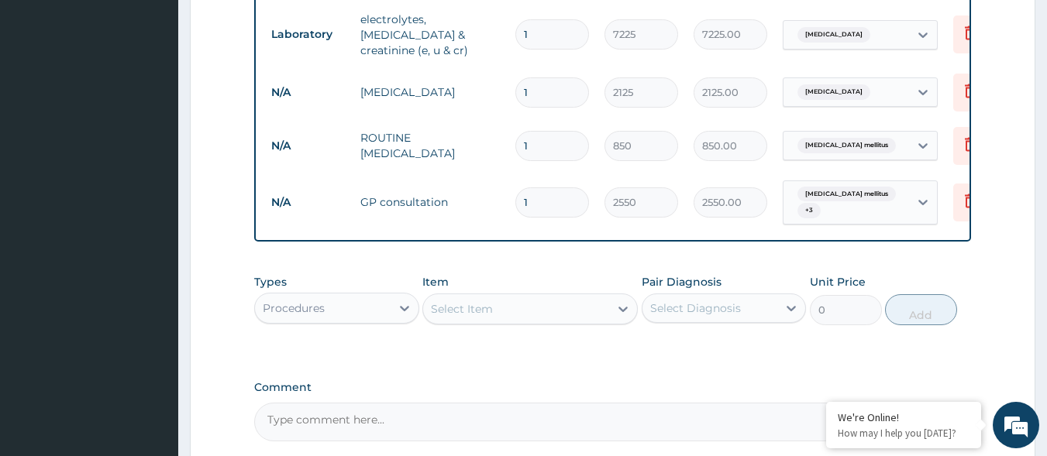
click at [826, 194] on div "Diabetes mellitus + 3" at bounding box center [843, 202] width 105 height 37
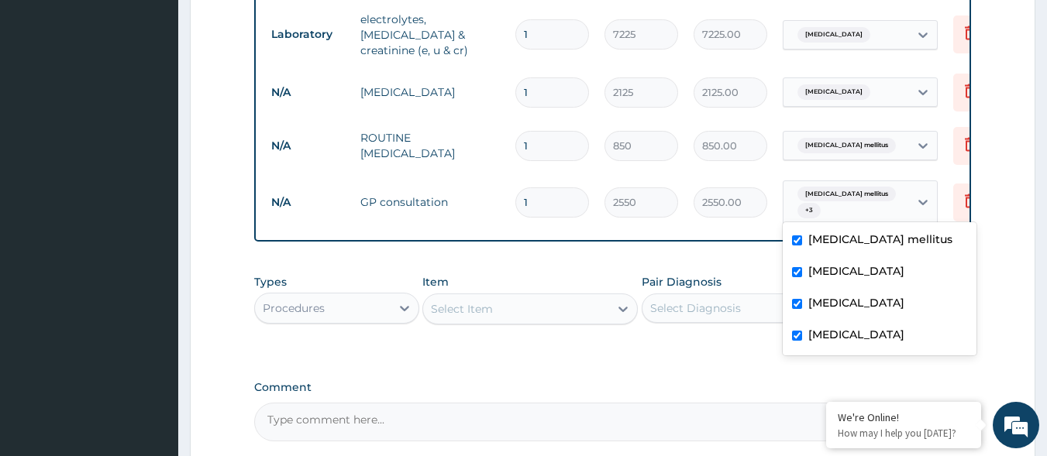
click at [748, 280] on div "Pair Diagnosis Select Diagnosis" at bounding box center [724, 299] width 165 height 51
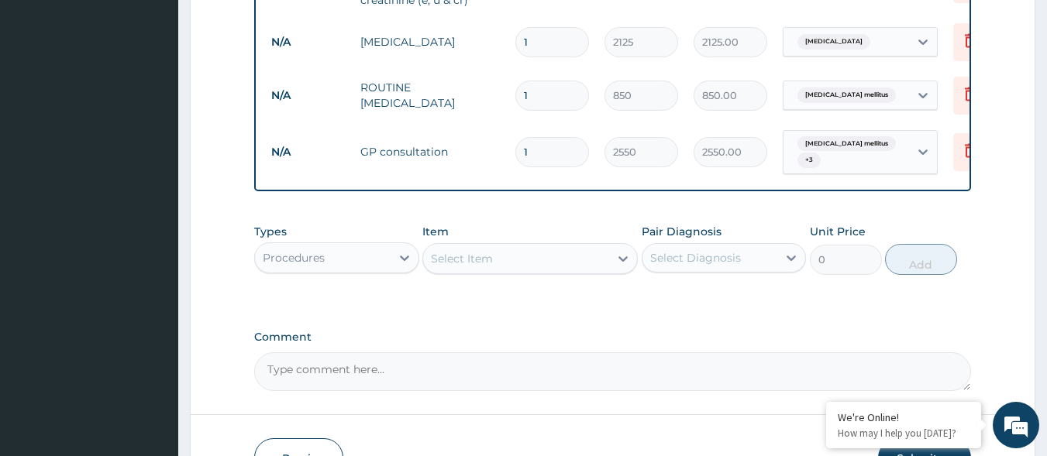
scroll to position [872, 0]
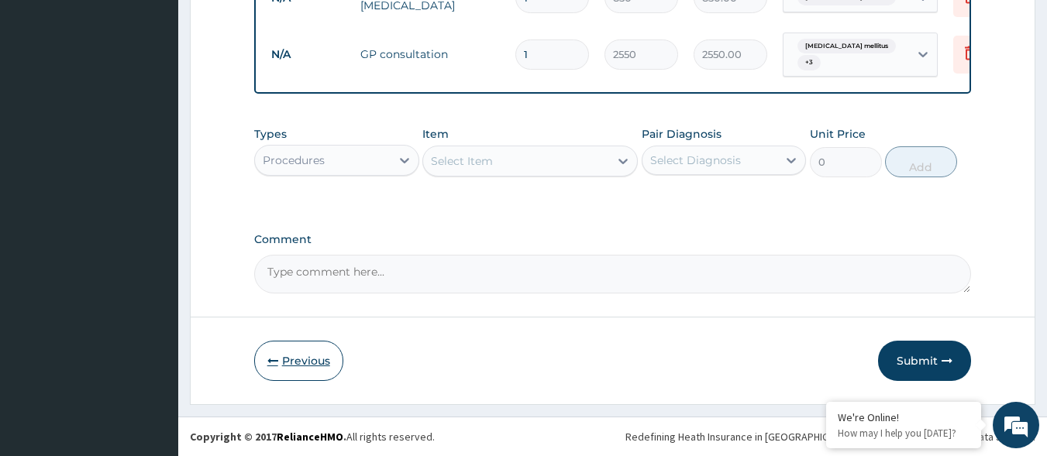
click at [322, 373] on button "Previous" at bounding box center [298, 361] width 89 height 40
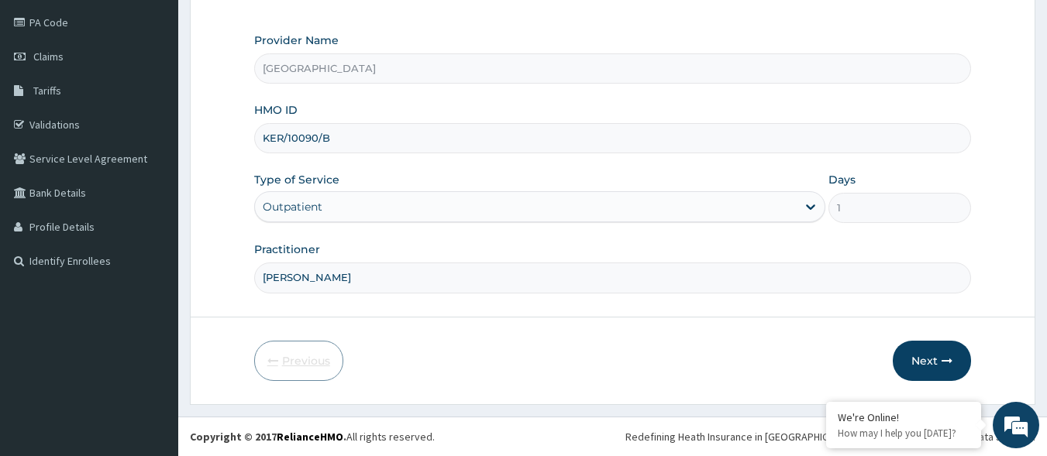
scroll to position [181, 0]
click at [939, 350] on button "Next" at bounding box center [932, 361] width 78 height 40
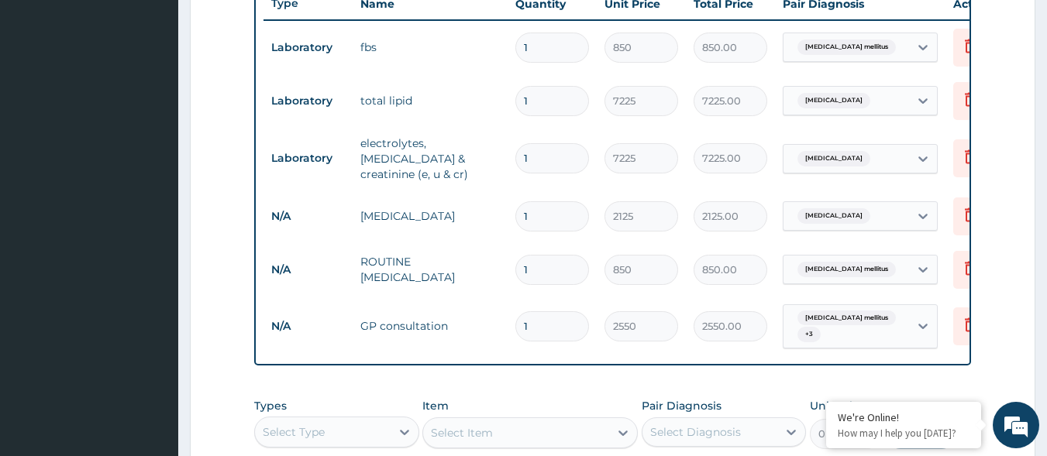
scroll to position [563, 0]
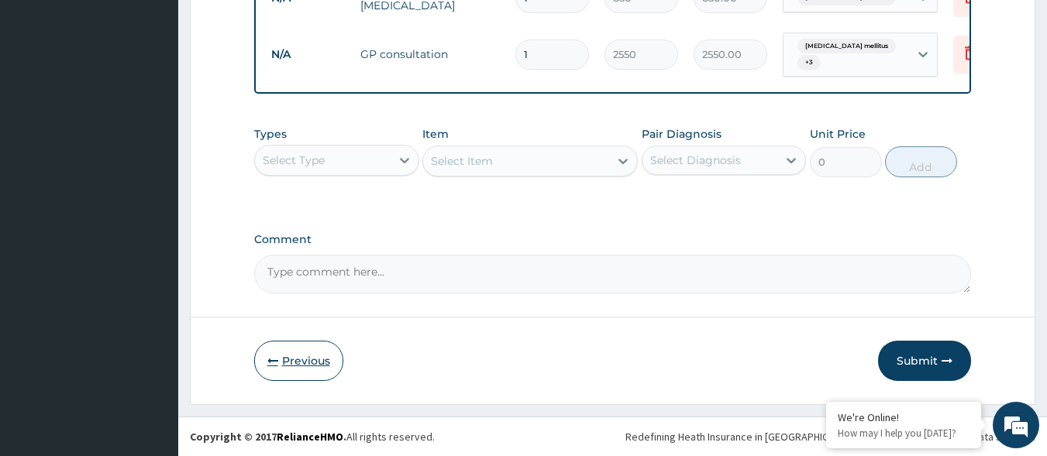
click at [292, 364] on button "Previous" at bounding box center [298, 361] width 89 height 40
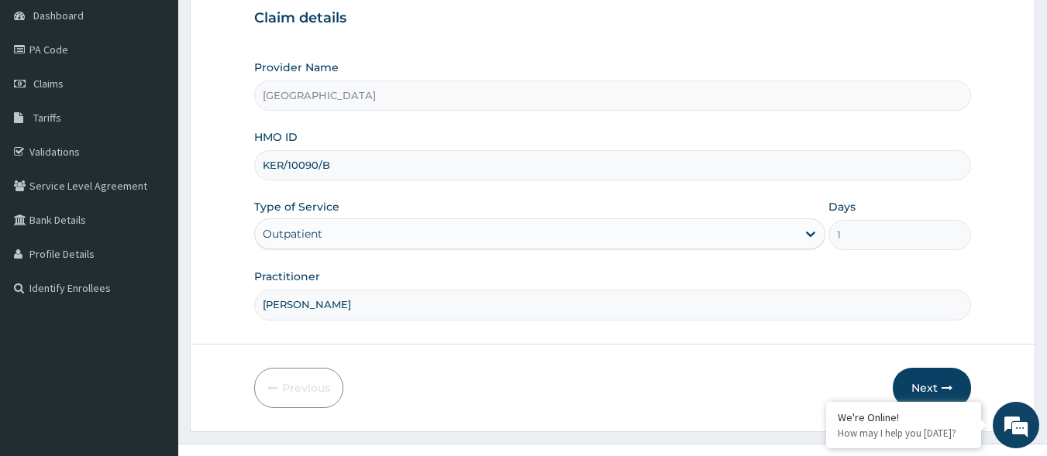
scroll to position [181, 0]
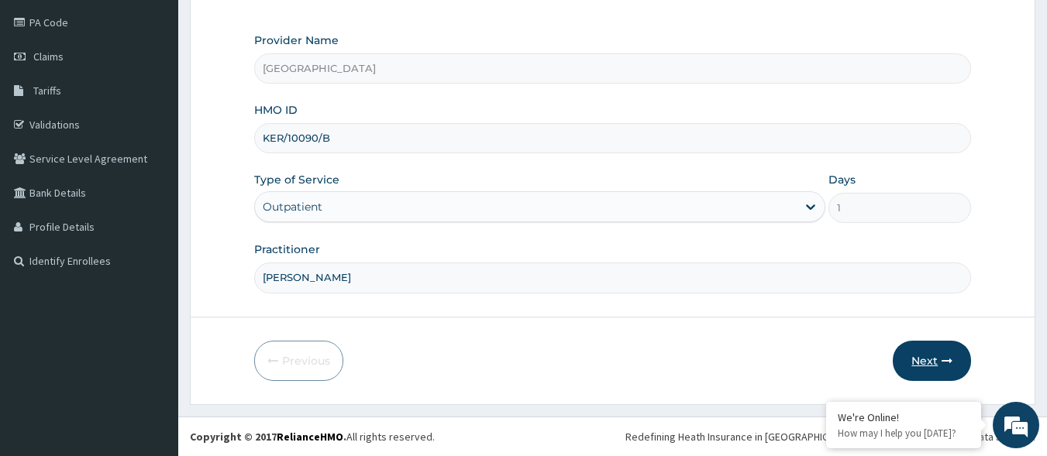
click at [920, 364] on button "Next" at bounding box center [932, 361] width 78 height 40
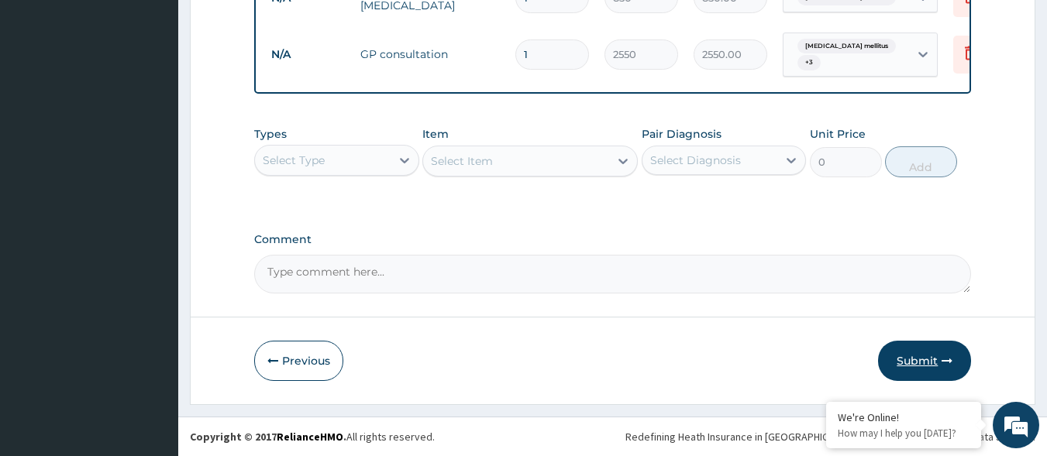
click at [934, 364] on button "Submit" at bounding box center [924, 361] width 93 height 40
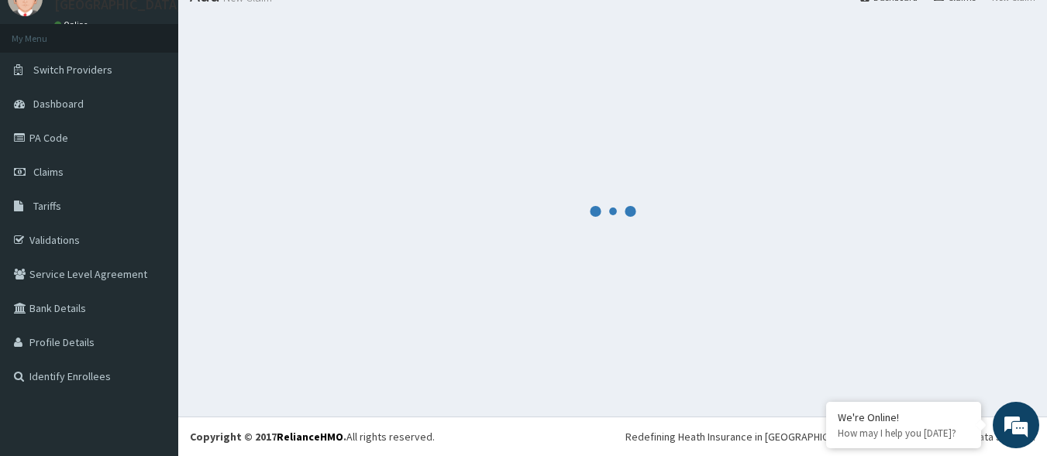
scroll to position [872, 0]
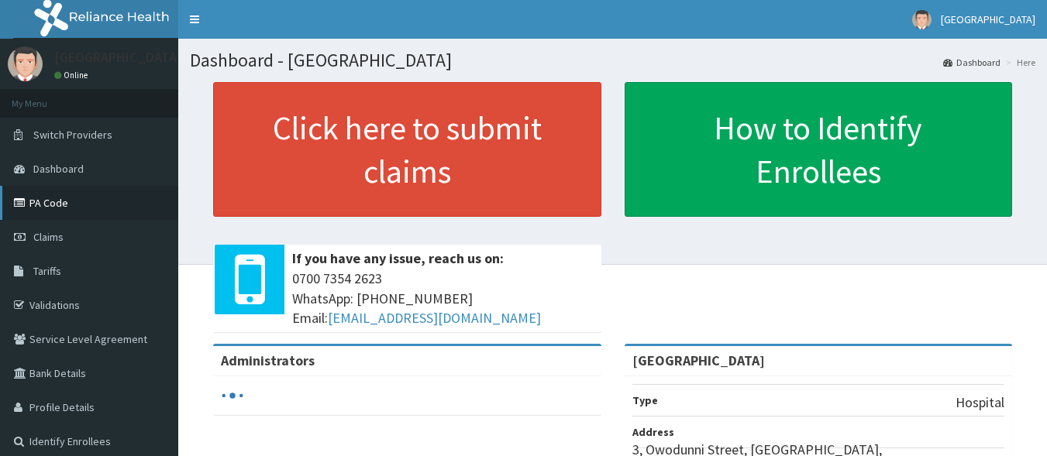
click at [121, 202] on link "PA Code" at bounding box center [89, 203] width 178 height 34
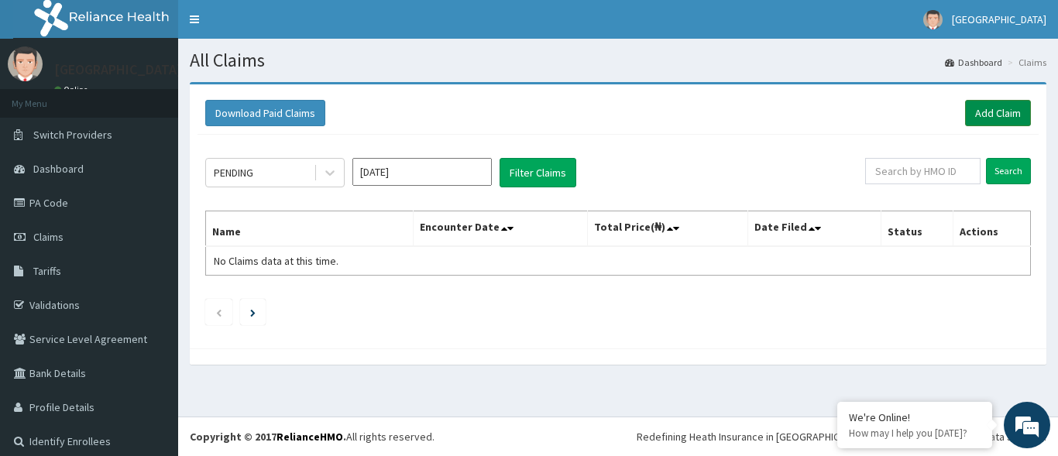
click at [993, 112] on link "Add Claim" at bounding box center [998, 113] width 66 height 26
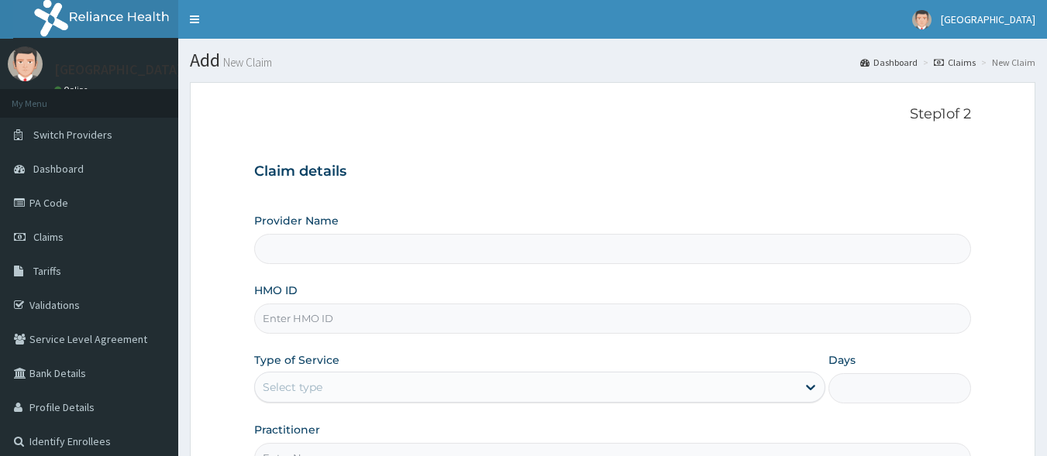
click at [447, 308] on input "HMO ID" at bounding box center [612, 319] width 717 height 30
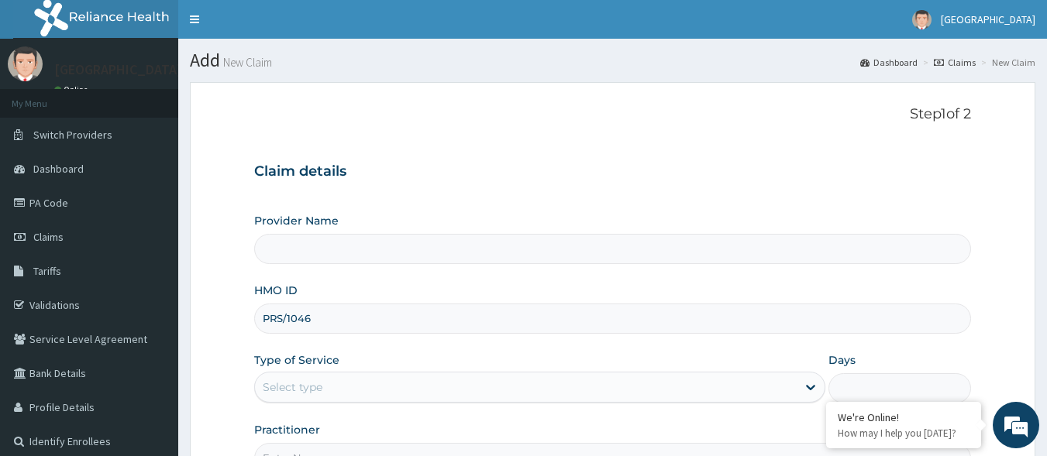
type input "PRS/10466"
type input "[GEOGRAPHIC_DATA]"
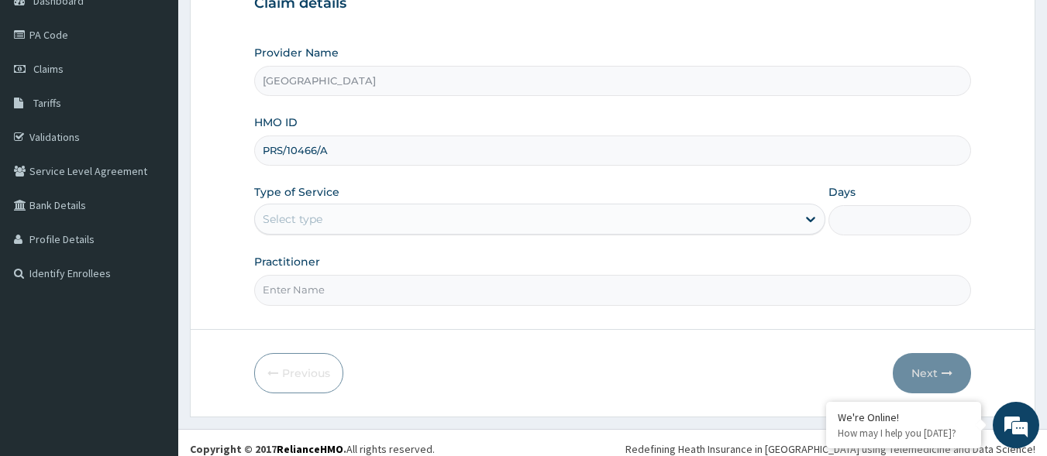
scroll to position [181, 0]
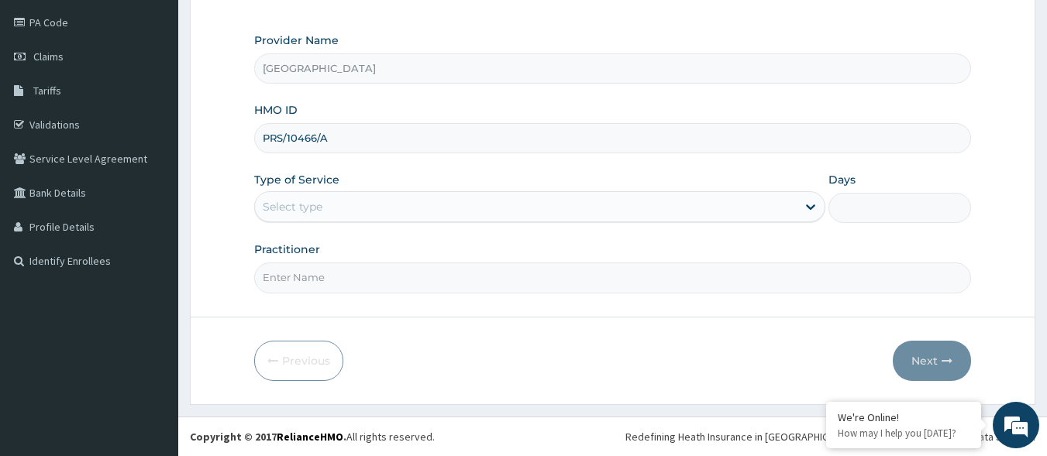
type input "PRS/10466/A"
click at [480, 203] on div "Select type" at bounding box center [526, 206] width 542 height 25
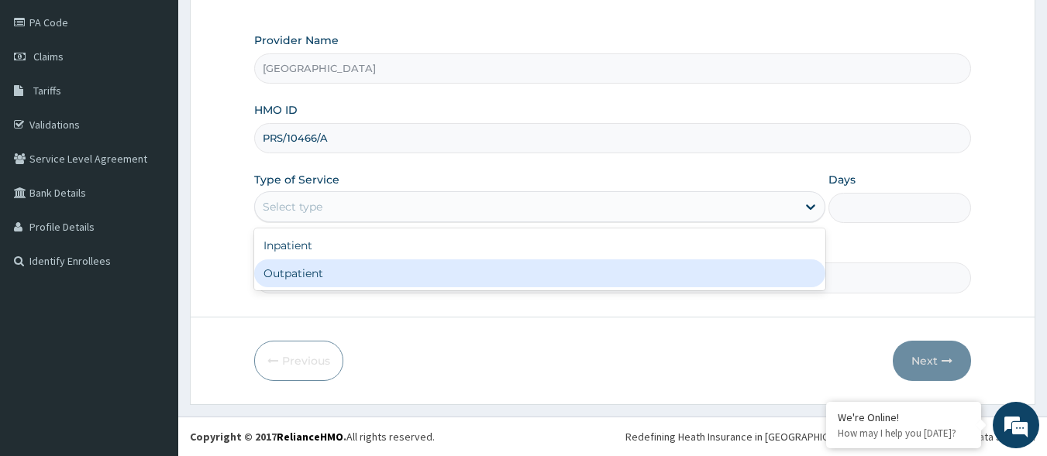
click at [383, 282] on div "Outpatient" at bounding box center [539, 274] width 571 height 28
type input "1"
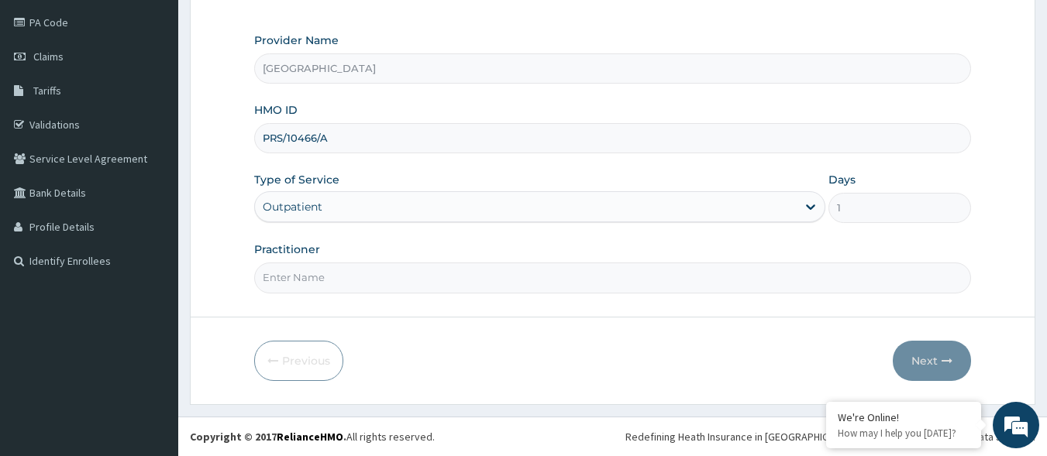
drag, startPoint x: 382, startPoint y: 289, endPoint x: 350, endPoint y: 243, distance: 56.3
click at [382, 289] on input "Practitioner" at bounding box center [612, 278] width 717 height 30
type input "DR CALEB"
click at [965, 365] on button "Next" at bounding box center [932, 361] width 78 height 40
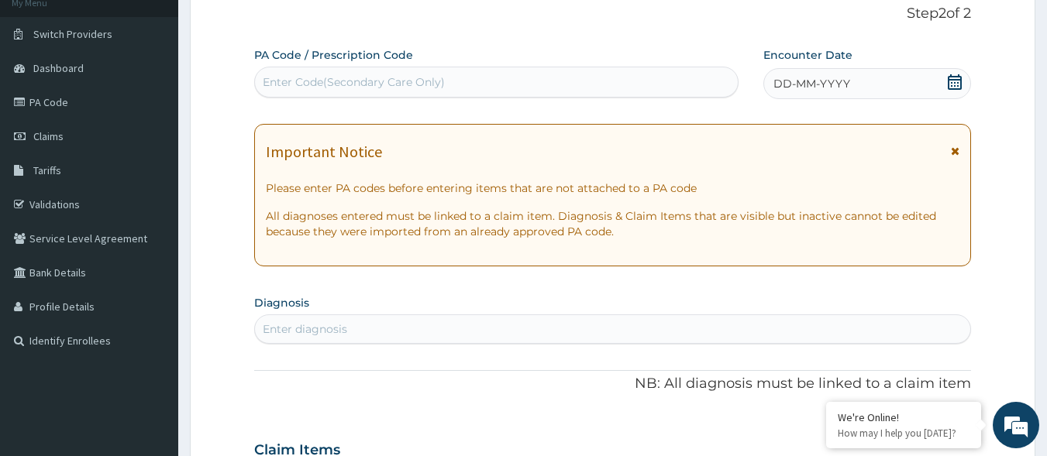
scroll to position [26, 0]
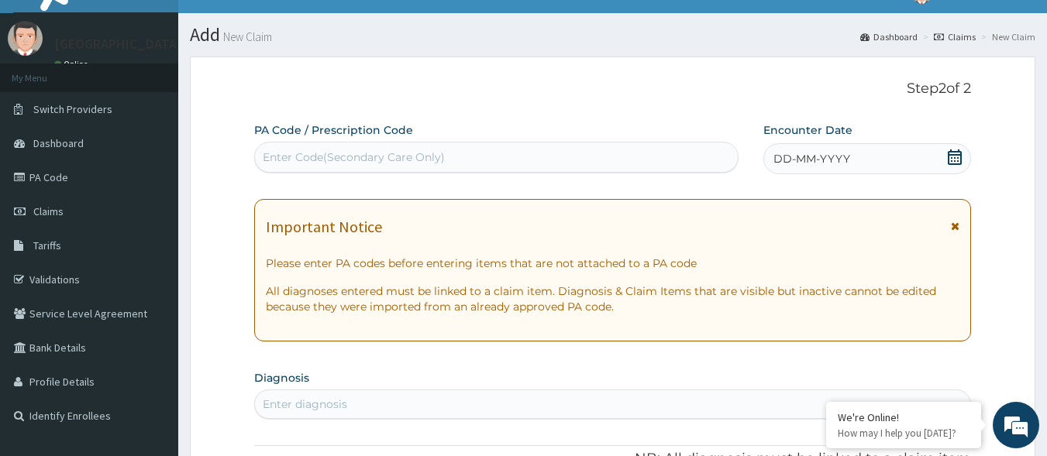
click at [961, 159] on icon at bounding box center [955, 157] width 14 height 15
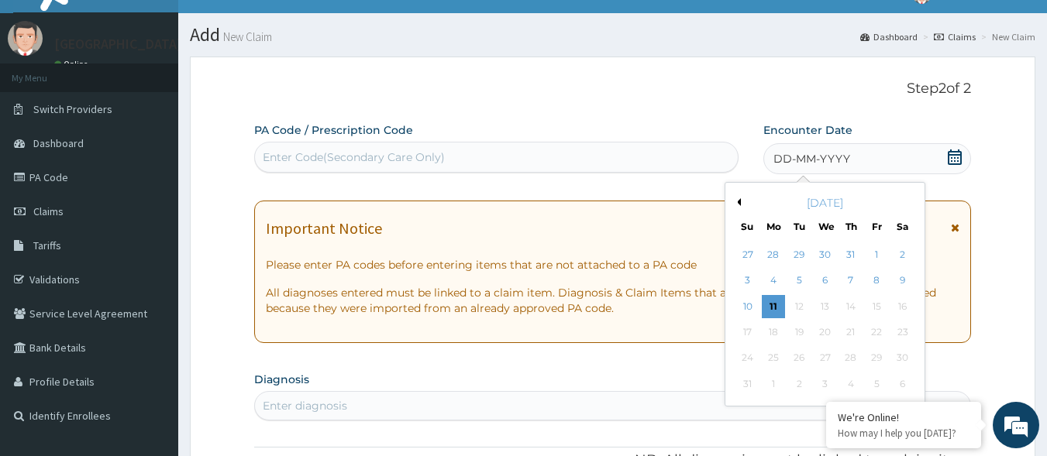
click at [740, 204] on div "Previous Month August 2025 Su Mo Tu We Th Fr Sa 27 28 29 30 31 1 2 3 4 5 6 7 8 …" at bounding box center [824, 294] width 201 height 225
click at [742, 199] on div "August 2025" at bounding box center [824, 202] width 187 height 15
click at [737, 200] on button "Previous Month" at bounding box center [737, 202] width 8 height 8
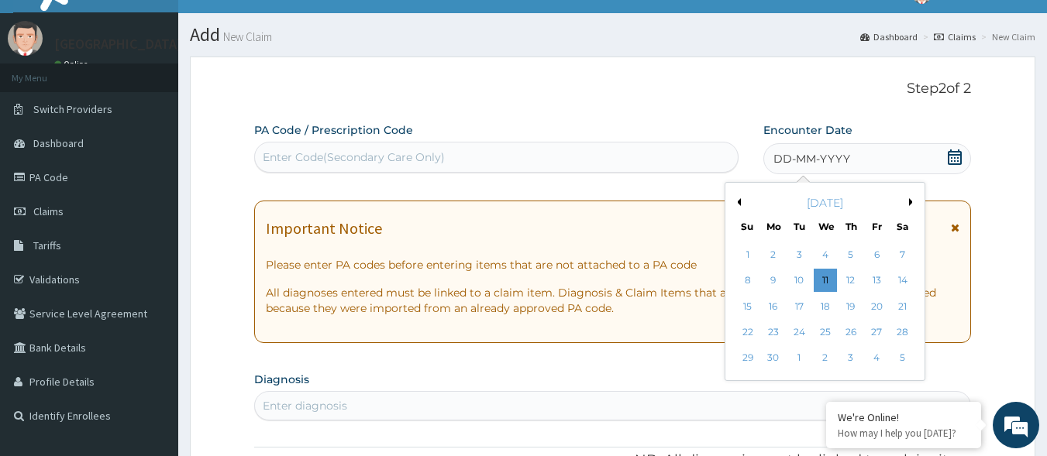
click at [905, 198] on div "June 2025" at bounding box center [824, 202] width 187 height 15
click at [911, 198] on div "June 2025" at bounding box center [824, 202] width 187 height 15
click at [908, 200] on div "June 2025" at bounding box center [824, 202] width 187 height 15
click at [910, 200] on button "Next Month" at bounding box center [913, 202] width 8 height 8
click at [796, 360] on div "29" at bounding box center [799, 358] width 23 height 23
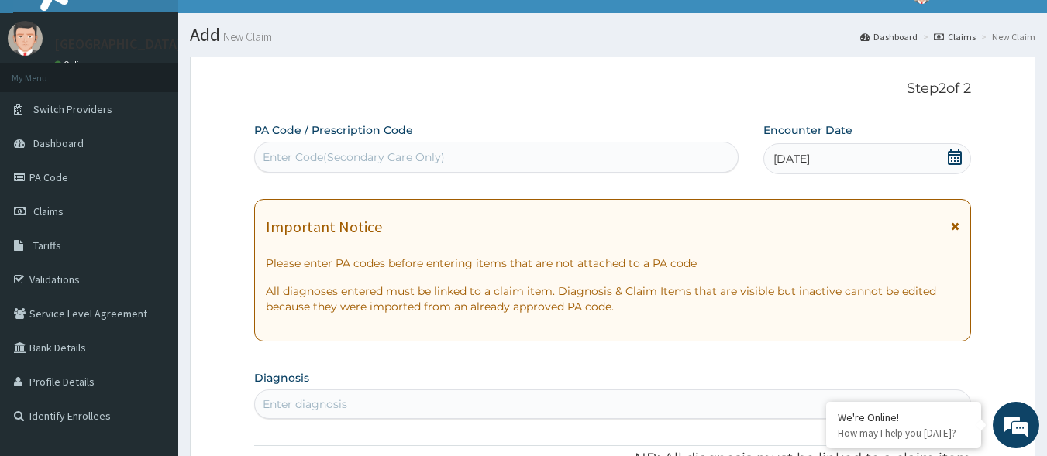
click at [704, 170] on div "Enter Code(Secondary Care Only)" at bounding box center [496, 157] width 485 height 31
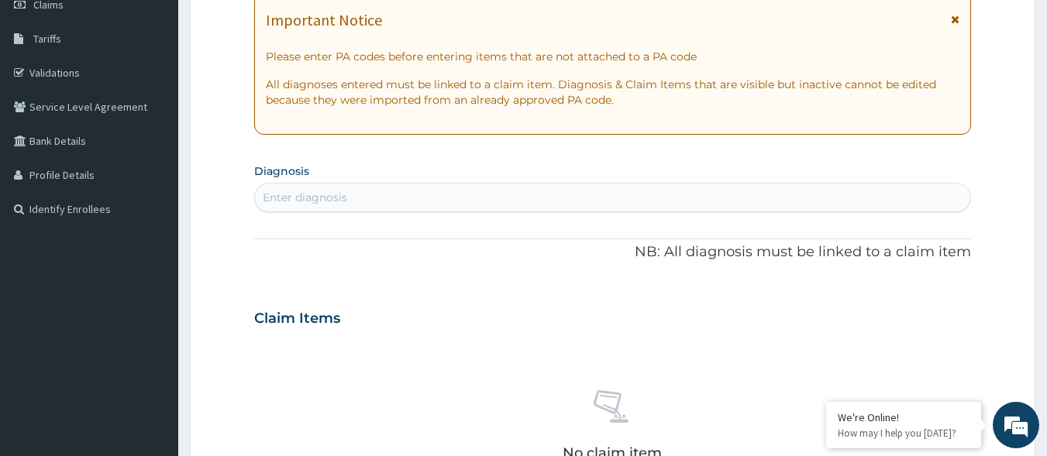
scroll to position [258, 0]
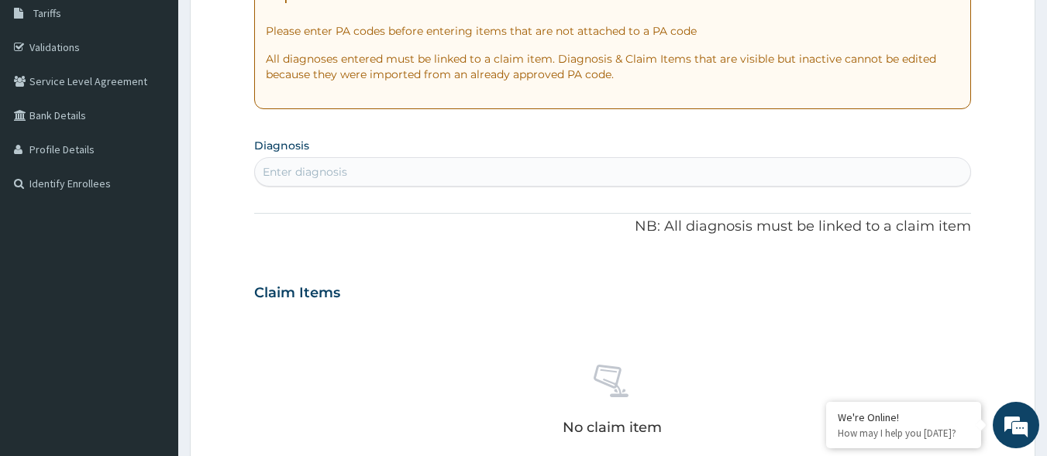
click at [638, 186] on div "PA Code / Prescription Code Enter Code(Secondary Care Only) Encounter Date 29-0…" at bounding box center [612, 291] width 717 height 802
click at [640, 182] on div "Enter diagnosis" at bounding box center [613, 172] width 716 height 25
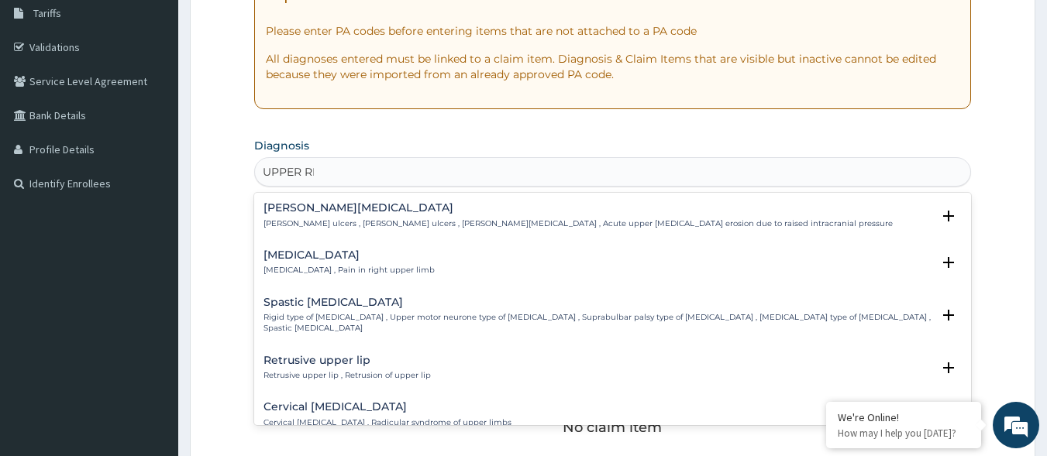
type input "UPPER RES"
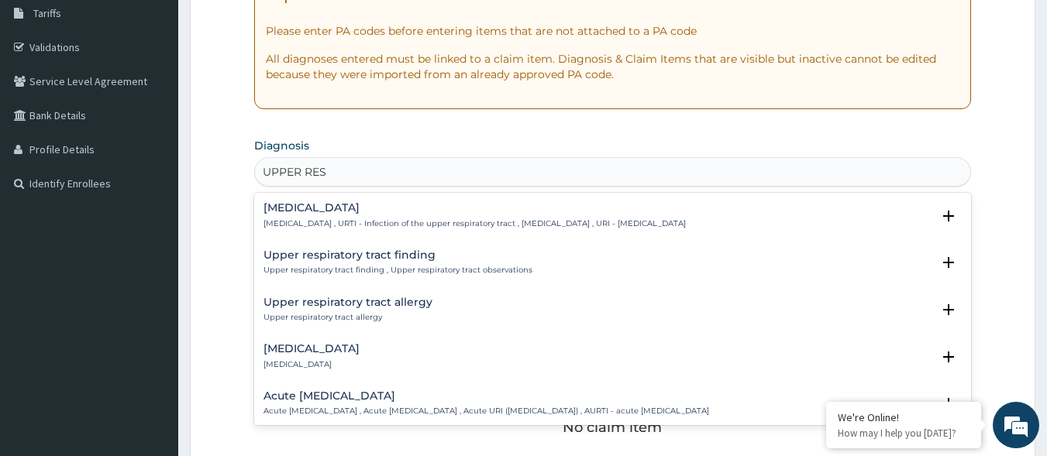
click at [465, 198] on div "Upper respiratory infection Upper respiratory infection , URTI - Infection of t…" at bounding box center [612, 219] width 717 height 47
click at [463, 206] on h4 "Upper respiratory infection" at bounding box center [474, 208] width 422 height 12
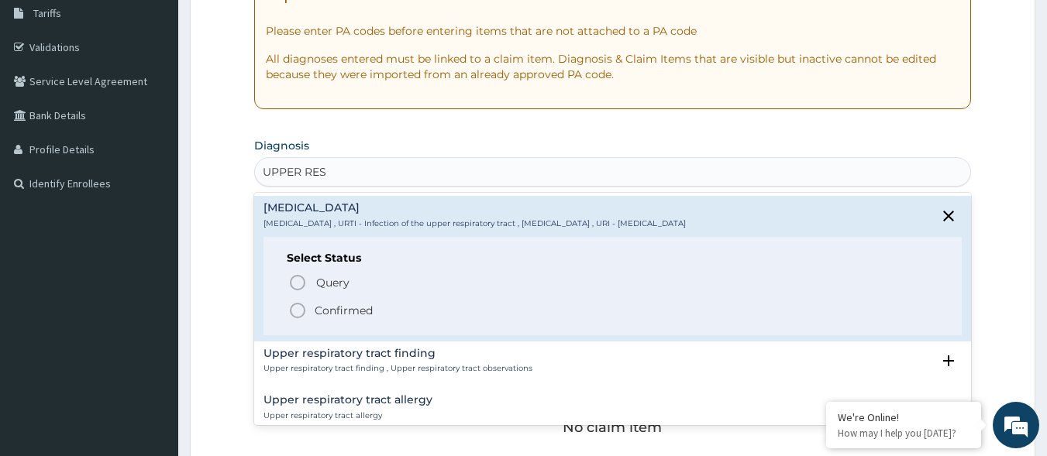
click at [418, 302] on span "Confirmed" at bounding box center [613, 310] width 651 height 19
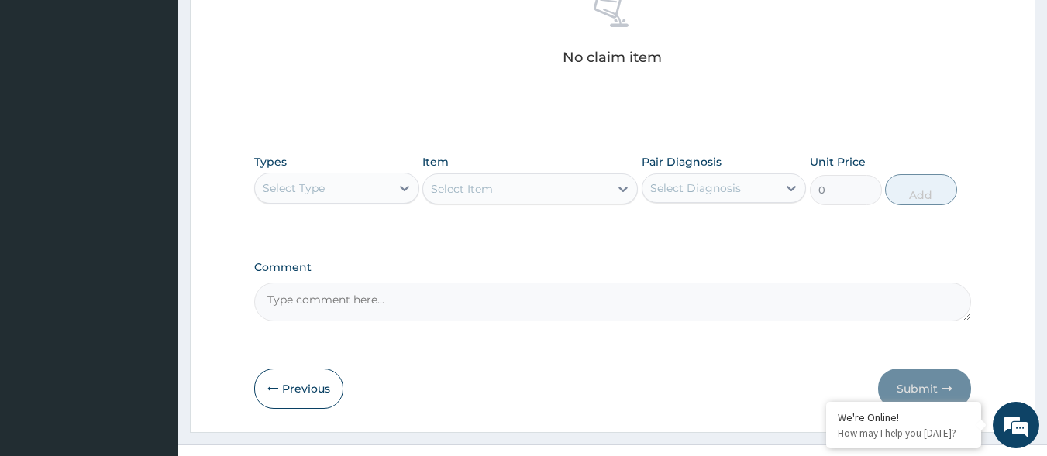
scroll to position [661, 0]
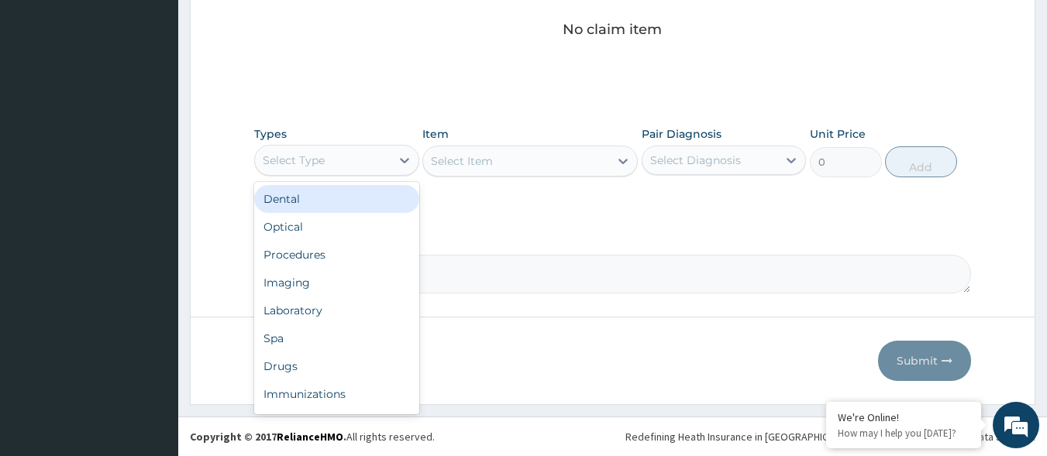
click at [373, 158] on div "Select Type" at bounding box center [323, 160] width 136 height 25
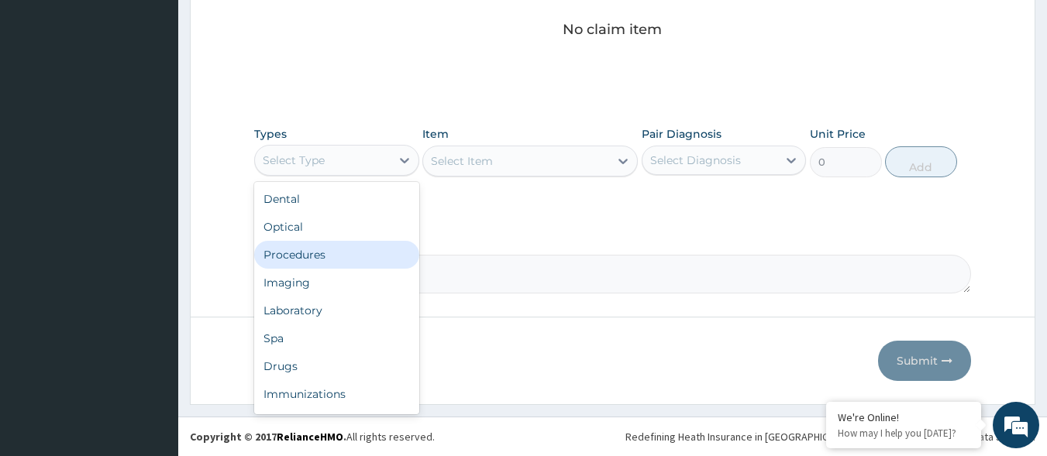
drag, startPoint x: 342, startPoint y: 247, endPoint x: 488, endPoint y: 206, distance: 152.1
click at [343, 247] on div "Procedures" at bounding box center [336, 255] width 165 height 28
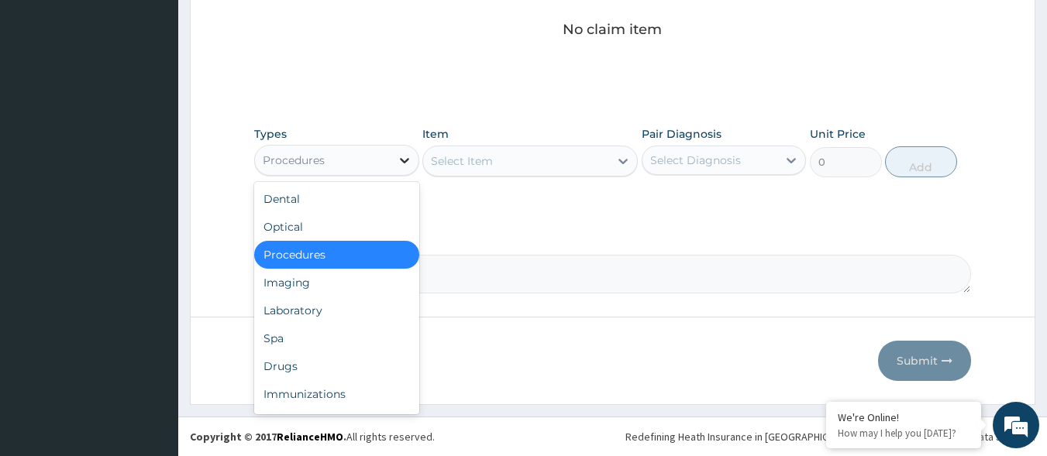
click at [397, 153] on icon at bounding box center [404, 160] width 15 height 15
click at [324, 356] on div "Drugs" at bounding box center [336, 367] width 165 height 28
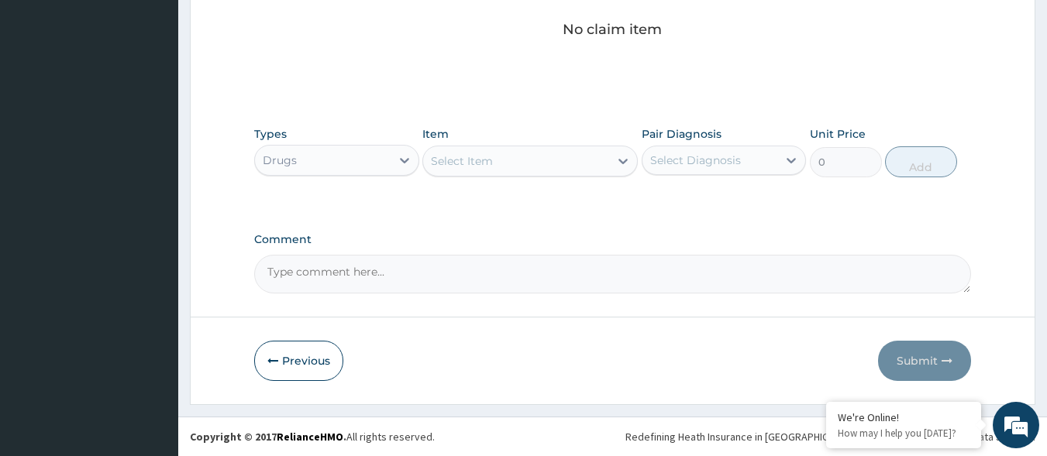
click at [666, 153] on div "Select Diagnosis" at bounding box center [695, 160] width 91 height 15
drag, startPoint x: 695, startPoint y: 212, endPoint x: 616, endPoint y: 209, distance: 79.1
click at [688, 206] on label "Upper respiratory infection" at bounding box center [715, 198] width 96 height 15
checkbox input "true"
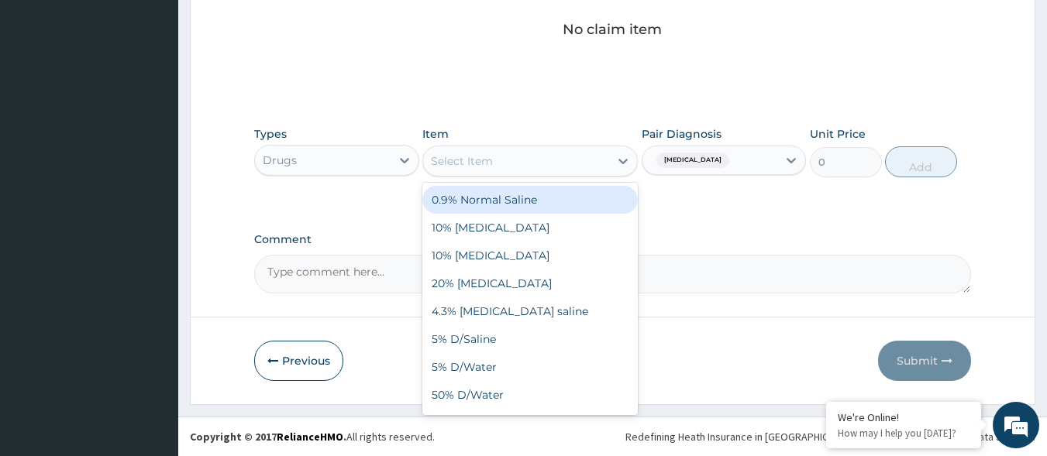
click at [560, 153] on div "Select Item" at bounding box center [516, 161] width 186 height 25
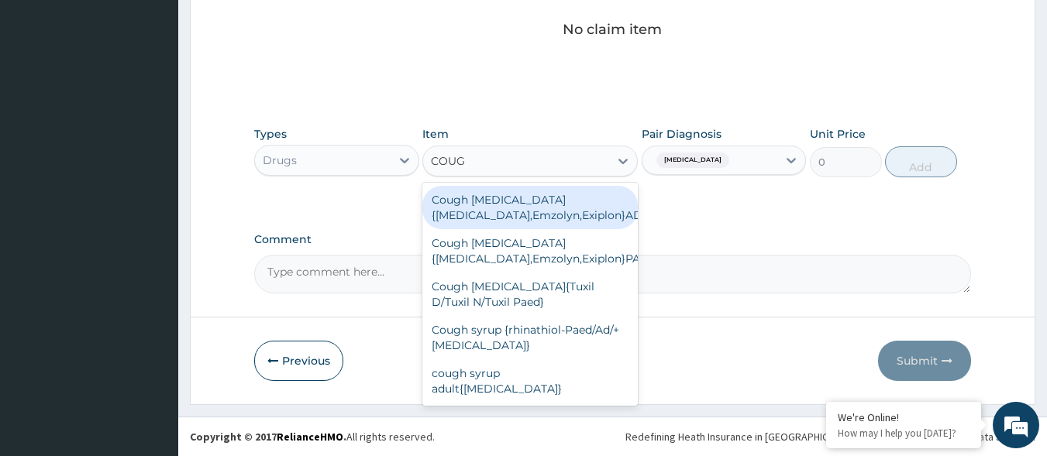
type input "COUGH"
click at [597, 203] on div "Cough Expectorant{benylin,Emzolyn,Exiplon}ADULT" at bounding box center [529, 207] width 215 height 43
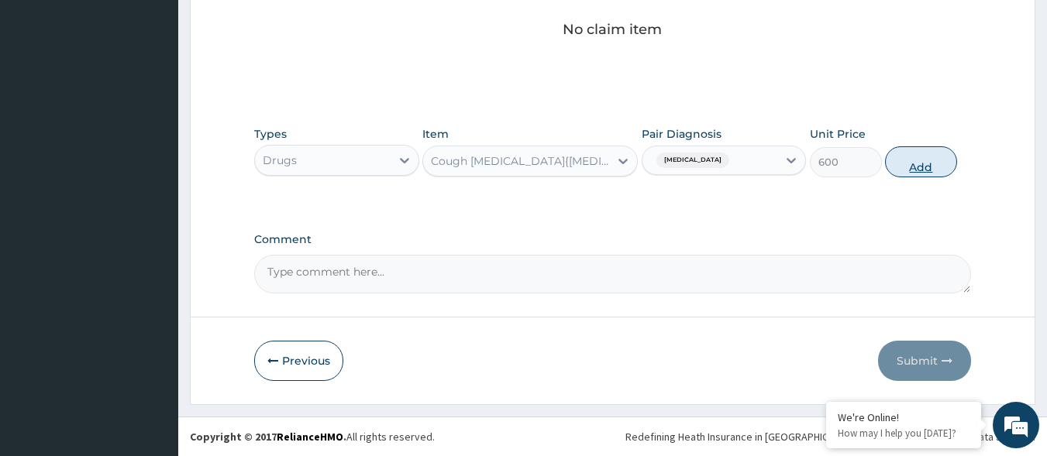
click at [911, 174] on button "Add" at bounding box center [921, 161] width 72 height 31
type input "0"
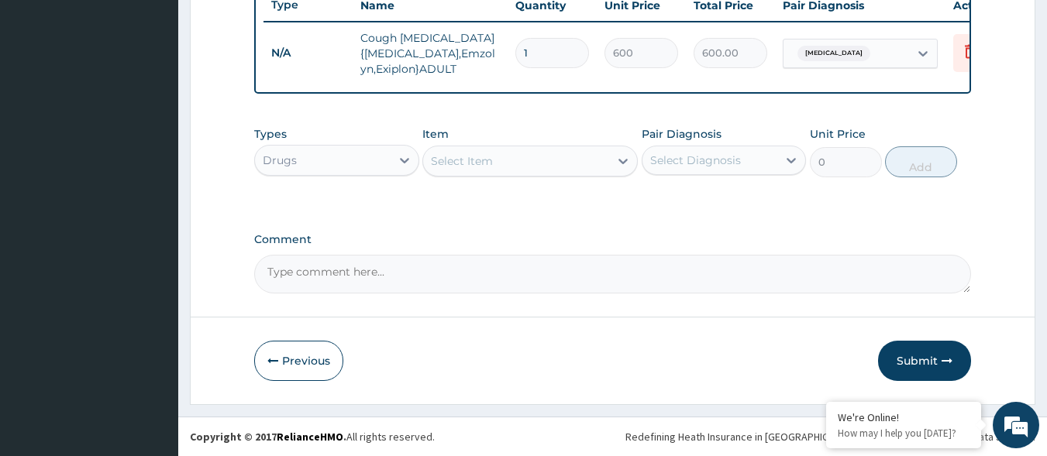
scroll to position [607, 0]
click at [578, 163] on div "Select Item" at bounding box center [516, 161] width 186 height 25
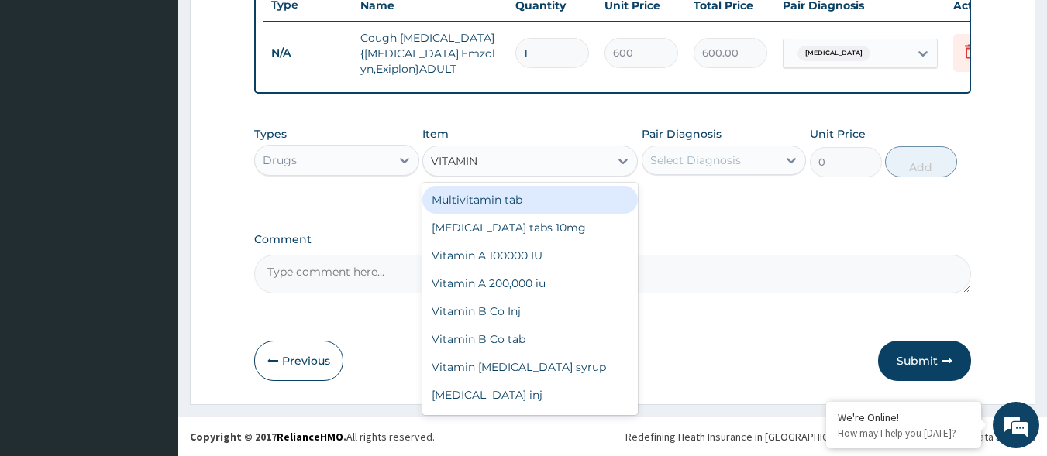
type input "VITAMIN C"
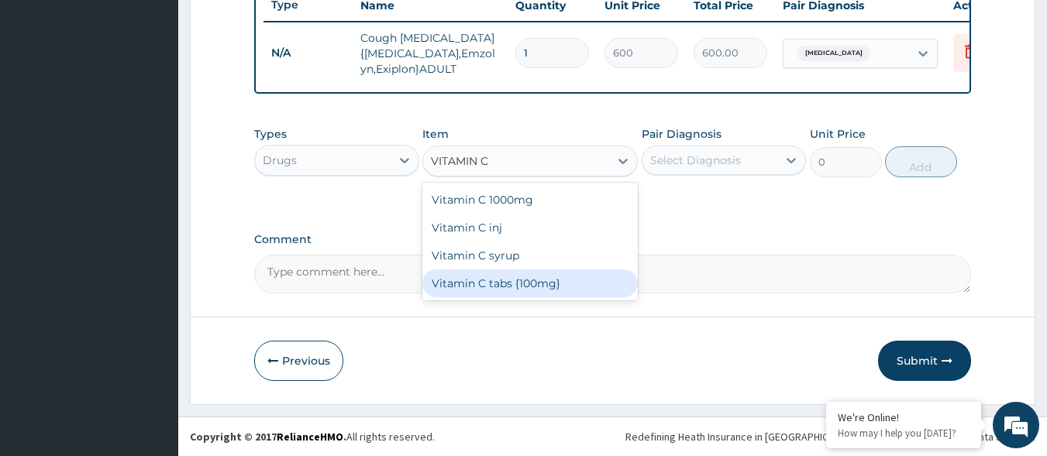
click at [518, 285] on div "Vitamin C tabs {100mg}" at bounding box center [529, 284] width 215 height 28
type input "16"
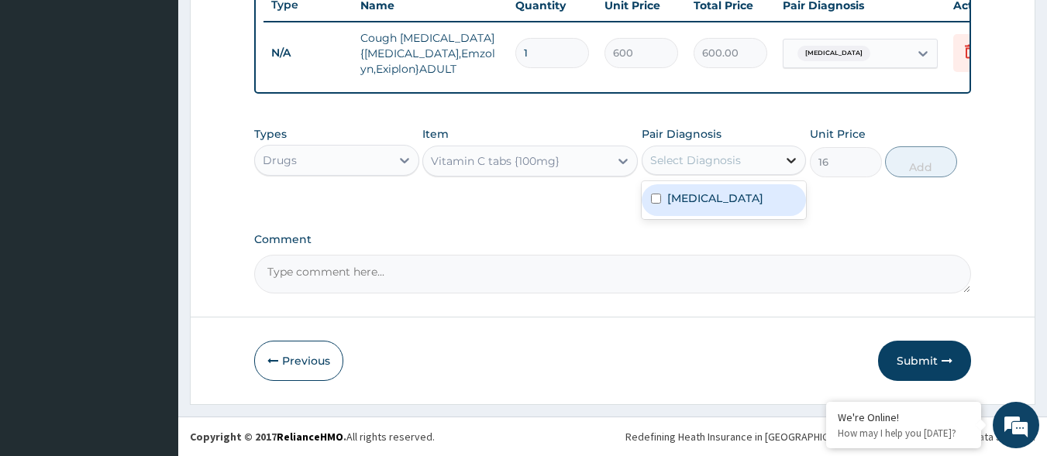
drag, startPoint x: 793, startPoint y: 146, endPoint x: 779, endPoint y: 155, distance: 16.8
click at [787, 151] on div at bounding box center [791, 160] width 28 height 28
drag, startPoint x: 738, startPoint y: 198, endPoint x: 807, endPoint y: 183, distance: 71.4
click at [742, 198] on label "Upper respiratory infection" at bounding box center [715, 198] width 96 height 15
checkbox input "true"
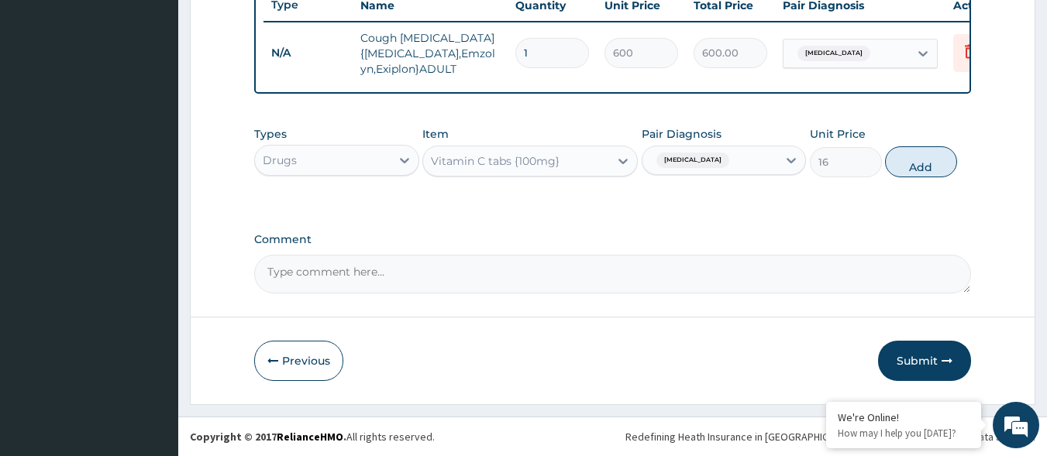
click at [914, 157] on button "Add" at bounding box center [921, 161] width 72 height 31
type input "0"
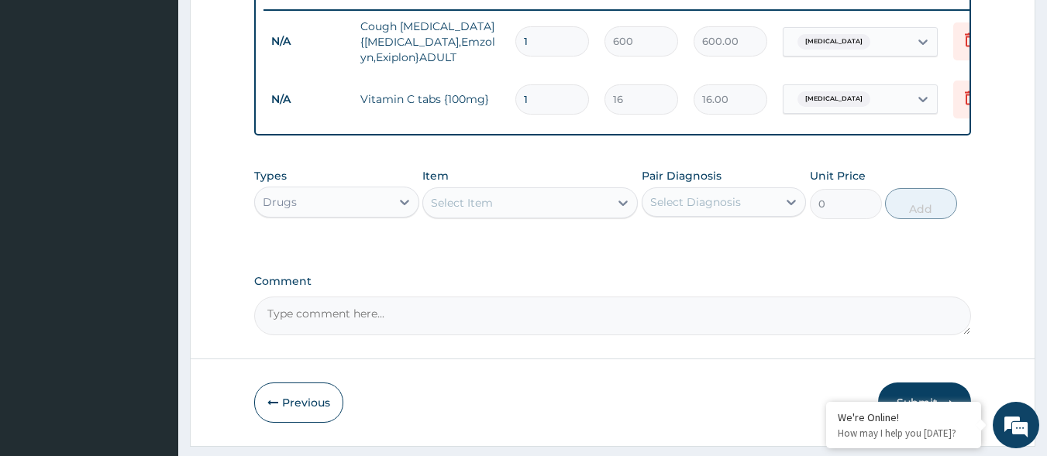
type input "15"
type input "240.00"
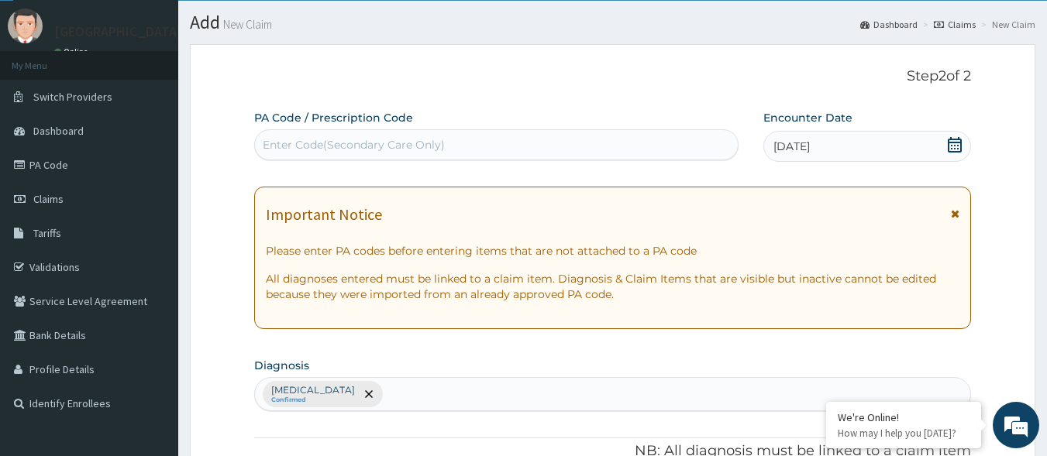
scroll to position [0, 0]
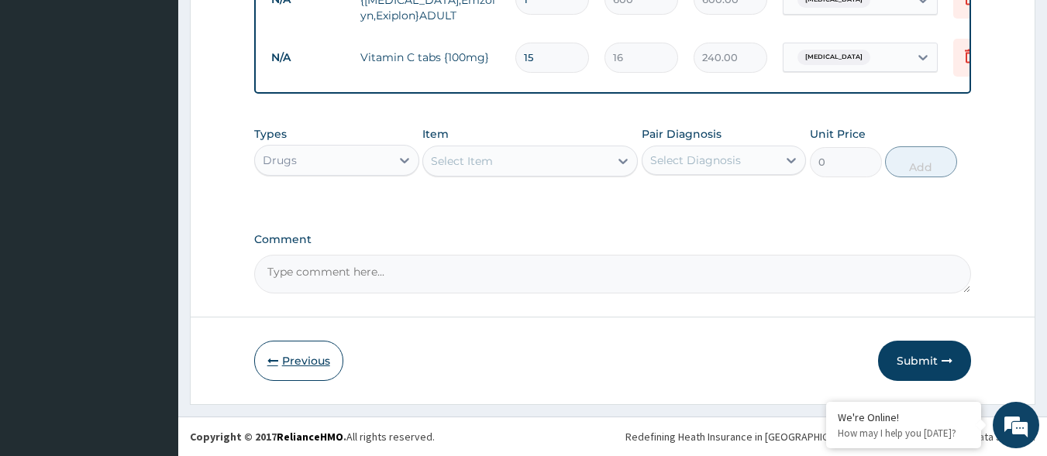
type input "15"
click at [301, 357] on button "Previous" at bounding box center [298, 361] width 89 height 40
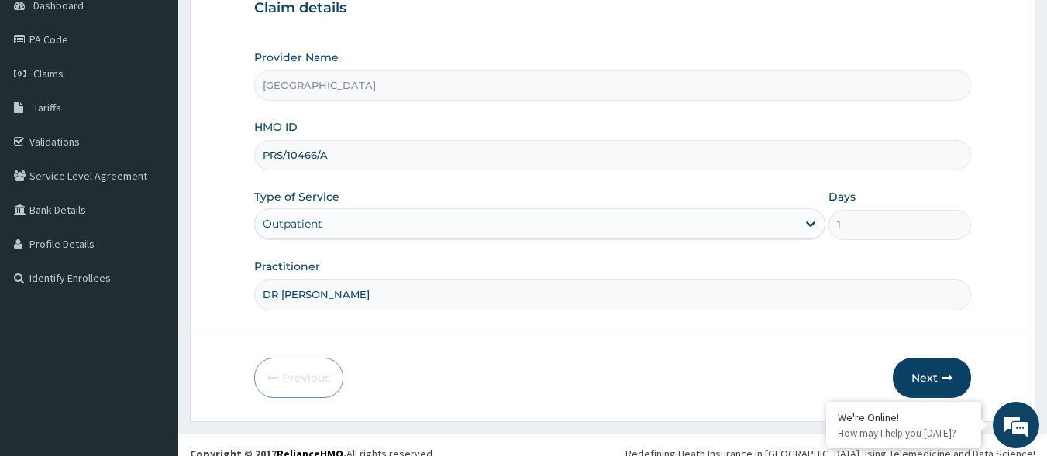
scroll to position [181, 0]
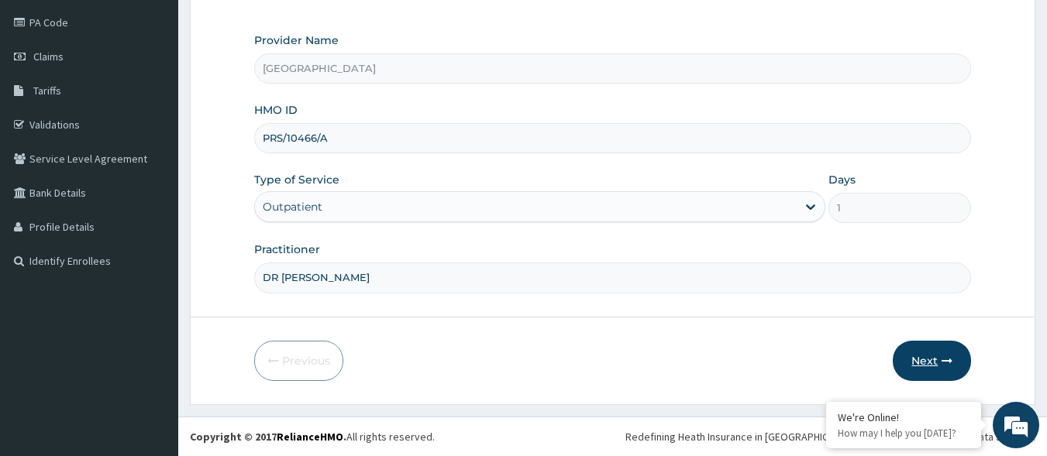
click at [920, 357] on button "Next" at bounding box center [932, 361] width 78 height 40
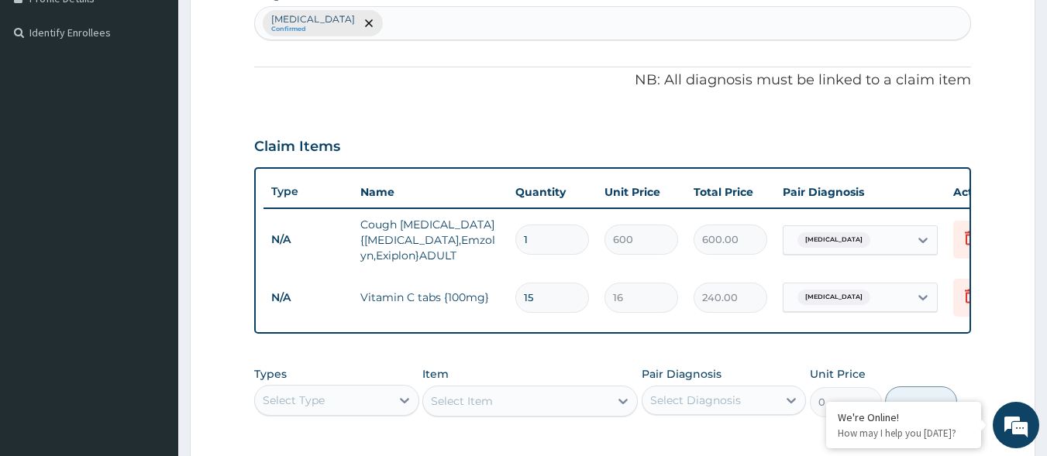
scroll to position [506, 0]
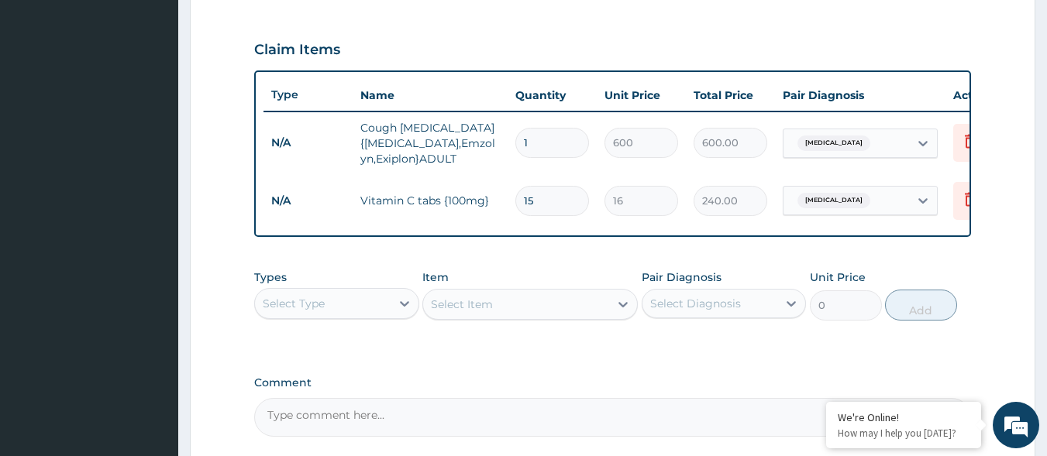
click at [494, 313] on div "Select Item" at bounding box center [529, 304] width 215 height 31
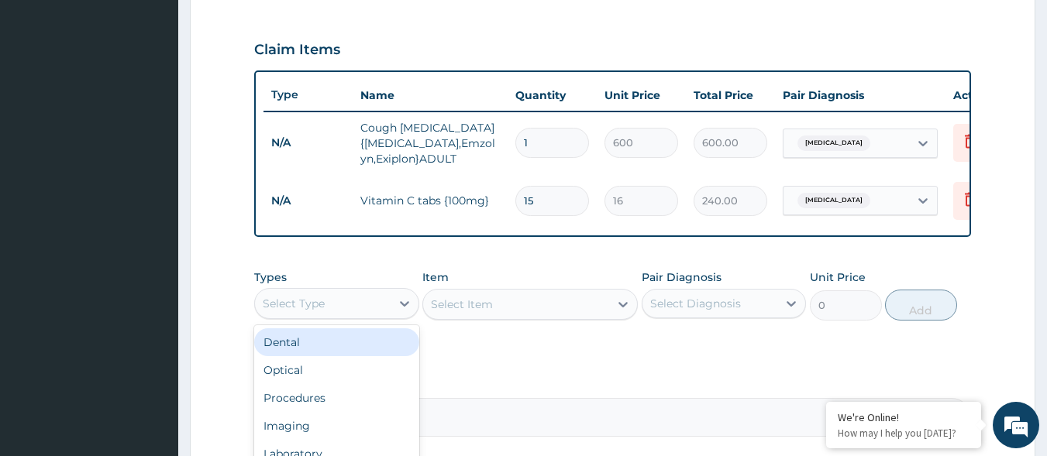
click at [396, 300] on div at bounding box center [405, 303] width 28 height 29
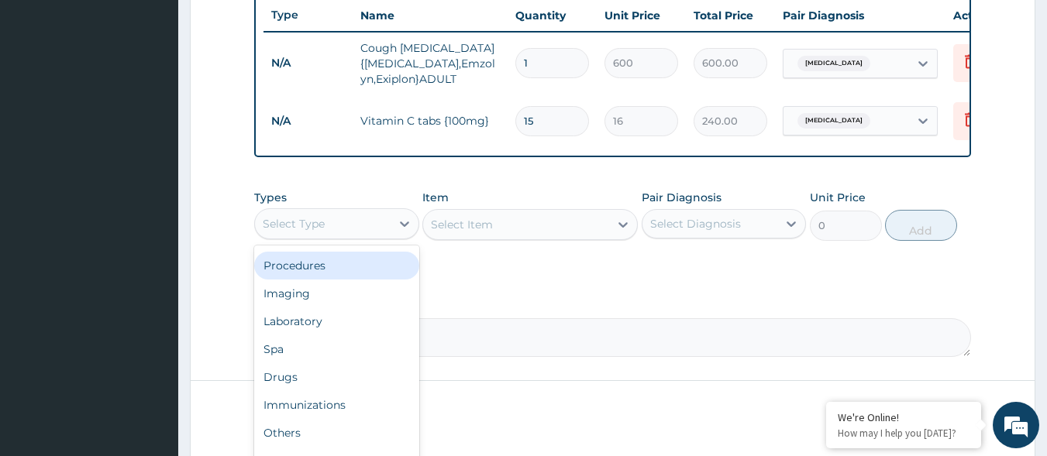
scroll to position [661, 0]
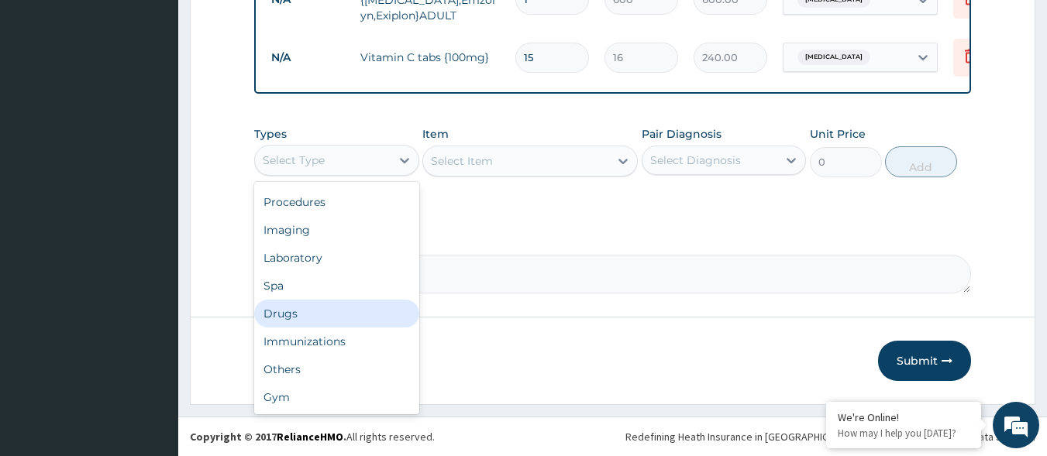
click at [315, 308] on div "Drugs" at bounding box center [336, 314] width 165 height 28
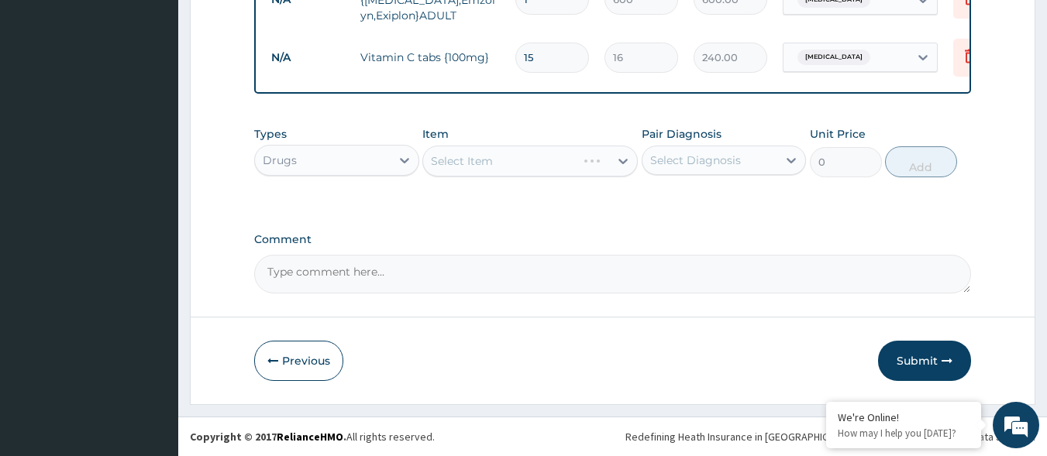
click at [735, 167] on div "Select Diagnosis" at bounding box center [695, 160] width 91 height 15
drag, startPoint x: 700, startPoint y: 208, endPoint x: 672, endPoint y: 195, distance: 31.5
click at [699, 206] on label "Upper respiratory infection" at bounding box center [715, 198] width 96 height 15
checkbox input "true"
click at [594, 167] on div "Select Item" at bounding box center [516, 161] width 186 height 25
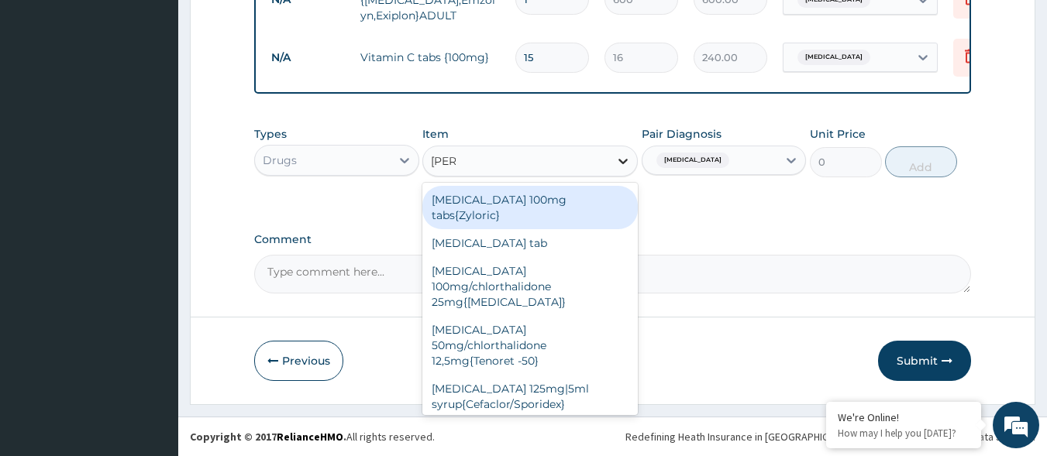
type input "LORAT"
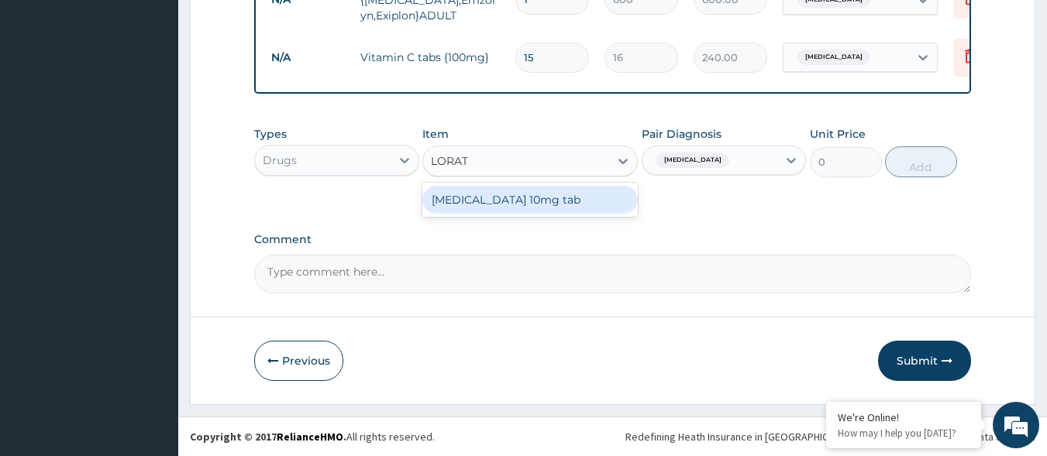
click at [579, 192] on div "Loratadine 10mg tab" at bounding box center [529, 200] width 215 height 28
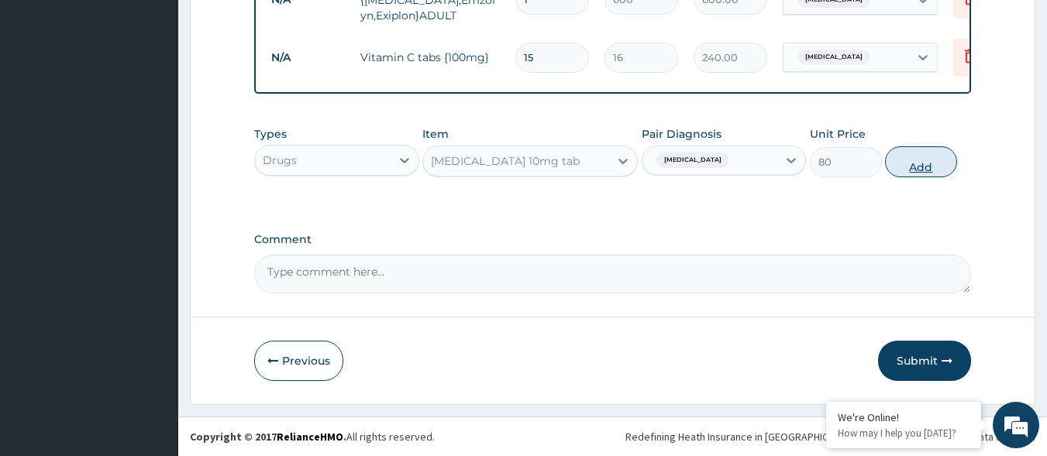
click at [907, 161] on button "Add" at bounding box center [921, 161] width 72 height 31
type input "0"
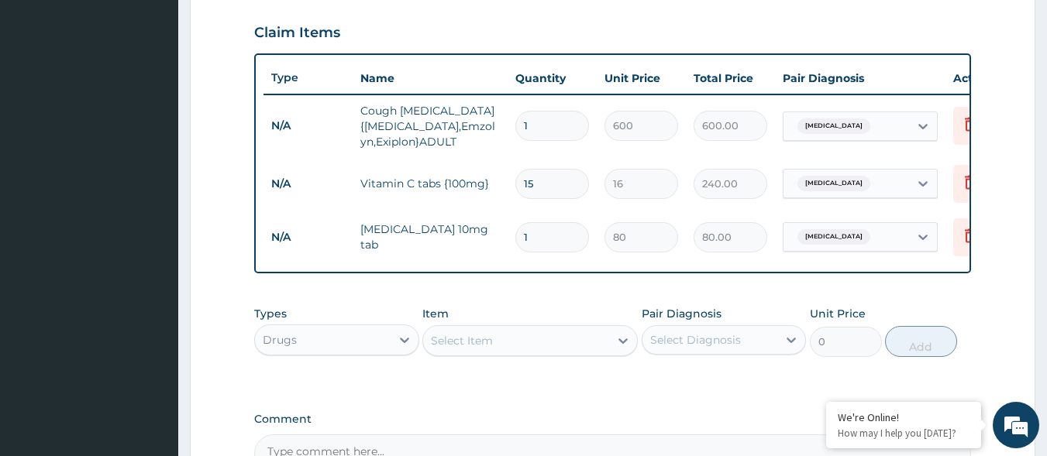
scroll to position [506, 0]
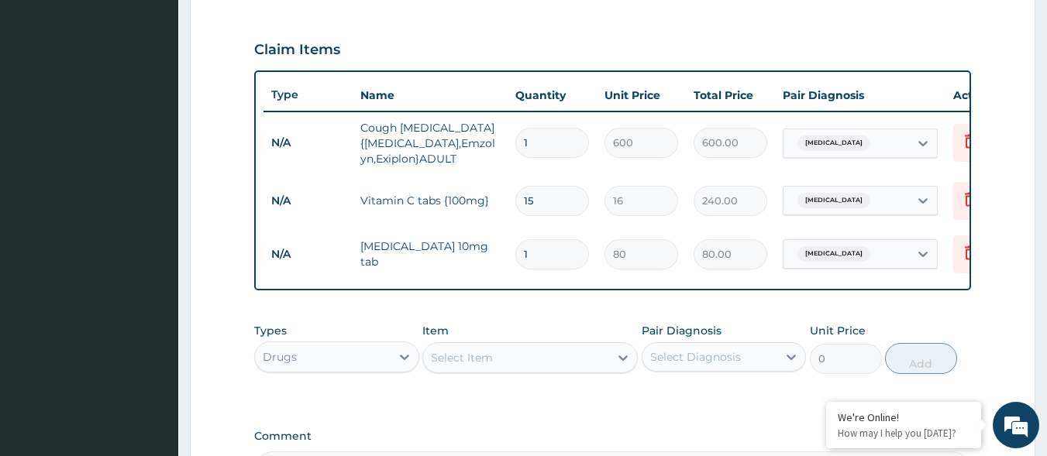
type input "0.00"
type input "5"
type input "400.00"
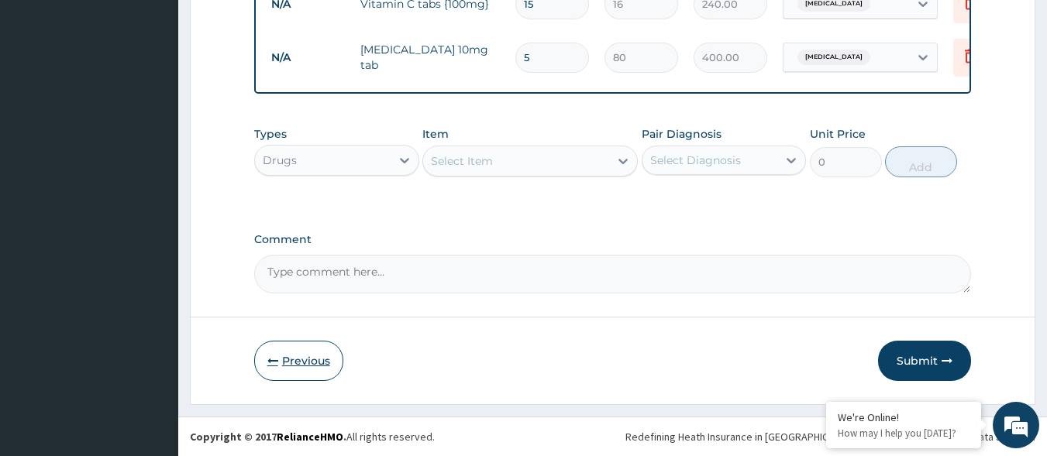
type input "5"
click at [319, 366] on button "Previous" at bounding box center [298, 361] width 89 height 40
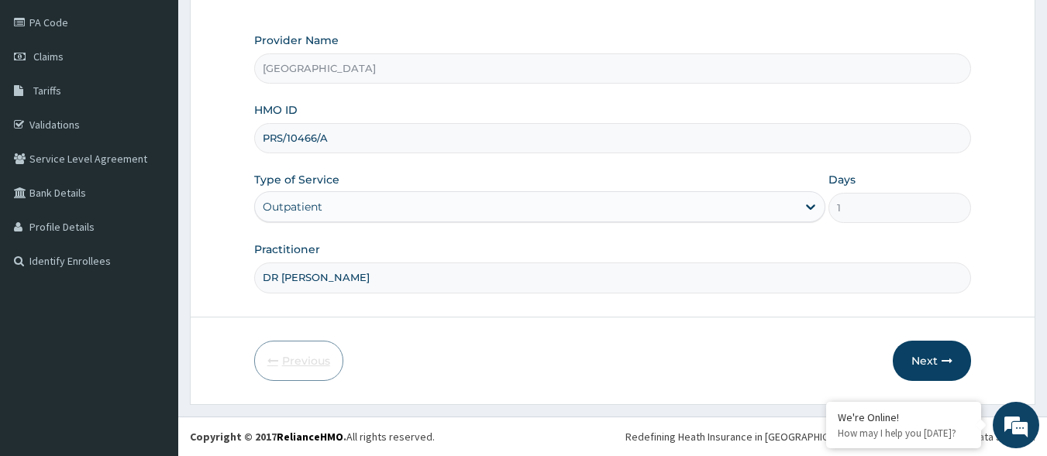
scroll to position [181, 0]
click at [955, 359] on button "Next" at bounding box center [932, 361] width 78 height 40
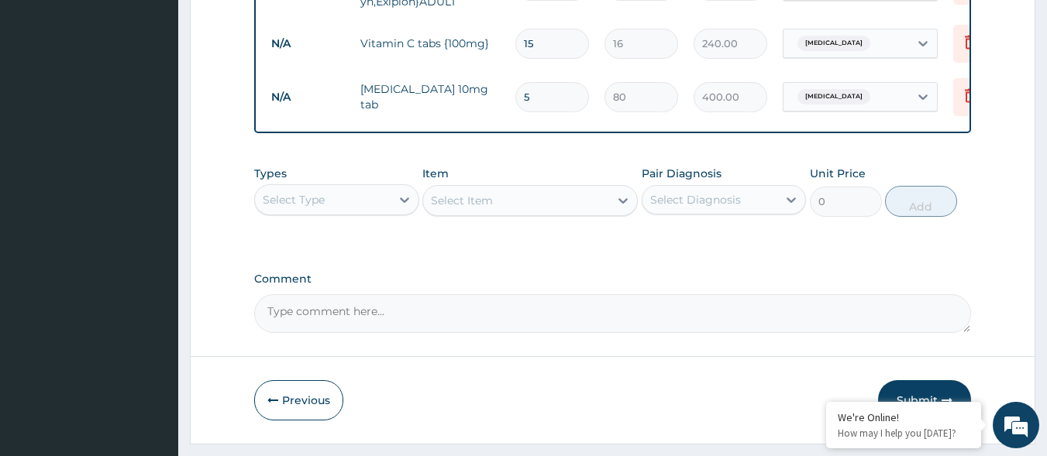
scroll to position [714, 0]
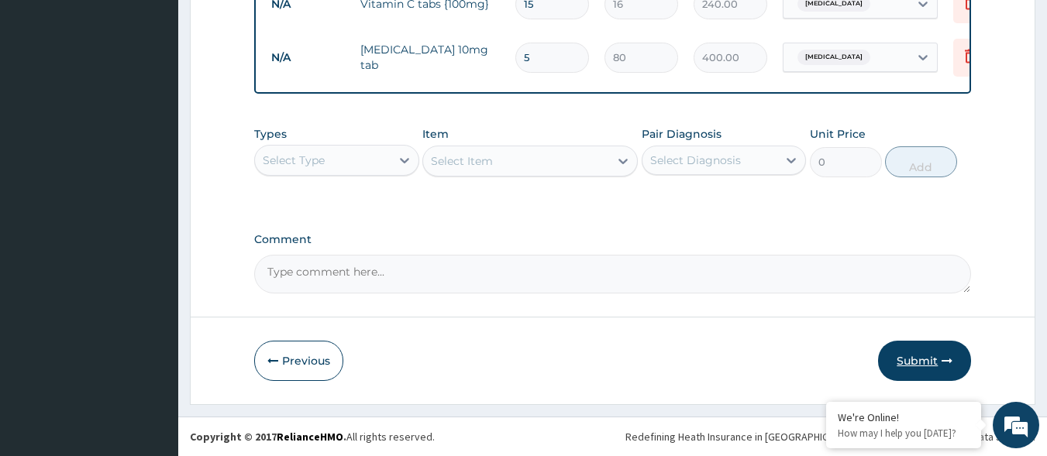
click at [931, 359] on button "Submit" at bounding box center [924, 361] width 93 height 40
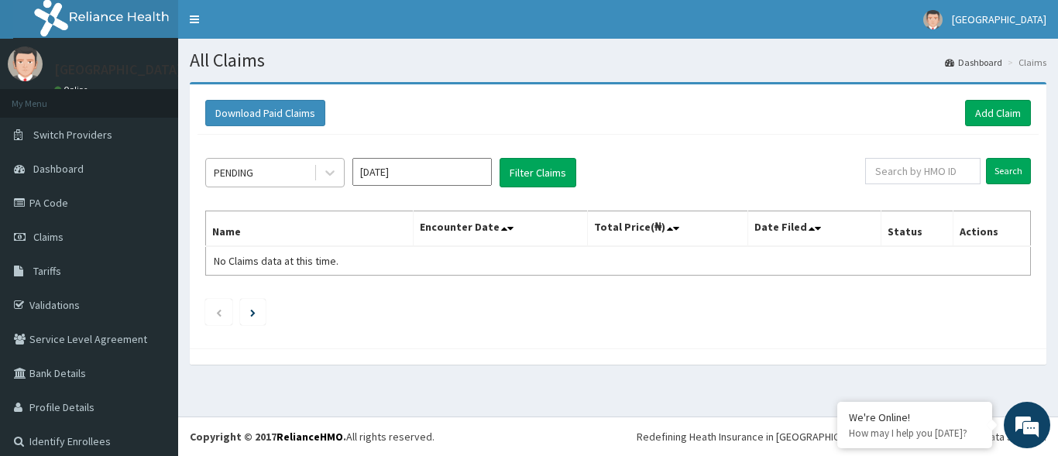
drag, startPoint x: 263, startPoint y: 150, endPoint x: 263, endPoint y: 160, distance: 10.1
click at [264, 151] on div "PENDING [DATE] Filter Claims Search Name Encounter Date Total Price(₦) Date Fil…" at bounding box center [618, 238] width 841 height 206
click at [263, 163] on div "PENDING" at bounding box center [260, 172] width 108 height 25
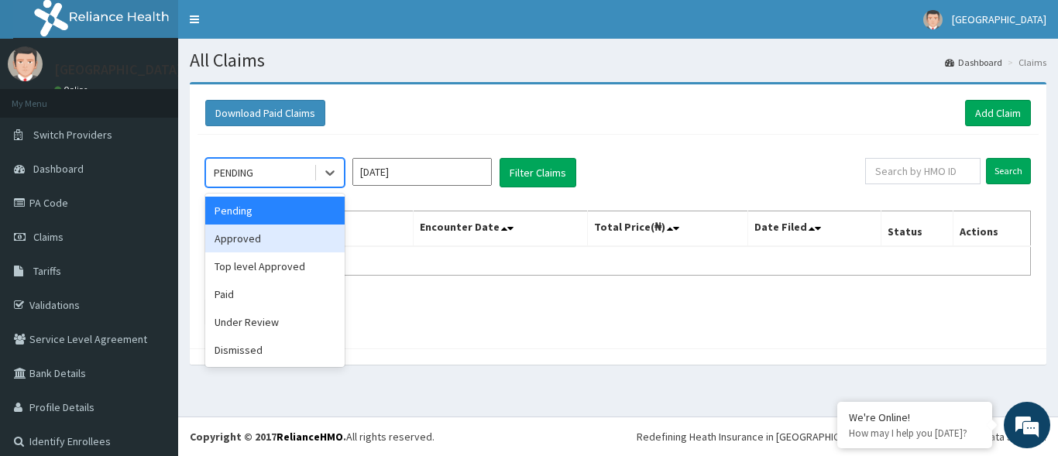
click at [267, 249] on div "Approved" at bounding box center [274, 239] width 139 height 28
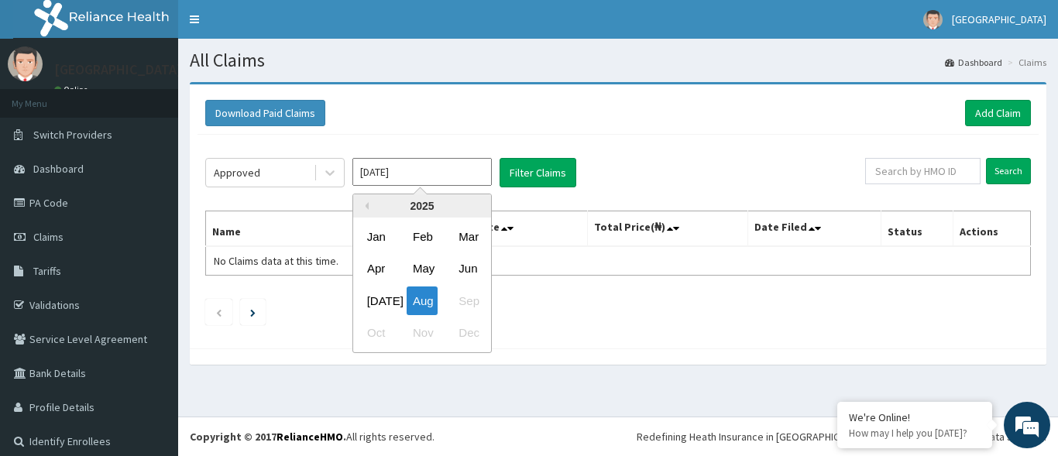
click at [366, 169] on input "[DATE]" at bounding box center [422, 172] width 139 height 28
click at [374, 298] on div "[DATE]" at bounding box center [376, 301] width 31 height 29
type input "[DATE]"
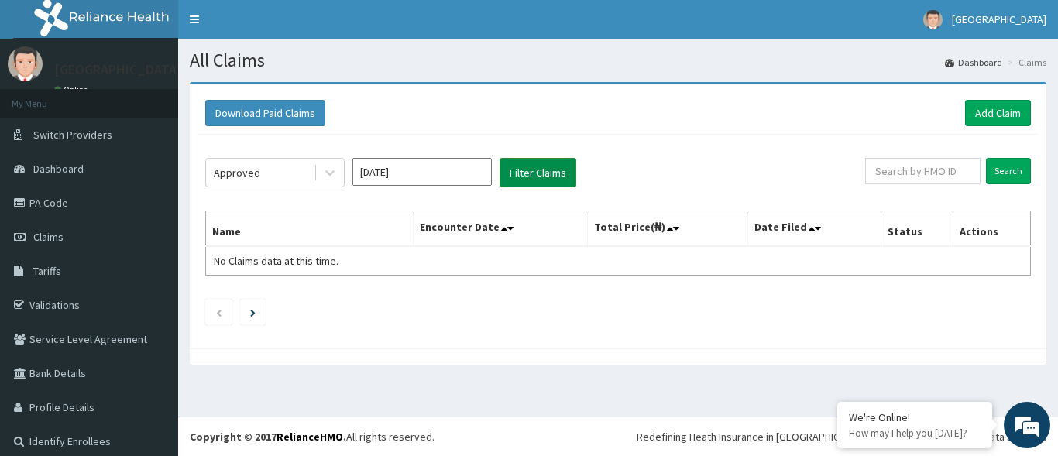
click at [519, 170] on button "Filter Claims" at bounding box center [538, 172] width 77 height 29
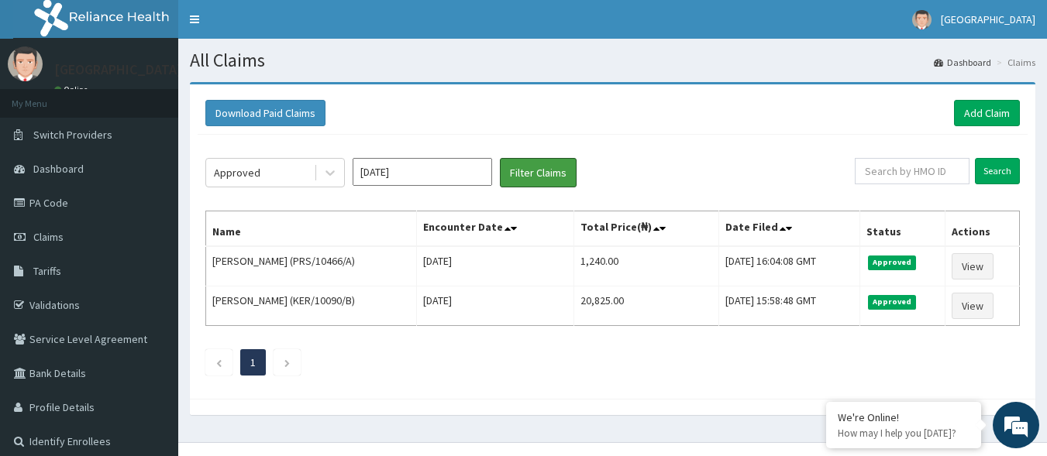
click at [500, 158] on button "Filter Claims" at bounding box center [538, 172] width 77 height 29
